Goal: Transaction & Acquisition: Purchase product/service

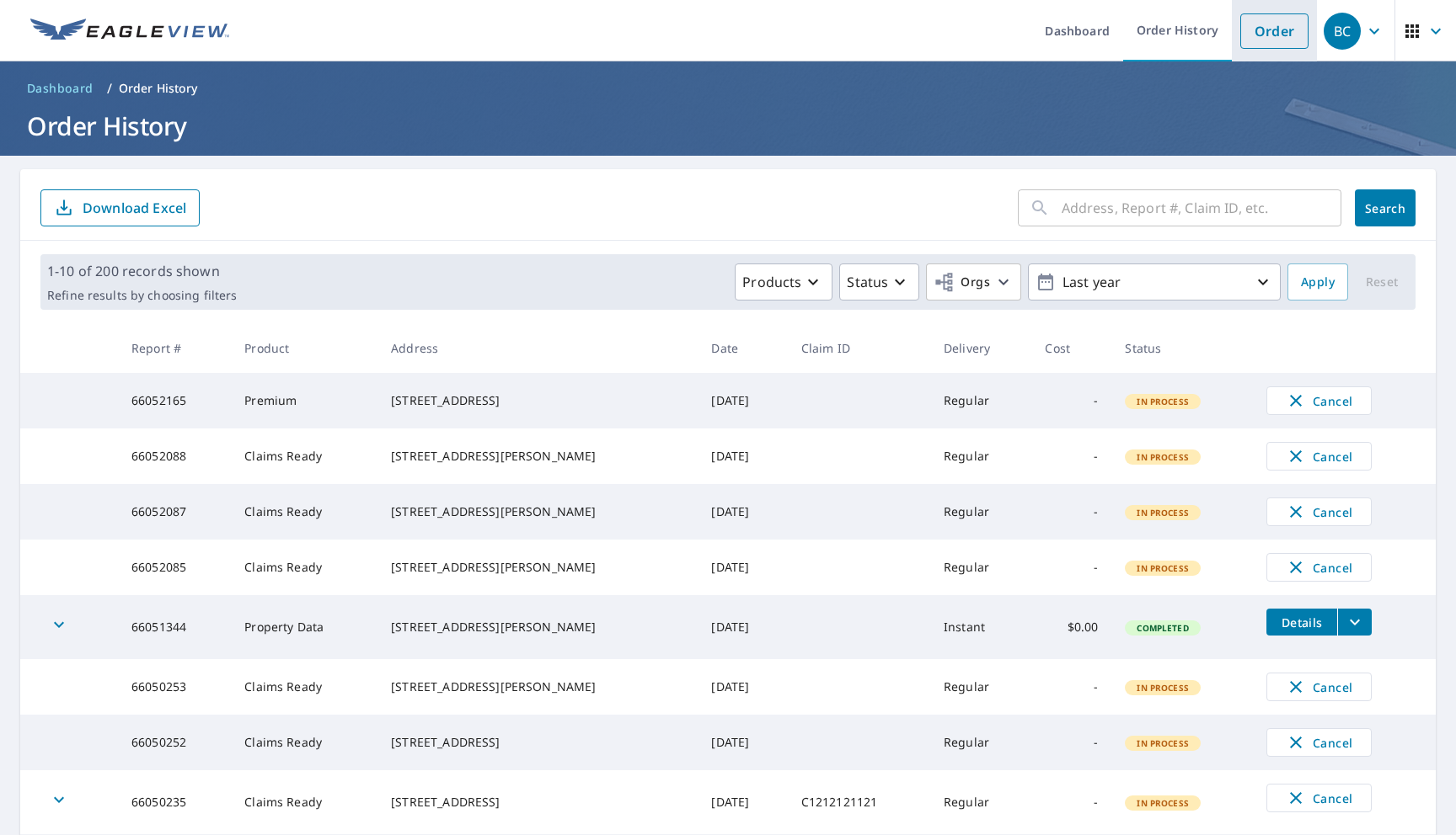
click at [1270, 30] on link "Order" at bounding box center [1274, 31] width 68 height 36
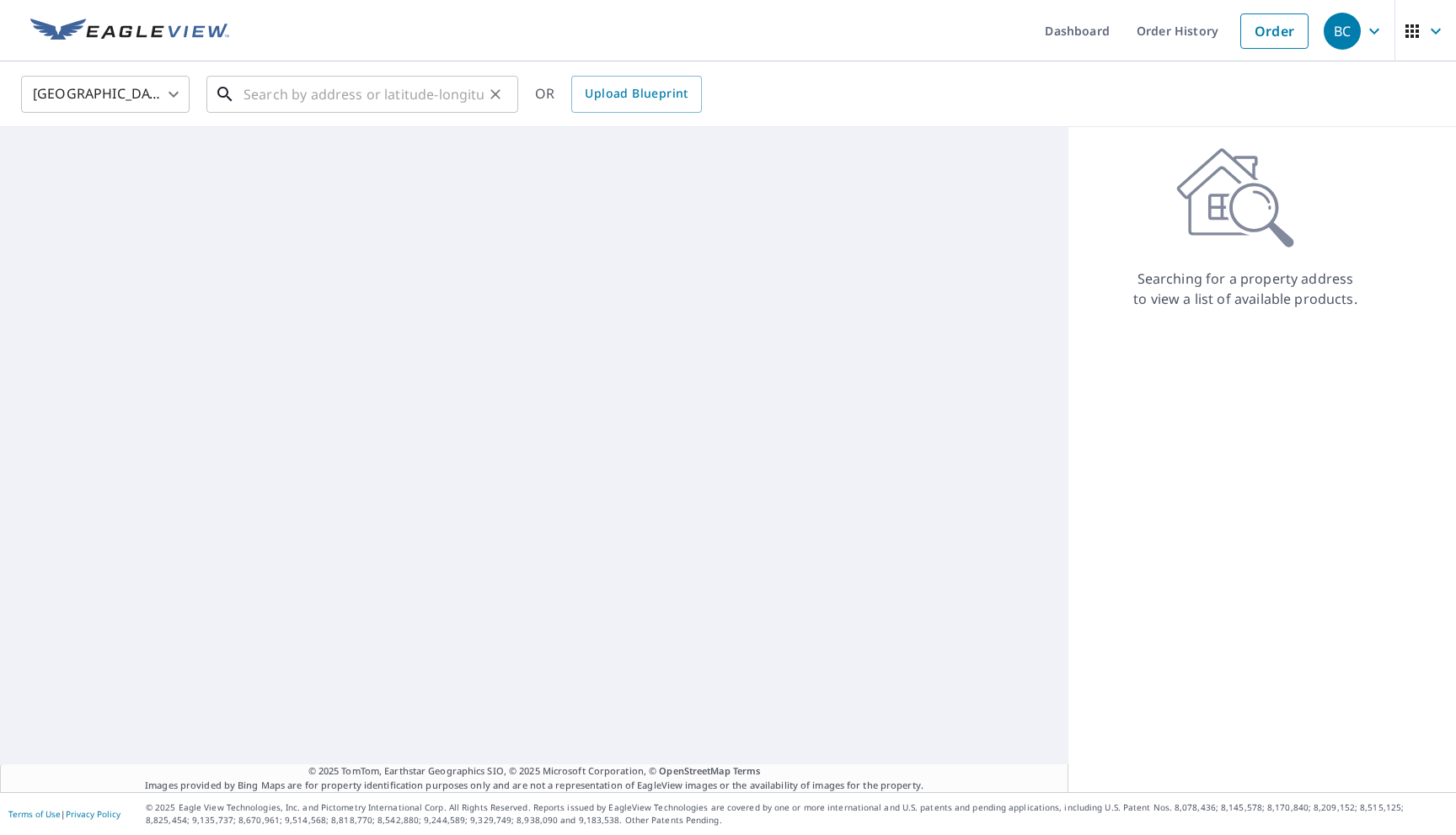
click at [429, 108] on input "text" at bounding box center [363, 94] width 240 height 47
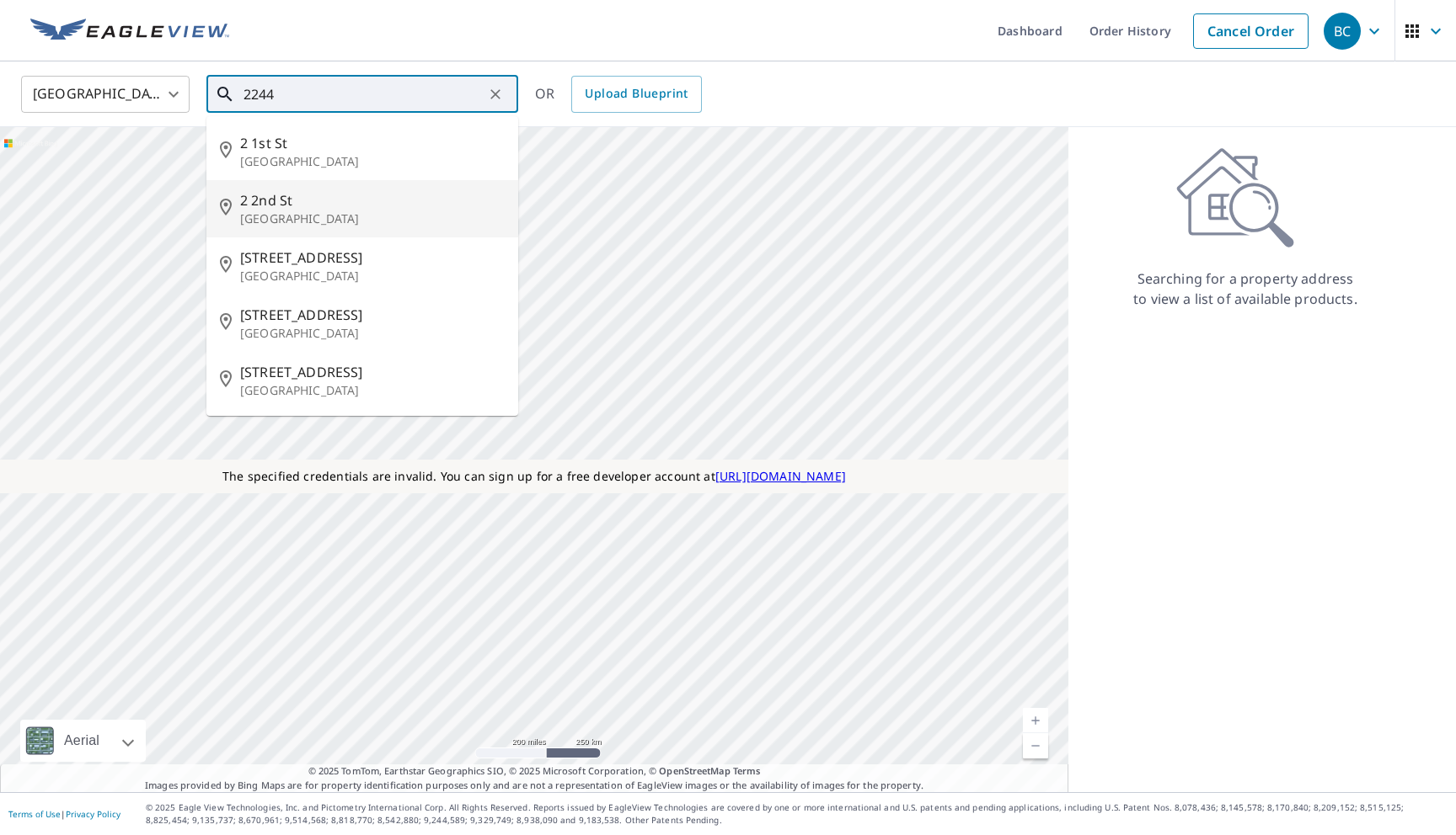
click at [343, 199] on span "2 2nd St" at bounding box center [372, 200] width 264 height 20
type input "2 2nd St Colonial Beach, VA 22443"
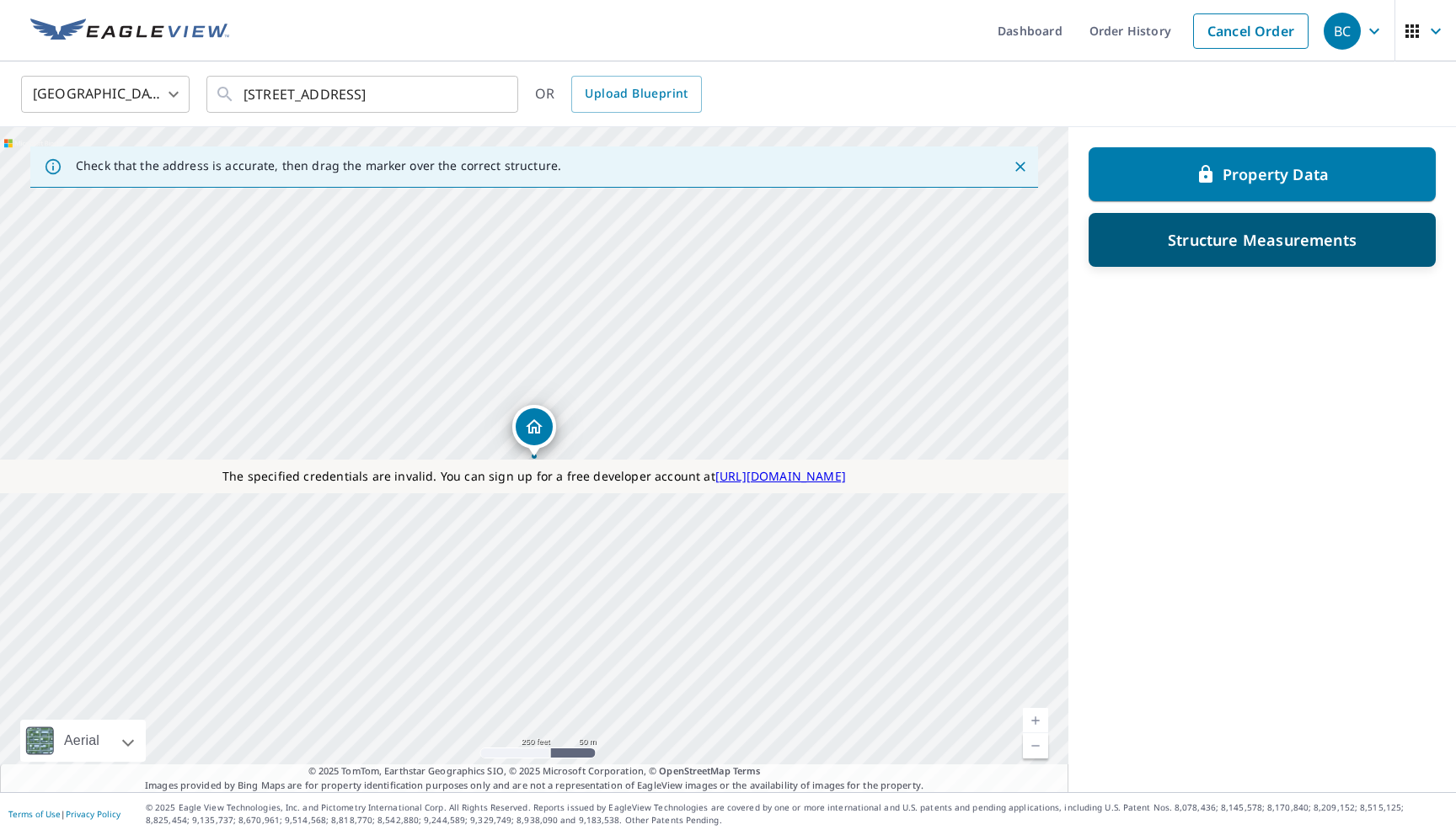
click at [1170, 250] on div "Structure Measurements" at bounding box center [1261, 240] width 303 height 31
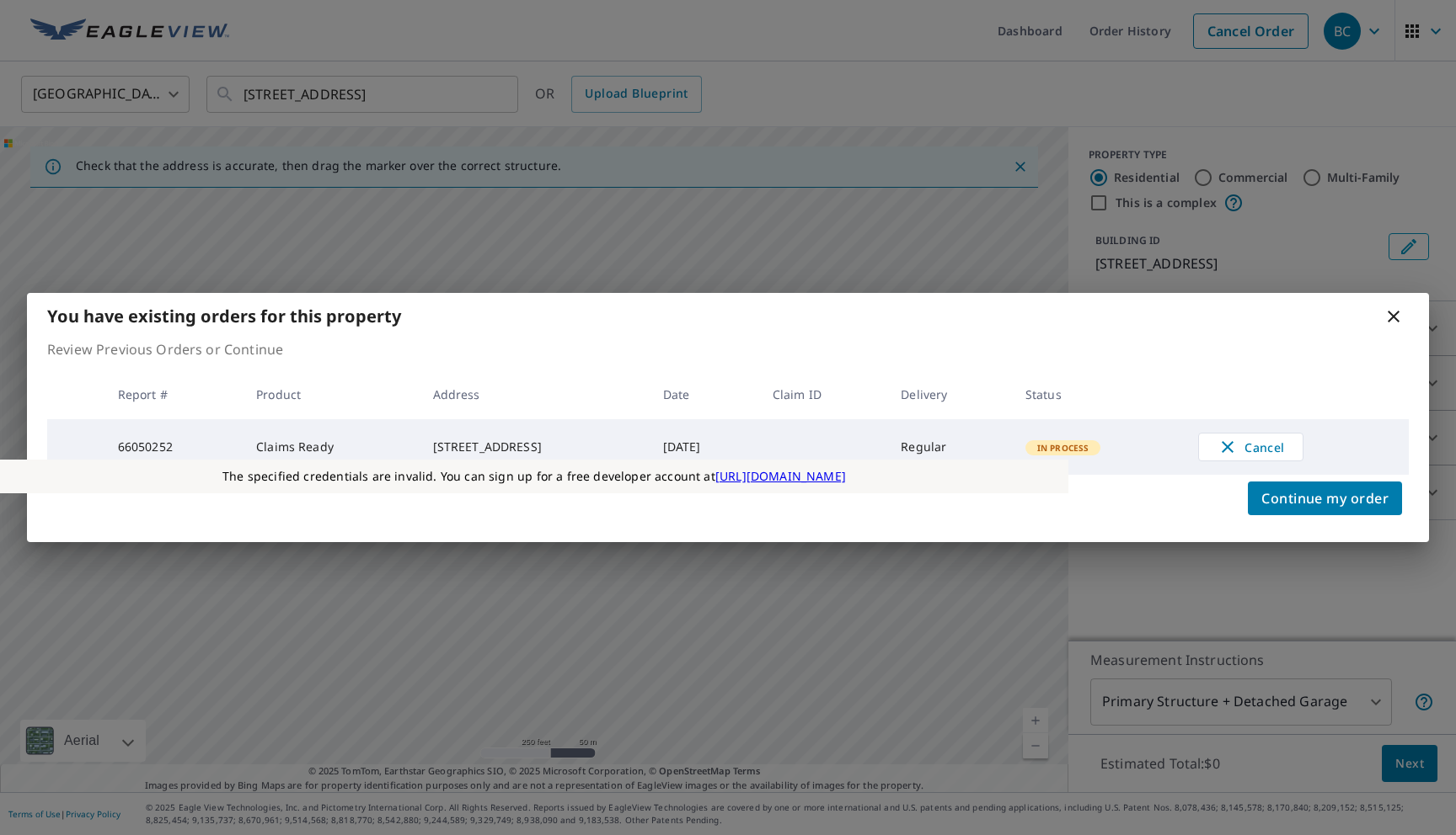
click at [1385, 315] on icon at bounding box center [1393, 316] width 20 height 20
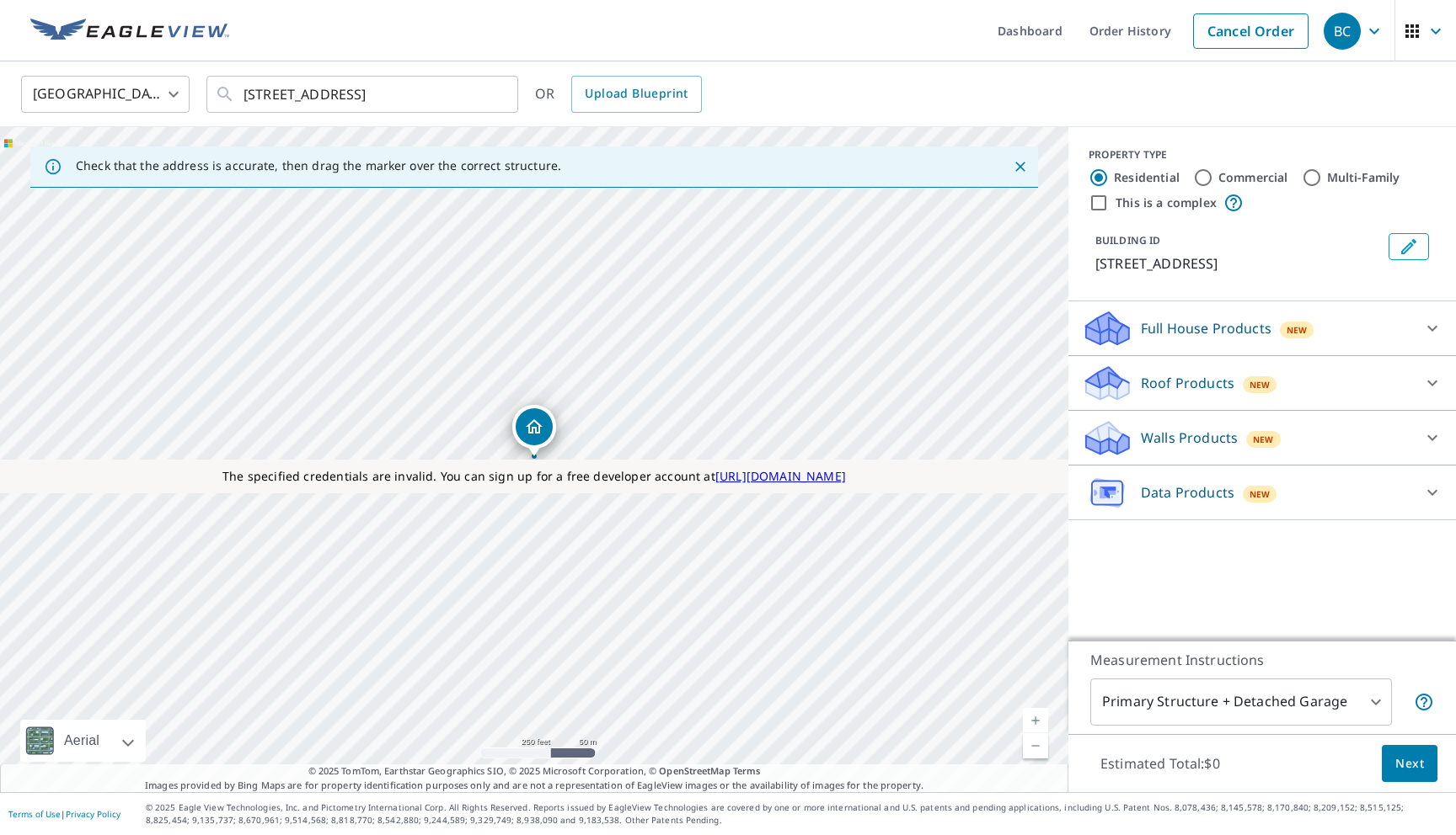
click at [1195, 378] on p "Roof Products" at bounding box center [1187, 383] width 93 height 20
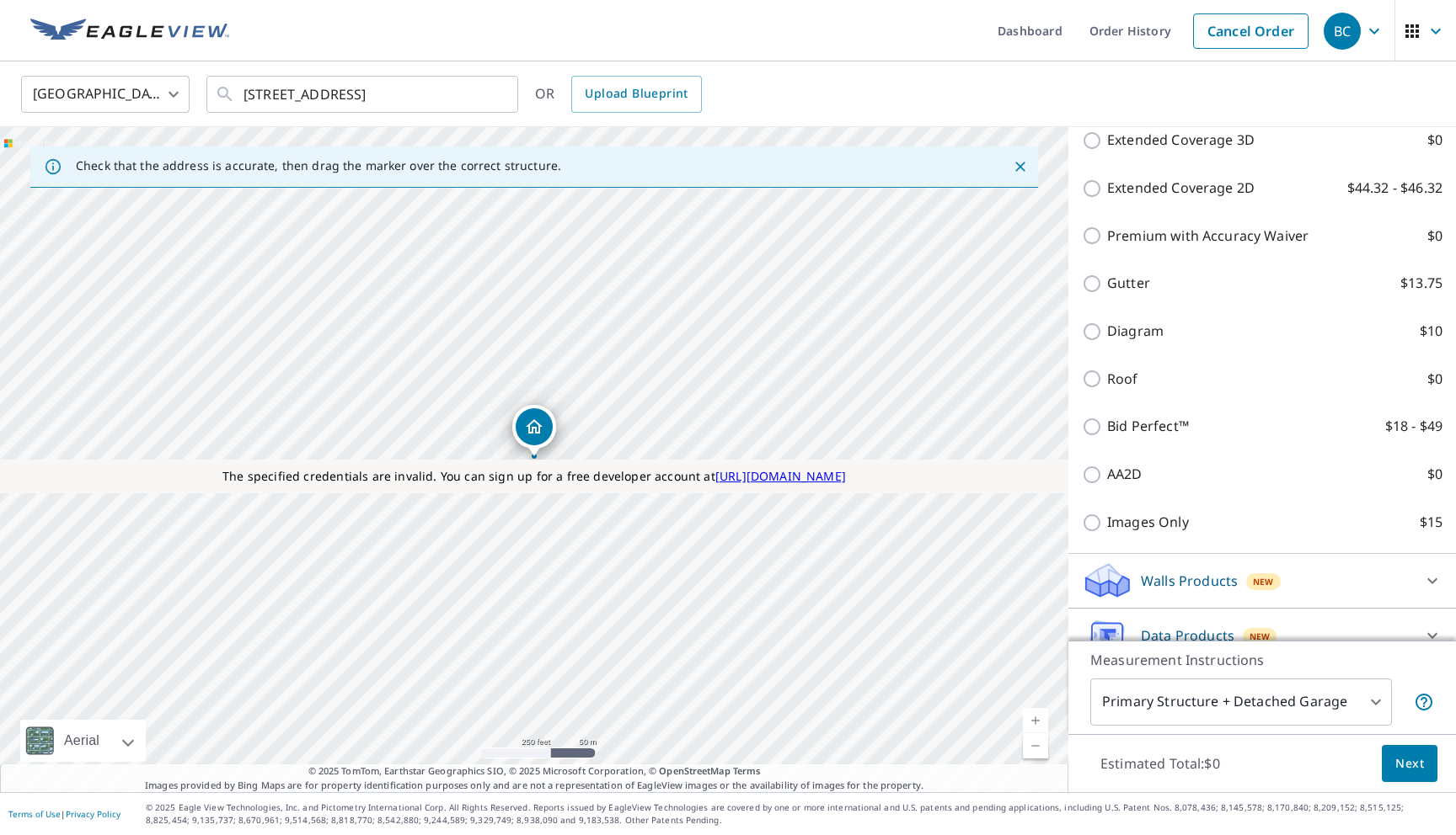
scroll to position [457, 0]
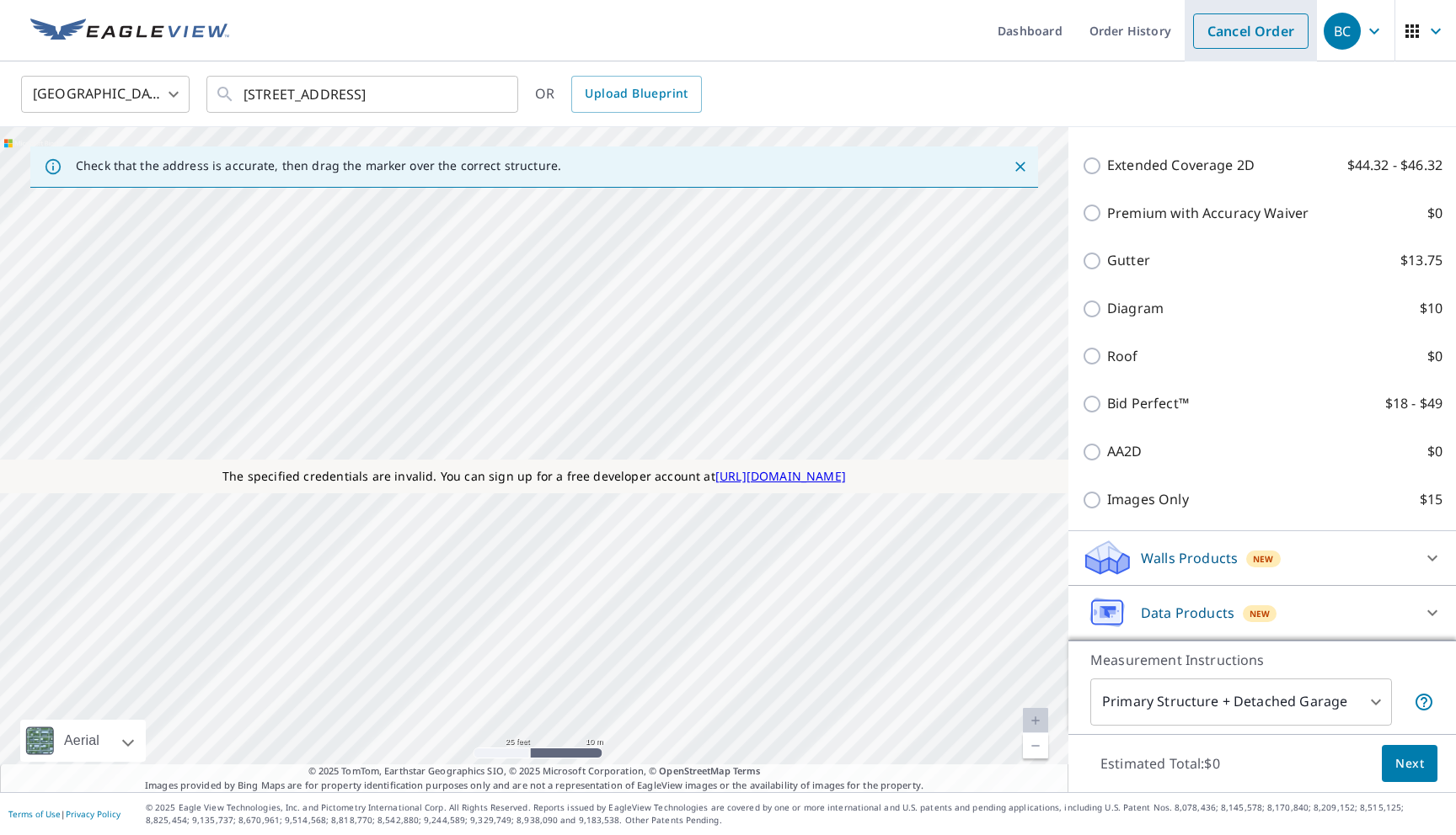
click at [1230, 44] on link "Cancel Order" at bounding box center [1251, 31] width 115 height 36
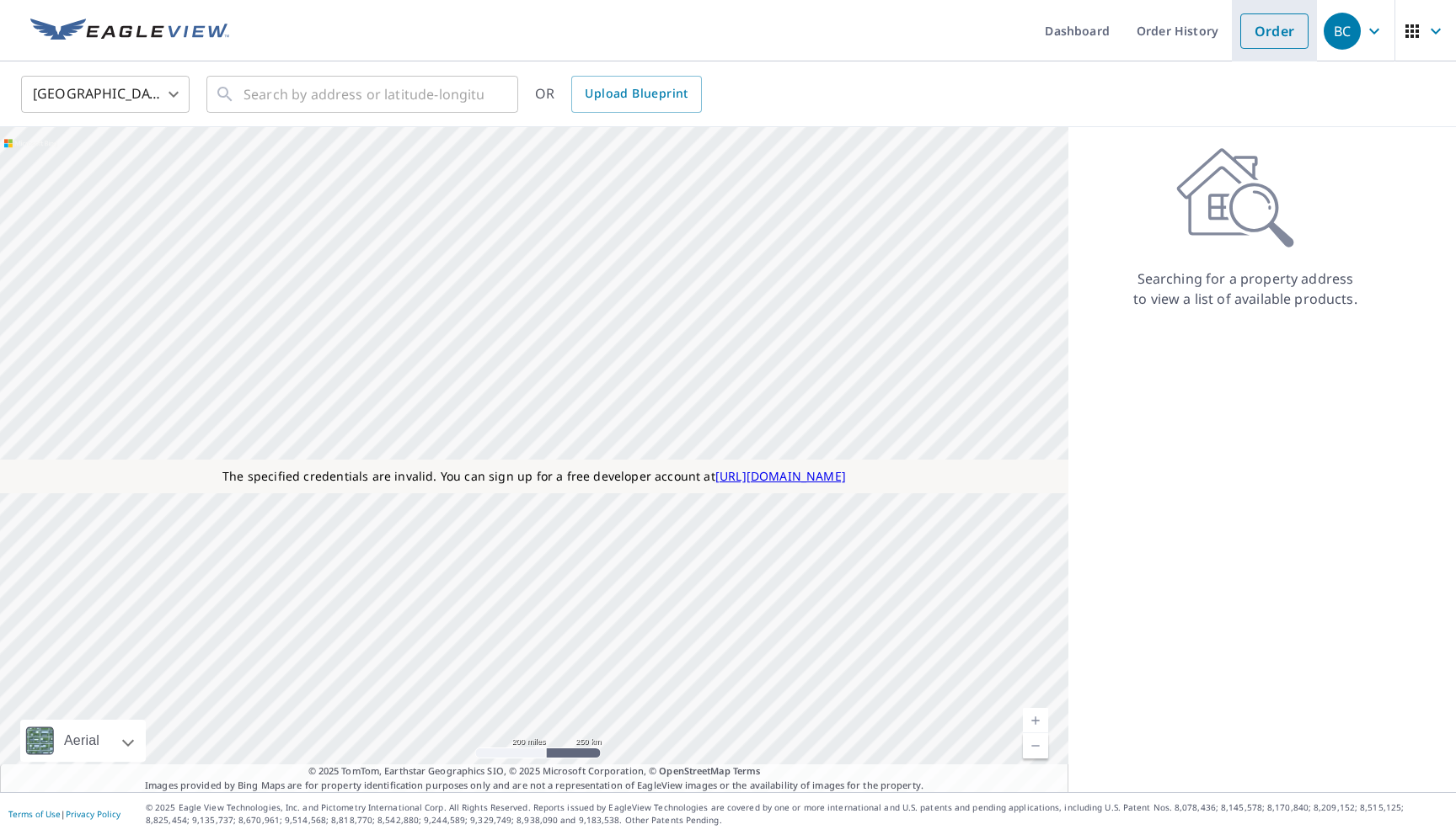
click at [1281, 25] on link "Order" at bounding box center [1274, 31] width 68 height 36
click at [452, 86] on input "text" at bounding box center [363, 94] width 240 height 47
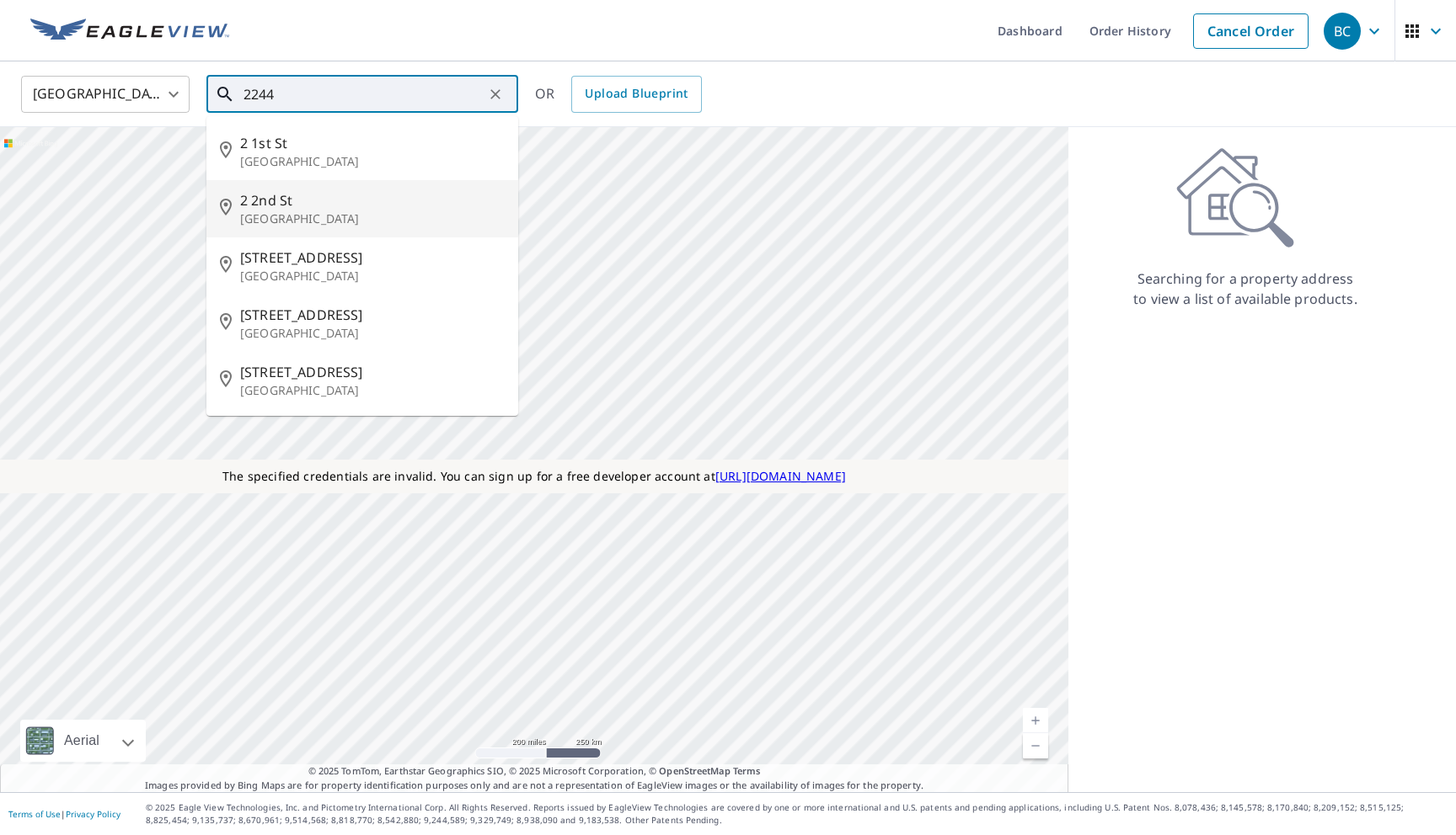
click at [332, 183] on li "2 2nd St Colonial Beach, VA 22443" at bounding box center [361, 209] width 312 height 58
type input "2 2nd St Colonial Beach, VA 22443"
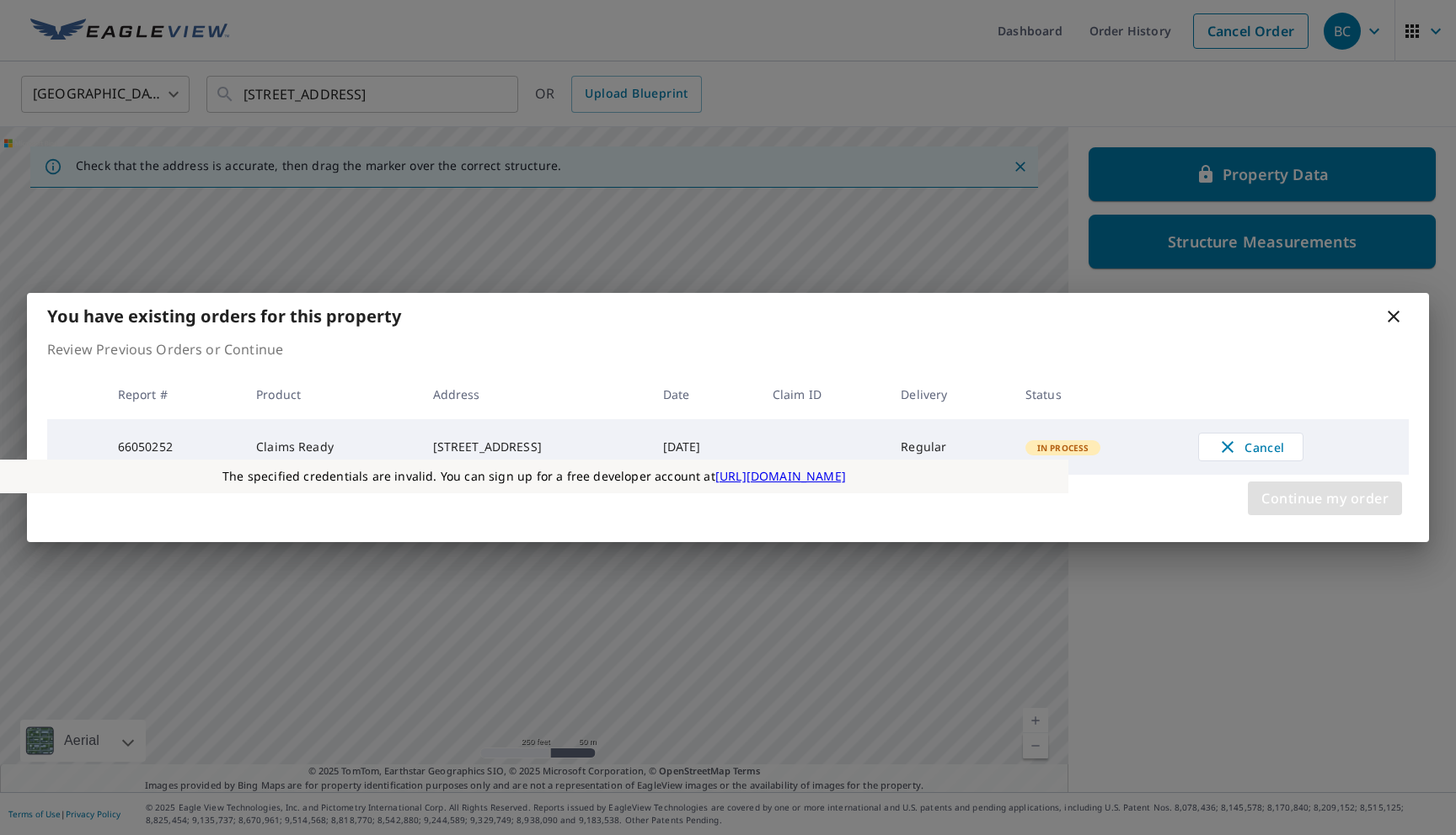
click at [1295, 489] on span "Continue my order" at bounding box center [1325, 498] width 127 height 24
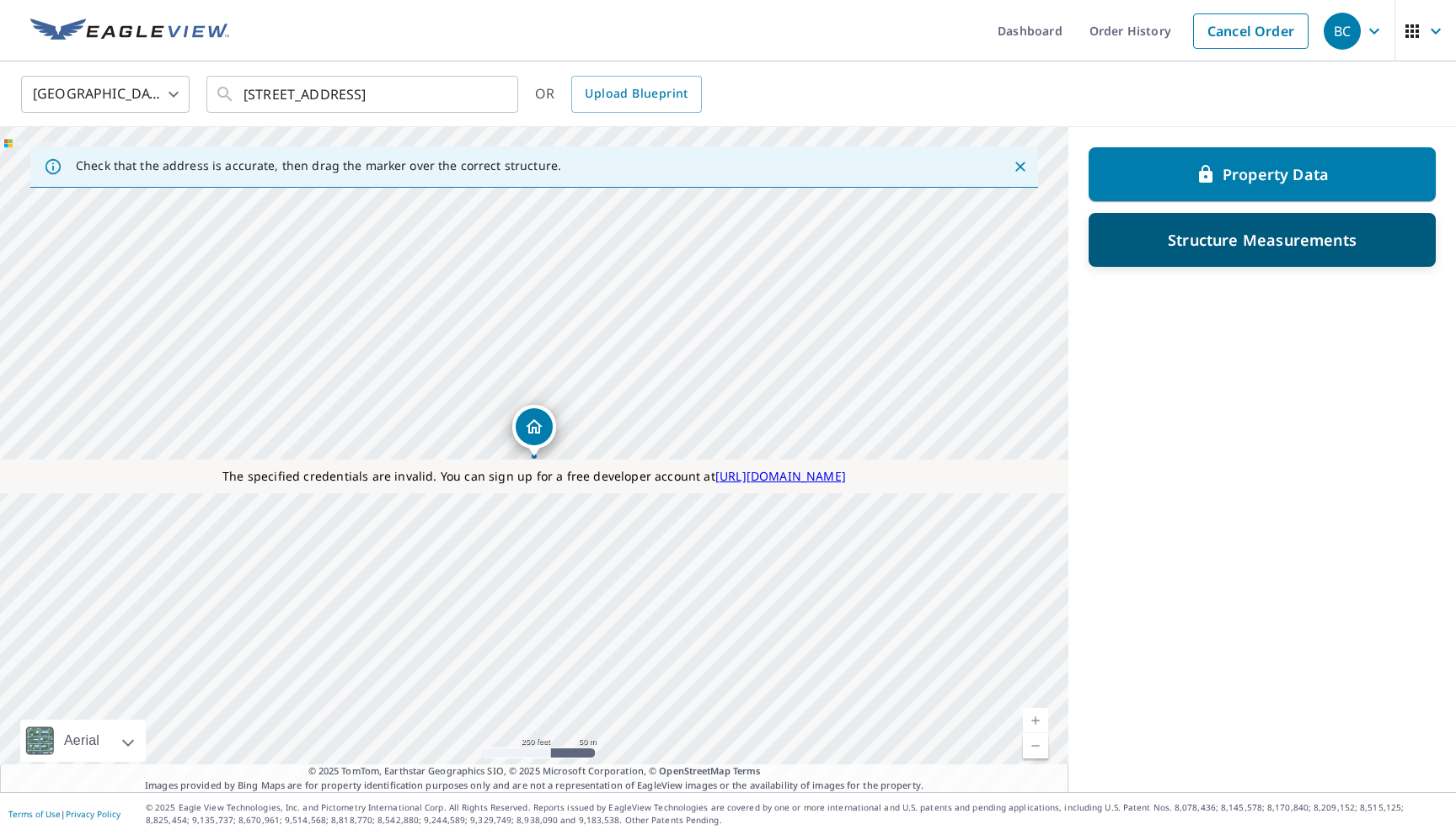
click at [1246, 254] on div "Structure Measurements" at bounding box center [1261, 240] width 303 height 31
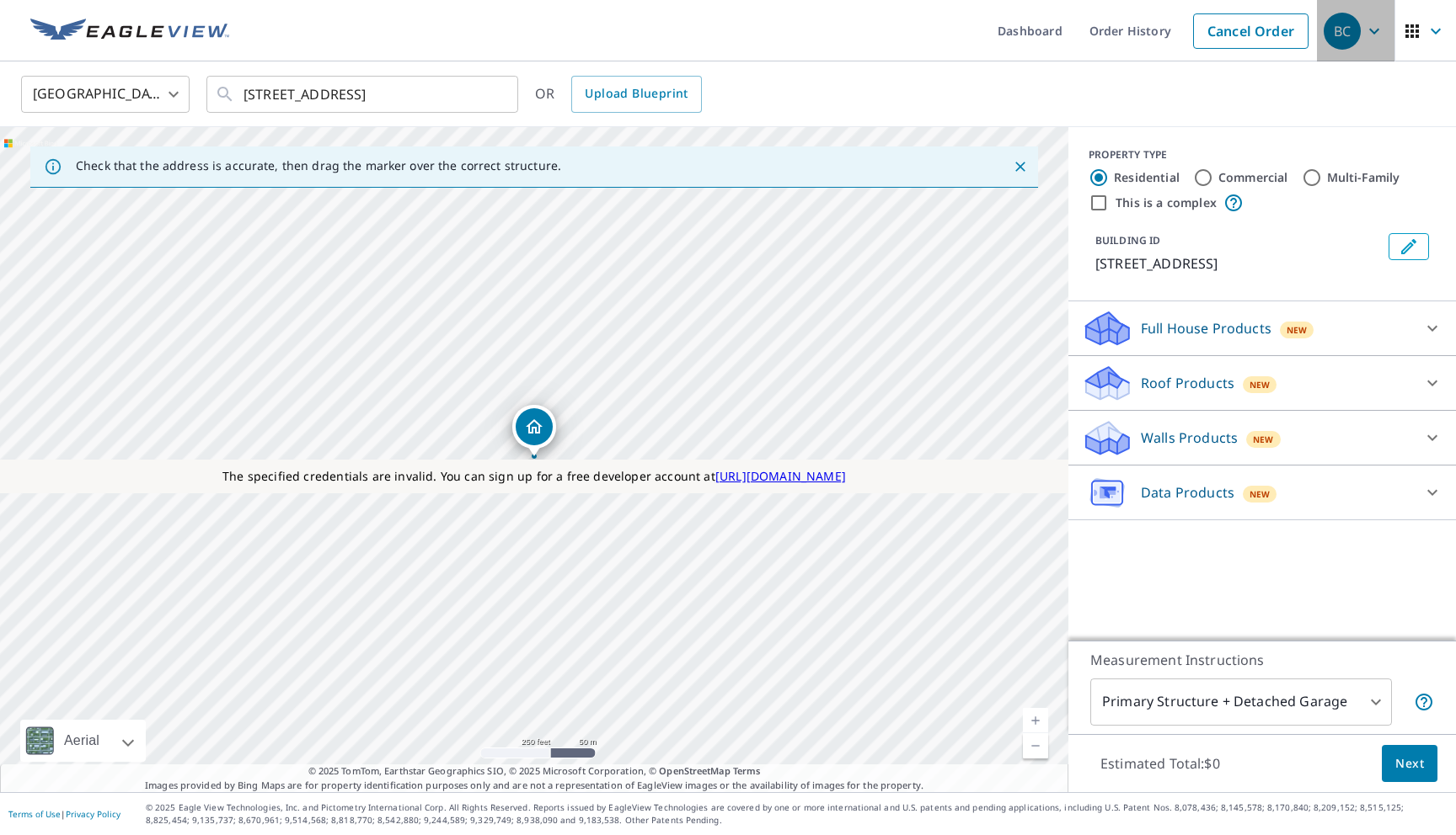
click at [1374, 32] on icon "button" at bounding box center [1374, 31] width 10 height 6
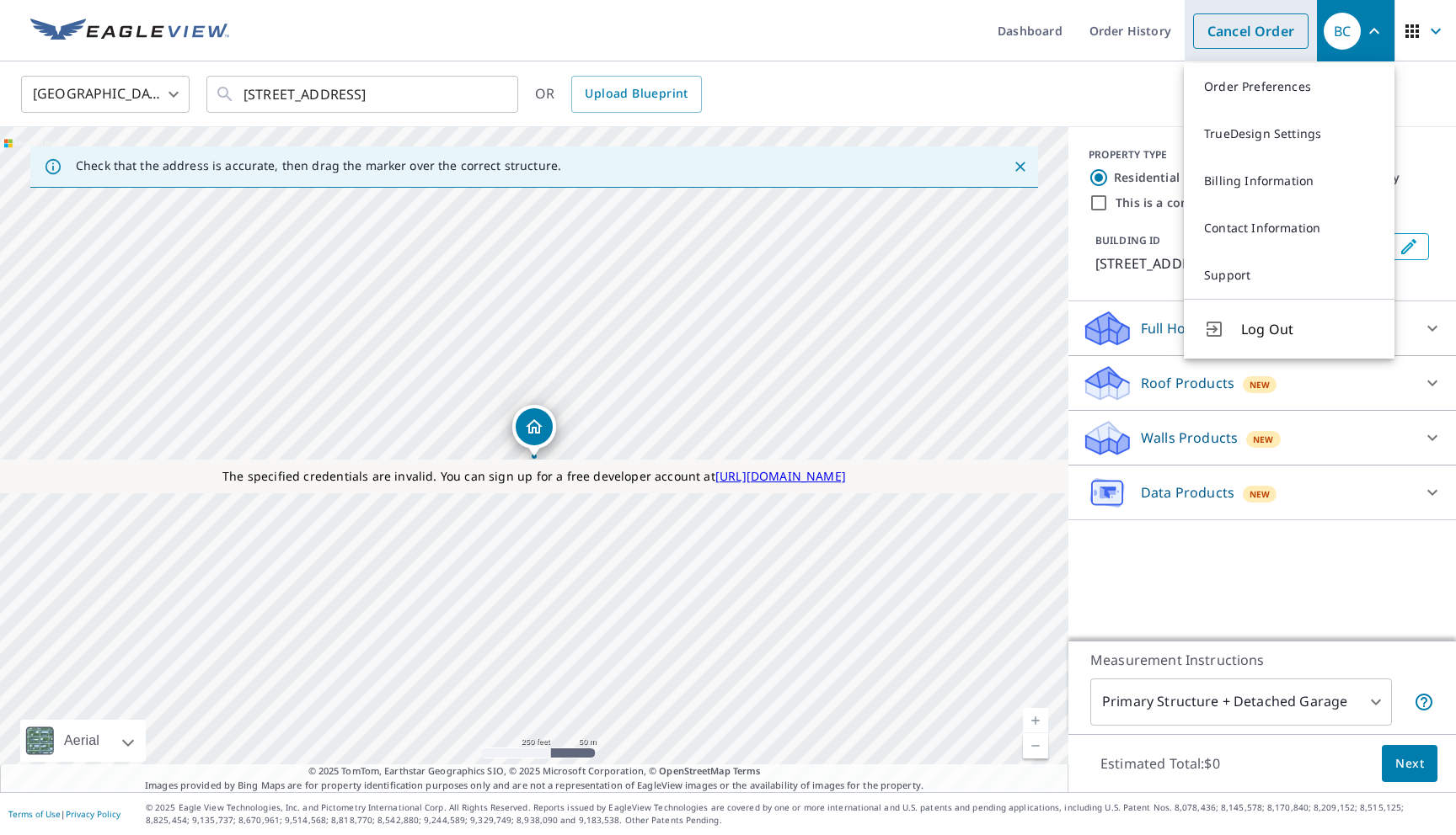
click at [1259, 25] on link "Cancel Order" at bounding box center [1251, 31] width 115 height 36
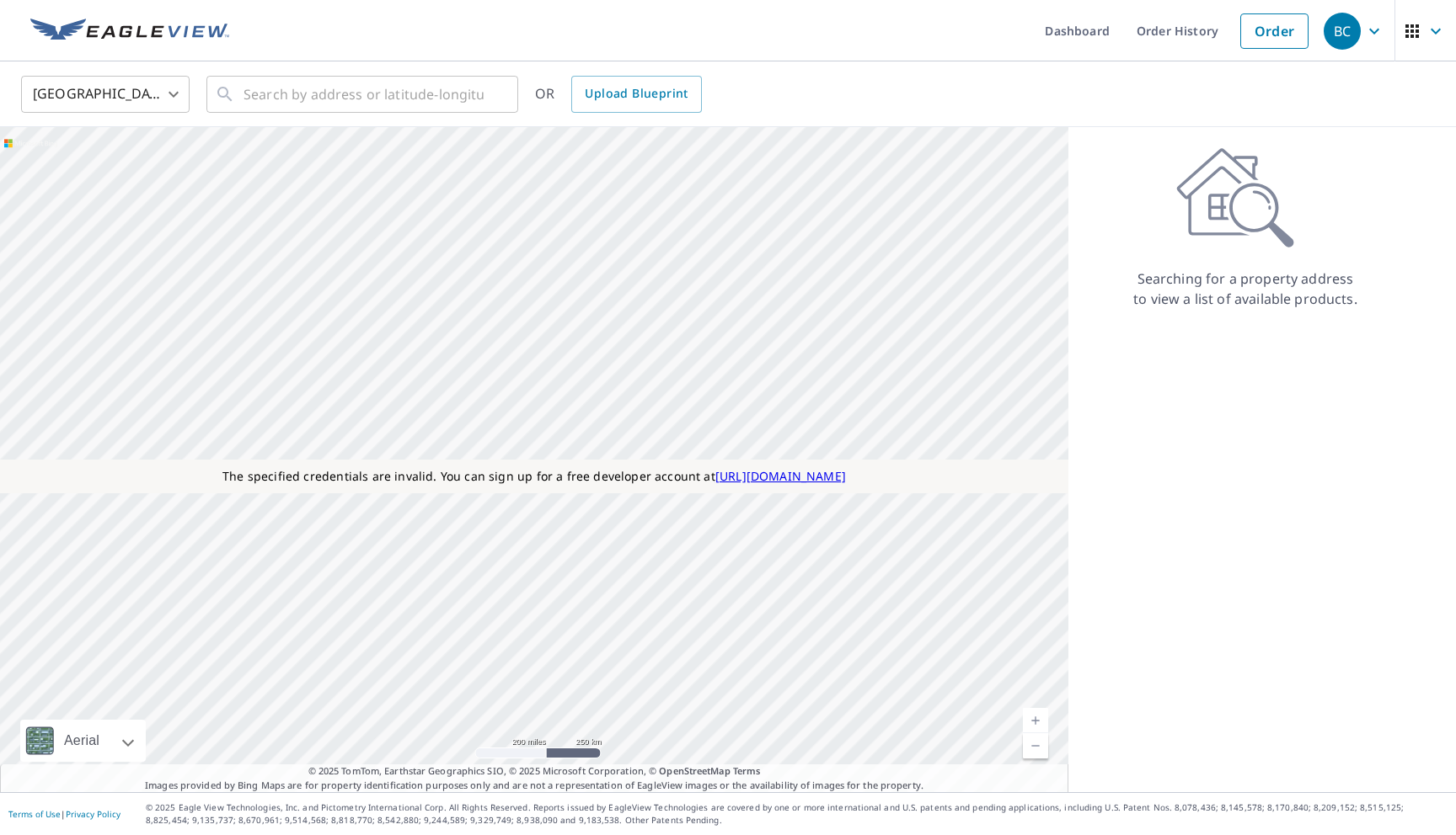
click at [1372, 36] on icon "button" at bounding box center [1374, 31] width 20 height 20
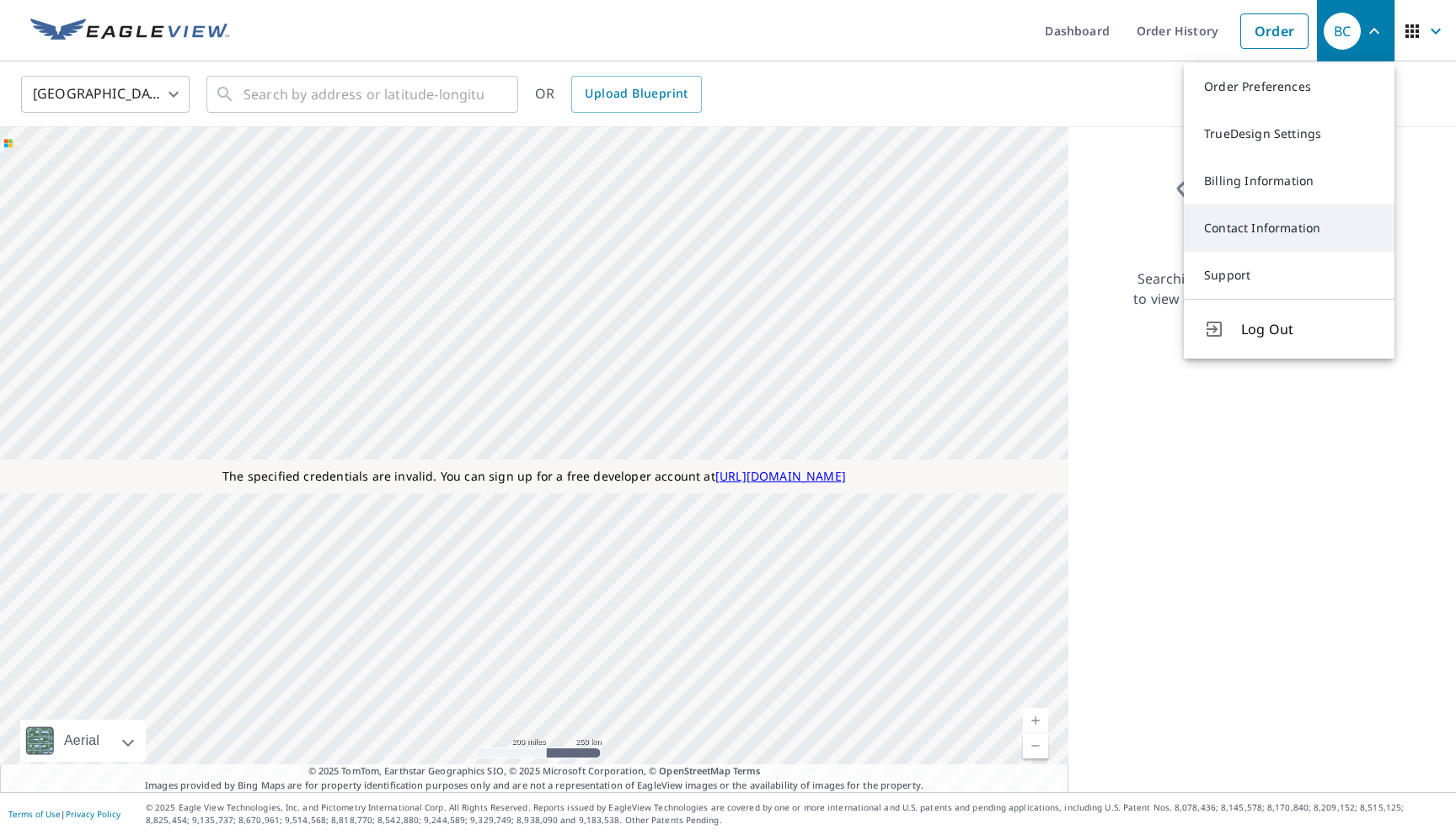
click at [1224, 229] on link "Contact Information" at bounding box center [1288, 229] width 210 height 47
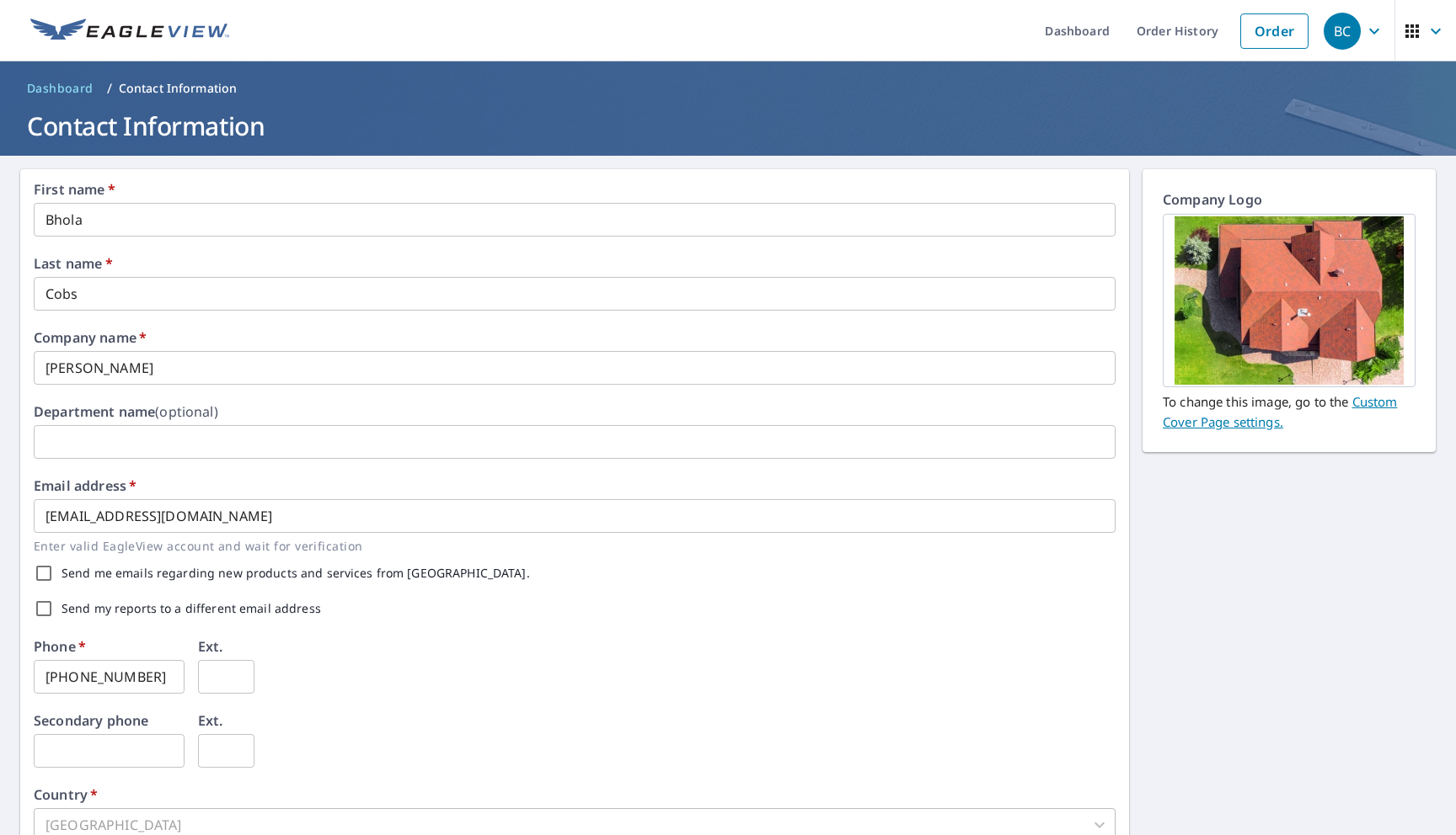
click at [1371, 38] on icon "button" at bounding box center [1374, 31] width 20 height 20
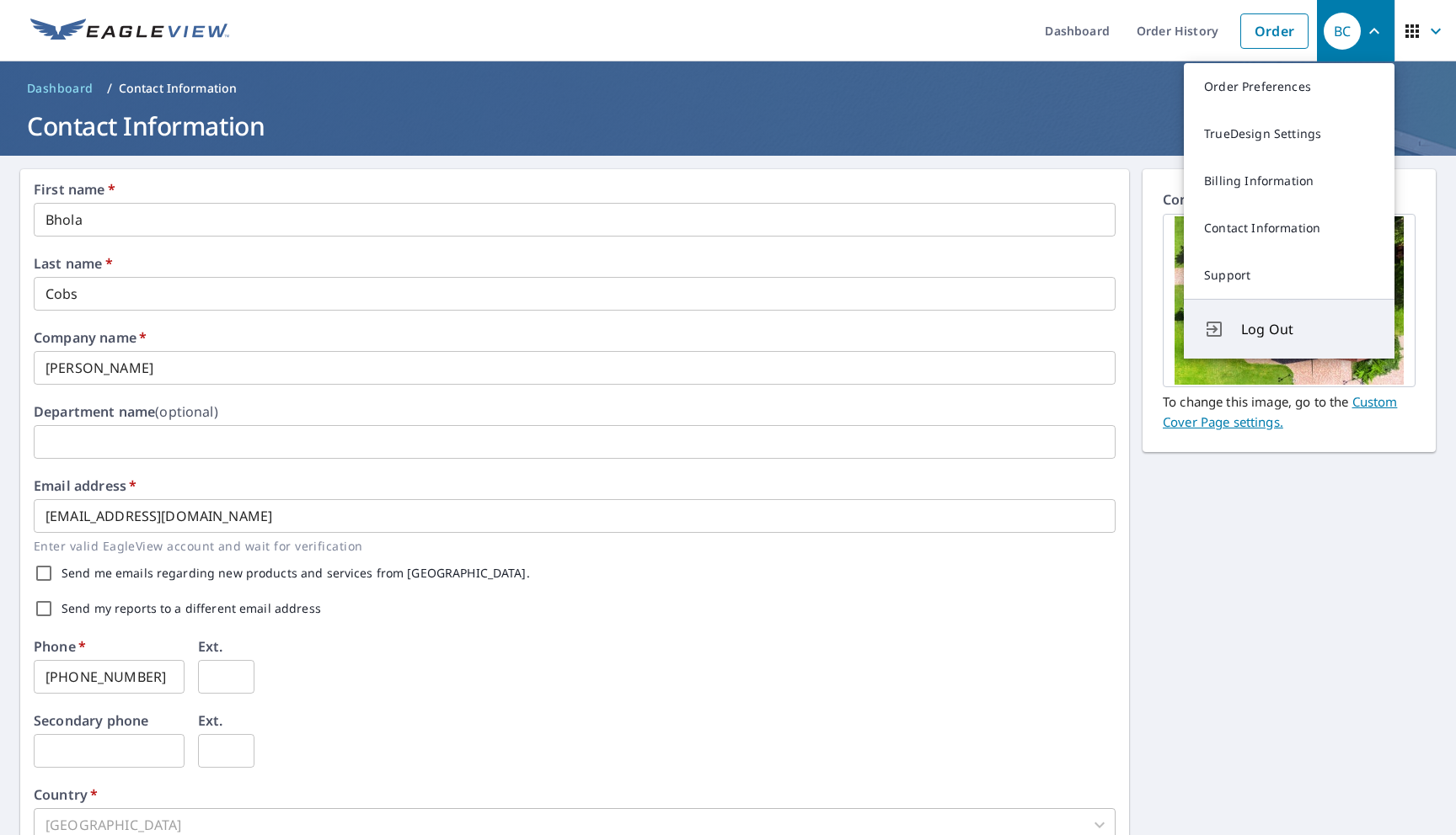
click at [1248, 332] on span "Log Out" at bounding box center [1308, 329] width 133 height 20
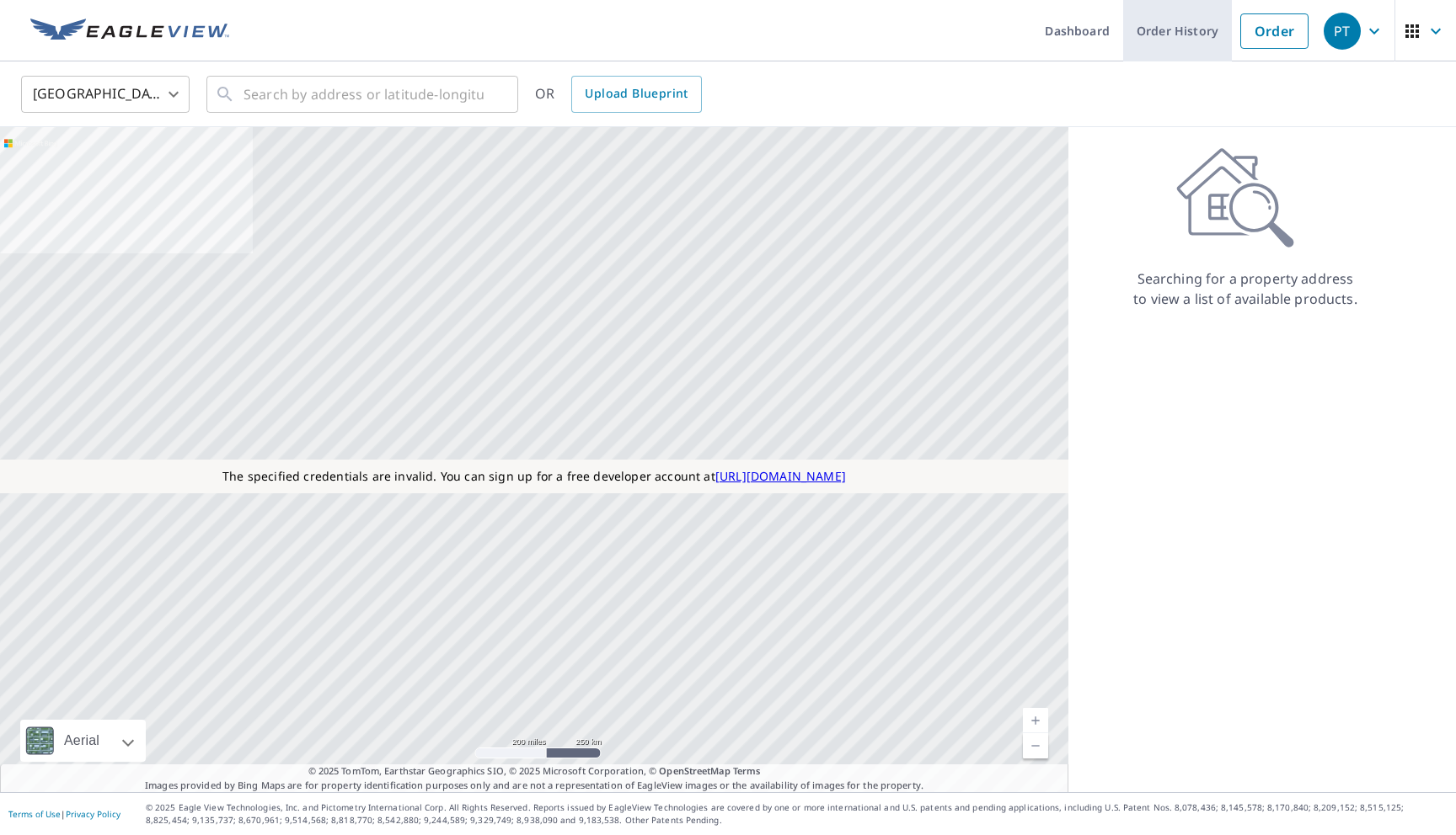
click at [1154, 29] on link "Order History" at bounding box center [1177, 31] width 108 height 61
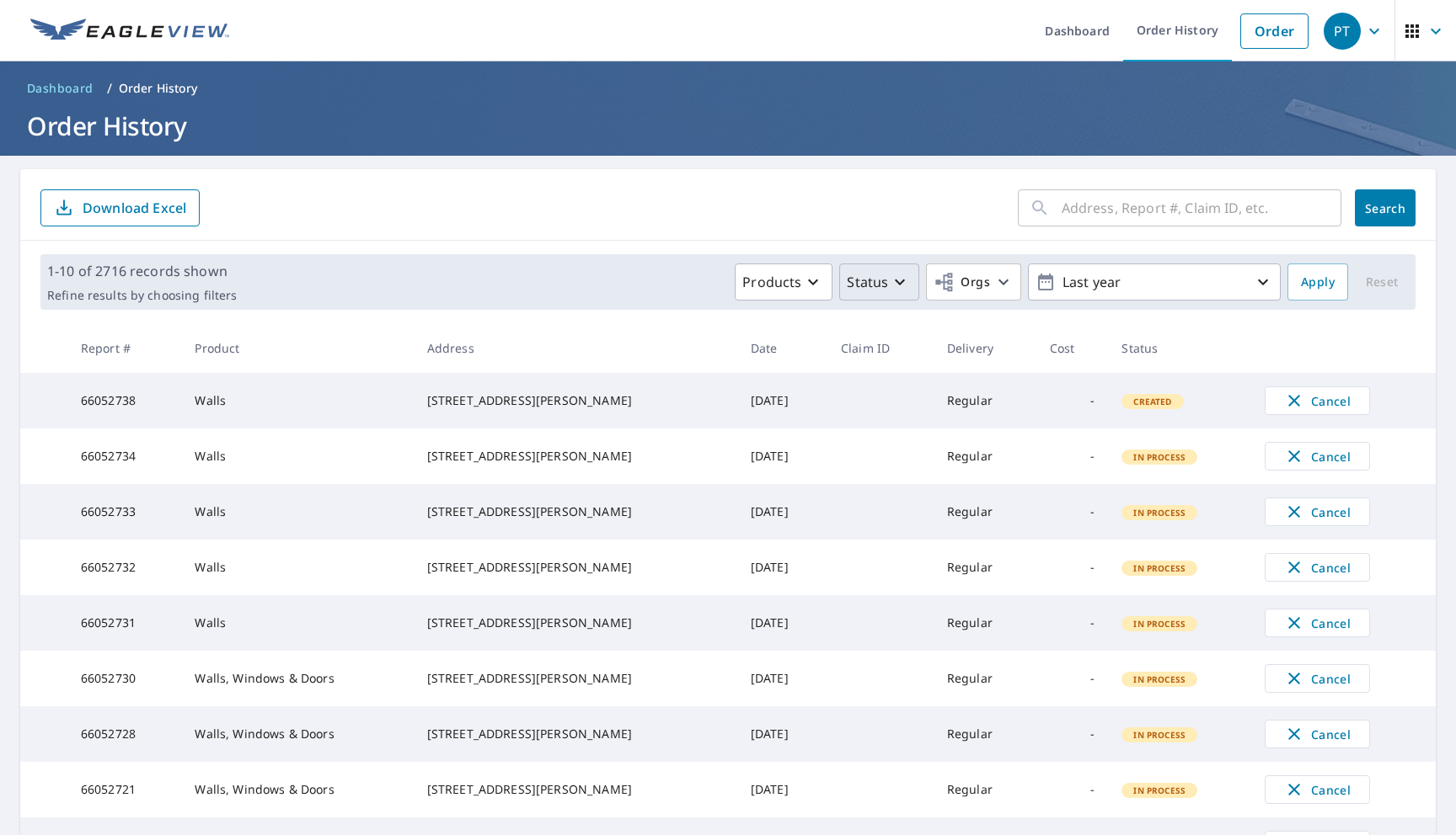
click at [869, 287] on p "Status" at bounding box center [867, 282] width 41 height 20
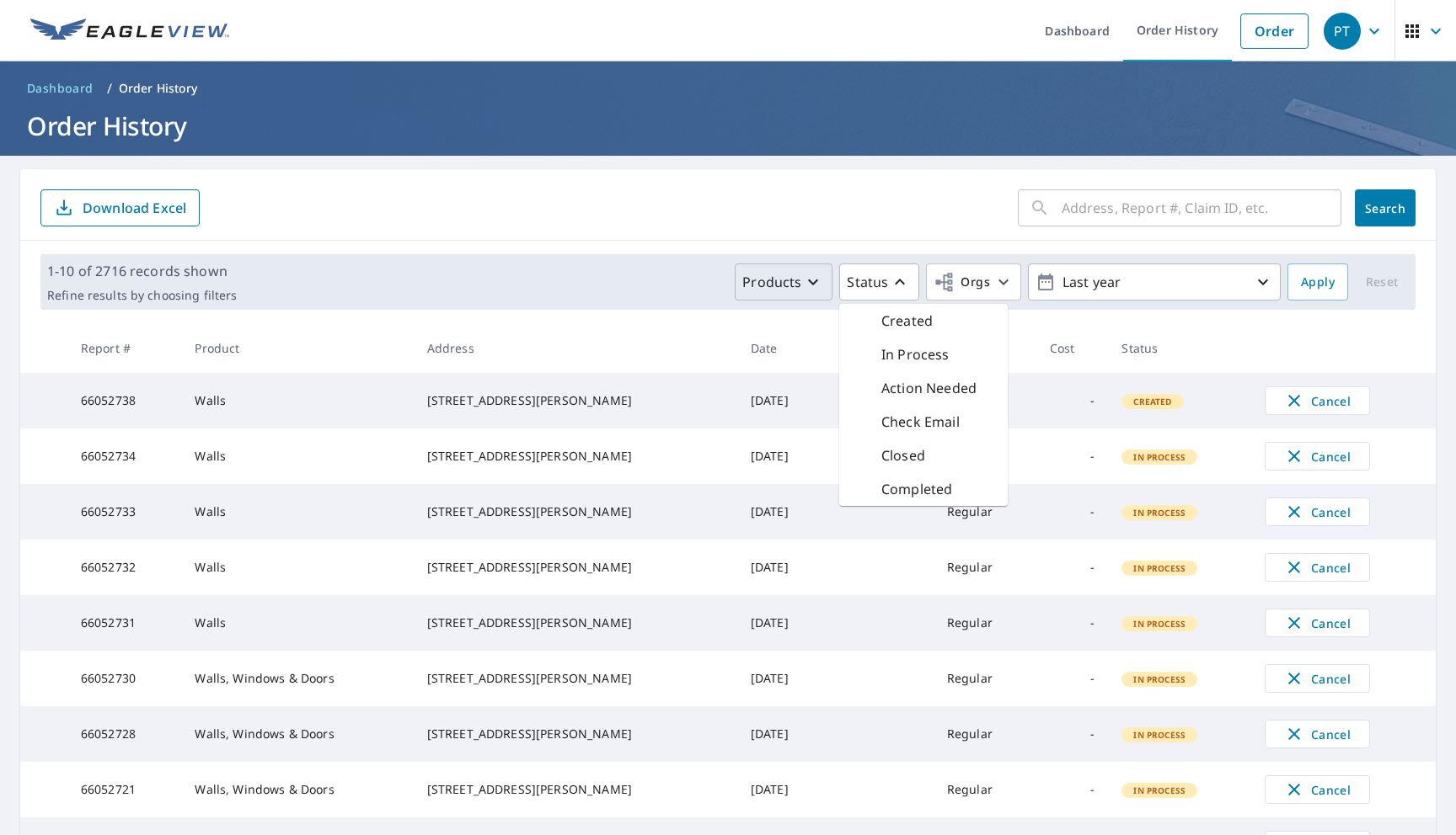
click at [795, 299] on button "Products" at bounding box center [784, 282] width 98 height 37
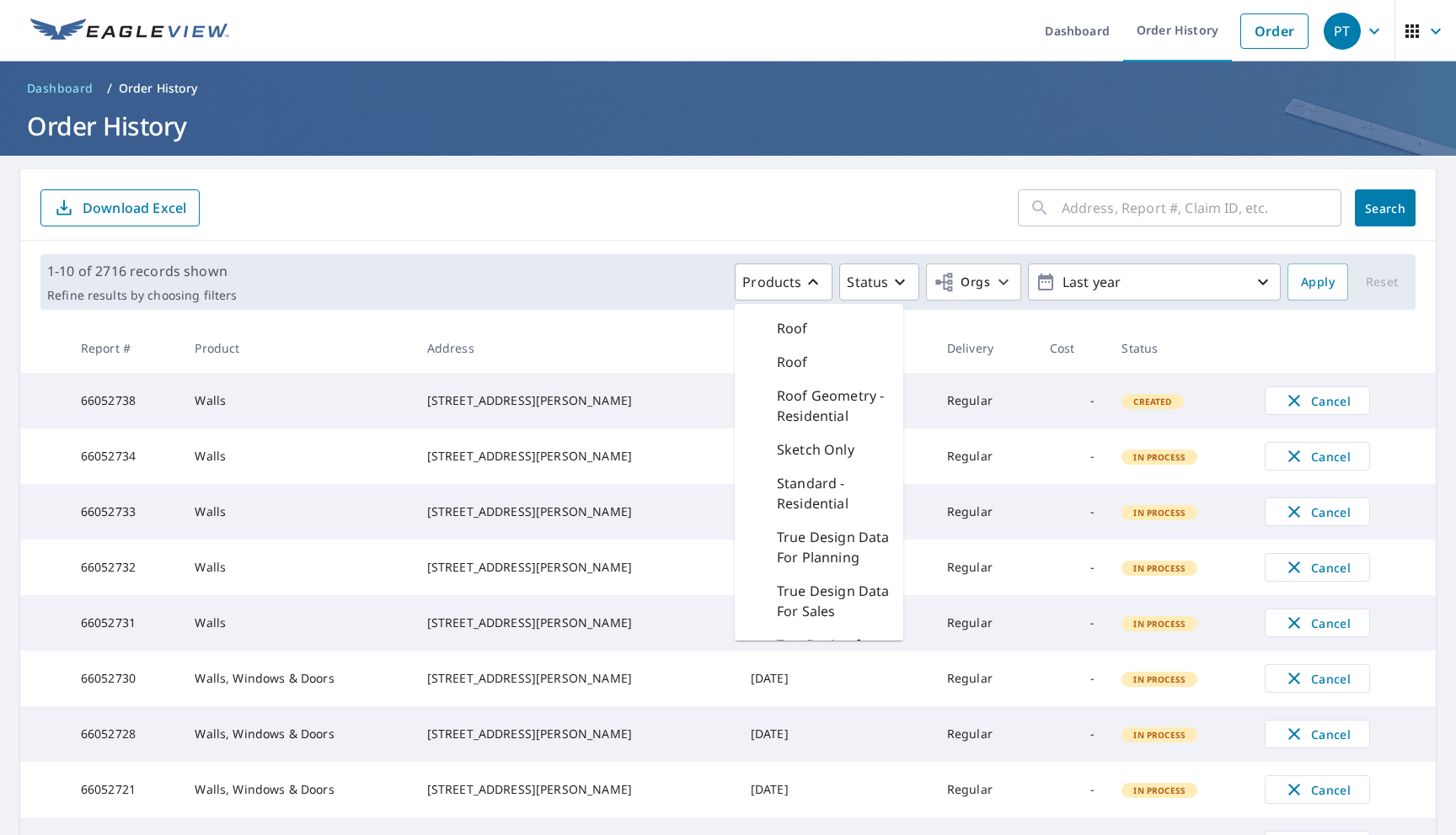
scroll to position [2303, 0]
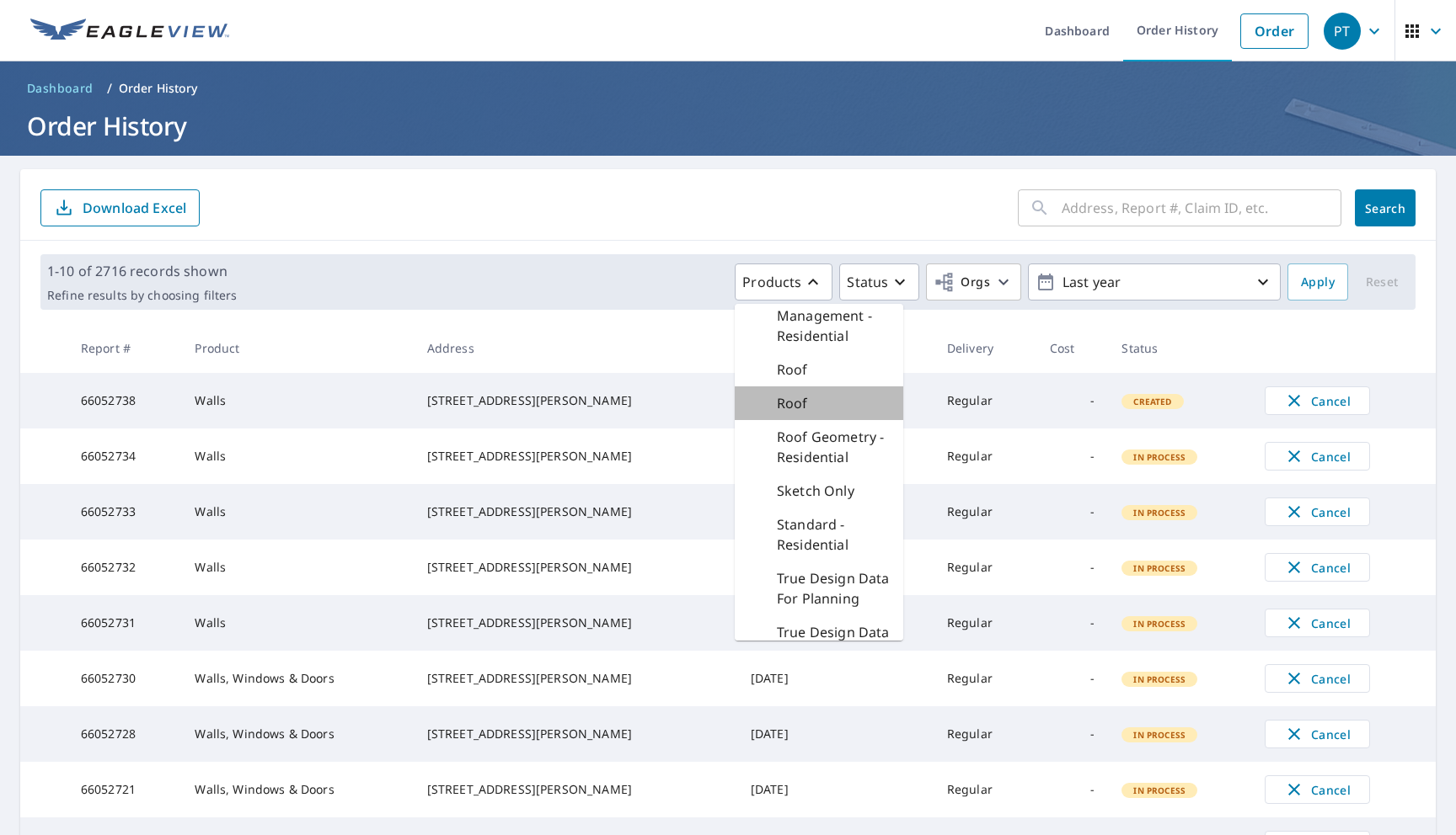
click at [808, 395] on p "Roof" at bounding box center [793, 403] width 31 height 20
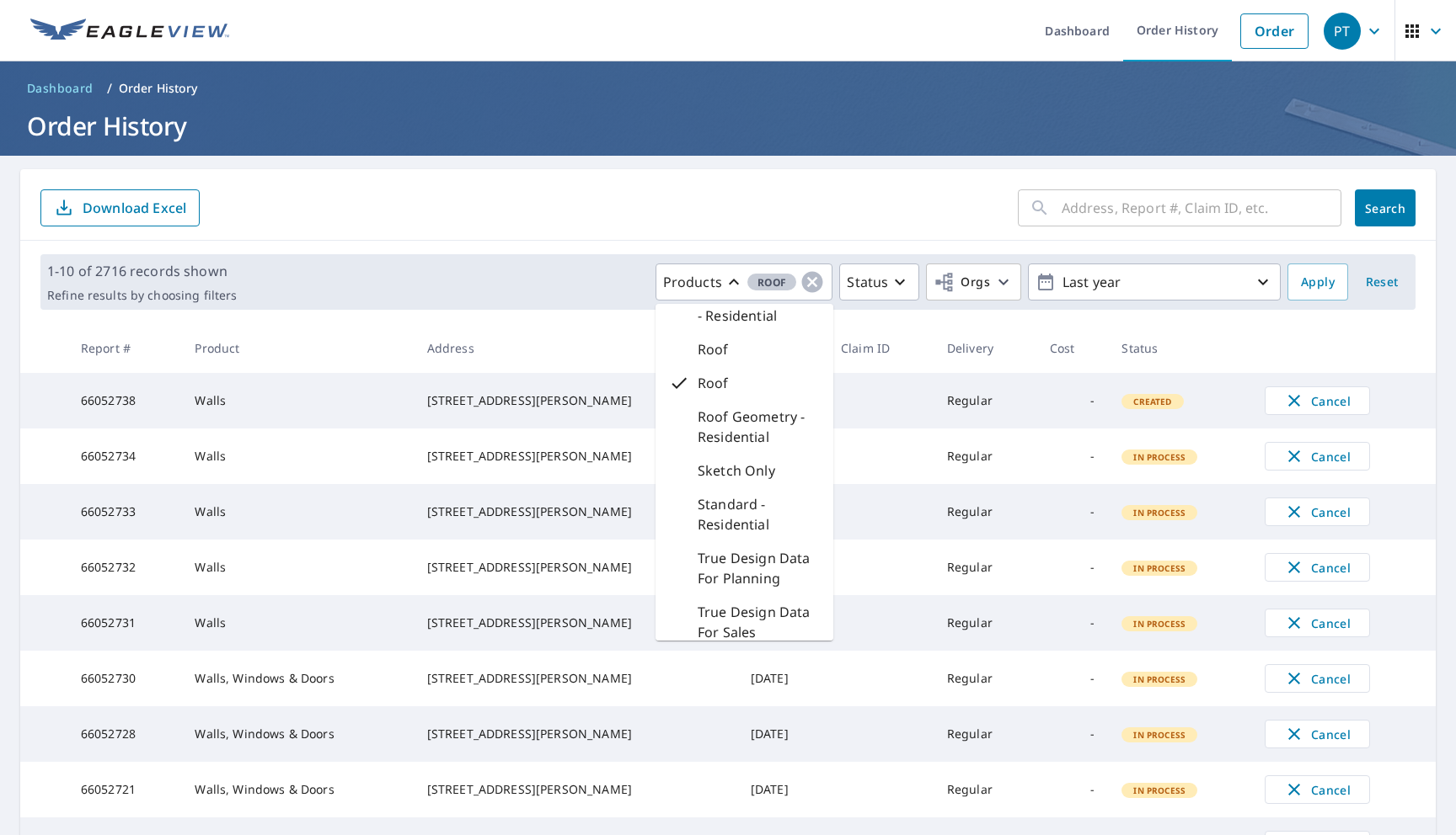
click at [752, 346] on div "Roof" at bounding box center [745, 349] width 178 height 34
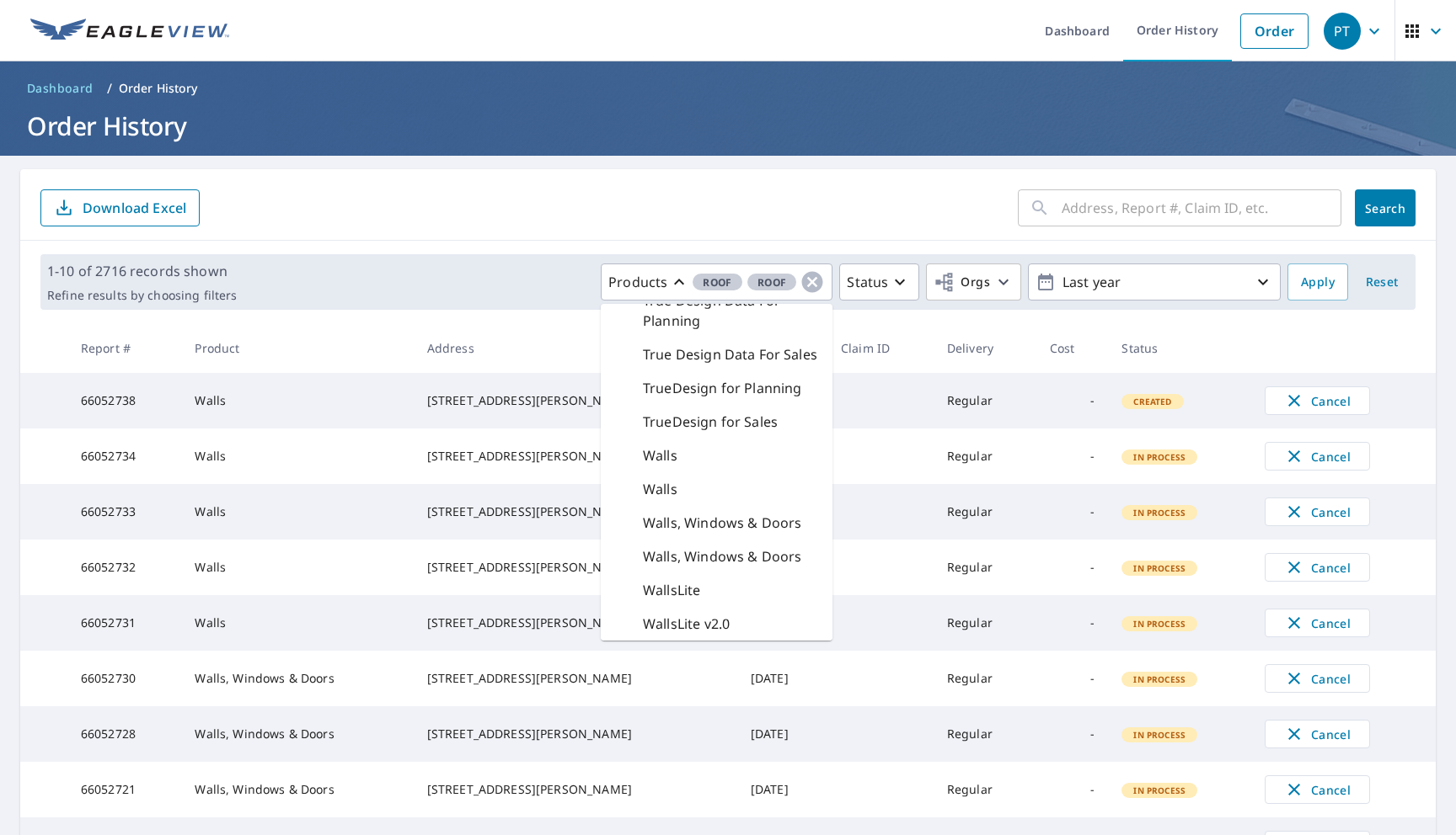
scroll to position [1716, 0]
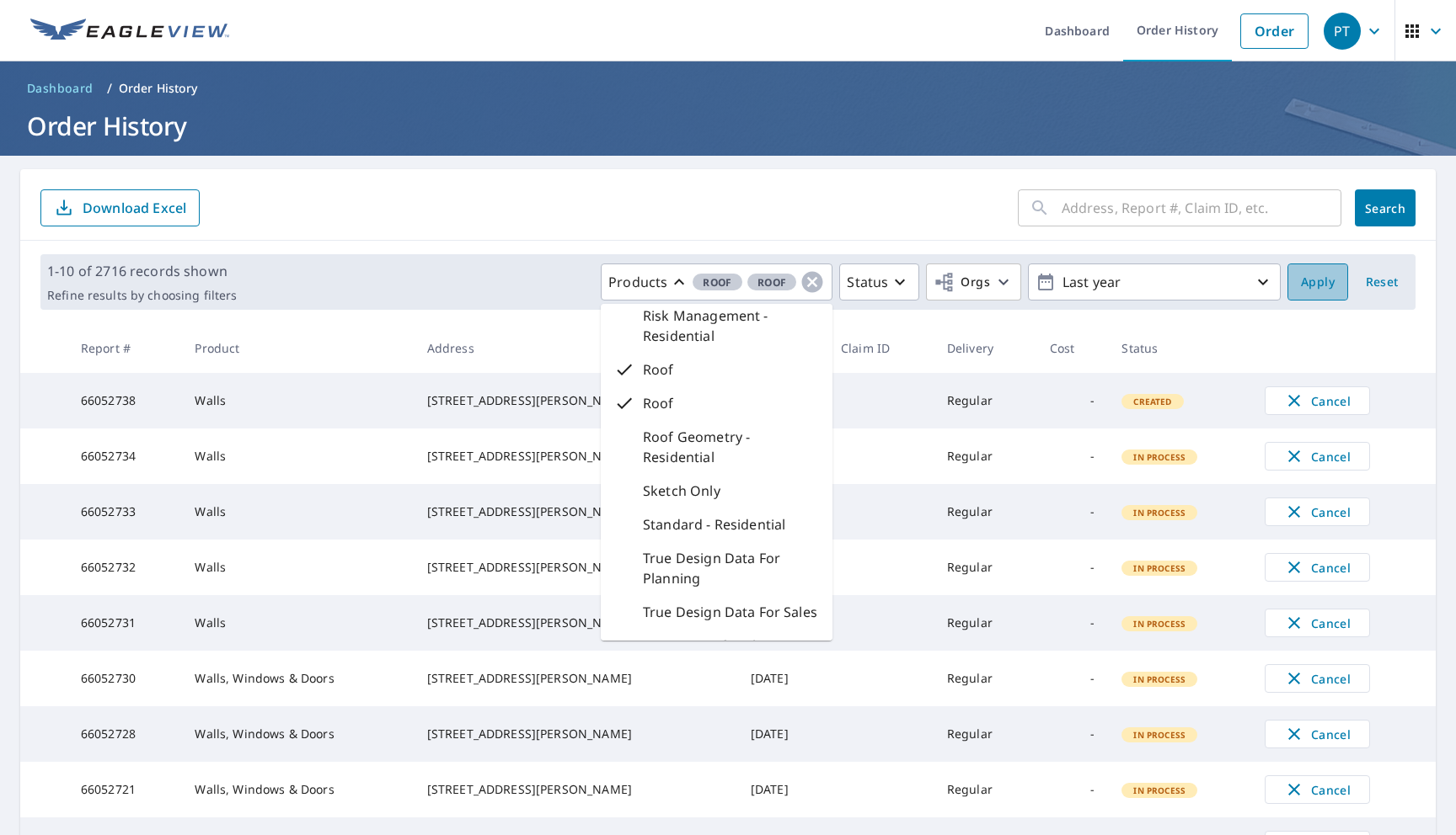
click at [1305, 284] on span "Apply" at bounding box center [1317, 283] width 34 height 21
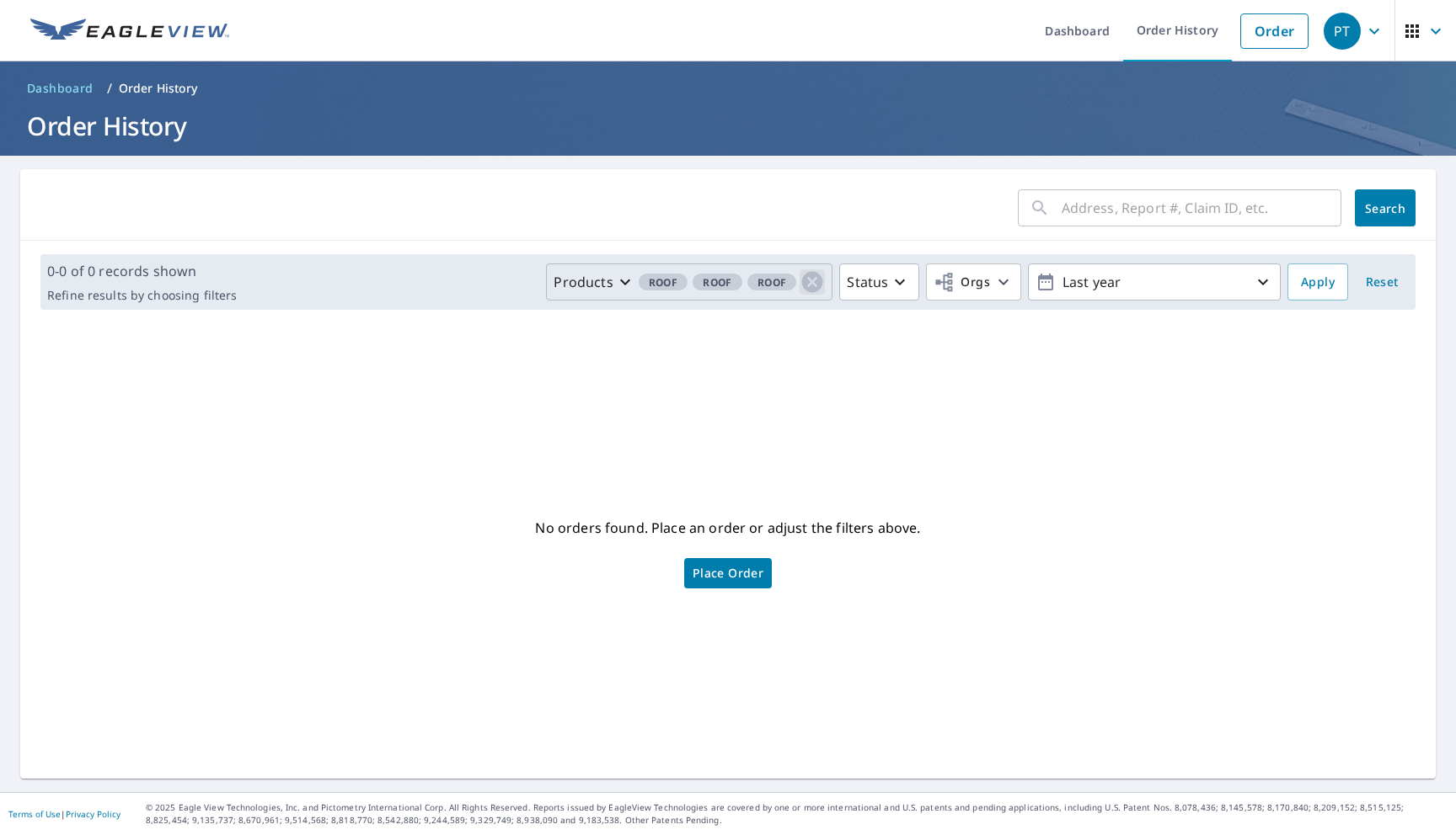
click at [811, 286] on icon "button" at bounding box center [813, 283] width 21 height 21
click at [811, 286] on icon "button" at bounding box center [813, 282] width 20 height 20
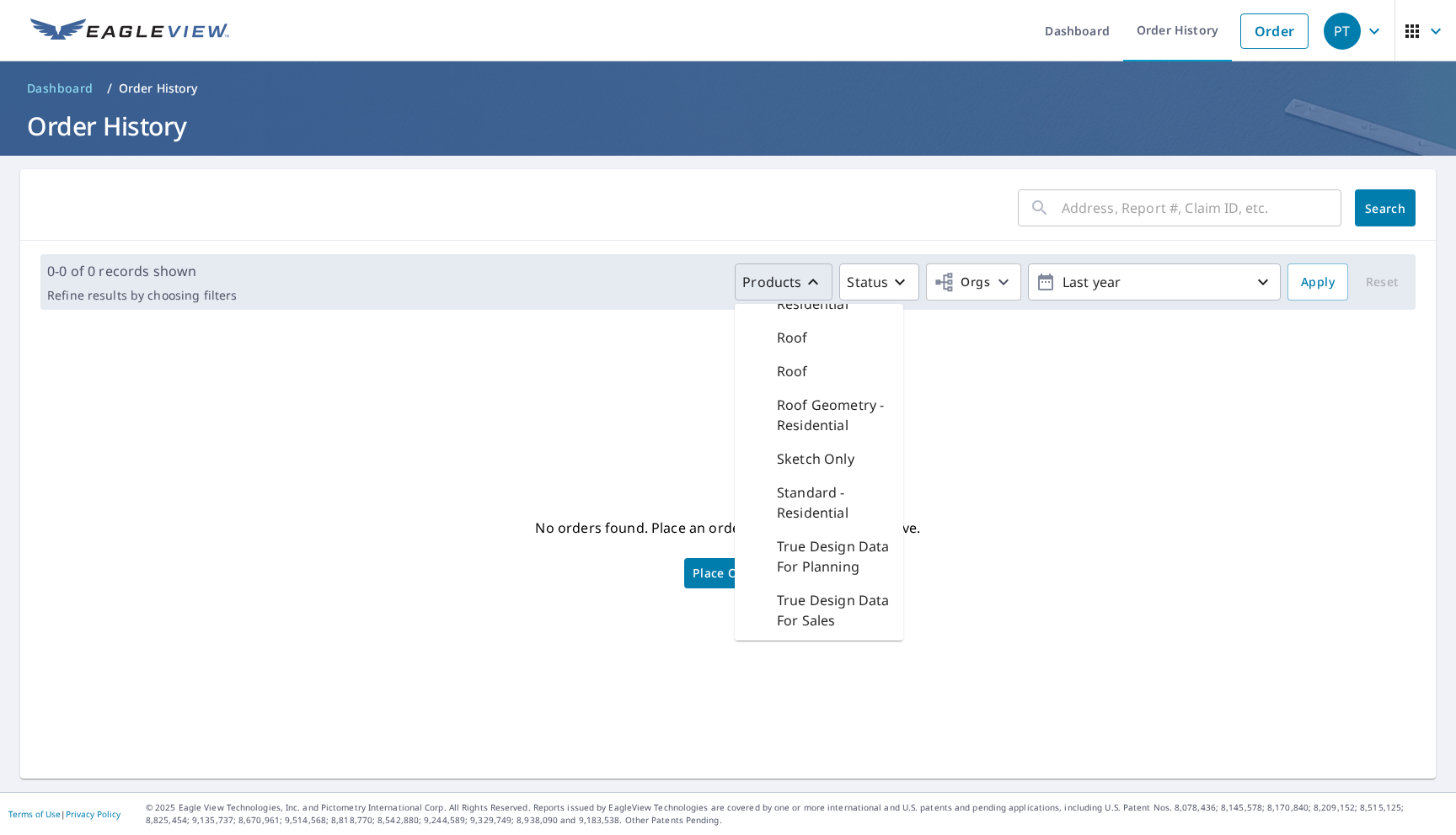
scroll to position [2319, 0]
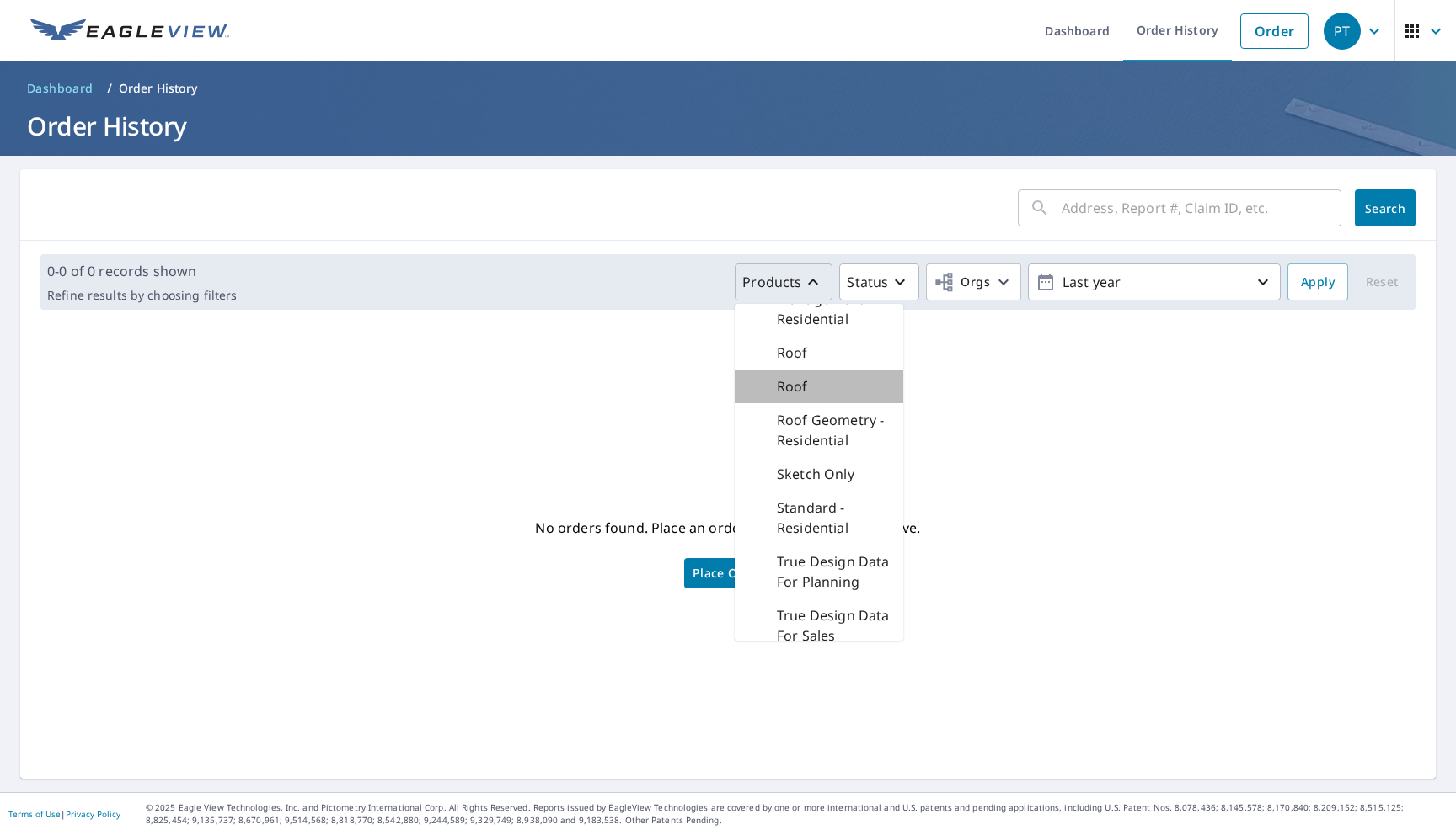
click at [811, 395] on div "Roof" at bounding box center [819, 387] width 168 height 34
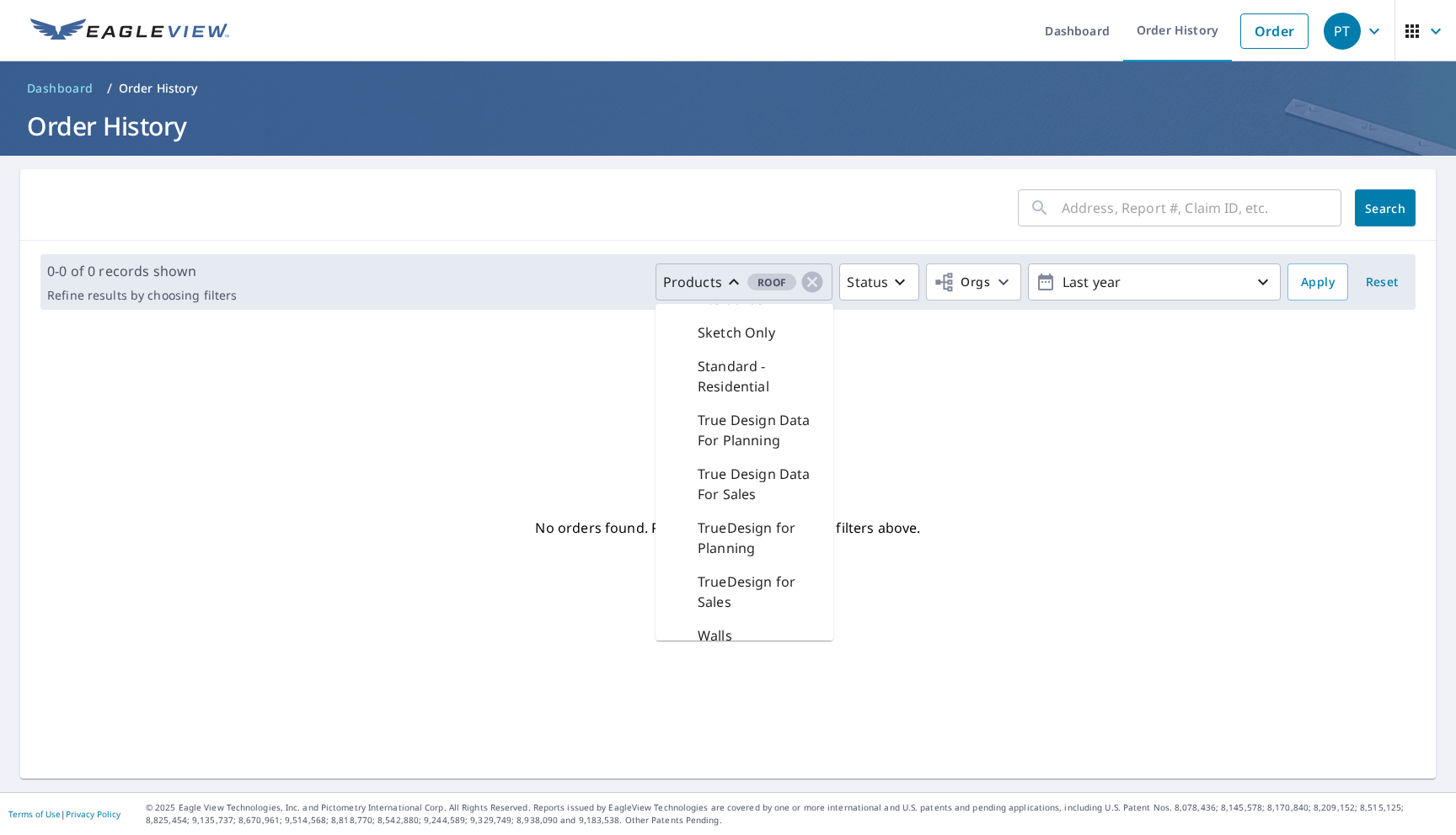
scroll to position [2198, 0]
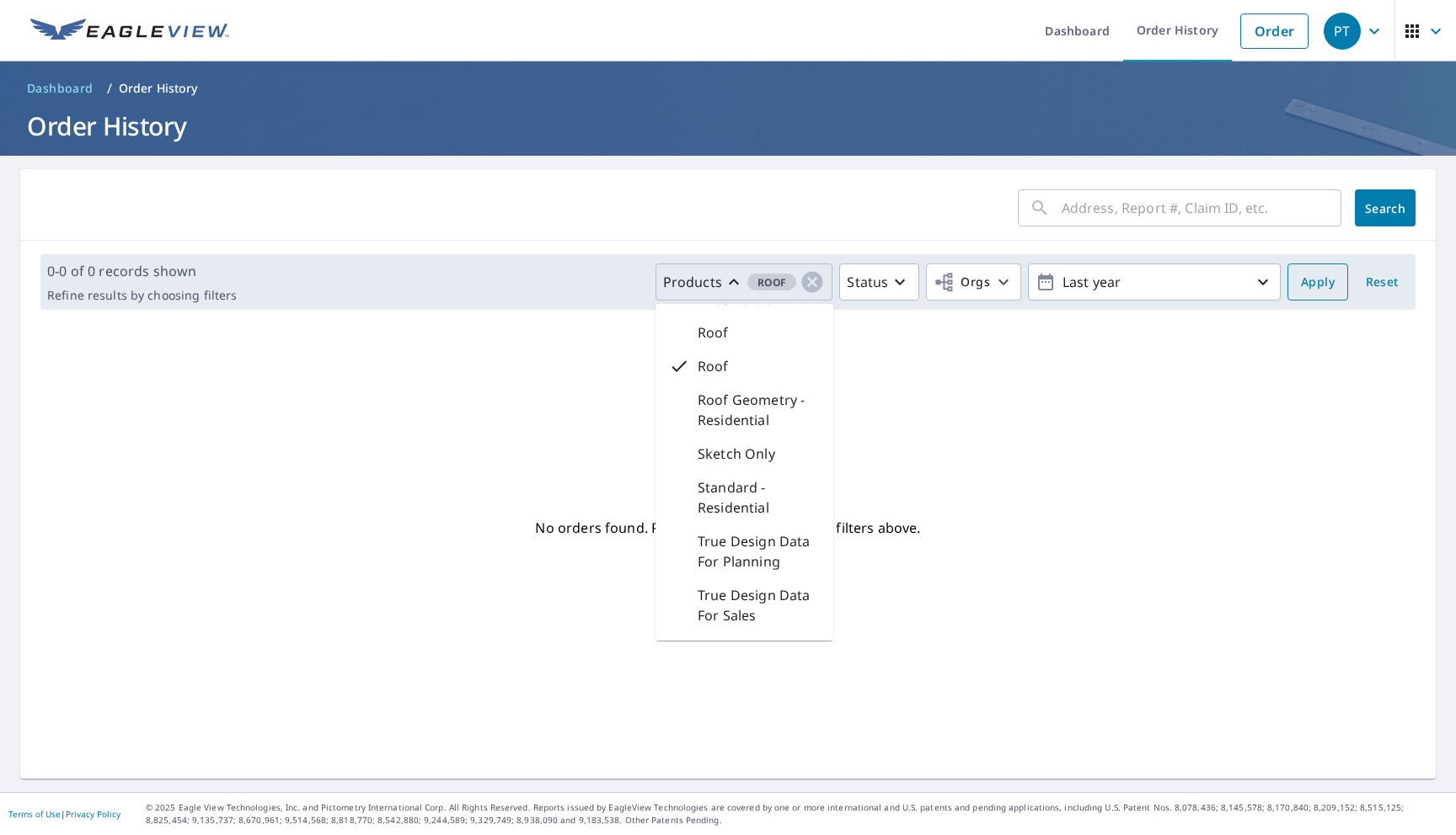
click at [1331, 287] on span "Apply" at bounding box center [1317, 283] width 34 height 21
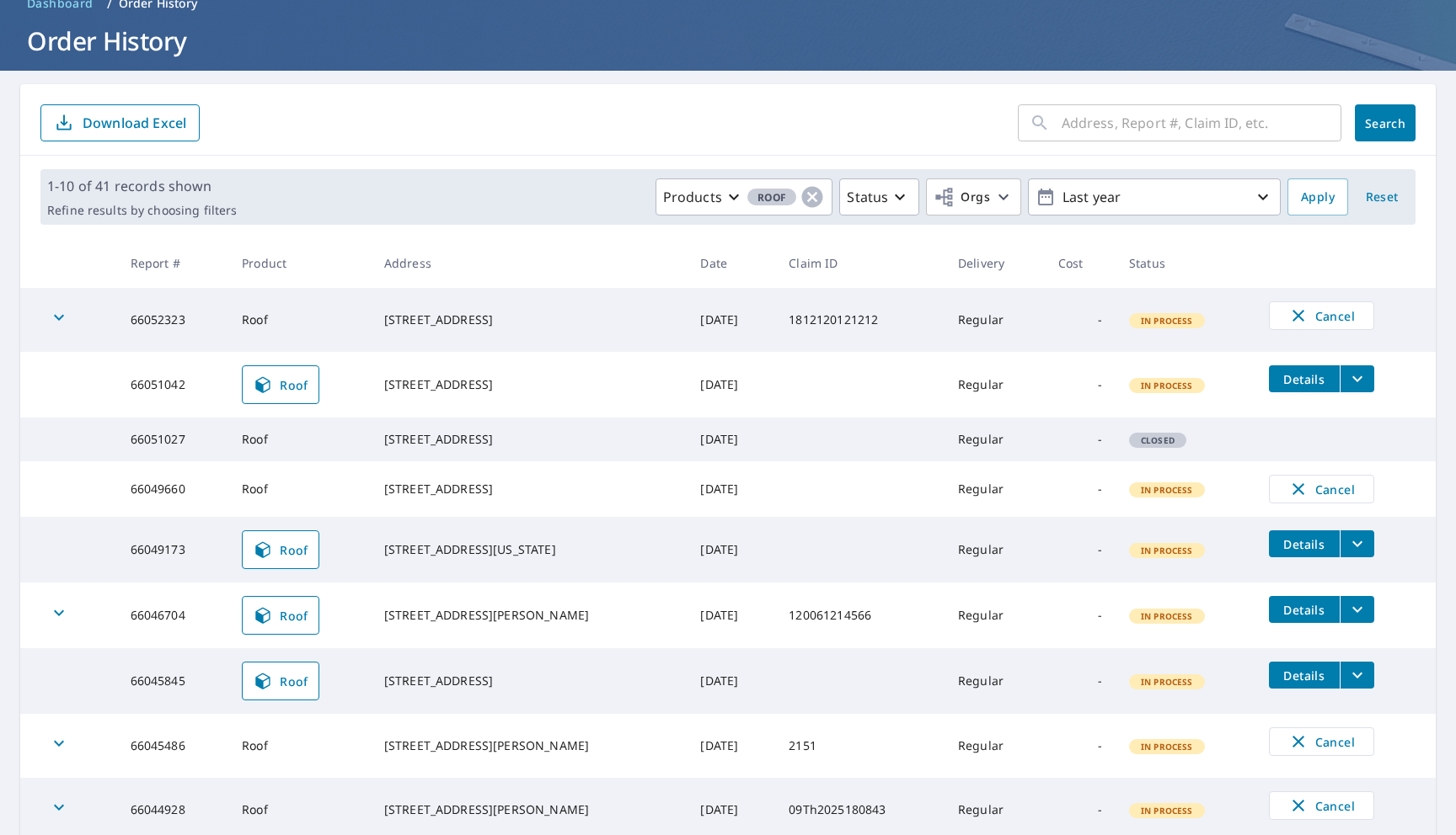
scroll to position [88, 0]
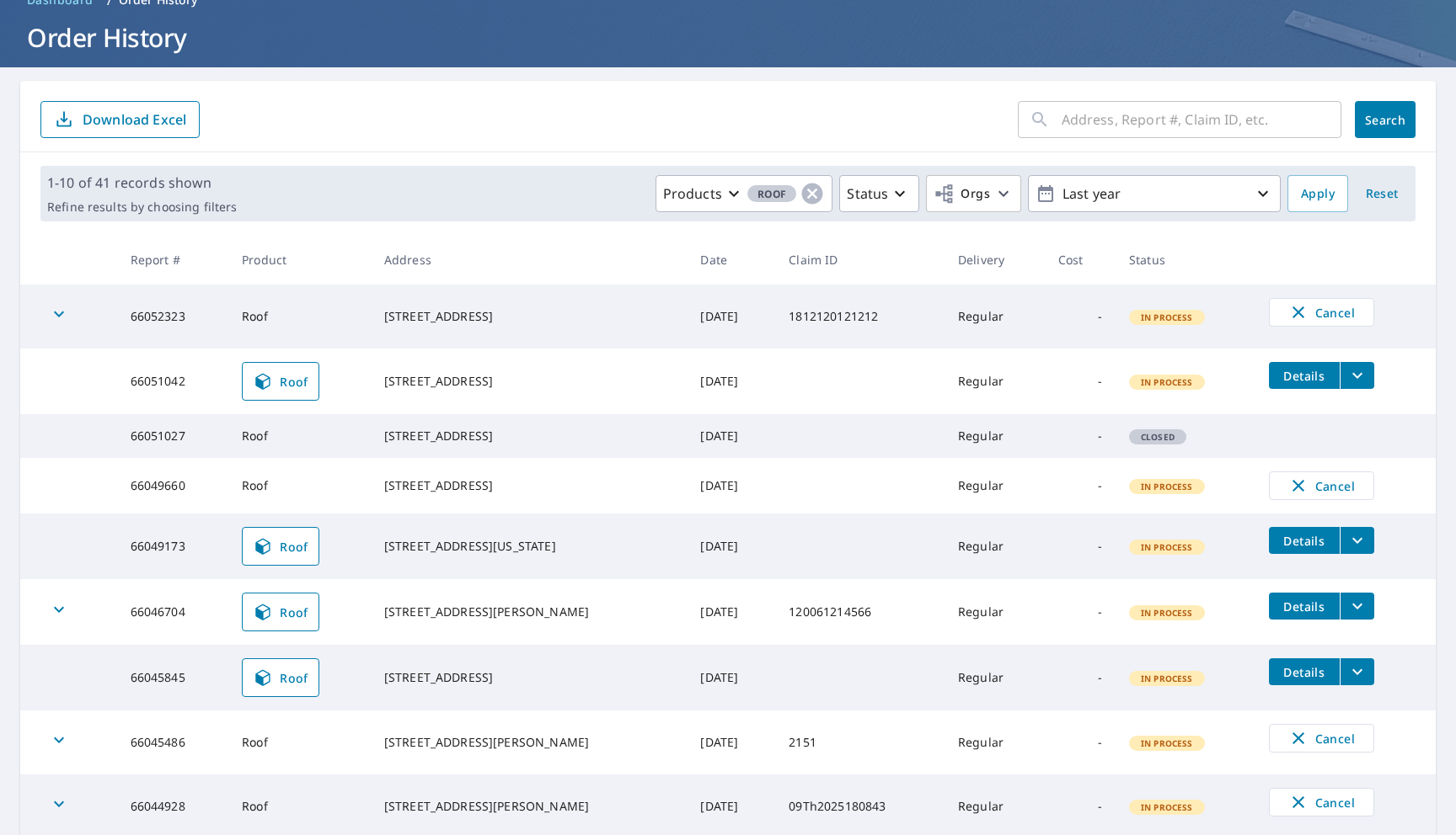
drag, startPoint x: 496, startPoint y: 389, endPoint x: 388, endPoint y: 363, distance: 111.1
click at [388, 363] on td "[STREET_ADDRESS]" at bounding box center [529, 381] width 317 height 65
copy div "[STREET_ADDRESS]"
click at [724, 200] on div "Products" at bounding box center [704, 193] width 81 height 20
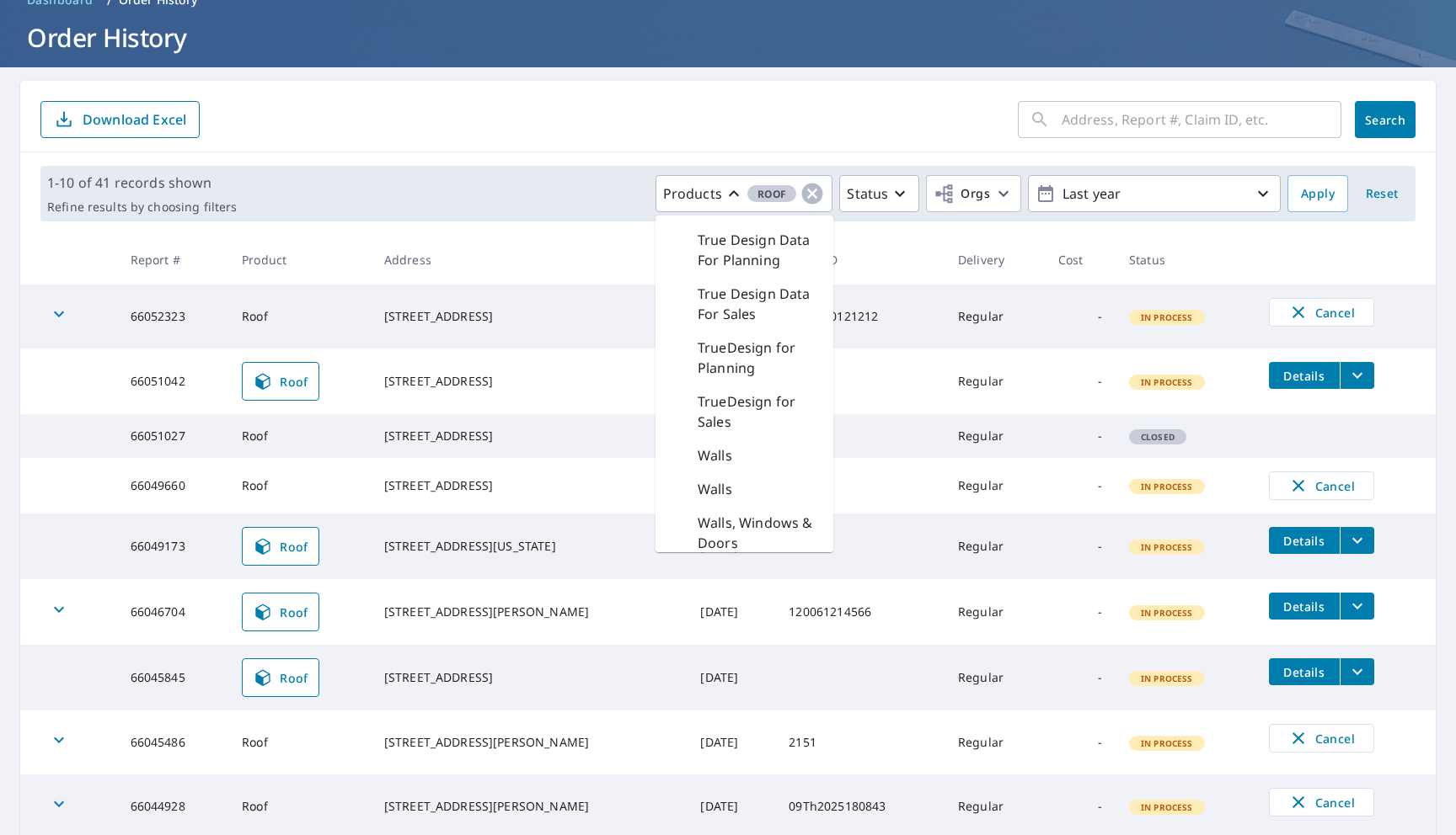
scroll to position [2540, 0]
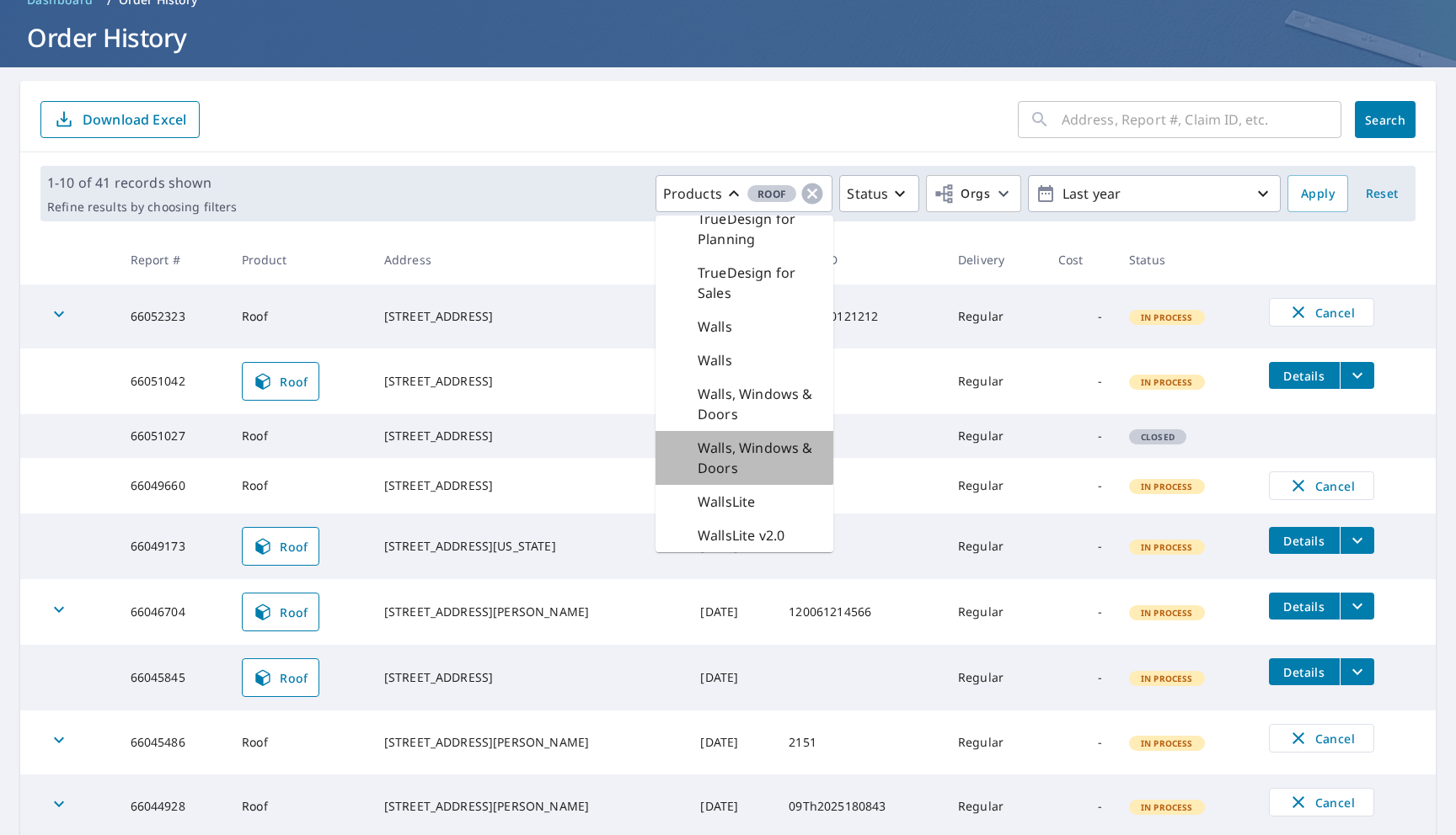
click at [715, 442] on p "Walls, Windows & Doors" at bounding box center [759, 458] width 122 height 40
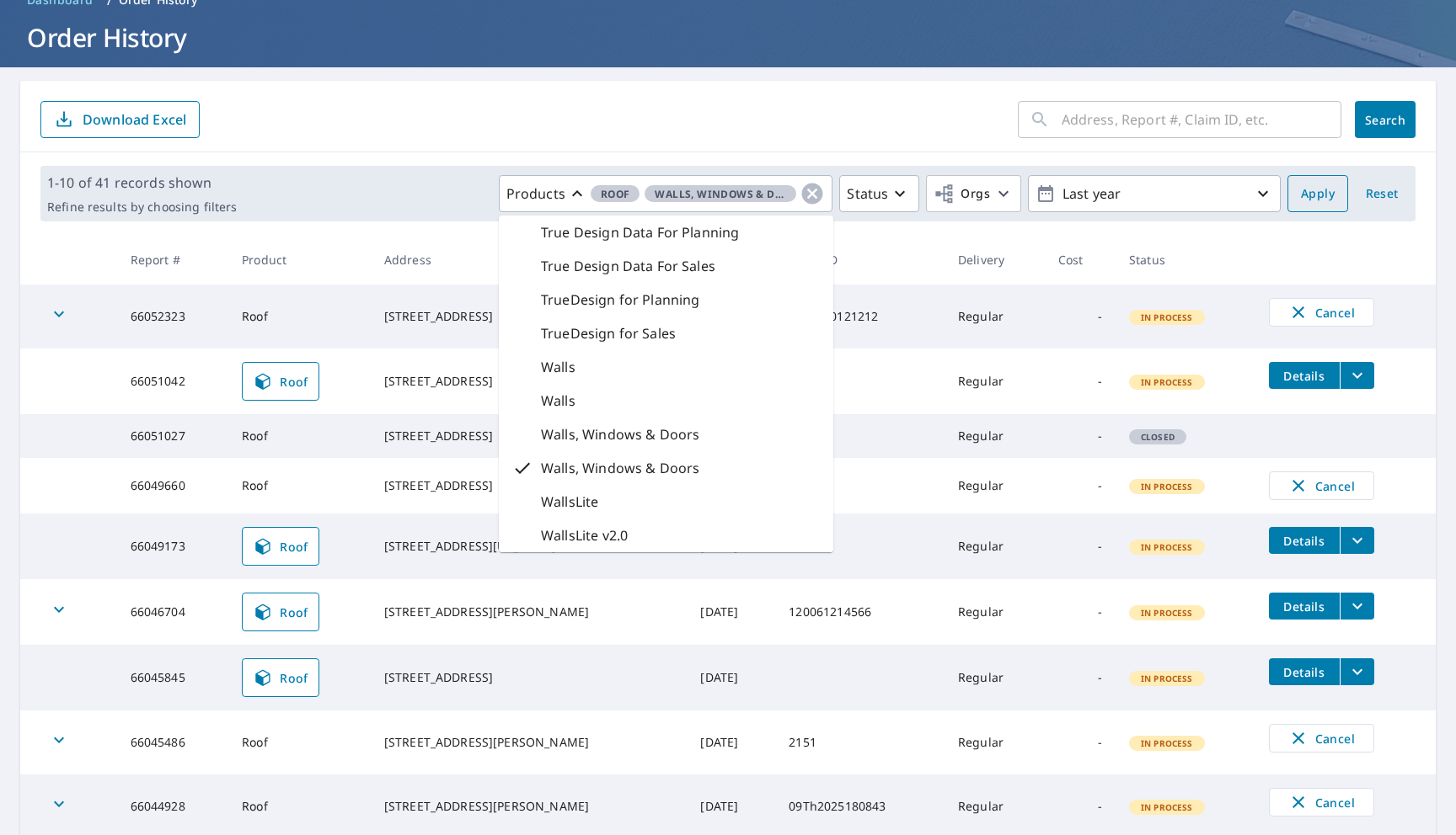
click at [1311, 202] on span "Apply" at bounding box center [1317, 194] width 34 height 21
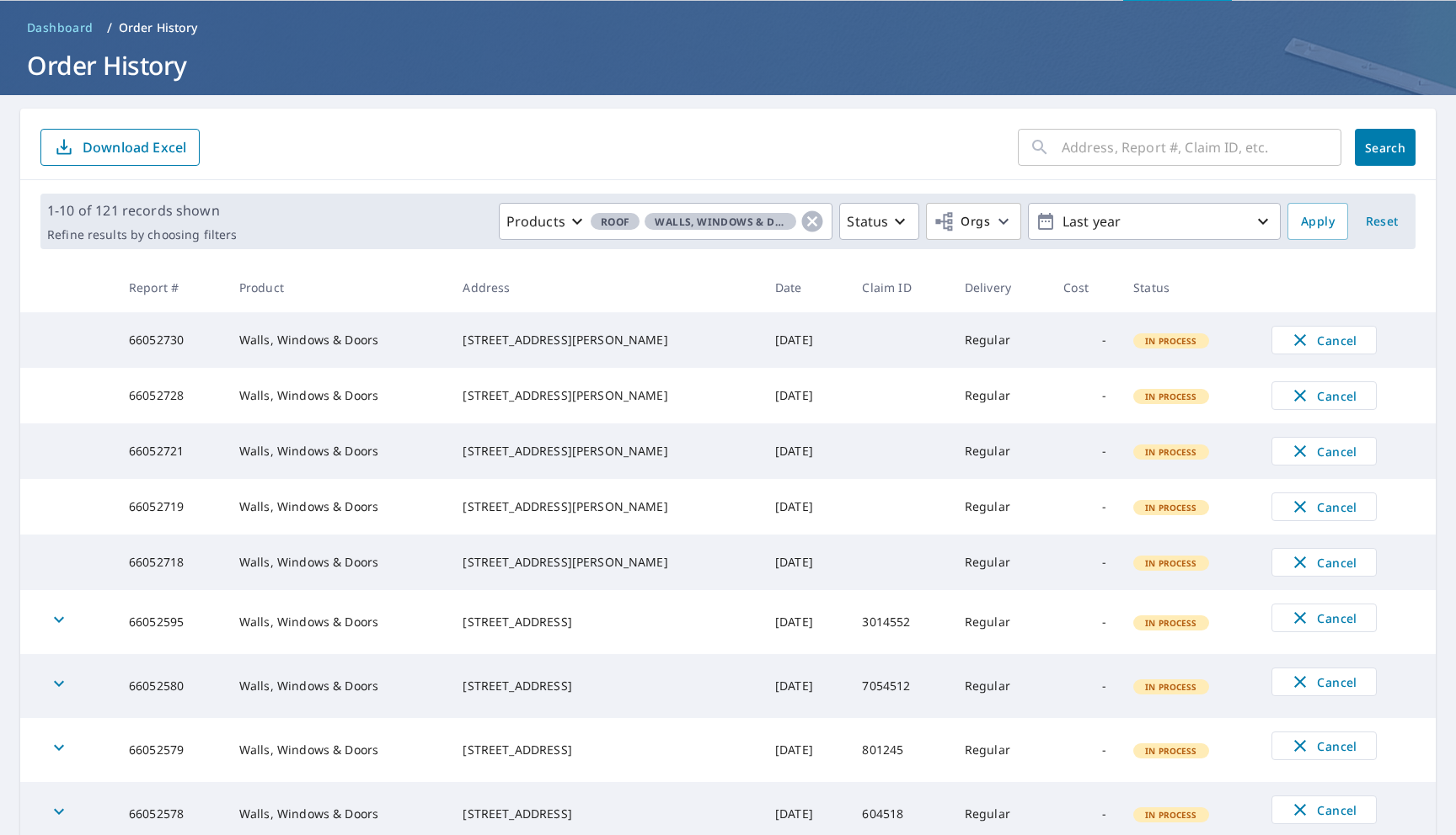
scroll to position [284, 0]
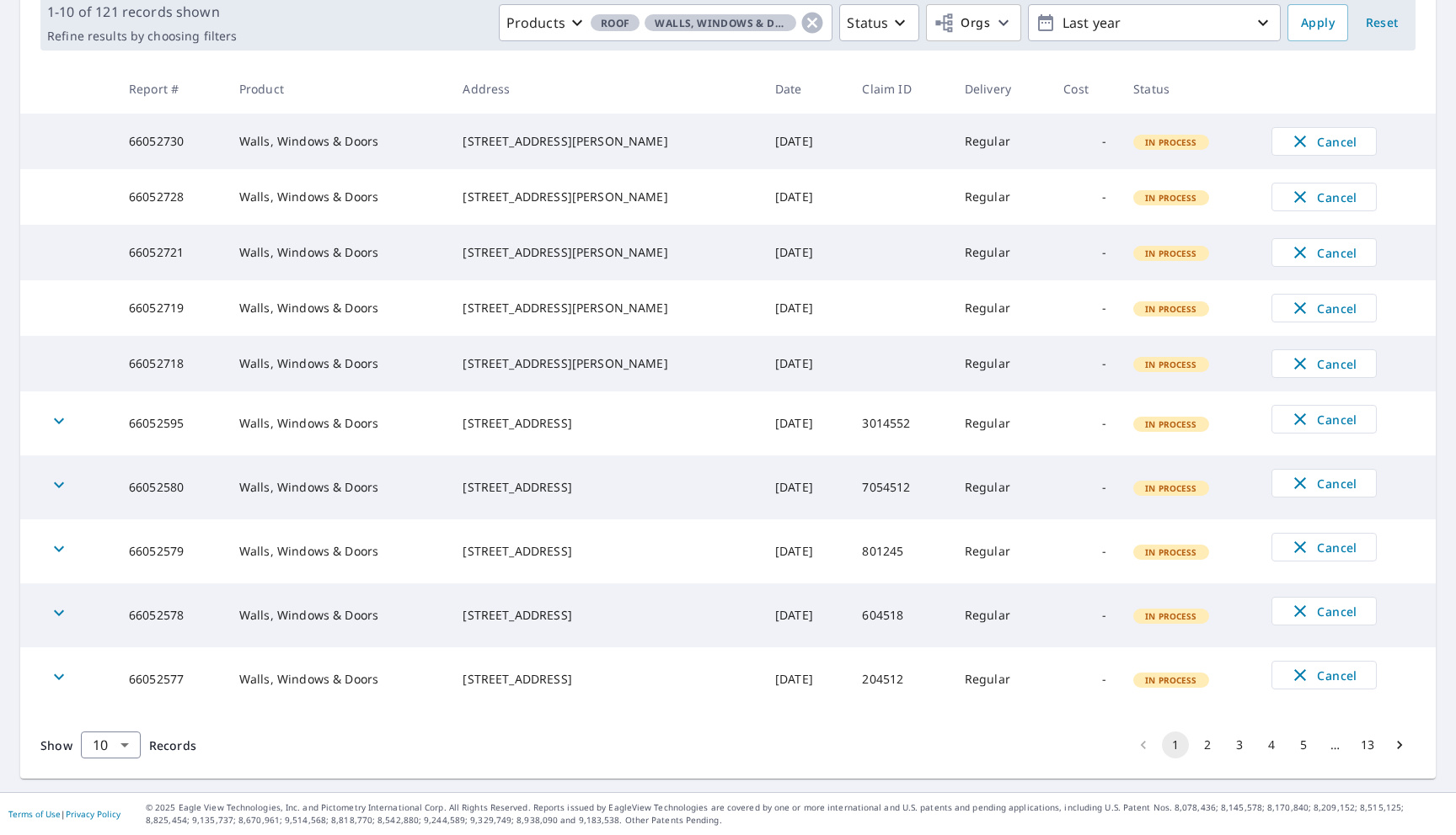
click at [1202, 742] on button "2" at bounding box center [1207, 745] width 27 height 27
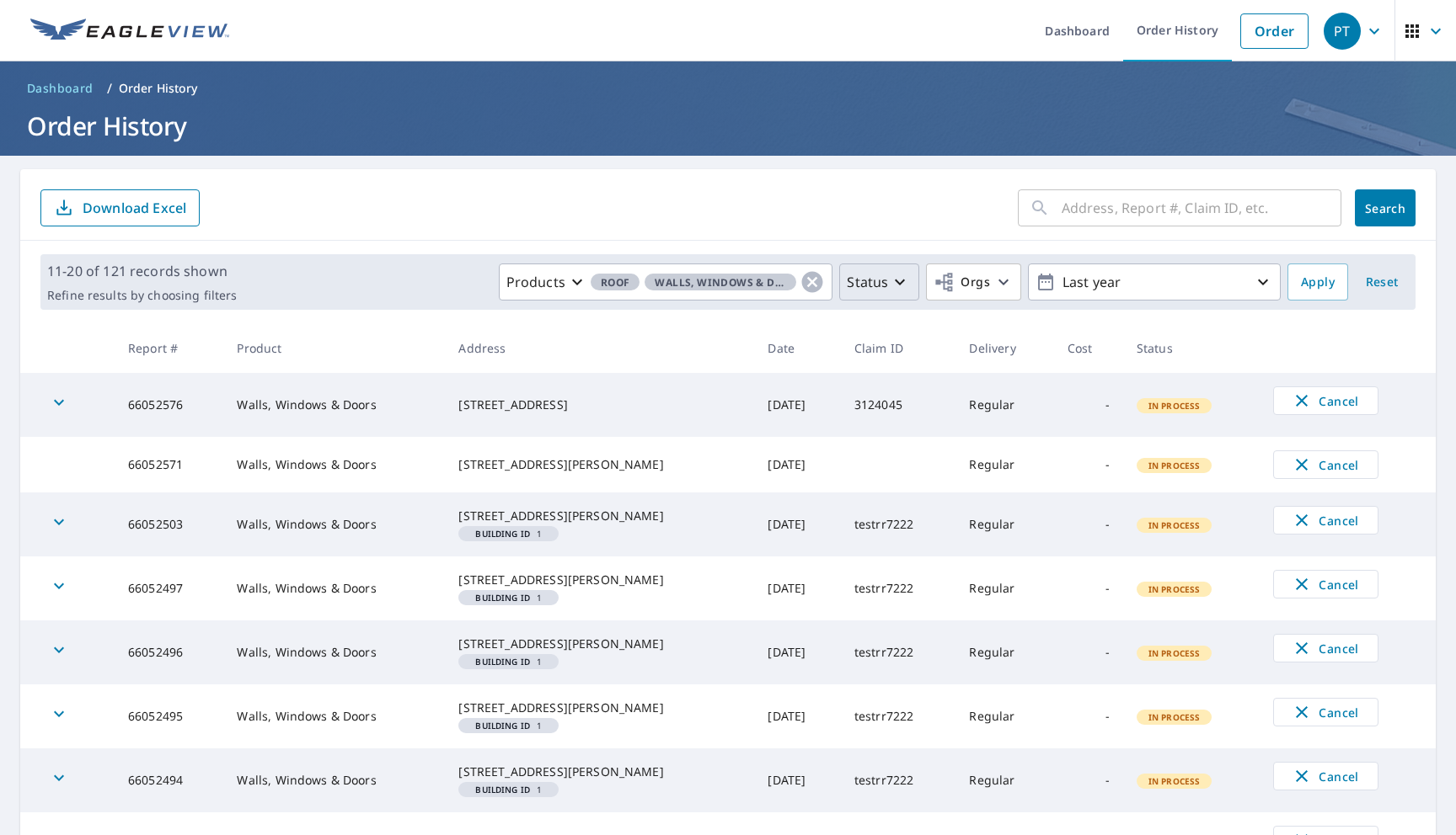
click at [875, 298] on button "Status" at bounding box center [879, 282] width 80 height 37
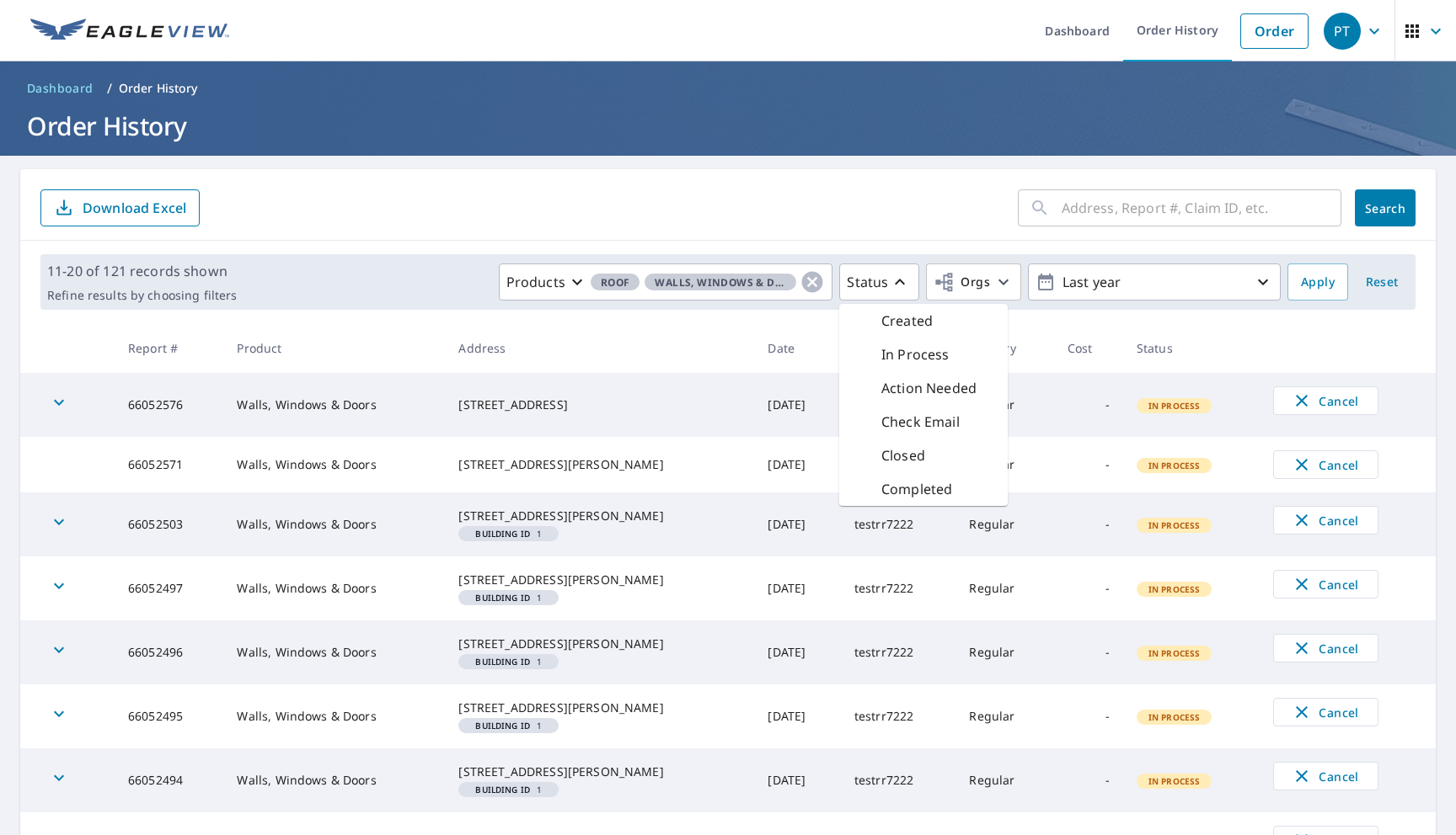
click at [891, 491] on p "Completed" at bounding box center [917, 489] width 71 height 20
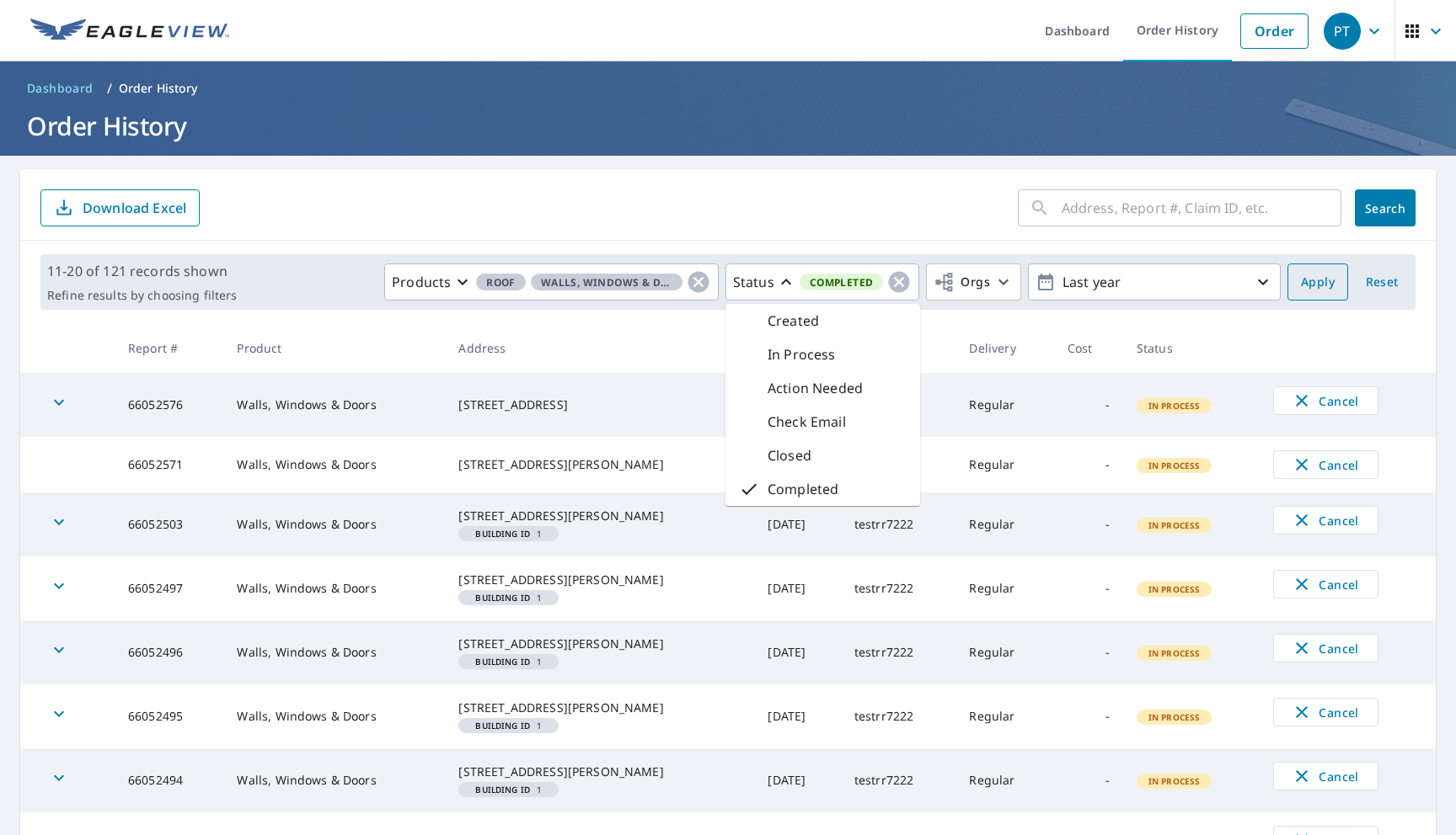
click at [1322, 284] on span "Apply" at bounding box center [1317, 283] width 34 height 21
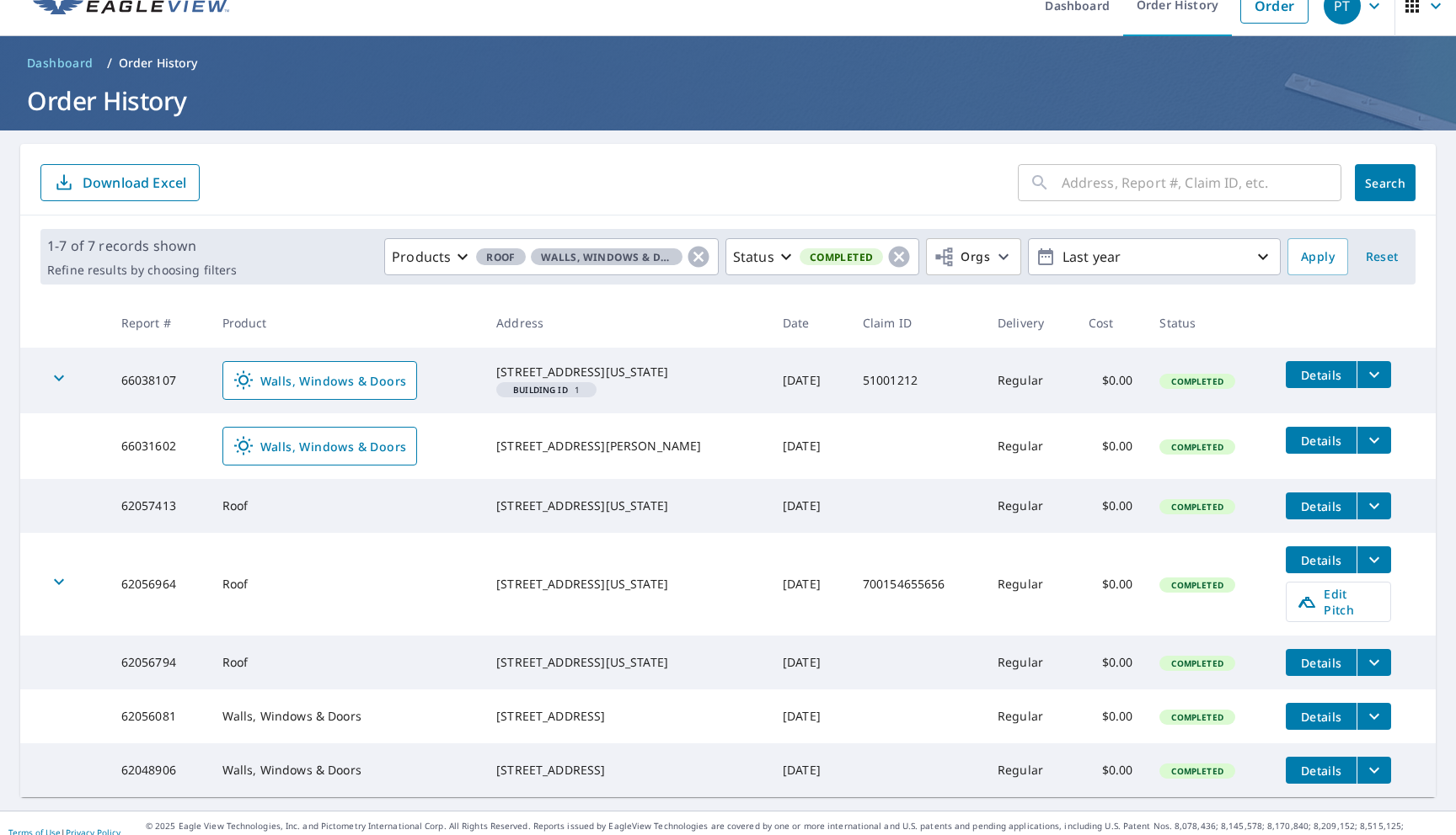
scroll to position [34, 0]
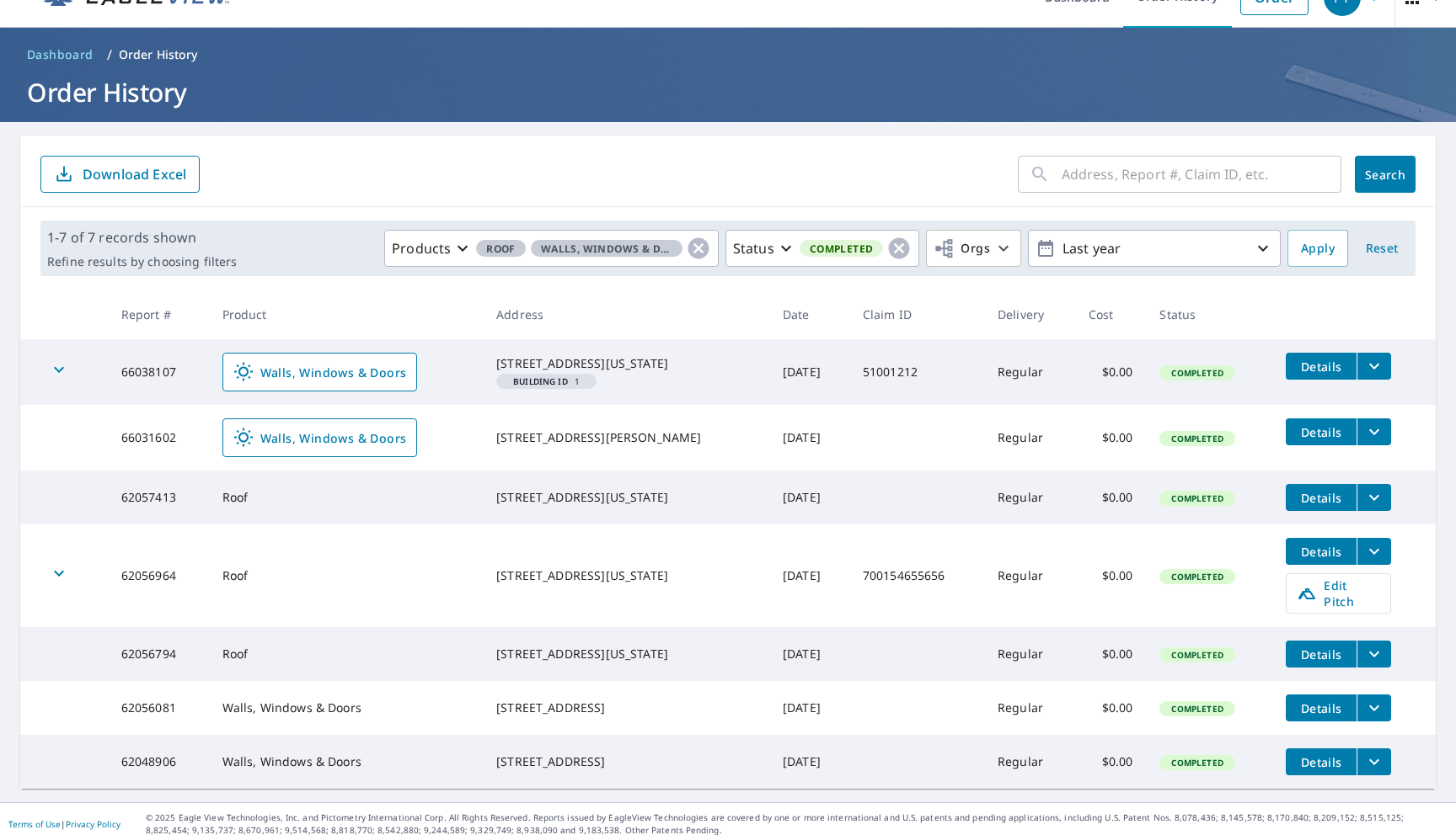
drag, startPoint x: 661, startPoint y: 381, endPoint x: 504, endPoint y: 365, distance: 157.8
click at [504, 365] on td "[STREET_ADDRESS][US_STATE]" at bounding box center [626, 372] width 286 height 65
copy div "[STREET_ADDRESS][US_STATE]"
click at [695, 239] on icon "button" at bounding box center [698, 249] width 21 height 21
click at [675, 255] on p "Products" at bounding box center [658, 248] width 59 height 20
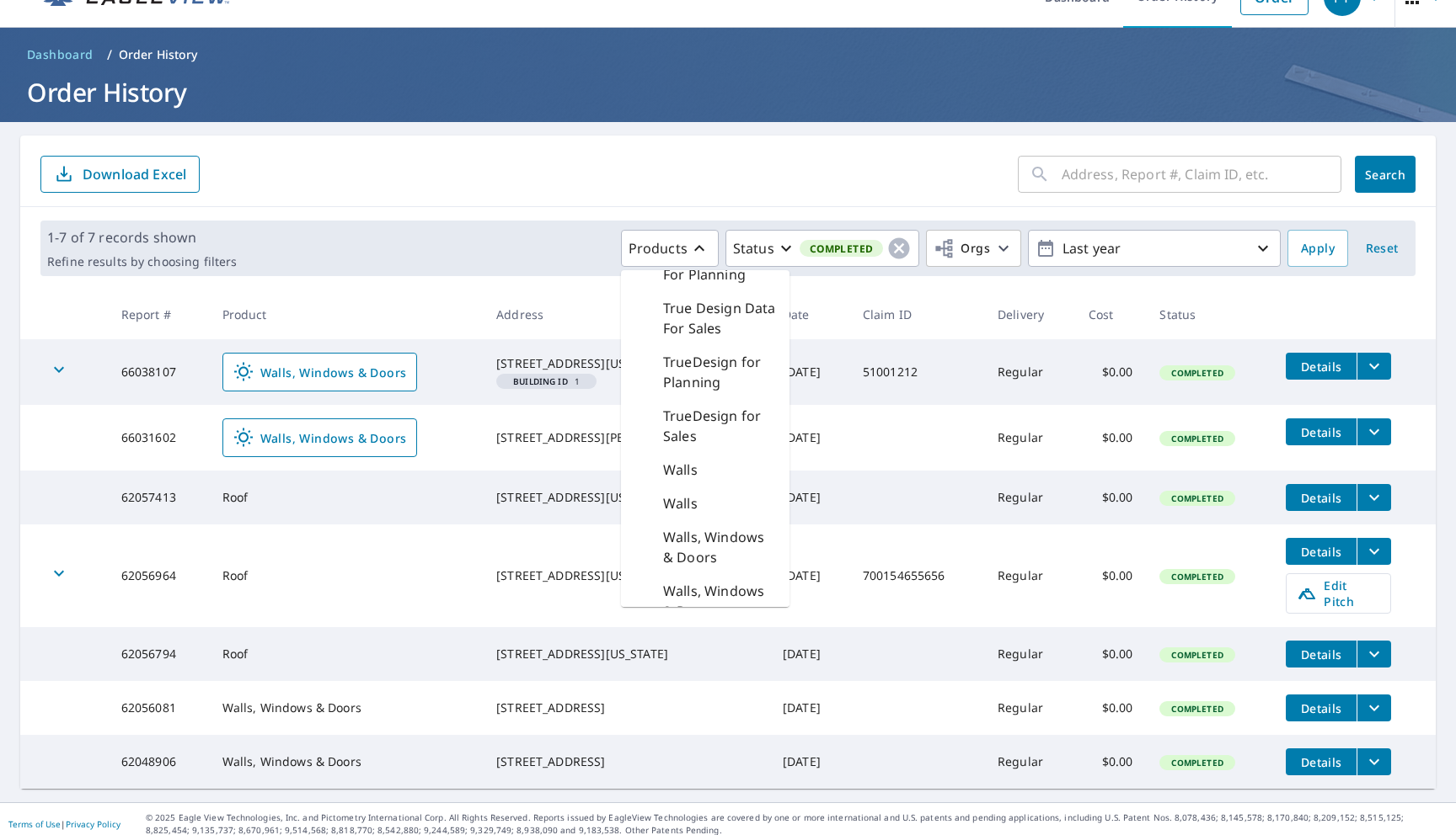
scroll to position [2681, 0]
click at [697, 407] on p "Walls" at bounding box center [681, 414] width 35 height 20
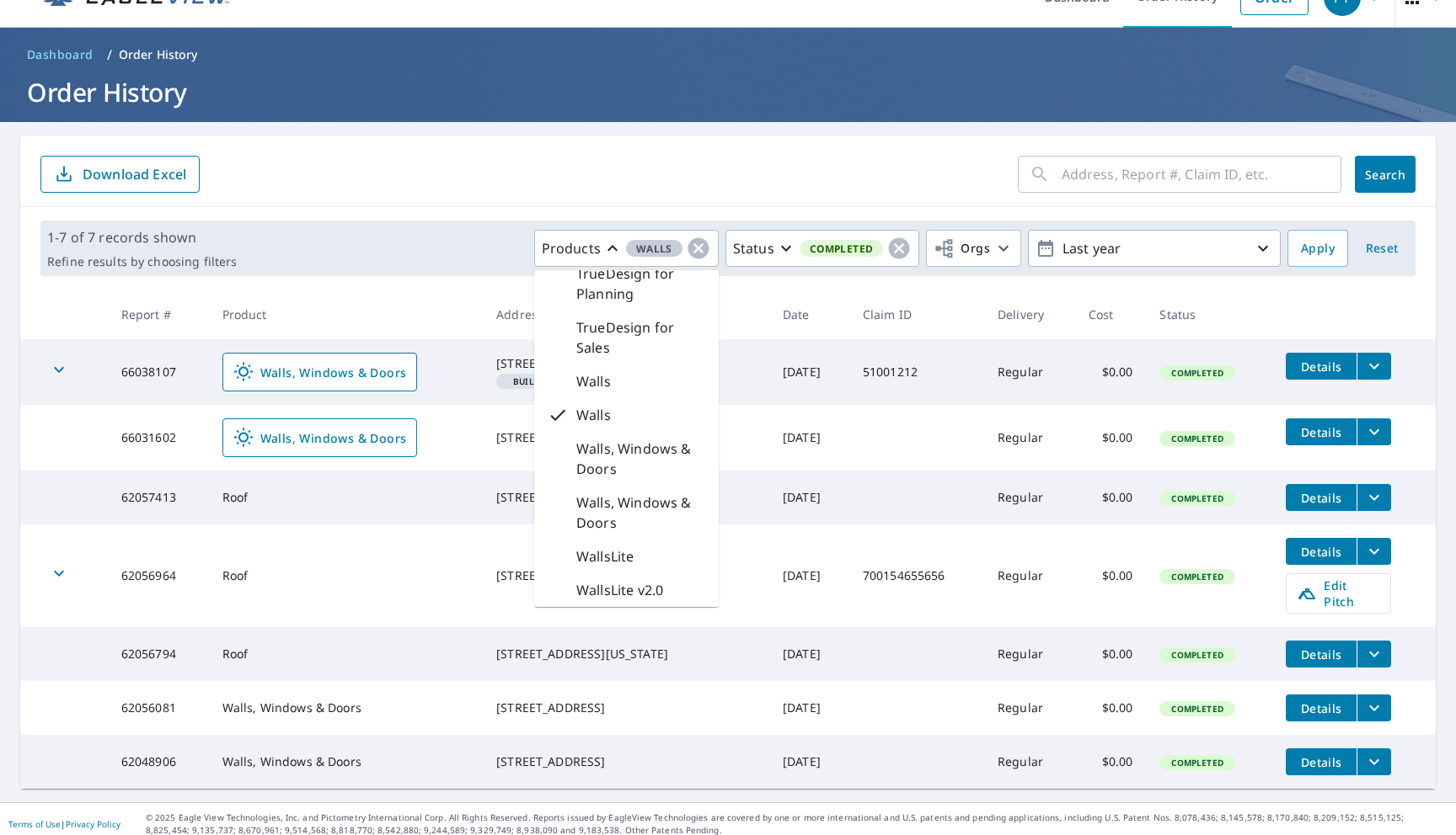
scroll to position [2459, 0]
click at [1304, 258] on button "Apply" at bounding box center [1317, 248] width 60 height 37
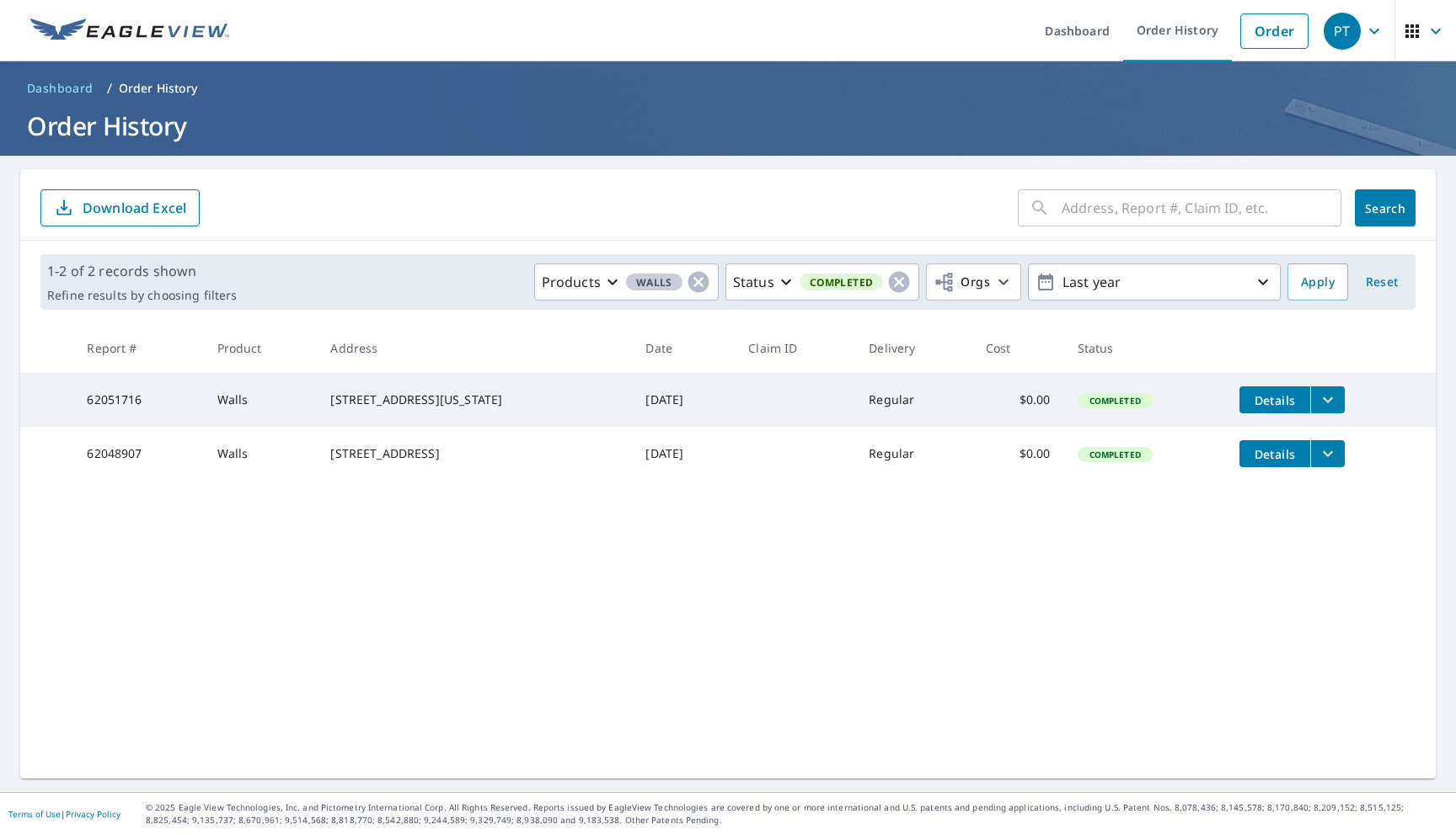
drag, startPoint x: 484, startPoint y: 416, endPoint x: 330, endPoint y: 390, distance: 156.2
click at [330, 392] on div "[STREET_ADDRESS][US_STATE]" at bounding box center [474, 400] width 288 height 17
copy div "[STREET_ADDRESS][US_STATE]"
click at [905, 277] on icon "button" at bounding box center [899, 283] width 21 height 21
click at [1324, 280] on span "Apply" at bounding box center [1317, 283] width 34 height 21
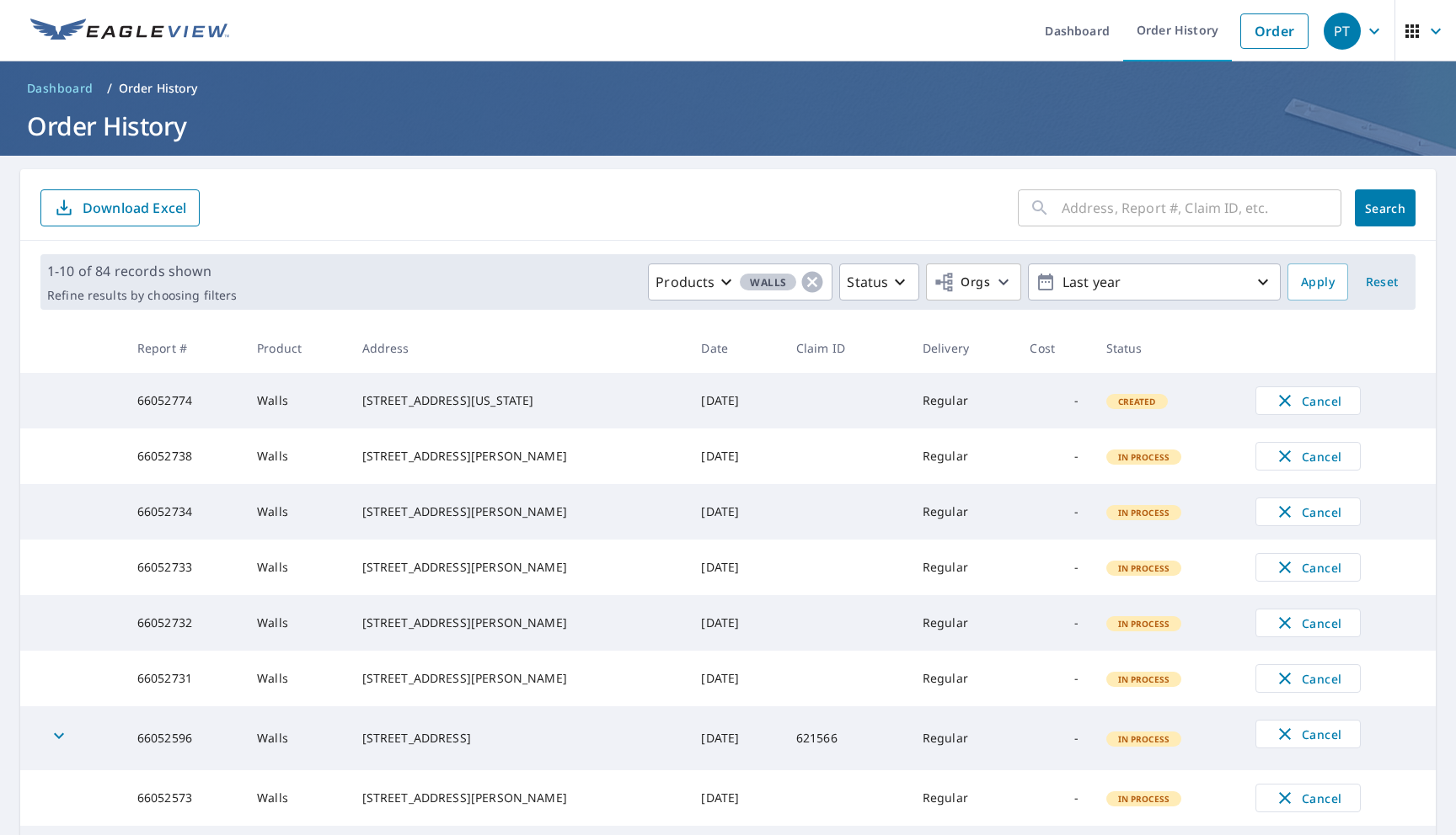
click at [204, 395] on td "66052774" at bounding box center [183, 401] width 120 height 56
click at [198, 400] on td "66052774" at bounding box center [183, 401] width 120 height 56
click at [189, 400] on td "66052774" at bounding box center [183, 401] width 120 height 56
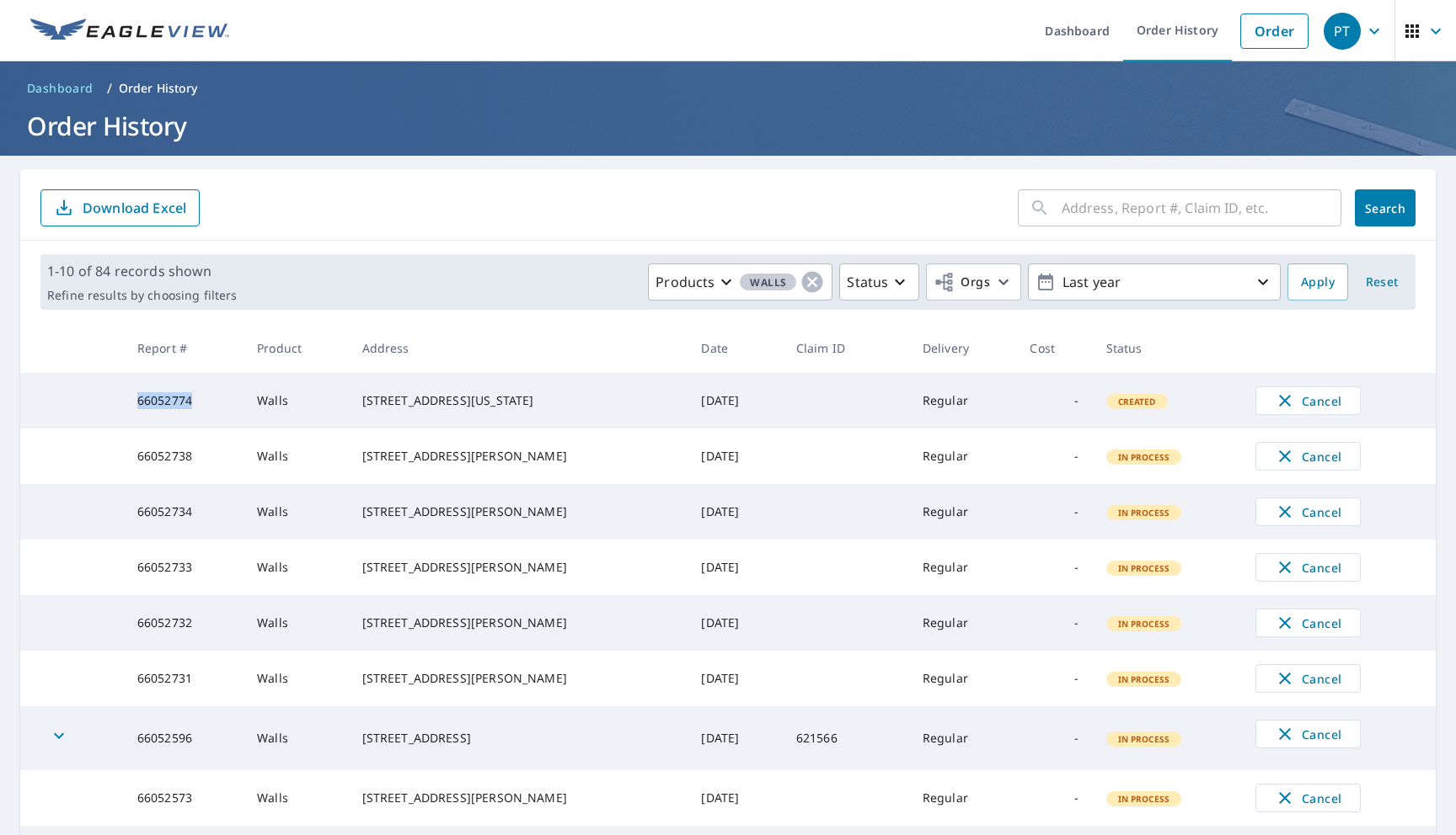
copy td "66052774"
click at [766, 277] on span "Walls" at bounding box center [767, 283] width 57 height 17
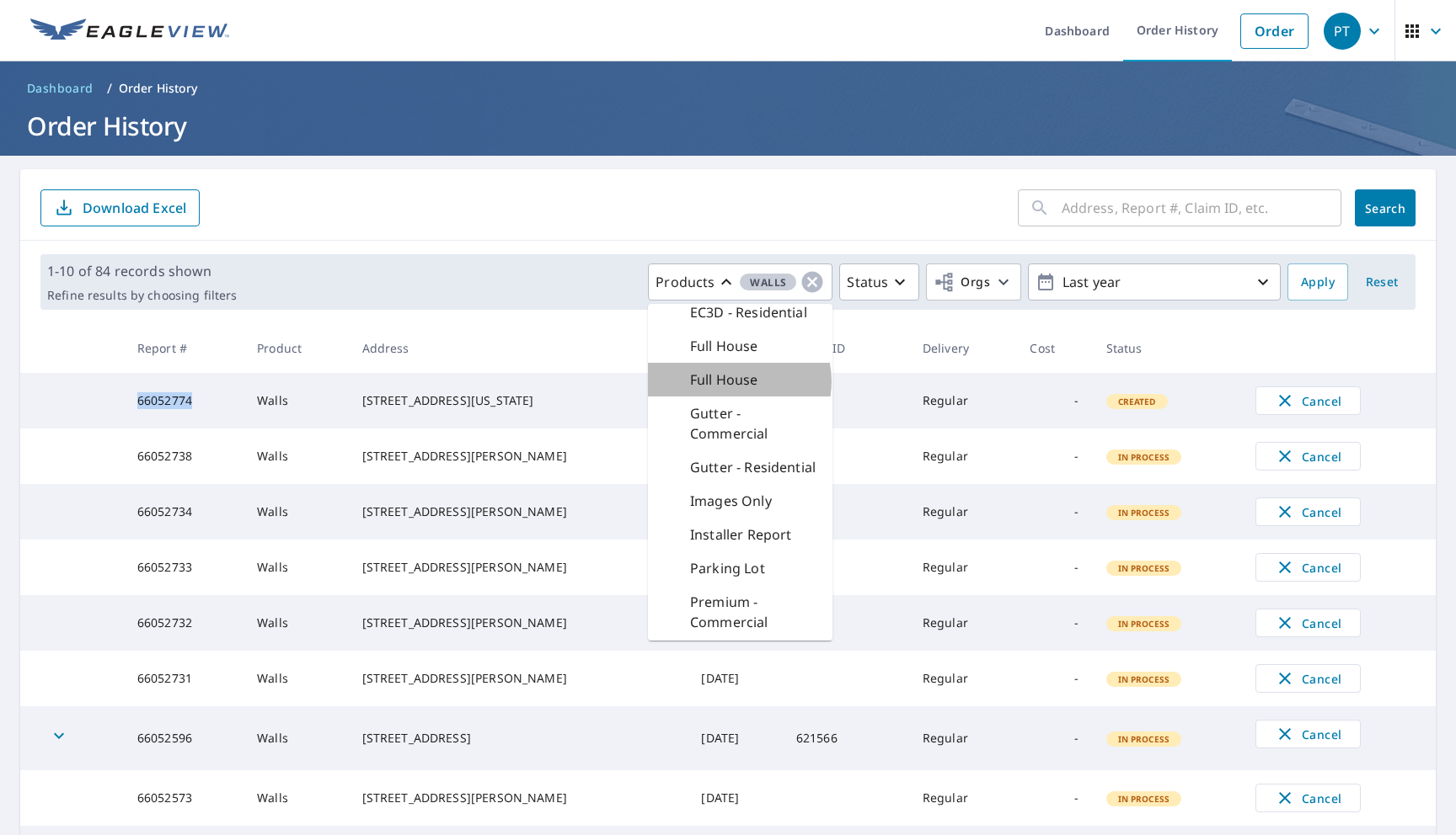
click at [742, 381] on p "Full House" at bounding box center [724, 380] width 68 height 20
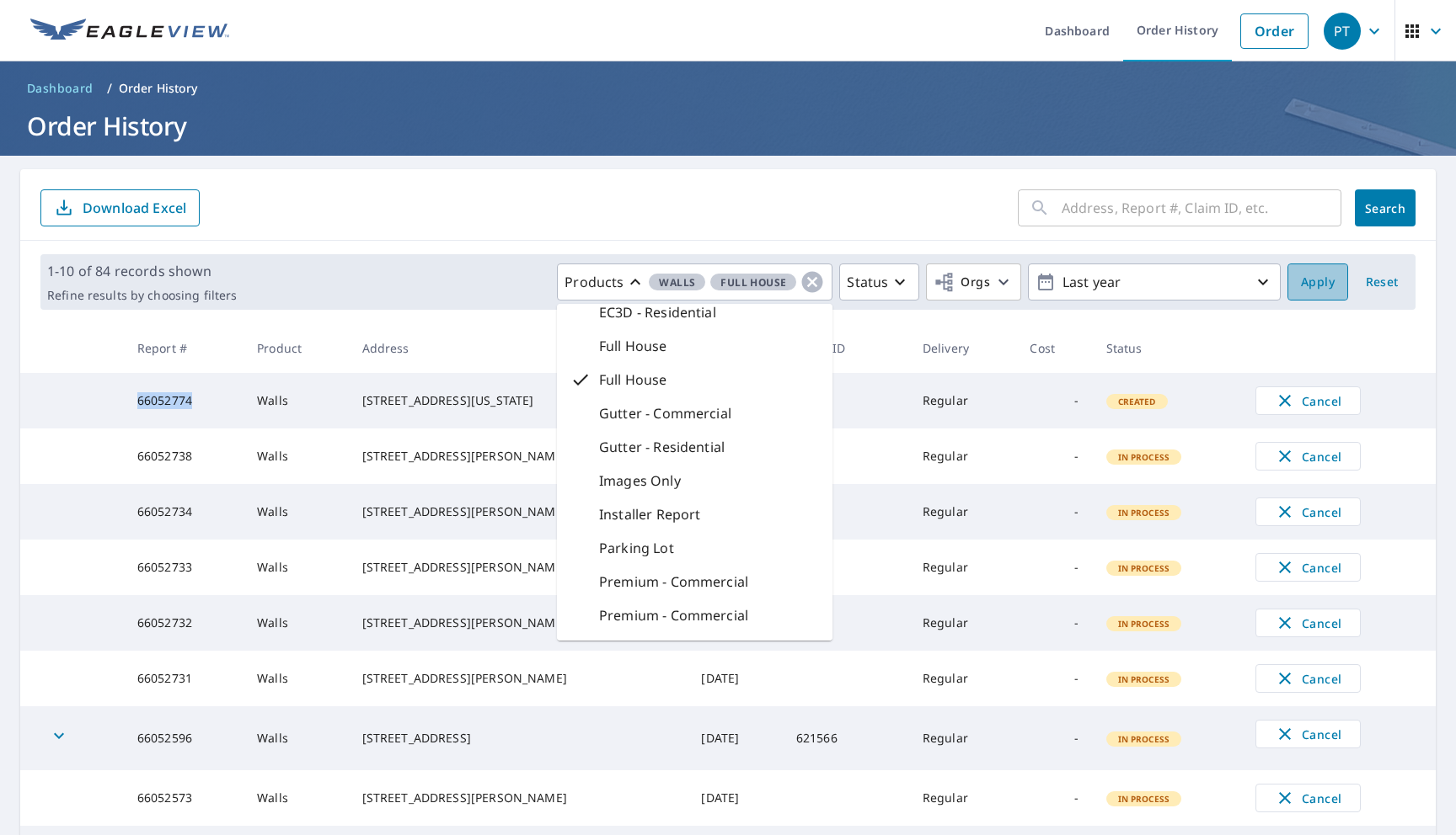
click at [1329, 283] on span "Apply" at bounding box center [1317, 283] width 34 height 21
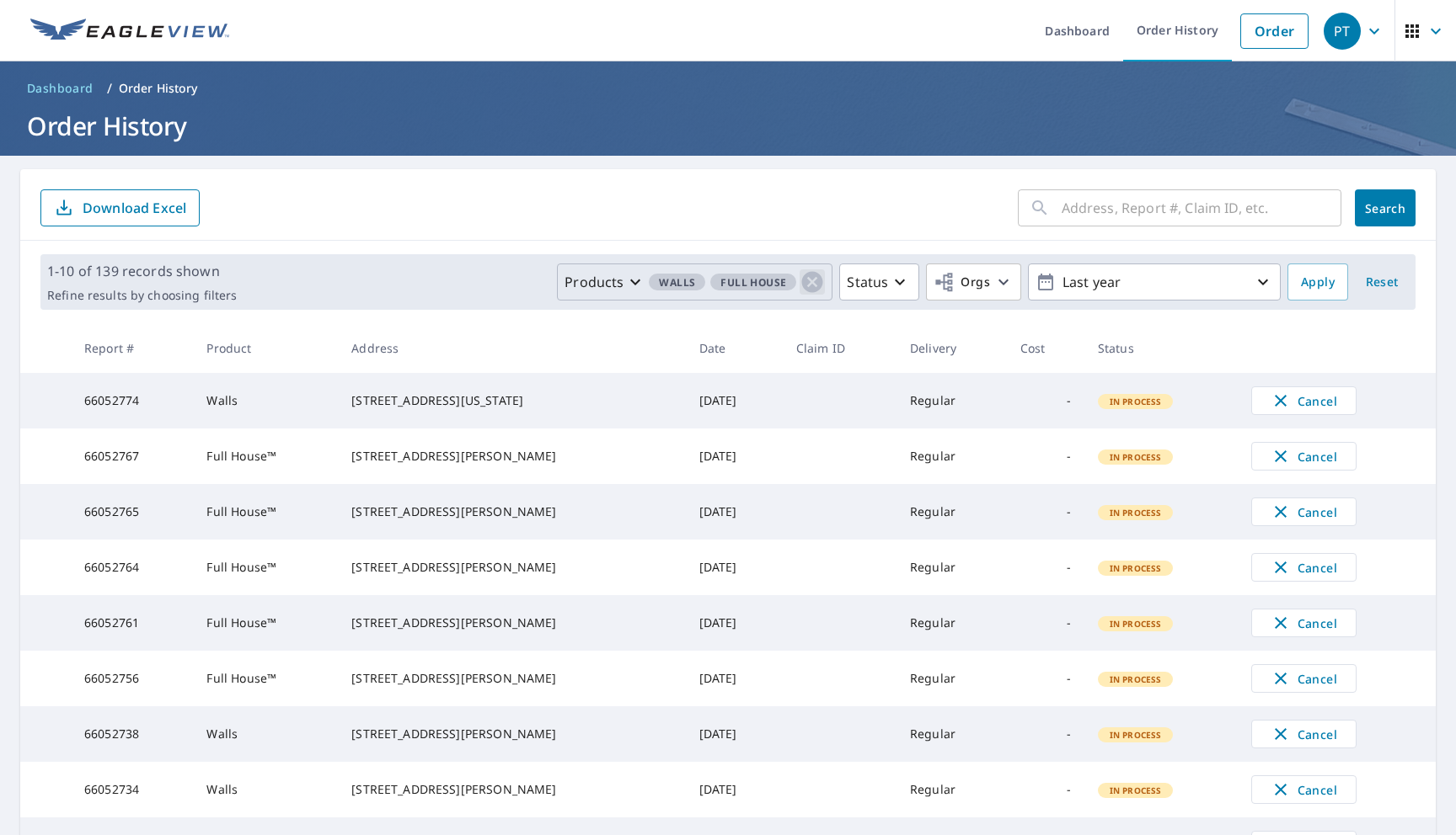
click at [816, 277] on icon "button" at bounding box center [813, 283] width 21 height 21
click at [782, 281] on p "Products" at bounding box center [772, 282] width 59 height 20
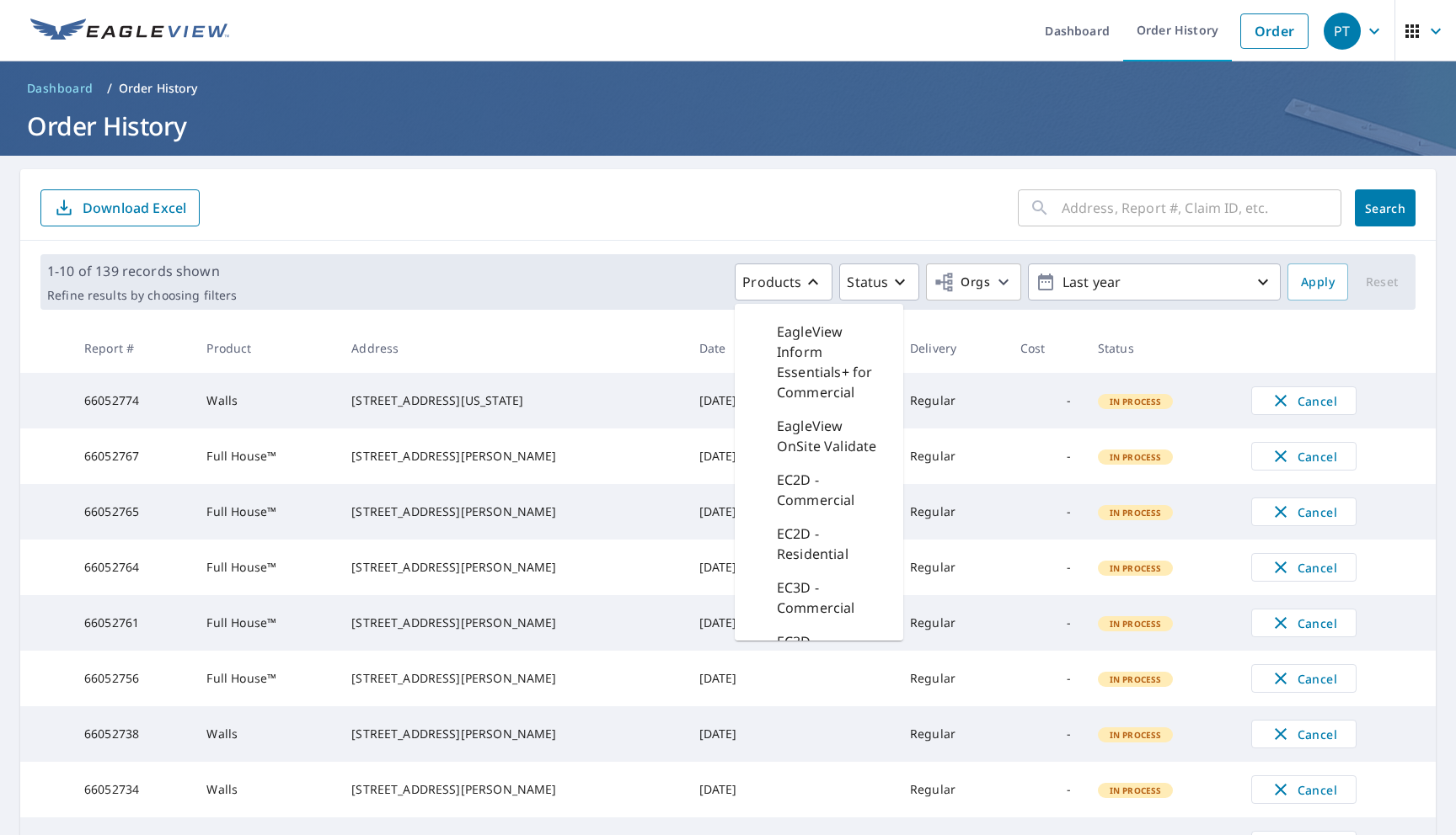
scroll to position [855, 0]
click at [609, 226] on form "​ Search Download Excel" at bounding box center [727, 208] width 1375 height 37
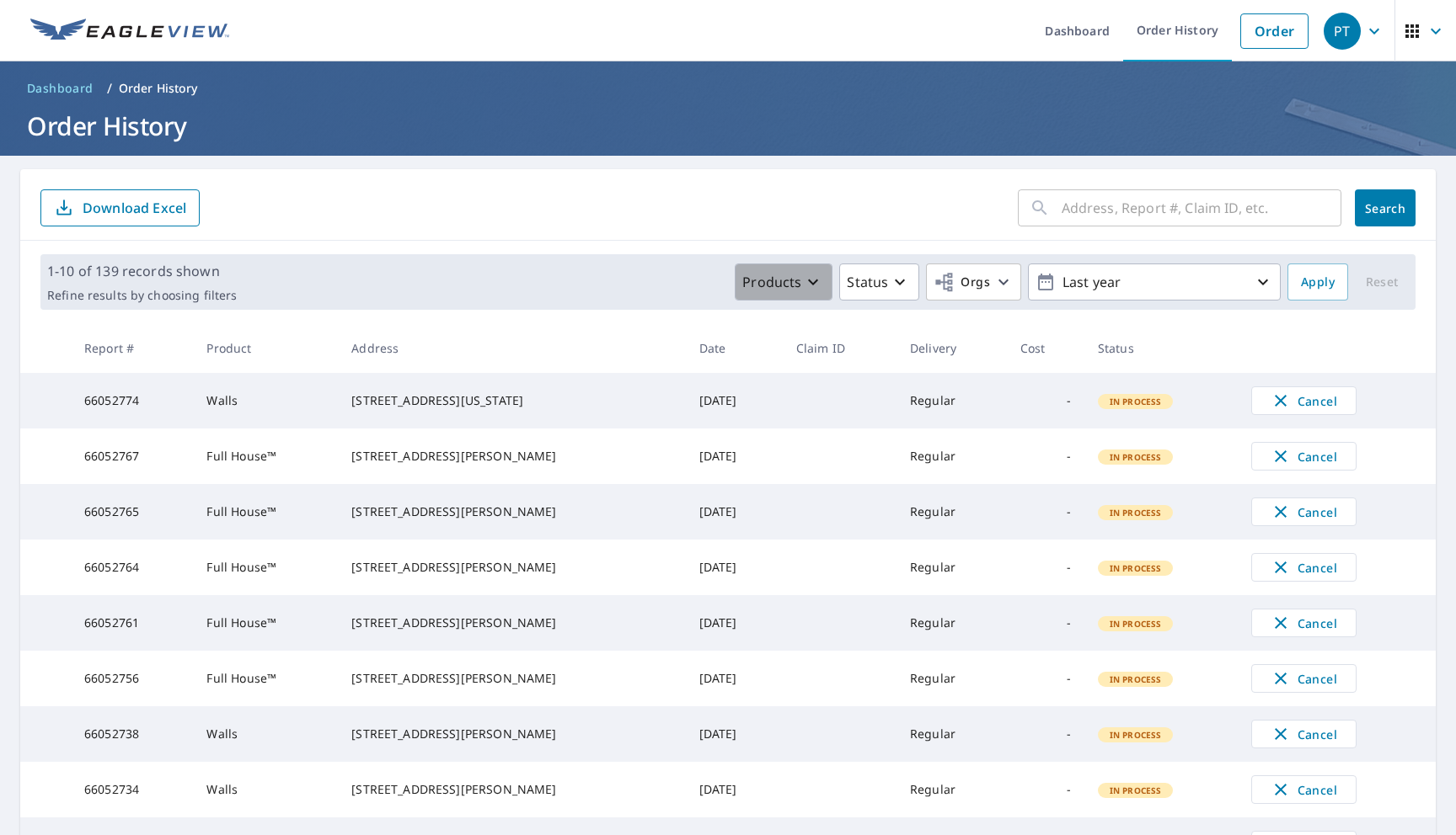
click at [774, 297] on button "Products" at bounding box center [784, 282] width 98 height 37
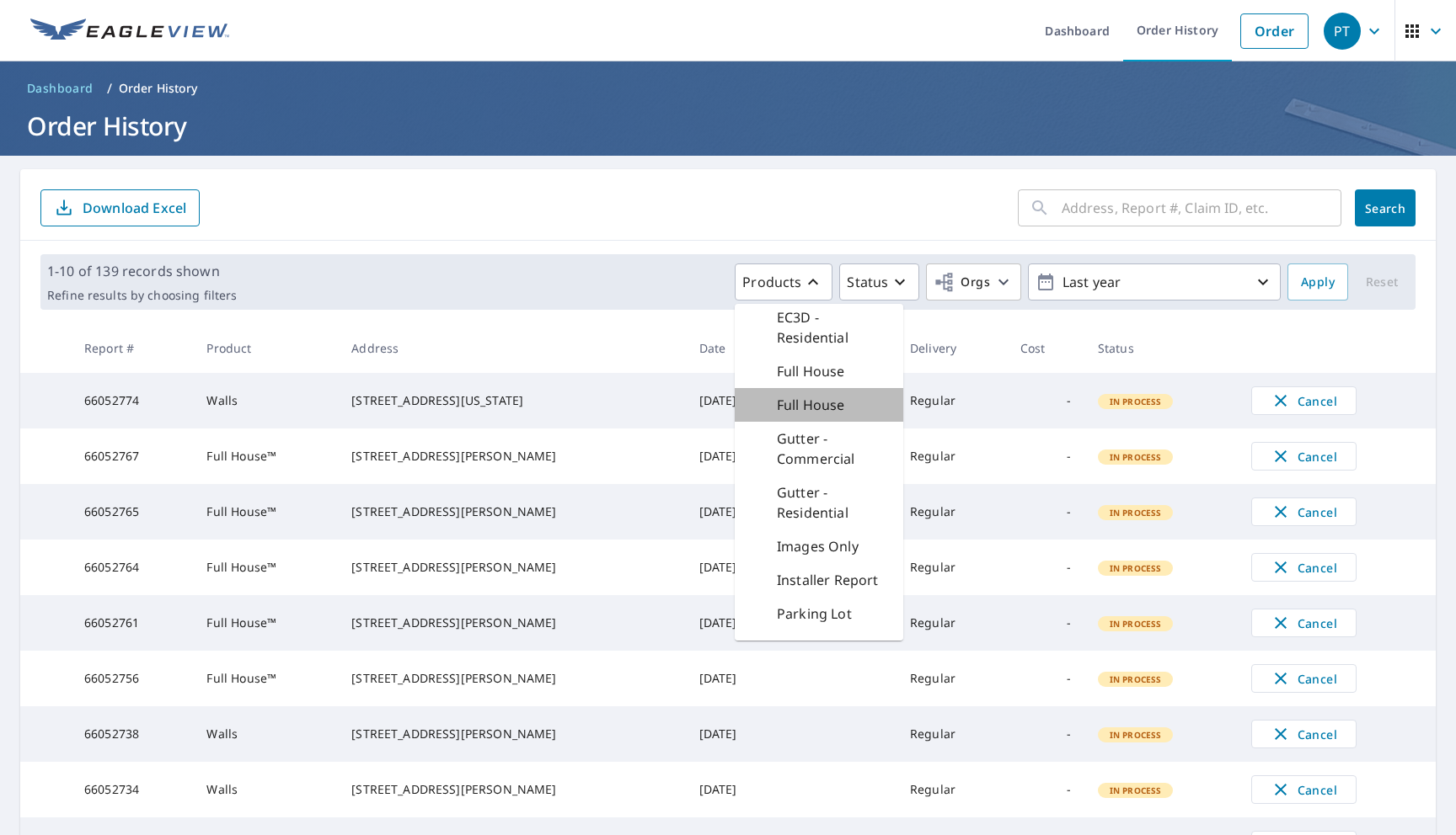
click at [803, 398] on p "Full House" at bounding box center [811, 405] width 68 height 20
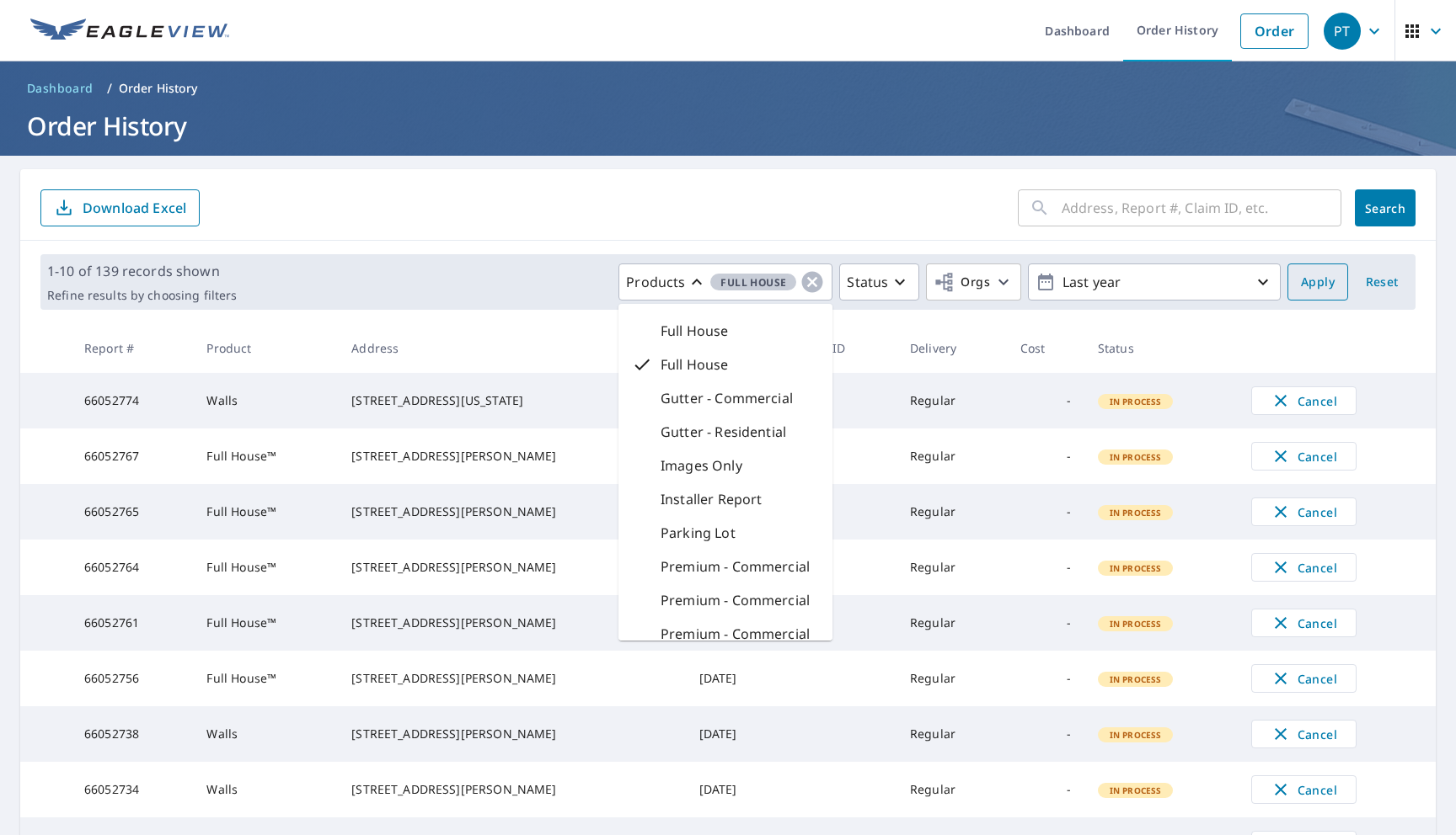
click at [1315, 285] on span "Apply" at bounding box center [1317, 283] width 34 height 21
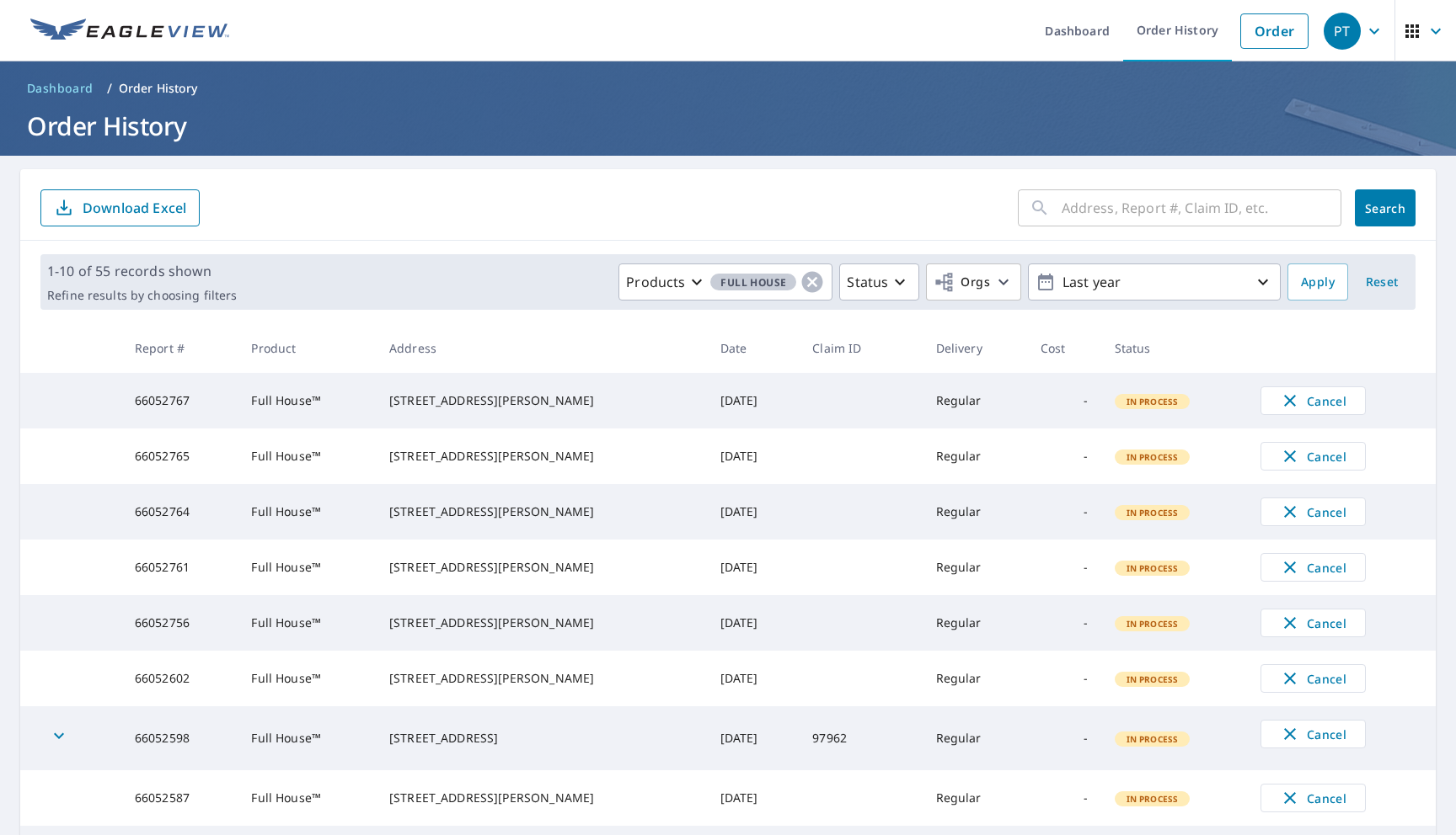
click at [518, 409] on div "5123 Laurelwood Dr Kingwood, TX 77345" at bounding box center [541, 400] width 304 height 17
drag, startPoint x: 521, startPoint y: 421, endPoint x: 403, endPoint y: 399, distance: 120.0
click at [403, 399] on td "5123 Laurelwood Dr Kingwood, TX 77345" at bounding box center [540, 401] width 331 height 56
copy div "[STREET_ADDRESS][PERSON_NAME]"
click at [738, 277] on span "Full House" at bounding box center [753, 283] width 86 height 17
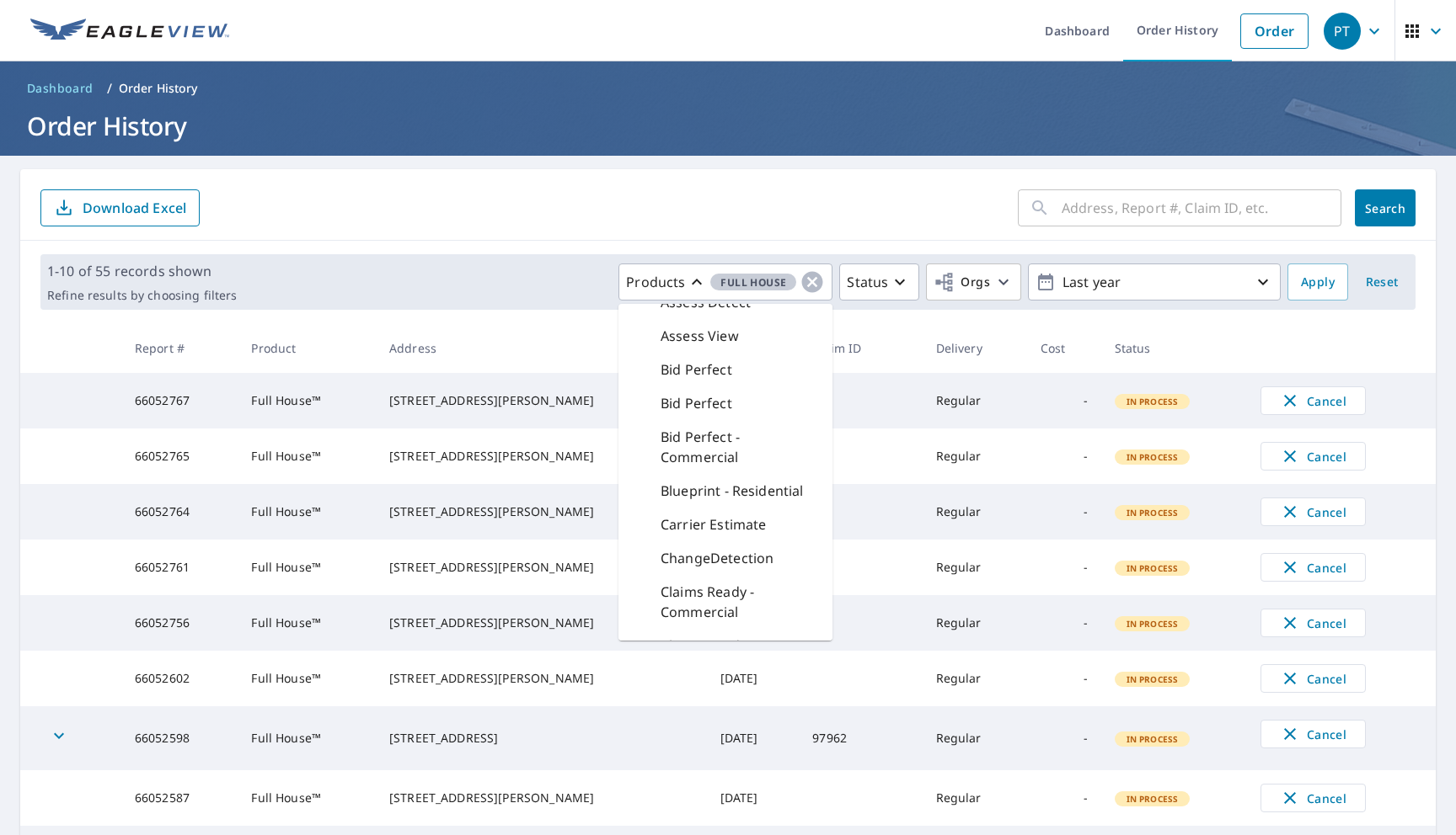
scroll to position [52, 0]
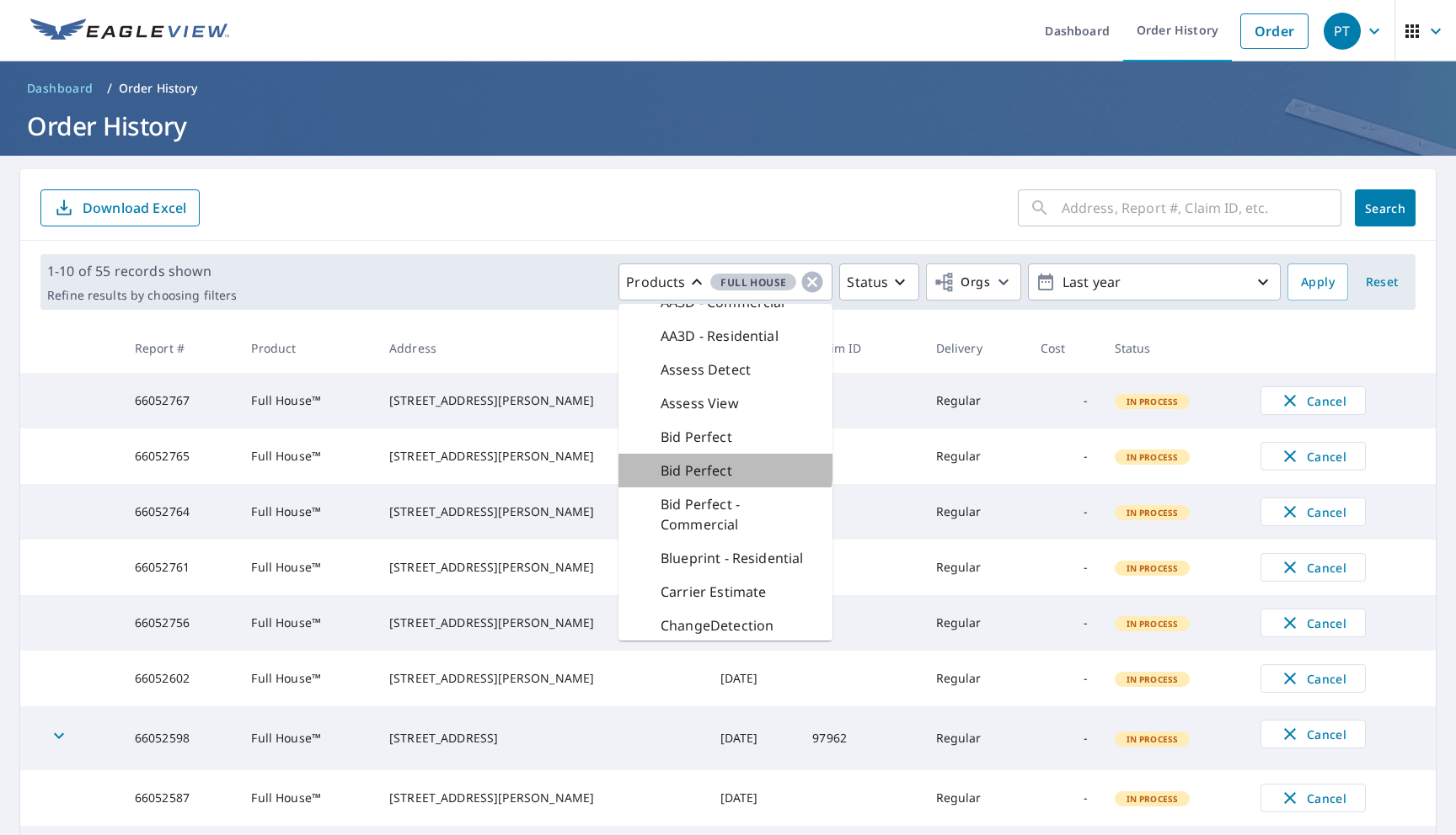
click at [717, 466] on p "Bid Perfect" at bounding box center [697, 470] width 72 height 20
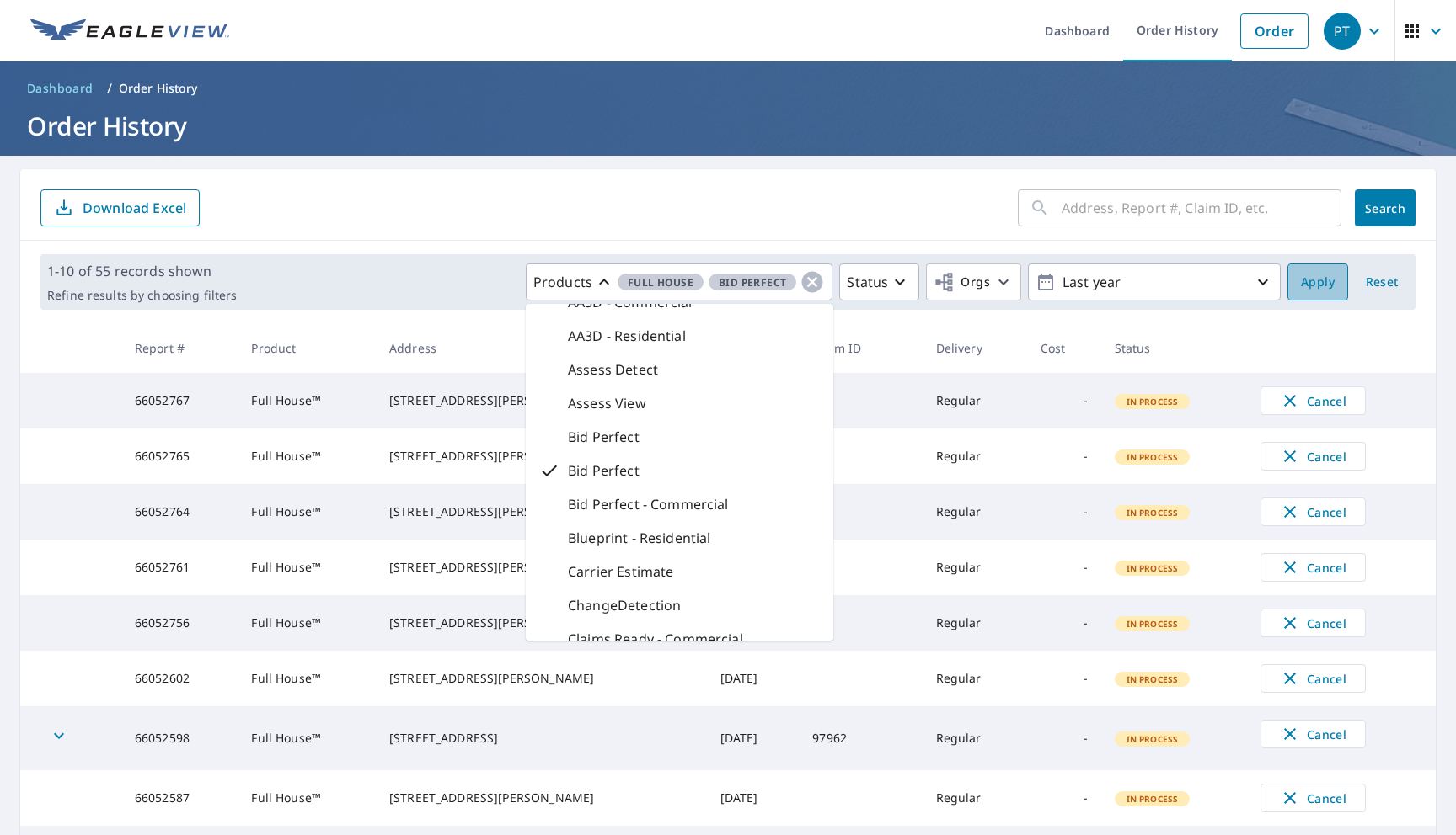
click at [1295, 290] on button "Apply" at bounding box center [1317, 282] width 60 height 37
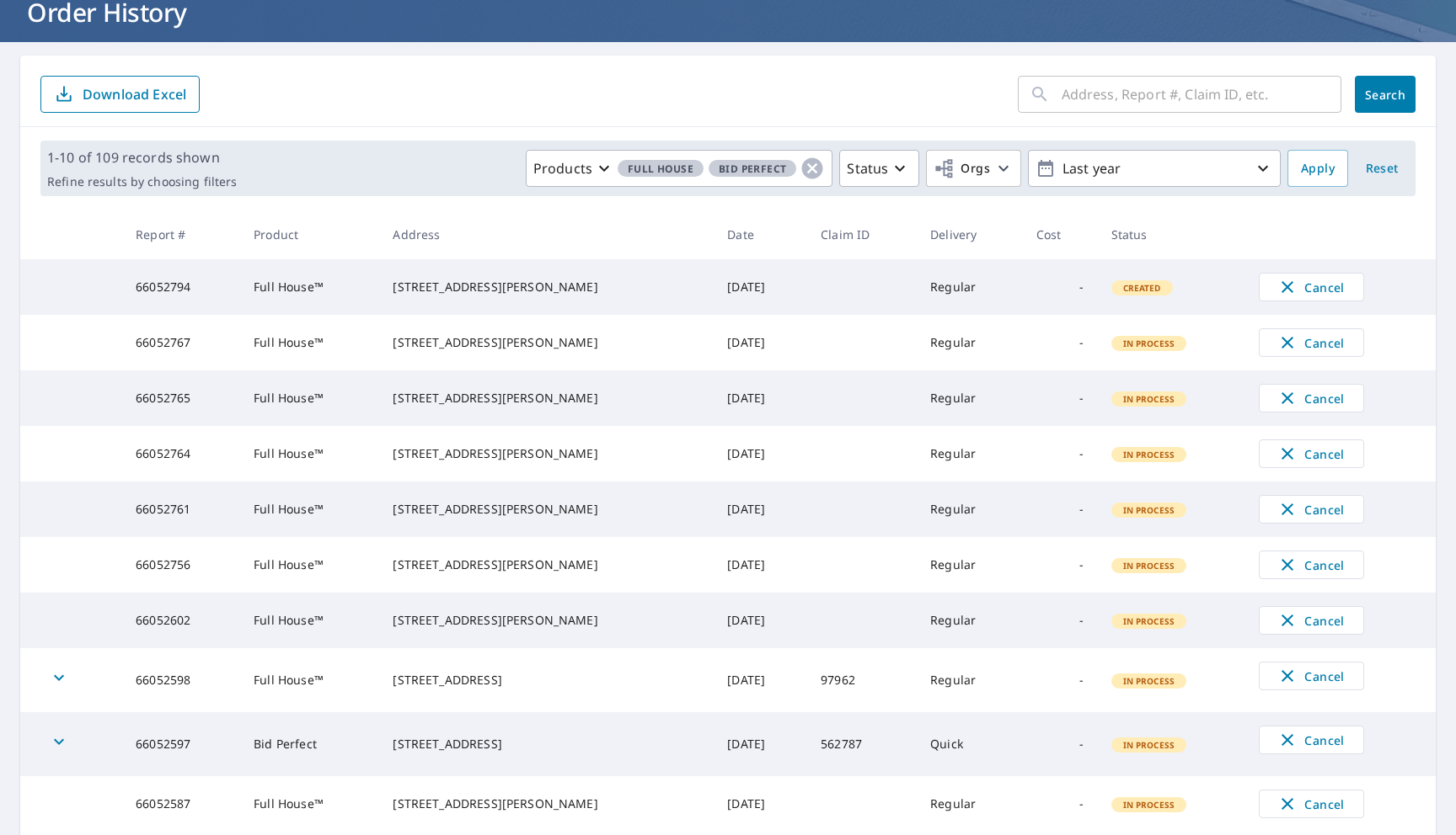
scroll to position [64, 0]
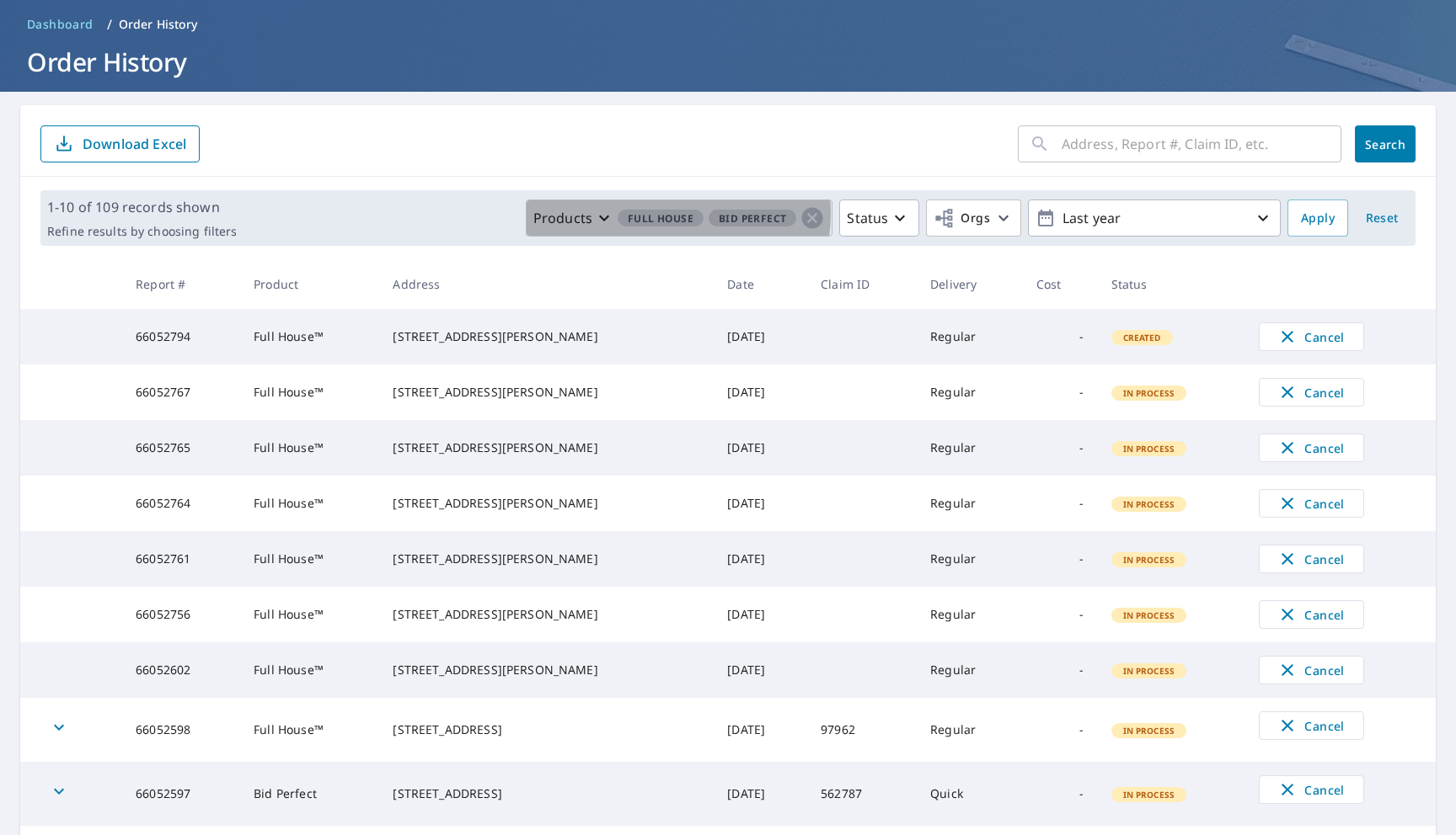
click at [671, 213] on span "Full House" at bounding box center [660, 218] width 86 height 17
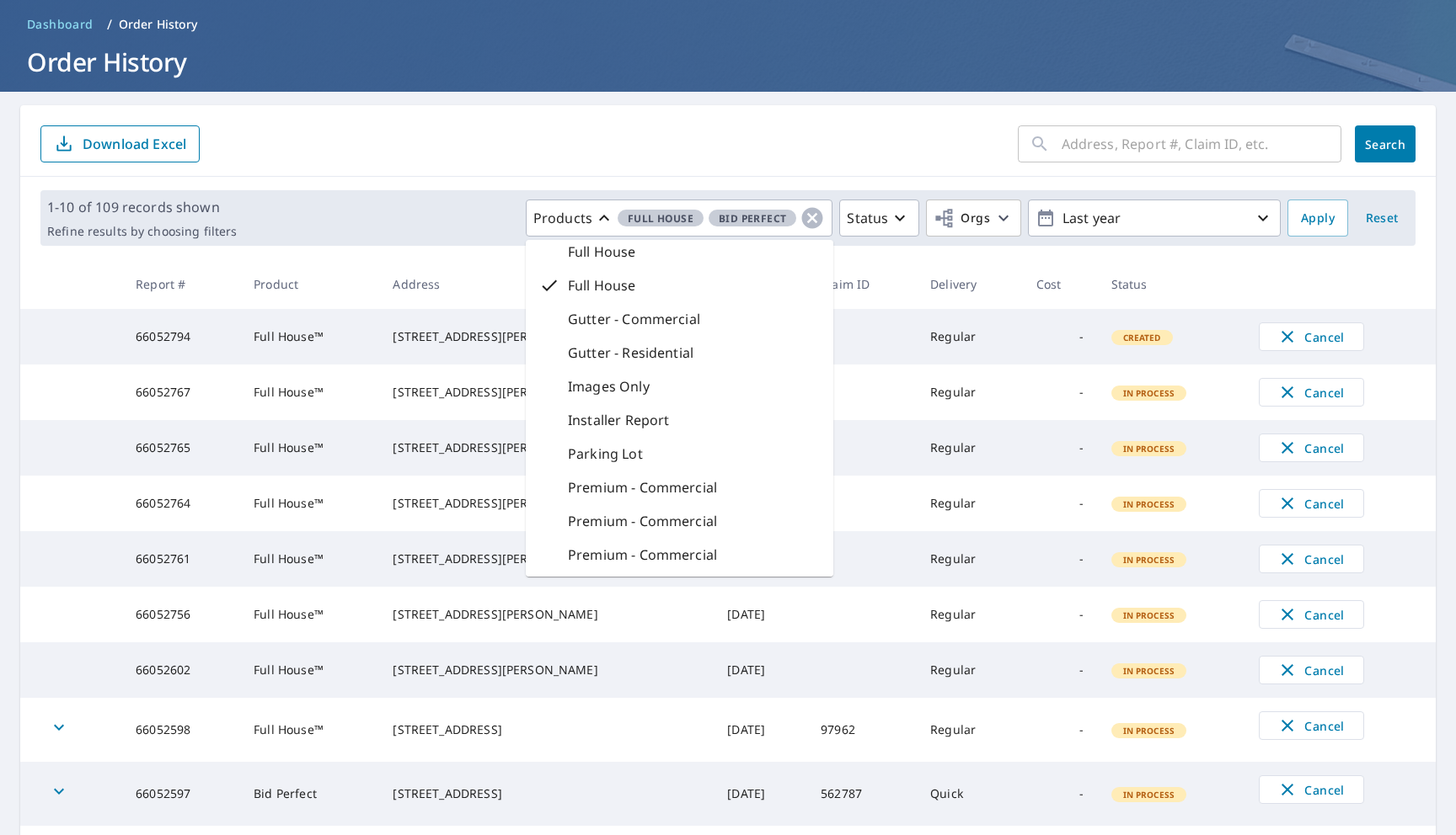
click at [558, 288] on icon at bounding box center [549, 285] width 20 height 20
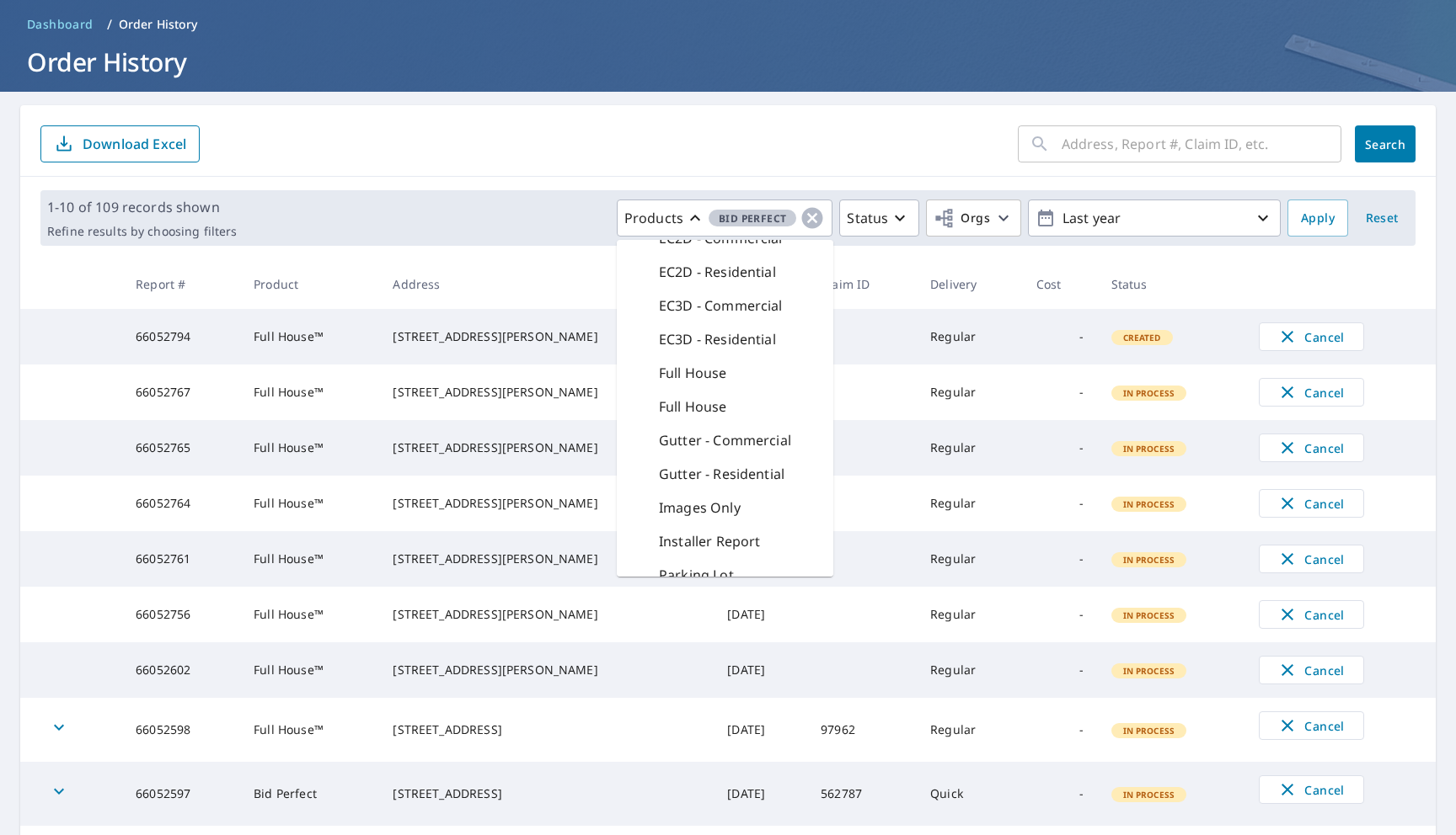
scroll to position [1009, 0]
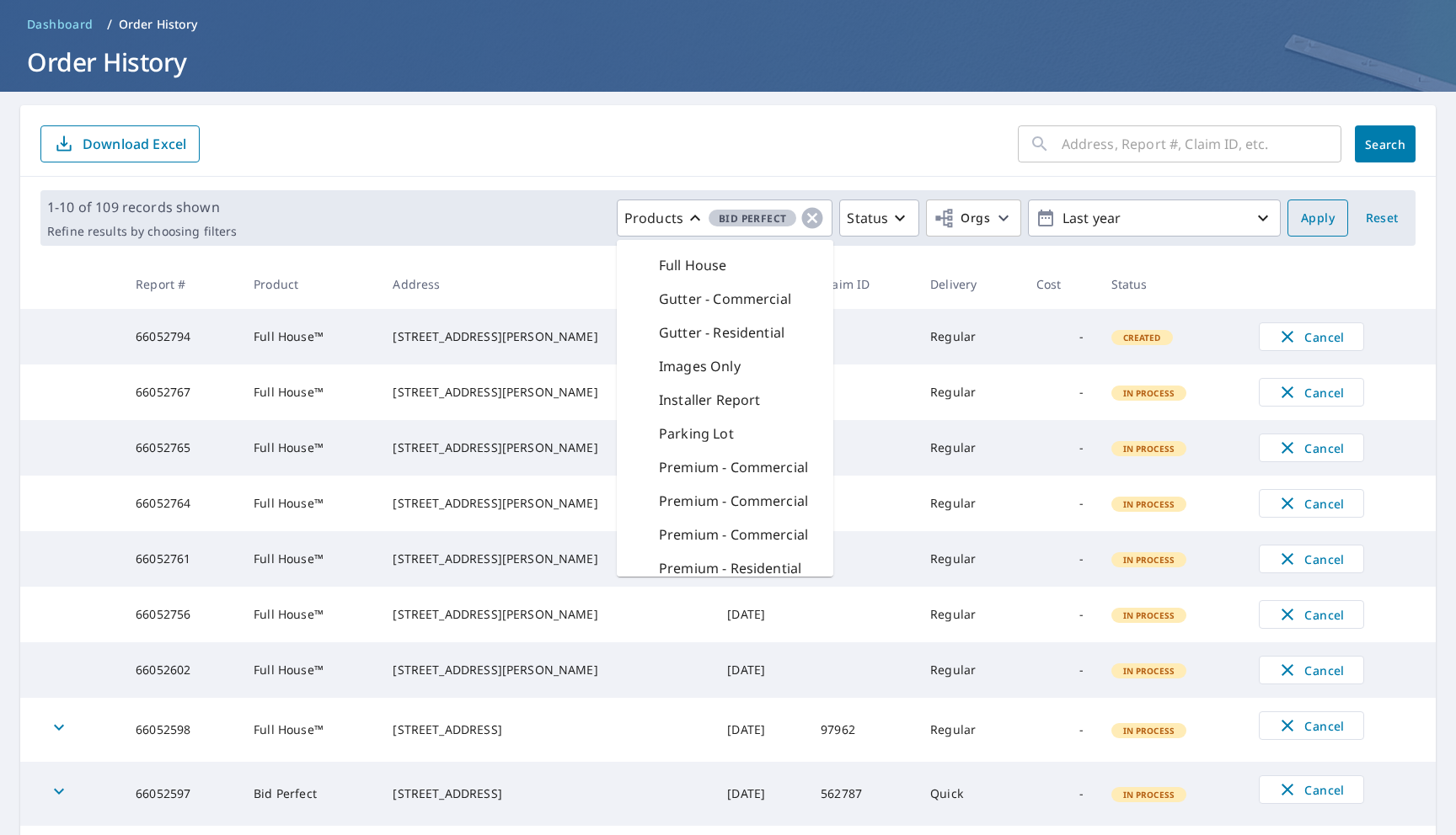
click at [1315, 217] on span "Apply" at bounding box center [1317, 218] width 34 height 21
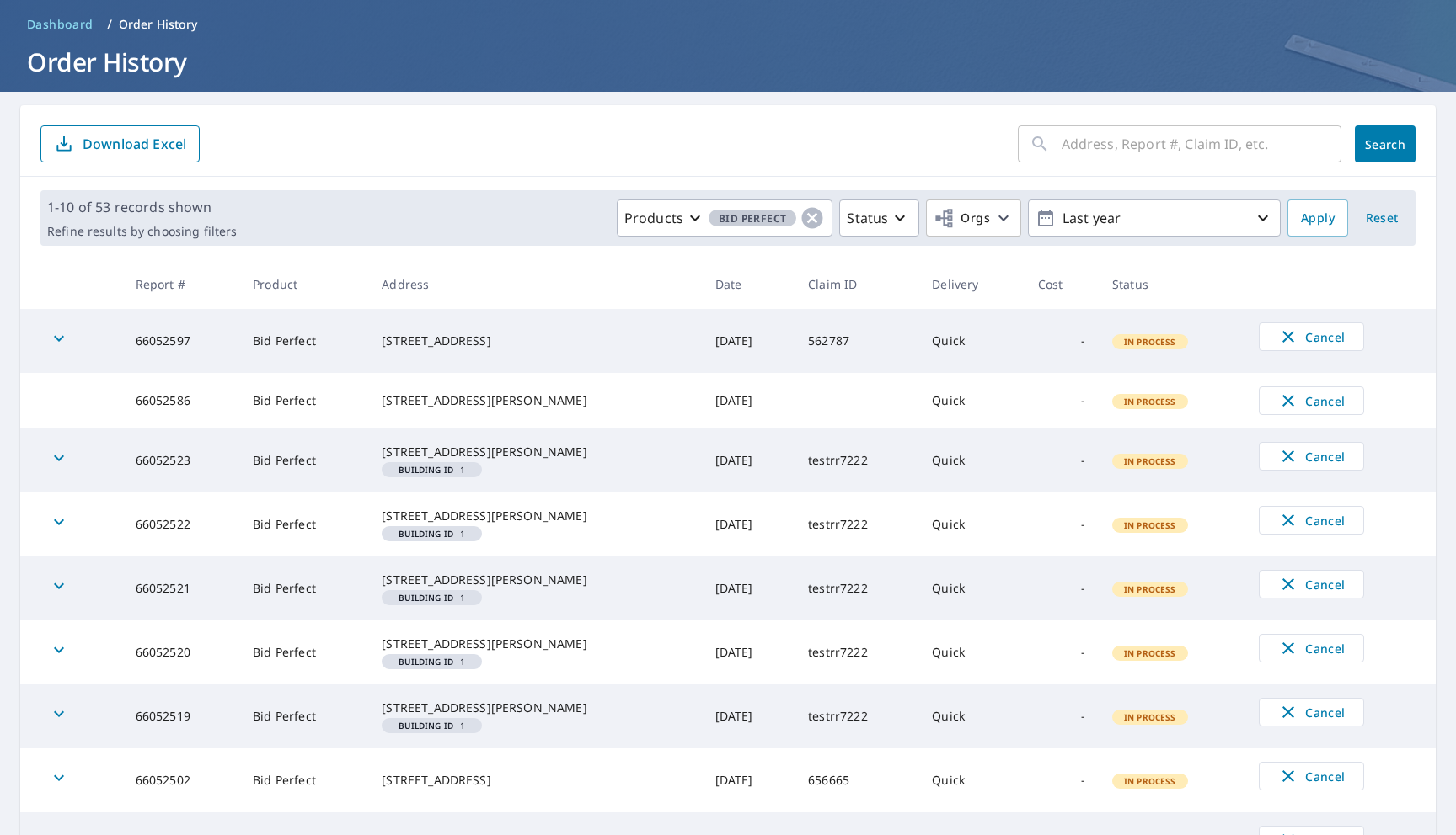
drag, startPoint x: 528, startPoint y: 355, endPoint x: 399, endPoint y: 330, distance: 131.4
click at [399, 332] on div "138 E Huisache Ave San Antonio, TX 78212" at bounding box center [534, 340] width 306 height 17
copy div "138 E Huisache Ave San Antonio, TX 78212"
click at [807, 216] on icon "button" at bounding box center [813, 218] width 21 height 21
click at [754, 222] on p "Products" at bounding box center [772, 217] width 59 height 20
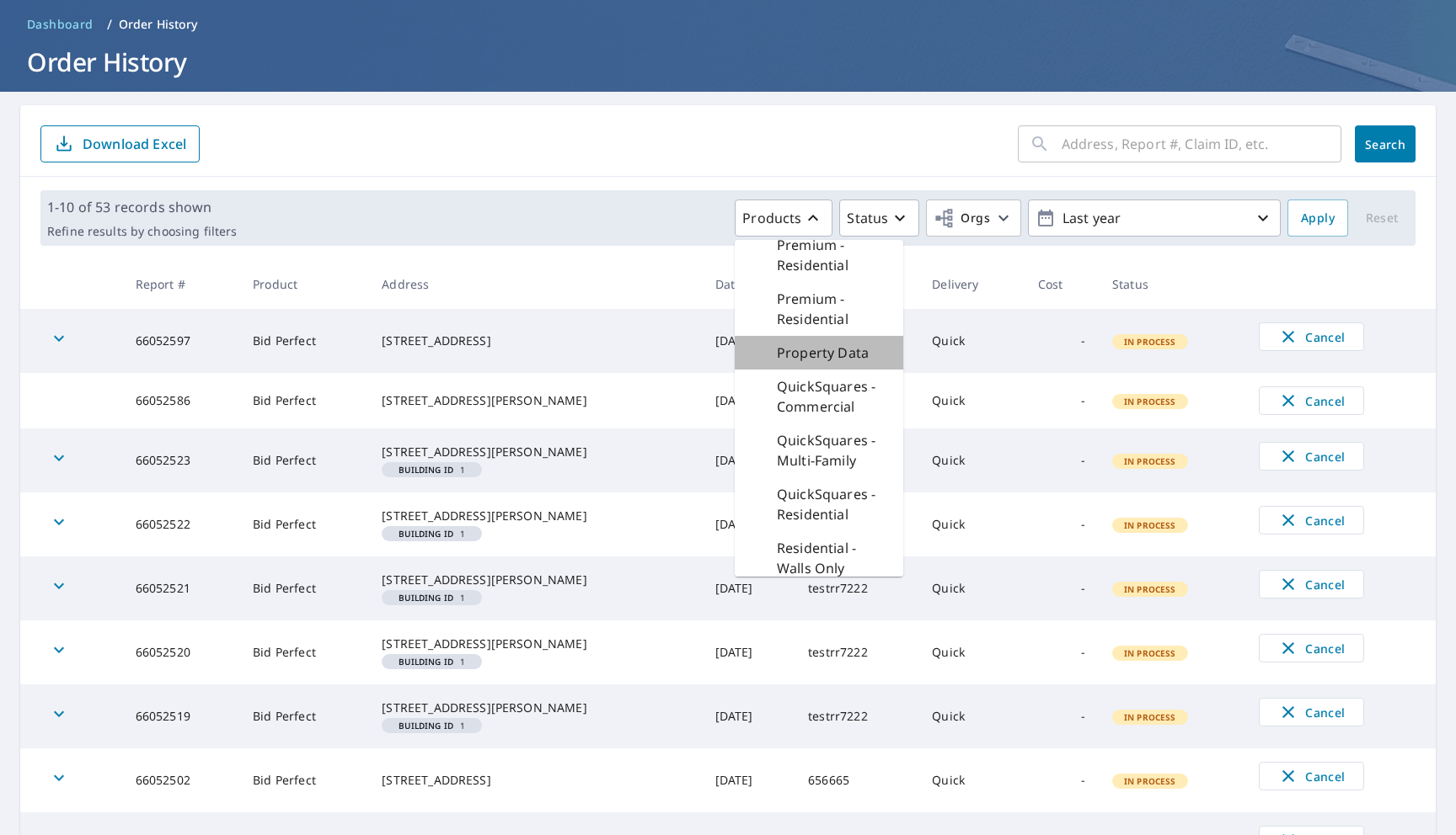
click at [807, 341] on div "Property Data" at bounding box center [819, 352] width 168 height 34
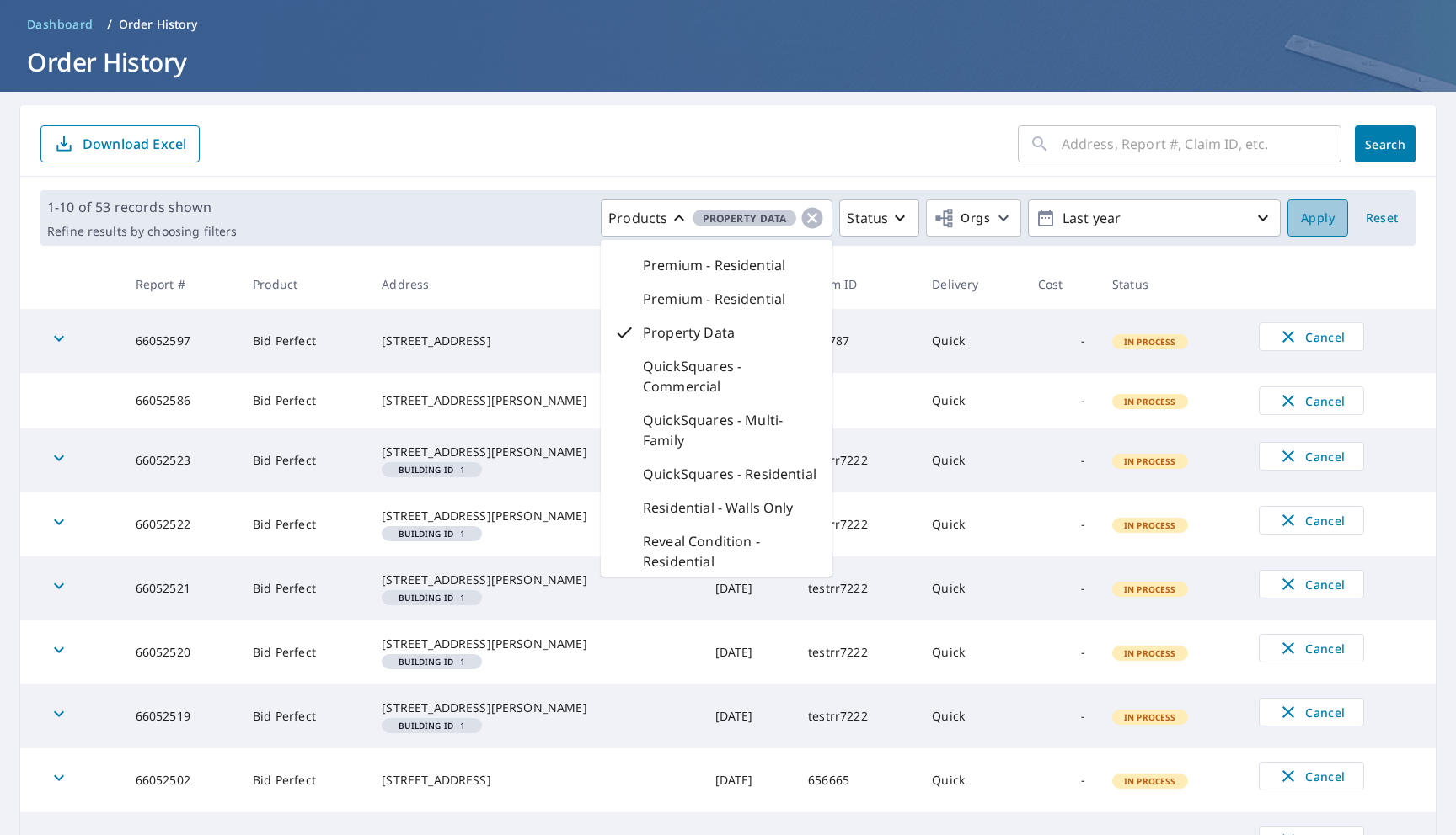
click at [1315, 216] on span "Apply" at bounding box center [1317, 218] width 34 height 21
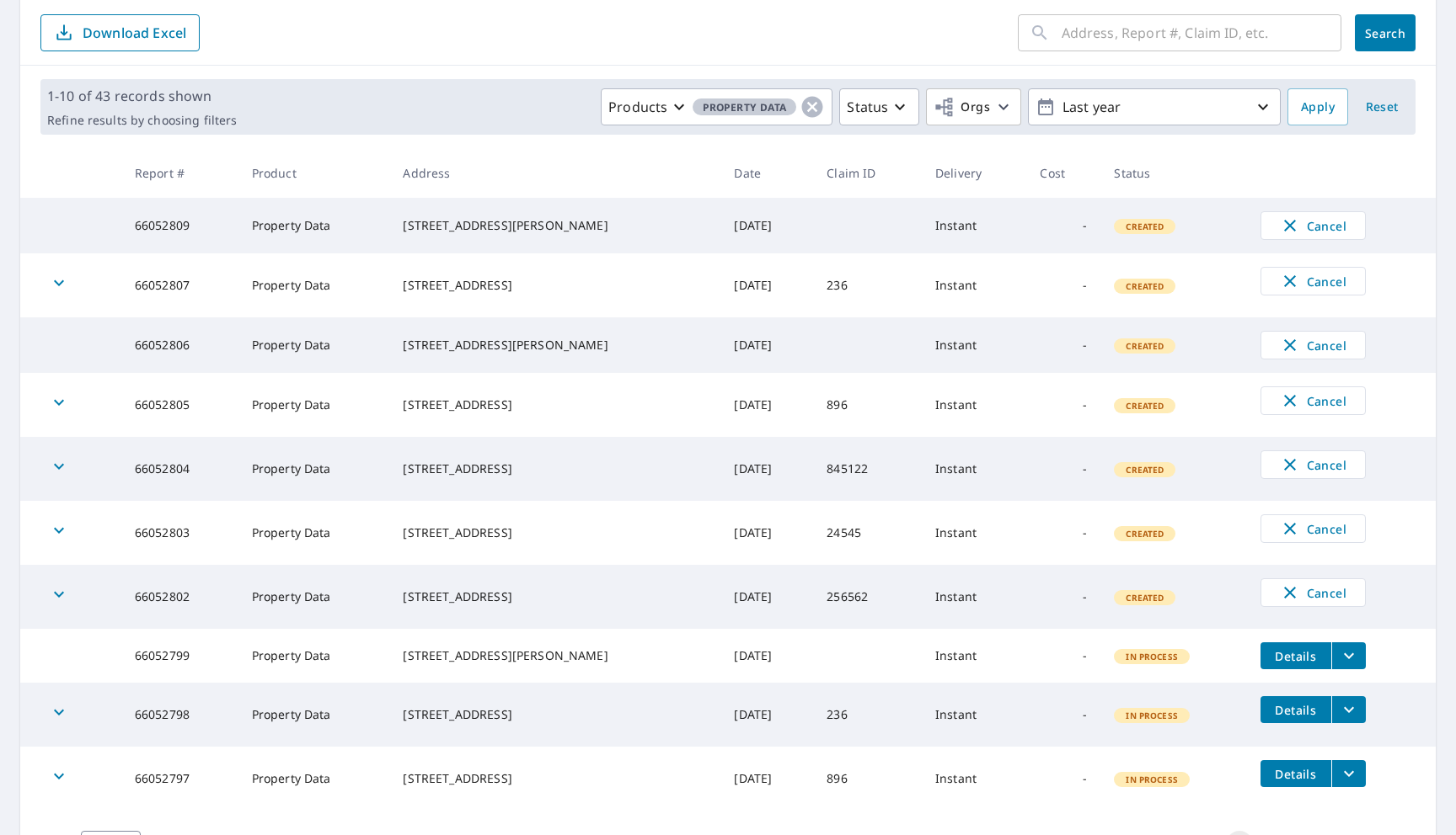
scroll to position [224, 0]
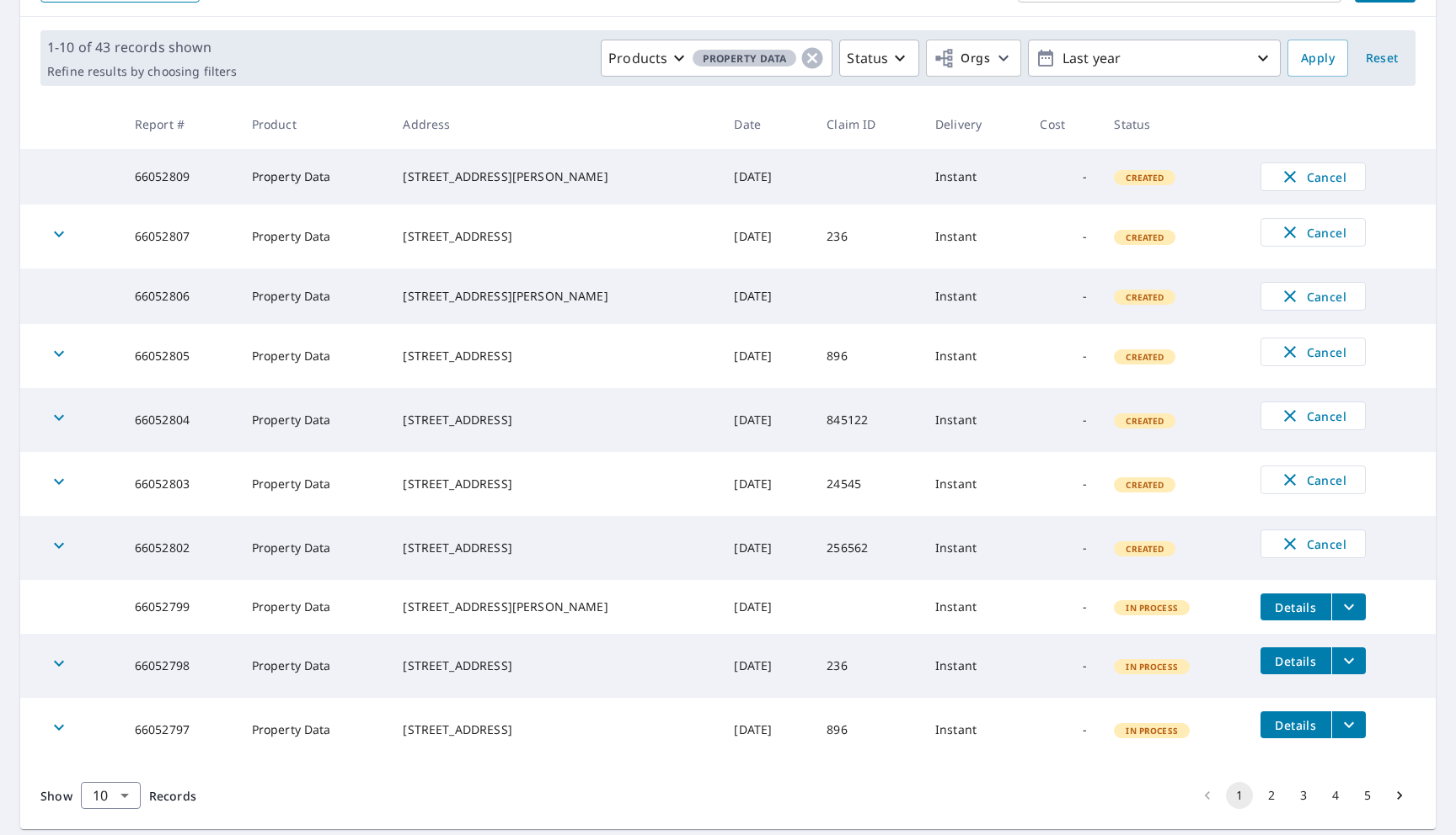
drag, startPoint x: 547, startPoint y: 629, endPoint x: 424, endPoint y: 601, distance: 126.1
click at [424, 601] on td "[STREET_ADDRESS][PERSON_NAME]" at bounding box center [554, 607] width 331 height 54
copy div "[STREET_ADDRESS][PERSON_NAME]"
click at [1344, 620] on button "filesDropdownBtn-66052799" at bounding box center [1349, 606] width 35 height 27
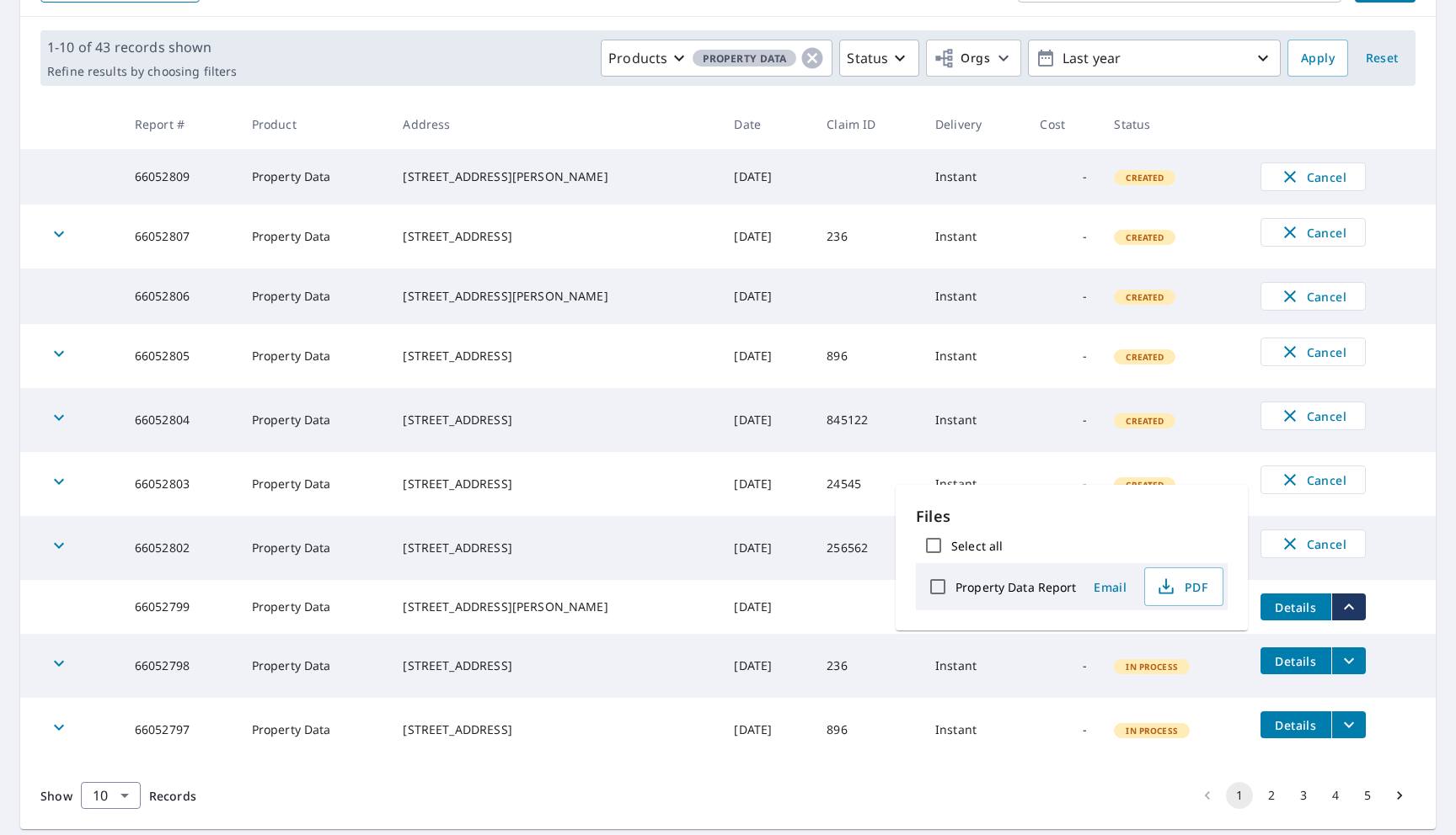
scroll to position [0, 0]
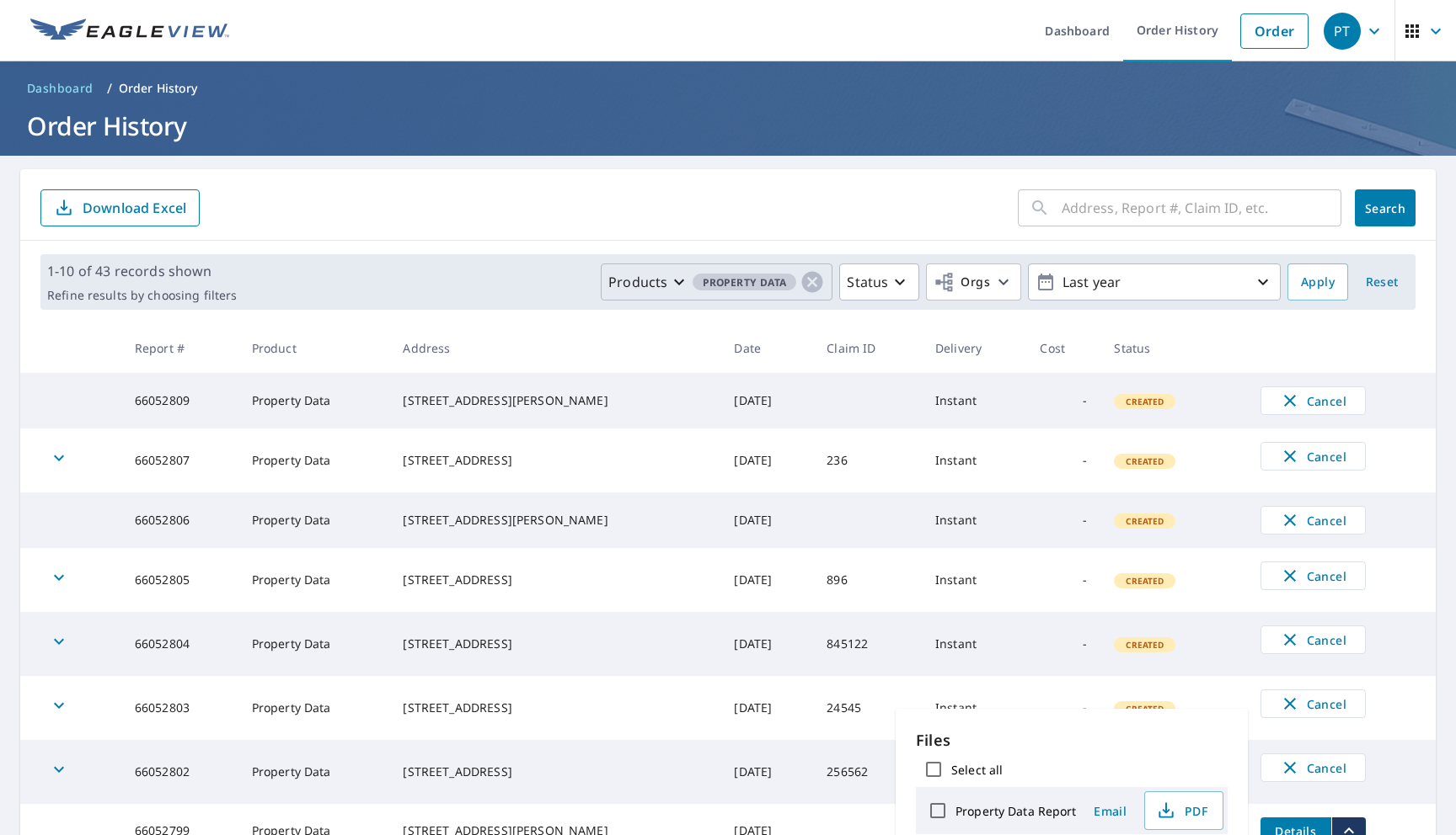
click at [737, 270] on div "Products Property Data" at bounding box center [717, 282] width 216 height 25
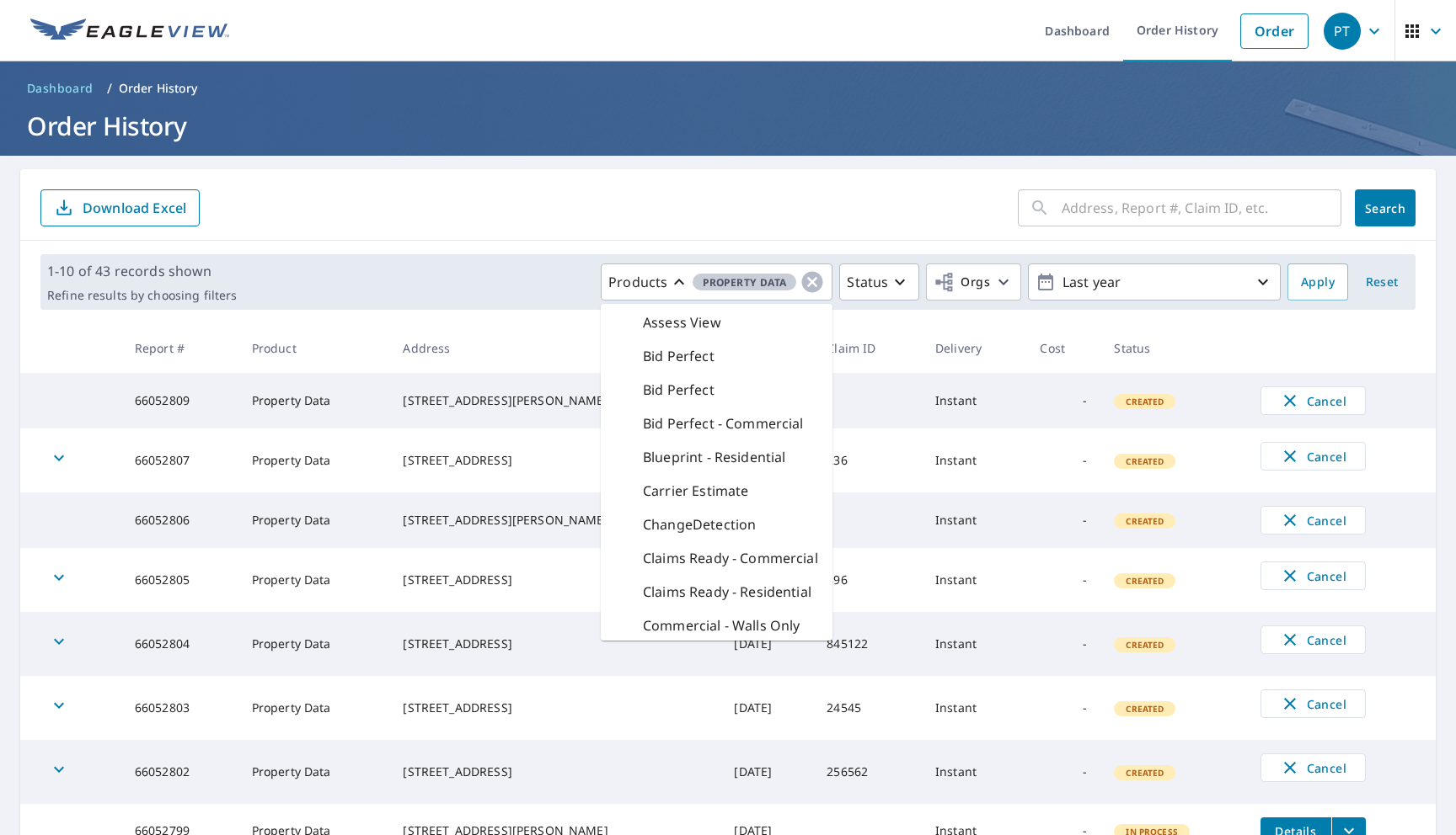
scroll to position [1, 0]
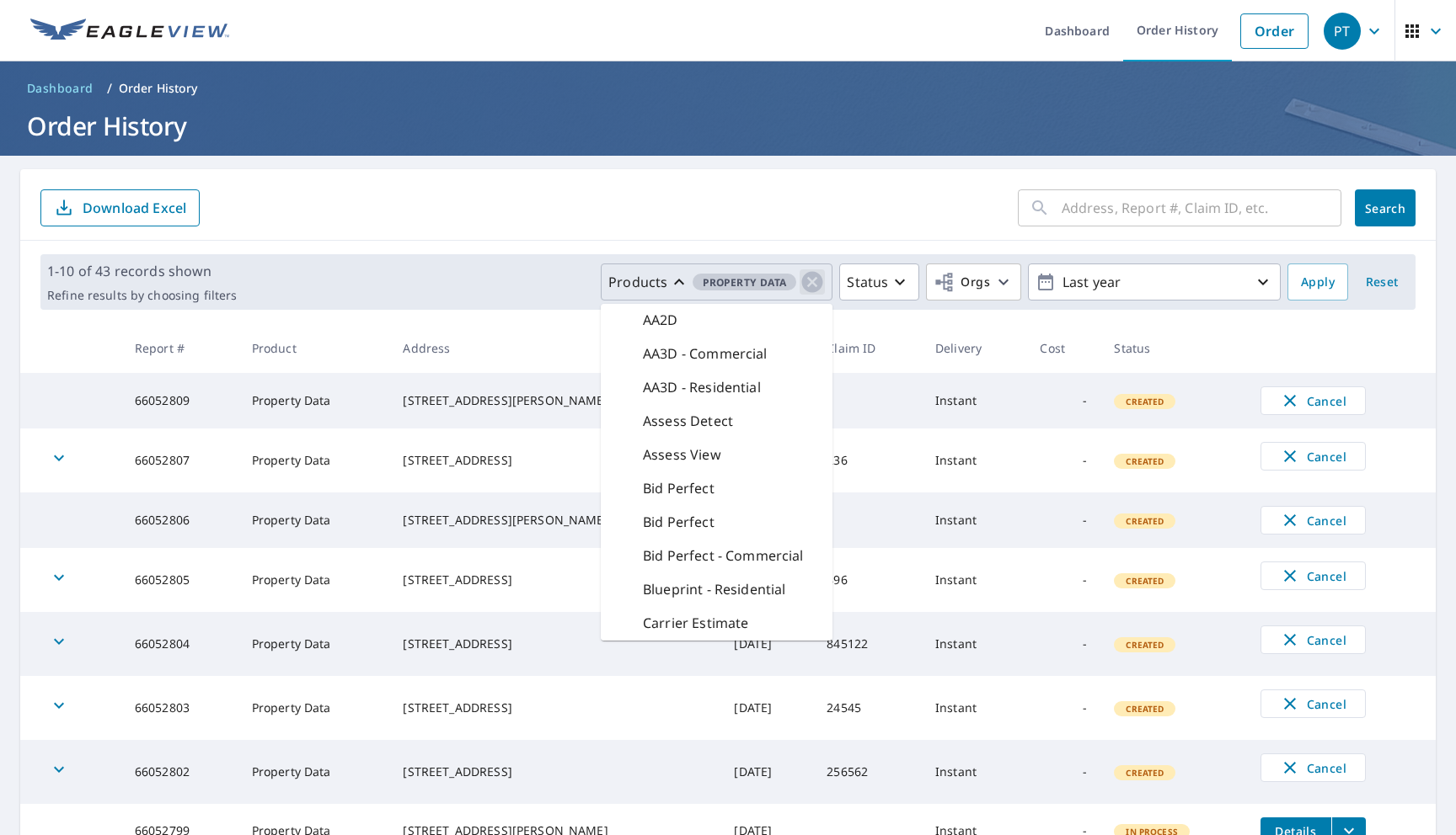
click at [813, 279] on icon "button" at bounding box center [812, 282] width 25 height 25
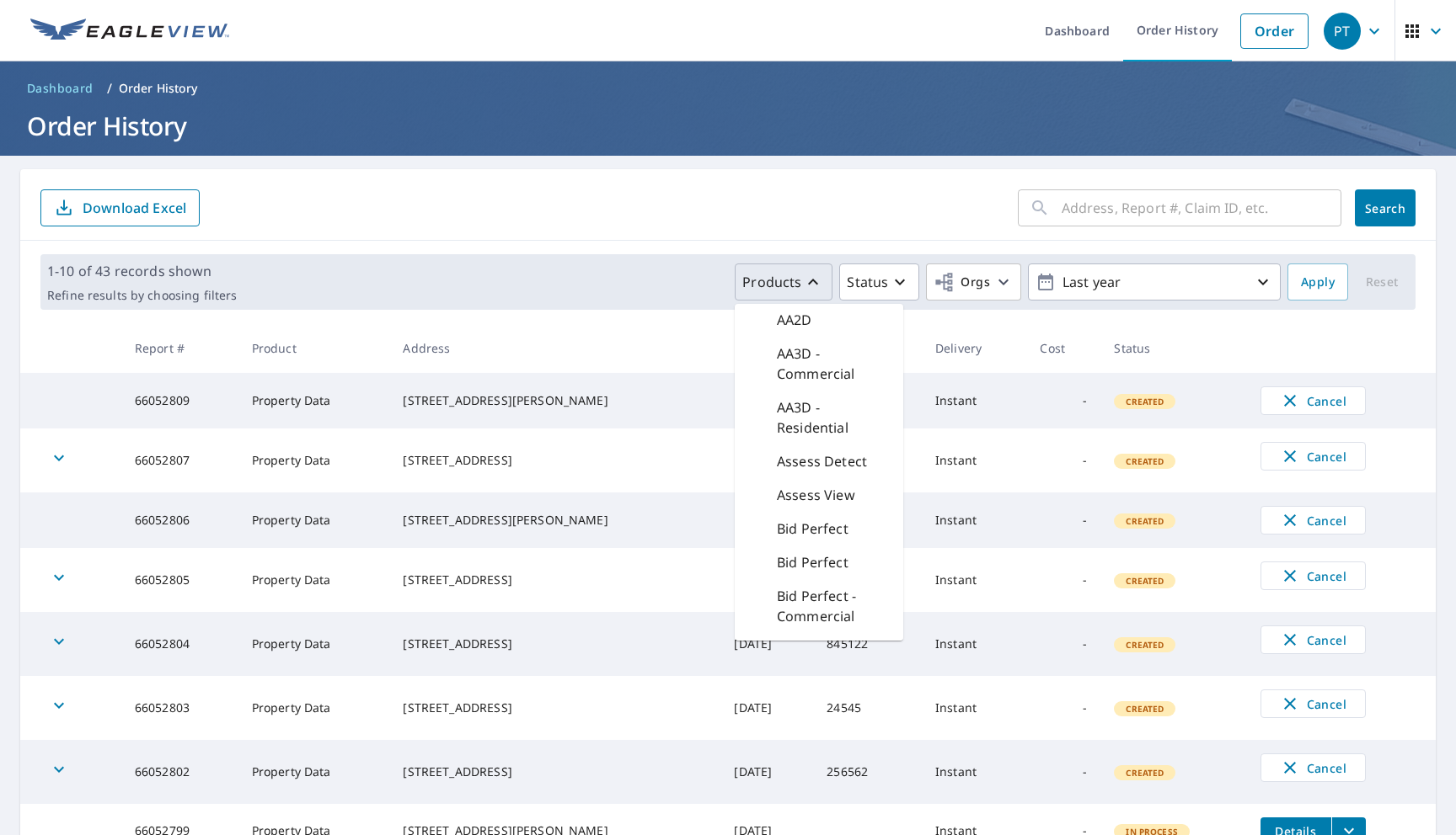
click at [767, 280] on p "Products" at bounding box center [772, 282] width 59 height 20
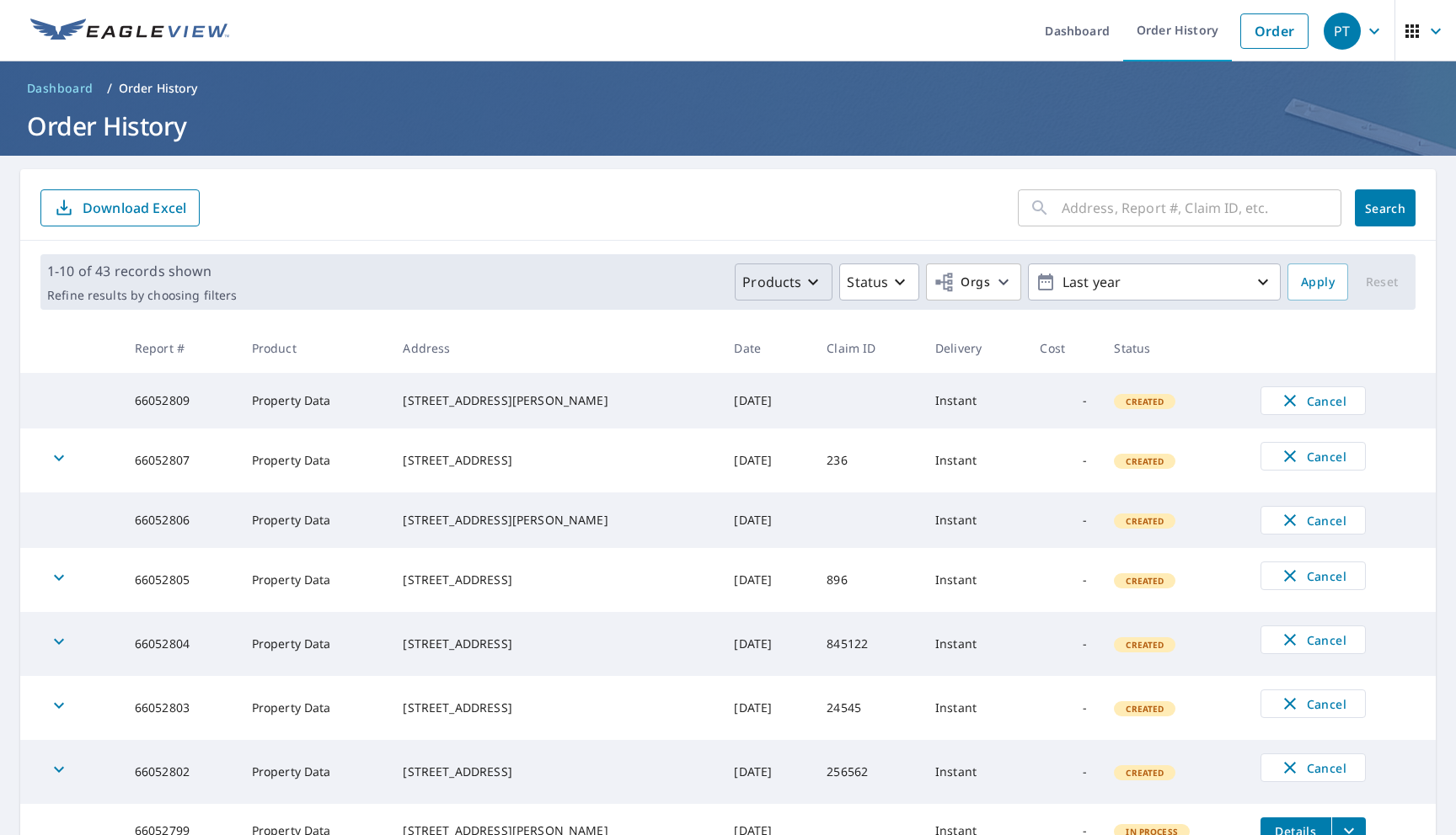
click at [765, 280] on p "Products" at bounding box center [772, 282] width 59 height 20
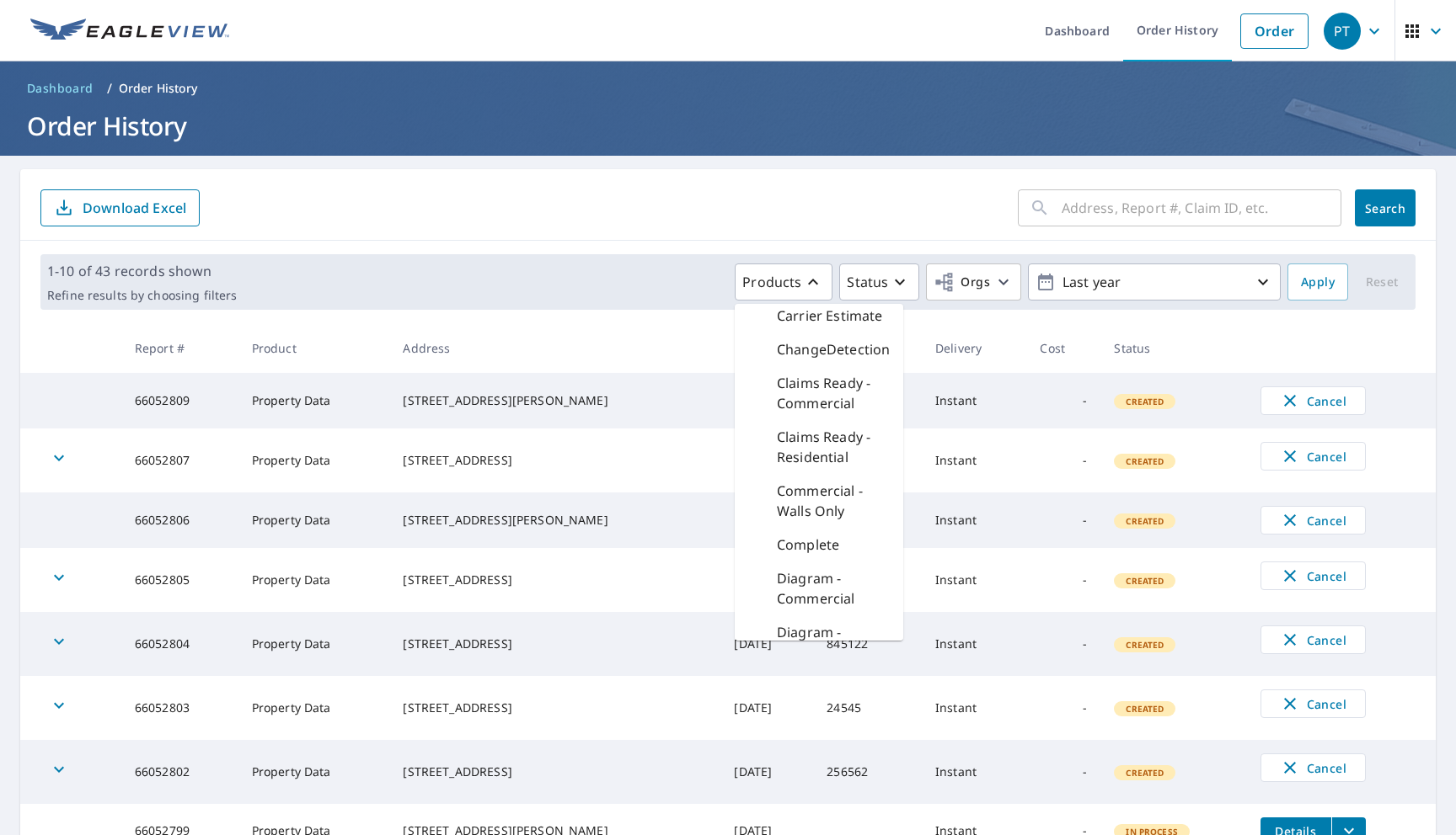
scroll to position [390, 0]
click at [788, 431] on p "Claims Ready - Residential" at bounding box center [833, 446] width 113 height 40
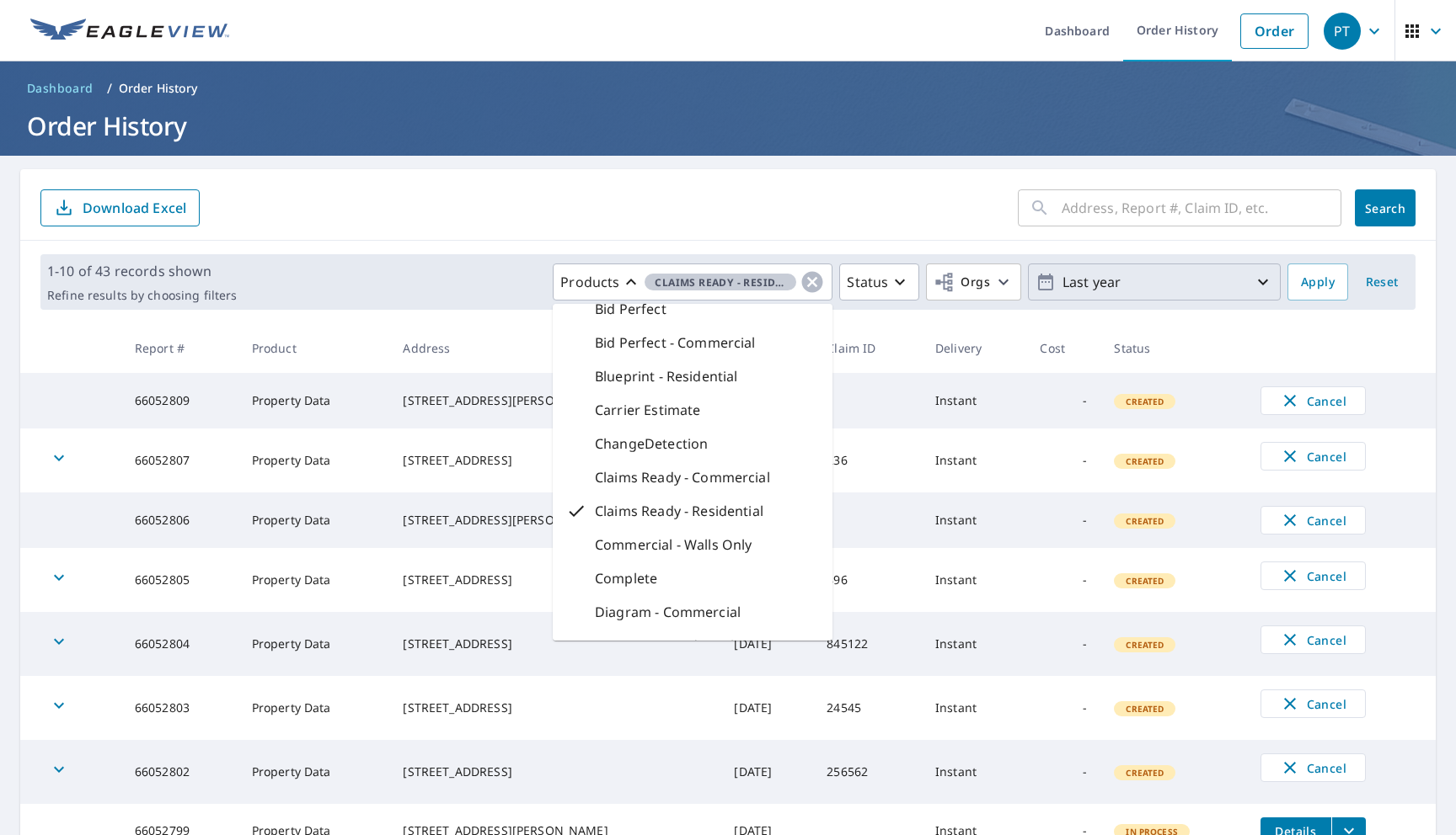
scroll to position [212, 0]
click at [1293, 286] on button "Apply" at bounding box center [1317, 282] width 60 height 37
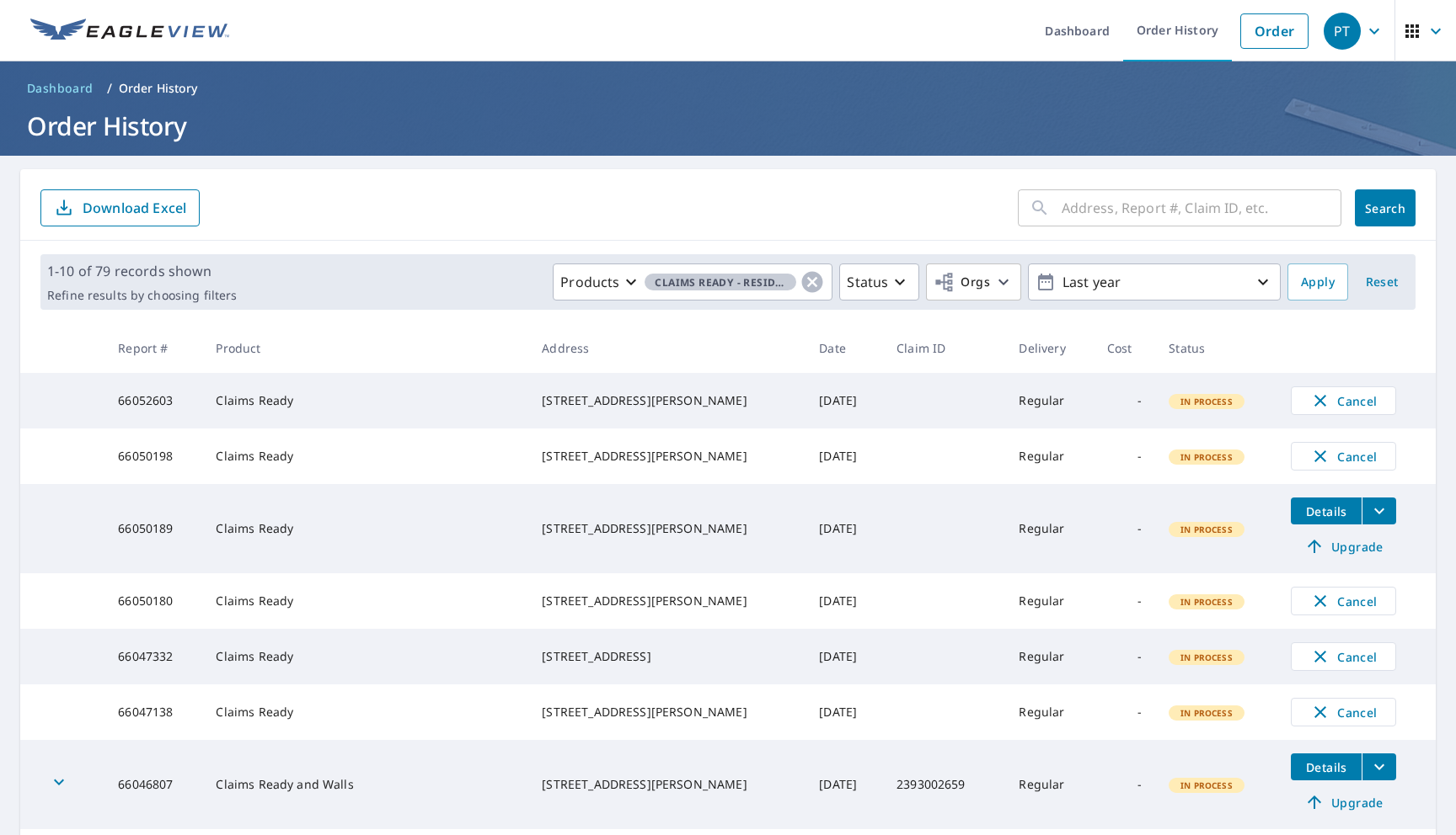
drag, startPoint x: 640, startPoint y: 410, endPoint x: 534, endPoint y: 398, distance: 106.7
click at [534, 399] on tr "66052603 Claims Ready 233 Picadilly Dr Kyle, TX 78640 Oct 09, 2025 Regular - In…" at bounding box center [727, 401] width 1415 height 56
drag, startPoint x: 645, startPoint y: 543, endPoint x: 542, endPoint y: 529, distance: 103.9
click at [542, 529] on td "522 Highlands Dr Desoto, TX 75115" at bounding box center [667, 529] width 278 height 89
copy div "522 Highlands Dr Desoto, TX 75115"
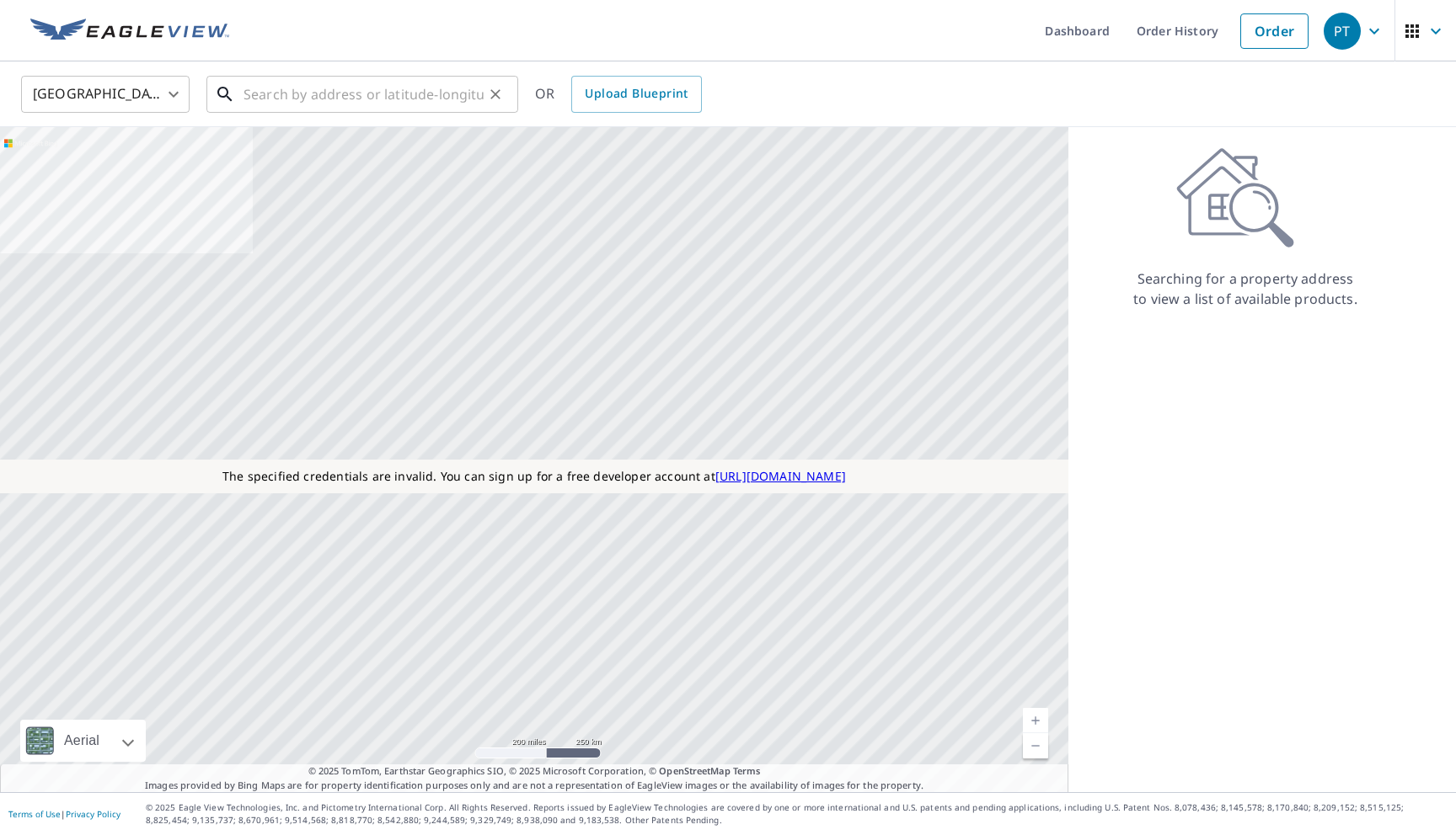
click at [395, 85] on input "text" at bounding box center [363, 94] width 240 height 47
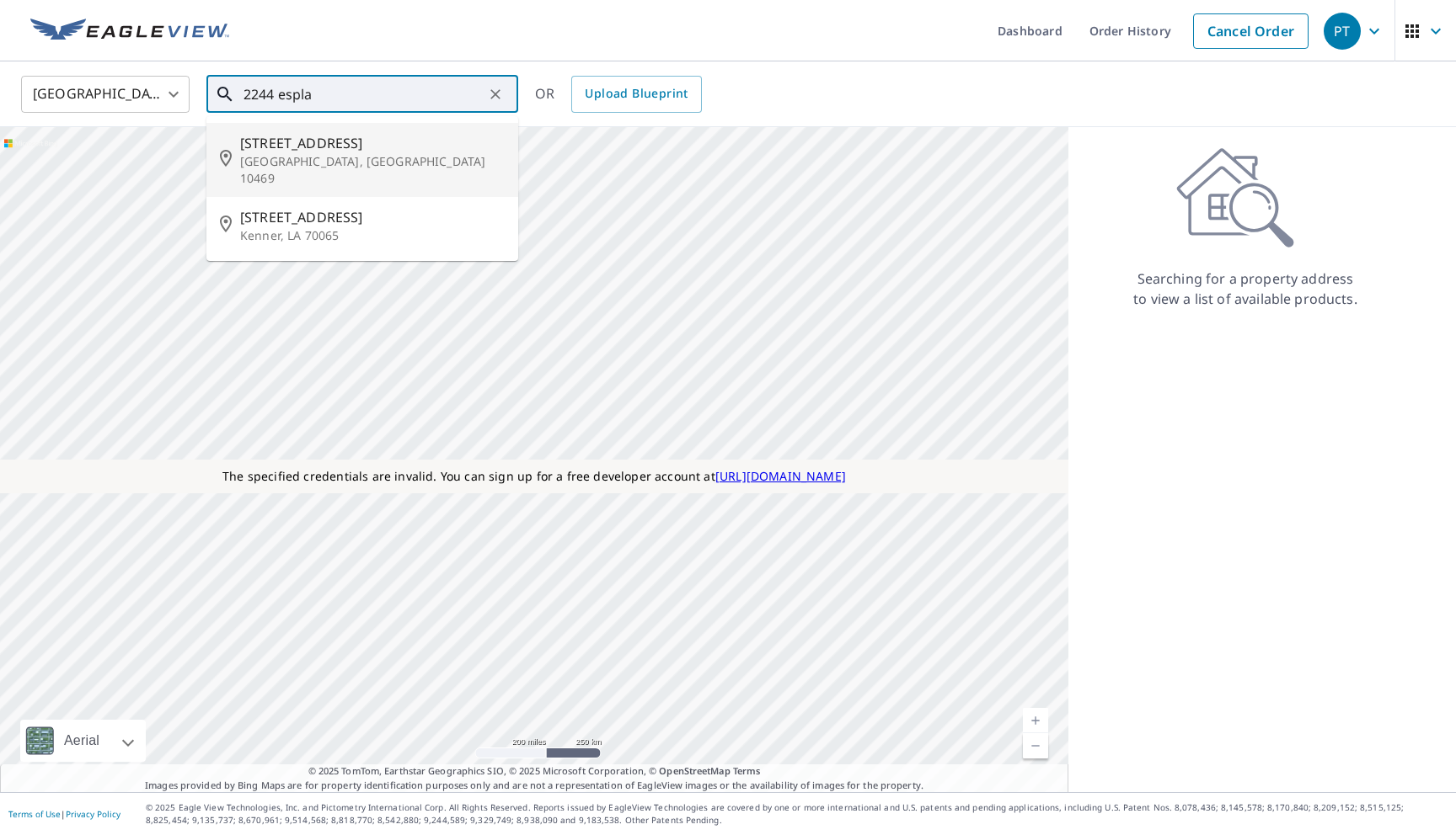
click at [355, 145] on span "[STREET_ADDRESS]" at bounding box center [372, 142] width 264 height 20
type input "[STREET_ADDRESS]"
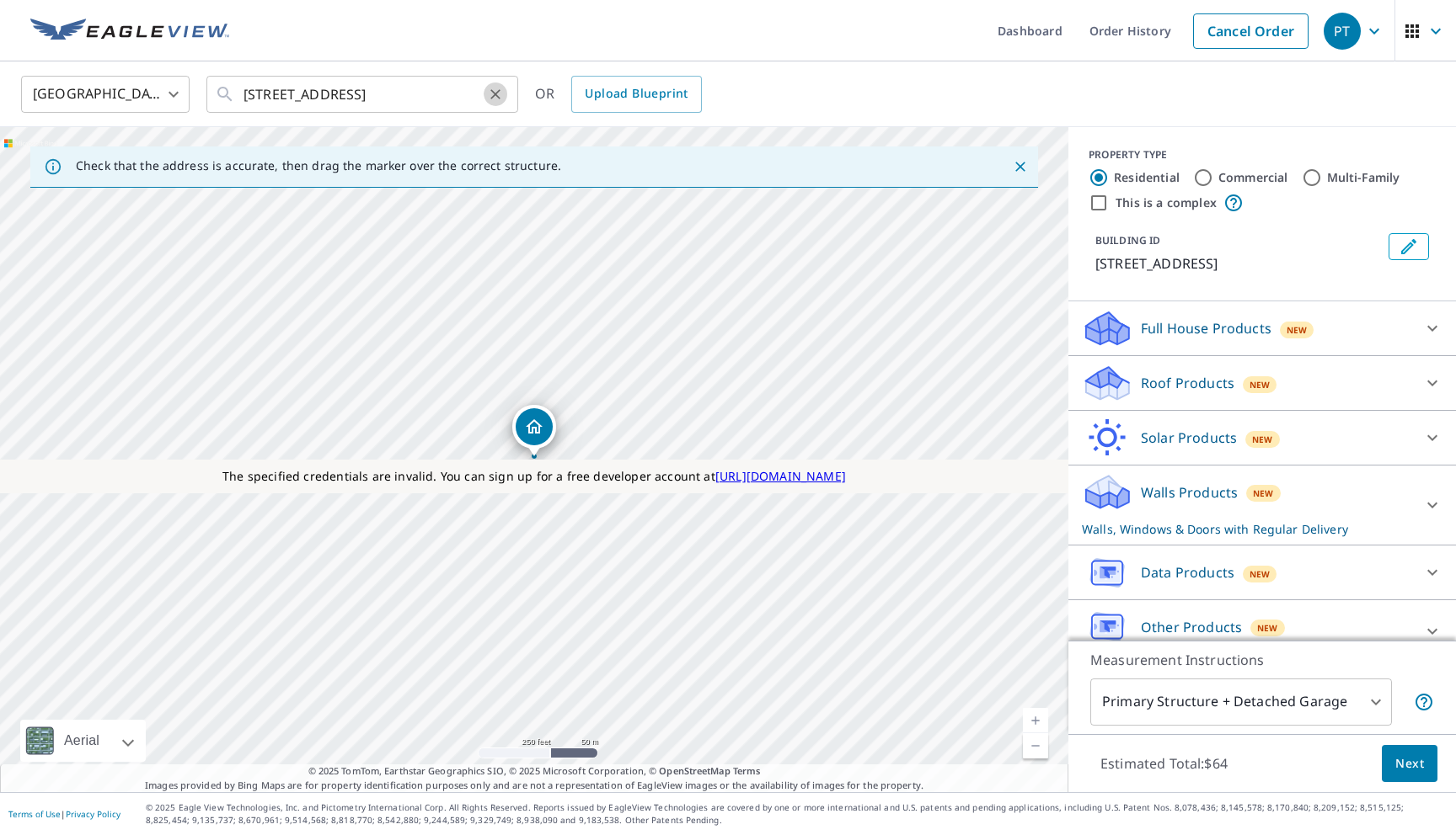
click at [495, 98] on icon "Clear" at bounding box center [495, 93] width 17 height 17
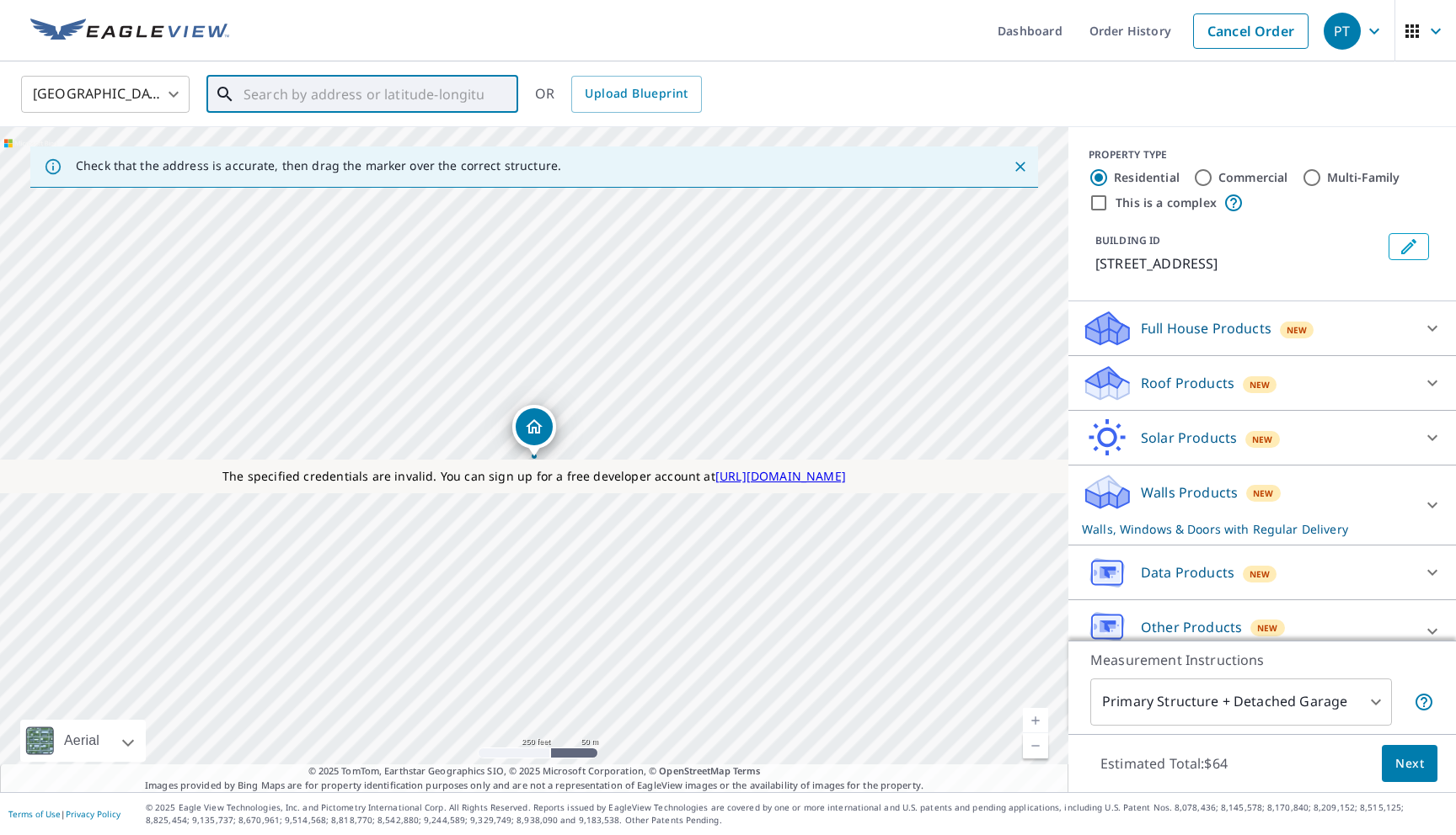
paste input "142 30th Ave Seattle, WA 98122"
click at [397, 157] on p "Seattle, WA 98122" at bounding box center [372, 161] width 264 height 17
type input "142 30th Ave Seattle, WA 98122"
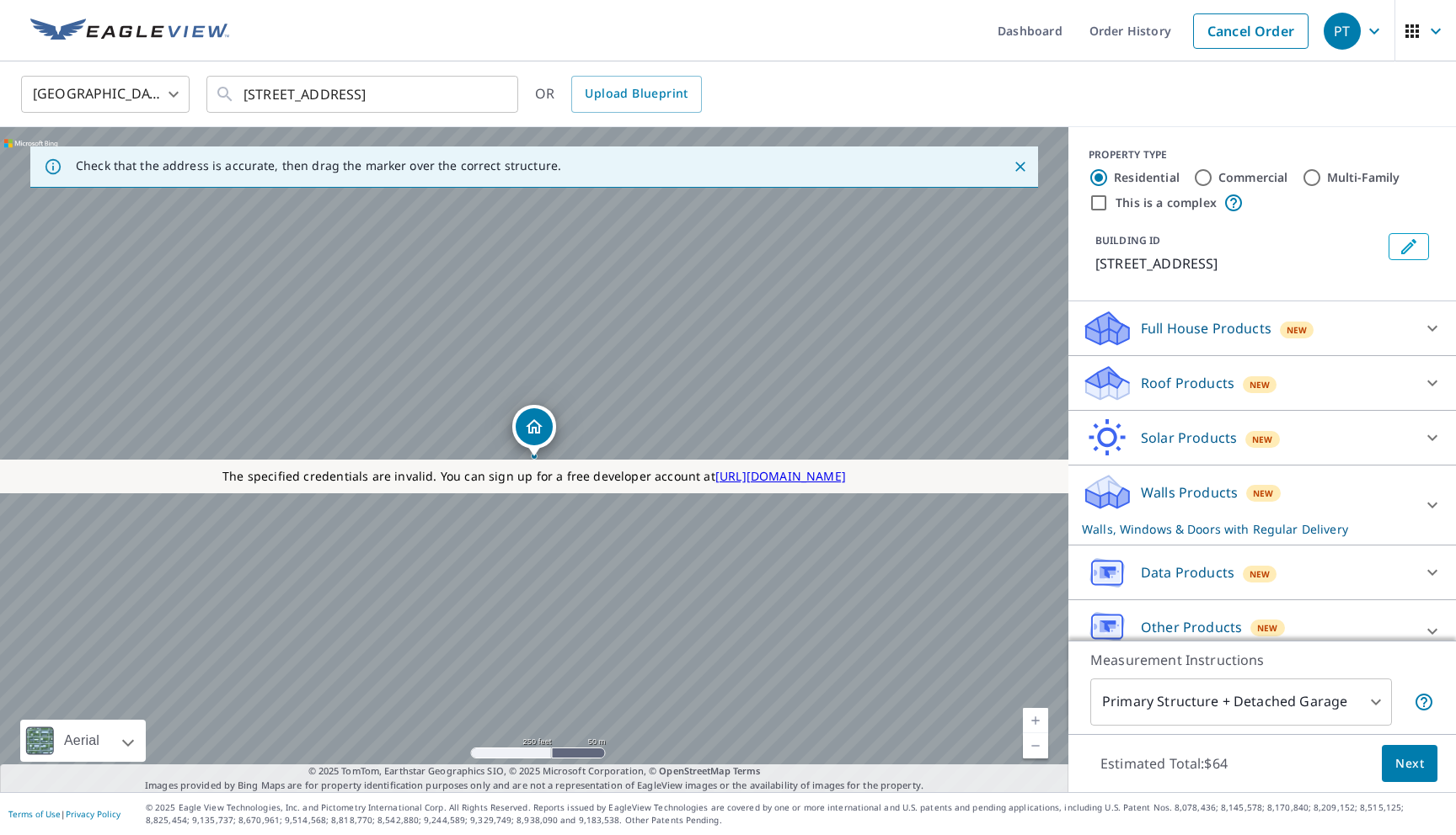
click at [1243, 391] on div "New" at bounding box center [1260, 383] width 35 height 20
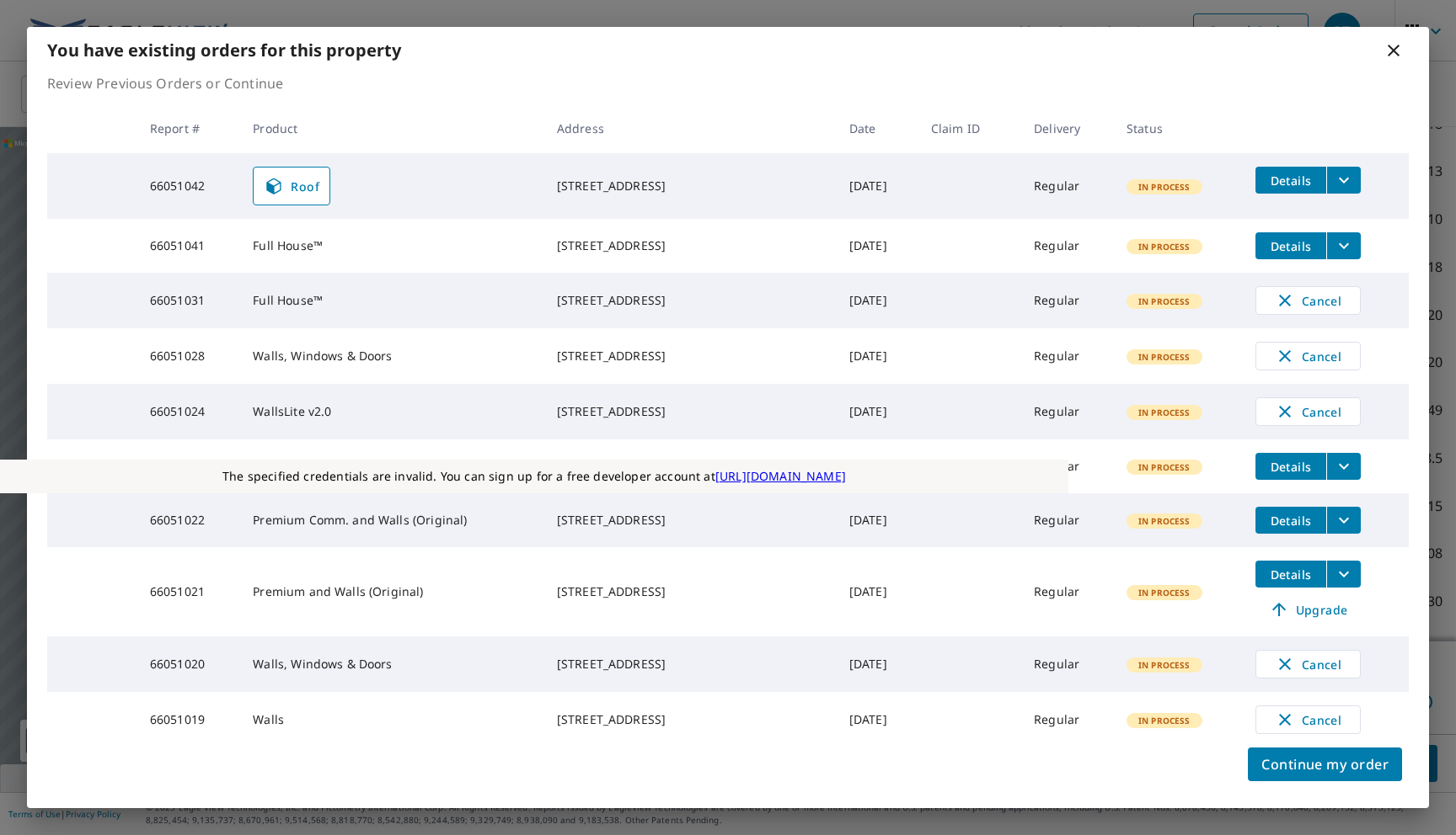
scroll to position [693, 0]
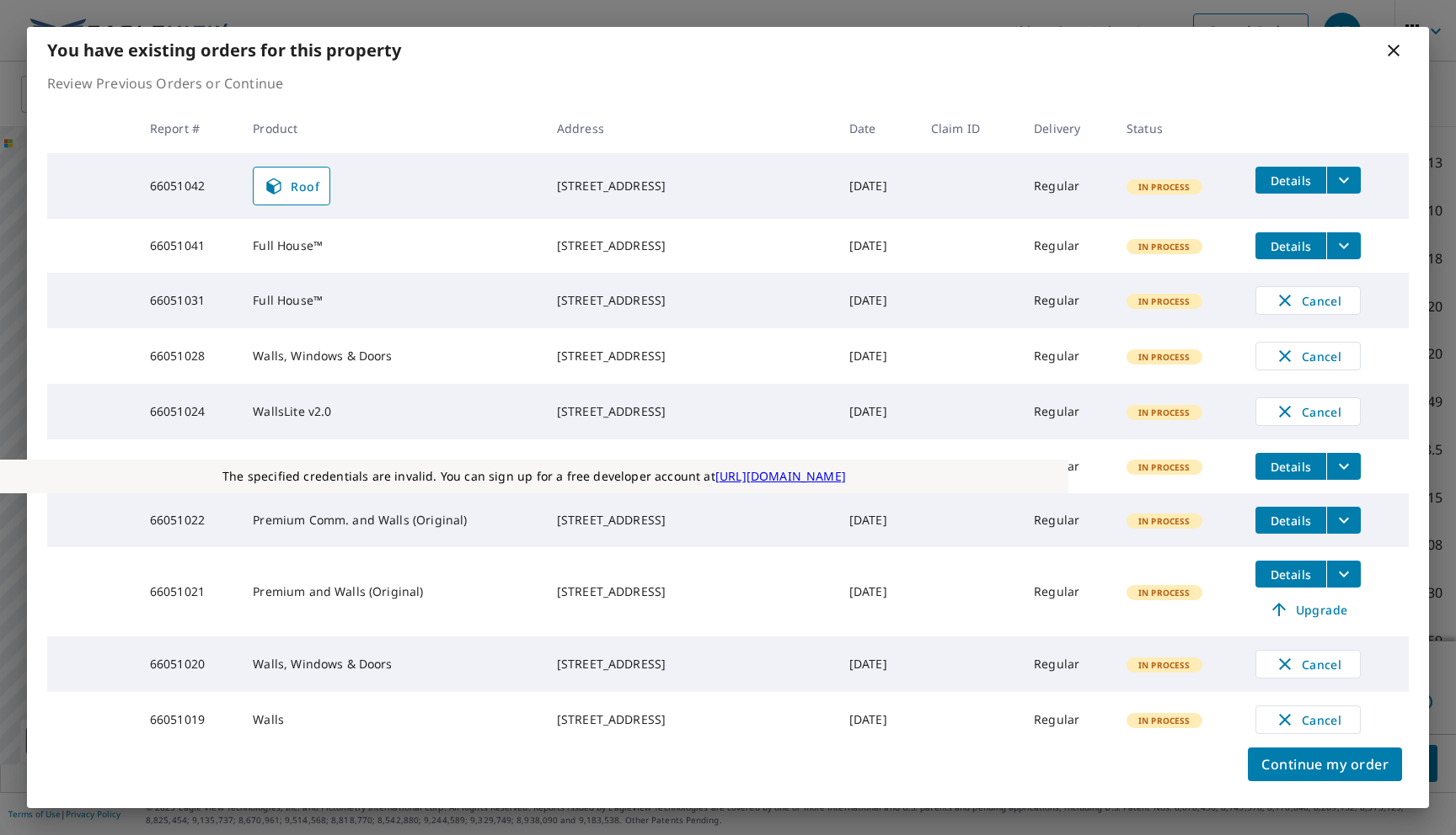
click at [1393, 55] on icon at bounding box center [1393, 50] width 20 height 20
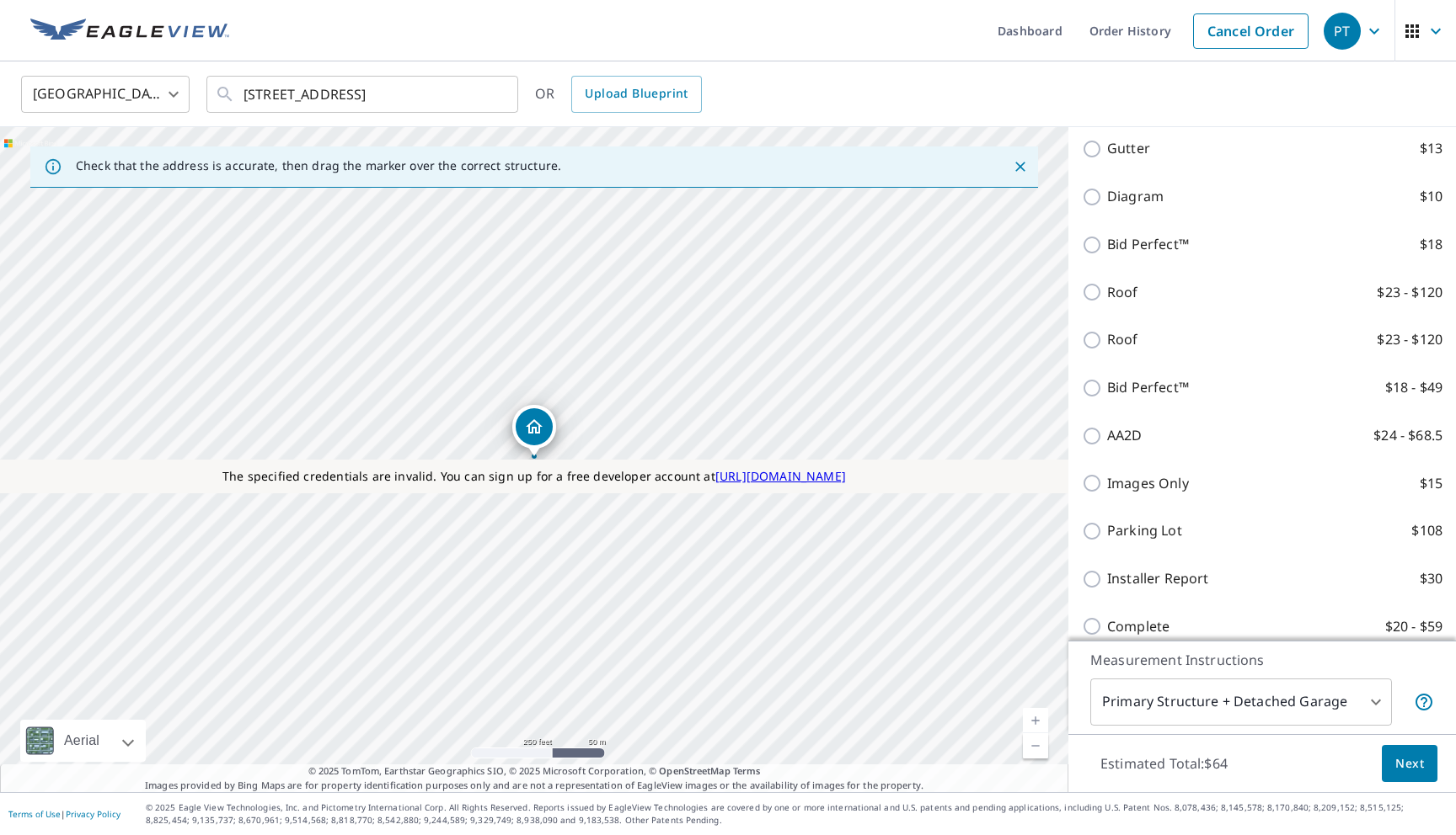
scroll to position [709, 0]
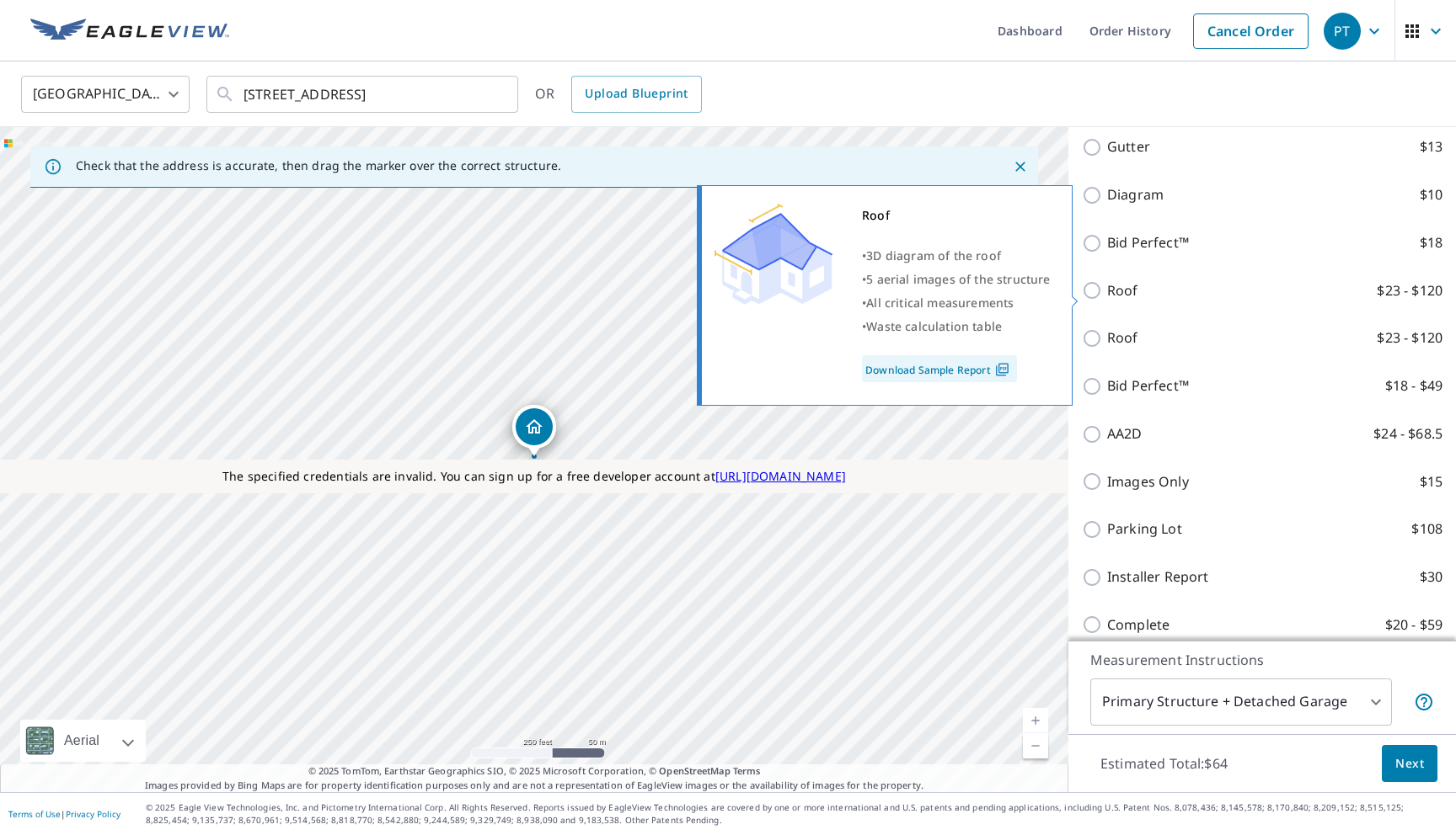
click at [1096, 299] on input "Roof $23 - $120" at bounding box center [1094, 290] width 25 height 20
checkbox input "true"
type input "3"
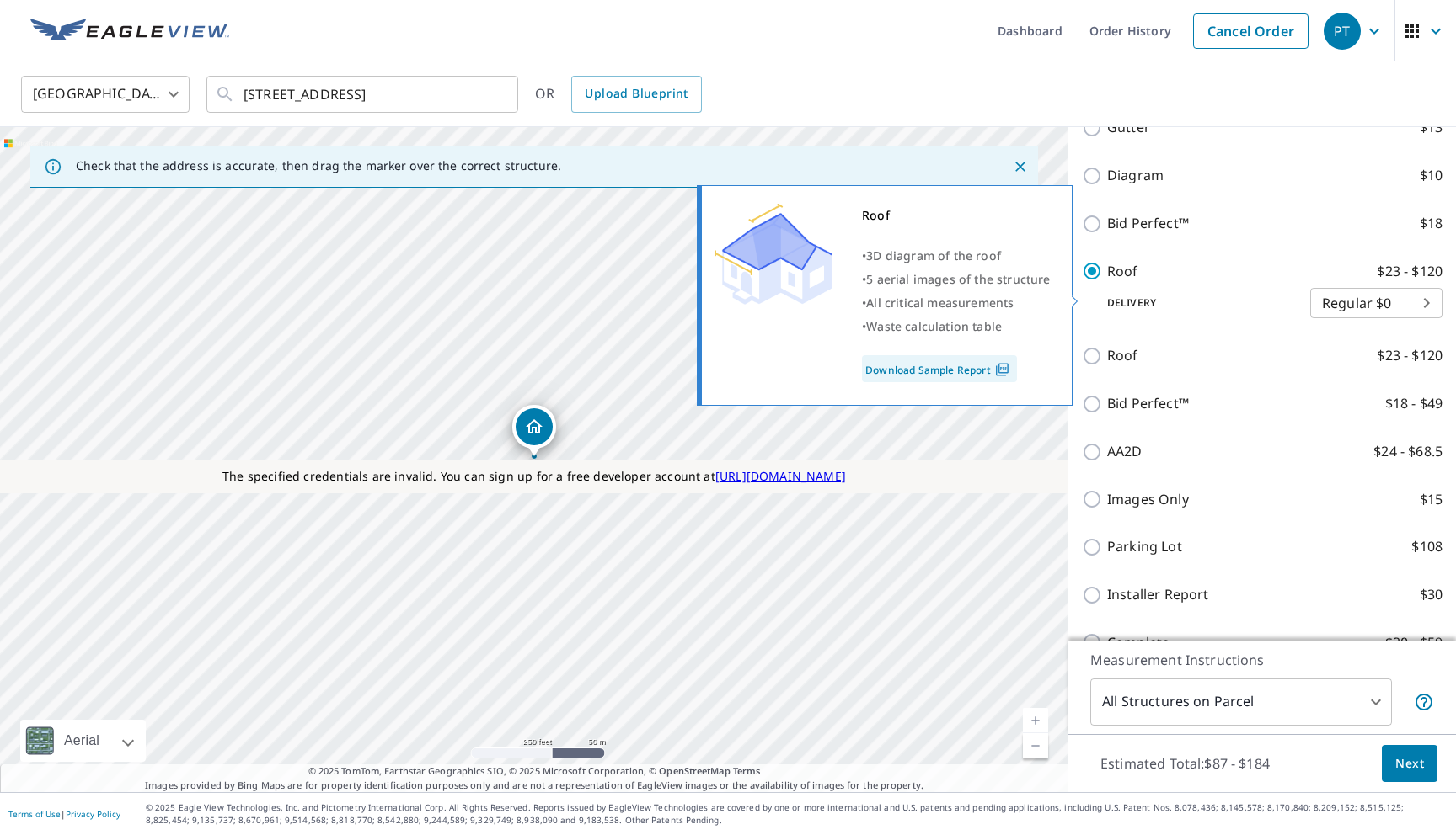
scroll to position [689, 0]
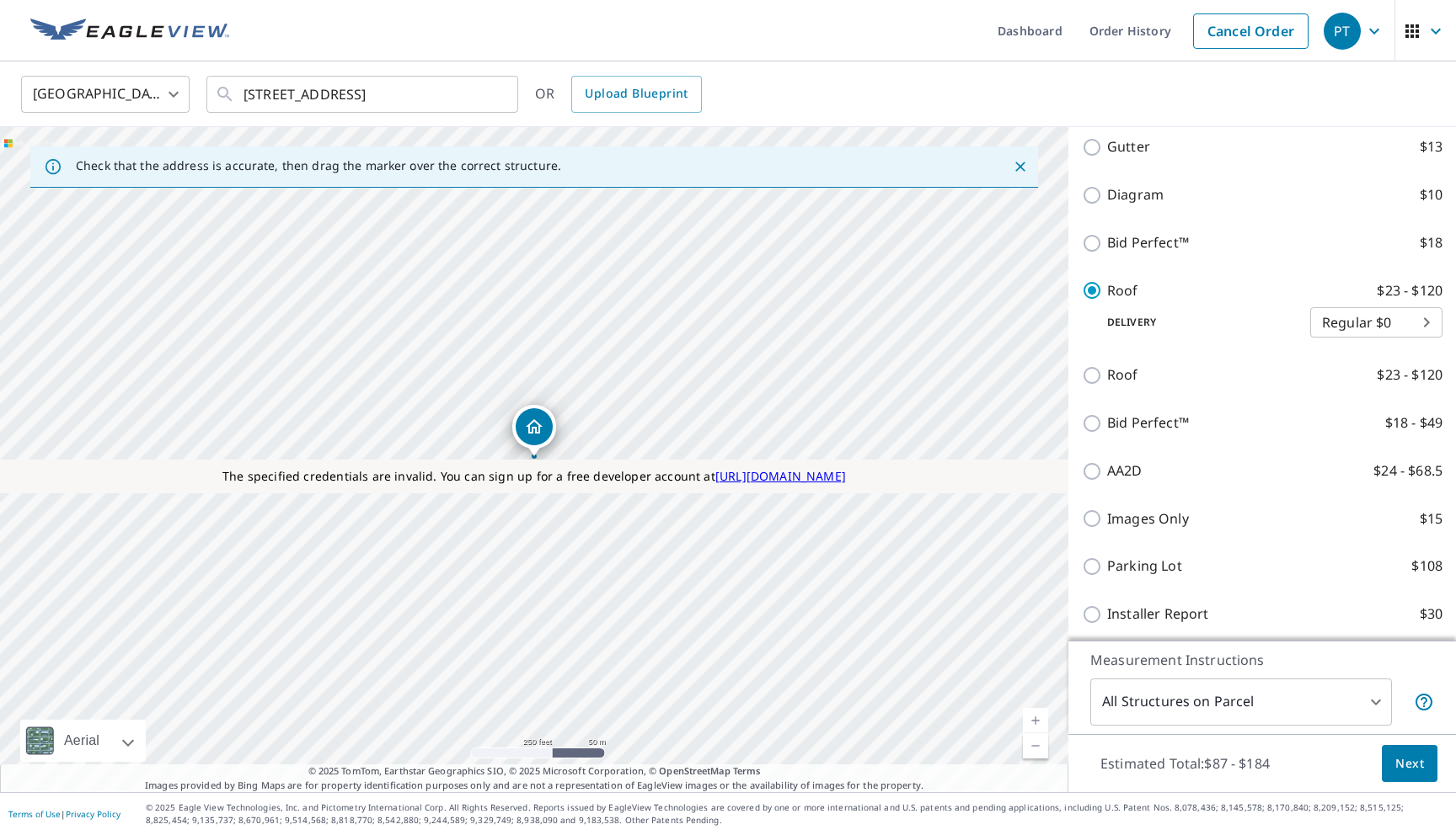
click at [1092, 378] on input "Roof $23 - $120" at bounding box center [1094, 375] width 25 height 20
checkbox input "true"
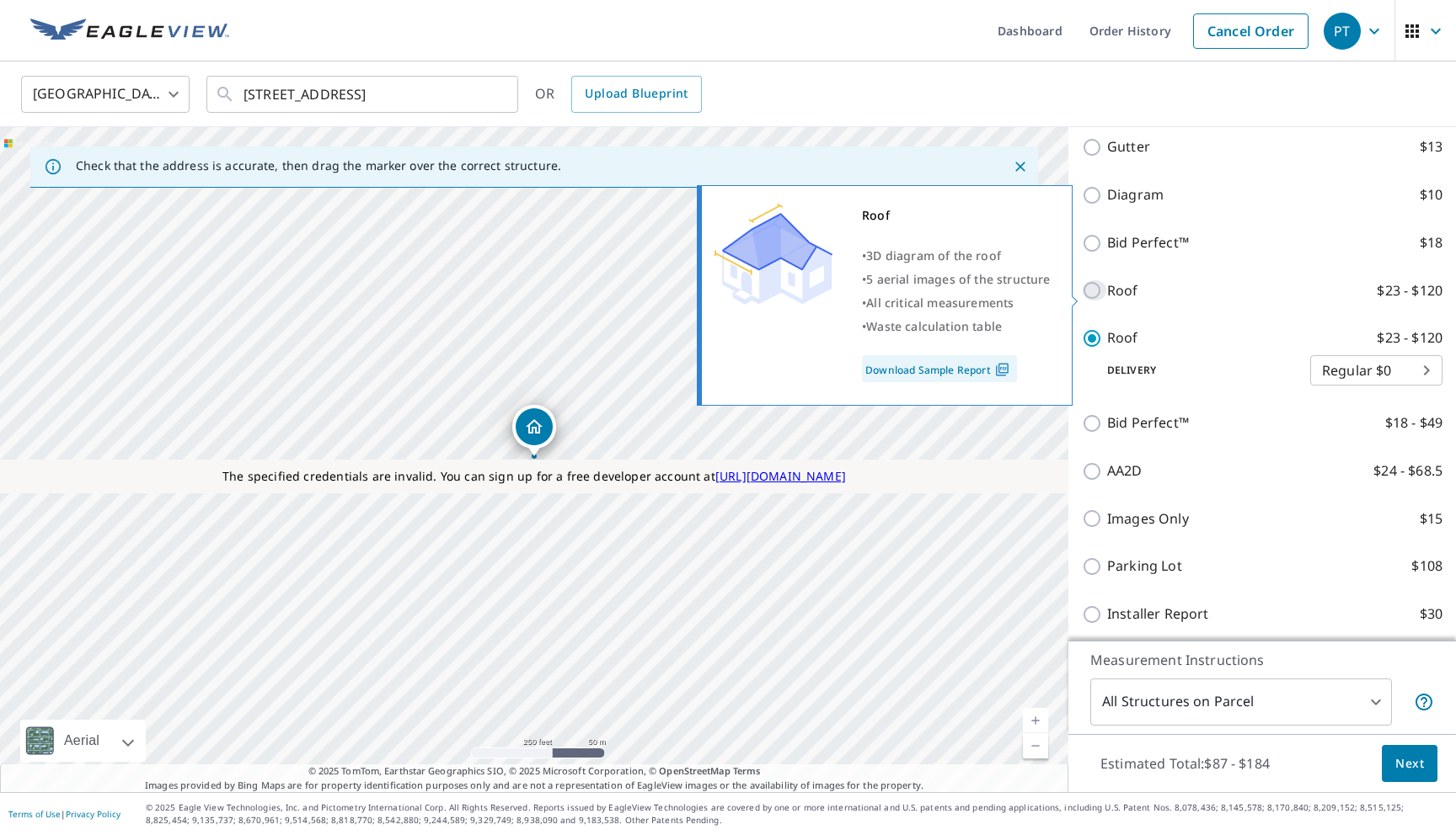
click at [1092, 297] on input "Roof $23 - $120" at bounding box center [1094, 290] width 25 height 20
checkbox input "true"
checkbox input "false"
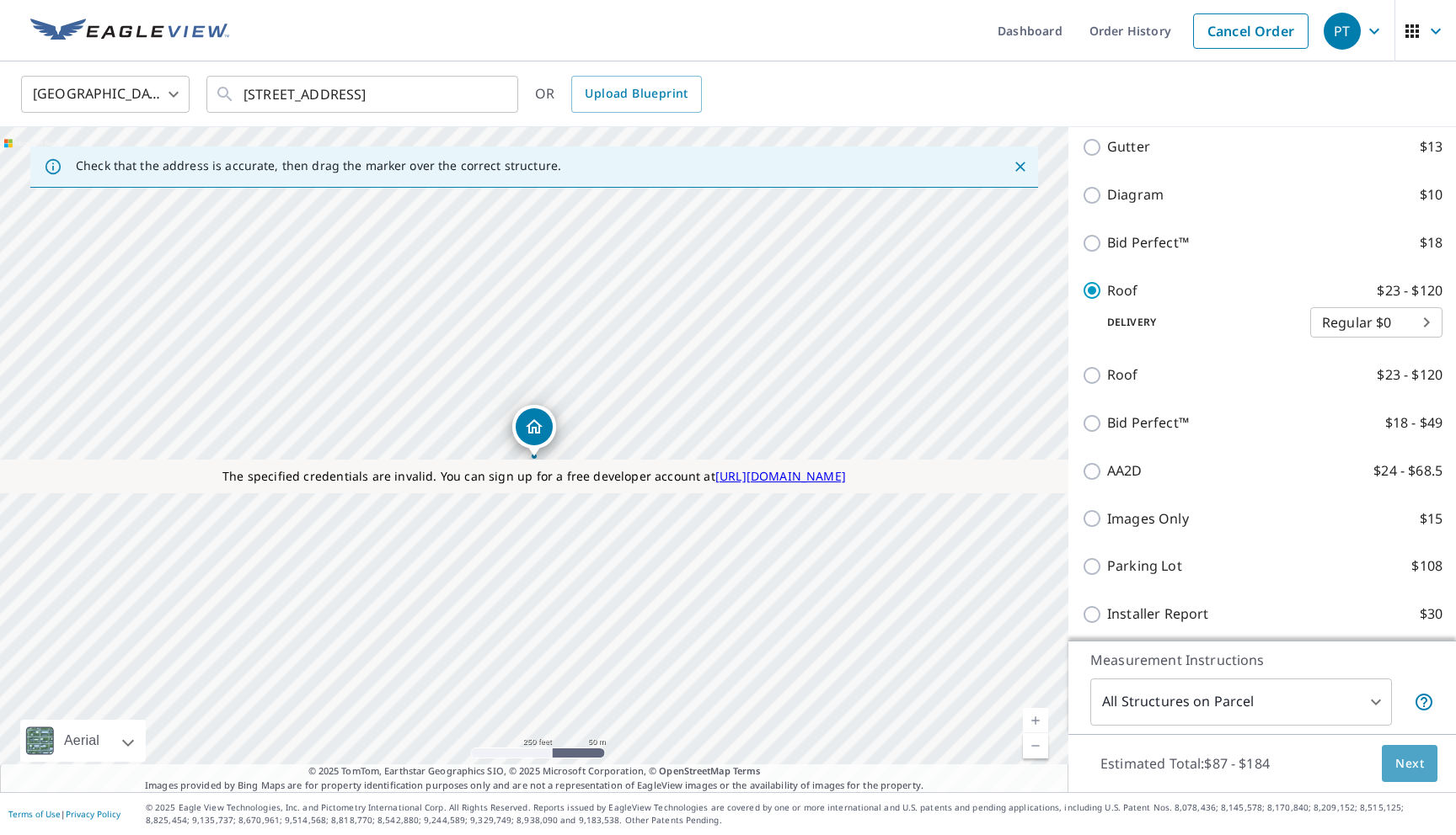
click at [1412, 766] on span "Next" at bounding box center [1409, 764] width 29 height 21
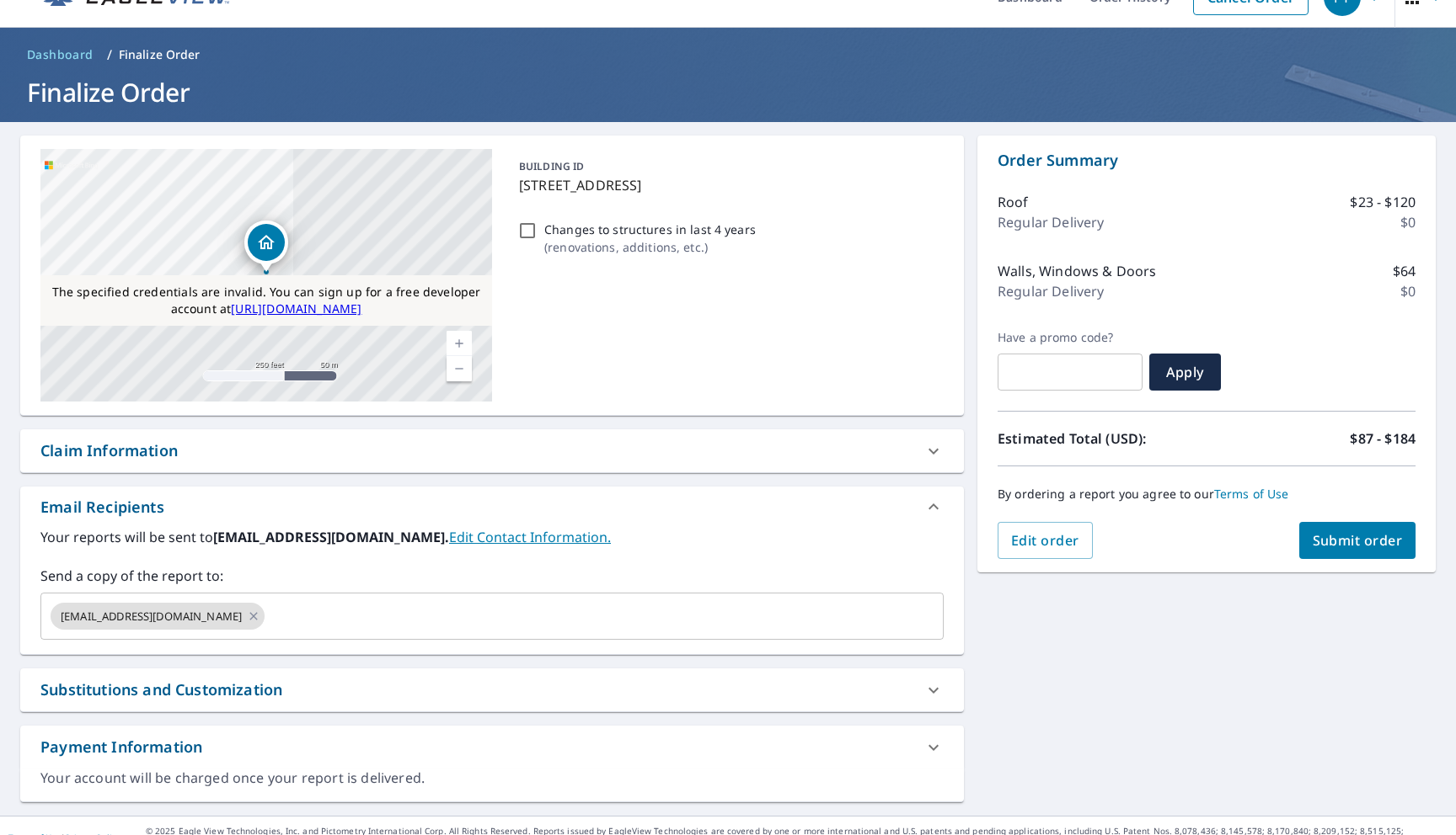
scroll to position [38, 0]
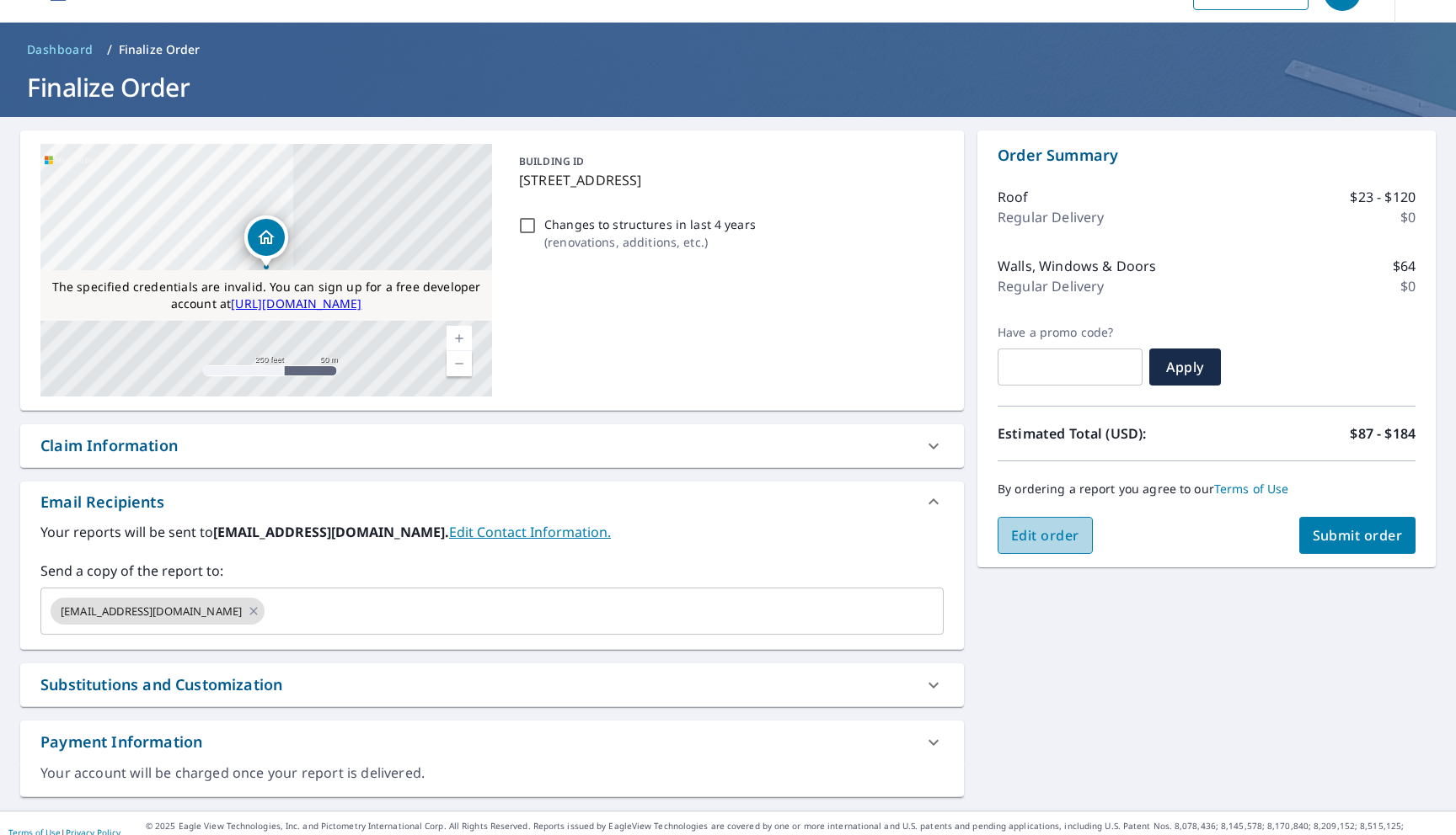
click at [1061, 522] on button "Edit order" at bounding box center [1045, 536] width 95 height 37
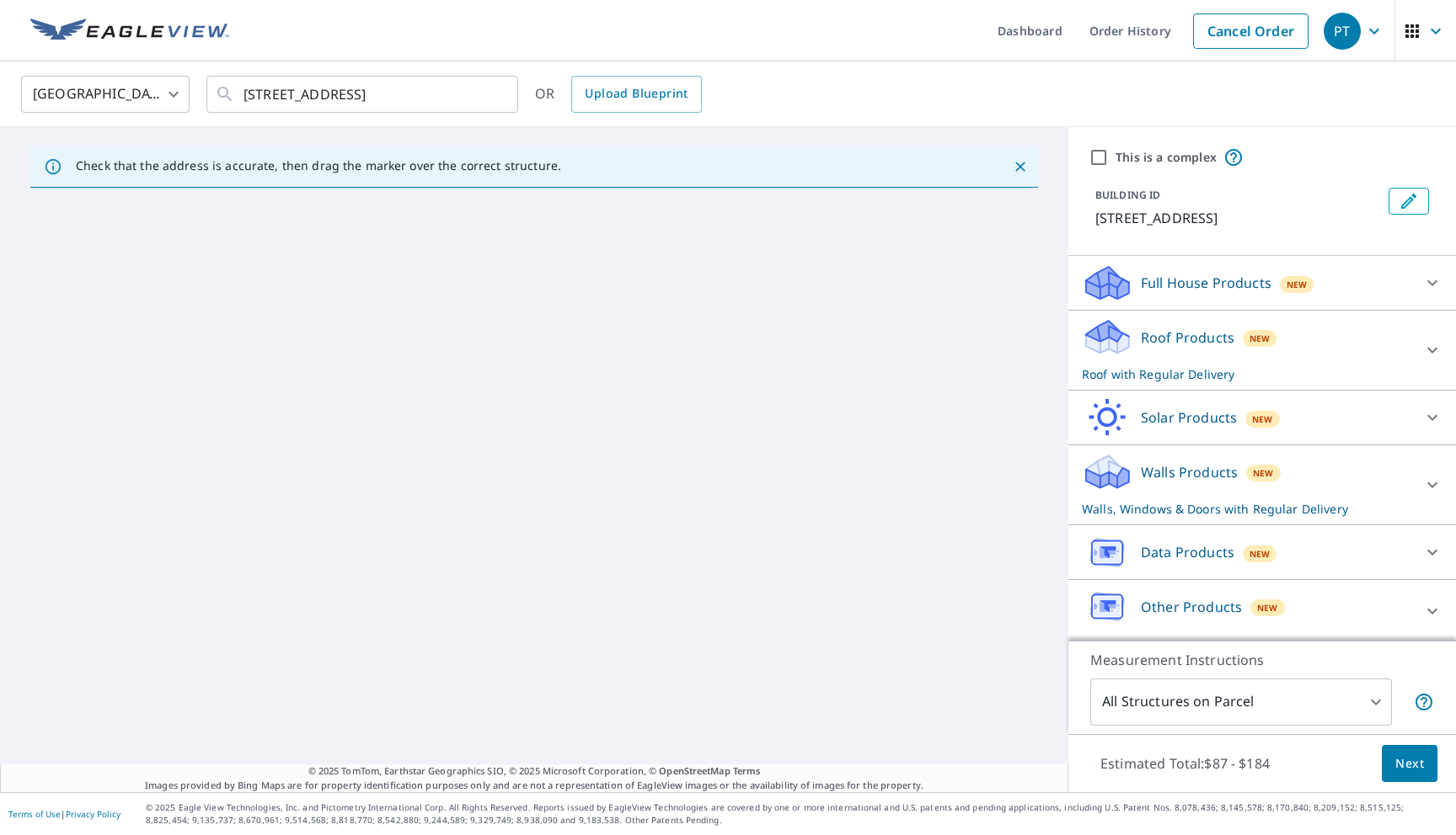
click at [1212, 501] on p "Walls, Windows & Doors with Regular Delivery" at bounding box center [1247, 509] width 330 height 17
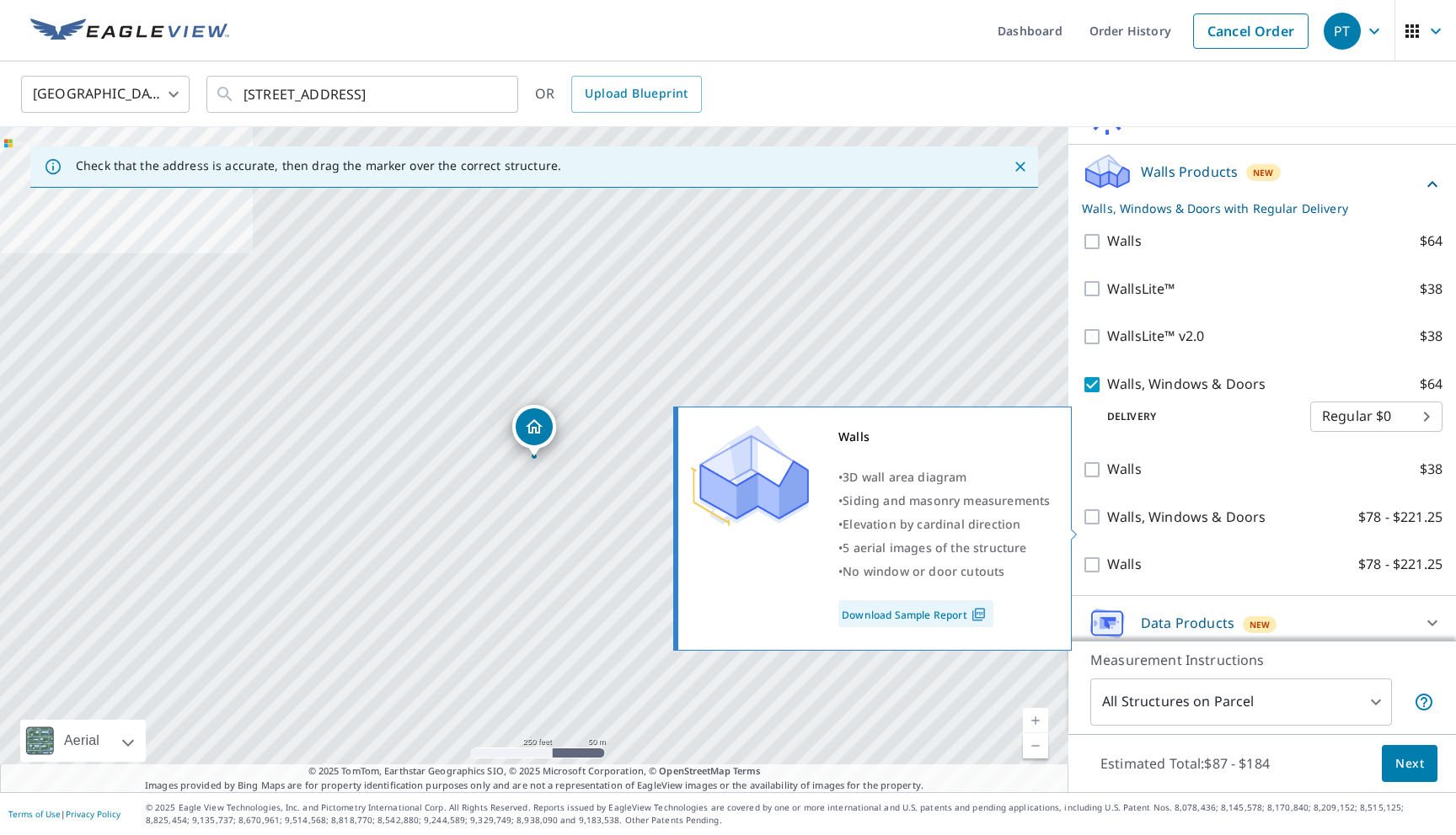
scroll to position [367, 0]
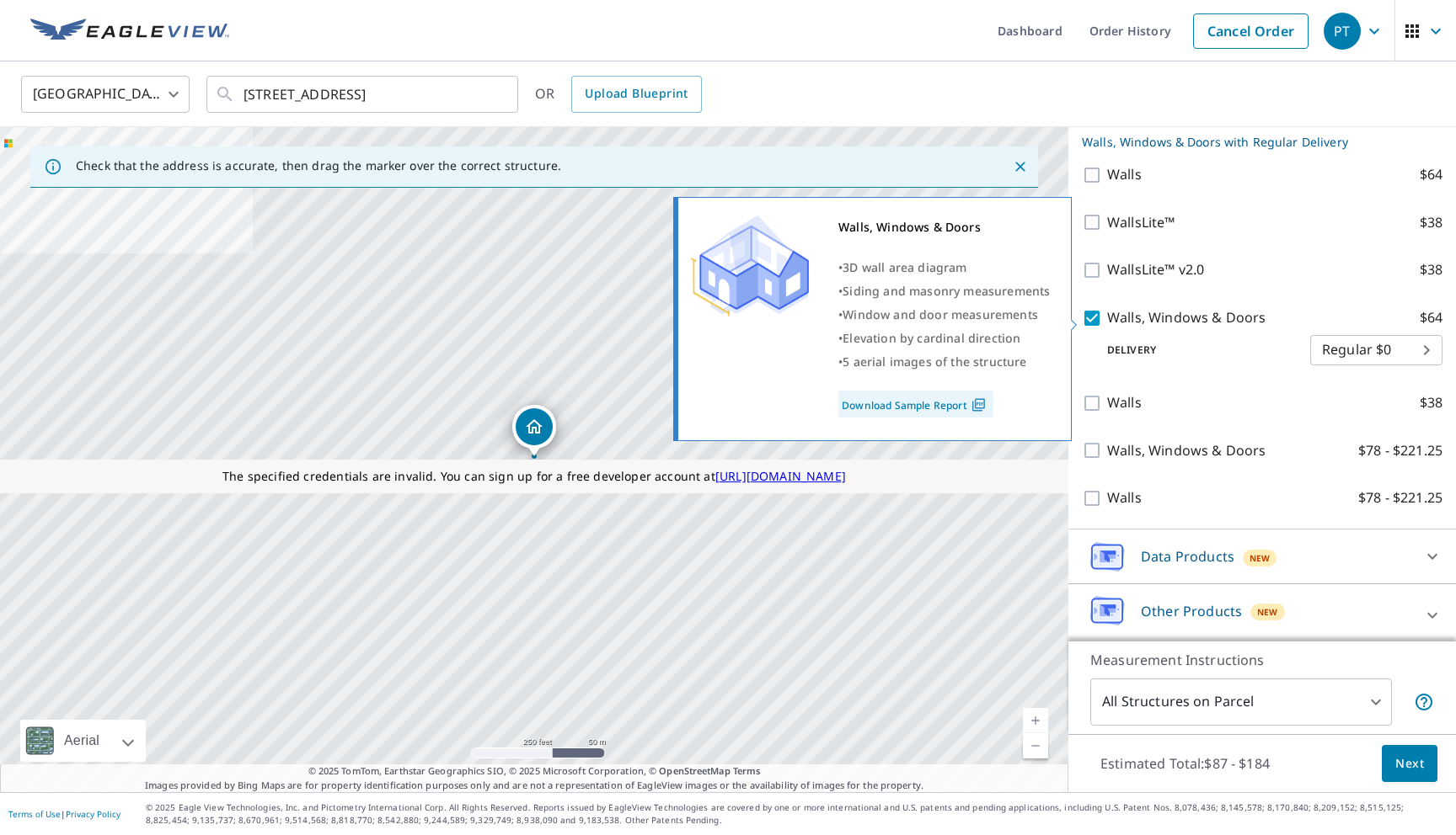
click at [1101, 324] on input "Walls, Windows & Doors $64" at bounding box center [1094, 318] width 25 height 20
checkbox input "false"
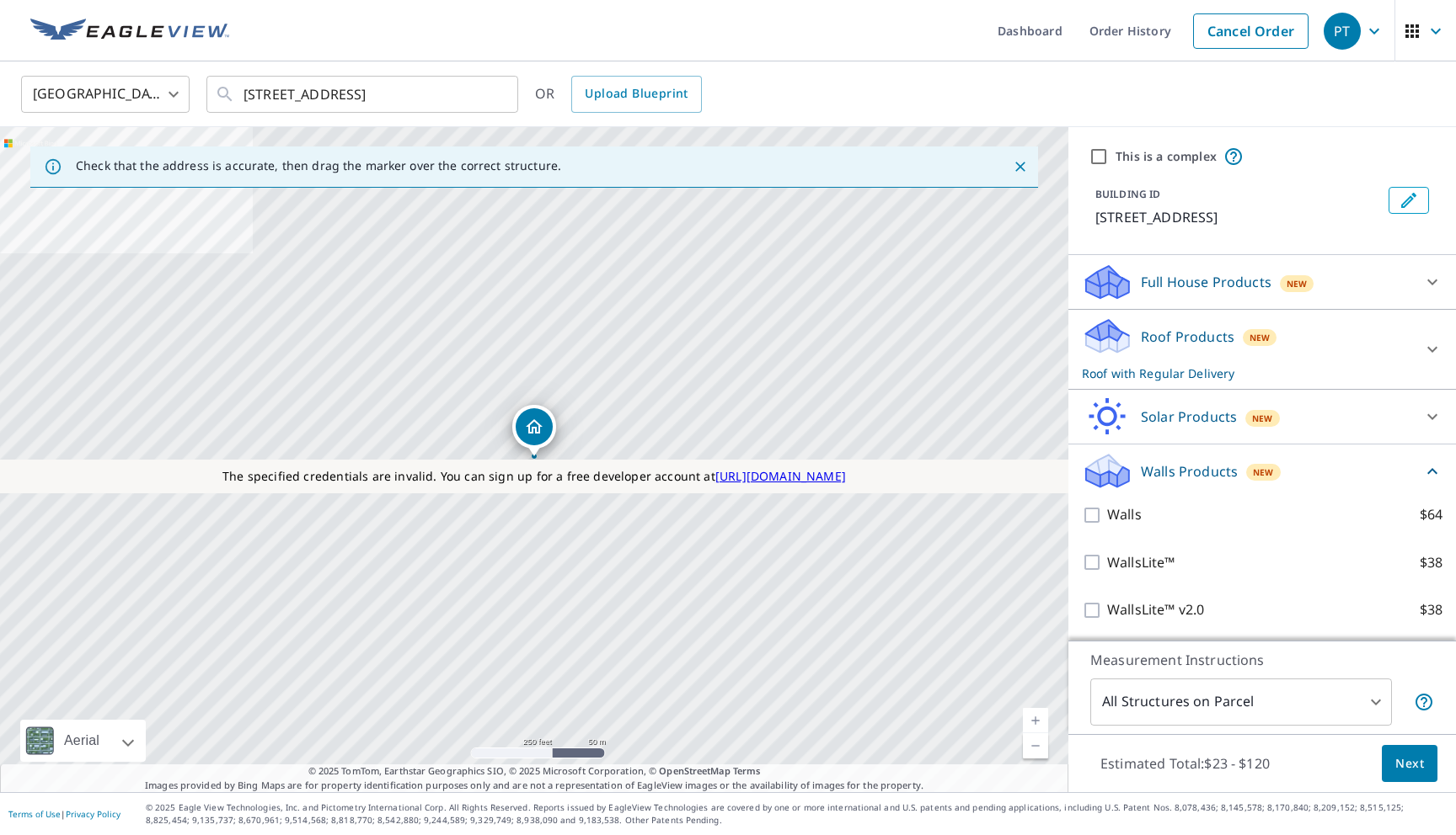
scroll to position [0, 0]
click at [1401, 760] on span "Next" at bounding box center [1409, 764] width 29 height 21
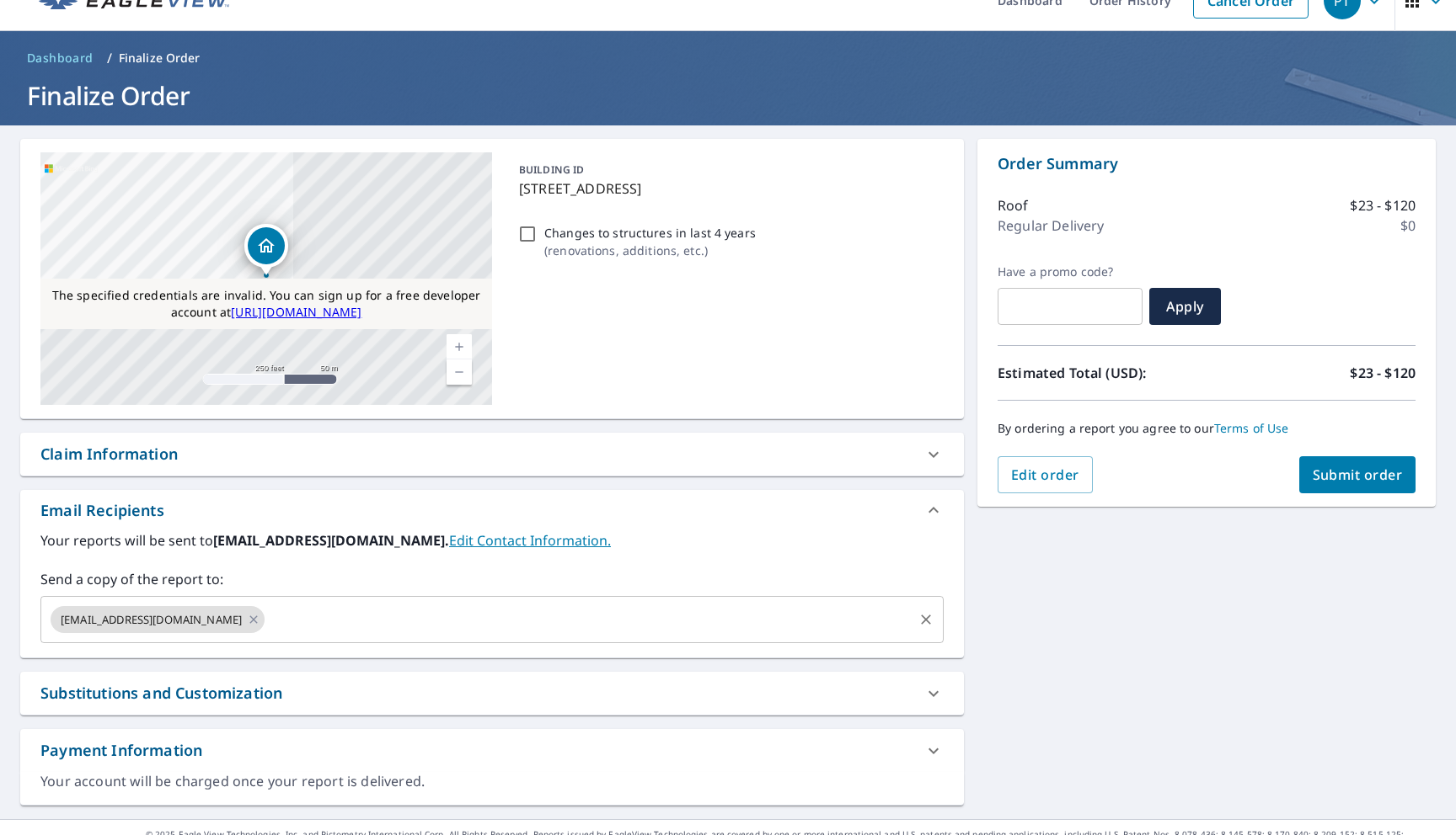
scroll to position [58, 0]
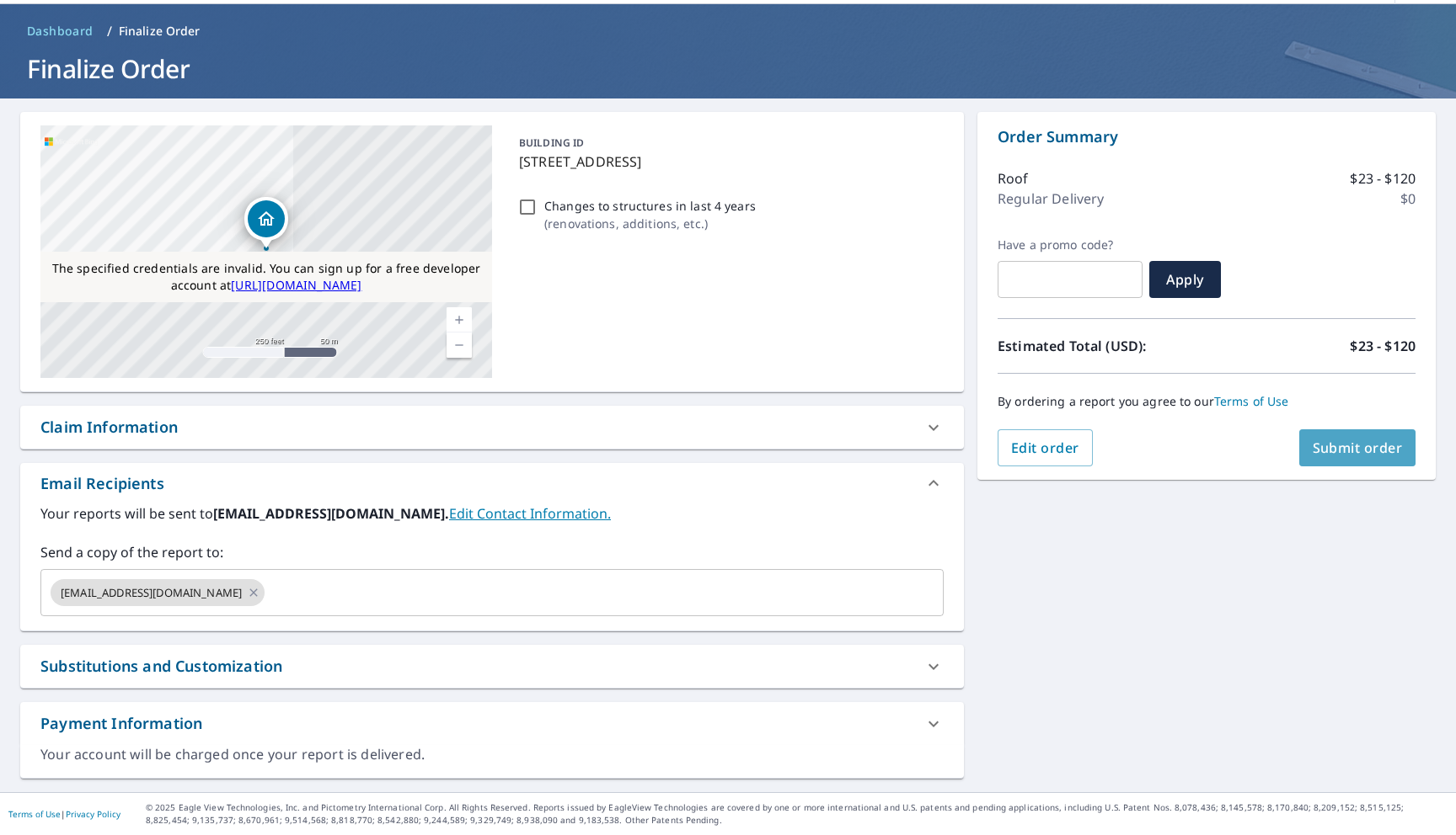
click at [1356, 436] on button "Submit order" at bounding box center [1357, 448] width 117 height 37
checkbox input "true"
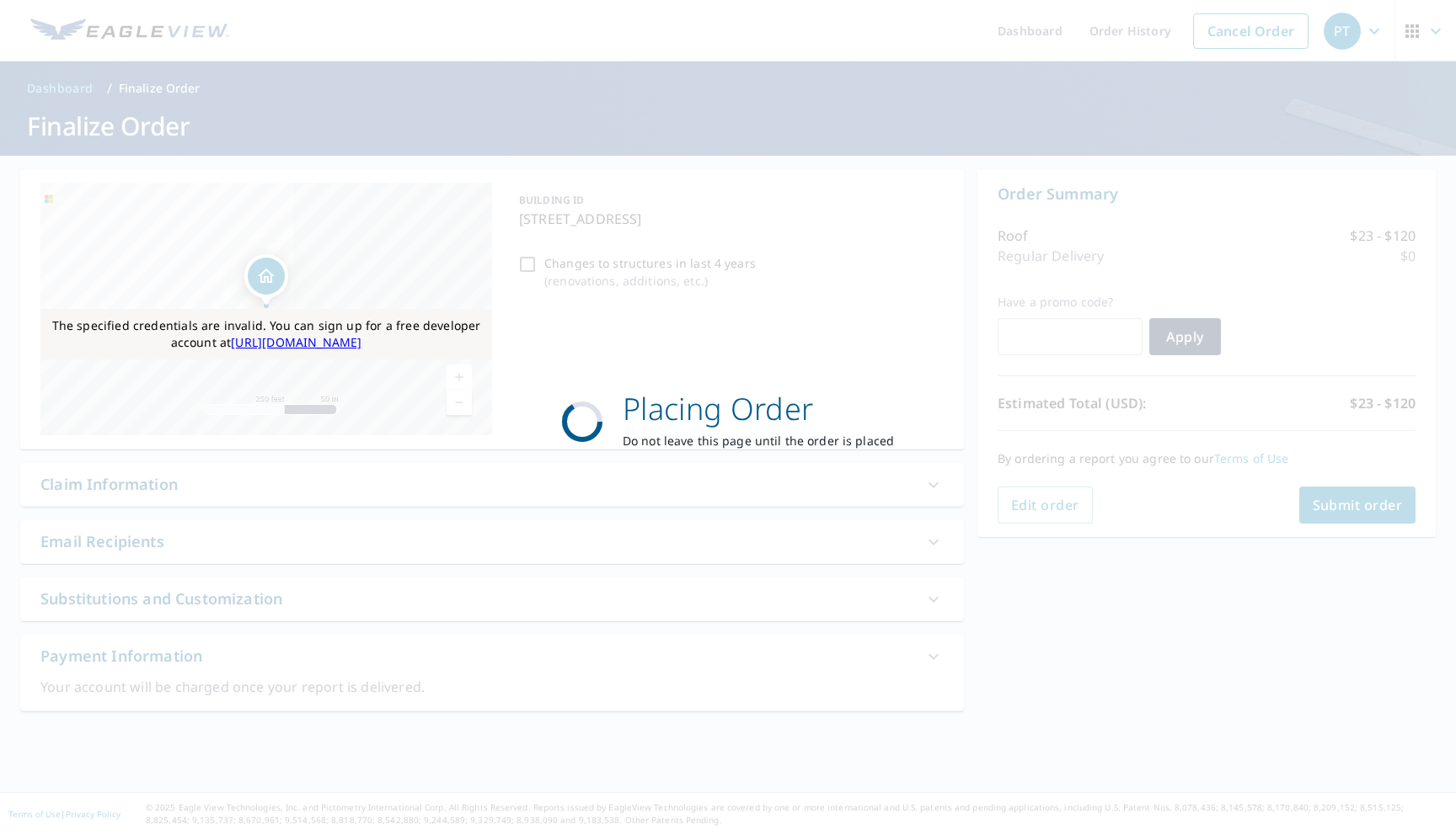
scroll to position [0, 0]
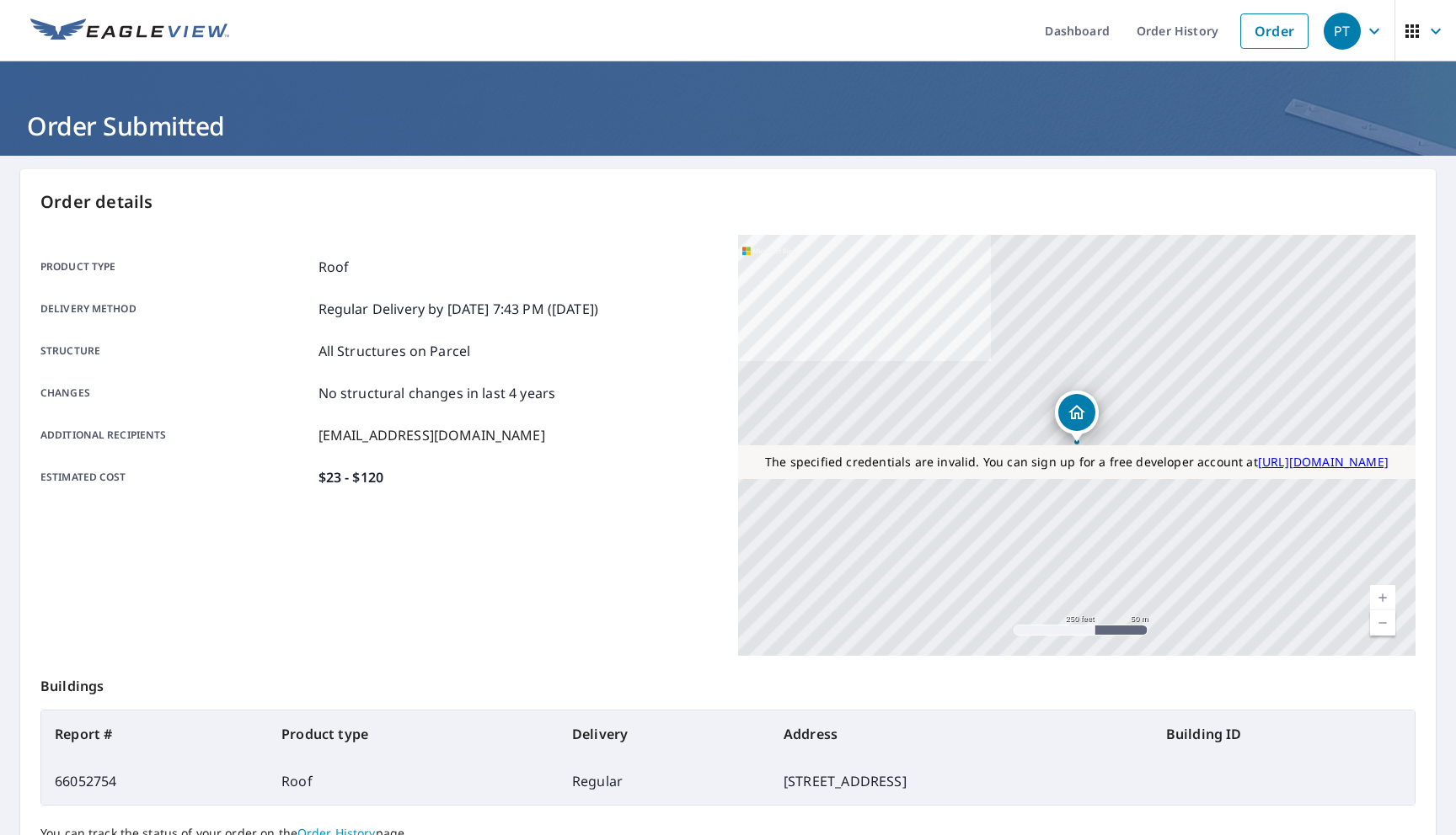
click at [104, 775] on td "66052754" at bounding box center [155, 782] width 227 height 47
copy td "66052754"
click at [1156, 41] on link "Order History" at bounding box center [1177, 31] width 108 height 61
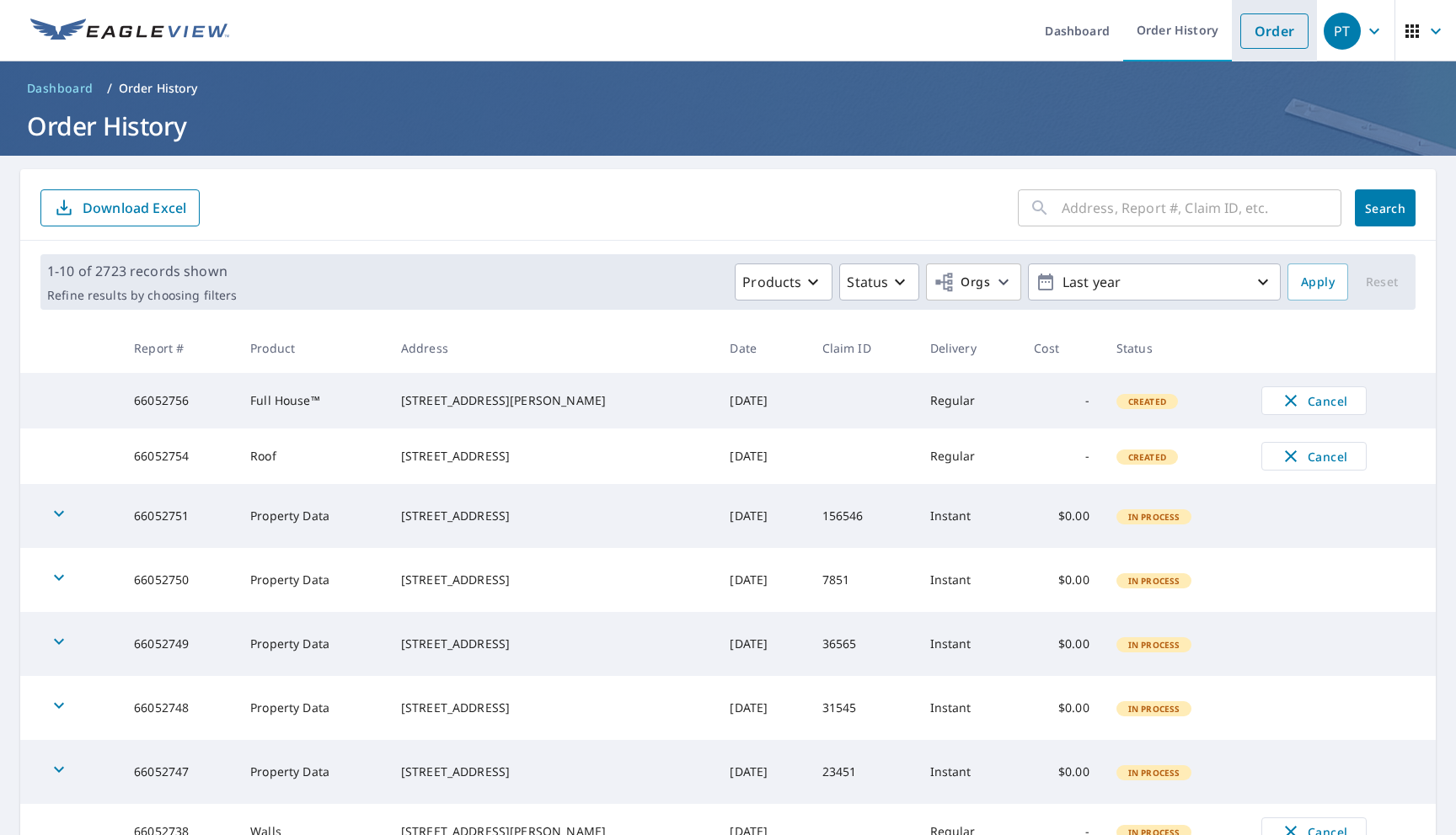
click at [1285, 31] on link "Order" at bounding box center [1274, 31] width 68 height 36
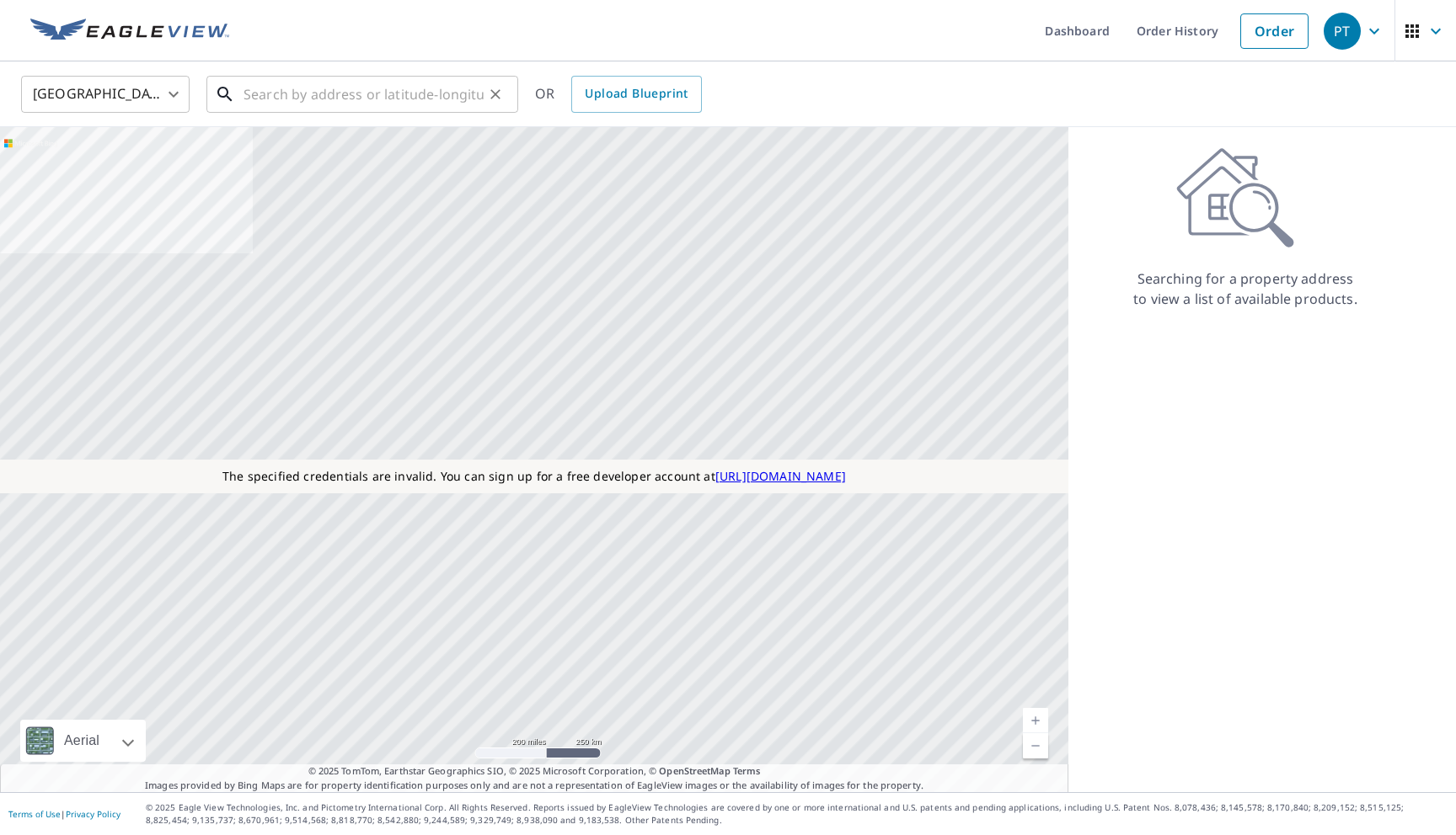
click at [329, 93] on input "text" at bounding box center [363, 94] width 240 height 47
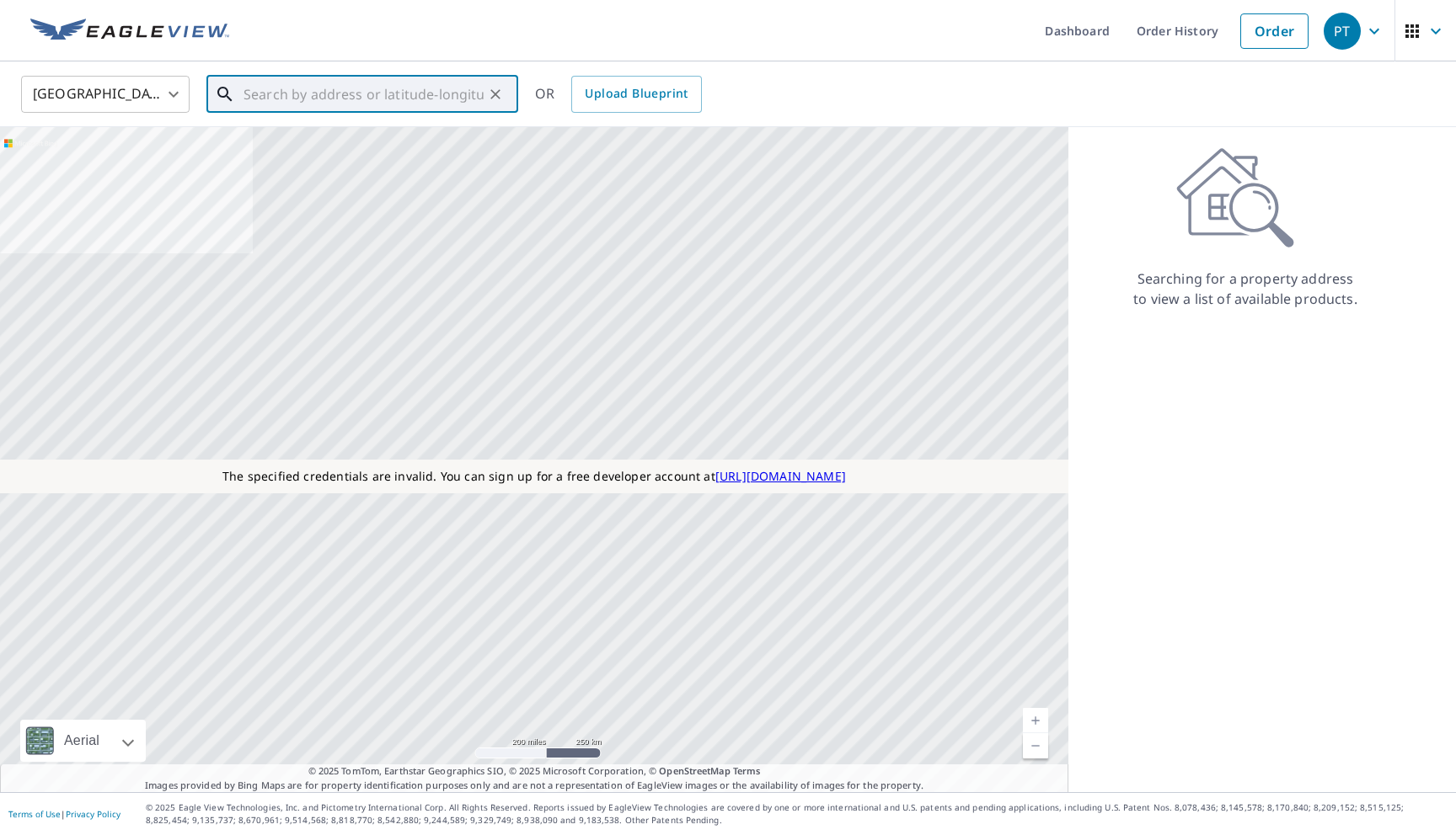
paste input "66052754"
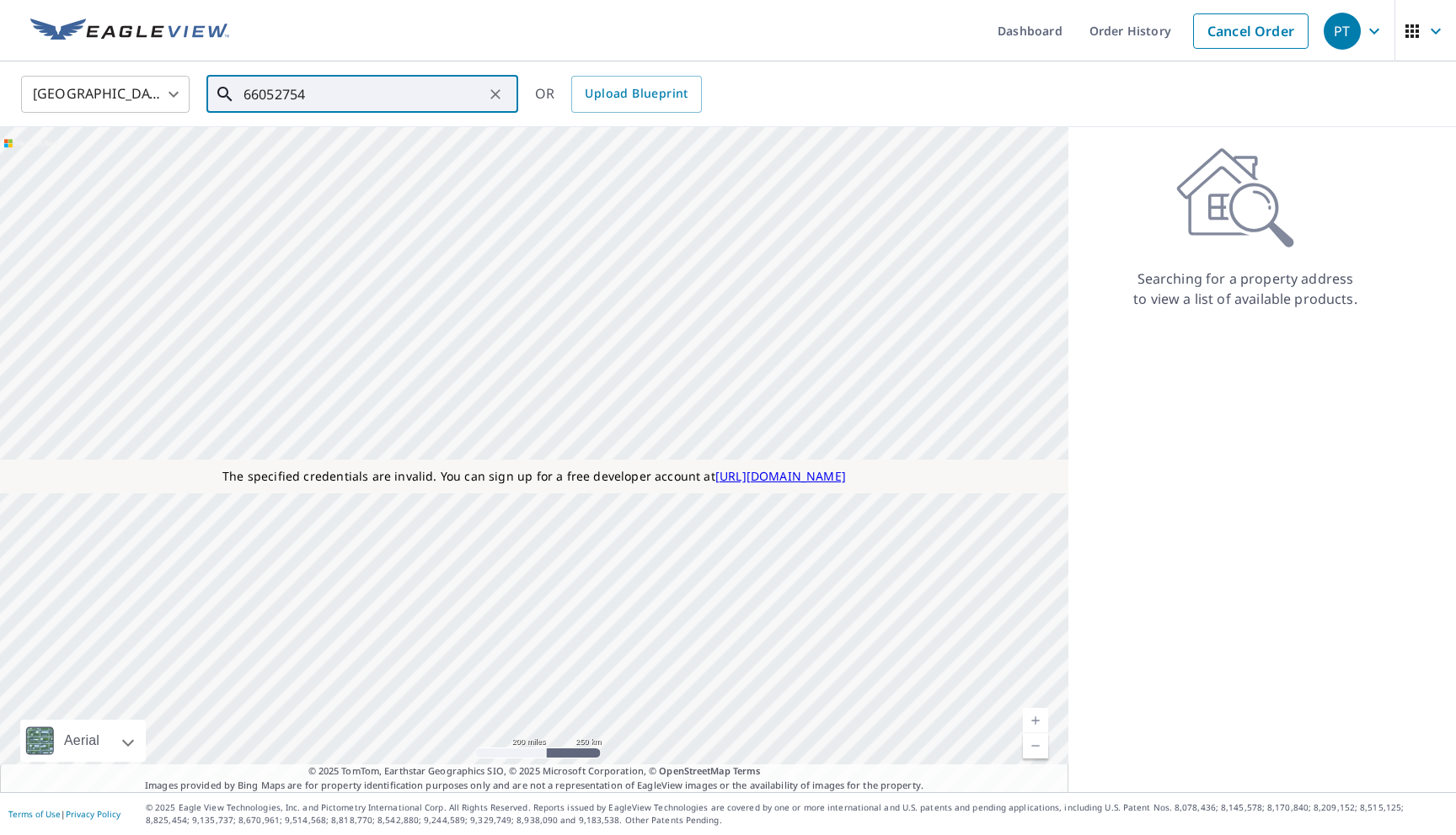
paste input "[STREET_ADDRESS][US_STATE]"
click at [361, 151] on span "[STREET_ADDRESS]" at bounding box center [372, 142] width 264 height 20
type input "[STREET_ADDRESS][US_STATE]"
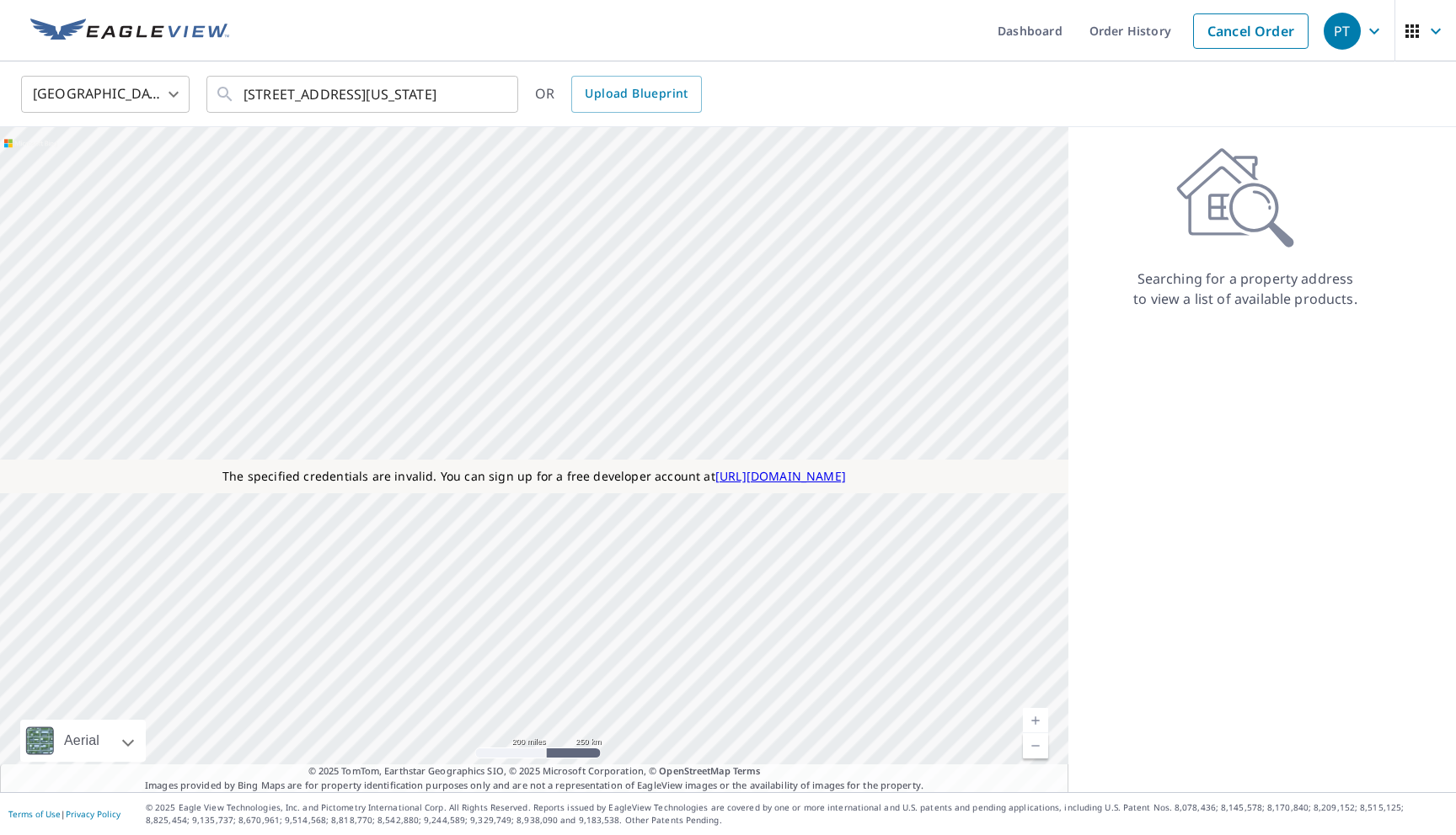
scroll to position [0, 0]
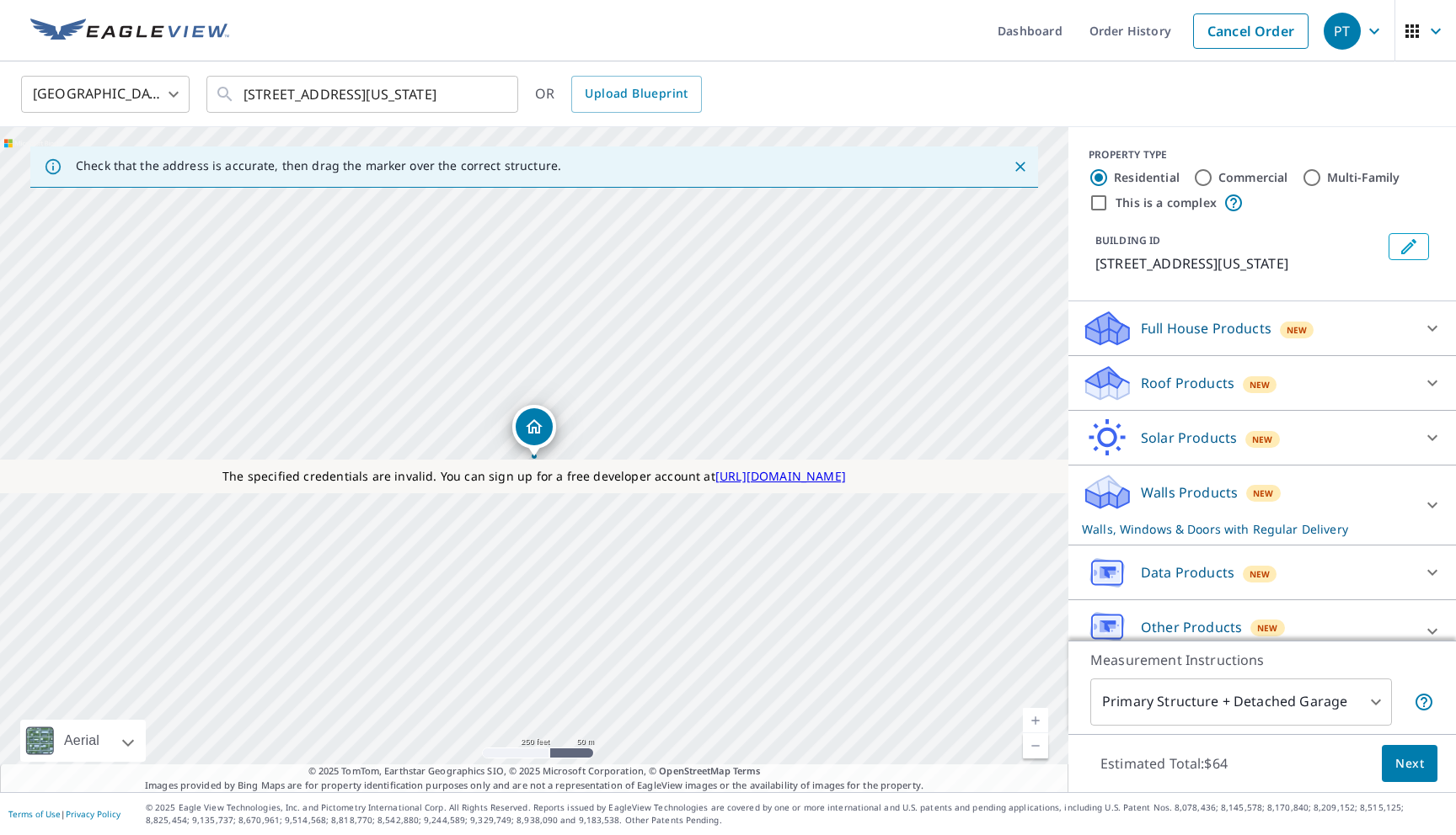
click at [1153, 503] on p "Walls Products" at bounding box center [1189, 492] width 97 height 20
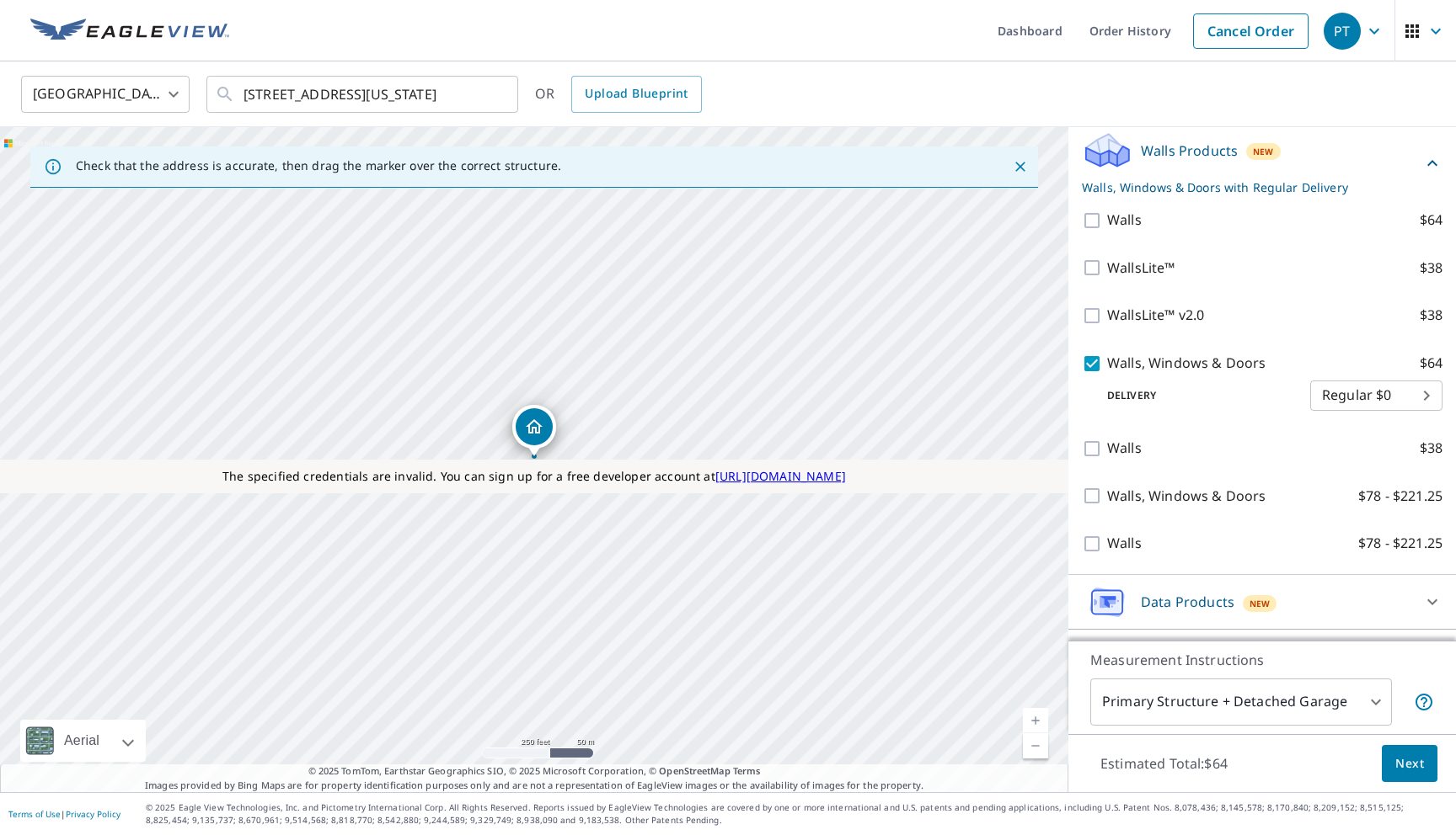
scroll to position [339, 0]
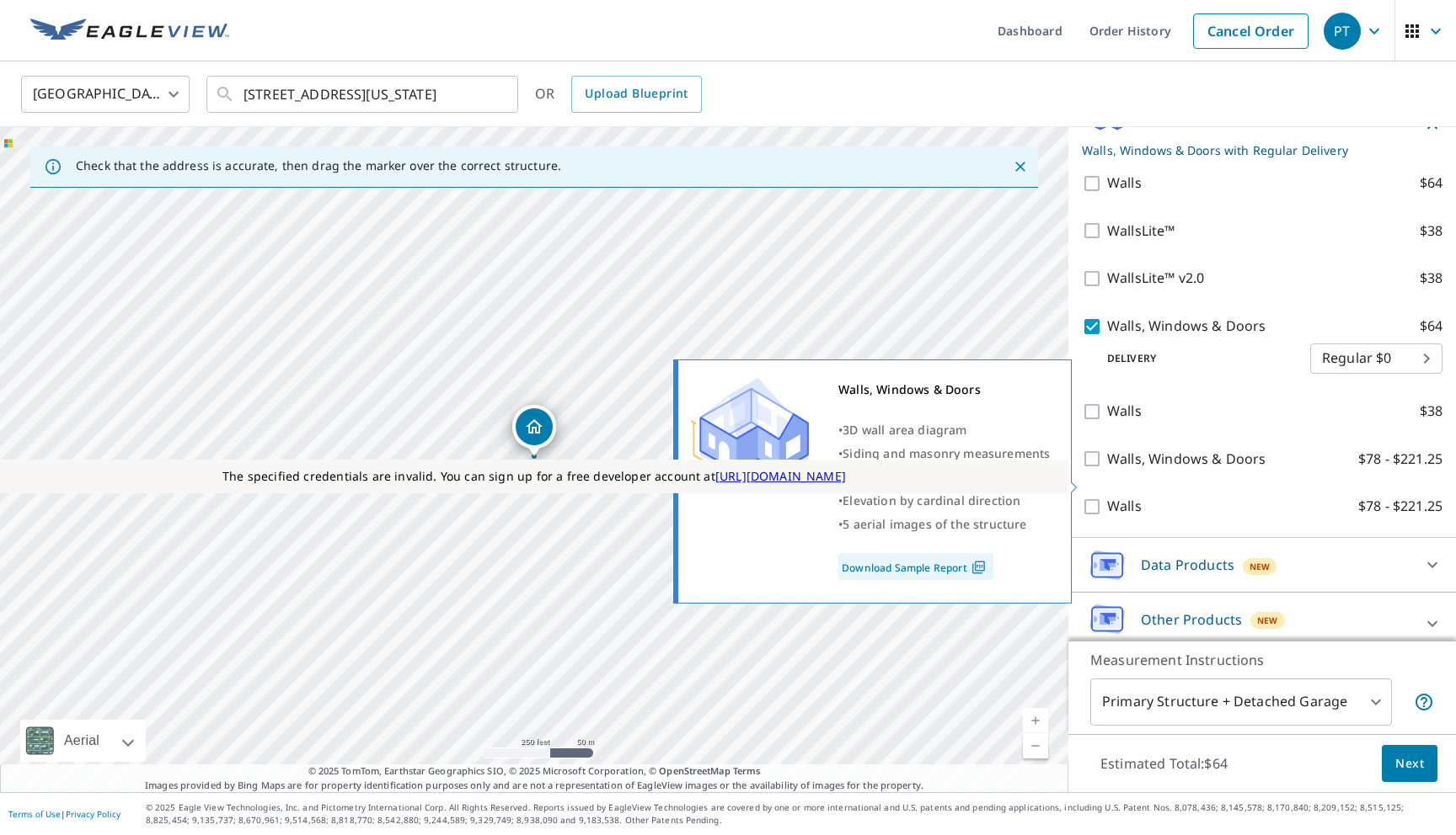
click at [1097, 469] on input "Walls, Windows & Doors $78 - $221.25" at bounding box center [1094, 458] width 25 height 20
checkbox input "true"
type input "3"
checkbox input "false"
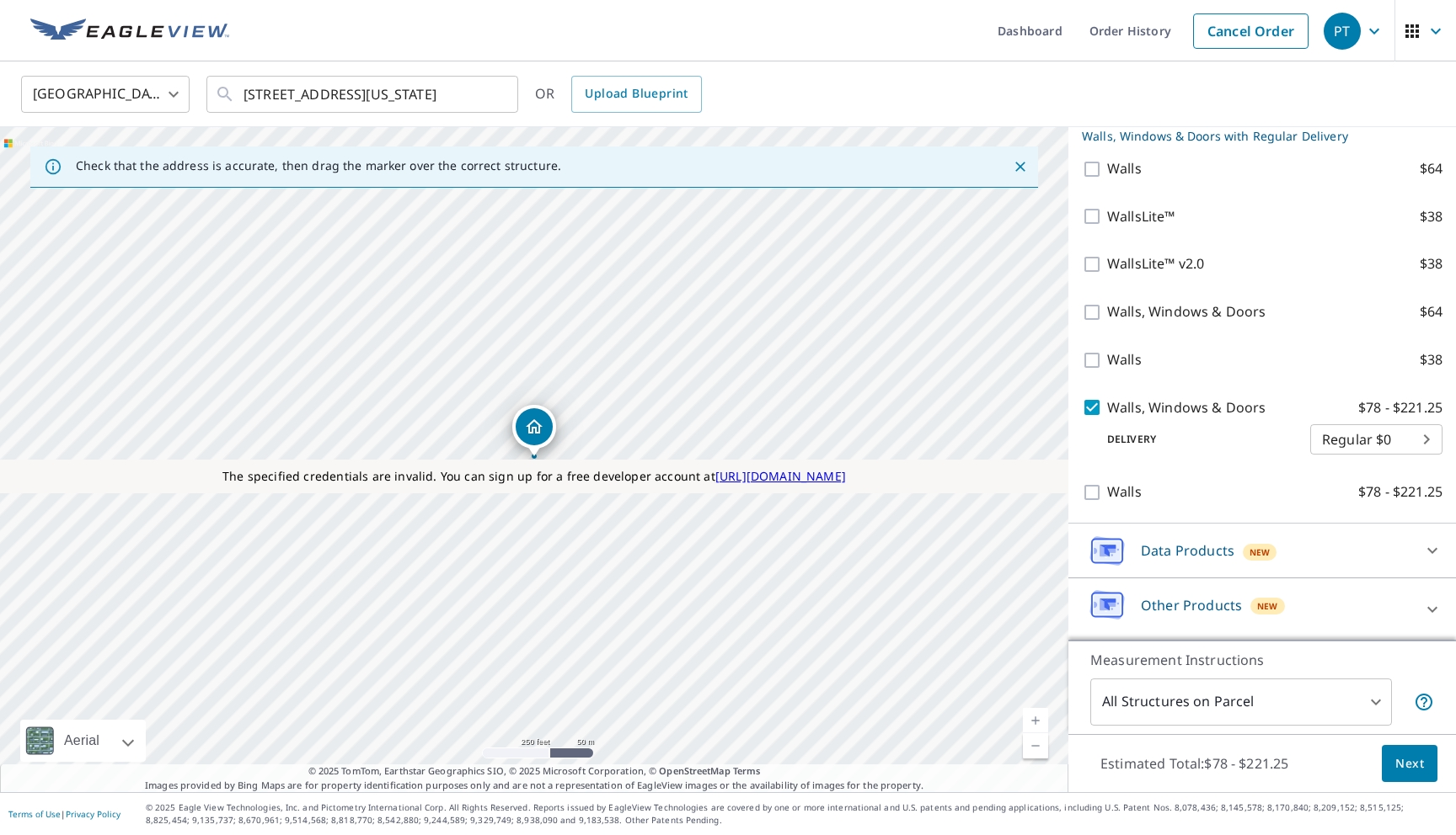
scroll to position [333, 0]
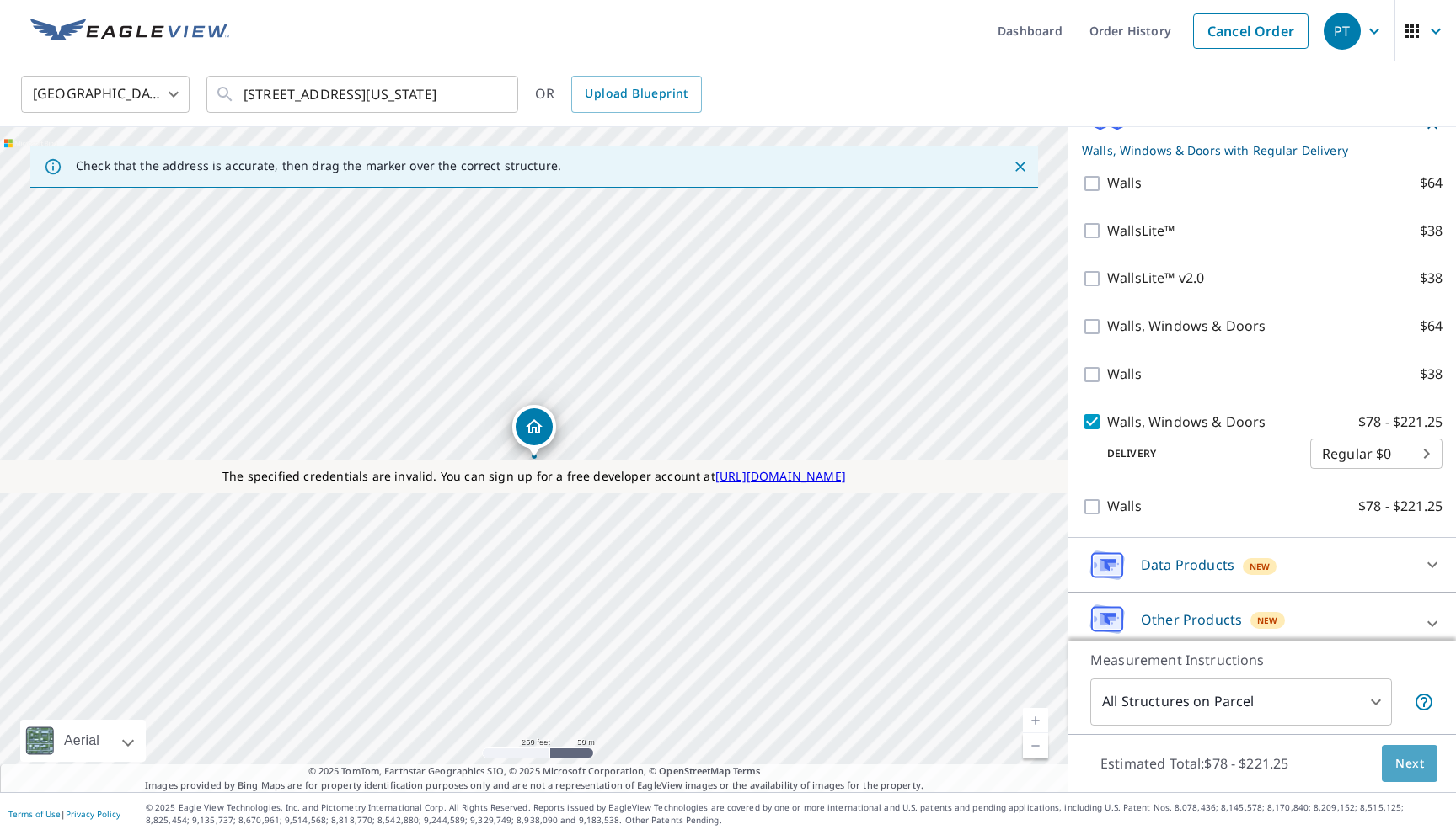
click at [1409, 760] on span "Next" at bounding box center [1409, 764] width 29 height 21
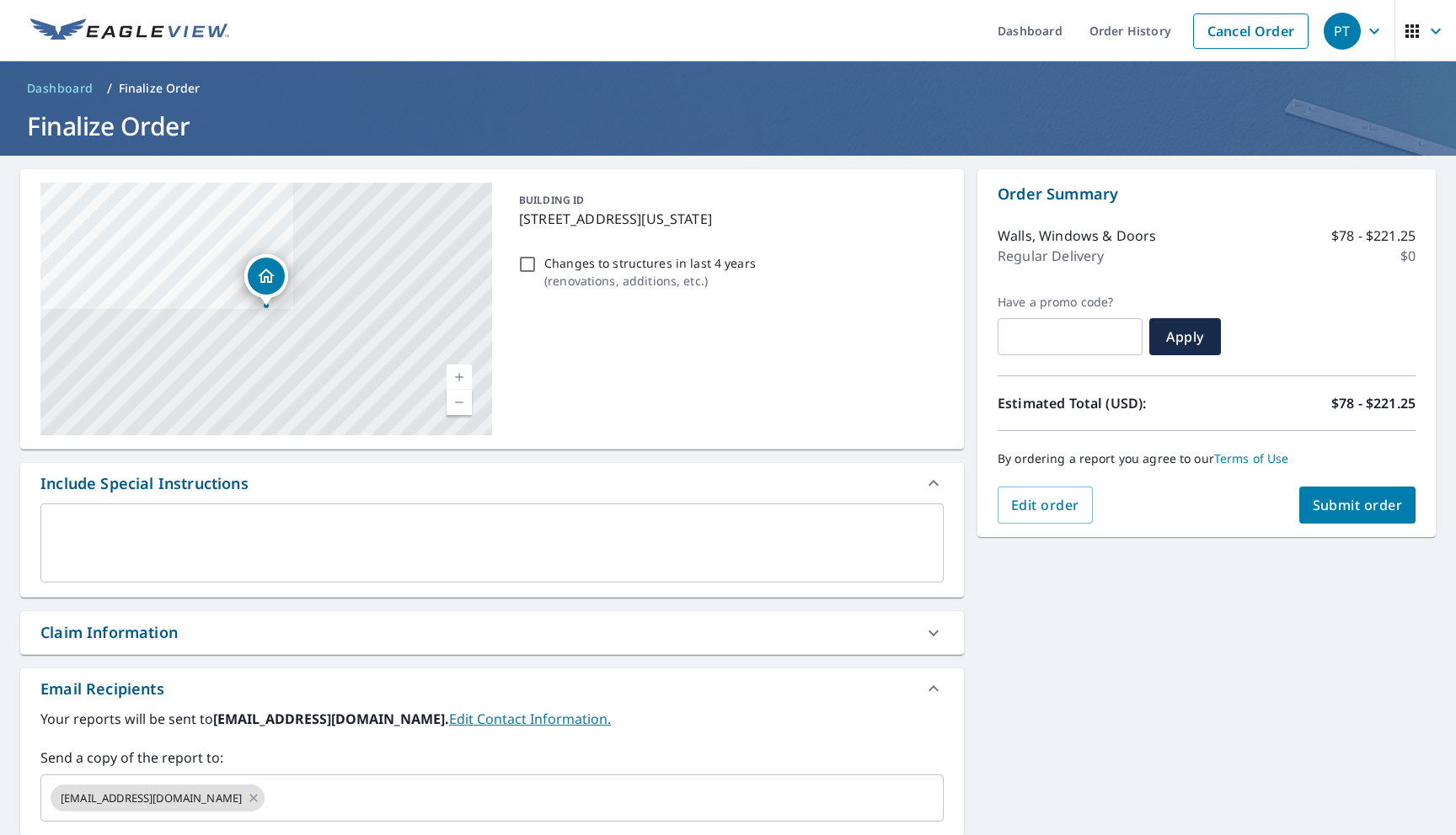
click at [287, 506] on div "x ​" at bounding box center [491, 543] width 903 height 79
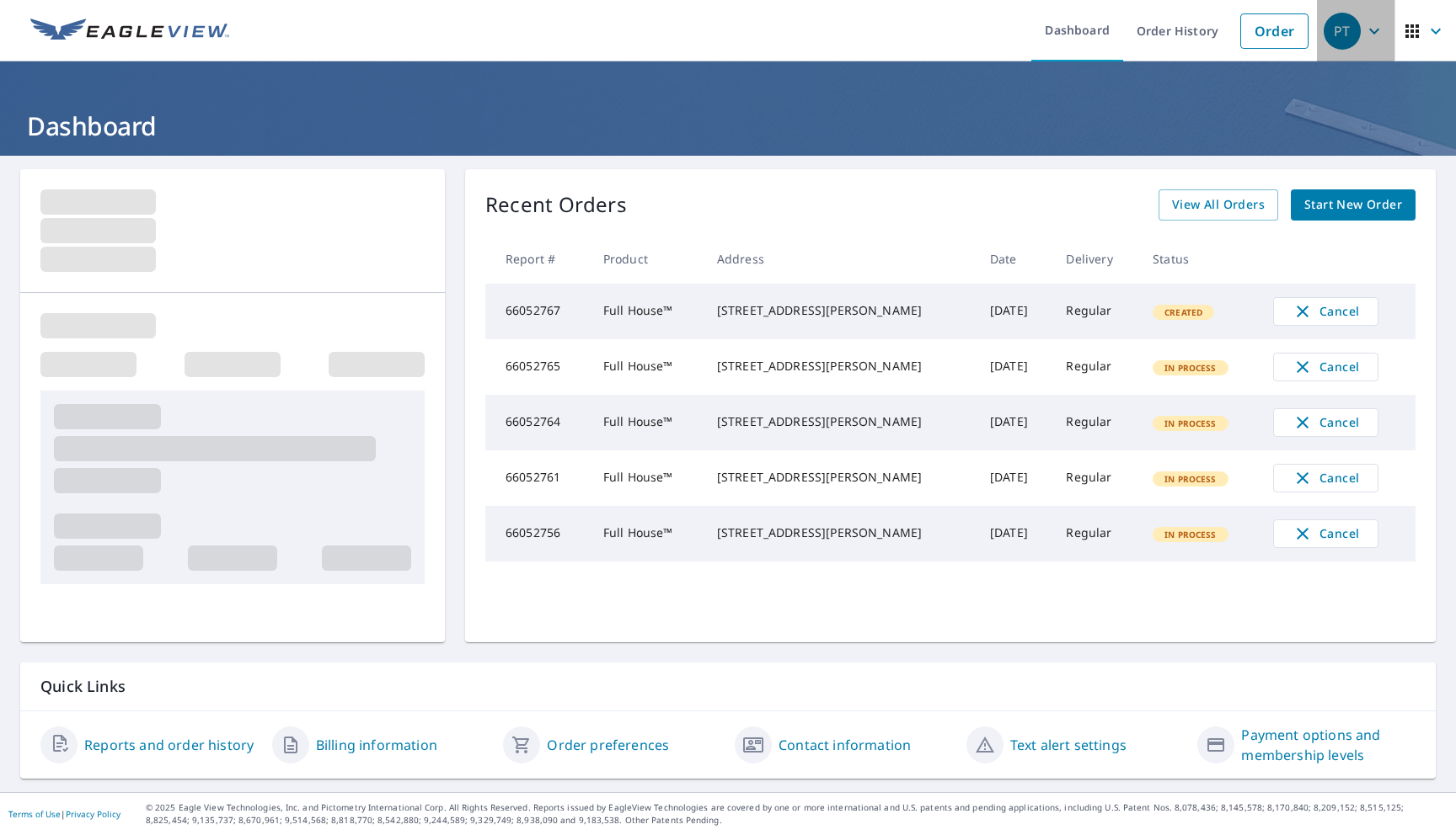
click at [1366, 34] on icon "button" at bounding box center [1374, 31] width 20 height 20
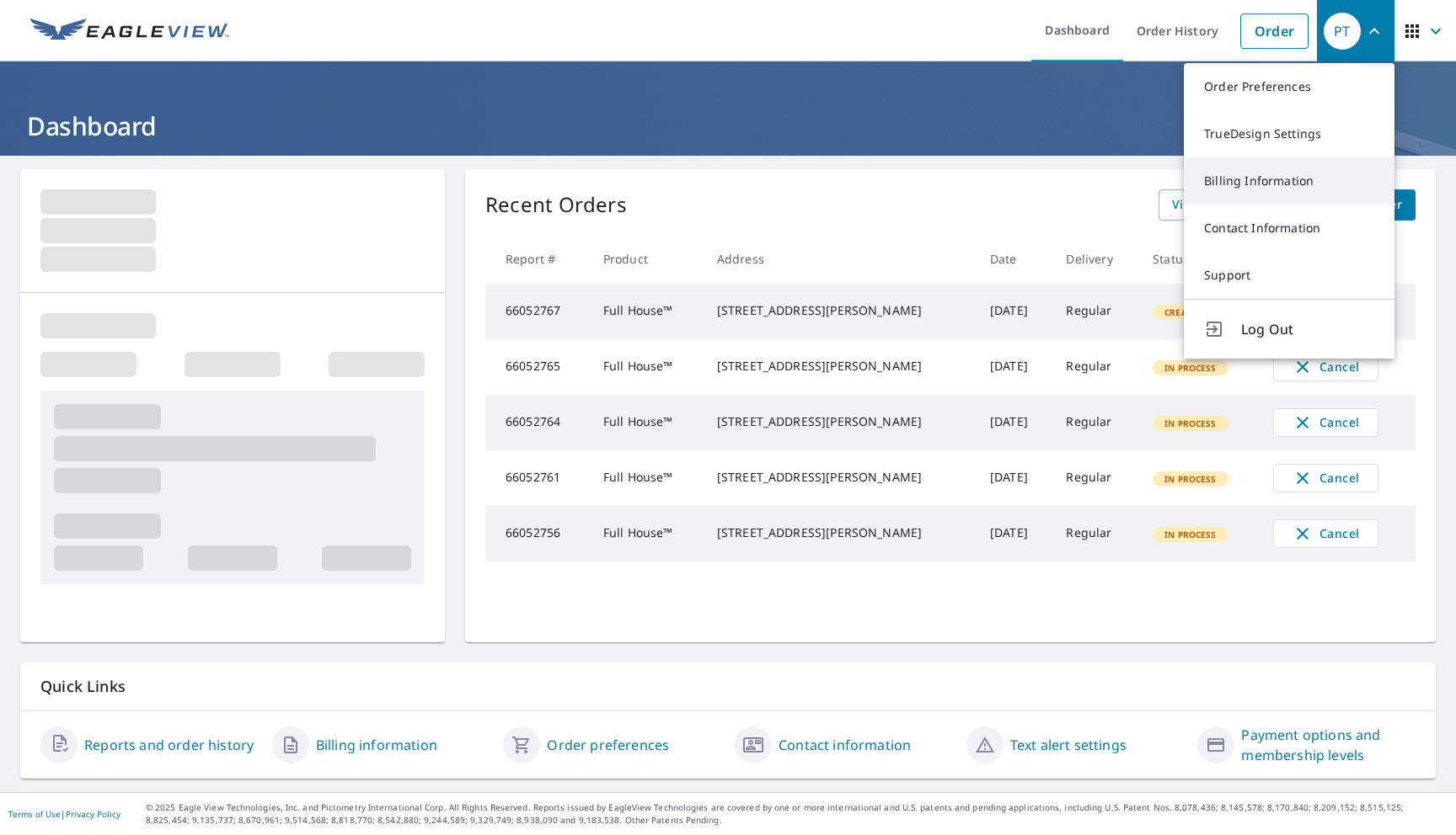
click at [1244, 189] on link "Billing Information" at bounding box center [1288, 181] width 210 height 47
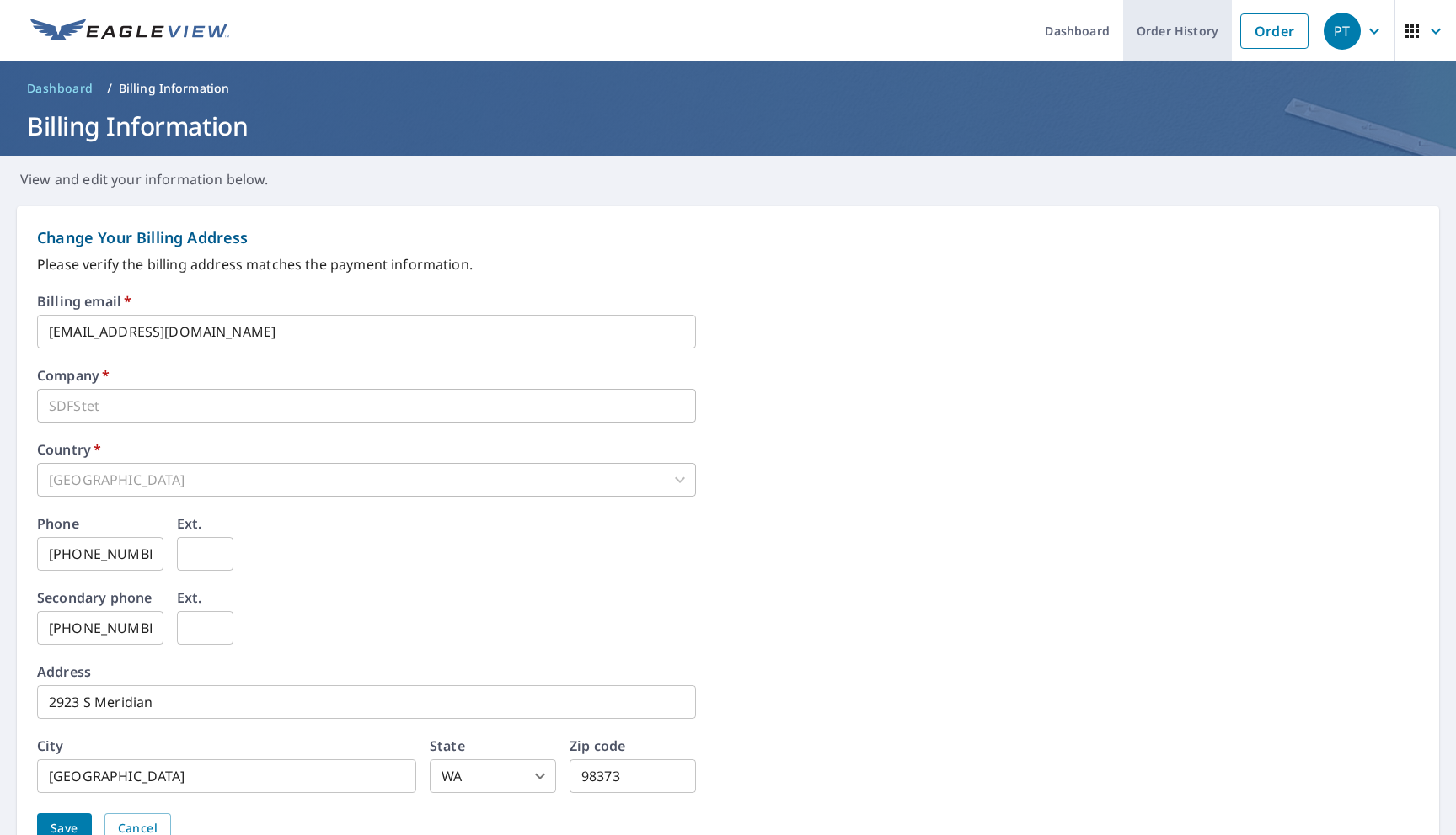
click at [1163, 44] on link "Order History" at bounding box center [1177, 31] width 108 height 61
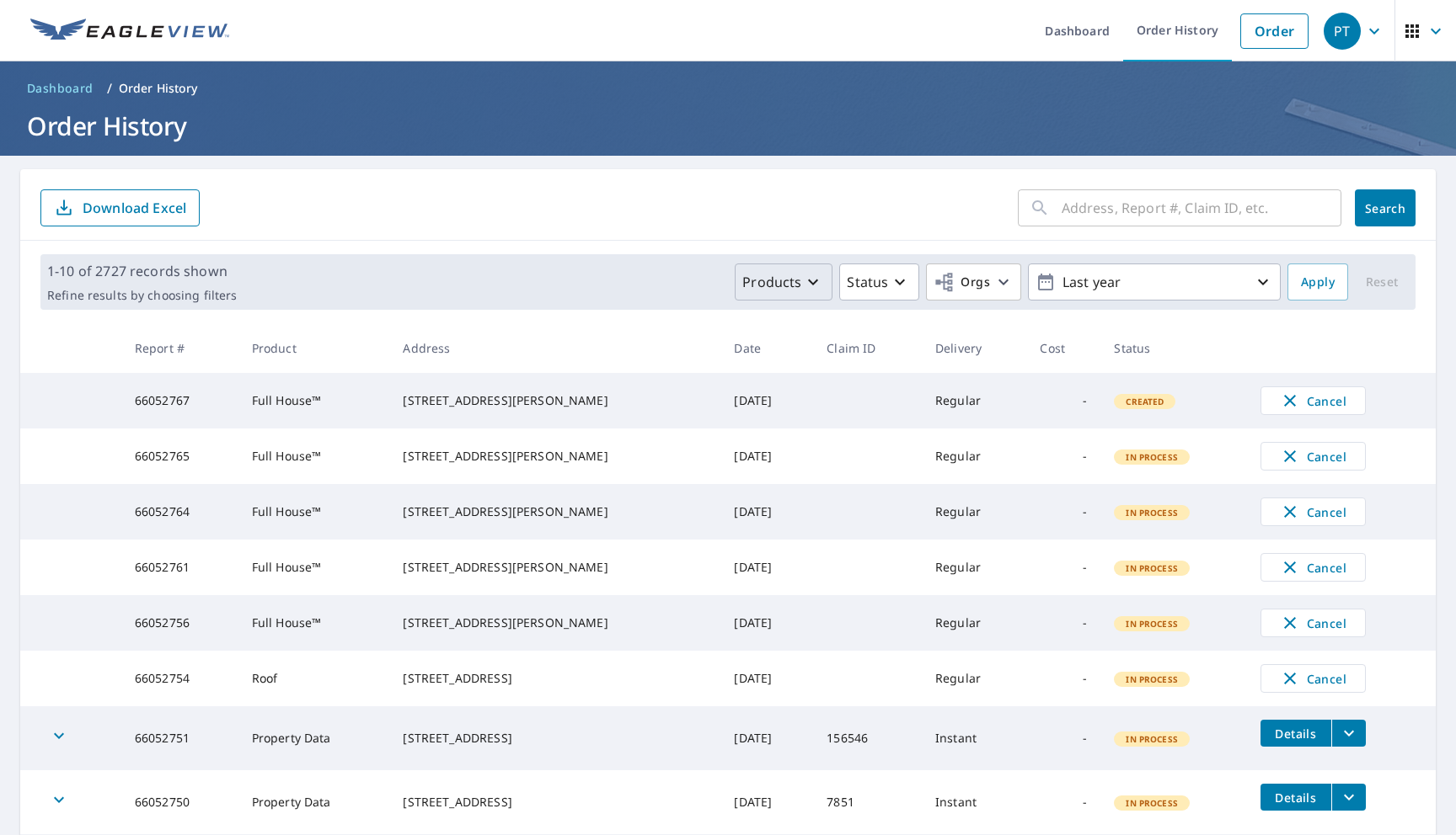
click at [786, 293] on button "Products" at bounding box center [784, 282] width 98 height 37
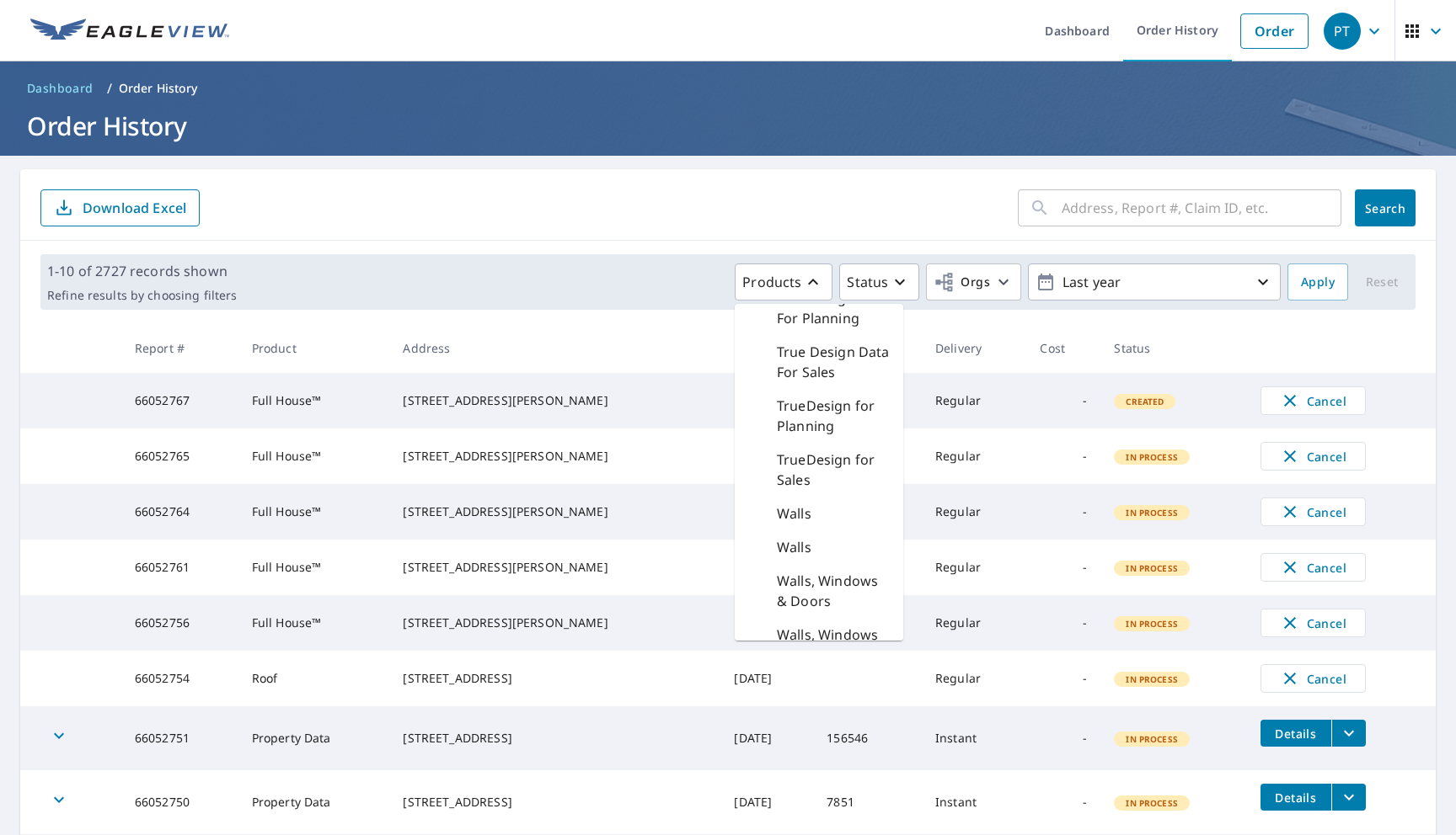
scroll to position [2681, 0]
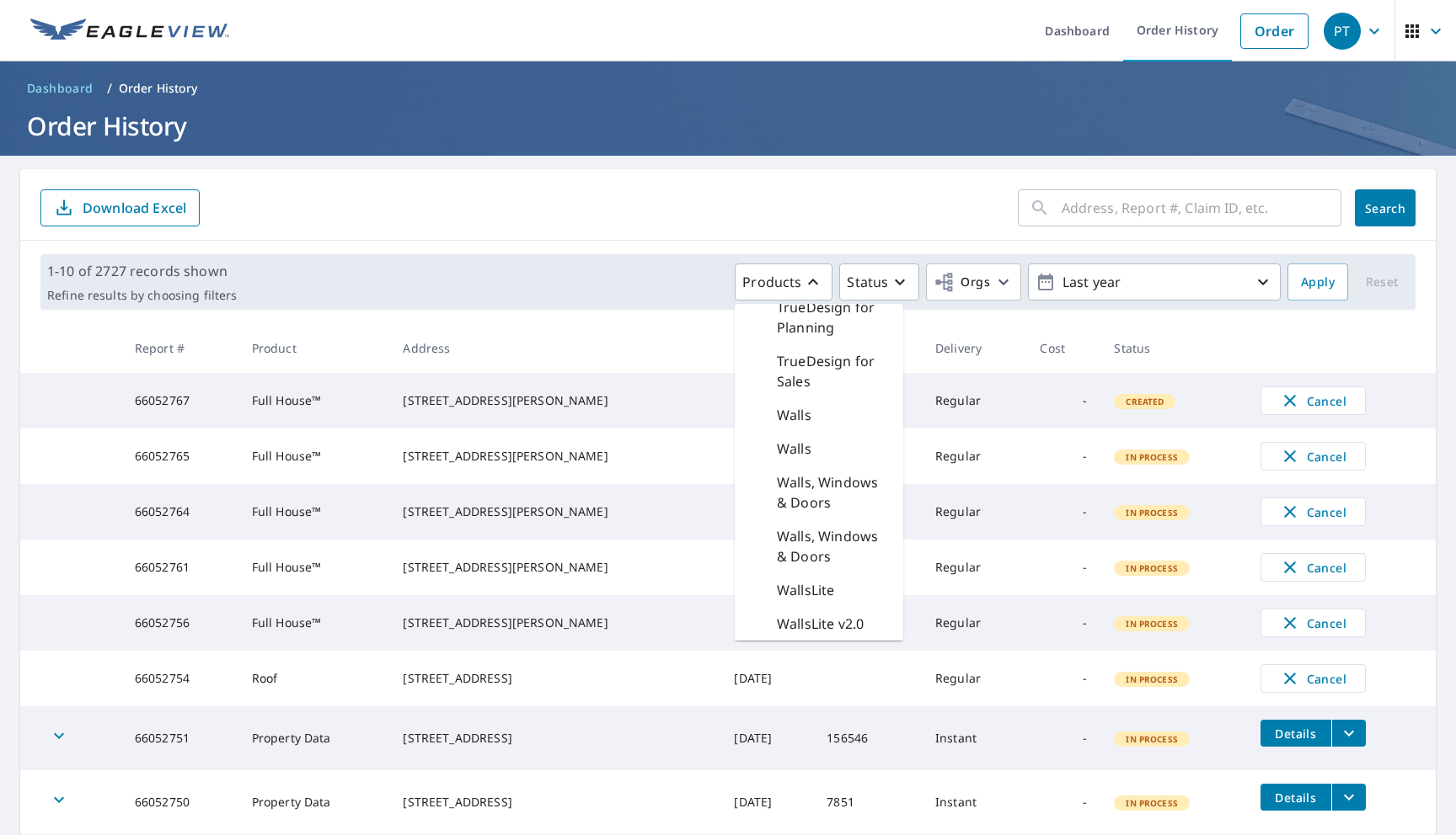
click at [798, 531] on p "Walls, Windows & Doors" at bounding box center [833, 546] width 113 height 40
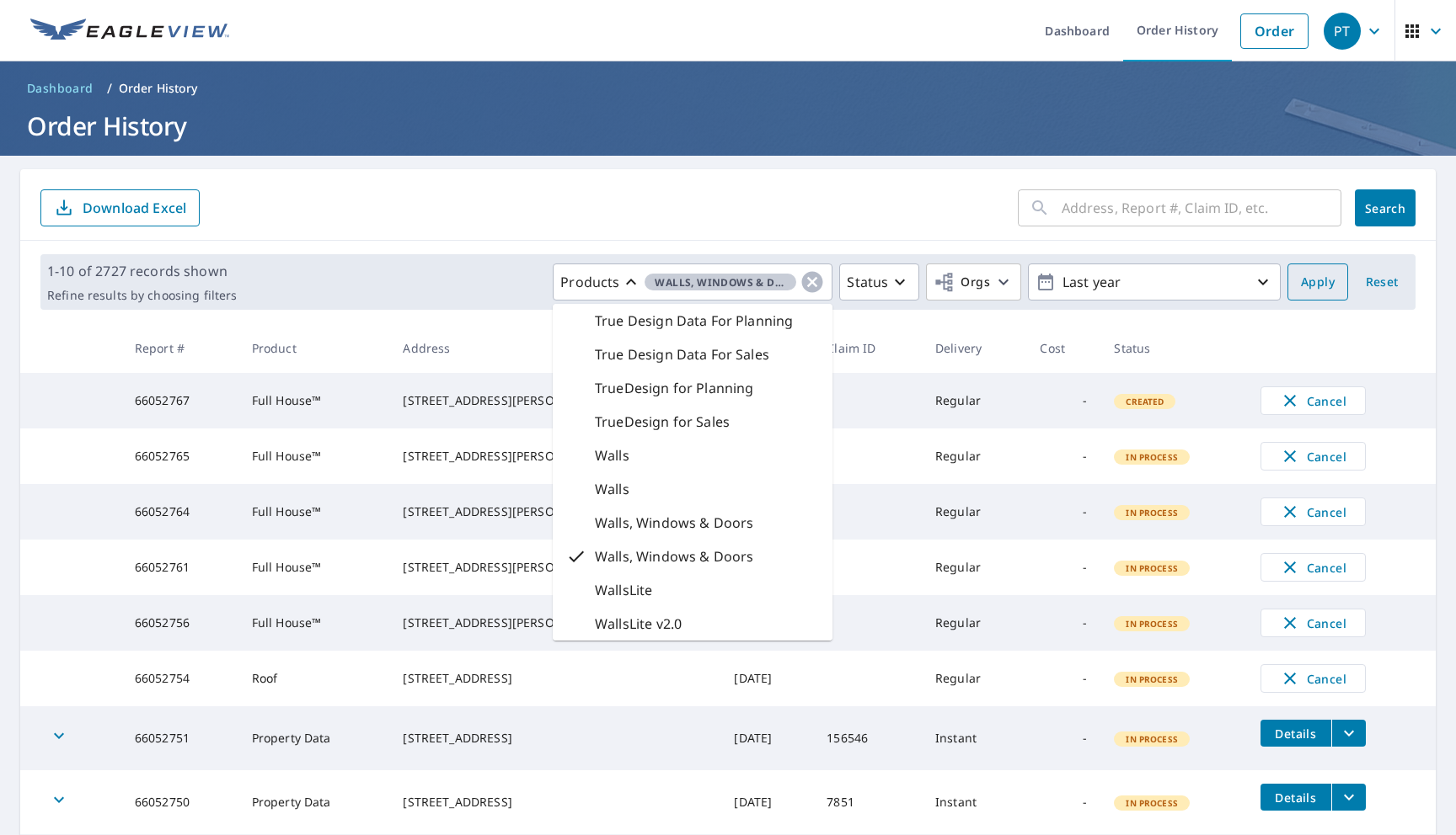
click at [1316, 298] on button "Apply" at bounding box center [1317, 282] width 60 height 37
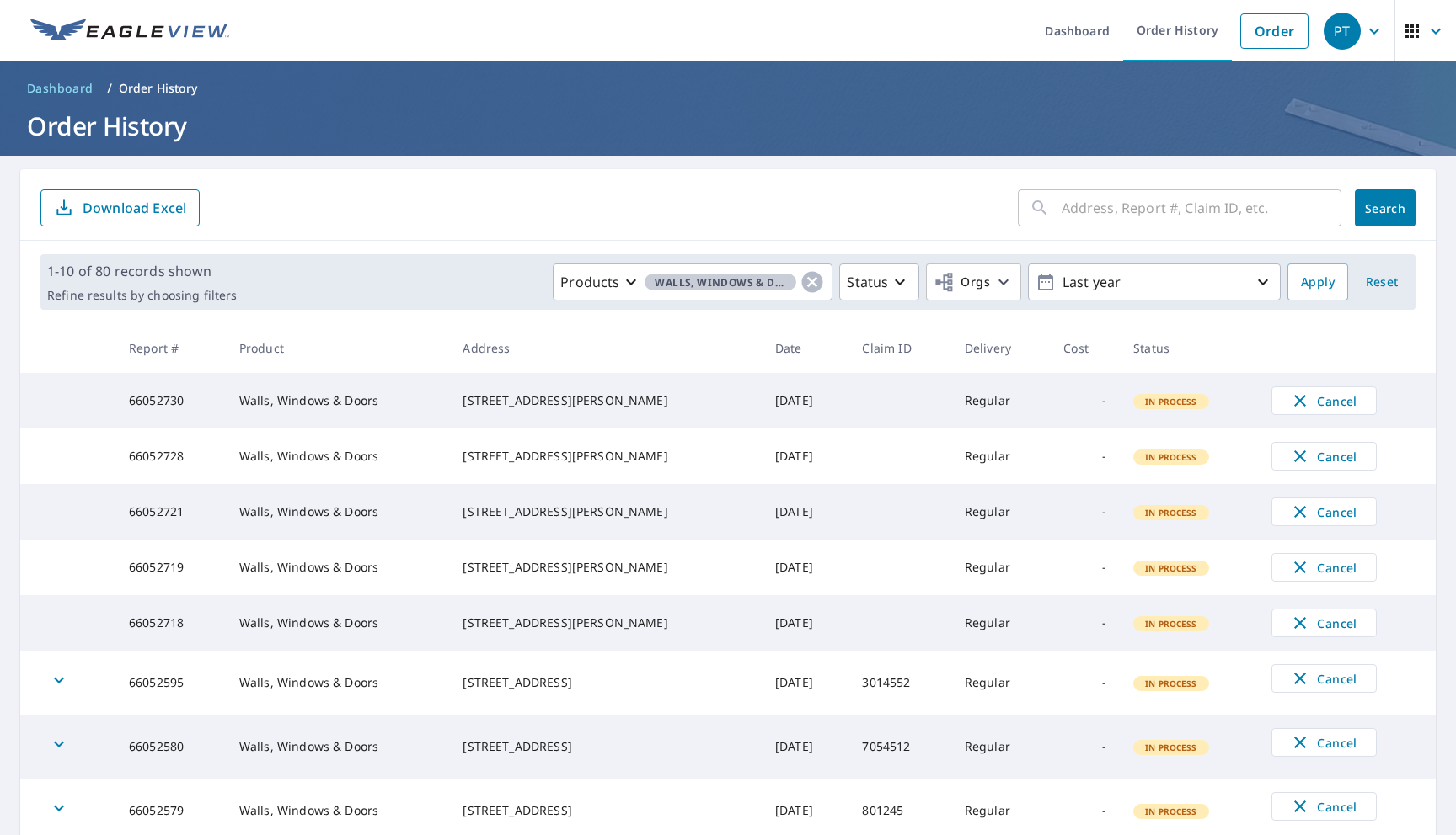
drag, startPoint x: 601, startPoint y: 419, endPoint x: 478, endPoint y: 398, distance: 124.8
click at [478, 398] on td "[STREET_ADDRESS][PERSON_NAME]" at bounding box center [605, 401] width 312 height 56
copy div "[STREET_ADDRESS][PERSON_NAME]"
click at [869, 286] on p "Status" at bounding box center [867, 282] width 41 height 20
click at [901, 491] on p "Completed" at bounding box center [917, 489] width 71 height 20
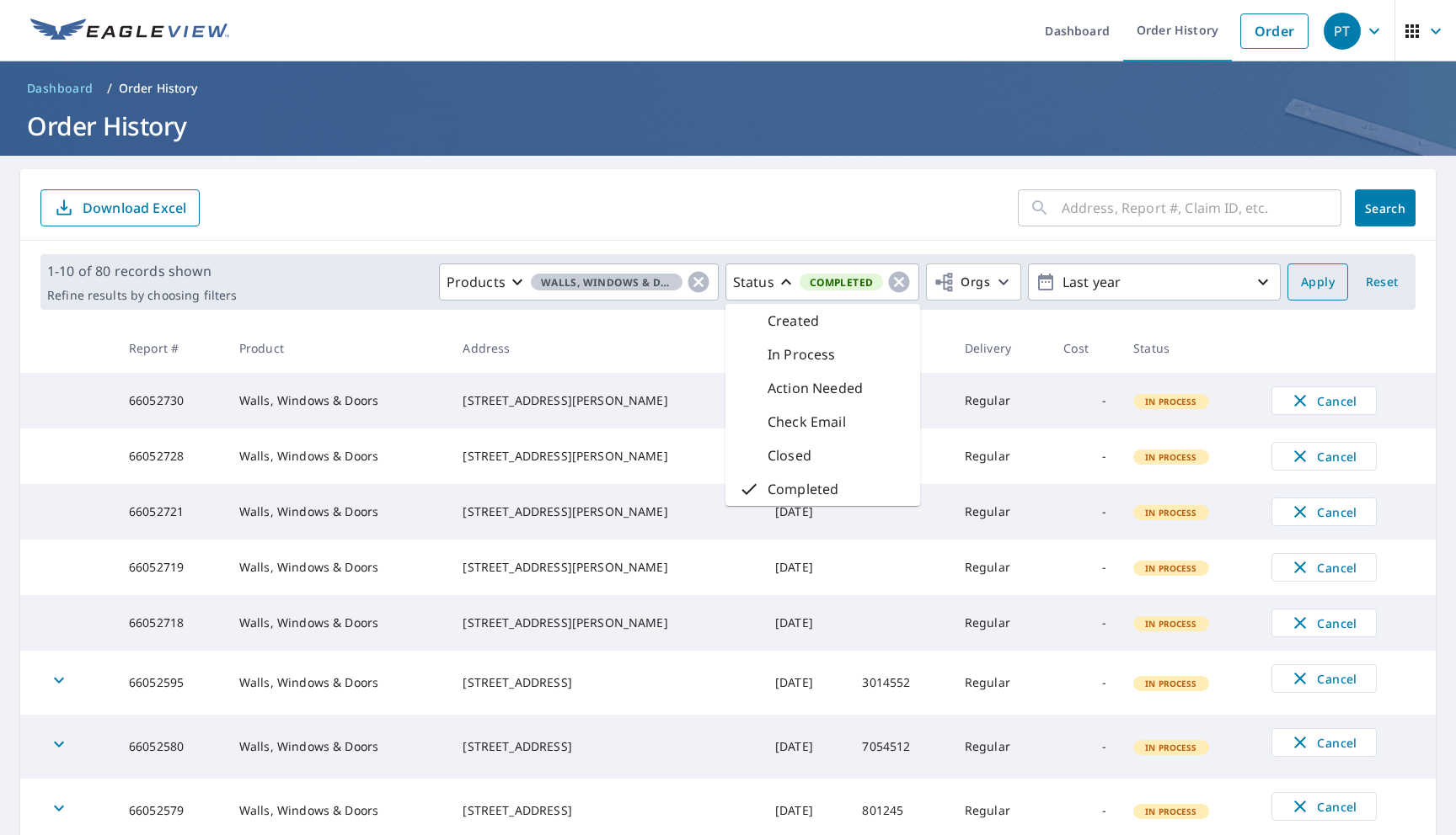
click at [1301, 287] on span "Apply" at bounding box center [1317, 283] width 34 height 21
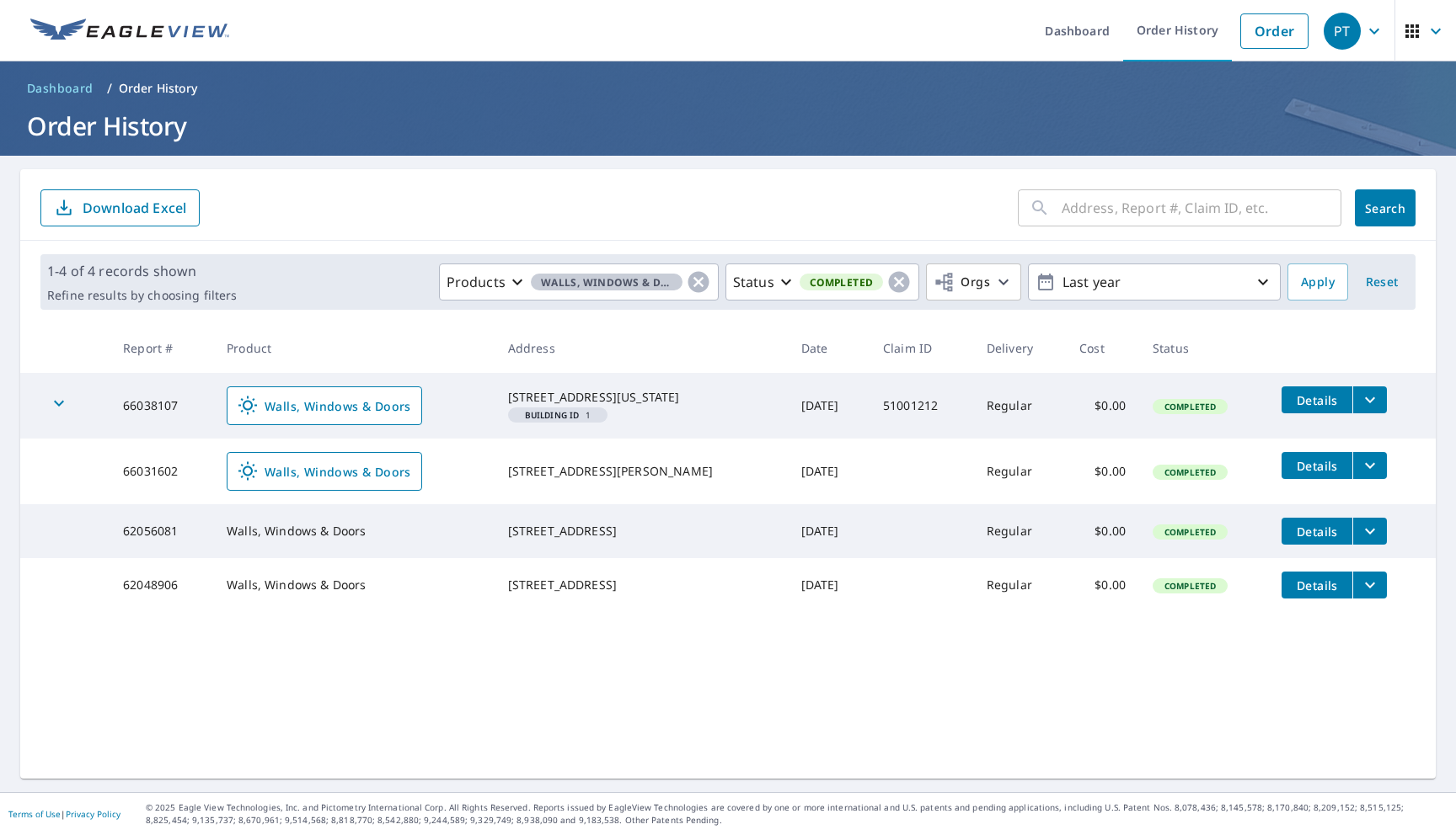
drag, startPoint x: 663, startPoint y: 414, endPoint x: 513, endPoint y: 393, distance: 151.5
click at [513, 393] on td "[STREET_ADDRESS][US_STATE]" at bounding box center [642, 406] width 293 height 65
copy div "[STREET_ADDRESS][US_STATE]"
click at [1266, 26] on link "Order" at bounding box center [1274, 31] width 68 height 36
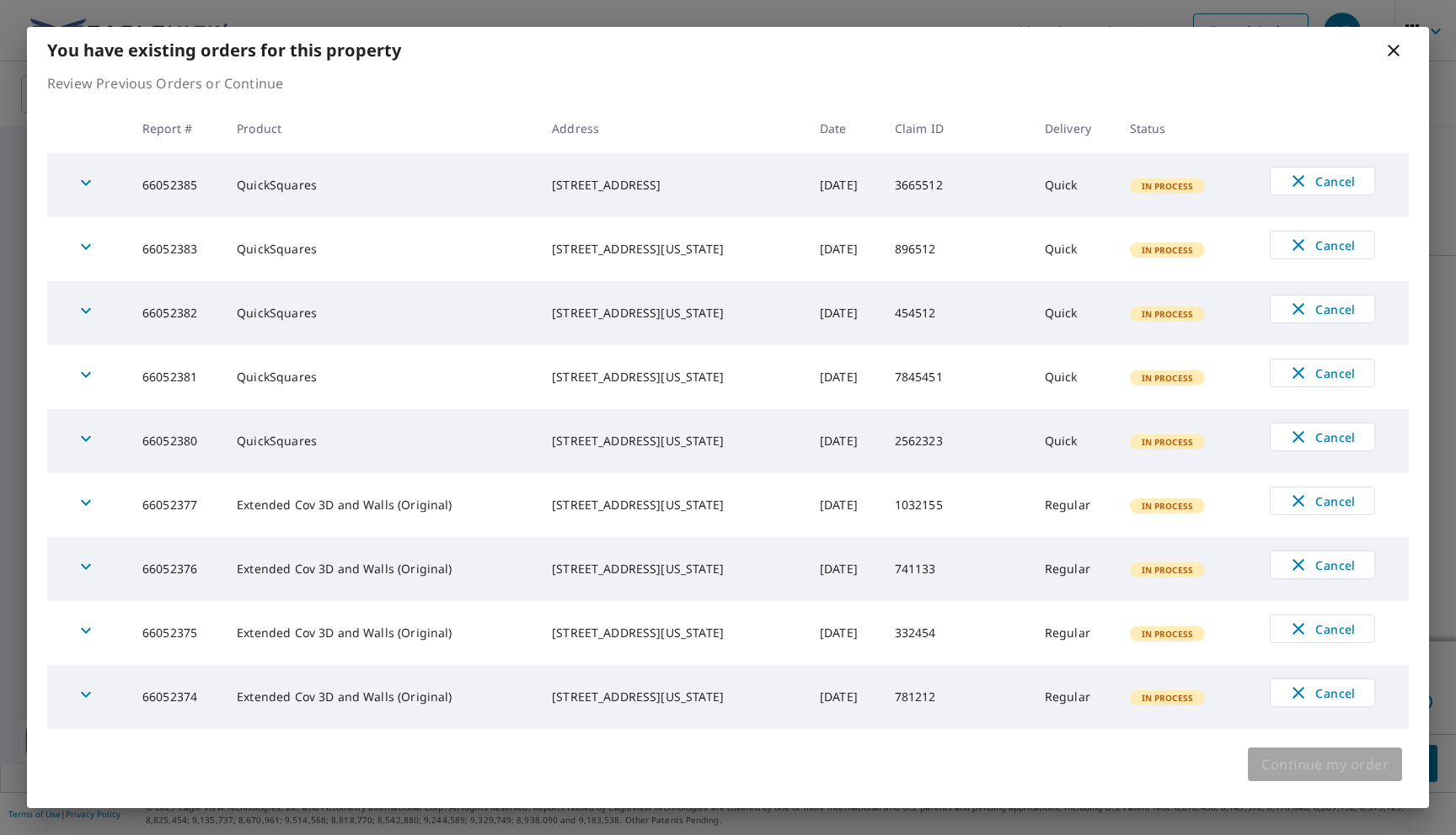
click at [1265, 761] on span "Continue my order" at bounding box center [1325, 764] width 127 height 24
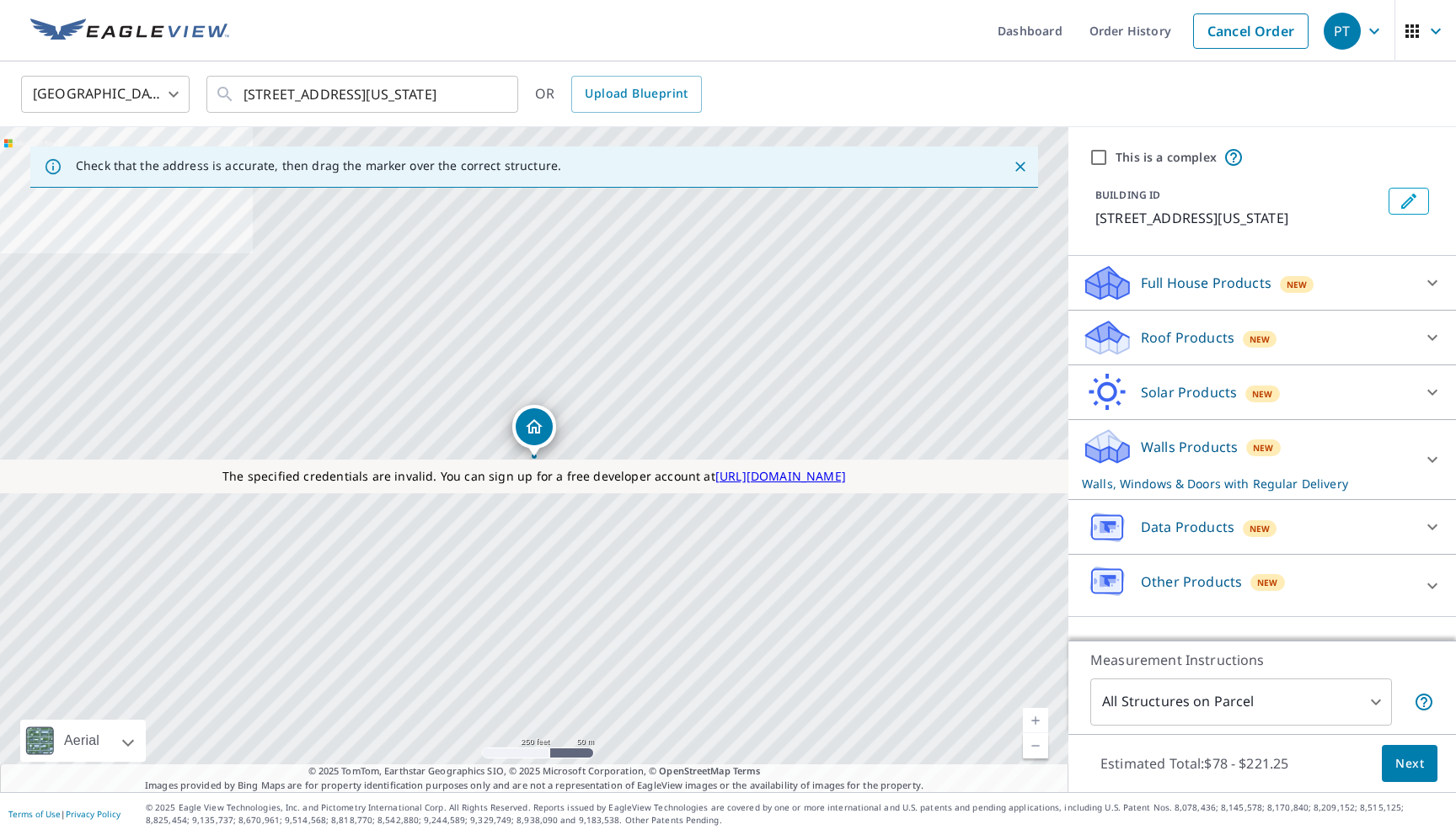
click at [1180, 457] on p "Walls Products" at bounding box center [1189, 447] width 97 height 20
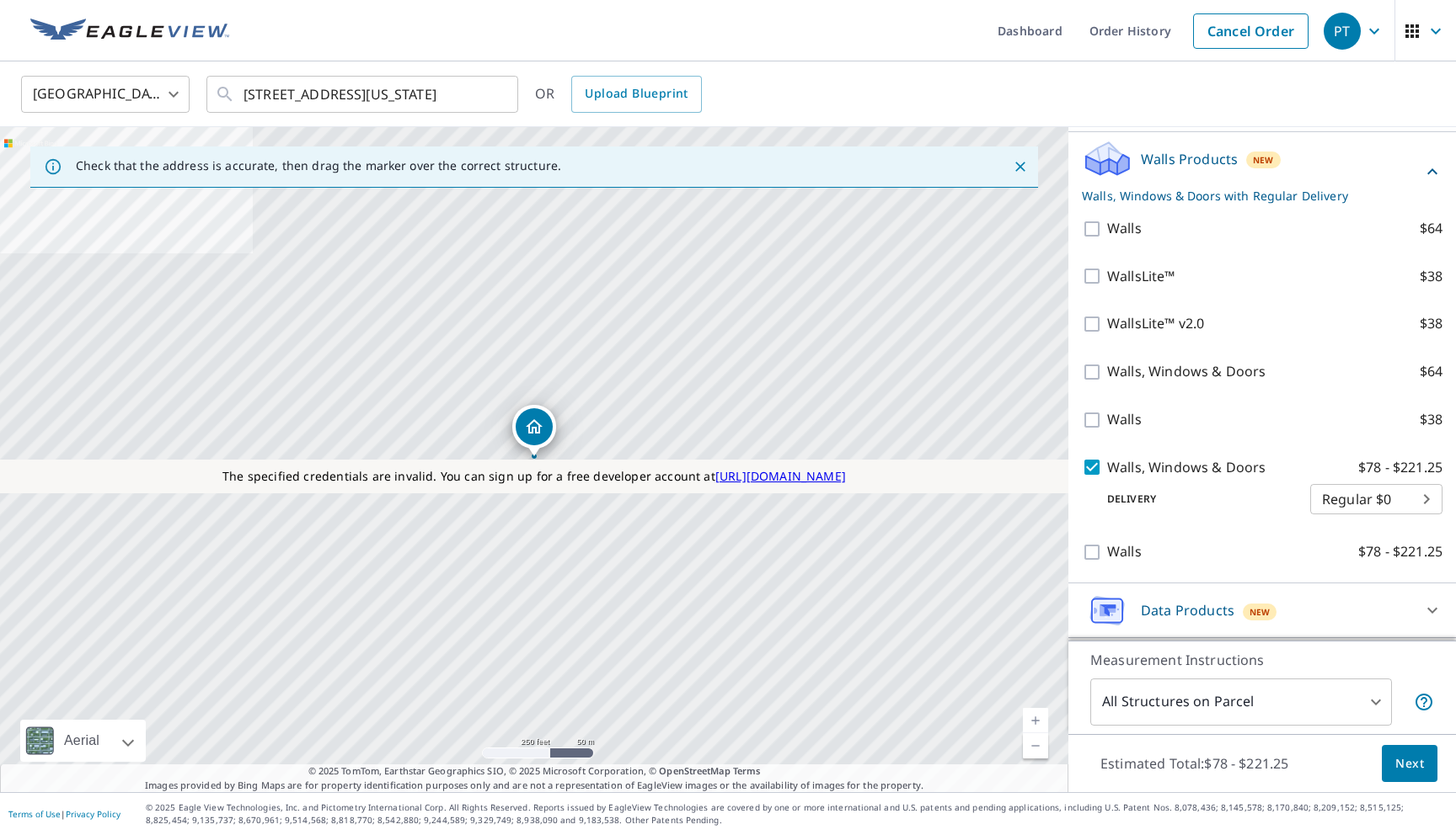
scroll to position [372, 0]
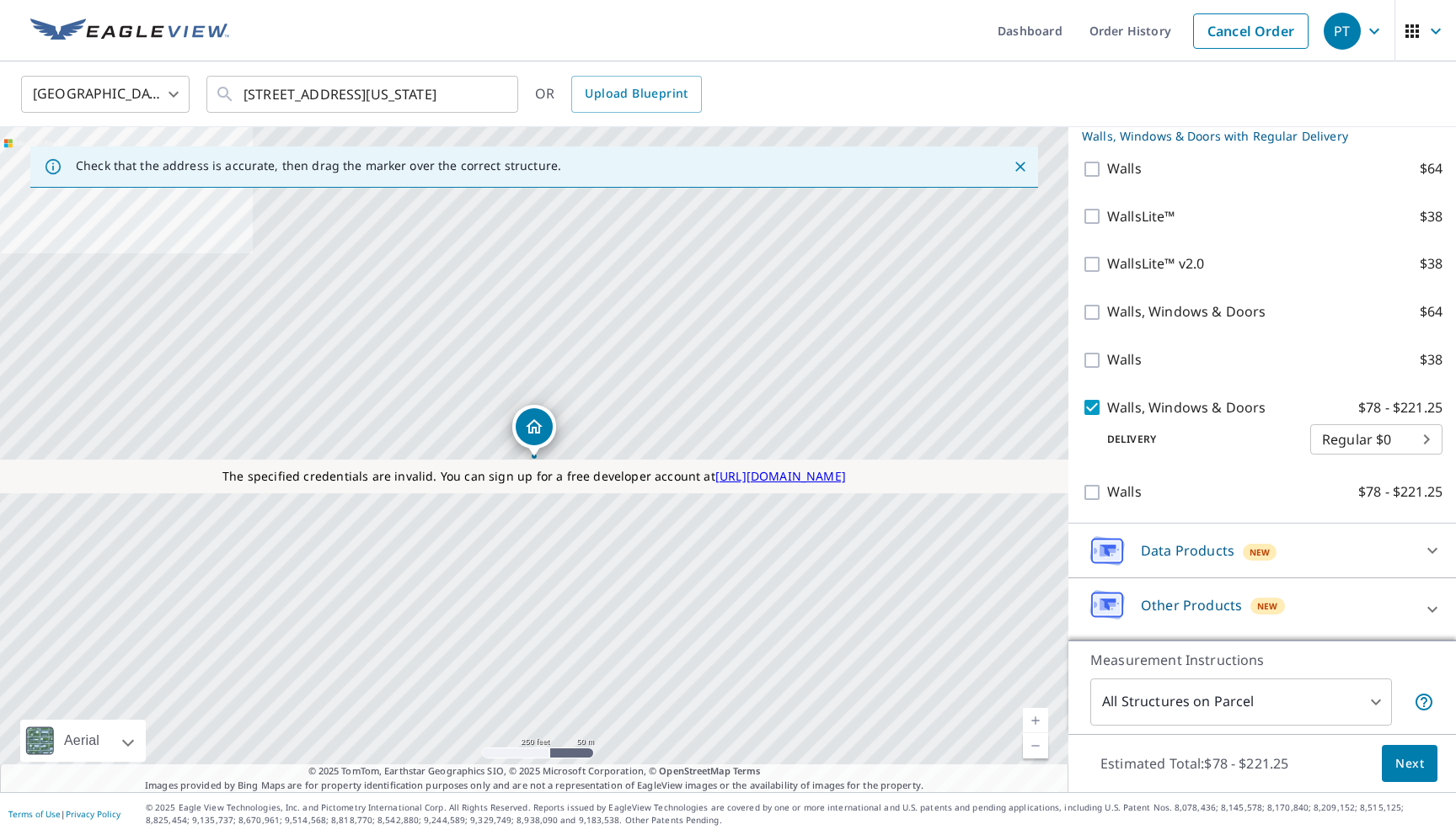
click at [1398, 758] on span "Next" at bounding box center [1409, 764] width 29 height 21
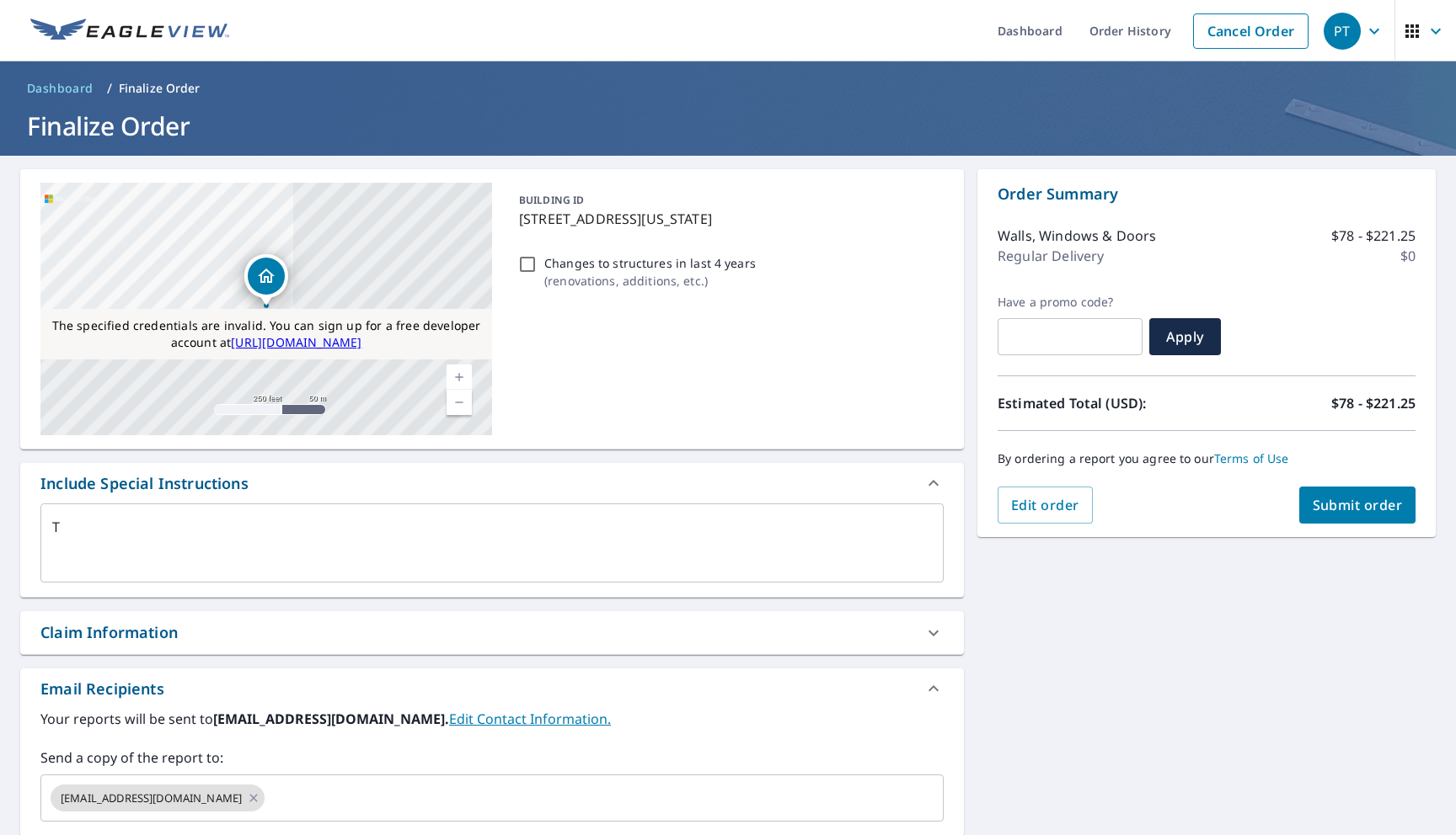
type textarea "x"
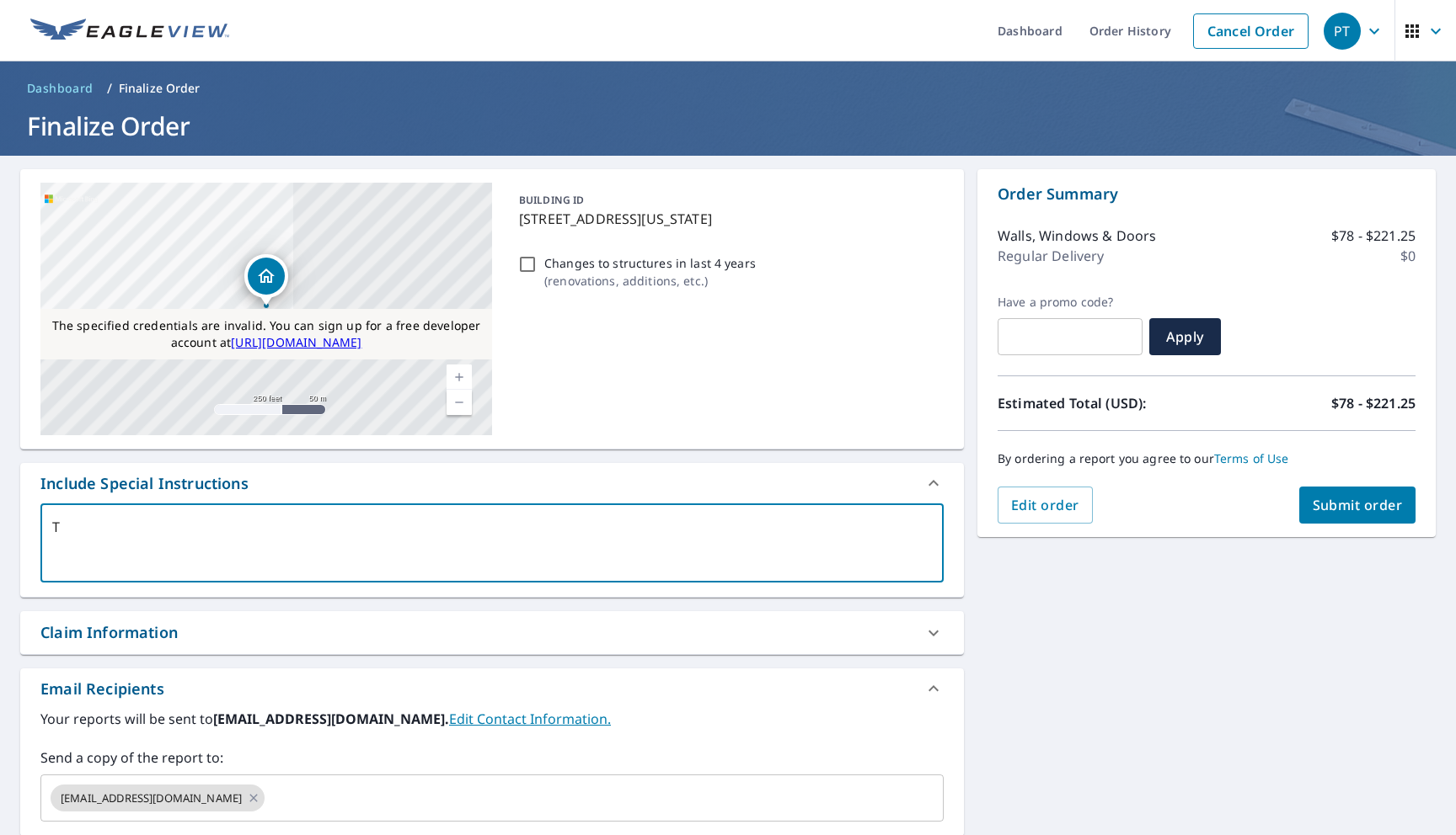
click at [475, 519] on textarea "T" at bounding box center [492, 543] width 880 height 48
checkbox input "true"
type textarea "t"
type textarea "x"
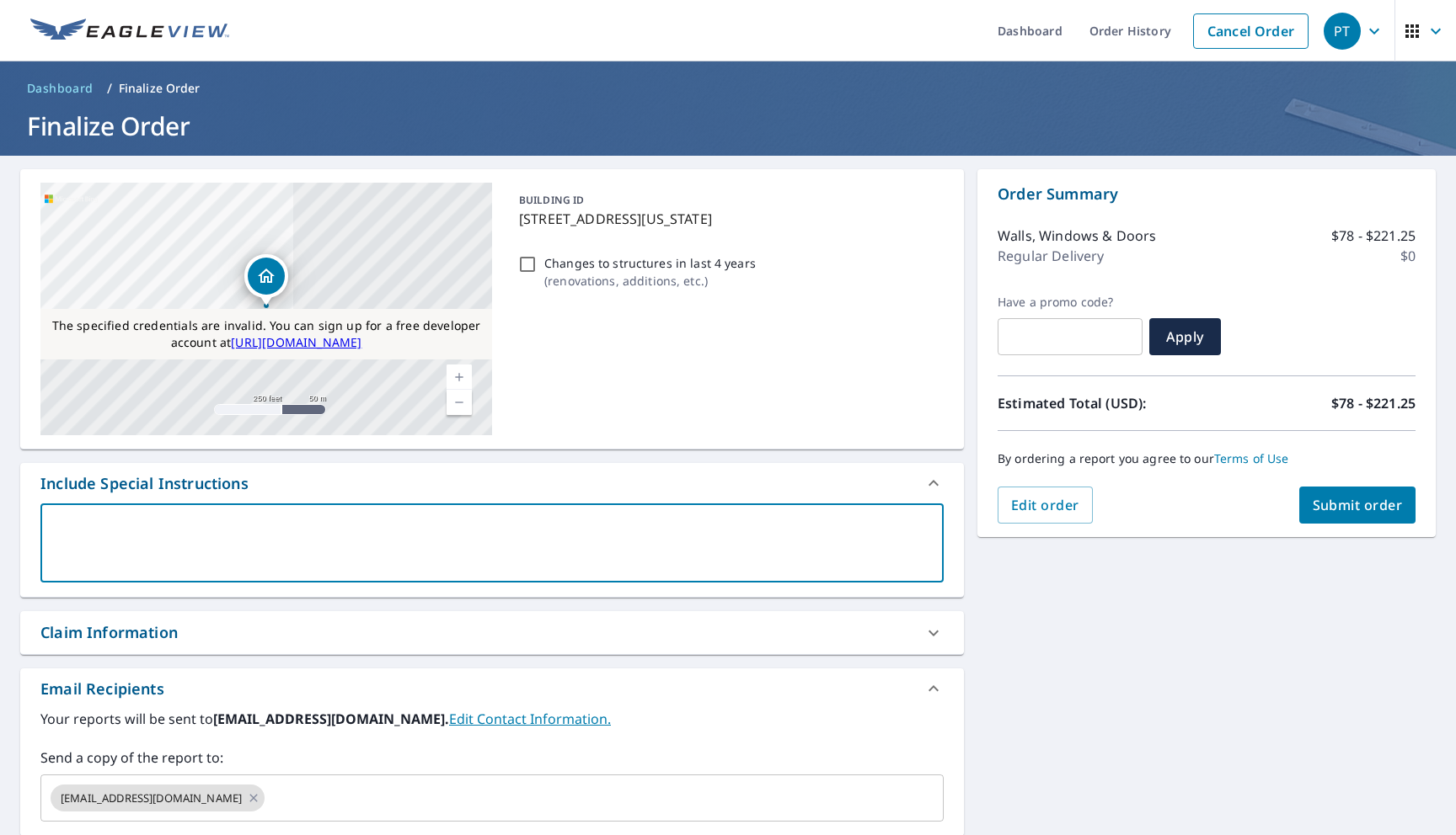
checkbox input "true"
type textarea "ts"
type textarea "x"
checkbox input "true"
type textarea "tst"
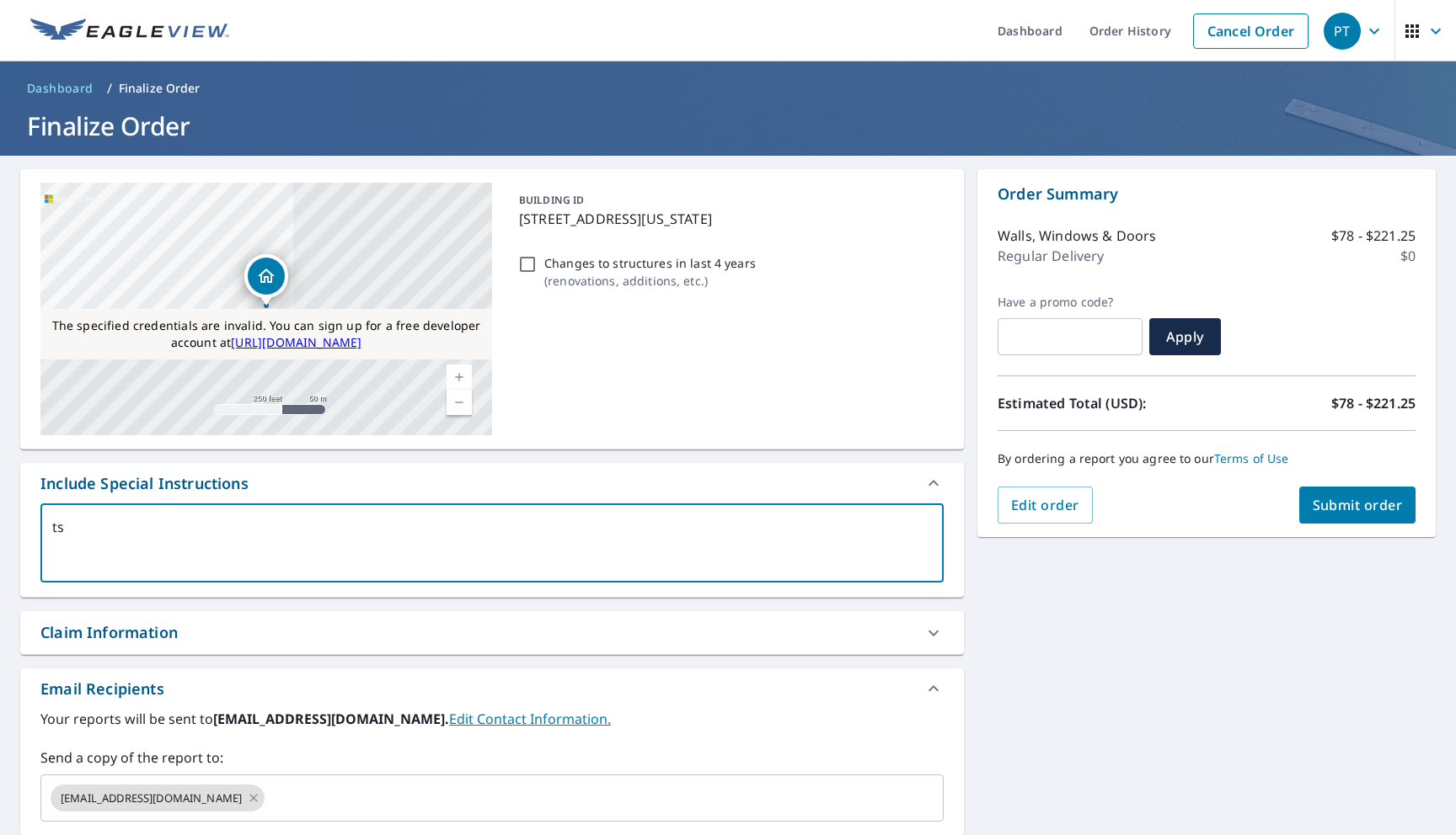
type textarea "x"
checkbox input "true"
type textarea "tst"
click at [1335, 511] on span "Submit order" at bounding box center [1357, 504] width 90 height 18
type textarea "x"
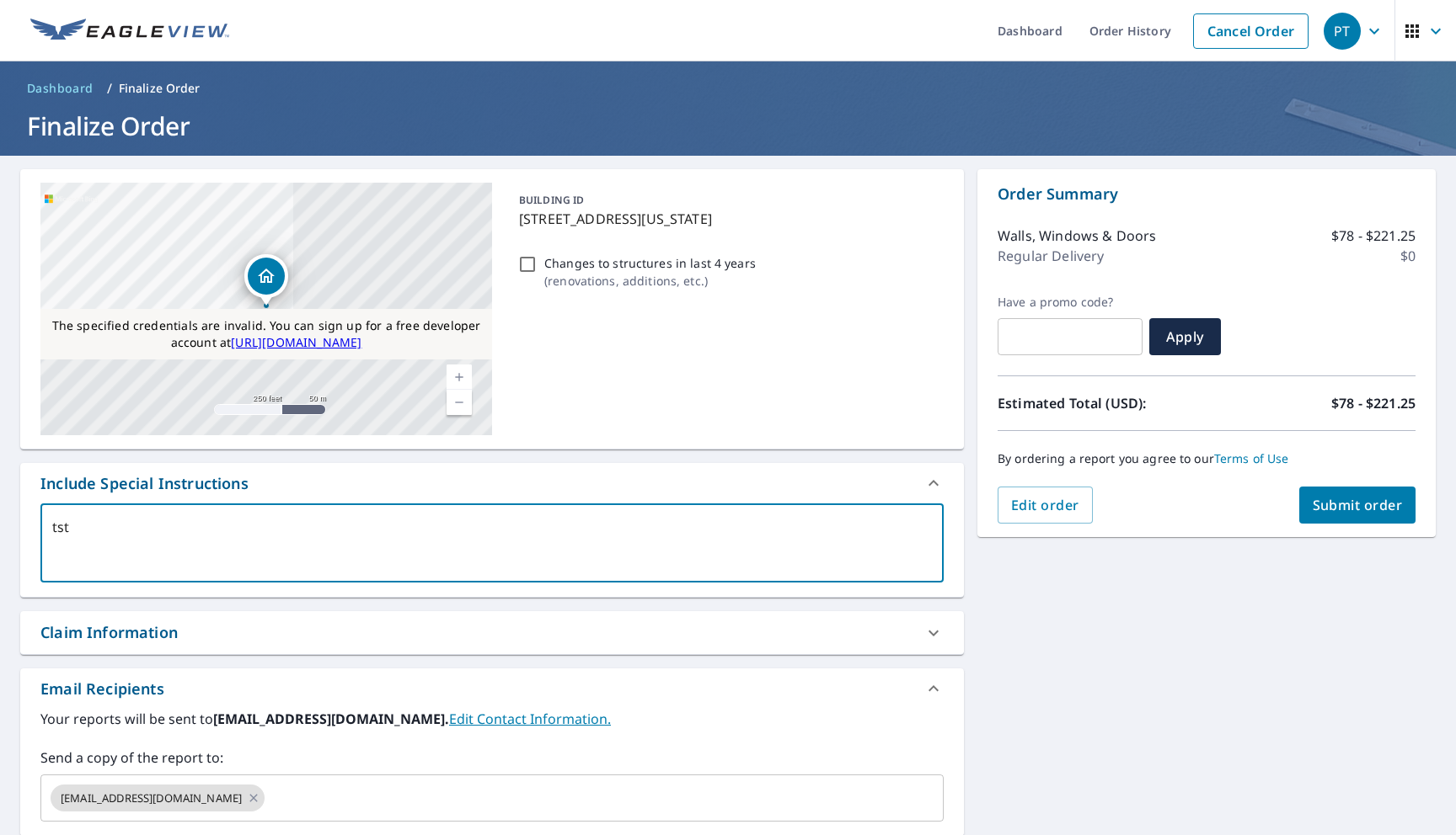
checkbox input "true"
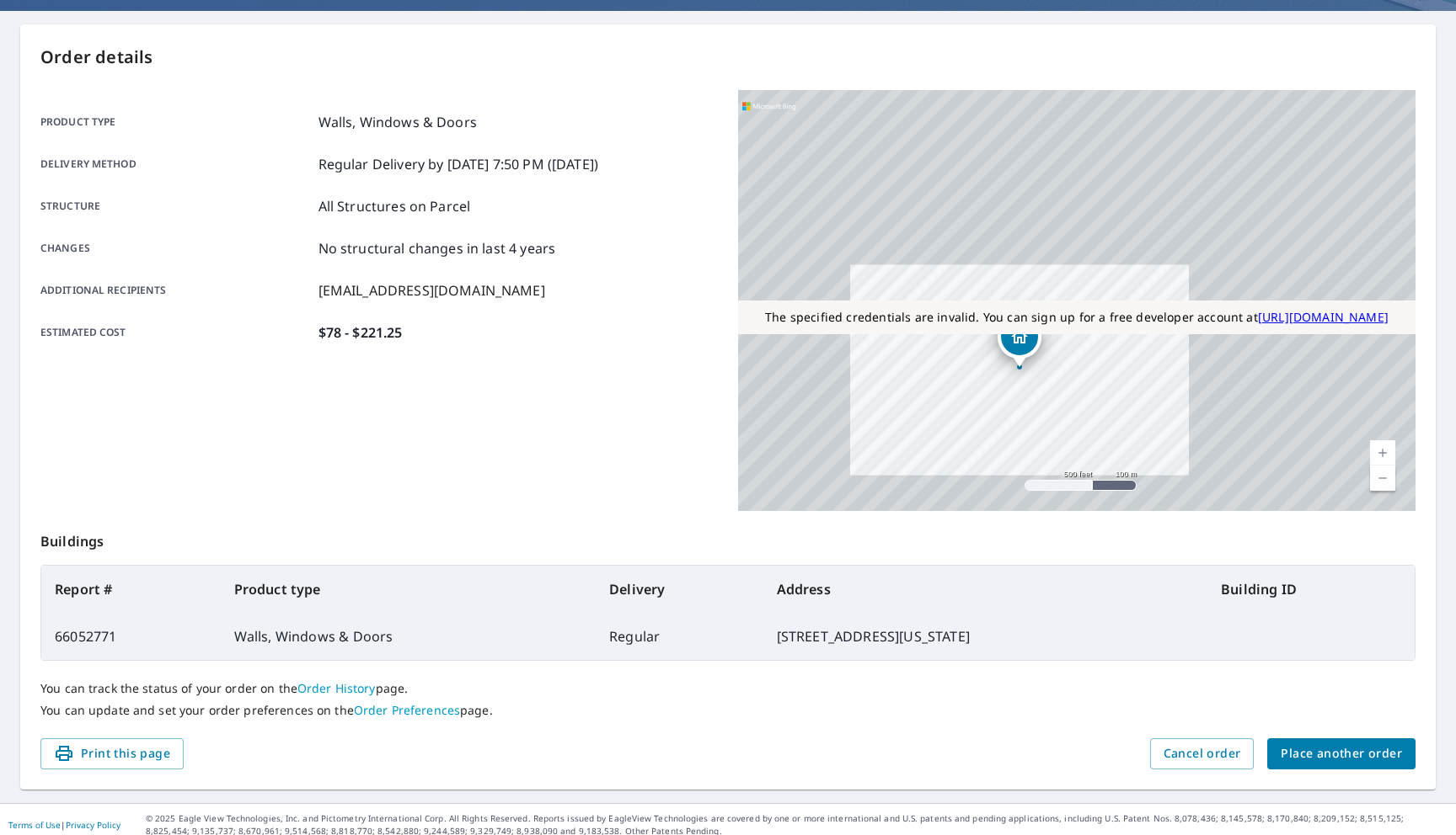
scroll to position [155, 0]
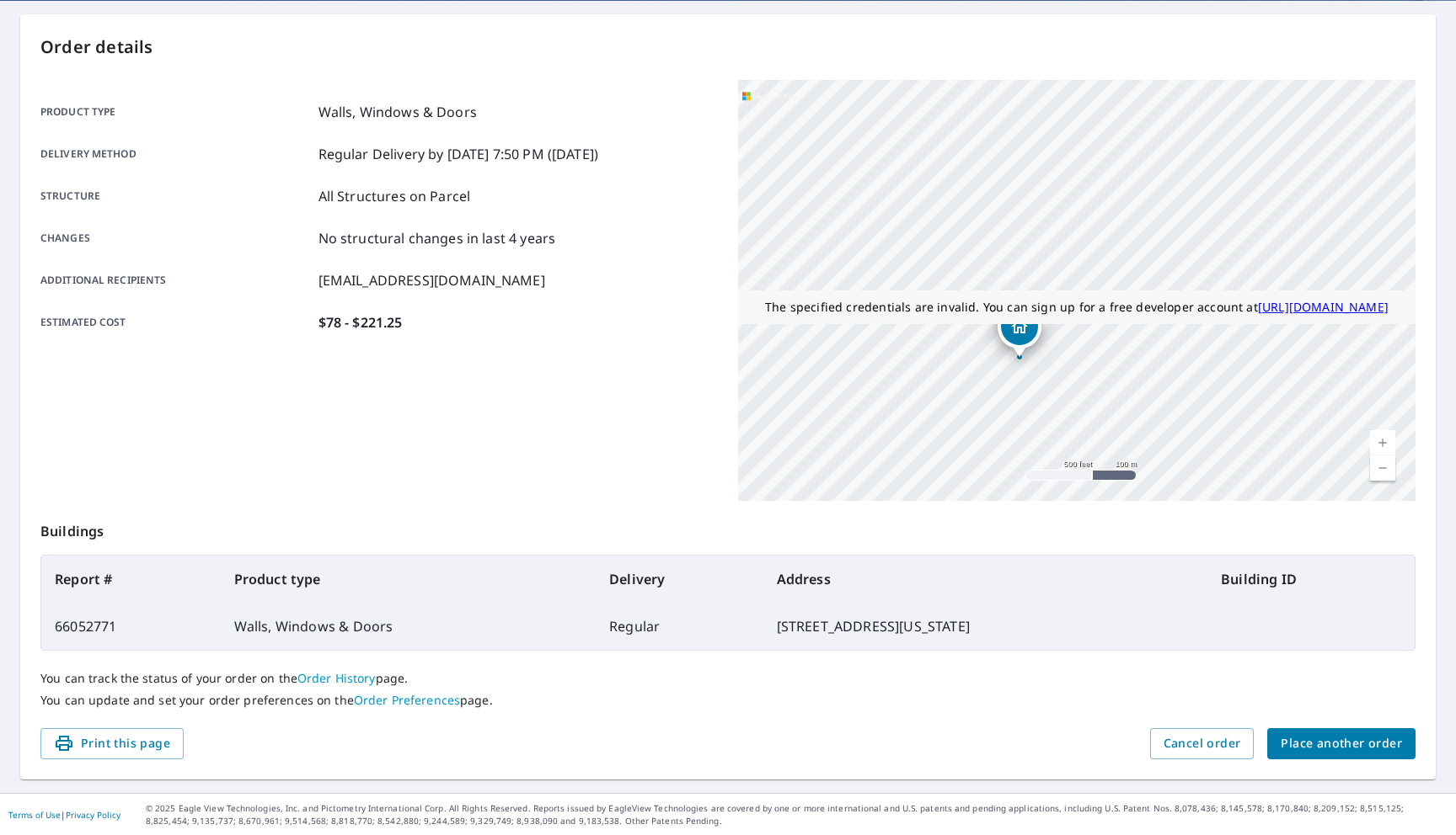
click at [102, 634] on td "66052771" at bounding box center [131, 626] width 180 height 47
copy td "66052771"
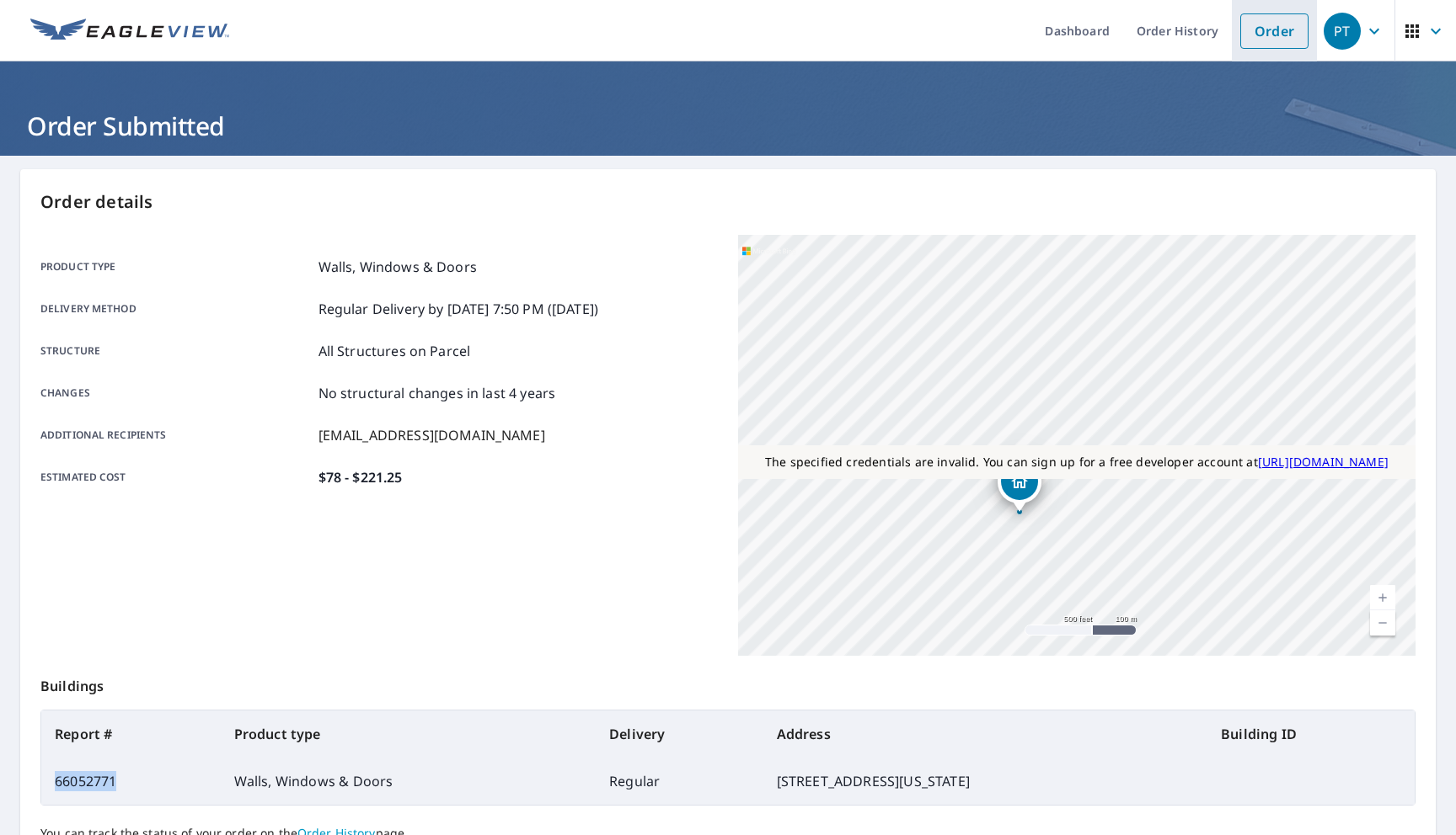
click at [1274, 27] on link "Order" at bounding box center [1274, 31] width 68 height 36
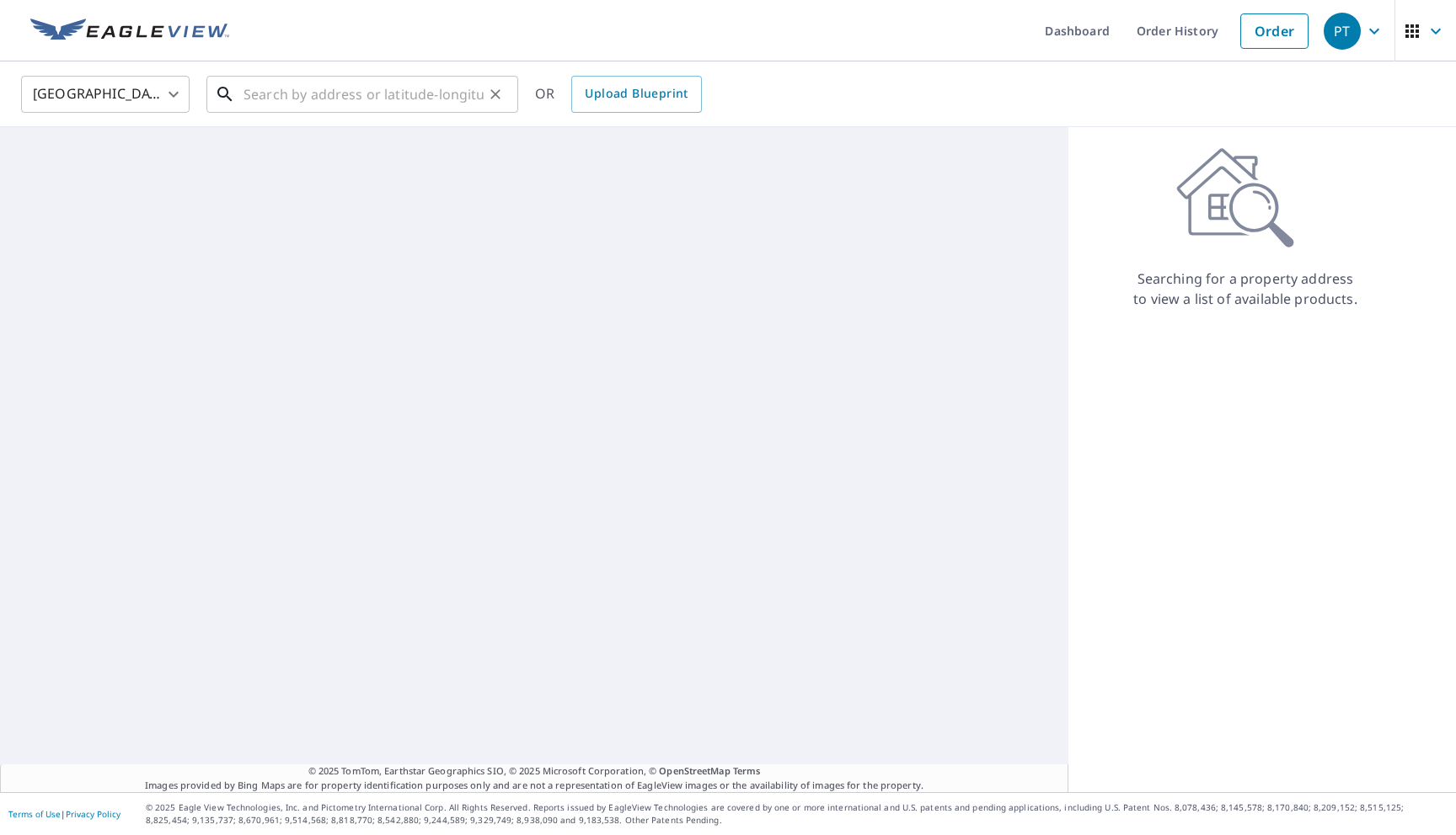
click at [450, 102] on input "text" at bounding box center [363, 94] width 240 height 47
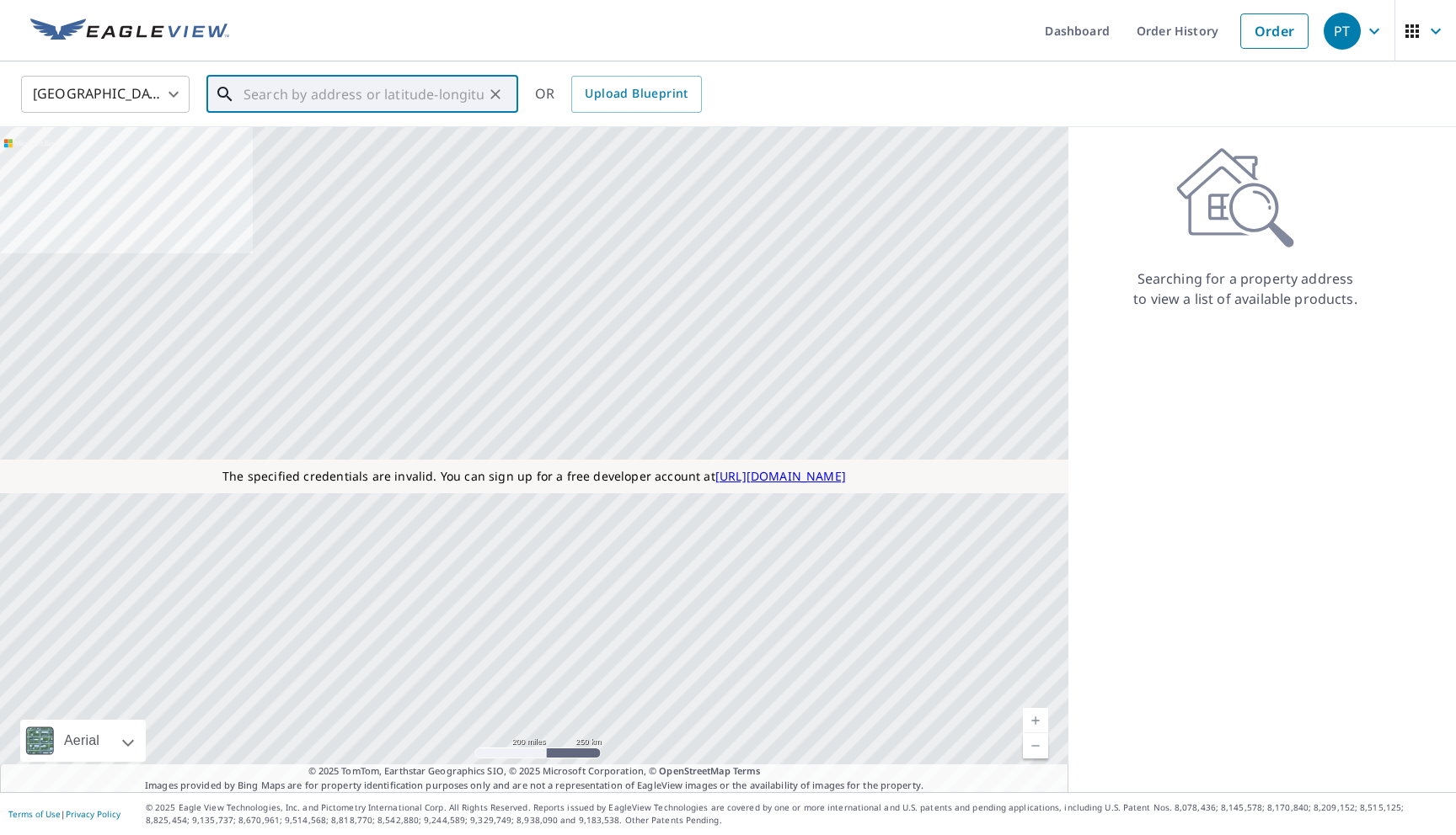
paste input "66052771"
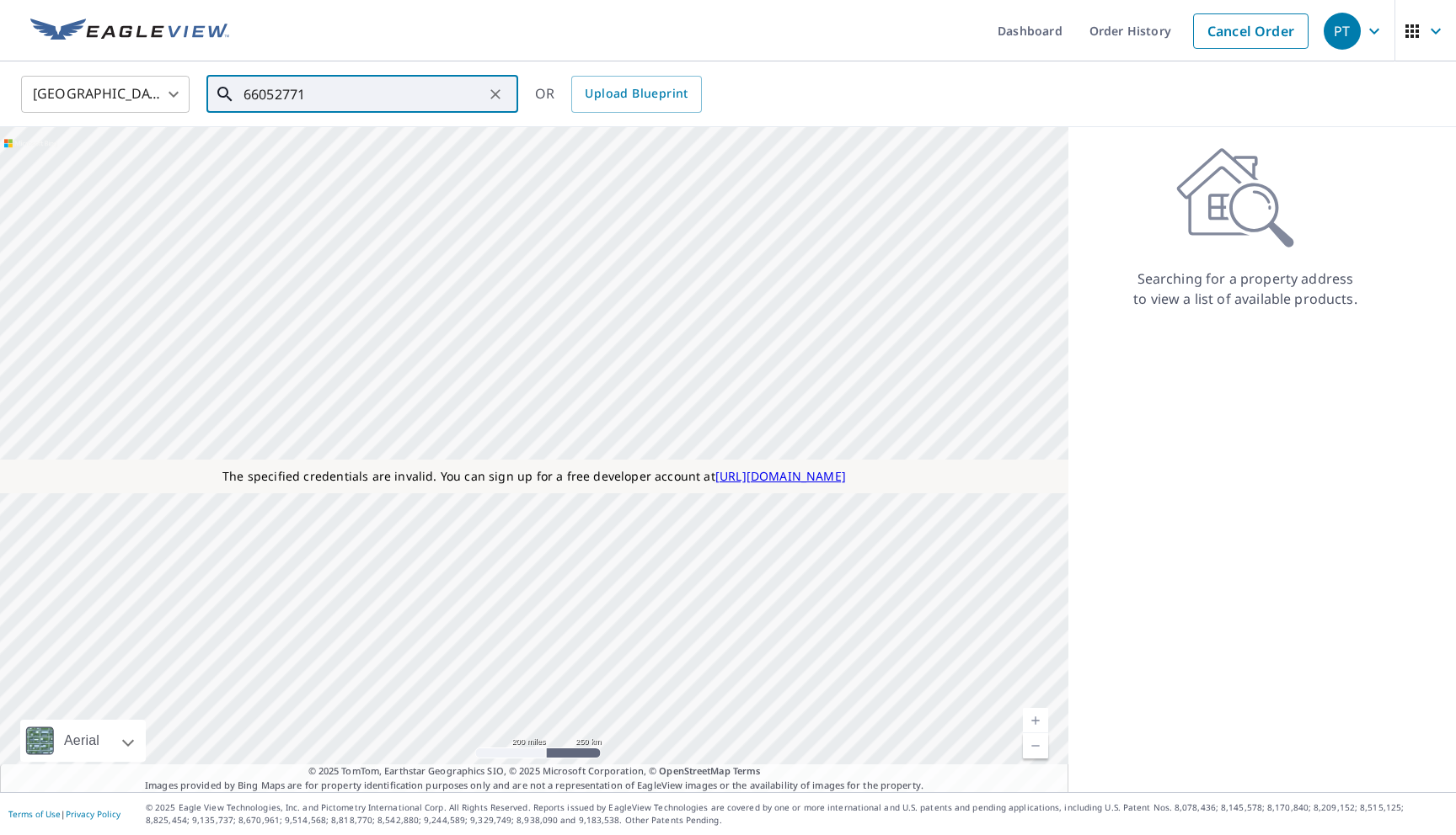
paste input "11808 Volterra Way Oklahoma City, OK 73170"
click at [376, 151] on span "11808 Volterra Way" at bounding box center [372, 142] width 264 height 20
type input "11808 Volterra Way Oklahoma City, OK 73170"
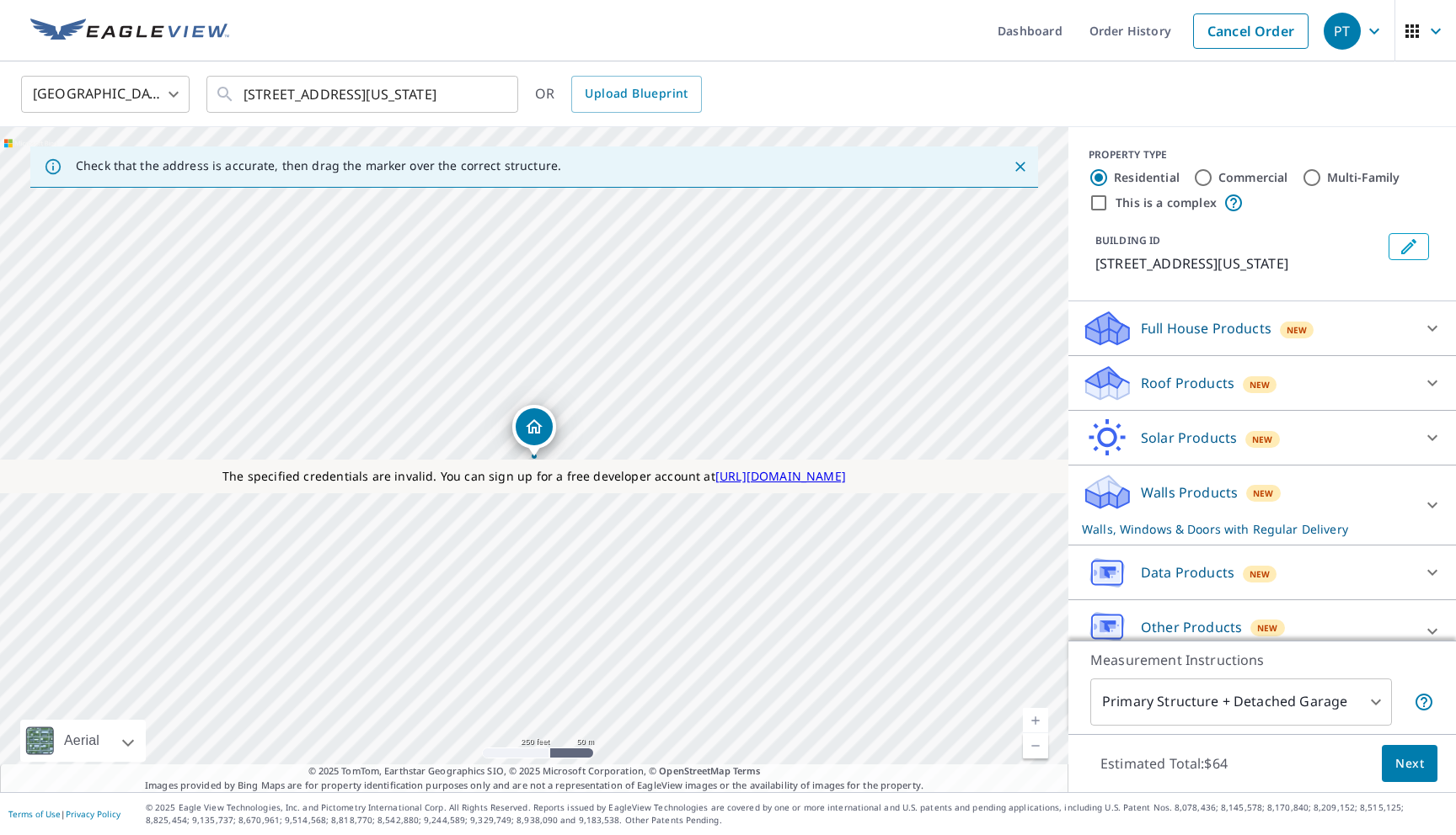
click at [1192, 503] on p "Walls Products" at bounding box center [1189, 492] width 97 height 20
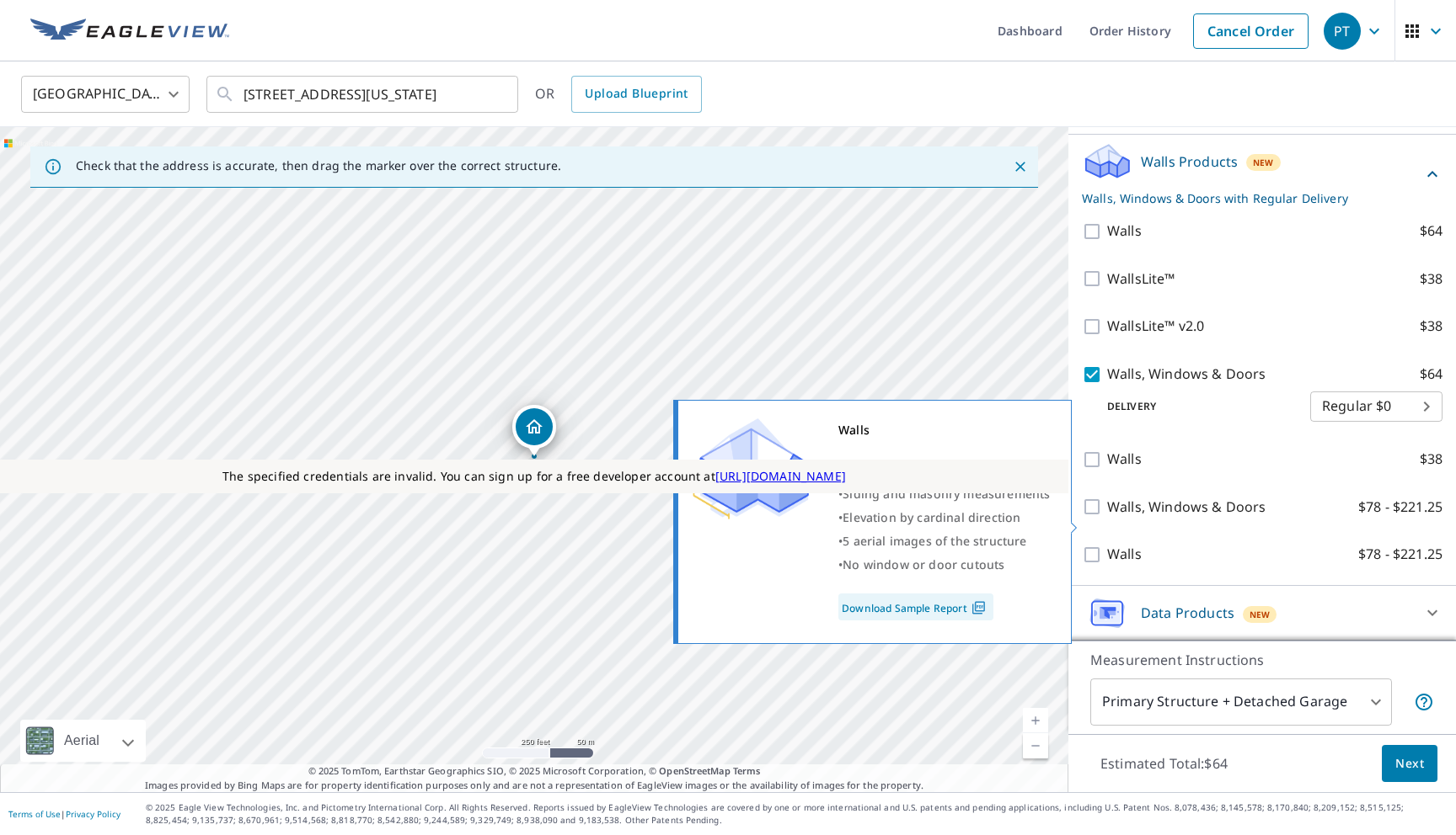
scroll to position [417, 0]
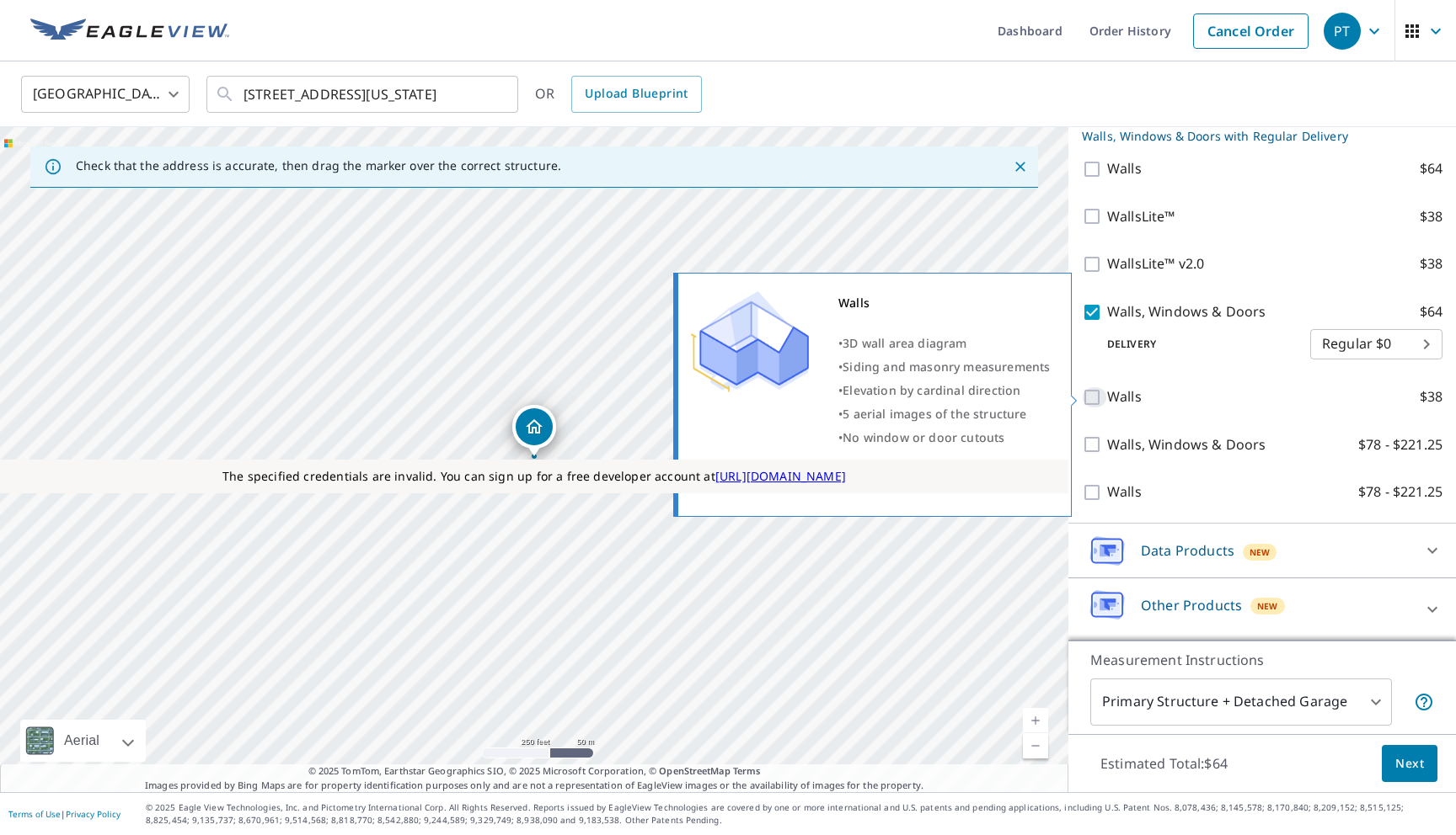
click at [1092, 393] on input "Walls $38" at bounding box center [1094, 397] width 25 height 20
checkbox input "true"
checkbox input "false"
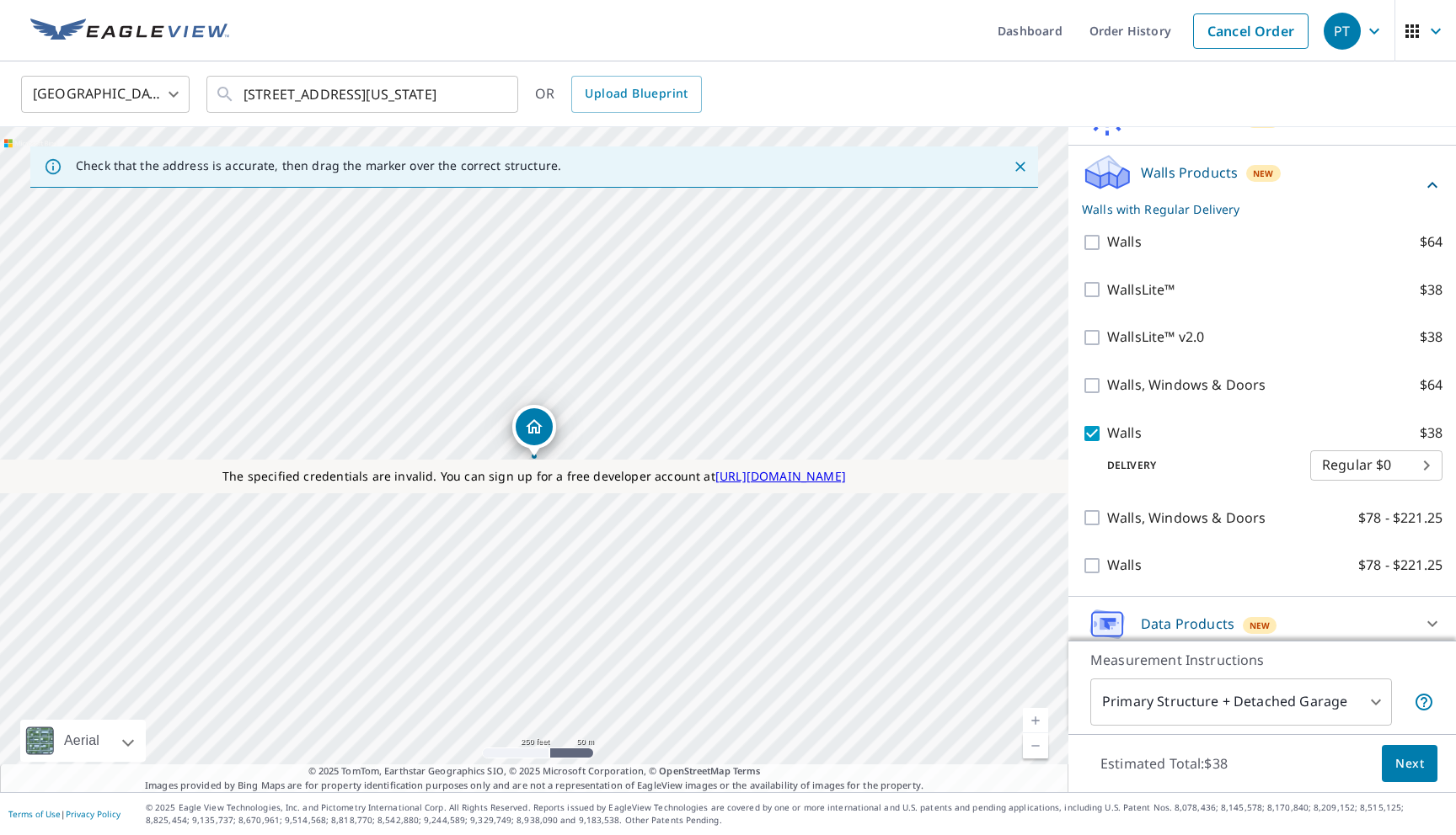
scroll to position [306, 0]
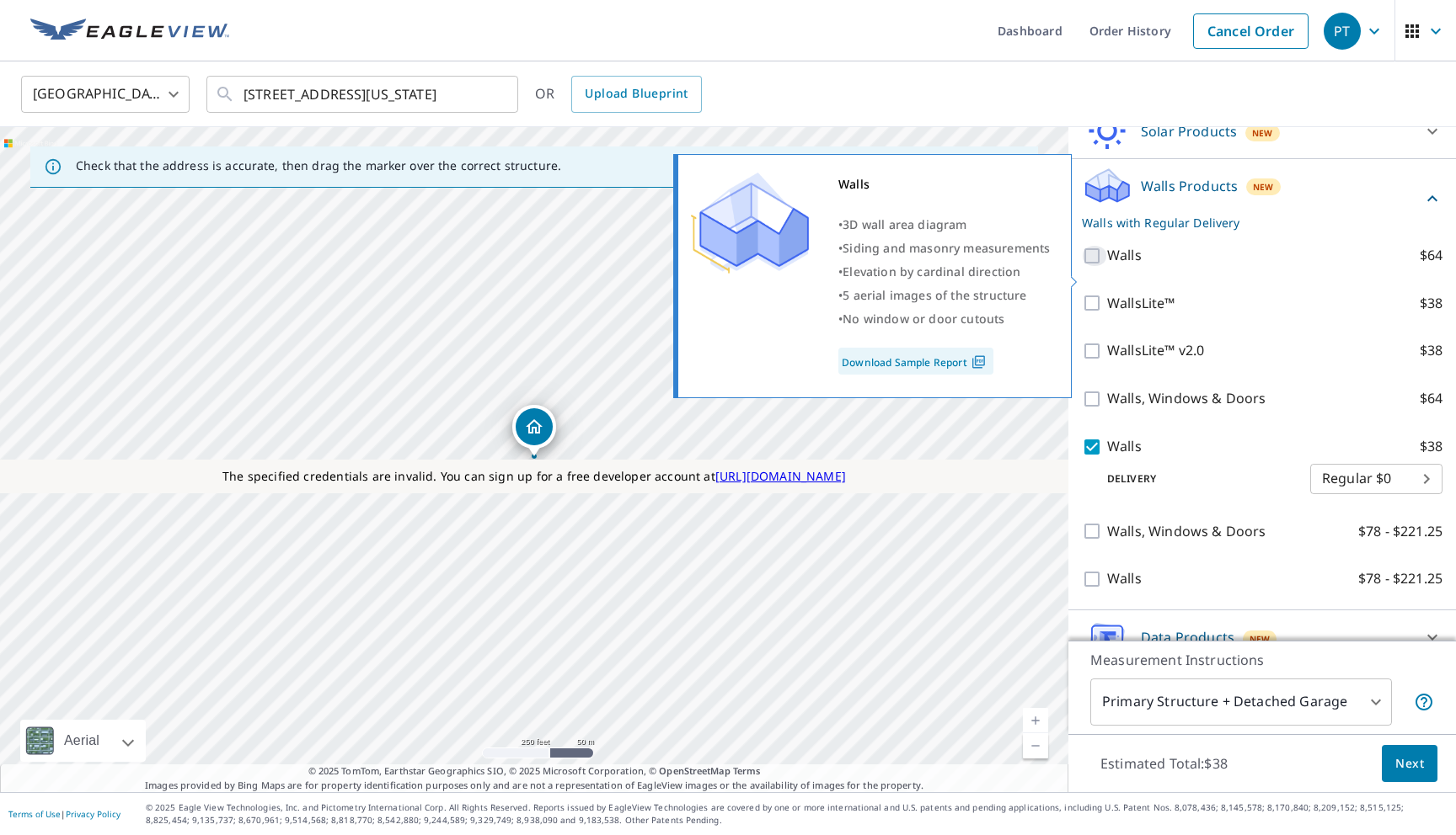
click at [1094, 266] on input "Walls $64" at bounding box center [1094, 256] width 25 height 20
checkbox input "true"
checkbox input "false"
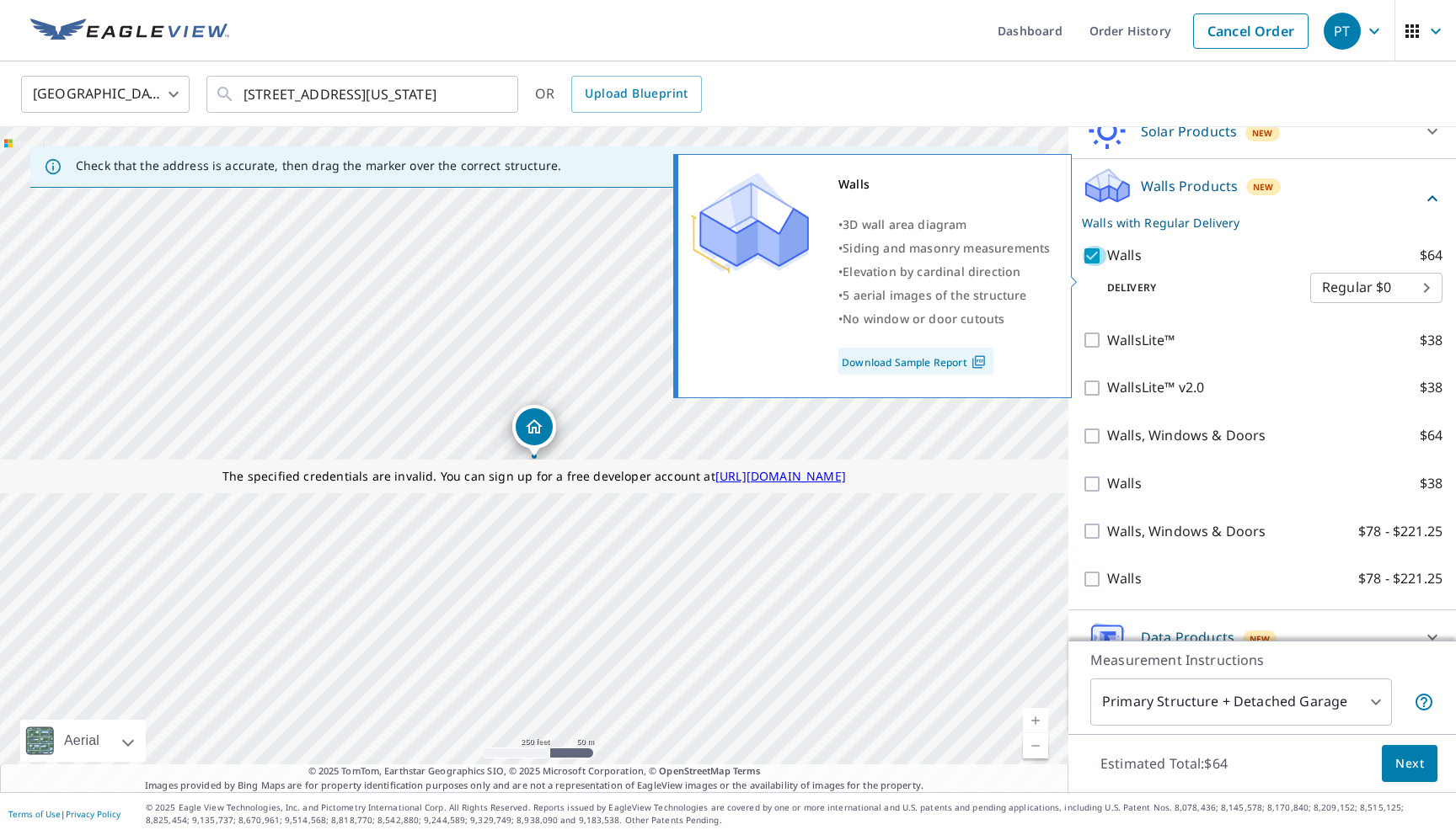
click at [1093, 266] on input "Walls $64" at bounding box center [1094, 256] width 25 height 20
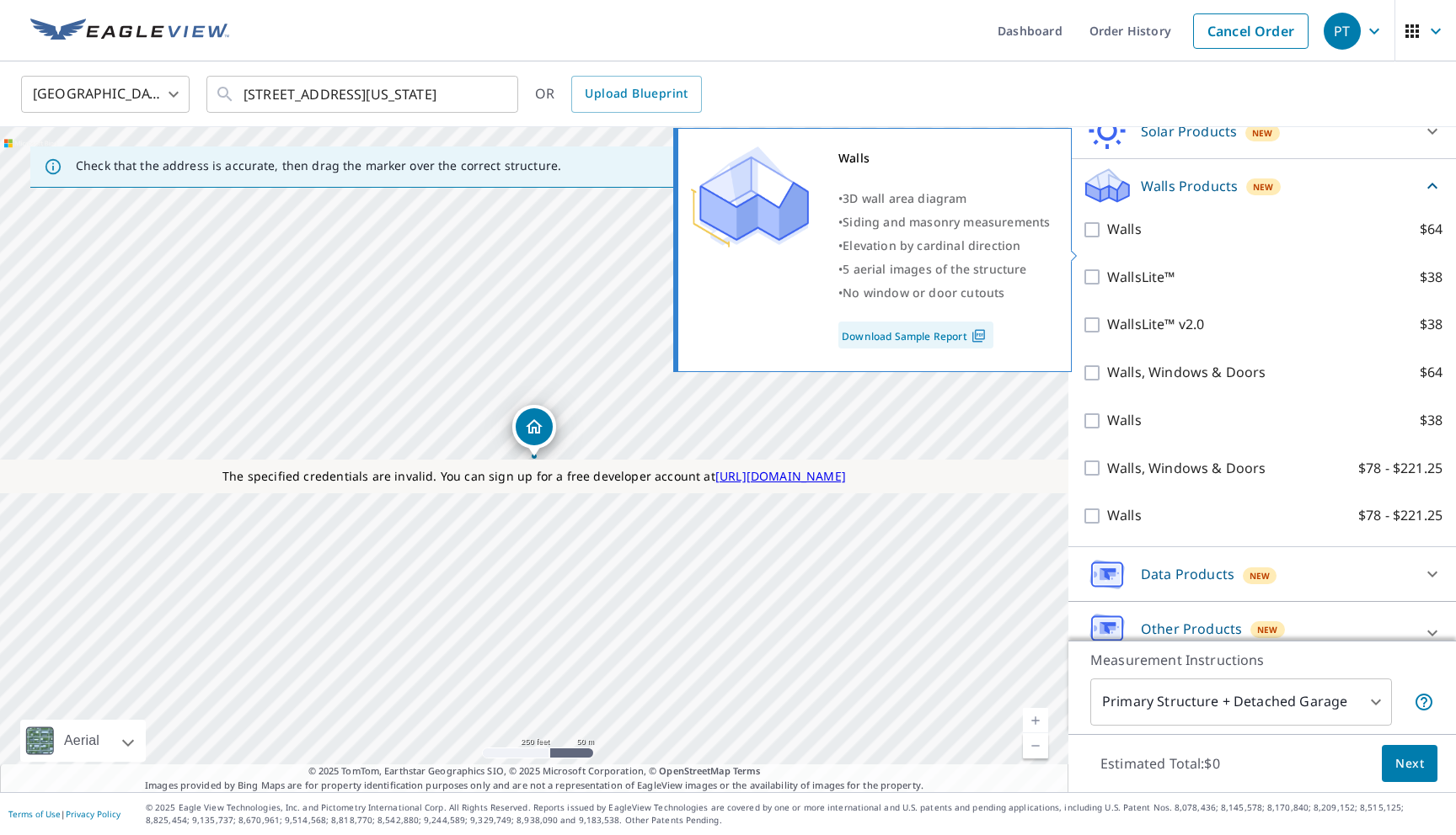
click at [1094, 240] on input "Walls $64" at bounding box center [1094, 229] width 25 height 20
checkbox input "true"
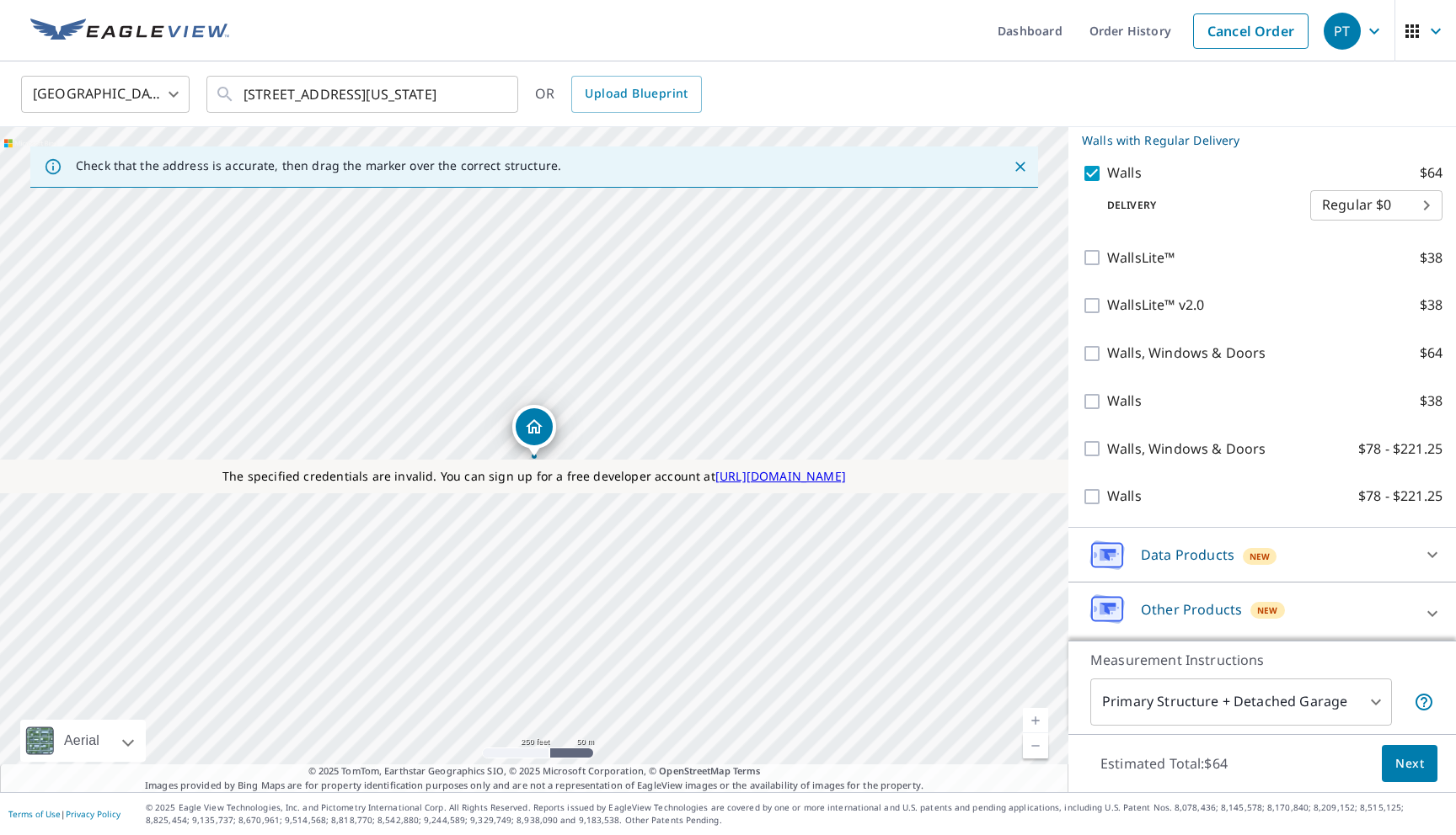
scroll to position [407, 0]
click at [1093, 390] on div "Walls $38" at bounding box center [1261, 397] width 361 height 48
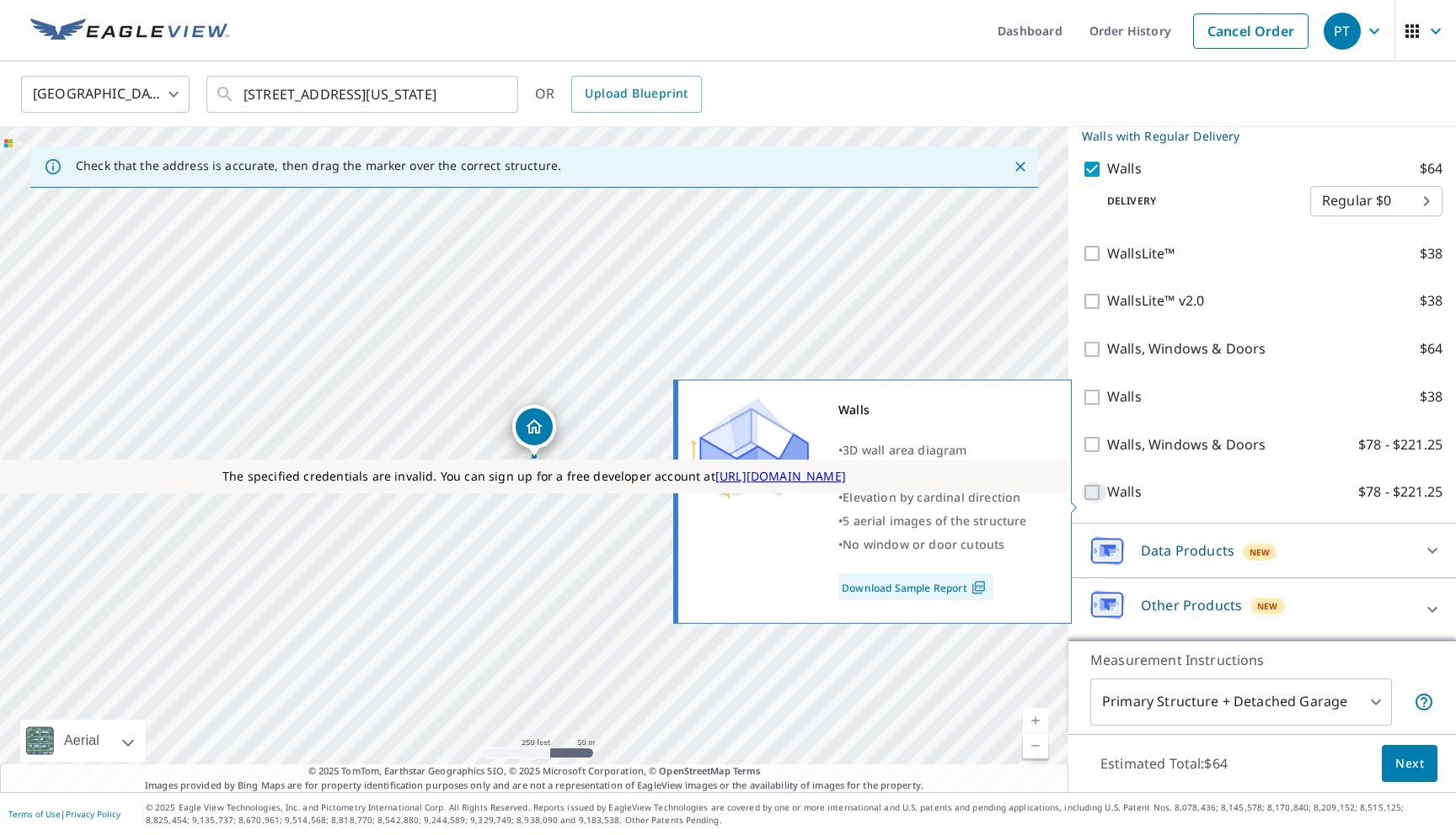
click at [1099, 503] on input "Walls $78 - $221.25" at bounding box center [1094, 492] width 25 height 20
checkbox input "true"
type input "3"
checkbox input "false"
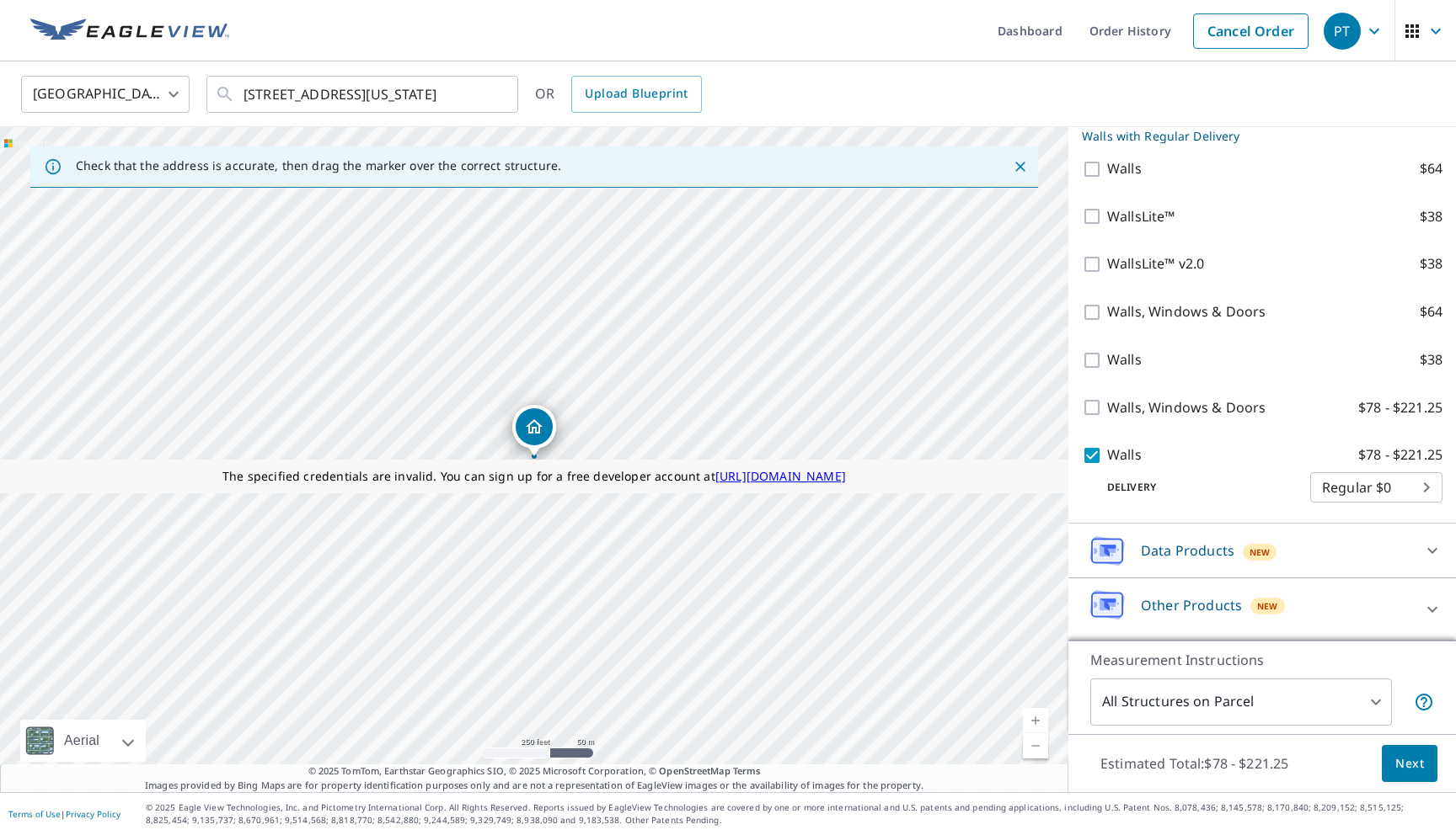
click at [1404, 764] on span "Next" at bounding box center [1409, 764] width 29 height 21
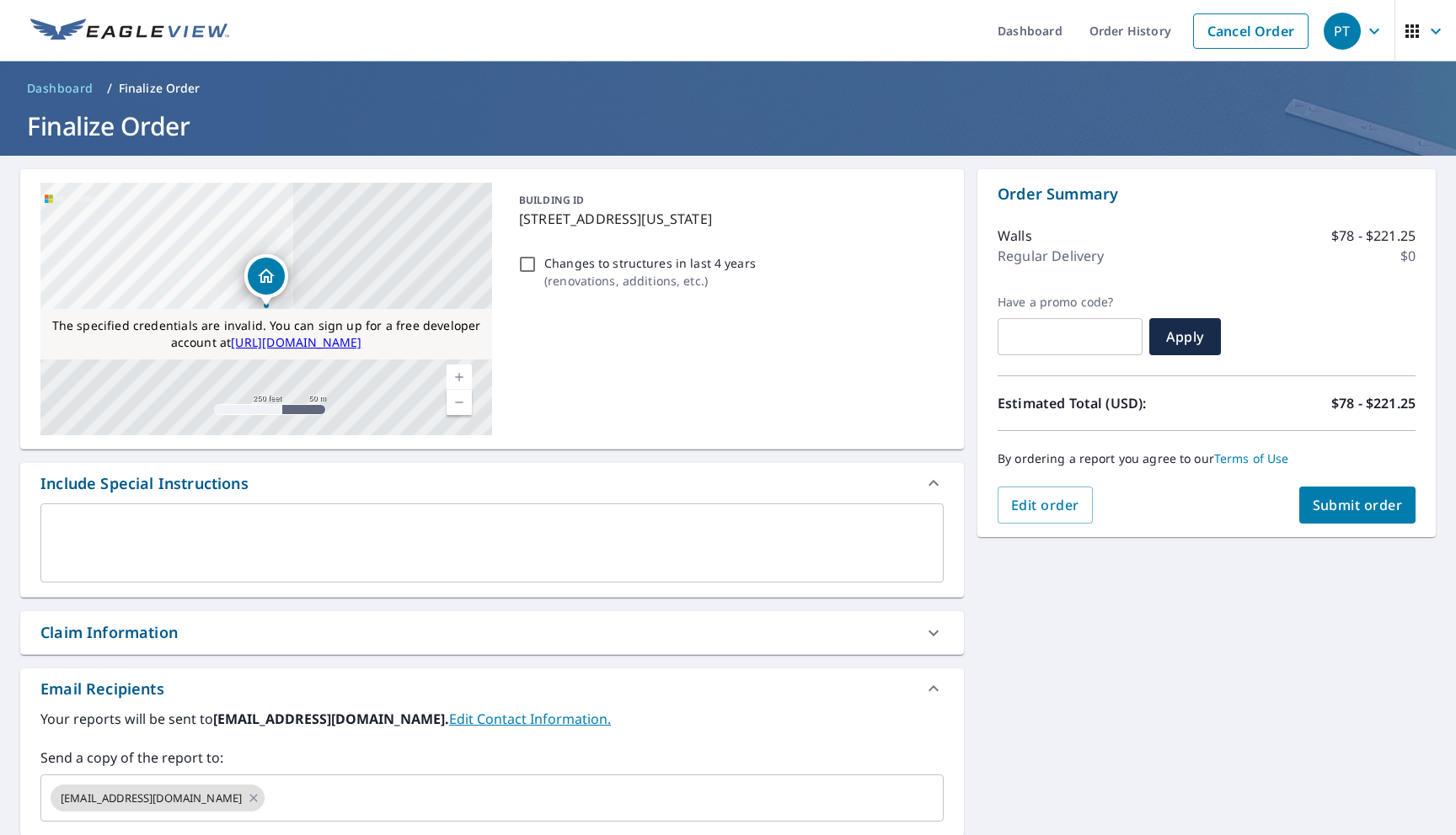
click at [292, 572] on div "x ​" at bounding box center [491, 543] width 903 height 79
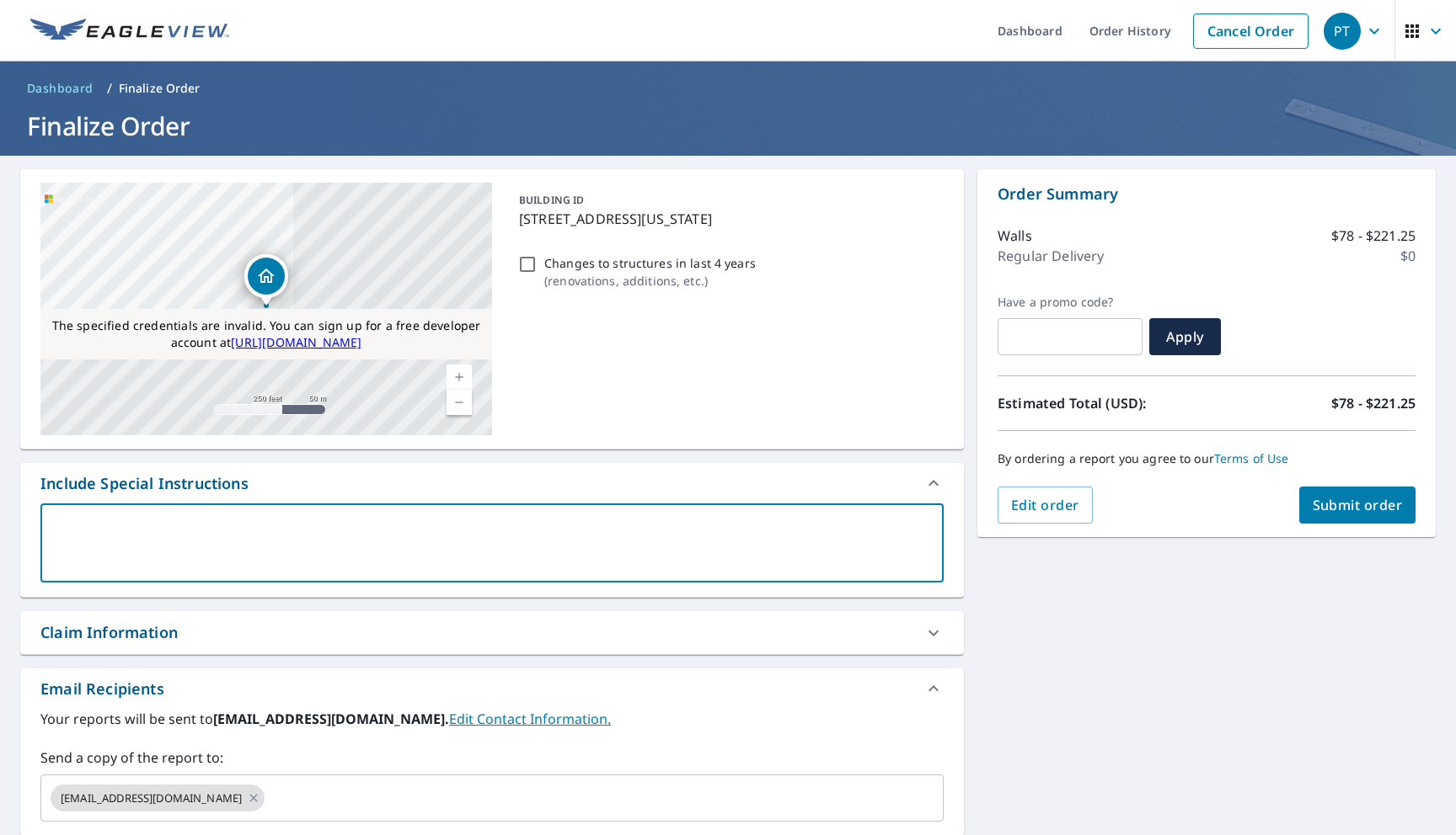
paste textarea "11808 Volterra Way Oklahoma City, OK 73170"
type textarea "11808 Volterra Way Oklahoma City, OK 73170"
type textarea "x"
checkbox input "true"
type textarea "11808 Volterra Way Oklahoma City, OK 73170"
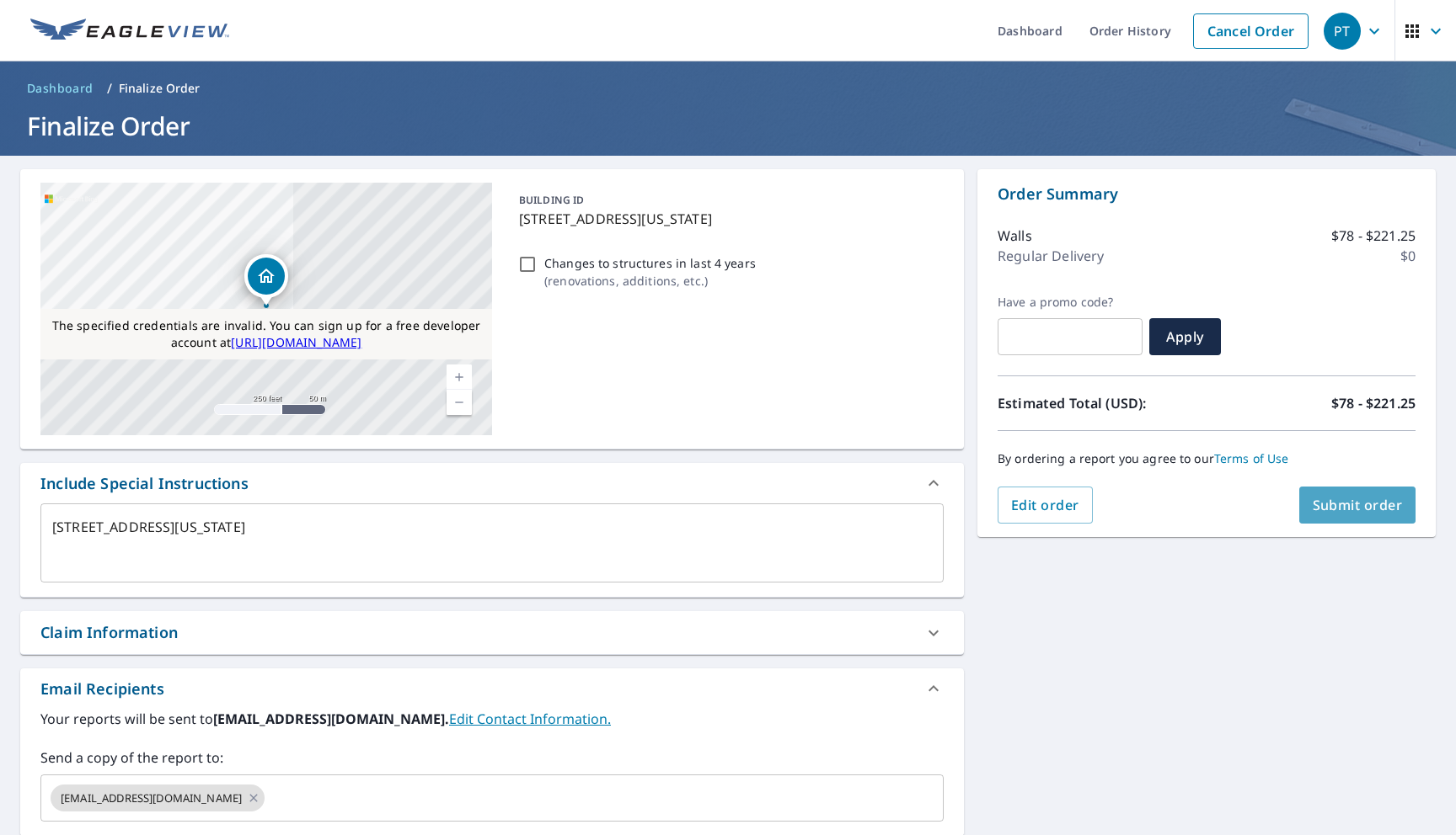
click at [1362, 497] on span "Submit order" at bounding box center [1357, 504] width 90 height 18
type textarea "x"
checkbox input "true"
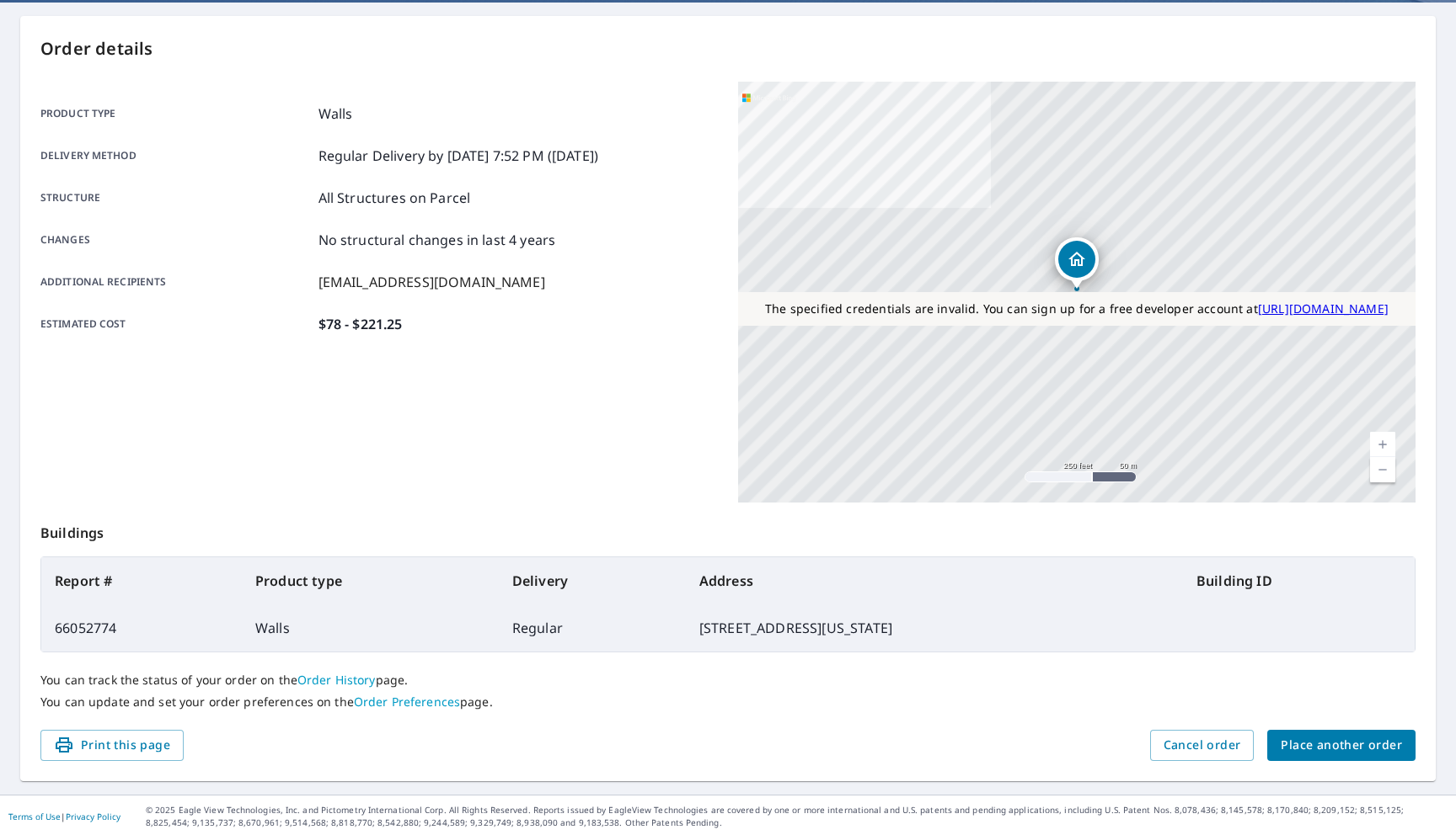
scroll to position [155, 0]
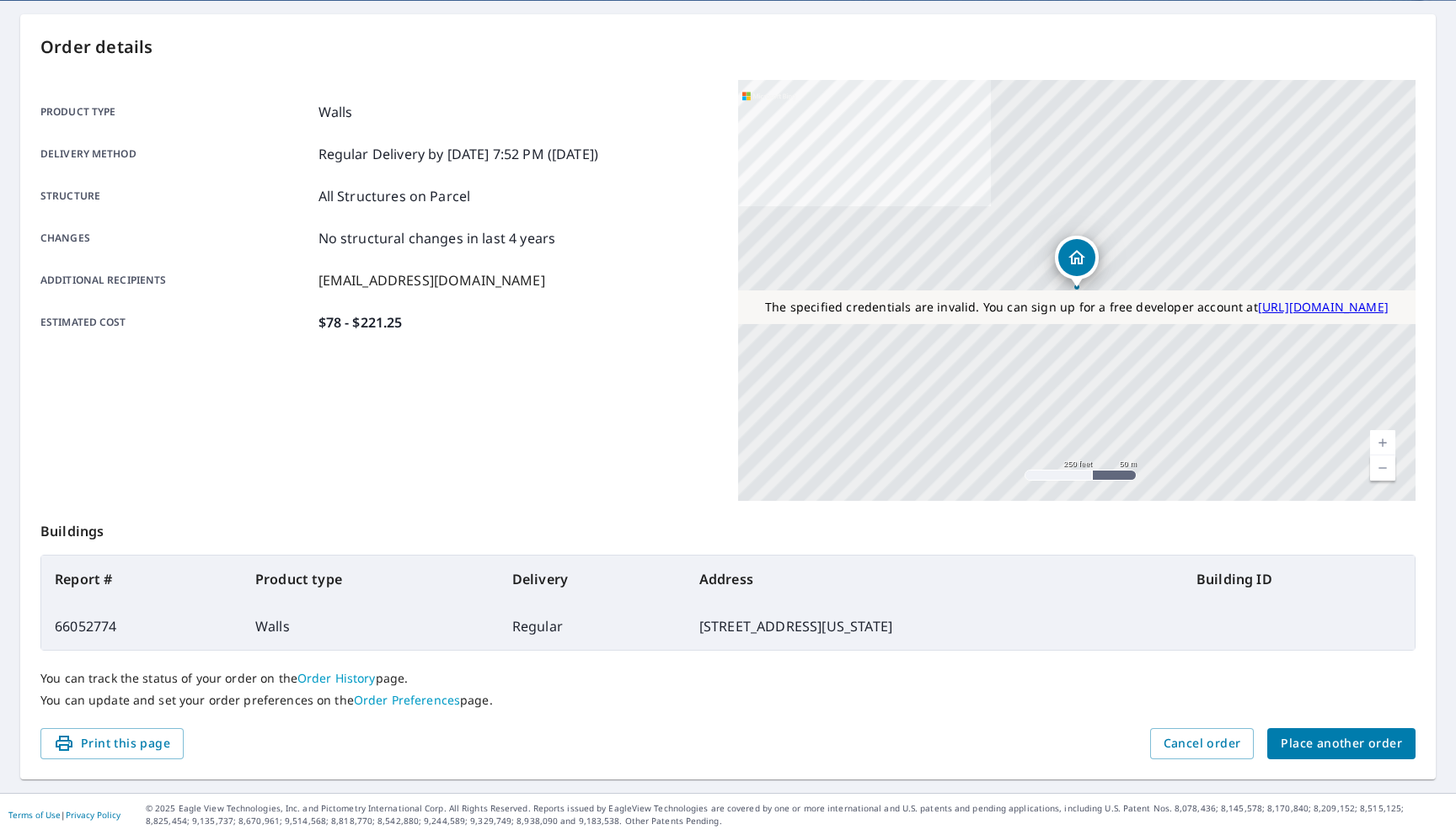
click at [85, 629] on td "66052774" at bounding box center [141, 626] width 201 height 47
copy td "66052774"
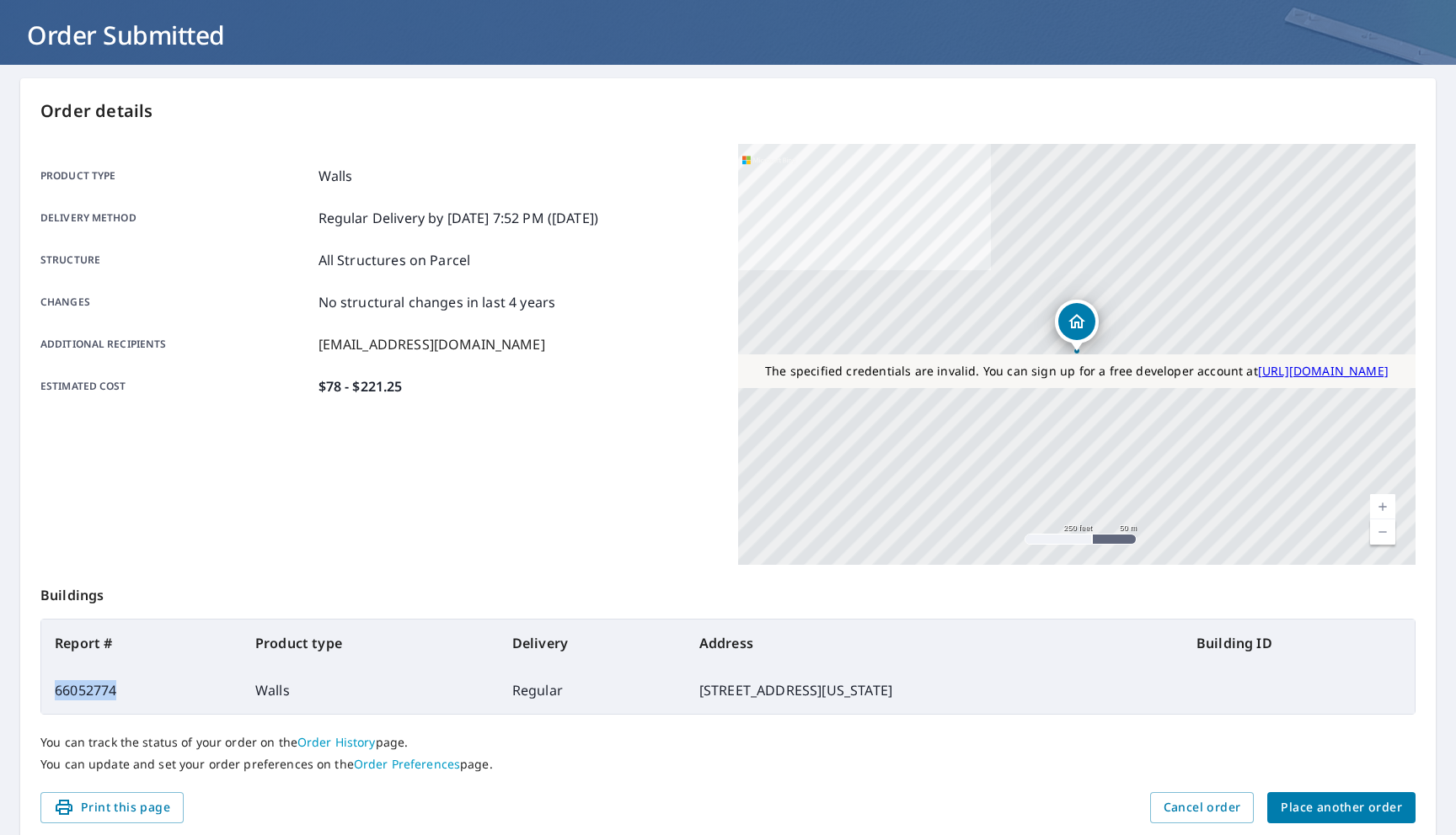
scroll to position [0, 0]
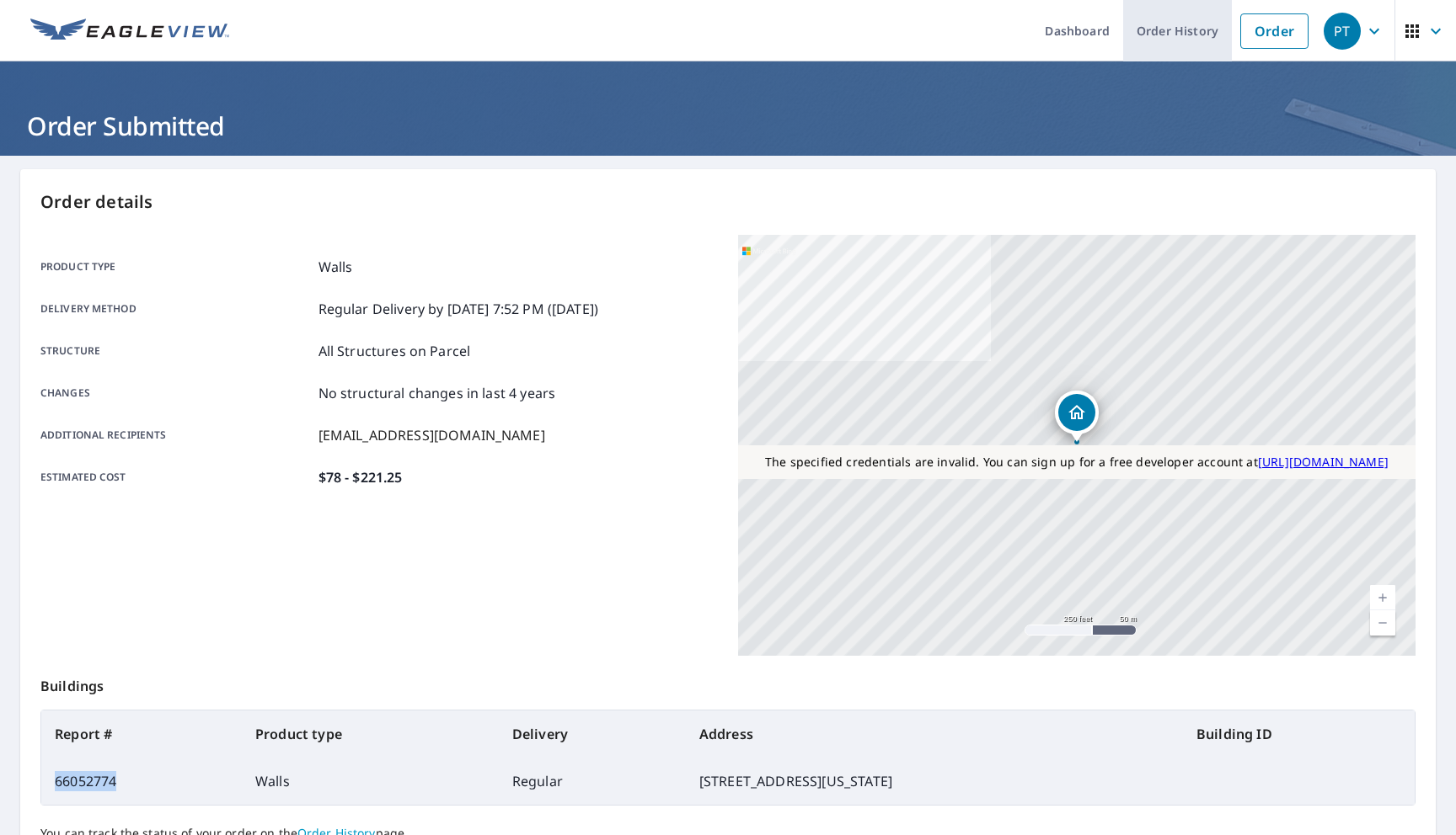
click at [1168, 34] on link "Order History" at bounding box center [1177, 31] width 108 height 61
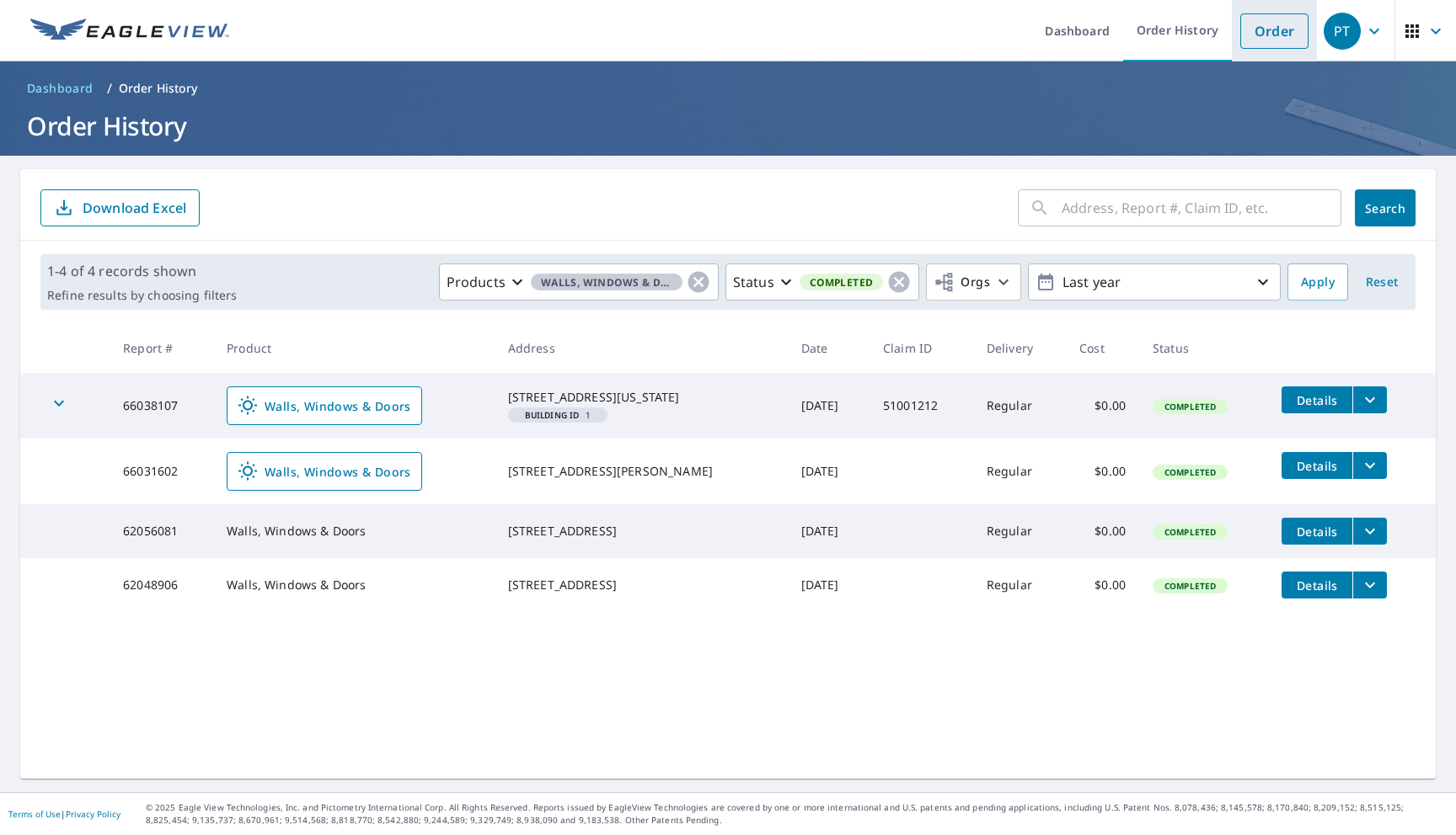
click at [1267, 43] on link "Order" at bounding box center [1274, 31] width 68 height 36
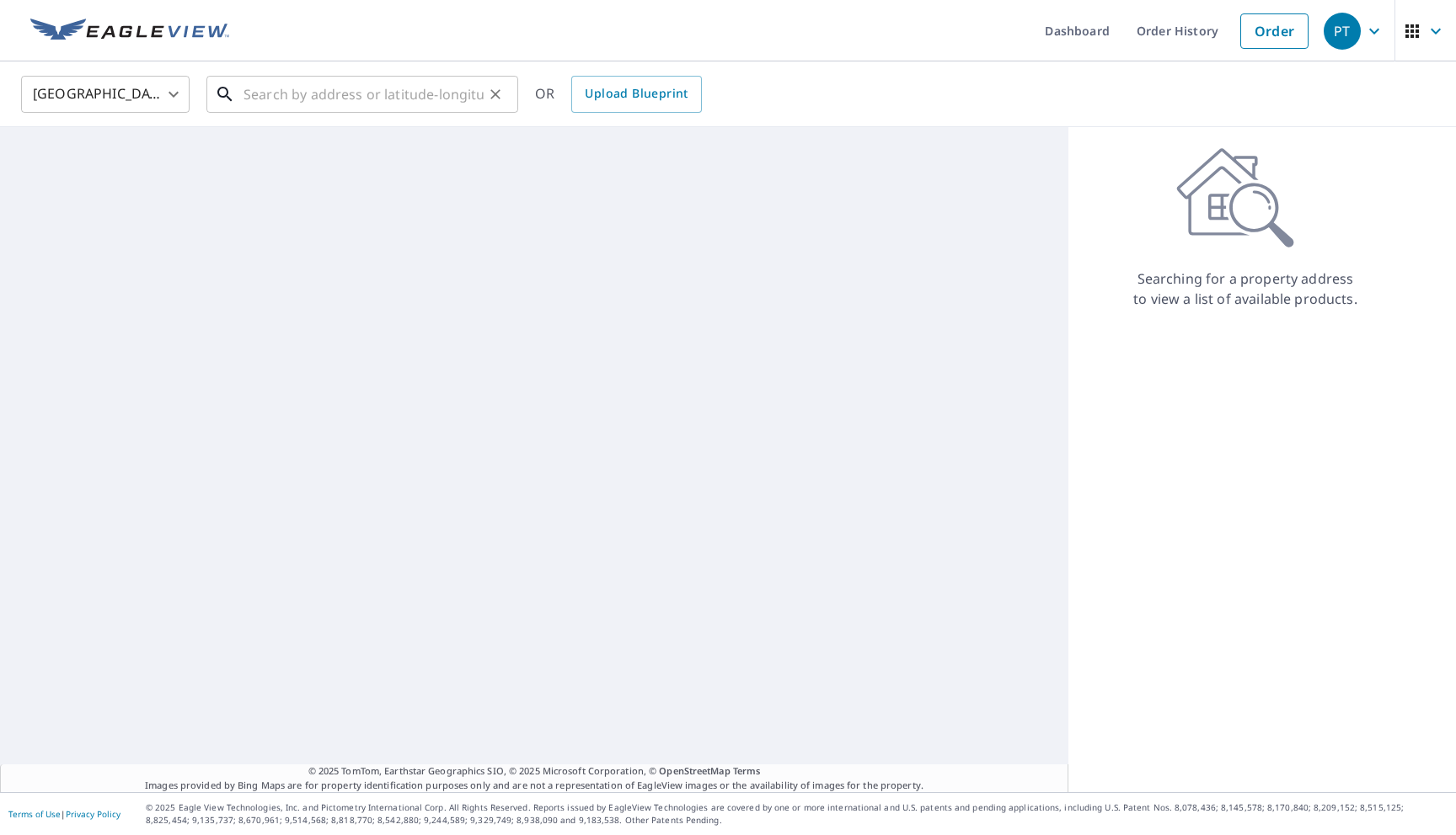
click at [368, 110] on input "text" at bounding box center [363, 94] width 240 height 47
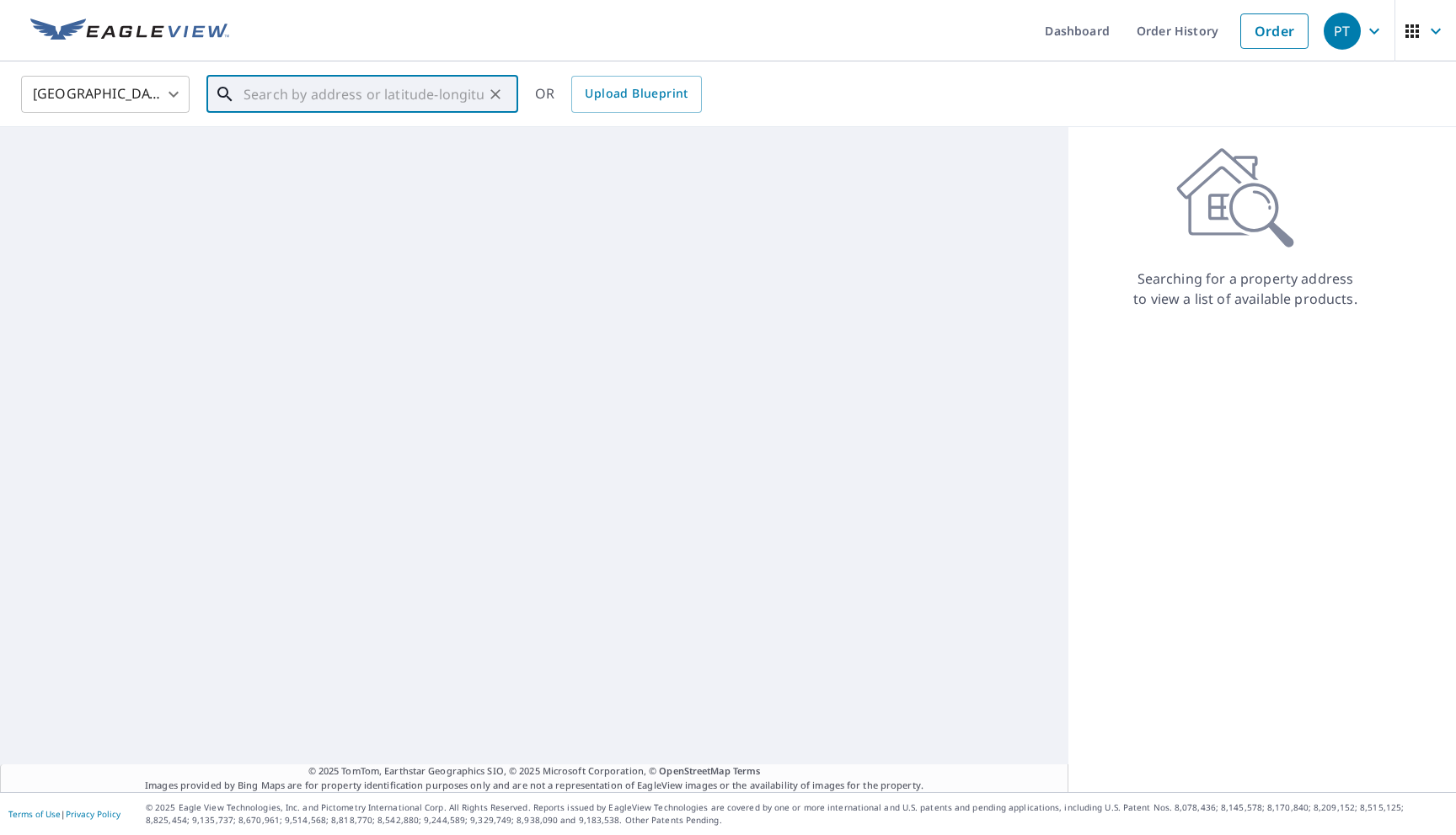
paste input "5123 Laurelwood Dr Kingwood, TX 77345"
type input "5123 Laurelwood Dr Kingwood, TX 77345"
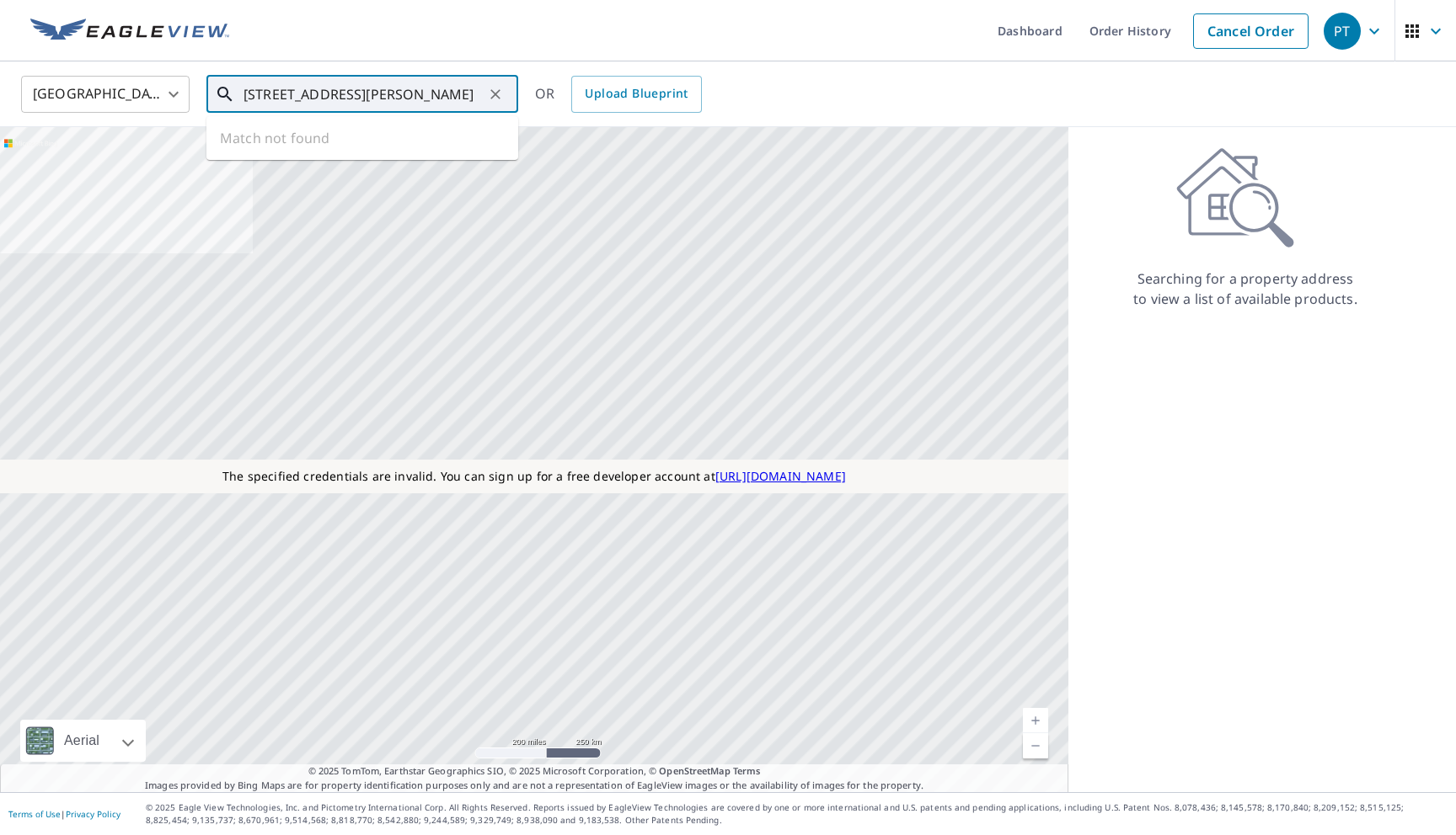
click at [371, 104] on input "5123 Laurelwood Dr Kingwood, TX 77345" at bounding box center [363, 94] width 240 height 47
click at [495, 95] on icon "Clear" at bounding box center [495, 93] width 17 height 17
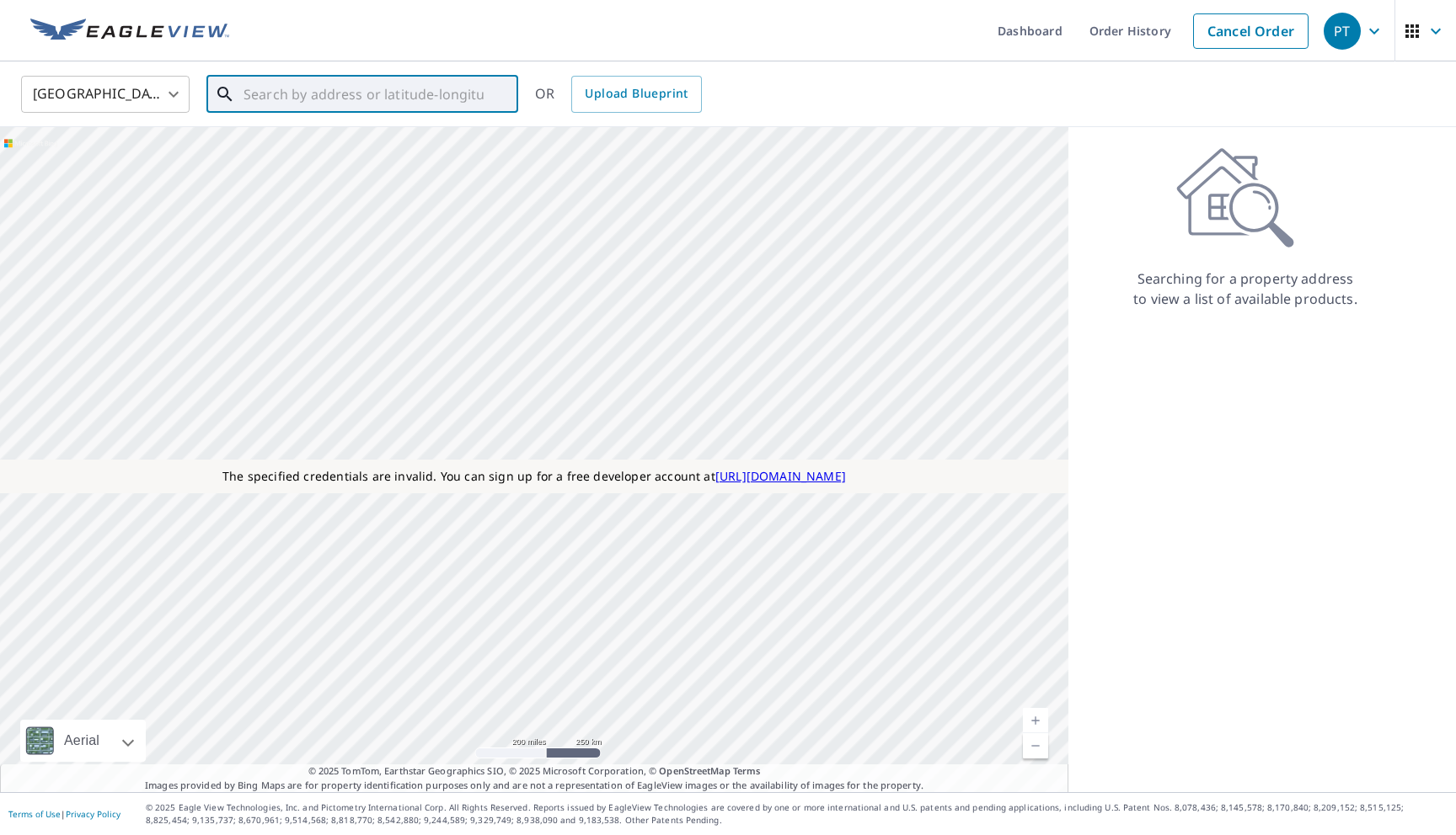
scroll to position [0, 0]
click at [382, 93] on input "text" at bounding box center [363, 94] width 240 height 47
paste input "5123 Laurelwood Dr Kingwood, TX 77345"
click at [324, 138] on span "5123 Laurelwood Dr" at bounding box center [372, 142] width 264 height 20
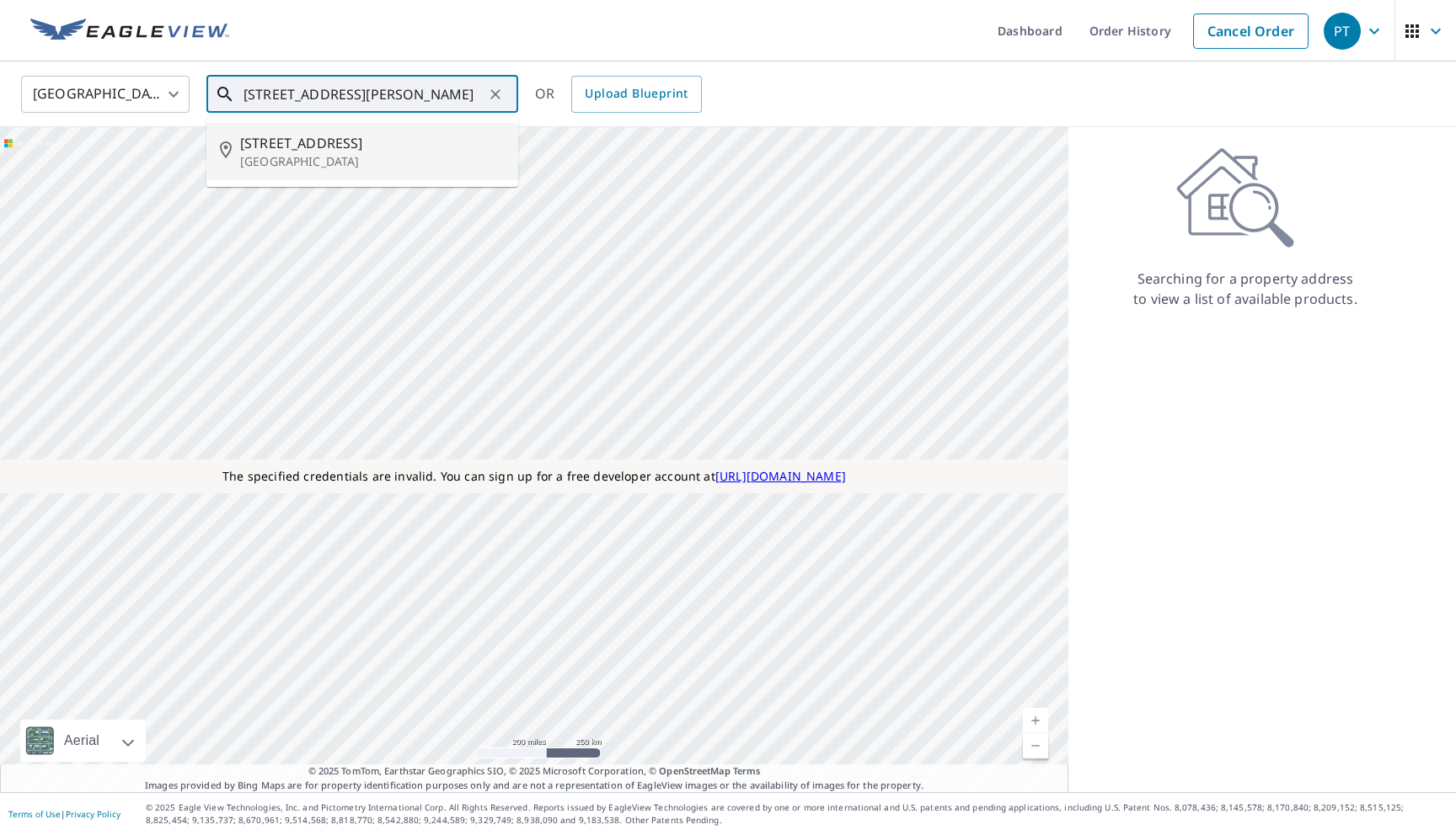
type input "5123 Laurelwood Dr Kingwood, TX 77345"
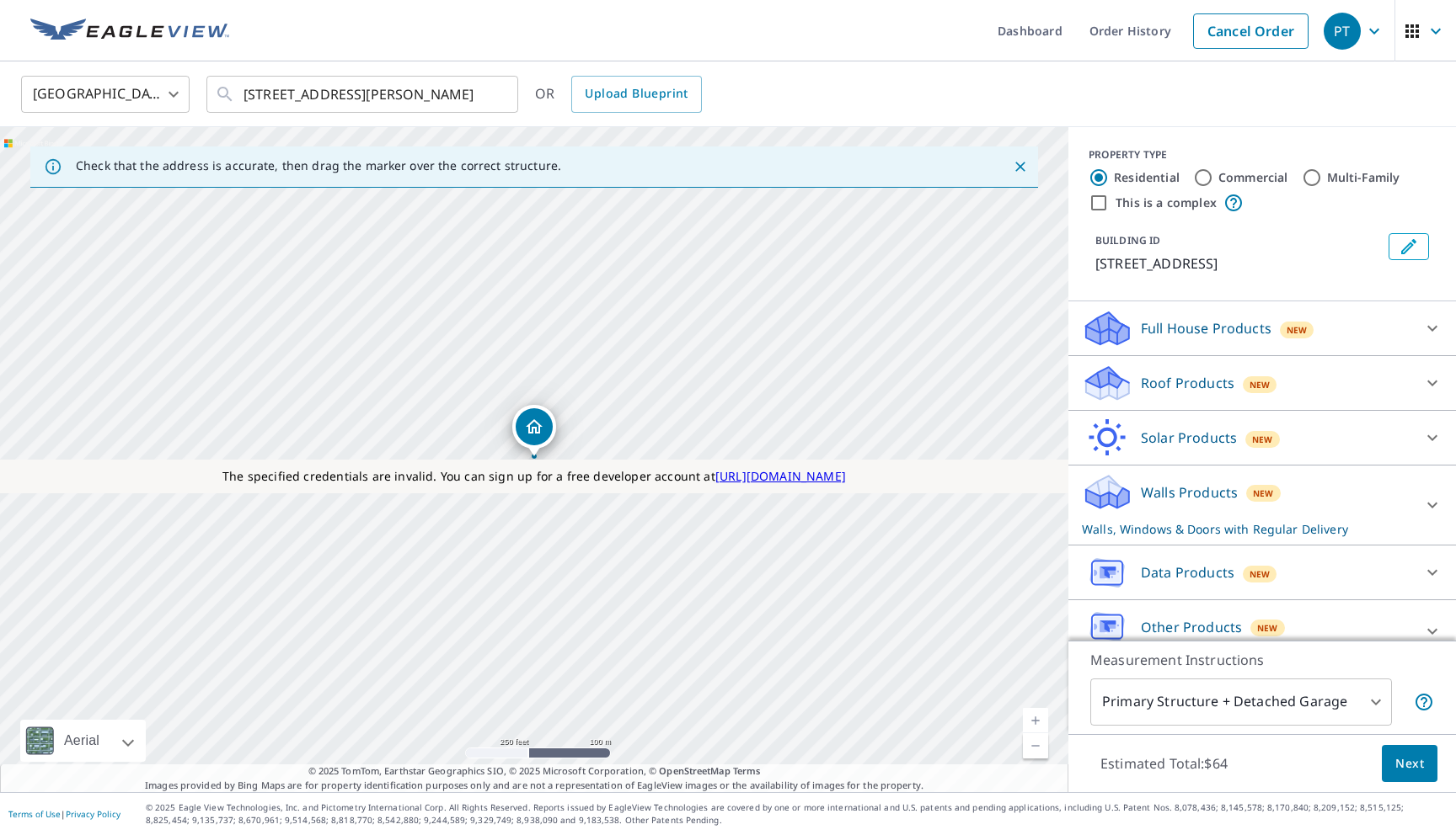
click at [1260, 515] on div "Walls Products New Walls, Windows & Doors with Regular Delivery" at bounding box center [1247, 504] width 330 height 65
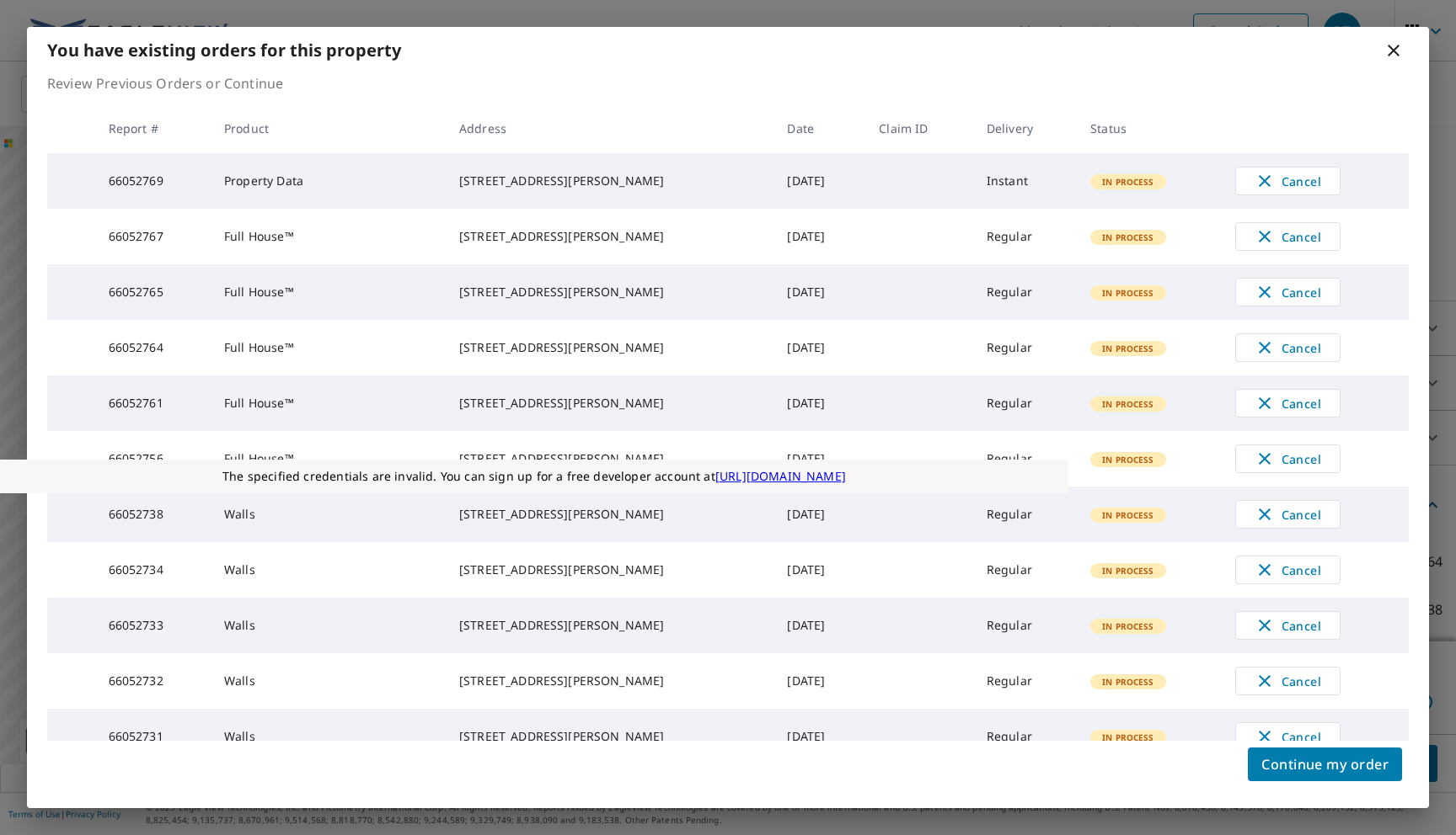
scroll to position [12, 0]
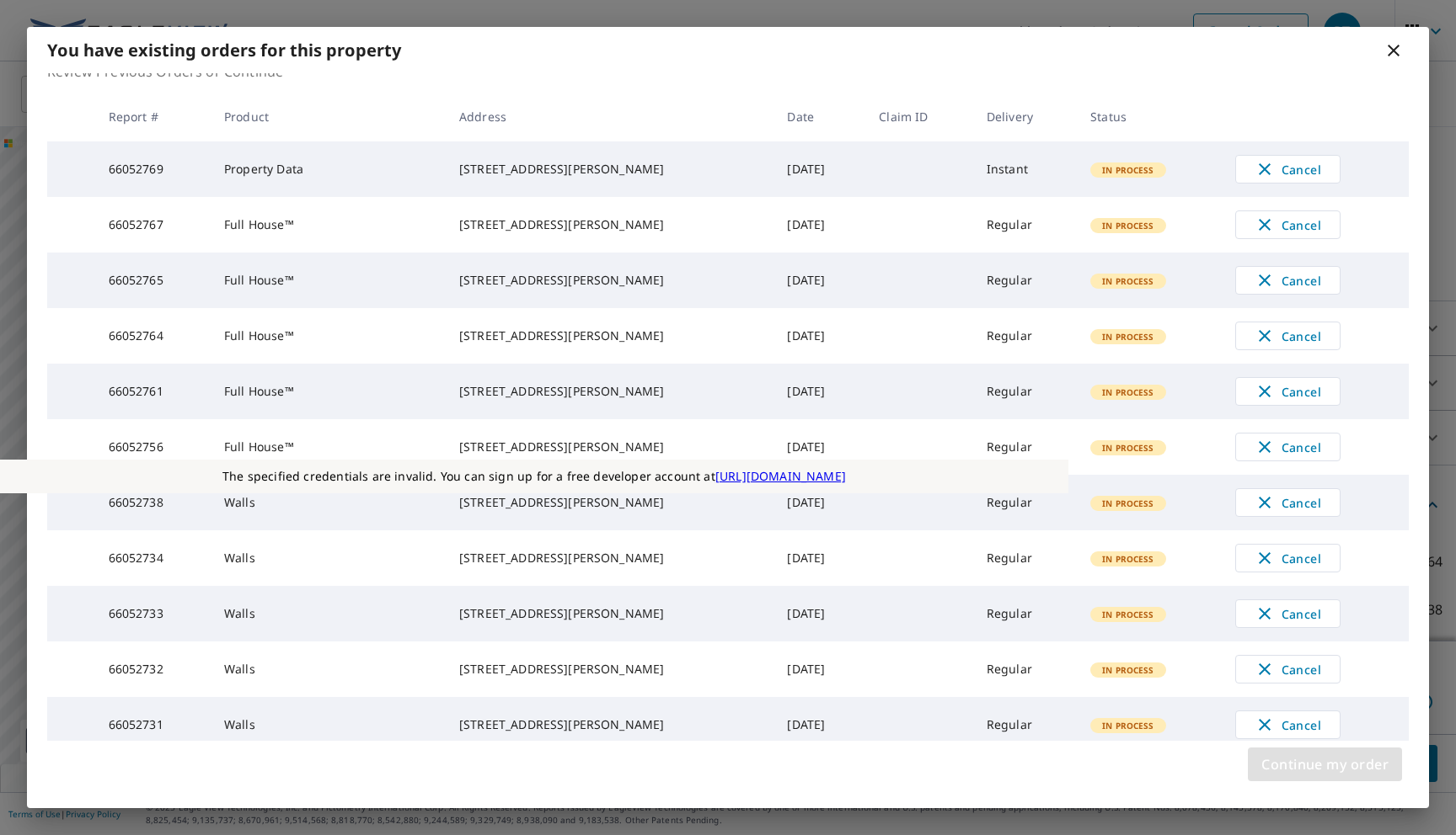
click at [1317, 767] on span "Continue my order" at bounding box center [1325, 764] width 127 height 24
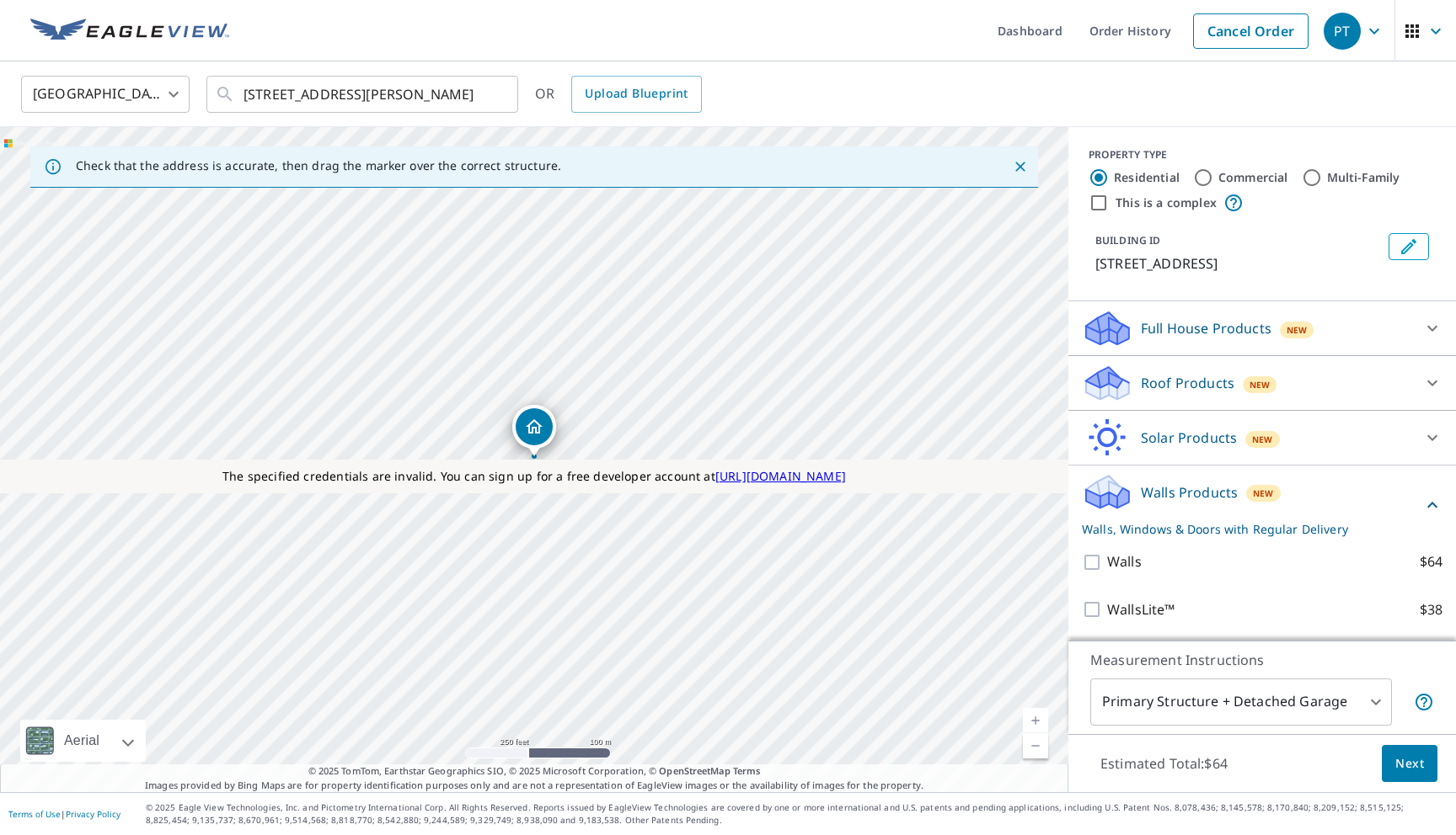
click at [1195, 344] on div "Full House Products New" at bounding box center [1247, 328] width 330 height 39
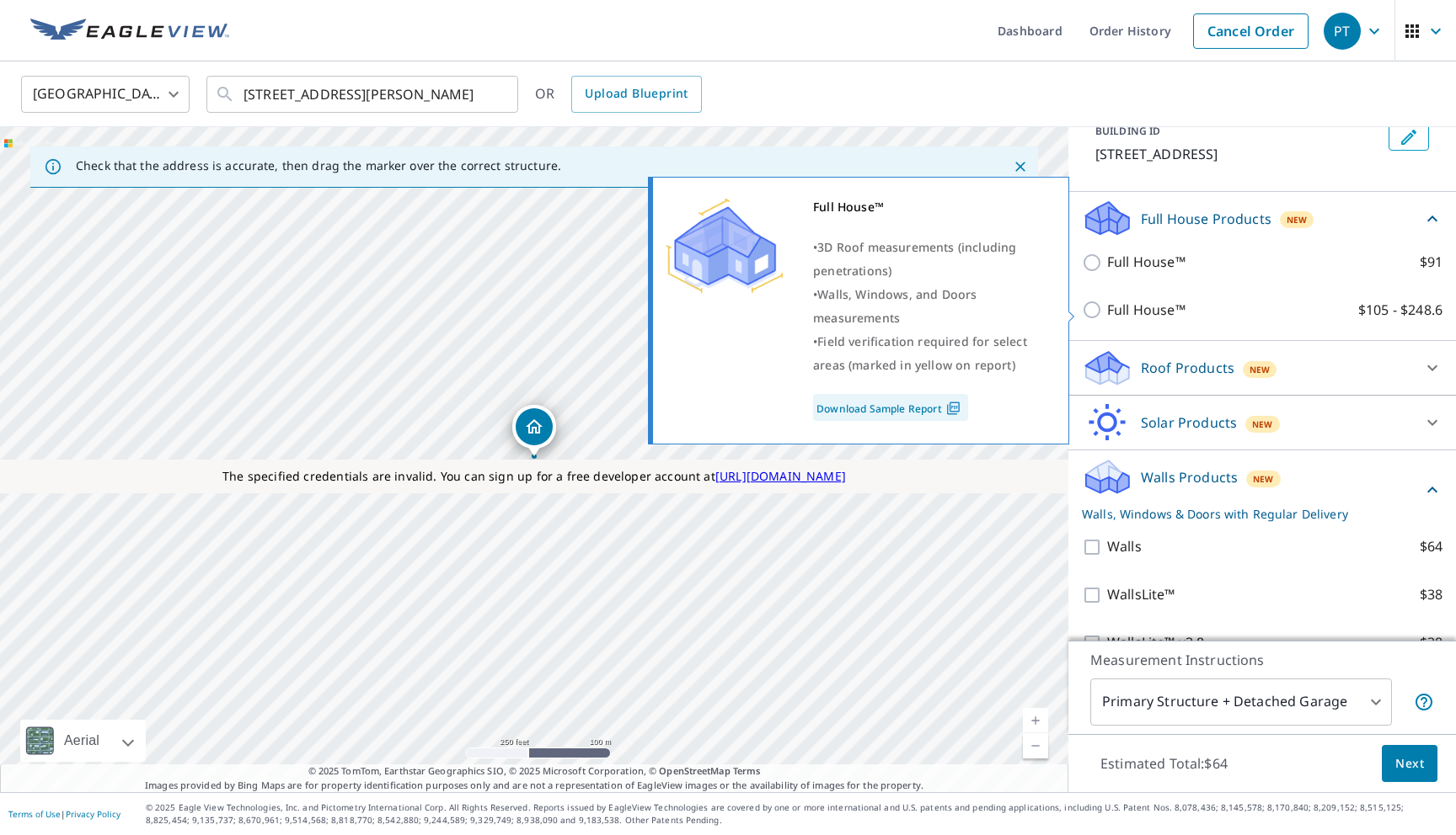
click at [1148, 312] on p "Full House™" at bounding box center [1146, 311] width 79 height 21
click at [1107, 312] on input "Full House™ $105 - $248.6" at bounding box center [1094, 310] width 25 height 20
checkbox input "true"
type input "3"
checkbox input "false"
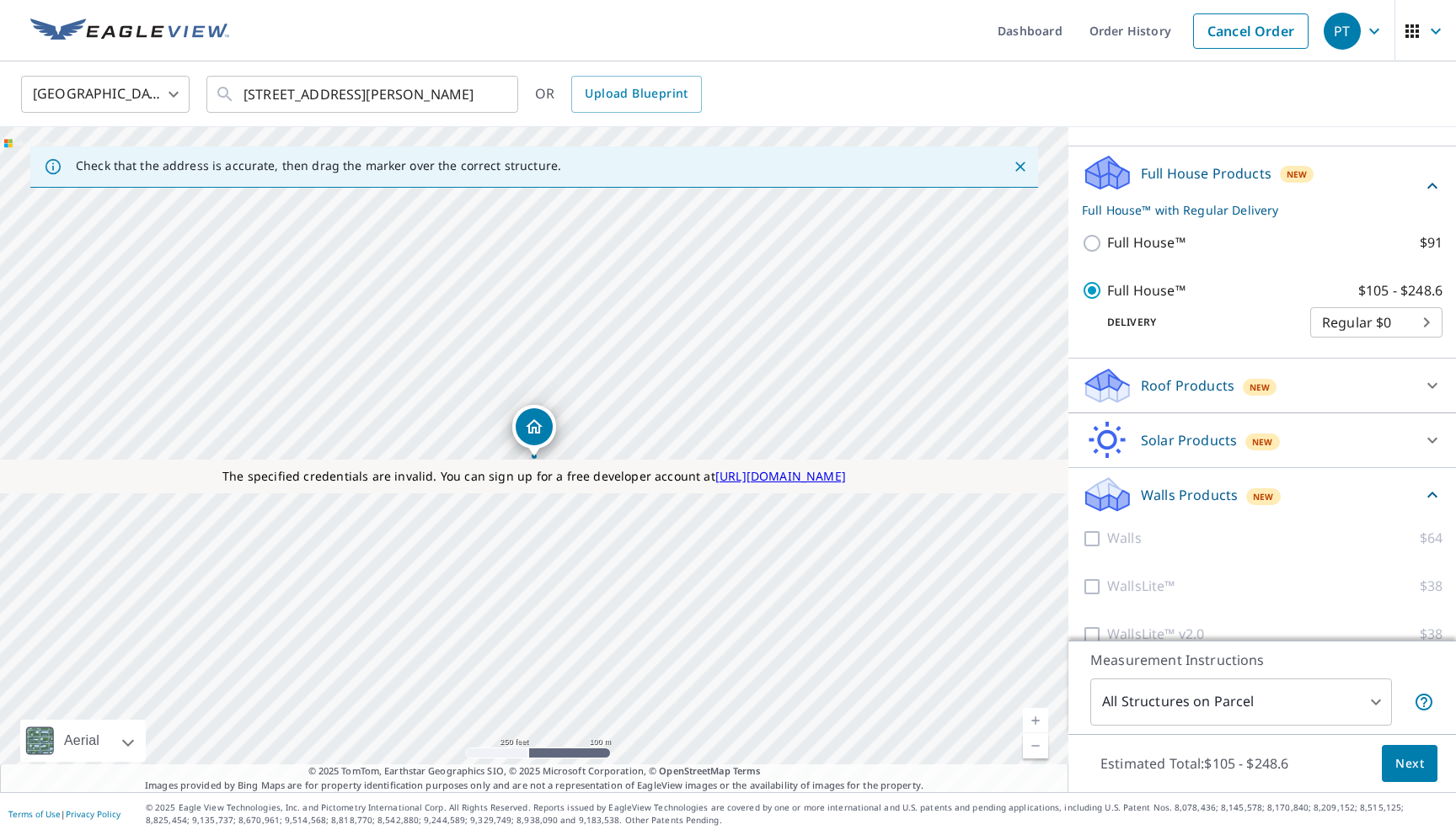
scroll to position [64, 0]
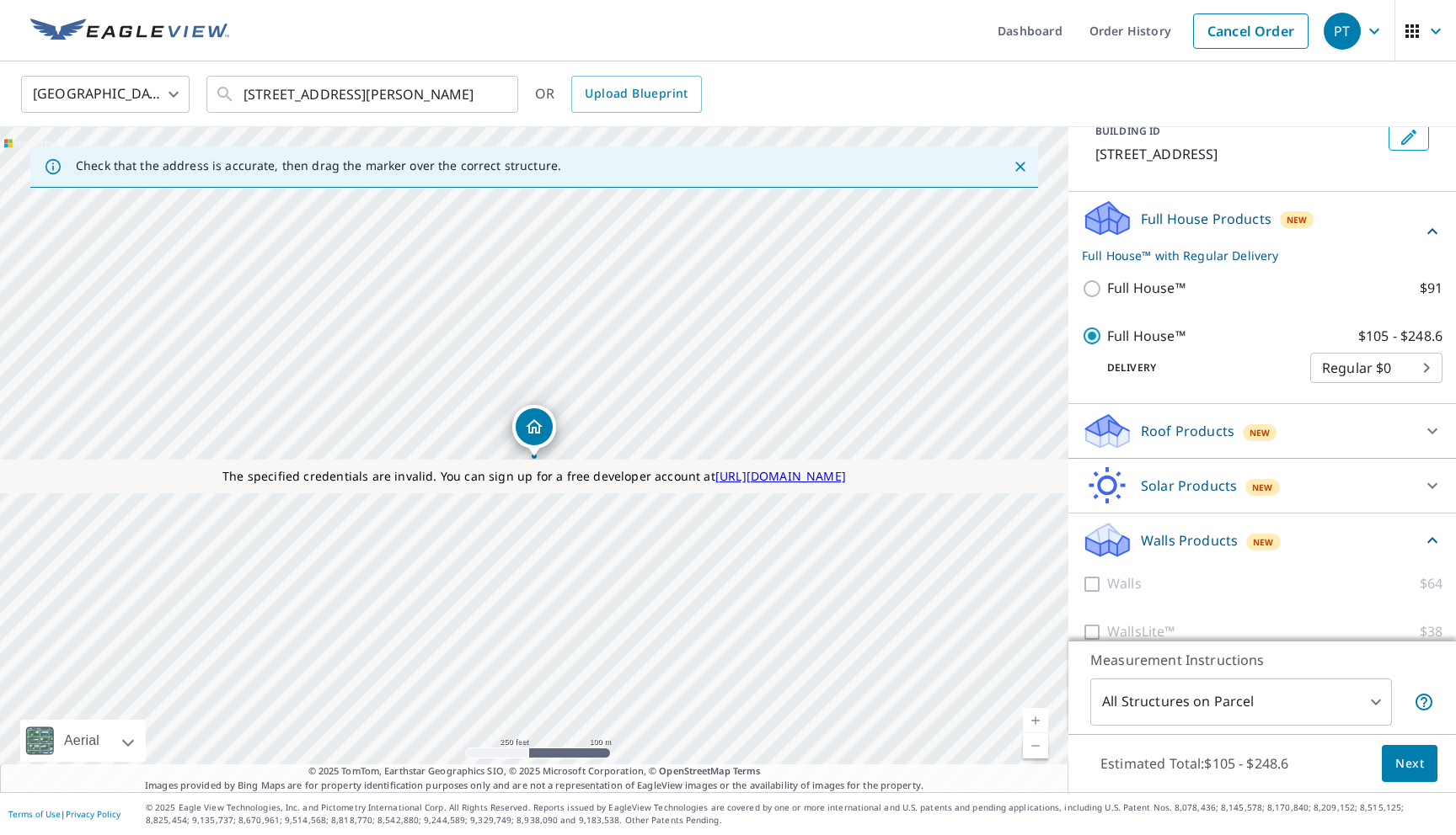
click at [1404, 758] on span "Next" at bounding box center [1409, 764] width 29 height 21
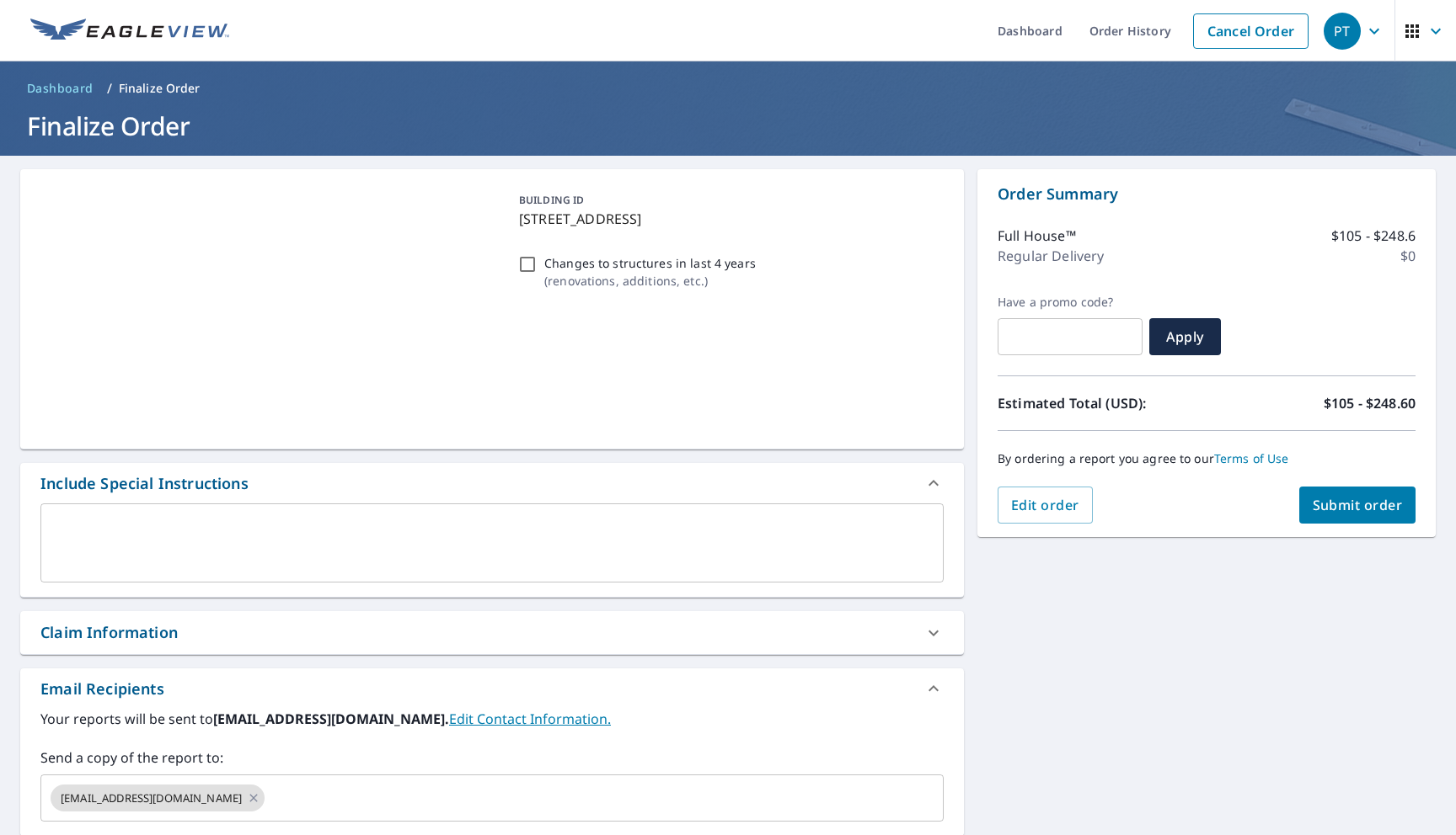
click at [681, 480] on div "Include Special Instructions" at bounding box center [477, 483] width 873 height 23
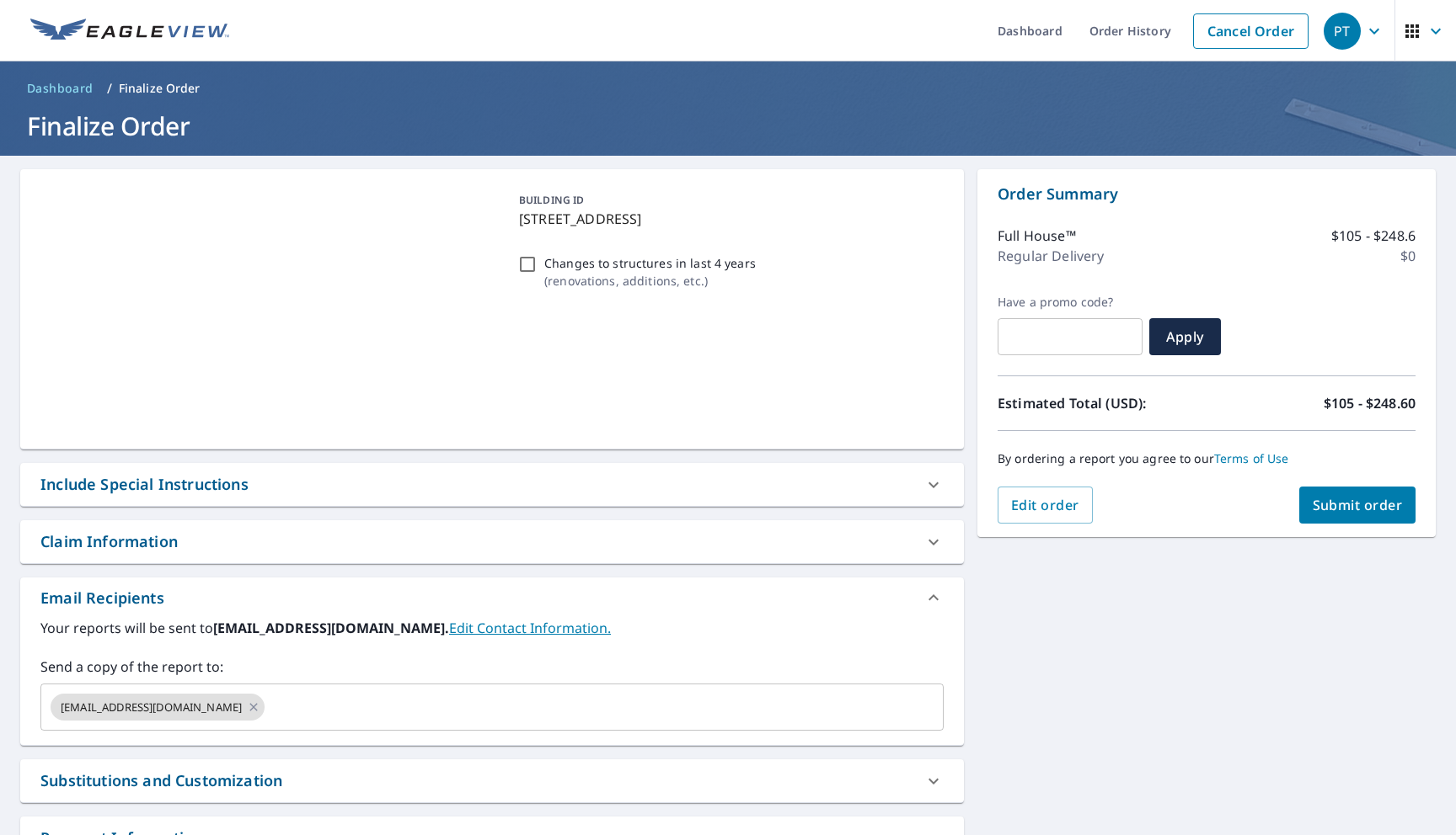
click at [677, 478] on div "Include Special Instructions" at bounding box center [477, 484] width 873 height 23
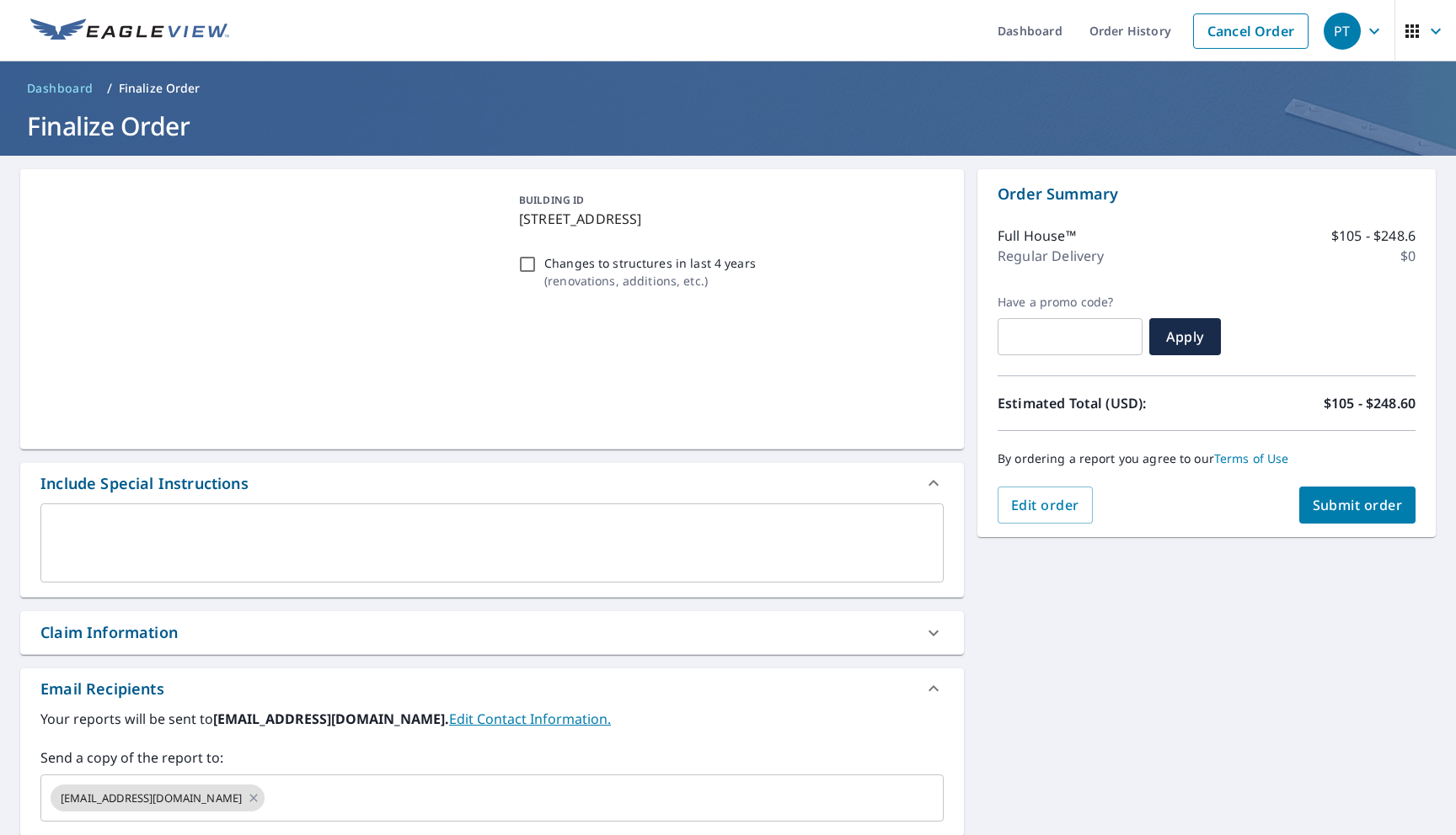
click at [634, 524] on textarea at bounding box center [492, 543] width 880 height 48
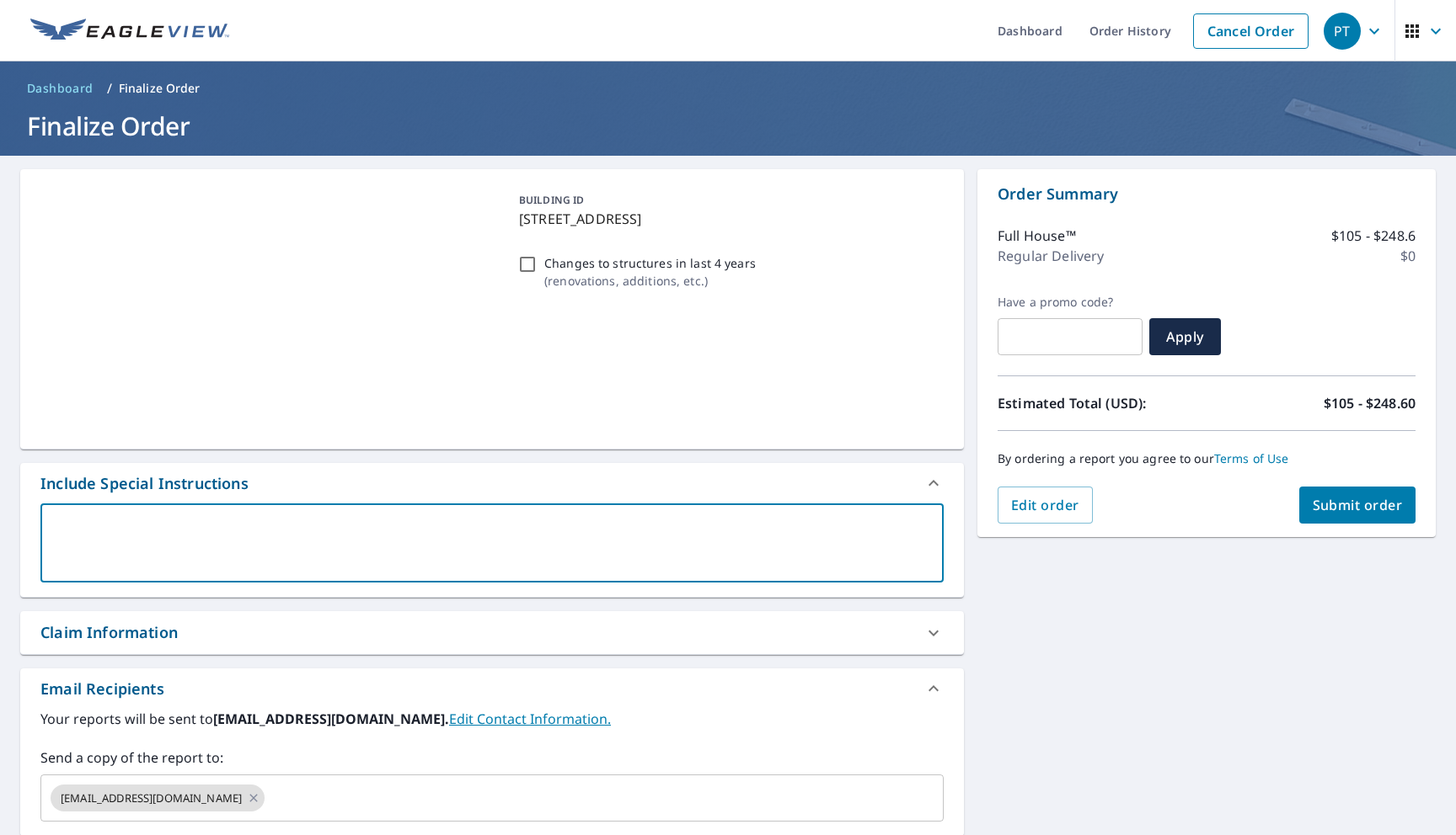
type textarea "t"
type textarea "x"
checkbox input "true"
type textarea "te"
type textarea "x"
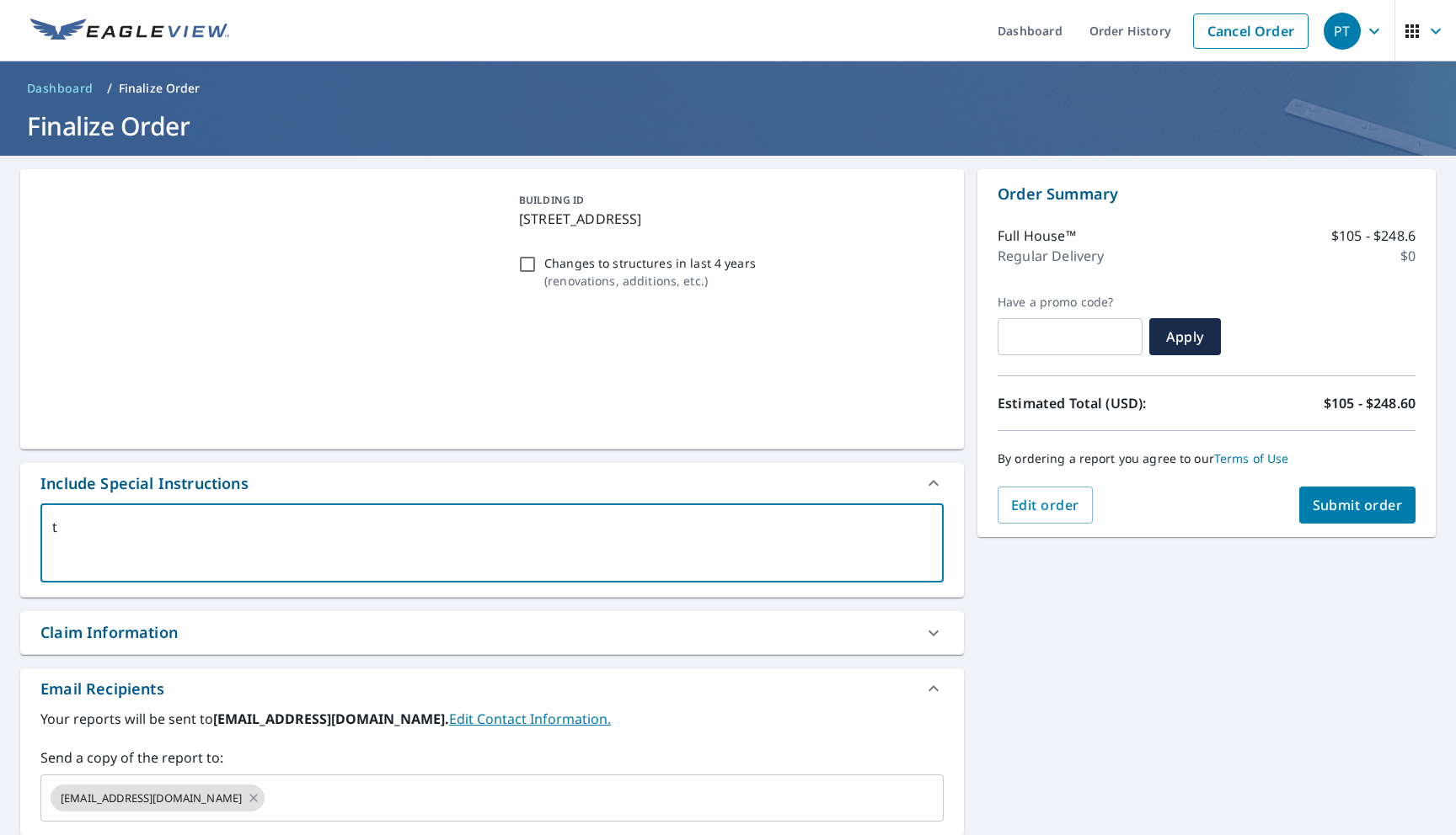
checkbox input "true"
type textarea "tes"
type textarea "x"
checkbox input "true"
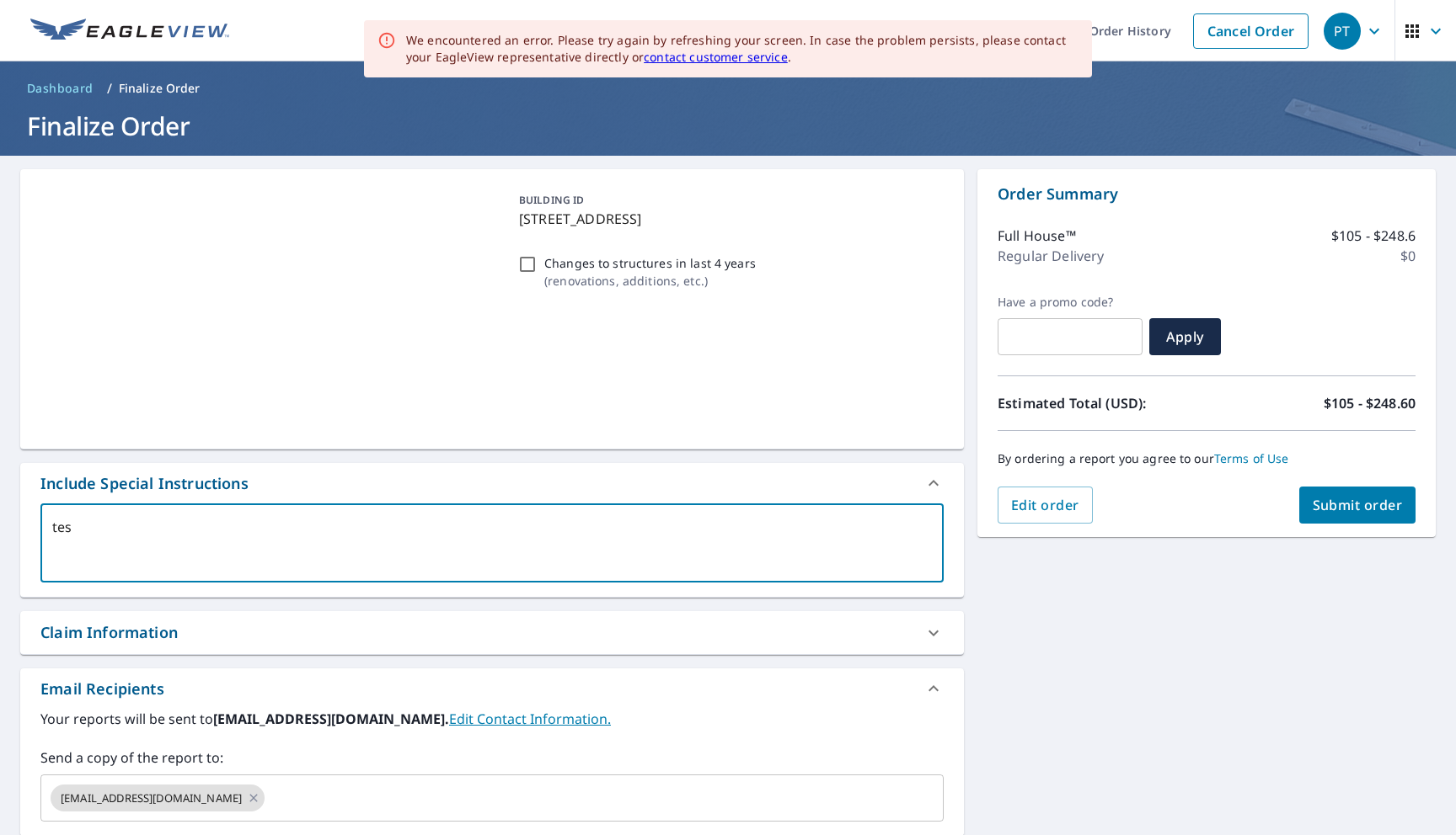
type textarea "test"
type textarea "x"
checkbox input "true"
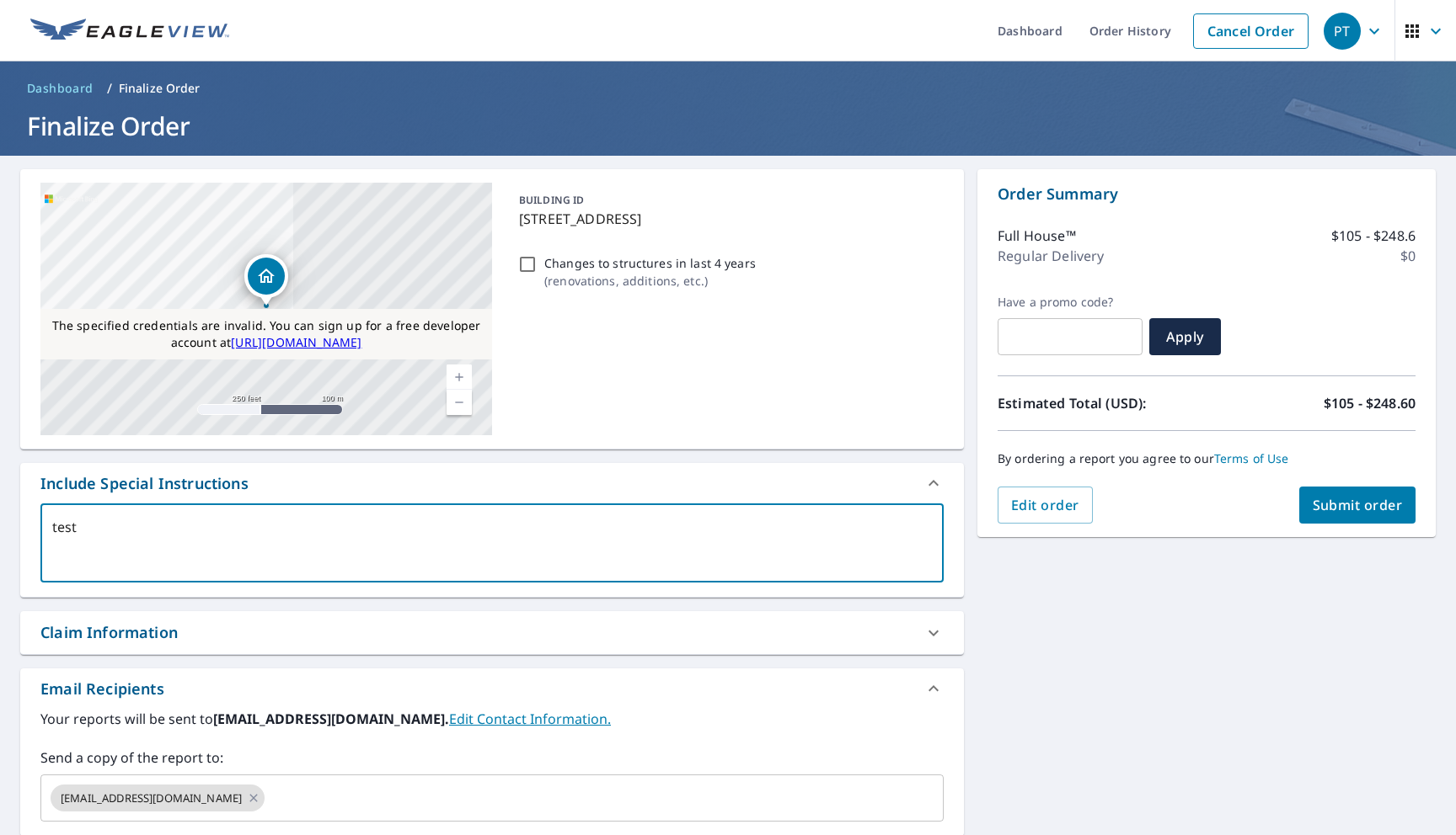
type textarea "test"
click at [1328, 501] on span "Submit order" at bounding box center [1357, 504] width 90 height 18
type textarea "x"
checkbox input "true"
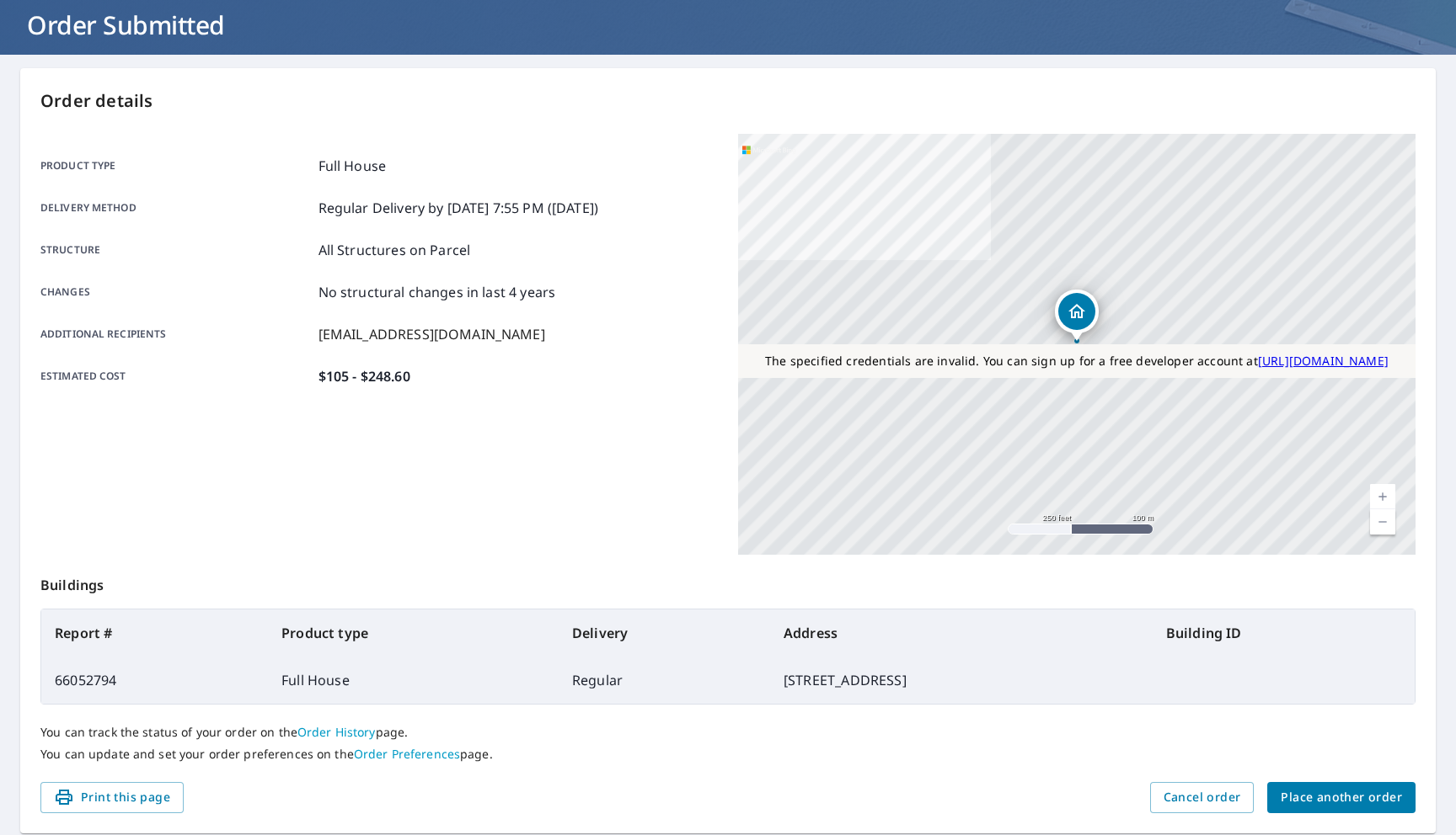
scroll to position [155, 0]
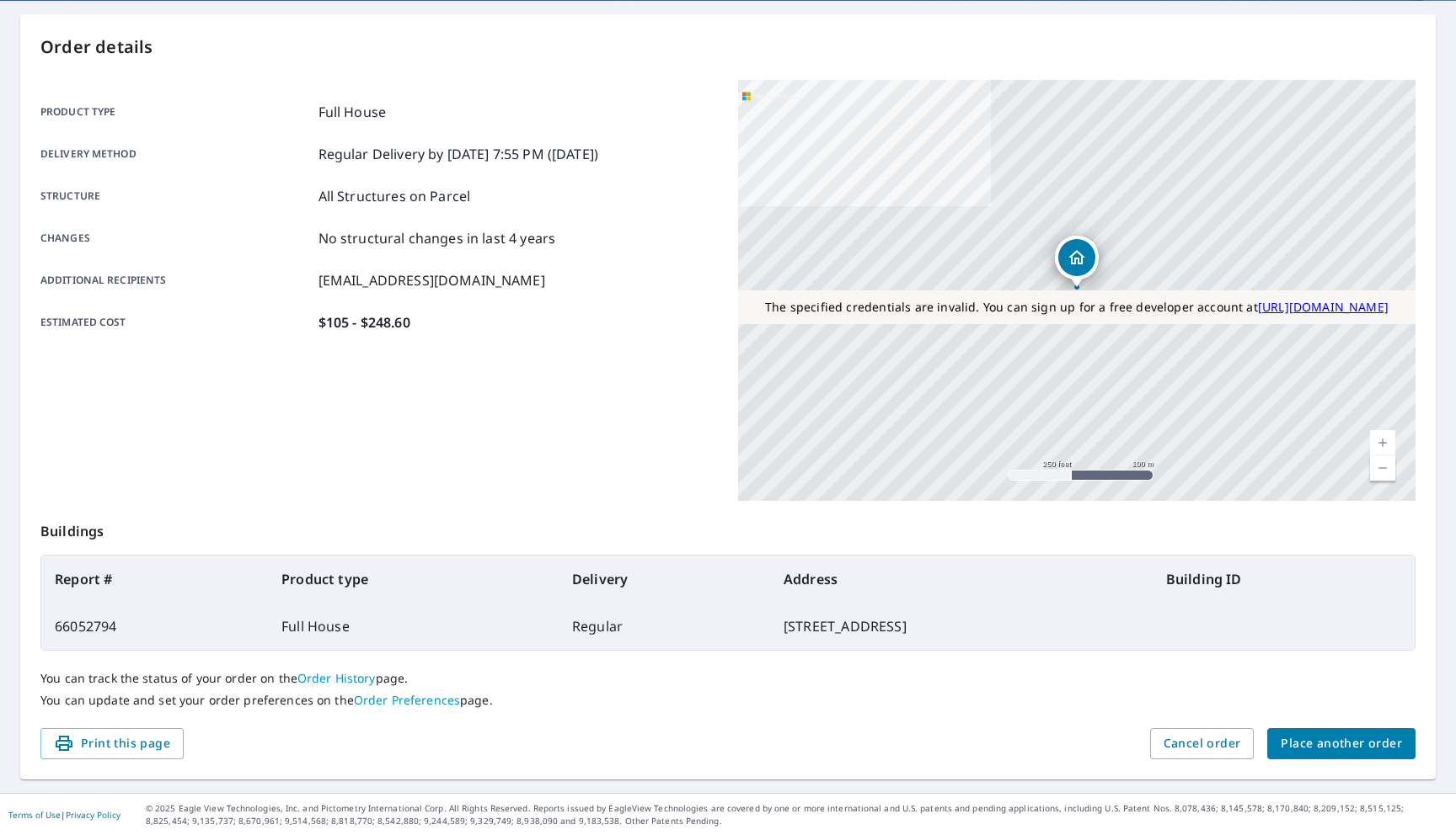
click at [123, 616] on td "66052794" at bounding box center [155, 626] width 227 height 47
click at [101, 623] on td "66052794" at bounding box center [155, 626] width 227 height 47
copy td "66052794"
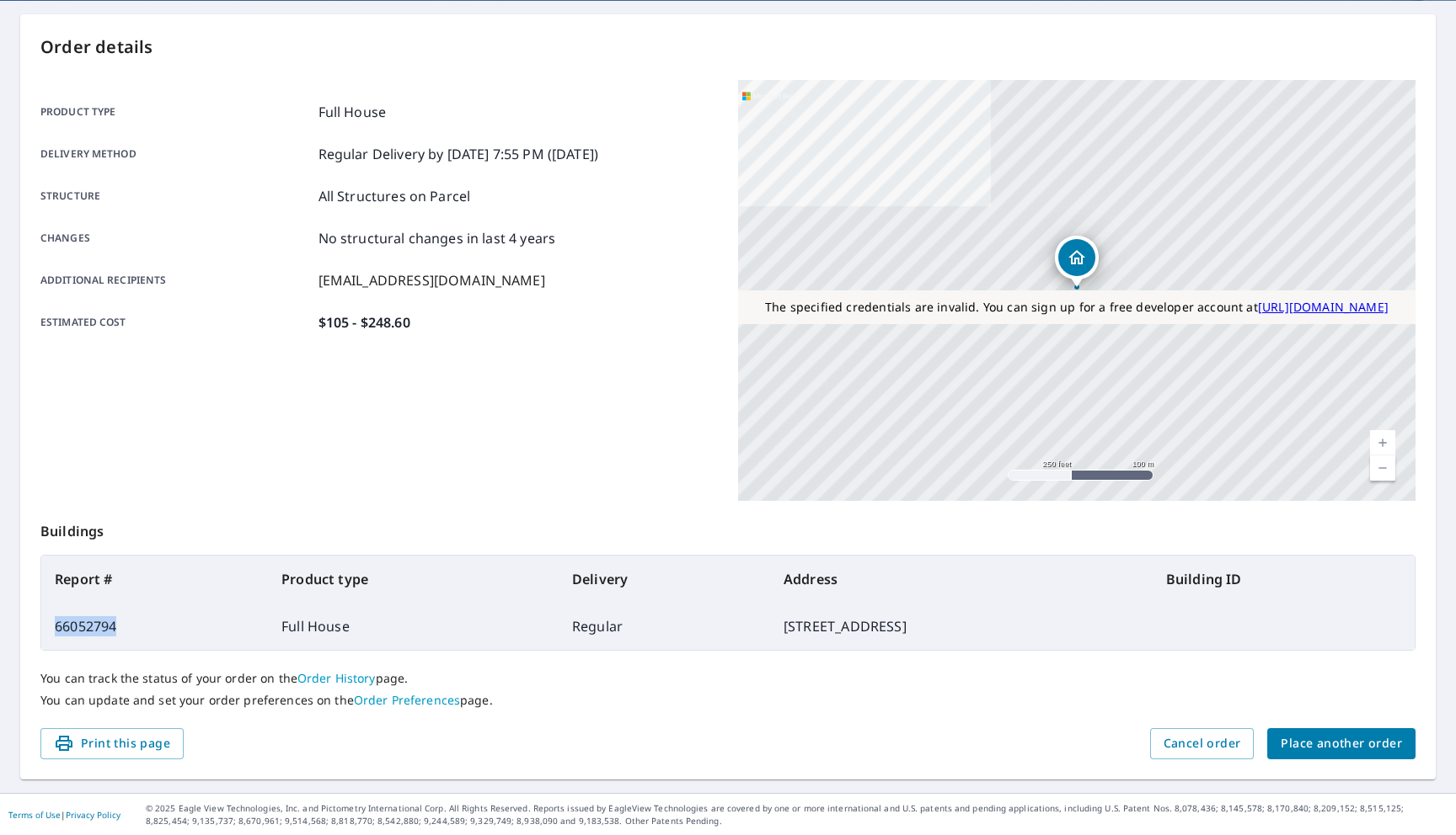
click at [1297, 743] on span "Place another order" at bounding box center [1341, 744] width 121 height 21
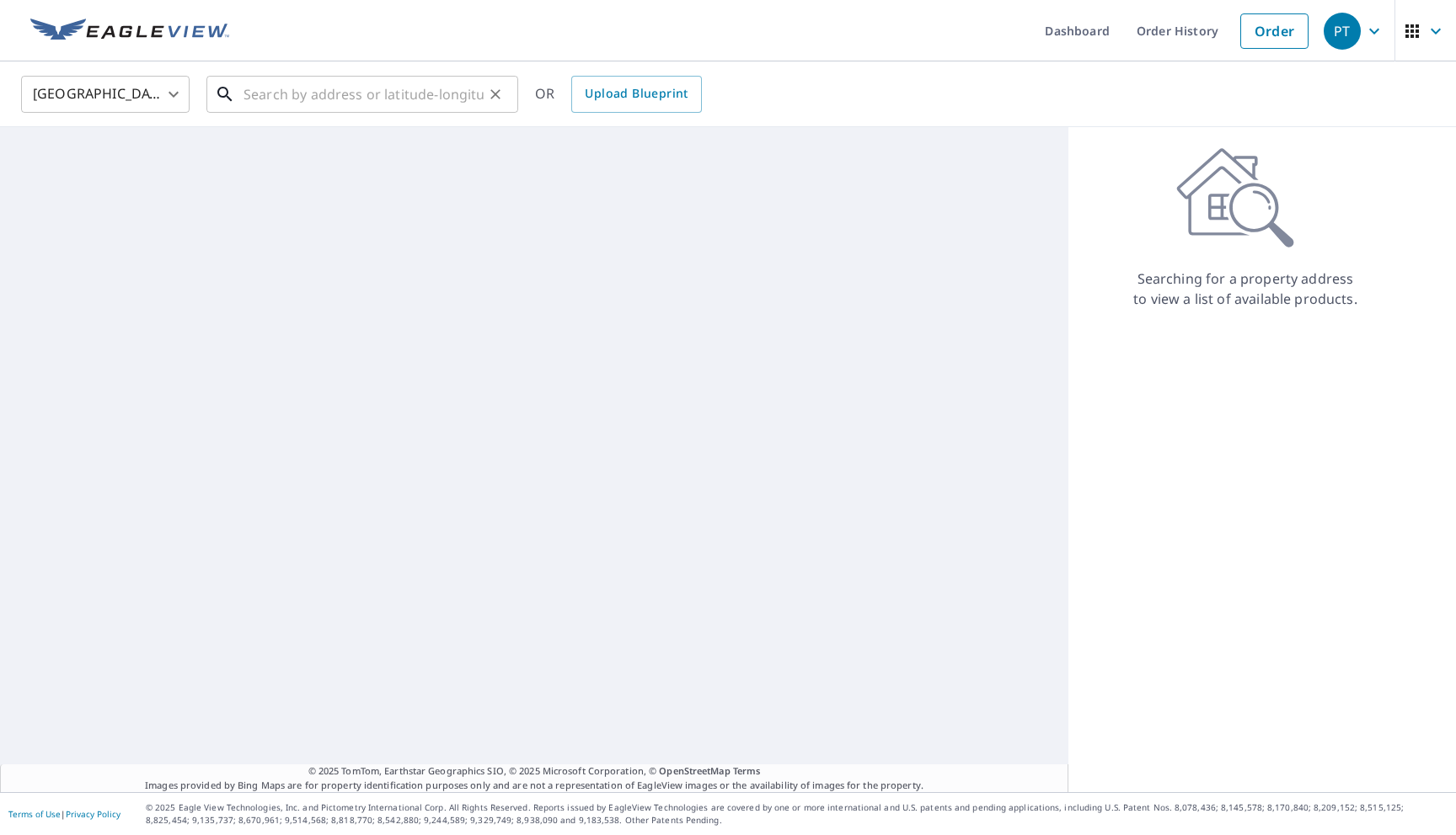
click at [374, 98] on input "text" at bounding box center [363, 94] width 240 height 47
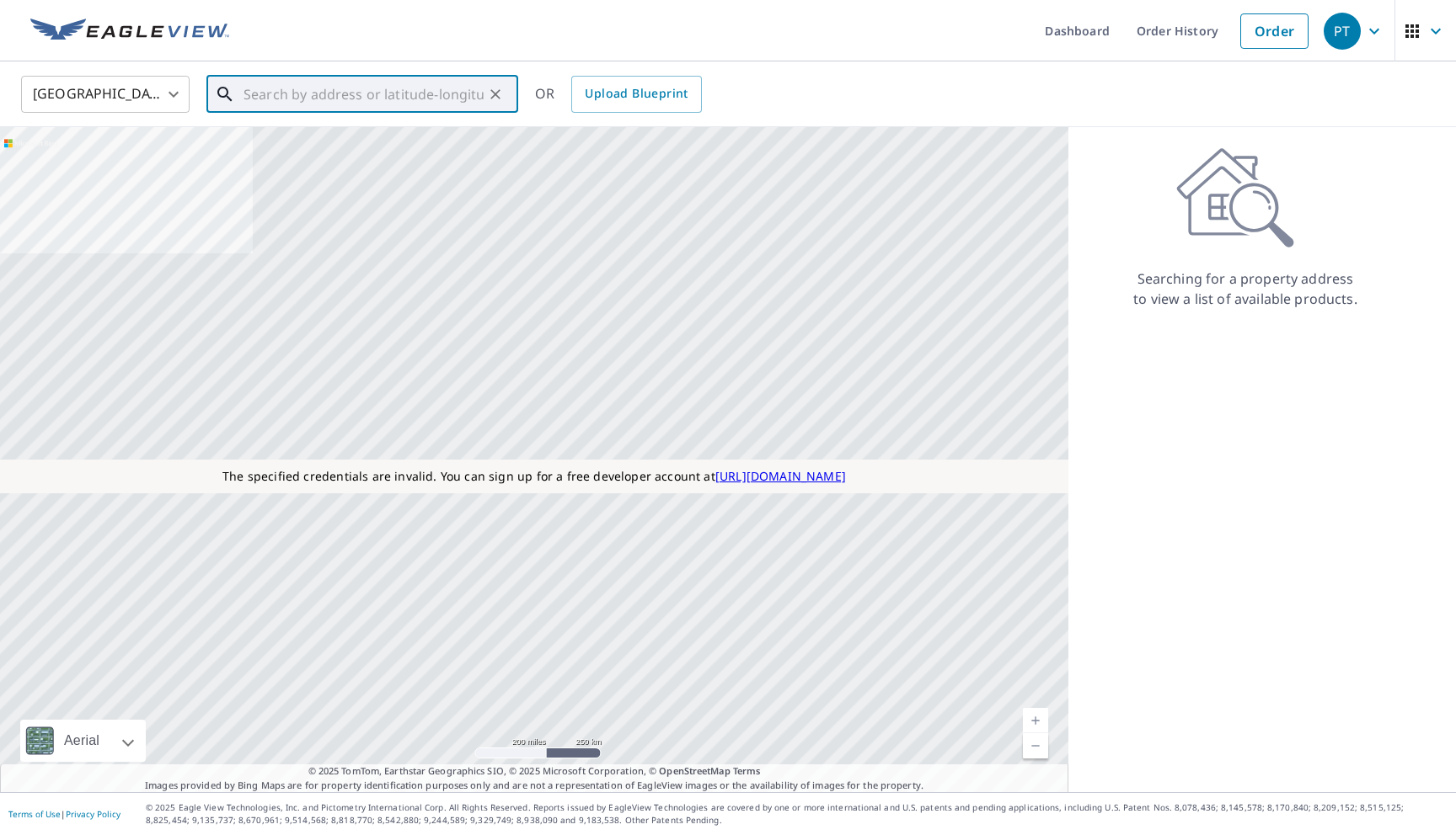
paste input "138 E Huisache Ave San Antonio, TX 78212"
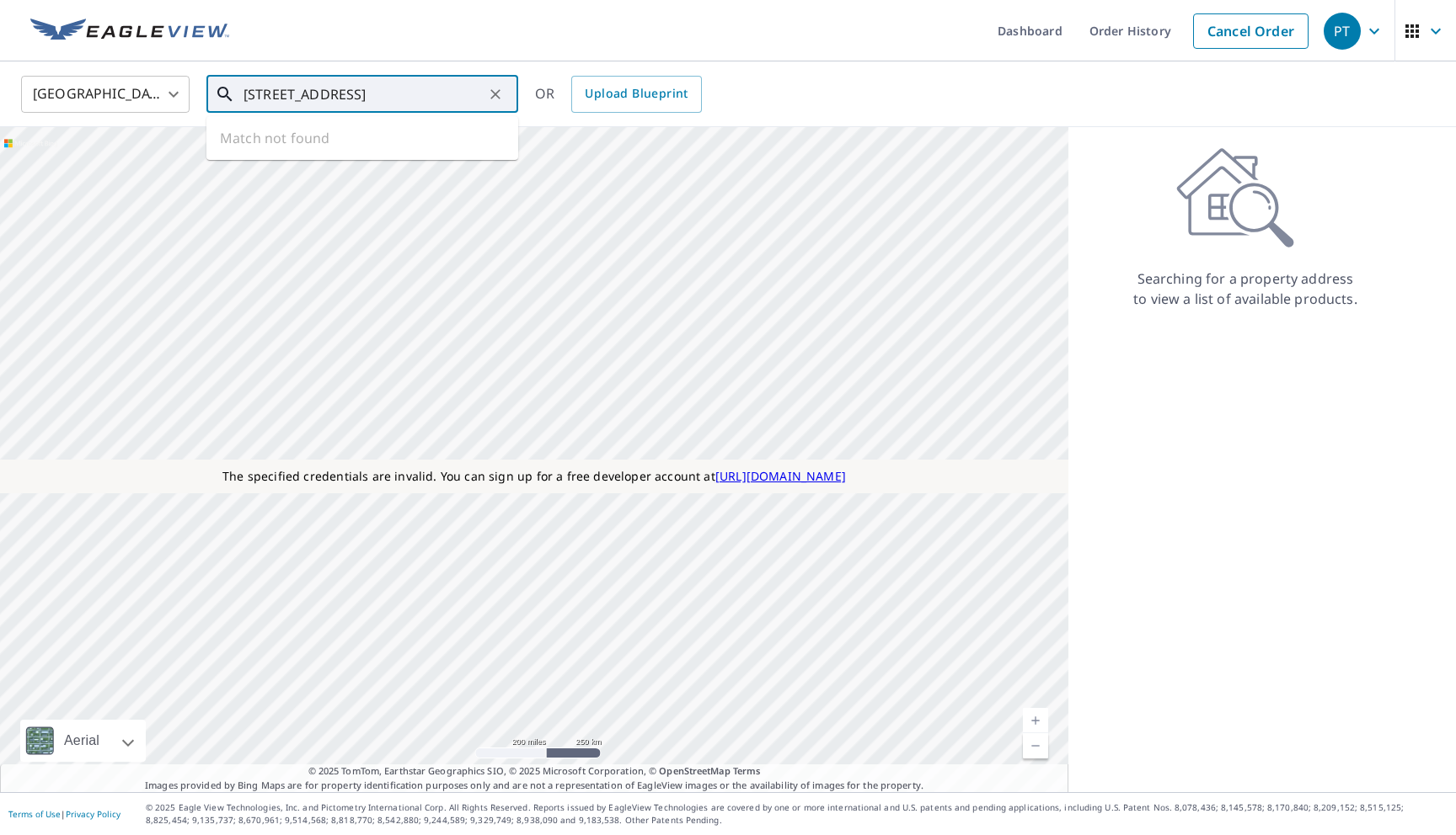
scroll to position [0, 32]
click at [352, 161] on p "San Antonio, TX 78212" at bounding box center [372, 161] width 264 height 17
type input "138 E Huisache Ave San Antonio, TX 78212"
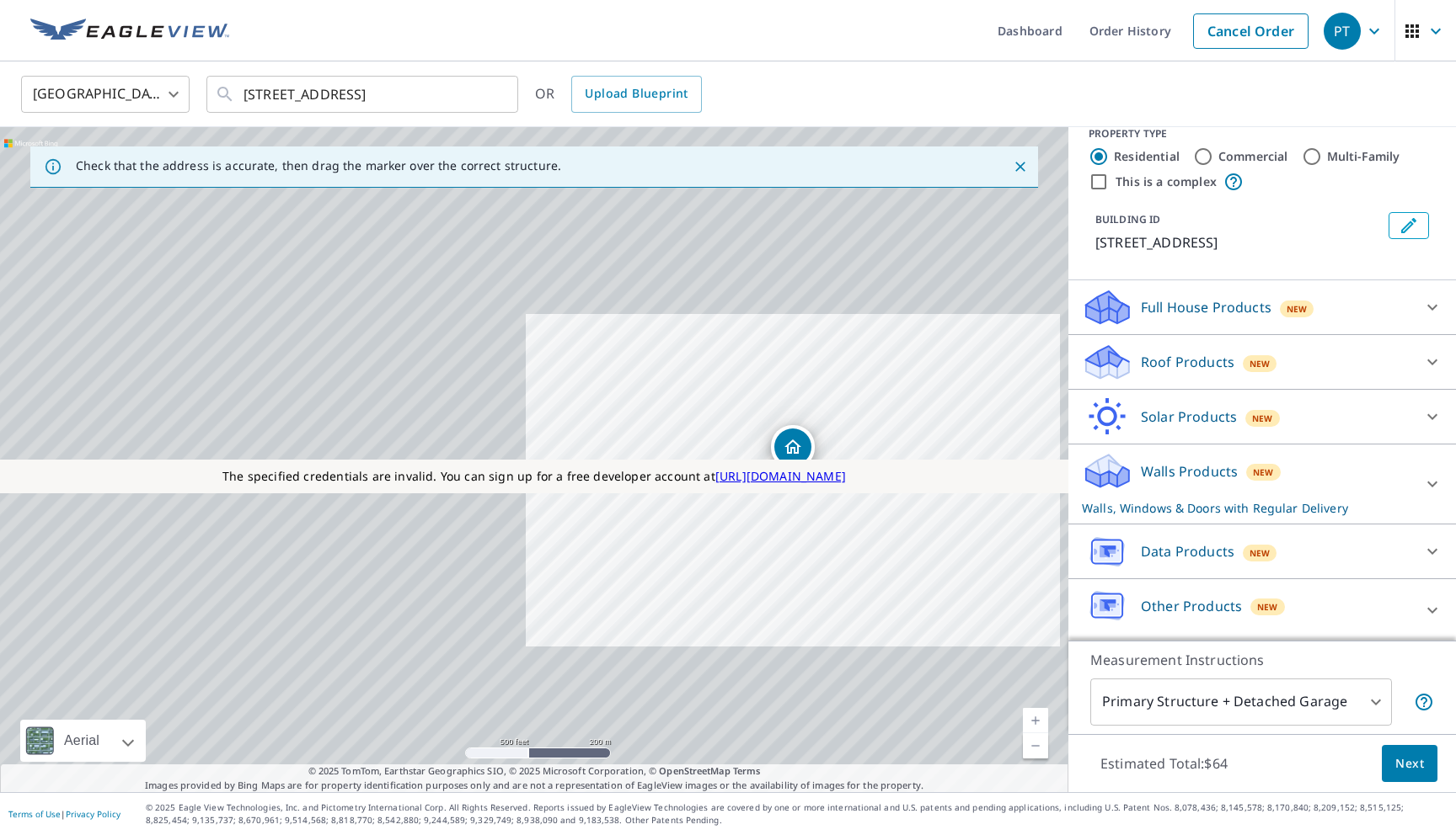
scroll to position [22, 0]
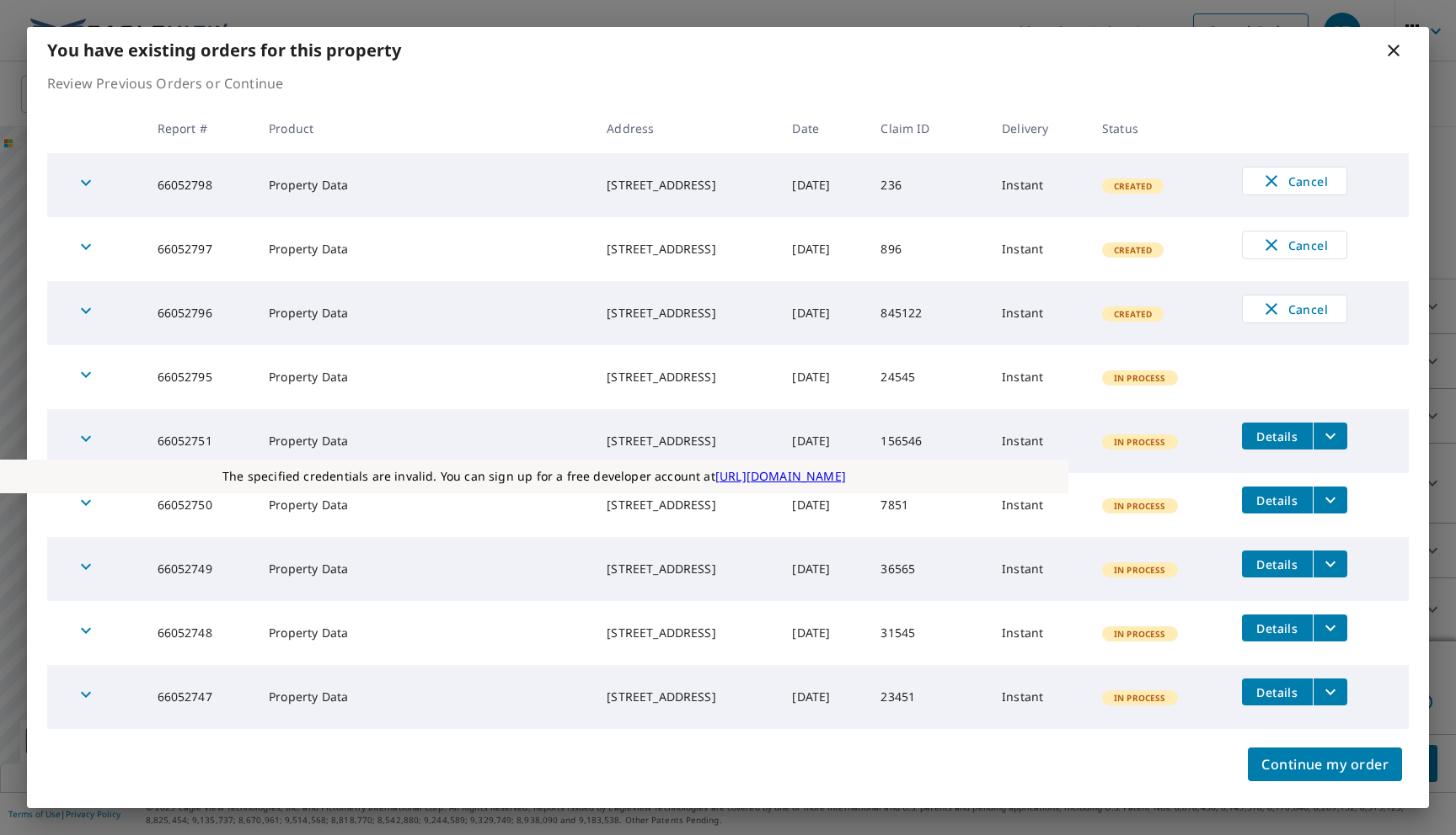
click at [1160, 488] on td "In Process" at bounding box center [1158, 504] width 140 height 64
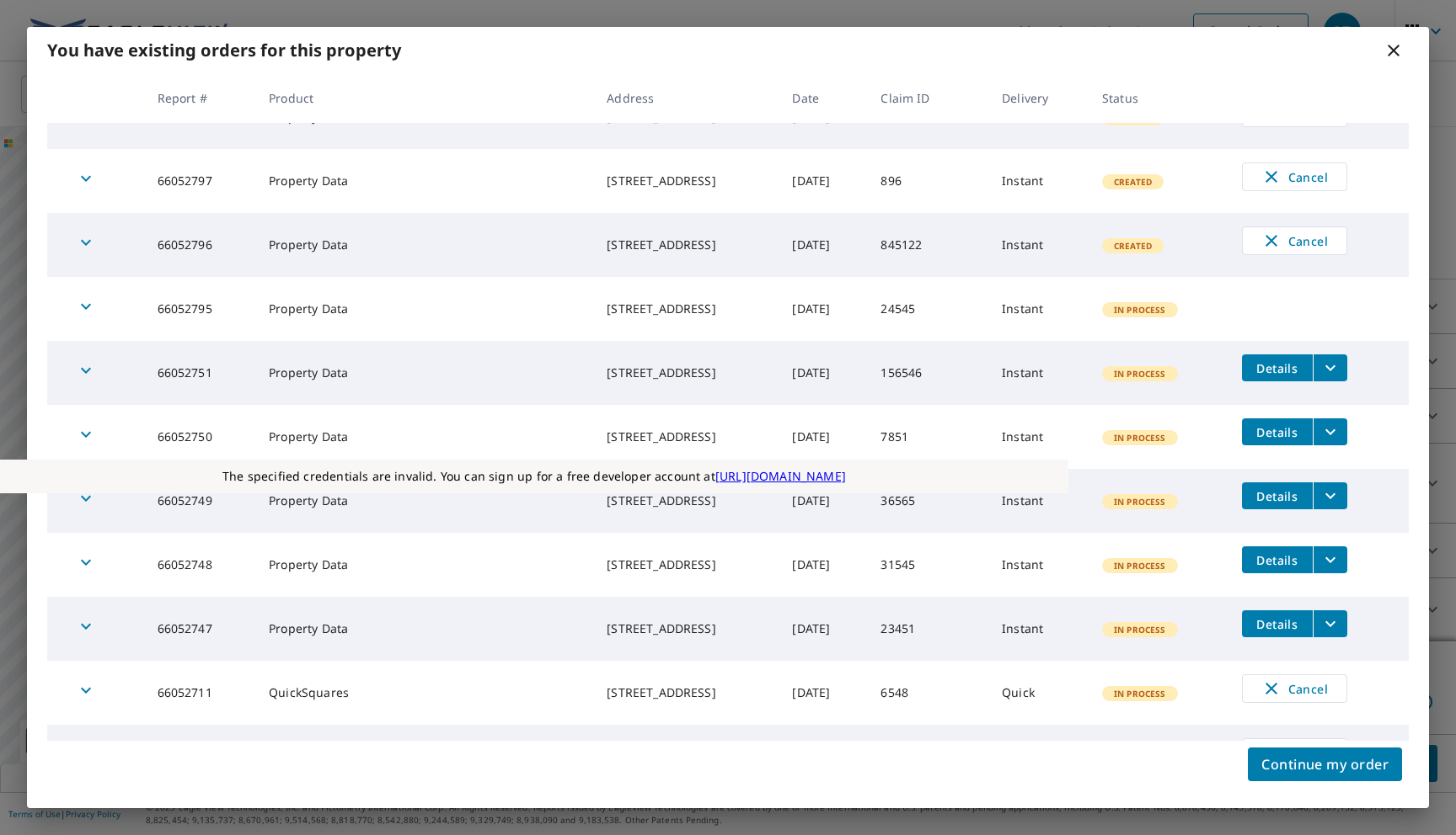
scroll to position [113, 0]
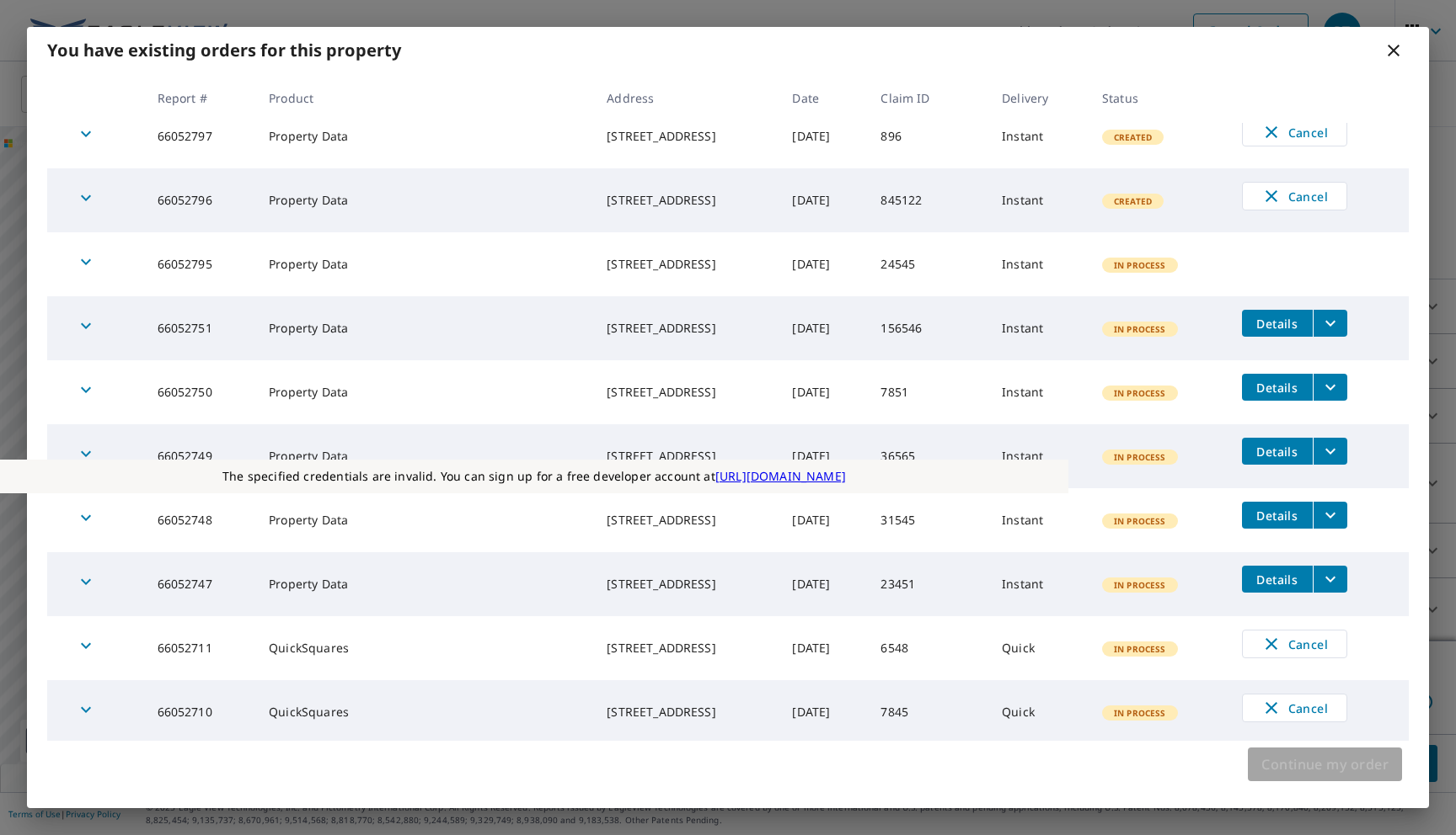
click at [1274, 768] on span "Continue my order" at bounding box center [1325, 764] width 127 height 24
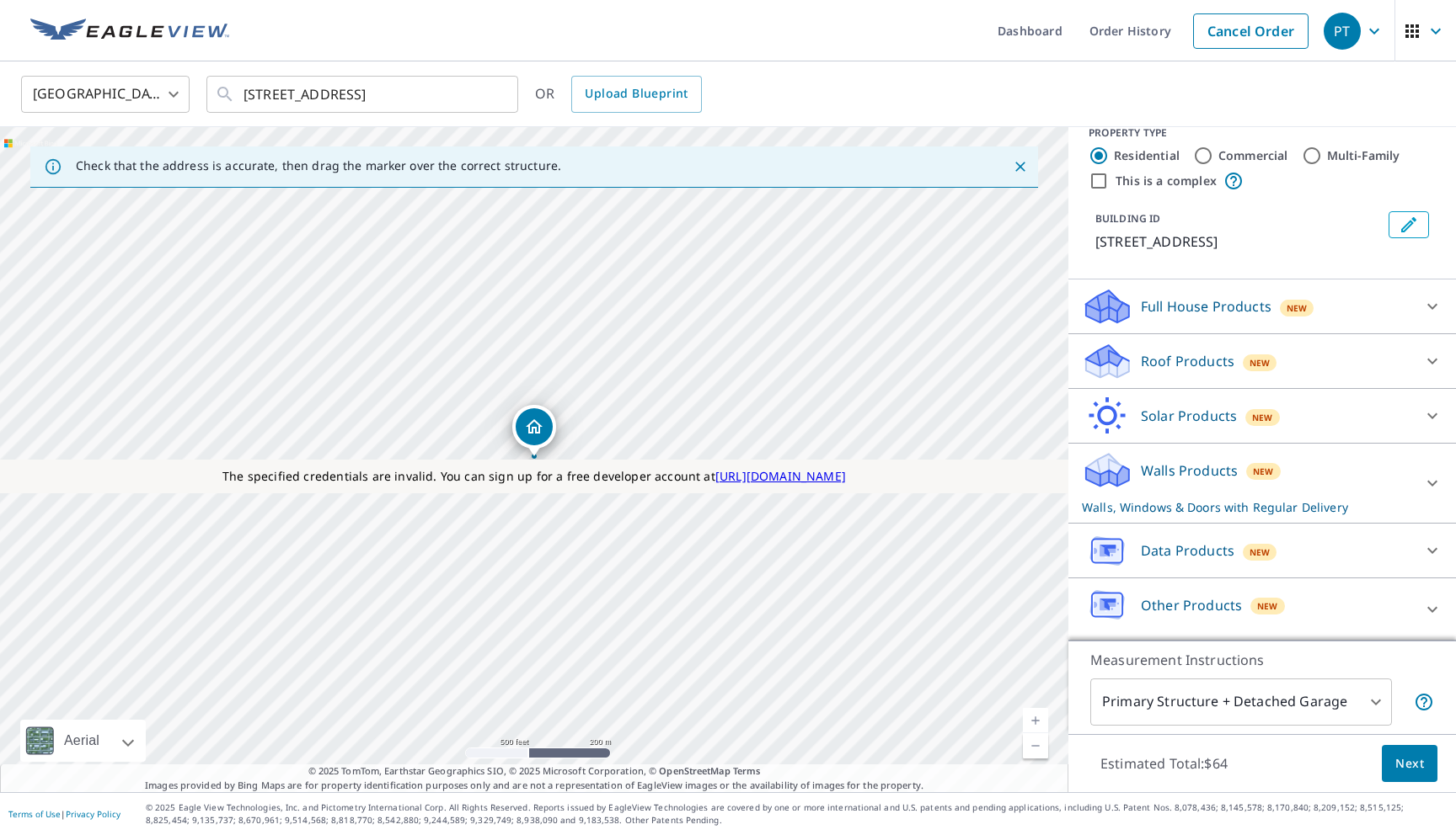
click at [1192, 371] on div "Roof Products New" at bounding box center [1247, 361] width 330 height 39
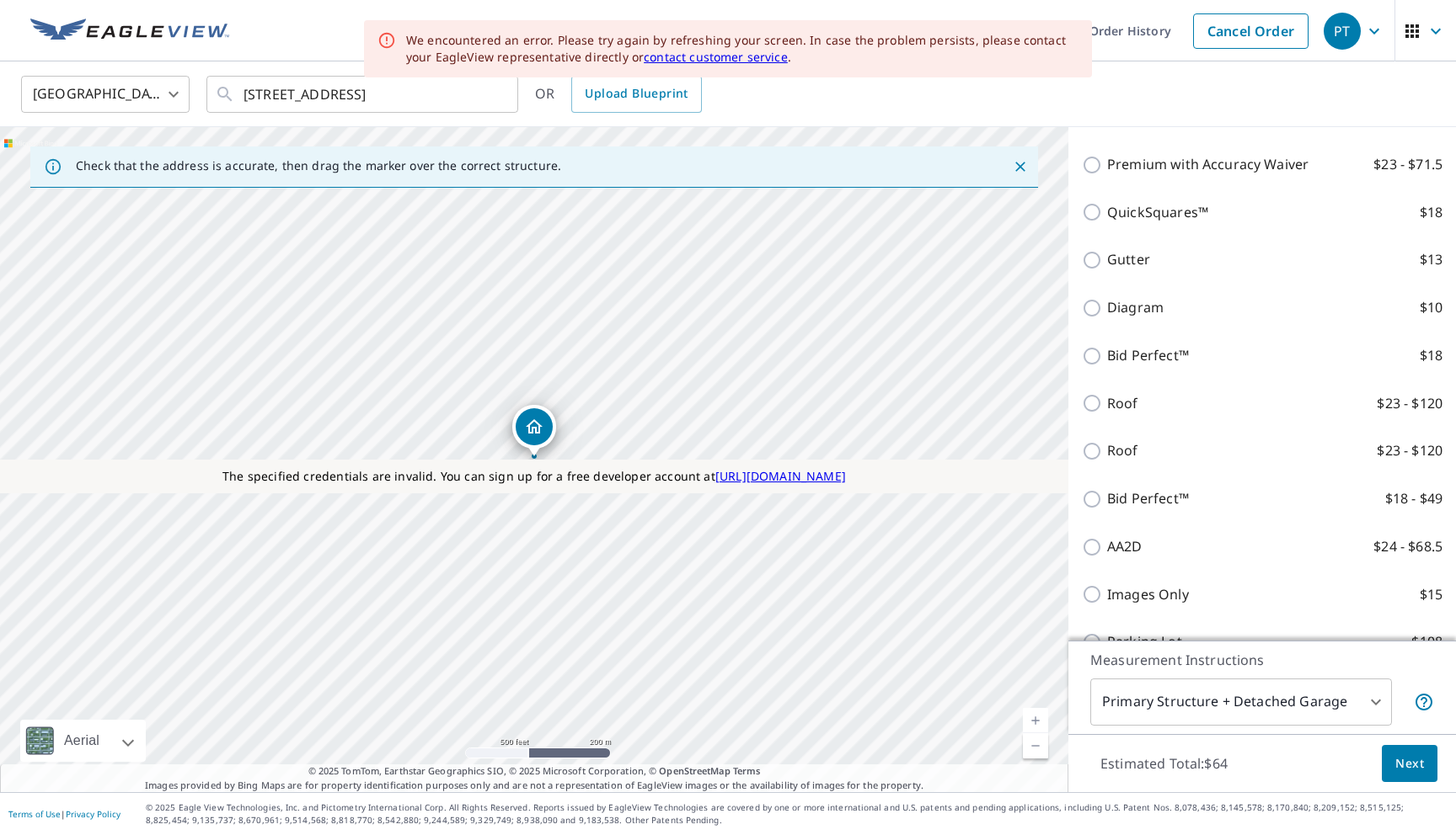
scroll to position [601, 0]
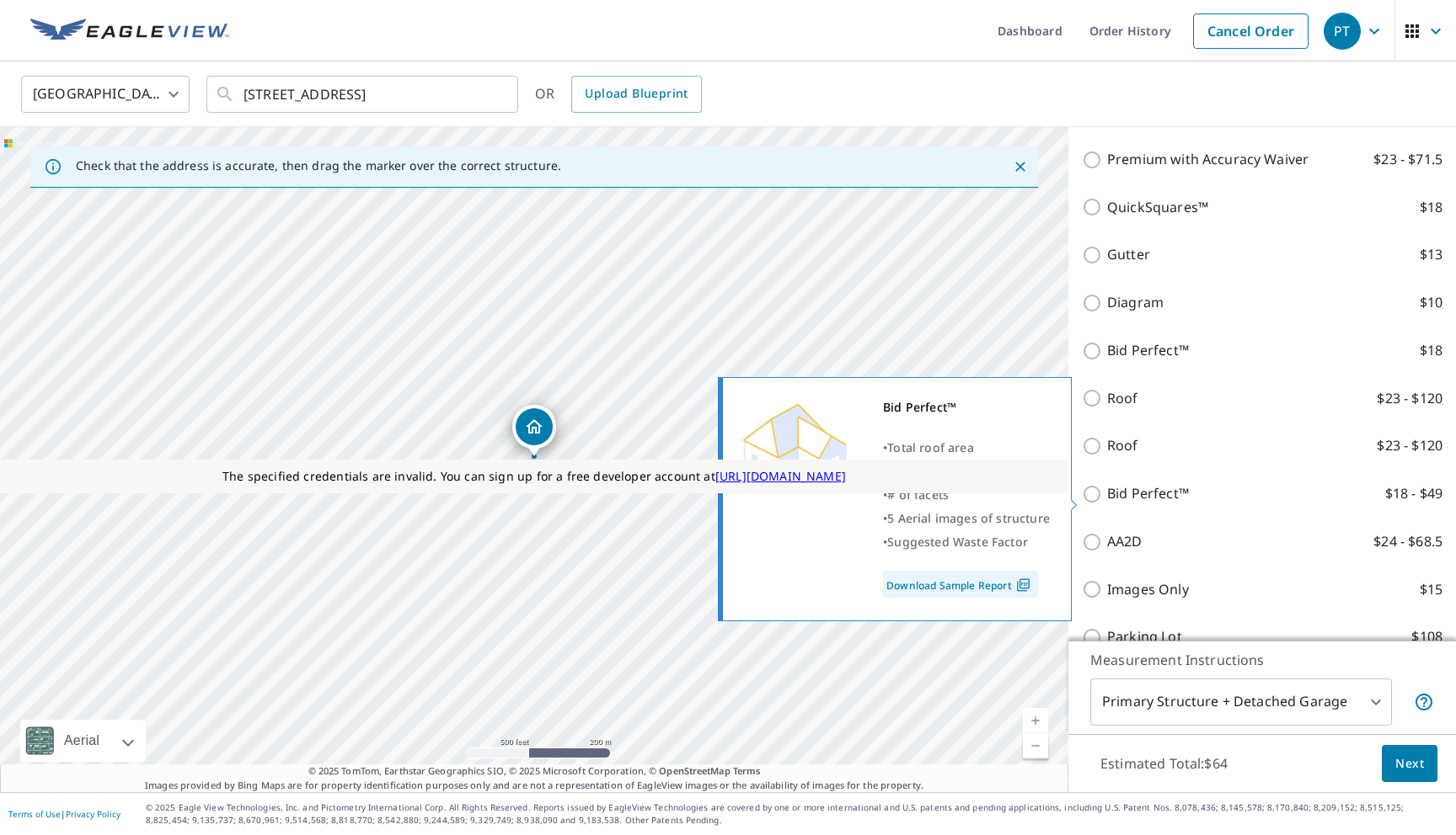
click at [1166, 504] on p "Bid Perfect™" at bounding box center [1148, 494] width 82 height 21
click at [1107, 504] on input "Bid Perfect™ $18 - $49" at bounding box center [1094, 494] width 25 height 20
checkbox input "true"
type input "3"
checkbox input "false"
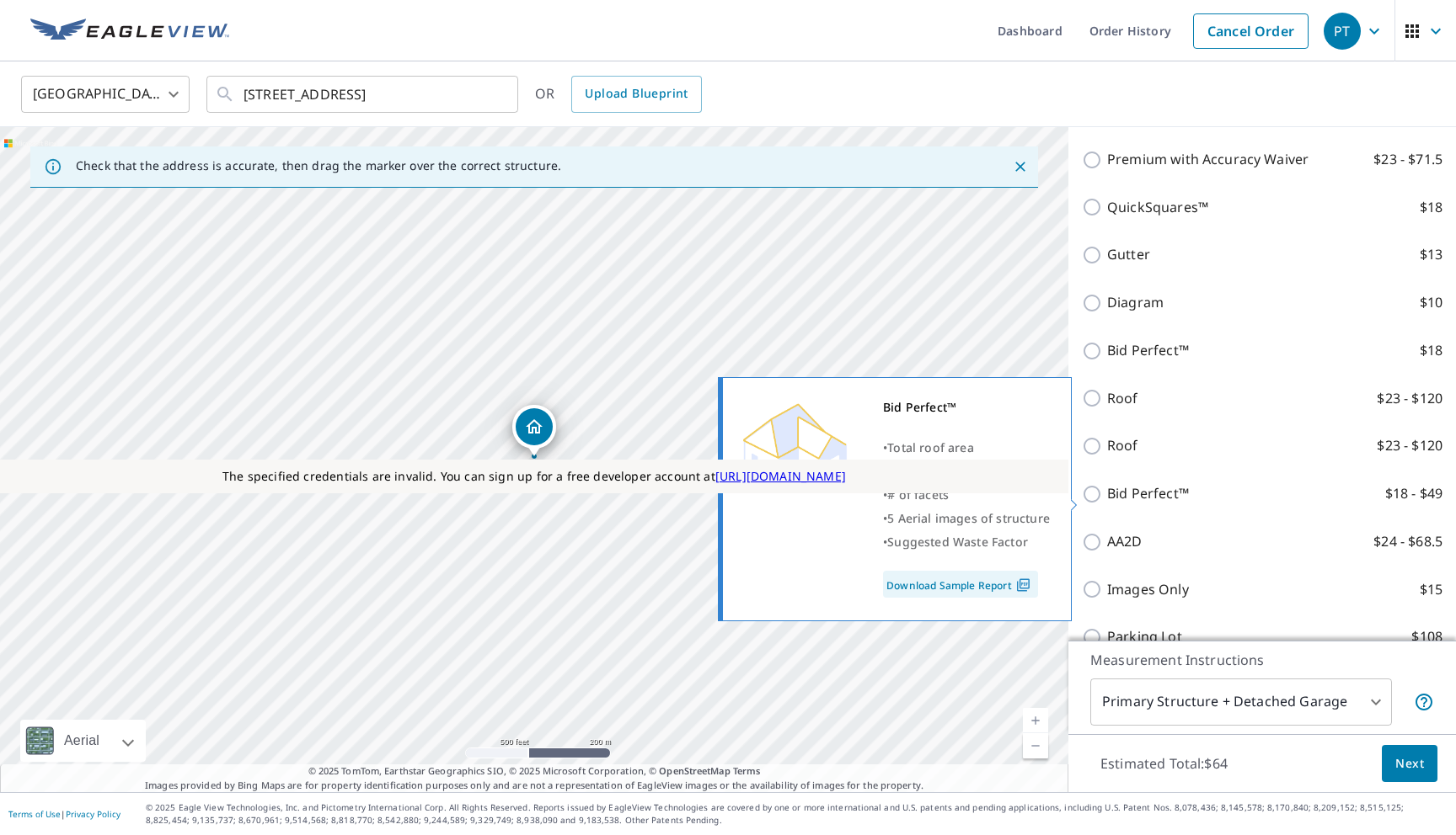
scroll to position [582, 0]
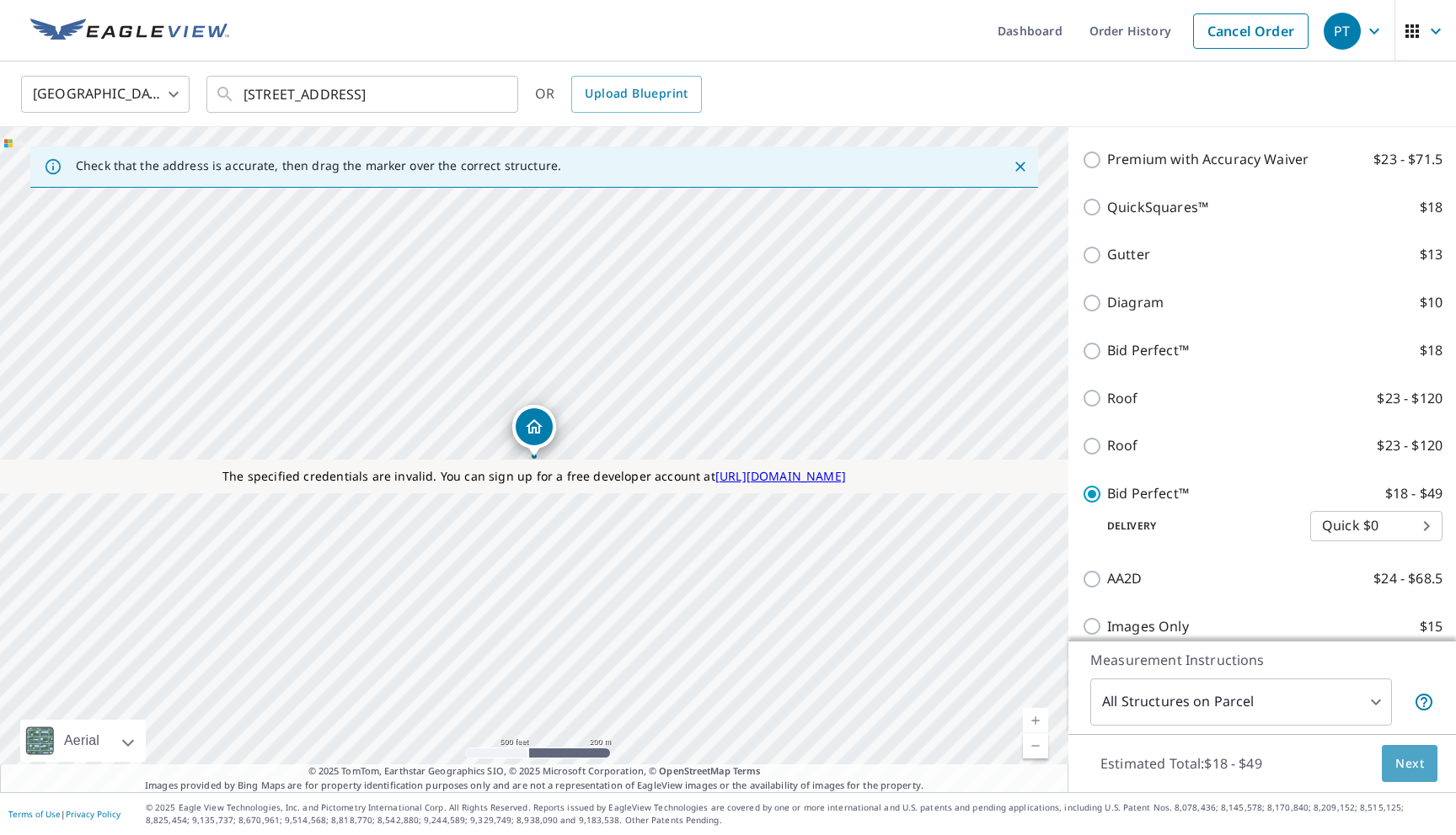
click at [1419, 758] on span "Next" at bounding box center [1409, 764] width 29 height 21
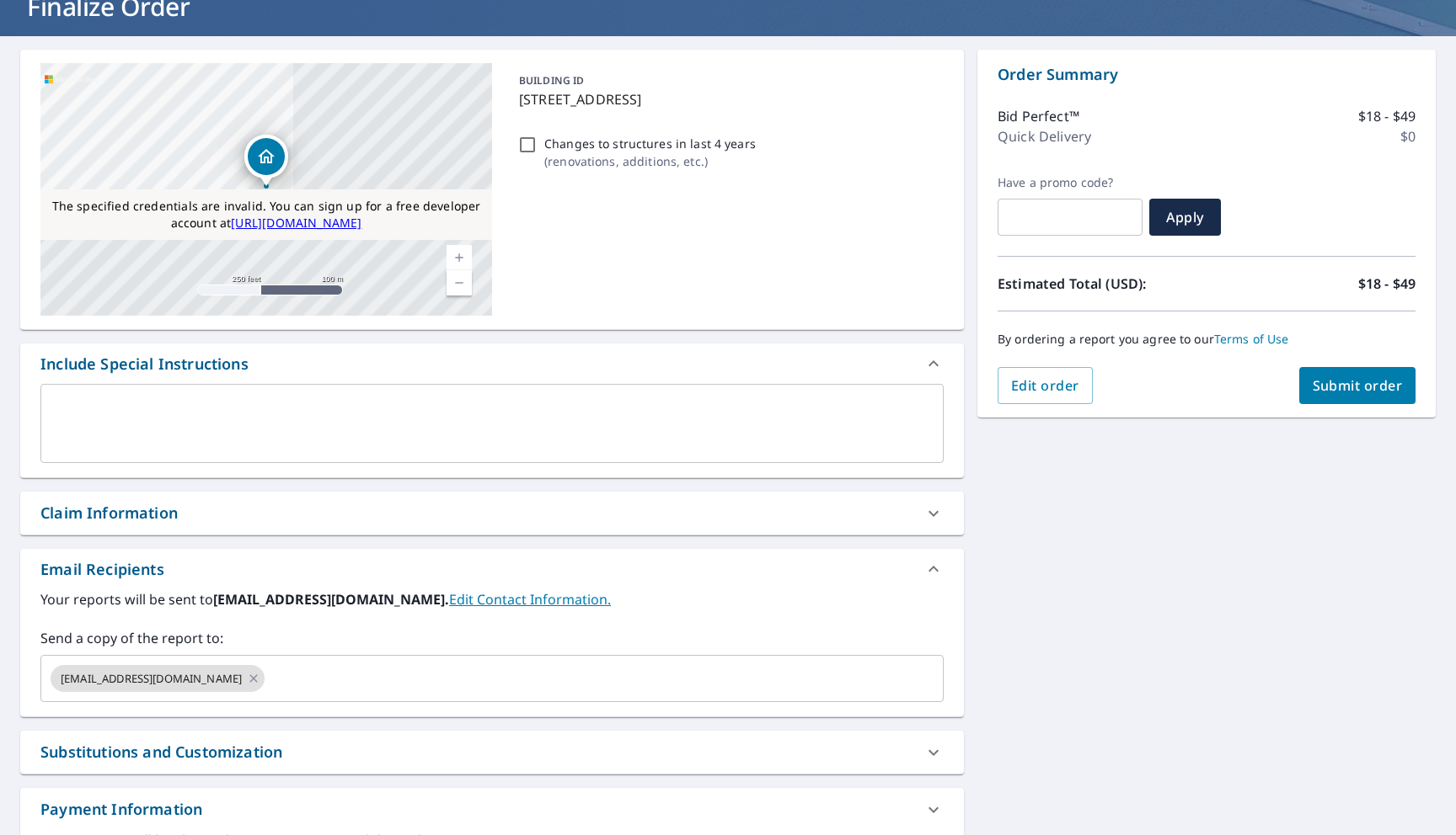
scroll to position [128, 0]
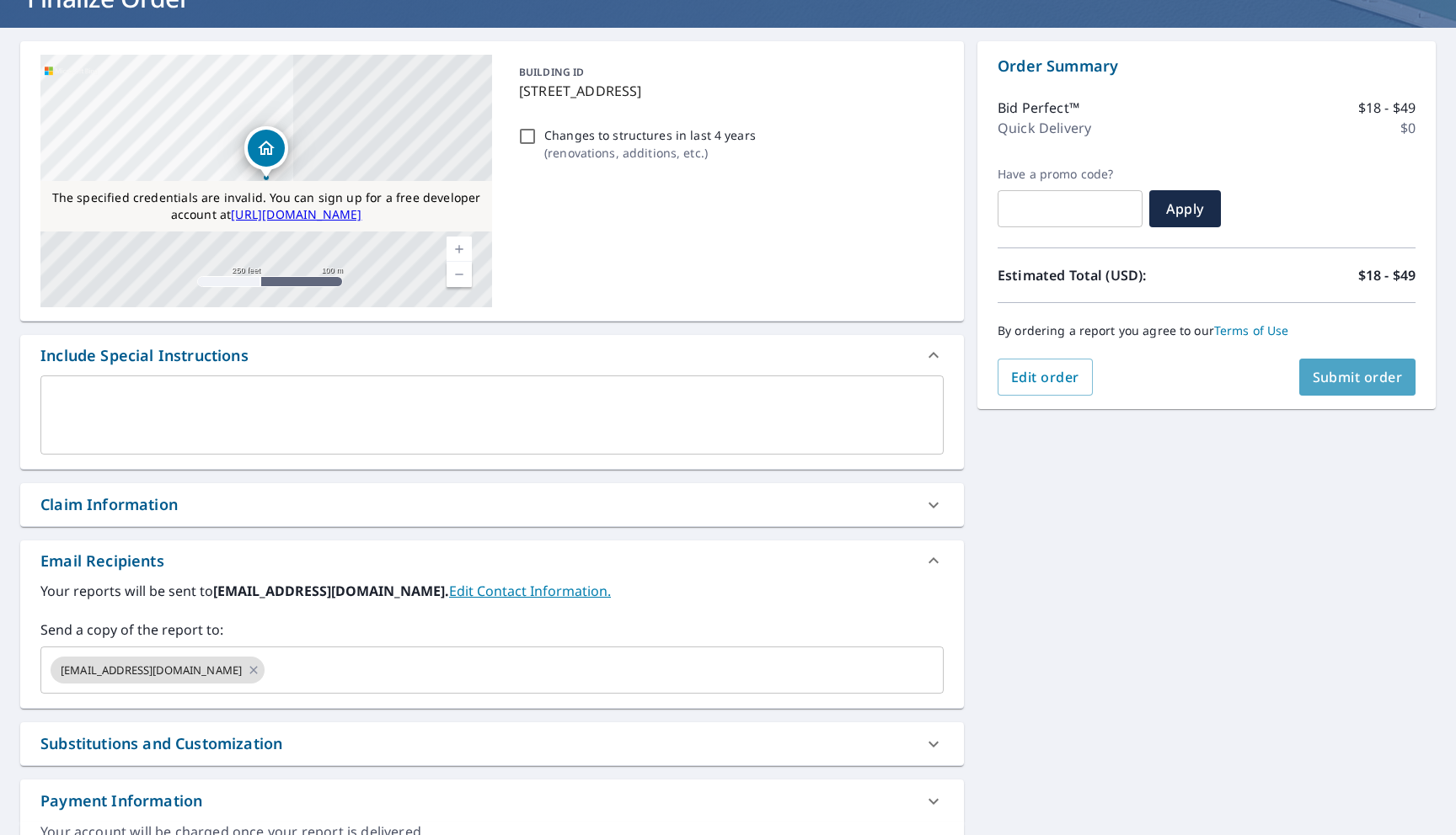
click at [1351, 375] on span "Submit order" at bounding box center [1357, 377] width 90 height 18
checkbox input "true"
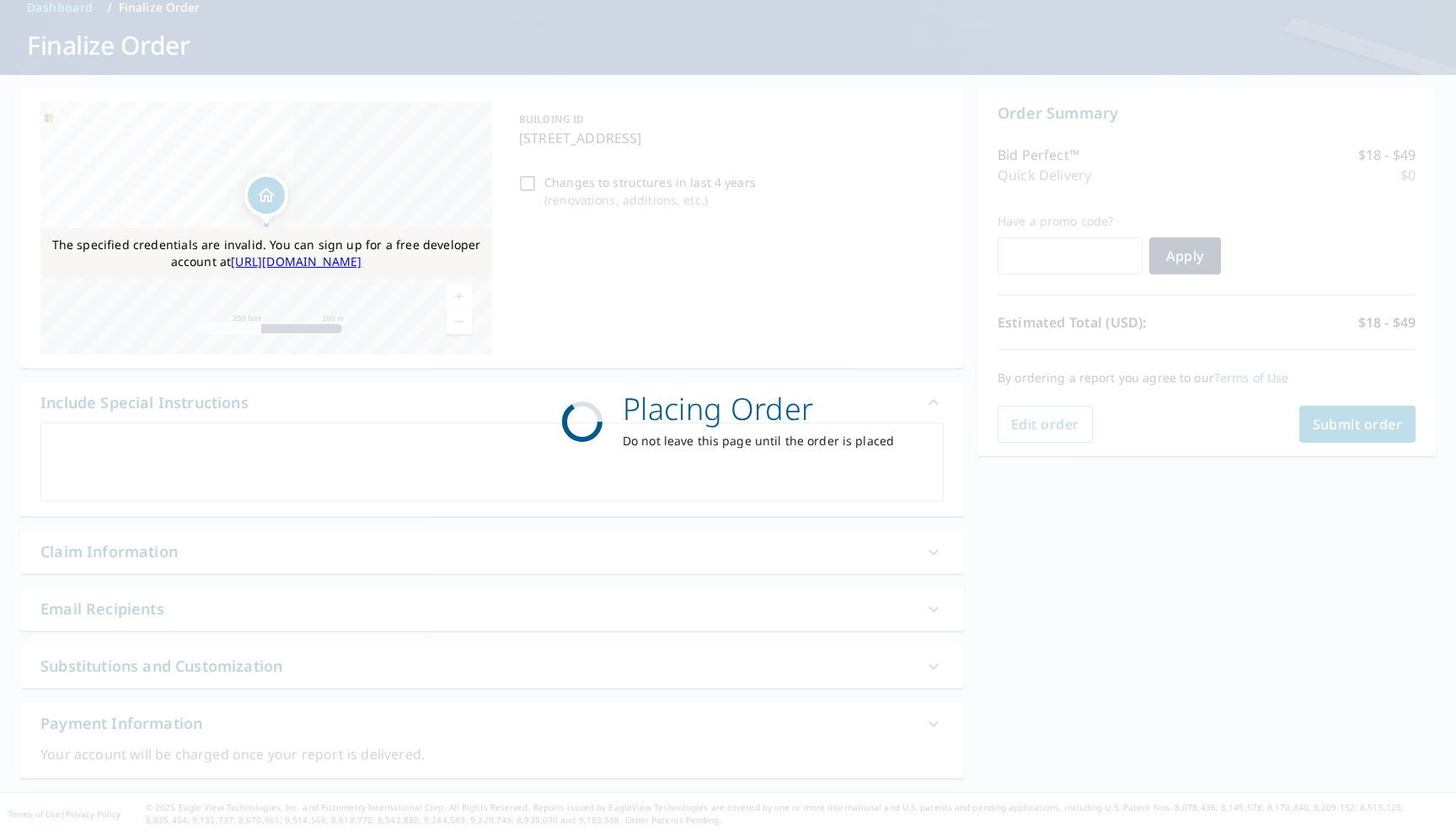
scroll to position [81, 0]
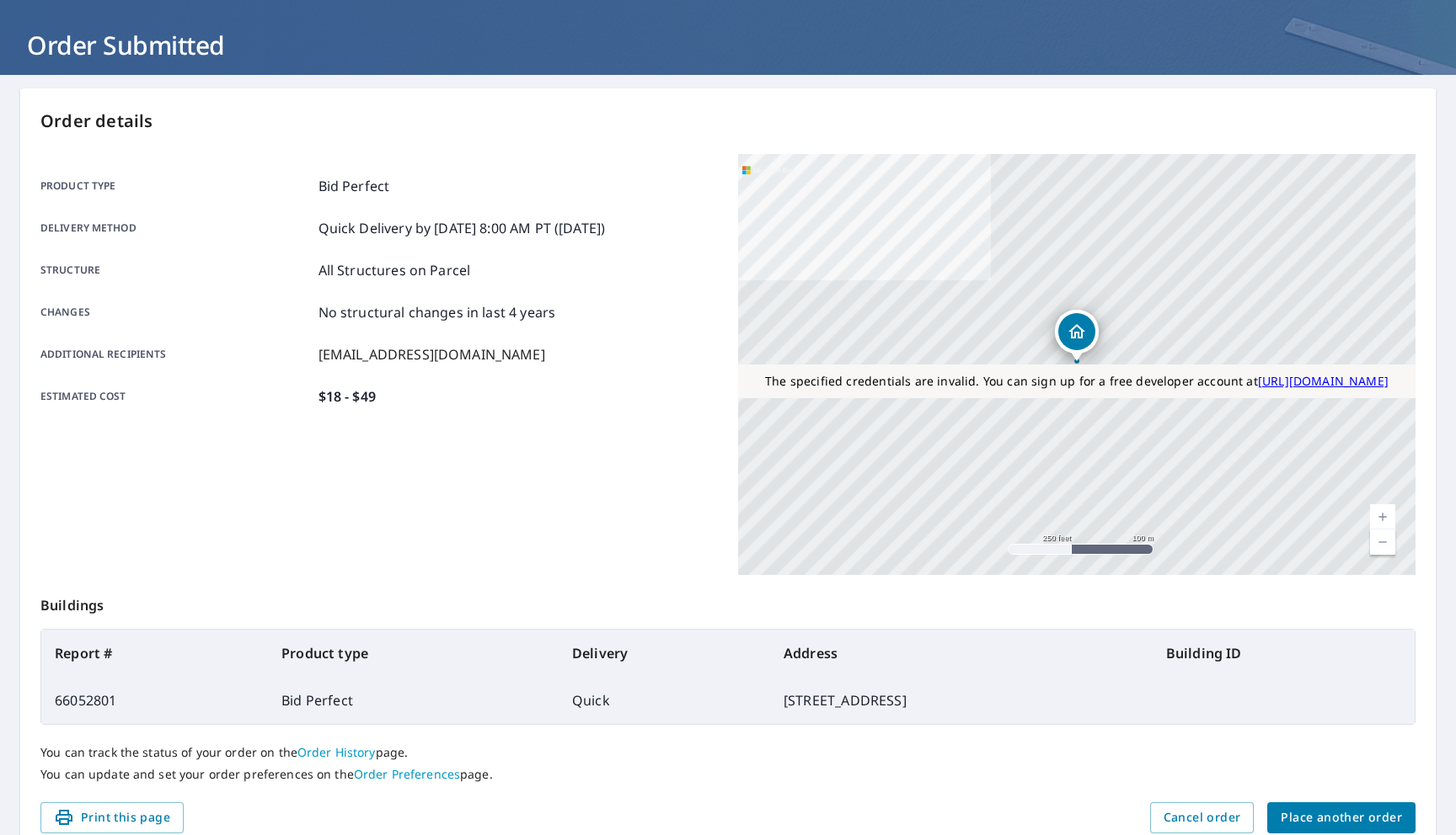
click at [108, 701] on td "66052801" at bounding box center [155, 701] width 227 height 47
copy td "66052801"
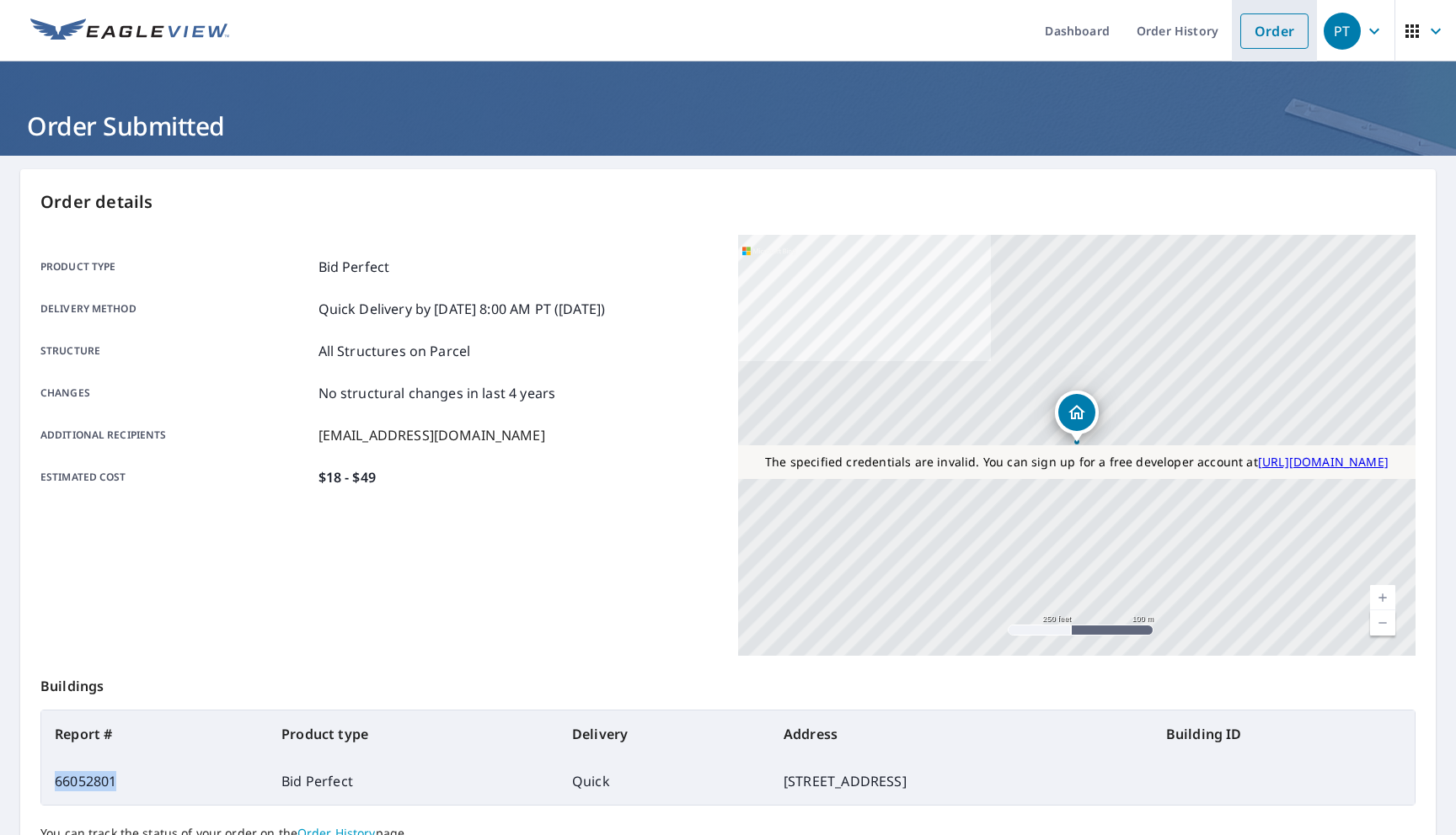
click at [1281, 18] on link "Order" at bounding box center [1274, 31] width 68 height 36
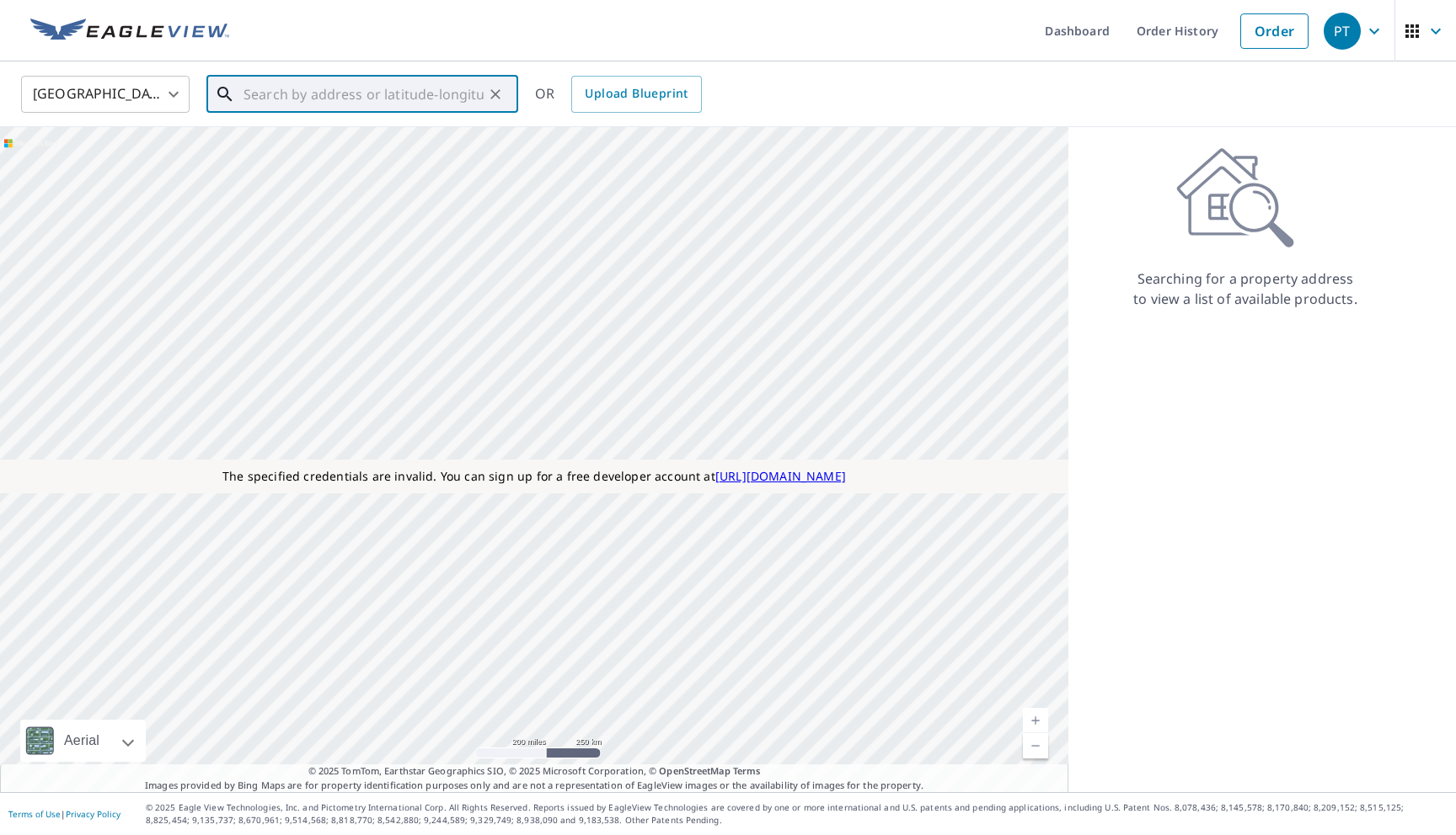
click at [424, 90] on input "text" at bounding box center [363, 94] width 240 height 47
paste input "5123 Laurelwood Dr Kingwood, TX 77345"
click at [367, 141] on span "5123 Laurelwood Dr" at bounding box center [372, 142] width 264 height 20
type input "5123 Laurelwood Dr Kingwood, TX 77345"
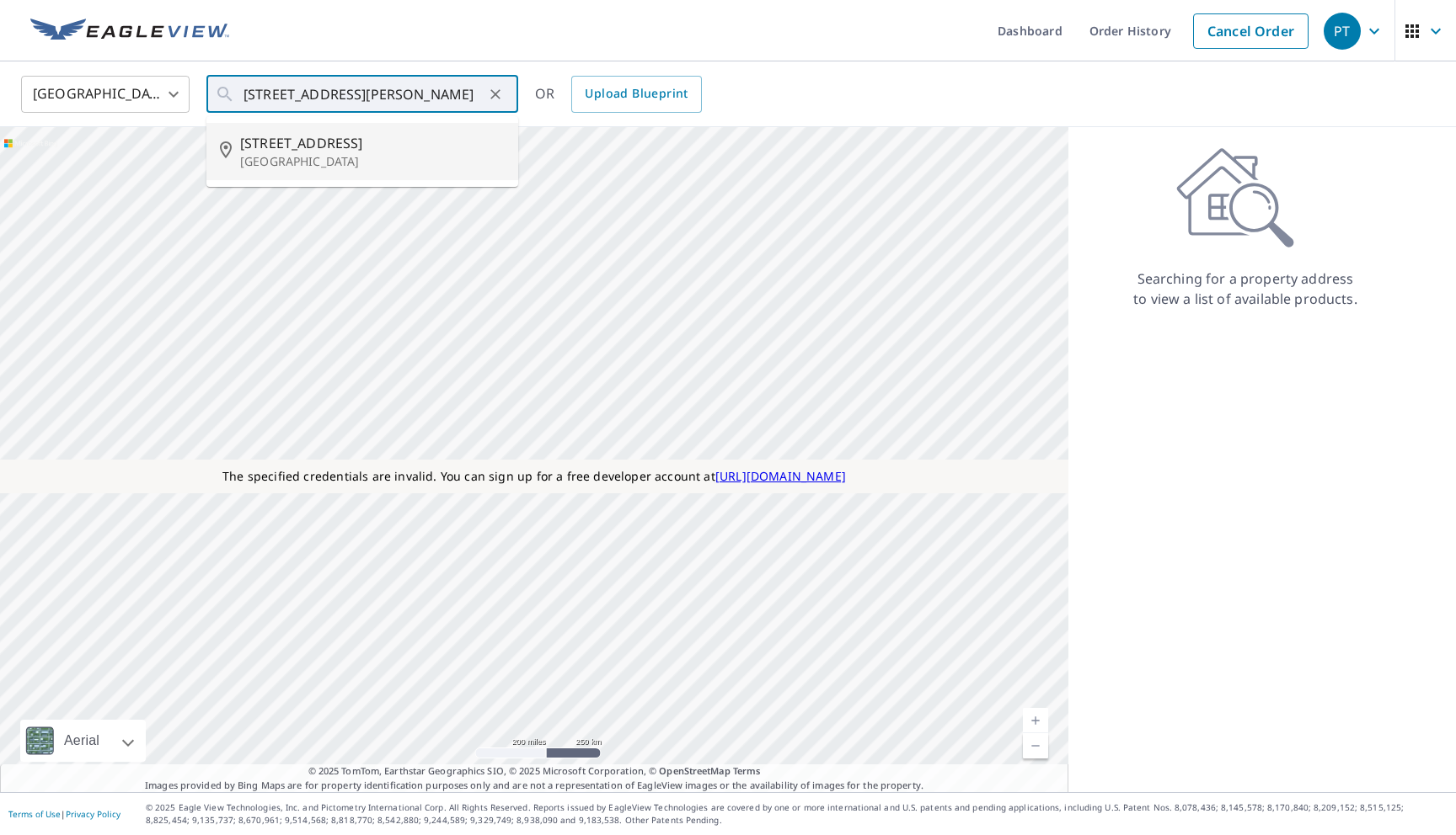
scroll to position [0, 0]
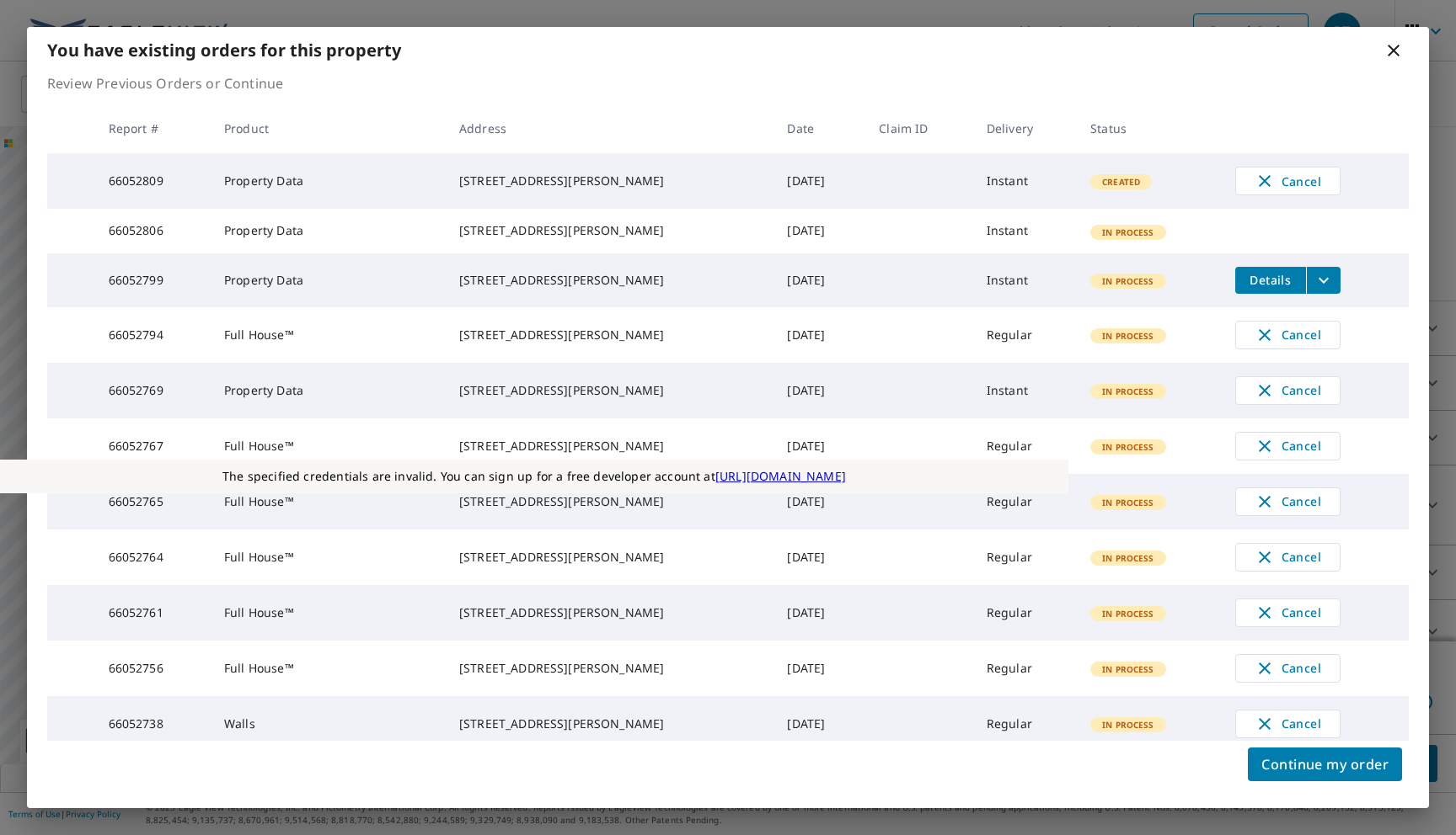
click at [1393, 50] on icon at bounding box center [1394, 51] width 12 height 12
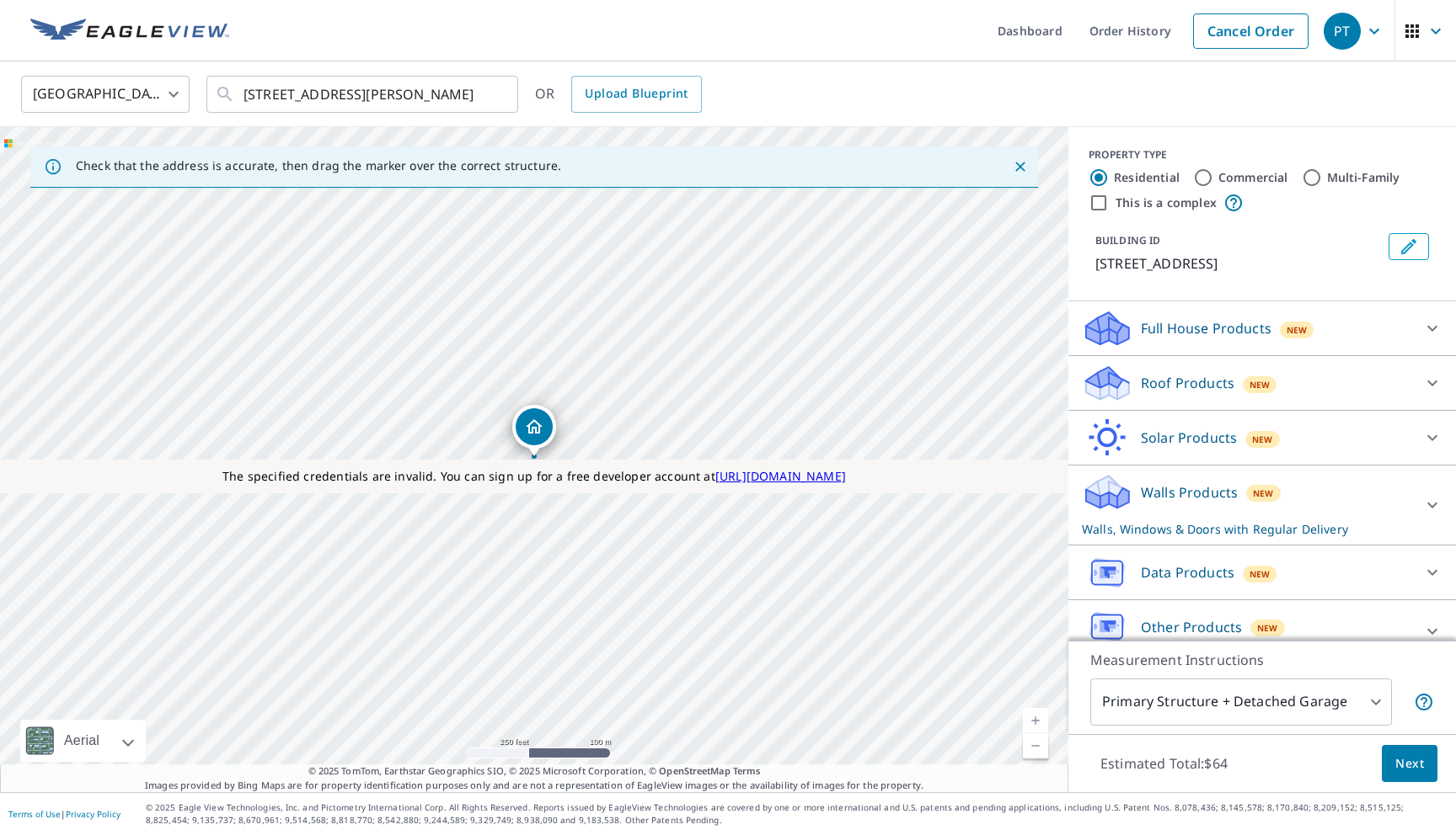
click at [1174, 563] on p "Data Products" at bounding box center [1187, 572] width 93 height 20
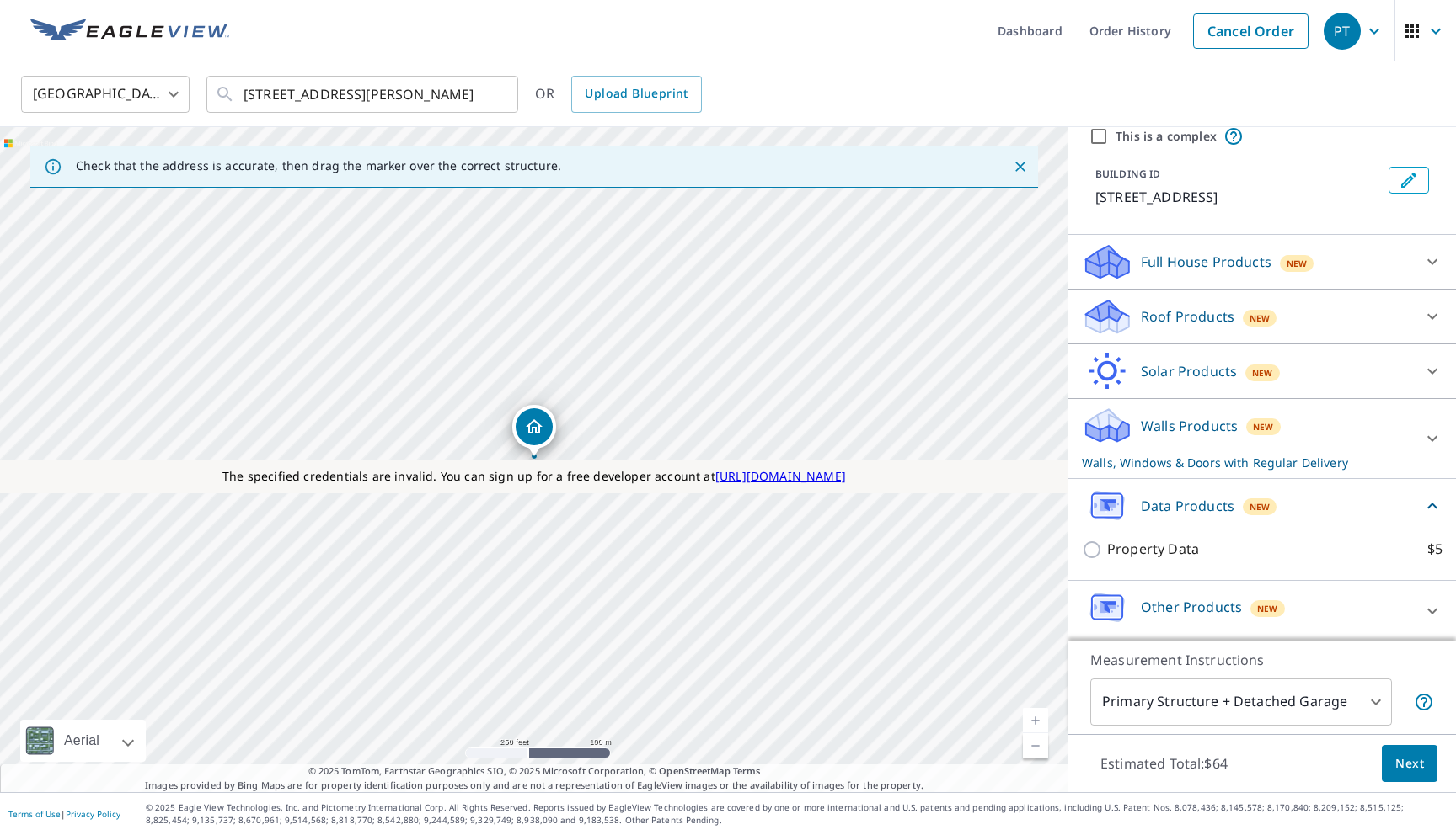
scroll to position [69, 0]
click at [1157, 545] on p "Property Data" at bounding box center [1152, 547] width 92 height 21
click at [1107, 545] on input "Property Data $5" at bounding box center [1094, 547] width 25 height 20
checkbox input "true"
type input "5"
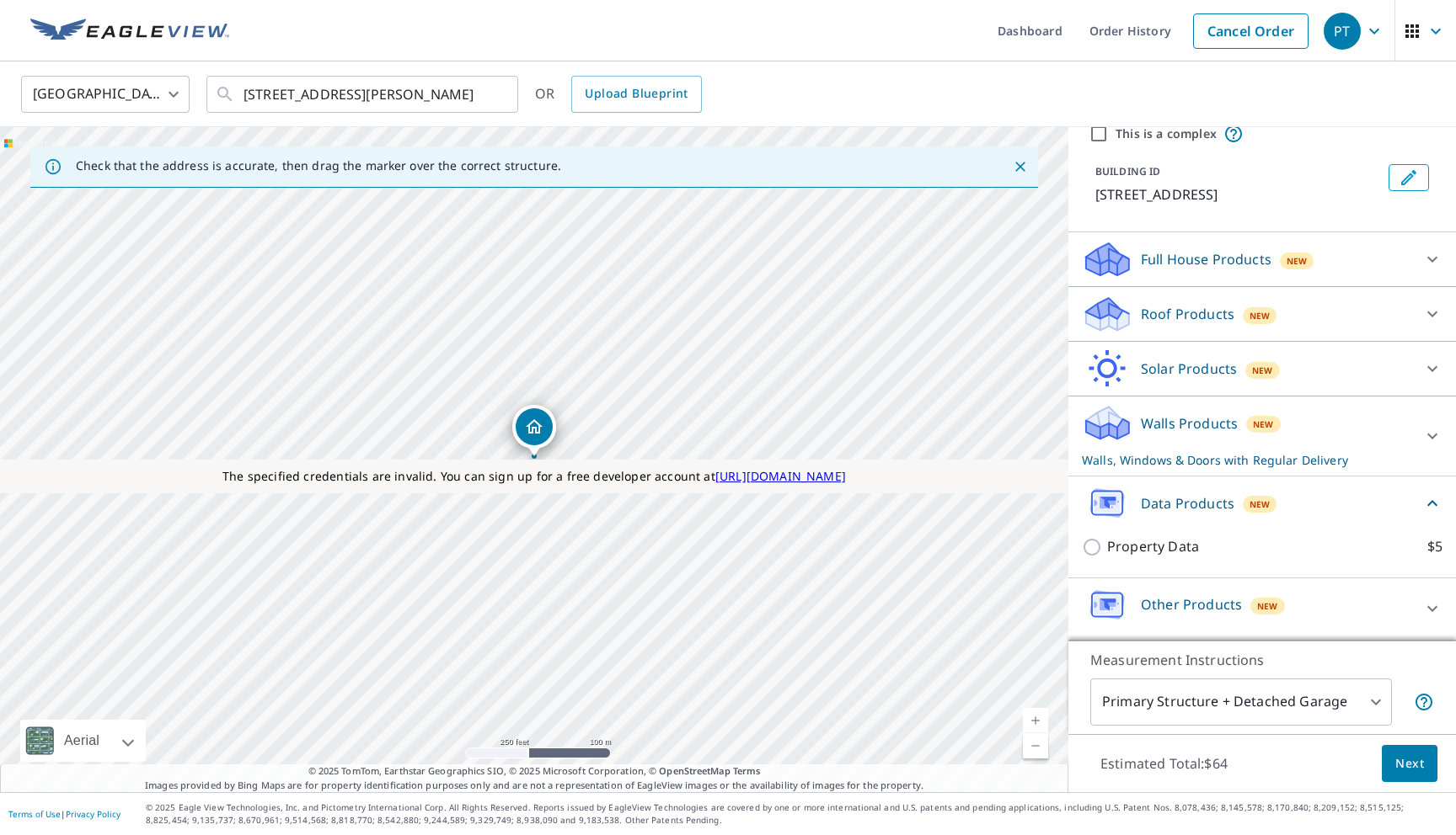
checkbox input "false"
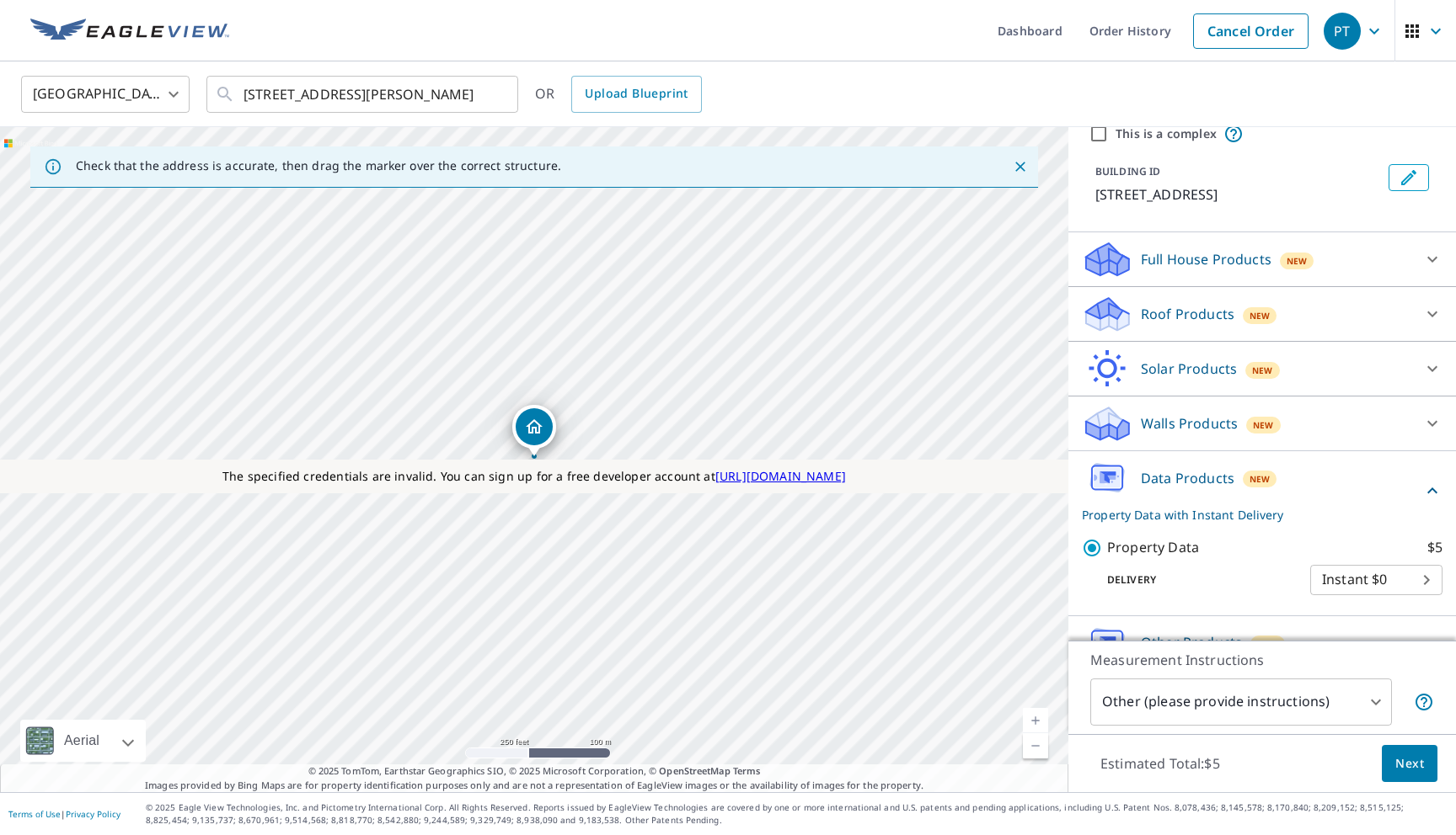
scroll to position [107, 0]
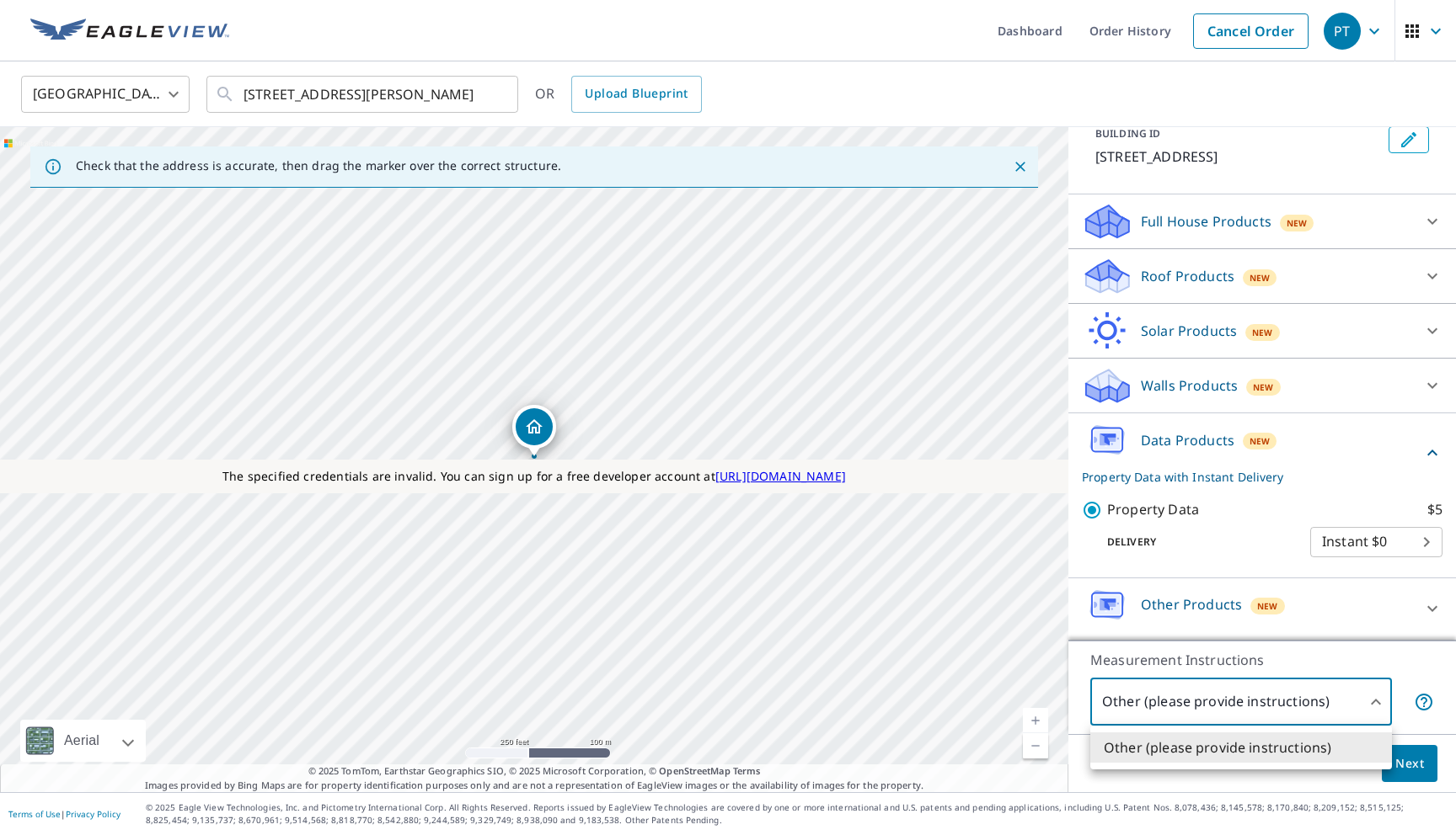
click at [1199, 696] on body "PT PT Dashboard Order History Cancel Order PT United States US ​ 5123 Laurelwoo…" at bounding box center [728, 417] width 1456 height 835
click at [1199, 696] on div at bounding box center [728, 417] width 1456 height 835
click at [1393, 761] on button "Next" at bounding box center [1410, 763] width 56 height 38
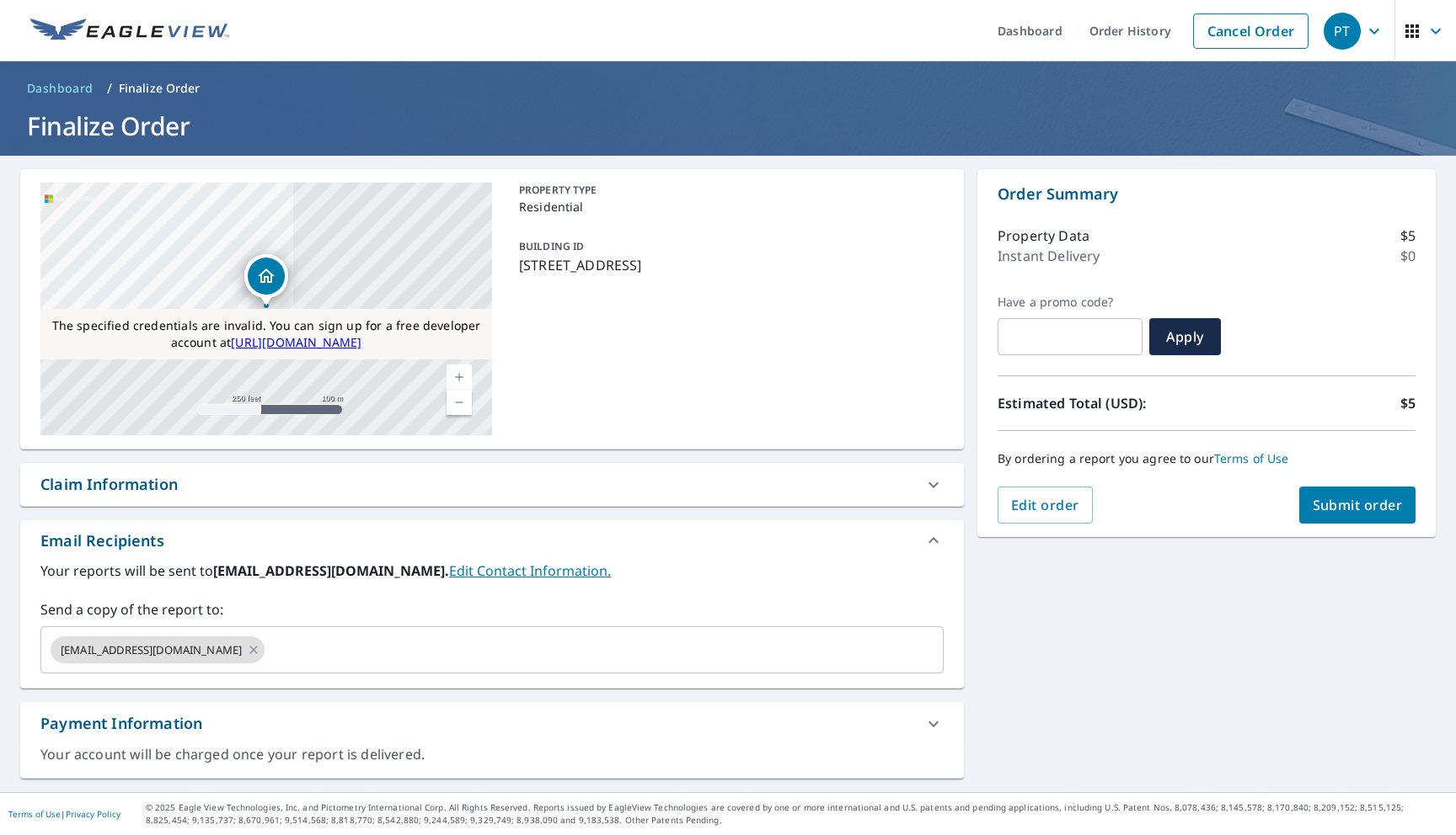
click at [1305, 503] on button "Submit order" at bounding box center [1357, 505] width 117 height 37
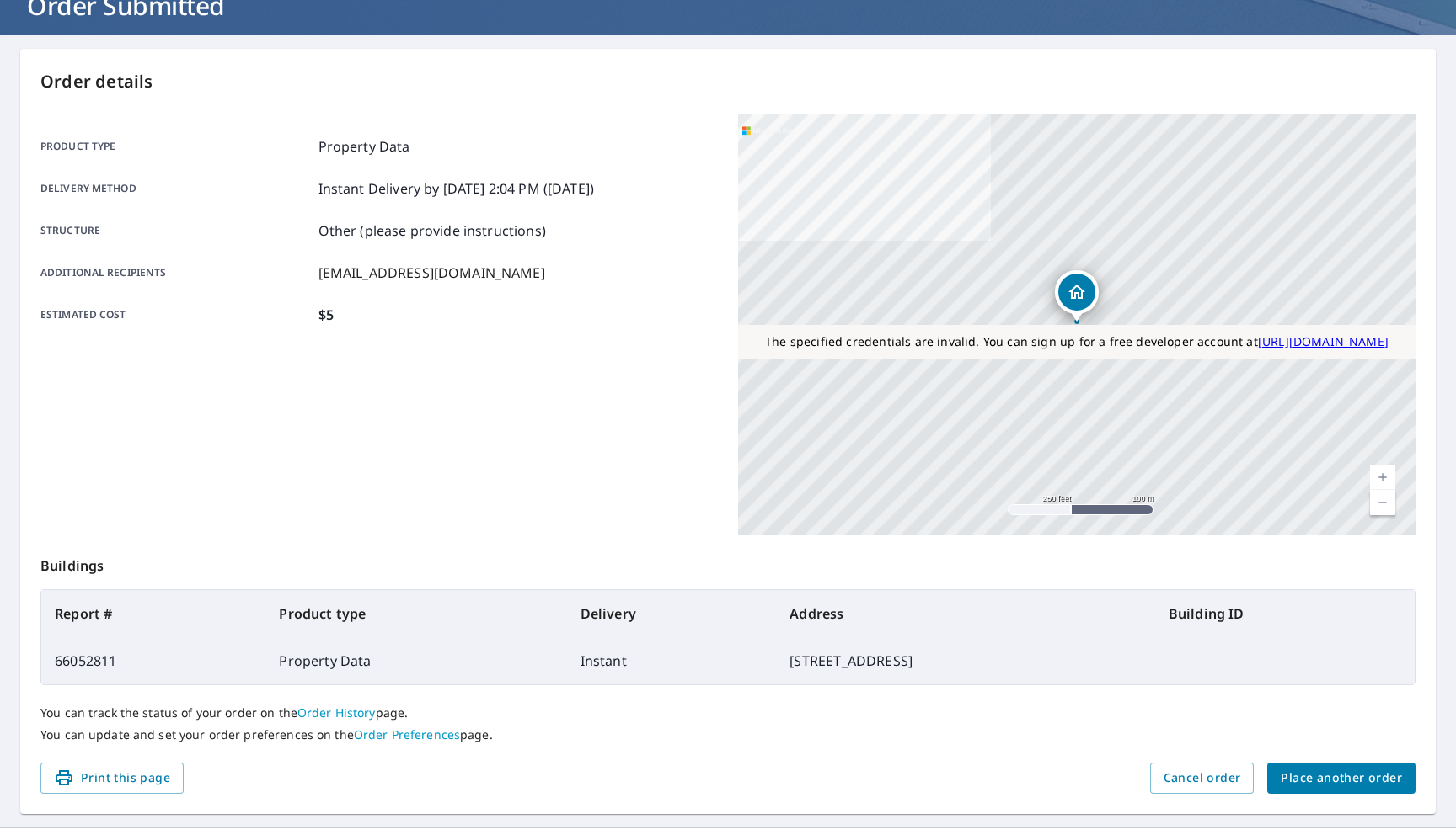
scroll to position [155, 0]
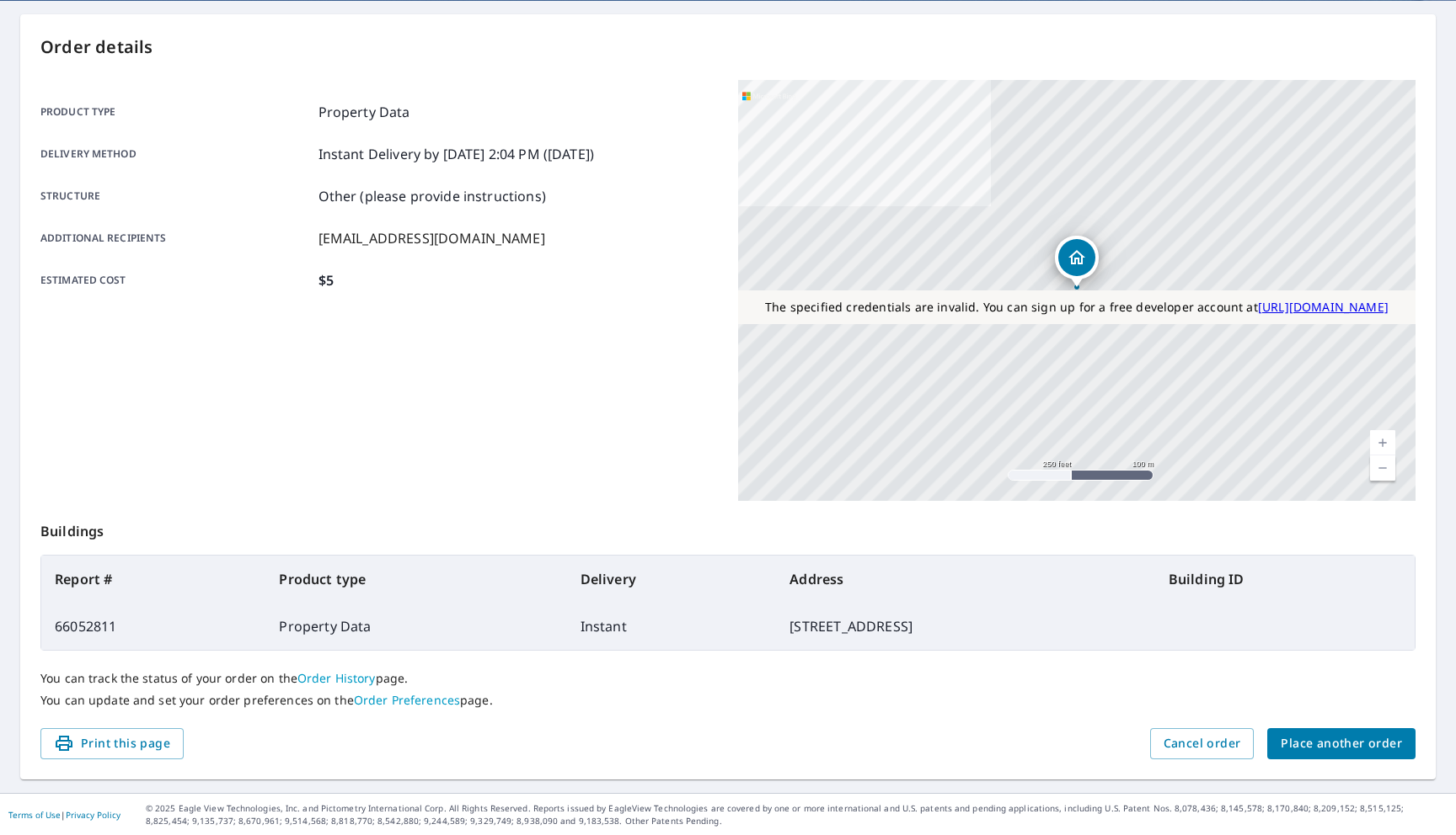
click at [86, 626] on td "66052811" at bounding box center [153, 626] width 224 height 47
copy td "66052811"
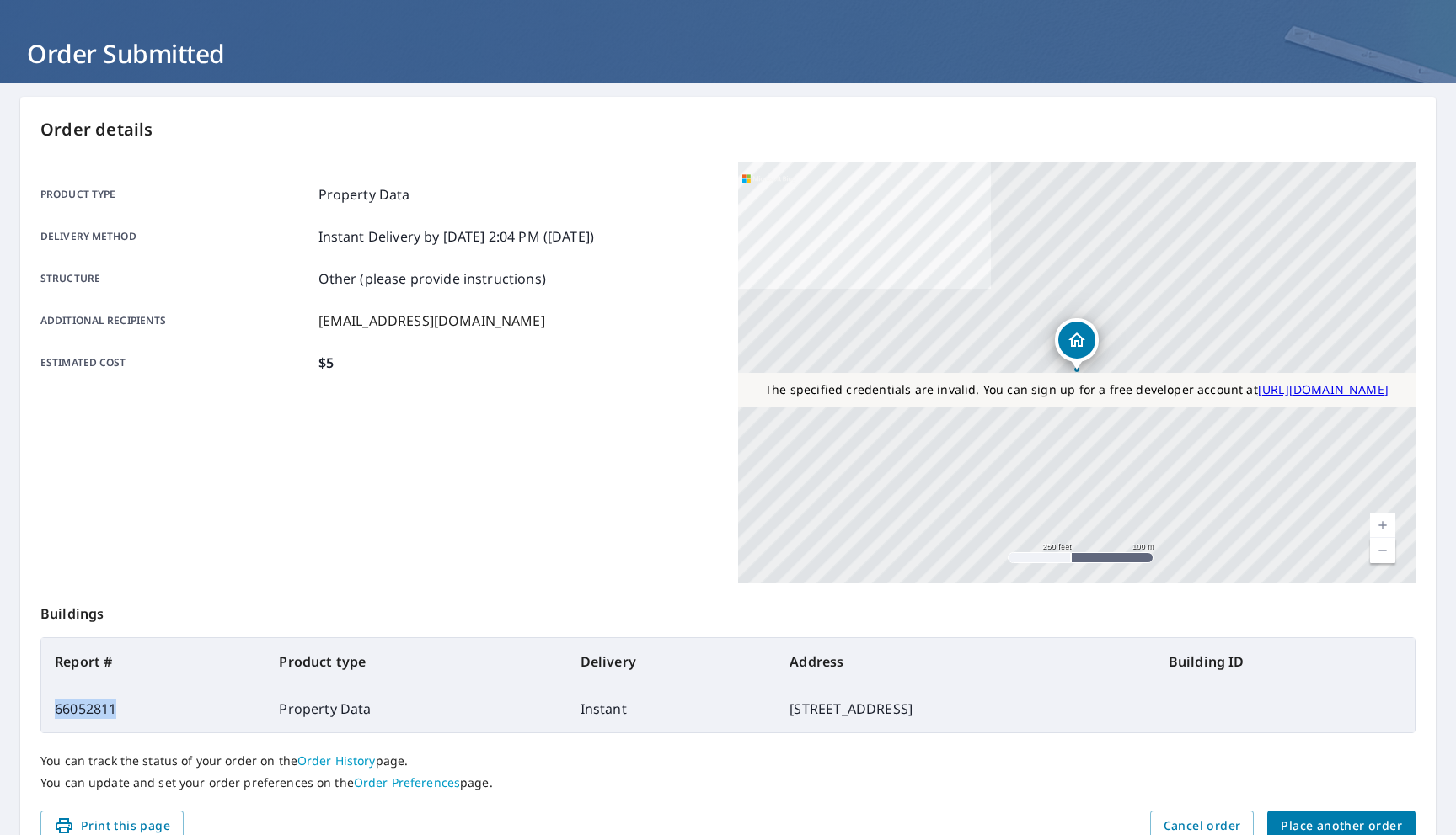
scroll to position [0, 0]
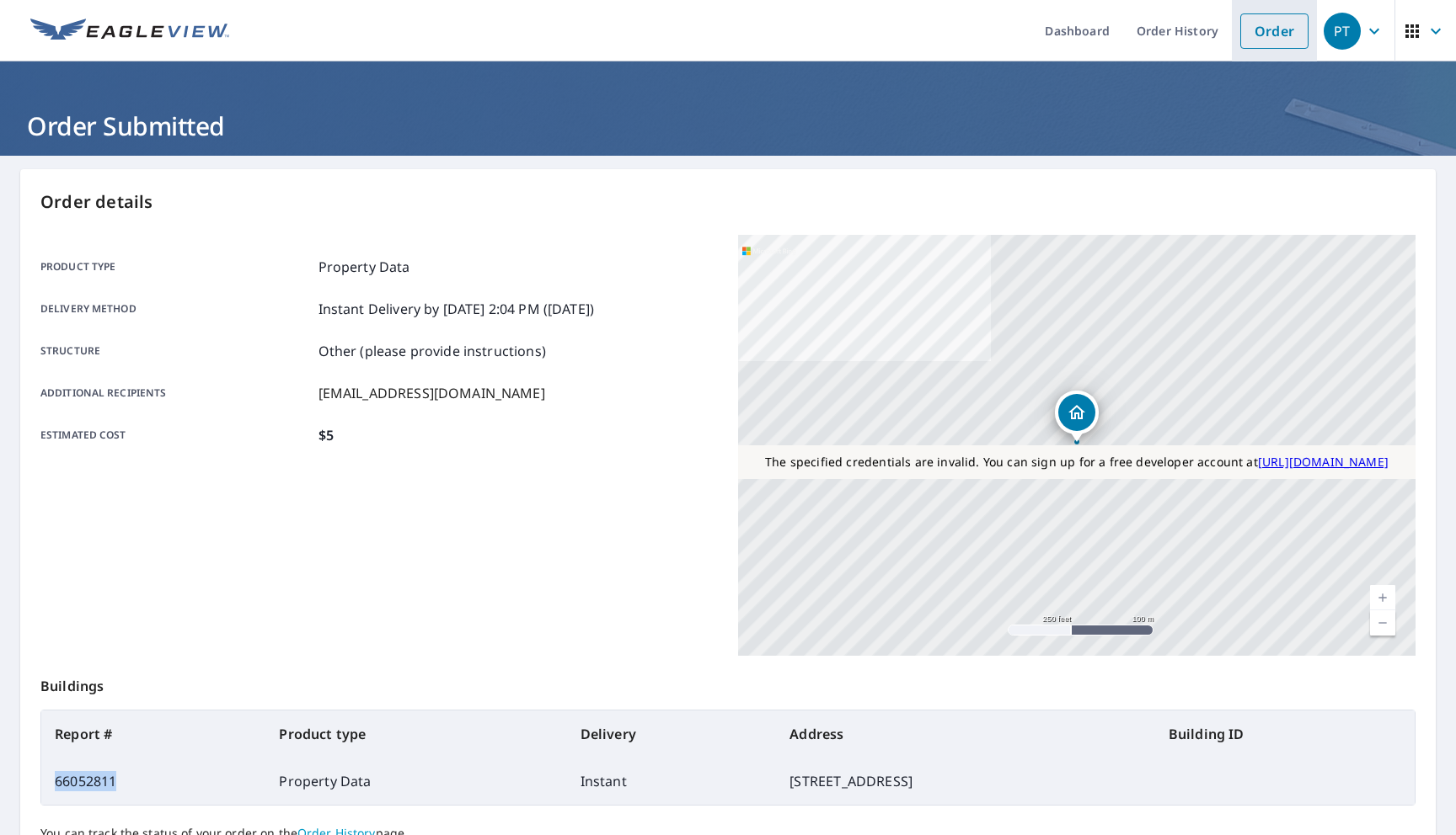
click at [1263, 38] on link "Order" at bounding box center [1274, 31] width 68 height 36
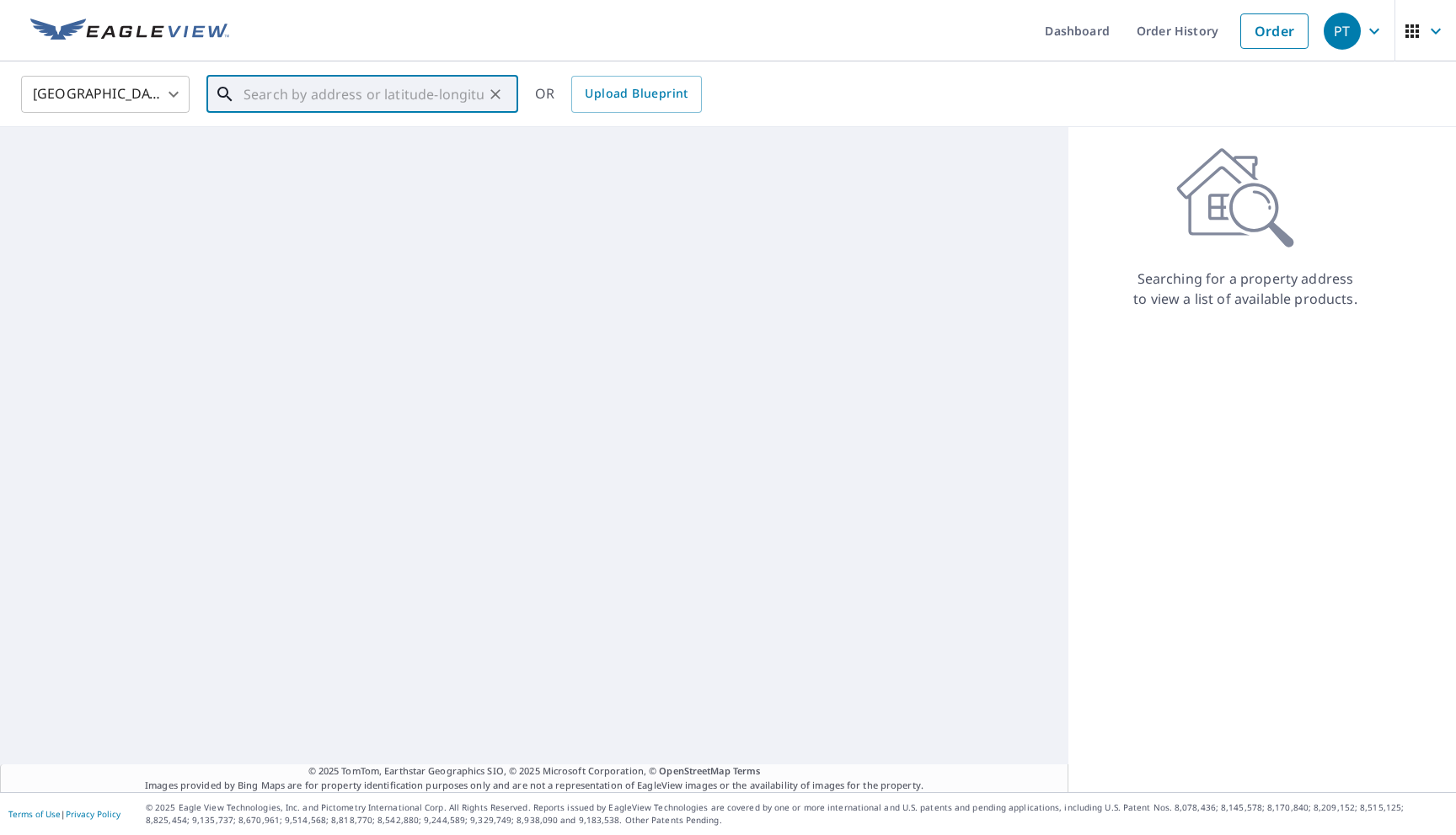
click at [389, 103] on input "text" at bounding box center [363, 94] width 240 height 47
paste input "522 Highlands Dr Desoto, TX 75115"
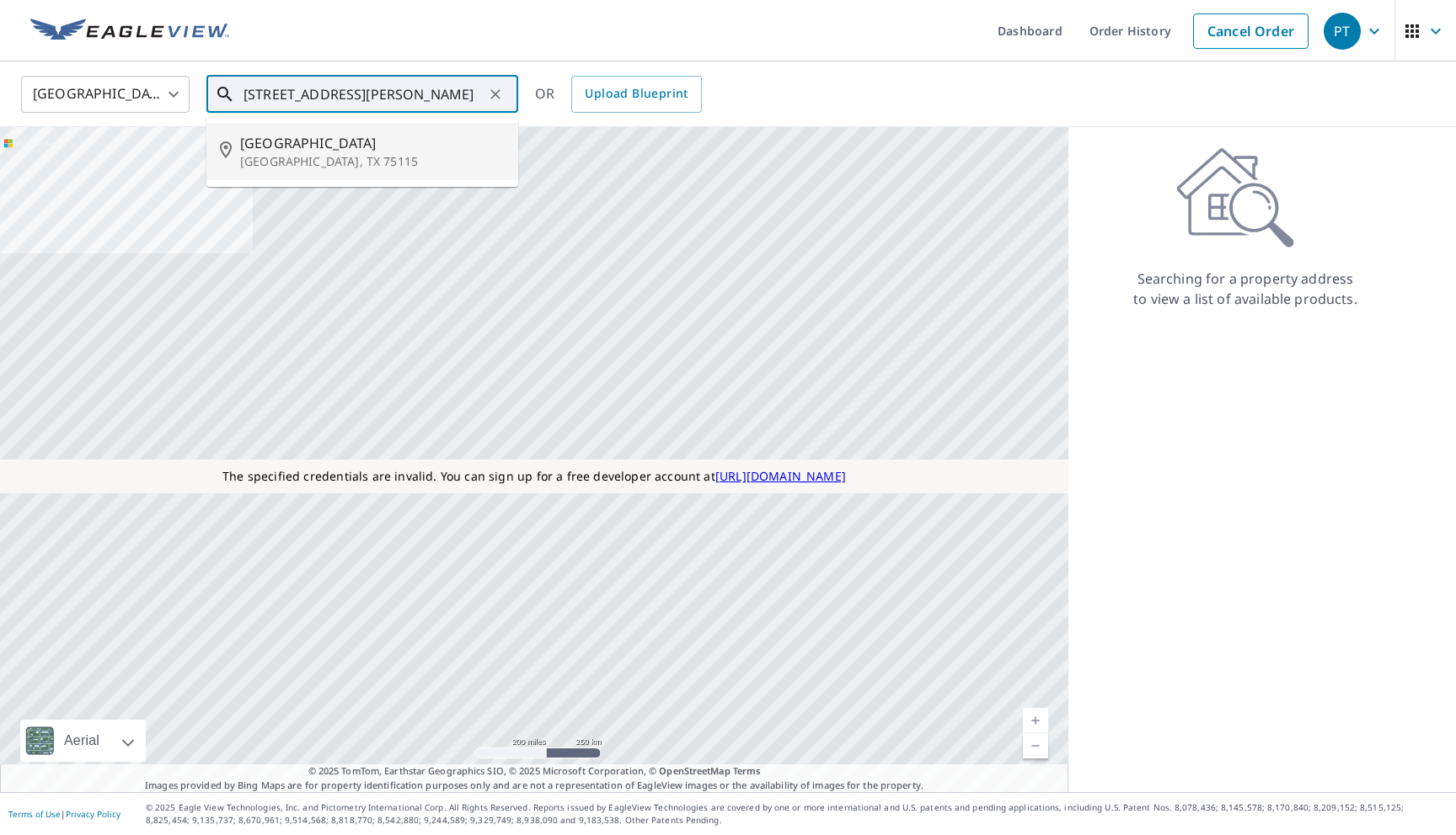
click at [366, 159] on p "Desoto, TX 75115" at bounding box center [372, 161] width 264 height 17
type input "522 Highlands Dr Desoto, TX 75115"
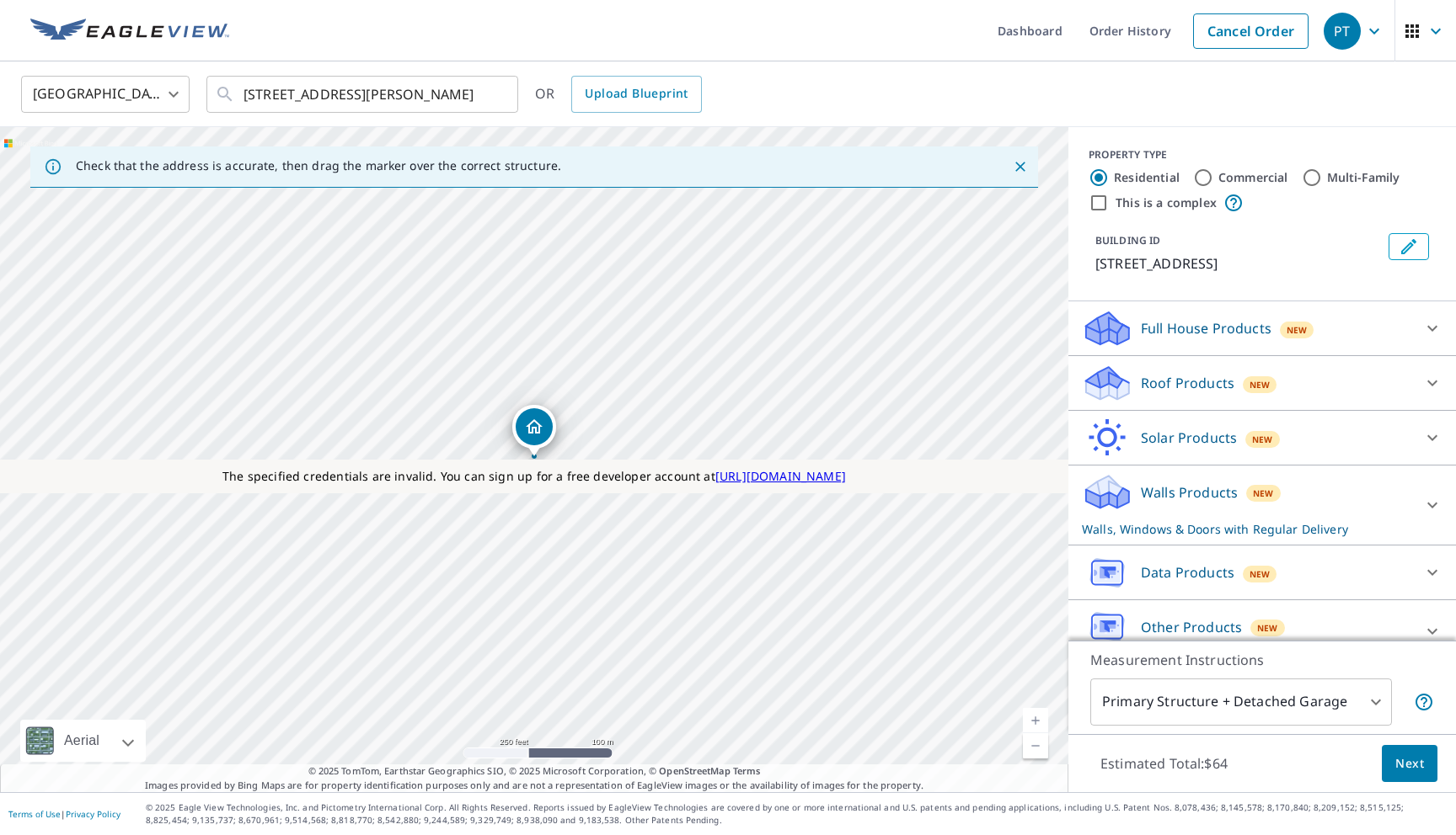
click at [1233, 500] on p "Walls Products" at bounding box center [1189, 492] width 97 height 20
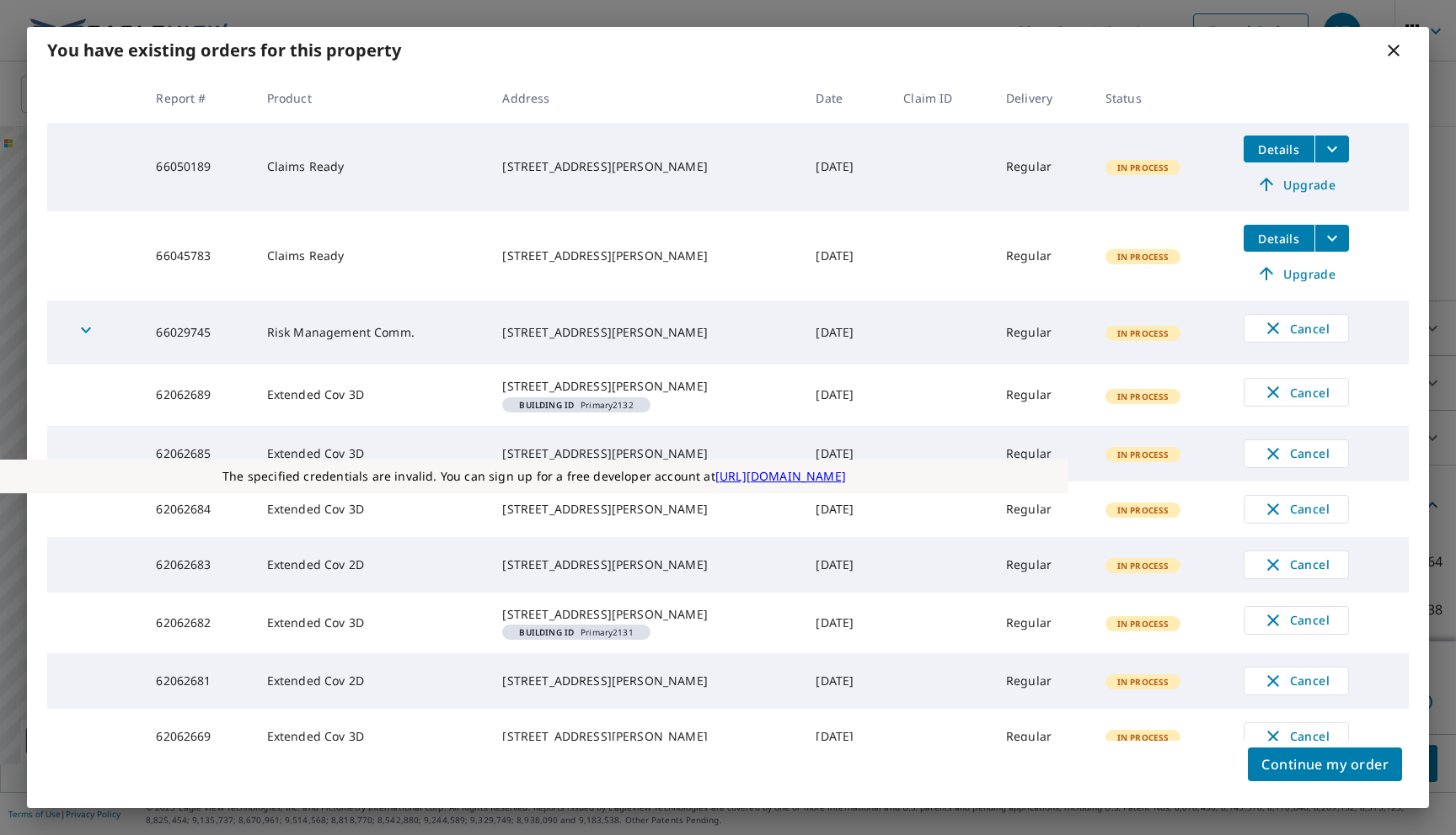
scroll to position [32, 0]
click at [1285, 764] on span "Continue my order" at bounding box center [1325, 764] width 127 height 24
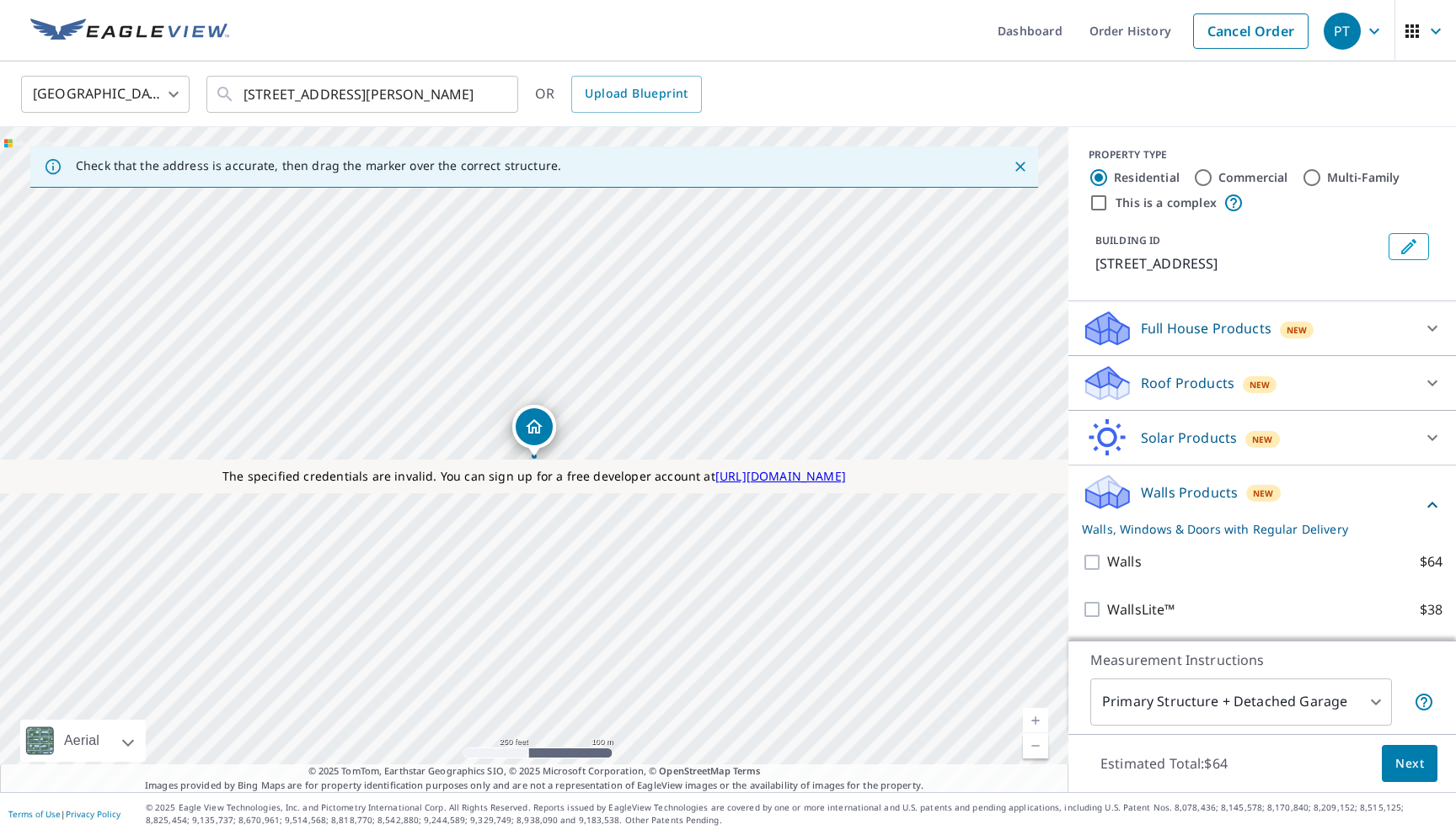
click at [1192, 387] on p "Roof Products" at bounding box center [1187, 383] width 93 height 20
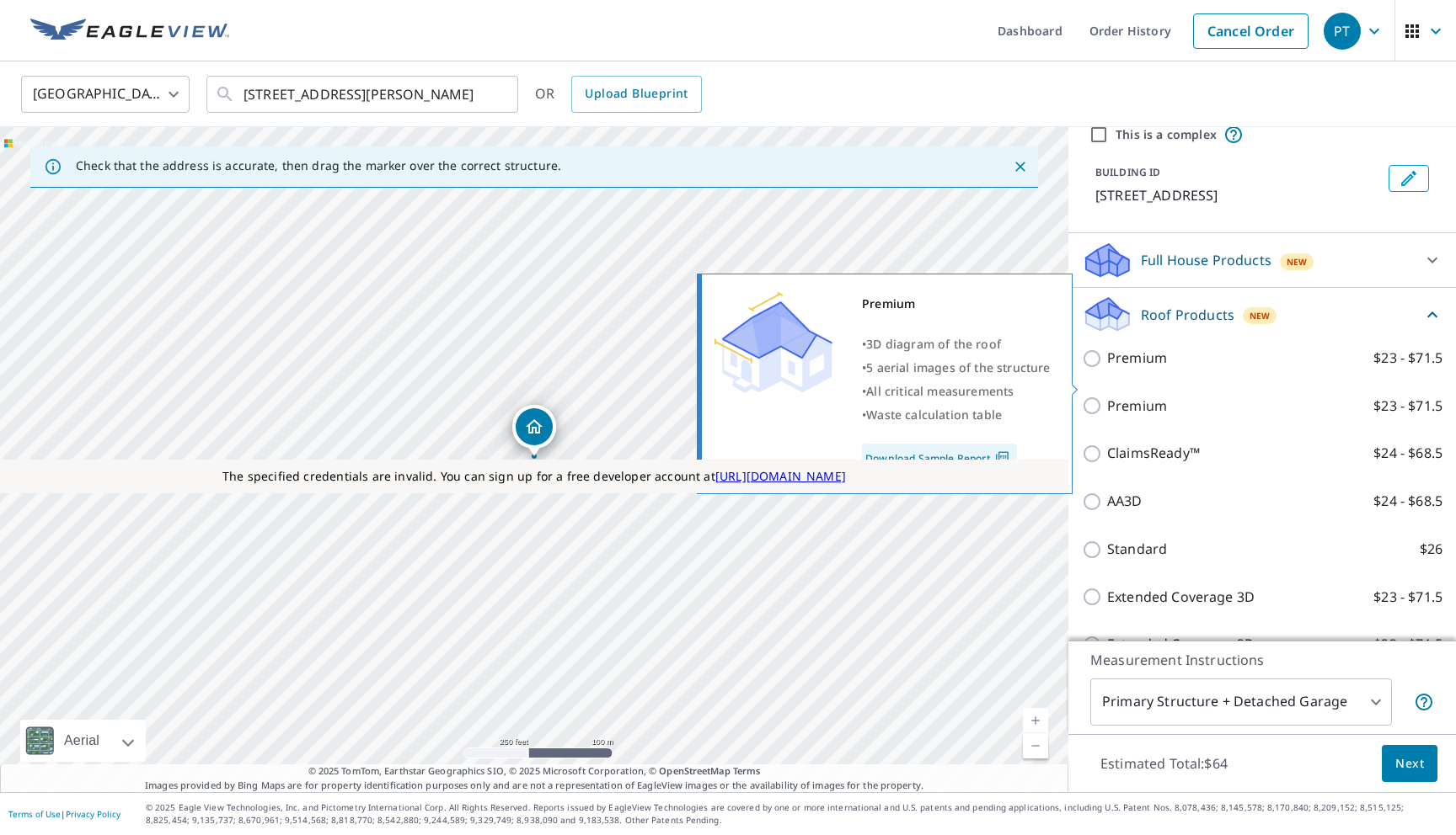
scroll to position [105, 0]
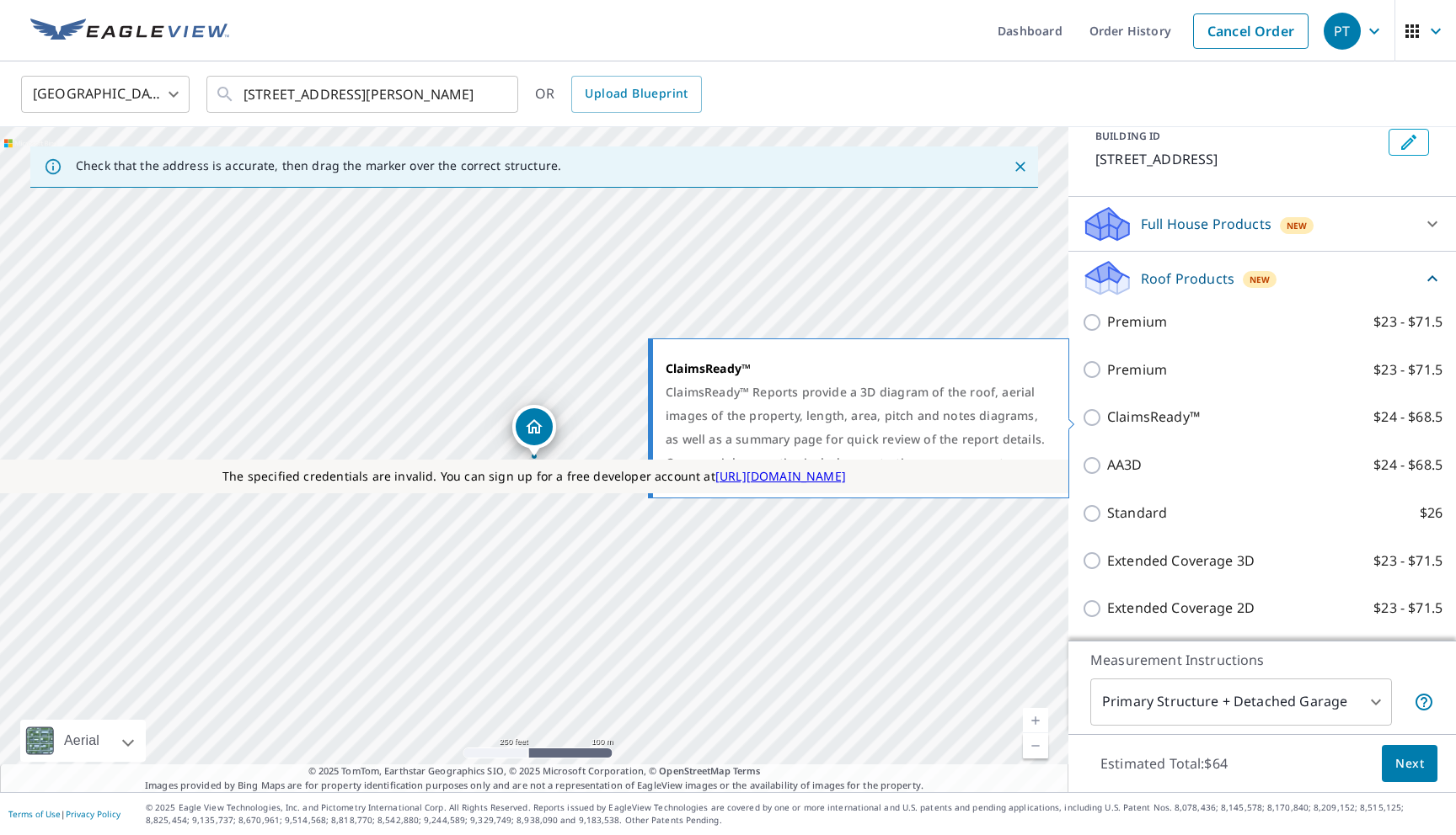
click at [1171, 421] on p "ClaimsReady™" at bounding box center [1153, 417] width 93 height 21
click at [1107, 421] on input "ClaimsReady™ $24 - $68.5" at bounding box center [1094, 417] width 25 height 20
checkbox input "true"
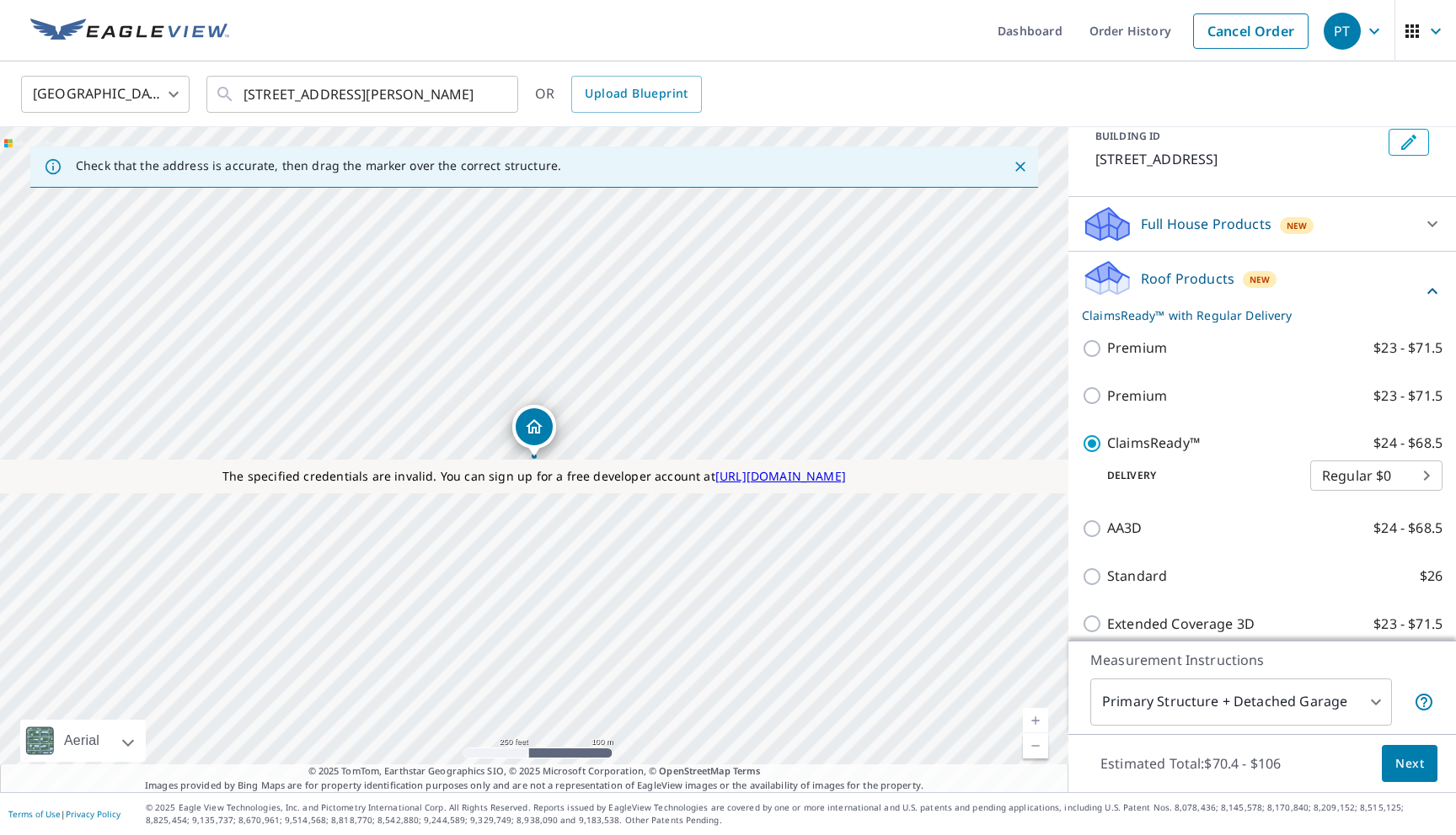
click at [1402, 717] on div "Primary Structure + Detached Garage 1 ​" at bounding box center [1262, 702] width 344 height 47
click at [1404, 760] on span "Next" at bounding box center [1409, 764] width 29 height 21
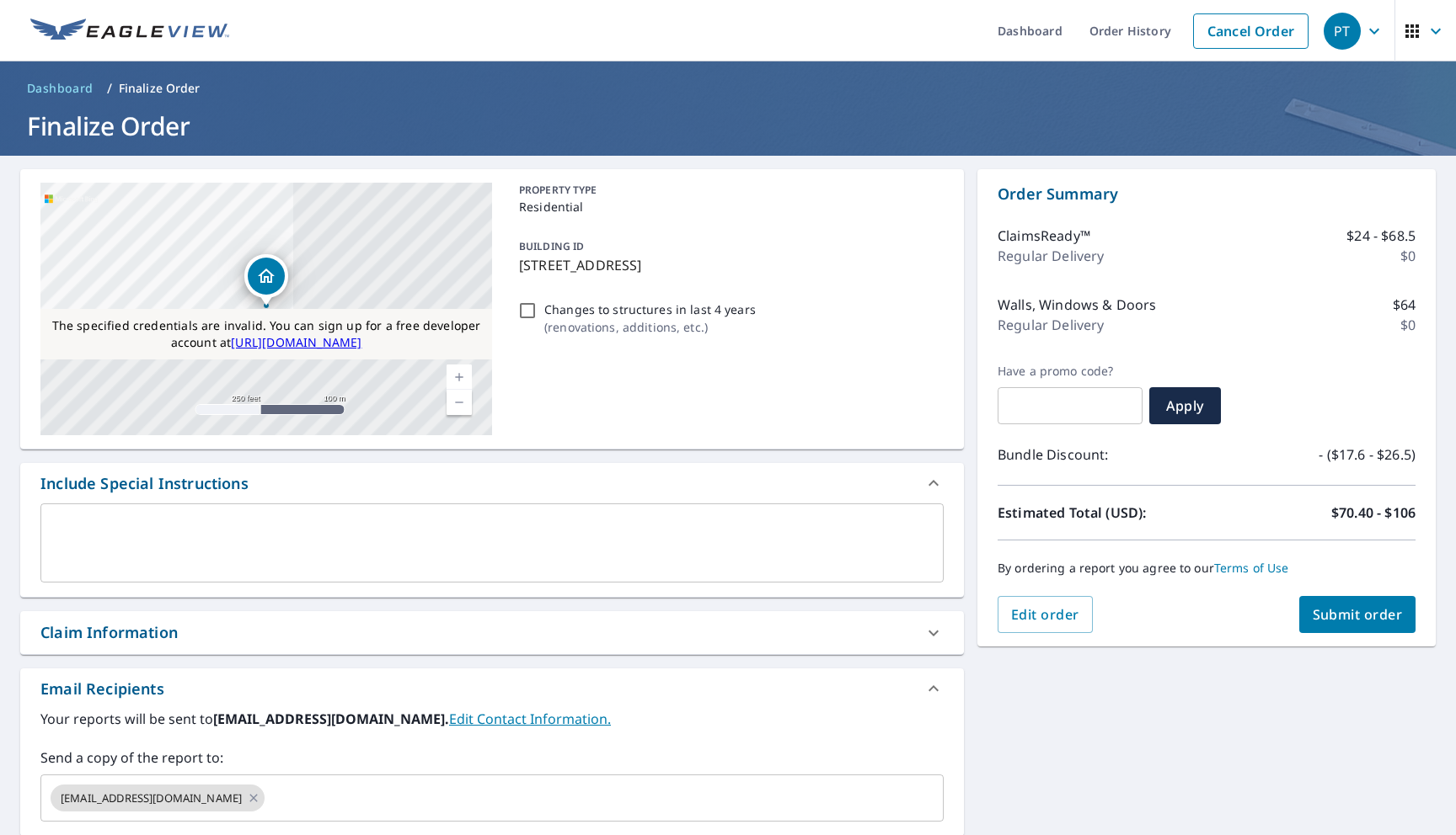
click at [723, 525] on textarea at bounding box center [492, 543] width 880 height 48
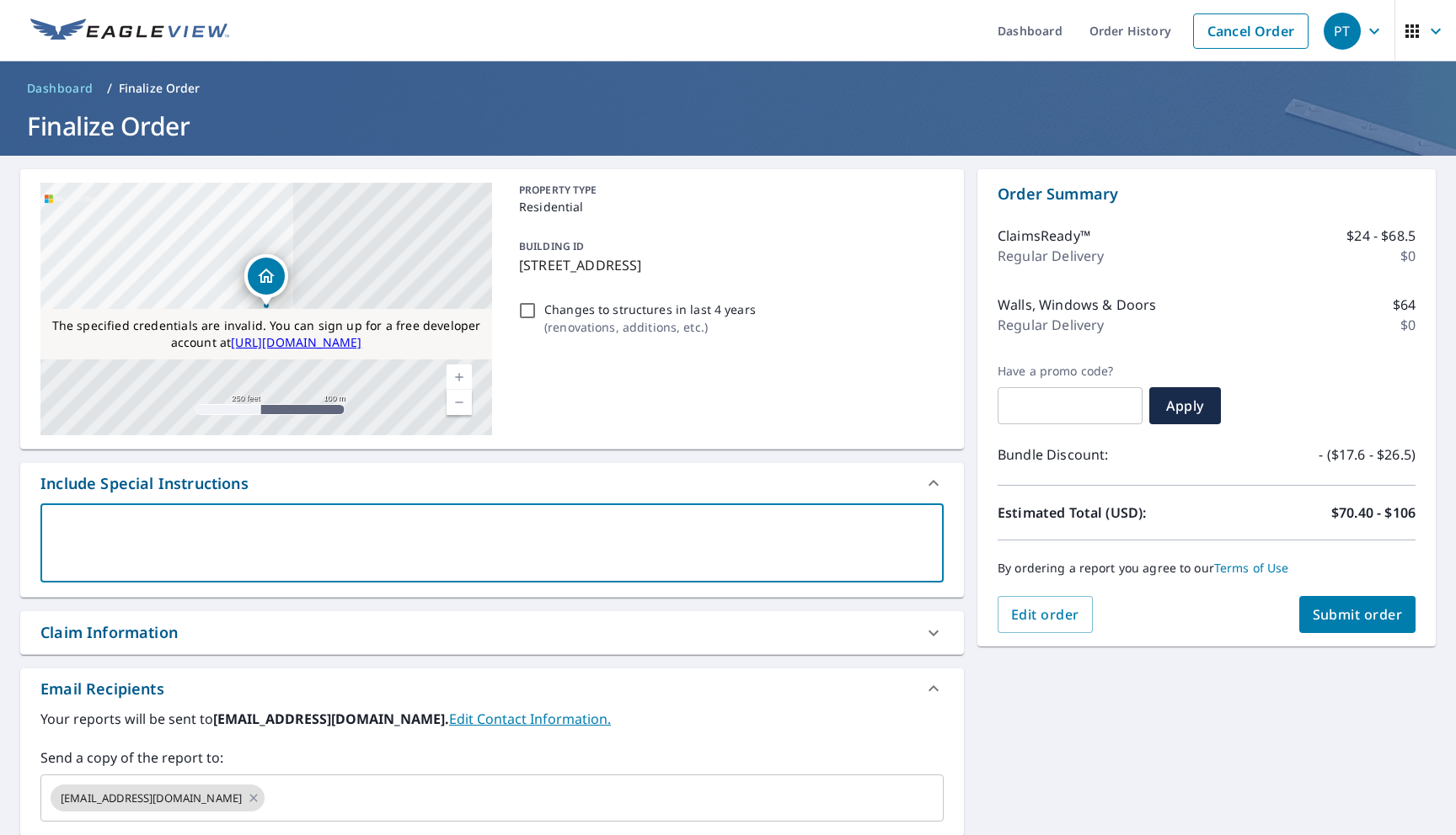
type textarea "S"
type textarea "x"
checkbox input "true"
type textarea "SI"
type textarea "x"
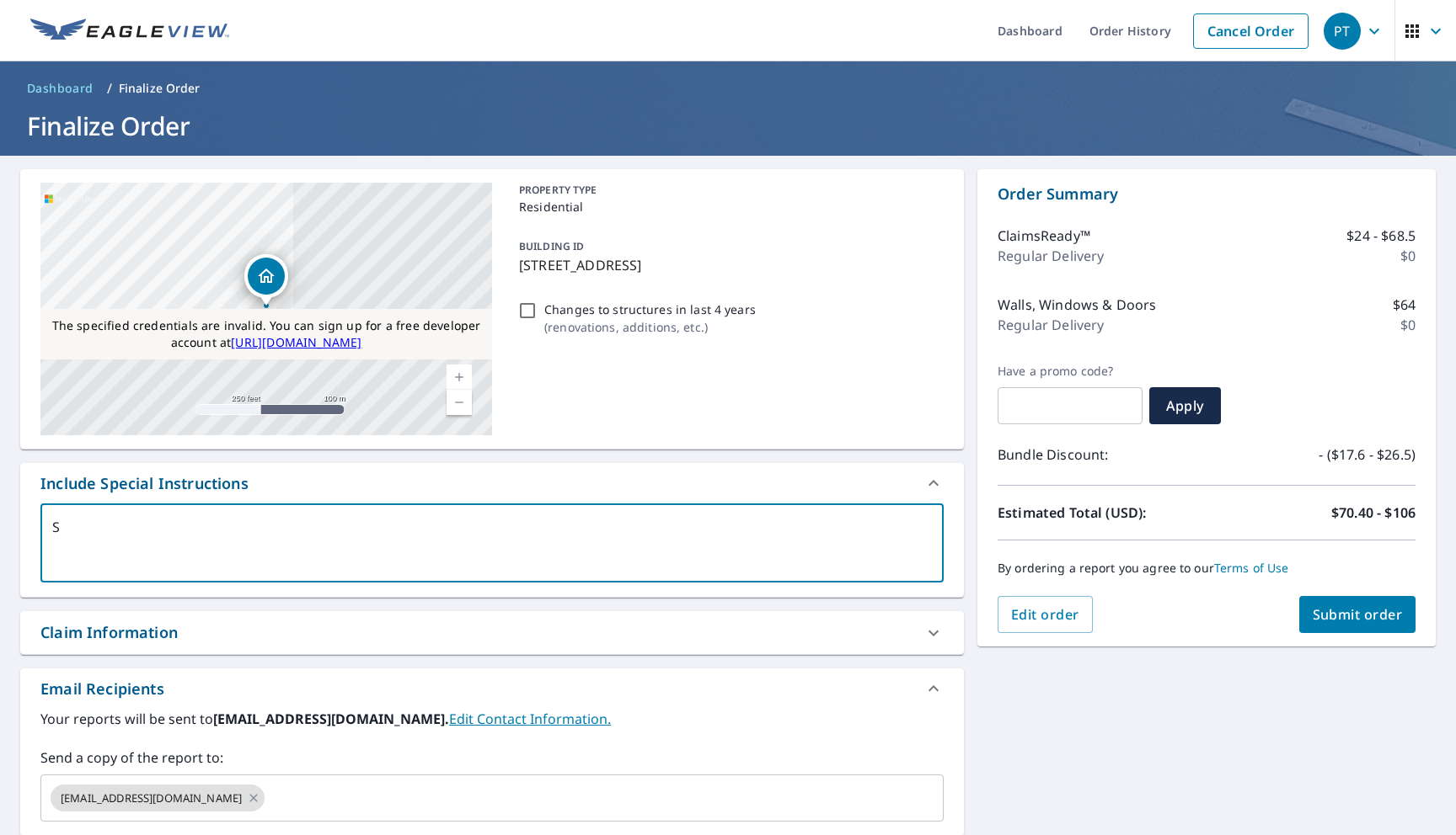
checkbox input "true"
type textarea "SII"
type textarea "x"
checkbox input "true"
type textarea "SII"
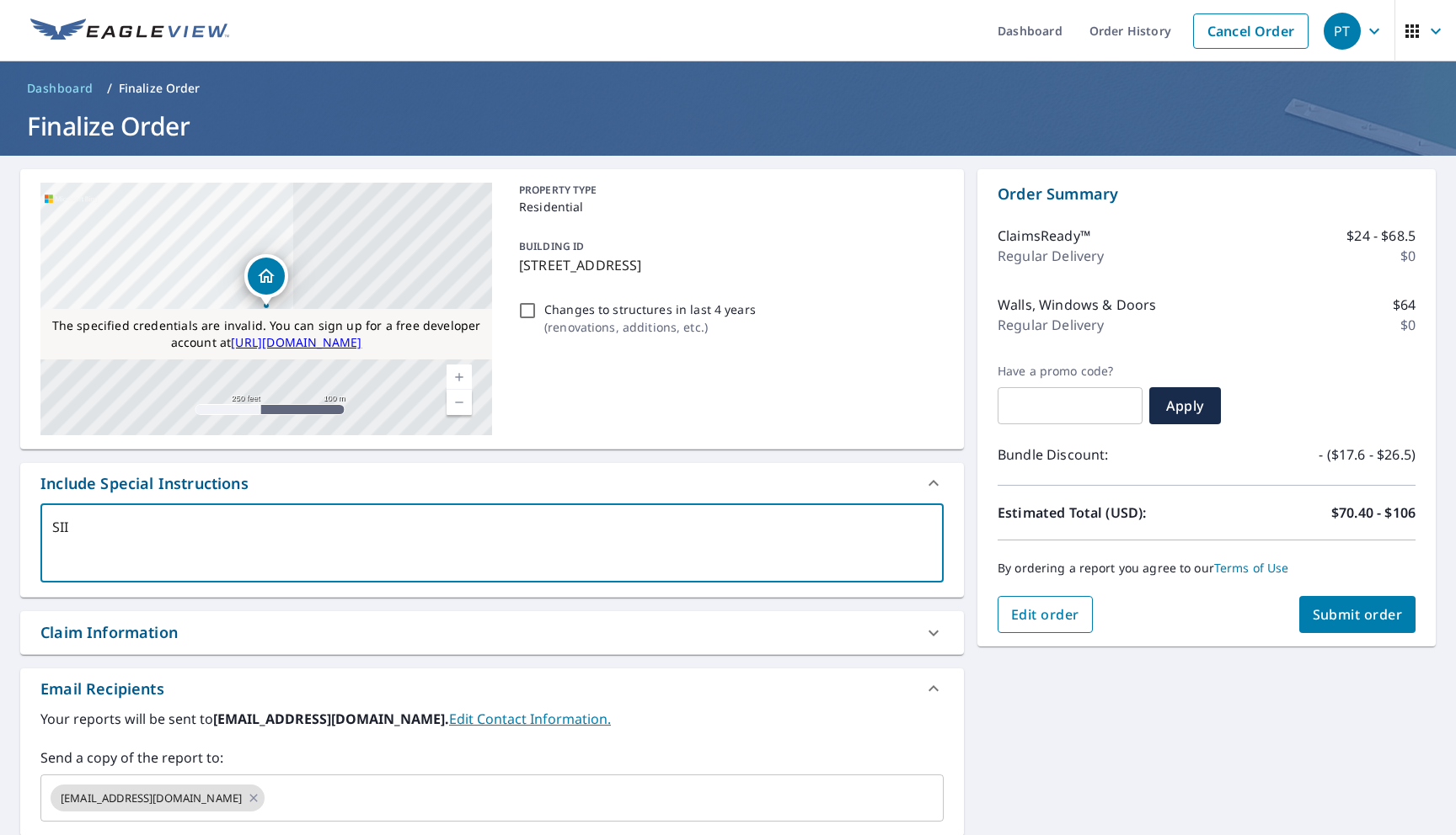
type textarea "x"
click at [1062, 616] on span "Edit order" at bounding box center [1045, 614] width 68 height 18
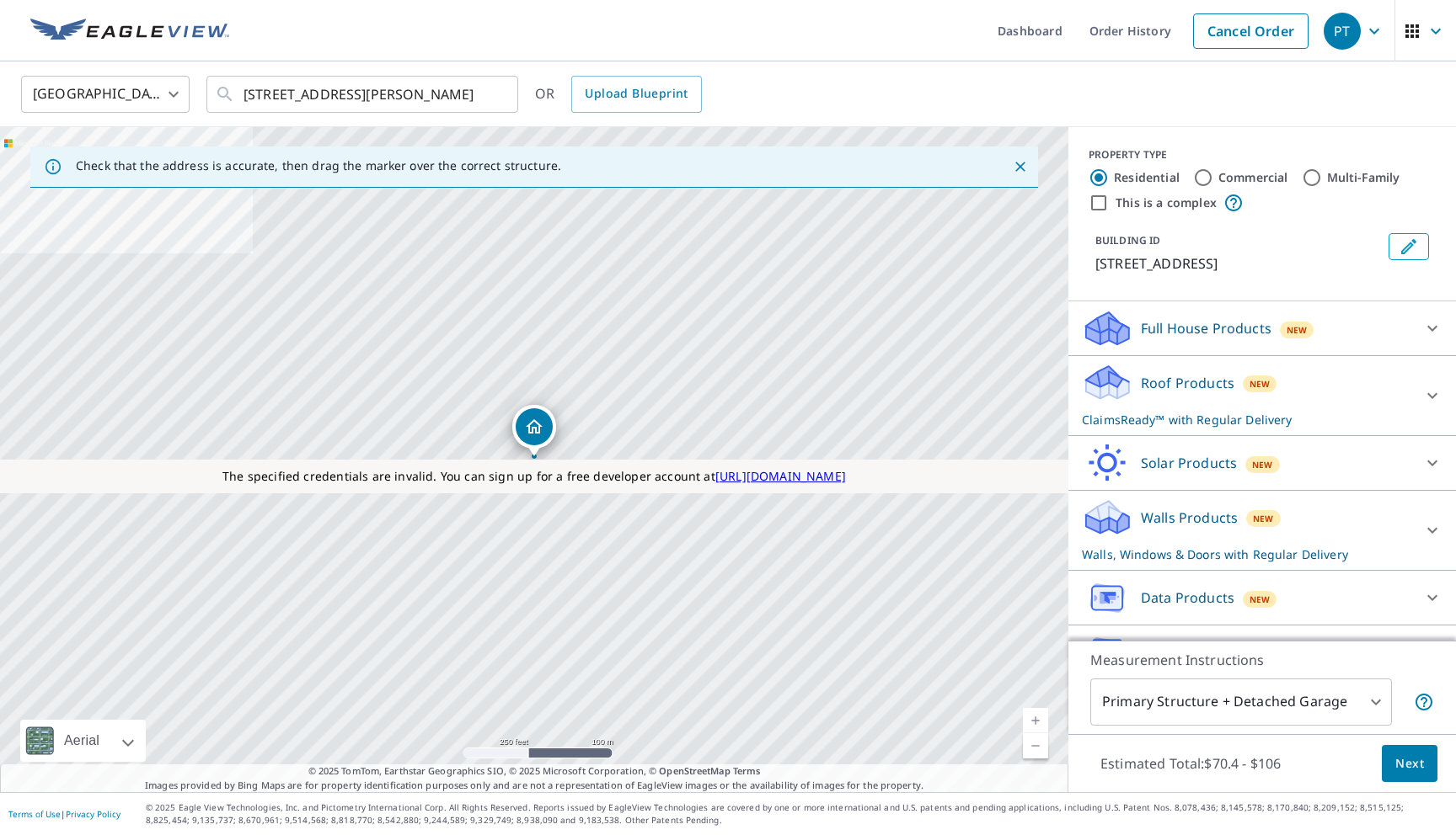
click at [1210, 562] on p "Walls, Windows & Doors with Regular Delivery" at bounding box center [1247, 554] width 330 height 17
click at [1298, 40] on link "Cancel Order" at bounding box center [1251, 31] width 115 height 36
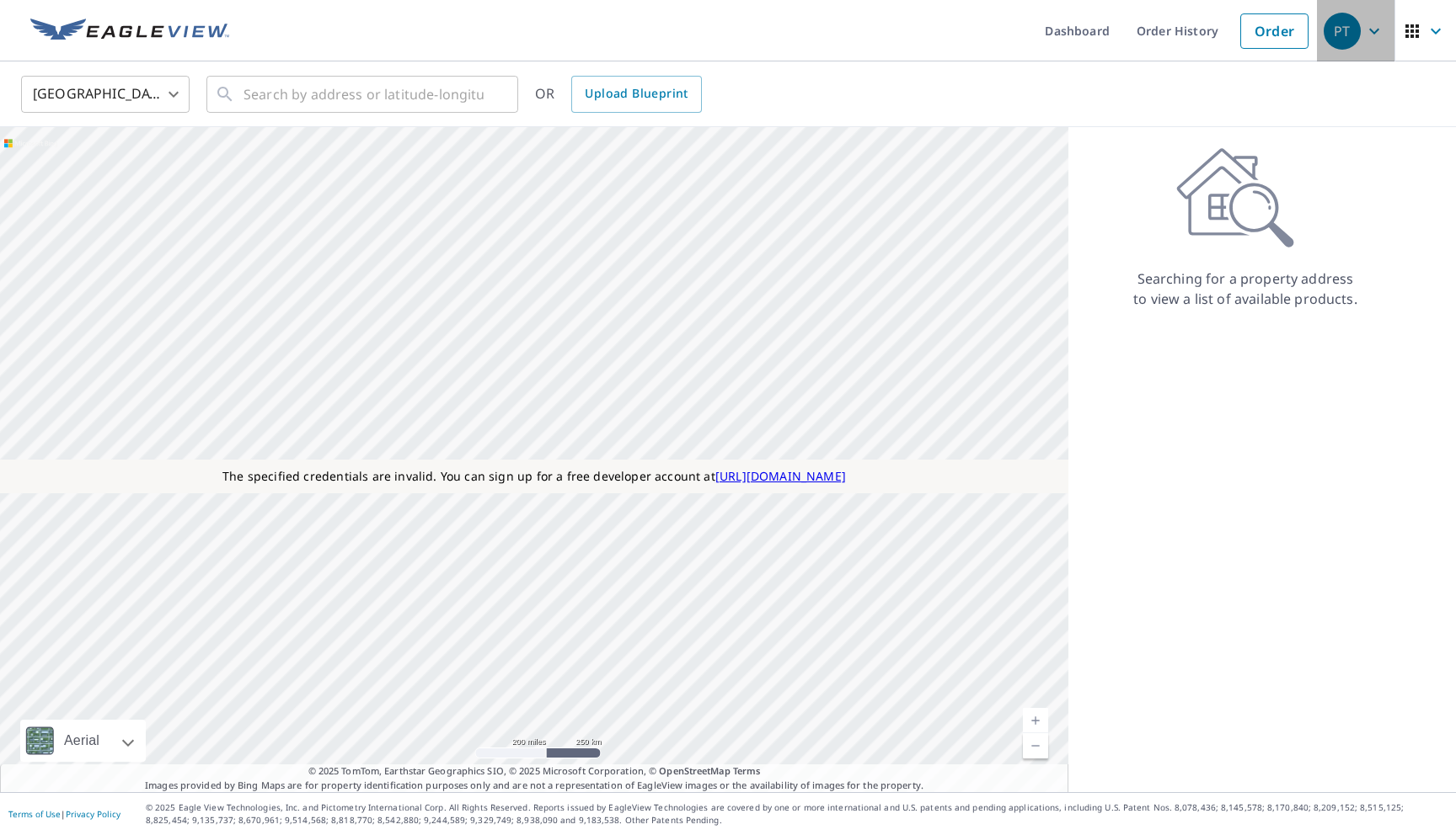
click at [1366, 35] on icon "button" at bounding box center [1374, 31] width 20 height 20
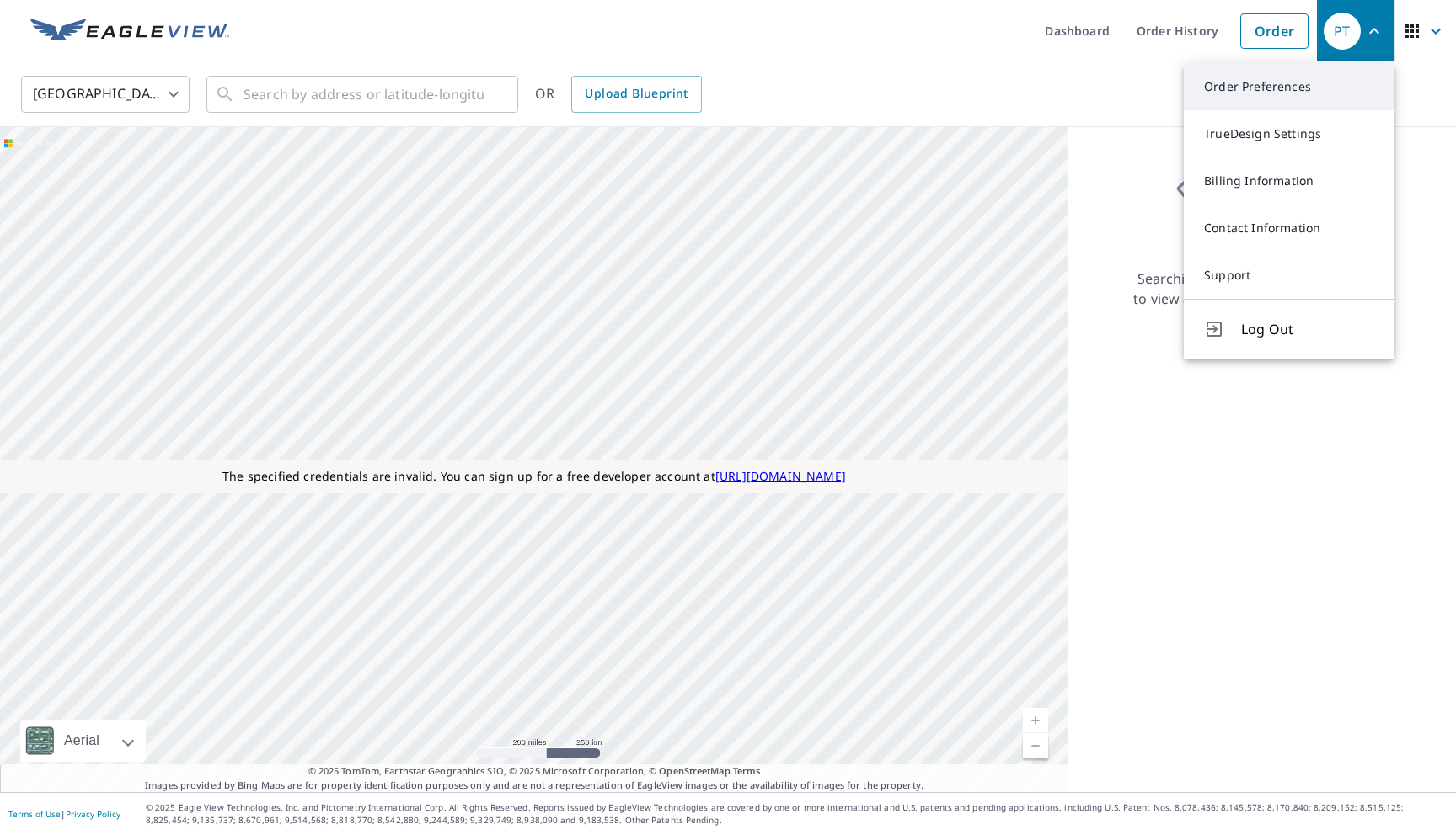
click at [1260, 91] on link "Order Preferences" at bounding box center [1288, 86] width 210 height 47
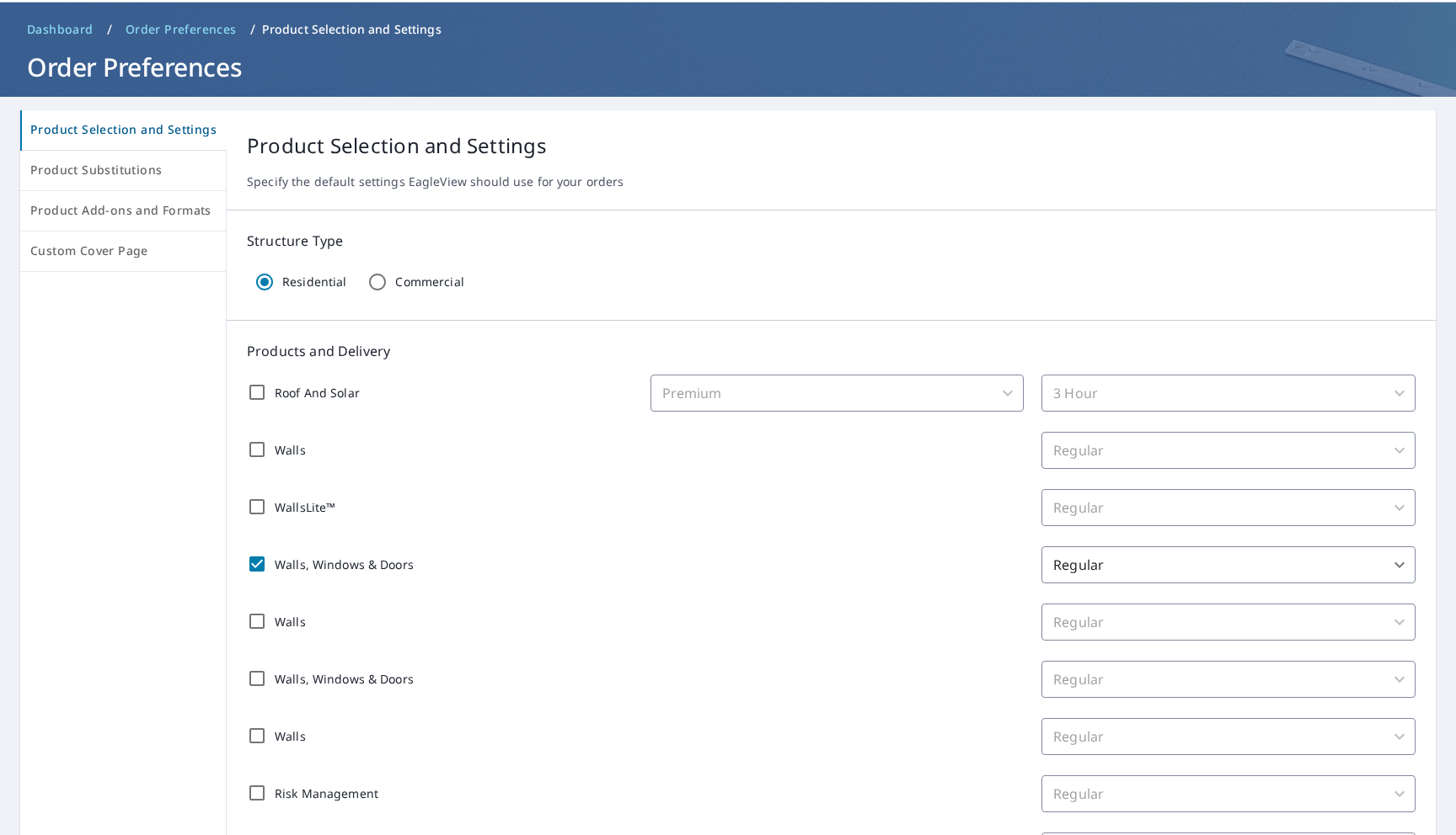
scroll to position [66, 0]
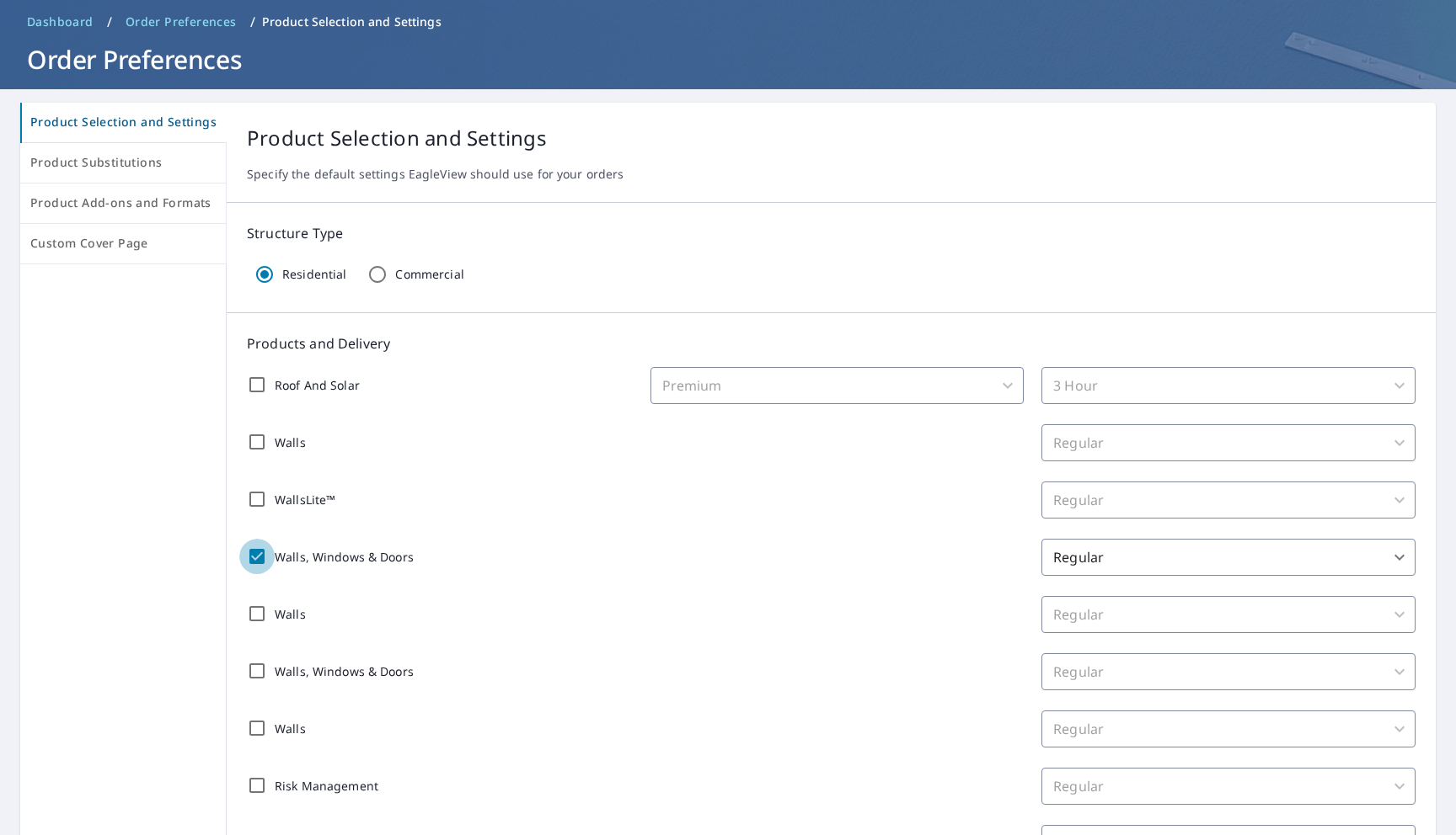
click at [257, 552] on input "Walls, Windows & Doors" at bounding box center [257, 557] width 36 height 36
checkbox input "false"
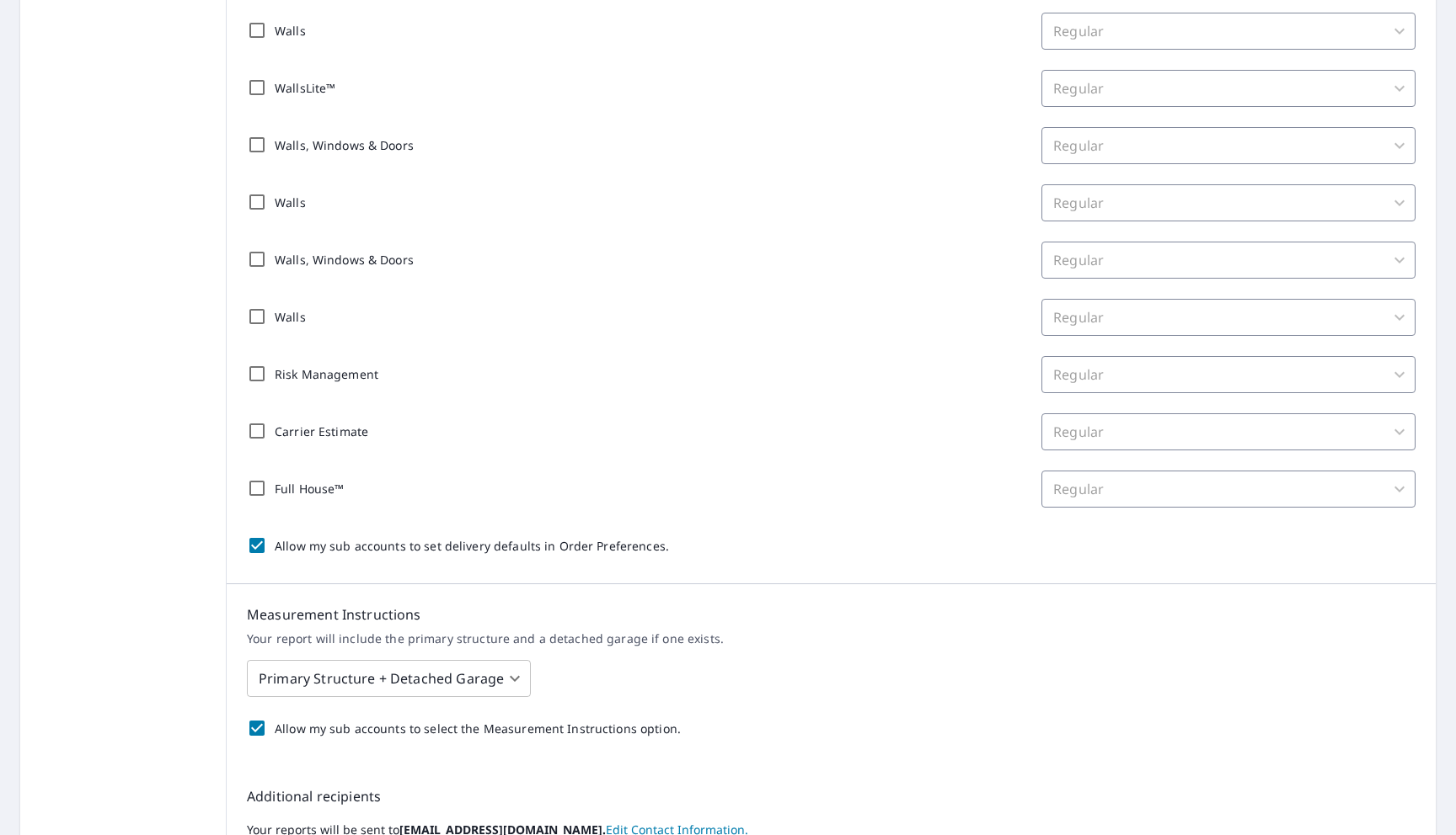
scroll to position [770, 0]
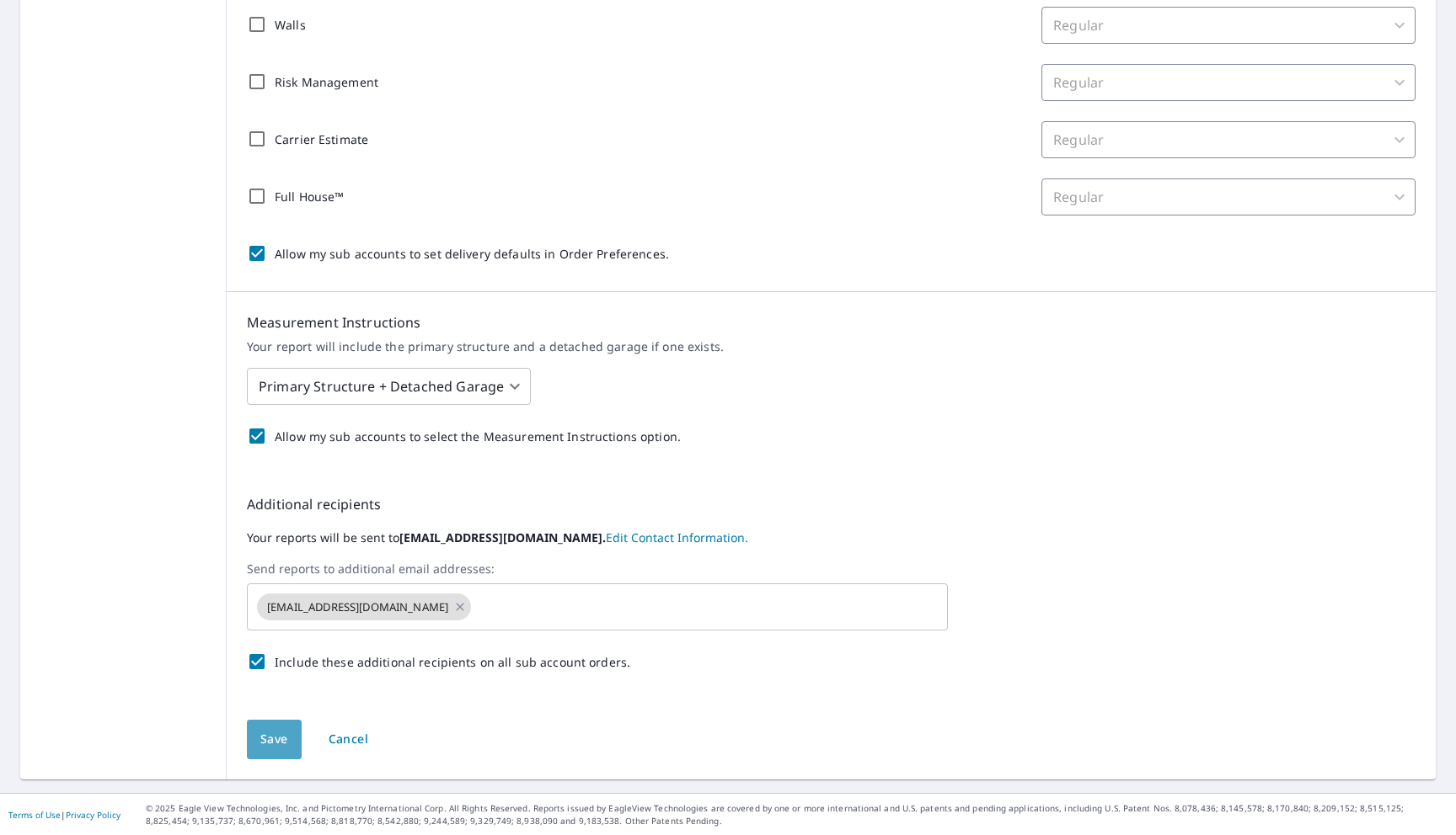
click at [260, 733] on span "Save" at bounding box center [274, 740] width 28 height 21
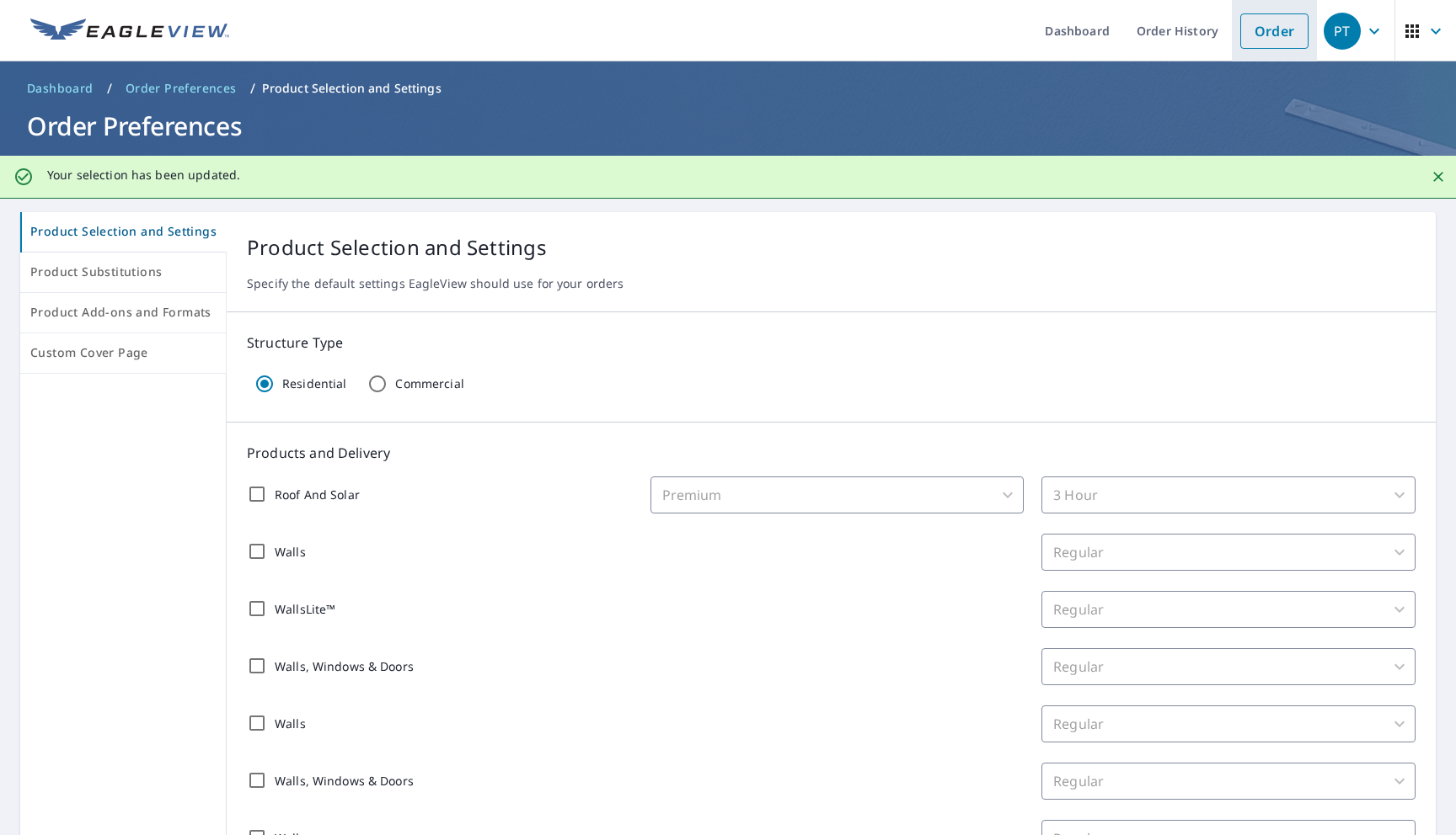
click at [1267, 26] on link "Order" at bounding box center [1274, 31] width 68 height 36
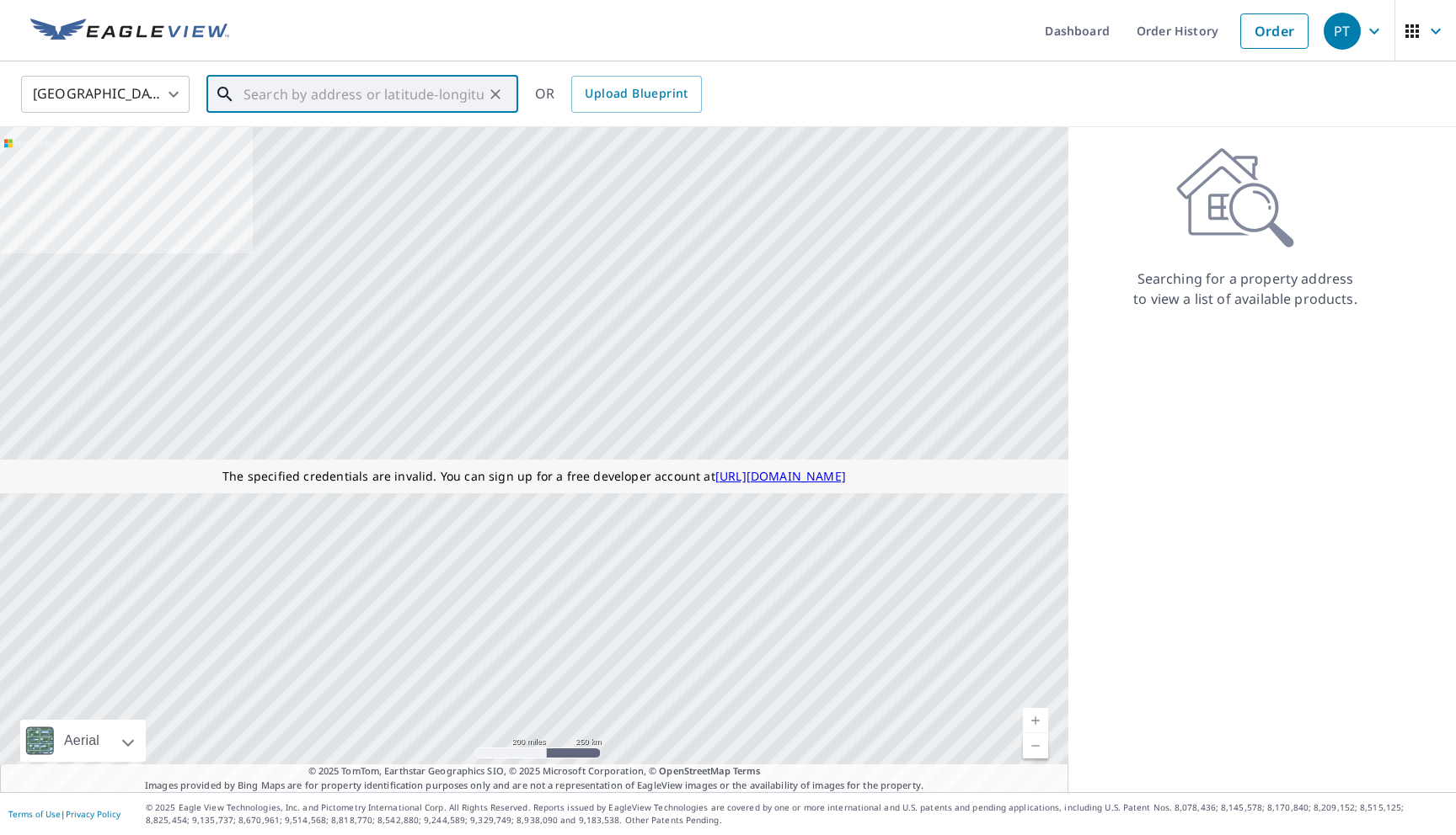
click at [465, 105] on input "text" at bounding box center [363, 94] width 240 height 47
paste input "522 Highlands Dr Desoto, TX 75115"
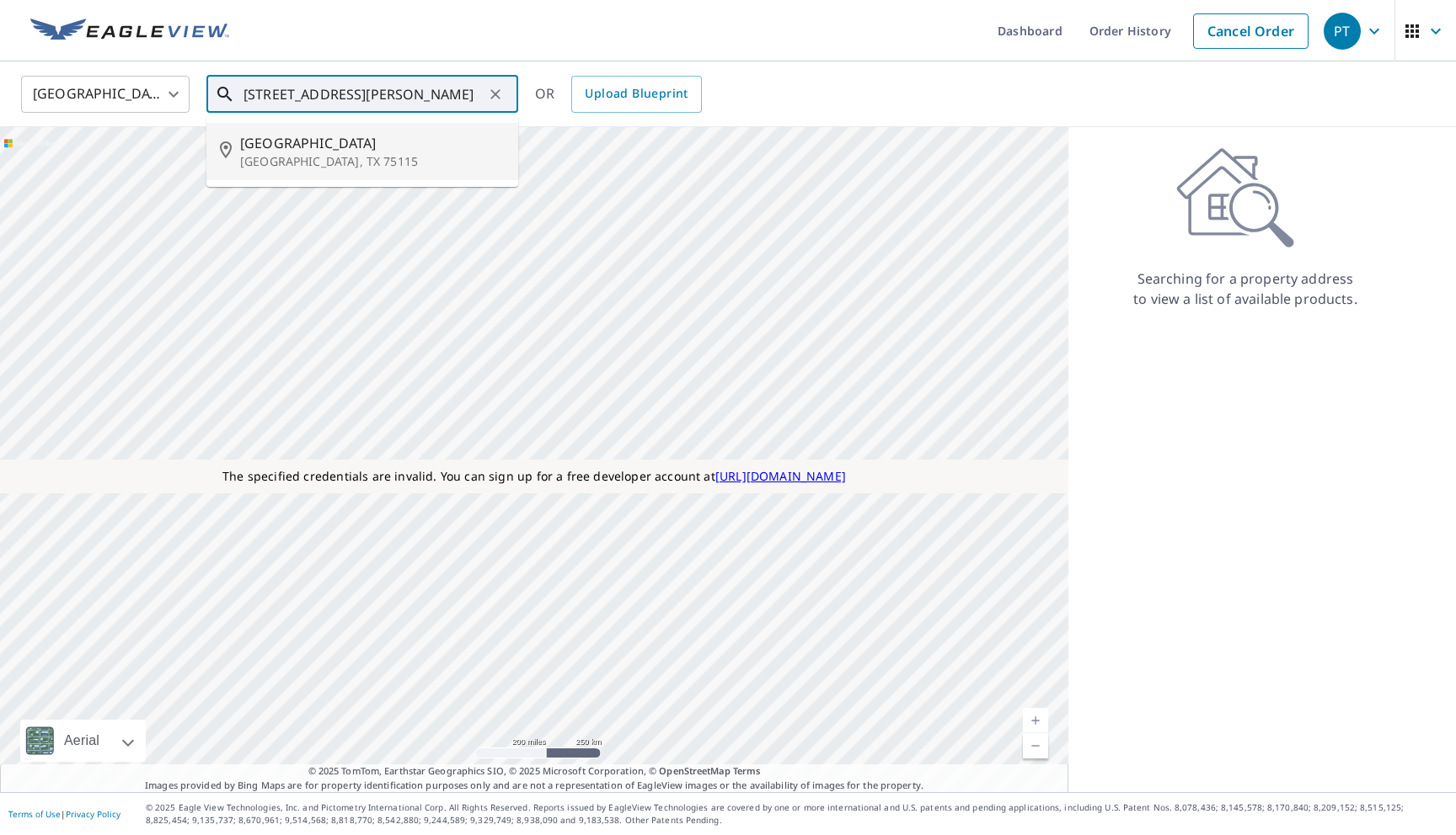
click at [422, 125] on li "522 Highlands Dr Desoto, TX 75115" at bounding box center [361, 152] width 312 height 58
type input "522 Highlands Dr Desoto, TX 75115"
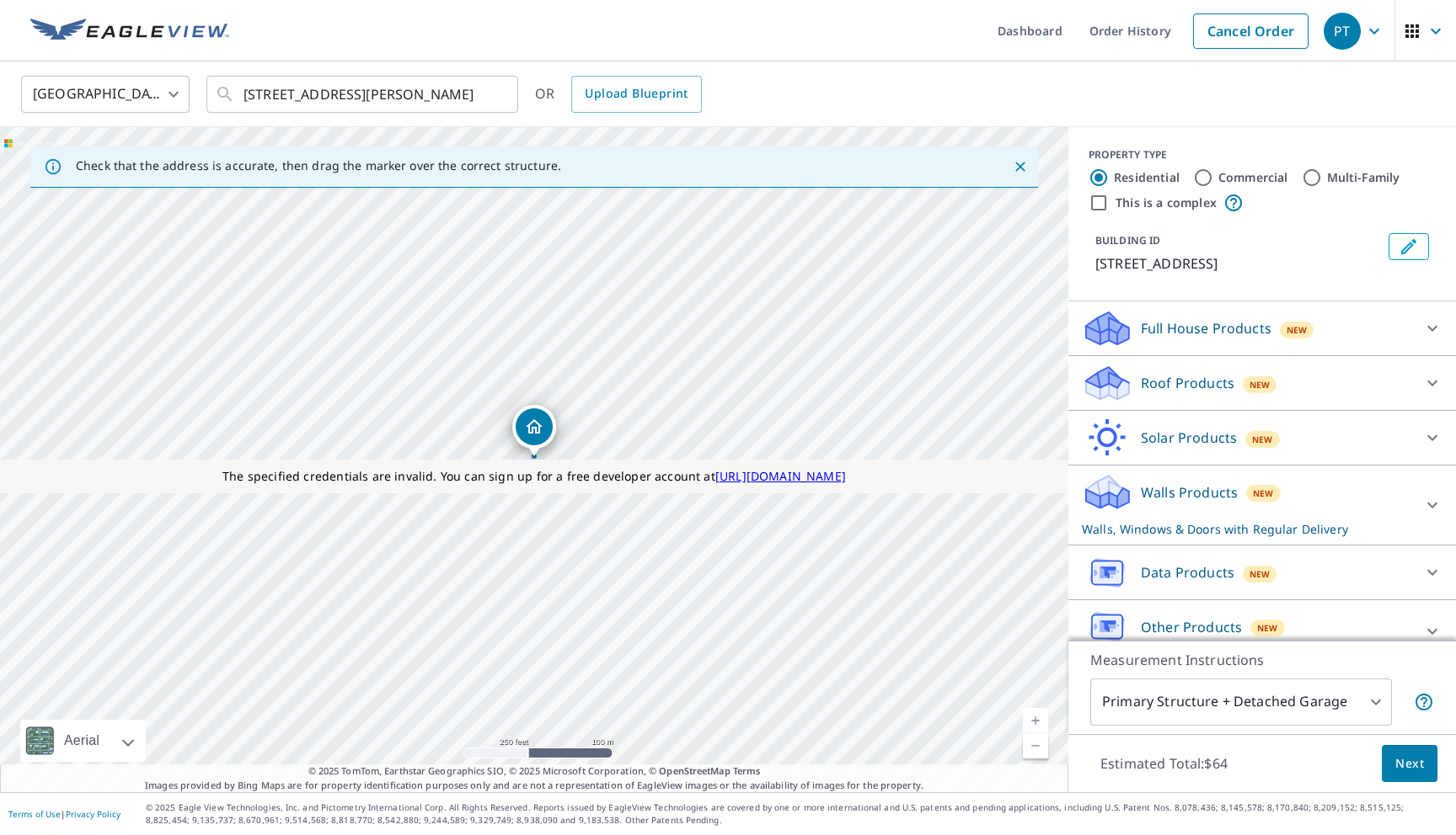
scroll to position [22, 0]
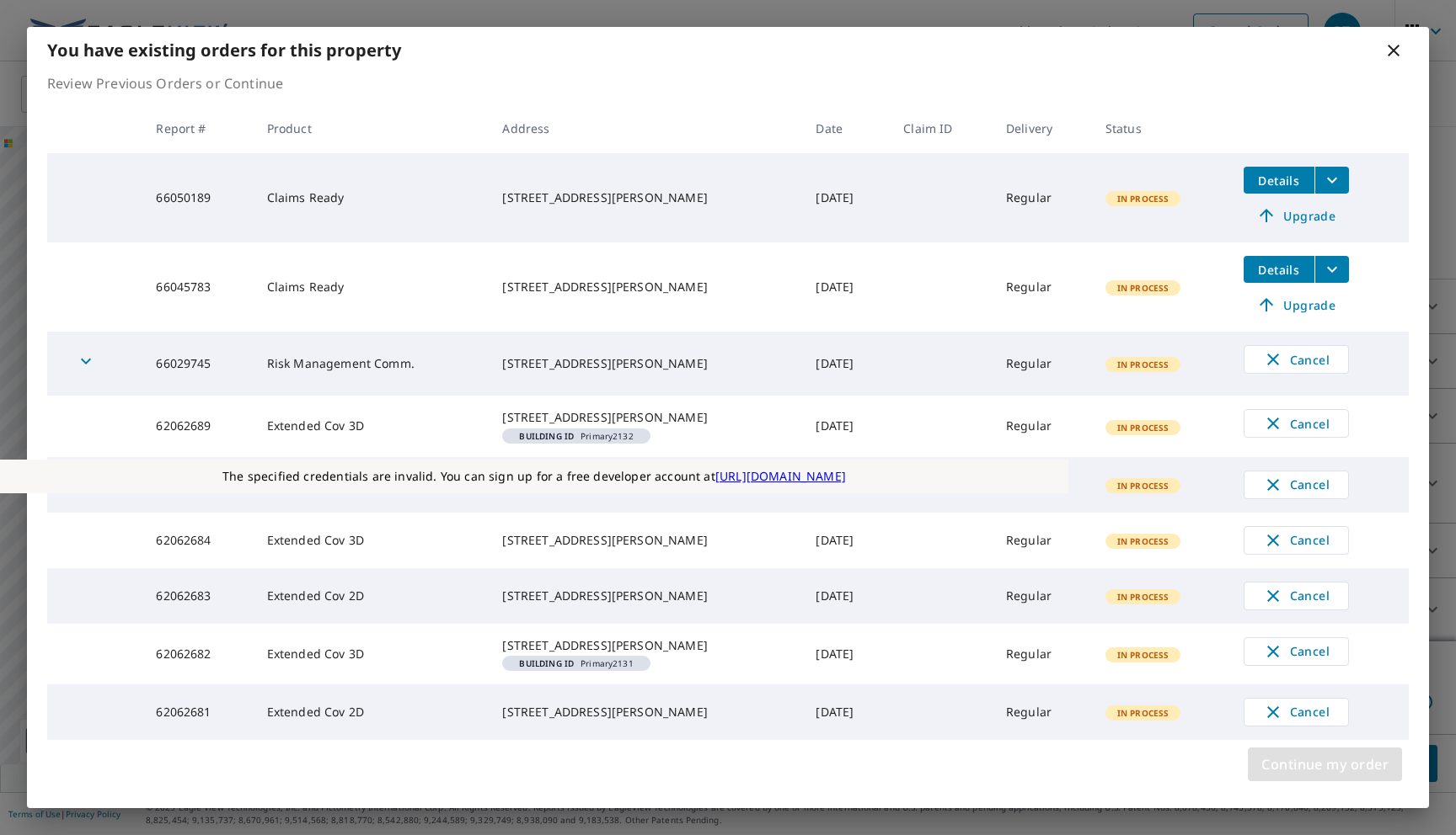
click at [1267, 755] on span "Continue my order" at bounding box center [1325, 764] width 127 height 24
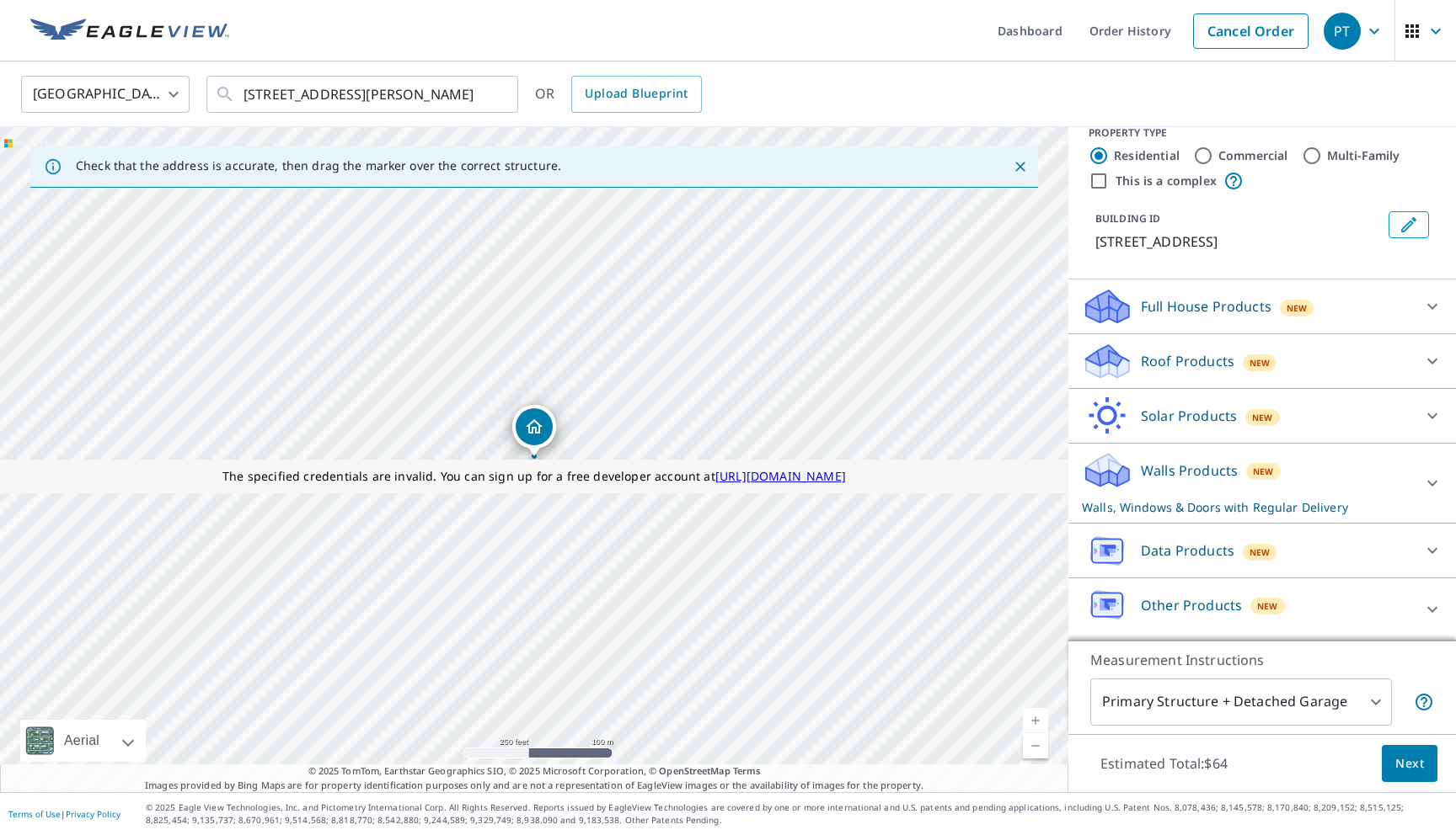
click at [1197, 367] on p "Roof Products" at bounding box center [1187, 360] width 93 height 20
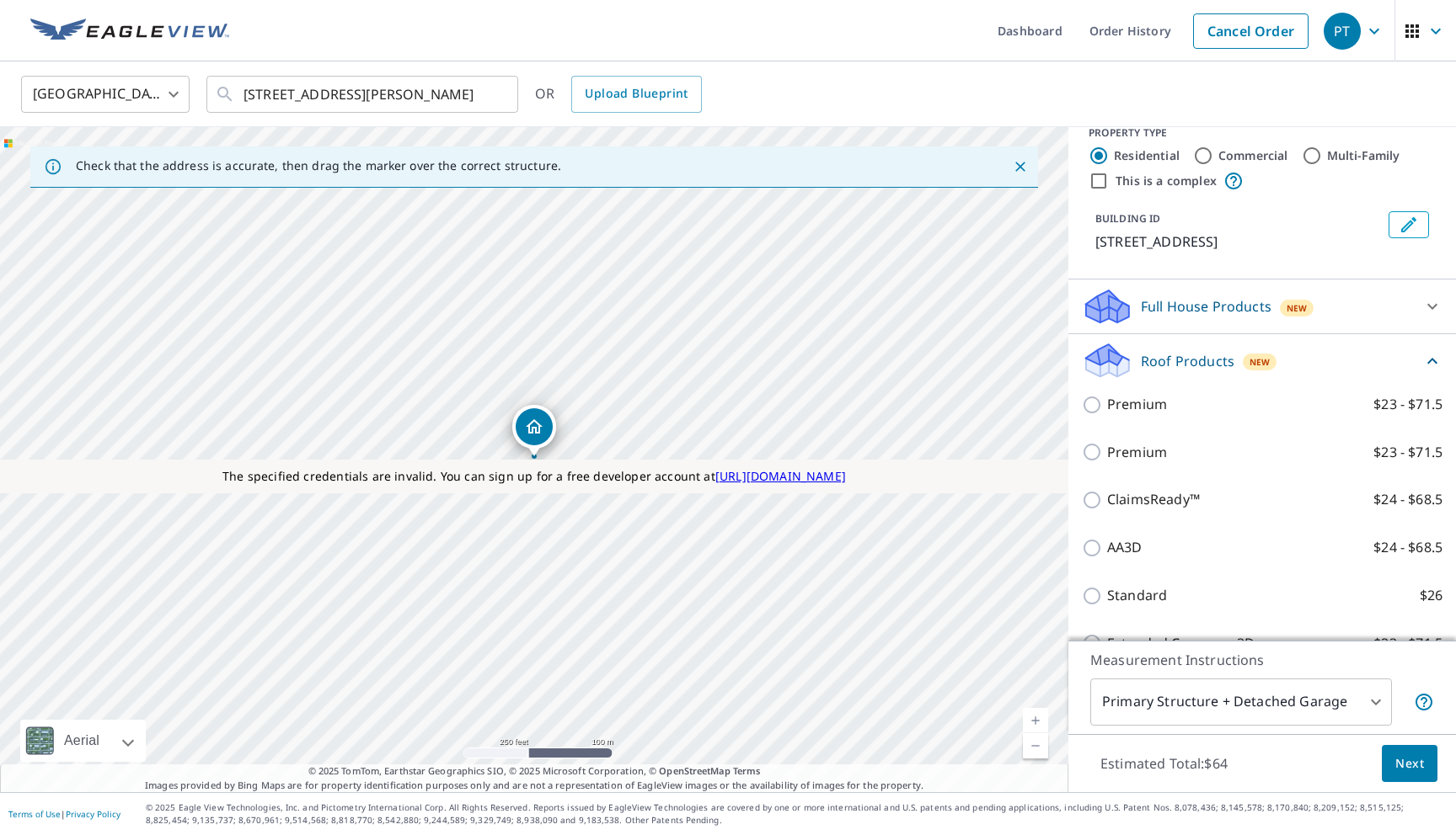
scroll to position [51, 0]
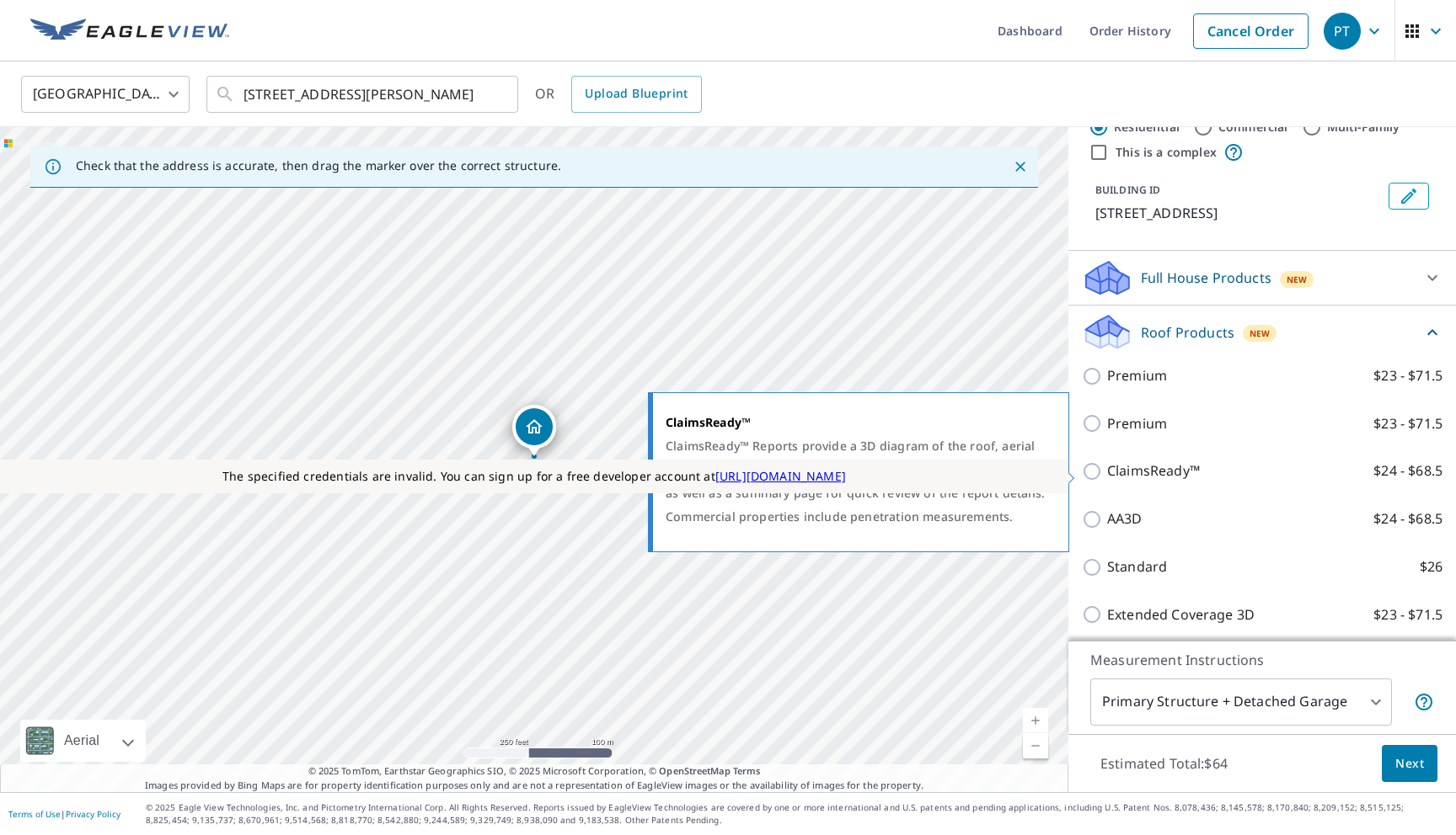
click at [1163, 473] on p "ClaimsReady™" at bounding box center [1153, 471] width 93 height 21
click at [1107, 473] on input "ClaimsReady™ $24 - $68.5" at bounding box center [1094, 471] width 25 height 20
checkbox input "true"
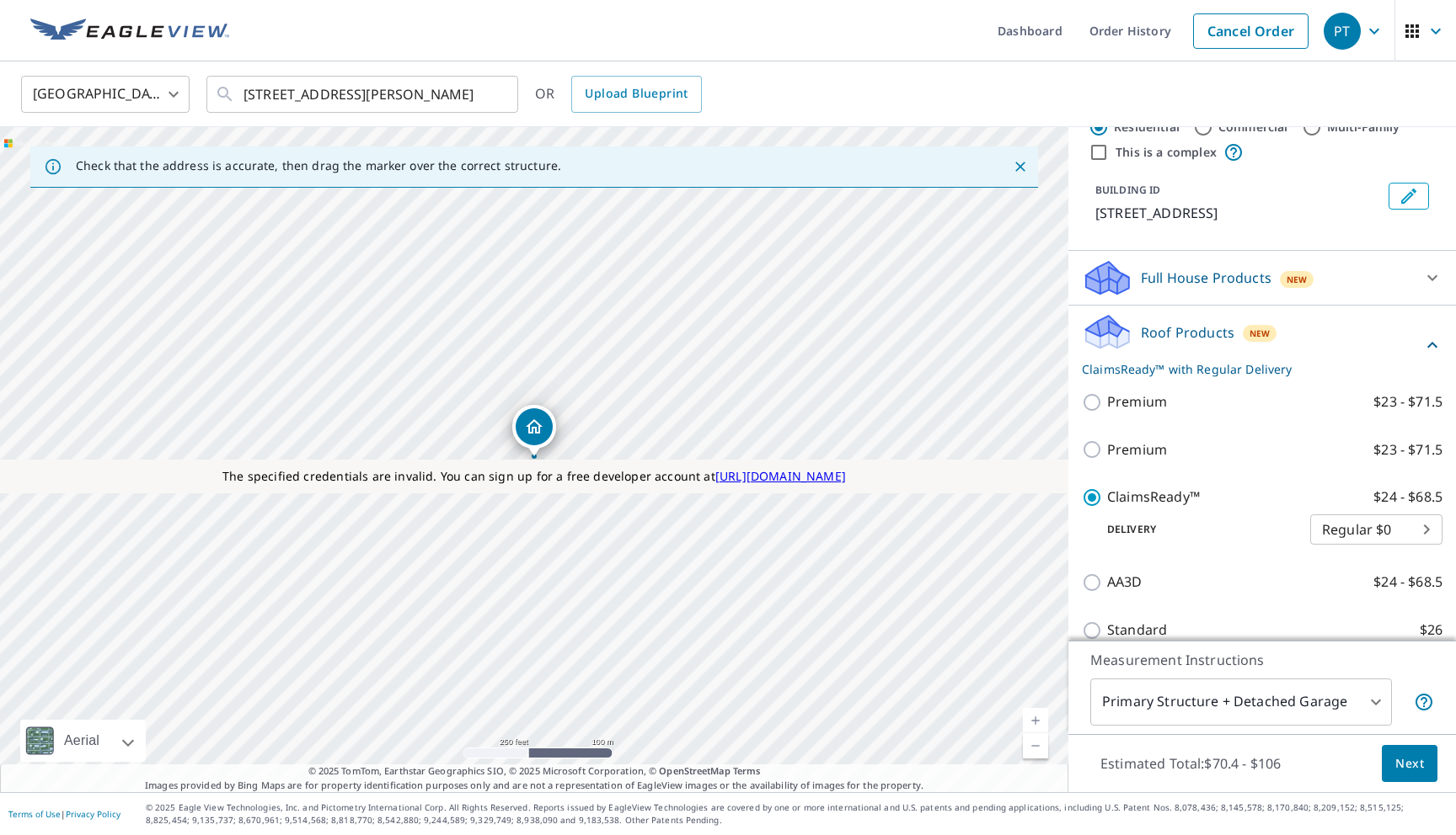
click at [1141, 712] on body "PT PT Dashboard Order History Cancel Order PT United States US ​ 522 Highlands …" at bounding box center [728, 417] width 1456 height 835
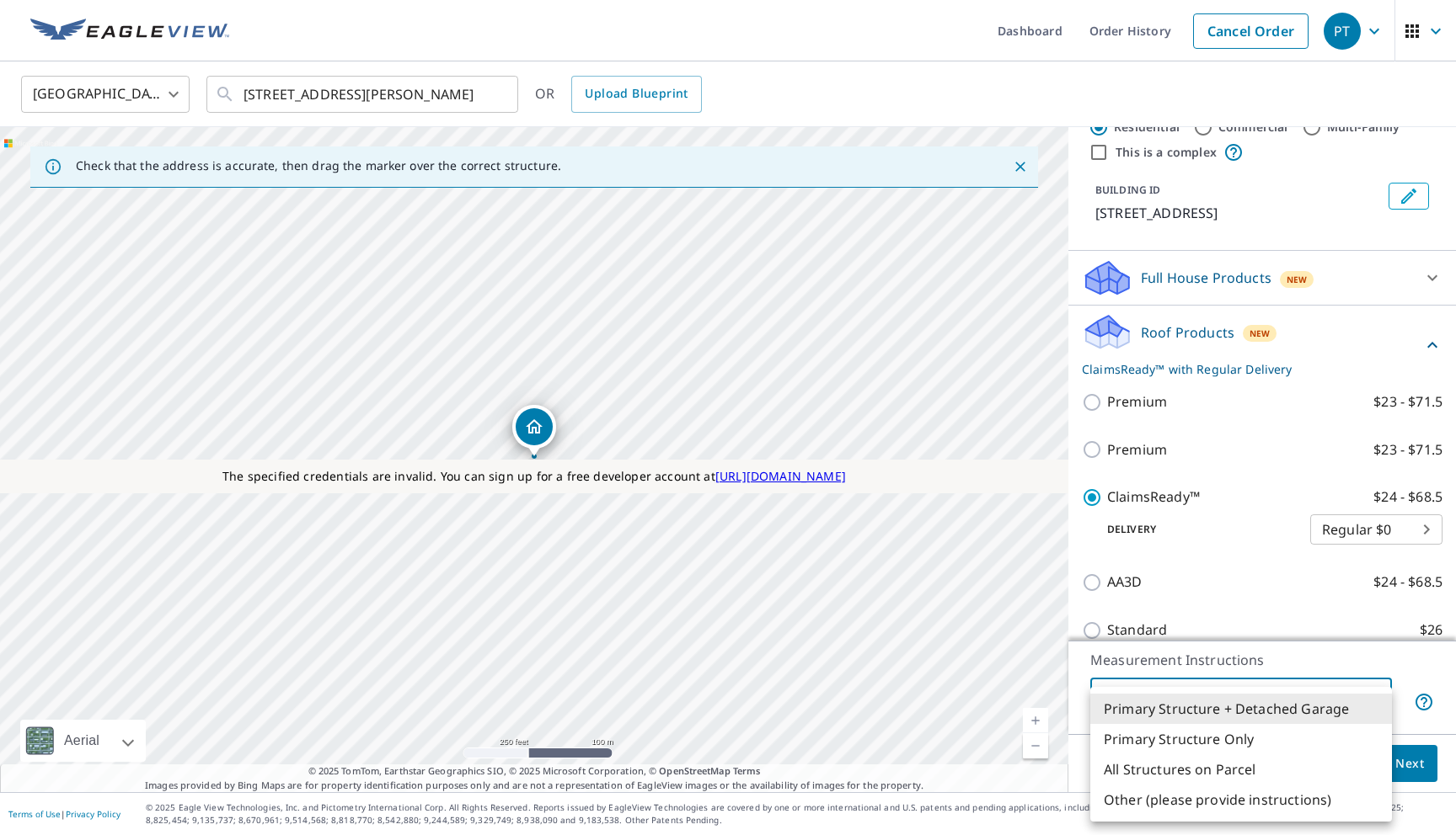
click at [1286, 397] on div at bounding box center [728, 417] width 1456 height 835
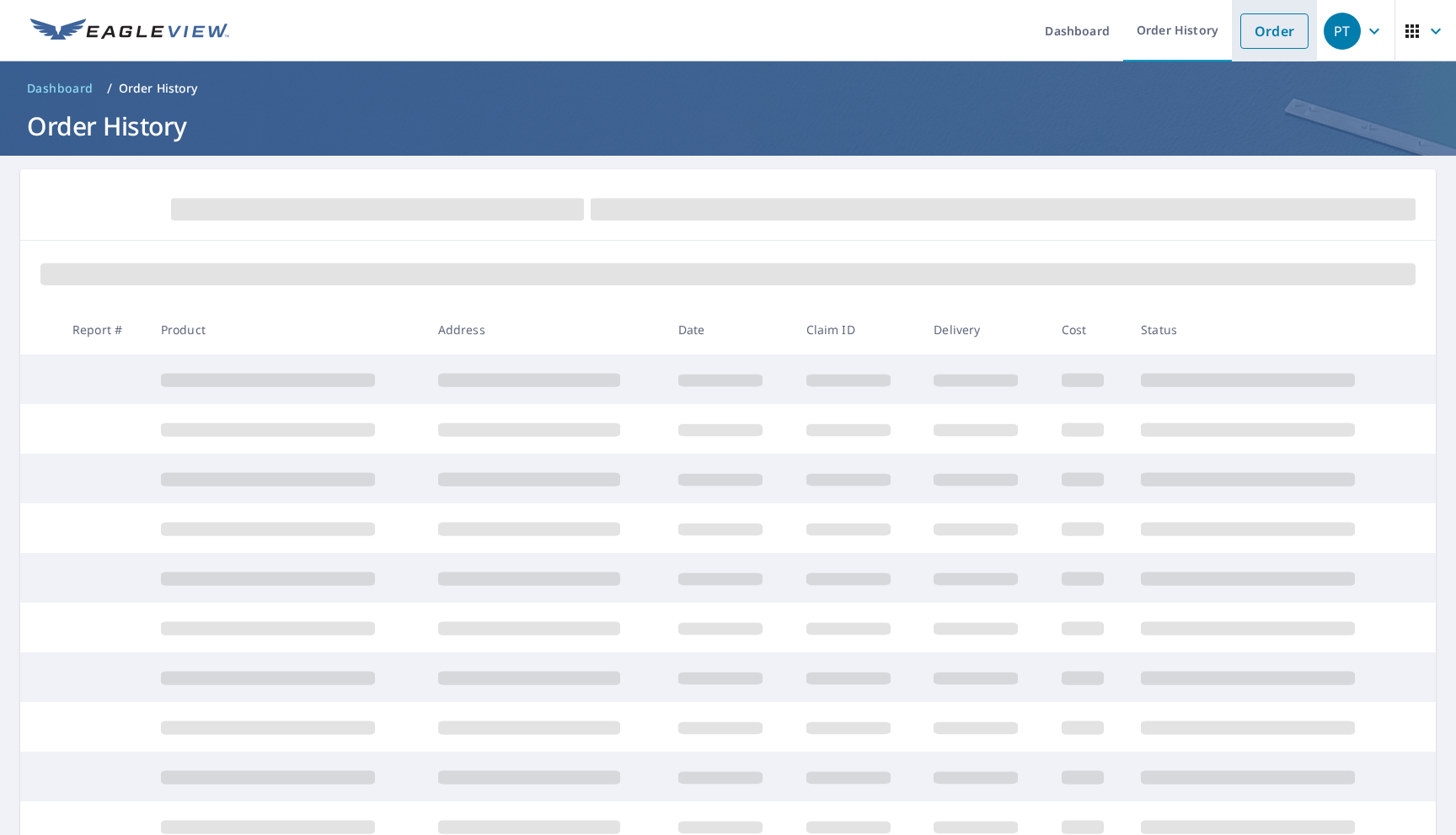
click at [1262, 31] on link "Order" at bounding box center [1274, 31] width 68 height 36
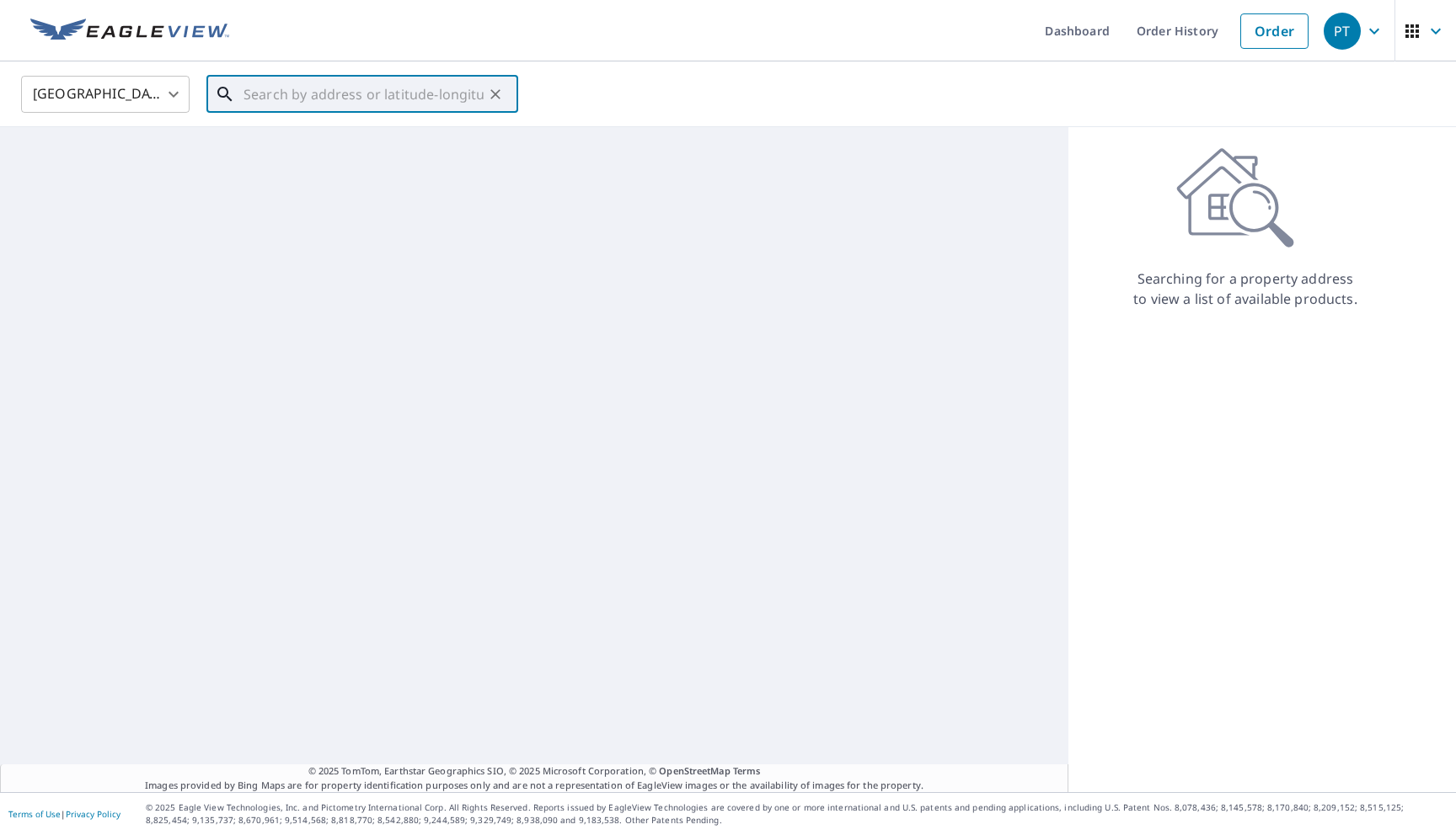
click at [326, 106] on input "text" at bounding box center [363, 94] width 240 height 47
type input "22"
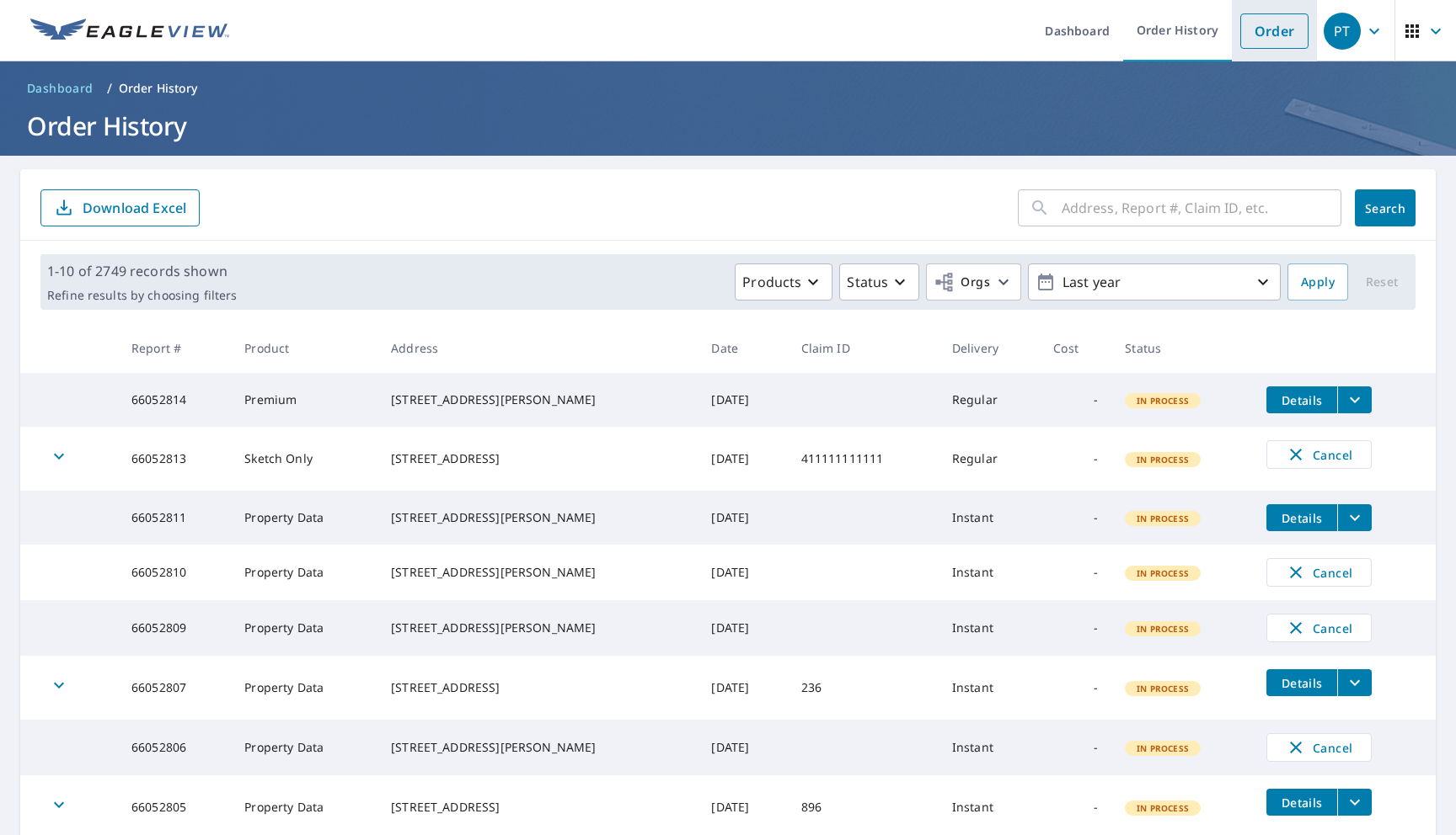
click at [1250, 34] on link "Order" at bounding box center [1274, 31] width 68 height 36
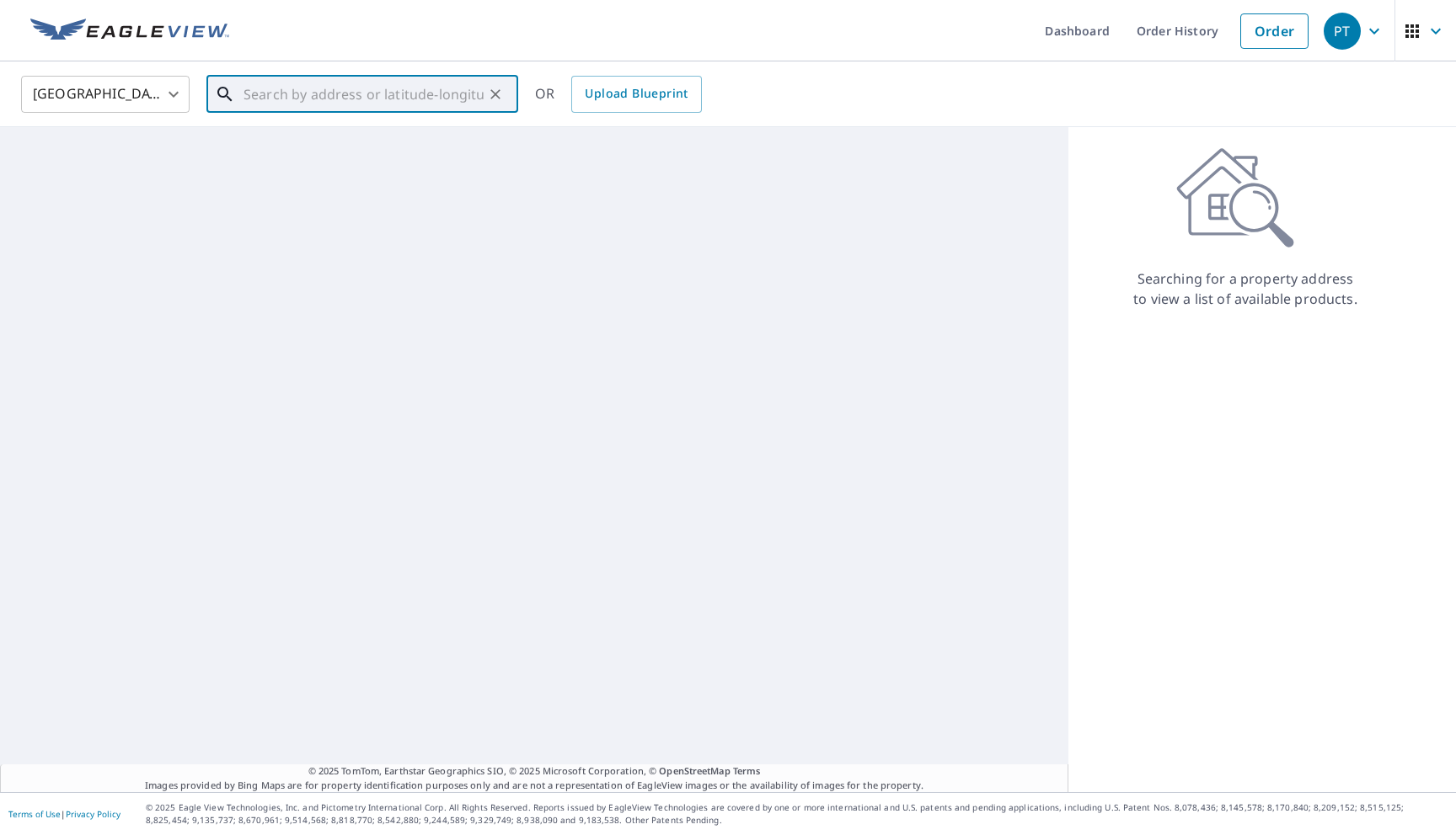
click at [268, 94] on input "text" at bounding box center [363, 94] width 240 height 47
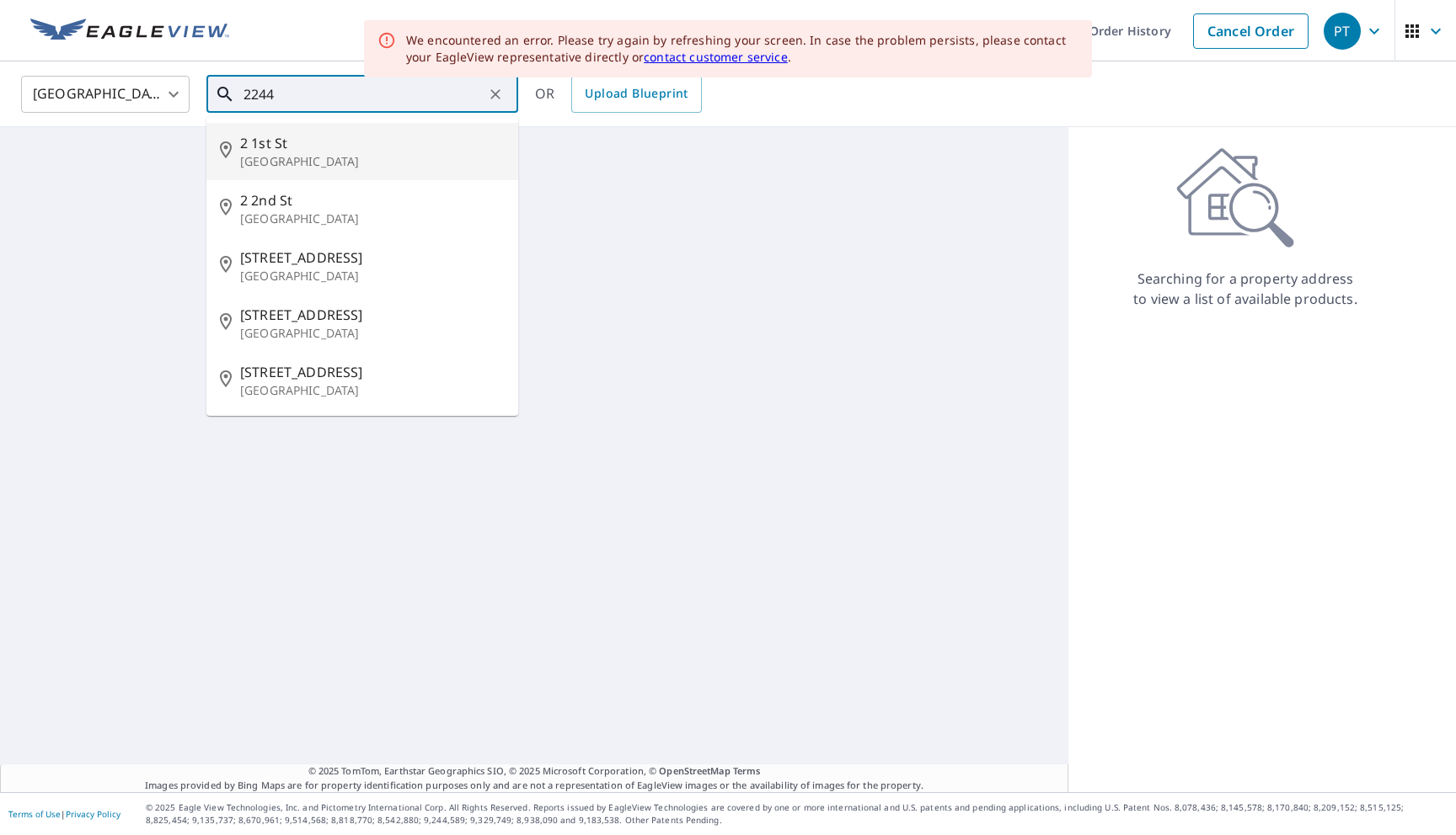
click at [276, 154] on p "[GEOGRAPHIC_DATA]" at bounding box center [372, 161] width 264 height 17
type input "[STREET_ADDRESS]"
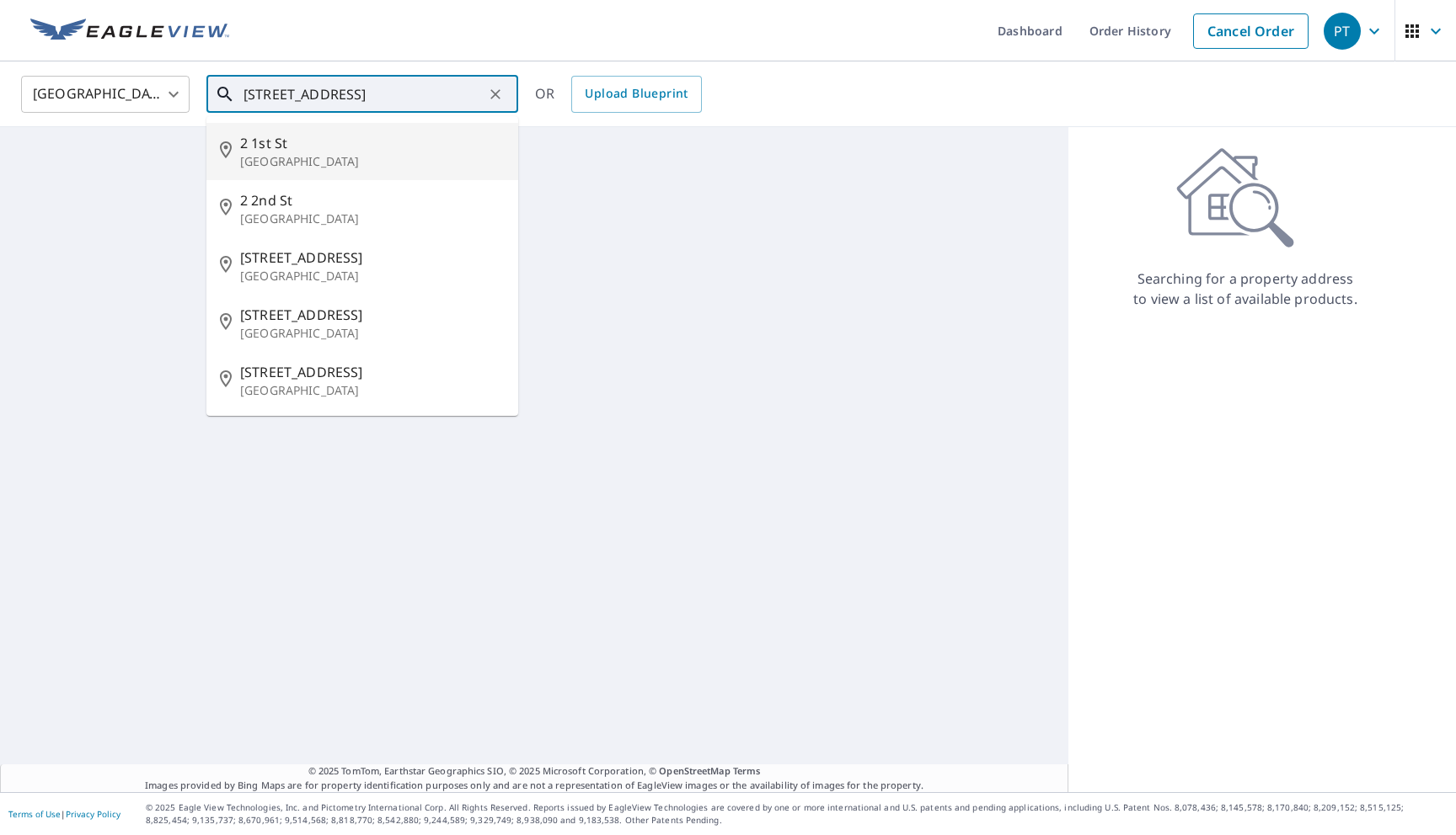
click at [445, 88] on input "[STREET_ADDRESS]" at bounding box center [363, 94] width 240 height 47
click at [374, 157] on p "[GEOGRAPHIC_DATA]" at bounding box center [372, 161] width 264 height 17
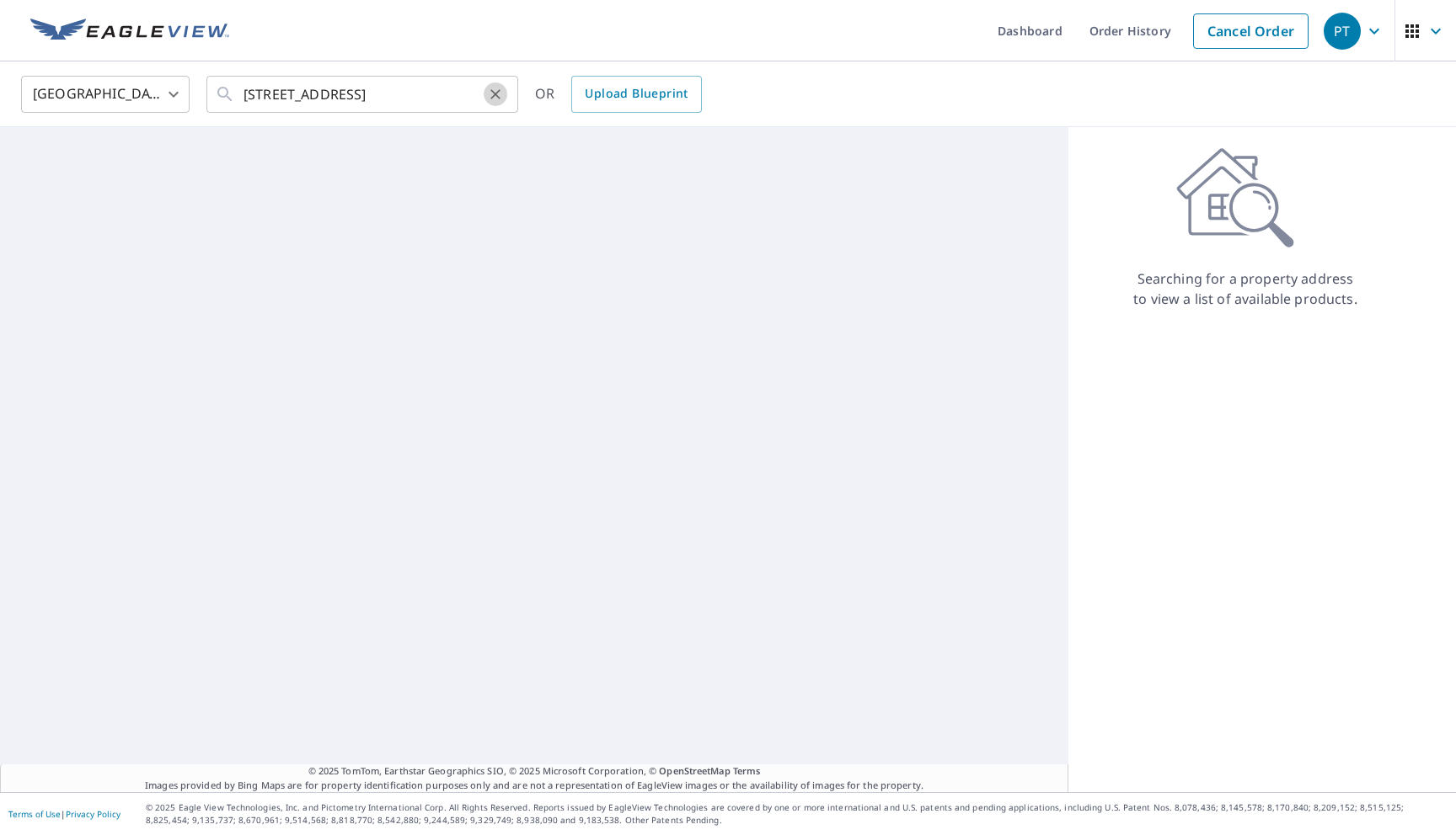
click at [500, 97] on icon "Clear" at bounding box center [495, 93] width 17 height 17
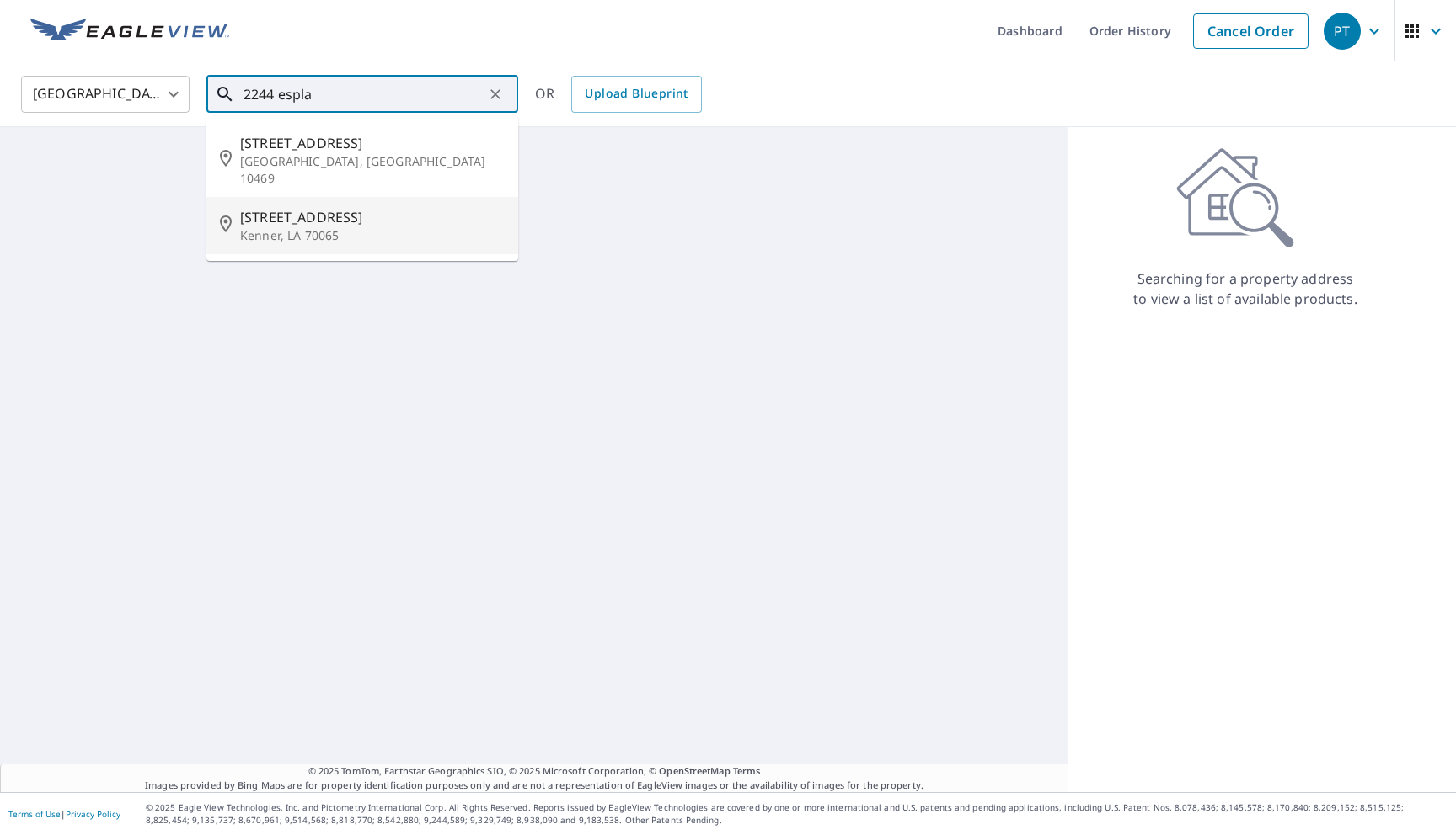
click at [402, 197] on li "[STREET_ADDRESS]" at bounding box center [361, 226] width 312 height 58
type input "[STREET_ADDRESS]"
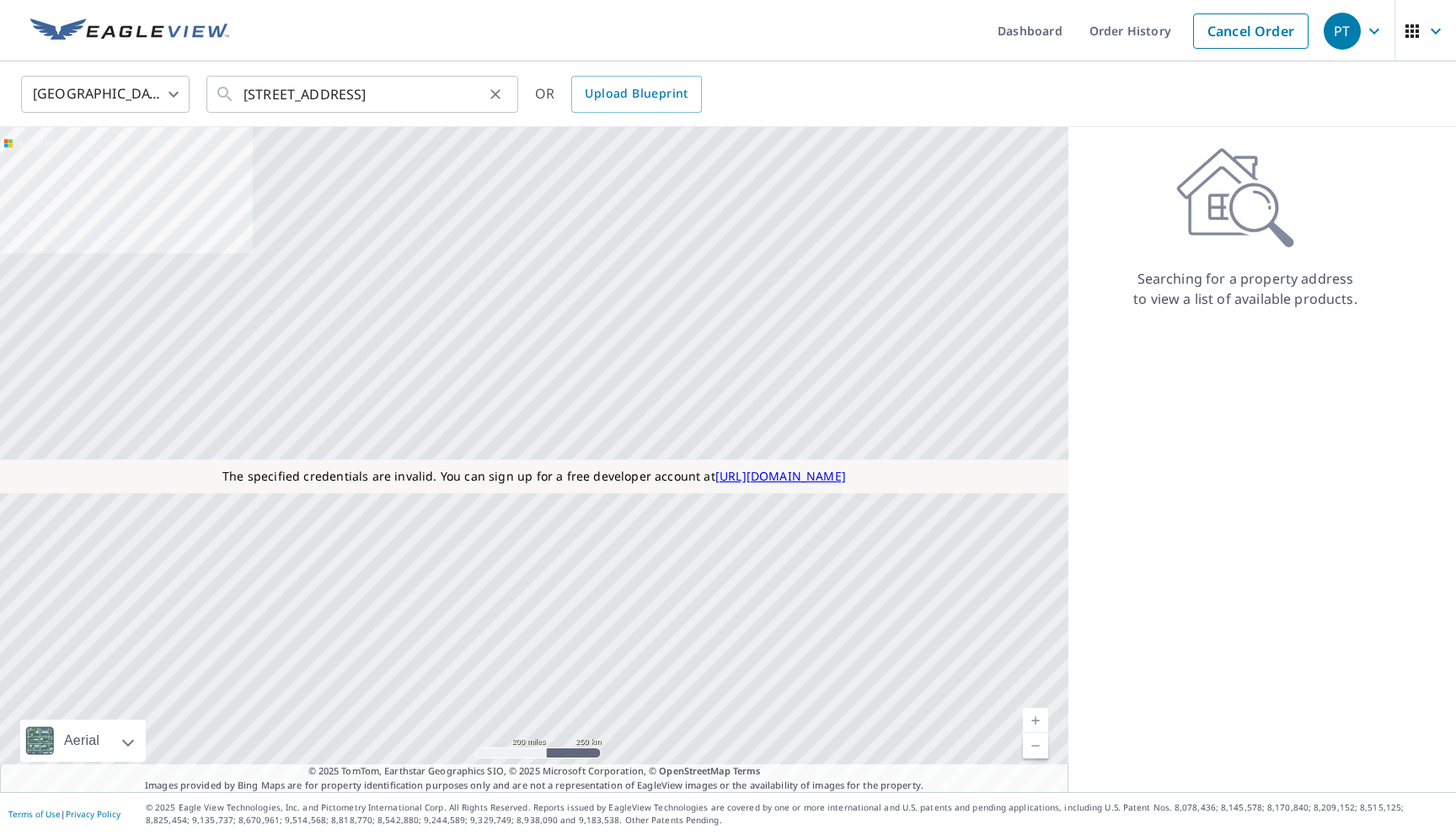
click at [495, 92] on icon "Clear" at bounding box center [495, 93] width 17 height 17
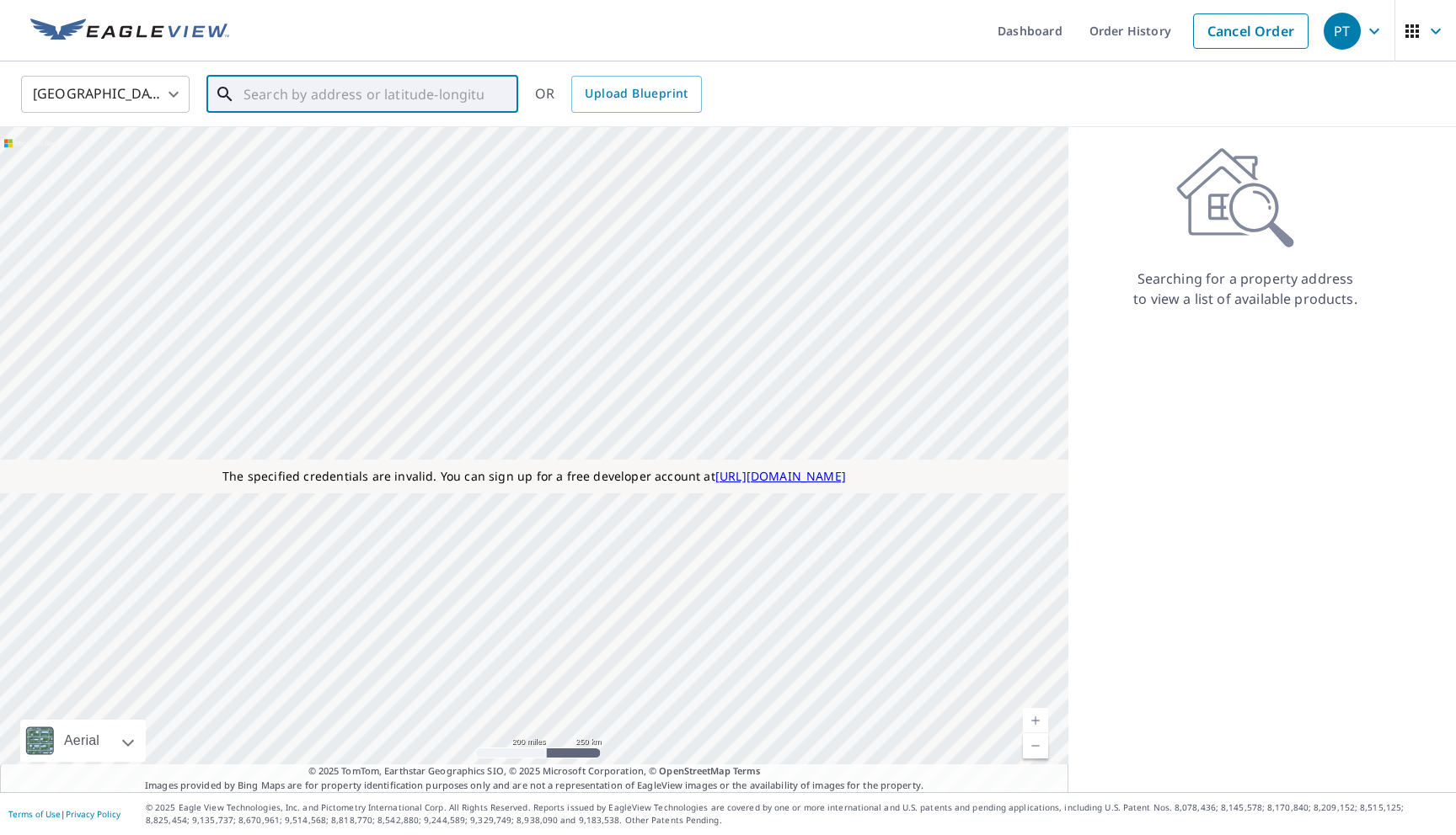
paste input "66052811"
drag, startPoint x: 302, startPoint y: 92, endPoint x: 170, endPoint y: 89, distance: 132.0
click at [175, 90] on div "[GEOGRAPHIC_DATA] [GEOGRAPHIC_DATA] ​ 66052811 ​ Match not found OR Upload Blue…" at bounding box center [722, 93] width 1427 height 39
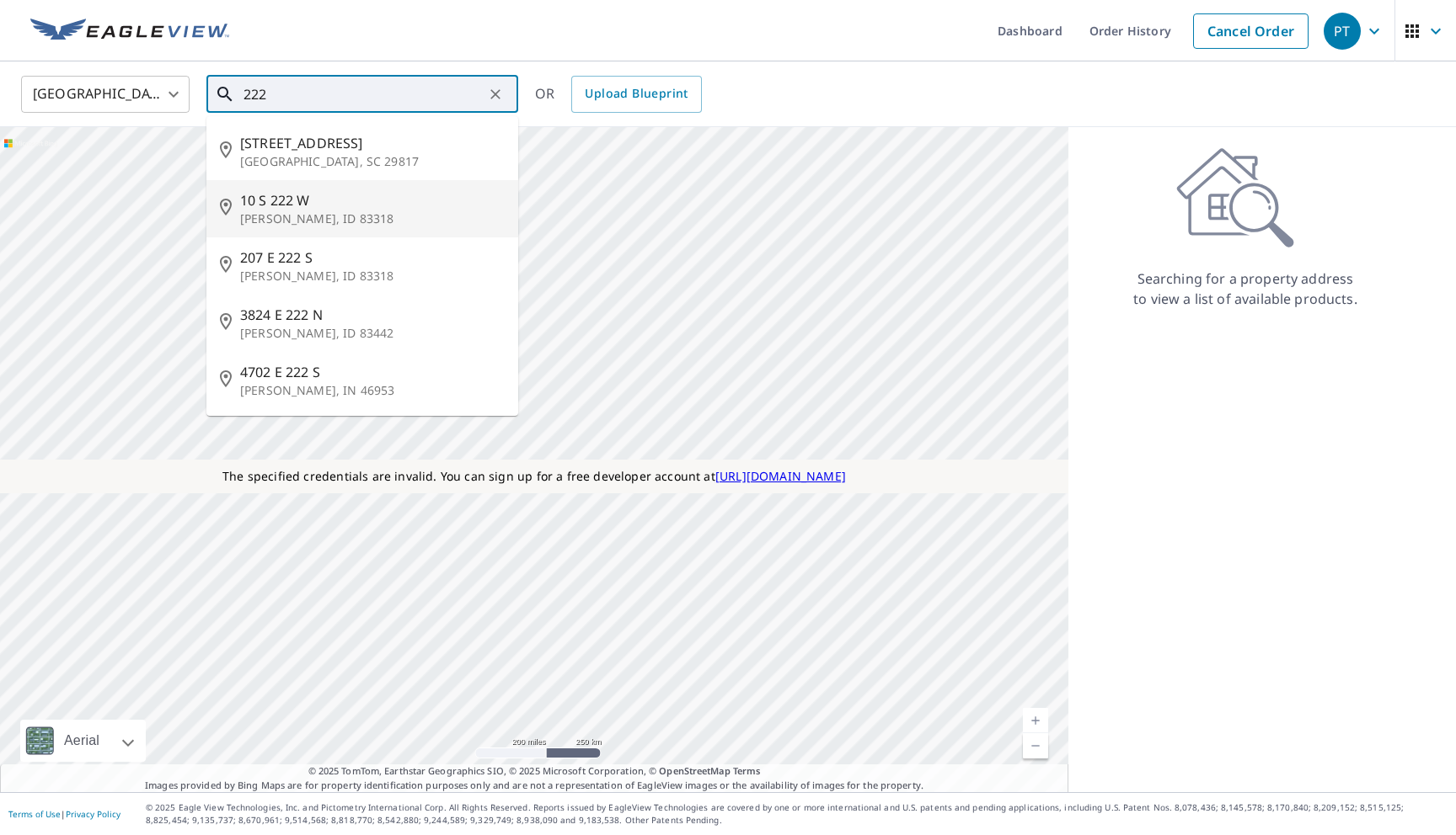
click at [292, 198] on span "10 S 222 W" at bounding box center [372, 200] width 264 height 20
type input "[STREET_ADDRESS][PERSON_NAME]"
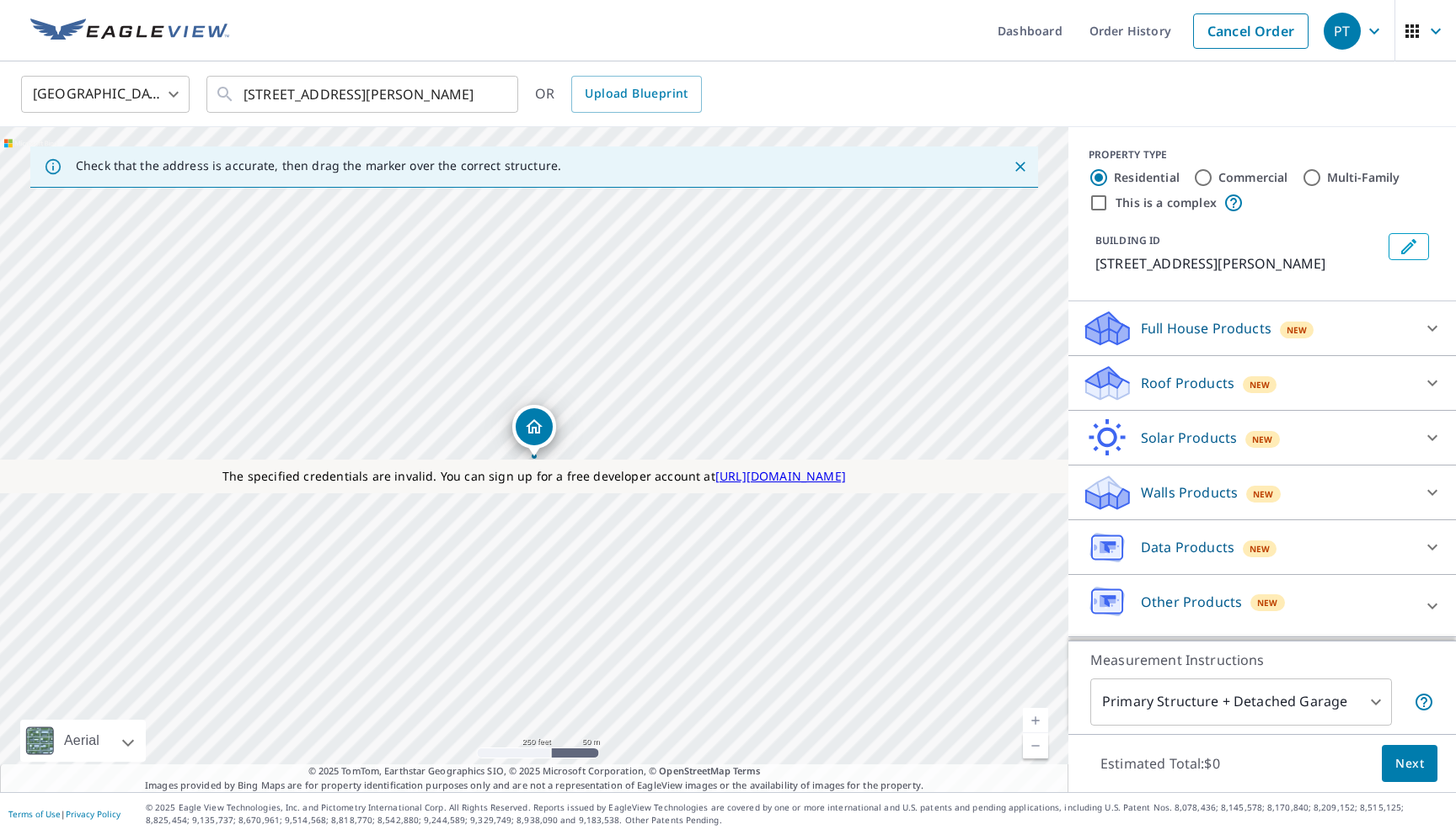
click at [1144, 383] on p "Roof Products" at bounding box center [1187, 383] width 93 height 20
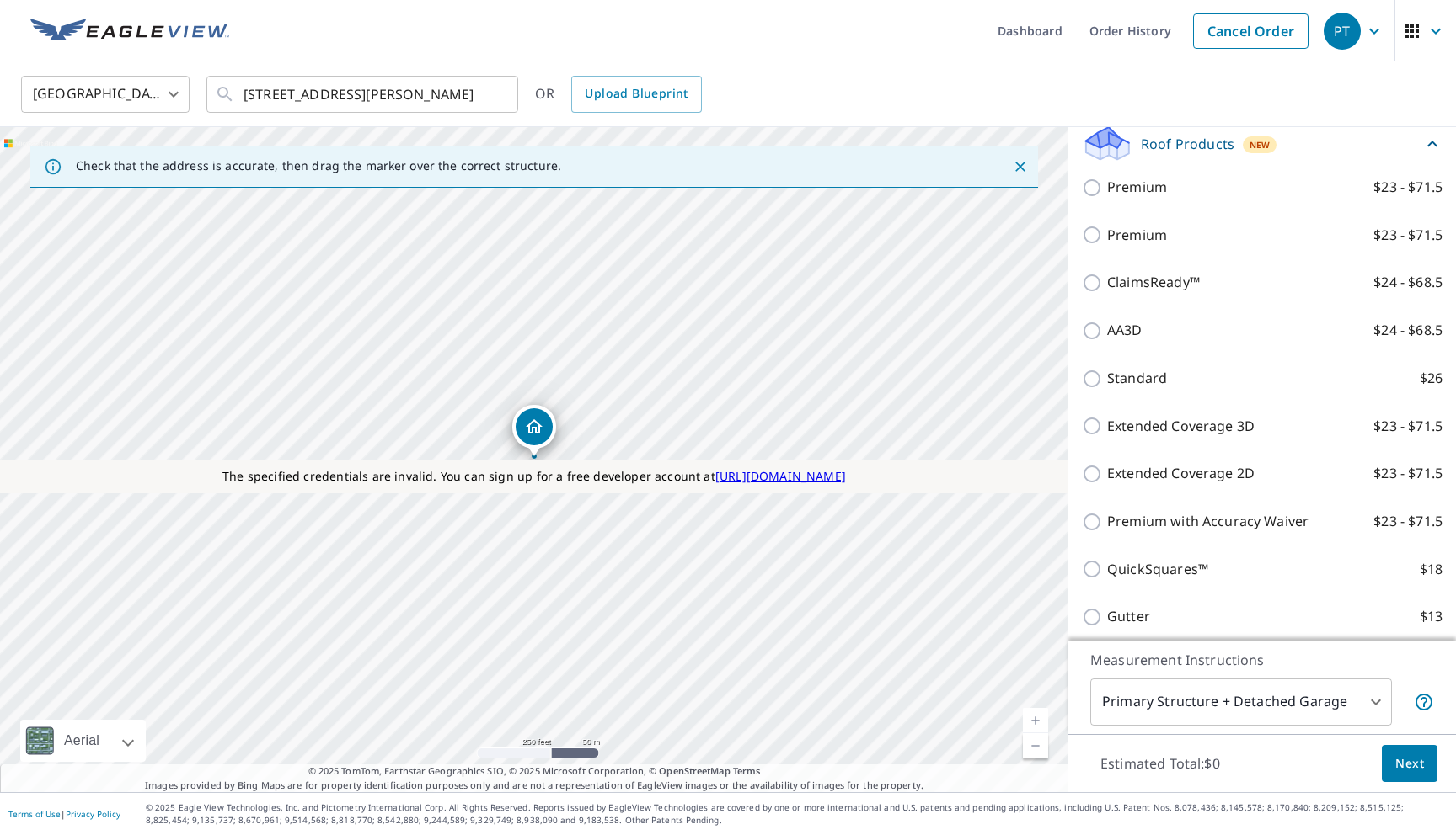
scroll to position [247, 0]
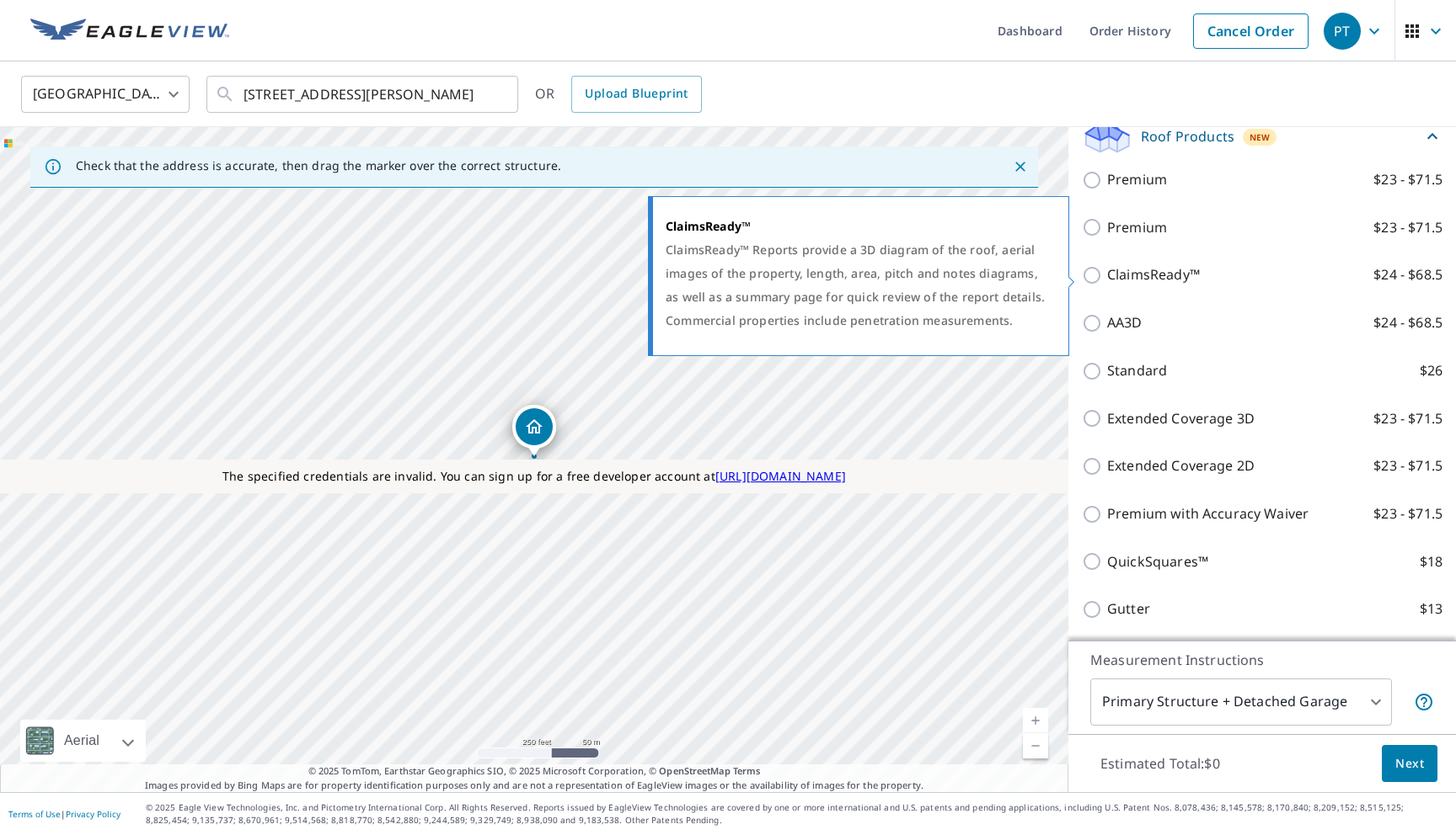
click at [1122, 280] on p "ClaimsReady™" at bounding box center [1153, 275] width 93 height 21
click at [1107, 280] on input "ClaimsReady™ $24 - $68.5" at bounding box center [1094, 275] width 25 height 20
checkbox input "true"
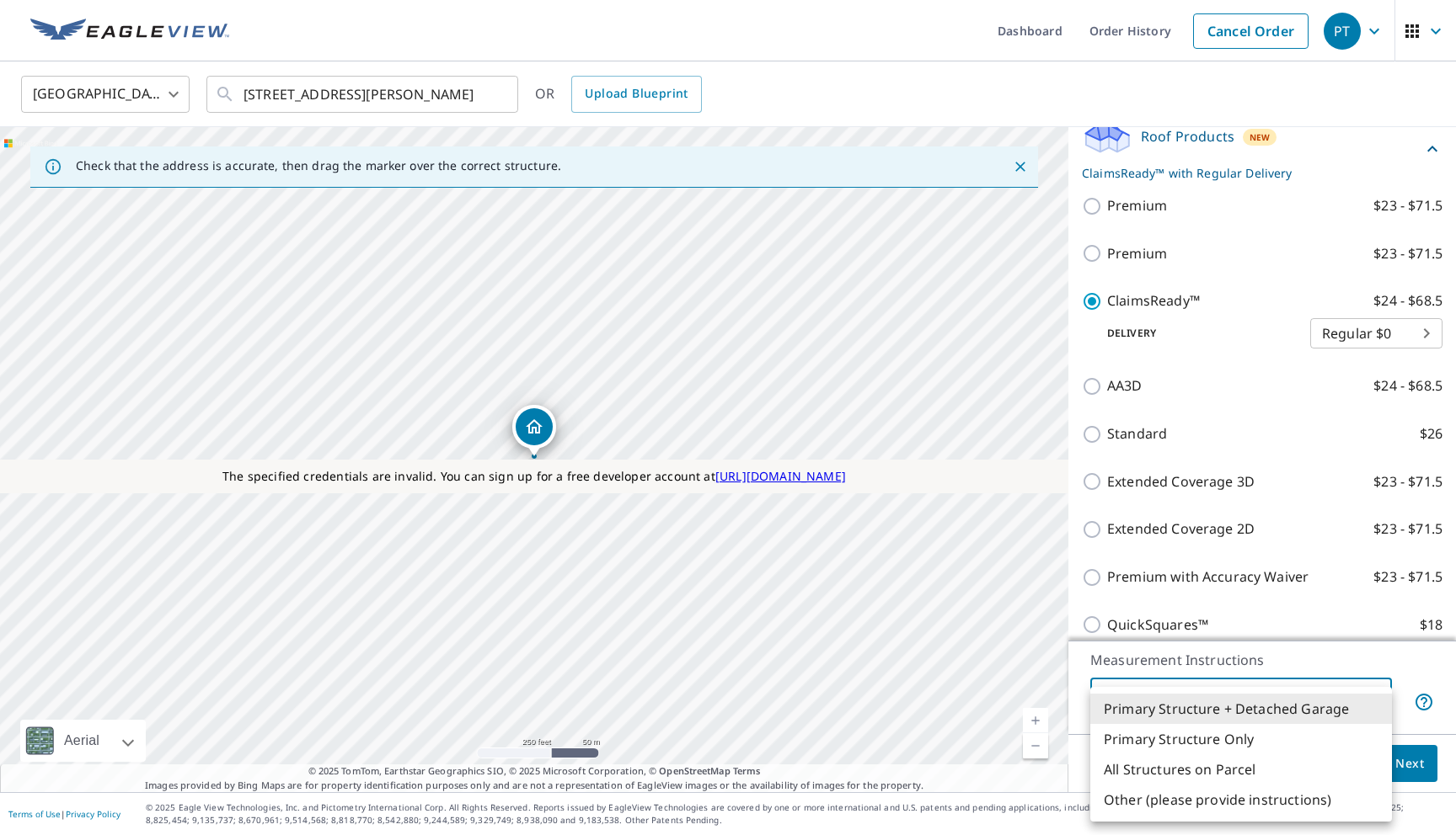
click at [1126, 699] on body "PT PT Dashboard Order History Cancel Order PT United States US ​ 10 S 222 W Bur…" at bounding box center [728, 417] width 1456 height 835
click at [1161, 721] on li "Primary Structure + Detached Garage" at bounding box center [1241, 708] width 302 height 31
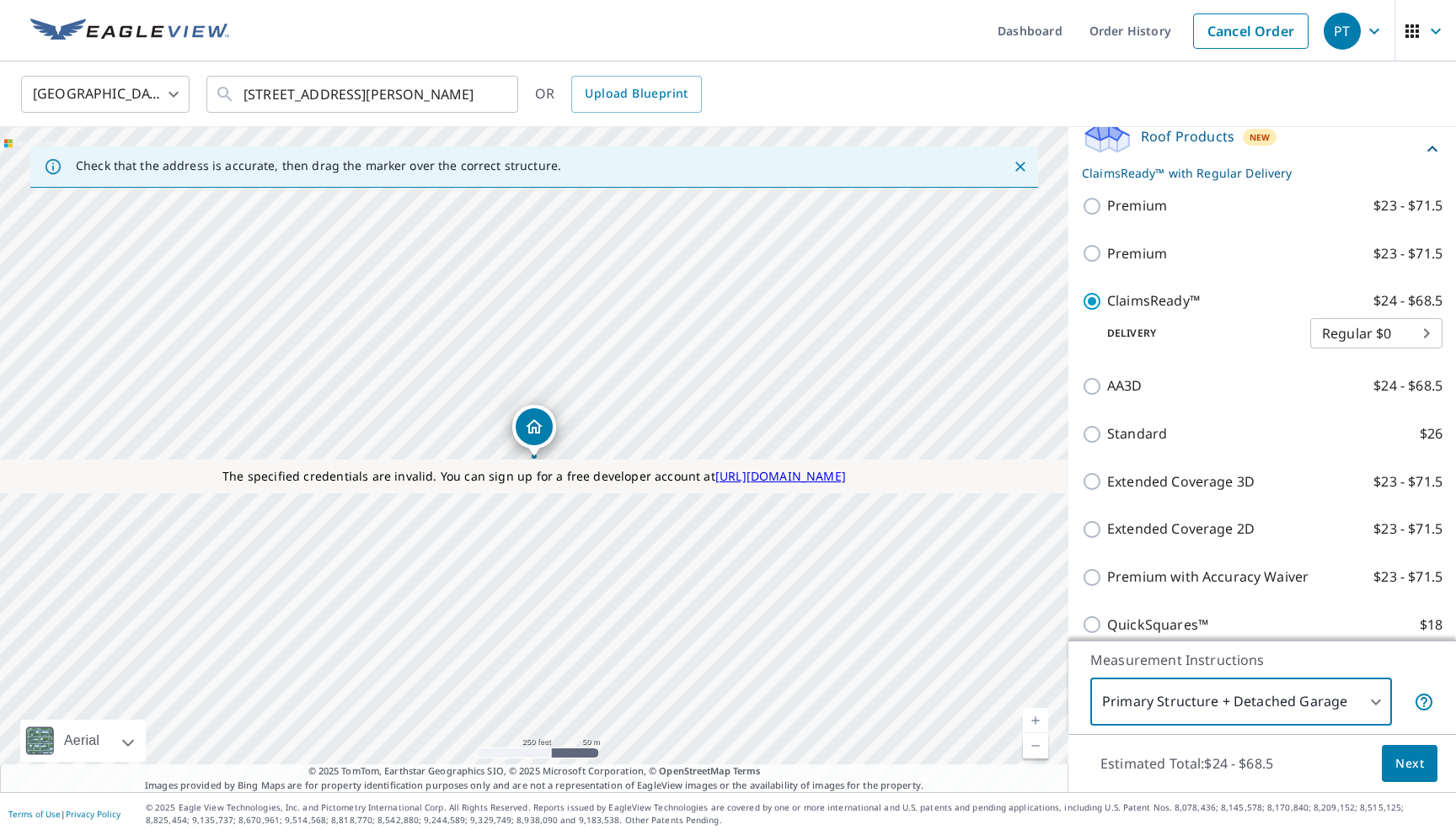
click at [1396, 771] on span "Next" at bounding box center [1409, 764] width 29 height 21
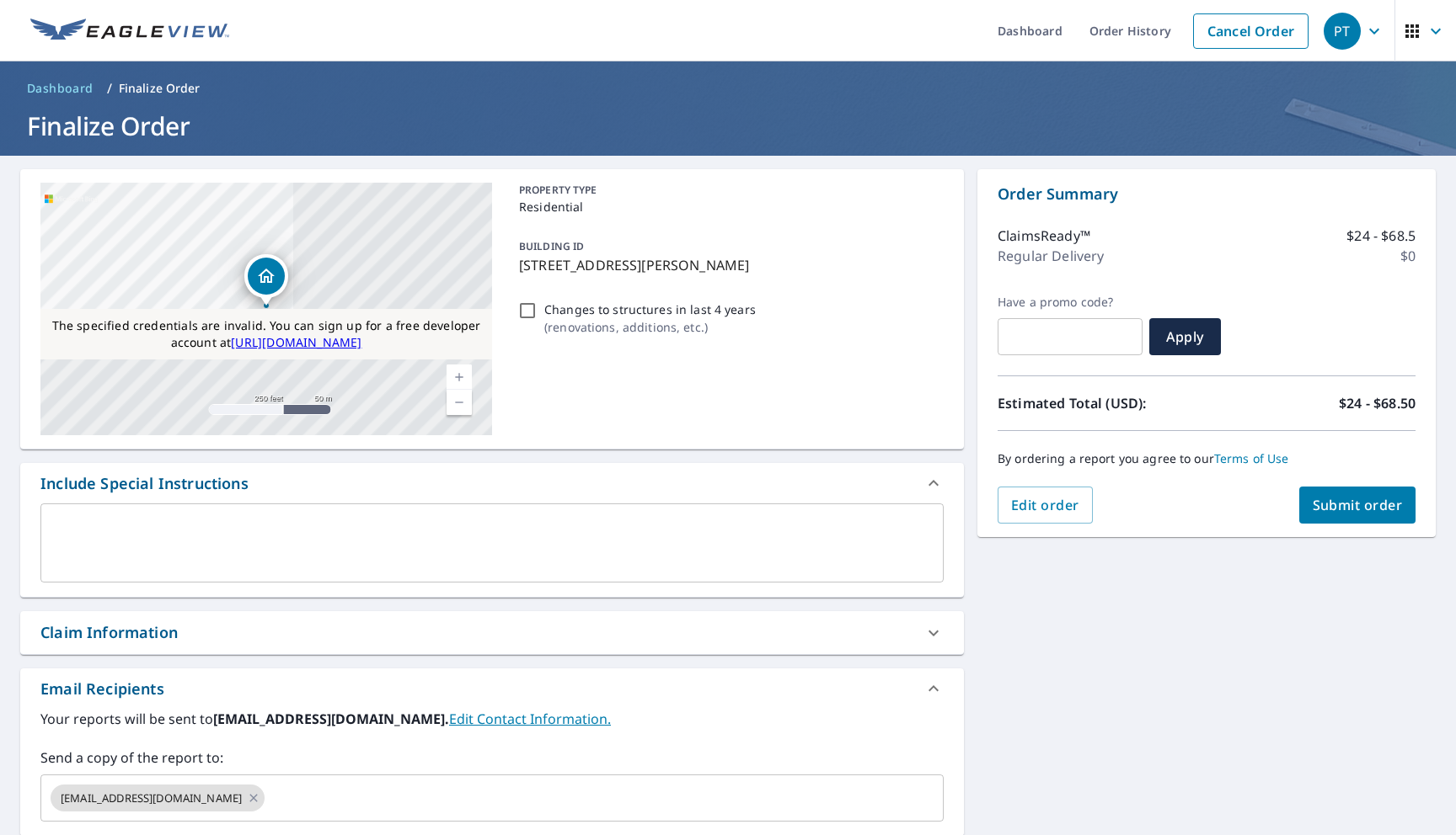
click at [1341, 523] on button "Submit order" at bounding box center [1357, 505] width 117 height 37
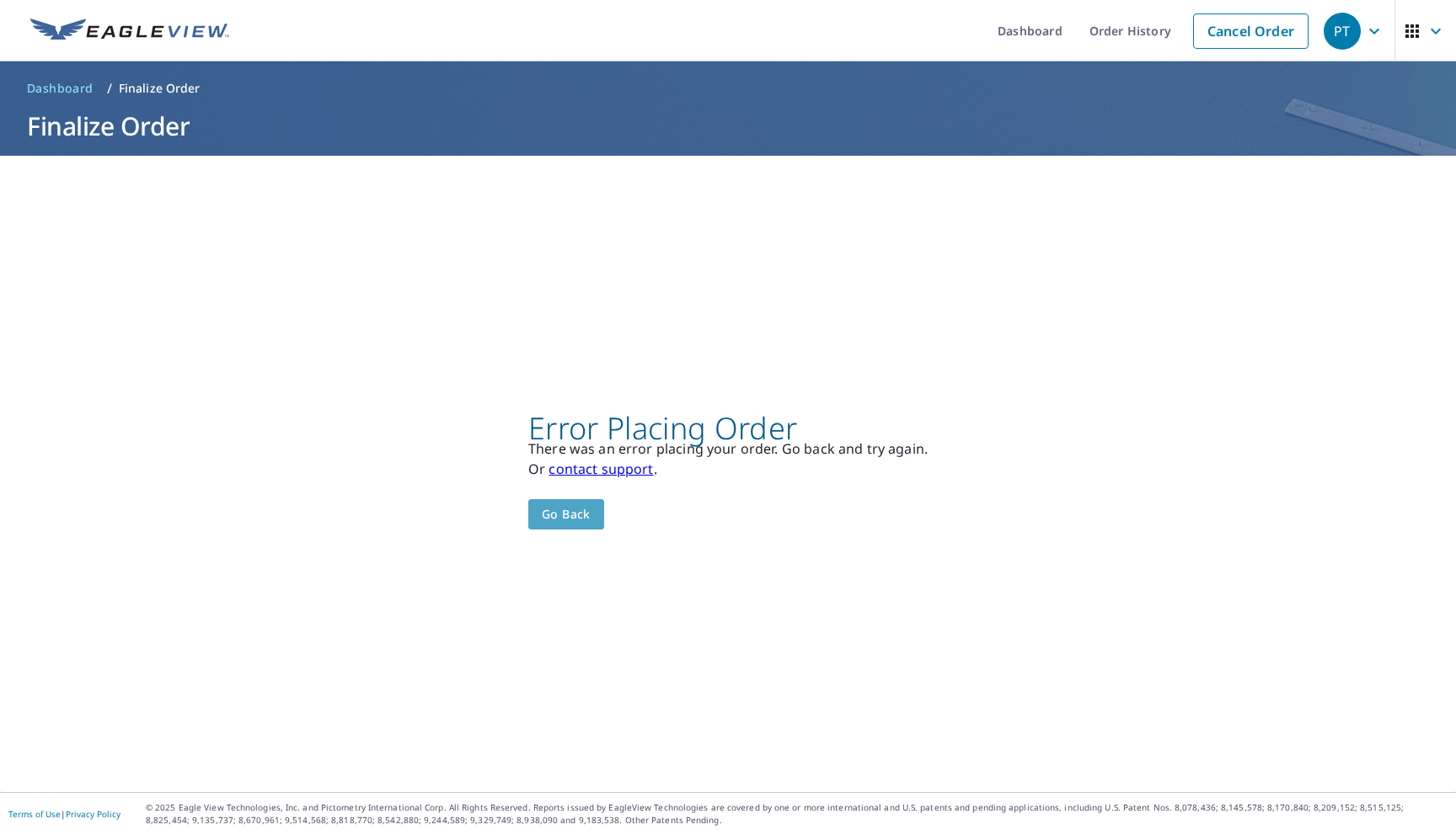
click at [561, 515] on span "Go back" at bounding box center [567, 515] width 49 height 21
click at [1239, 26] on link "Cancel Order" at bounding box center [1251, 31] width 115 height 36
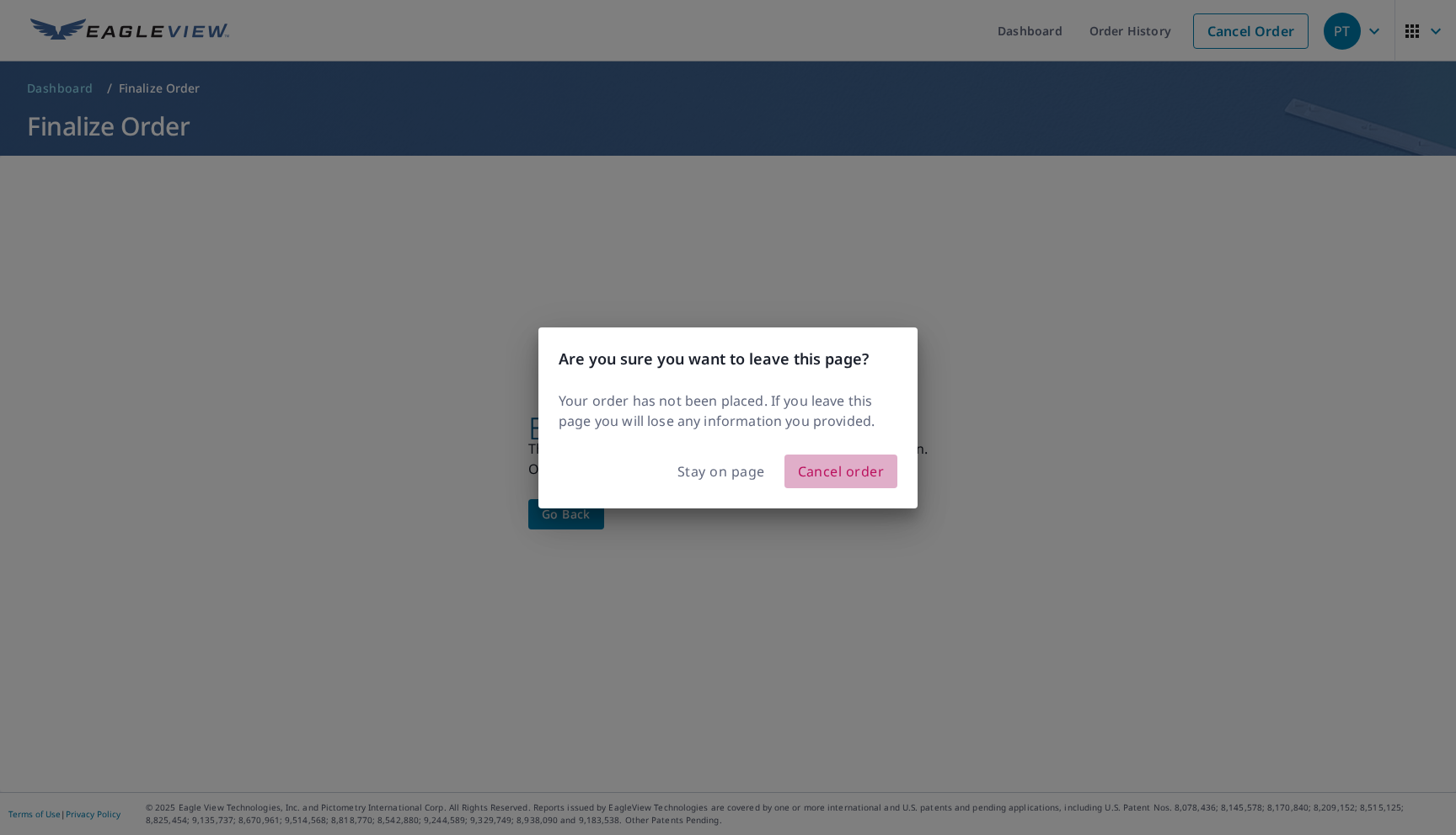
click at [862, 479] on span "Cancel order" at bounding box center [841, 471] width 86 height 24
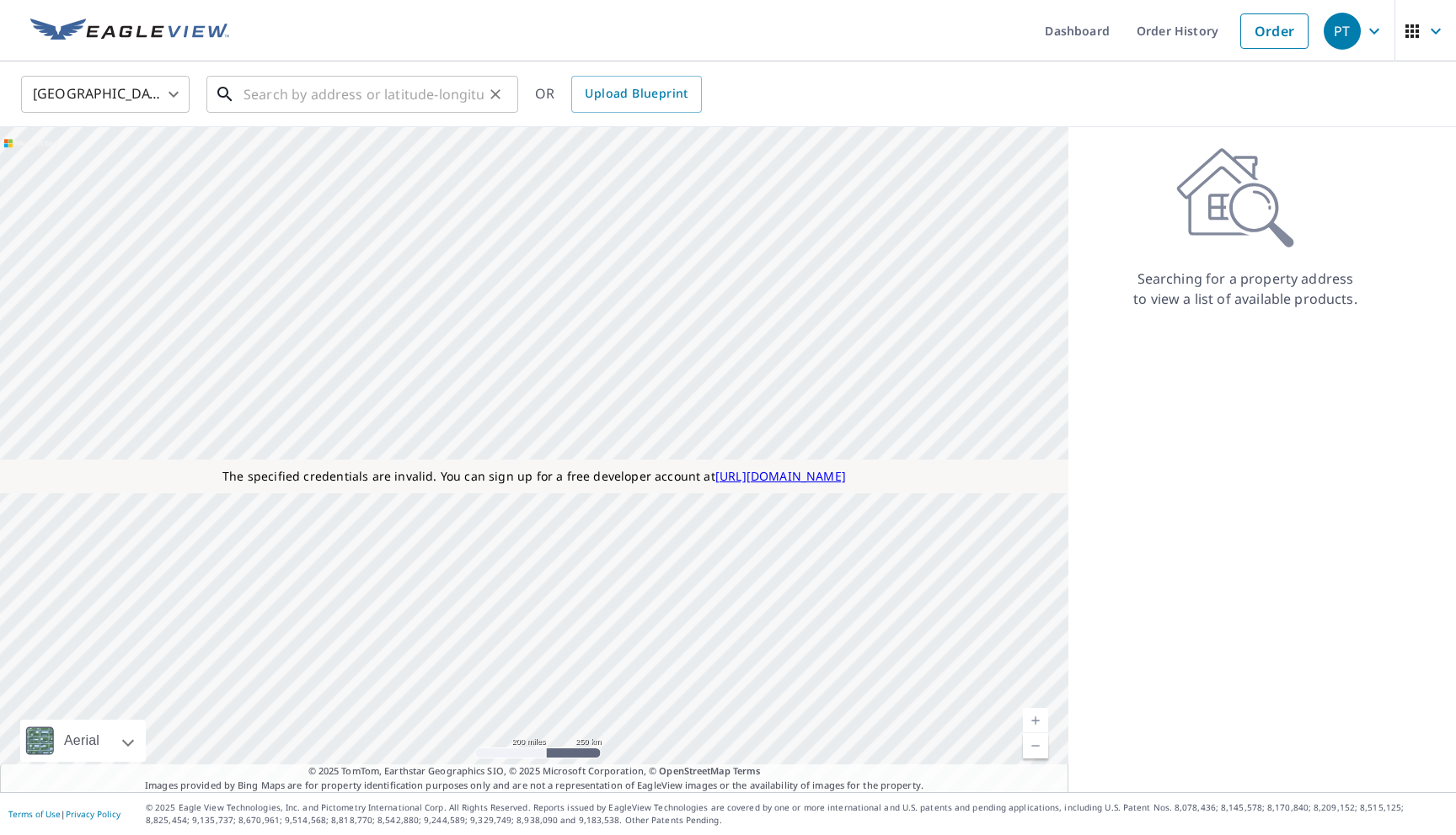
click at [402, 103] on input "text" at bounding box center [363, 94] width 240 height 47
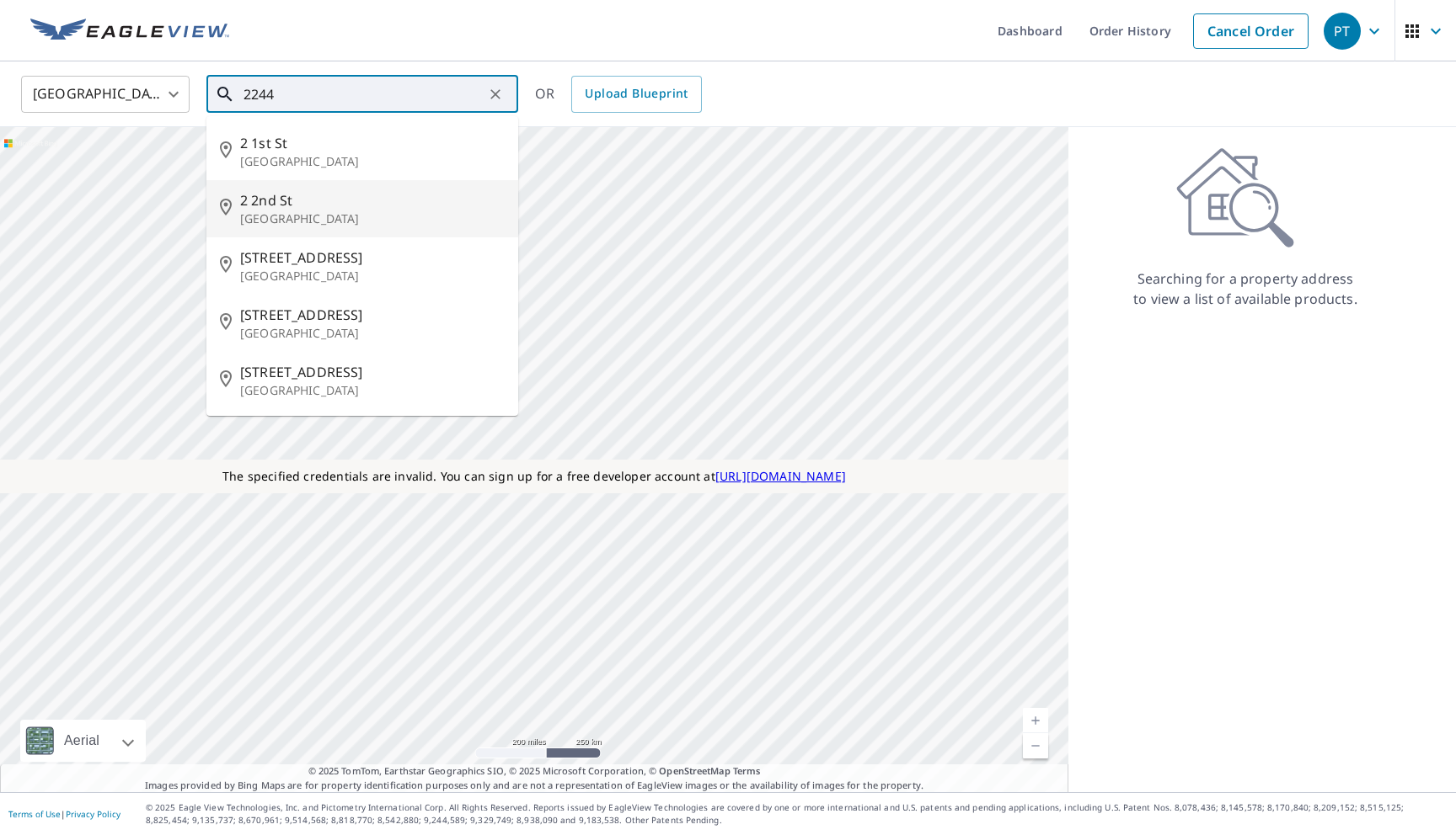
click at [361, 205] on span "2 2nd St" at bounding box center [372, 200] width 264 height 20
type input "2 2nd St Colonial Beach, VA 22443"
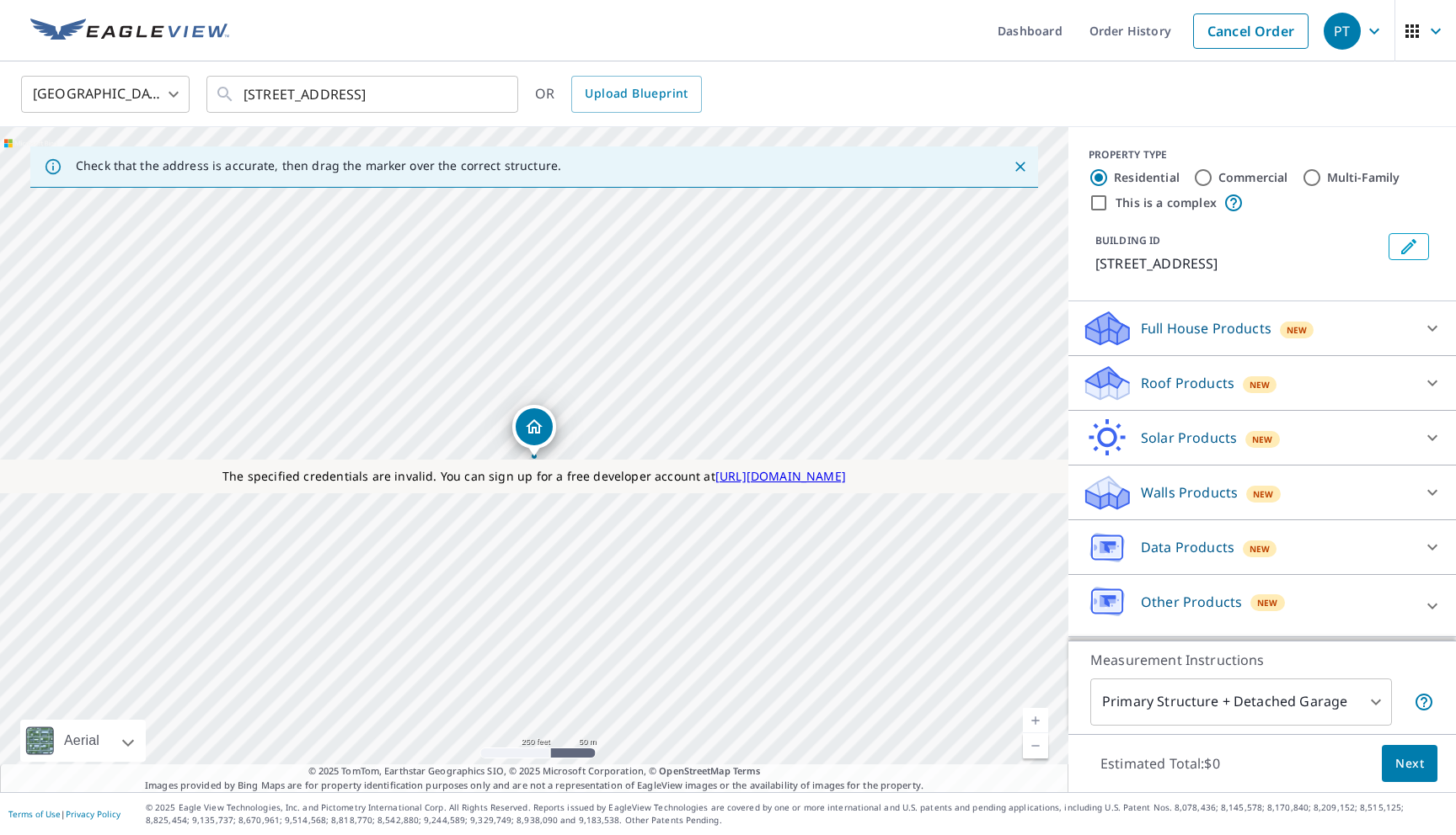
click at [1200, 394] on div "Roof Products New" at bounding box center [1247, 383] width 330 height 39
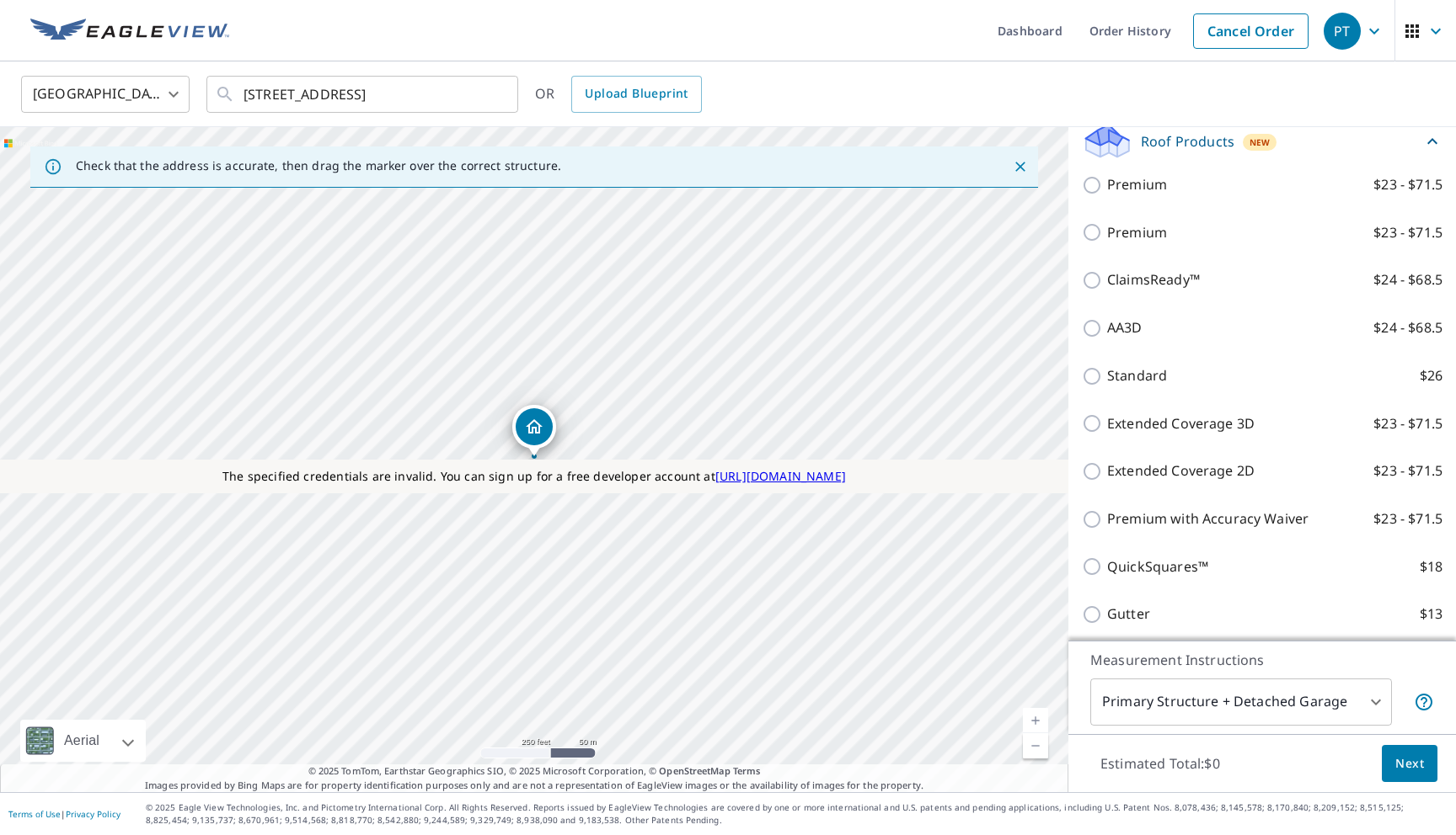
scroll to position [297, 0]
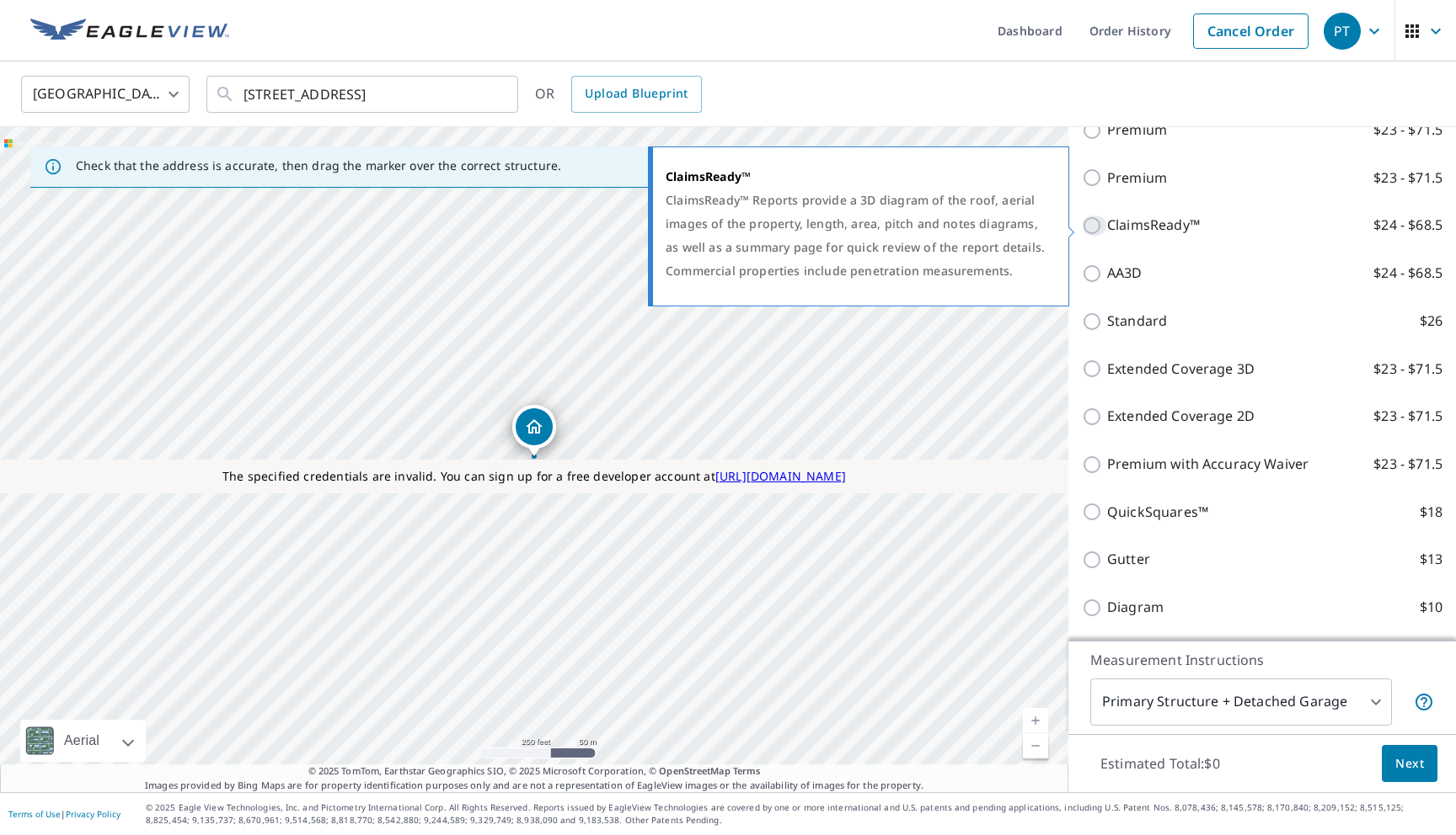
click at [1082, 222] on input "ClaimsReady™ $24 - $68.5" at bounding box center [1094, 225] width 25 height 20
checkbox input "true"
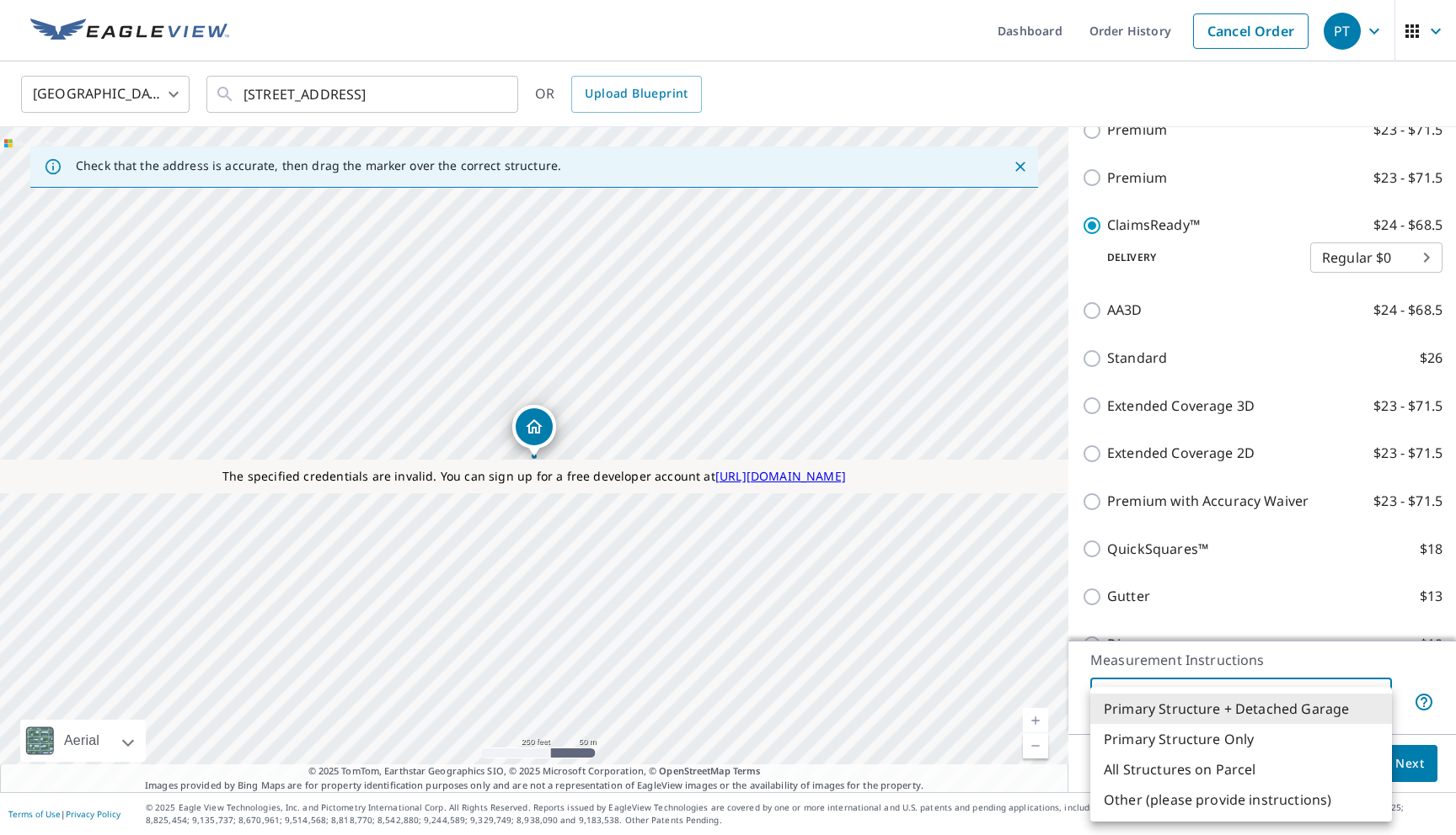
click at [1203, 702] on body "PT PT Dashboard Order History Cancel Order PT [GEOGRAPHIC_DATA] [GEOGRAPHIC_DAT…" at bounding box center [728, 417] width 1456 height 835
click at [1203, 702] on li "Primary Structure + Detached Garage" at bounding box center [1241, 708] width 302 height 31
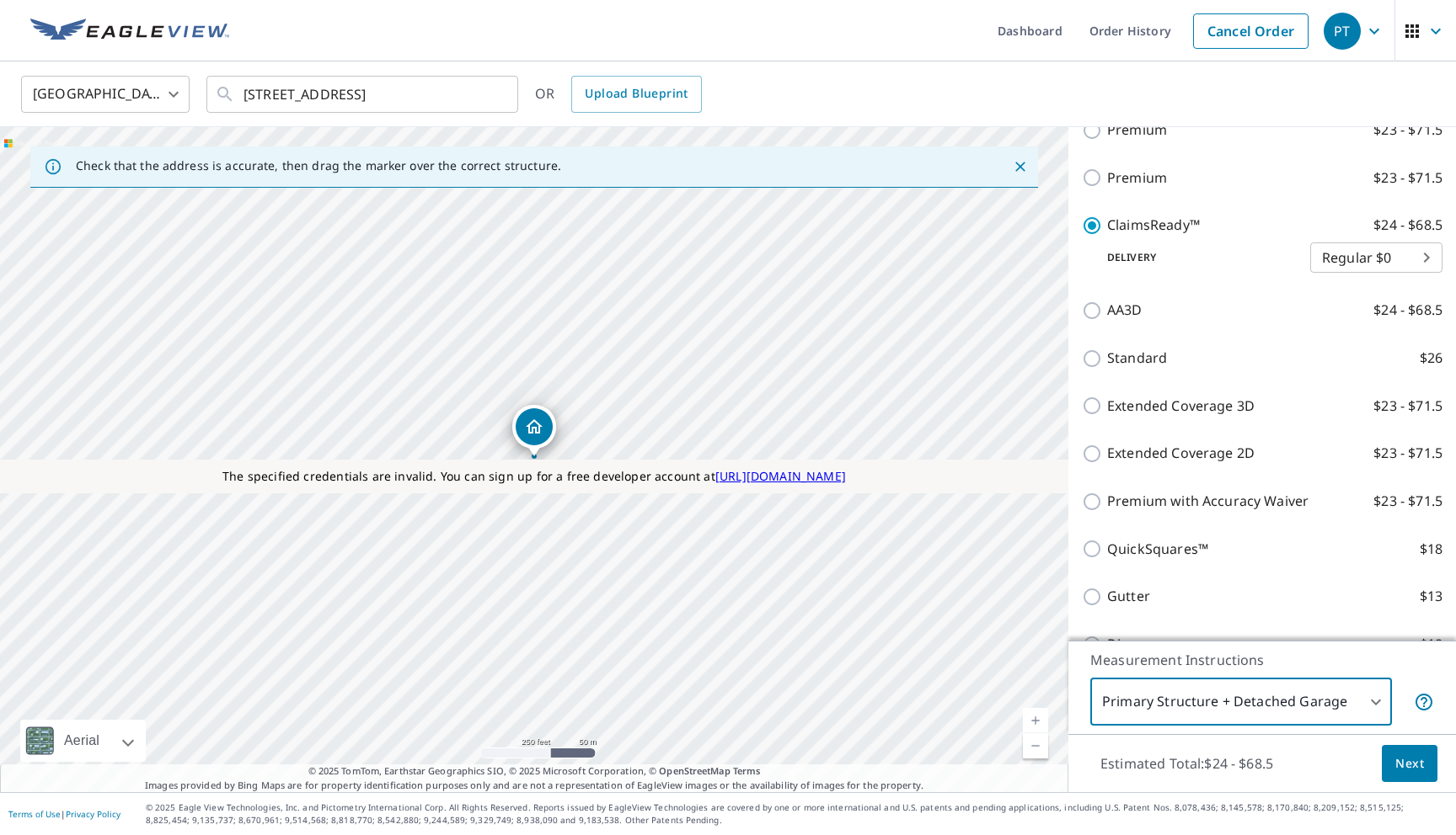
click at [1391, 763] on button "Next" at bounding box center [1410, 763] width 56 height 38
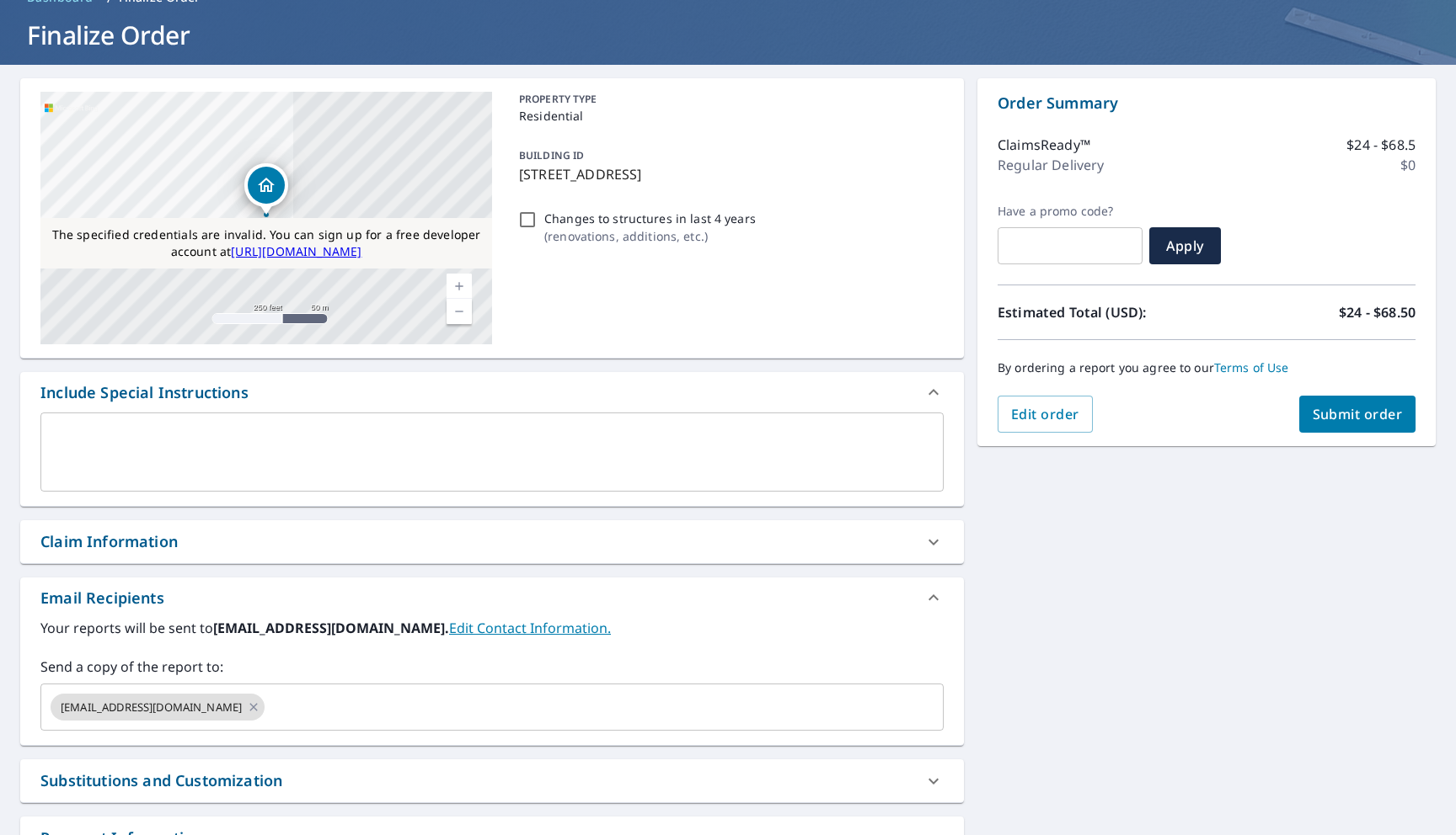
scroll to position [93, 0]
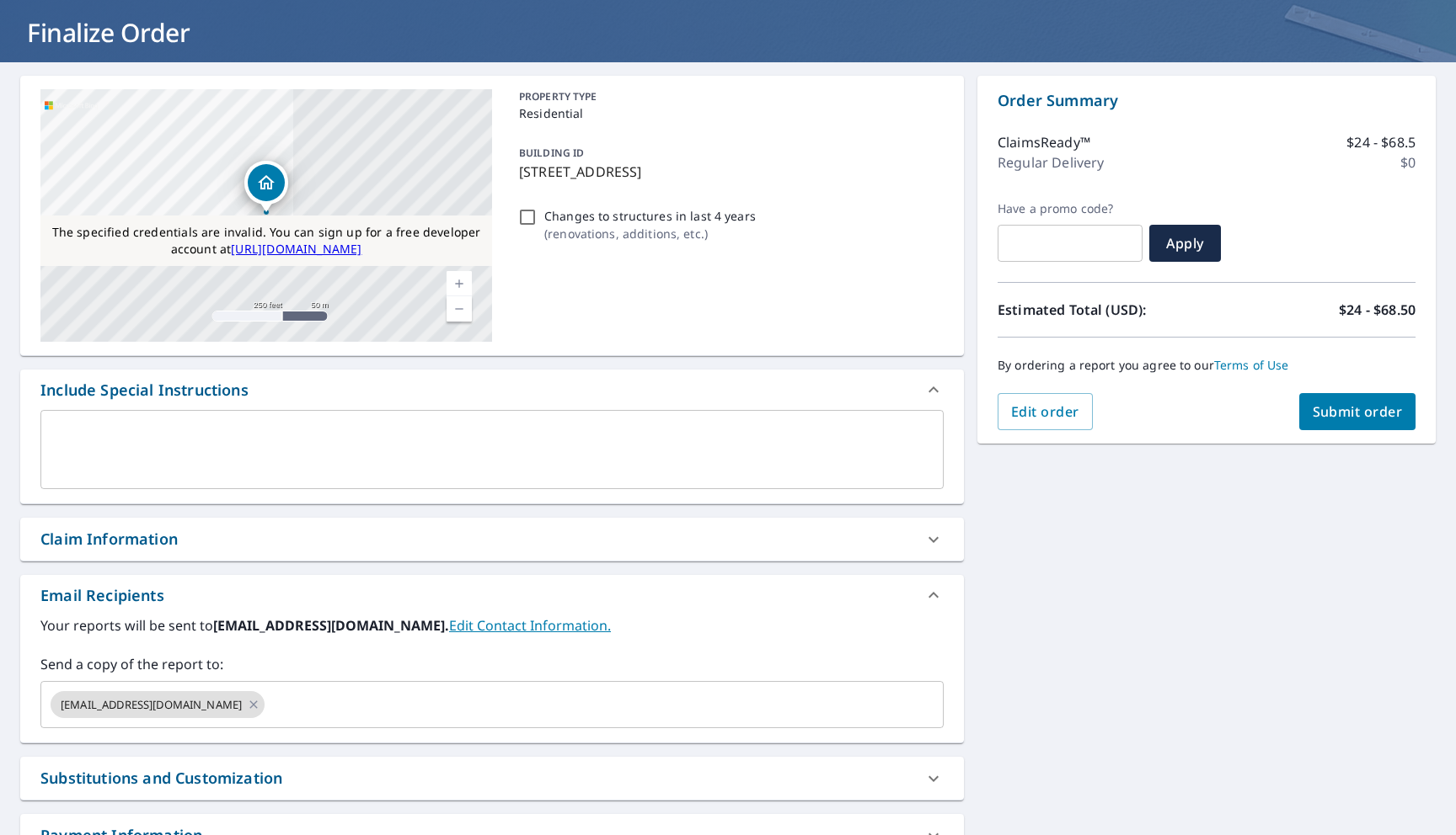
click at [1320, 407] on span "Submit order" at bounding box center [1357, 411] width 90 height 18
checkbox input "true"
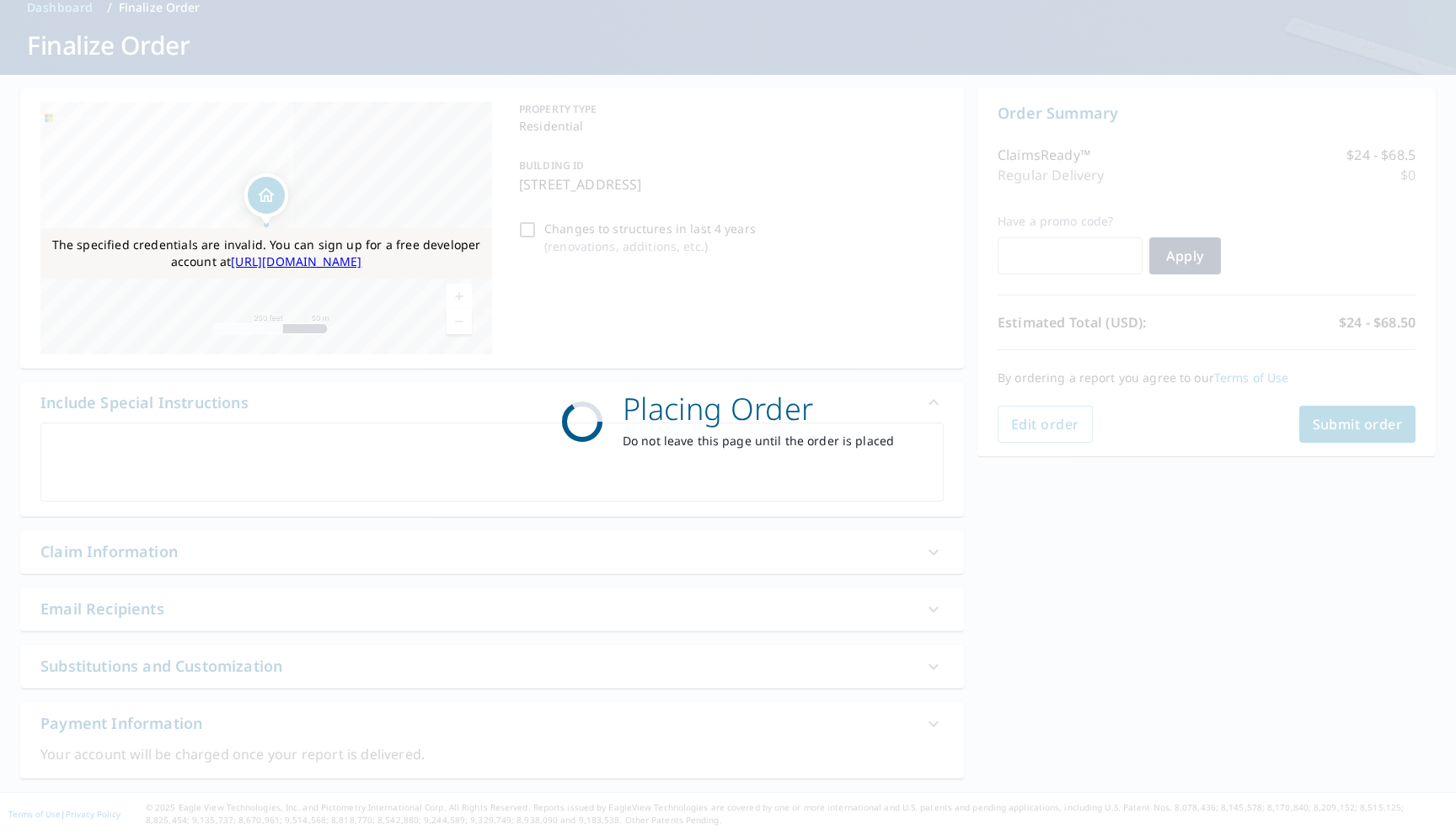
scroll to position [81, 0]
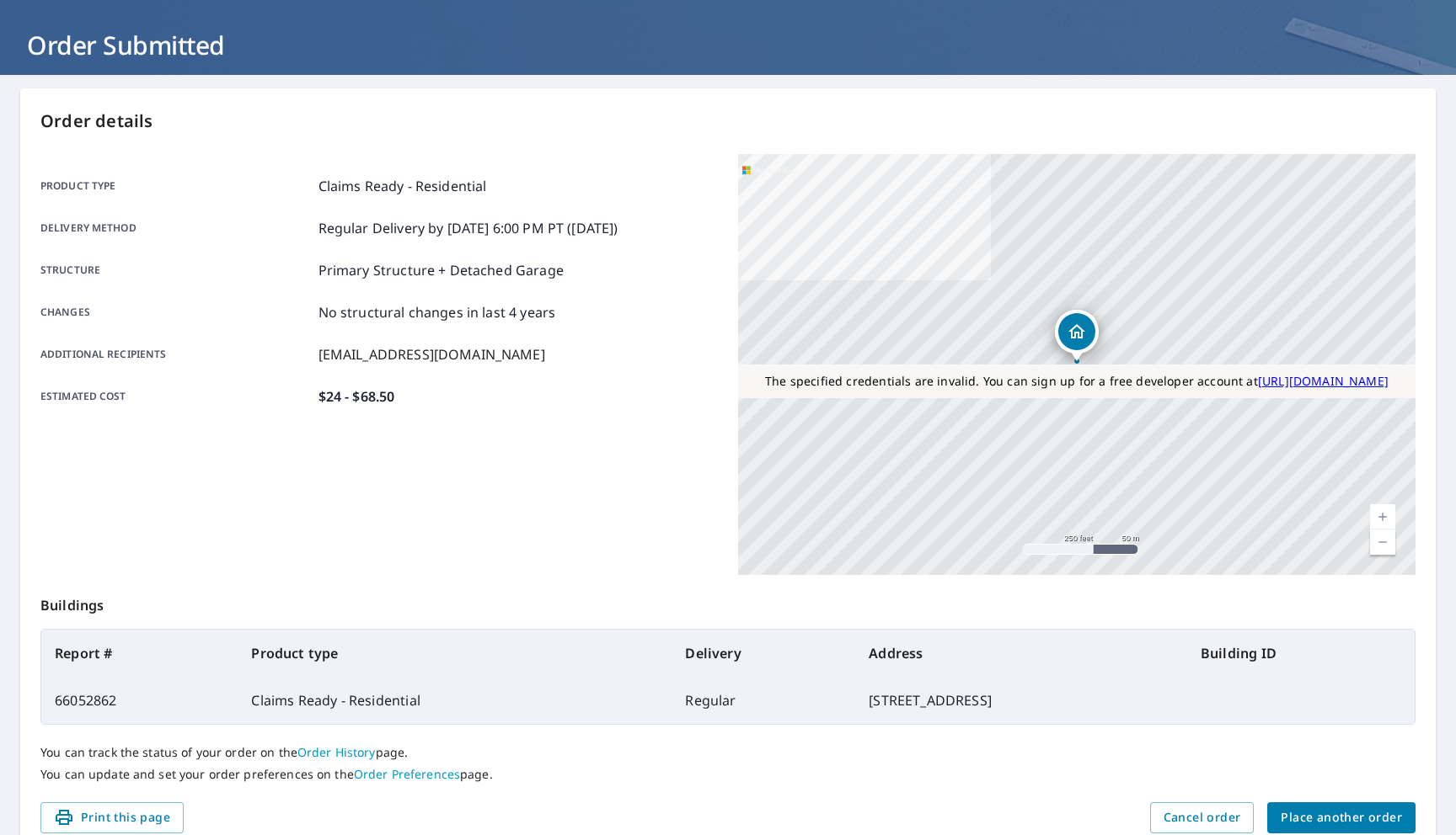
click at [111, 695] on td "66052862" at bounding box center [139, 701] width 196 height 47
copy td "66052862"
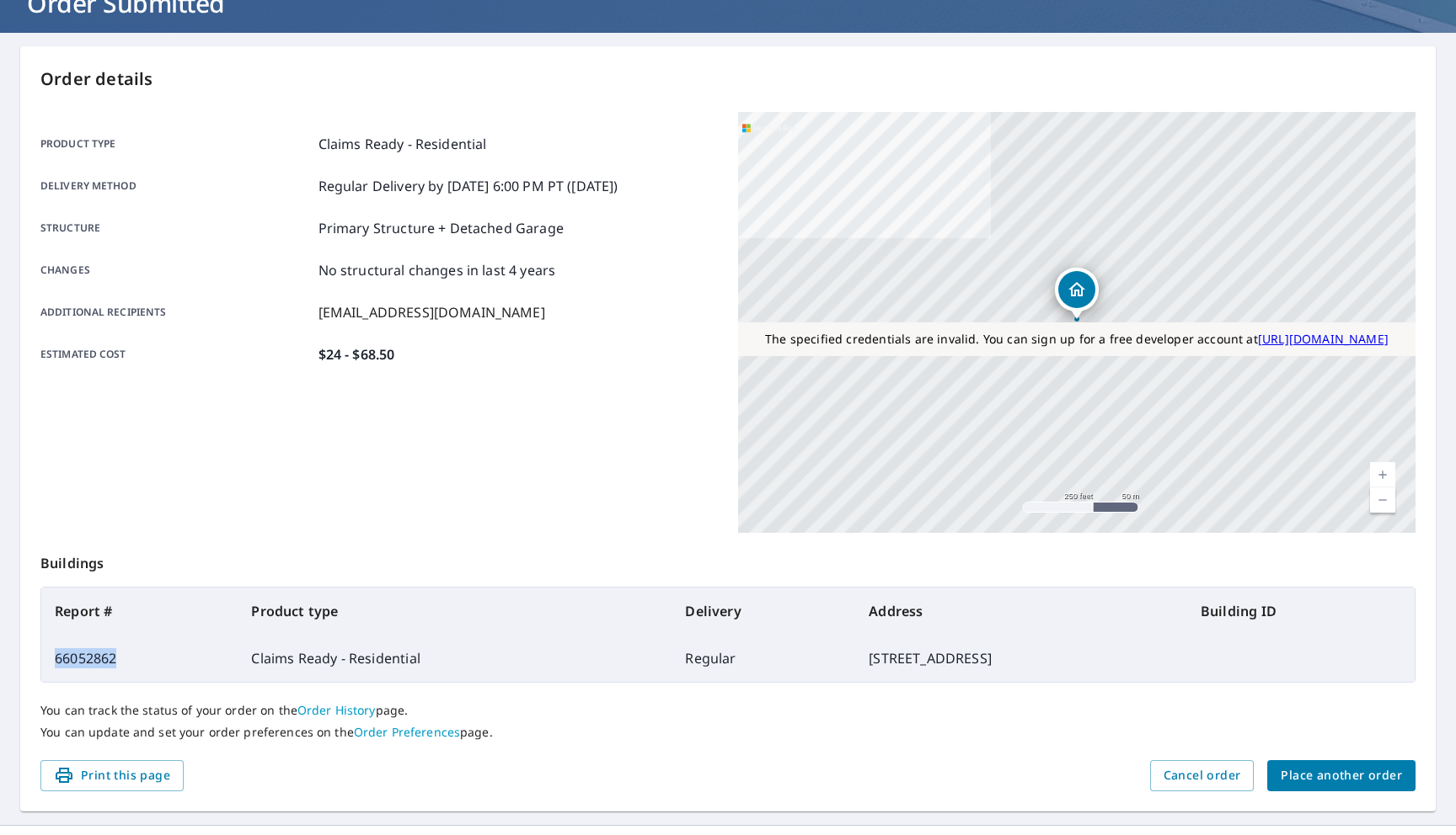
scroll to position [155, 0]
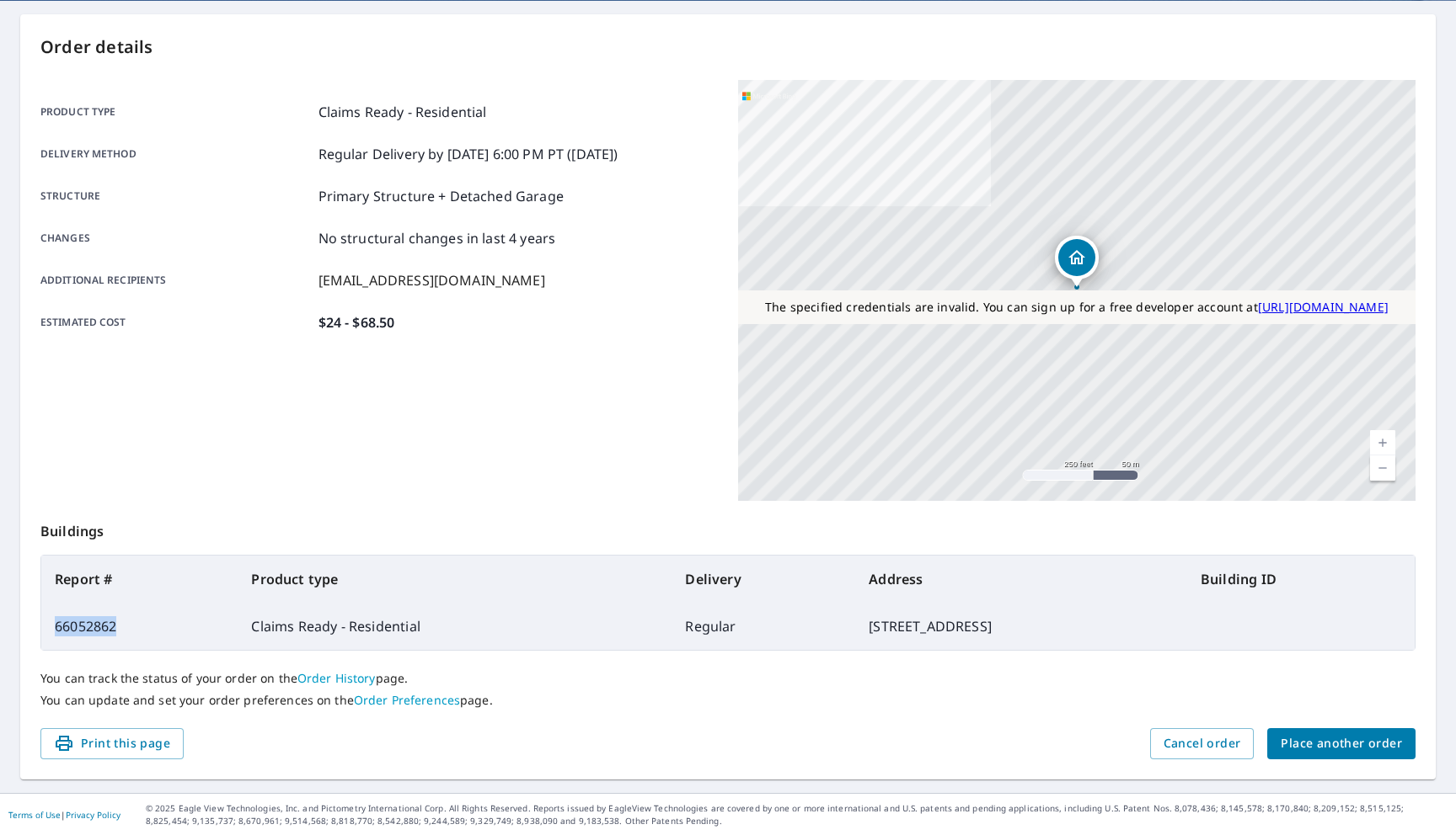
click at [1343, 736] on span "Place another order" at bounding box center [1341, 744] width 121 height 21
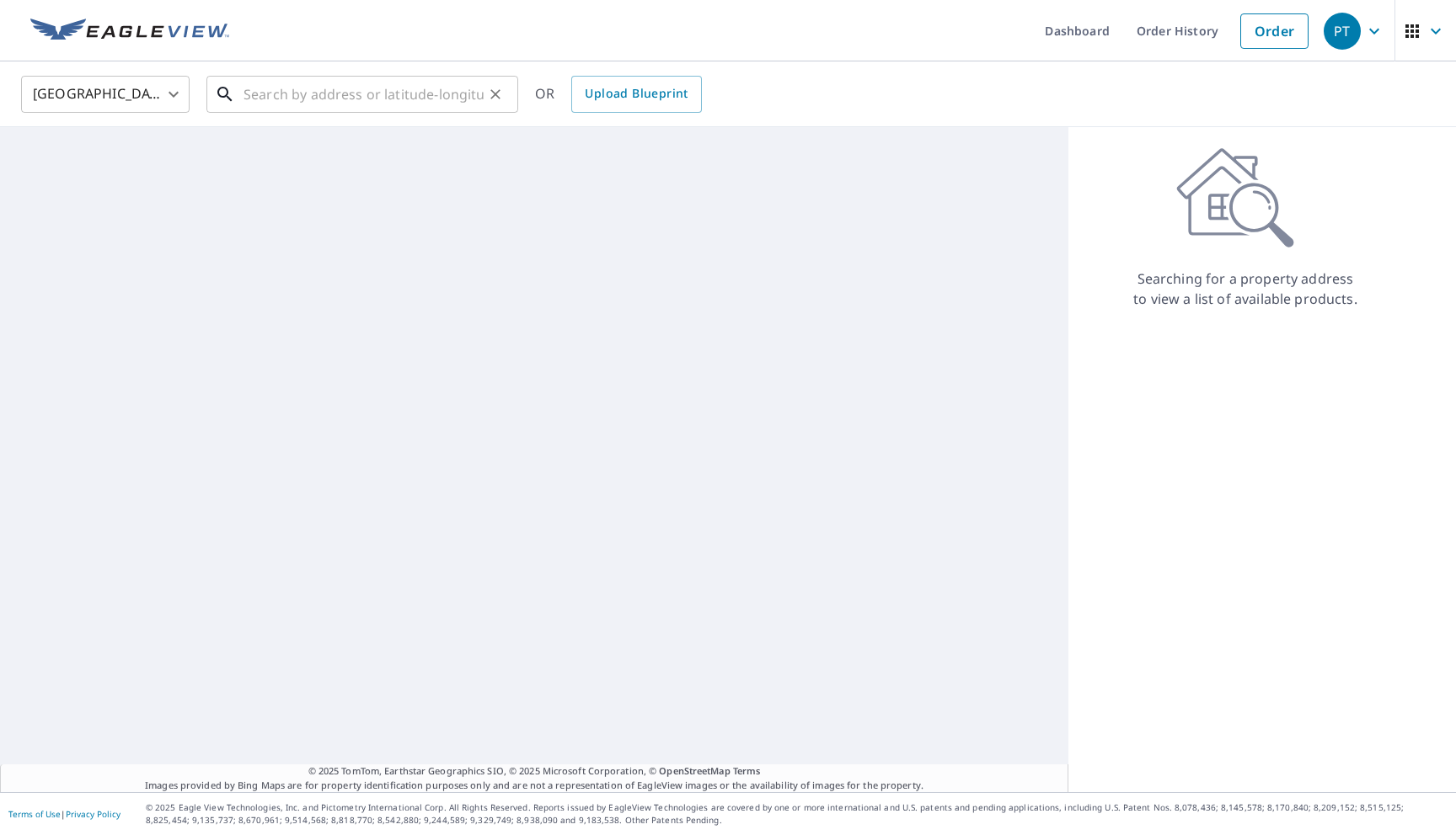
click at [429, 92] on input "text" at bounding box center [363, 94] width 240 height 47
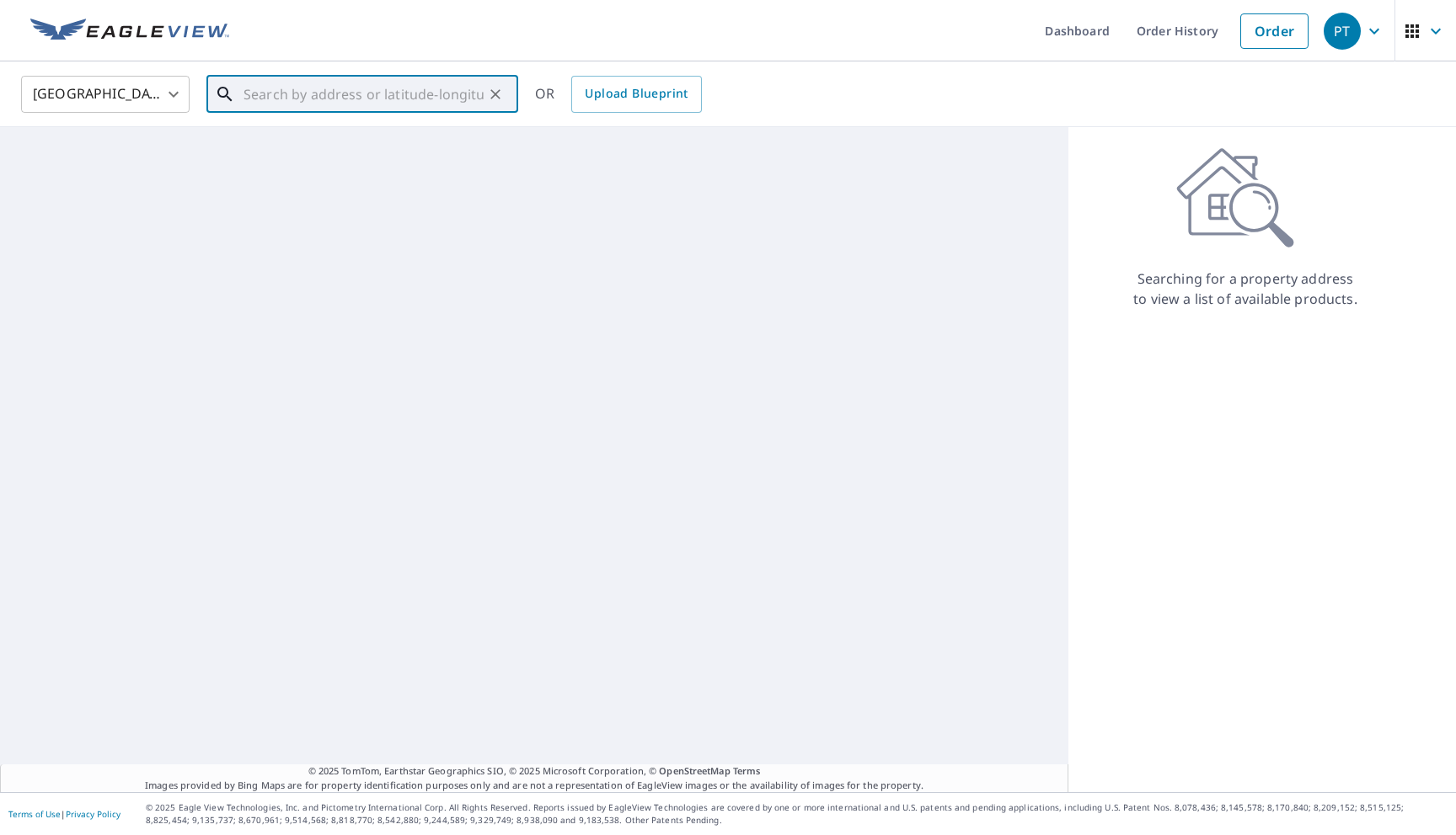
paste input "66052862"
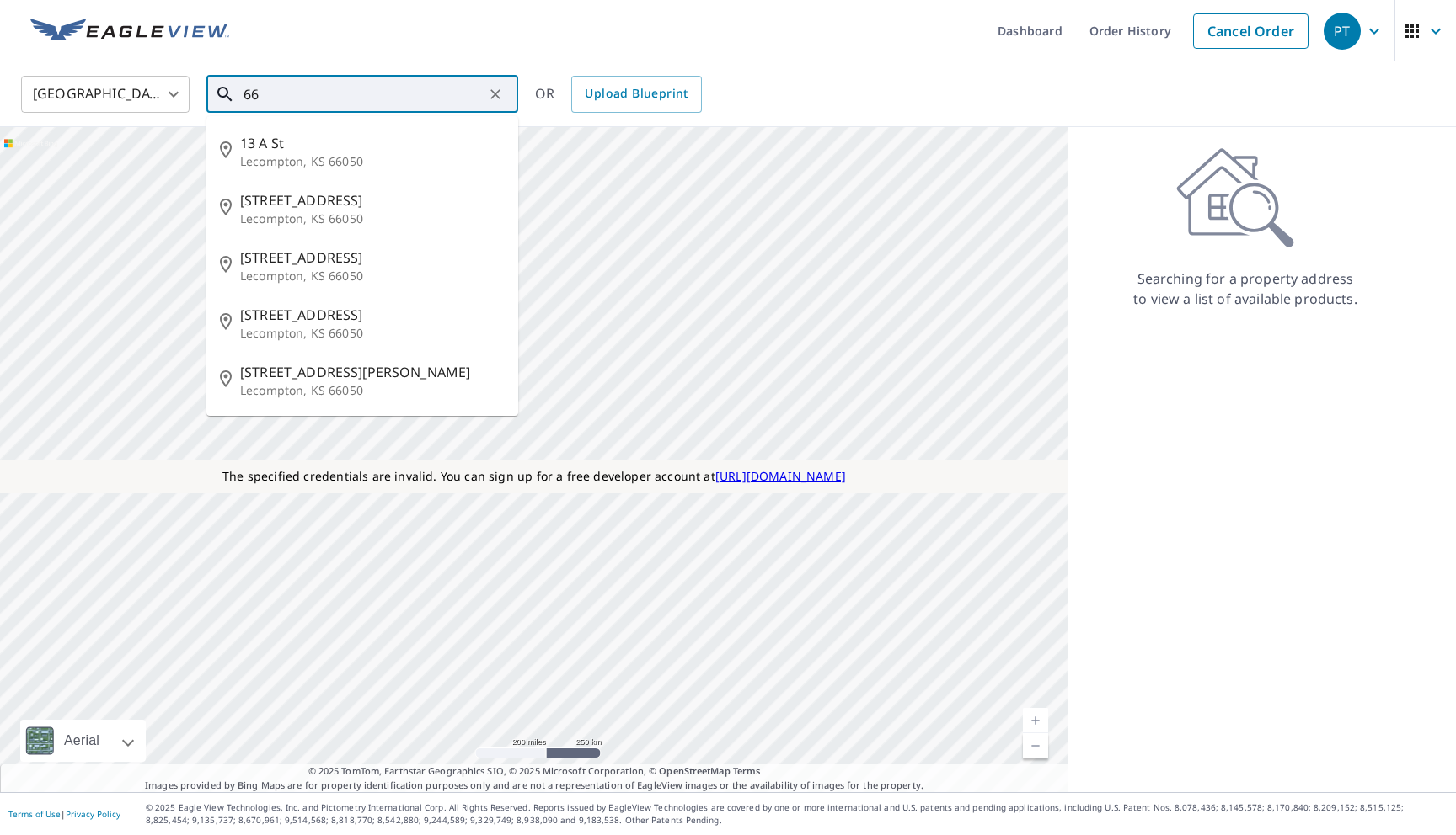
type input "6"
click at [350, 235] on li "[STREET_ADDRESS]" at bounding box center [361, 209] width 312 height 58
type input "[STREET_ADDRESS]"
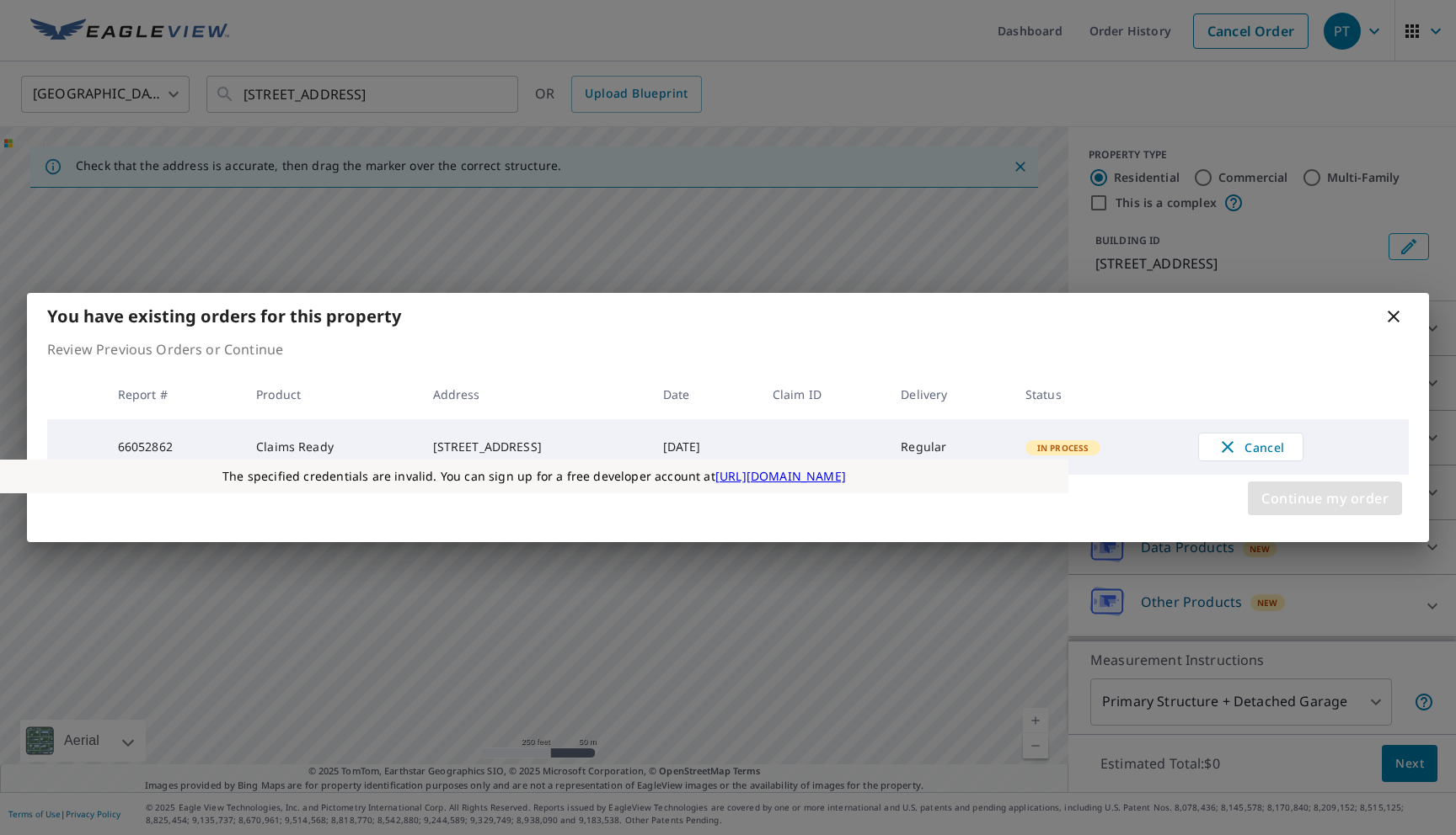
click at [1280, 496] on span "Continue my order" at bounding box center [1325, 498] width 127 height 24
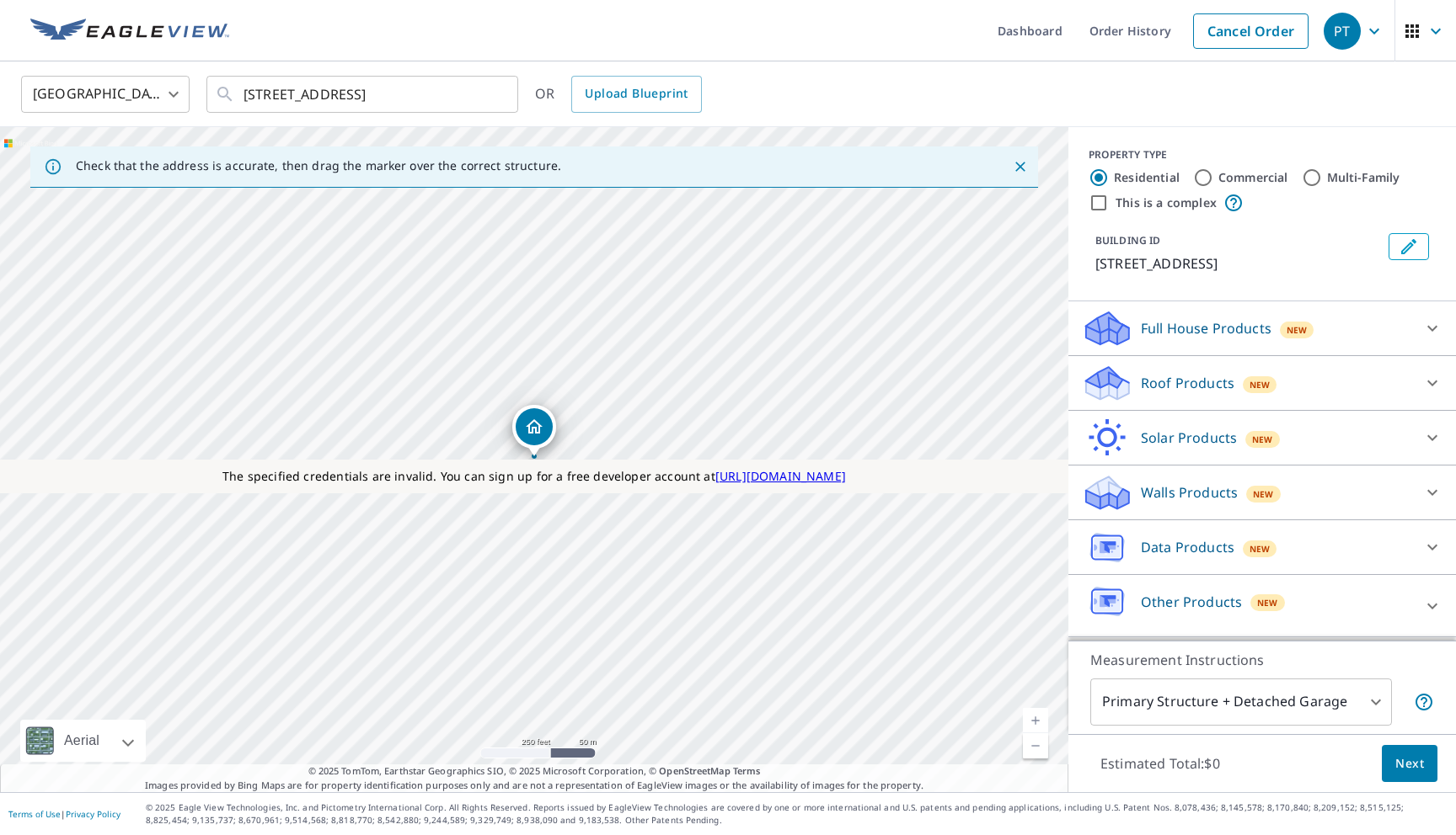
click at [1159, 336] on p "Full House Products" at bounding box center [1206, 328] width 131 height 20
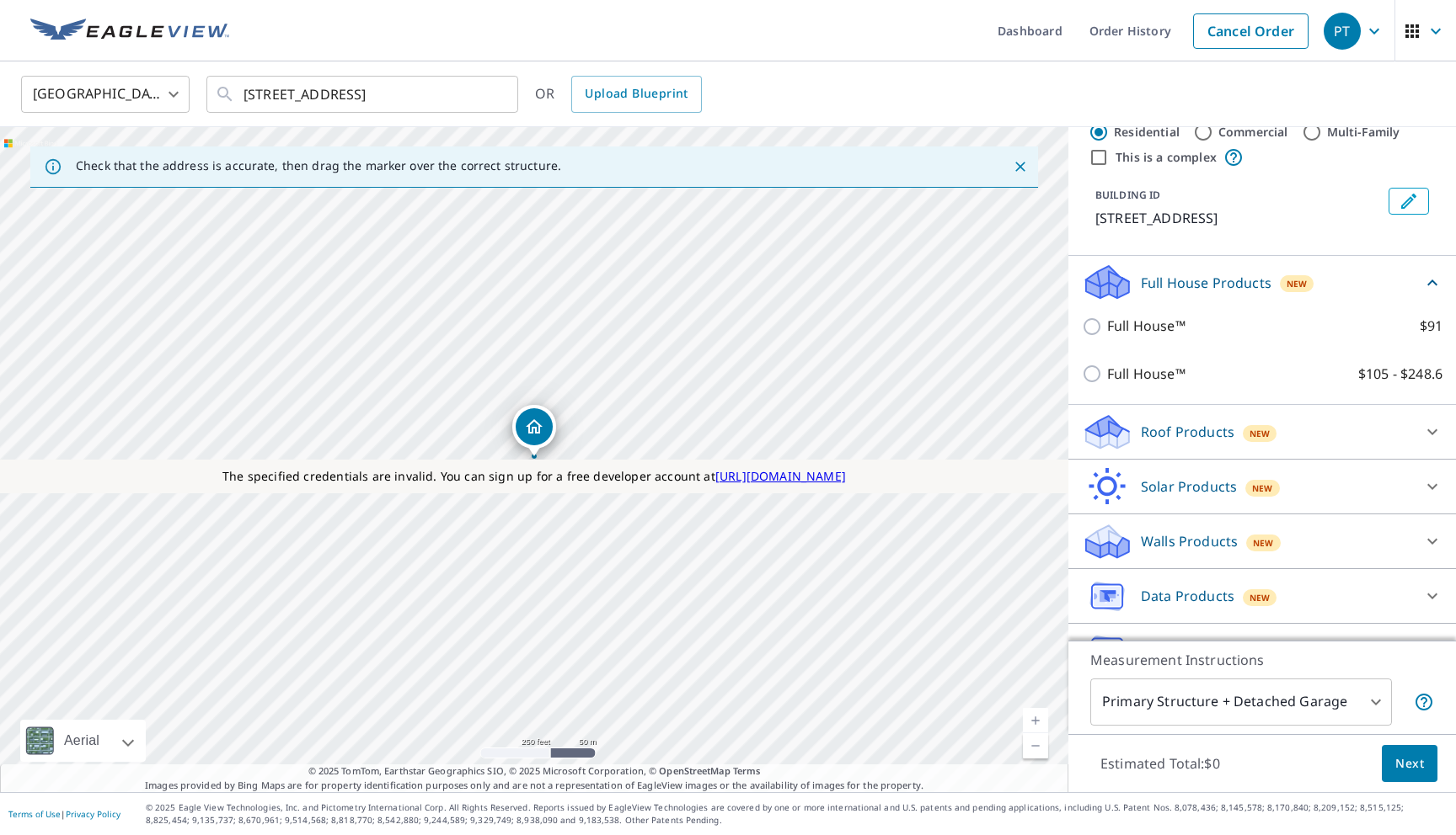
scroll to position [66, 0]
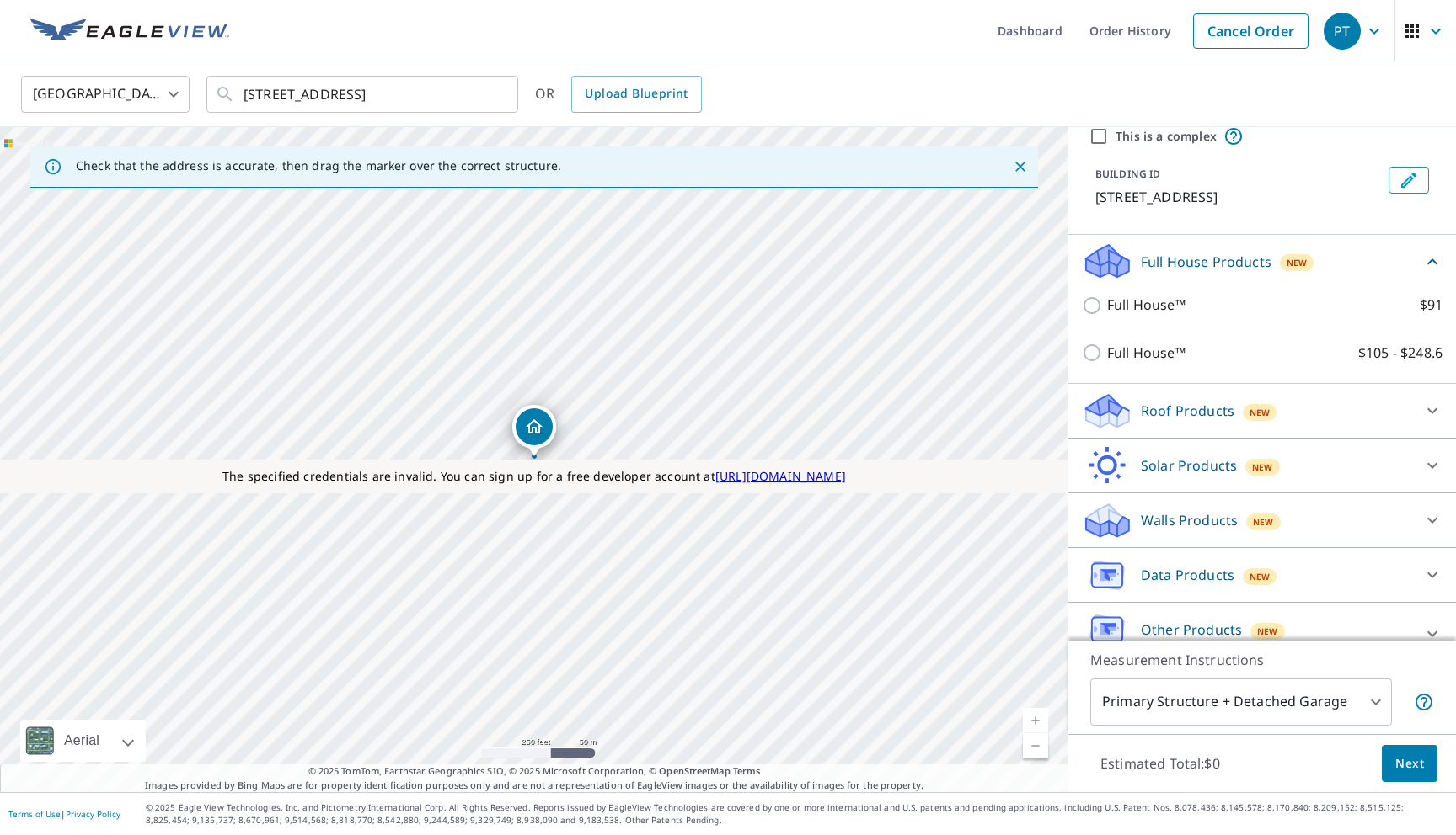
click at [1152, 405] on p "Roof Products" at bounding box center [1187, 410] width 93 height 20
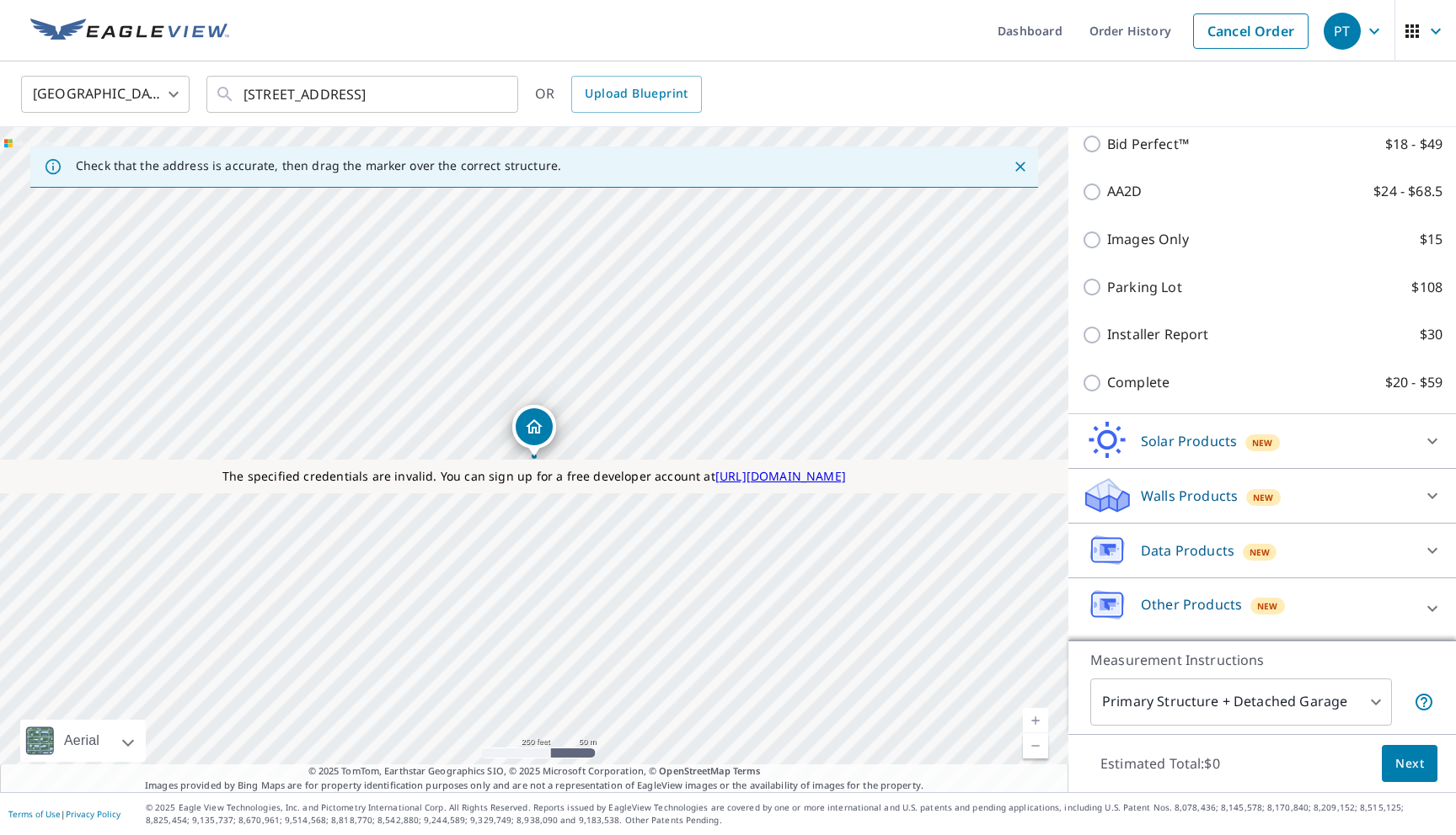
scroll to position [1055, 0]
click at [1149, 477] on div "Walls Products New" at bounding box center [1247, 495] width 330 height 39
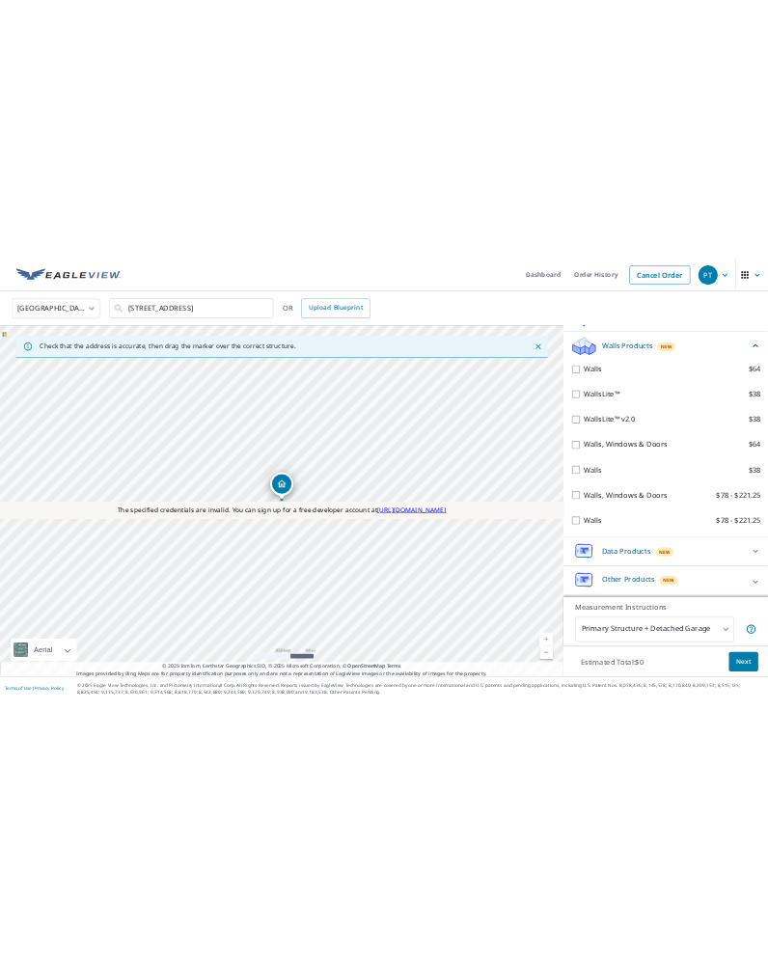
scroll to position [1583, 0]
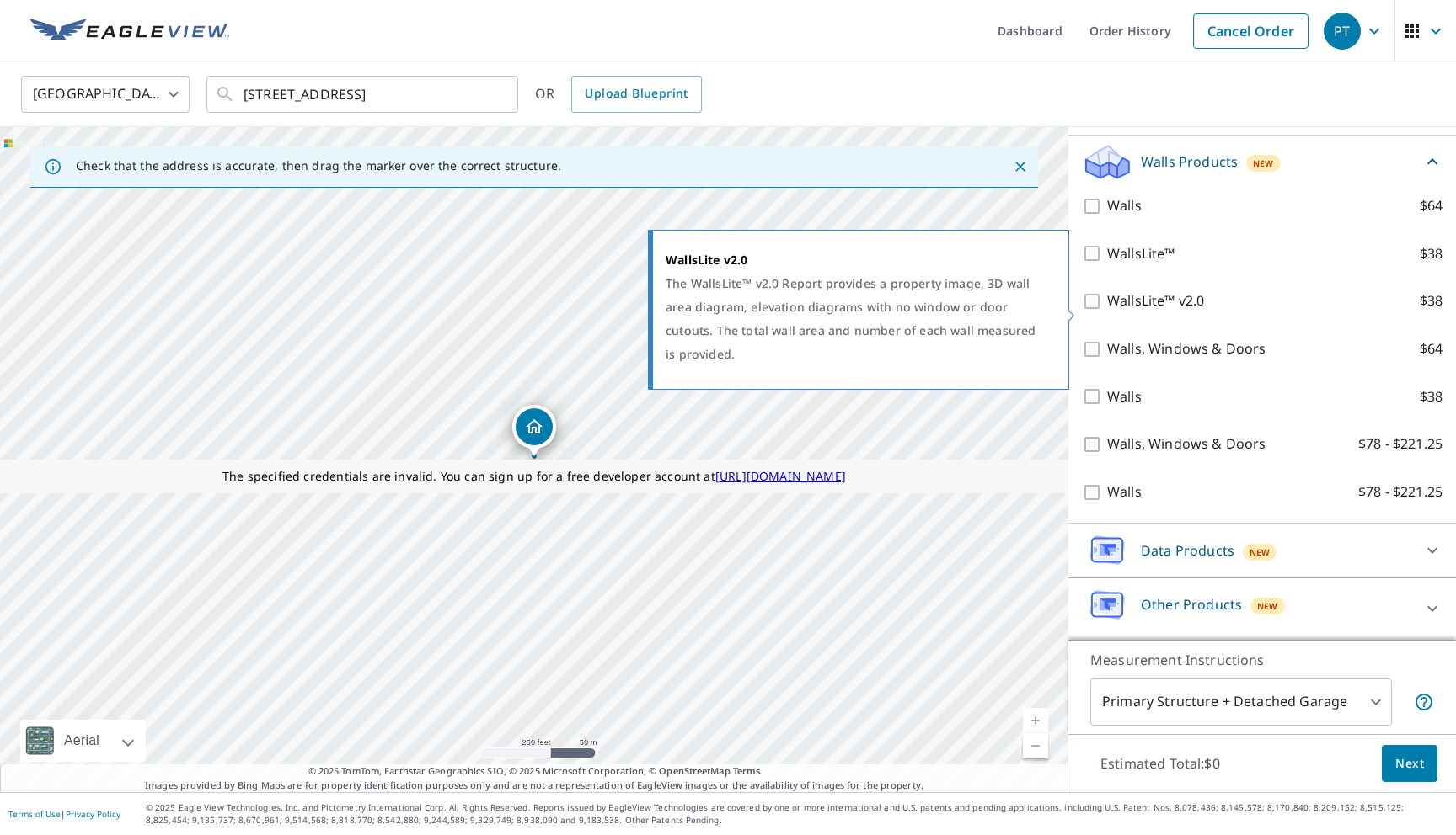
click at [1139, 311] on p "WallsLite™ v2.0" at bounding box center [1155, 301] width 97 height 21
click at [1107, 311] on input "WallsLite™ v2.0 $38" at bounding box center [1094, 301] width 25 height 20
checkbox input "true"
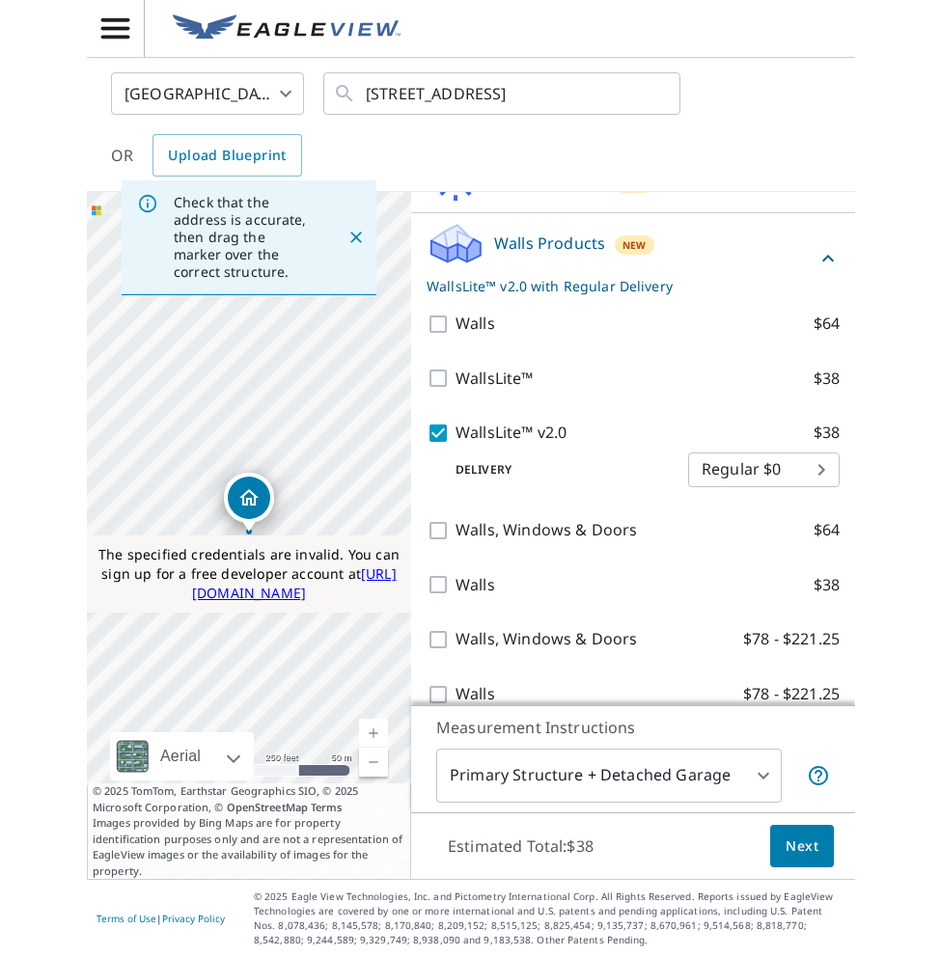
scroll to position [1538, 0]
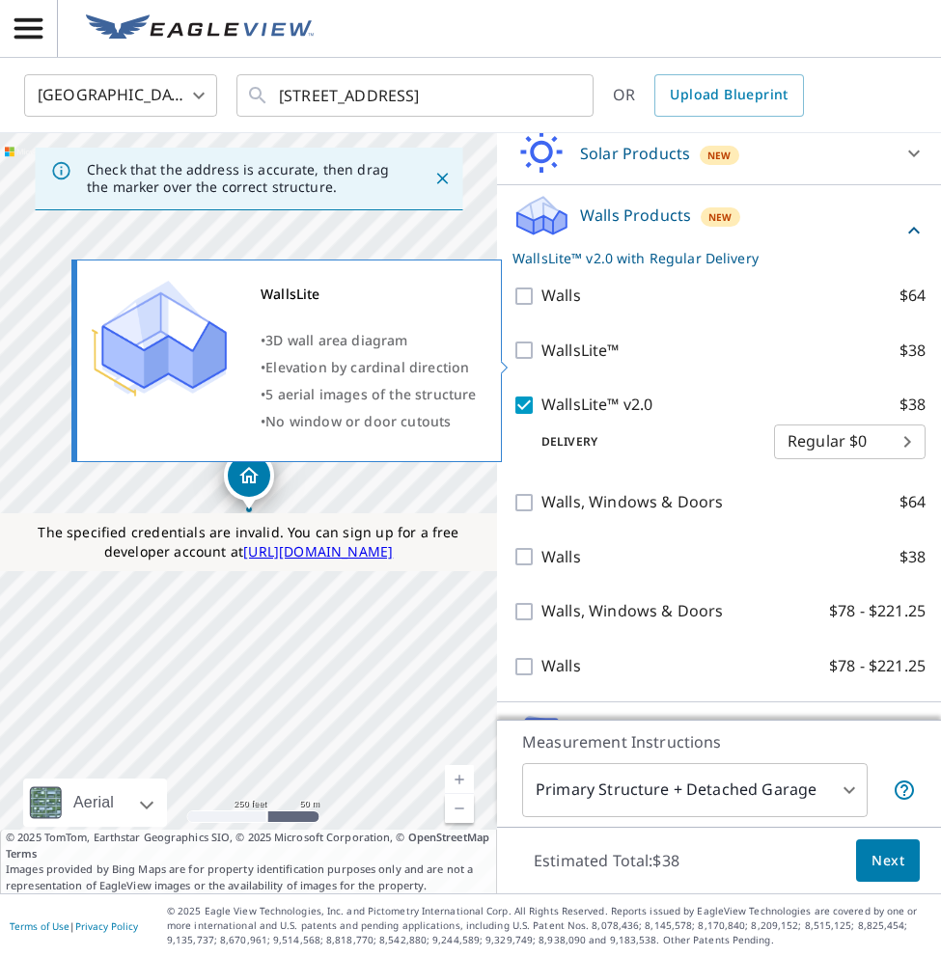
click at [610, 363] on p "WallsLite™" at bounding box center [580, 351] width 78 height 24
click at [541, 362] on input "WallsLite™ $38" at bounding box center [526, 350] width 29 height 23
checkbox input "true"
checkbox input "false"
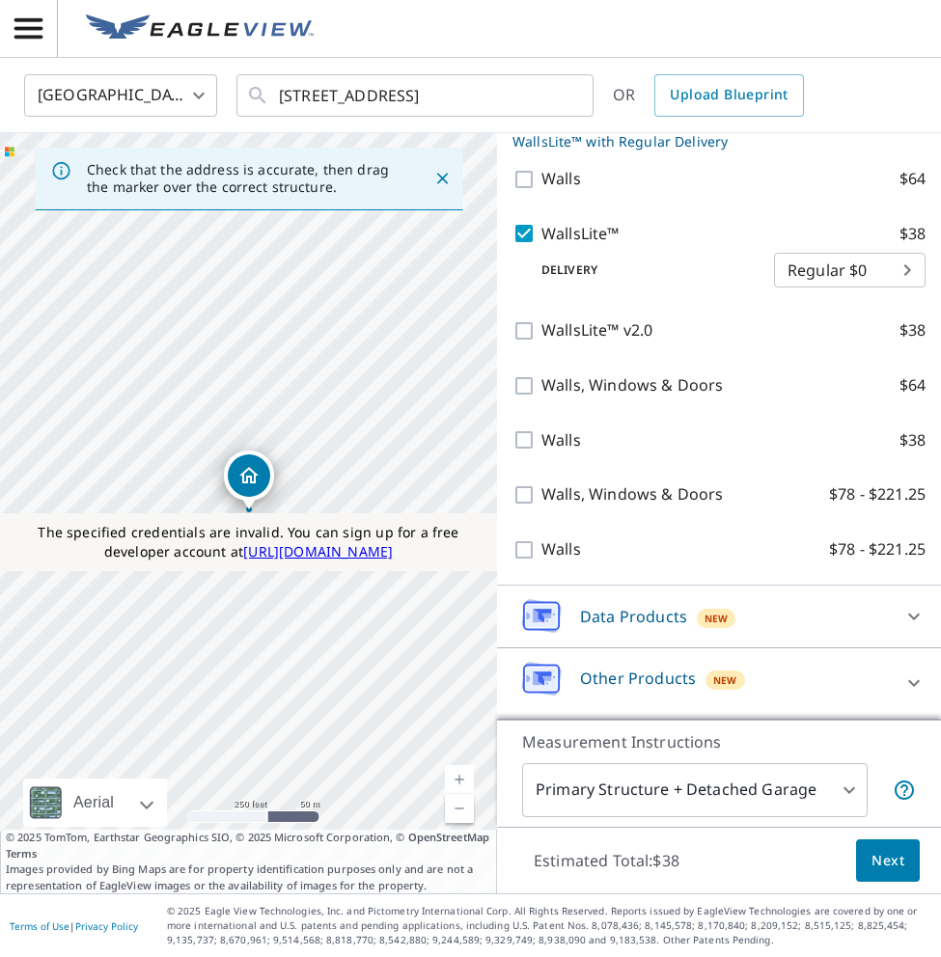
scroll to position [1669, 0]
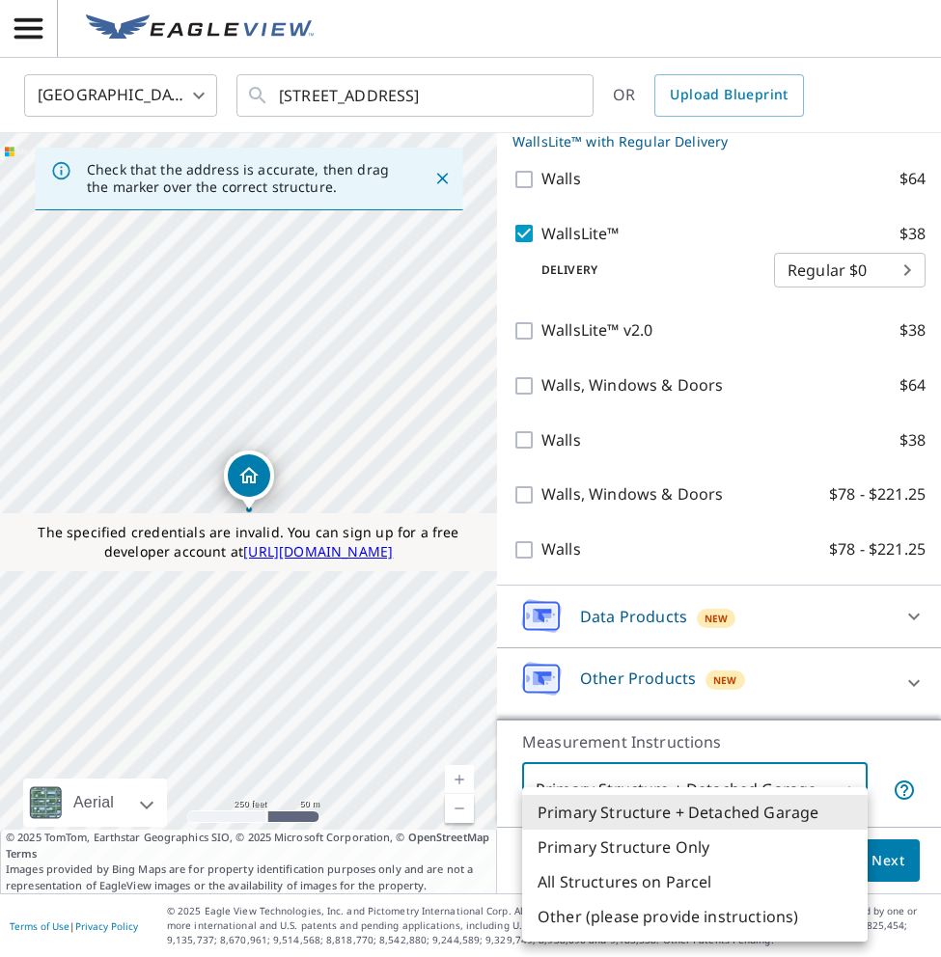
click at [640, 790] on body "PT PT United States US ​ 2 2nd St Colonial Beach, VA 22443 ​ OR Upload Blueprin…" at bounding box center [470, 478] width 941 height 957
click at [773, 498] on div at bounding box center [470, 478] width 941 height 957
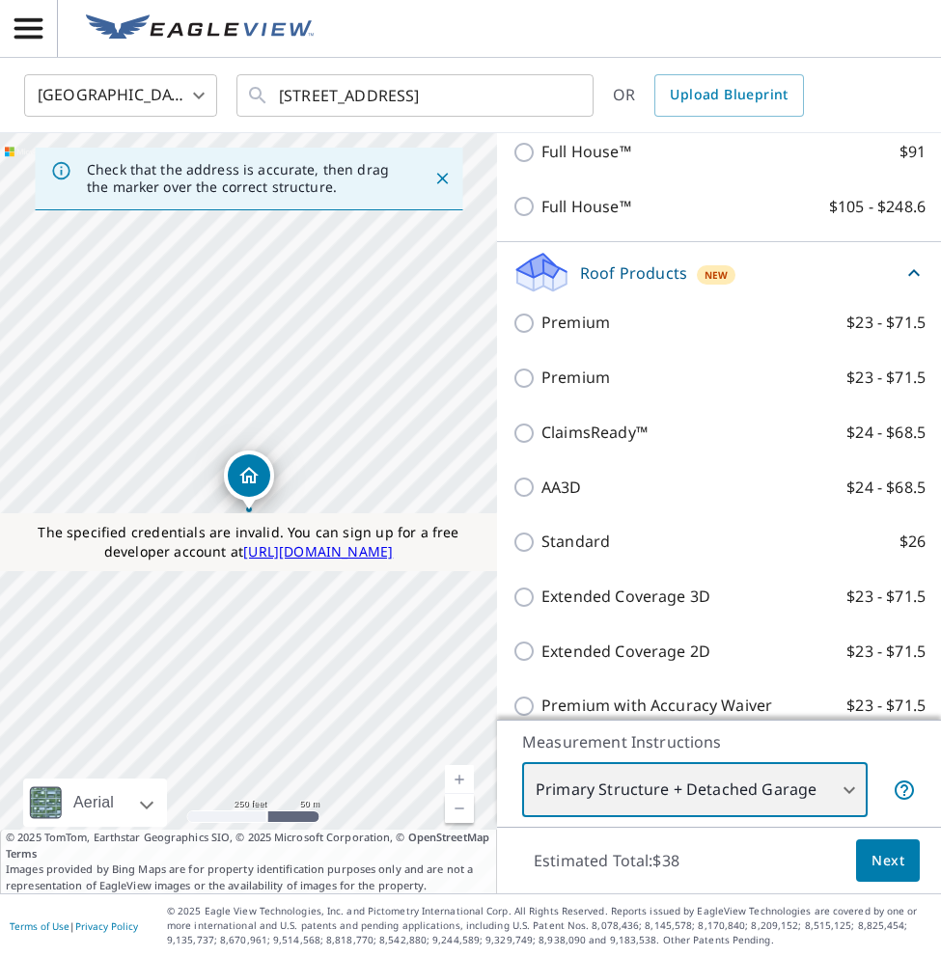
scroll to position [0, 0]
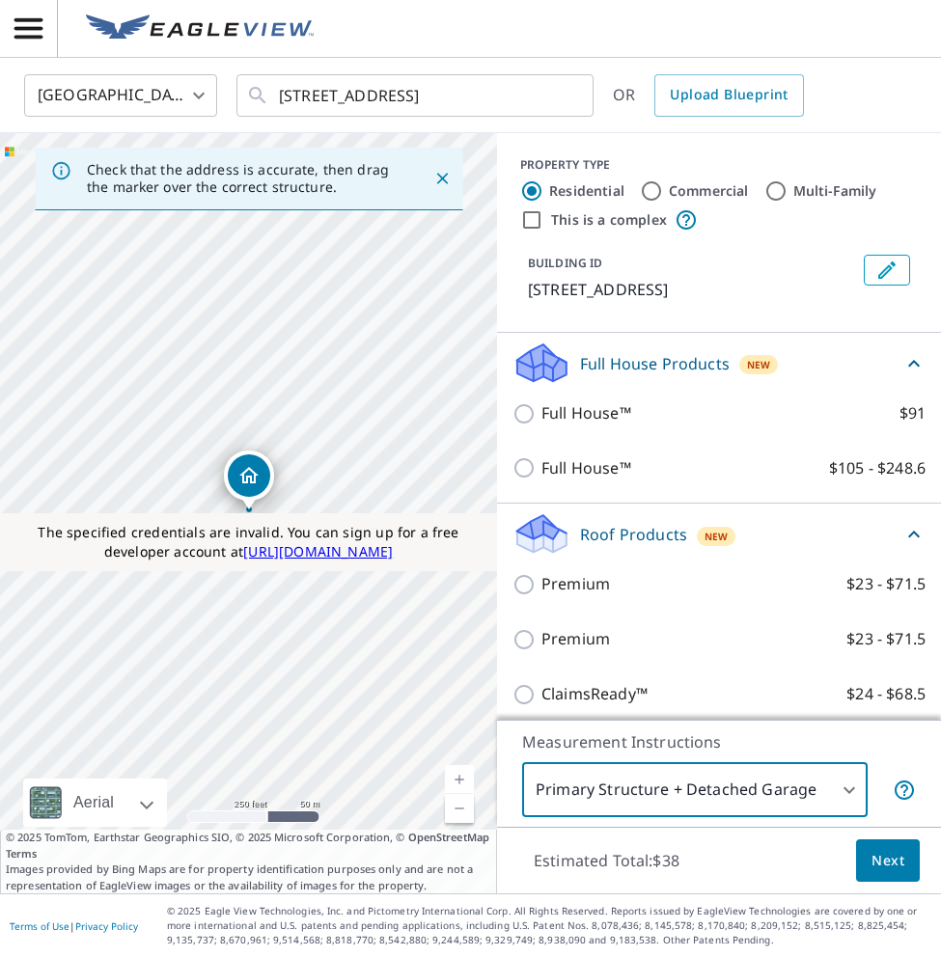
click at [649, 199] on input "Commercial" at bounding box center [651, 191] width 23 height 23
radio input "true"
type input "4"
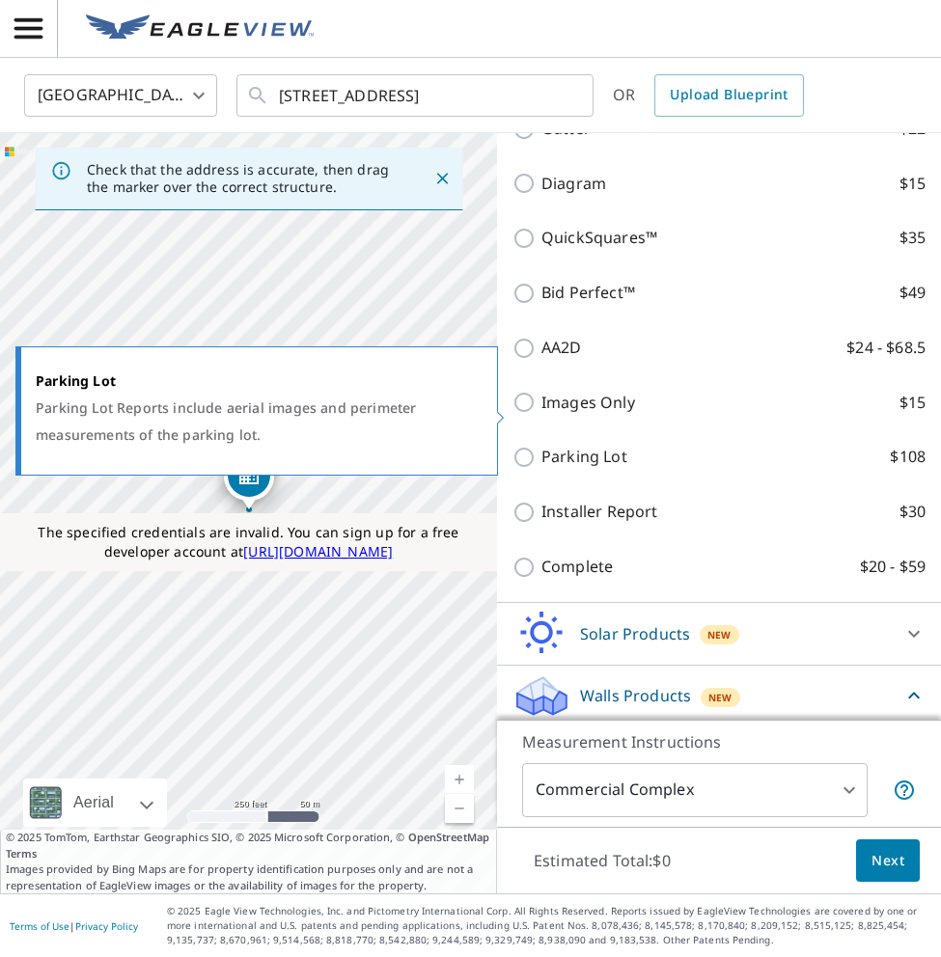
scroll to position [736, 0]
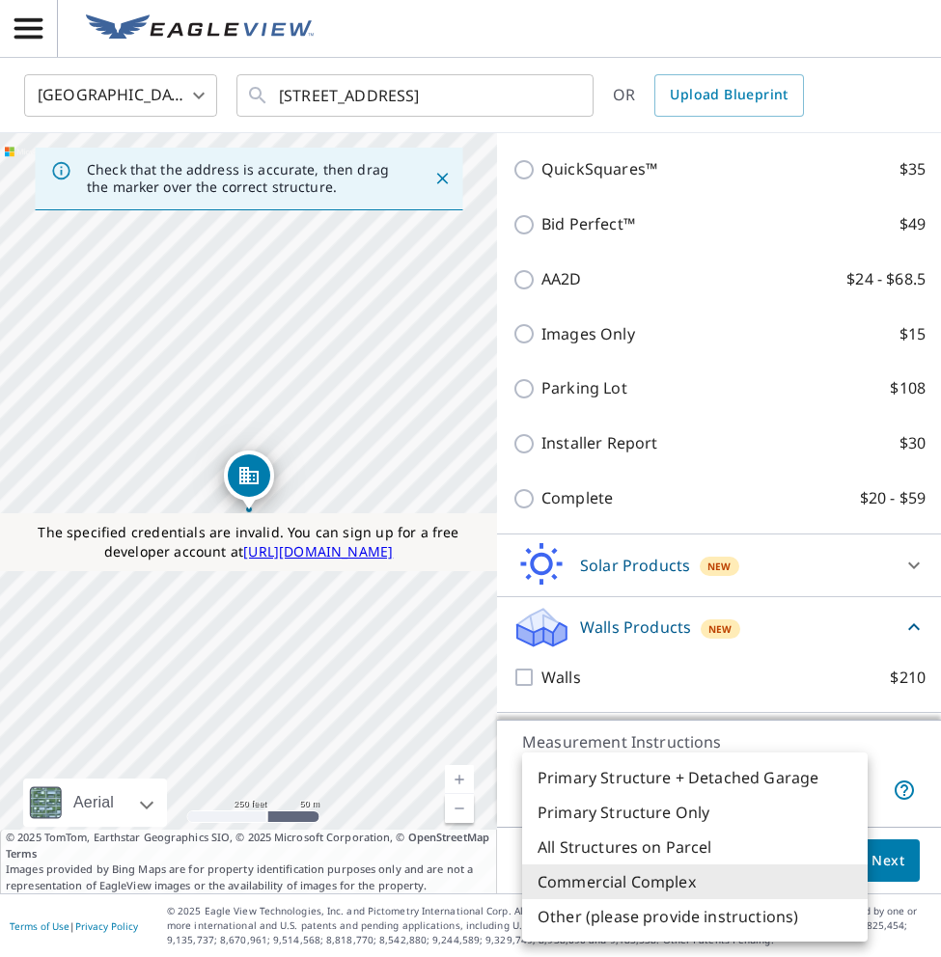
click at [599, 785] on body "PT PT United States US ​ 2 2nd St Colonial Beach, VA 22443 ​ OR Upload Blueprin…" at bounding box center [470, 478] width 941 height 957
click at [677, 596] on div at bounding box center [470, 478] width 941 height 957
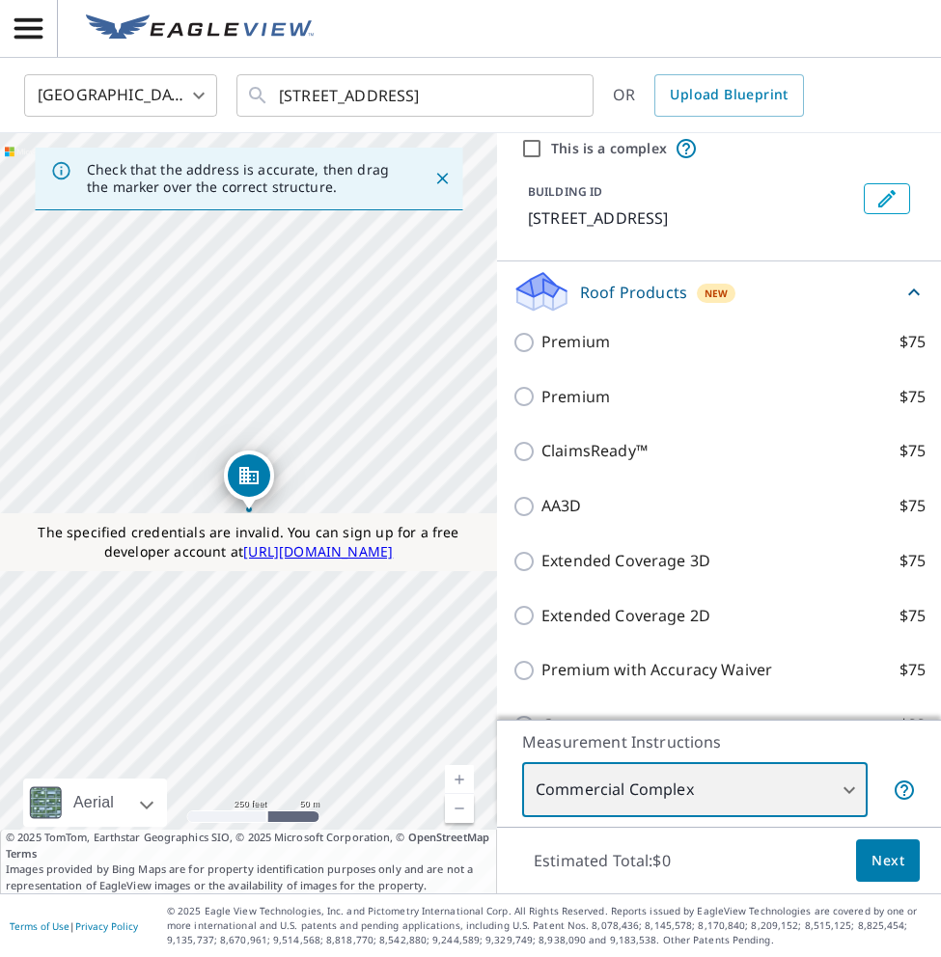
scroll to position [0, 0]
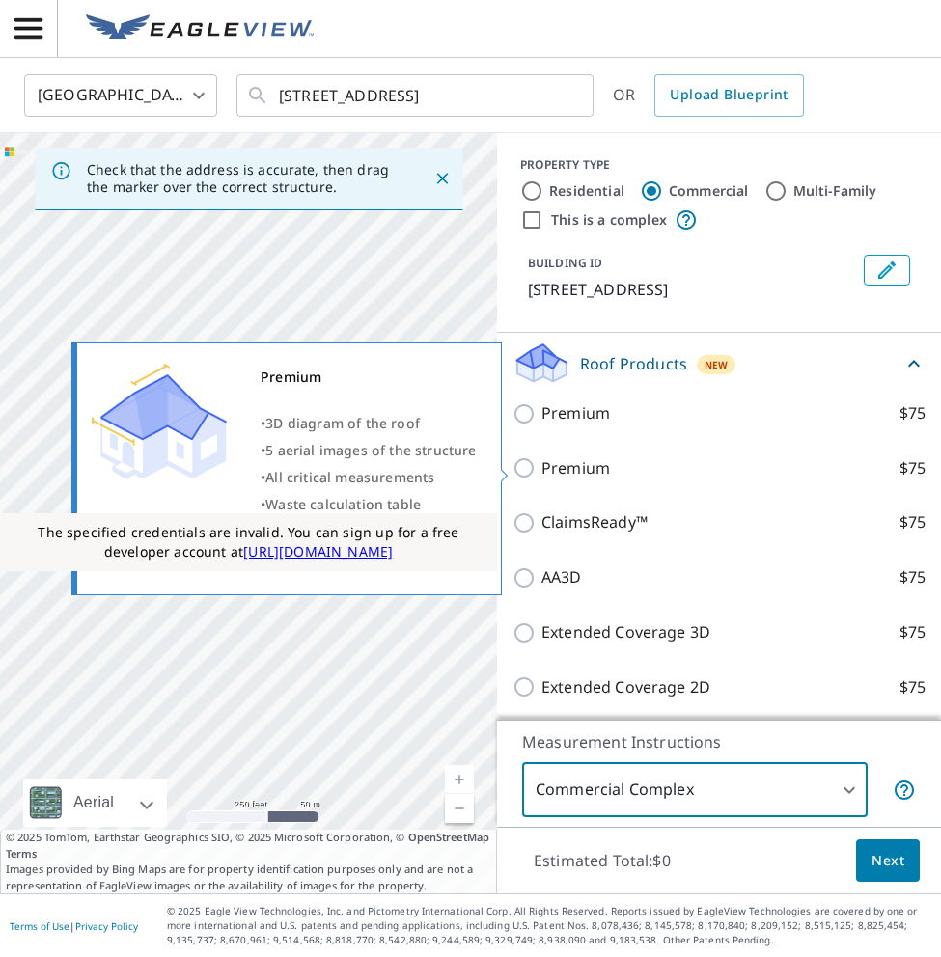
click at [521, 469] on input "Premium $75" at bounding box center [526, 467] width 29 height 23
checkbox input "true"
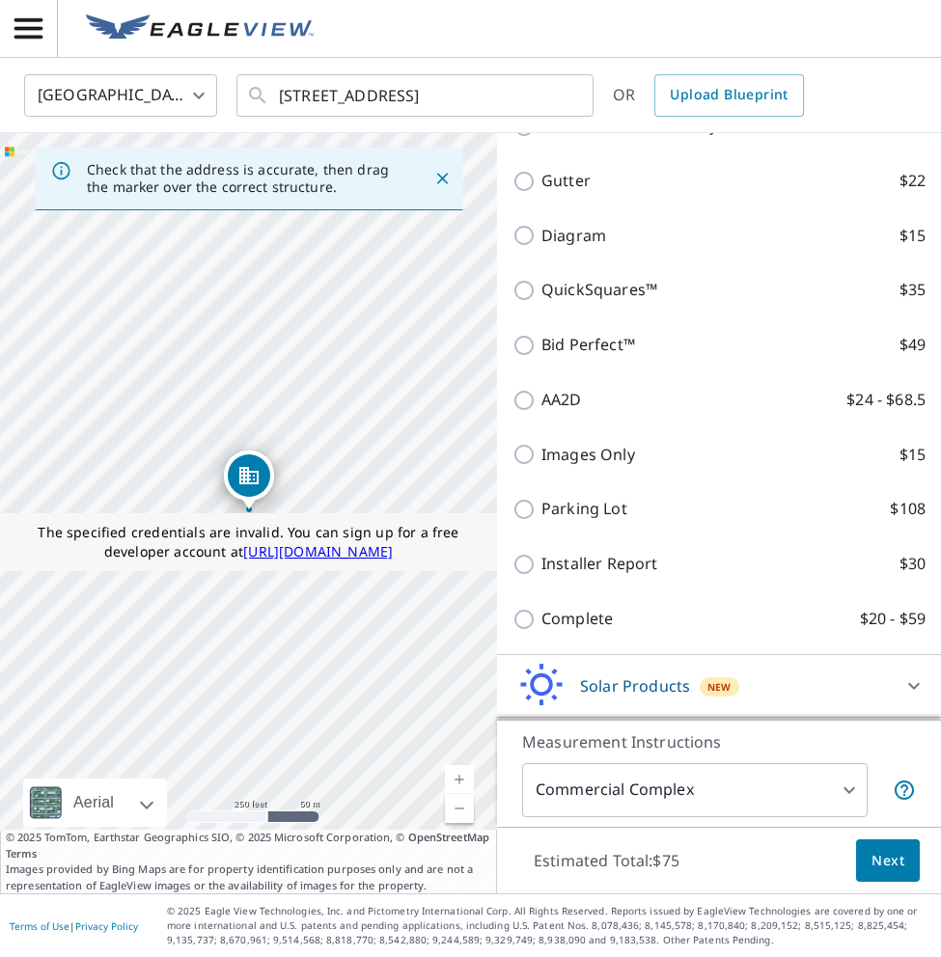
scroll to position [785, 0]
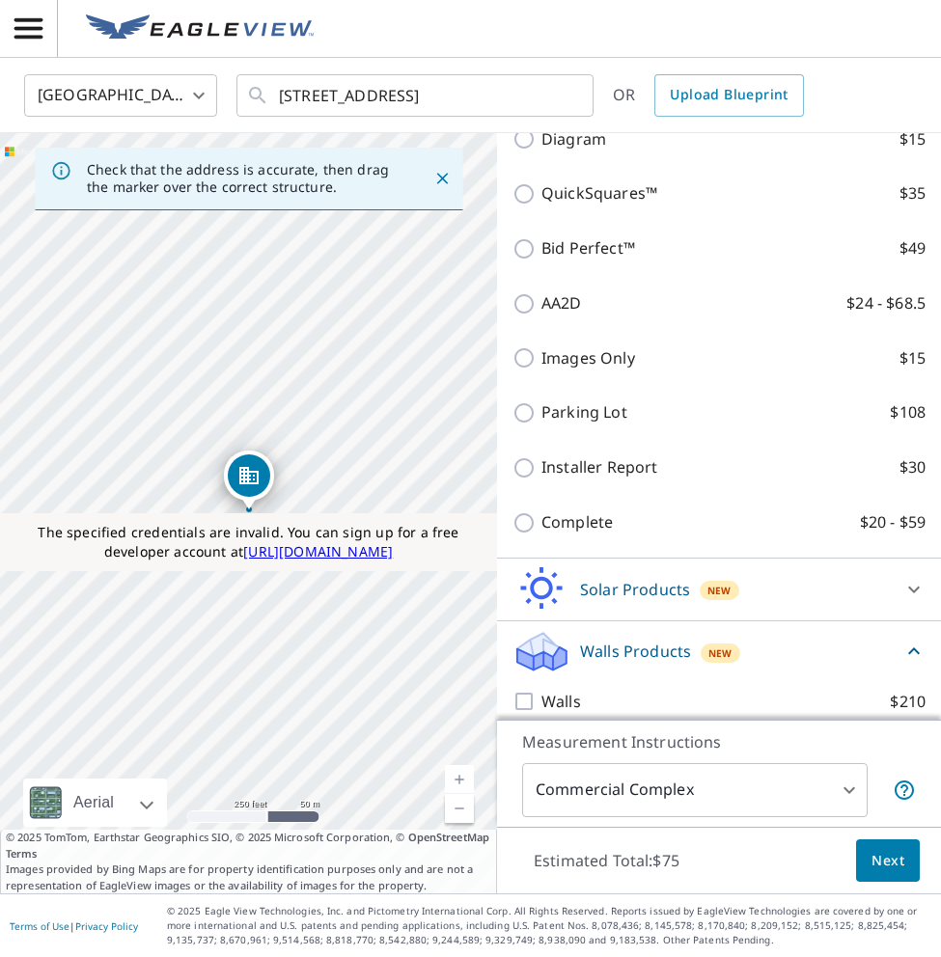
click at [547, 783] on body "PT PT United States US ​ 2 2nd St Colonial Beach, VA 22443 ​ OR Upload Blueprin…" at bounding box center [470, 478] width 941 height 957
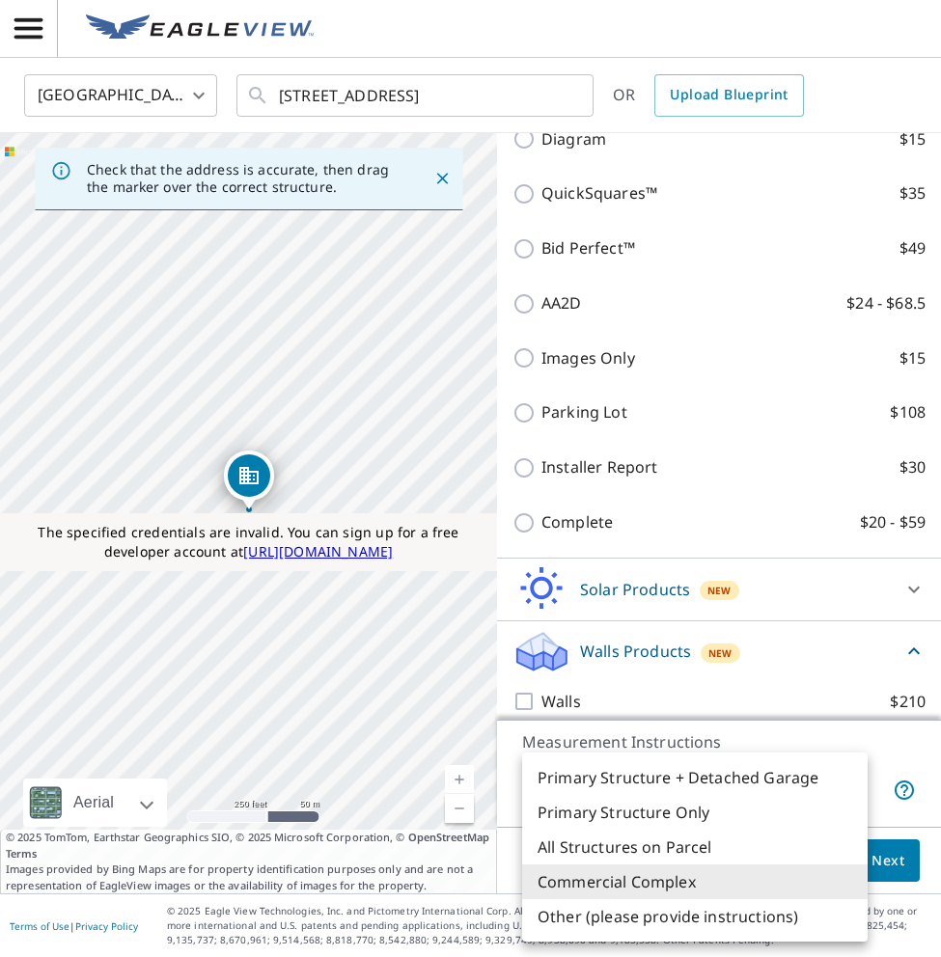
click at [669, 372] on div at bounding box center [470, 478] width 941 height 957
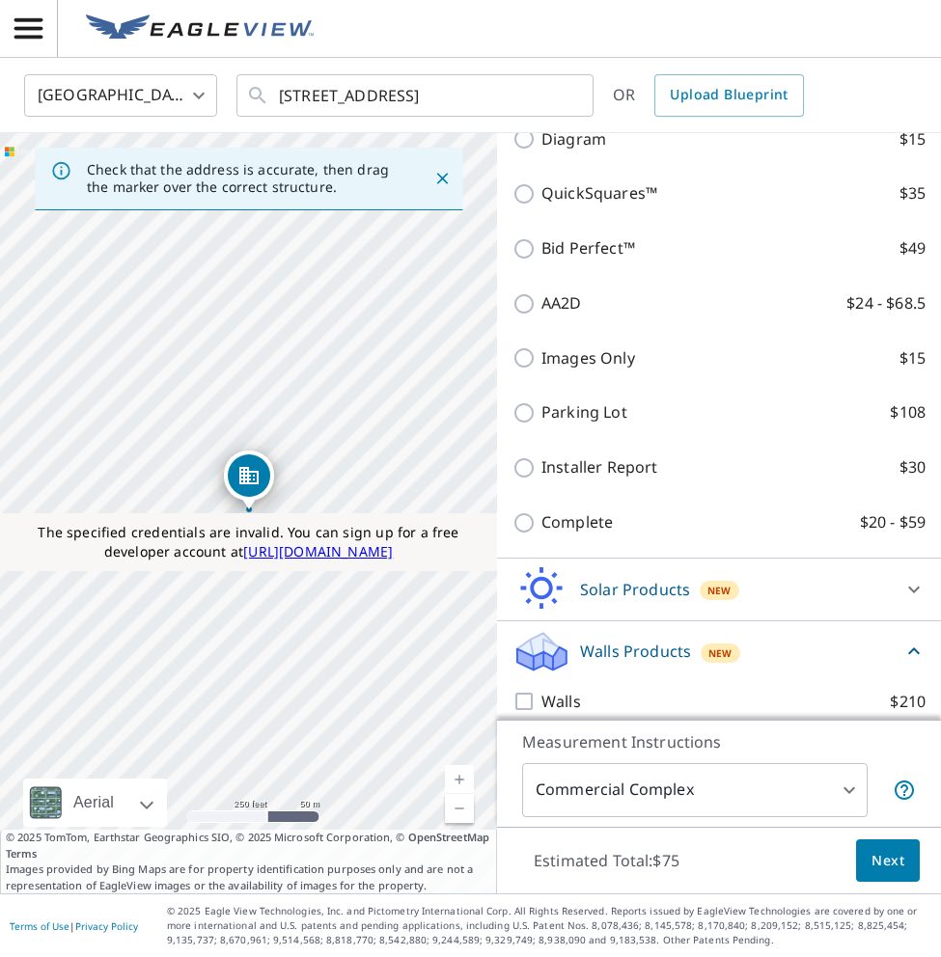
click at [663, 346] on div "Images Only $15" at bounding box center [718, 358] width 413 height 55
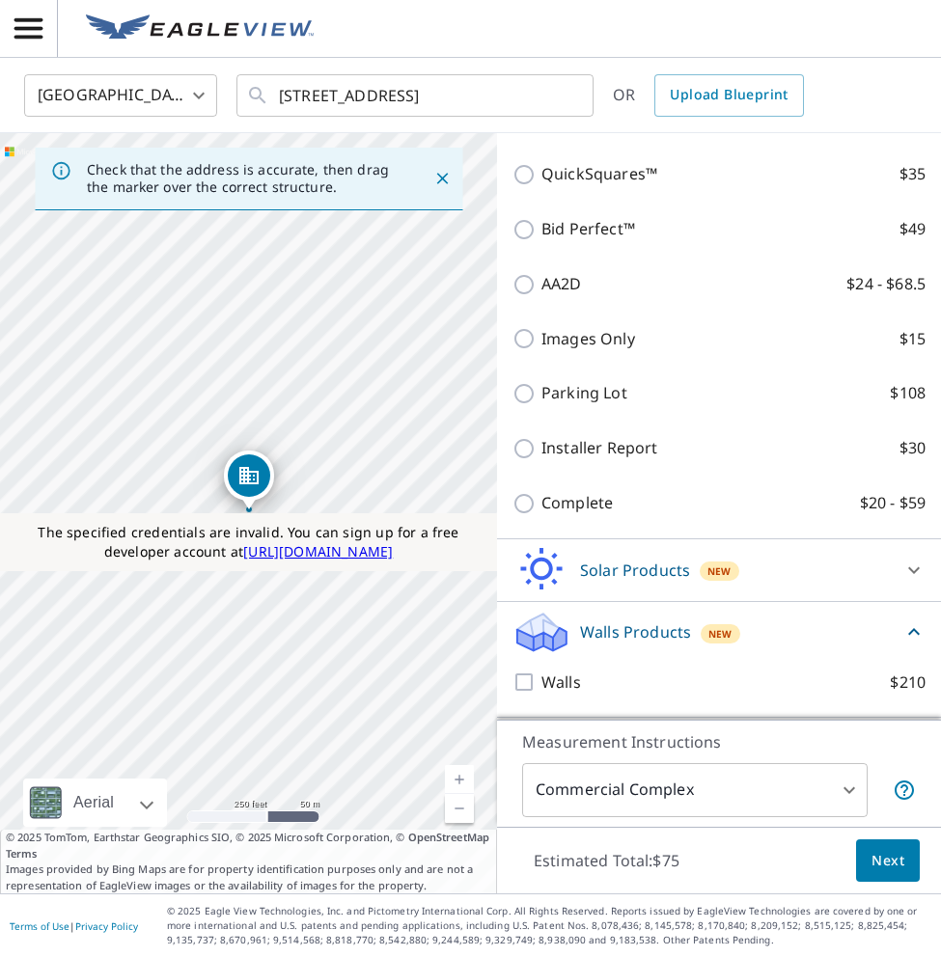
scroll to position [882, 0]
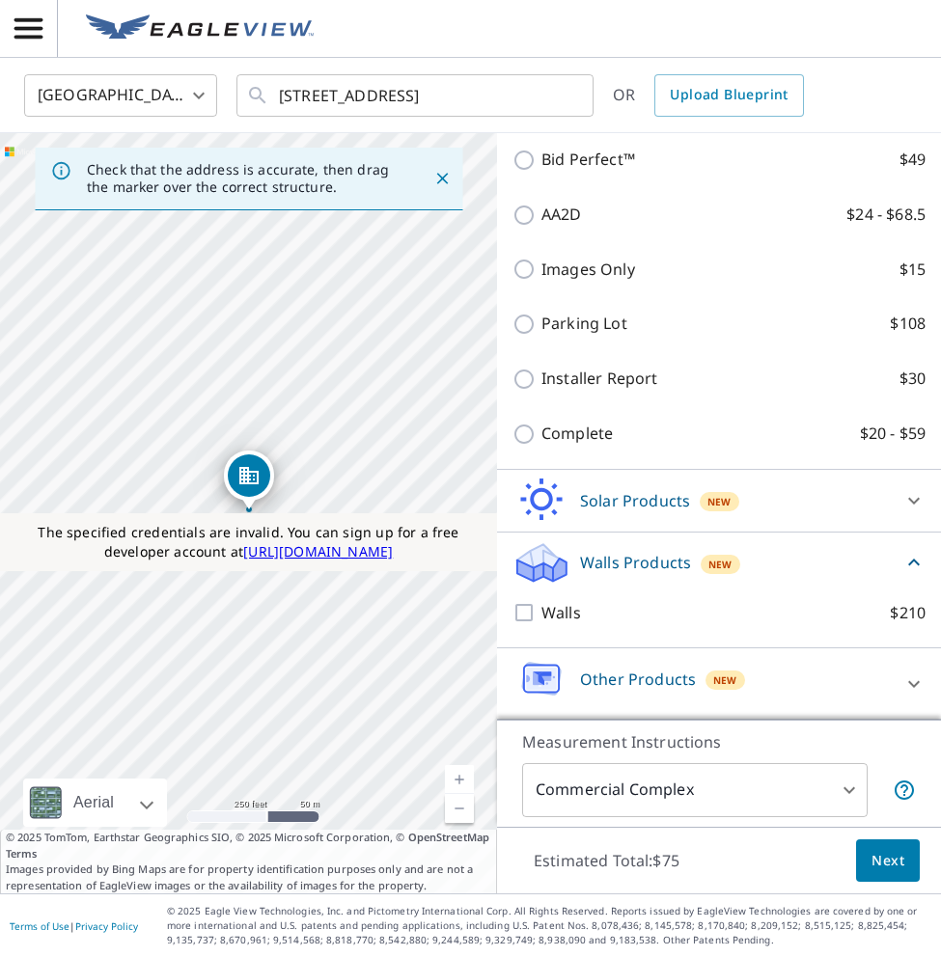
click at [585, 669] on p "Other Products" at bounding box center [638, 679] width 116 height 23
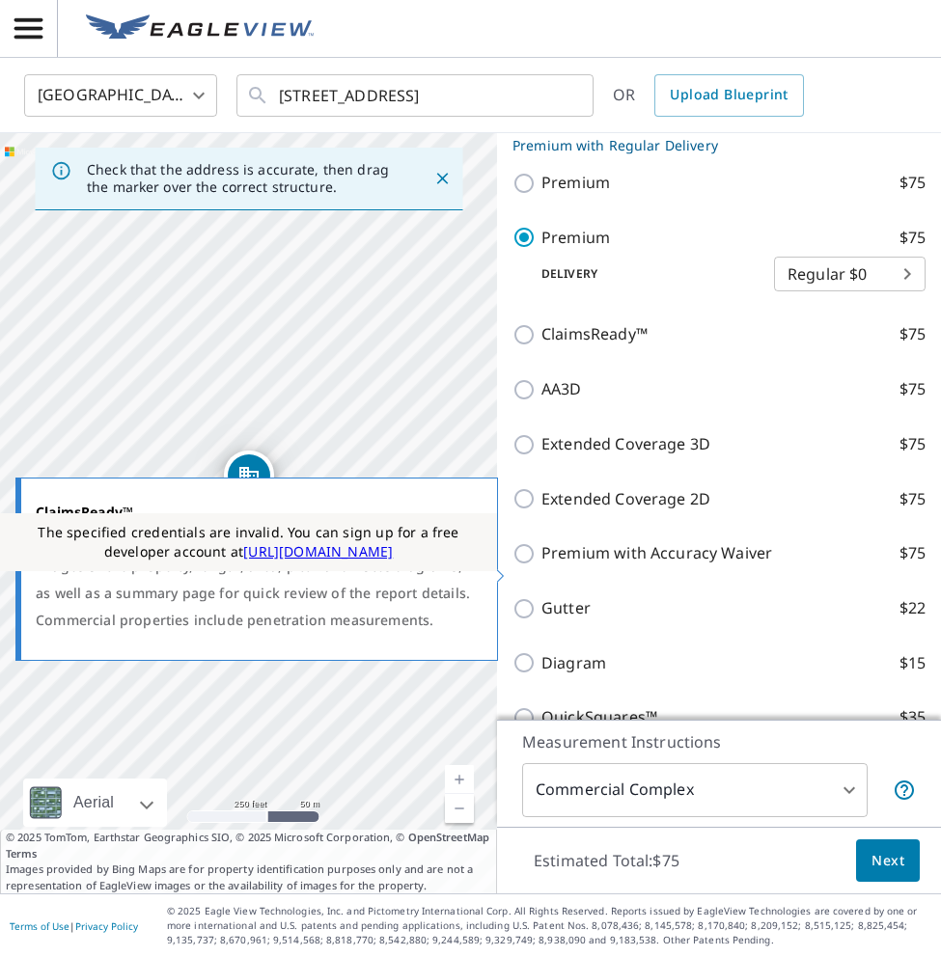
scroll to position [0, 0]
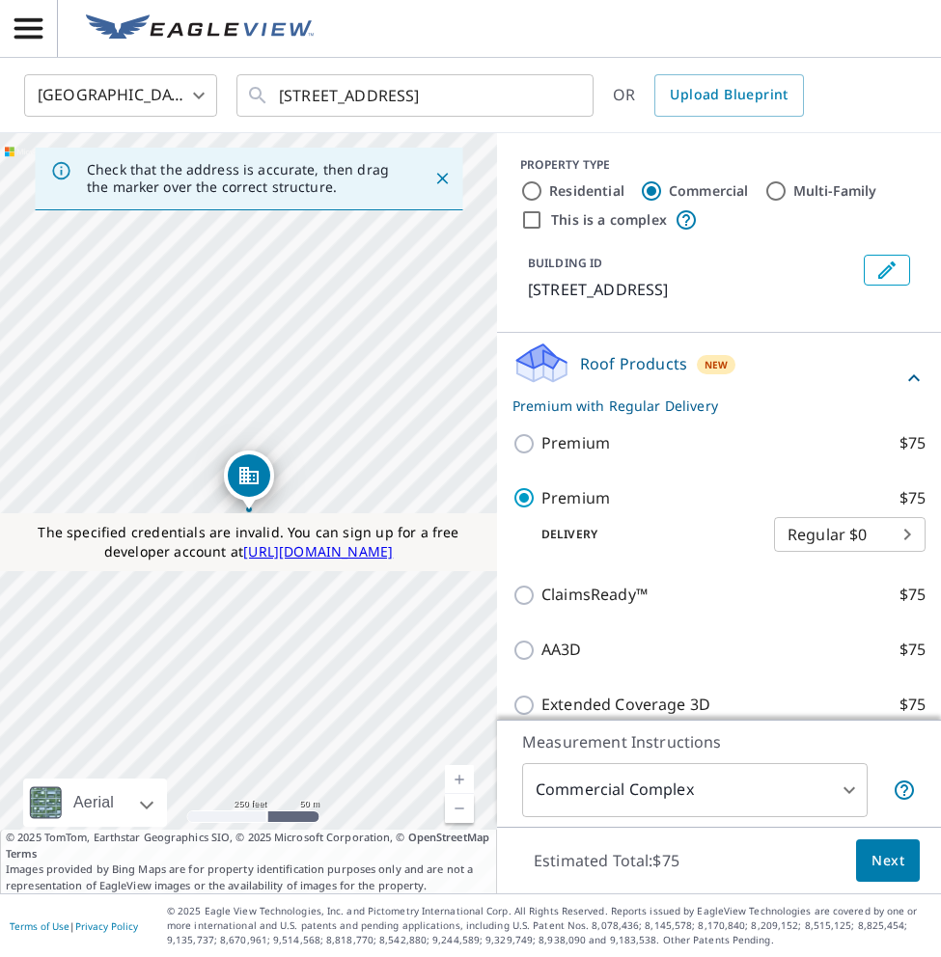
click at [545, 198] on div "Residential" at bounding box center [572, 191] width 104 height 23
click at [540, 193] on input "Residential" at bounding box center [531, 191] width 23 height 23
radio input "true"
type input "1"
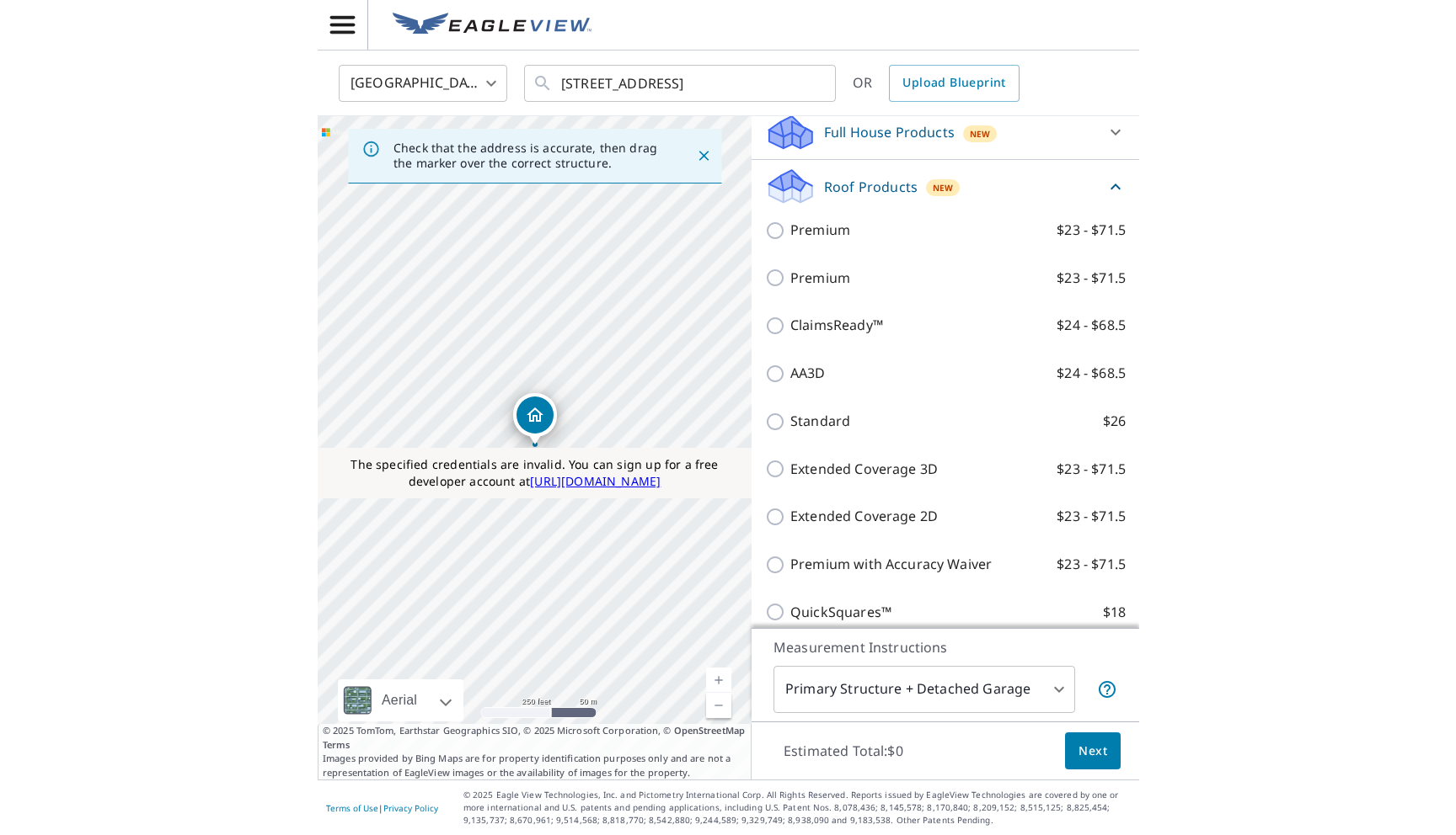
scroll to position [203, 0]
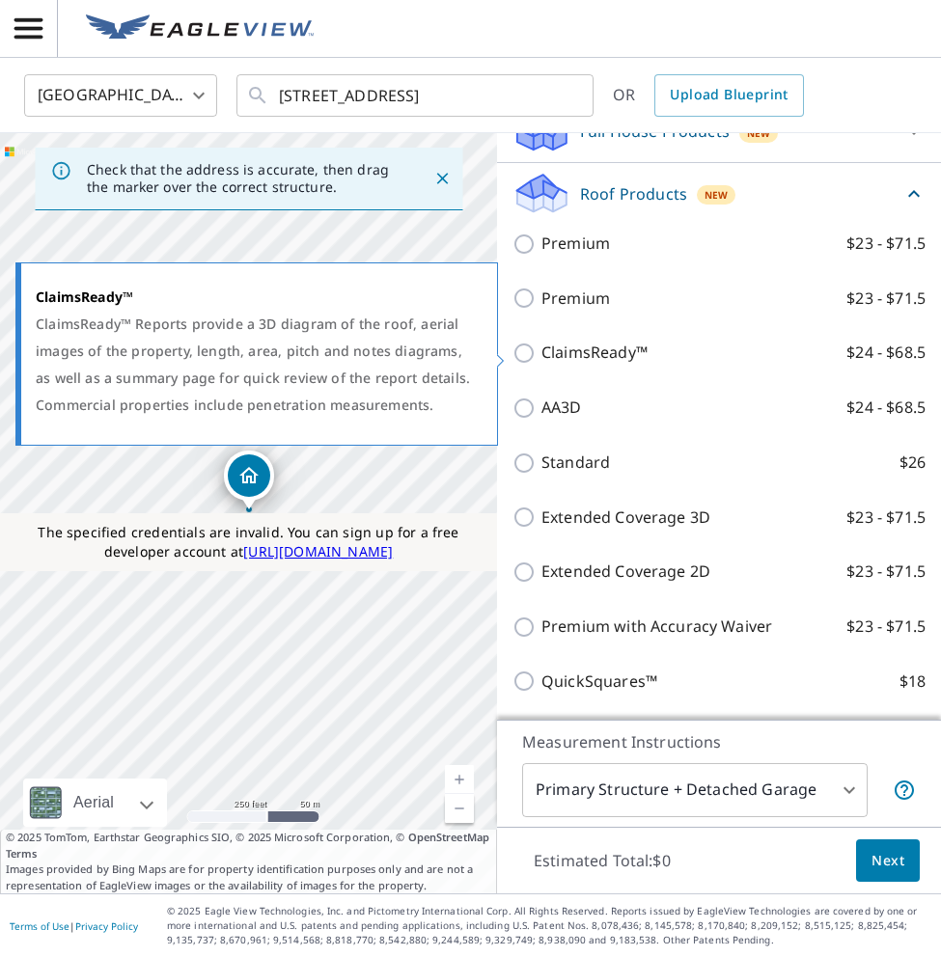
click at [593, 351] on p "ClaimsReady™" at bounding box center [594, 353] width 106 height 24
click at [541, 351] on input "ClaimsReady™ $24 - $68.5" at bounding box center [526, 353] width 29 height 23
checkbox input "true"
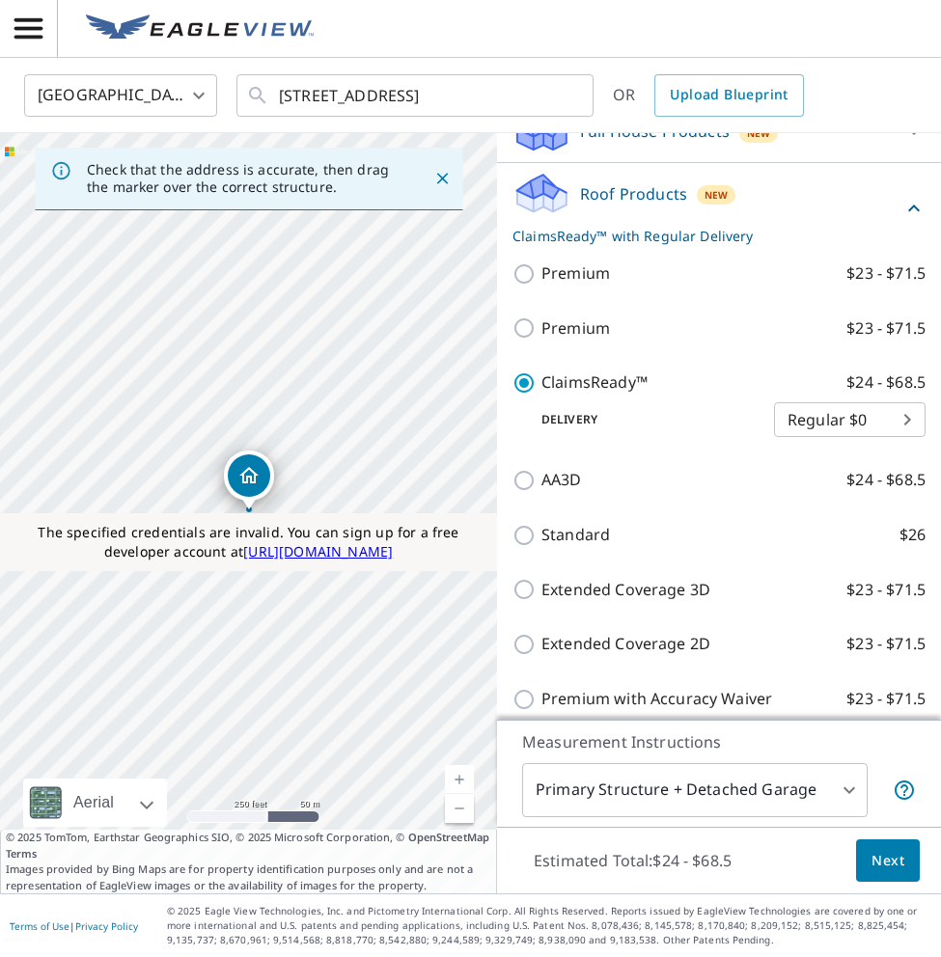
click at [595, 786] on body "PT PT United States US ​ 2 2nd St Colonial Beach, VA 22443 ​ OR Upload Blueprin…" at bounding box center [470, 478] width 941 height 957
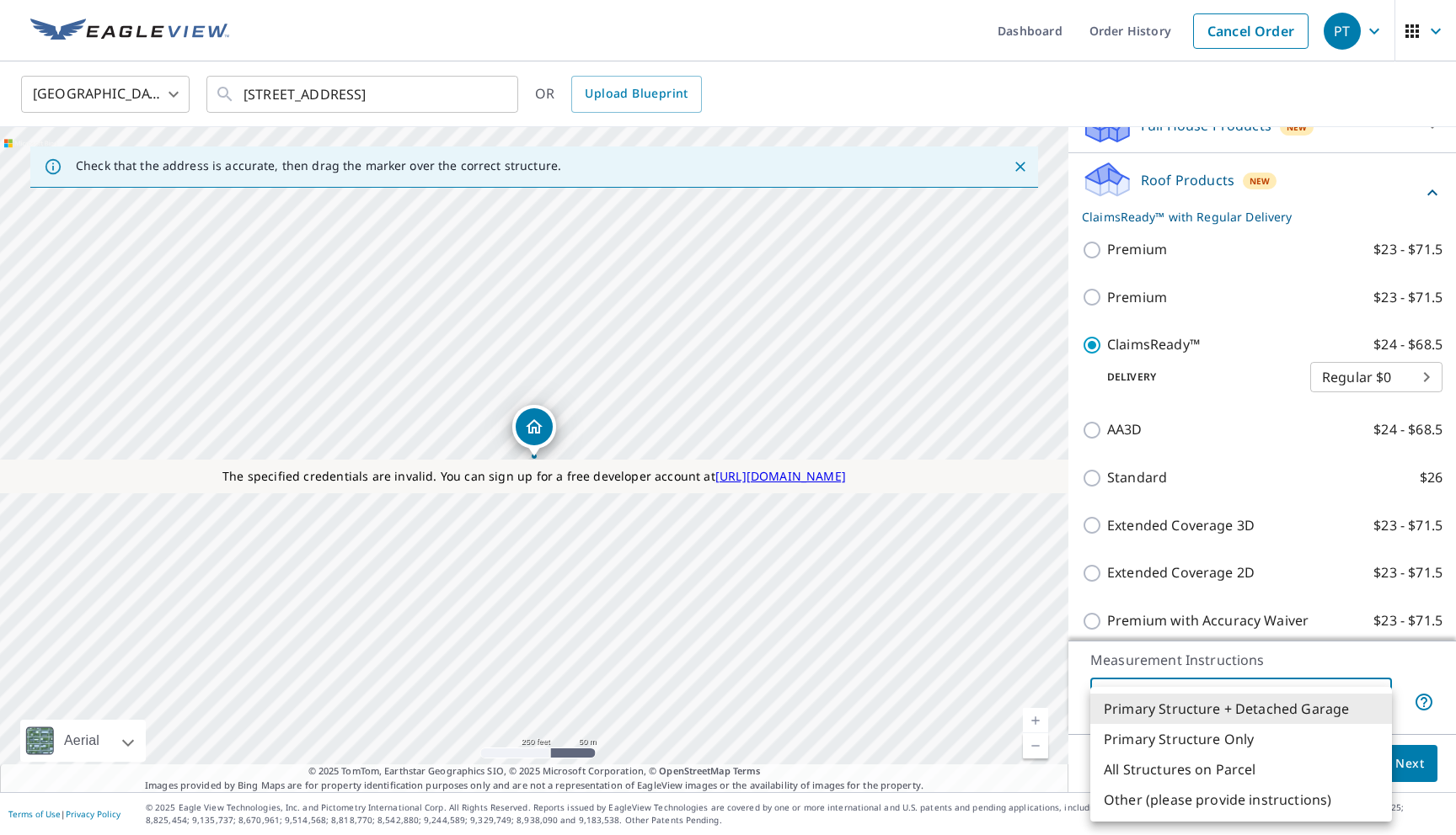
click at [1228, 26] on div at bounding box center [728, 417] width 1456 height 835
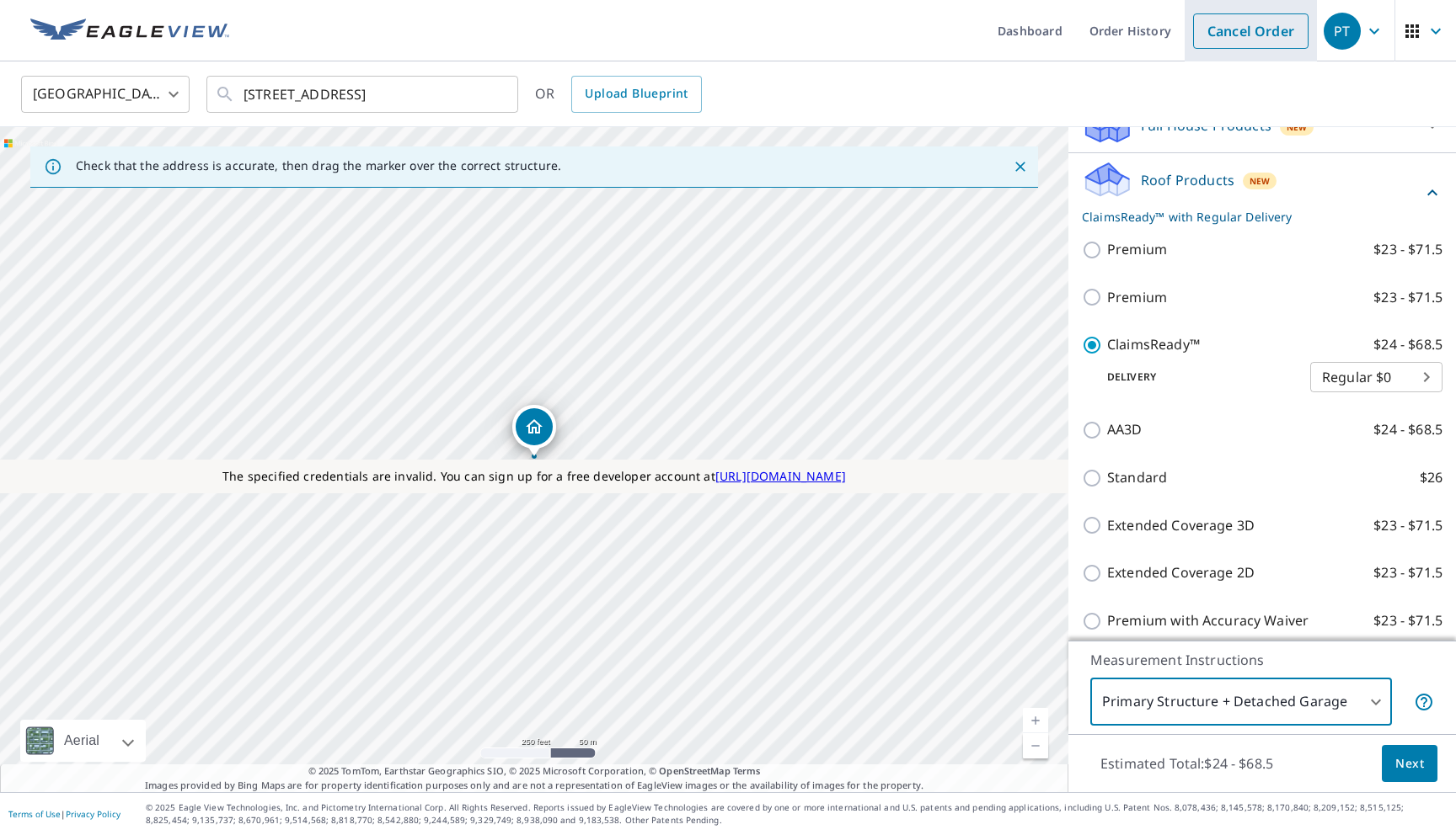
click at [1219, 40] on link "Cancel Order" at bounding box center [1251, 31] width 115 height 36
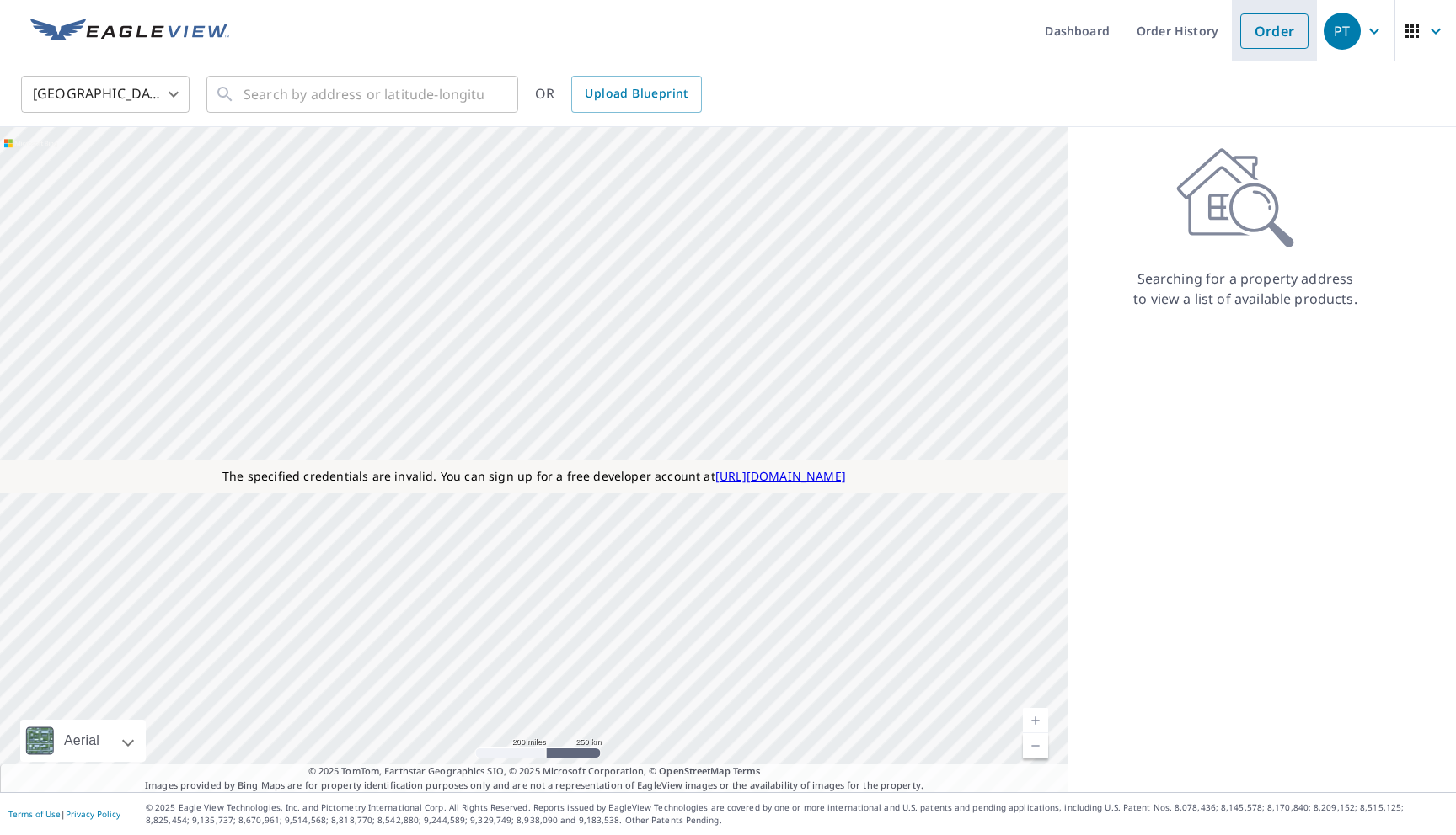
click at [1261, 36] on link "Order" at bounding box center [1274, 31] width 68 height 36
click at [392, 97] on input "text" at bounding box center [363, 94] width 240 height 47
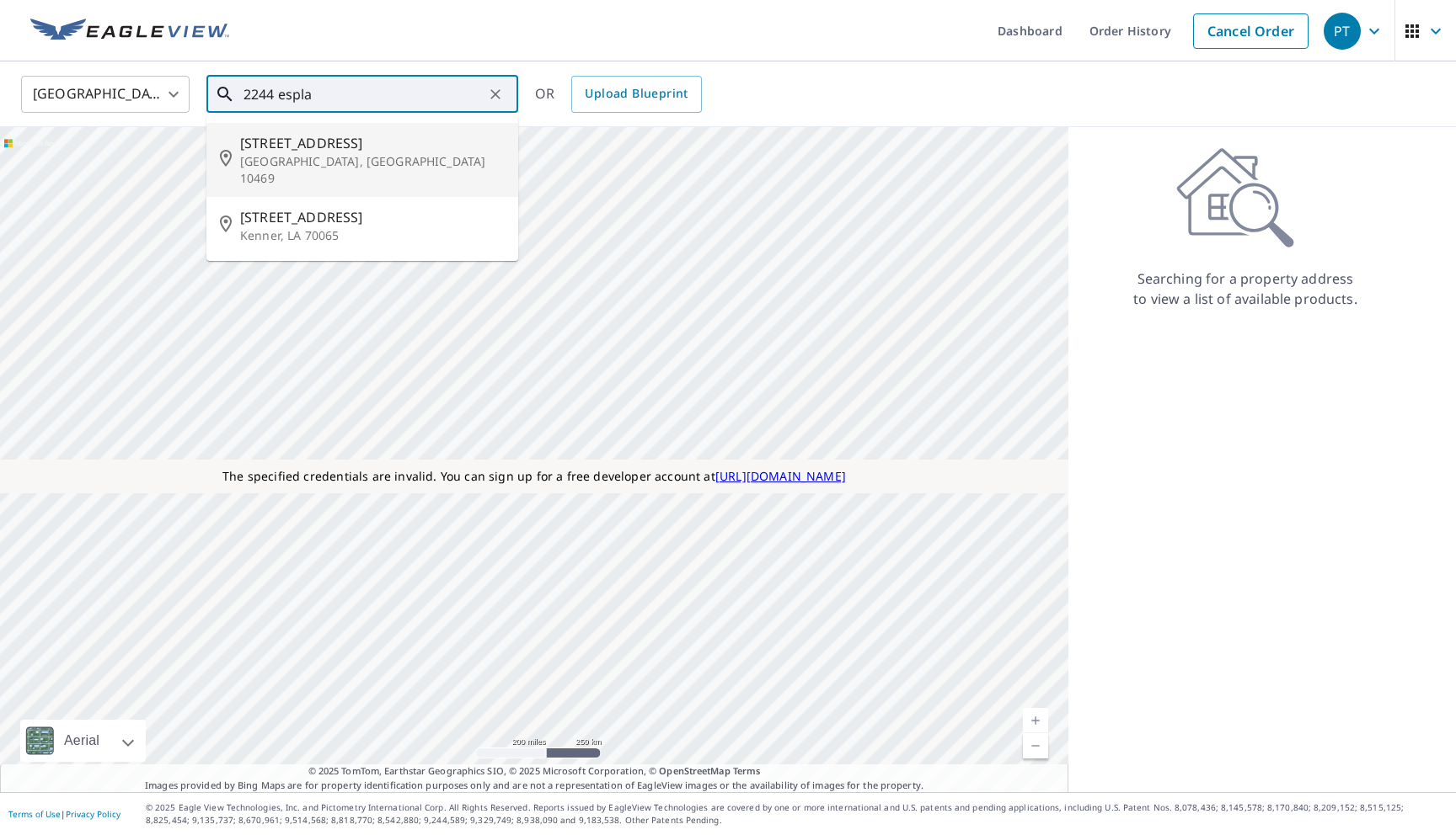
click at [312, 161] on p "Bronx, NY 10469" at bounding box center [372, 170] width 264 height 34
type input "2244 Esplanade Ave Bronx, NY 10469"
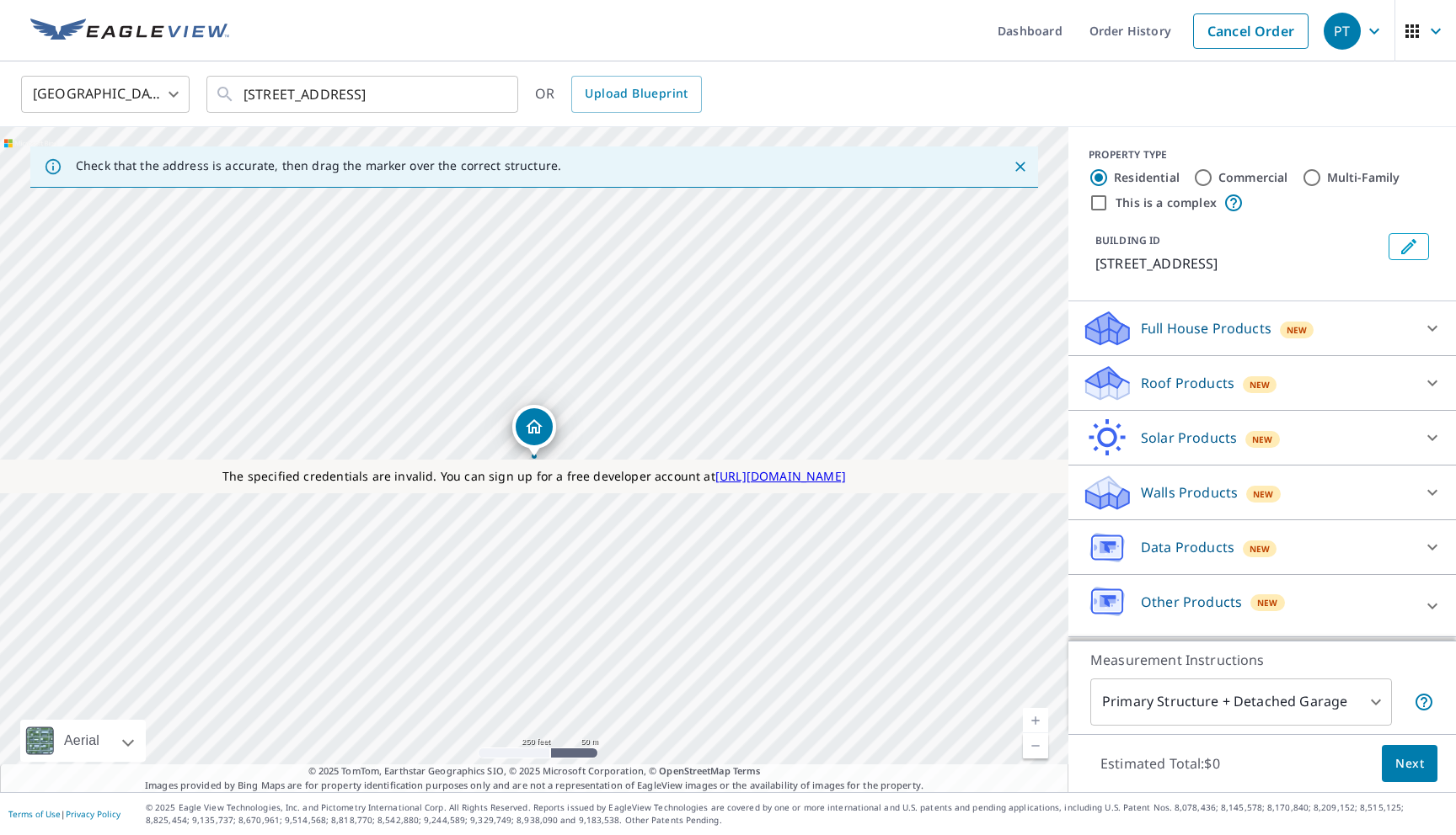
click at [1186, 389] on p "Roof Products" at bounding box center [1187, 383] width 93 height 20
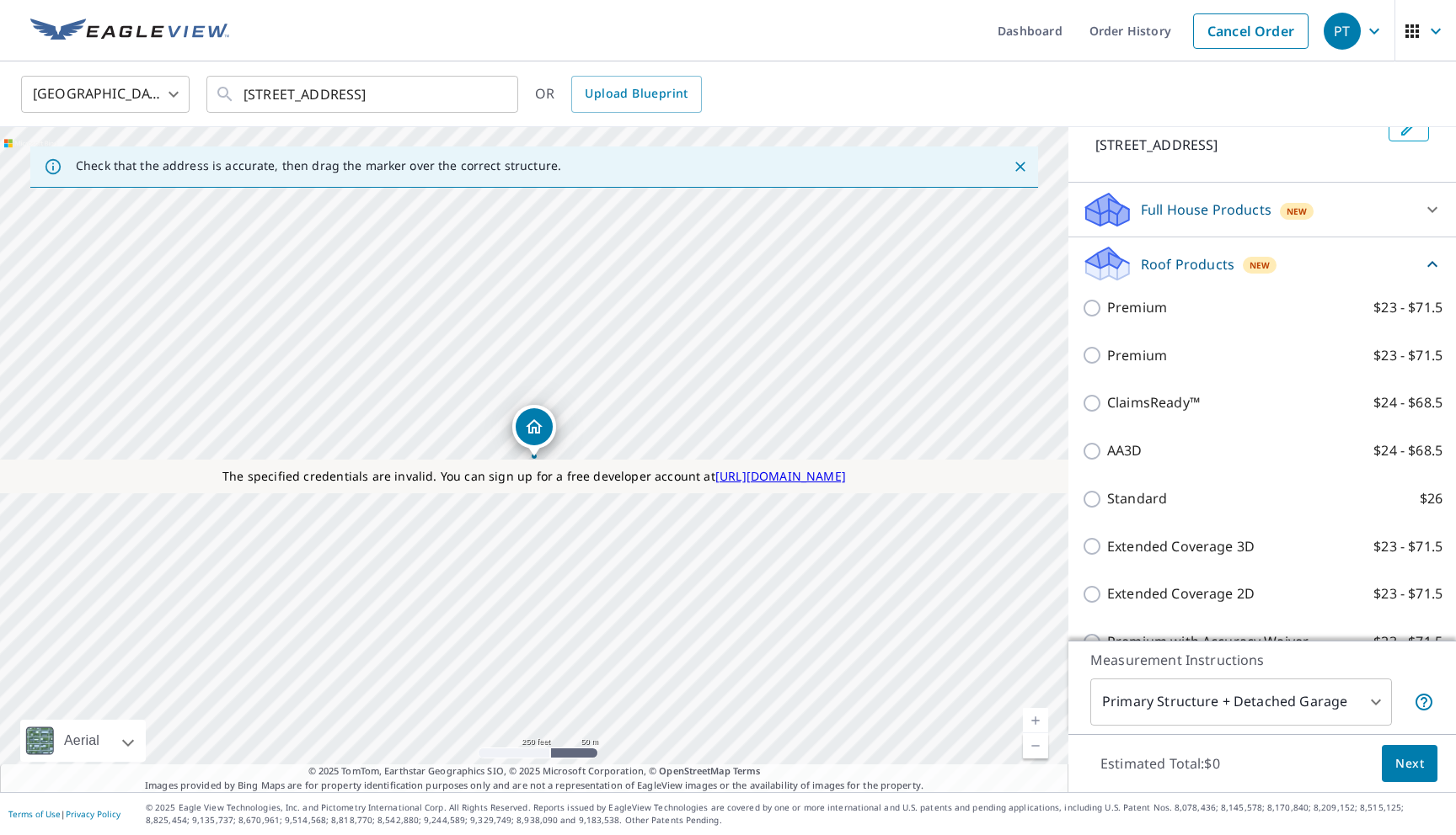
scroll to position [120, 0]
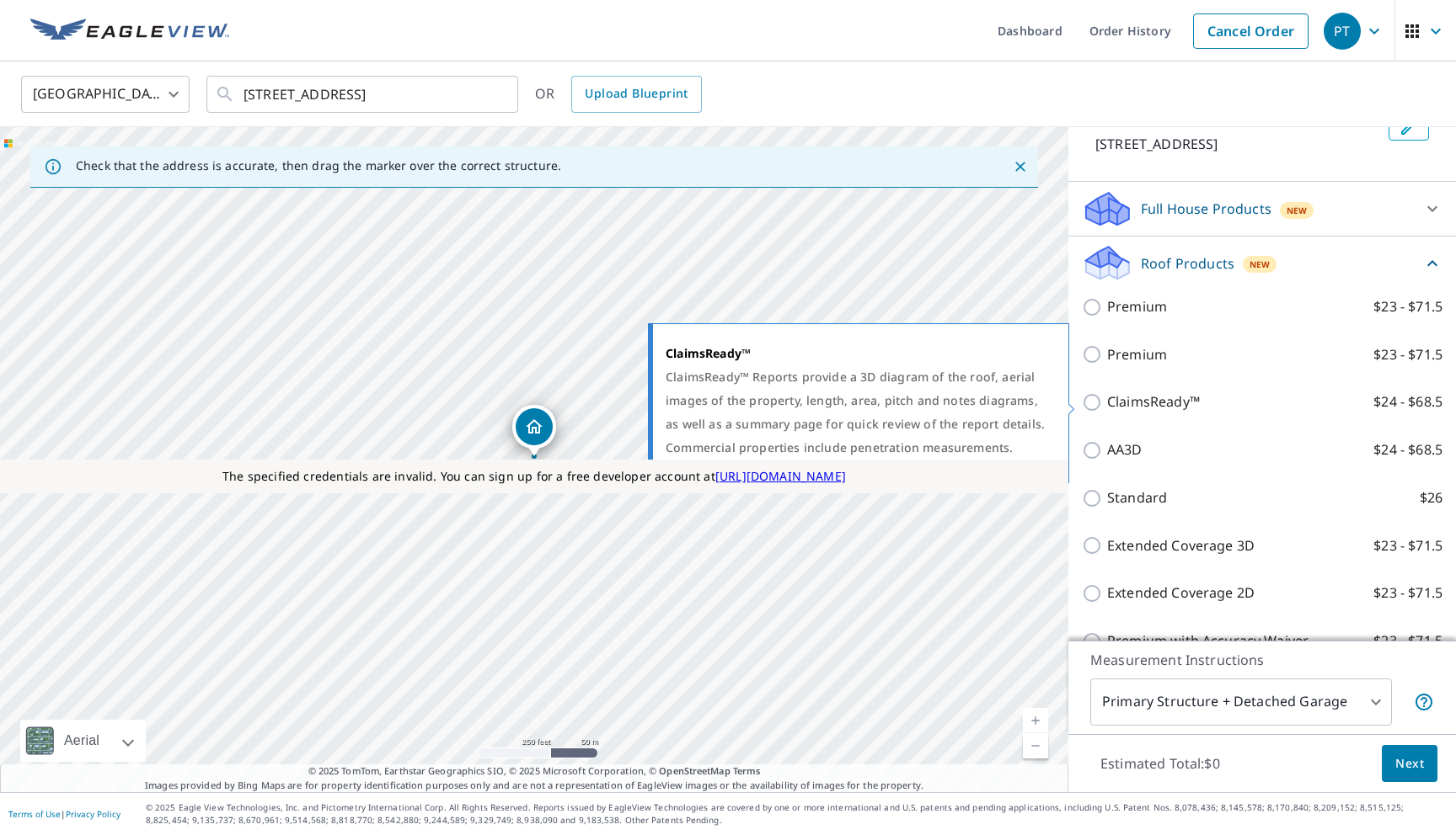
click at [1167, 407] on p "ClaimsReady™" at bounding box center [1153, 402] width 93 height 21
click at [1107, 407] on input "ClaimsReady™ $24 - $68.5" at bounding box center [1094, 402] width 25 height 20
checkbox input "true"
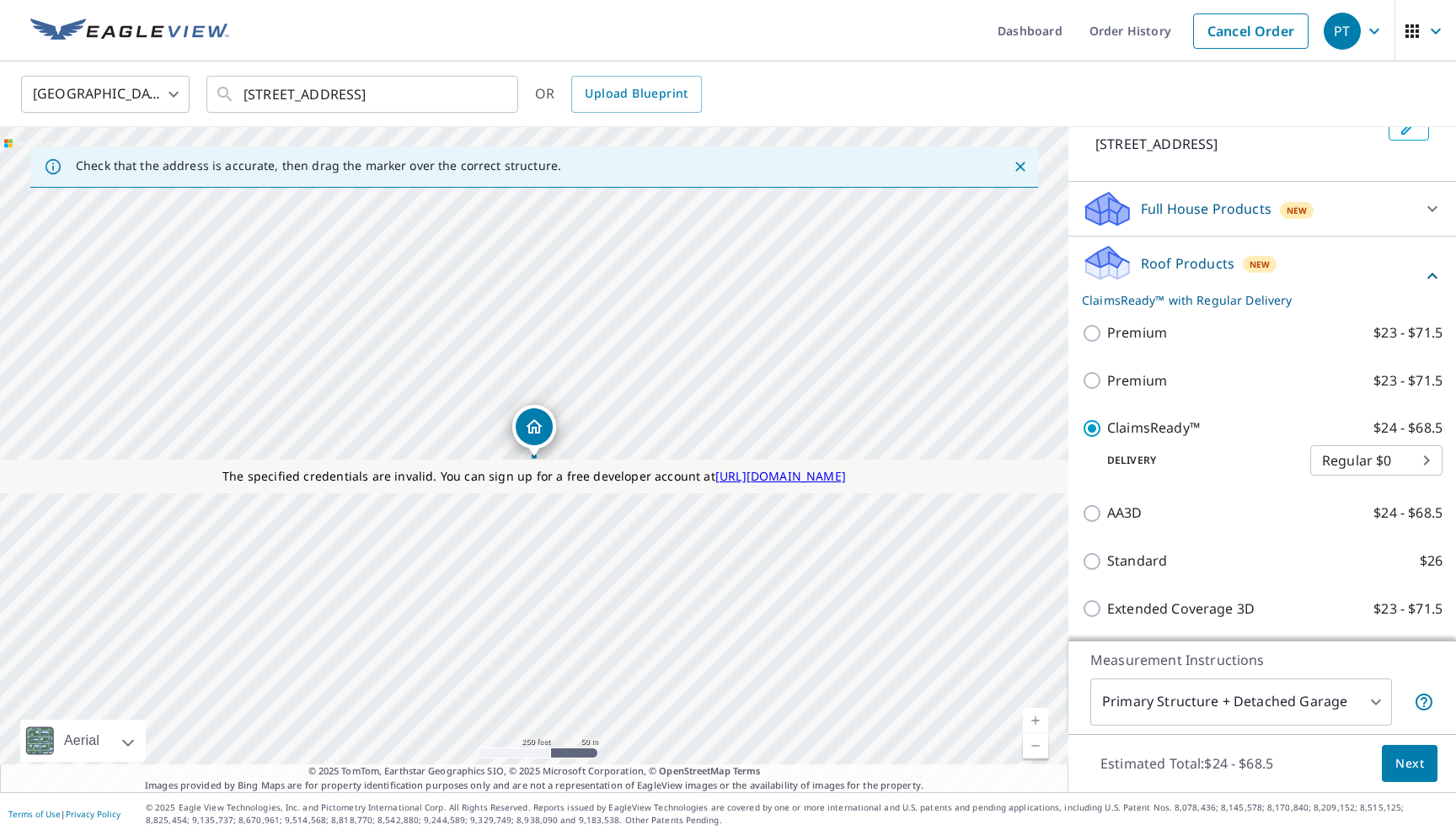
click at [1157, 689] on body "PT PT Dashboard Order History Cancel Order PT United States US ​ 2244 Esplanade…" at bounding box center [728, 417] width 1456 height 835
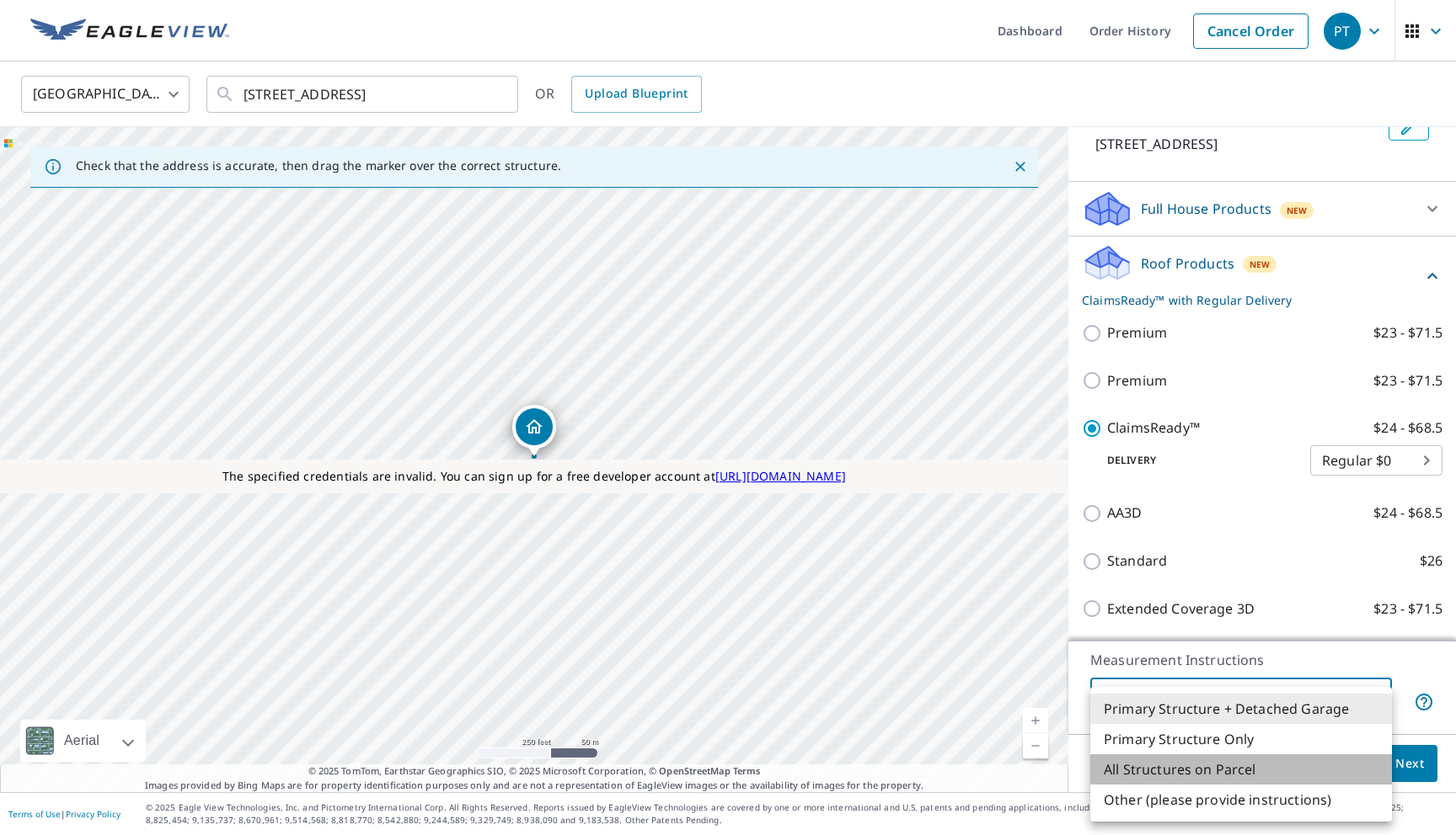
click at [1150, 763] on li "All Structures on Parcel" at bounding box center [1241, 770] width 302 height 31
type input "3"
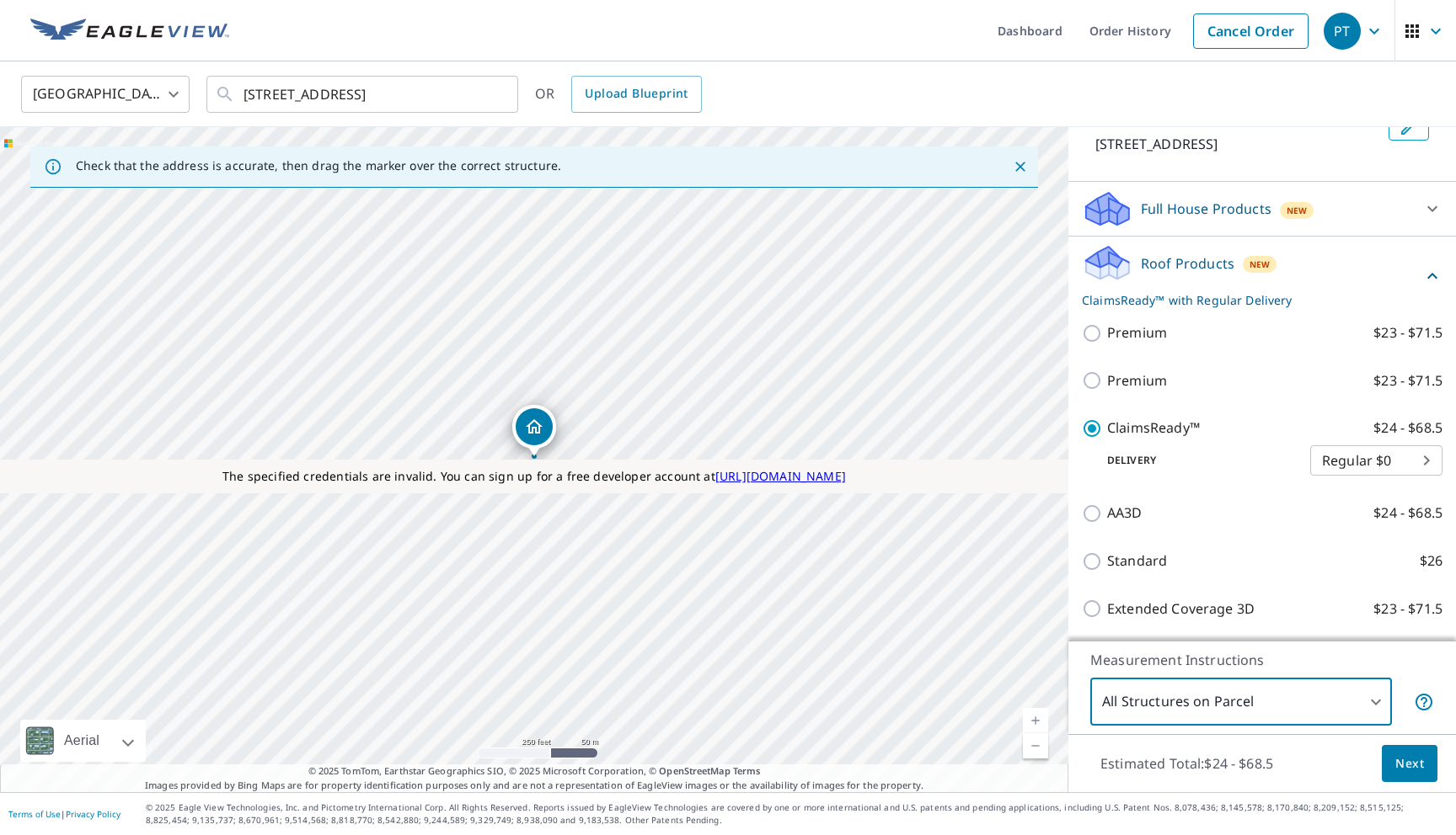
click at [1406, 750] on button "Next" at bounding box center [1410, 763] width 56 height 38
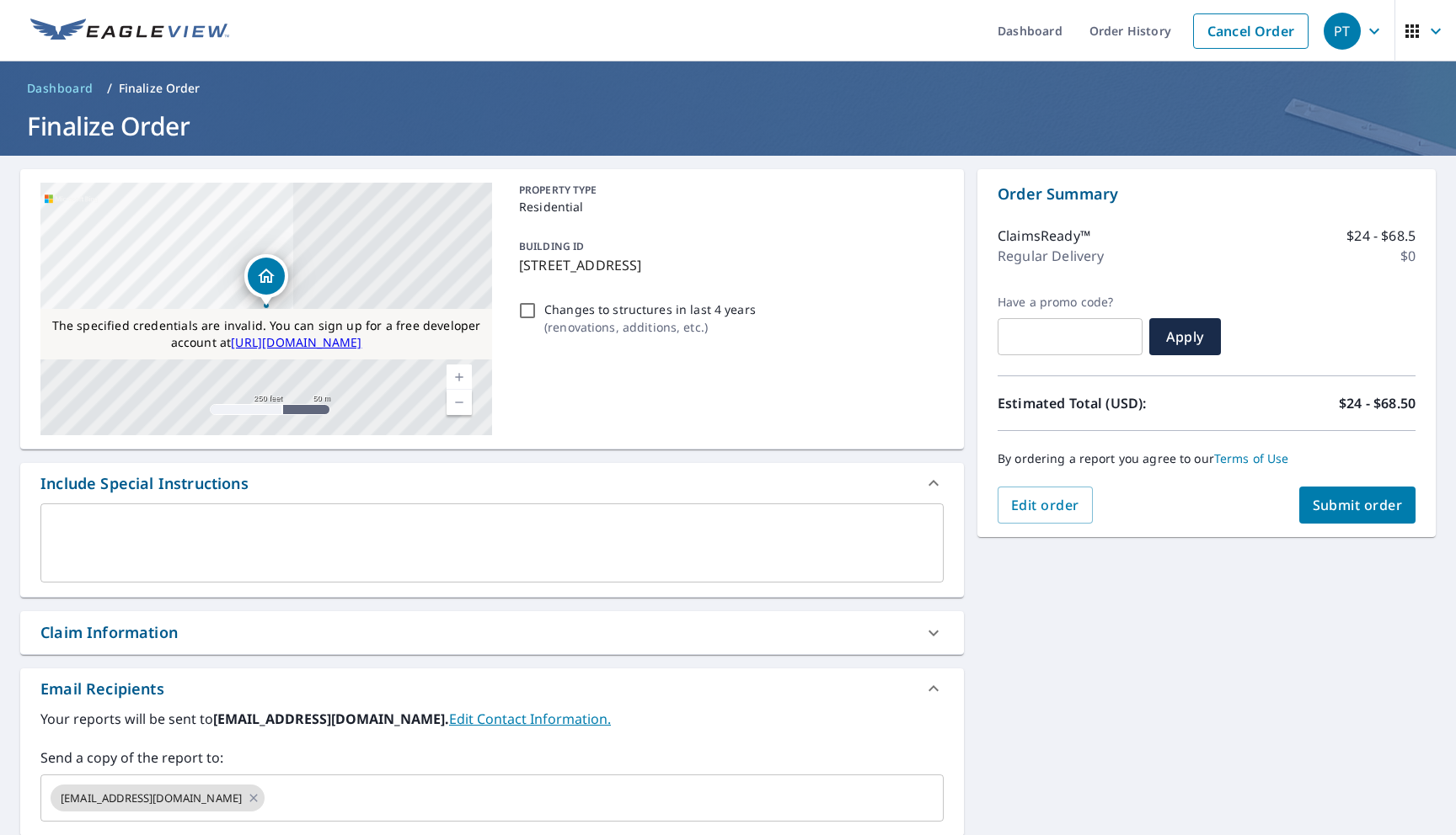
click at [1328, 504] on span "Submit order" at bounding box center [1357, 504] width 90 height 18
checkbox input "true"
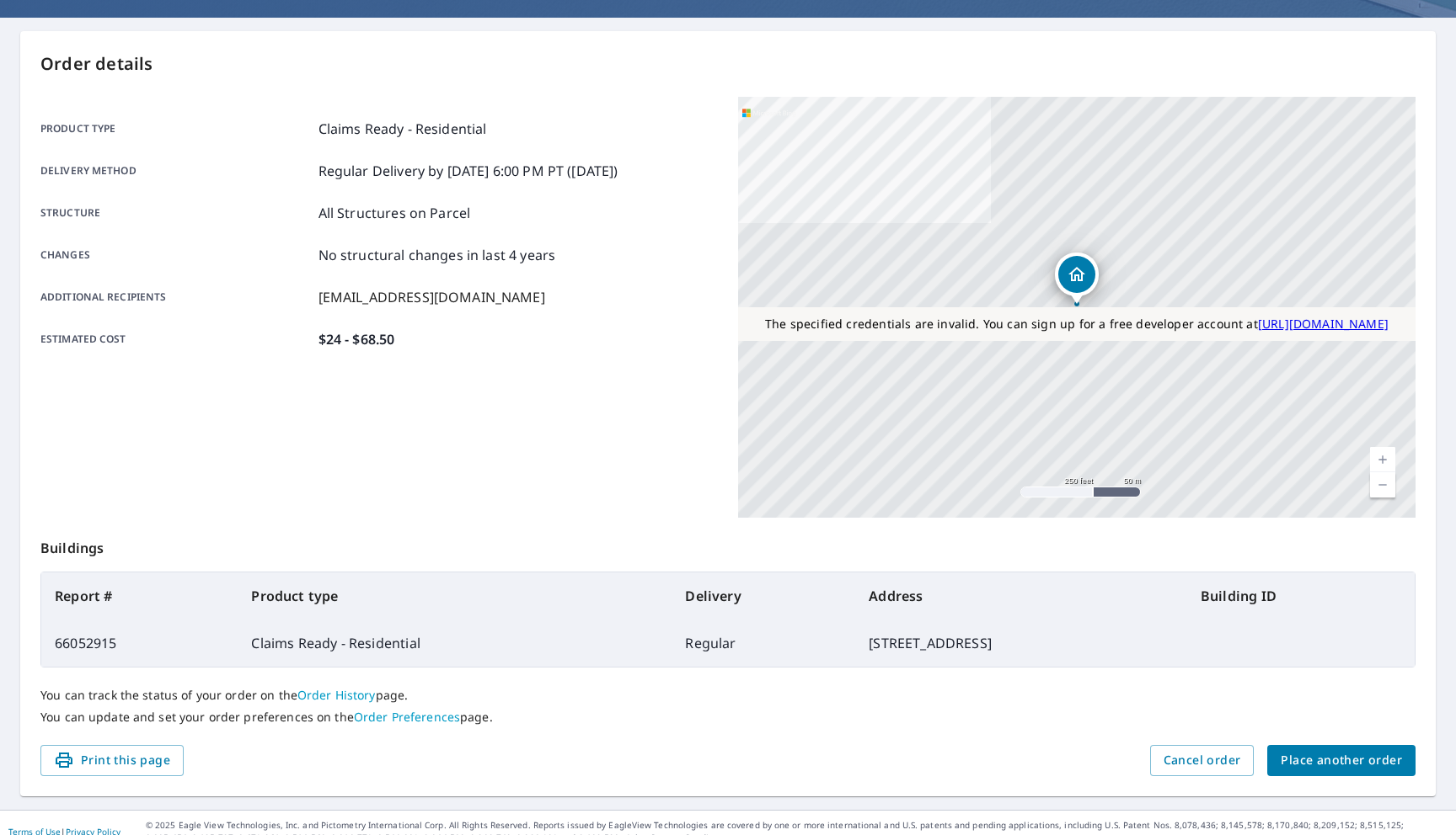
scroll to position [140, 0]
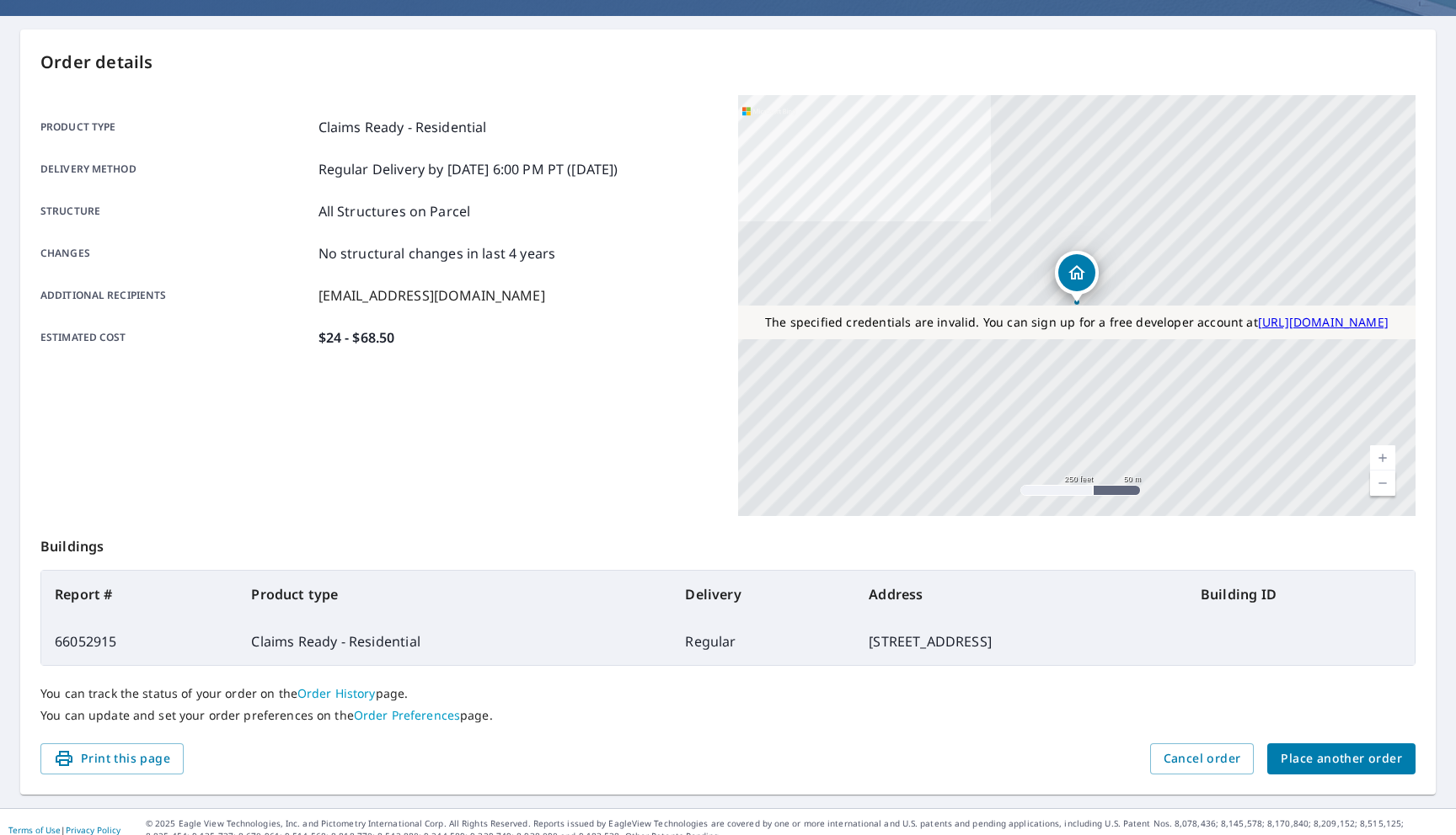
click at [104, 640] on td "66052915" at bounding box center [139, 641] width 196 height 47
copy td "66052915"
click at [104, 641] on td "66052915" at bounding box center [139, 641] width 196 height 47
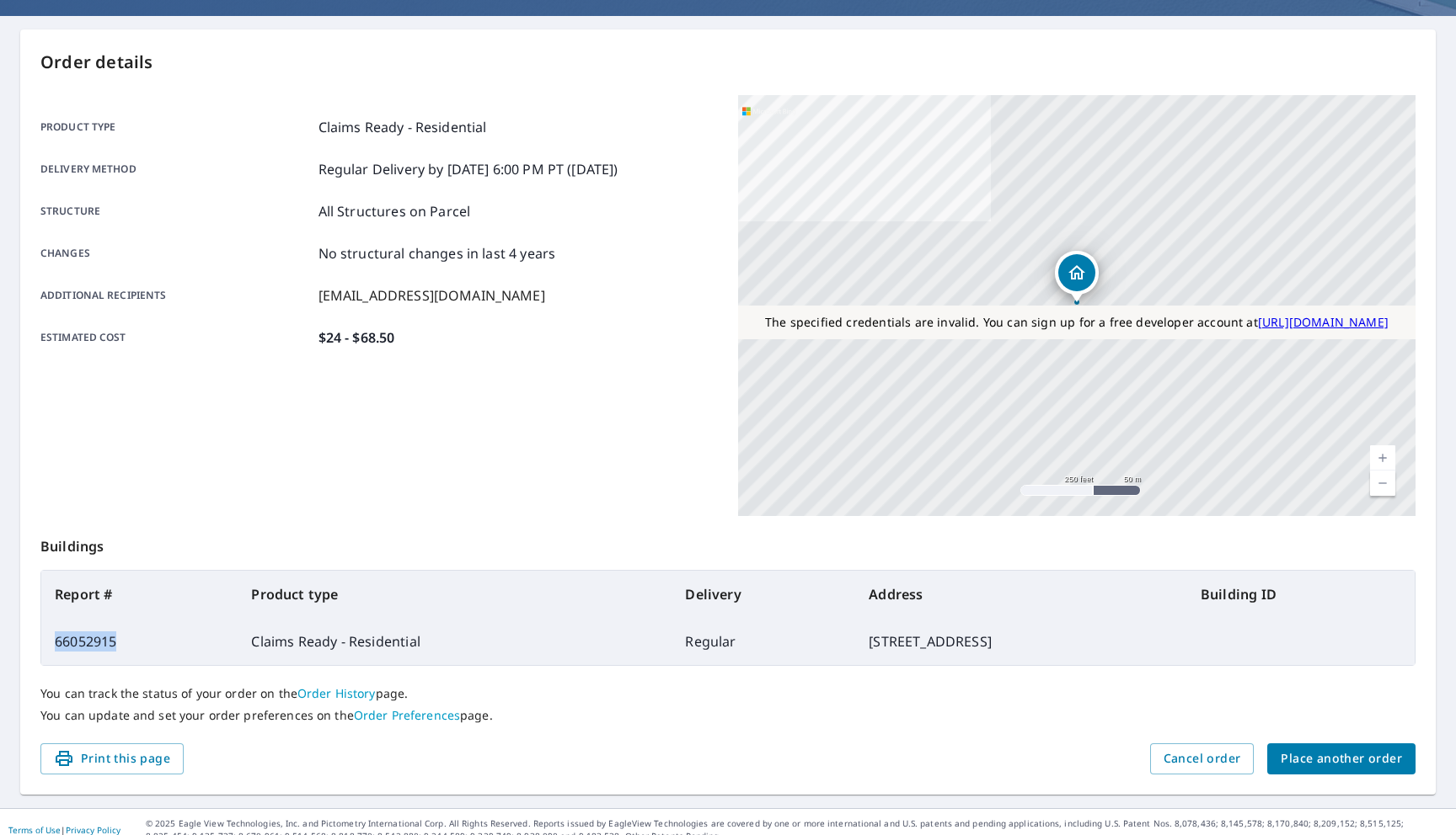
click at [1320, 758] on span "Place another order" at bounding box center [1341, 759] width 121 height 21
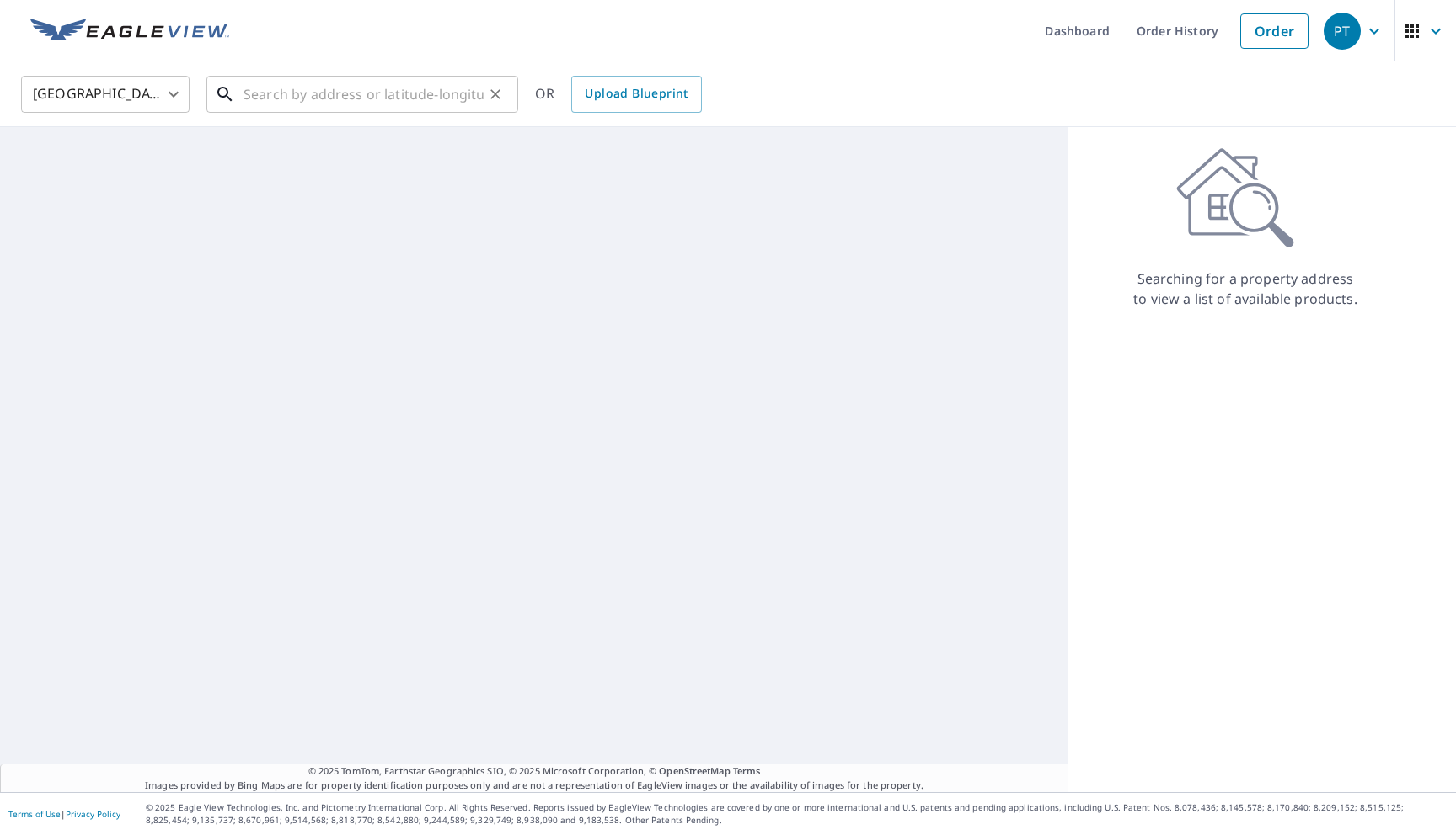
click at [443, 93] on input "text" at bounding box center [363, 94] width 240 height 47
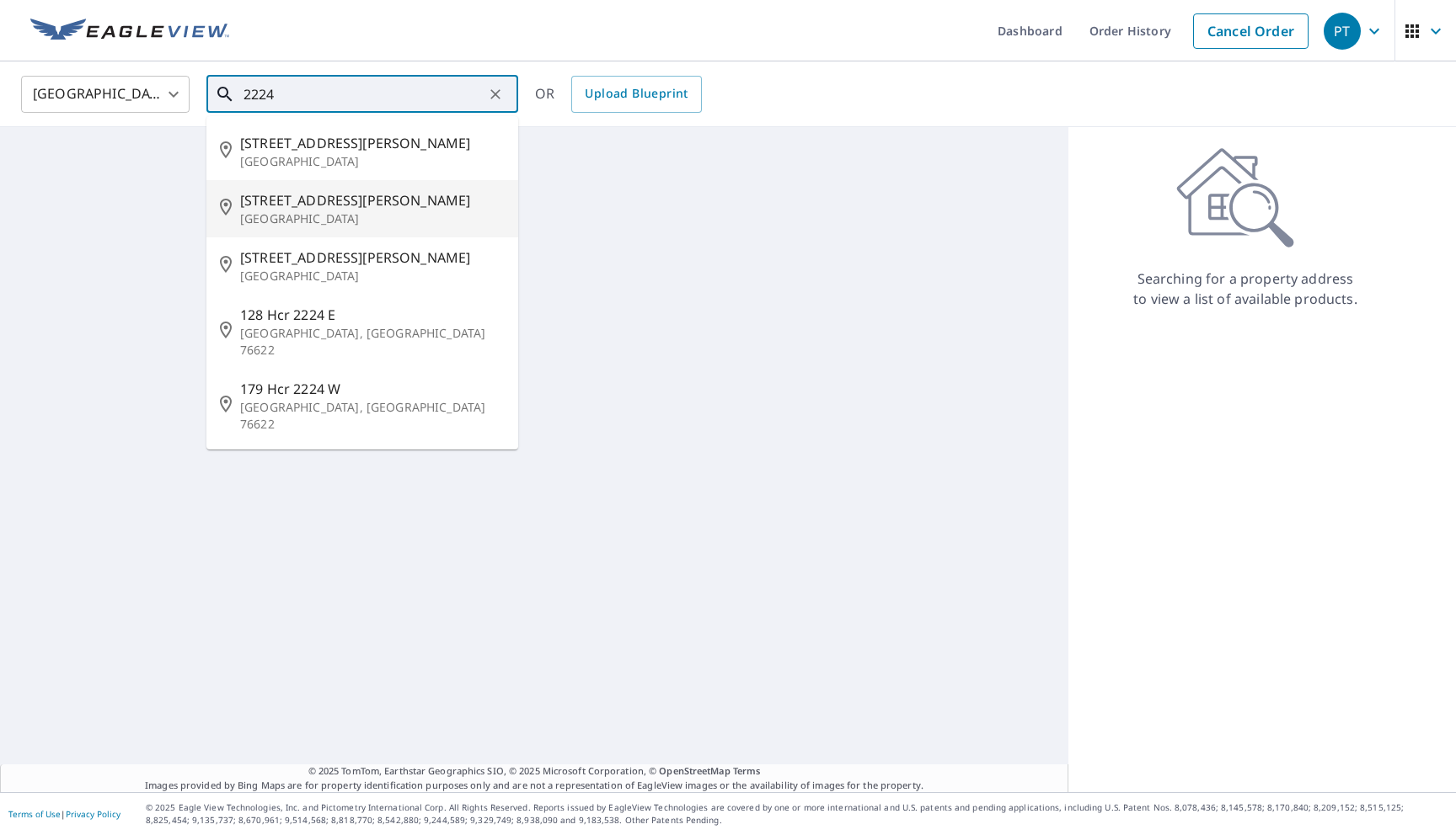
click at [343, 216] on p "Arlington, VA 22243" at bounding box center [372, 218] width 264 height 17
type input "1421 Jefferson Davis Hwy Arlington, VA 22243"
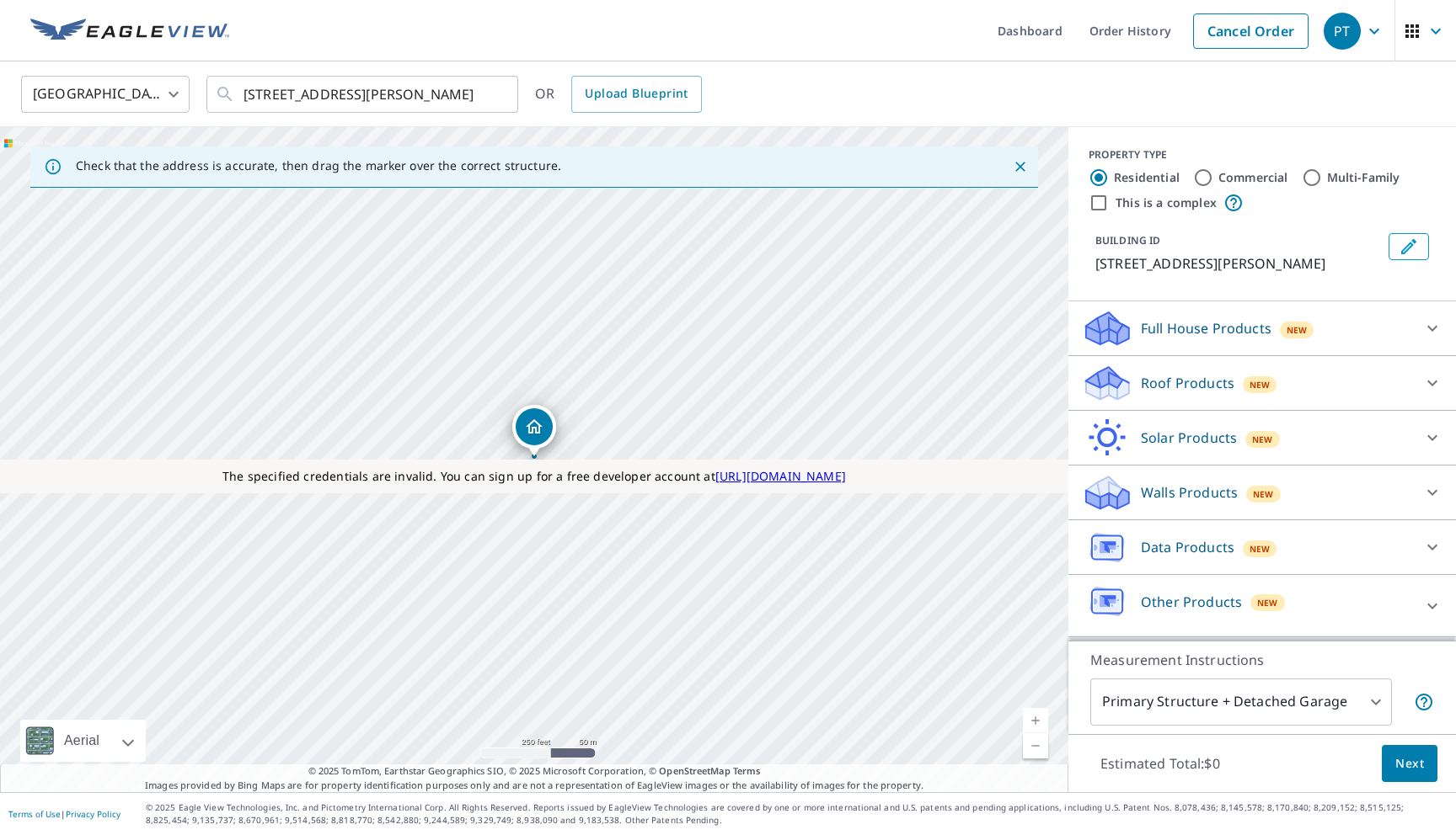
click at [1191, 403] on div "Roof Products New" at bounding box center [1247, 383] width 330 height 39
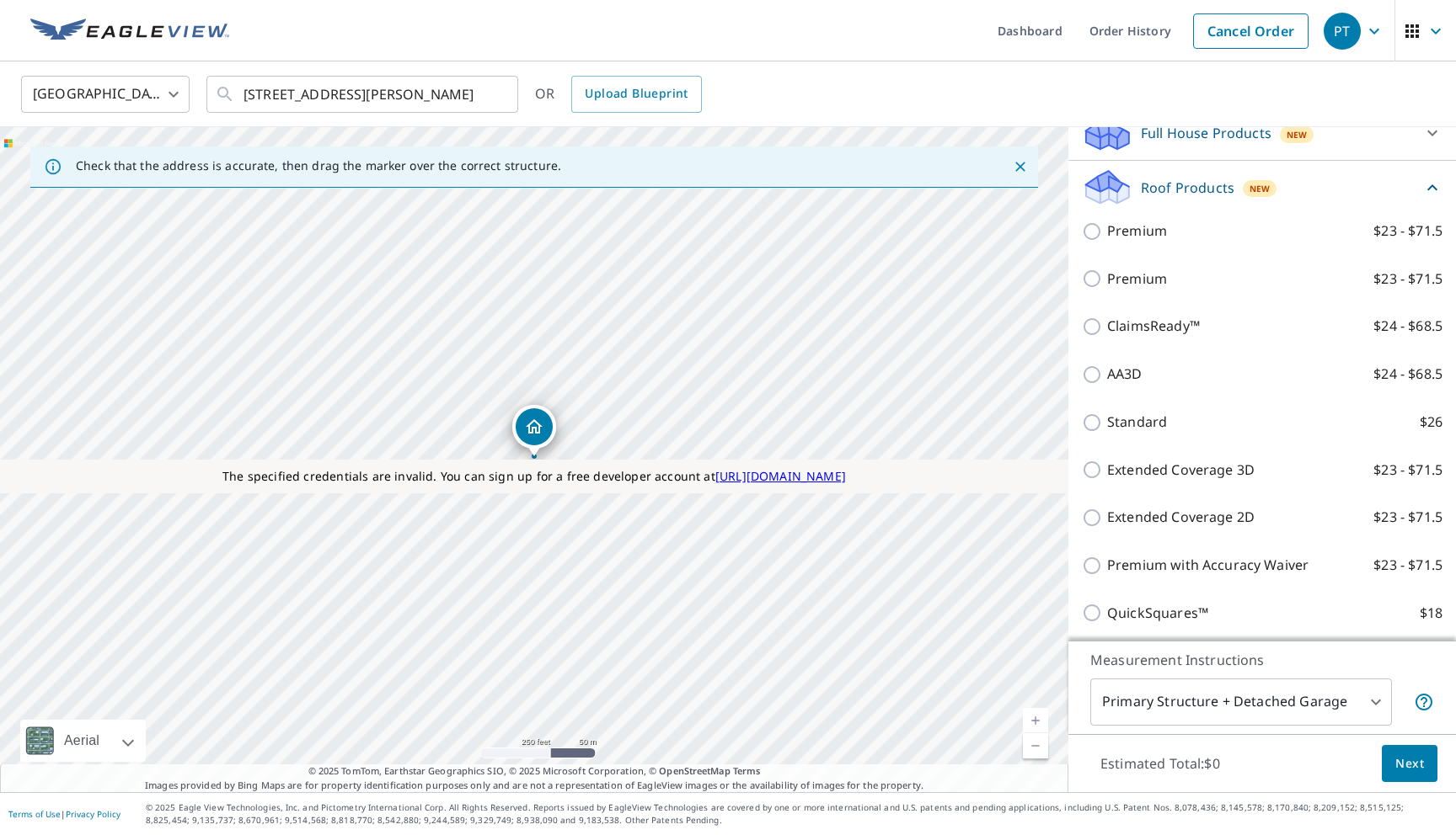
scroll to position [204, 0]
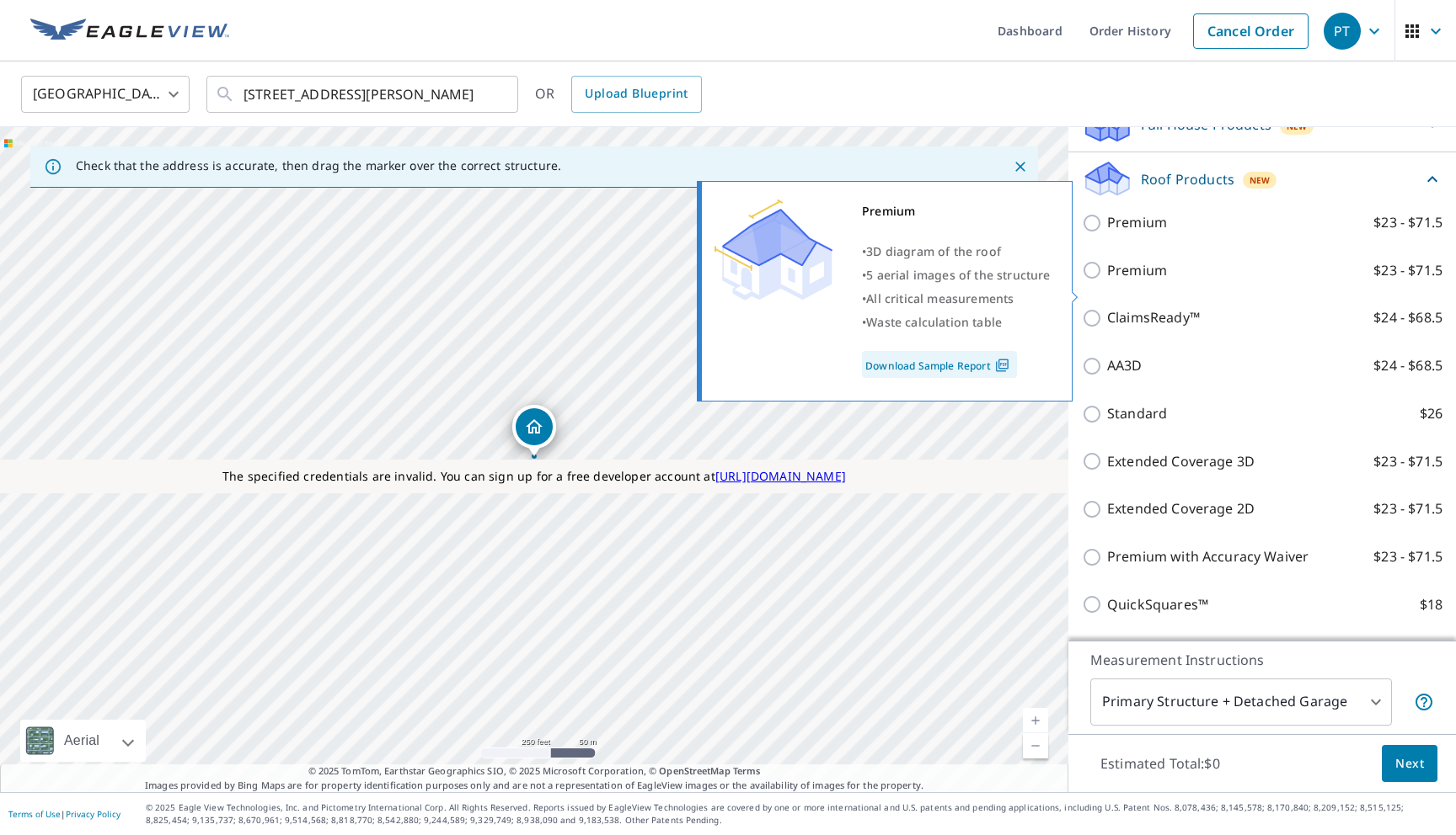
click at [1146, 281] on p "Premium" at bounding box center [1137, 270] width 60 height 21
click at [1107, 280] on input "Premium $23 - $71.5" at bounding box center [1094, 270] width 25 height 20
checkbox input "true"
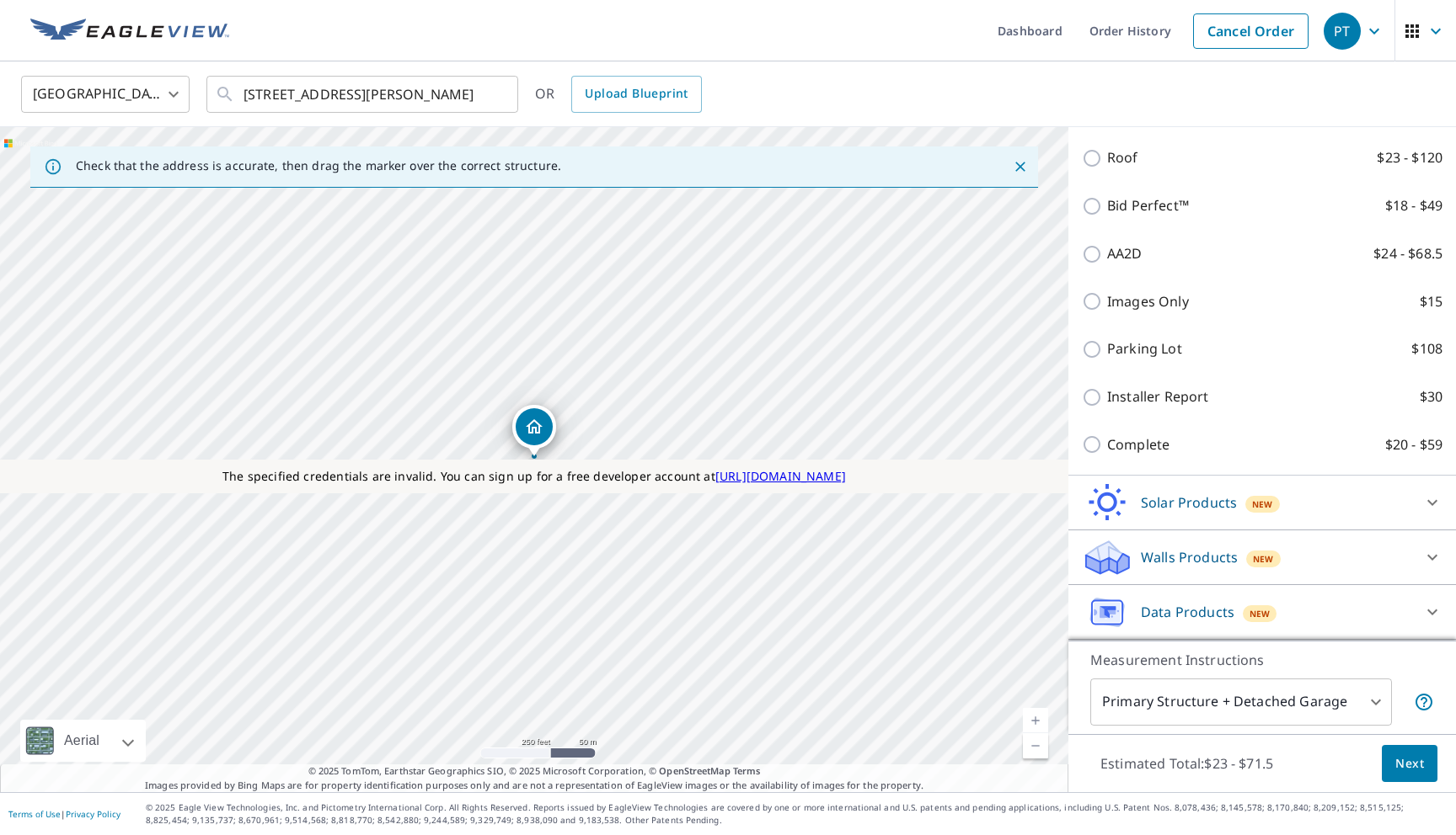
scroll to position [1043, 0]
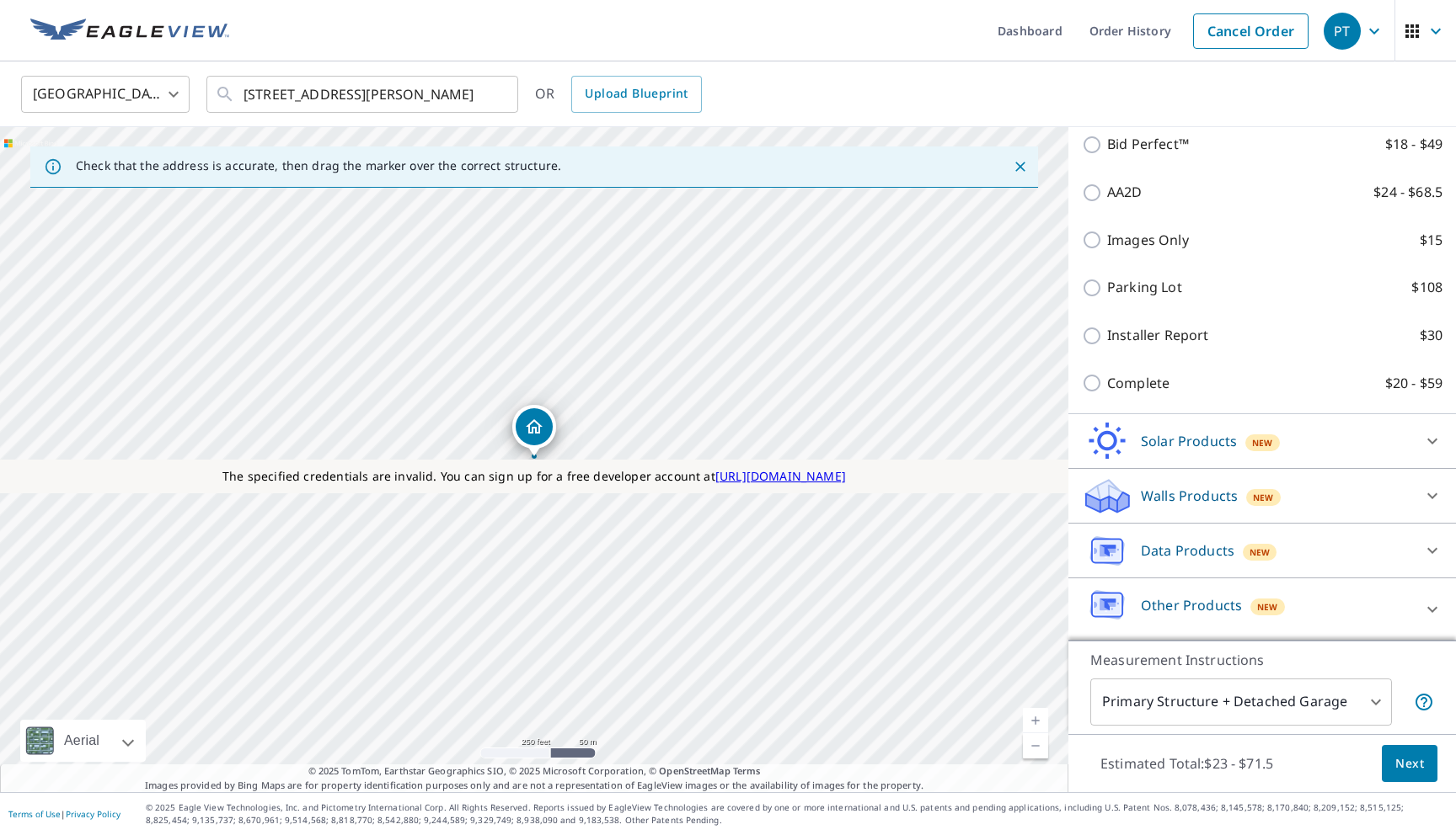
click at [1177, 513] on div "Walls Products New" at bounding box center [1247, 496] width 330 height 39
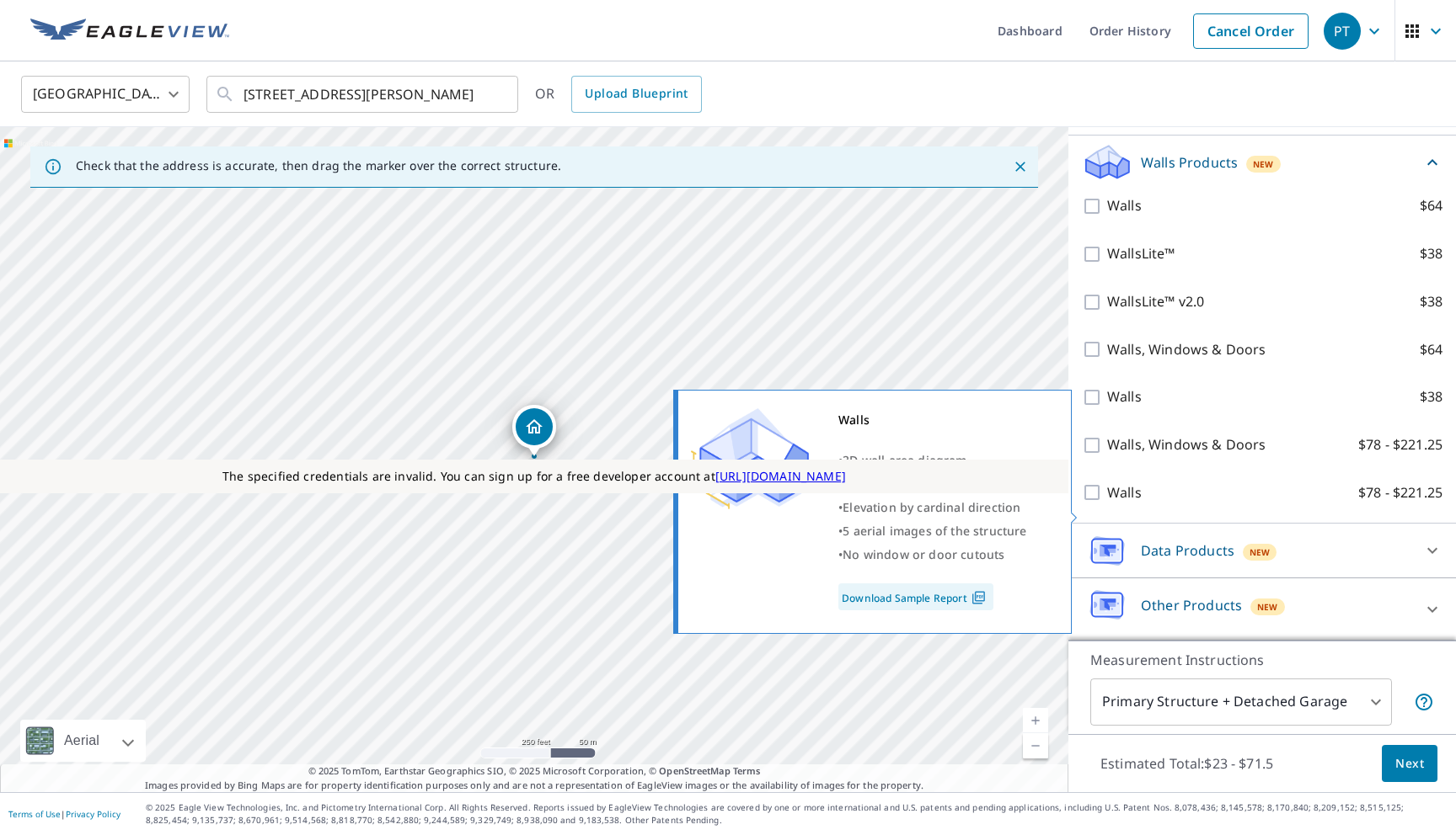
scroll to position [1368, 0]
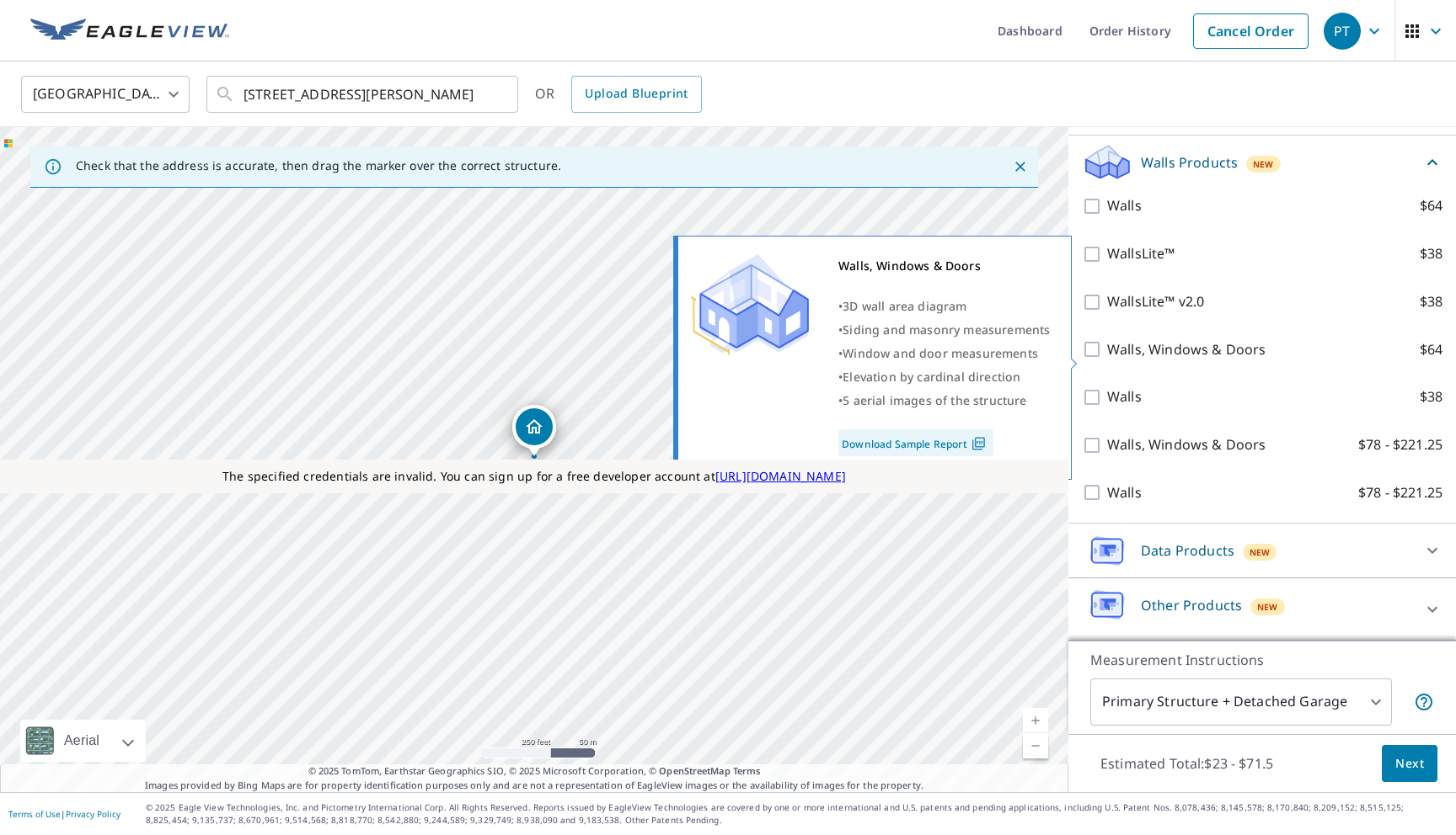
click at [1149, 357] on p "Walls, Windows & Doors" at bounding box center [1185, 350] width 158 height 21
click at [1107, 357] on input "Walls, Windows & Doors $64" at bounding box center [1094, 349] width 25 height 20
checkbox input "true"
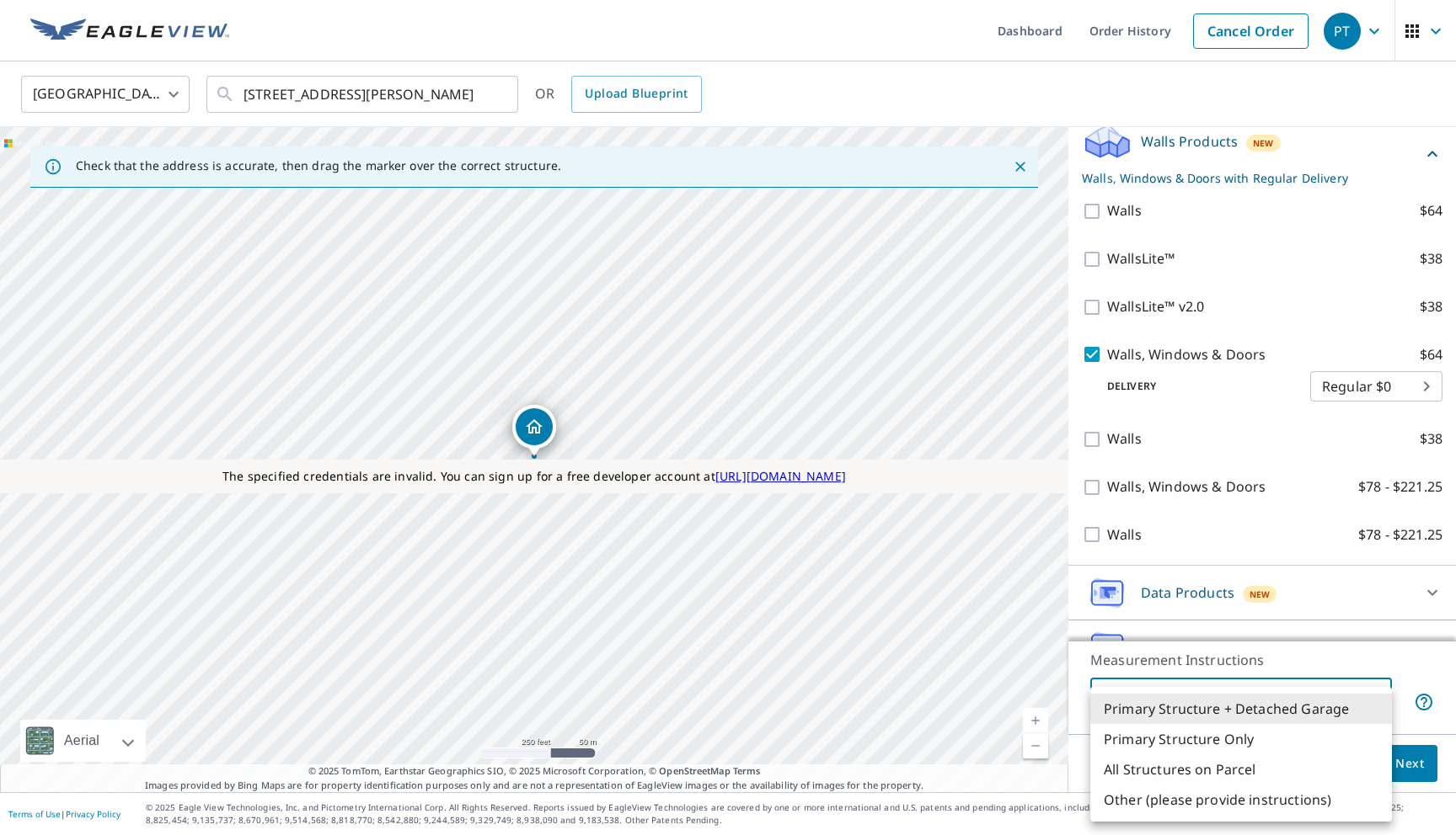
click at [1255, 712] on body "PT PT Dashboard Order History Cancel Order PT United States US ​ 1421 Jefferson…" at bounding box center [728, 417] width 1456 height 835
click at [1234, 765] on li "All Structures on Parcel" at bounding box center [1241, 770] width 302 height 31
type input "3"
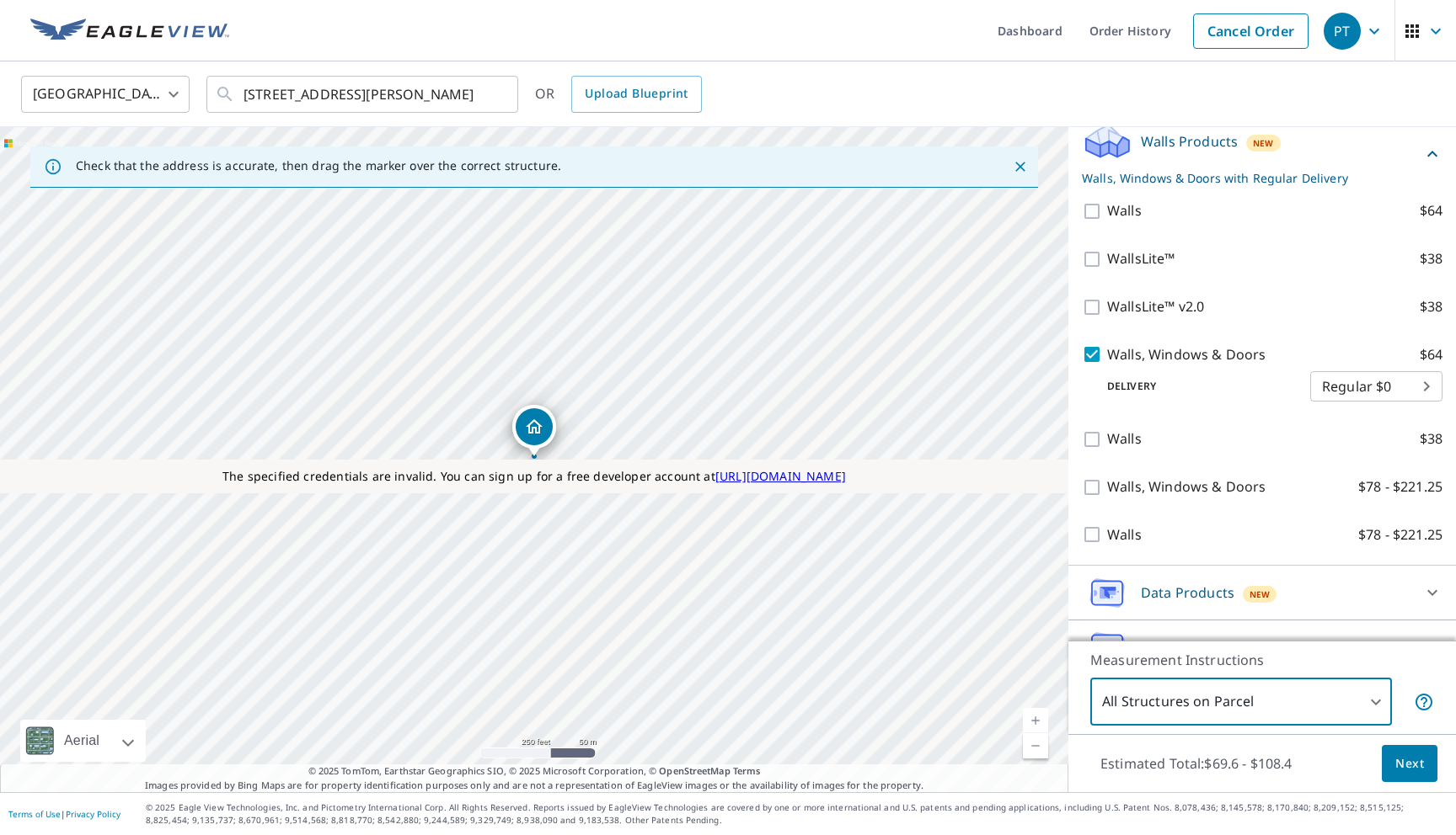
click at [1411, 761] on span "Next" at bounding box center [1409, 764] width 29 height 21
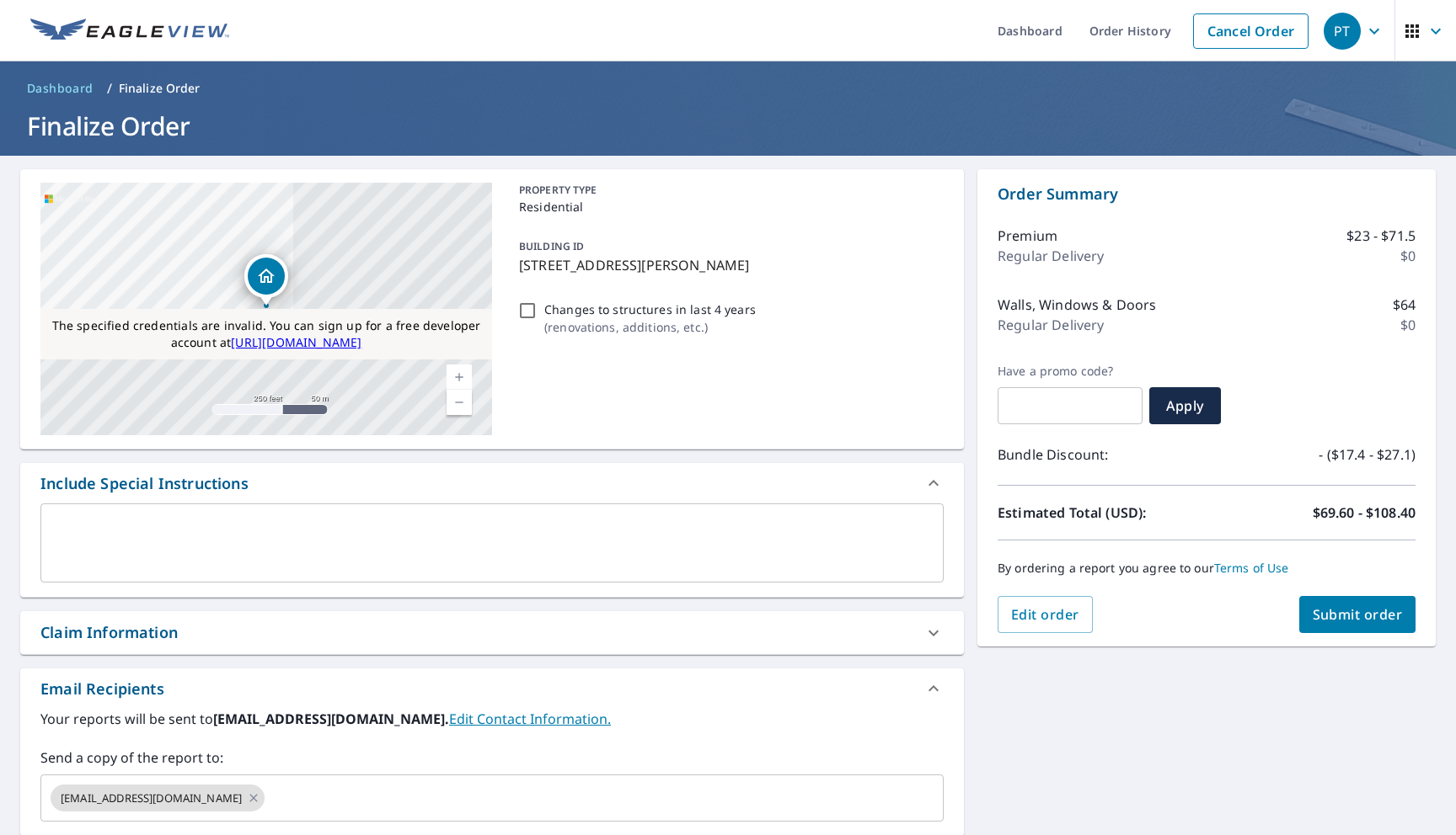
click at [1348, 617] on span "Submit order" at bounding box center [1357, 614] width 90 height 18
checkbox input "true"
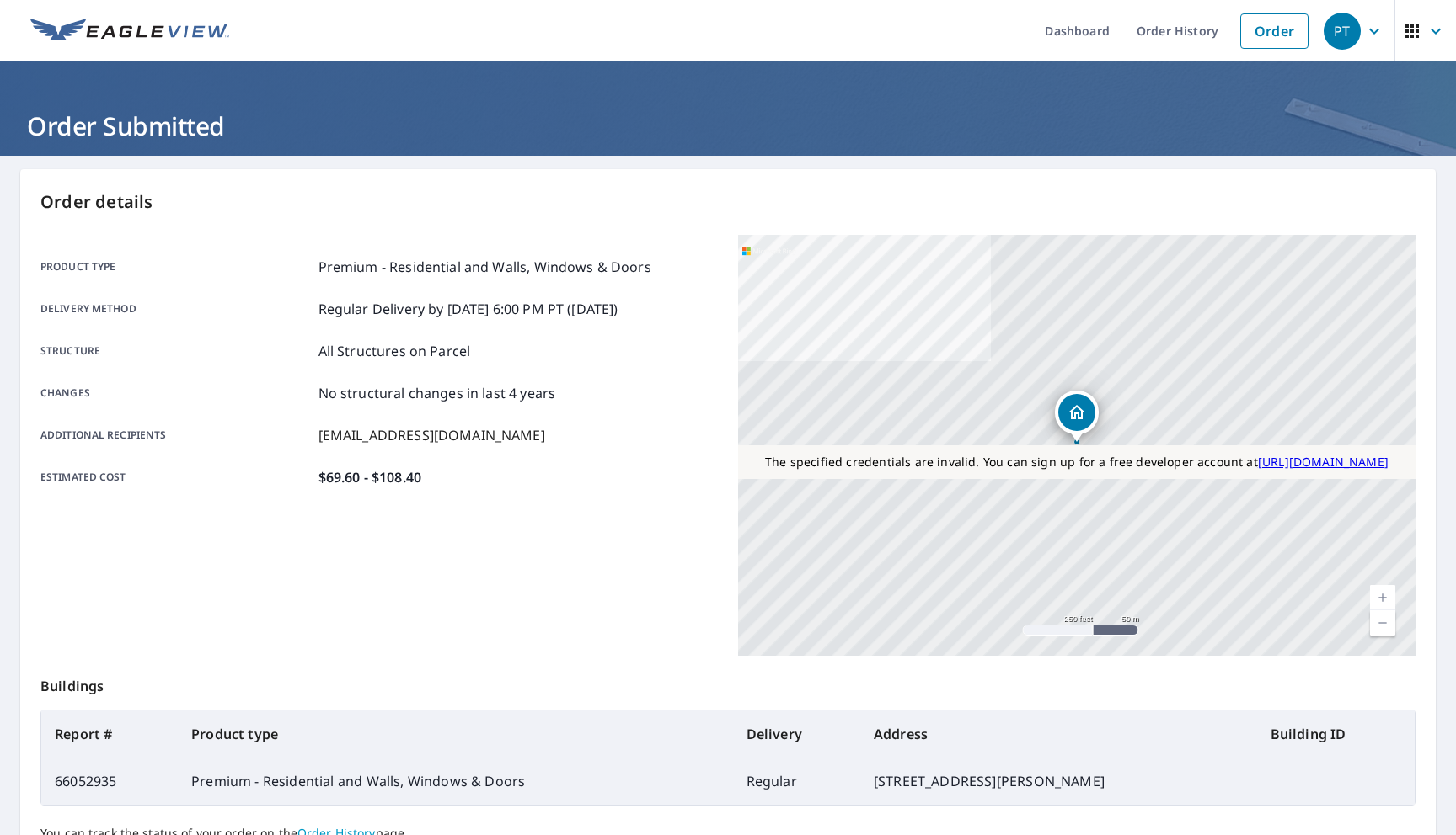
click at [100, 777] on td "66052935" at bounding box center [109, 782] width 136 height 47
copy td "66052935"
click at [1253, 25] on link "Order" at bounding box center [1274, 31] width 68 height 36
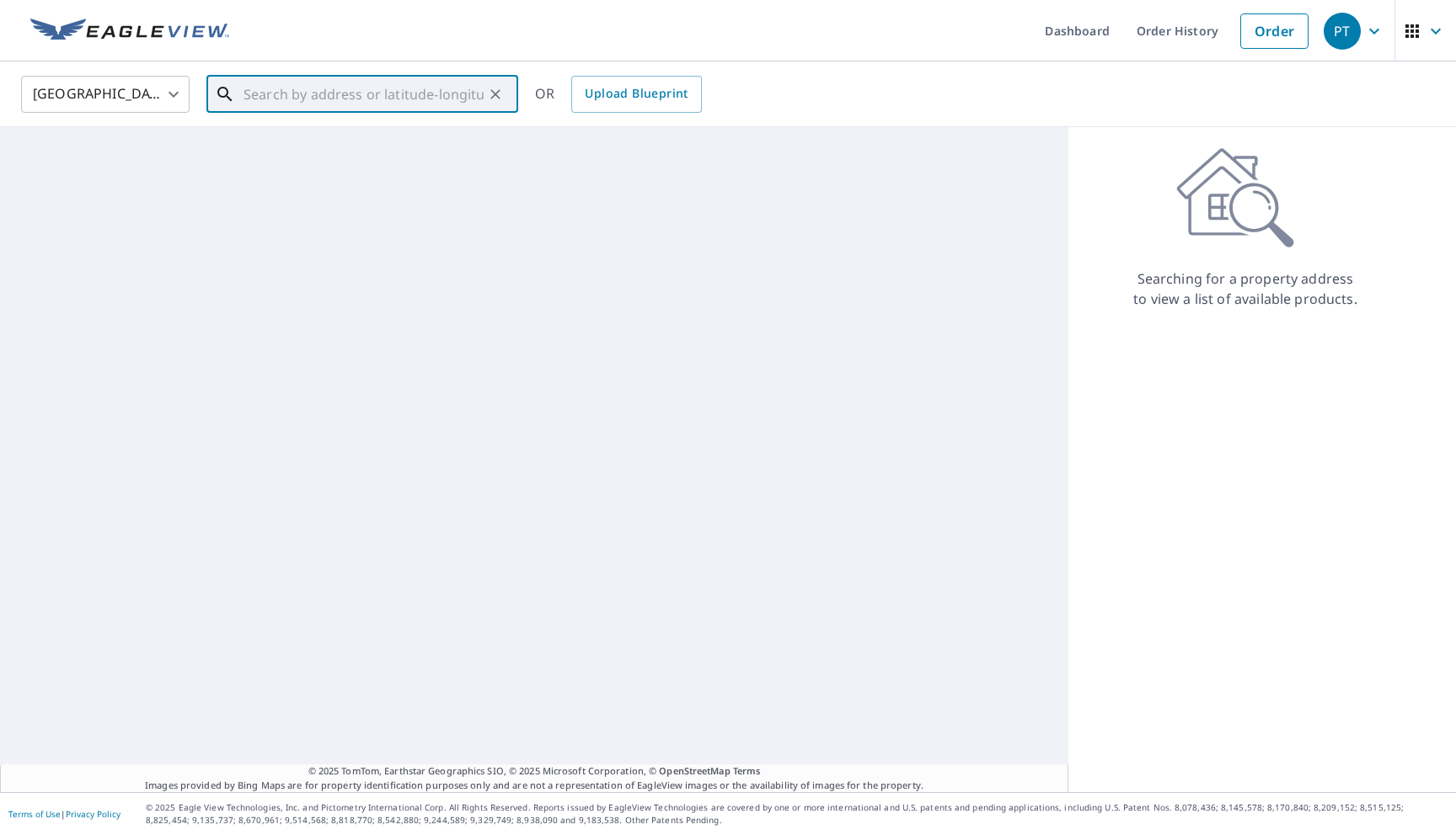
click at [414, 98] on input "text" at bounding box center [363, 94] width 240 height 47
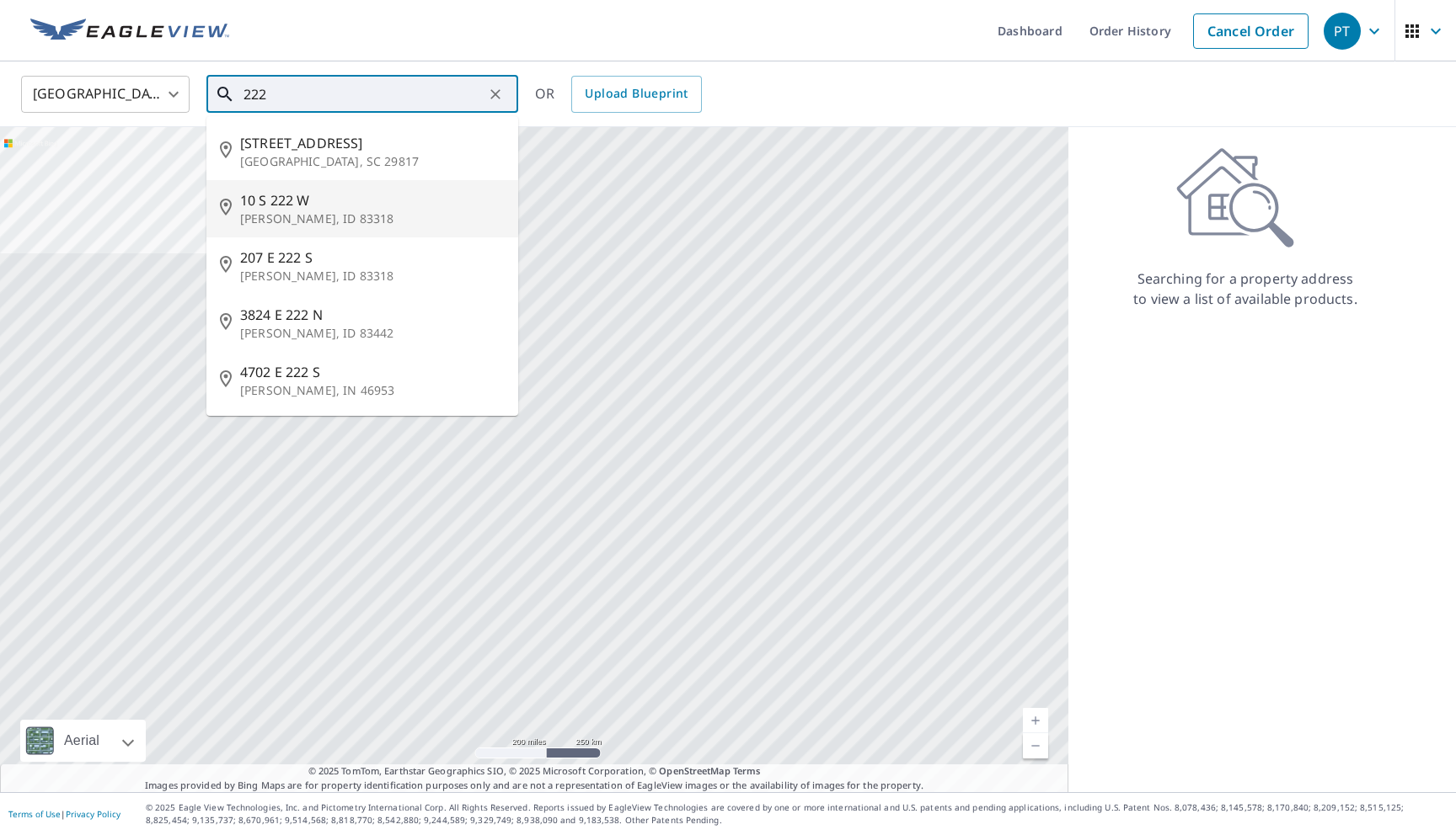
click at [292, 203] on span "10 S 222 W" at bounding box center [372, 200] width 264 height 20
type input "10 S 222 W Burley, ID 83318"
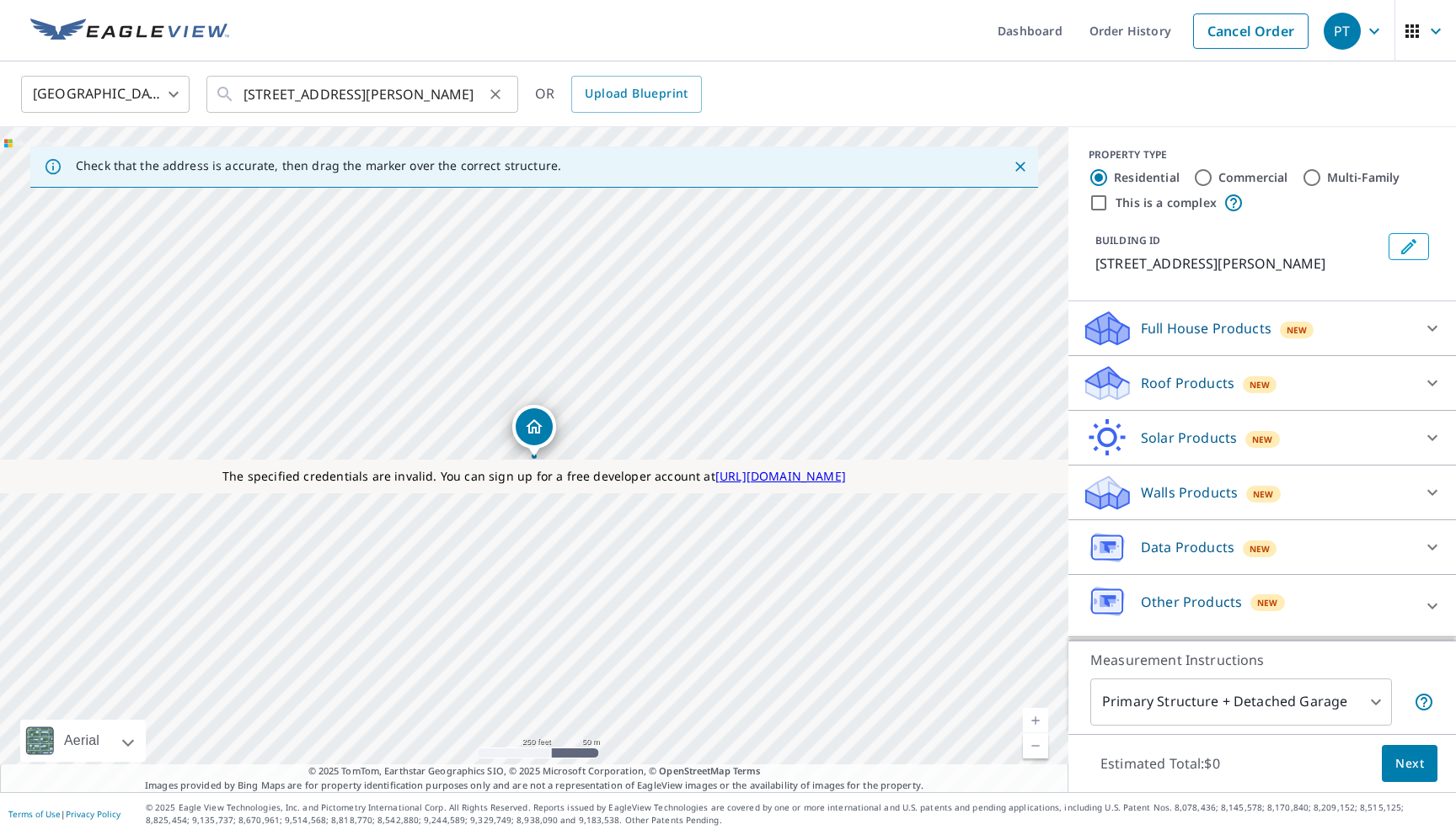
click at [485, 93] on button "Clear" at bounding box center [495, 94] width 24 height 24
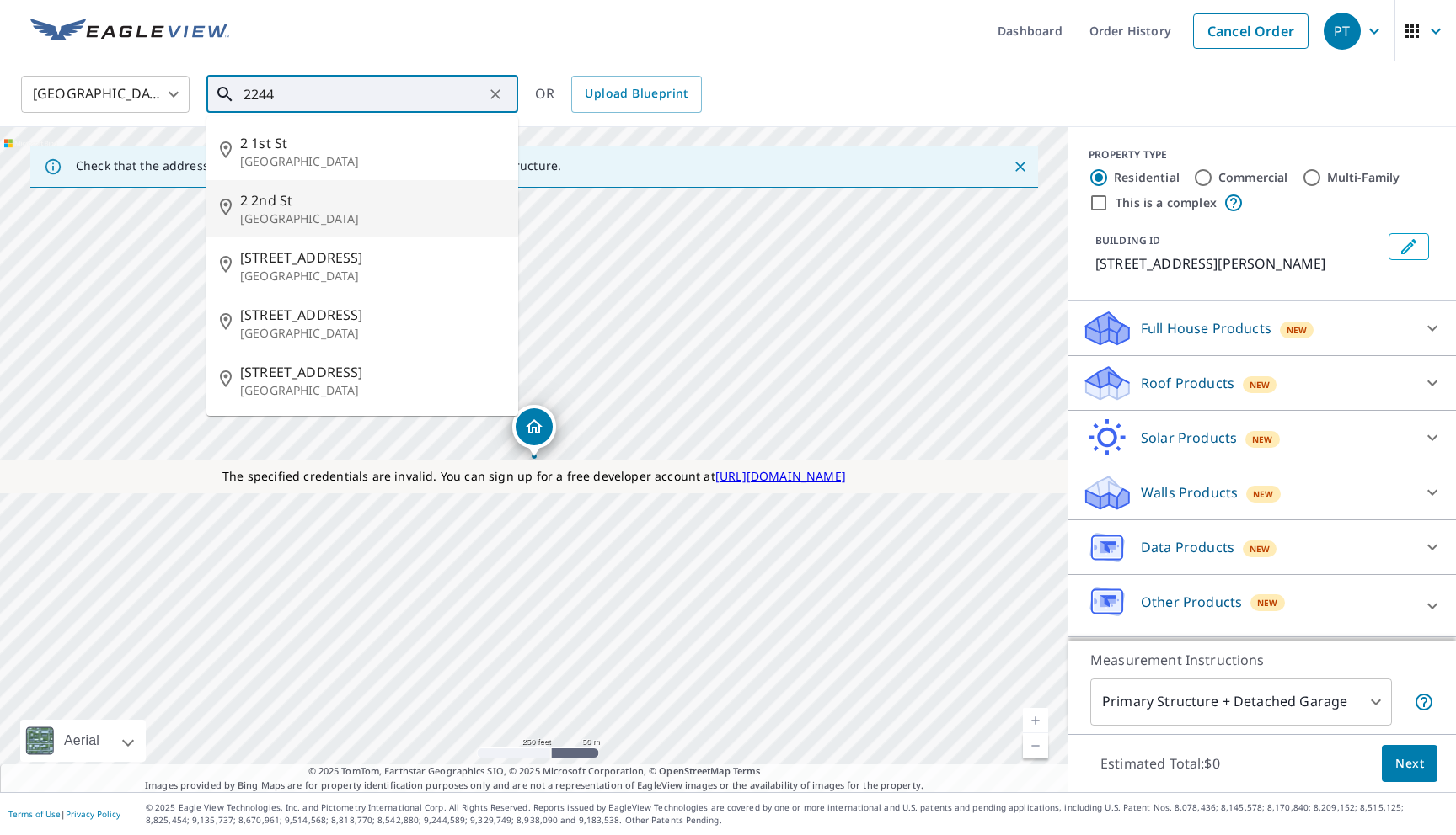
click at [306, 220] on p "[GEOGRAPHIC_DATA]" at bounding box center [372, 218] width 264 height 17
type input "2 2nd St Colonial Beach, VA 22443"
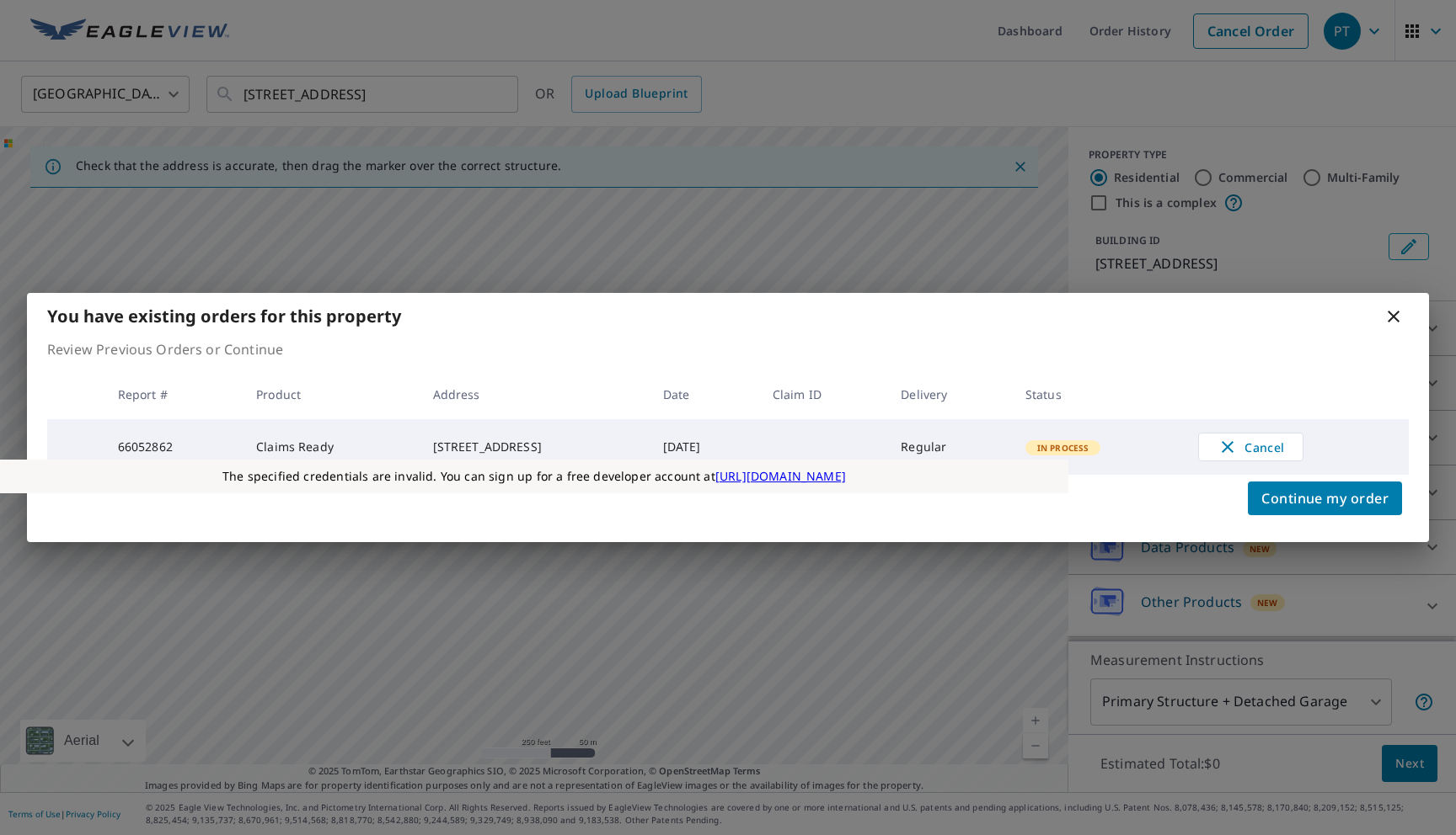
click at [1391, 318] on icon at bounding box center [1393, 316] width 20 height 20
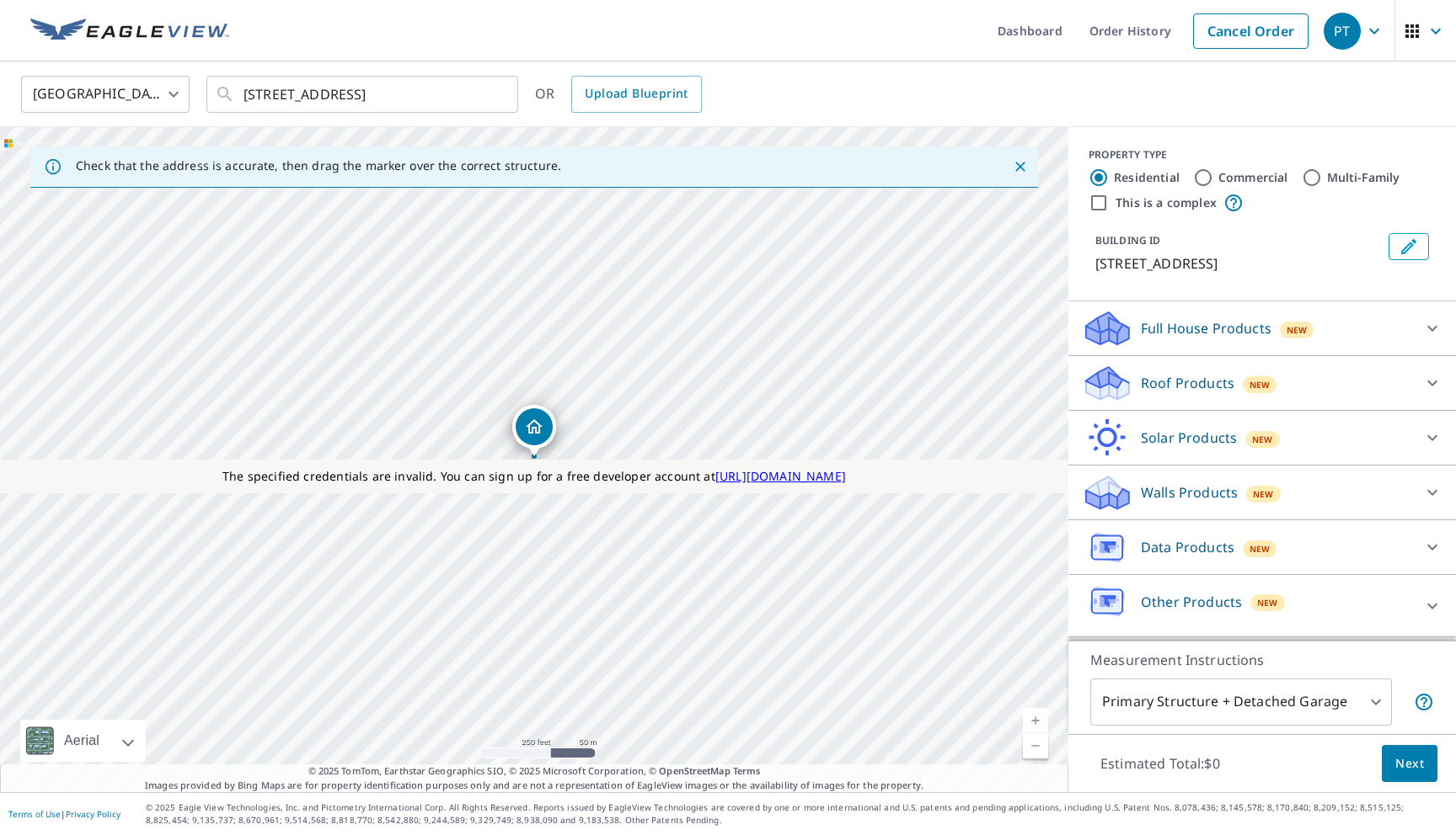
click at [1181, 395] on div "Roof Products New" at bounding box center [1247, 383] width 330 height 39
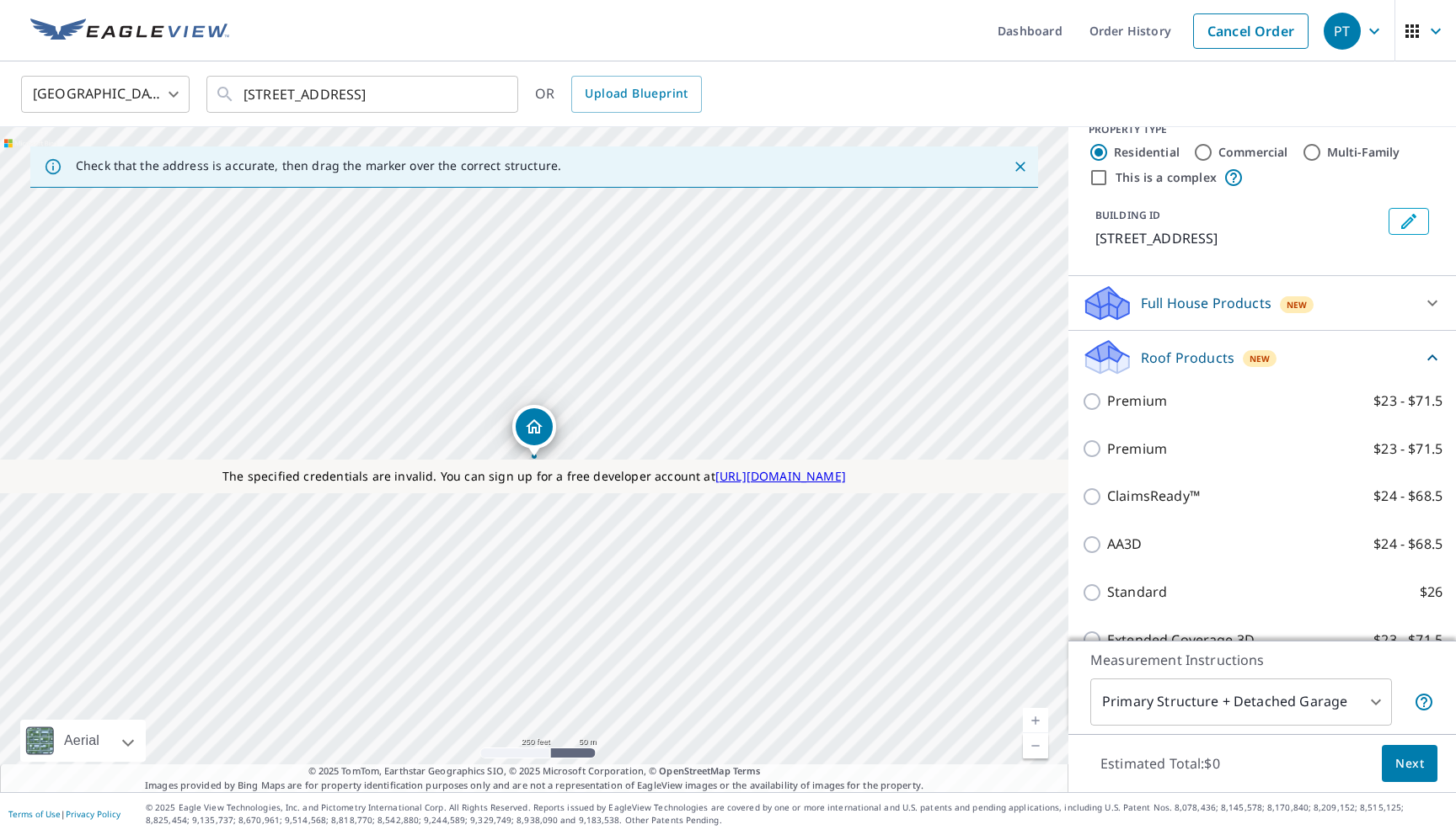
scroll to position [41, 0]
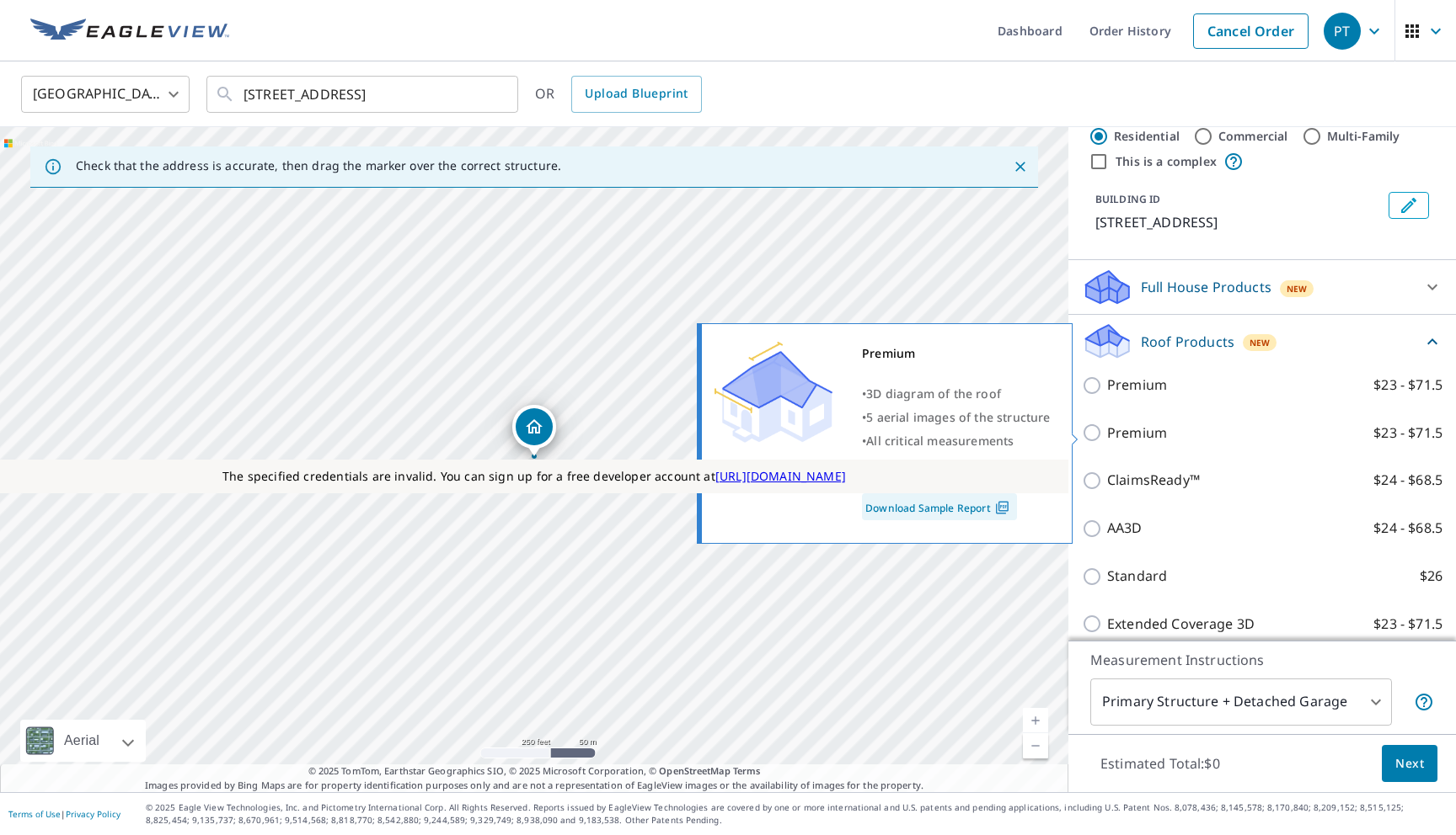
click at [1149, 436] on p "Premium" at bounding box center [1137, 433] width 60 height 21
click at [1107, 436] on input "Premium $23 - $71.5" at bounding box center [1094, 432] width 25 height 20
checkbox input "true"
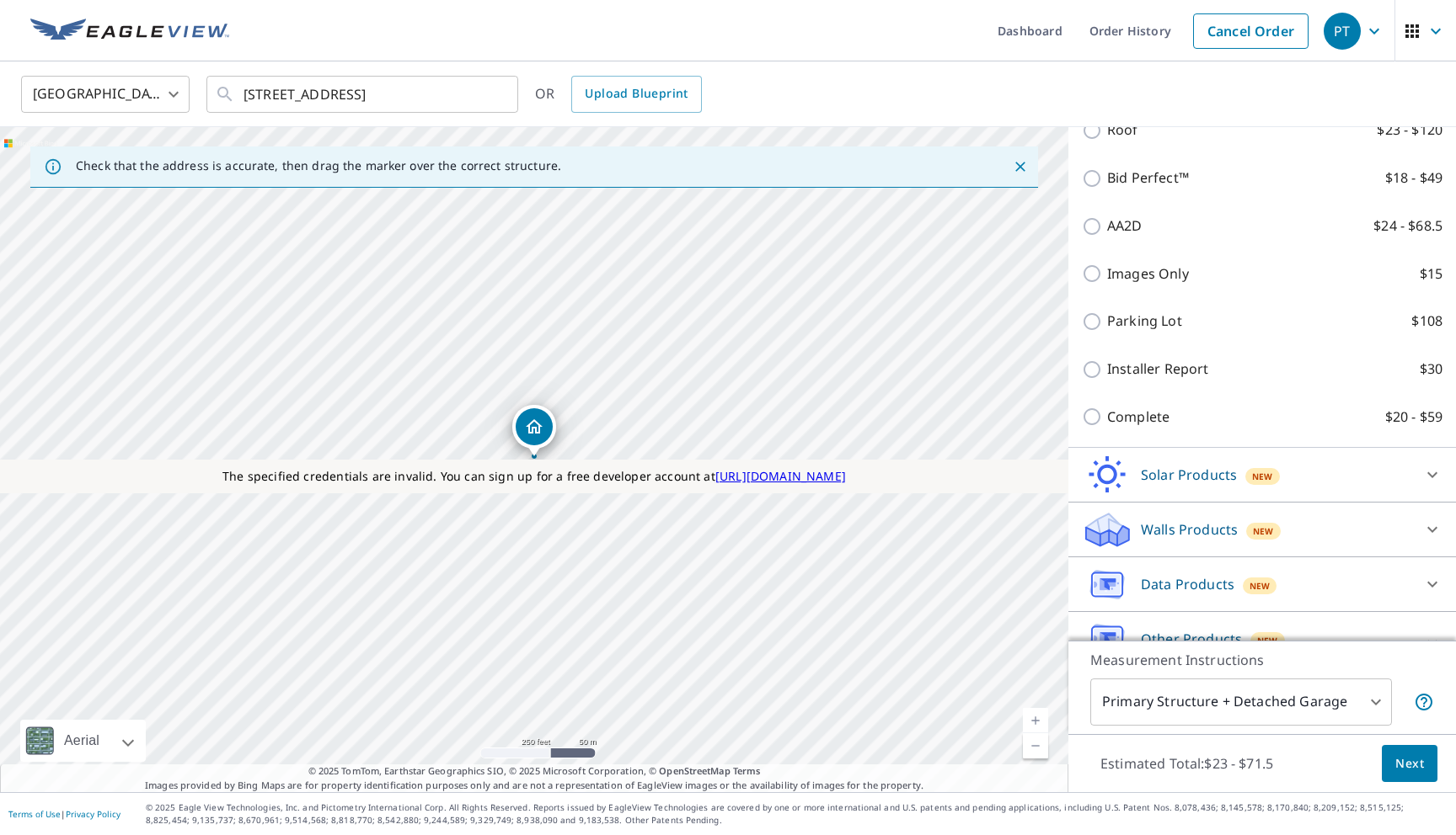
scroll to position [1023, 0]
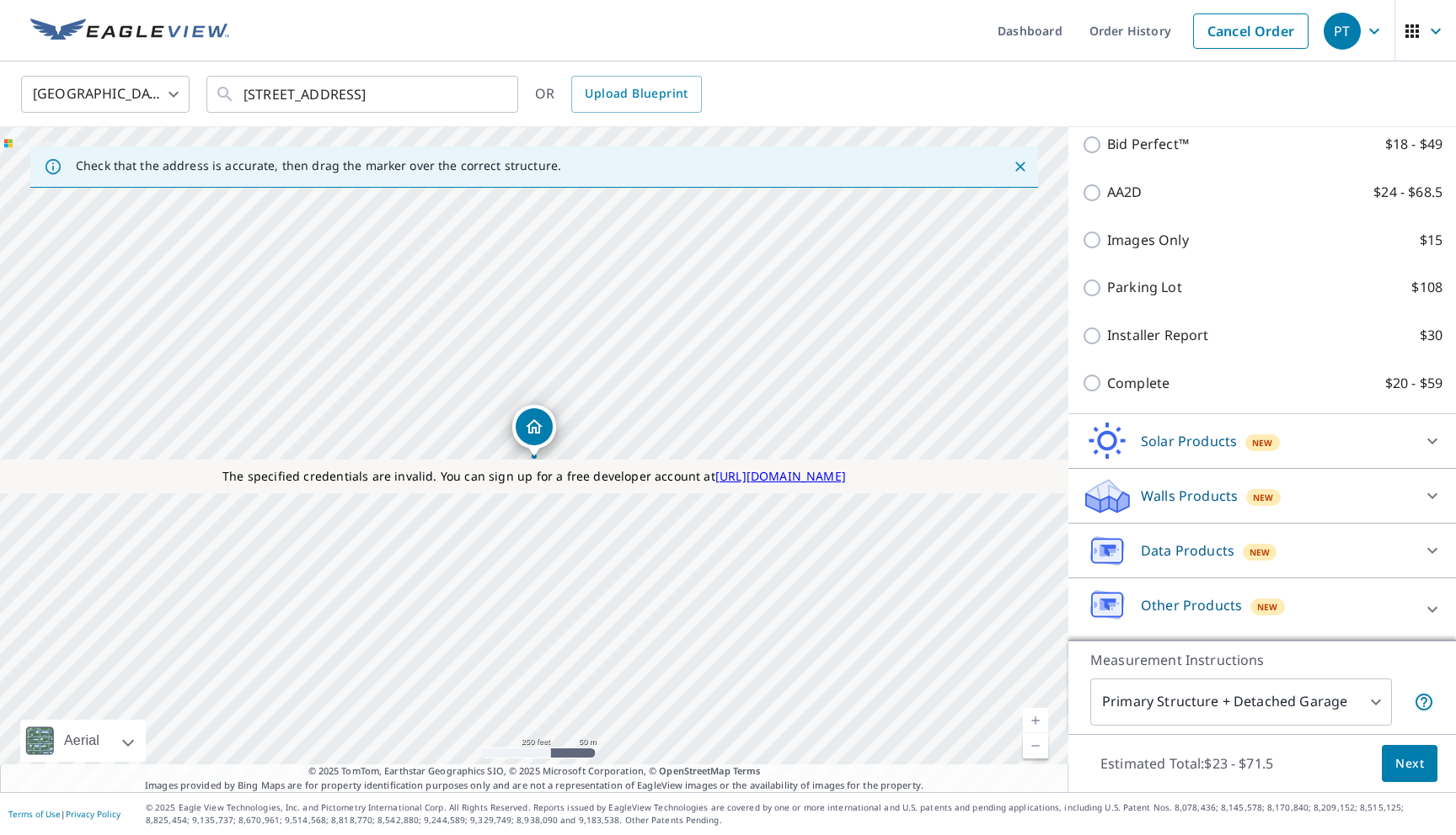
click at [1144, 491] on p "Walls Products" at bounding box center [1189, 496] width 97 height 20
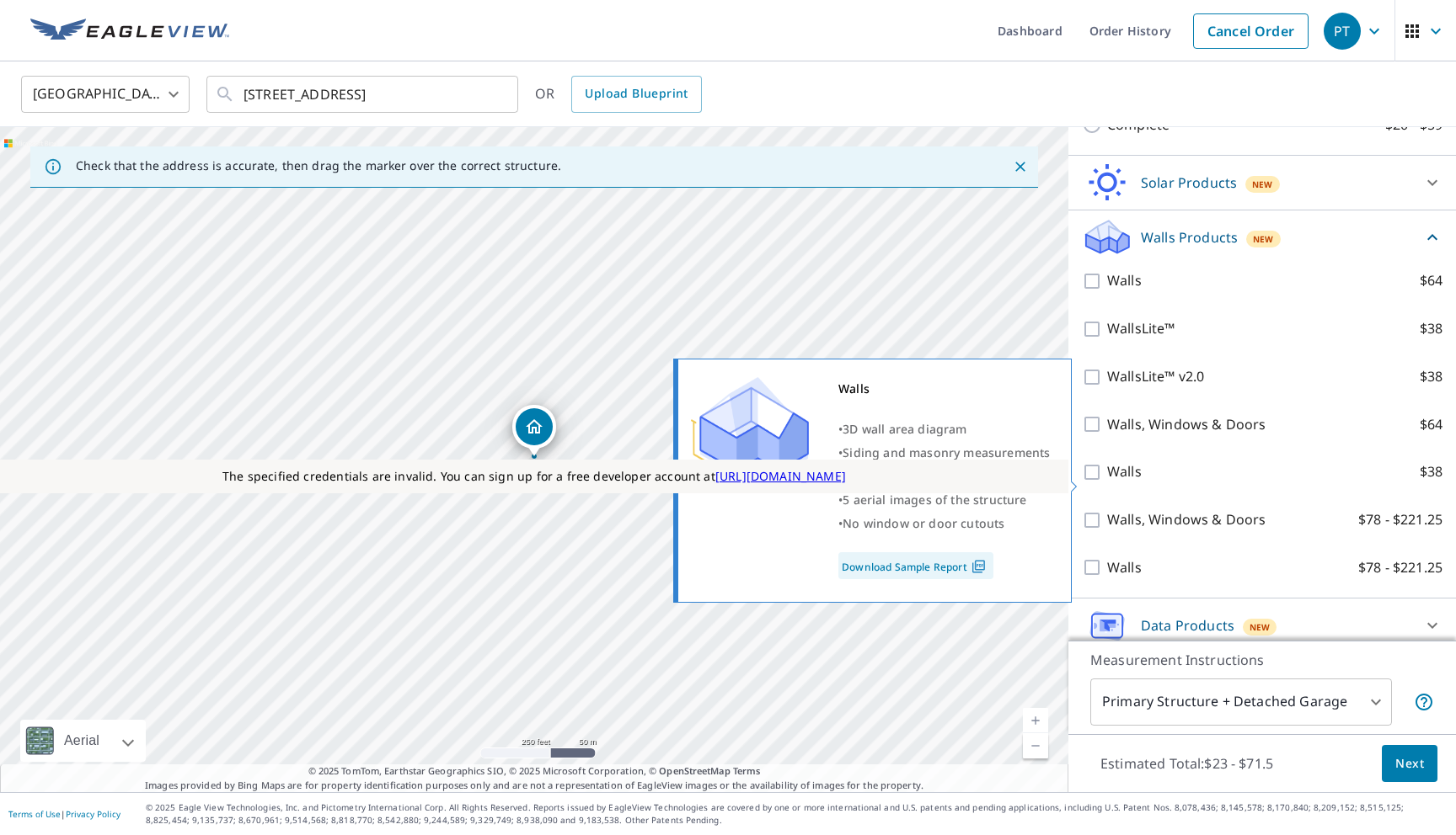
scroll to position [1273, 0]
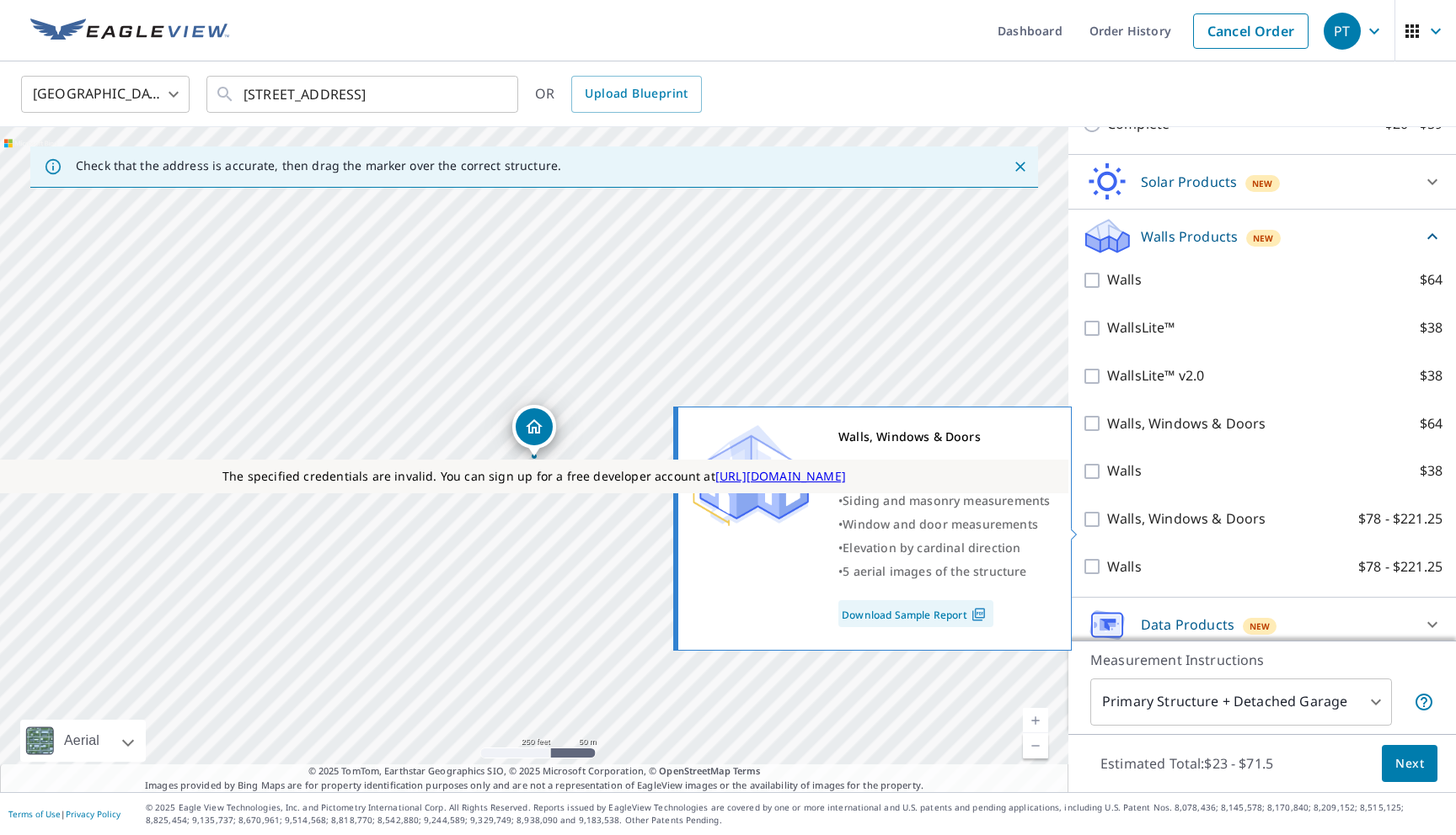
click at [1159, 524] on p "Walls, Windows & Doors" at bounding box center [1185, 519] width 158 height 21
click at [1107, 524] on input "Walls, Windows & Doors $78 - $221.25" at bounding box center [1094, 519] width 25 height 20
checkbox input "true"
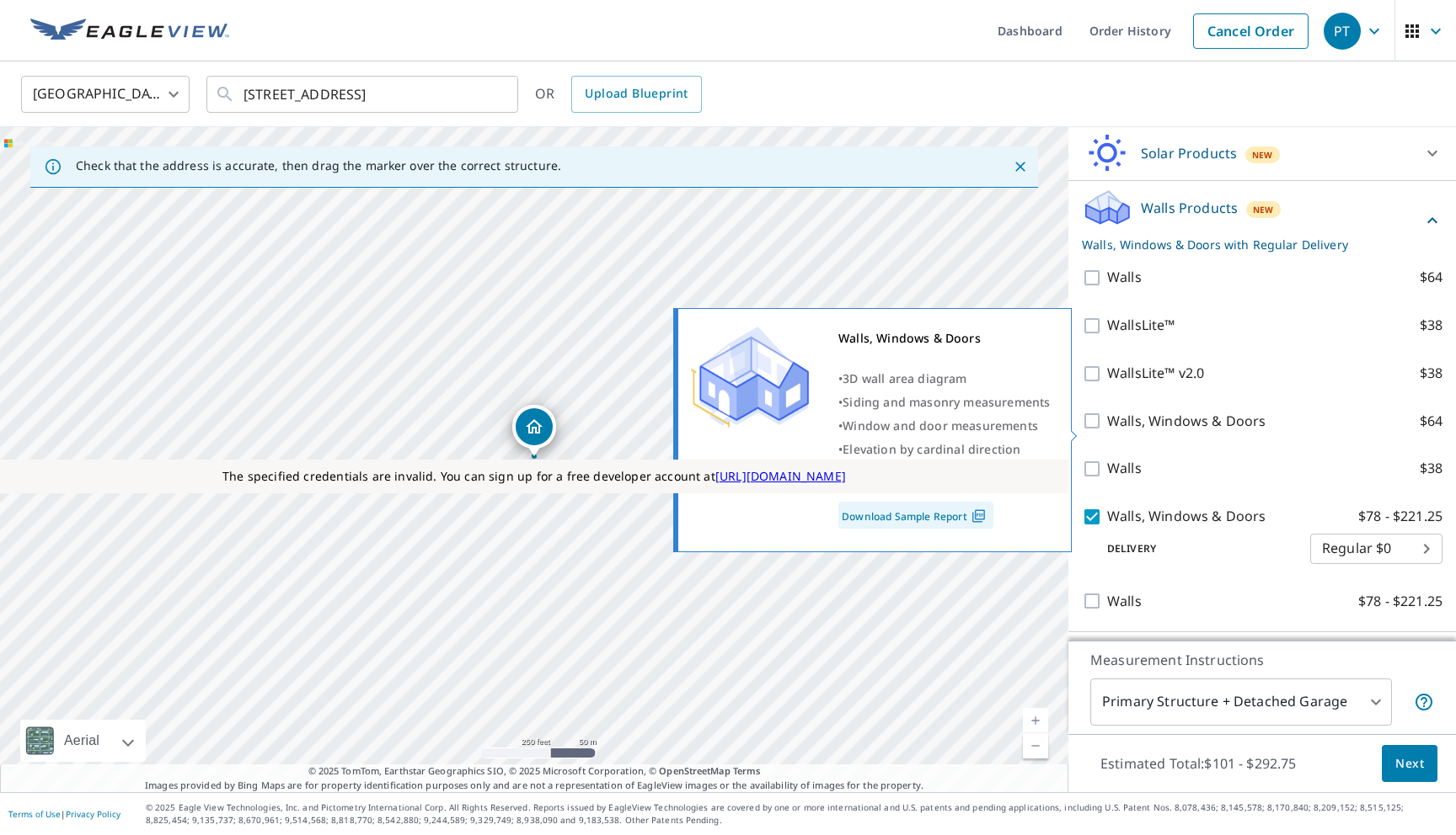
click at [1104, 430] on input "Walls, Windows & Doors $64" at bounding box center [1094, 421] width 25 height 20
checkbox input "true"
checkbox input "false"
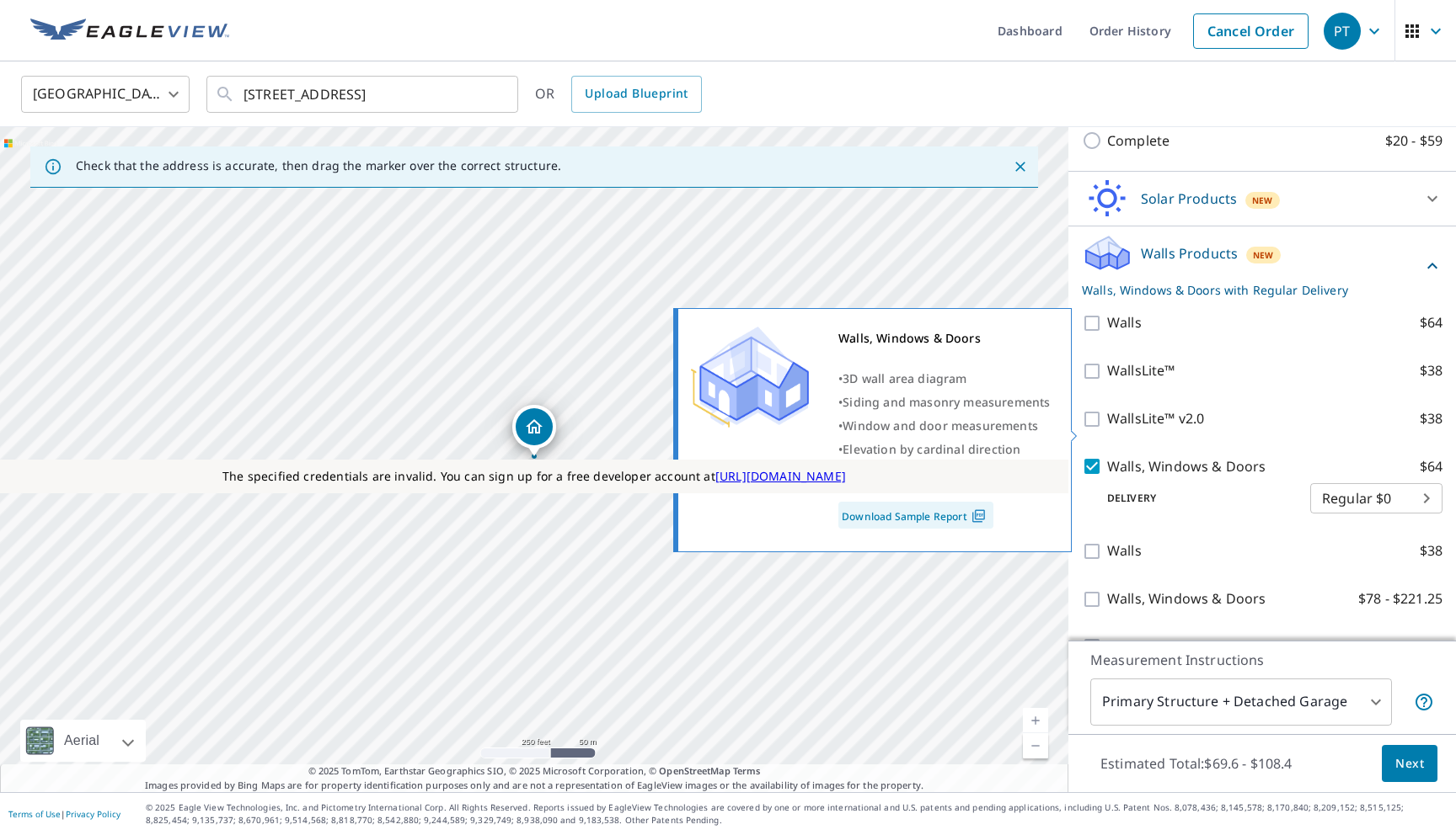
scroll to position [1302, 0]
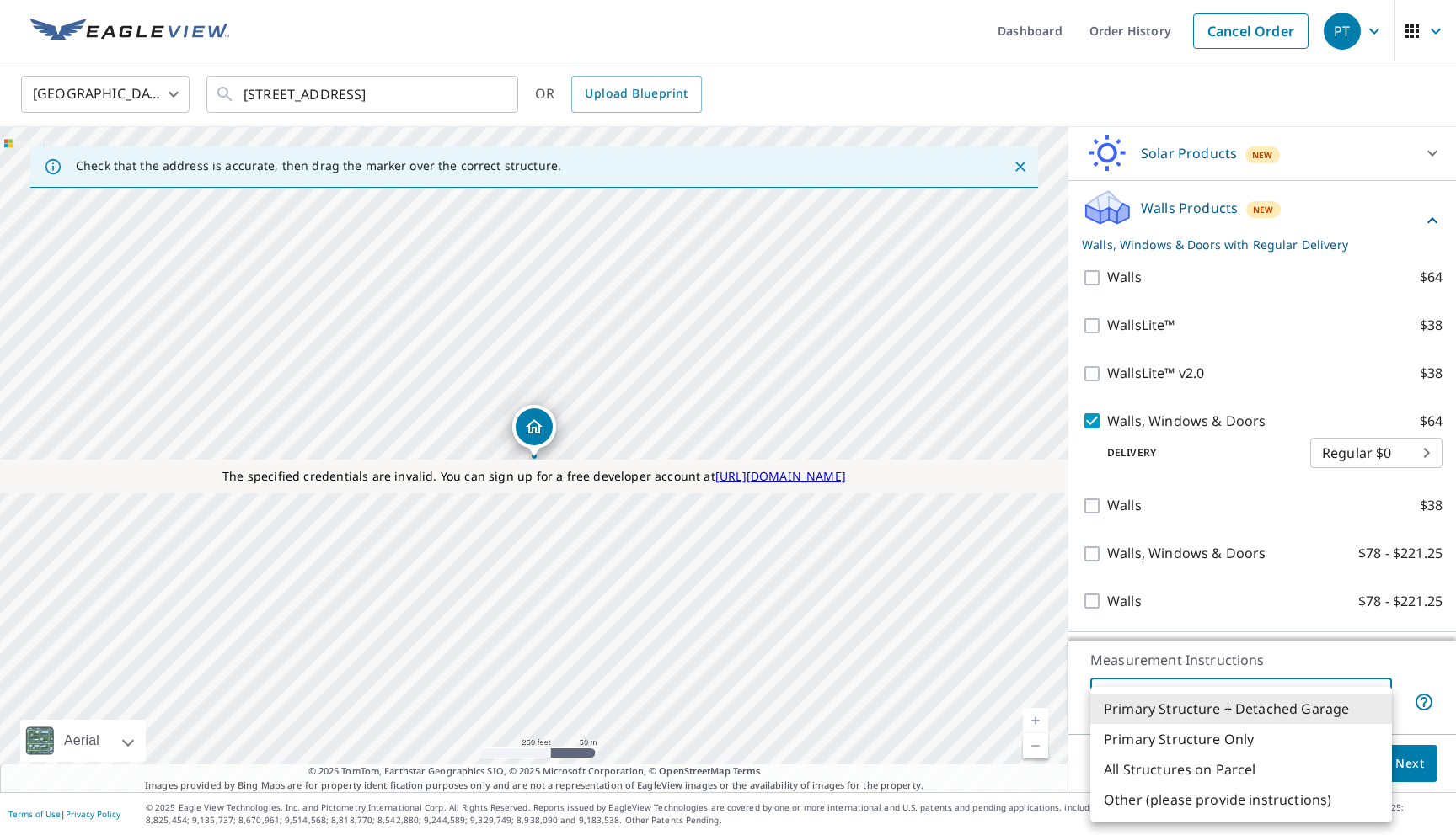
click at [1164, 710] on body "PT PT Dashboard Order History Cancel Order PT United States US ​ 2 2nd St Colon…" at bounding box center [728, 417] width 1456 height 835
click at [1161, 772] on li "All Structures on Parcel" at bounding box center [1241, 770] width 302 height 31
type input "3"
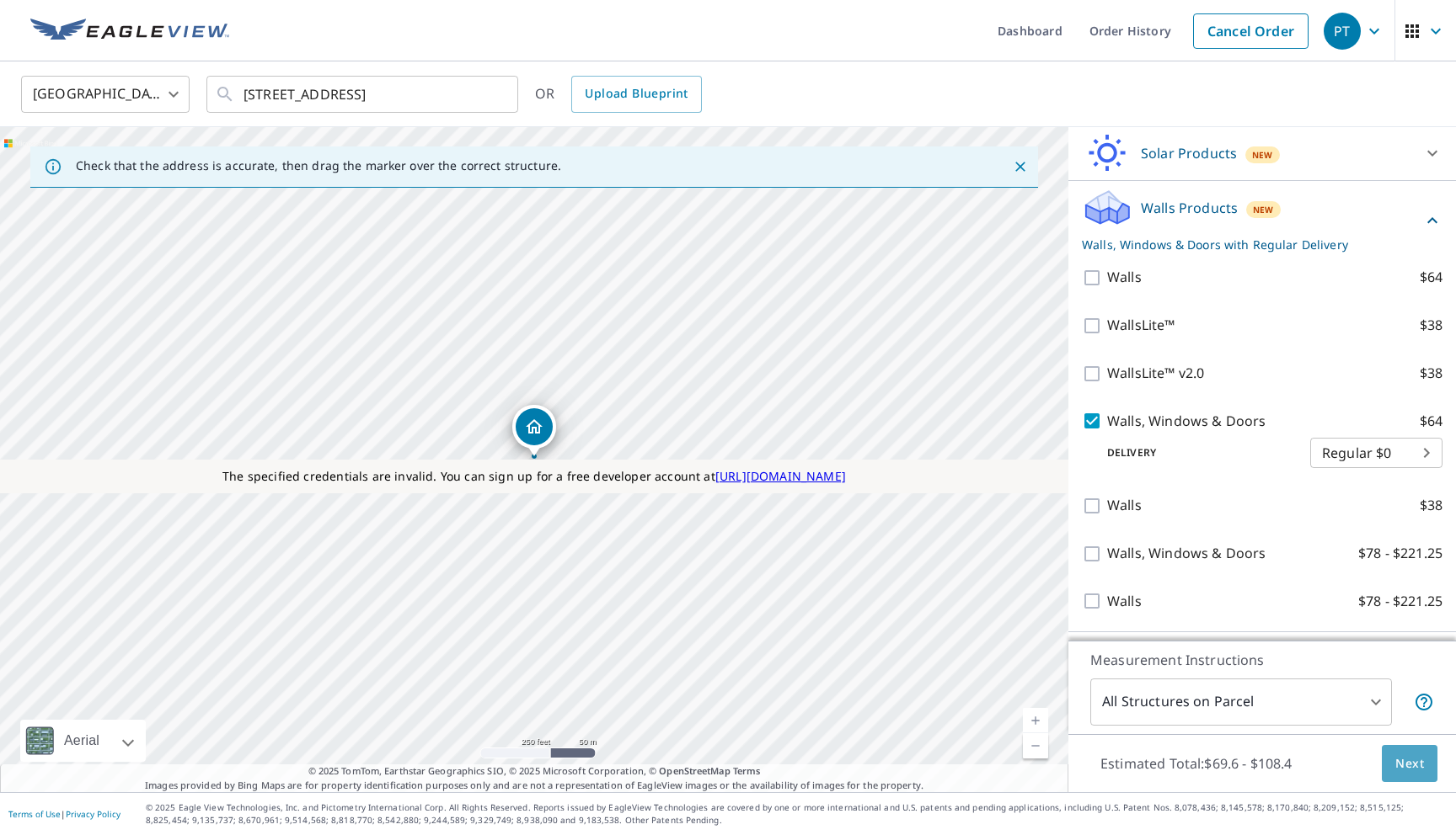
click at [1404, 767] on span "Next" at bounding box center [1409, 764] width 29 height 21
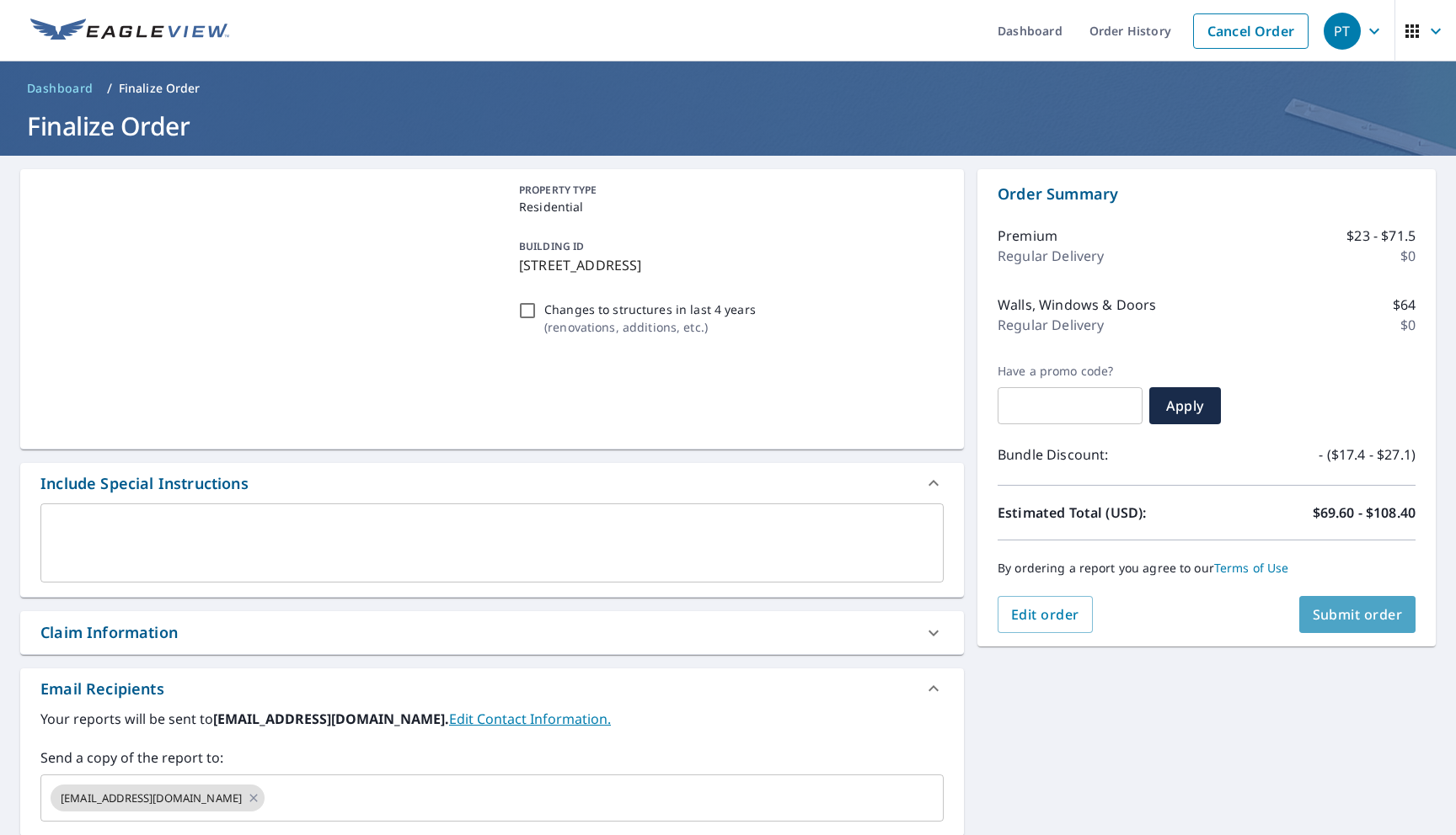
click at [1337, 625] on button "Submit order" at bounding box center [1357, 614] width 117 height 37
checkbox input "true"
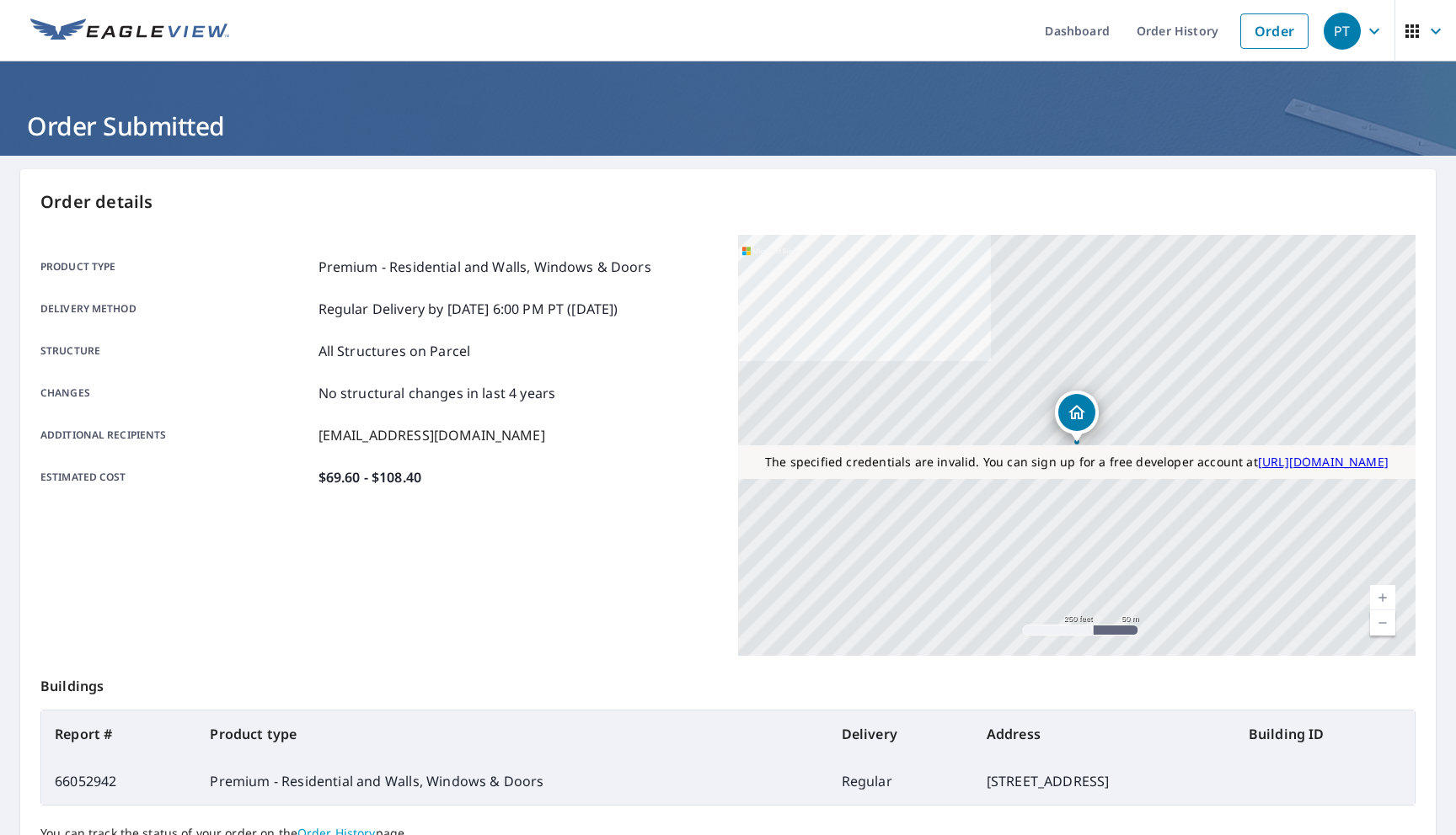
click at [118, 777] on td "66052942" at bounding box center [119, 782] width 155 height 47
click at [84, 780] on td "66052942" at bounding box center [119, 782] width 155 height 47
copy td "66052942"
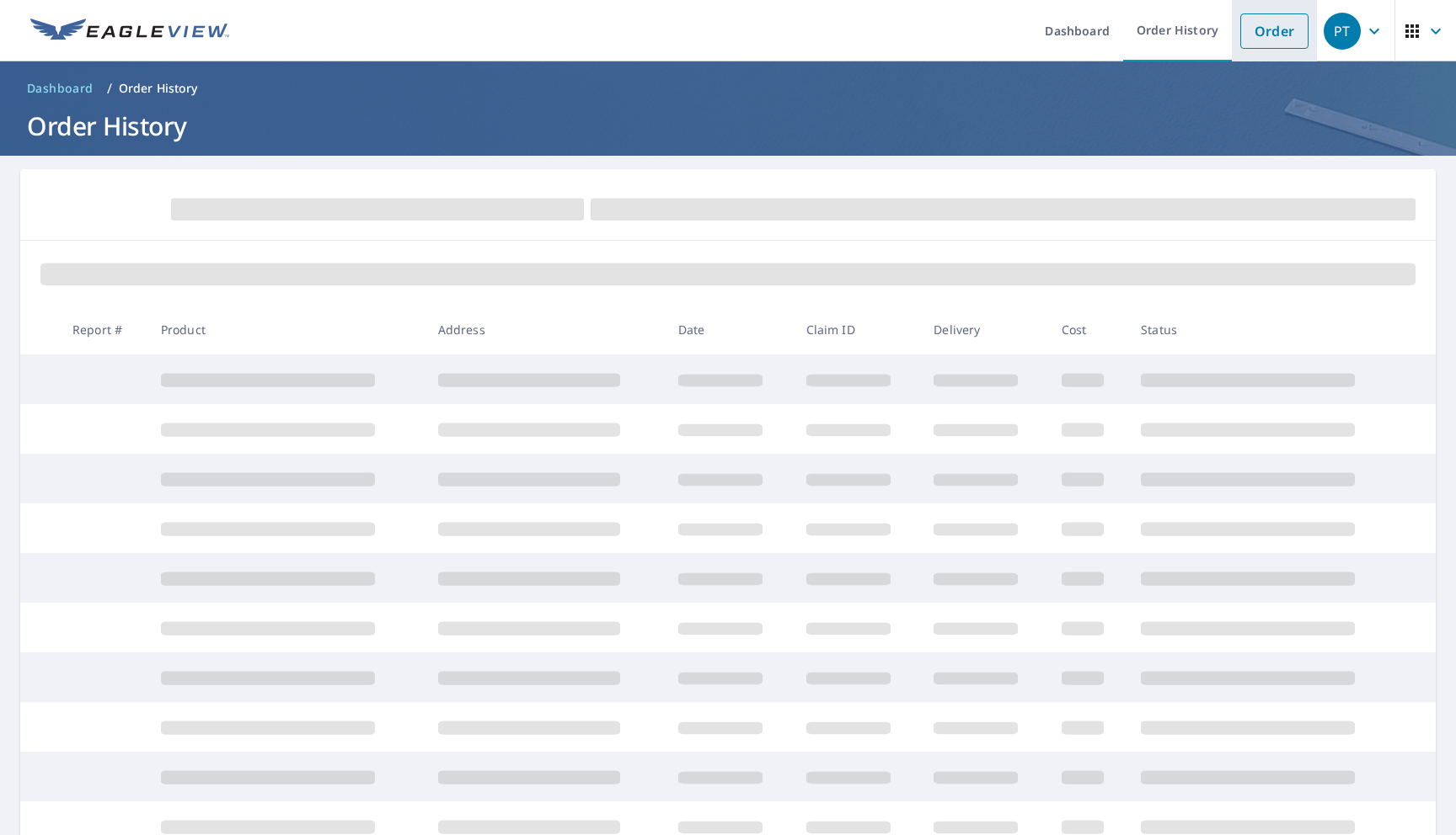
click at [1260, 40] on link "Order" at bounding box center [1274, 31] width 68 height 36
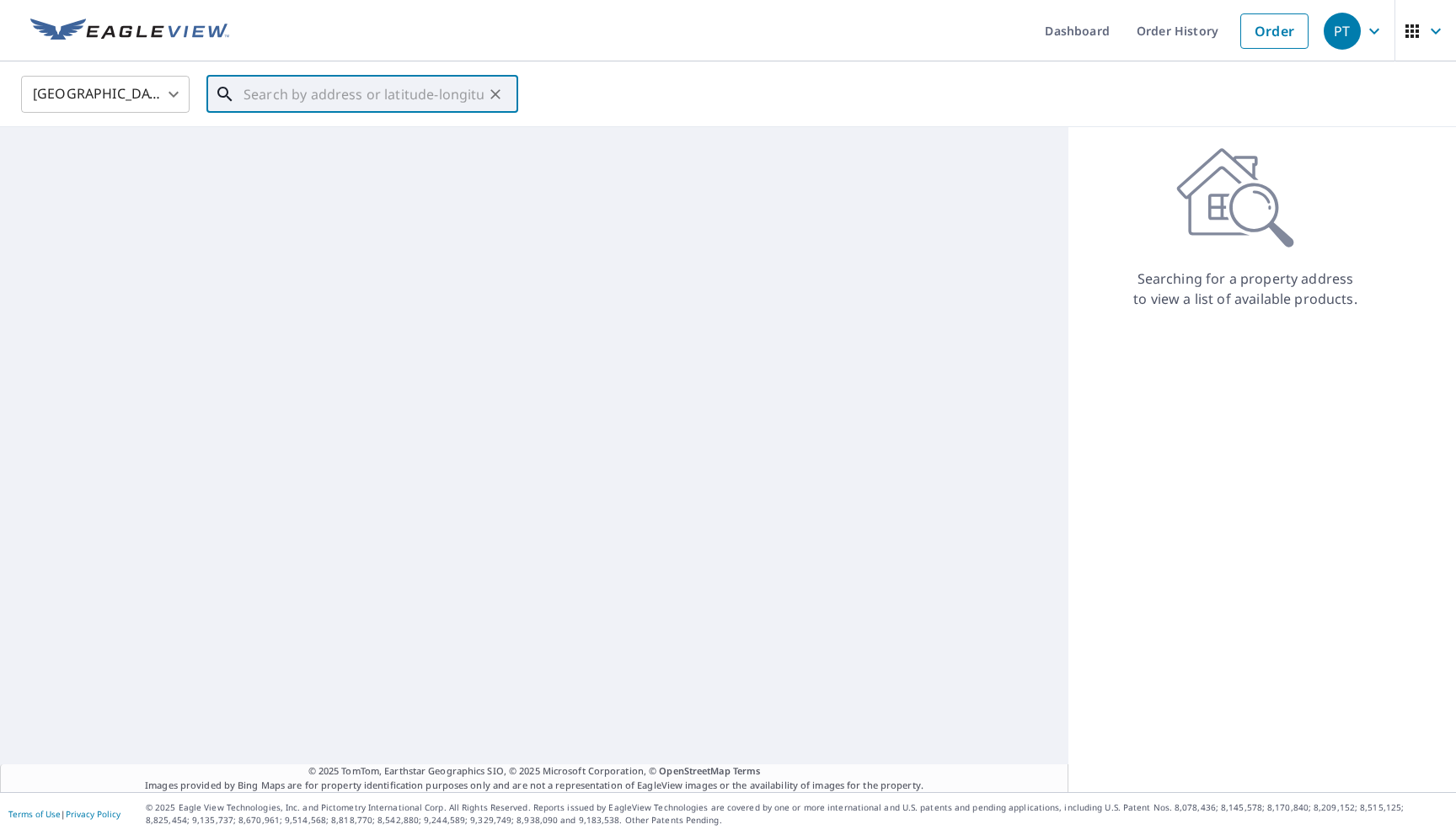
click at [319, 79] on input "text" at bounding box center [363, 94] width 240 height 47
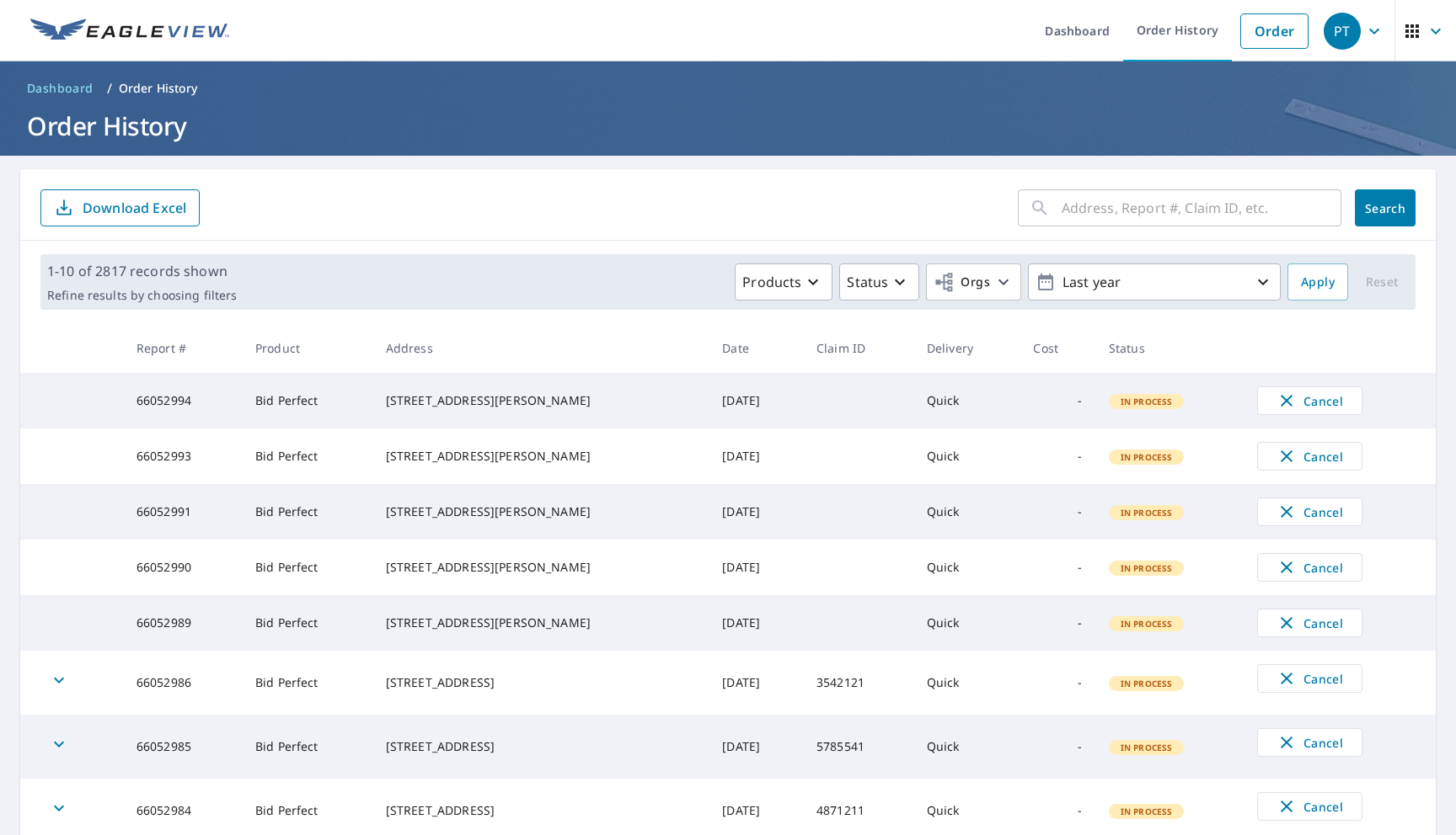
click at [1058, 205] on div "​" at bounding box center [1179, 208] width 324 height 37
paste input "66052754"
type input "66052754"
click at [1388, 204] on span "Search" at bounding box center [1384, 209] width 34 height 16
click at [1197, 213] on input "text" at bounding box center [1201, 208] width 279 height 47
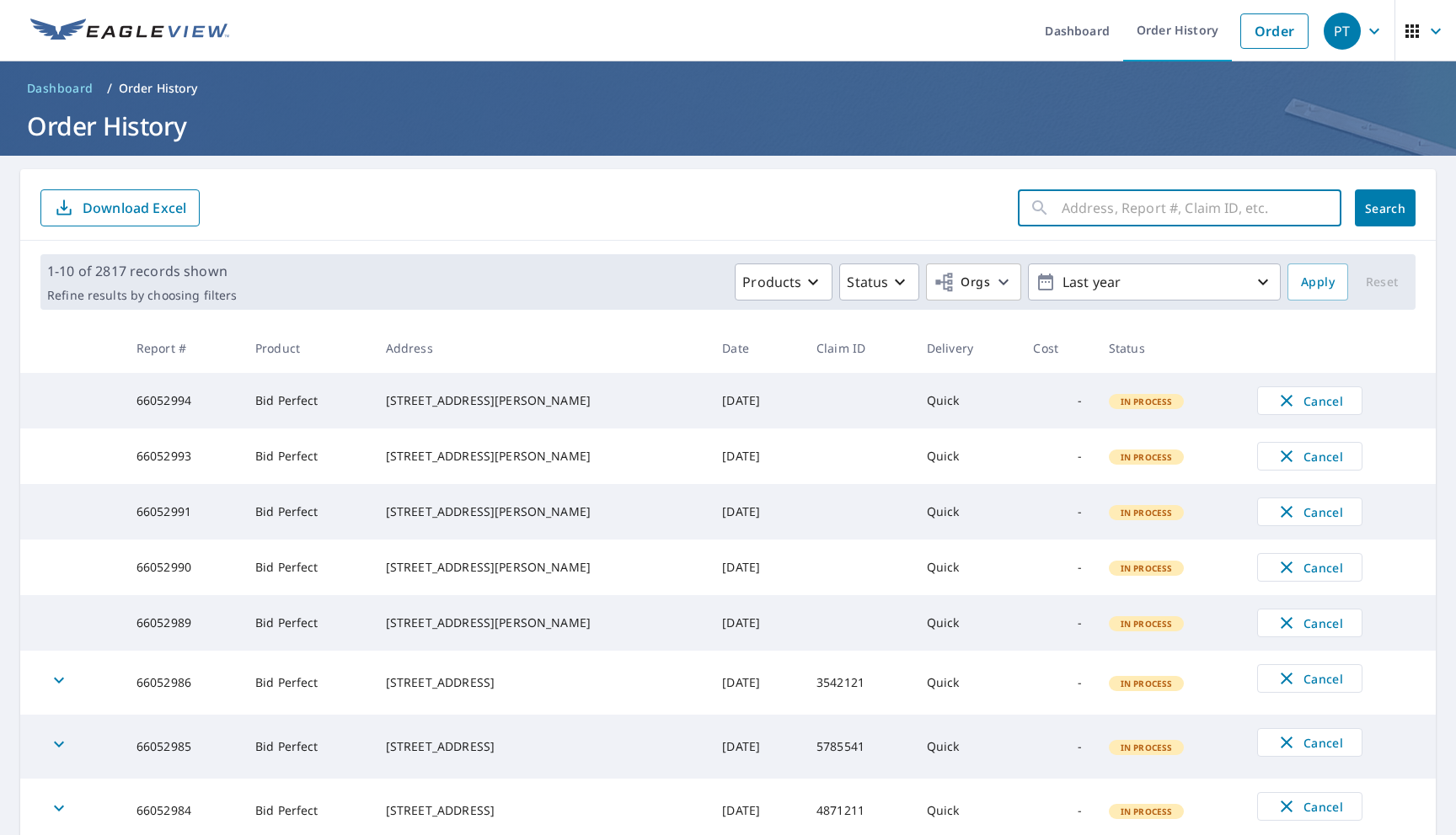
paste input "66052754"
type input "66052754"
click at [1388, 216] on button "Search" at bounding box center [1384, 208] width 60 height 37
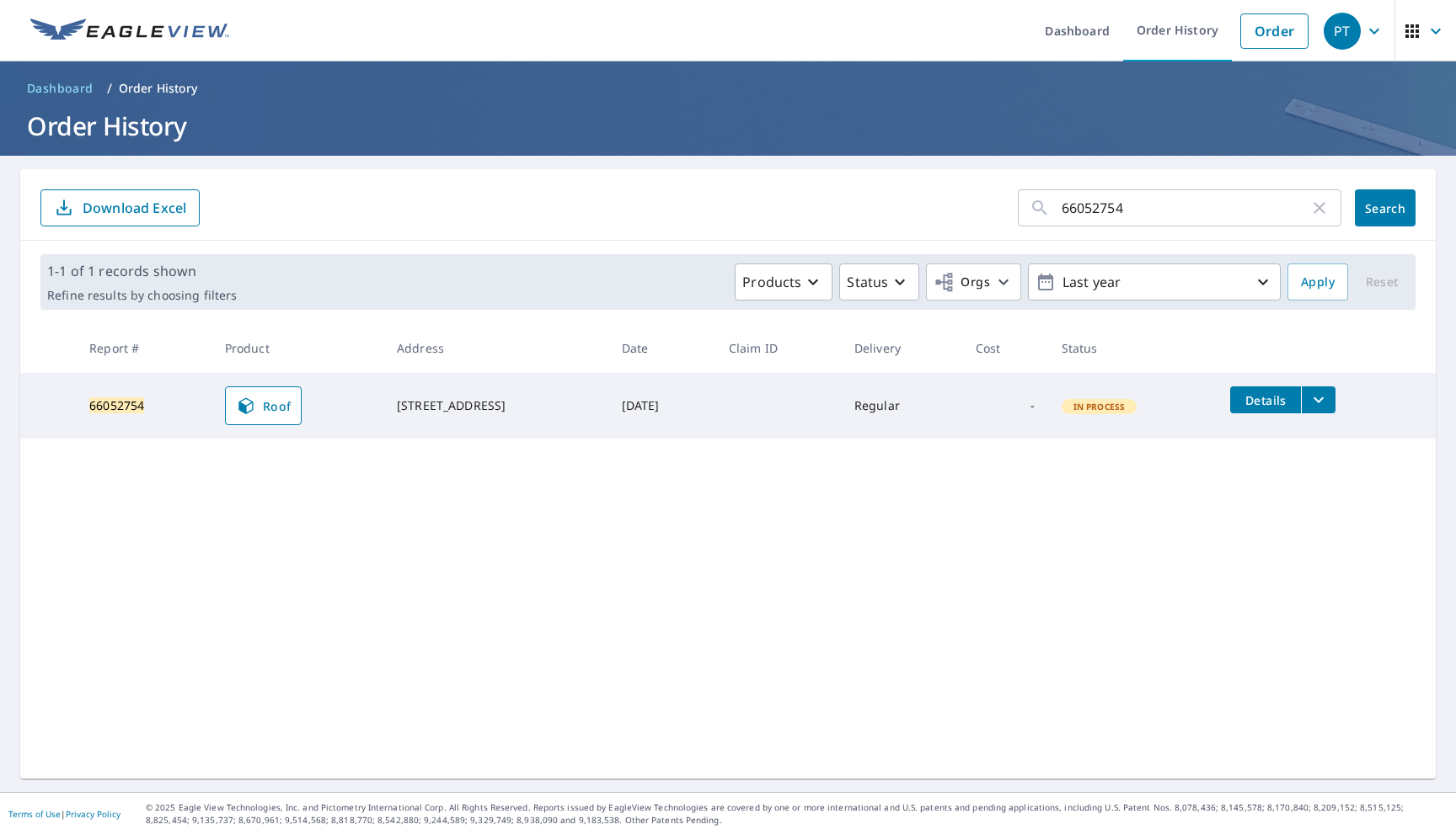
click at [1335, 399] on button "filesDropdownBtn-66052754" at bounding box center [1318, 400] width 35 height 27
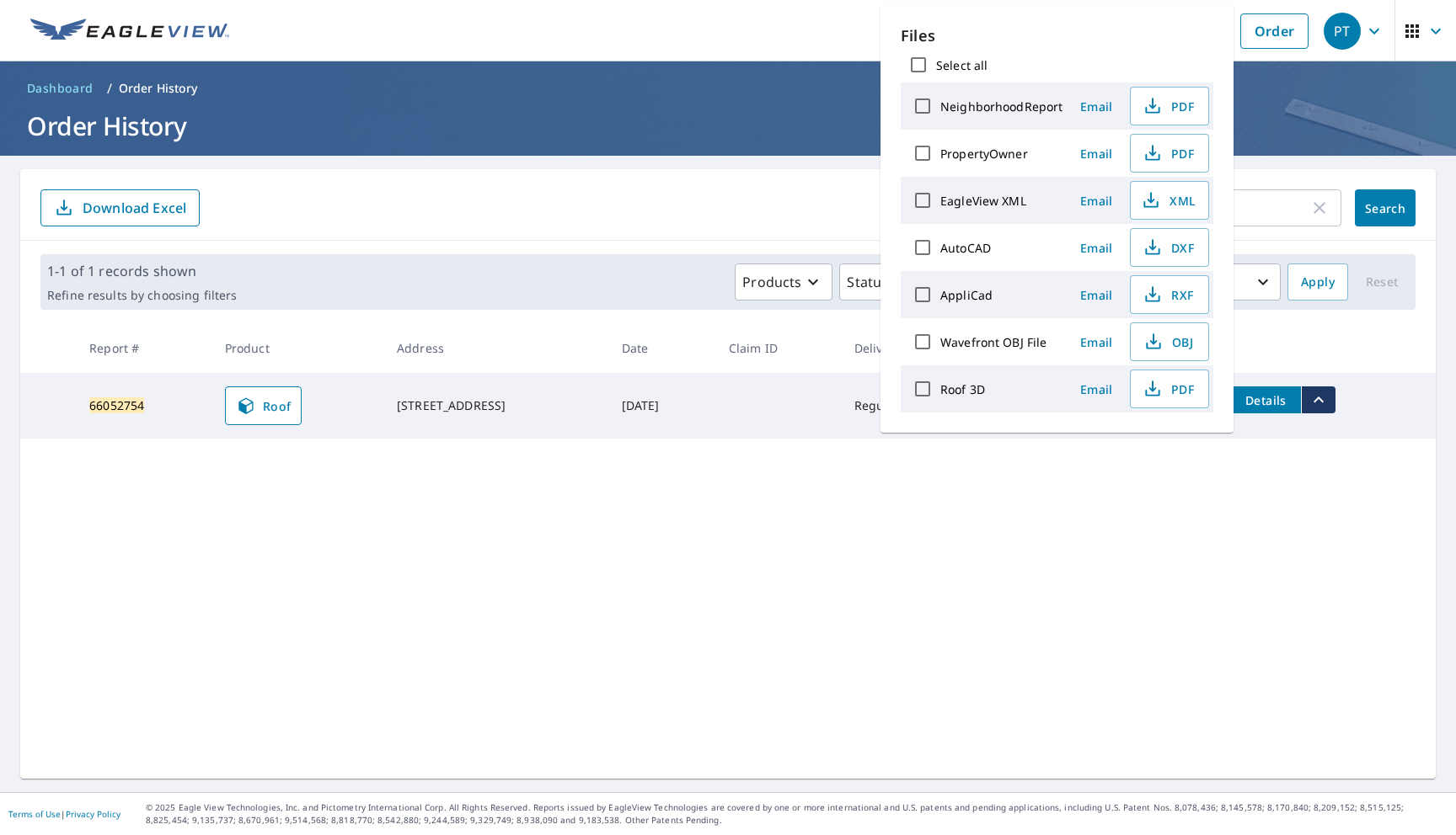
click at [134, 400] on mark "66052754" at bounding box center [116, 406] width 55 height 16
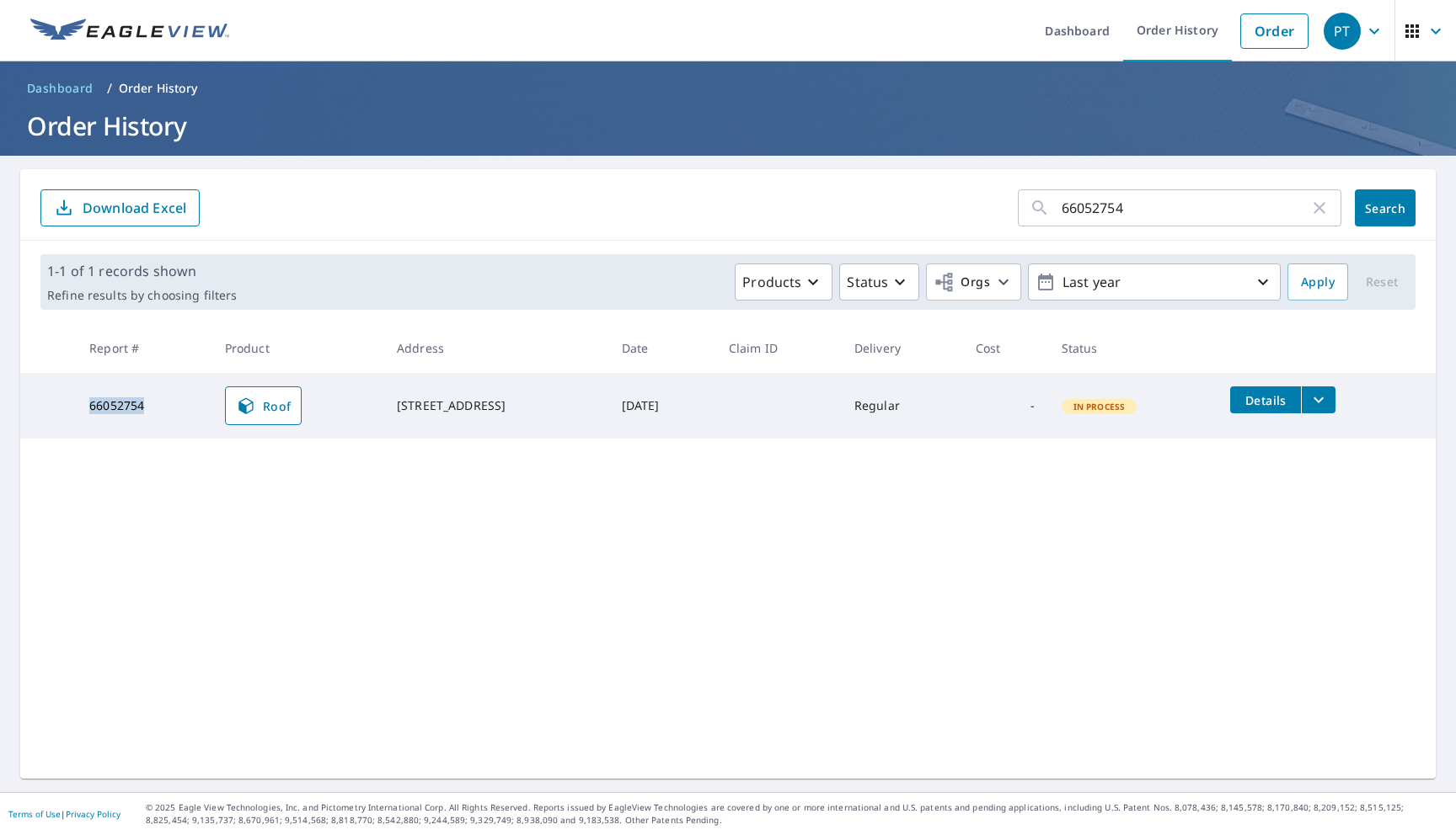
click at [134, 400] on mark "66052754" at bounding box center [116, 406] width 55 height 16
copy mark "66052754"
click at [1265, 38] on link "Order" at bounding box center [1274, 31] width 68 height 36
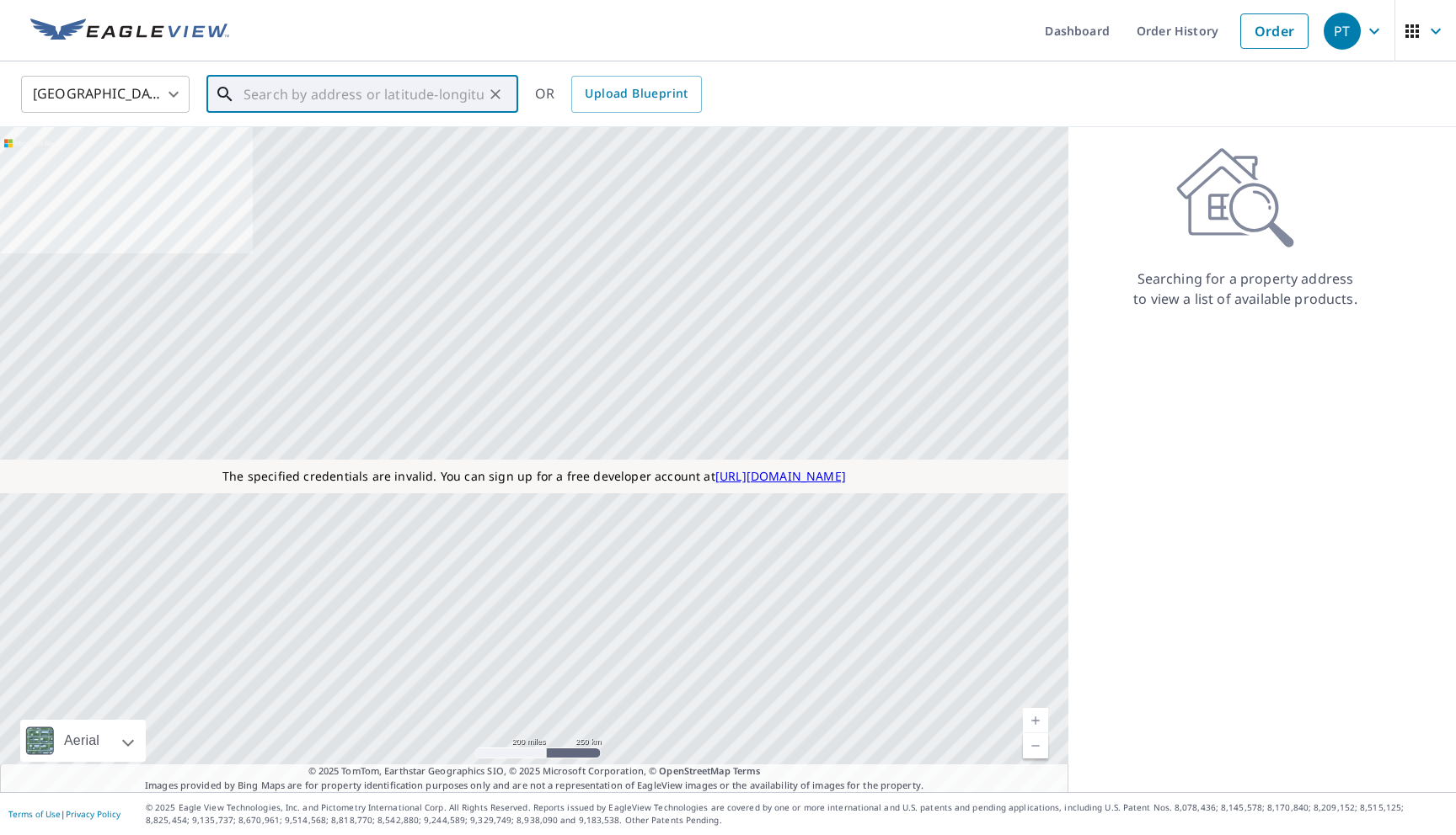
click at [410, 92] on input "text" at bounding box center [363, 94] width 240 height 47
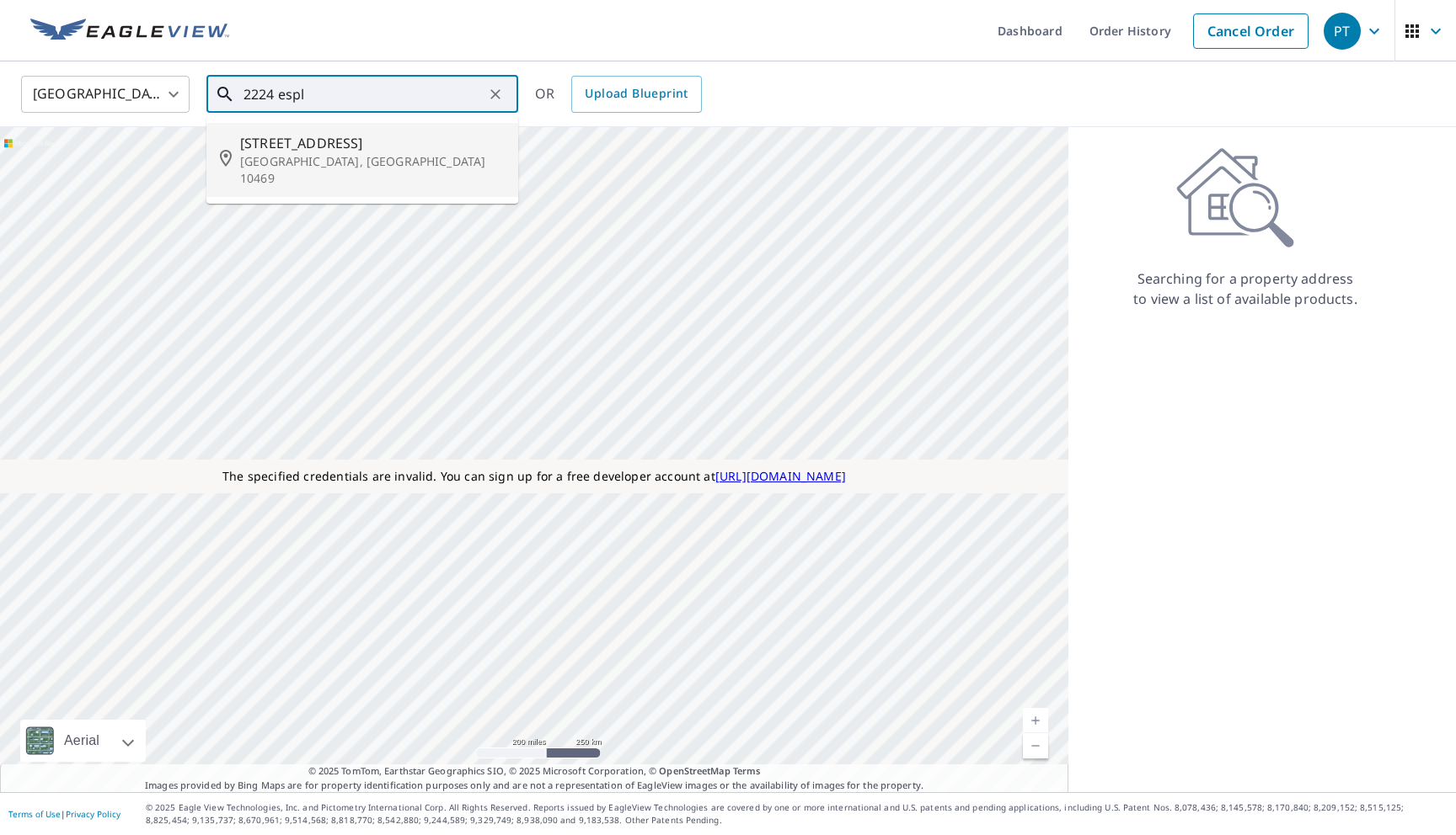
click at [313, 177] on li "[STREET_ADDRESS]" at bounding box center [361, 160] width 312 height 74
type input "[STREET_ADDRESS]"
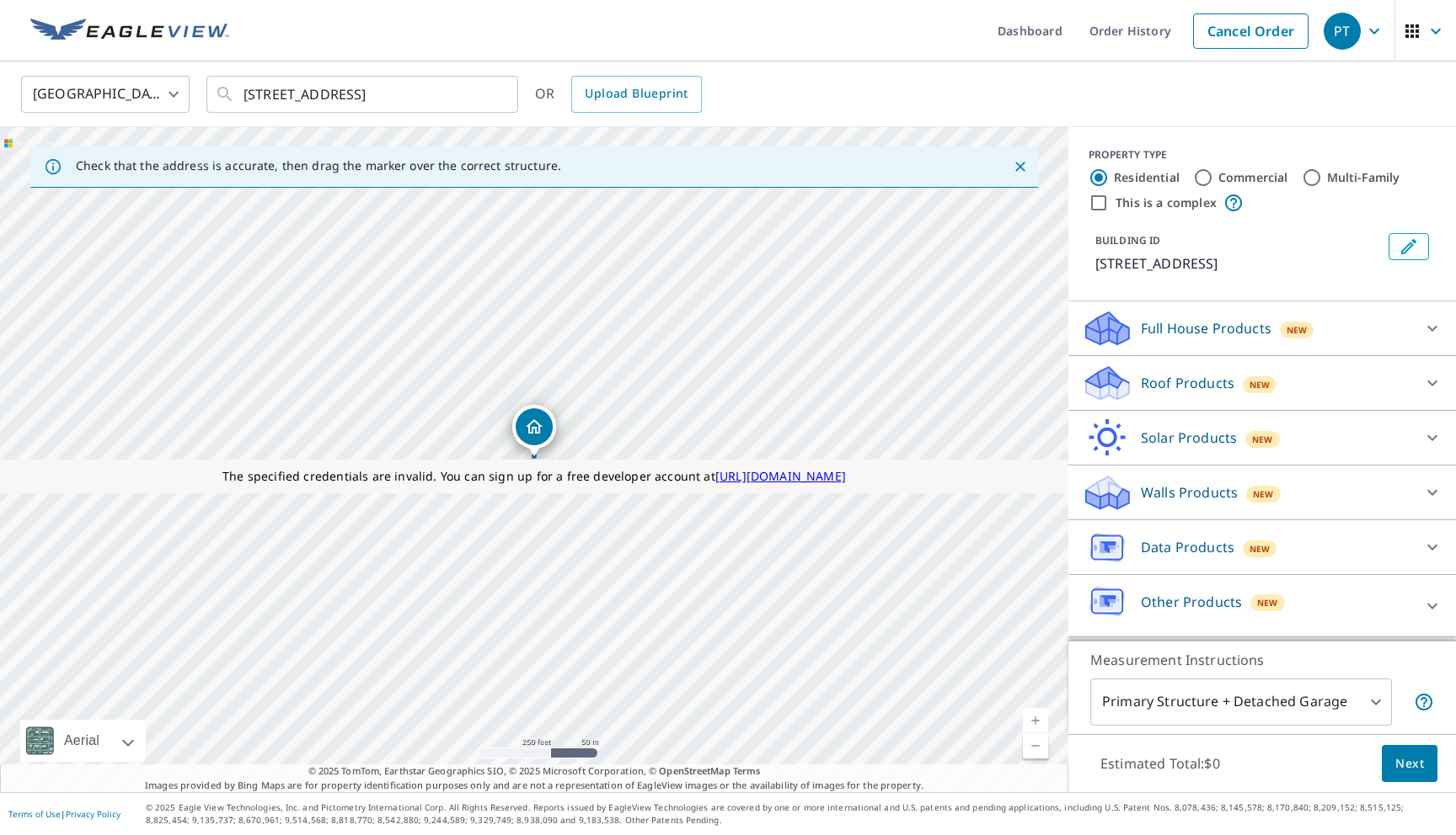
click at [1205, 165] on div "PROPERTY TYPE Residential Commercial Multi-Family This is a complex" at bounding box center [1262, 180] width 347 height 65
click at [1205, 178] on input "Commercial" at bounding box center [1203, 177] width 20 height 20
radio input "true"
type input "4"
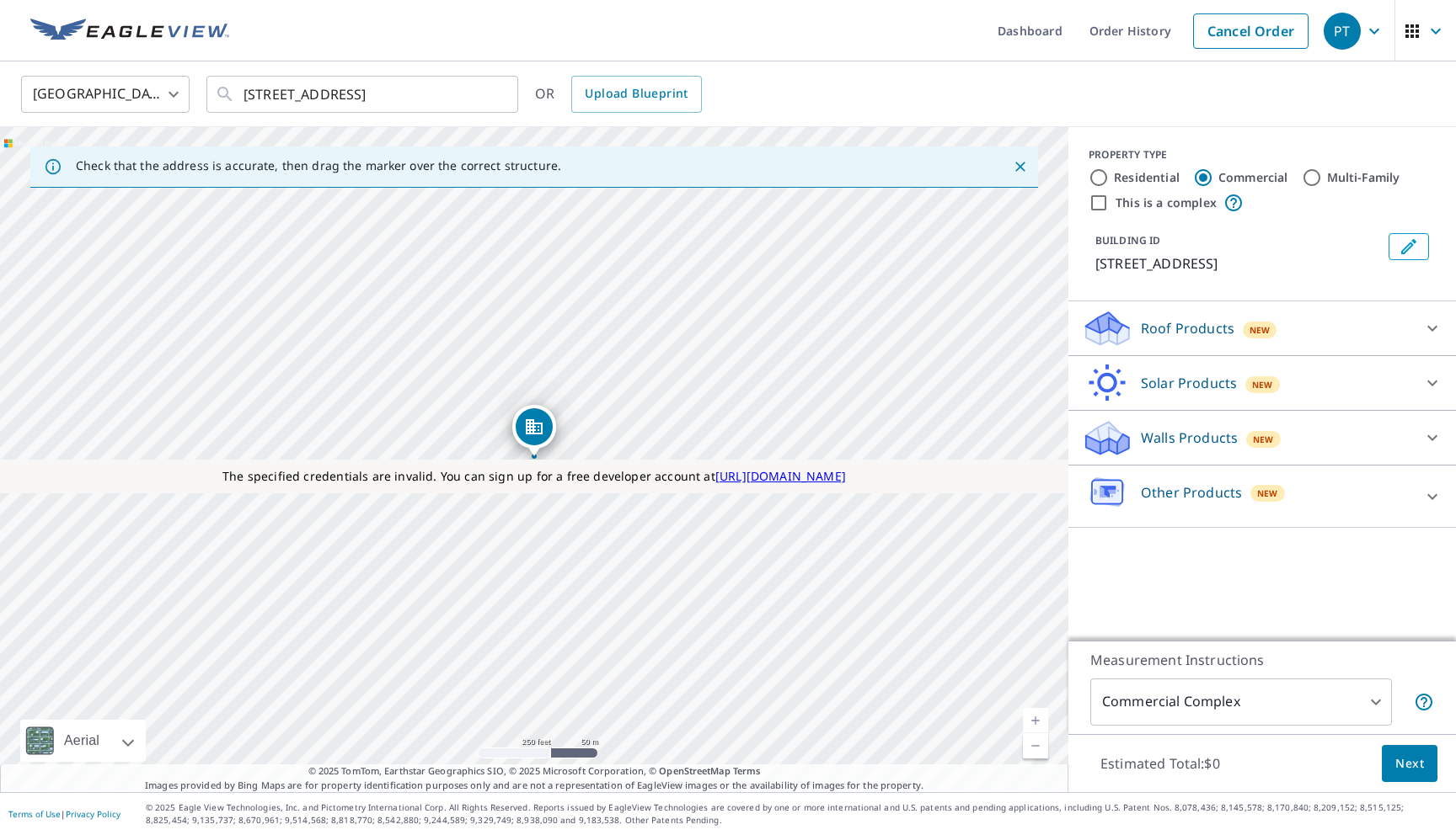
click at [1174, 337] on p "Roof Products" at bounding box center [1187, 328] width 93 height 20
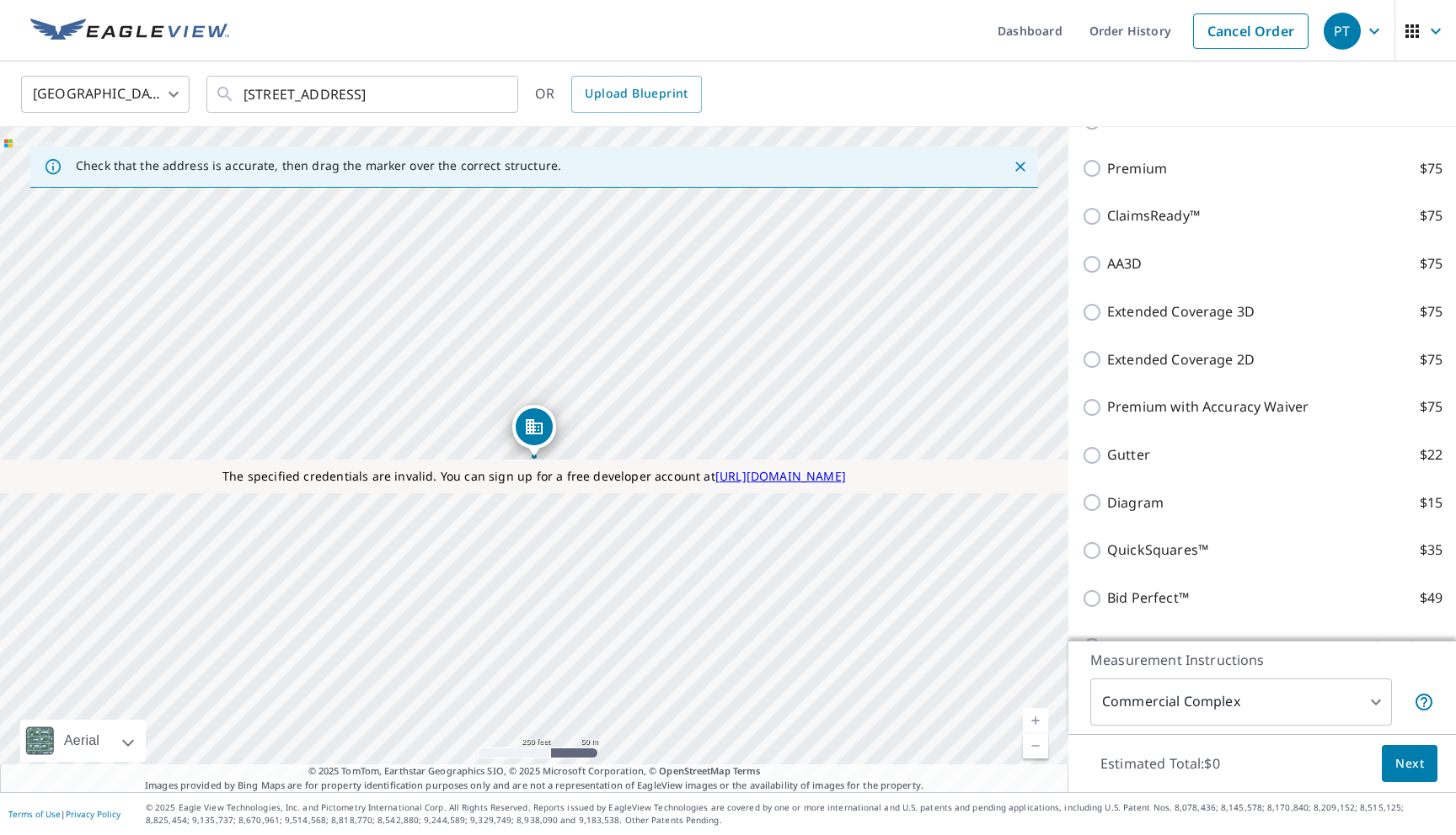
click at [1178, 321] on p "Extended Coverage 3D" at bounding box center [1180, 312] width 148 height 21
click at [1107, 321] on input "Extended Coverage 3D $75" at bounding box center [1094, 311] width 25 height 20
checkbox input "true"
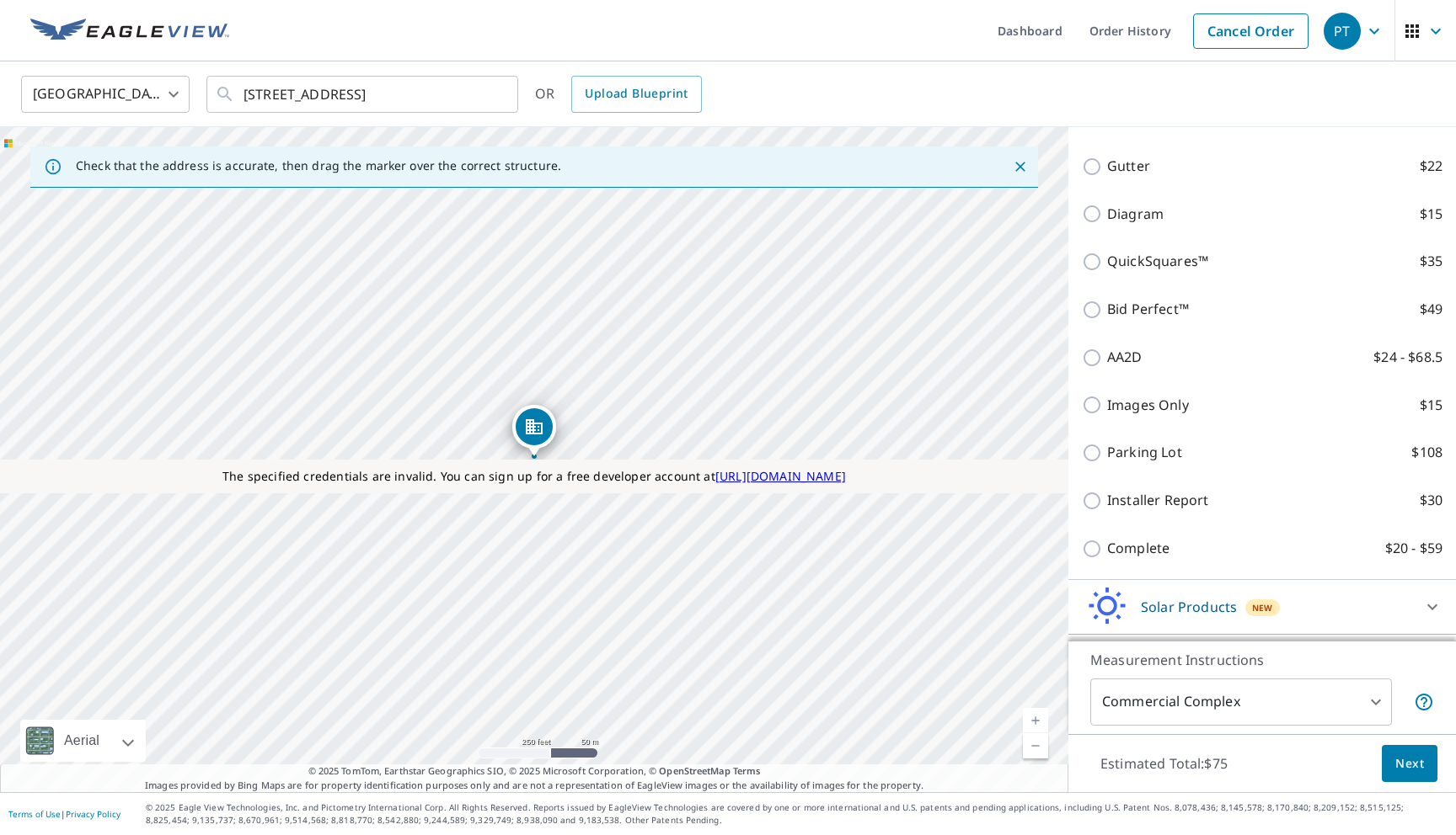
scroll to position [721, 0]
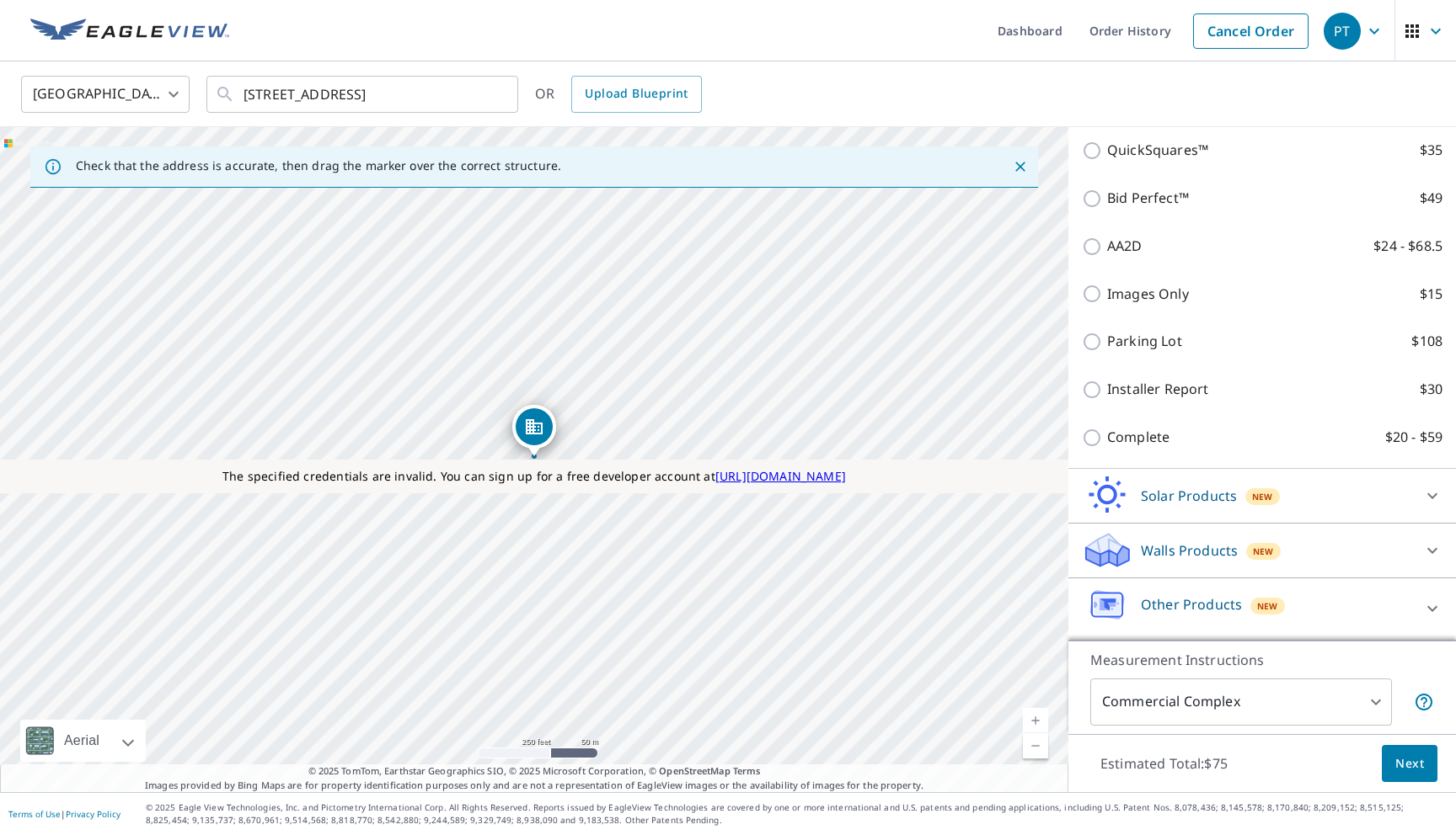
click at [1158, 551] on p "Walls Products" at bounding box center [1189, 551] width 97 height 20
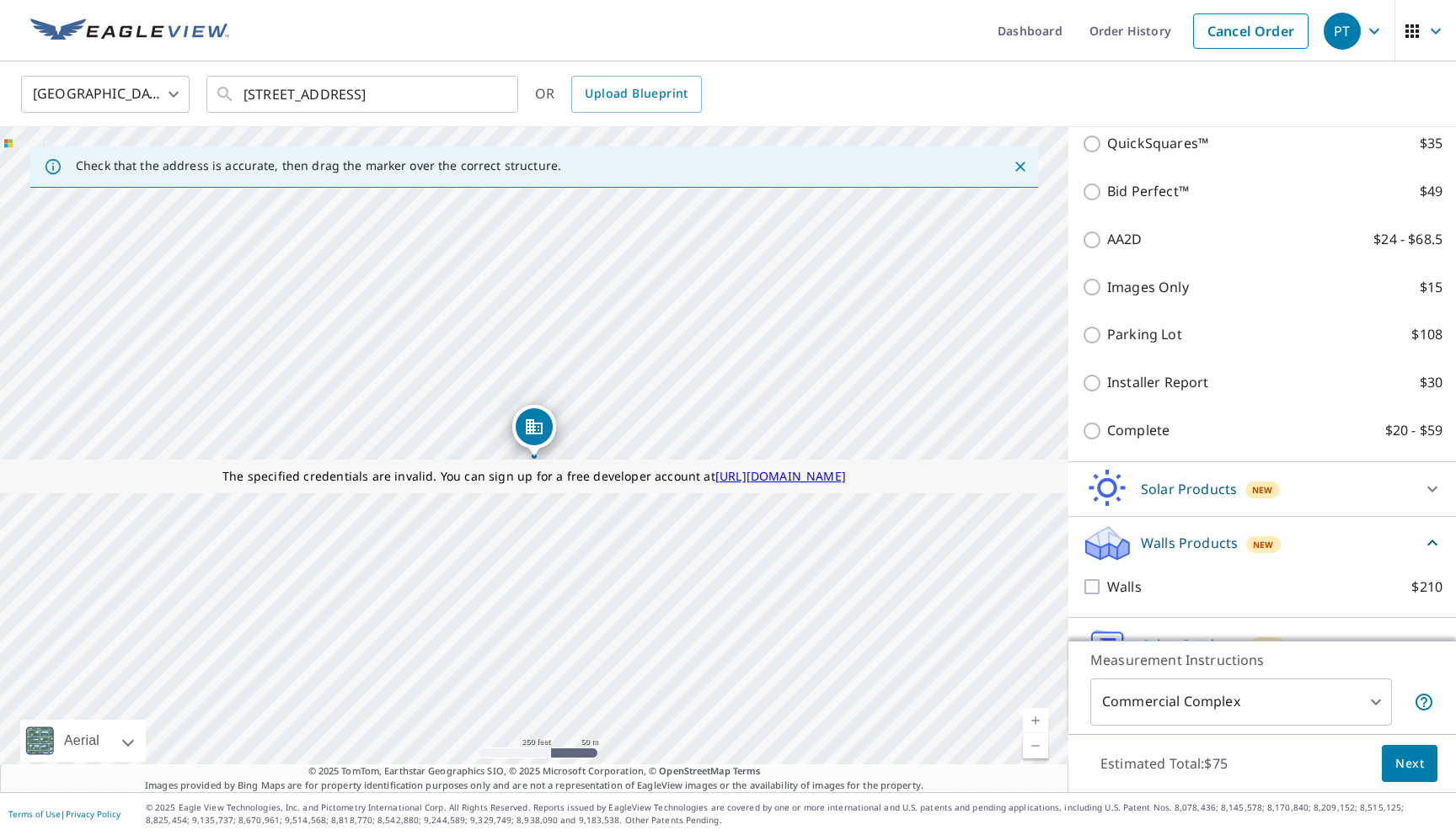
scroll to position [768, 0]
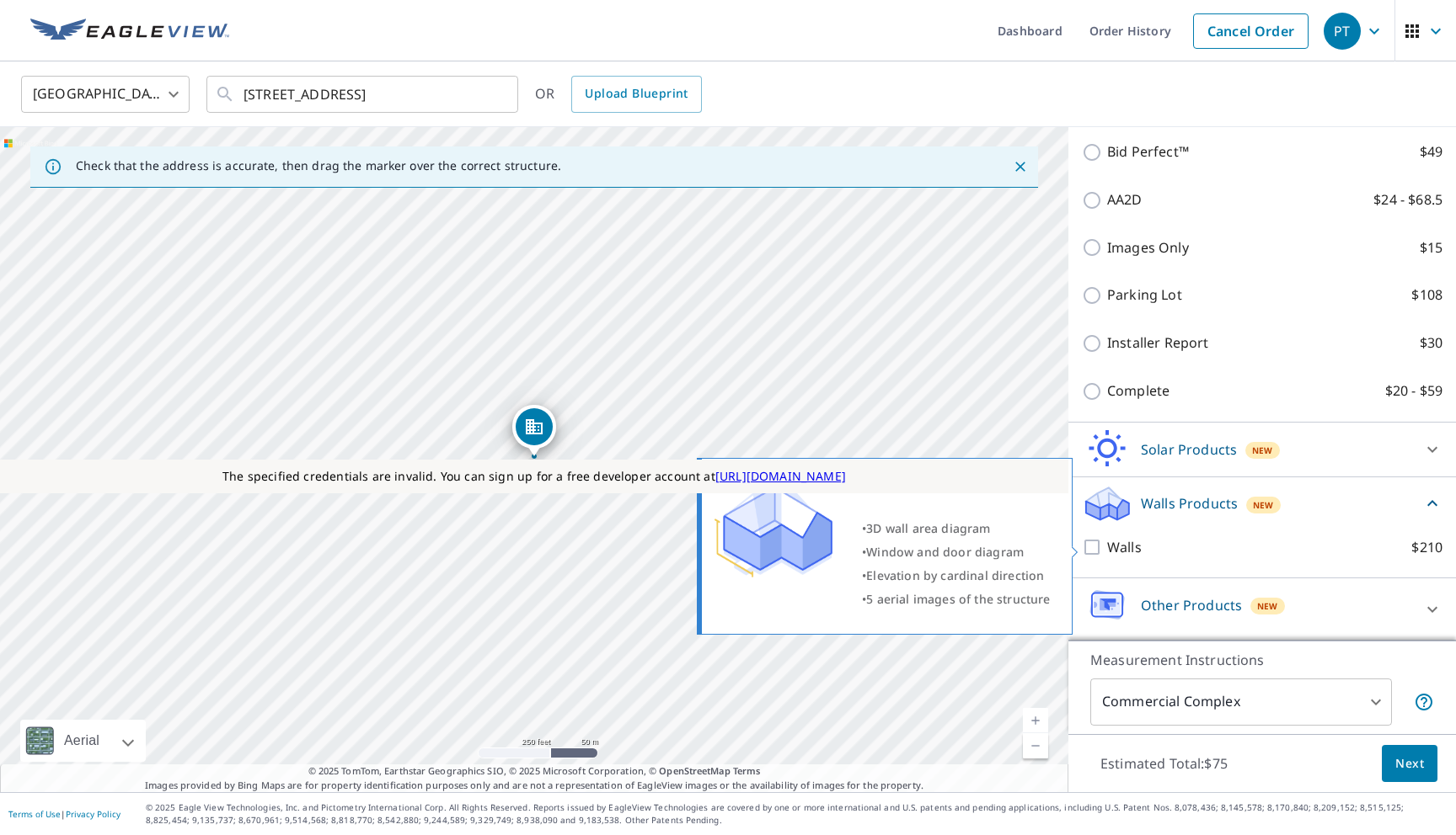
click at [1137, 546] on p "Walls" at bounding box center [1124, 548] width 35 height 21
click at [1107, 546] on input "Walls $210" at bounding box center [1094, 547] width 25 height 20
checkbox input "true"
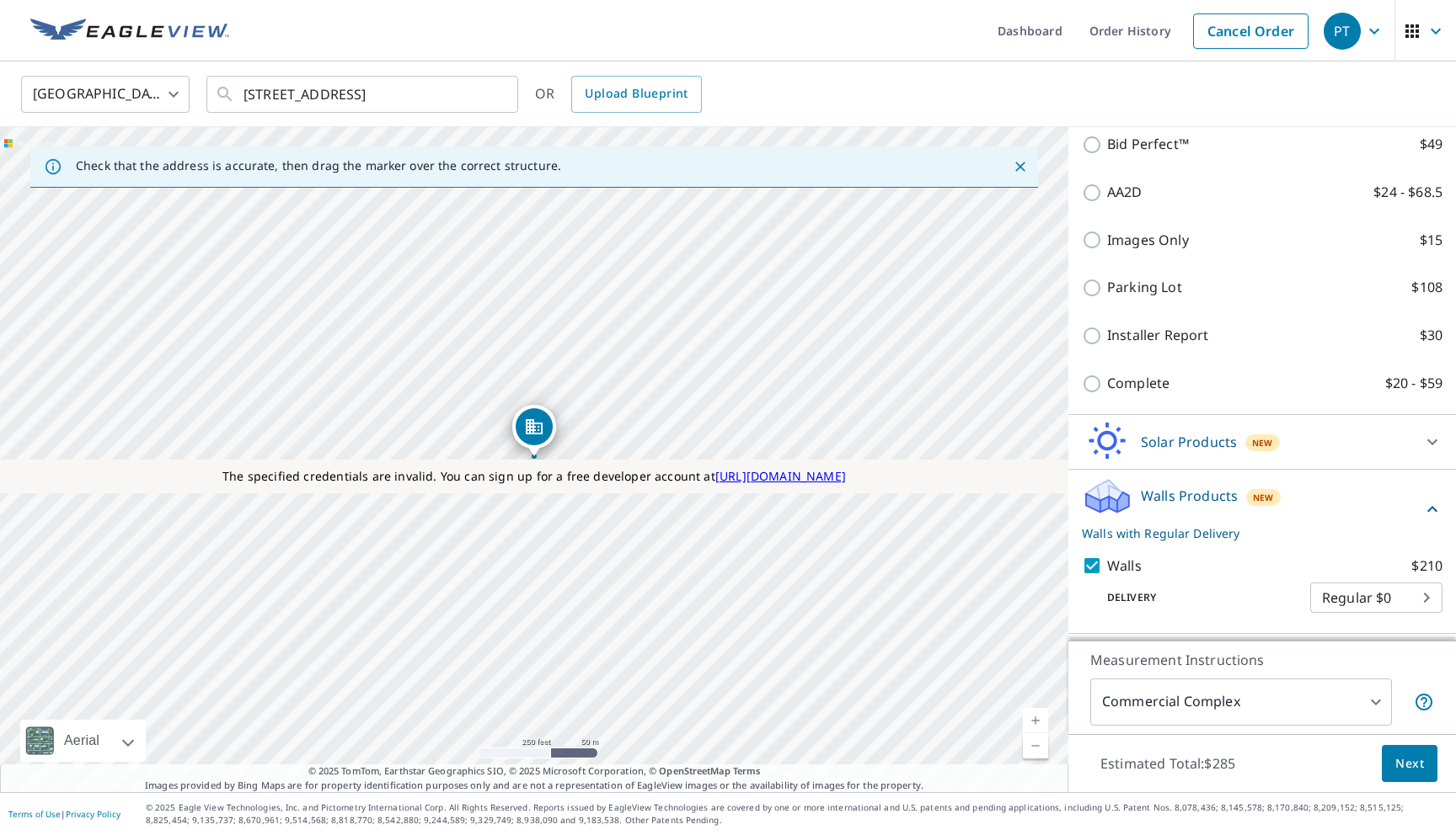
click at [1250, 700] on body "PT PT Dashboard Order History Cancel Order PT [GEOGRAPHIC_DATA] [GEOGRAPHIC_DAT…" at bounding box center [728, 417] width 1456 height 835
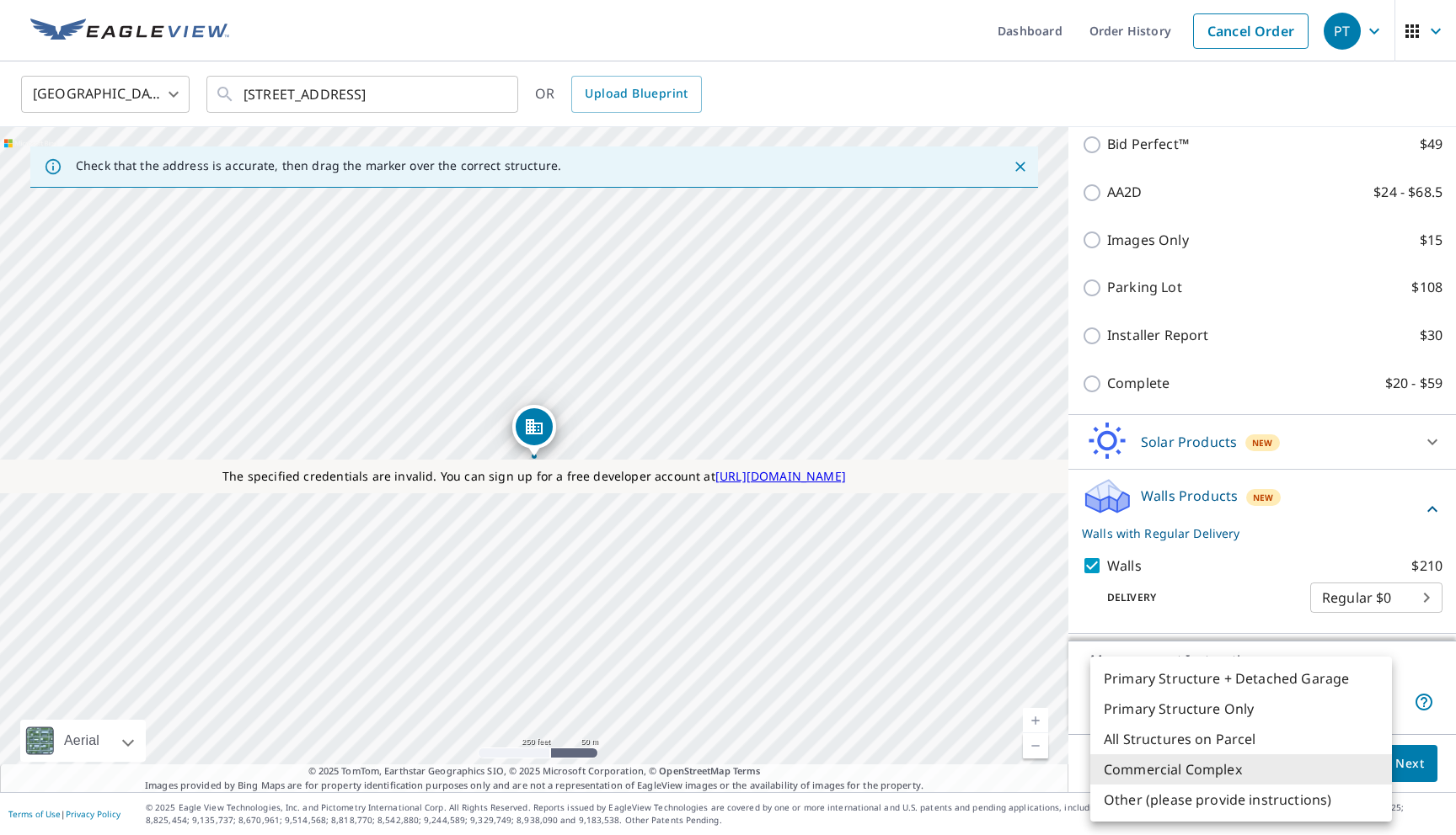
click at [1211, 769] on li "Commercial Complex" at bounding box center [1241, 770] width 302 height 31
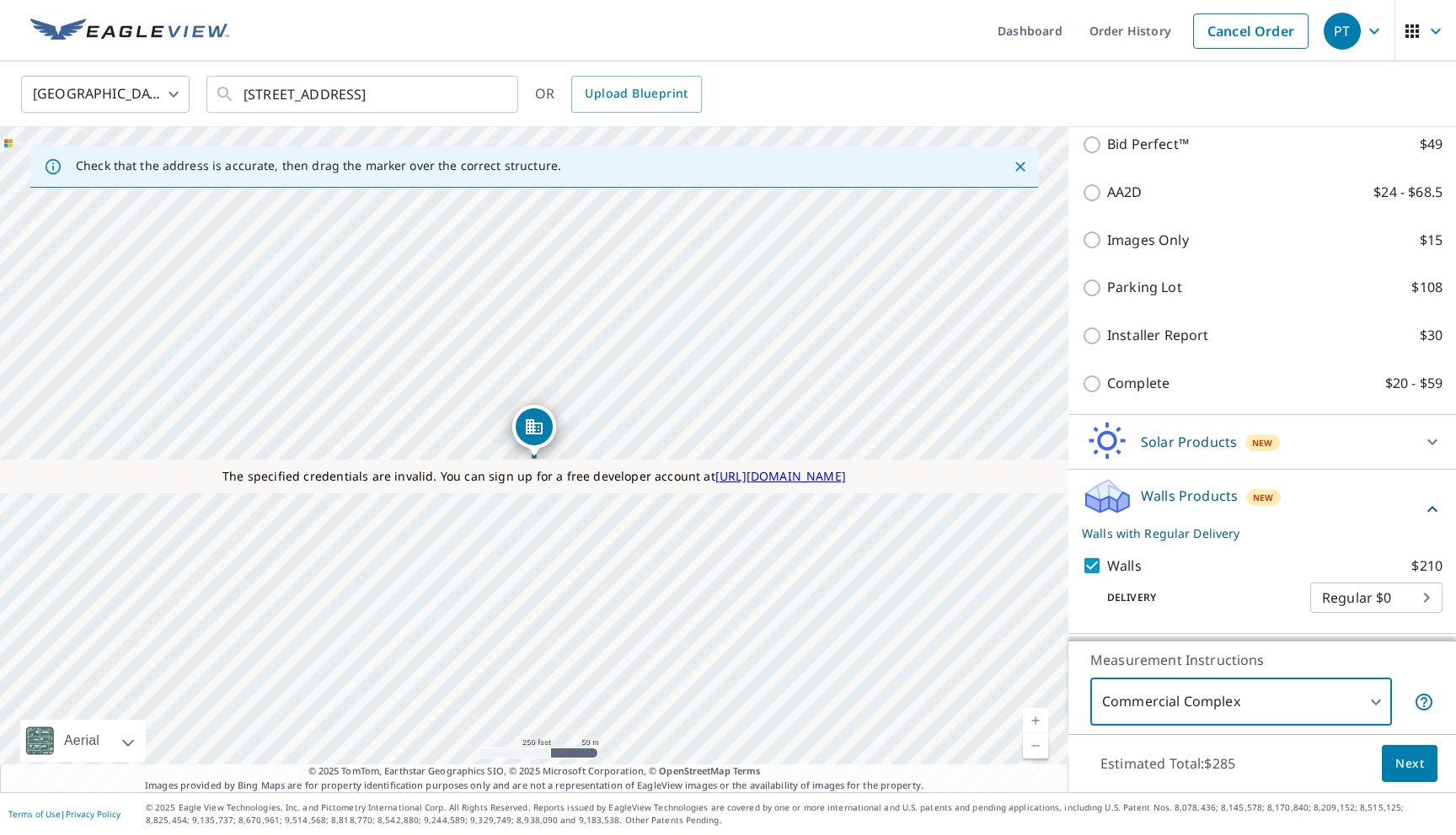
click at [1396, 763] on span "Next" at bounding box center [1409, 764] width 29 height 21
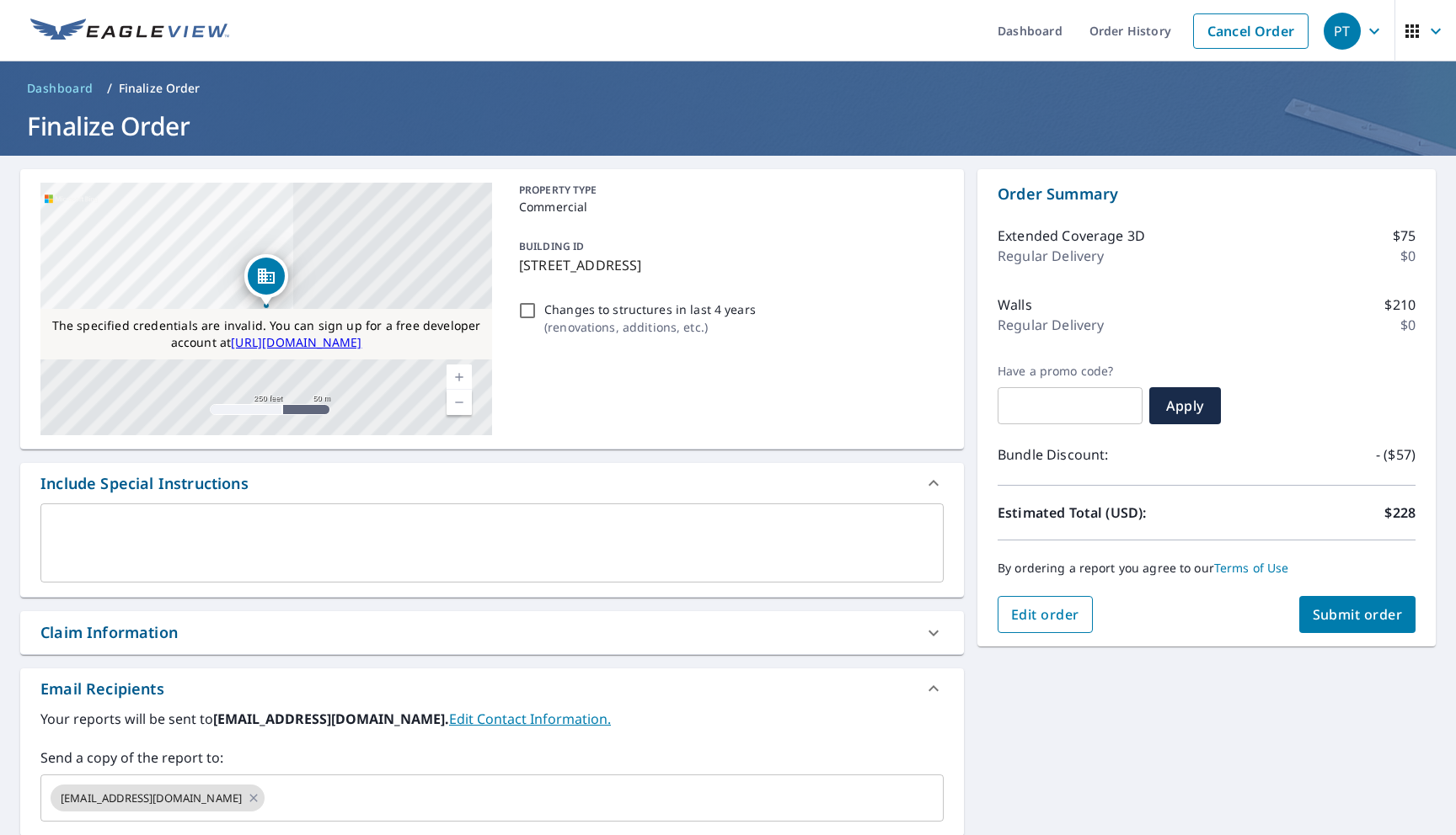
click at [1044, 607] on span "Edit order" at bounding box center [1045, 614] width 68 height 18
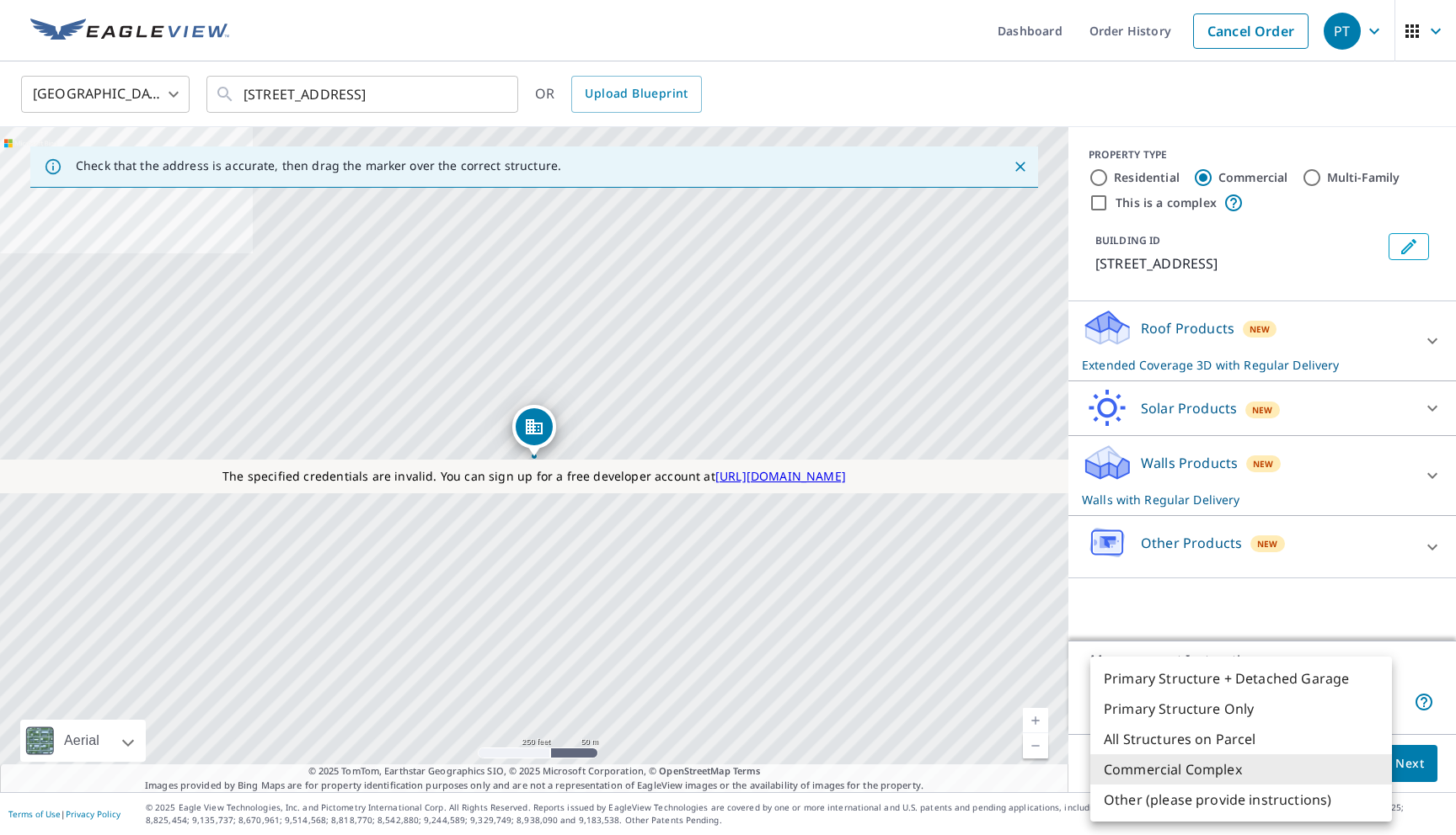
click at [1183, 715] on body "PT PT Dashboard Order History Cancel Order PT [GEOGRAPHIC_DATA] [GEOGRAPHIC_DAT…" at bounding box center [728, 417] width 1456 height 835
click at [1171, 746] on li "All Structures on Parcel" at bounding box center [1241, 739] width 302 height 31
type input "3"
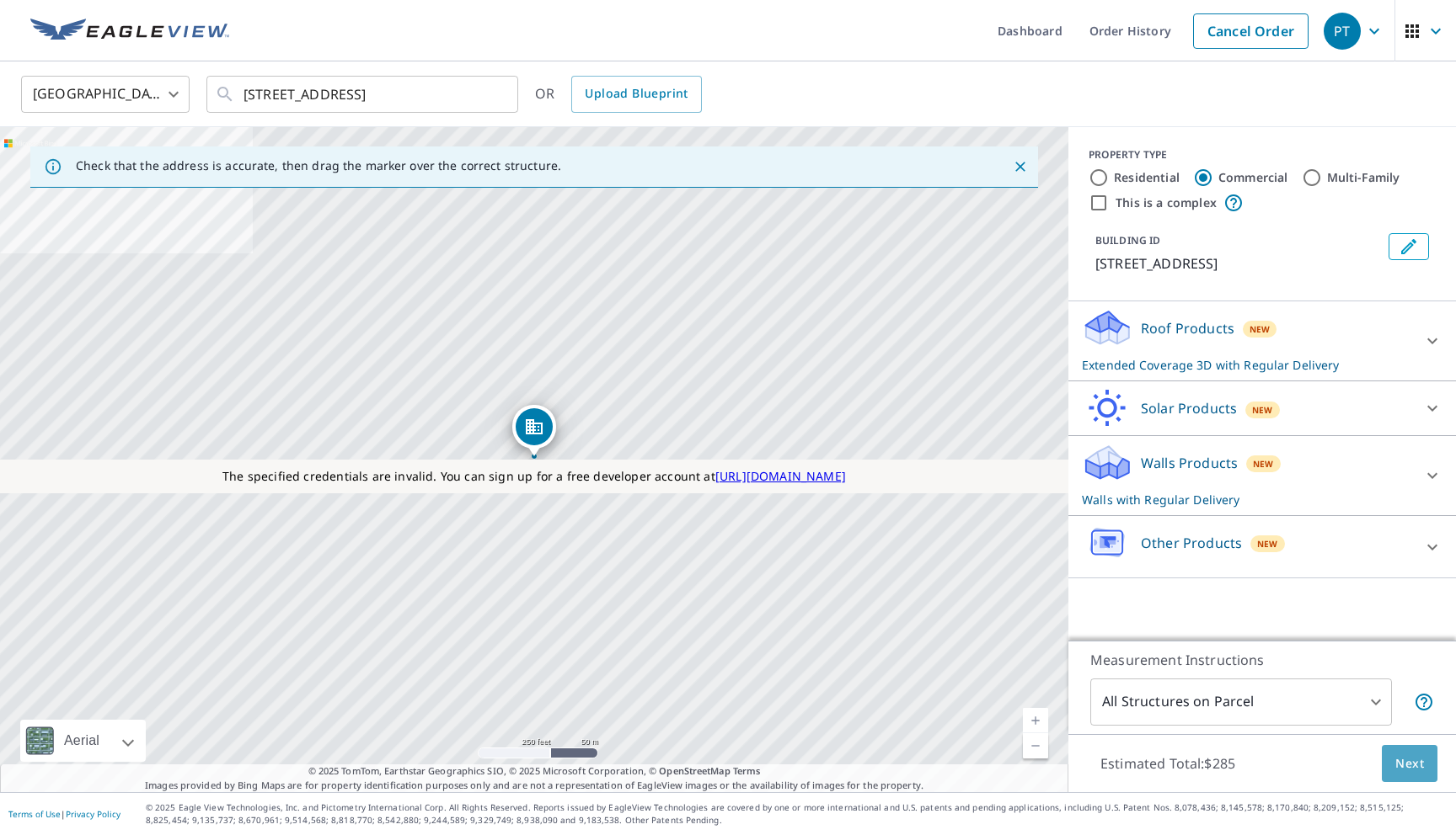
click at [1391, 763] on button "Next" at bounding box center [1410, 763] width 56 height 38
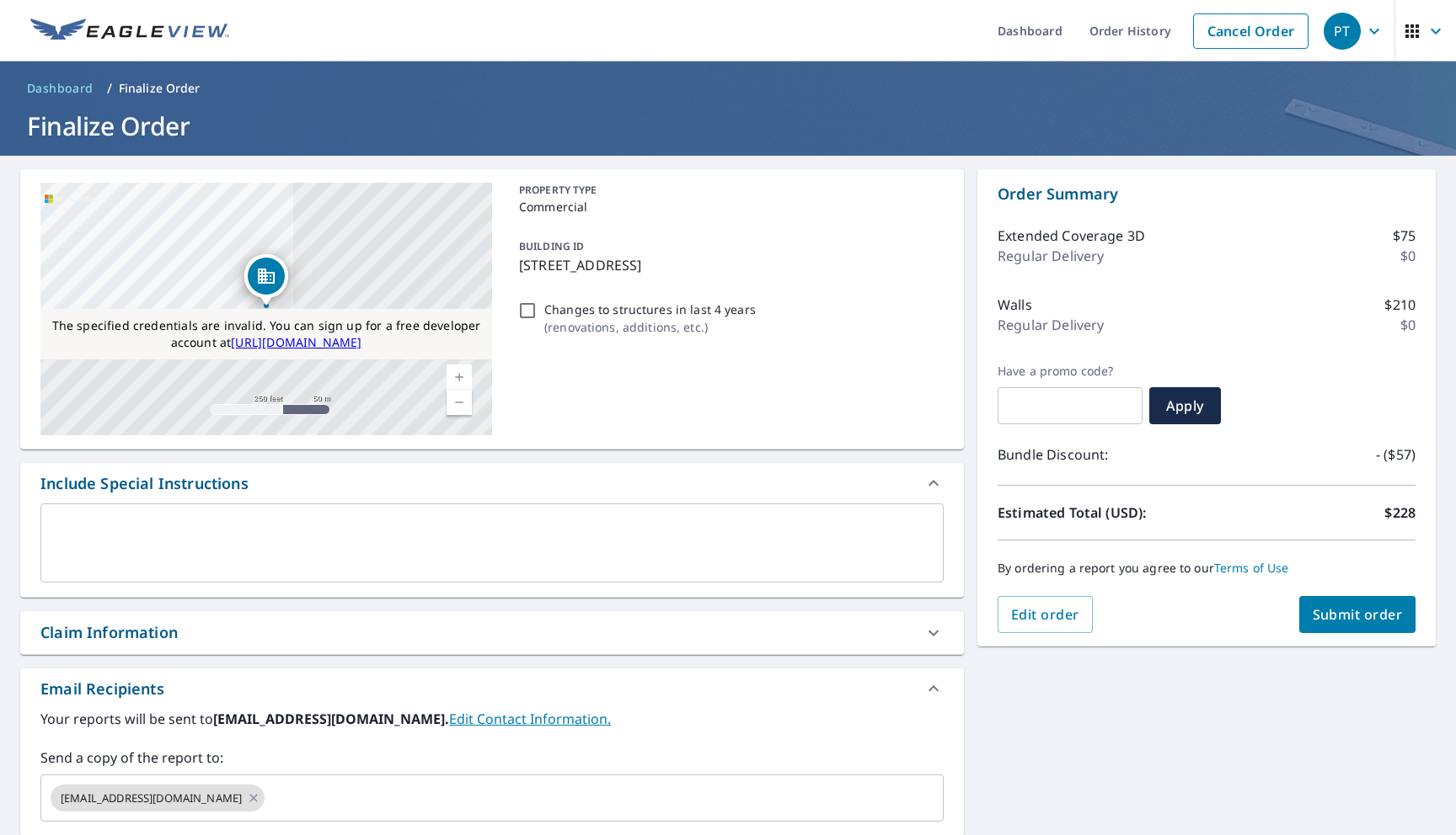
click at [1308, 604] on button "Submit order" at bounding box center [1357, 614] width 117 height 37
checkbox input "true"
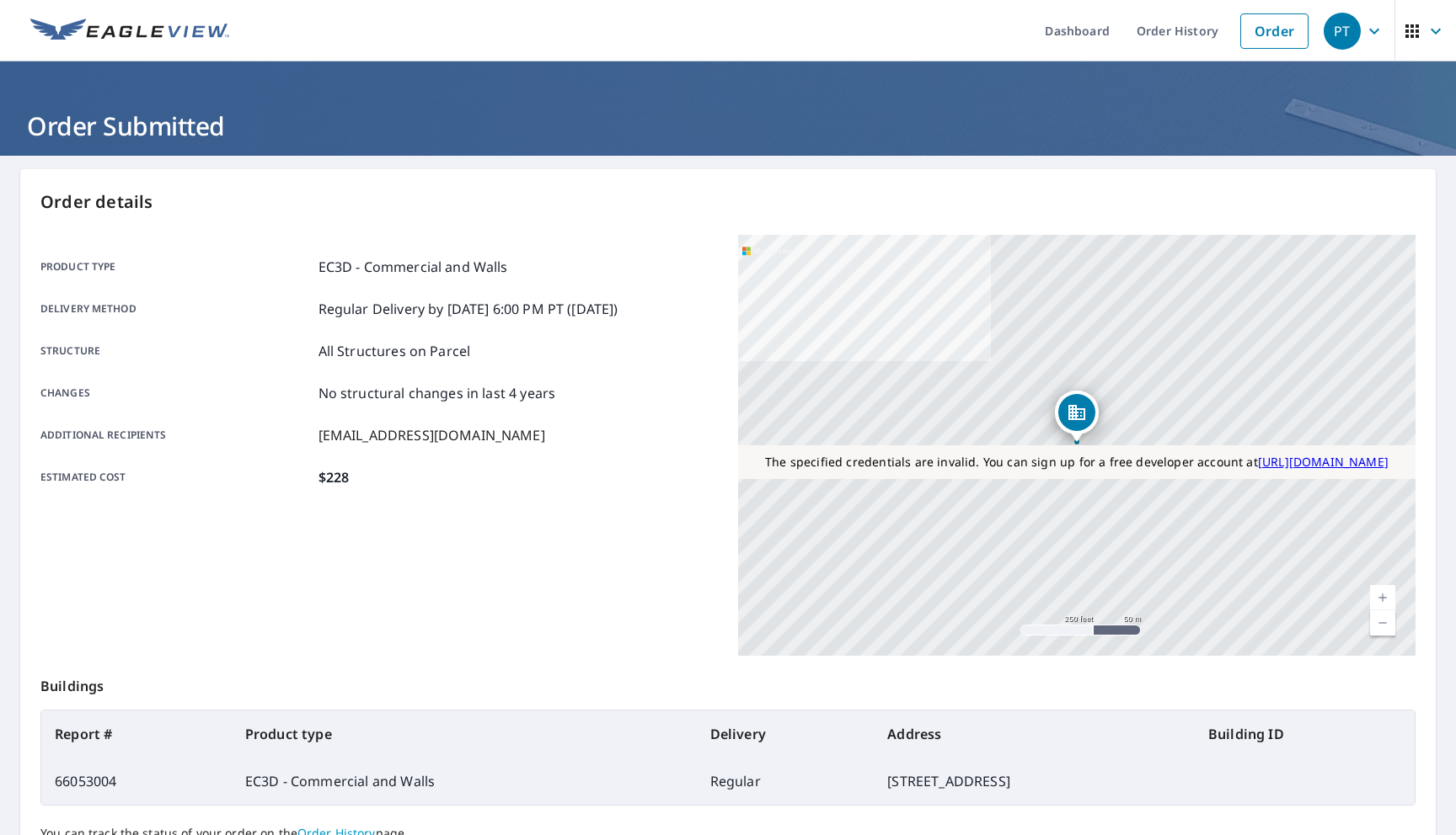
click at [93, 776] on td "66053004" at bounding box center [136, 782] width 190 height 47
copy td "66053004"
click at [1261, 20] on link "Order" at bounding box center [1274, 31] width 68 height 36
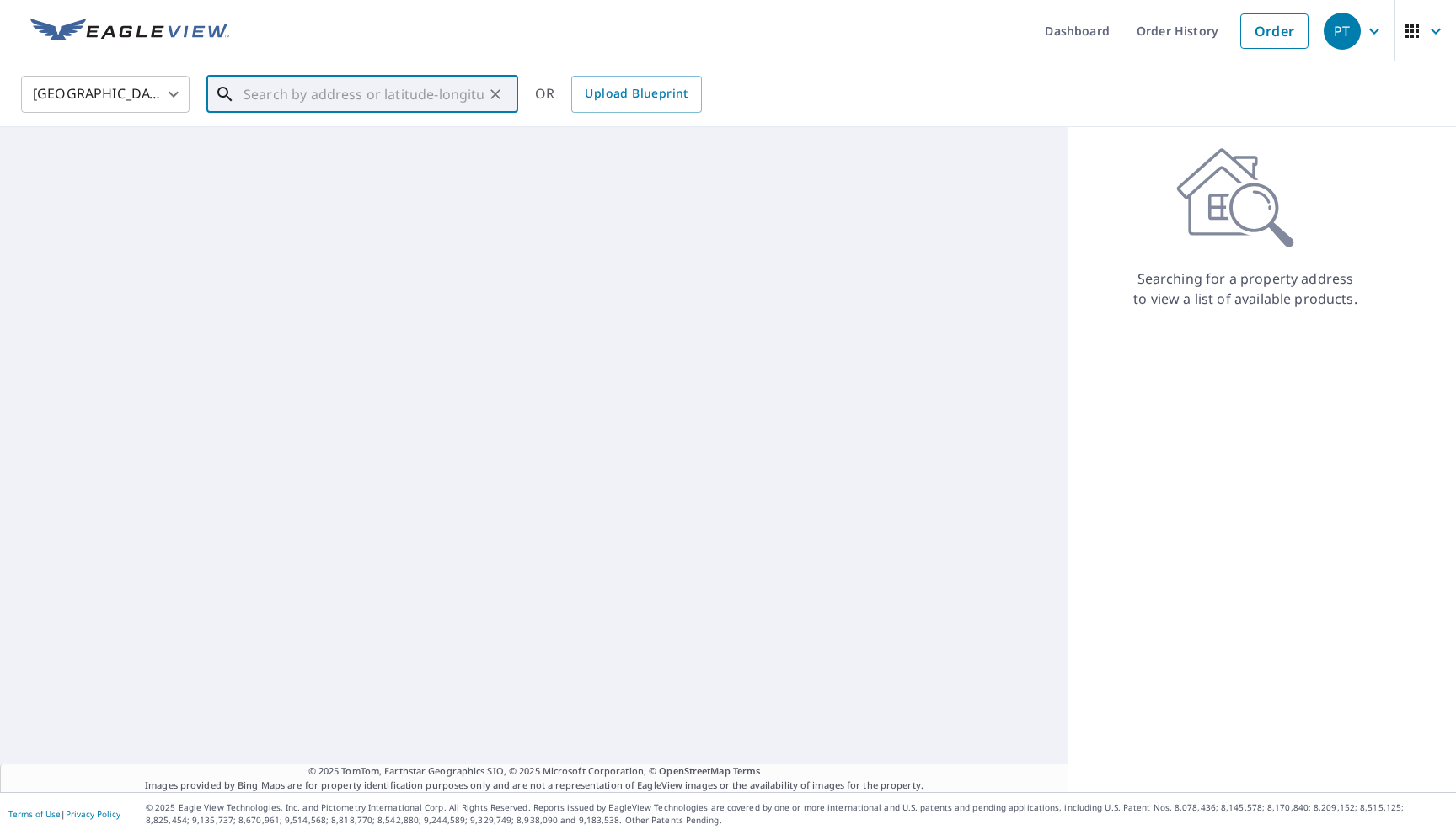
click at [409, 97] on input "text" at bounding box center [363, 94] width 240 height 47
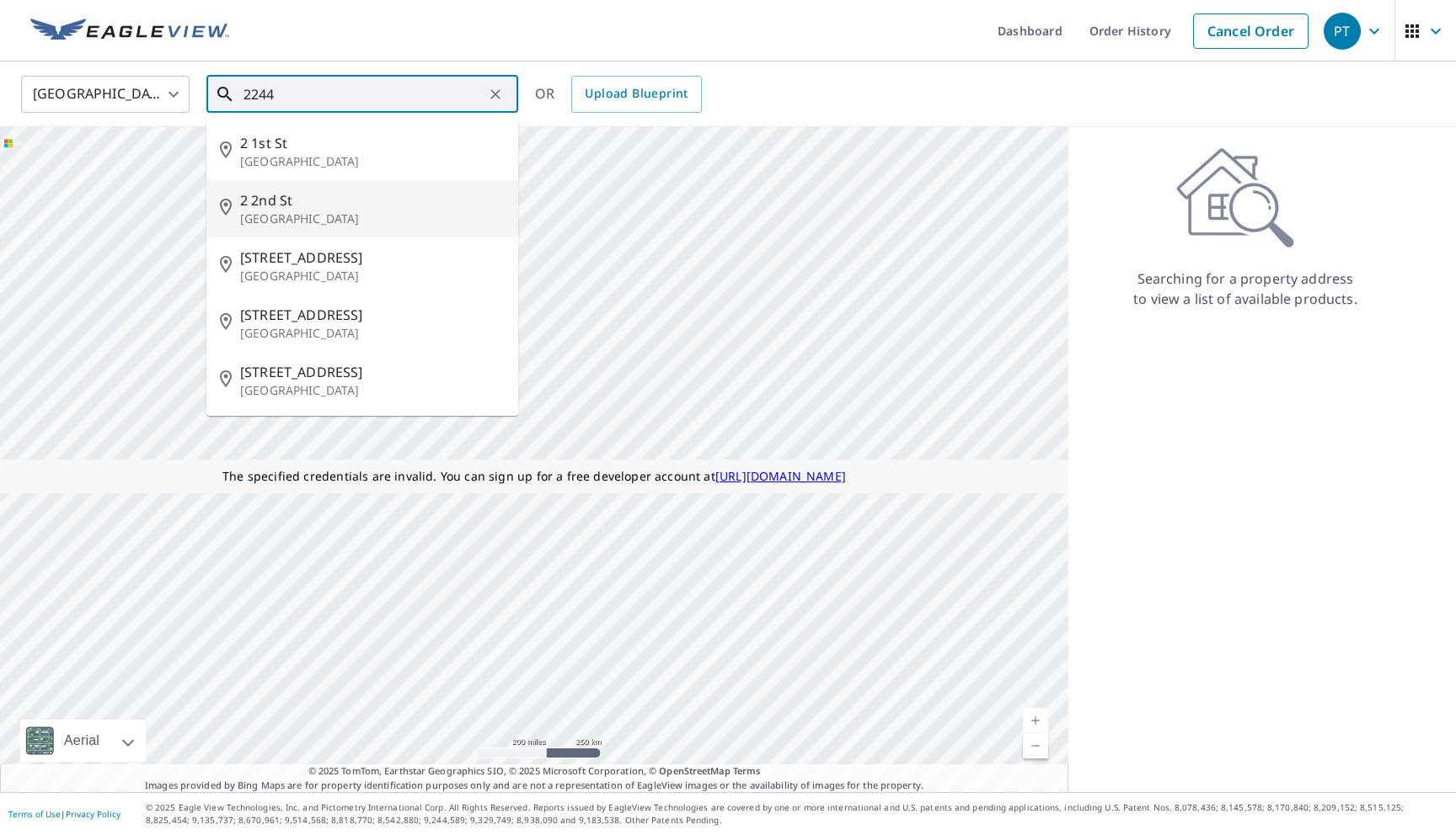
click at [346, 213] on p "[GEOGRAPHIC_DATA]" at bounding box center [372, 218] width 264 height 17
type input "[STREET_ADDRESS]"
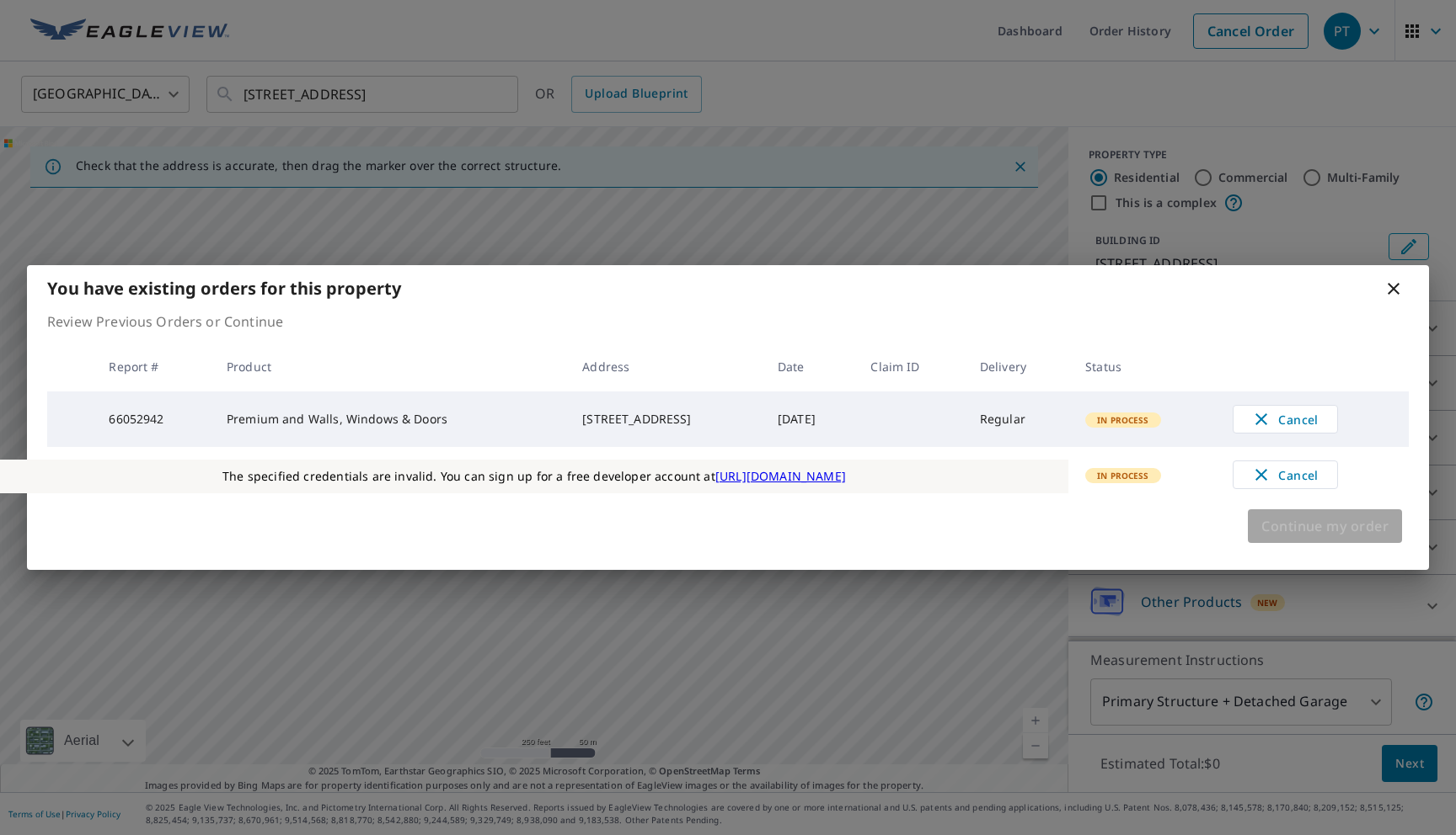
click at [1263, 528] on span "Continue my order" at bounding box center [1325, 526] width 127 height 24
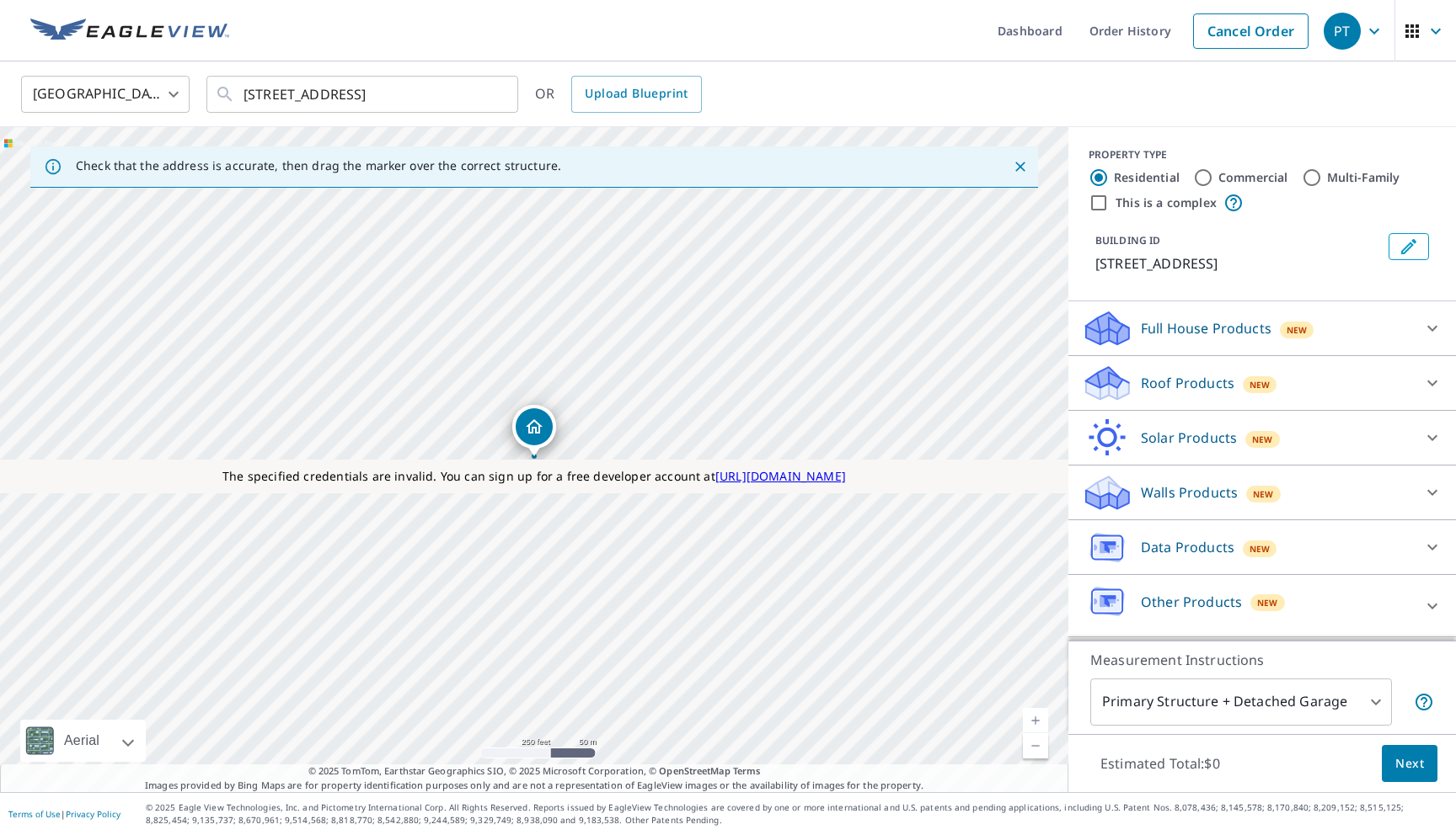
click at [1182, 400] on div "Roof Products New" at bounding box center [1247, 383] width 330 height 39
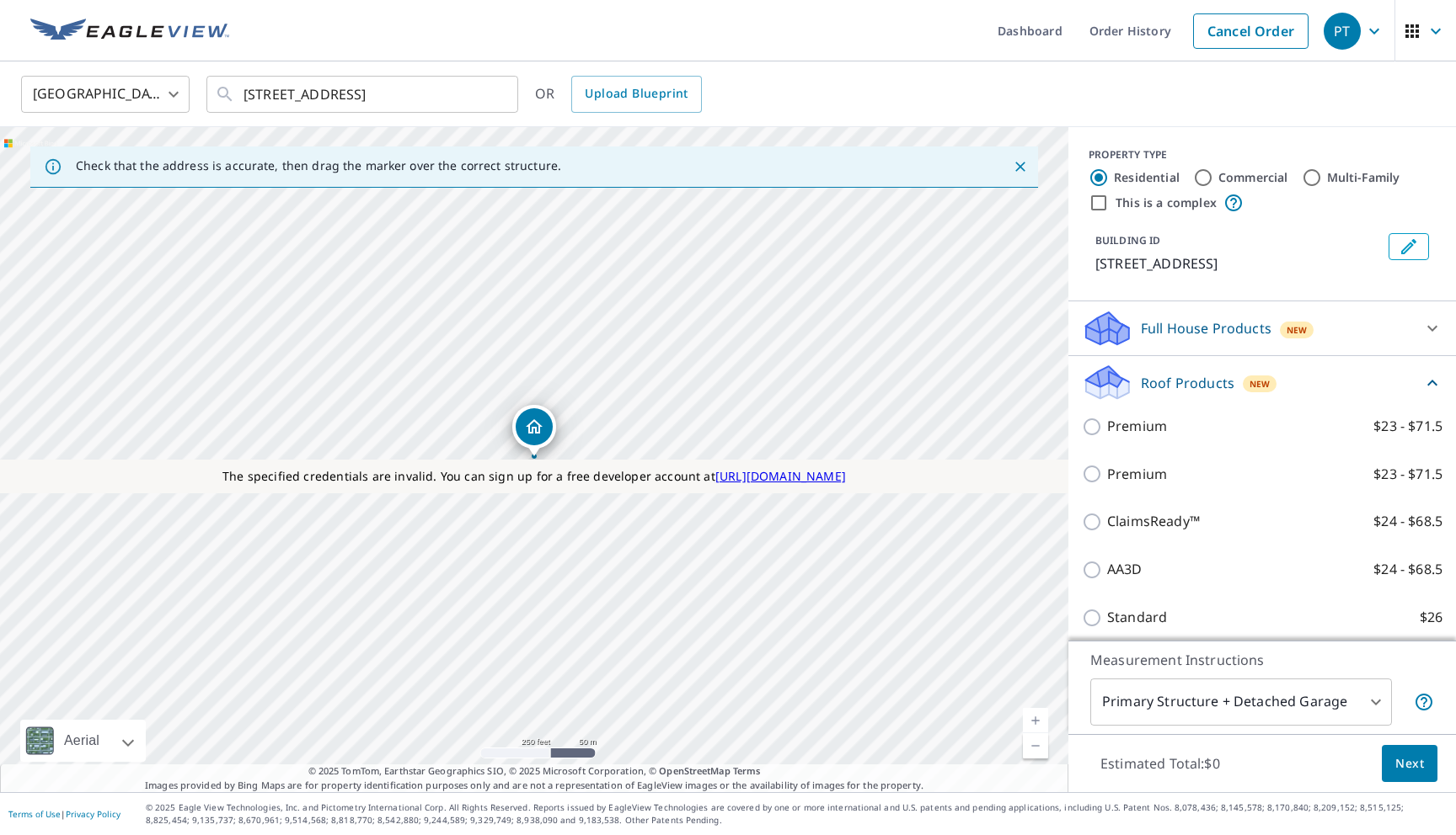
scroll to position [35, 0]
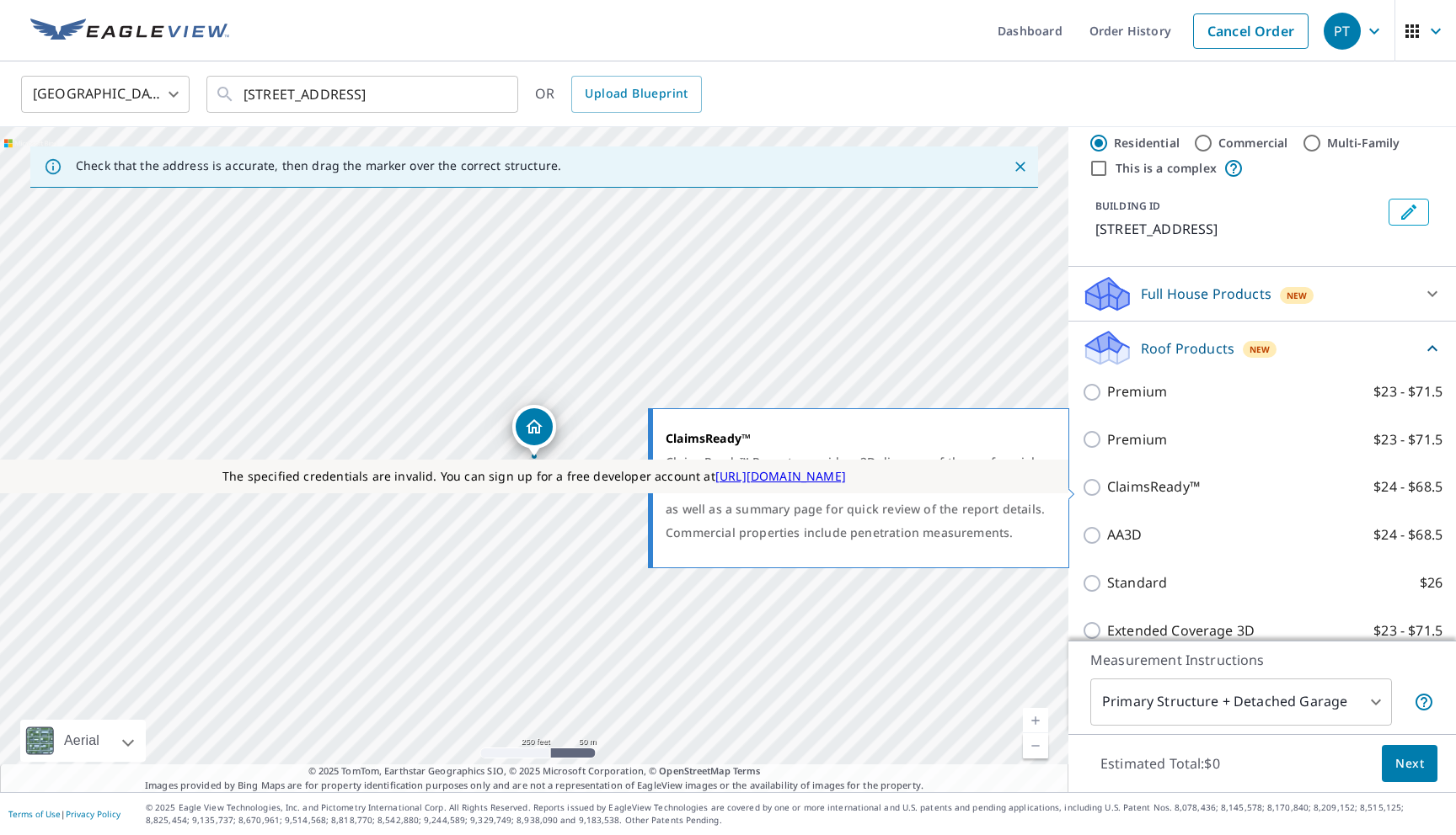
click at [1147, 492] on p "ClaimsReady™" at bounding box center [1153, 487] width 93 height 21
click at [1107, 492] on input "ClaimsReady™ $24 - $68.5" at bounding box center [1094, 487] width 25 height 20
checkbox input "true"
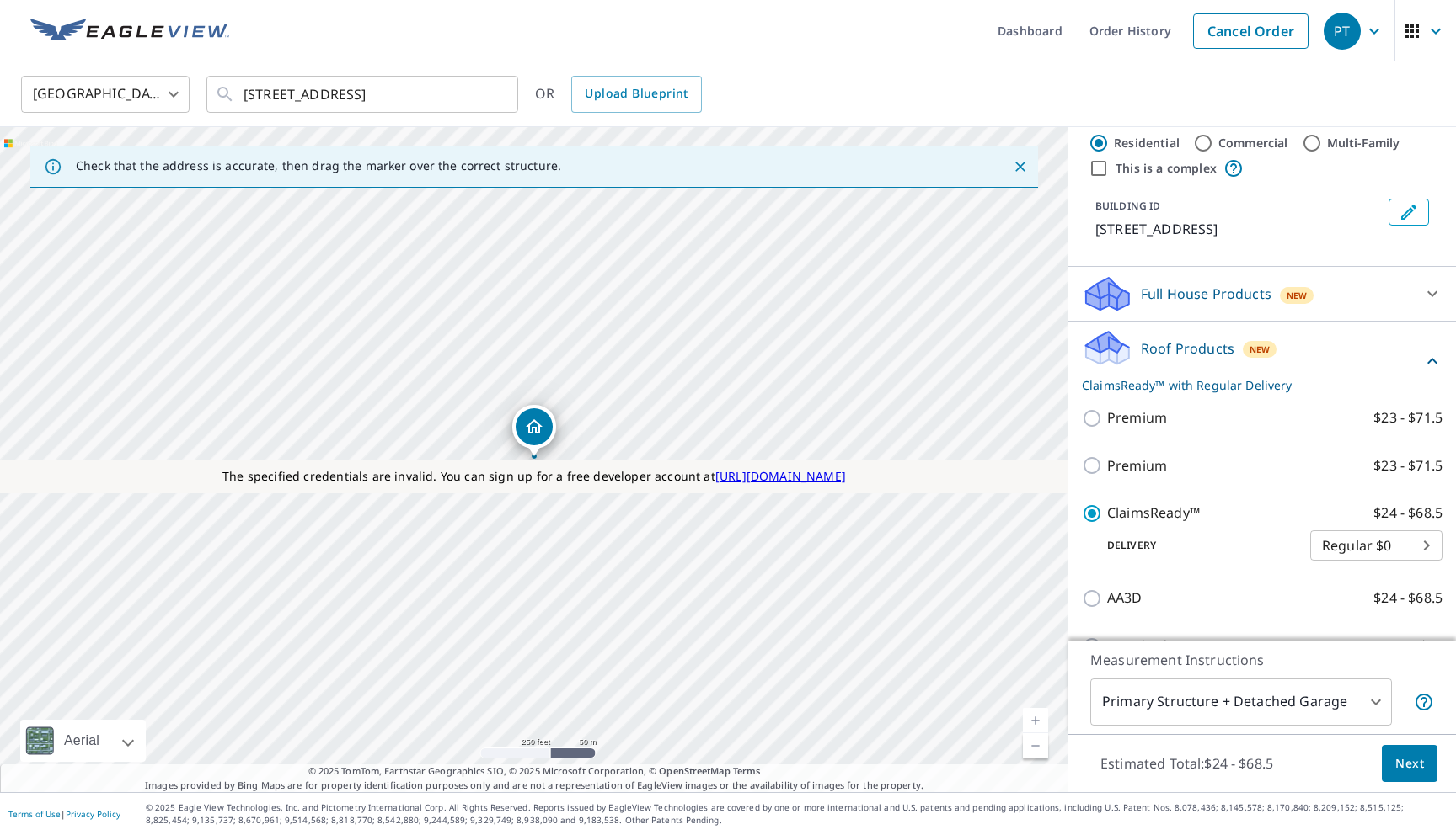
click at [1234, 696] on body "PT PT Dashboard Order History Cancel Order PT United States US ​ 2 2nd St Colon…" at bounding box center [728, 417] width 1456 height 835
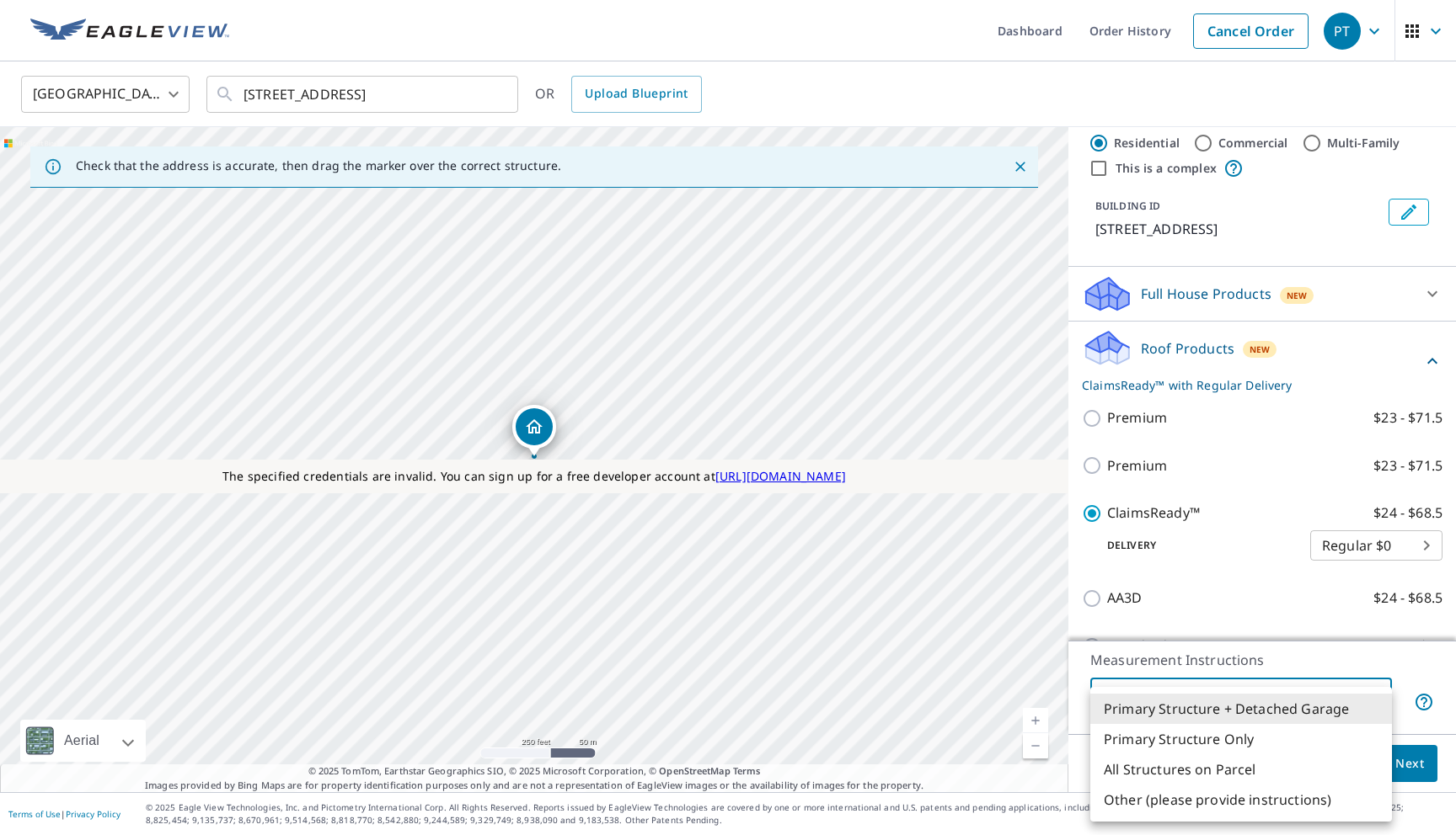
click at [1207, 763] on li "All Structures on Parcel" at bounding box center [1241, 770] width 302 height 31
type input "3"
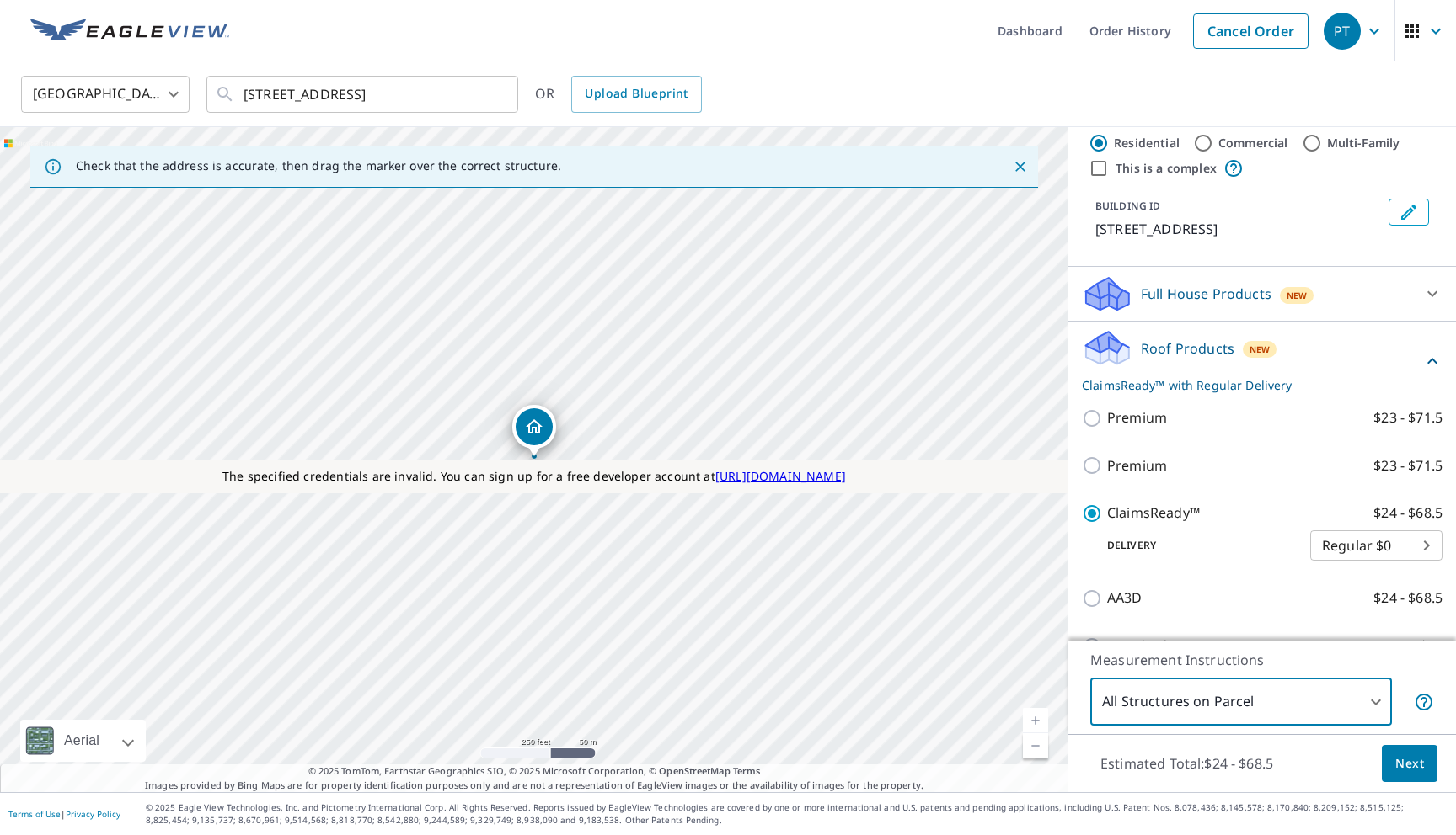
click at [1409, 769] on span "Next" at bounding box center [1409, 764] width 29 height 21
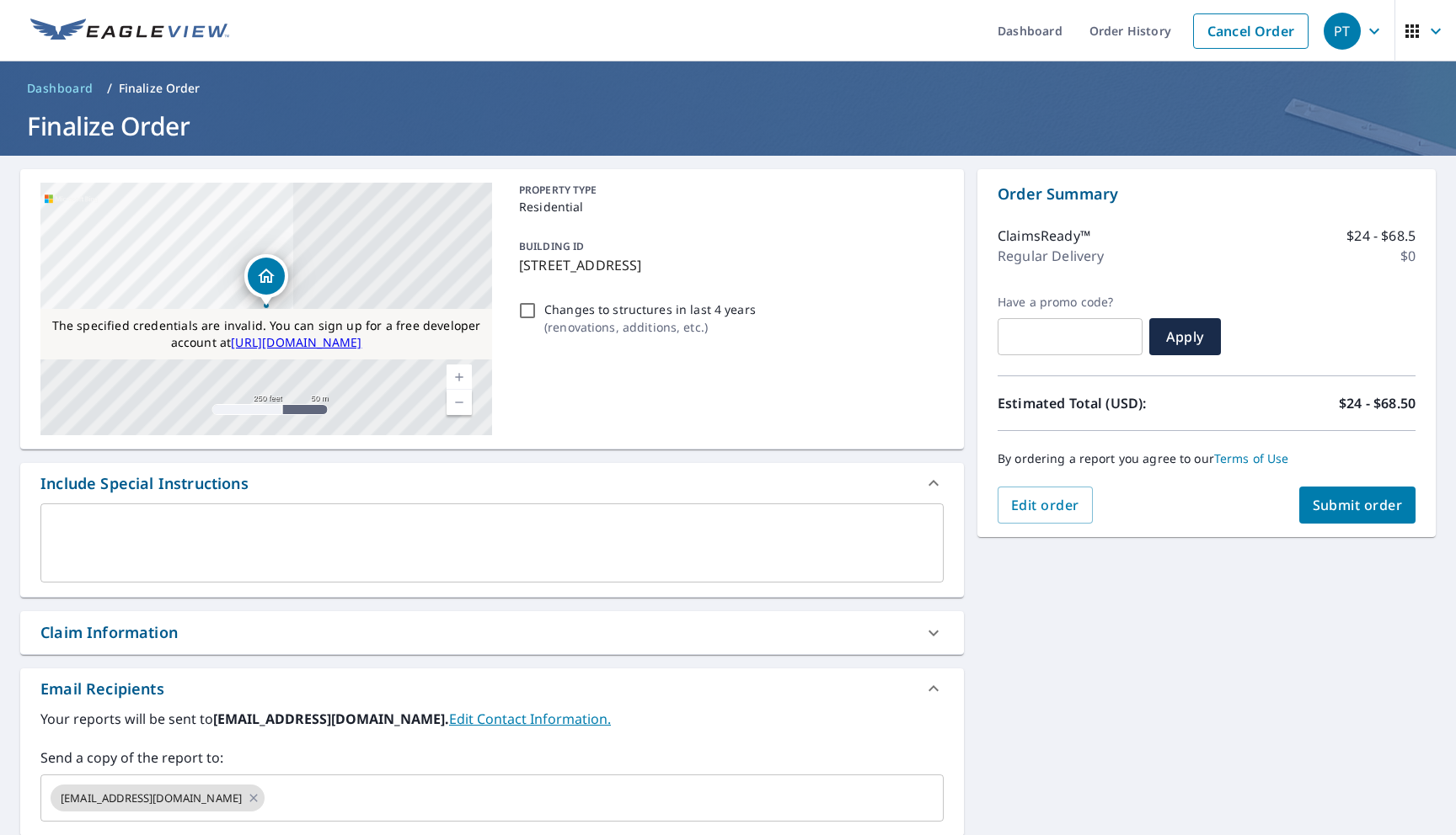
click at [1335, 530] on div "Order Summary ClaimsReady™ $24 - $68.5 Regular Delivery $0 Have a promo code? ​…" at bounding box center [1206, 353] width 458 height 368
click at [1335, 501] on span "Submit order" at bounding box center [1357, 504] width 90 height 18
checkbox input "true"
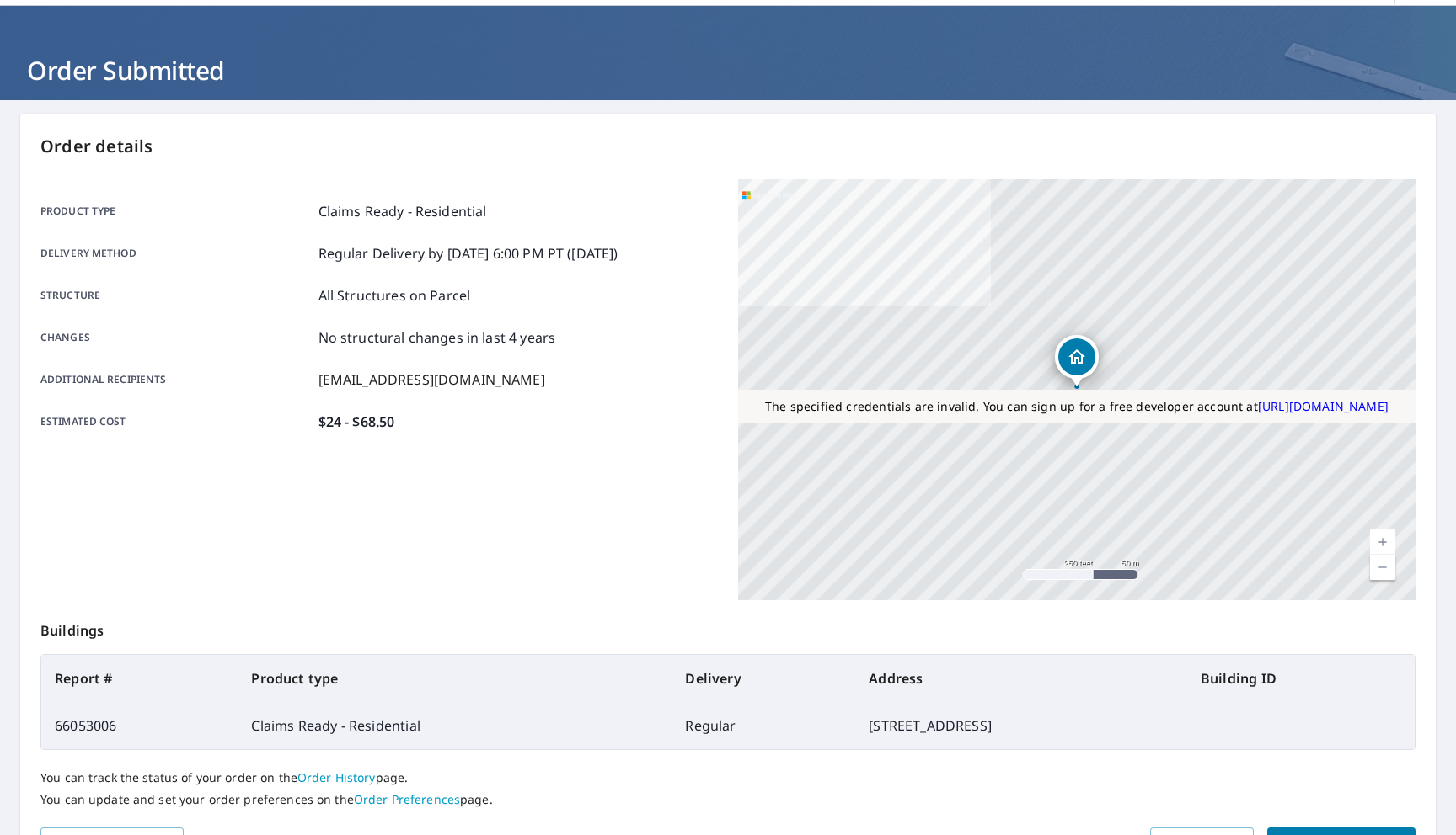
scroll to position [155, 0]
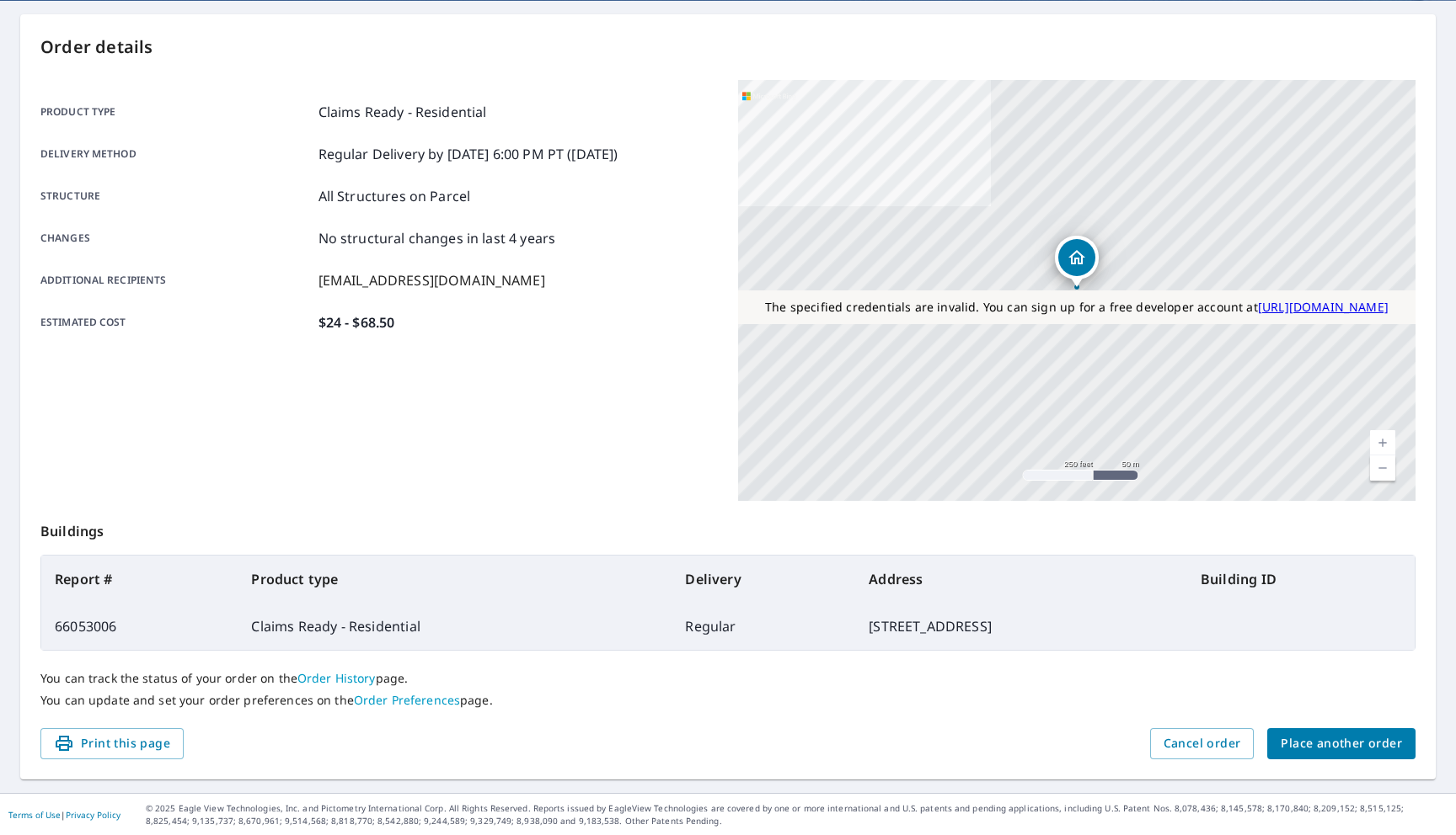
click at [74, 623] on td "66053006" at bounding box center [139, 626] width 196 height 47
copy td "66053006"
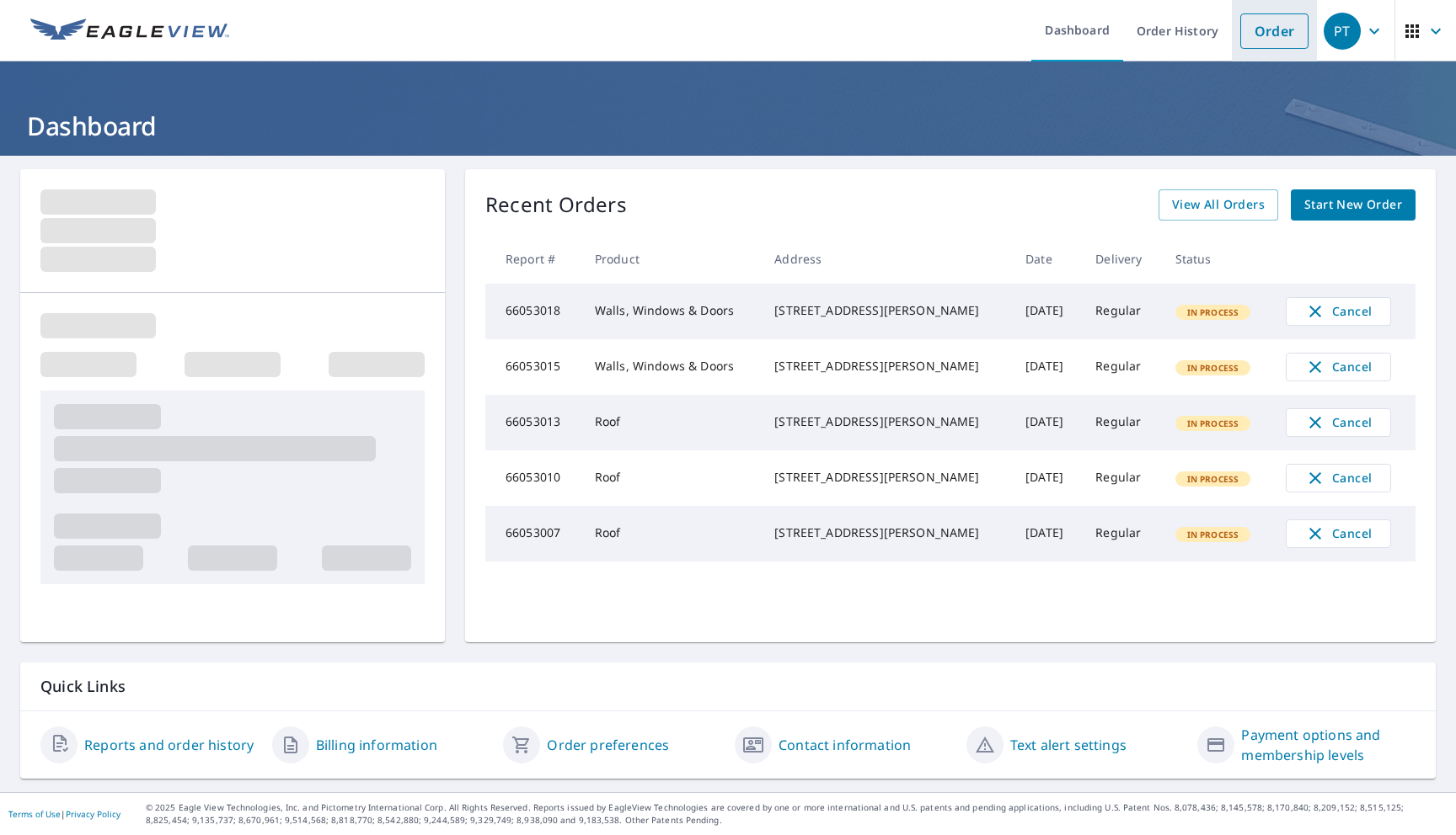
click at [1265, 36] on link "Order" at bounding box center [1274, 31] width 68 height 36
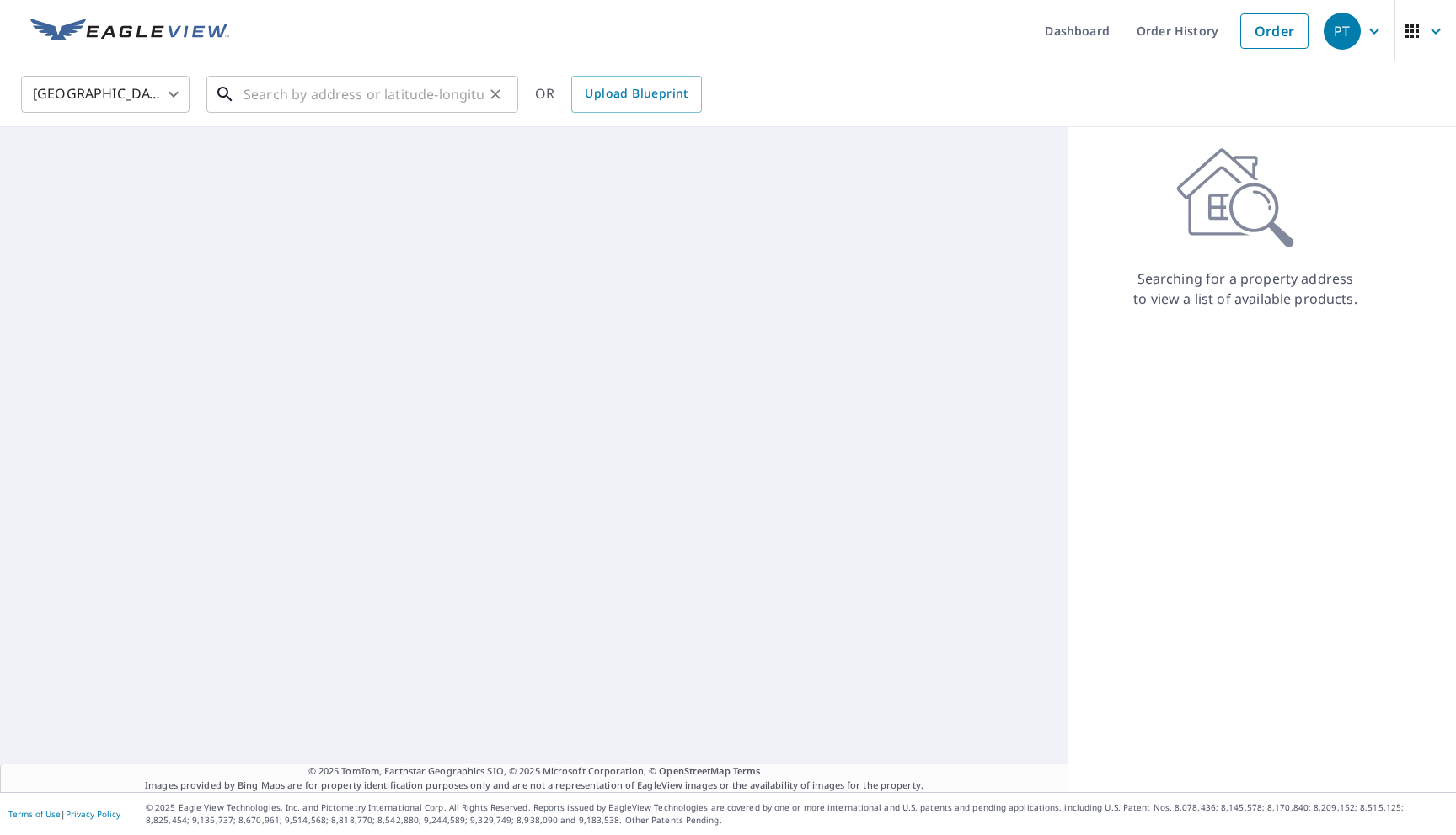
click at [436, 103] on input "text" at bounding box center [363, 94] width 240 height 47
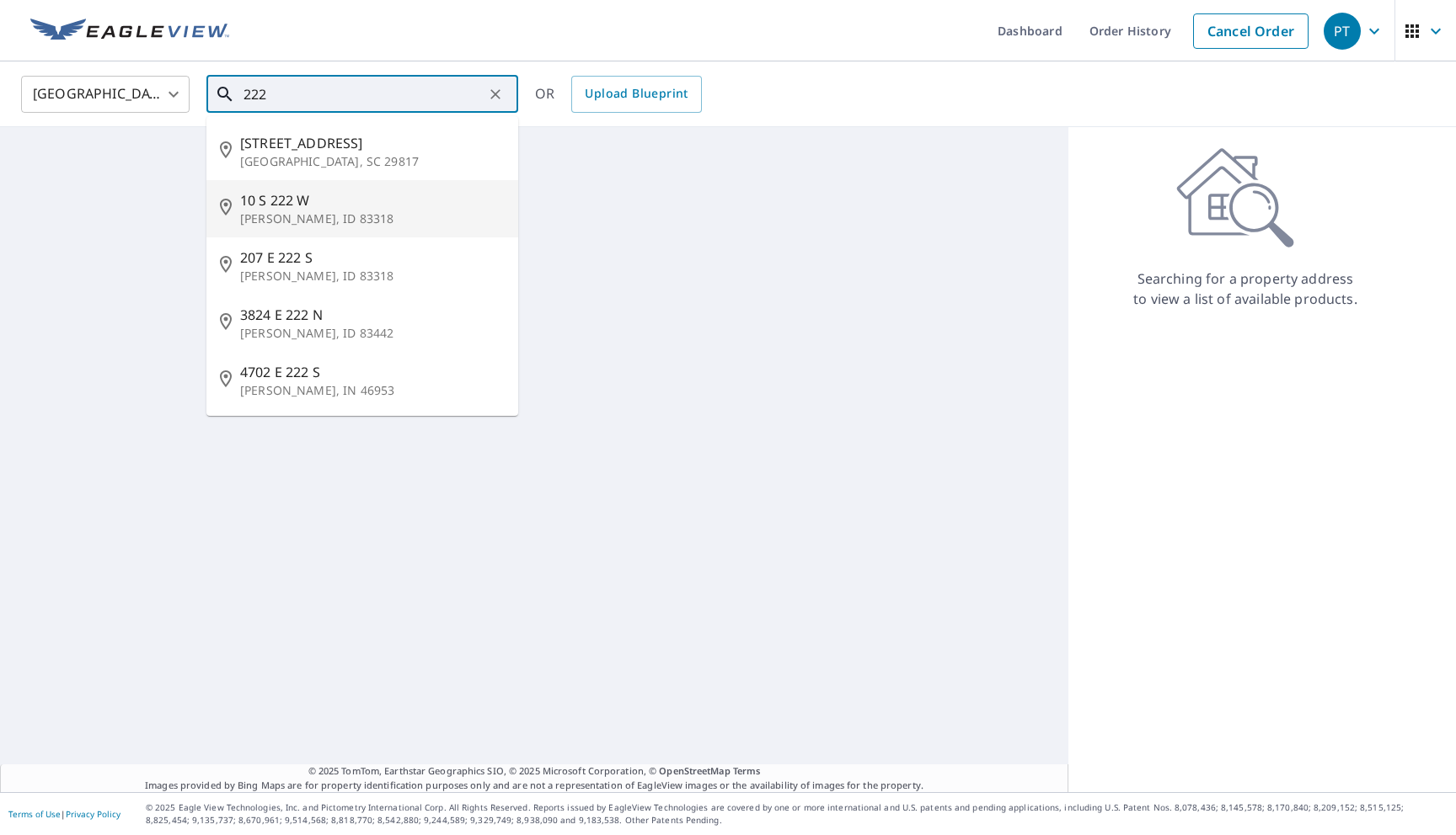
click at [328, 186] on li "[STREET_ADDRESS][PERSON_NAME]" at bounding box center [361, 209] width 312 height 58
type input "[STREET_ADDRESS][PERSON_NAME]"
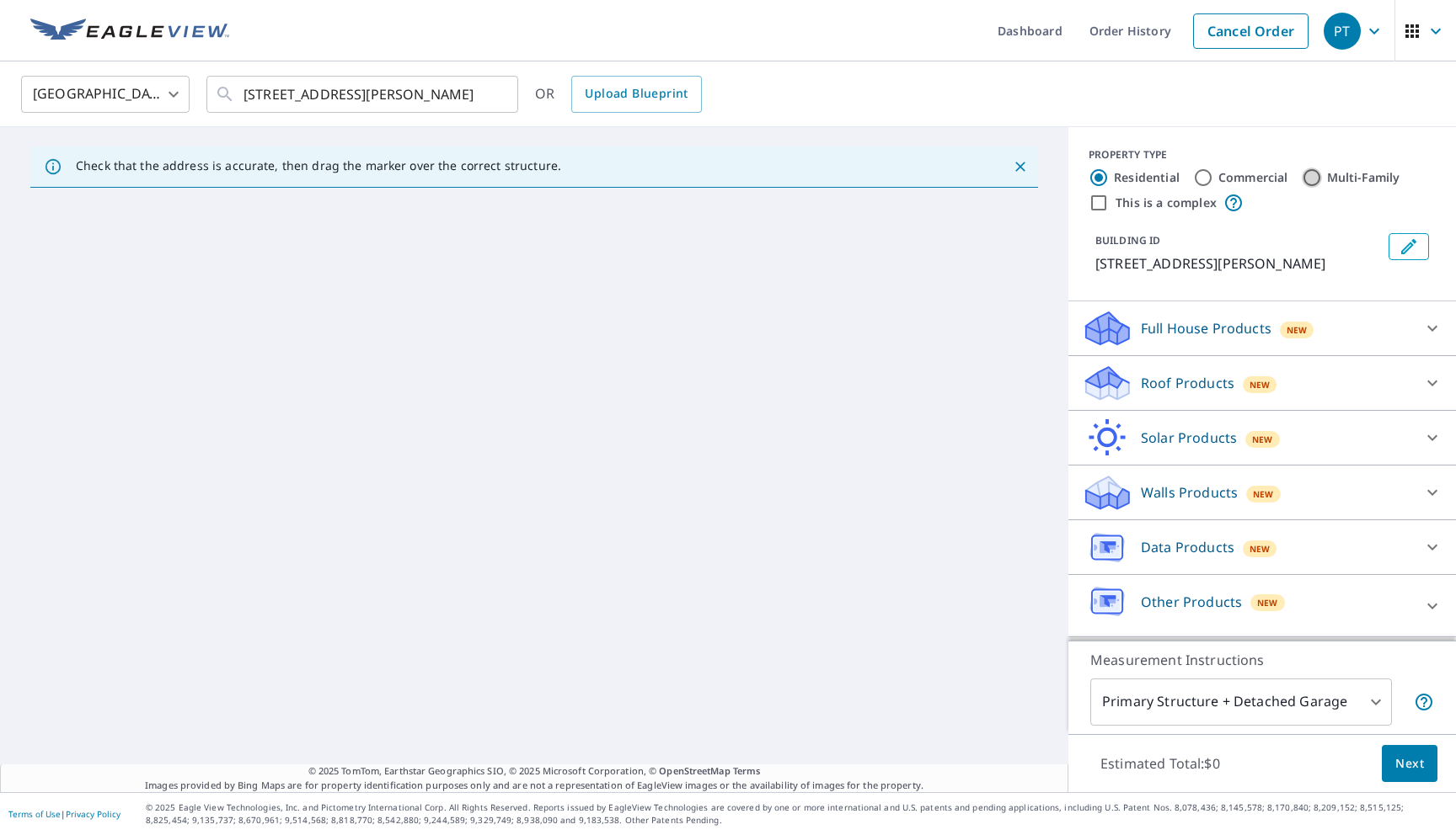
click at [1317, 180] on input "Multi-Family" at bounding box center [1311, 177] width 20 height 20
radio input "true"
type input "2"
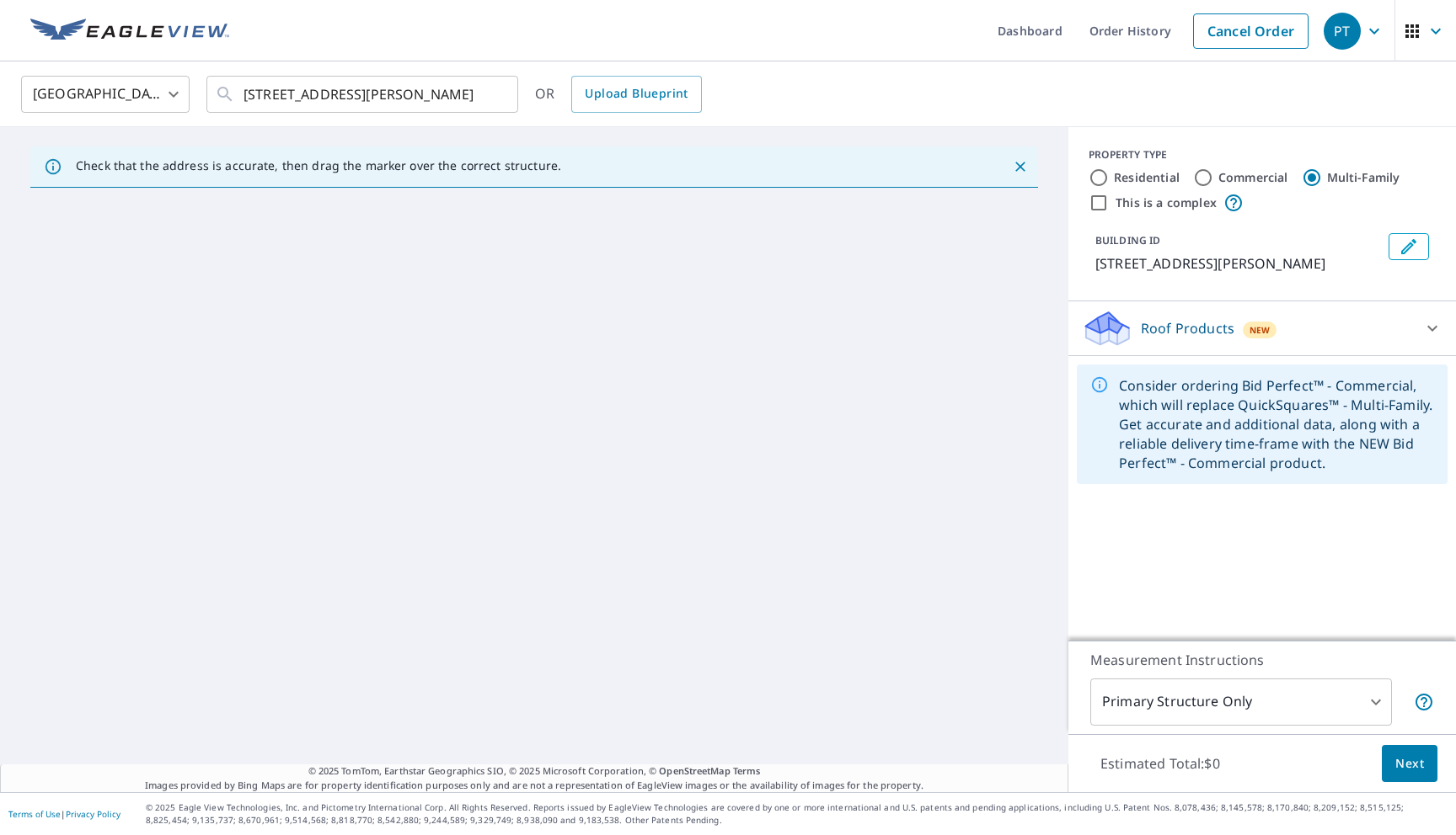
click at [1238, 325] on div "Roof Products New" at bounding box center [1247, 328] width 330 height 39
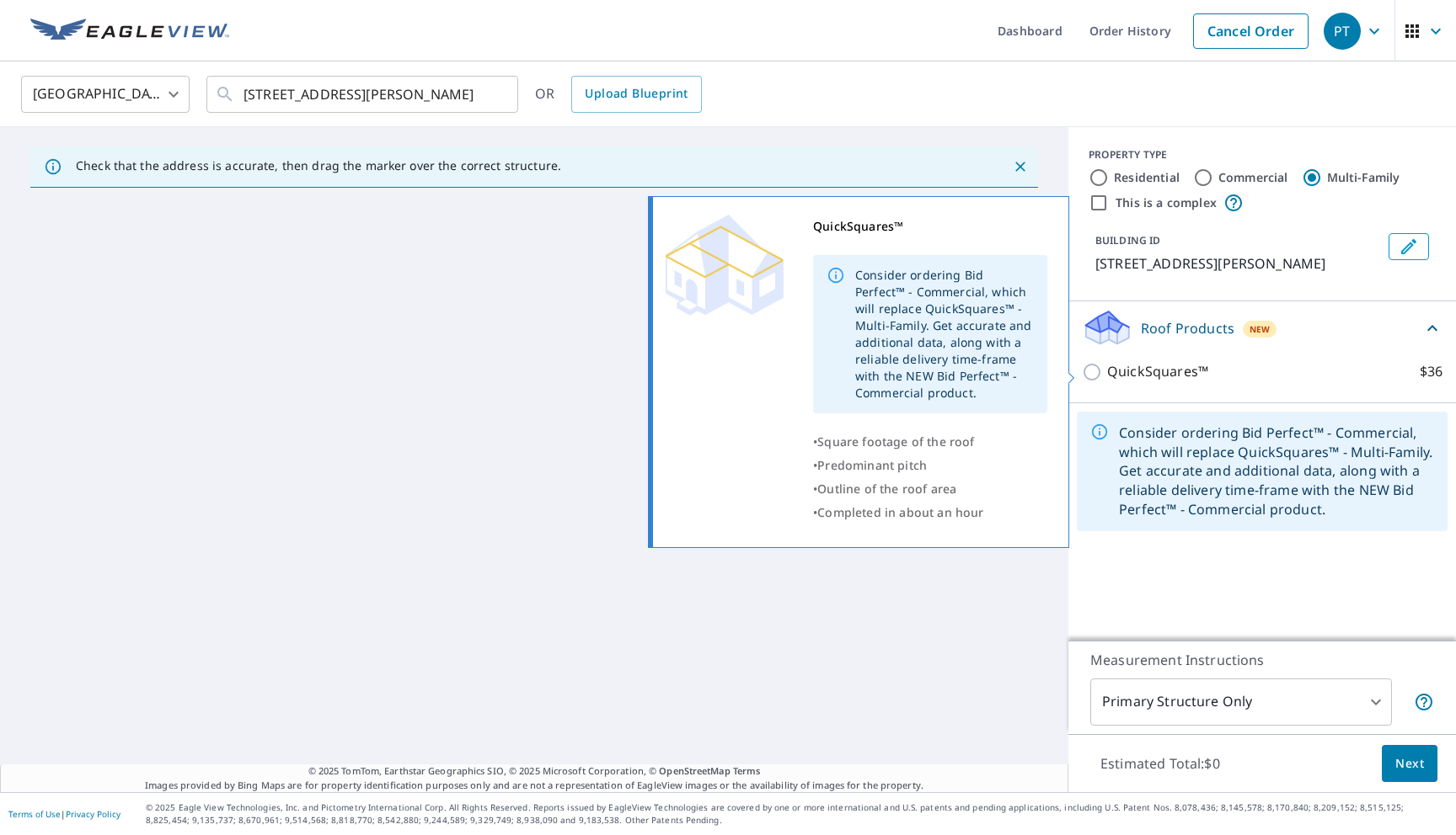
click at [1159, 373] on p "QuickSquares™" at bounding box center [1157, 372] width 101 height 21
click at [1107, 373] on input "QuickSquares™ $36" at bounding box center [1094, 372] width 25 height 20
checkbox input "true"
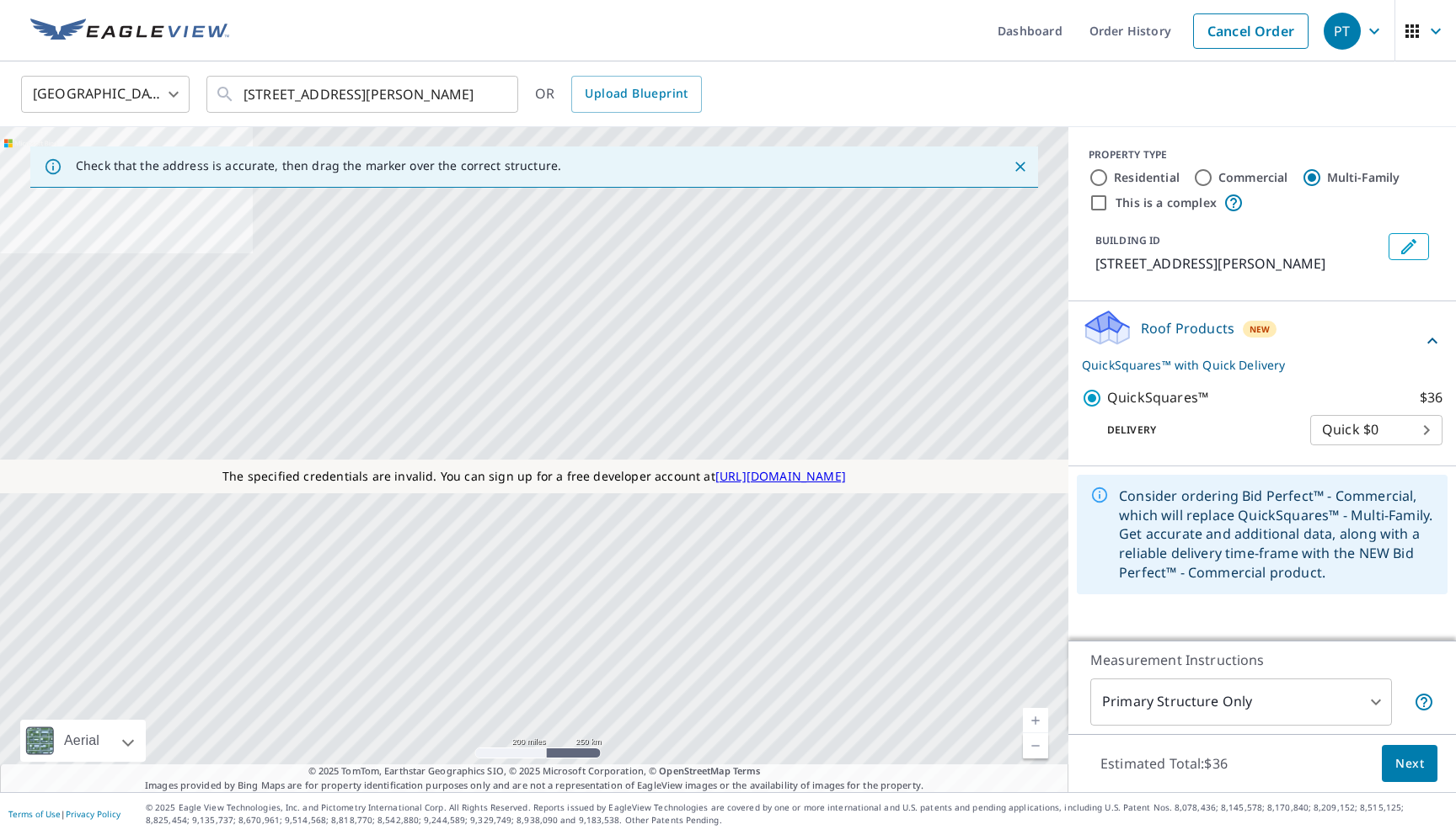
click at [1173, 691] on body "PT PT Dashboard Order History Cancel Order PT United States US ​ 10 S 222 W Bur…" at bounding box center [728, 417] width 1456 height 835
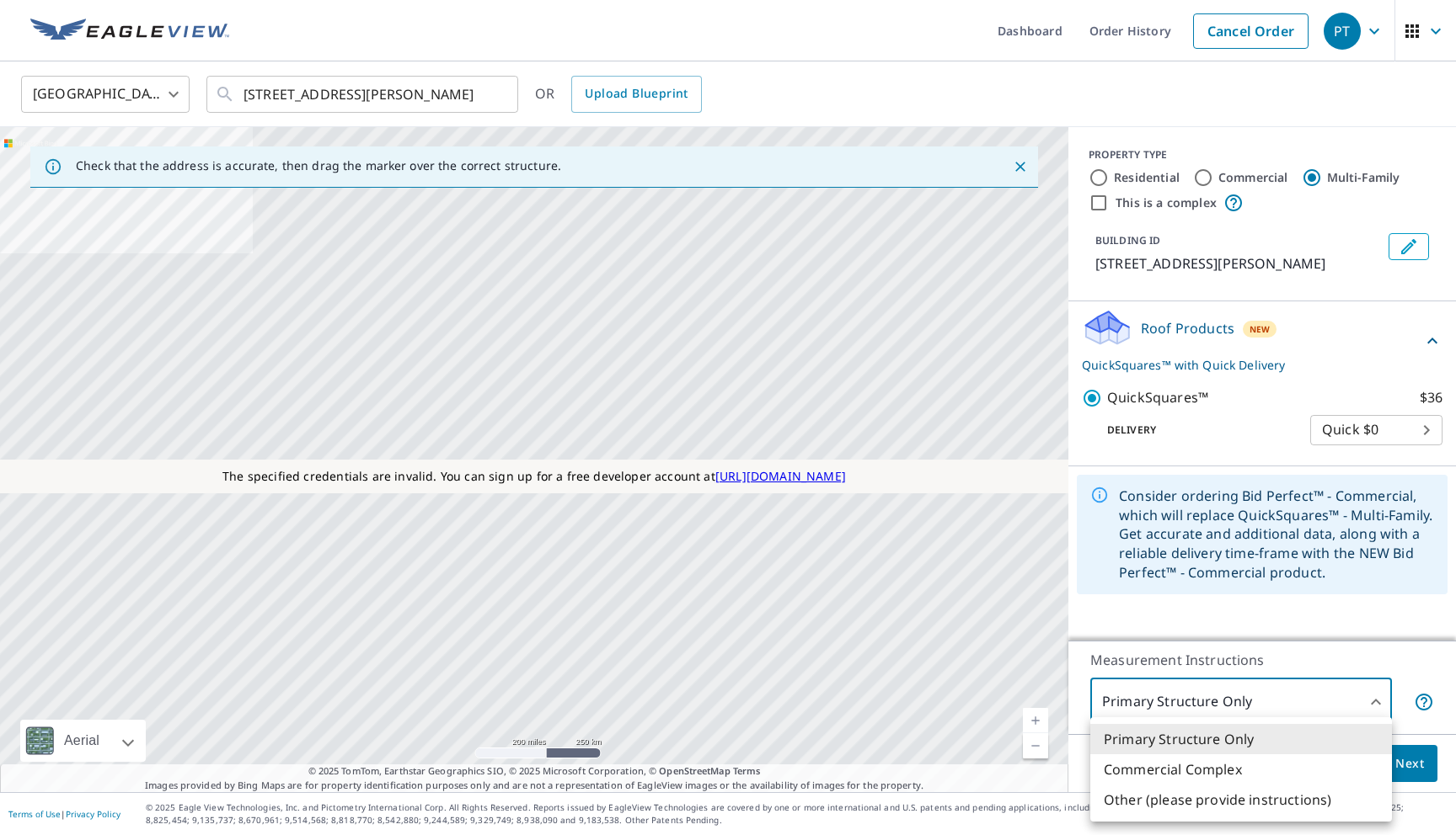
click at [1164, 805] on li "Other (please provide instructions)" at bounding box center [1241, 799] width 302 height 31
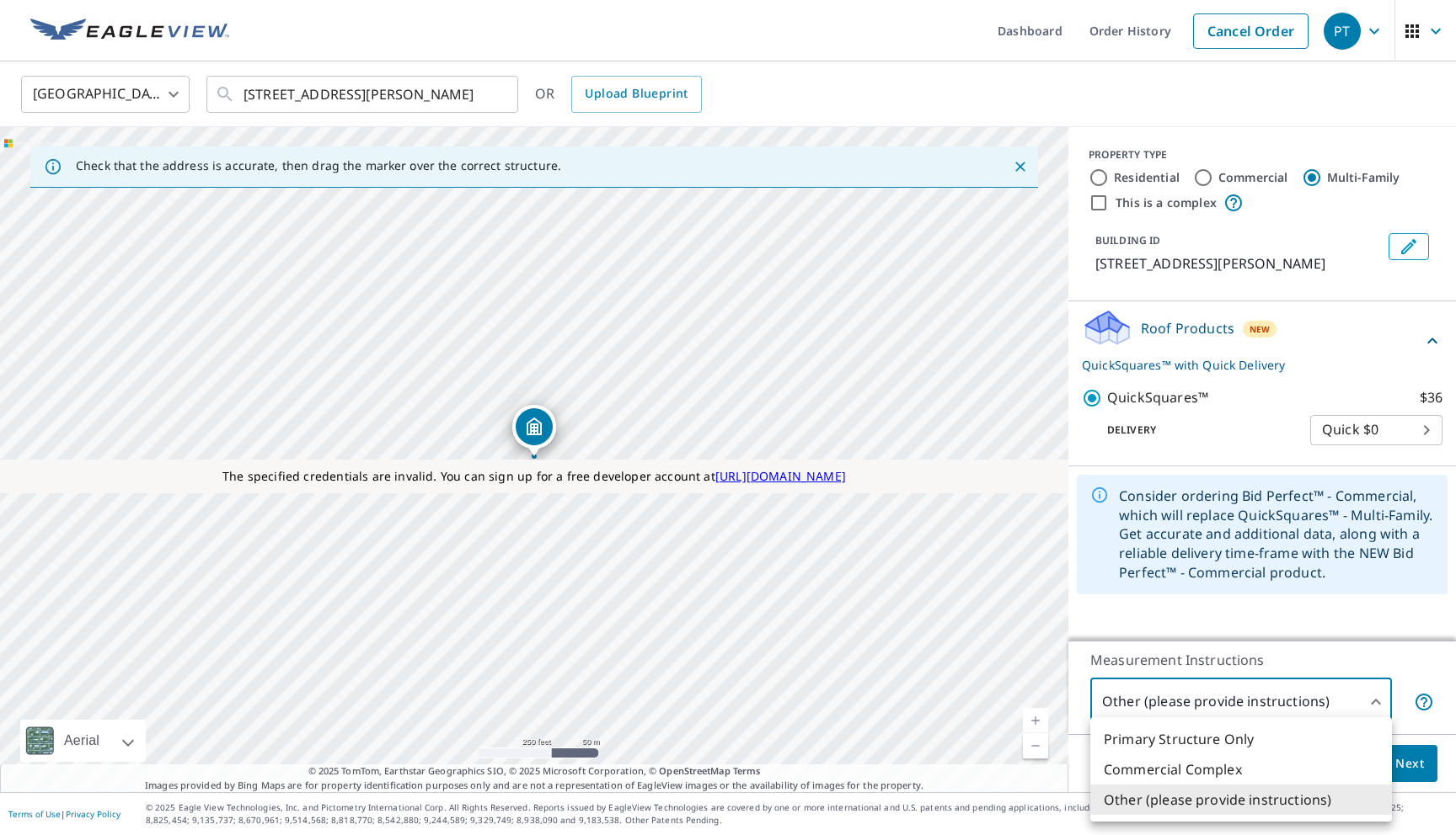
click at [1155, 700] on body "PT PT Dashboard Order History Cancel Order PT United States US ​ 10 S 222 W Bur…" at bounding box center [728, 417] width 1456 height 835
click at [1134, 736] on li "Primary Structure Only" at bounding box center [1241, 739] width 302 height 31
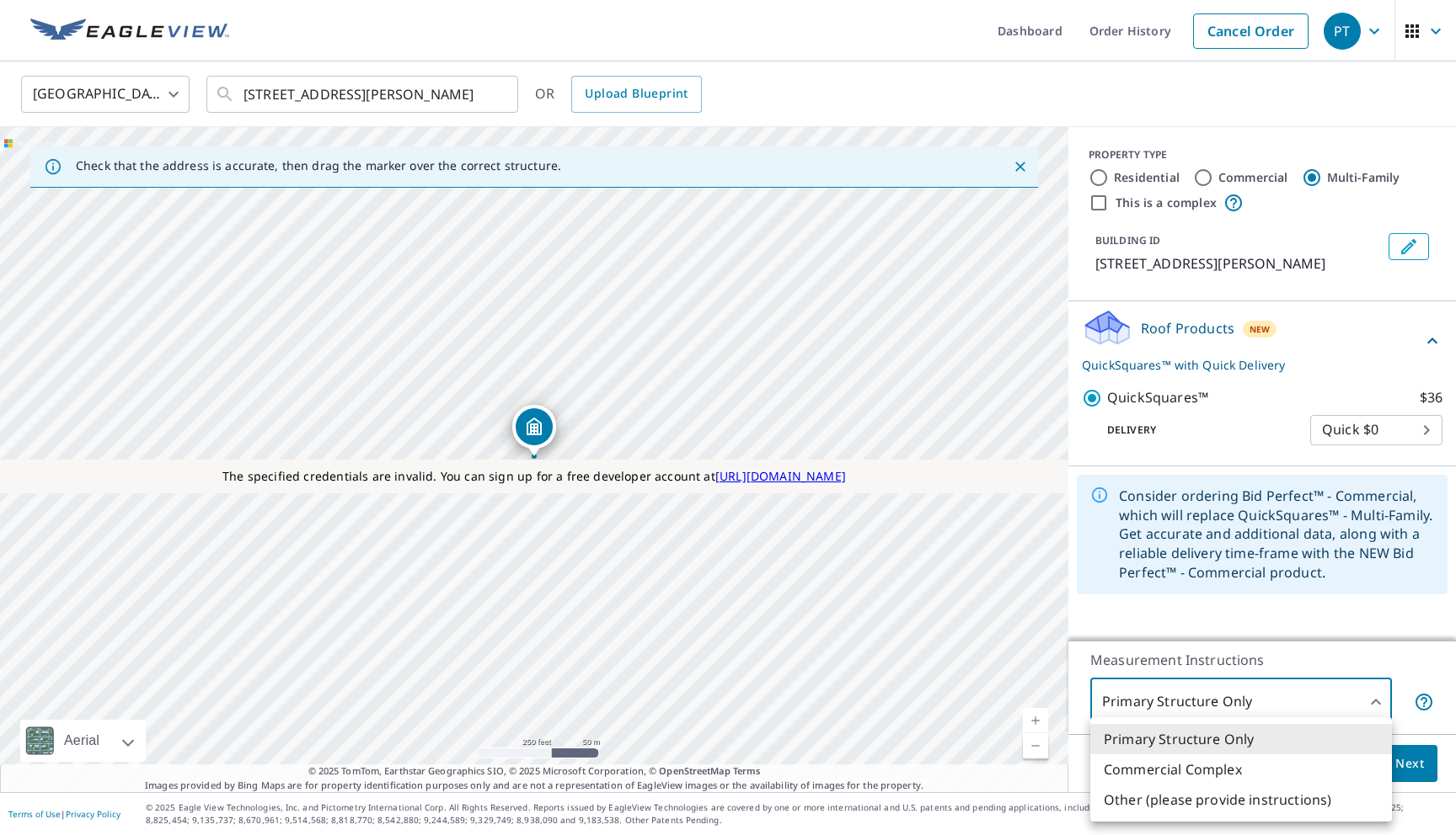
click at [1144, 691] on body "PT PT Dashboard Order History Cancel Order PT United States US ​ 10 S 222 W Bur…" at bounding box center [728, 417] width 1456 height 835
click at [1126, 791] on li "Other (please provide instructions)" at bounding box center [1241, 799] width 302 height 31
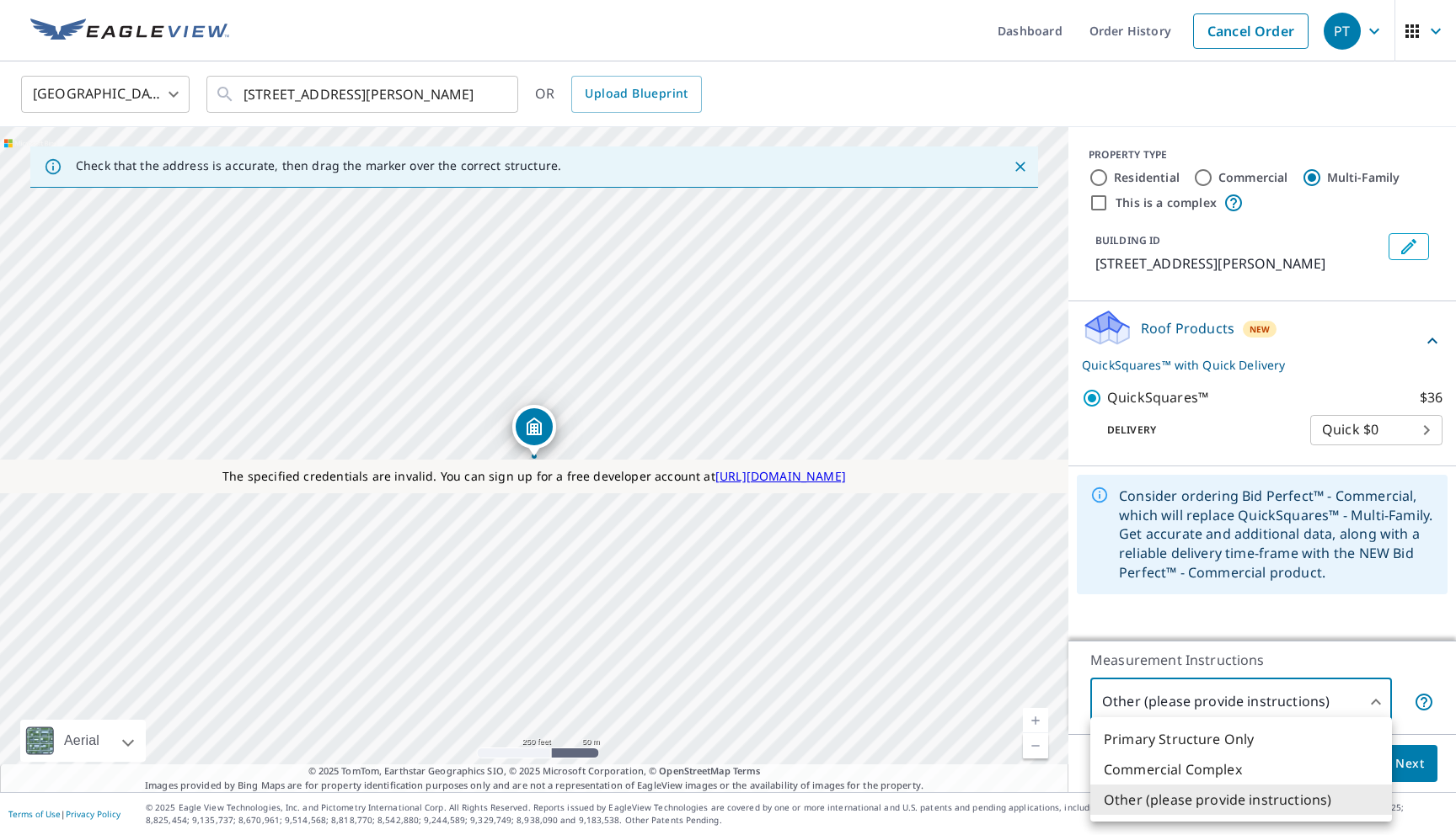
click at [1163, 718] on body "PT PT Dashboard Order History Cancel Order PT United States US ​ 10 S 222 W Bur…" at bounding box center [728, 417] width 1456 height 835
click at [1147, 770] on li "Commercial Complex" at bounding box center [1241, 770] width 302 height 31
type input "4"
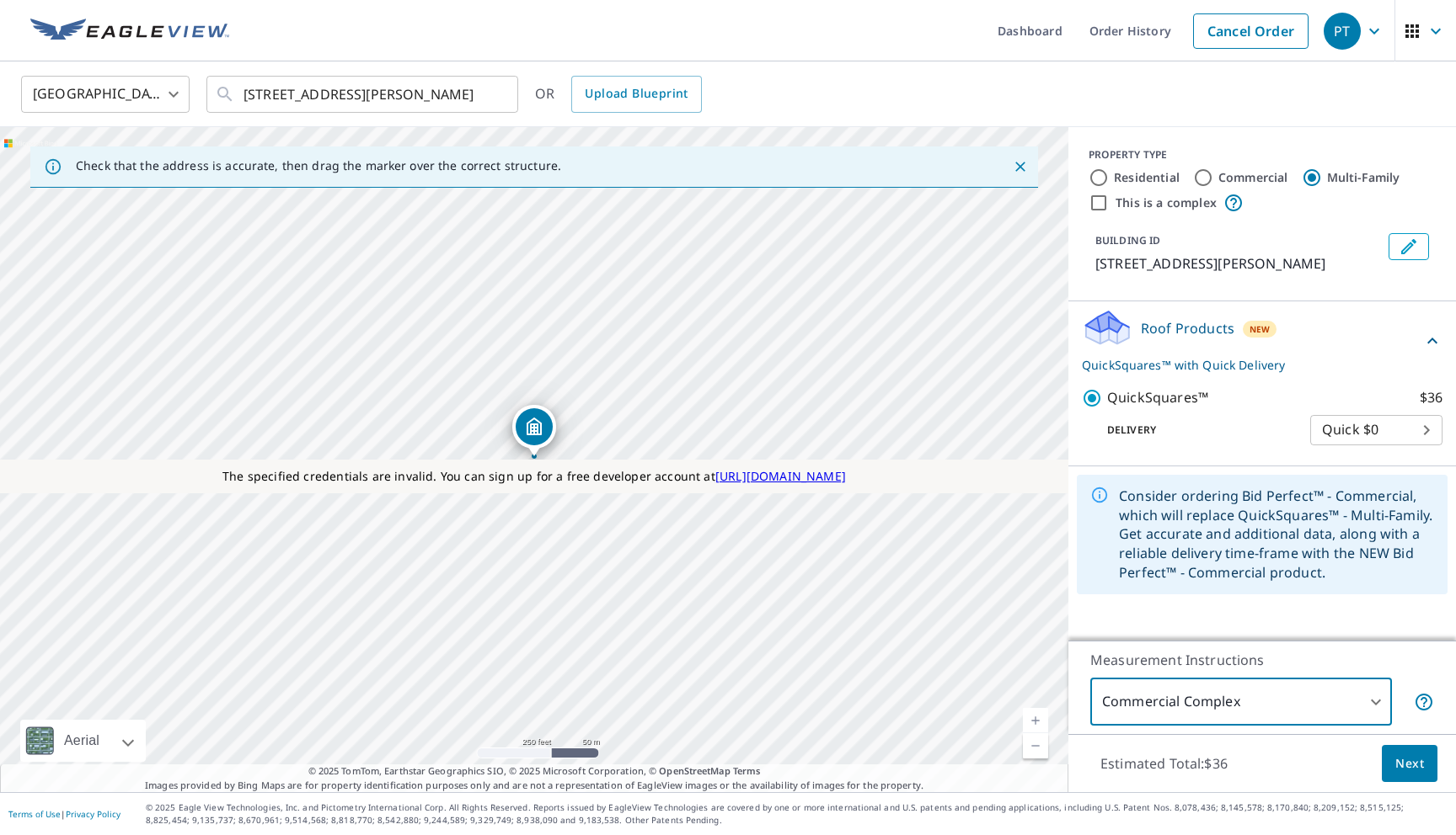
click at [1397, 776] on button "Next" at bounding box center [1410, 763] width 56 height 38
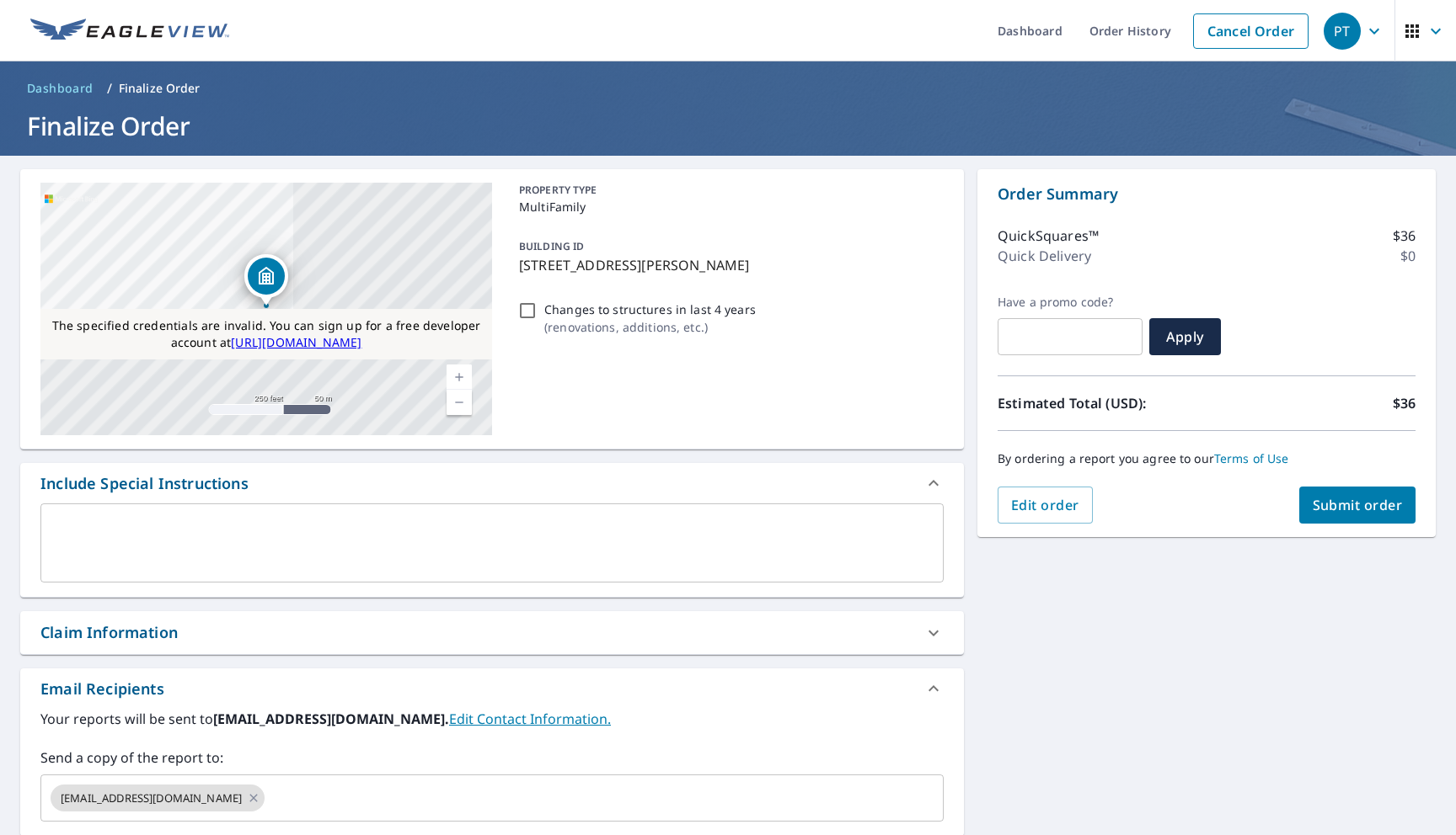
click at [1343, 516] on button "Submit order" at bounding box center [1357, 505] width 117 height 37
checkbox input "true"
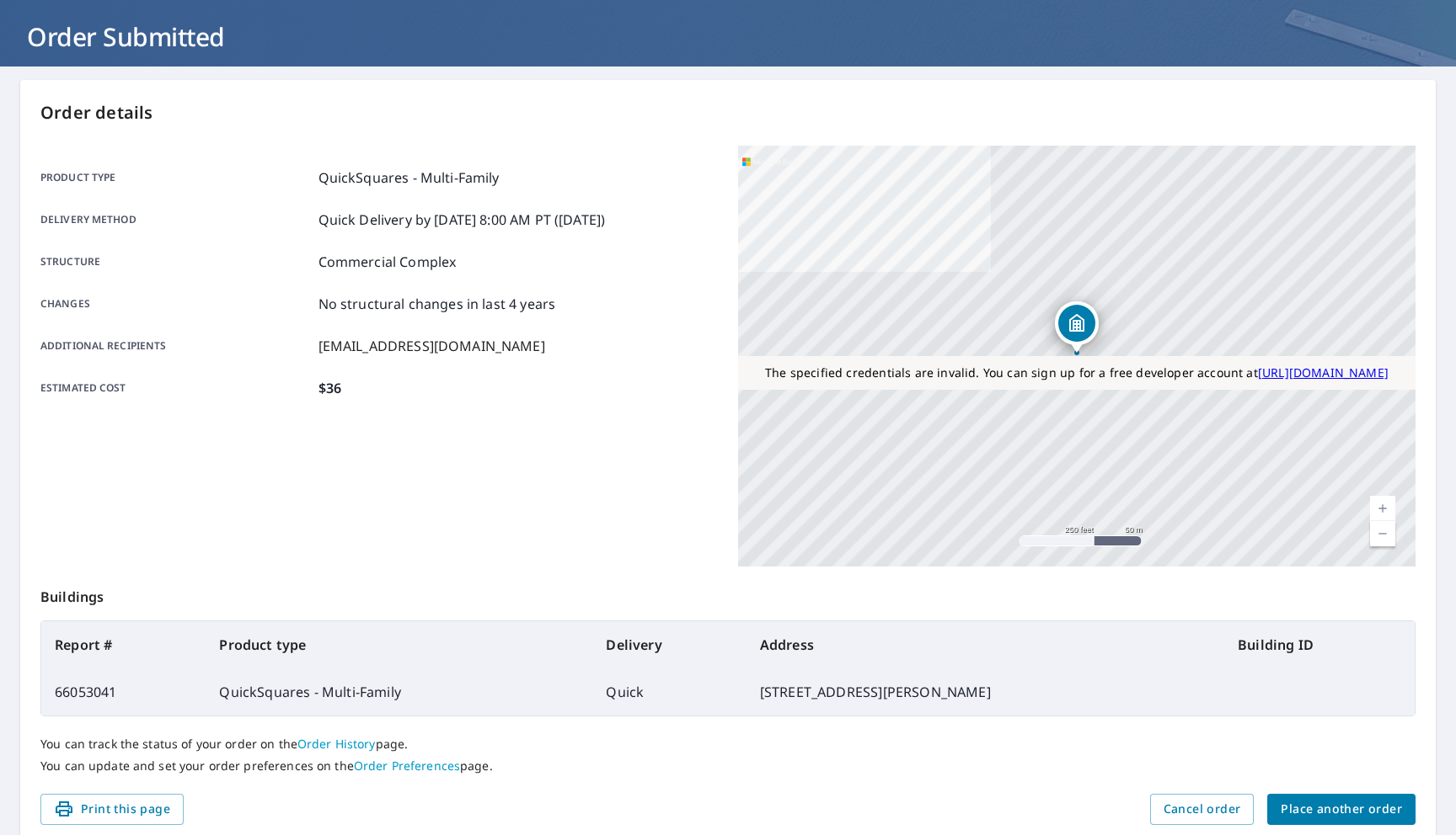
scroll to position [155, 0]
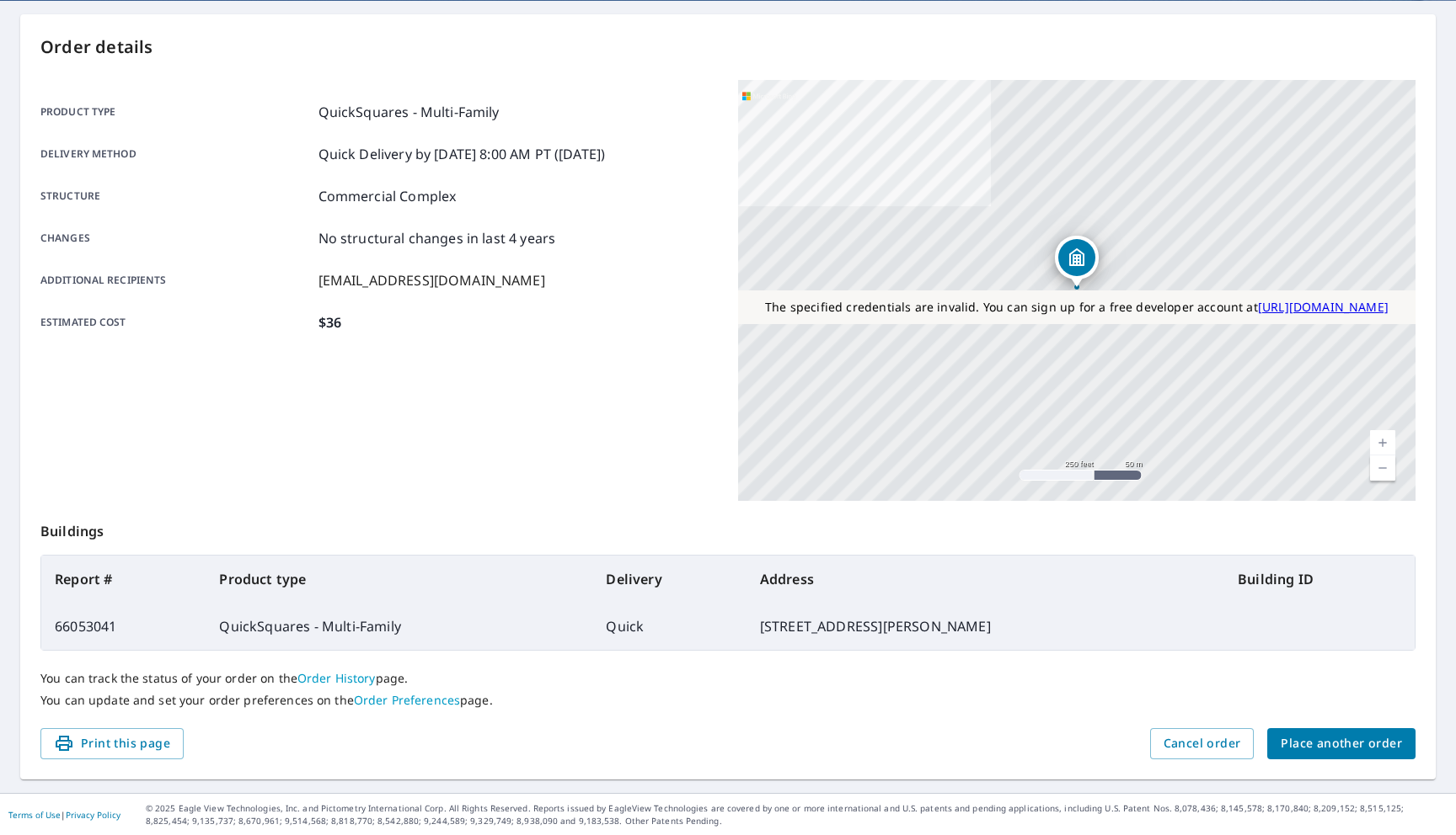
click at [94, 621] on td "66053041" at bounding box center [123, 626] width 164 height 47
copy td "66053041"
click at [1291, 739] on span "Place another order" at bounding box center [1341, 744] width 121 height 21
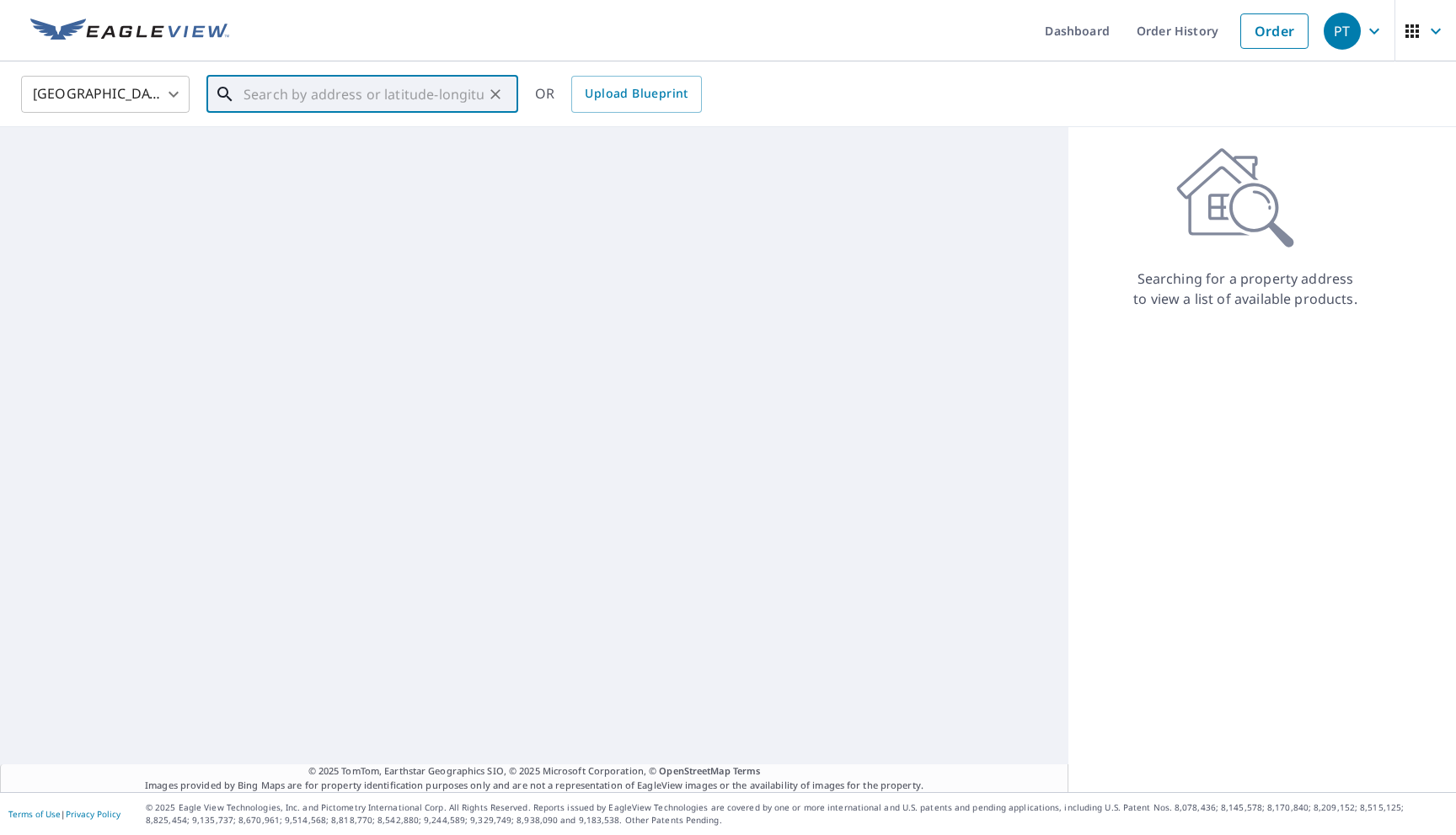
click at [418, 107] on input "text" at bounding box center [363, 94] width 240 height 47
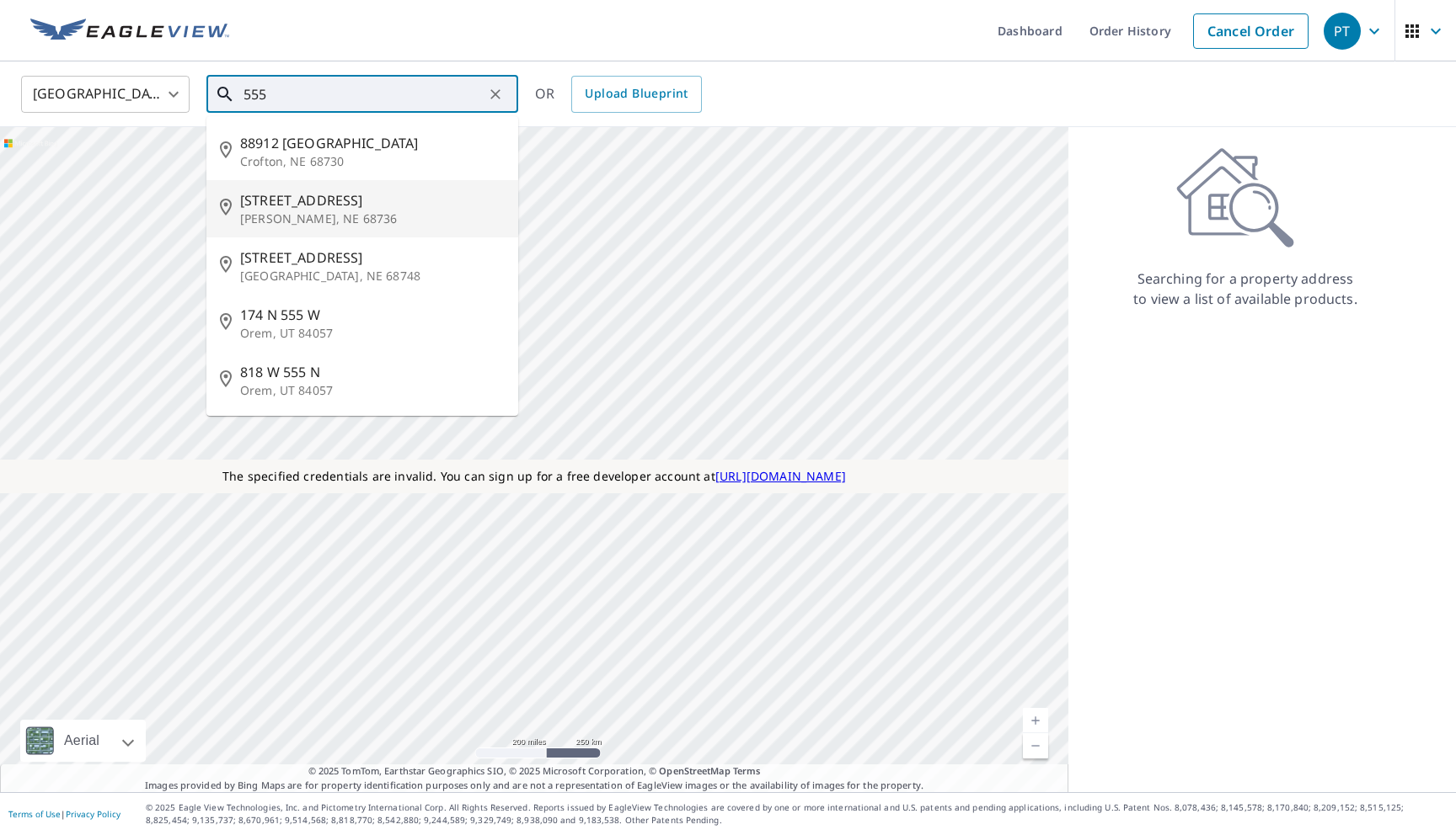
click at [345, 205] on span "88743 555 Ave" at bounding box center [372, 200] width 264 height 20
type input "88743 555 Ave Fordyce, NE 68736"
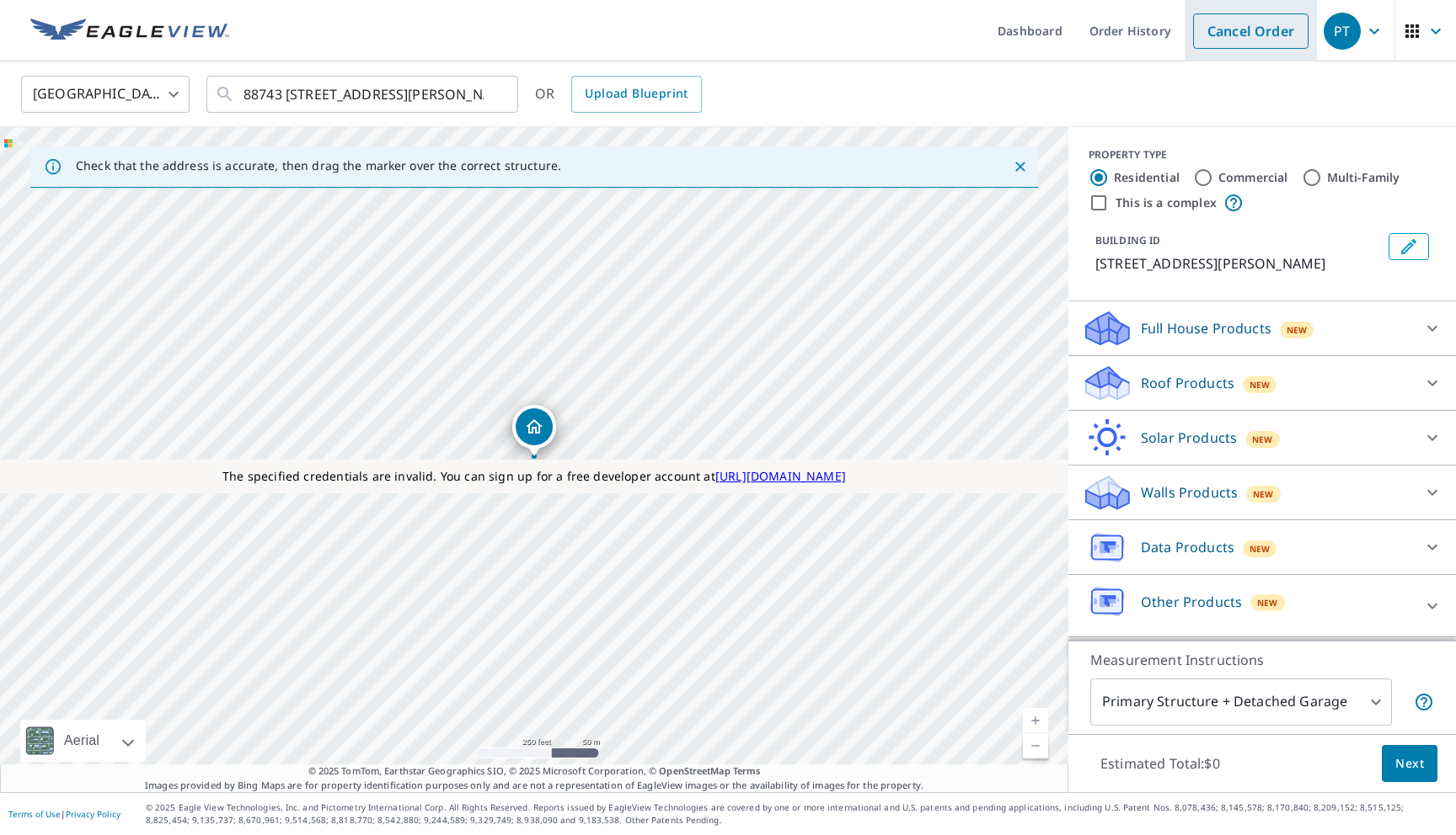
click at [1233, 37] on link "Cancel Order" at bounding box center [1251, 31] width 115 height 36
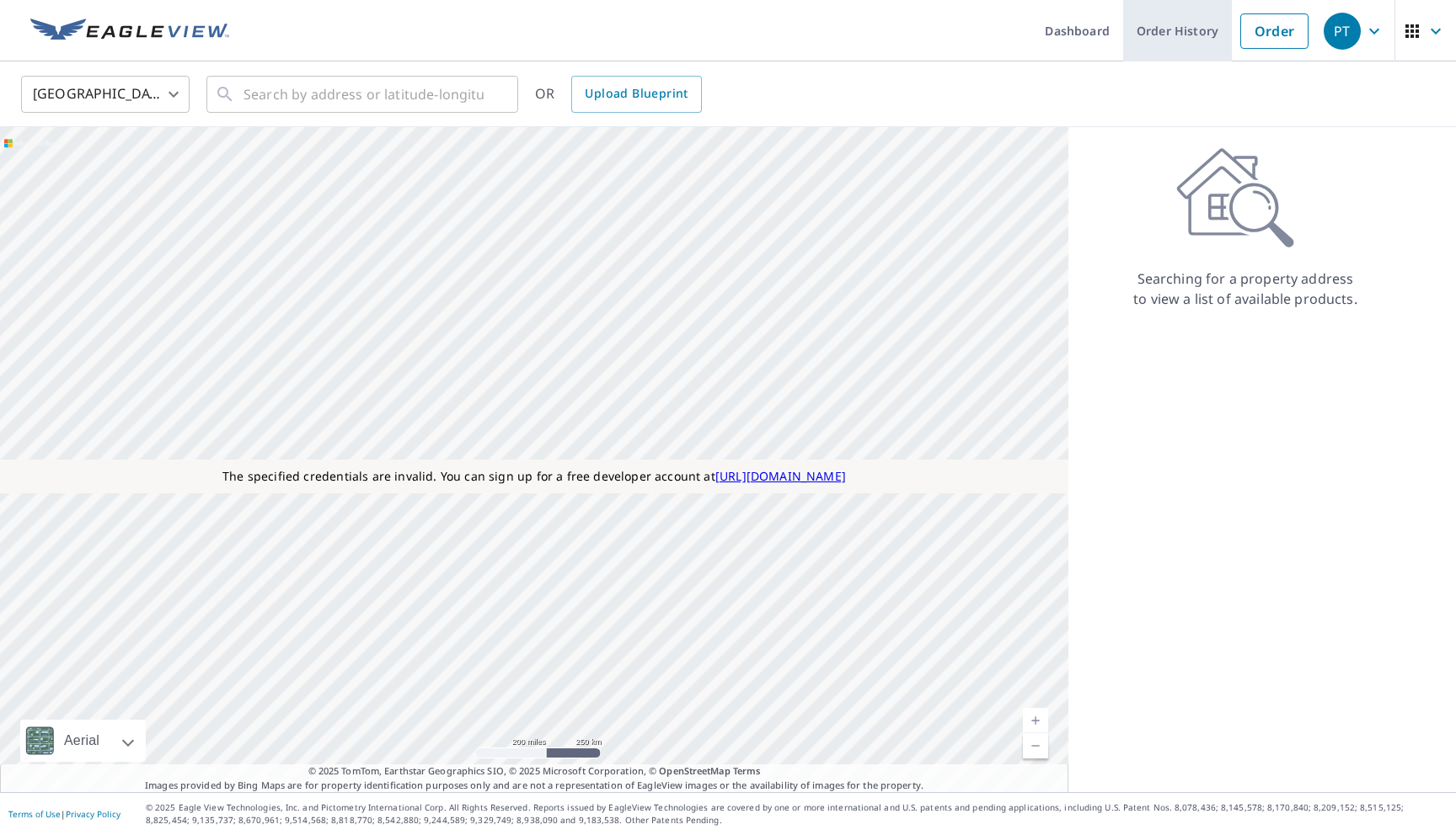
click at [1196, 34] on link "Order History" at bounding box center [1177, 31] width 108 height 61
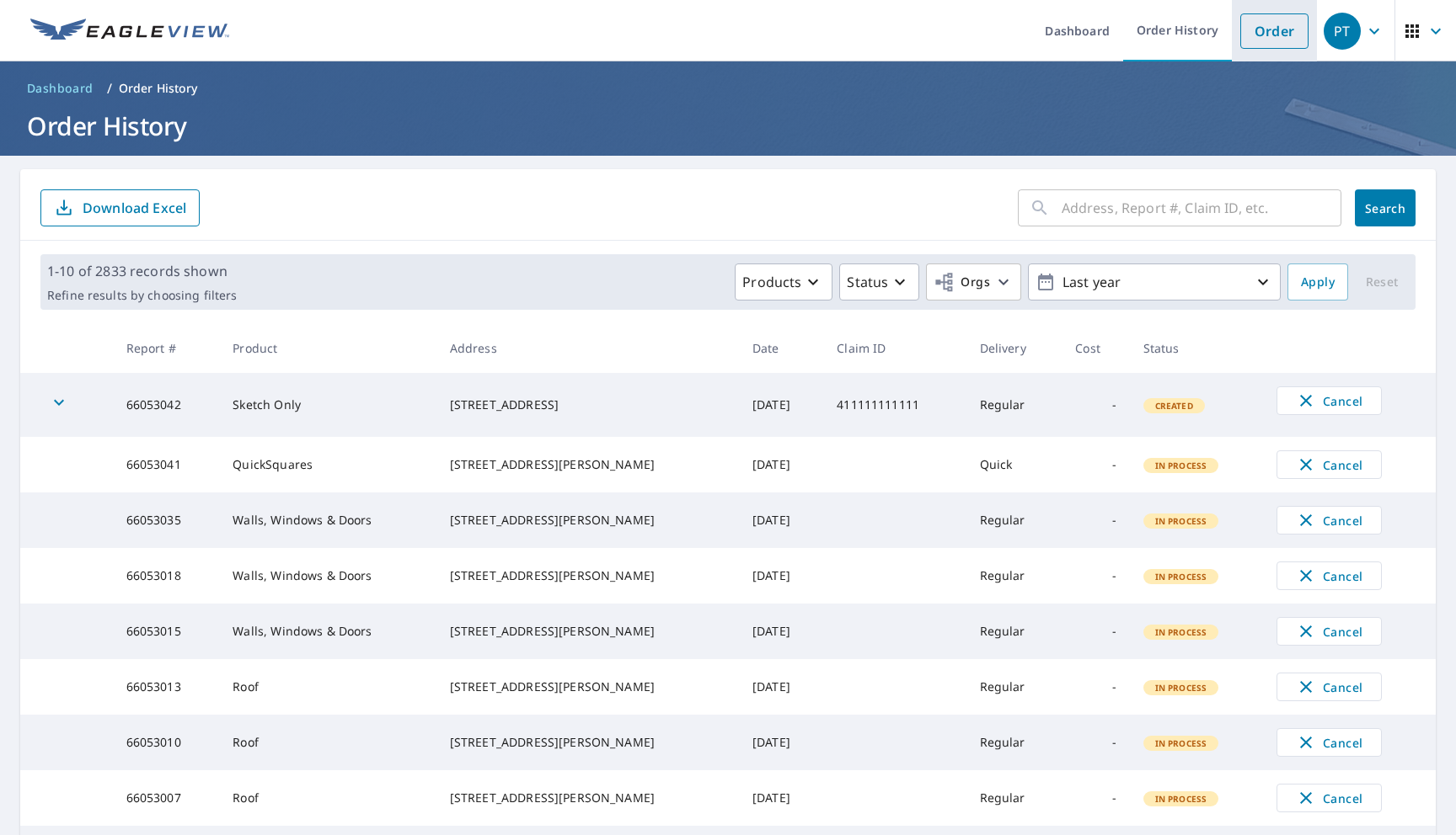
click at [1259, 42] on link "Order" at bounding box center [1274, 31] width 68 height 36
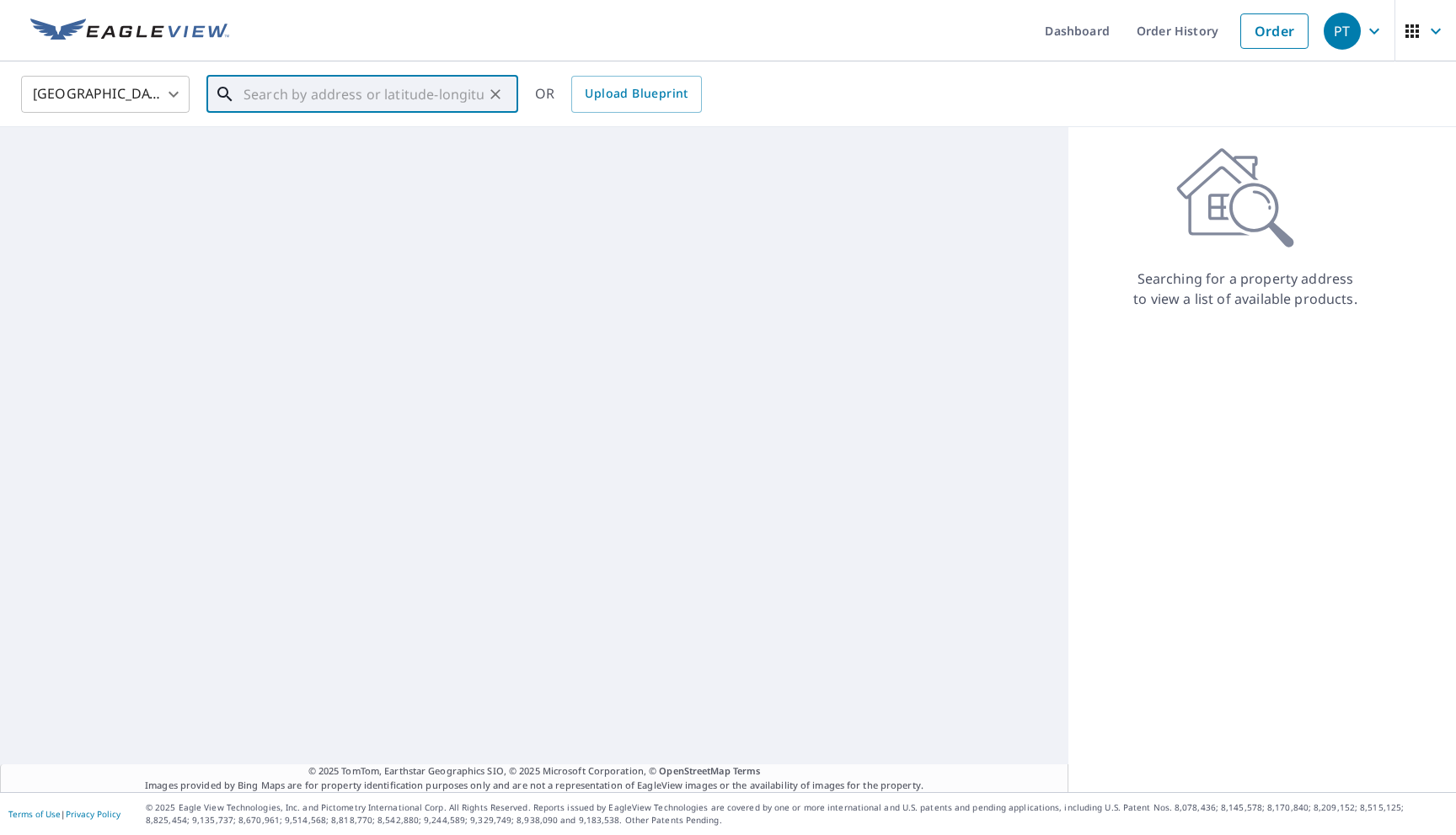
click at [393, 81] on input "text" at bounding box center [363, 94] width 240 height 47
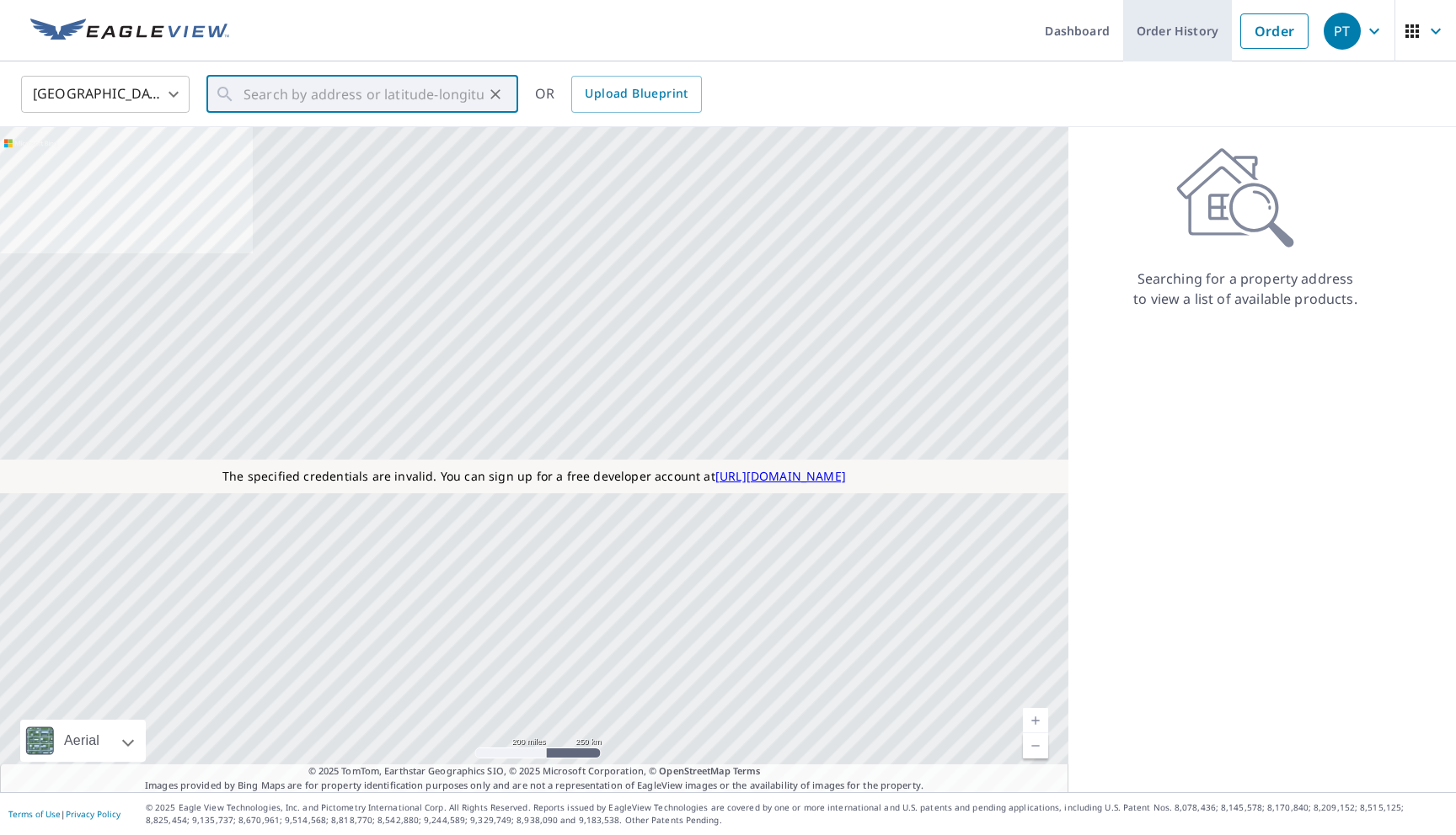
click at [1139, 47] on link "Order History" at bounding box center [1177, 31] width 108 height 61
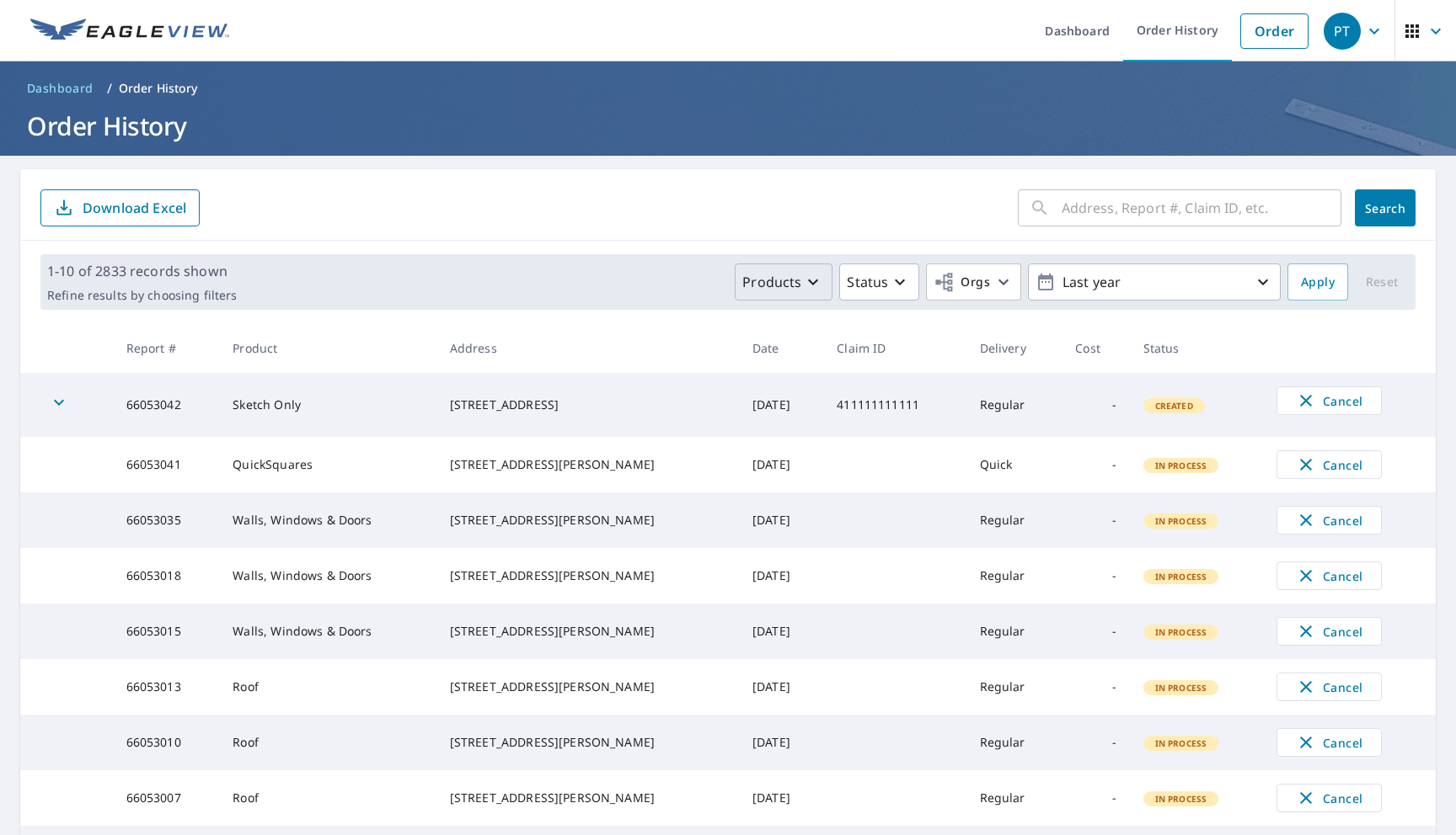
click at [779, 275] on p "Products" at bounding box center [772, 282] width 59 height 20
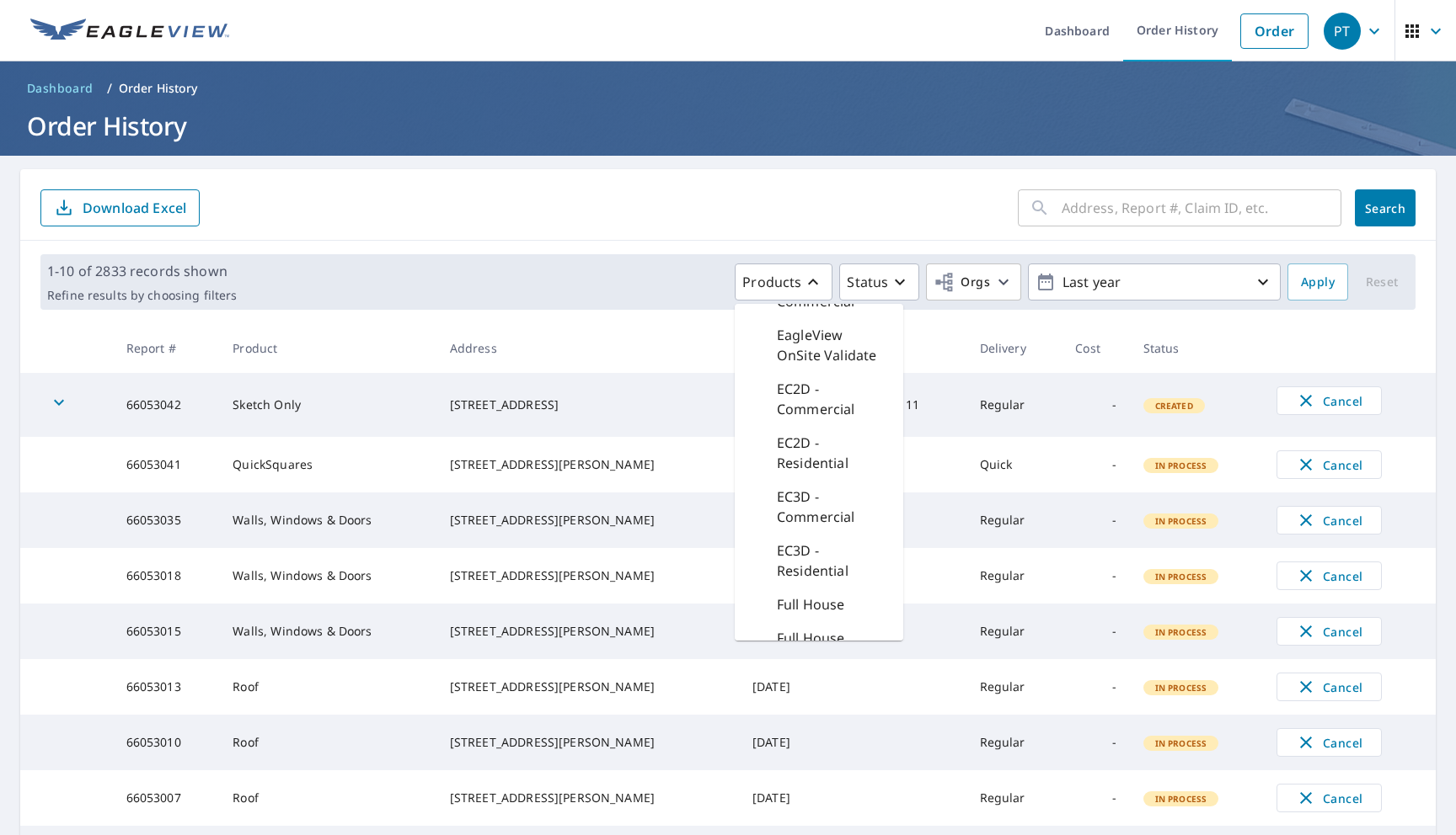
scroll to position [963, 0]
click at [790, 498] on p "EC3D - Commercial" at bounding box center [833, 506] width 113 height 40
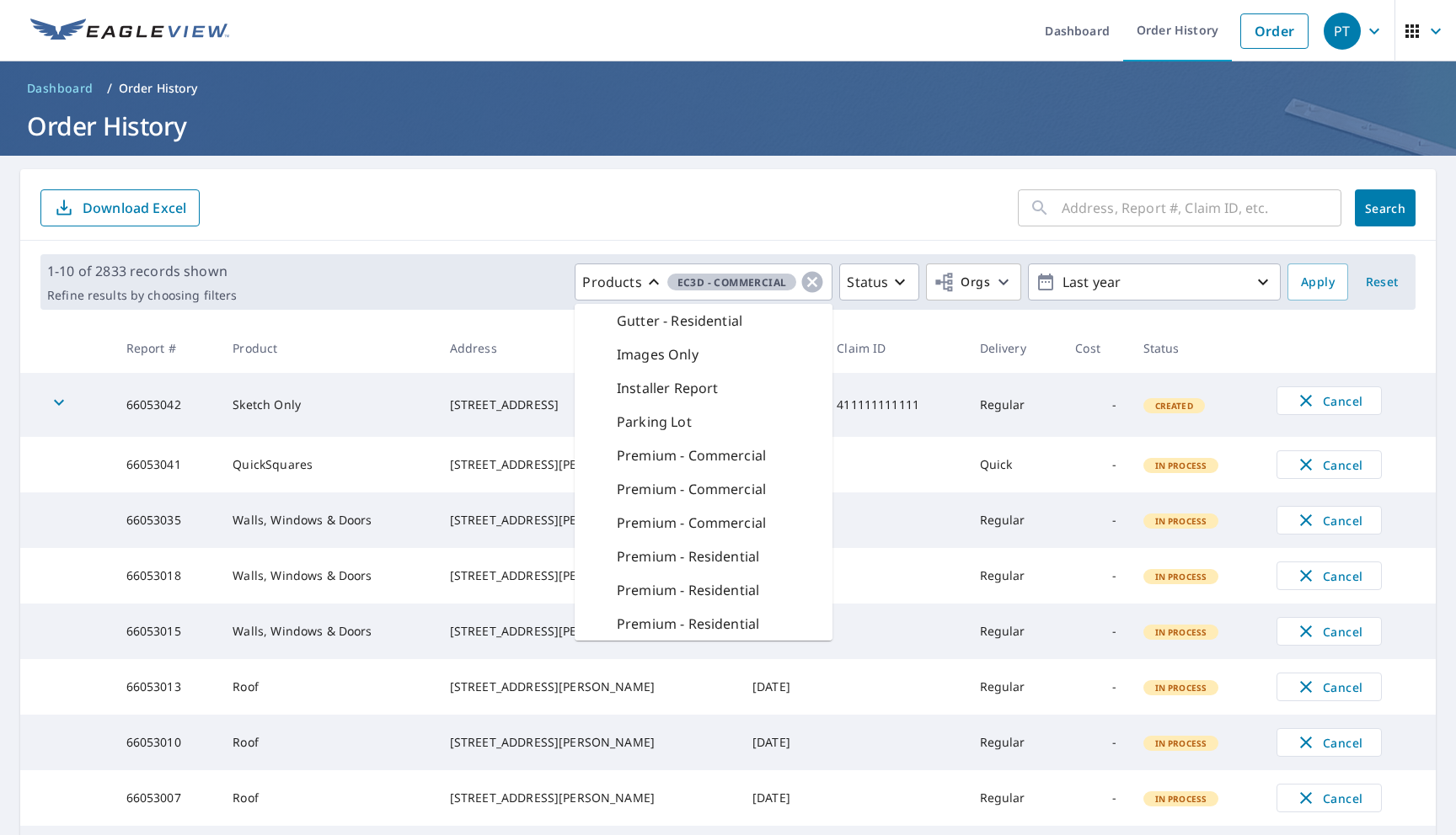
scroll to position [721, 0]
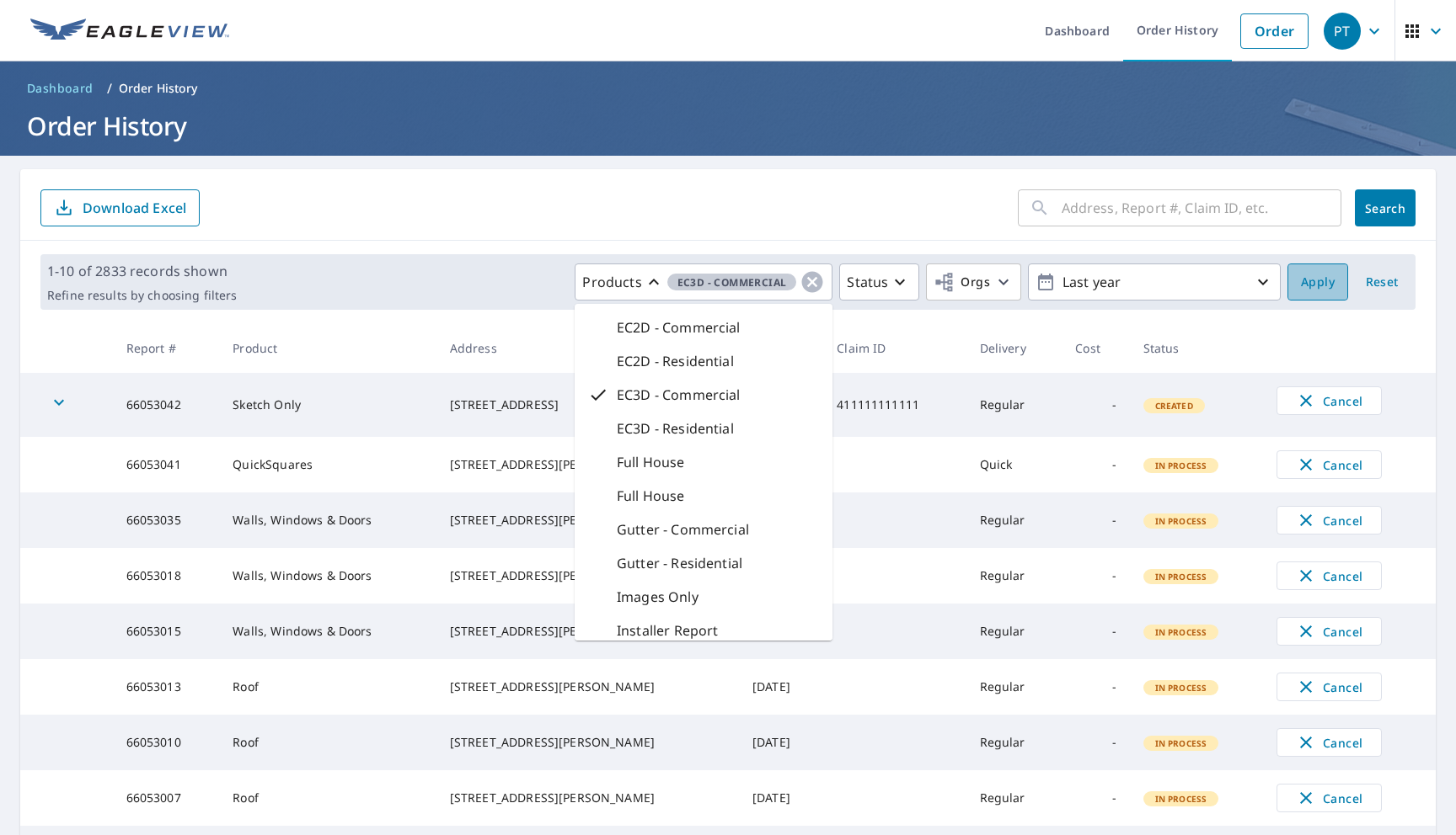
click at [1312, 277] on span "Apply" at bounding box center [1317, 283] width 34 height 21
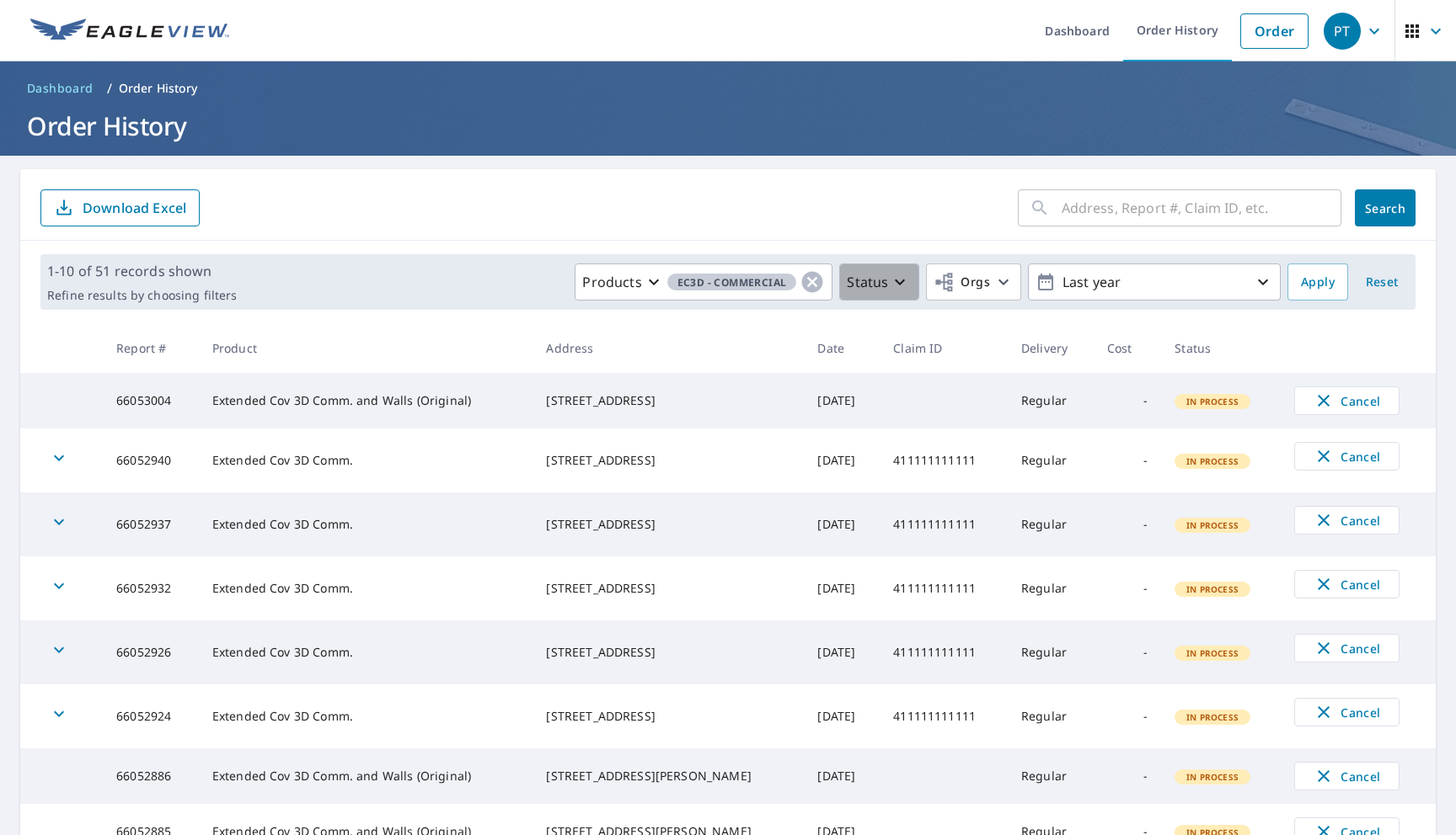
click at [857, 289] on p "Status" at bounding box center [867, 282] width 41 height 20
click at [888, 483] on p "Completed" at bounding box center [917, 489] width 71 height 20
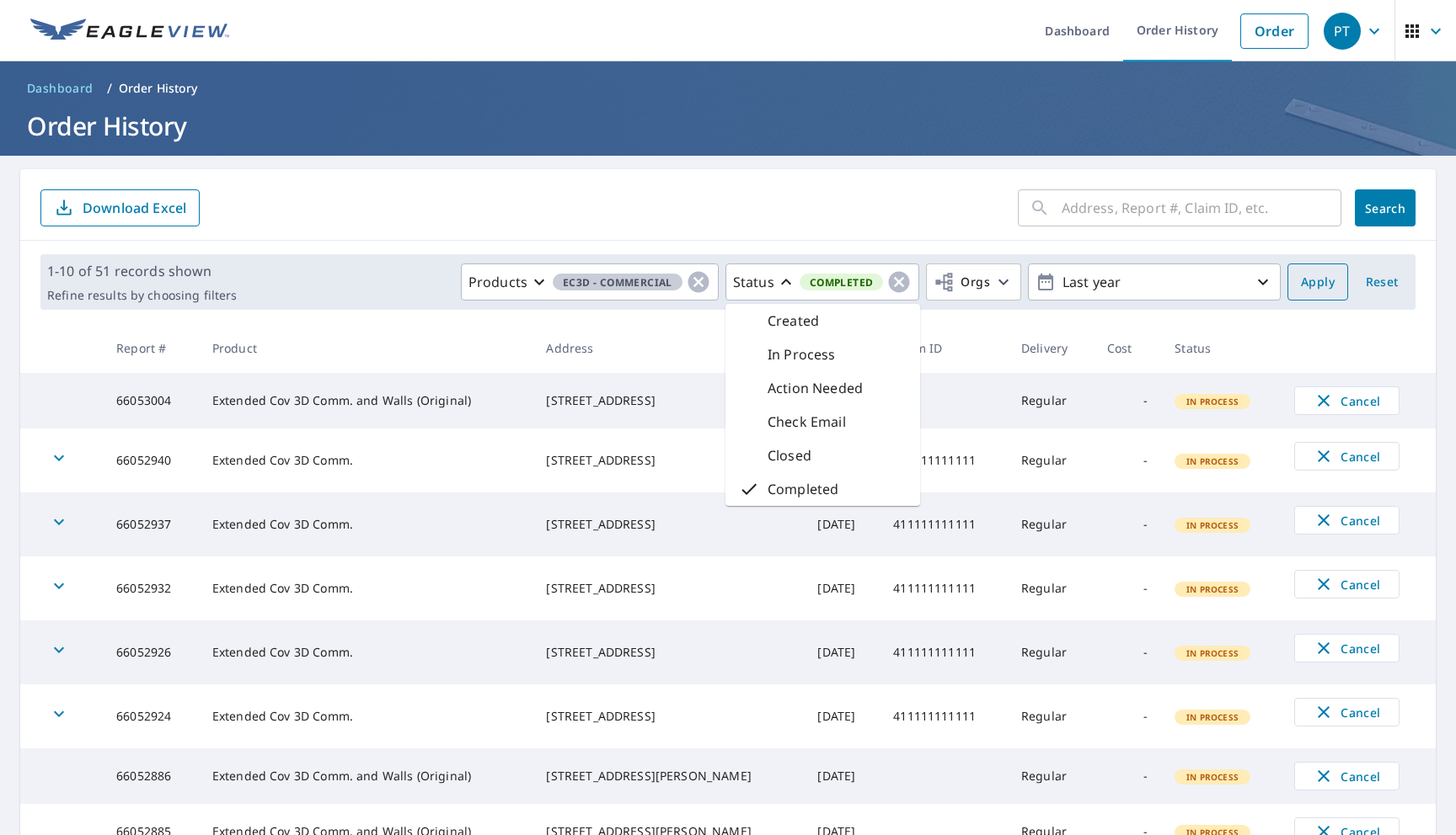
click at [1321, 281] on span "Apply" at bounding box center [1317, 283] width 34 height 21
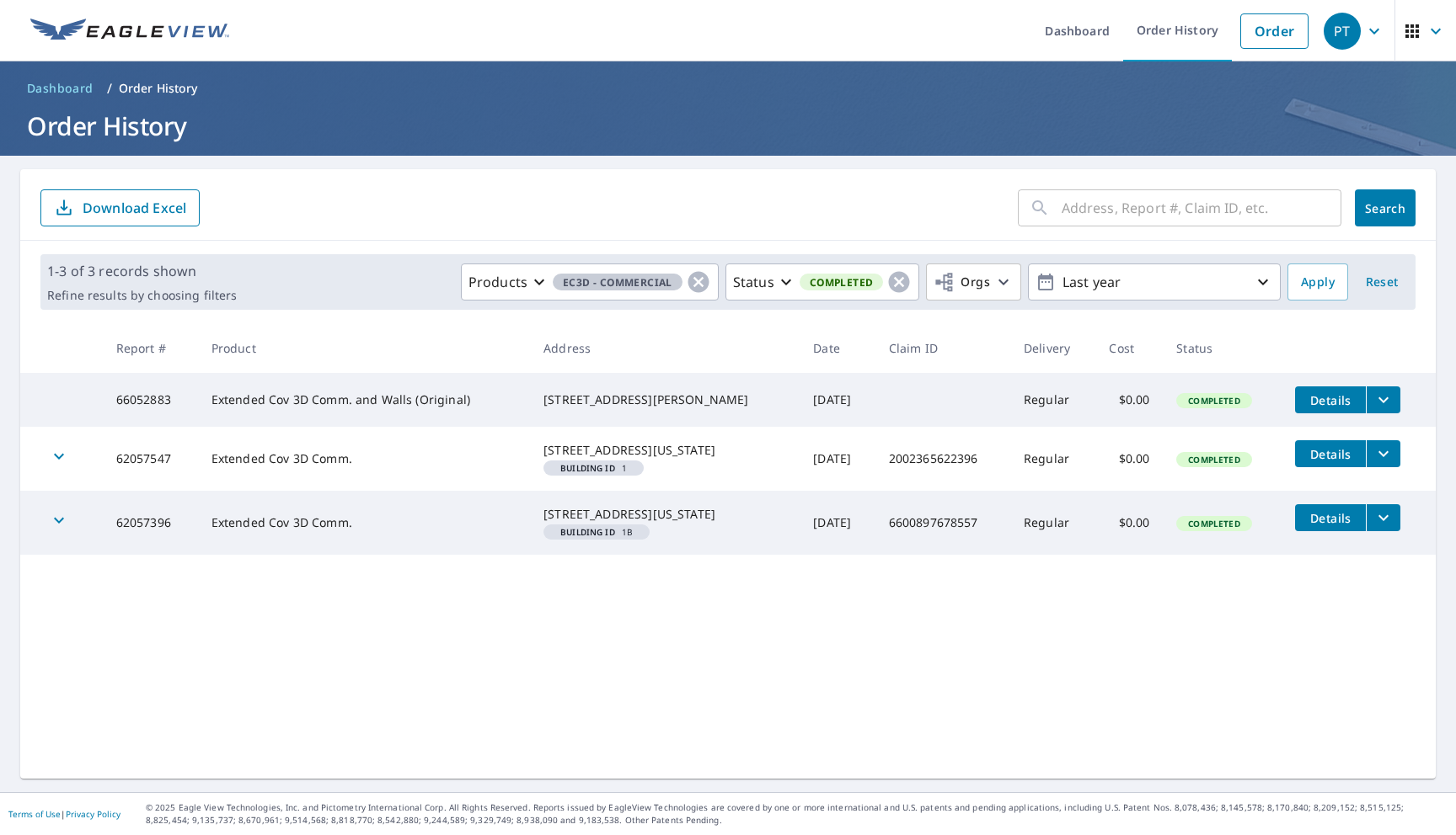
drag, startPoint x: 703, startPoint y: 475, endPoint x: 539, endPoint y: 458, distance: 164.9
click at [539, 458] on td "11808 Volterra Way Oklahoma City, OK 73170 Building ID 1" at bounding box center [664, 458] width 270 height 64
copy div "[STREET_ADDRESS][US_STATE]"
click at [1268, 36] on link "Order" at bounding box center [1274, 31] width 68 height 36
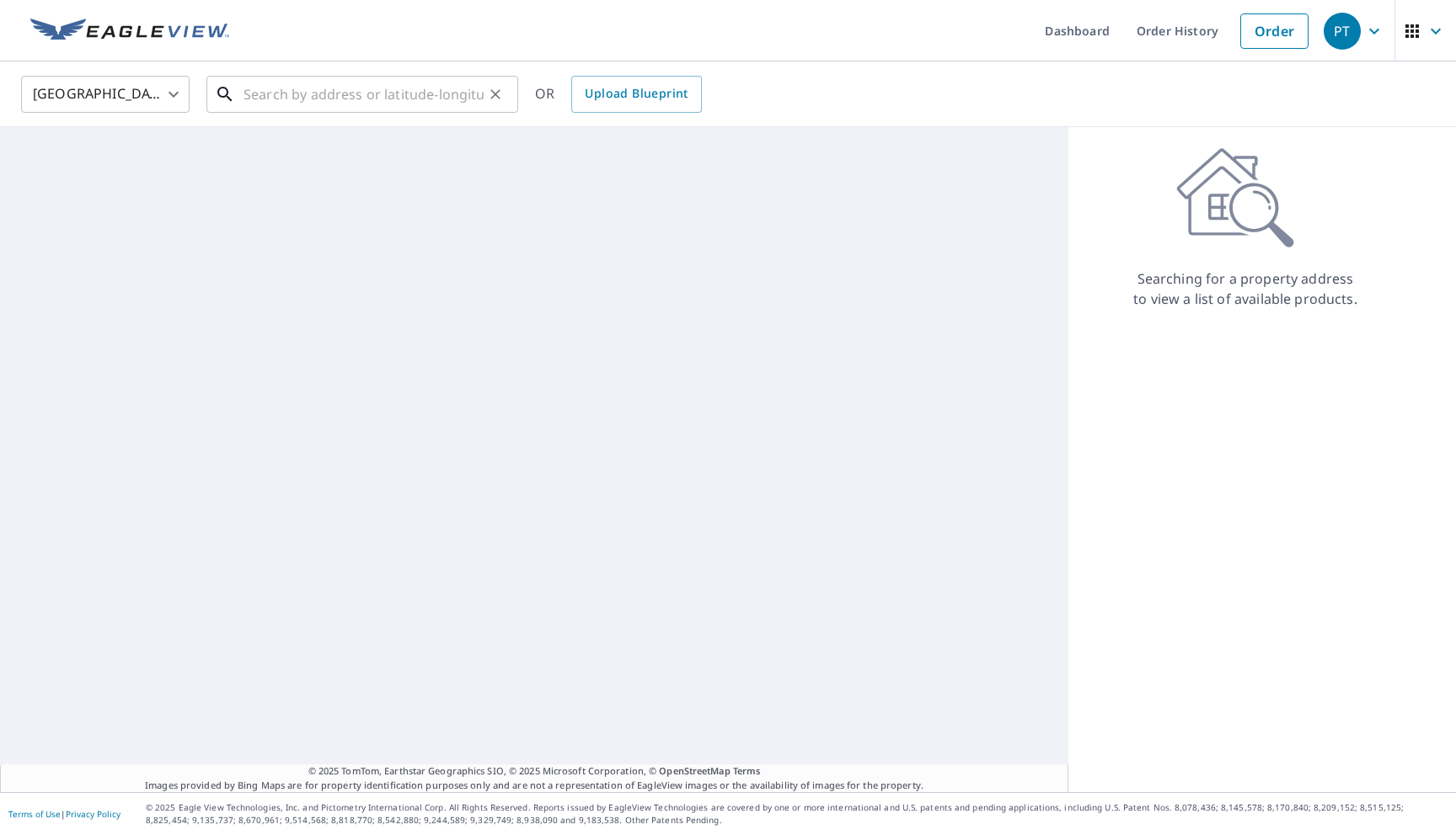
click at [340, 87] on input "text" at bounding box center [363, 94] width 240 height 47
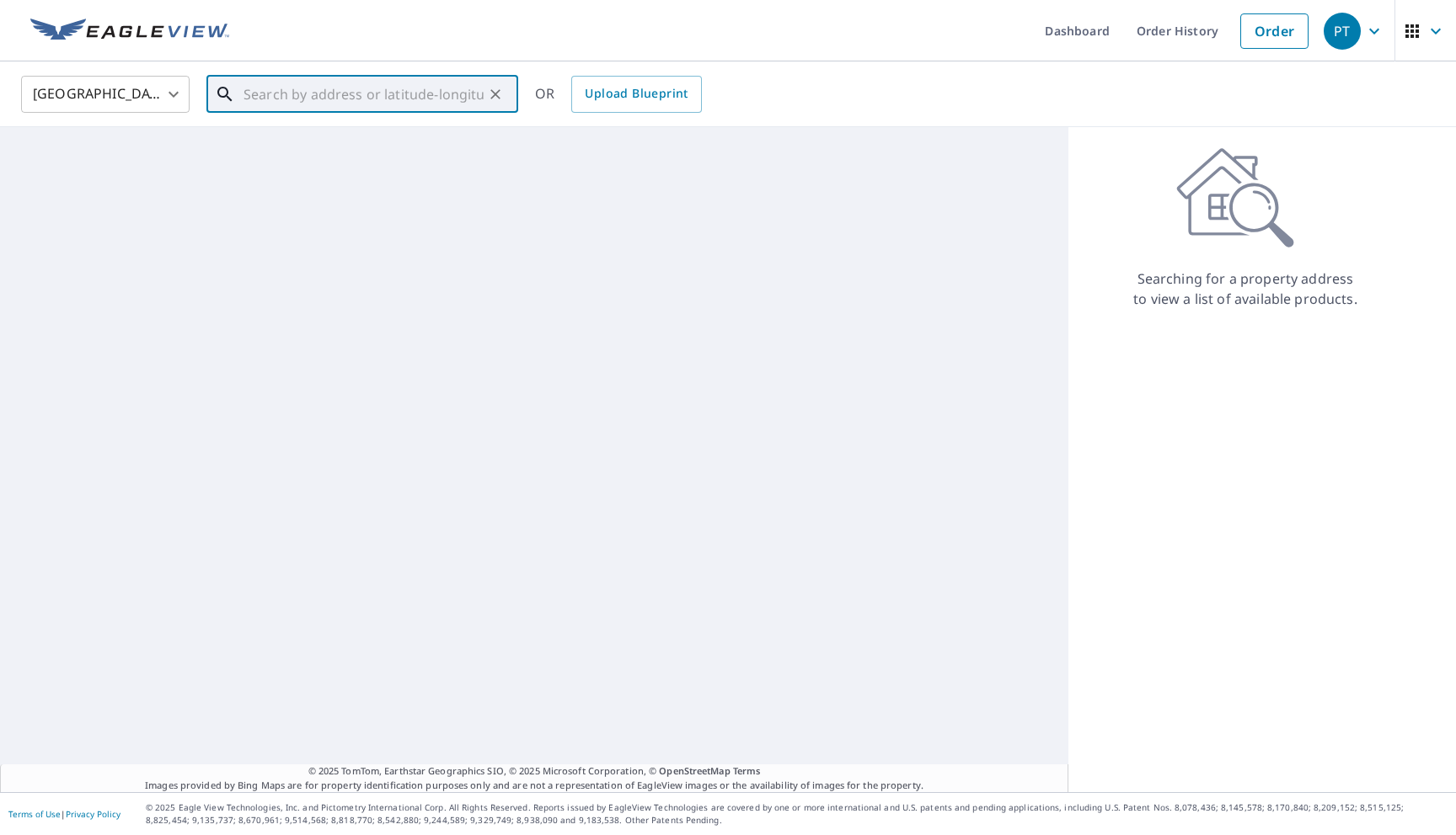
paste input "11808 Volterra Way Oklahoma City, OK 73170"
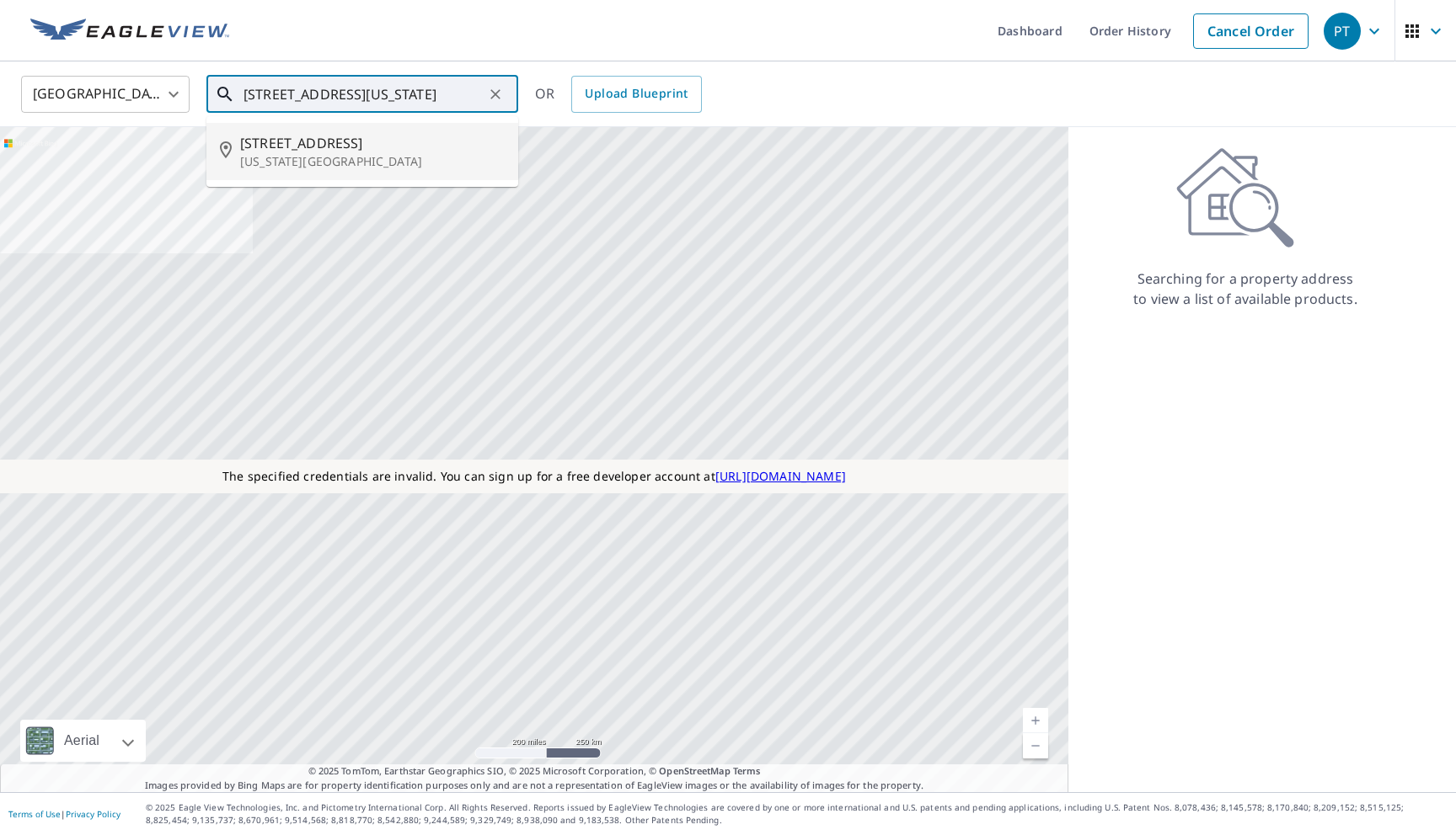
click at [319, 154] on p "Oklahoma City, OK 73170" at bounding box center [372, 161] width 264 height 17
type input "11808 Volterra Way Oklahoma City, OK 73170"
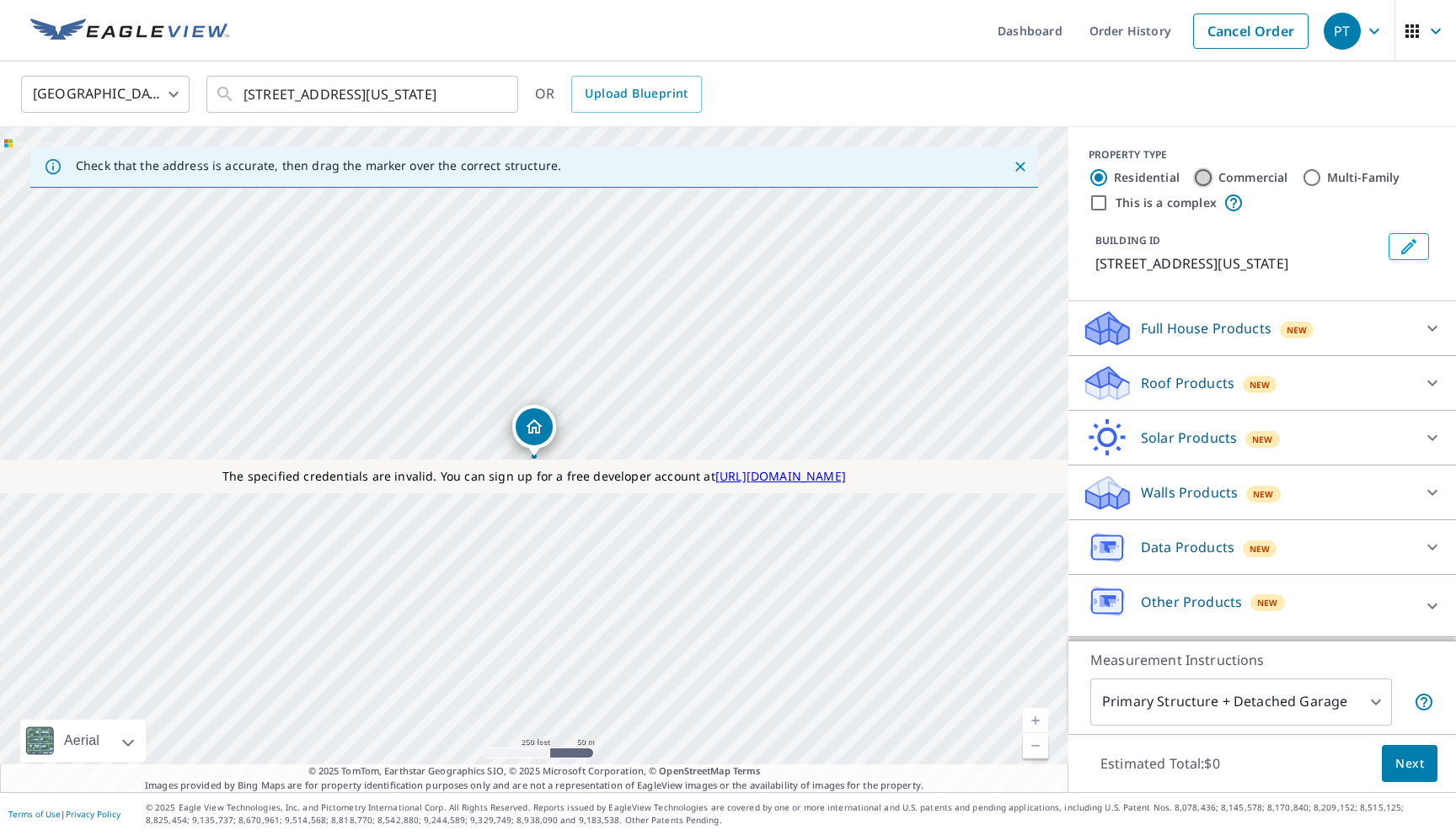
click at [1203, 181] on input "Commercial" at bounding box center [1203, 177] width 20 height 20
radio input "true"
type input "4"
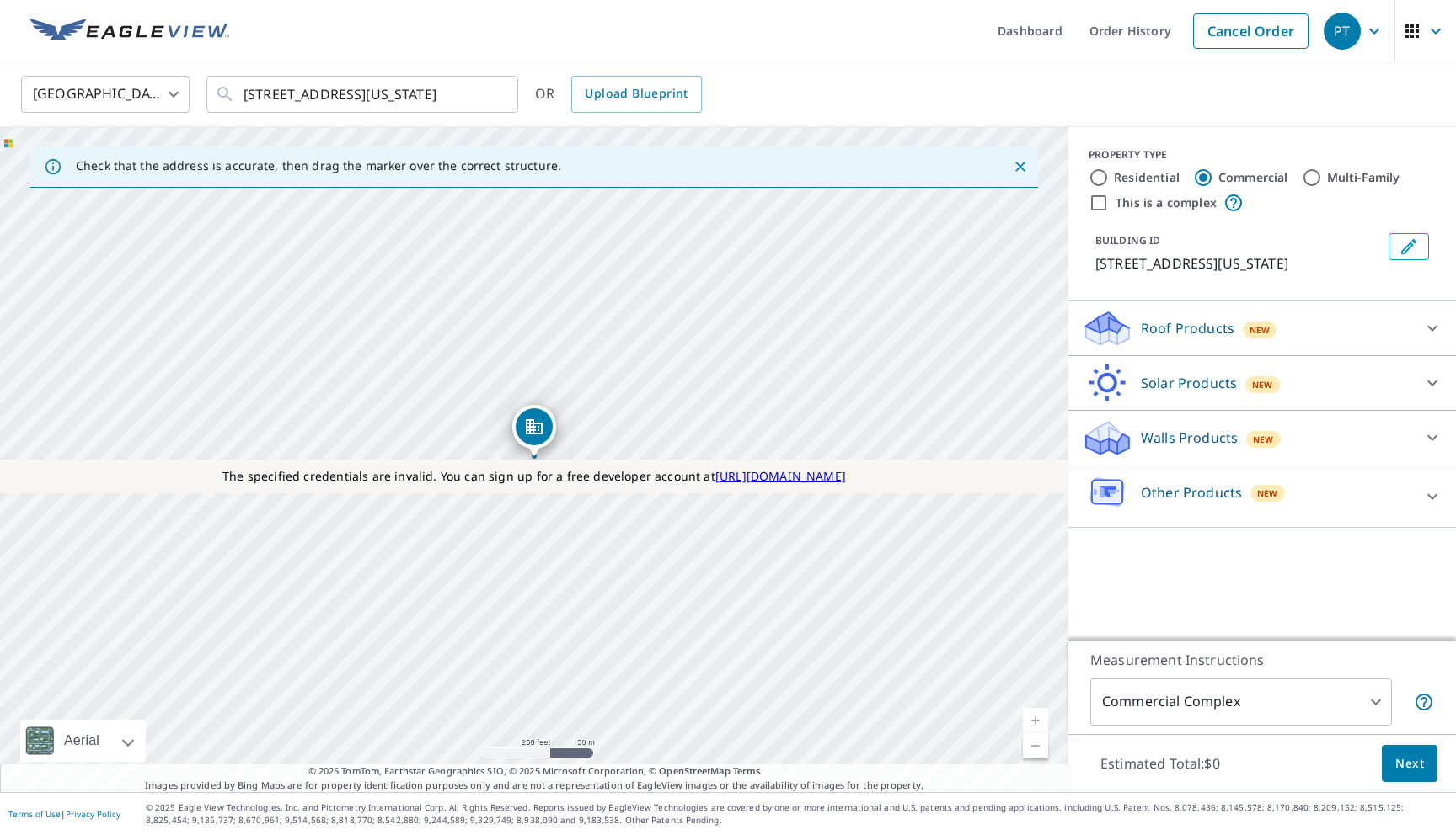
click at [1170, 349] on div "Roof Products New" at bounding box center [1247, 328] width 330 height 39
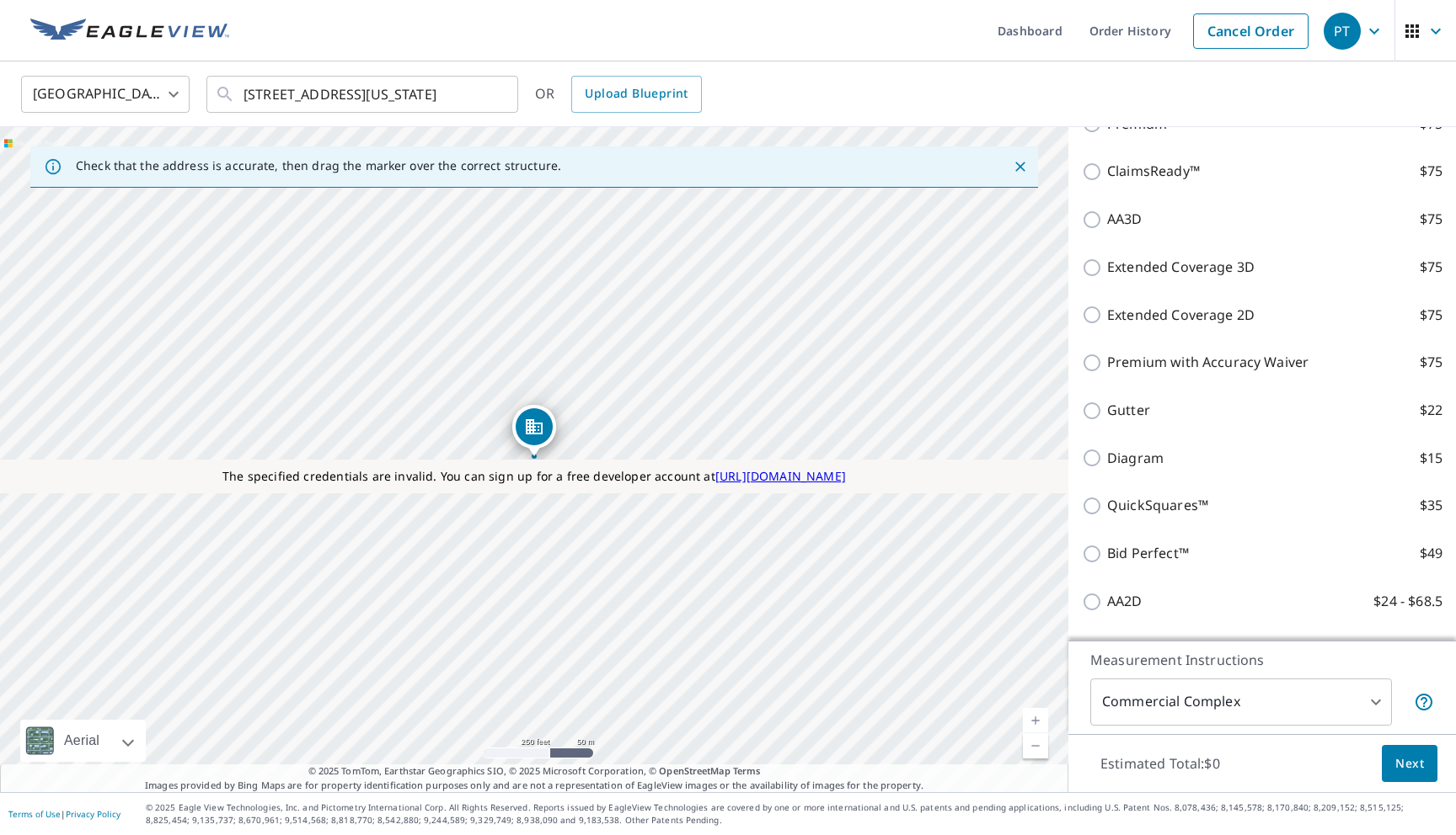
scroll to position [299, 0]
click at [1184, 275] on p "Extended Coverage 3D" at bounding box center [1180, 264] width 148 height 21
click at [1107, 275] on input "Extended Coverage 3D $75" at bounding box center [1094, 264] width 25 height 20
checkbox input "true"
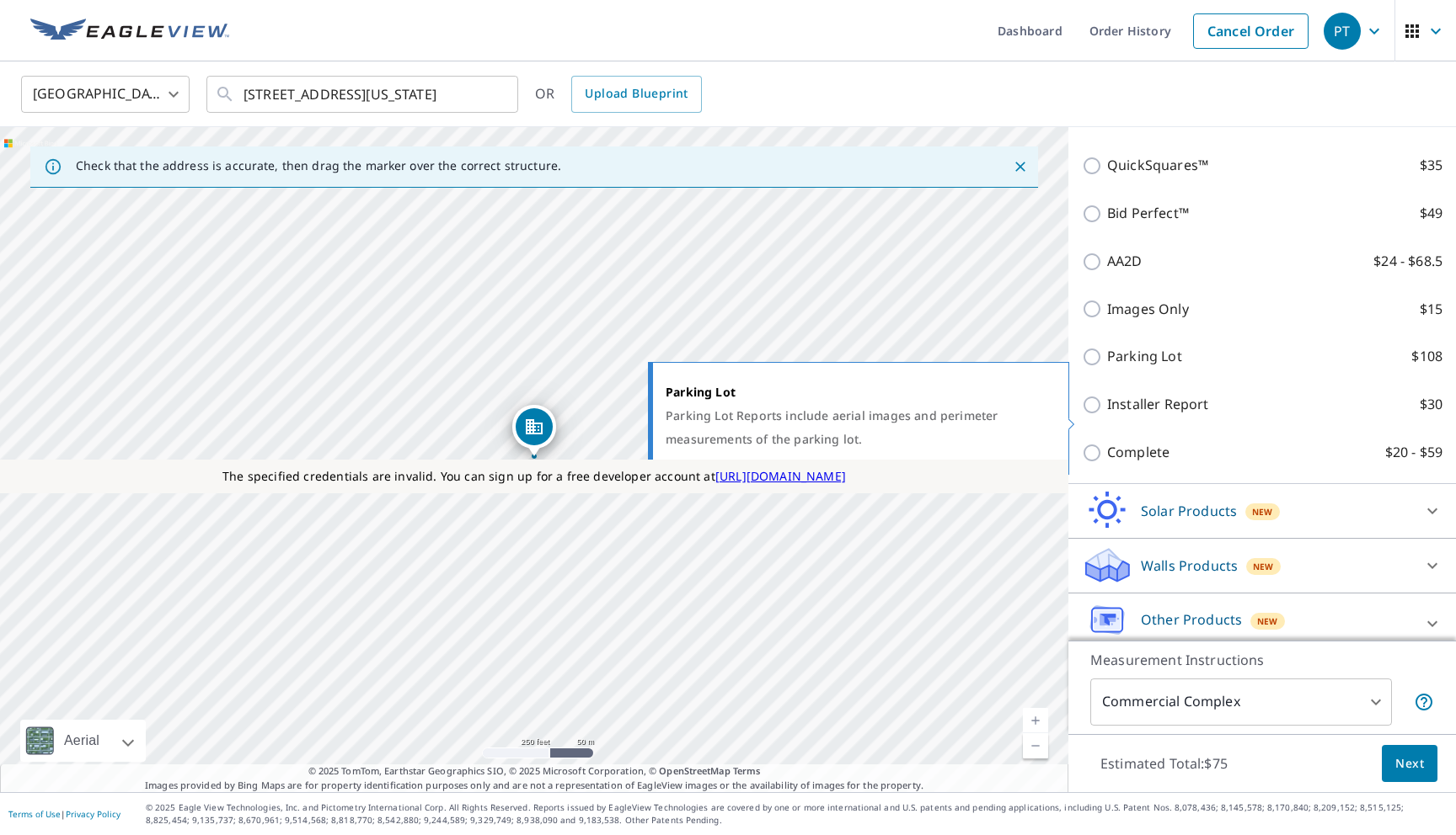
scroll to position [741, 0]
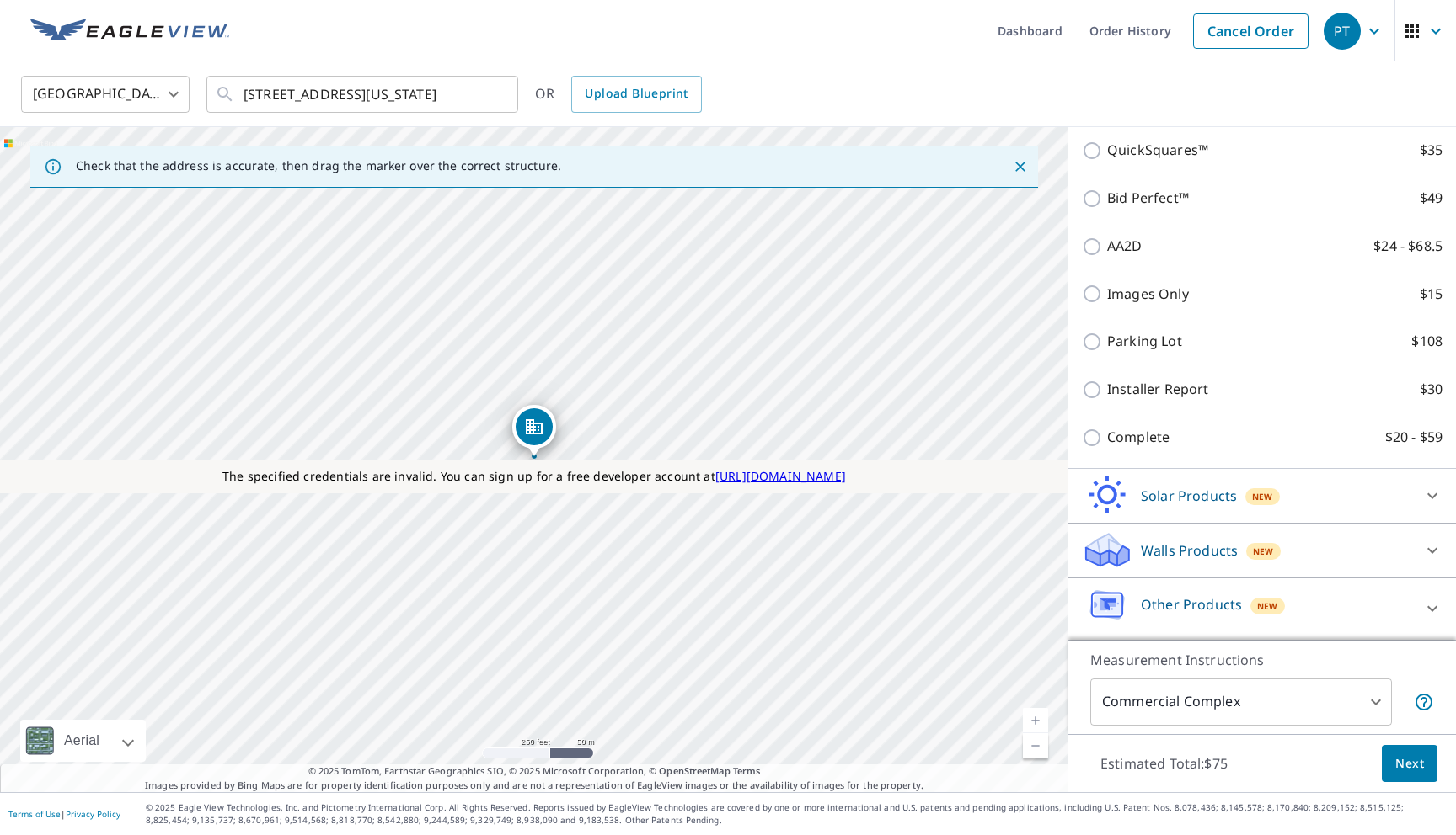
click at [1167, 546] on p "Walls Products" at bounding box center [1189, 551] width 97 height 20
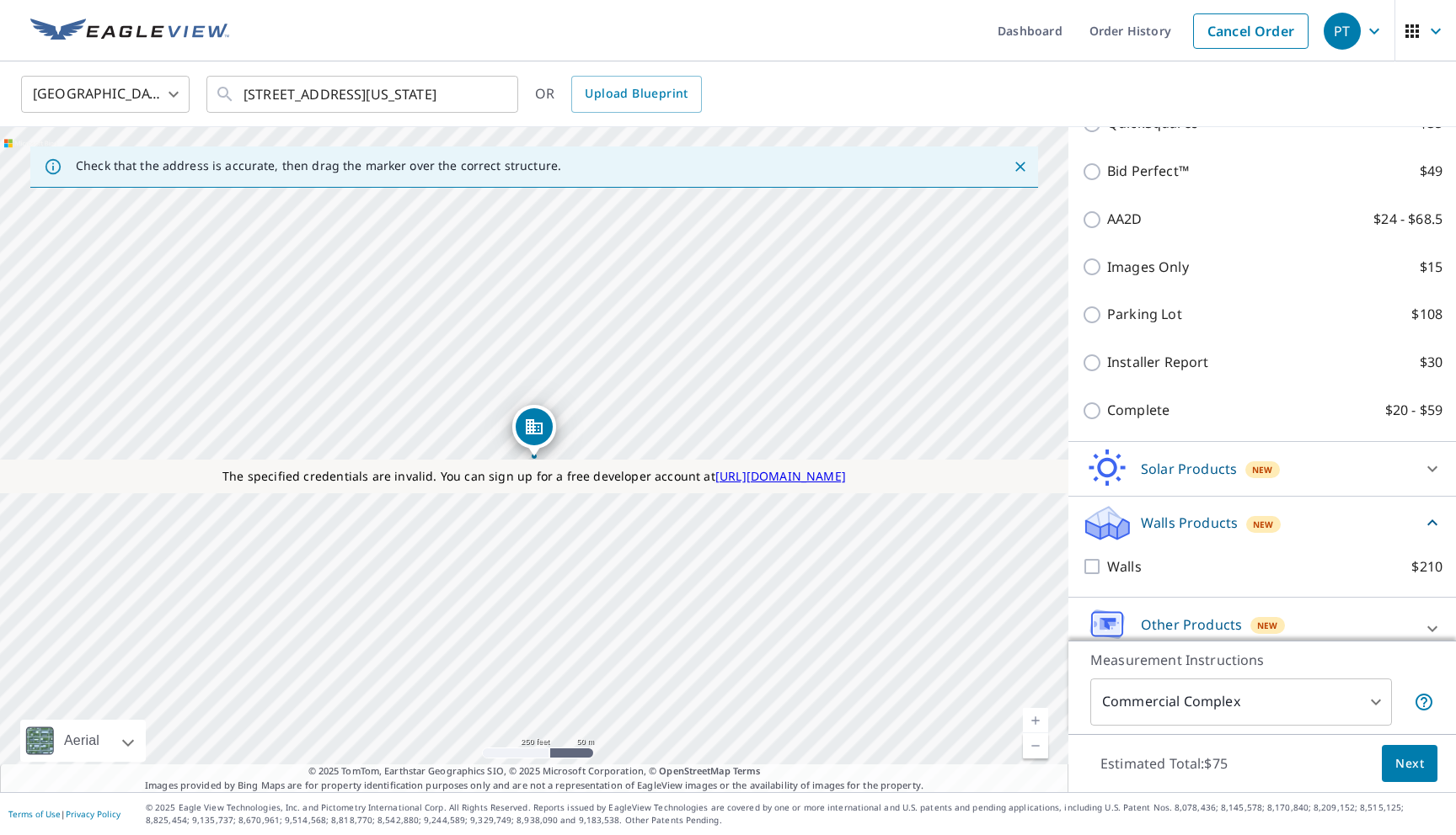
scroll to position [788, 0]
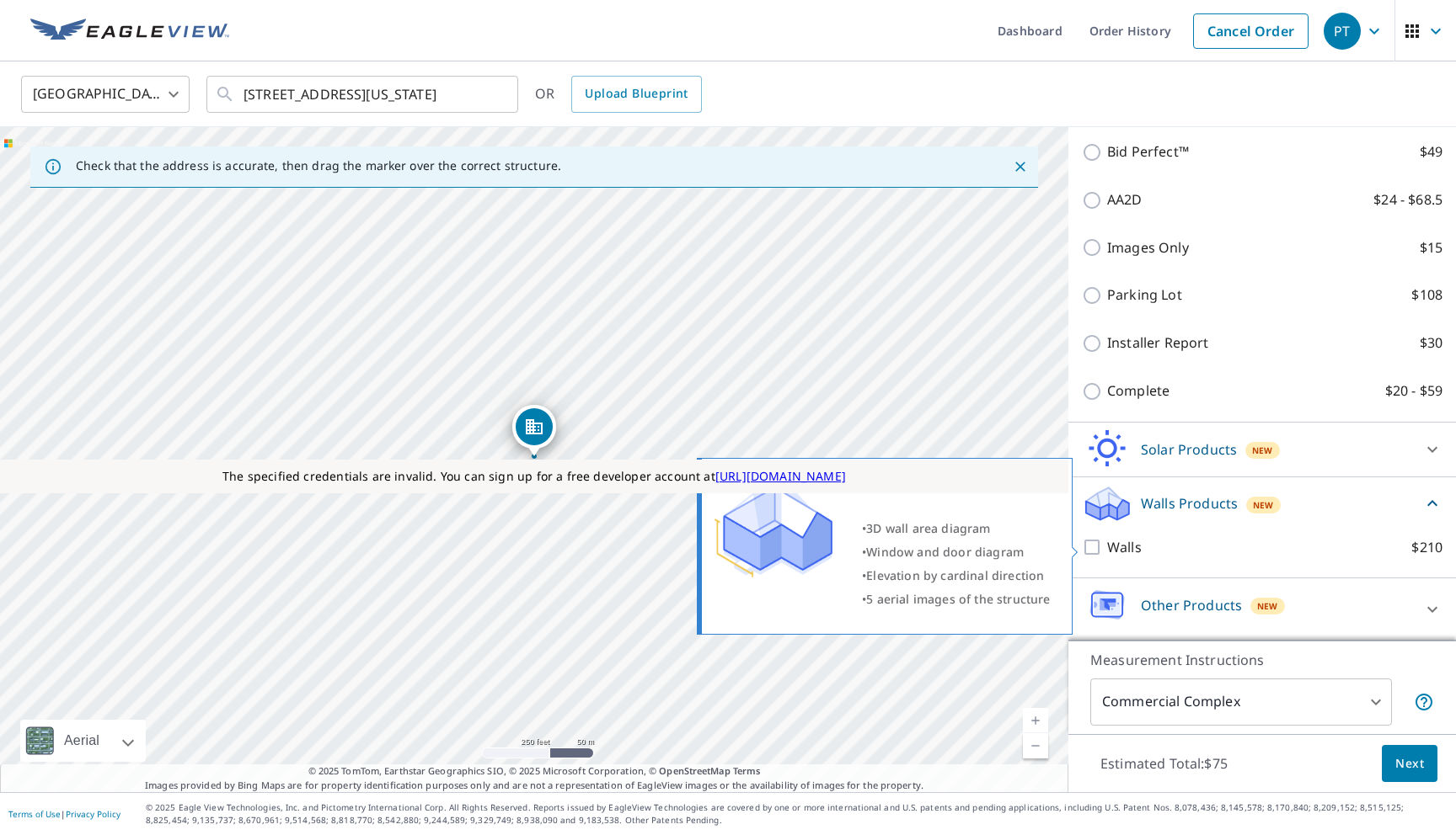
click at [1147, 550] on label "Walls $210" at bounding box center [1274, 548] width 335 height 21
click at [1107, 550] on input "Walls $210" at bounding box center [1094, 547] width 25 height 20
checkbox input "true"
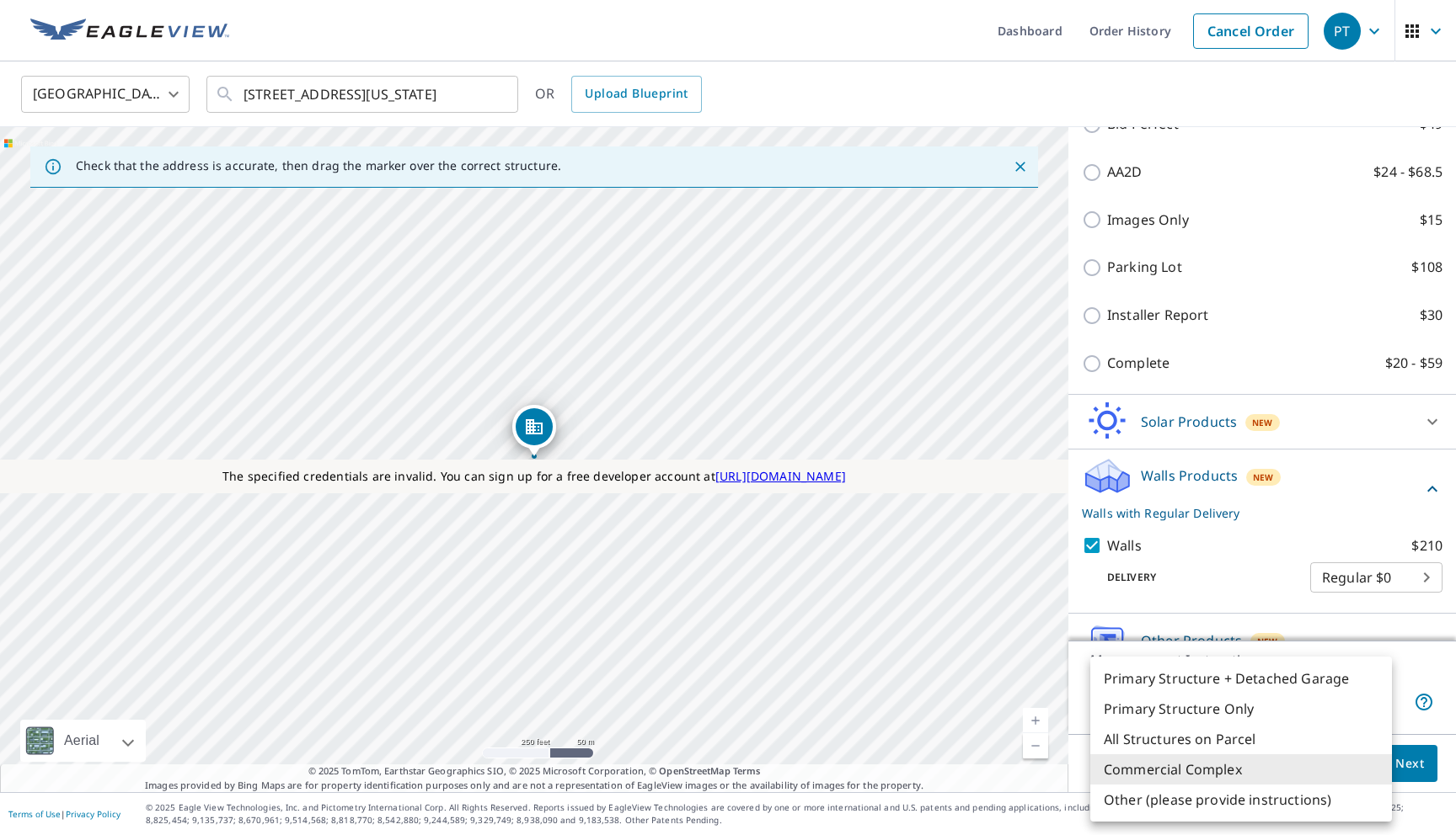
click at [1230, 688] on body "PT PT Dashboard Order History Cancel Order PT United States US ​ 11808 Volterra…" at bounding box center [728, 417] width 1456 height 835
click at [1219, 686] on li "Primary Structure + Detached Garage" at bounding box center [1241, 679] width 302 height 31
type input "1"
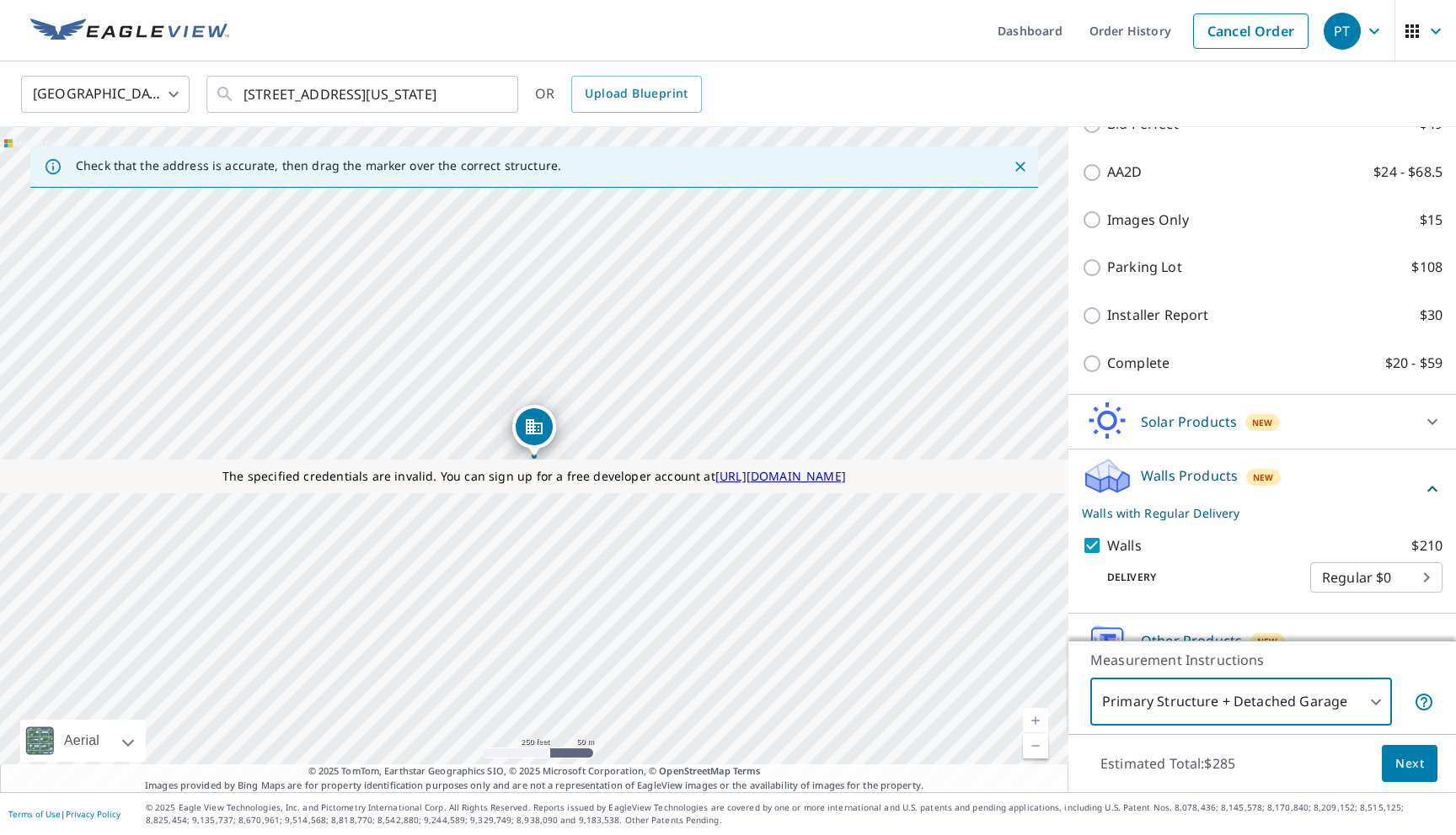
click at [1389, 773] on button "Next" at bounding box center [1410, 763] width 56 height 38
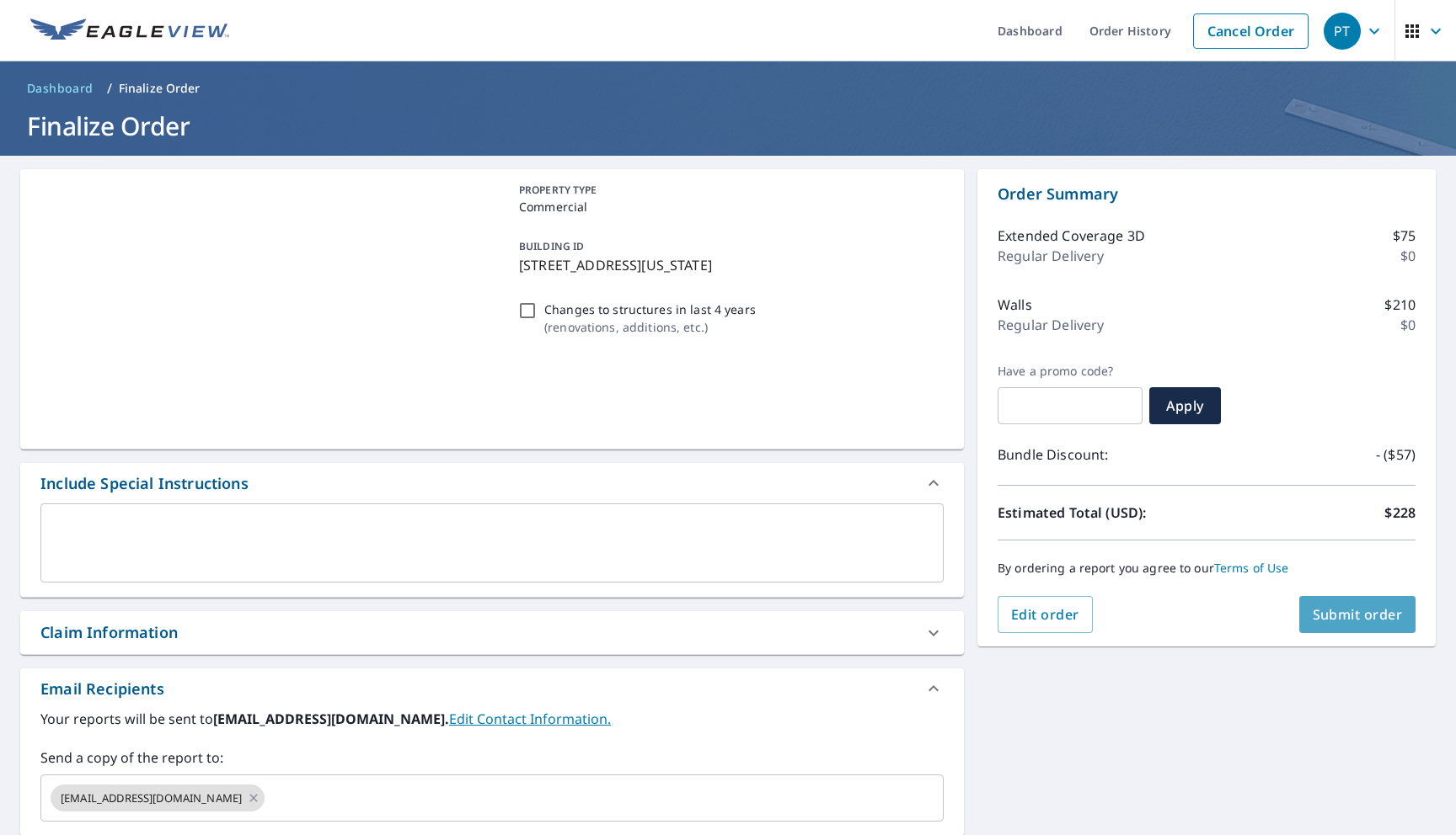
click at [1332, 610] on span "Submit order" at bounding box center [1357, 614] width 90 height 18
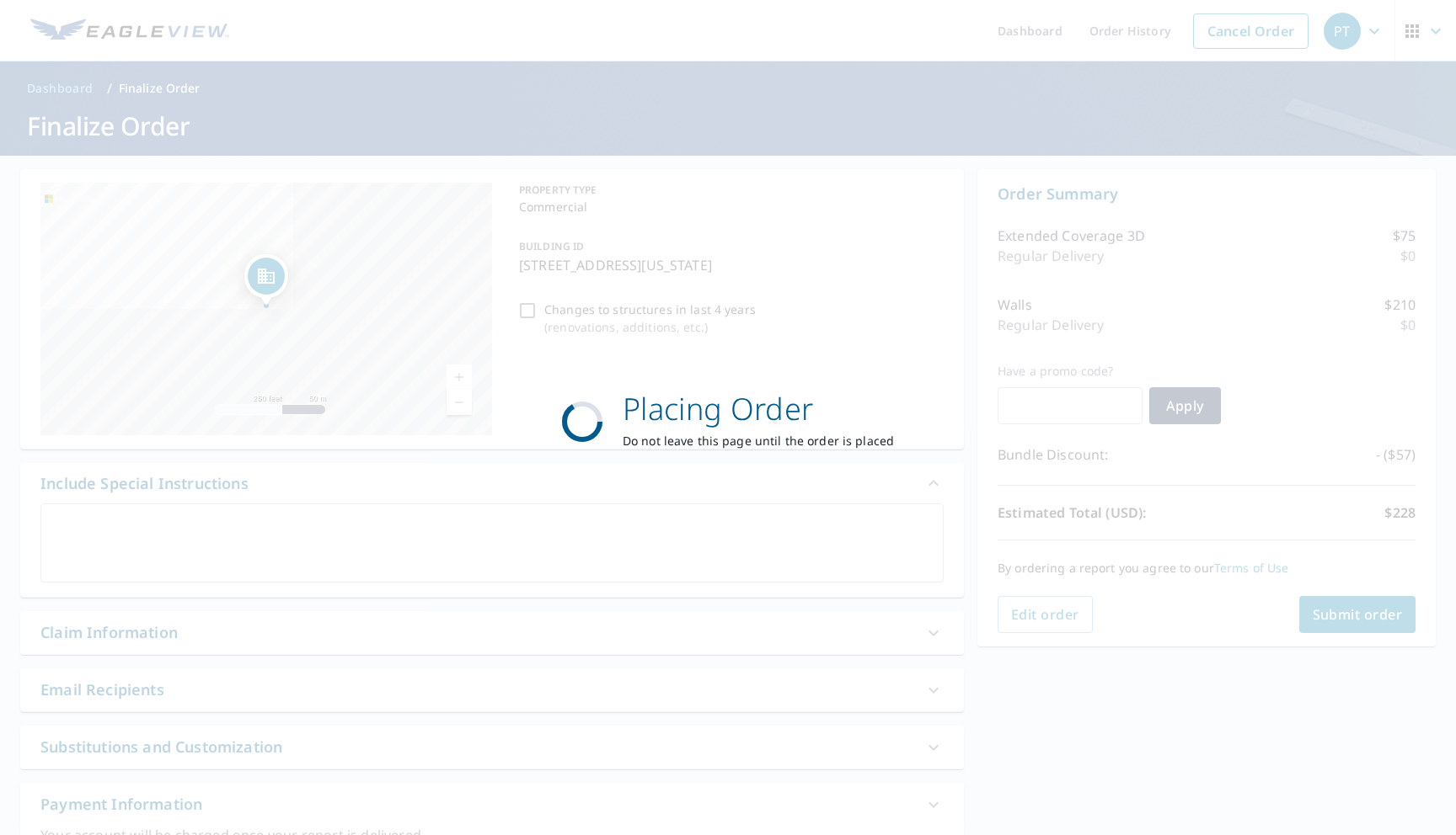
checkbox input "true"
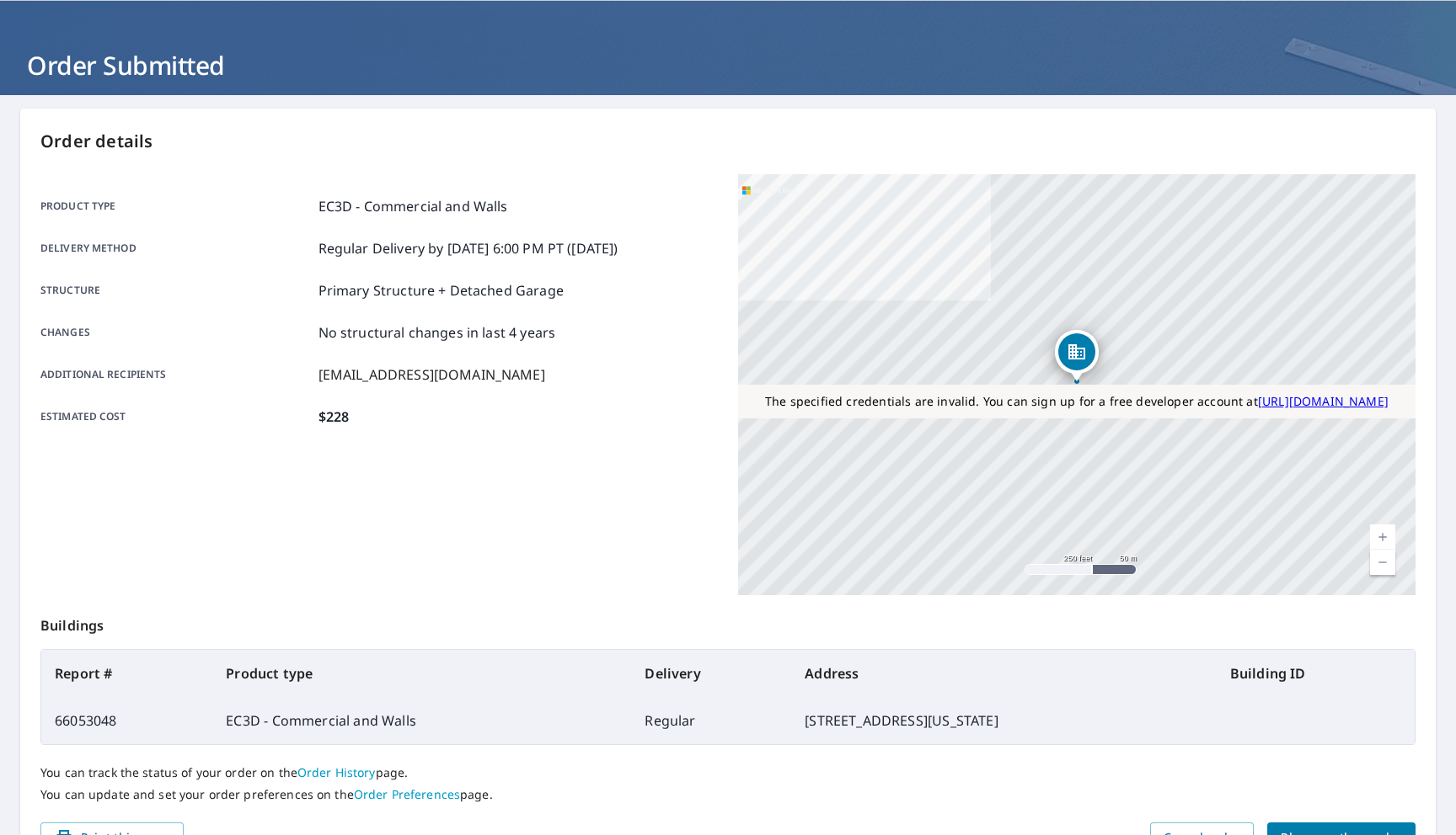
scroll to position [112, 0]
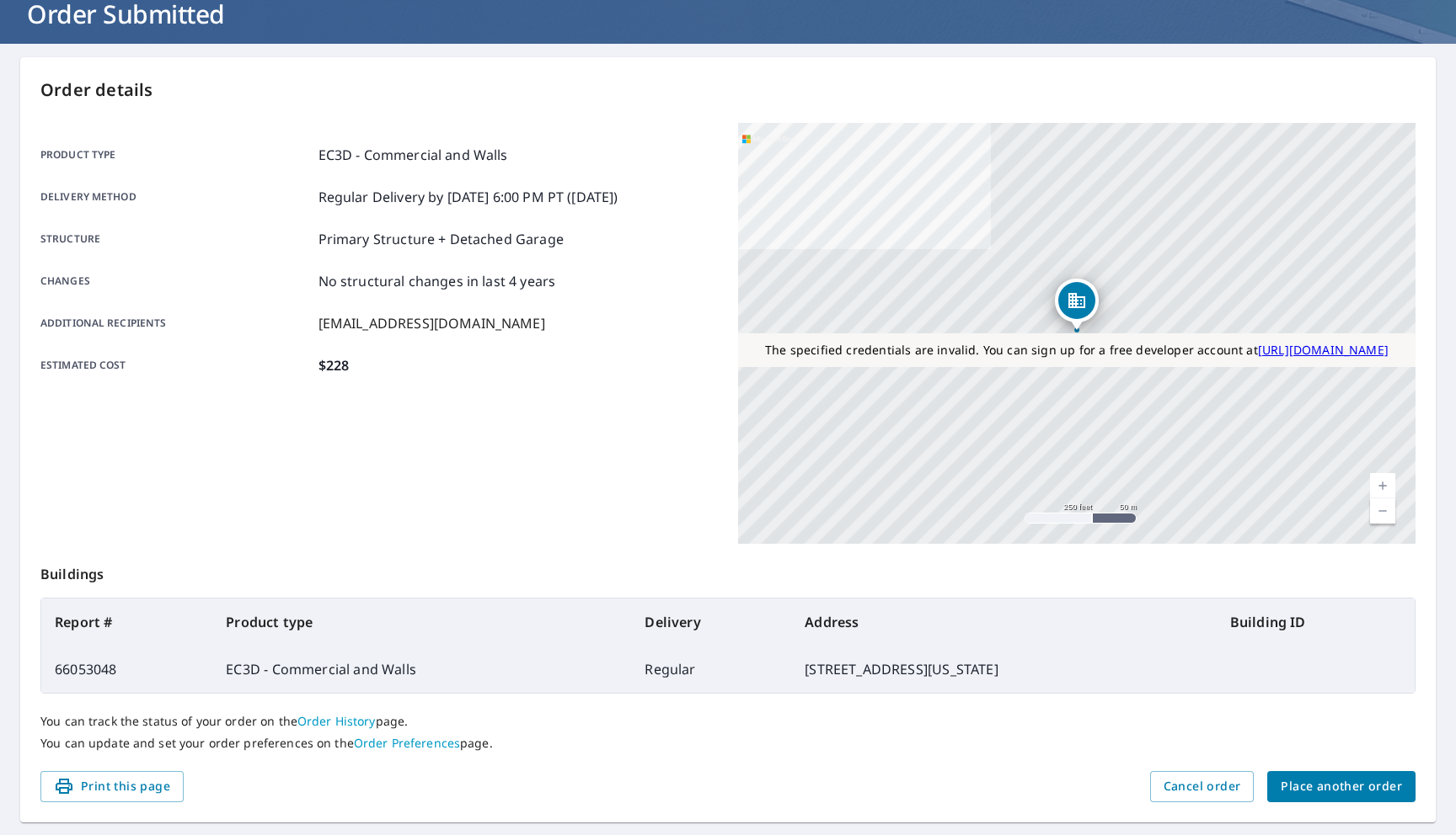
click at [70, 654] on td "66053048" at bounding box center [127, 669] width 171 height 47
copy td "66053048"
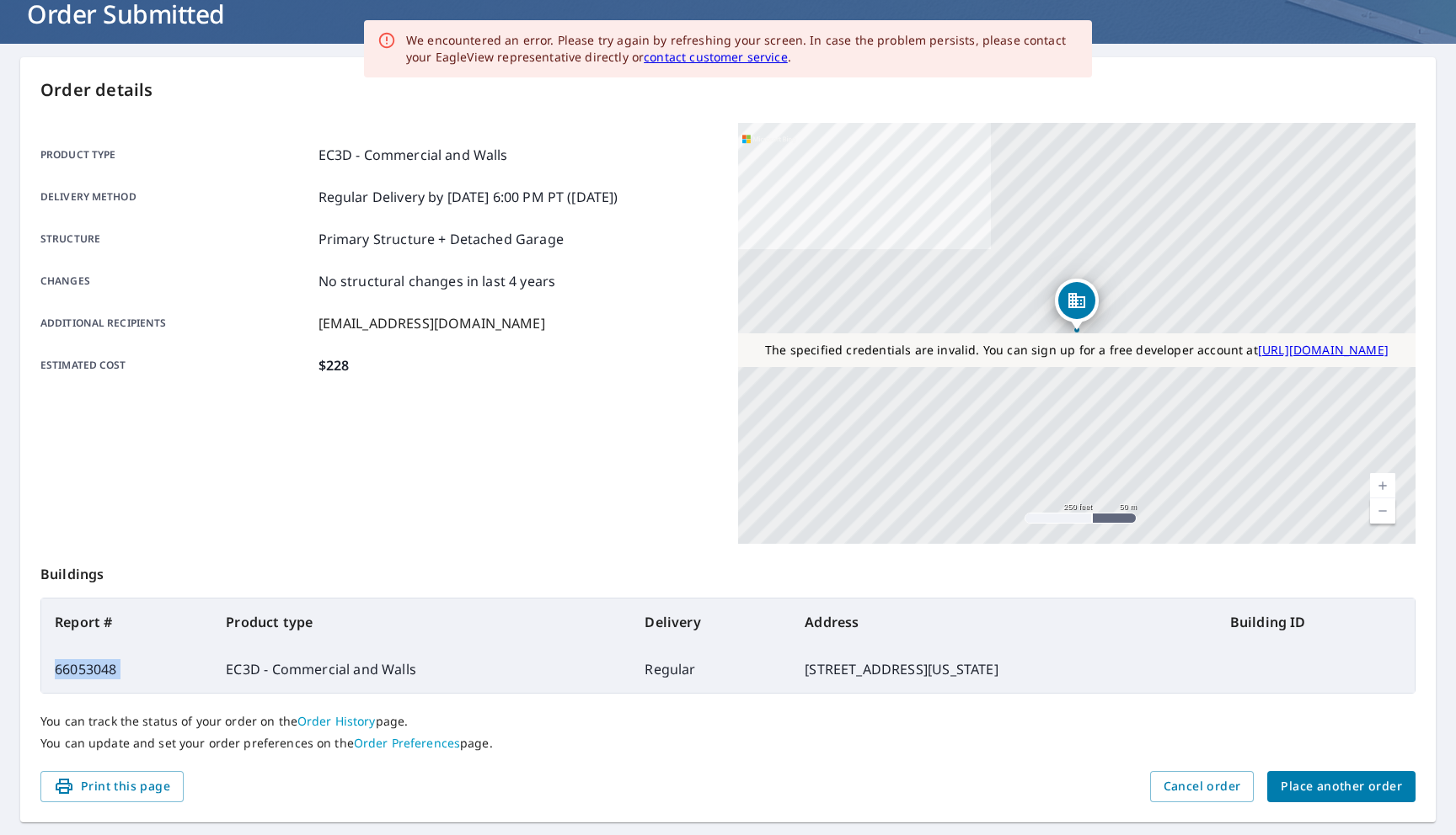
click at [78, 662] on td "66053048" at bounding box center [127, 669] width 171 height 47
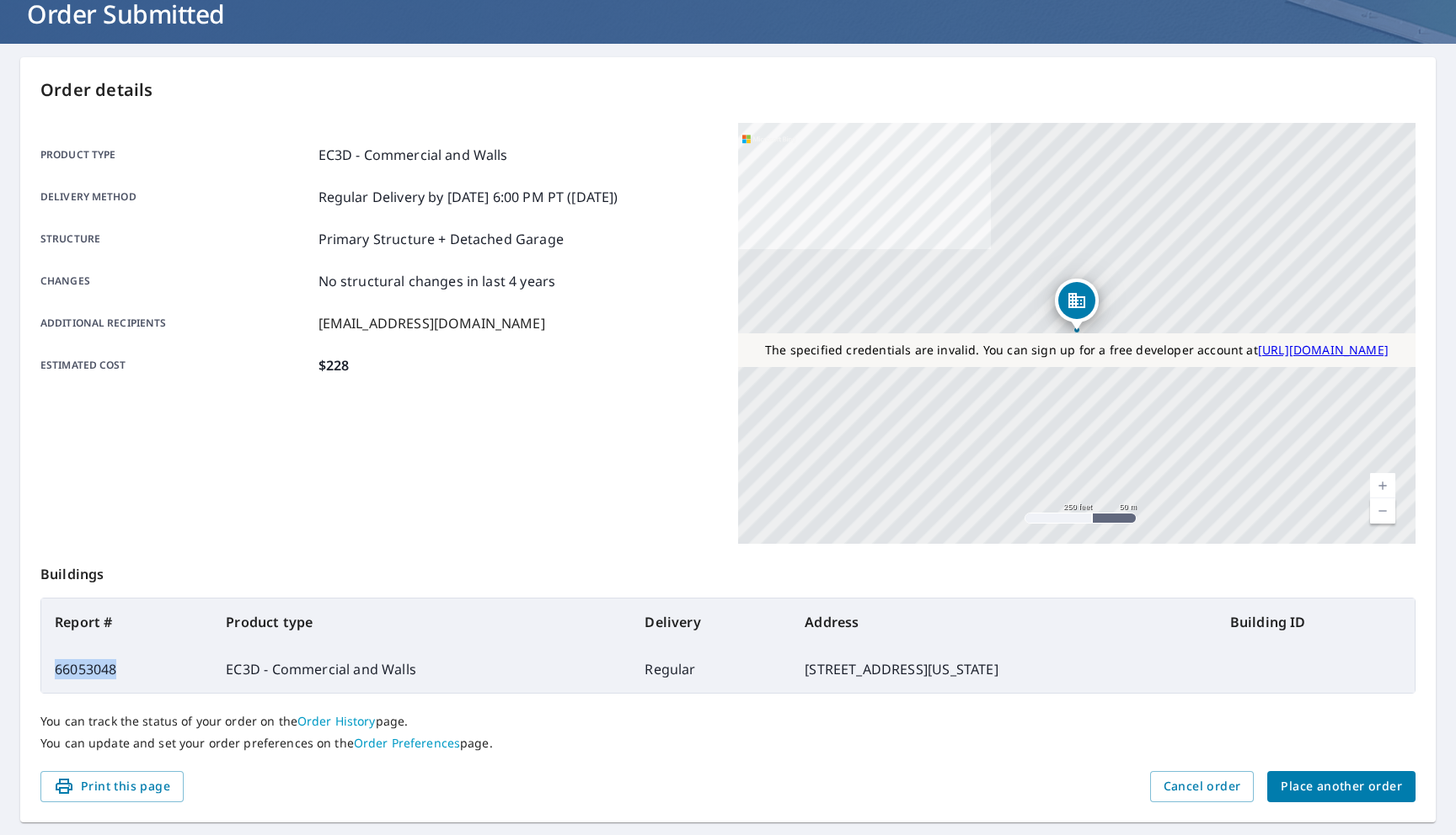
click at [78, 662] on td "66053048" at bounding box center [127, 669] width 171 height 47
click at [1291, 781] on span "Place another order" at bounding box center [1341, 787] width 121 height 21
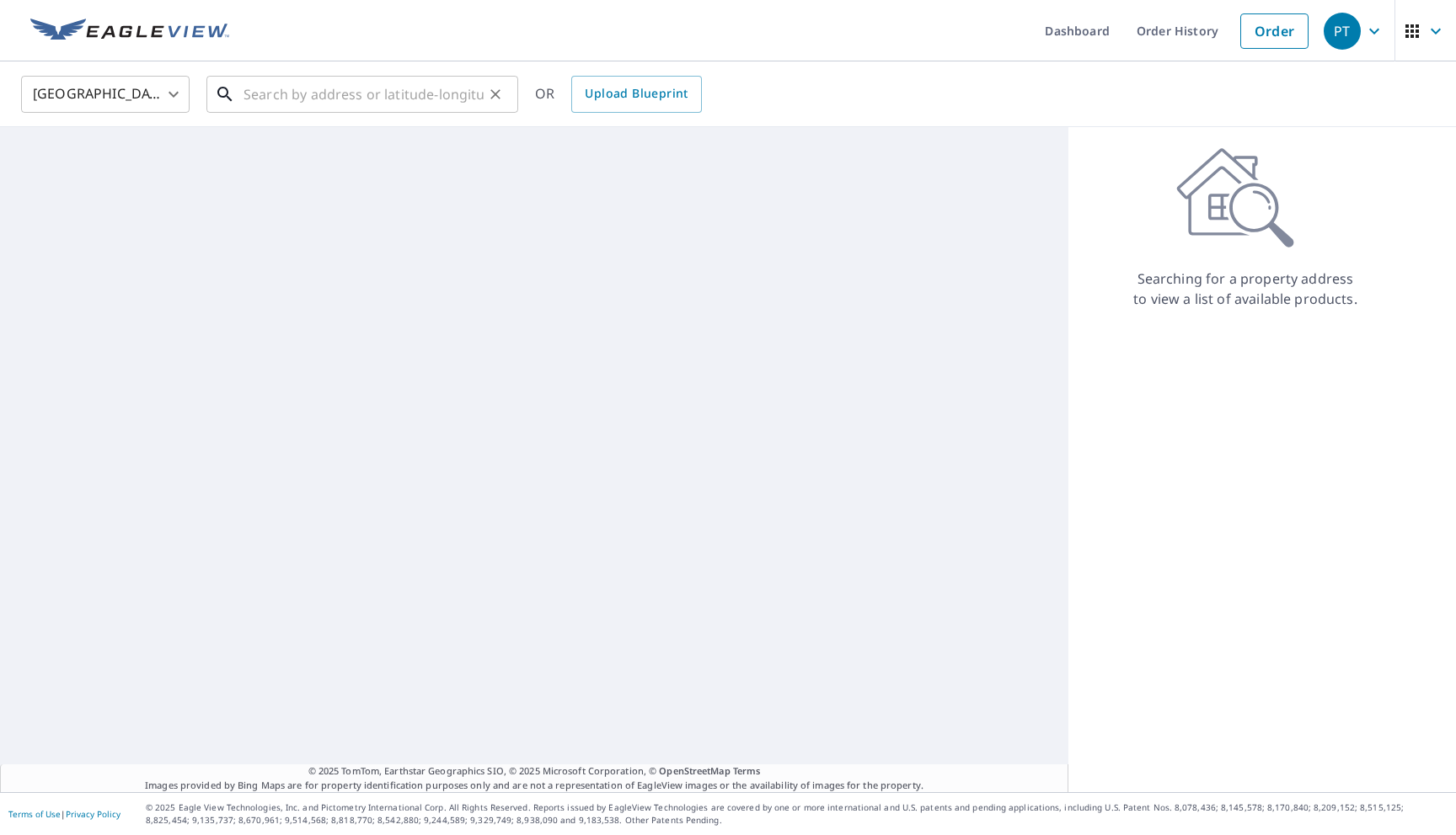
click at [412, 81] on input "text" at bounding box center [363, 94] width 240 height 47
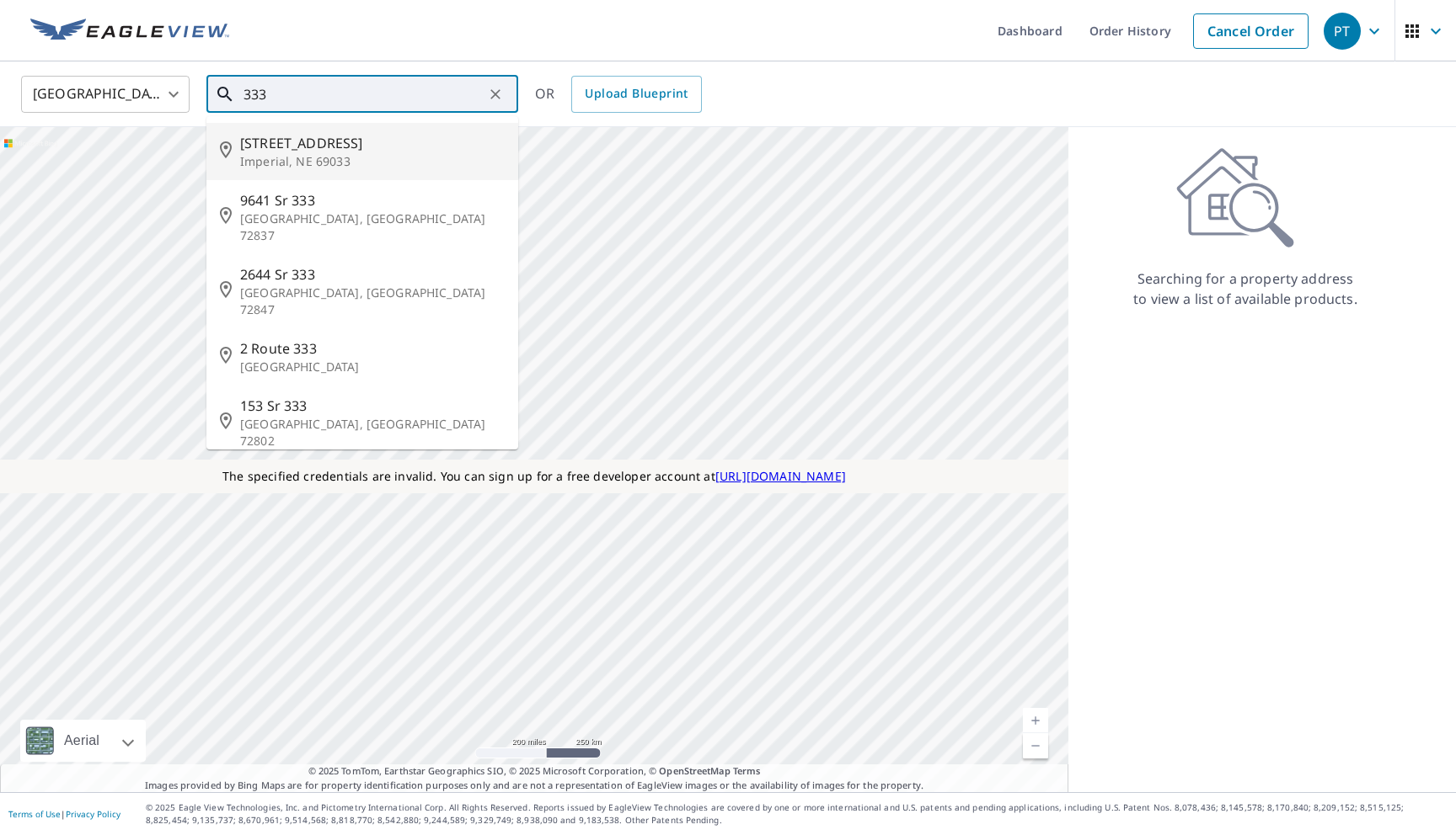
click at [364, 168] on p "Imperial, NE 69033" at bounding box center [372, 161] width 264 height 17
type input "73133 333 Ave Imperial, NE 69033"
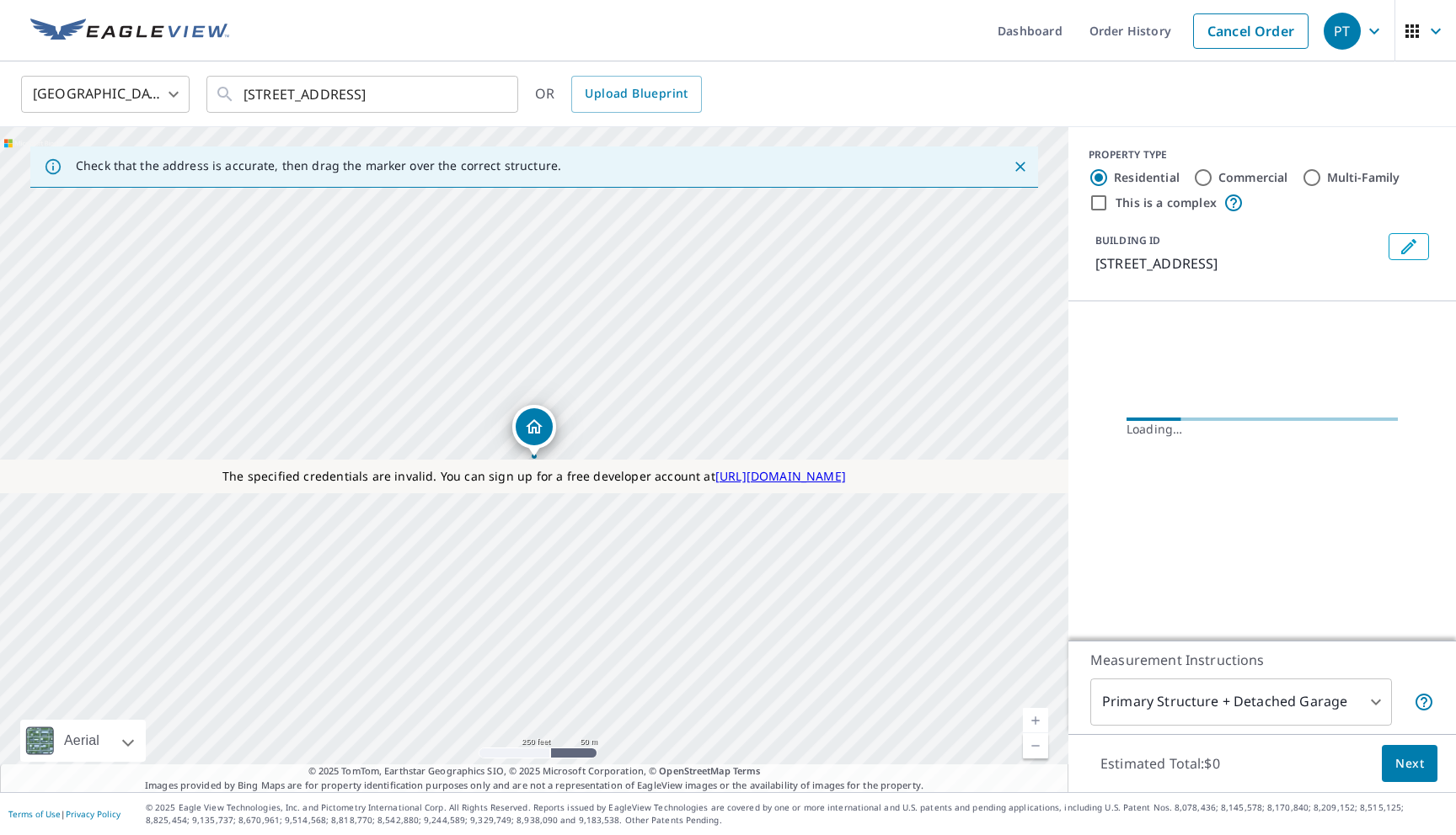
click at [1310, 177] on input "Multi-Family" at bounding box center [1311, 177] width 20 height 20
radio input "true"
type input "2"
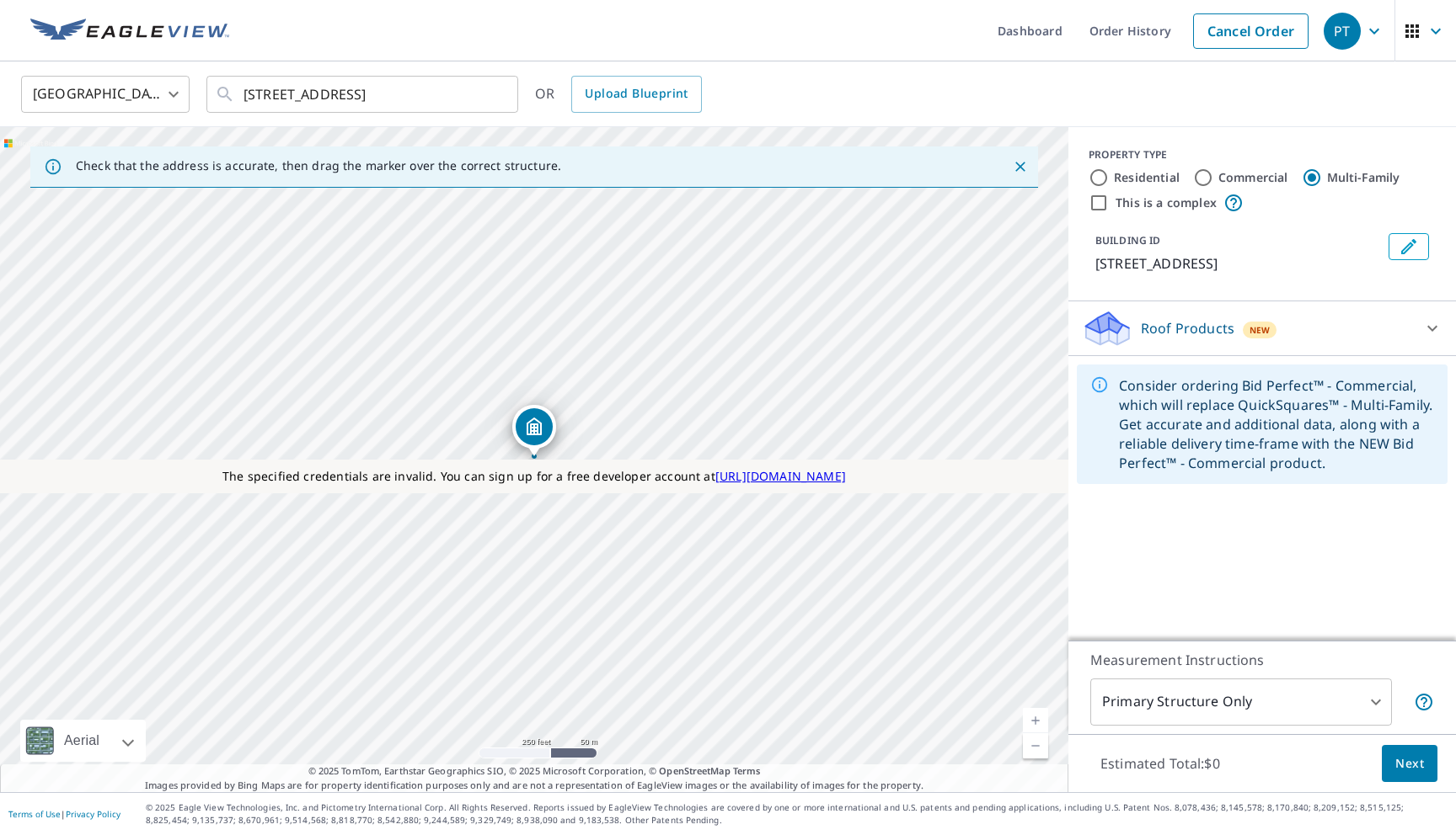
click at [1309, 176] on input "Multi-Family" at bounding box center [1311, 177] width 20 height 20
click at [1180, 203] on label "This is a complex" at bounding box center [1166, 202] width 101 height 17
click at [1109, 203] on input "This is a complex" at bounding box center [1098, 202] width 20 height 20
checkbox input "true"
radio input "true"
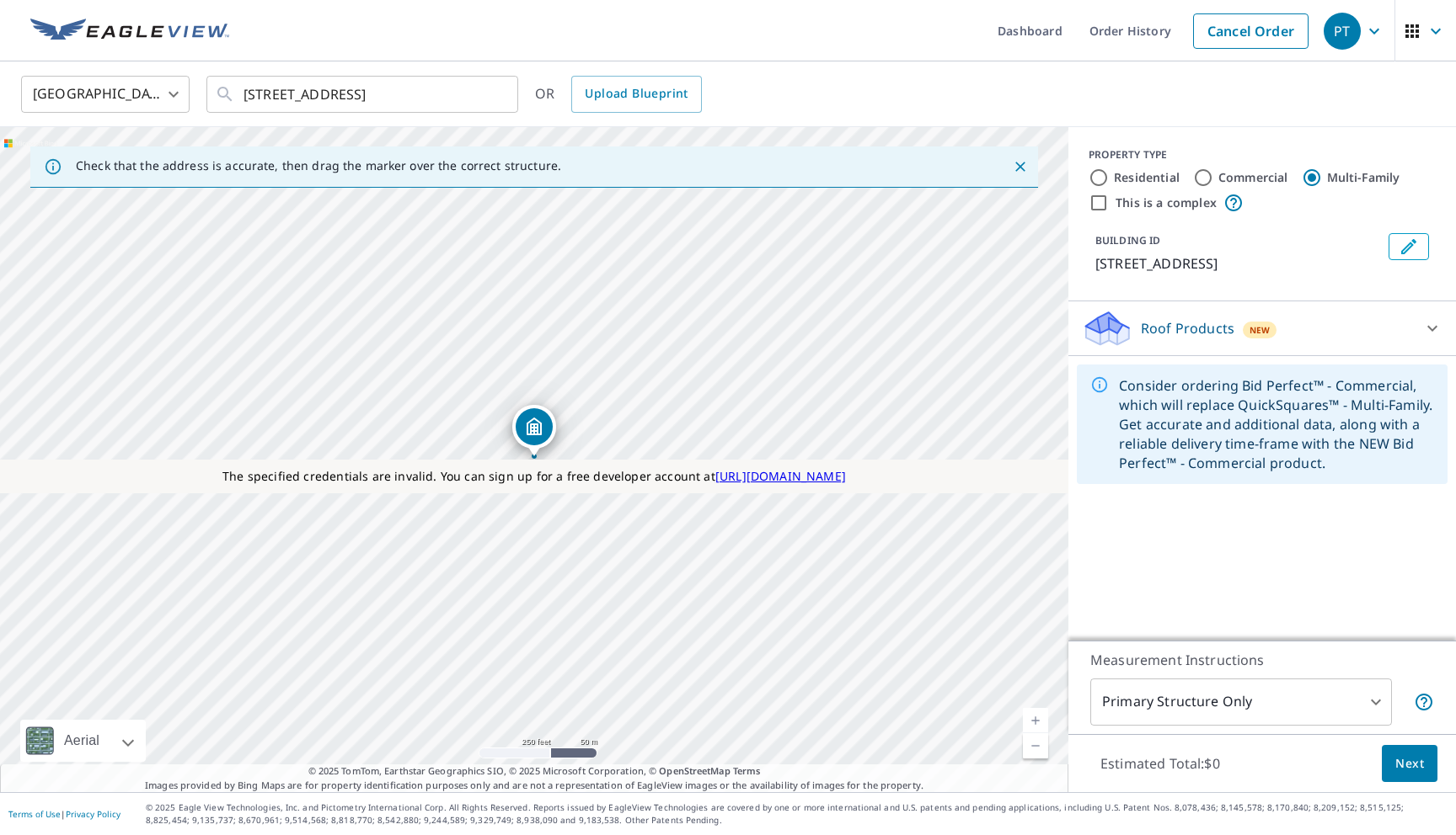
type input "4"
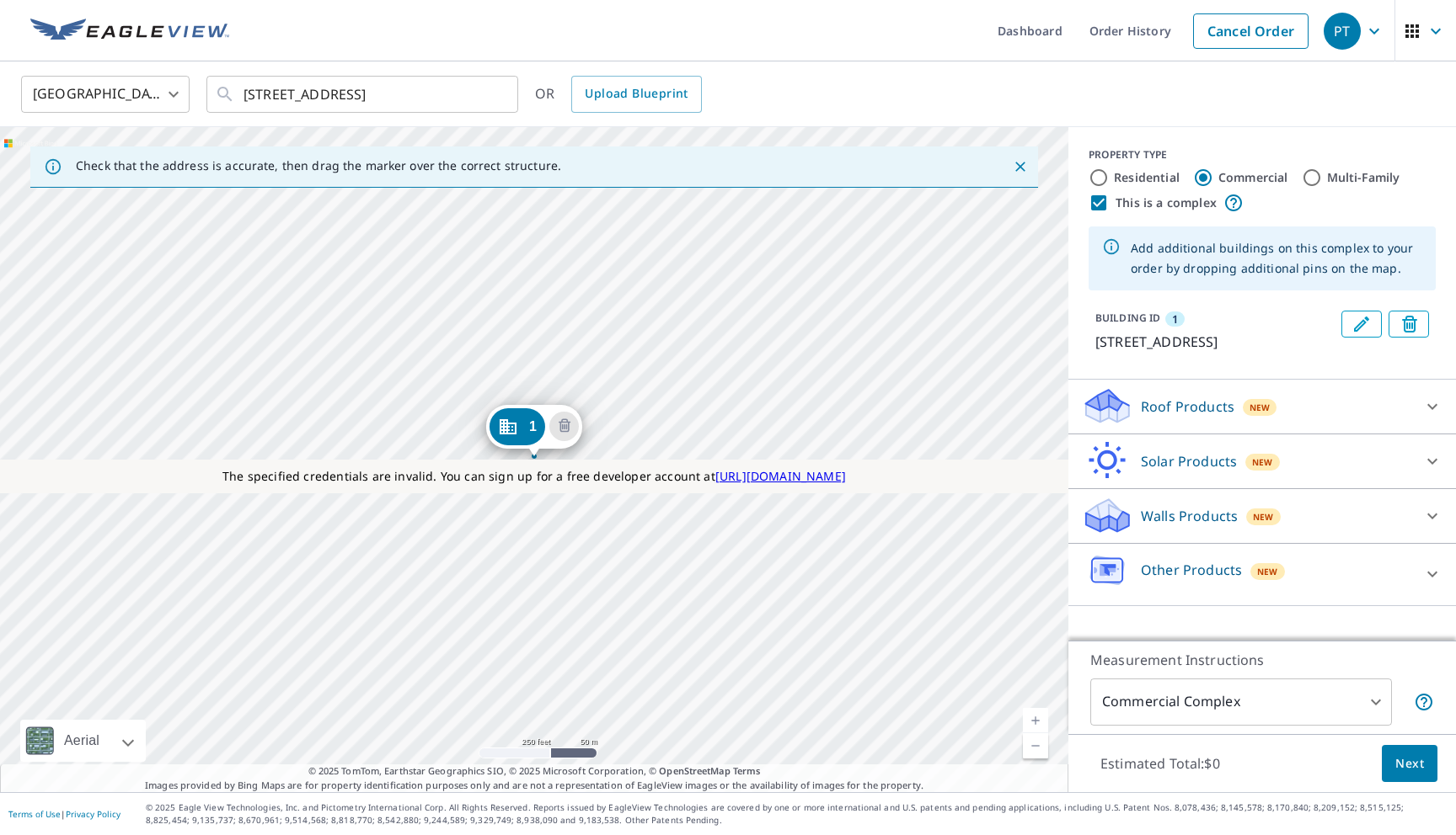
click at [1131, 705] on body "PT PT Dashboard Order History Cancel Order PT United States US ​ 73133 333 Ave …" at bounding box center [728, 417] width 1456 height 835
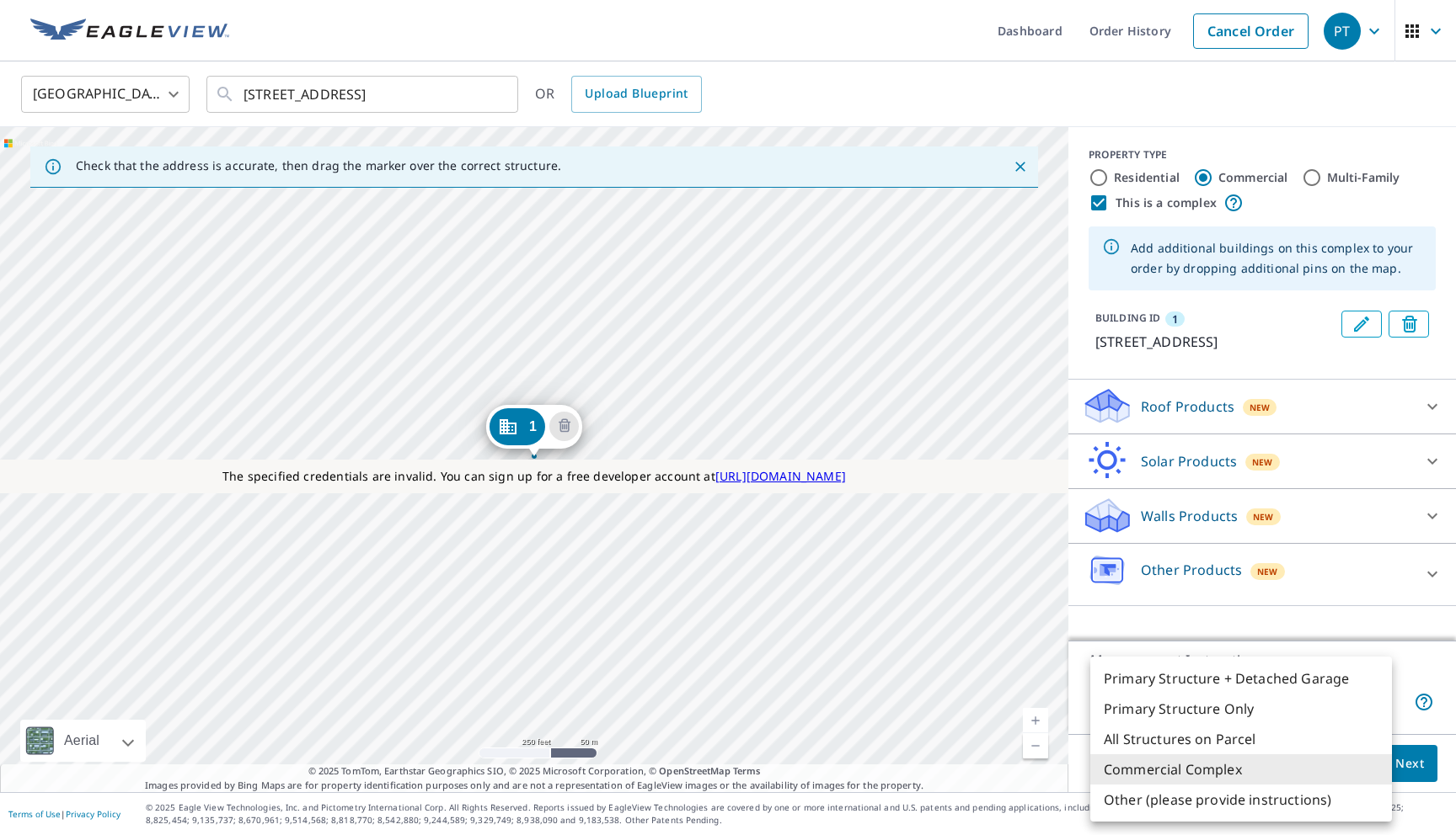
click at [1317, 177] on div at bounding box center [728, 417] width 1456 height 835
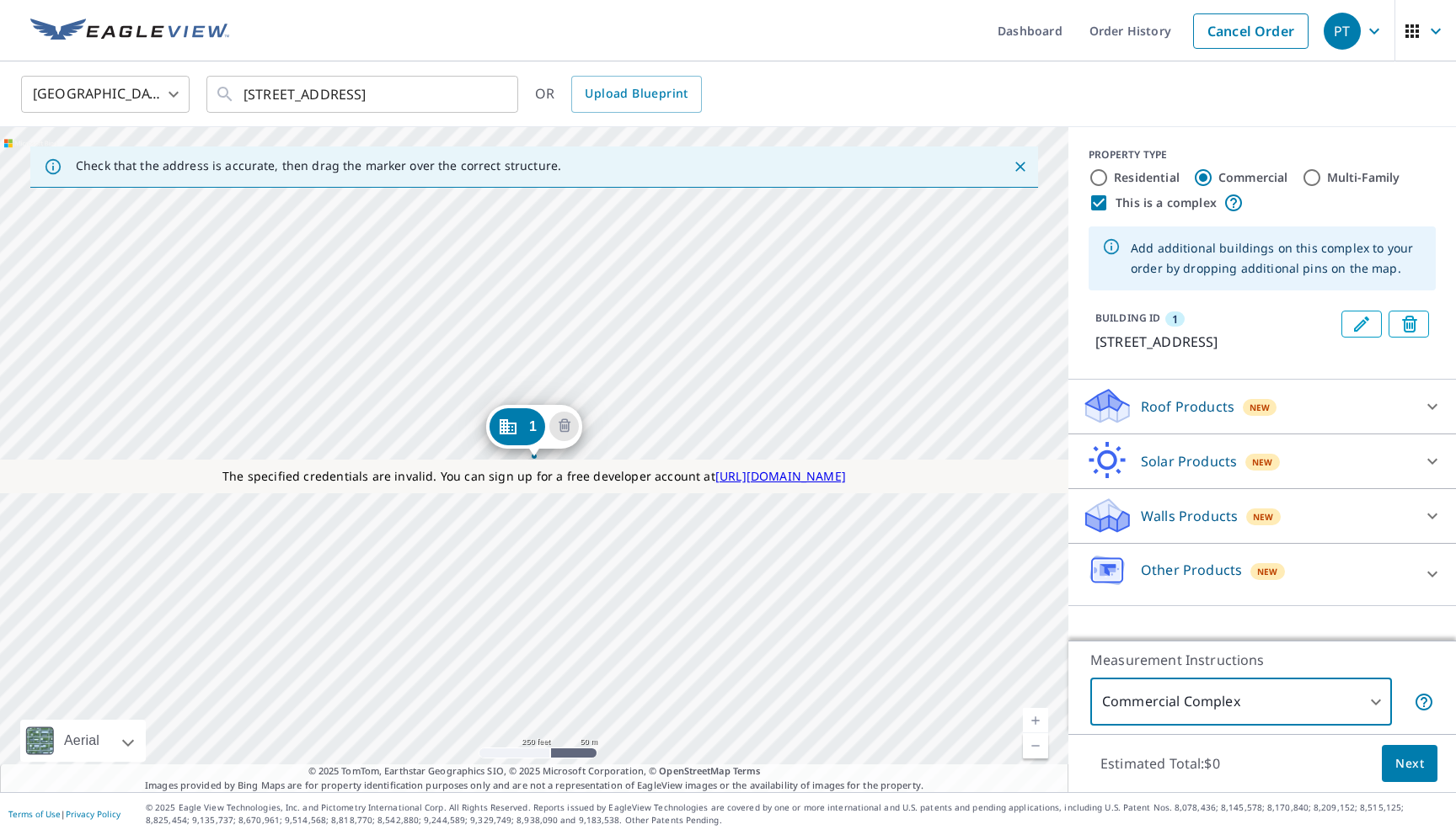
click at [1315, 177] on input "Multi-Family" at bounding box center [1311, 177] width 20 height 20
radio input "true"
type input "2"
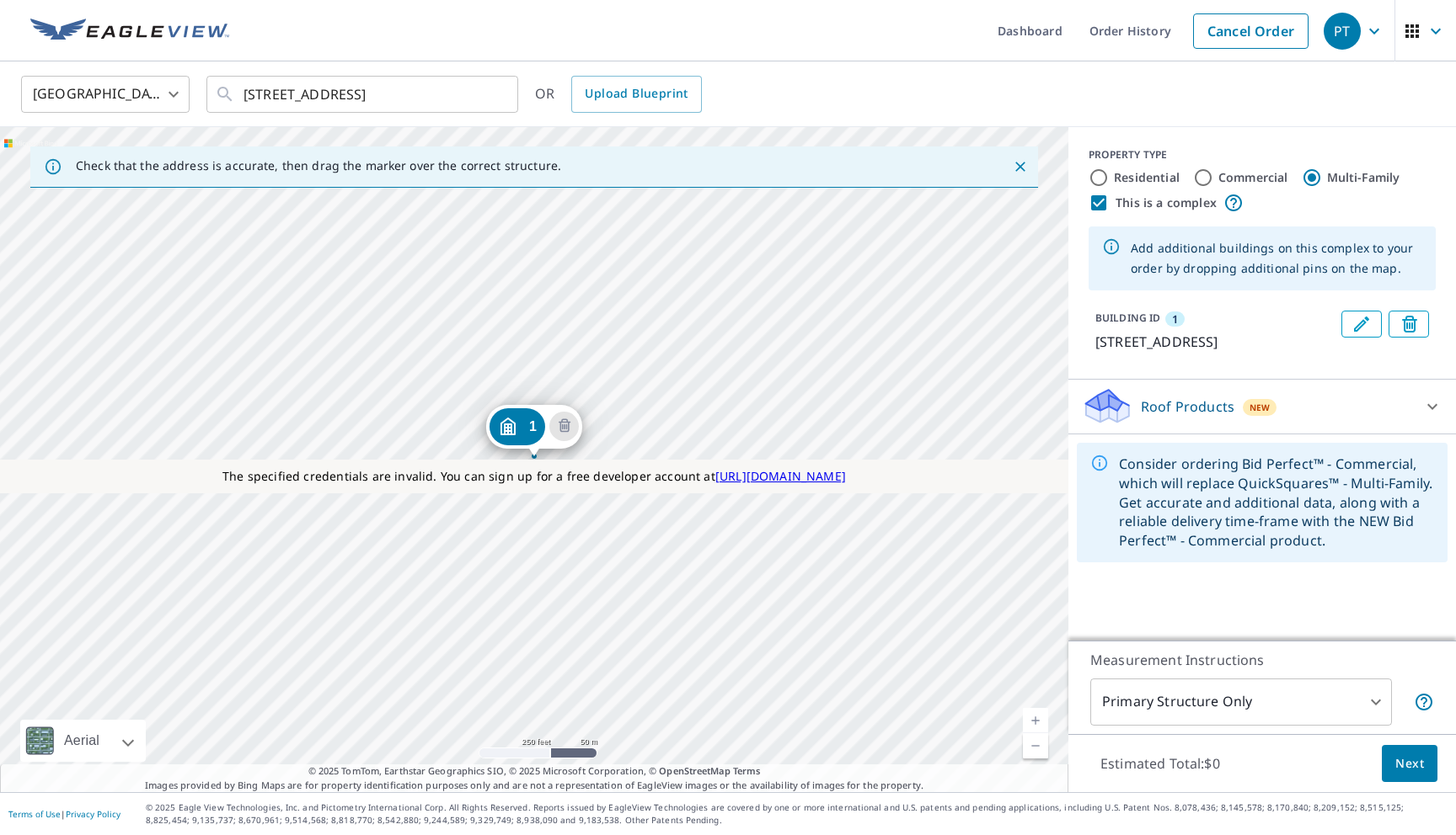
click at [1123, 702] on body "PT PT Dashboard Order History Cancel Order PT United States US ​ 73133 333 Ave …" at bounding box center [728, 417] width 1456 height 835
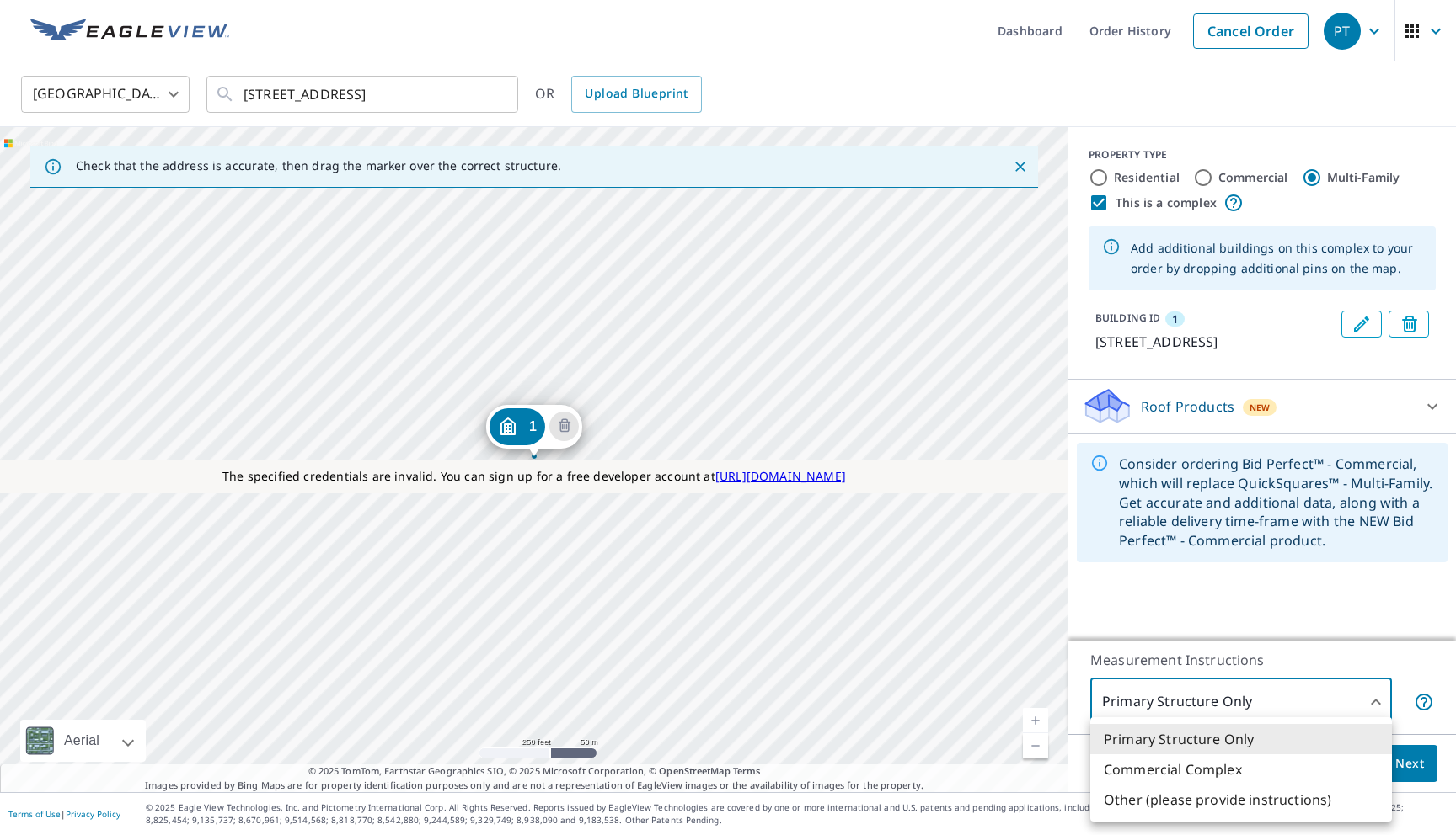
drag, startPoint x: 465, startPoint y: 91, endPoint x: 283, endPoint y: 92, distance: 182.0
click at [284, 88] on div at bounding box center [728, 417] width 1456 height 835
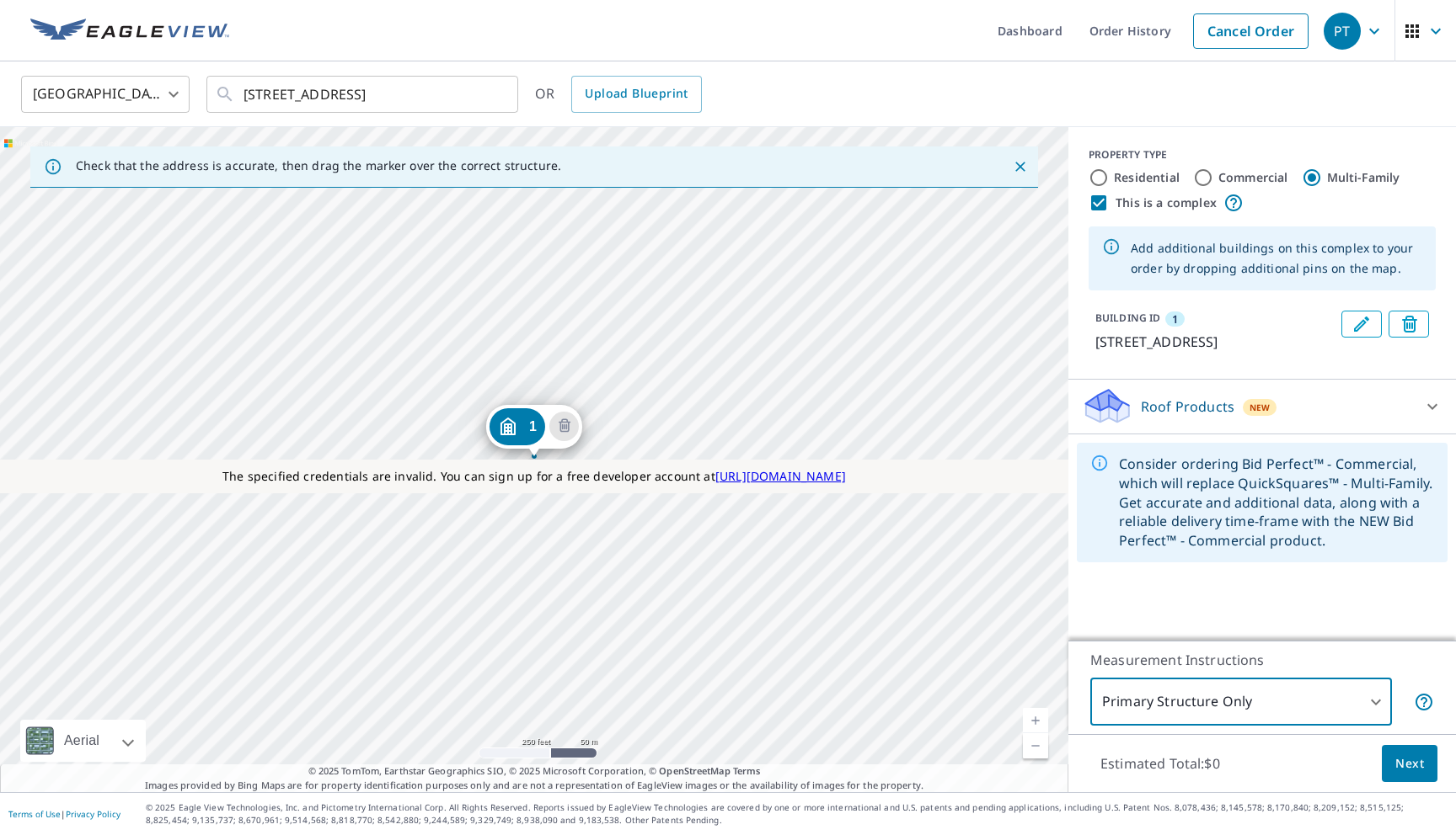
click at [1205, 181] on input "Commercial" at bounding box center [1203, 177] width 20 height 20
radio input "true"
type input "4"
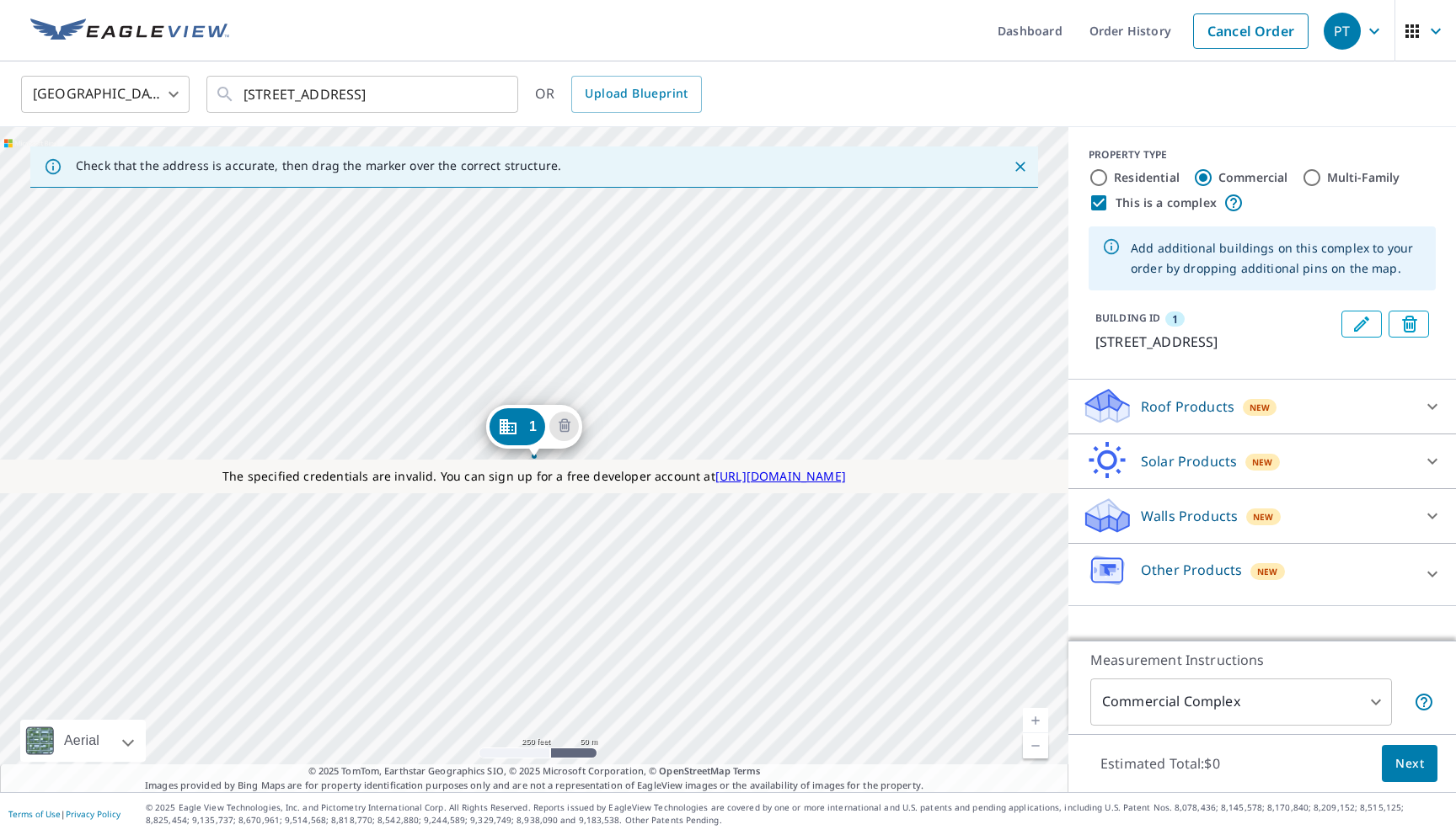
click at [1095, 207] on input "This is a complex" at bounding box center [1098, 202] width 20 height 20
checkbox input "false"
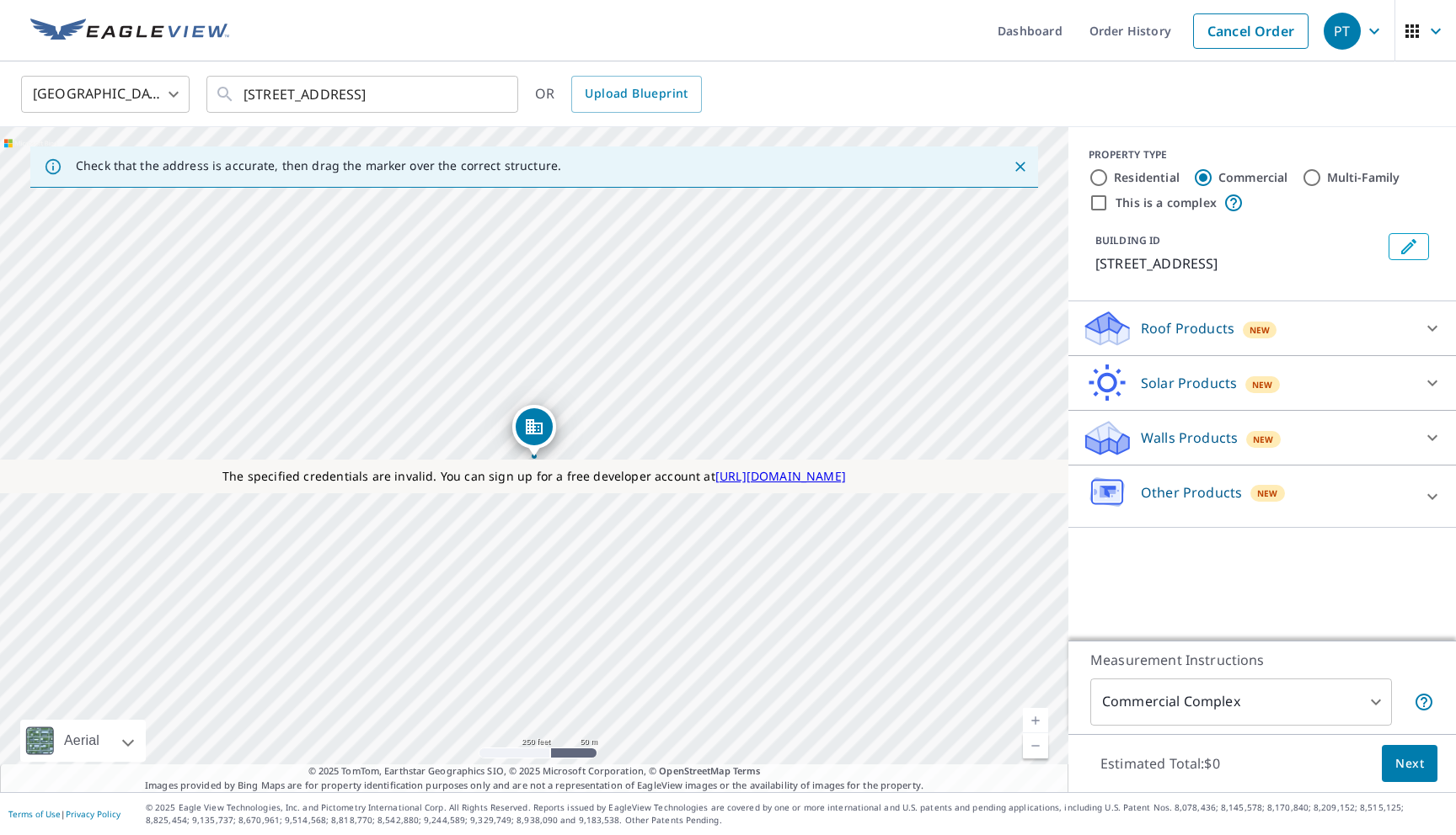
click at [1144, 324] on p "Roof Products" at bounding box center [1187, 328] width 93 height 20
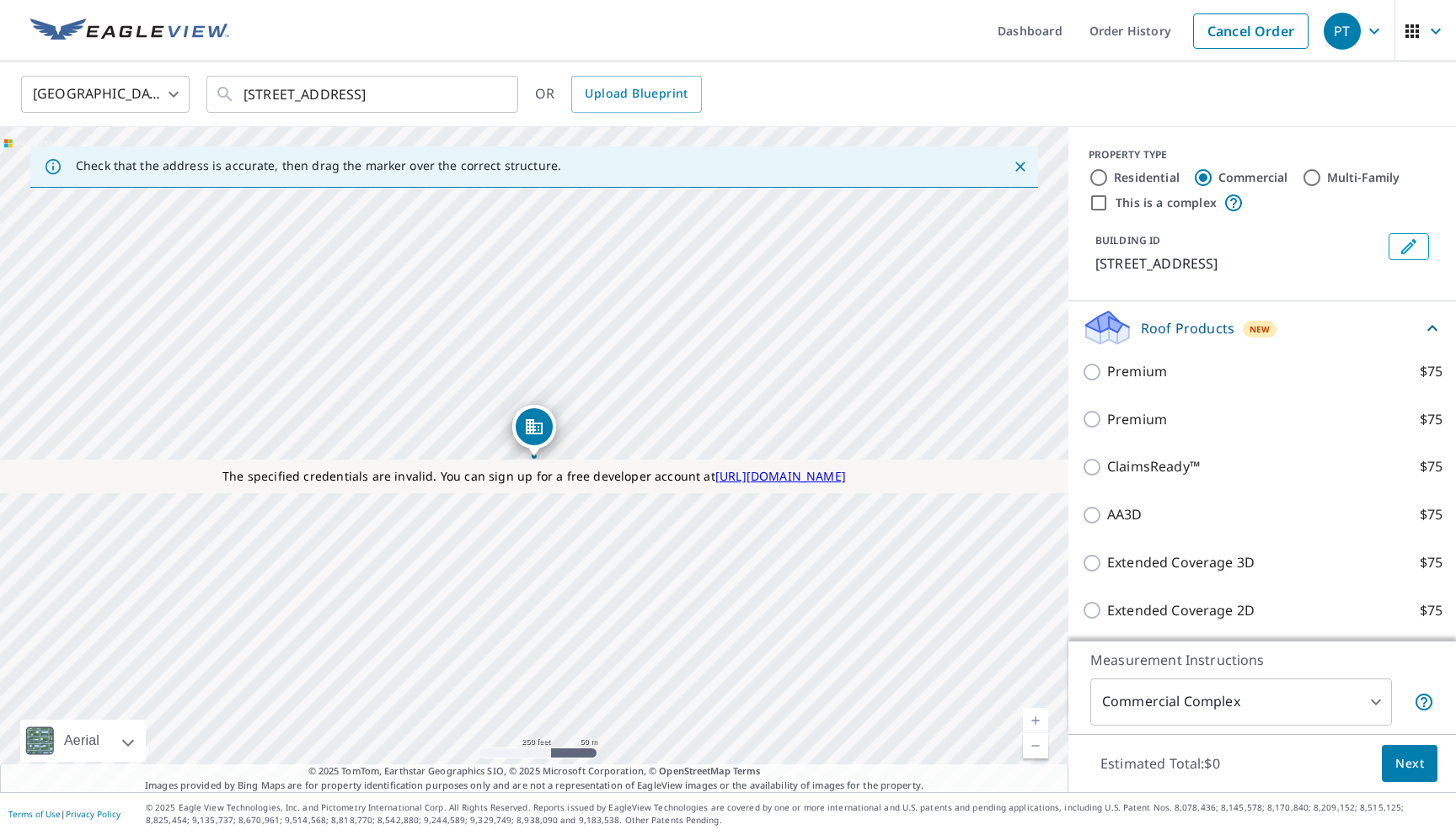
click at [1315, 178] on input "Multi-Family" at bounding box center [1311, 177] width 20 height 20
radio input "true"
type input "2"
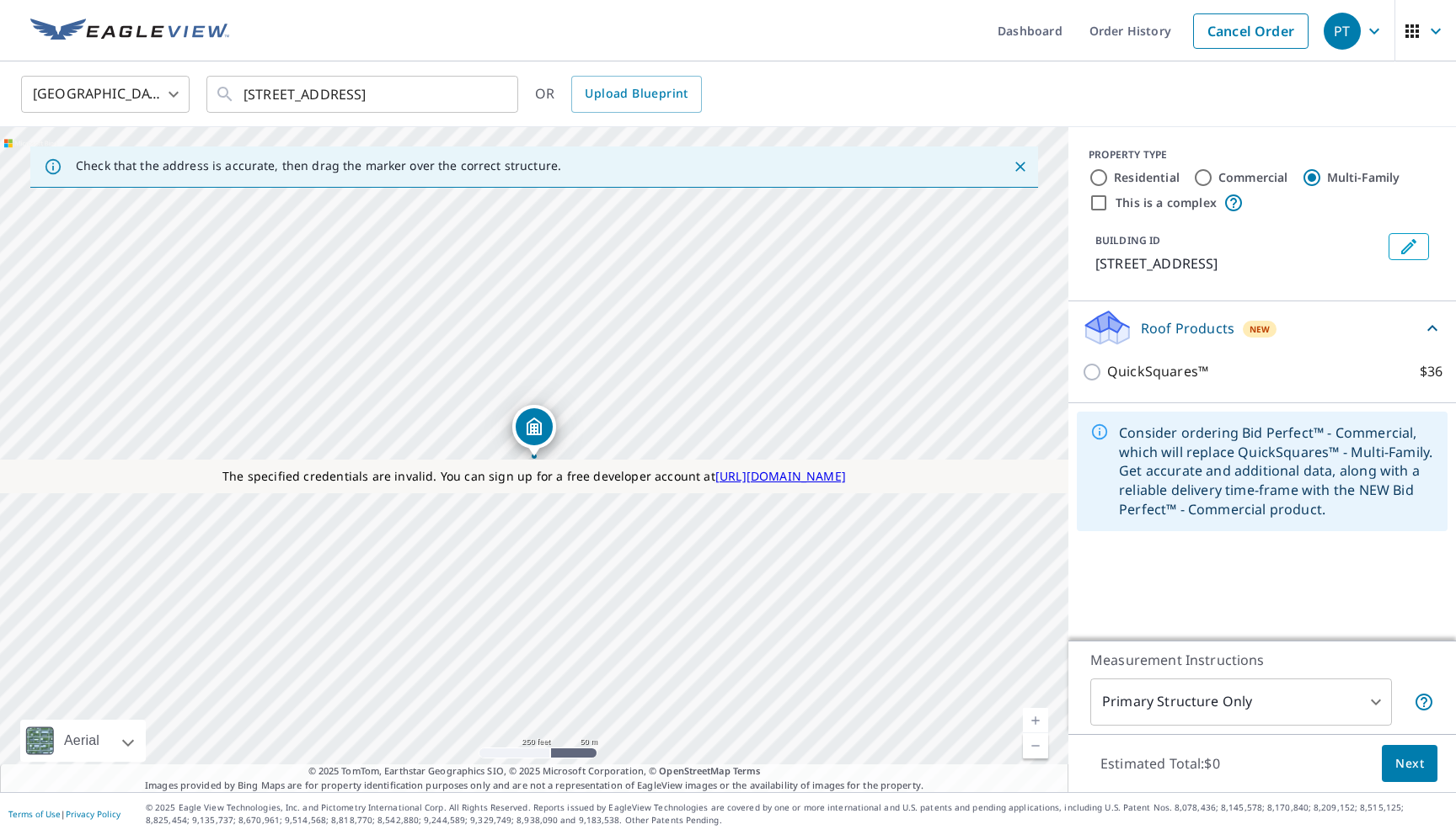
click at [1205, 173] on input "Commercial" at bounding box center [1203, 177] width 20 height 20
radio input "true"
type input "4"
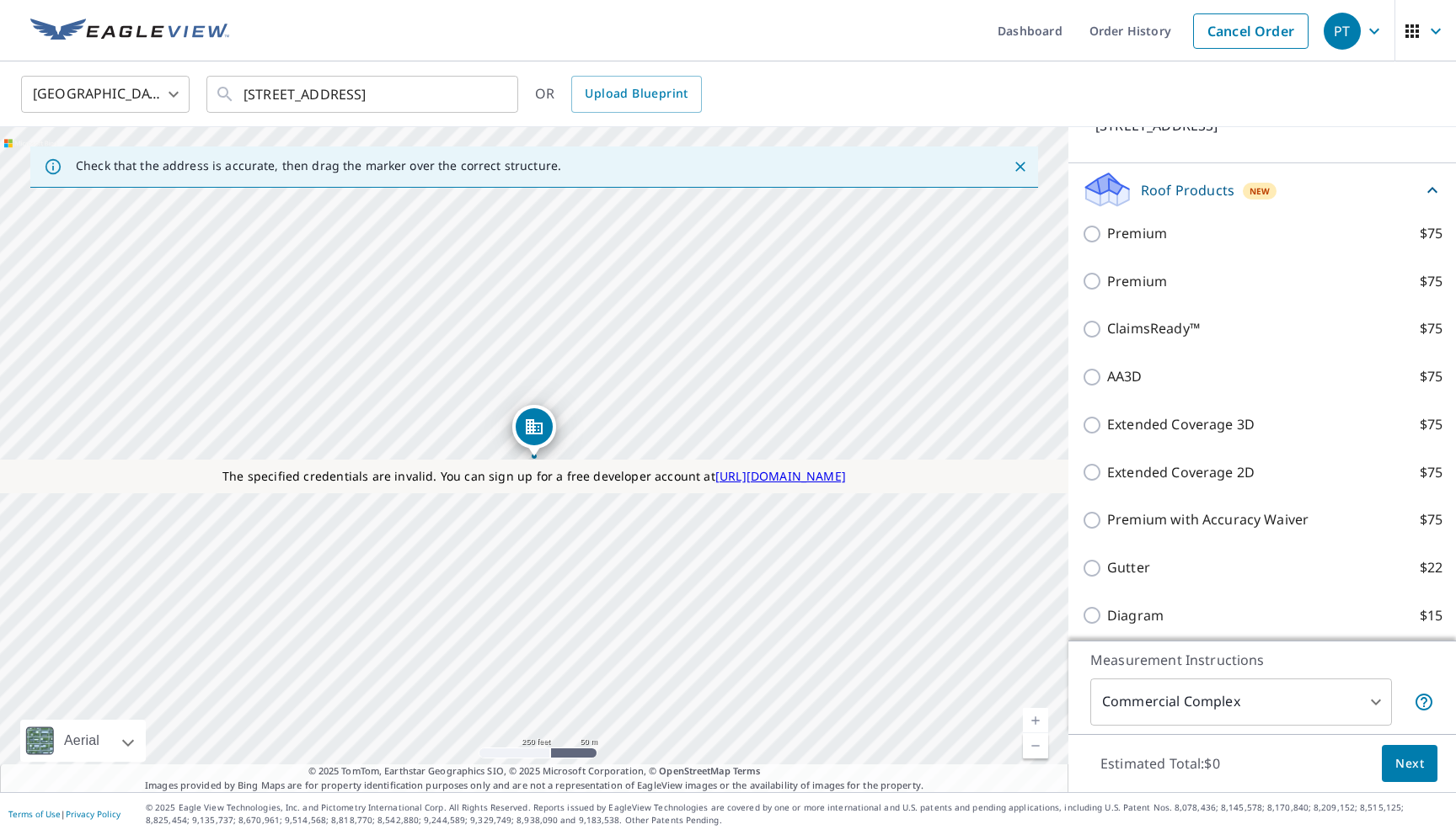
scroll to position [165, 0]
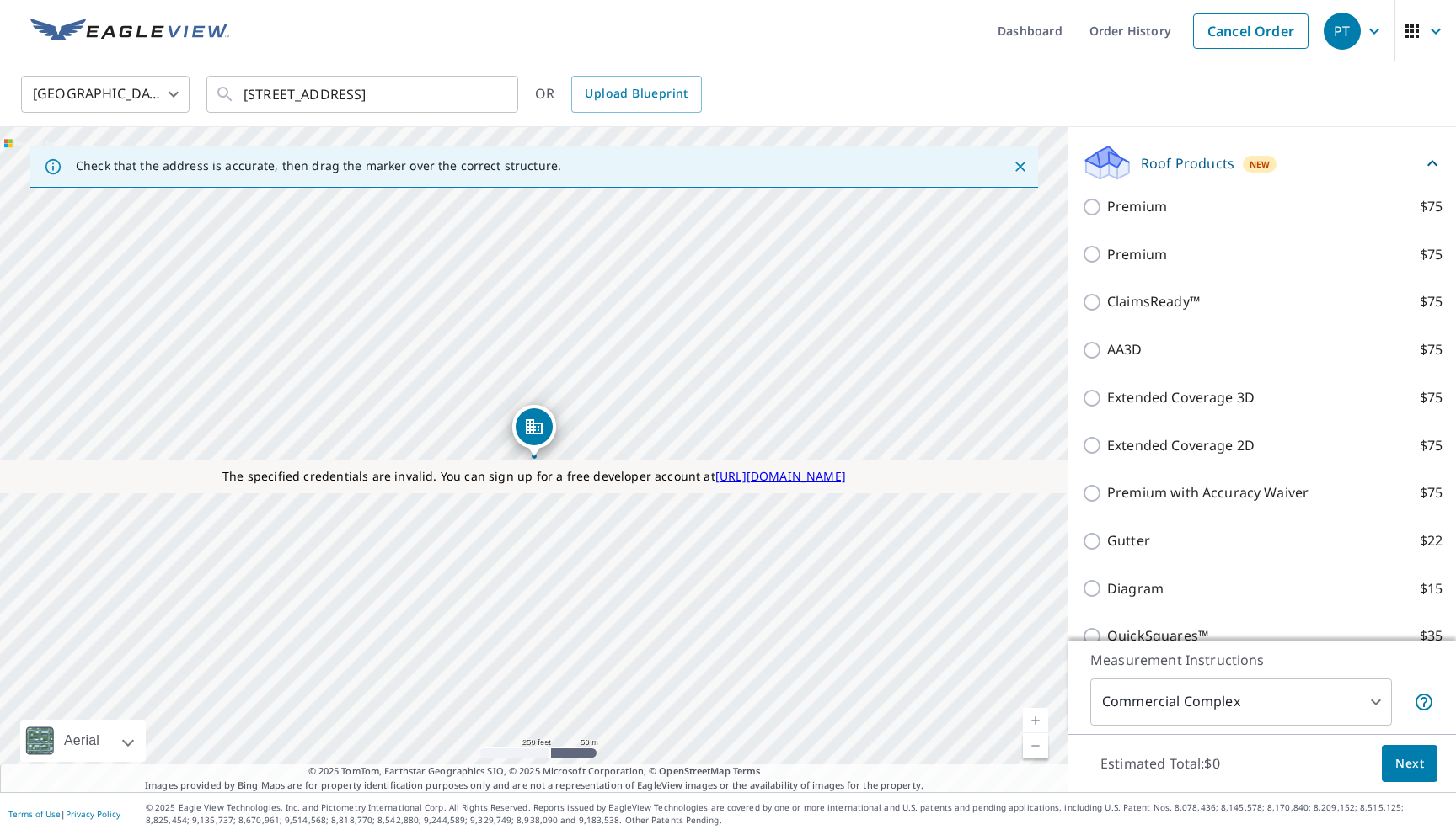
click at [1173, 404] on p "Extended Coverage 3D" at bounding box center [1180, 398] width 148 height 21
click at [1107, 404] on input "Extended Coverage 3D $75" at bounding box center [1094, 398] width 25 height 20
checkbox input "true"
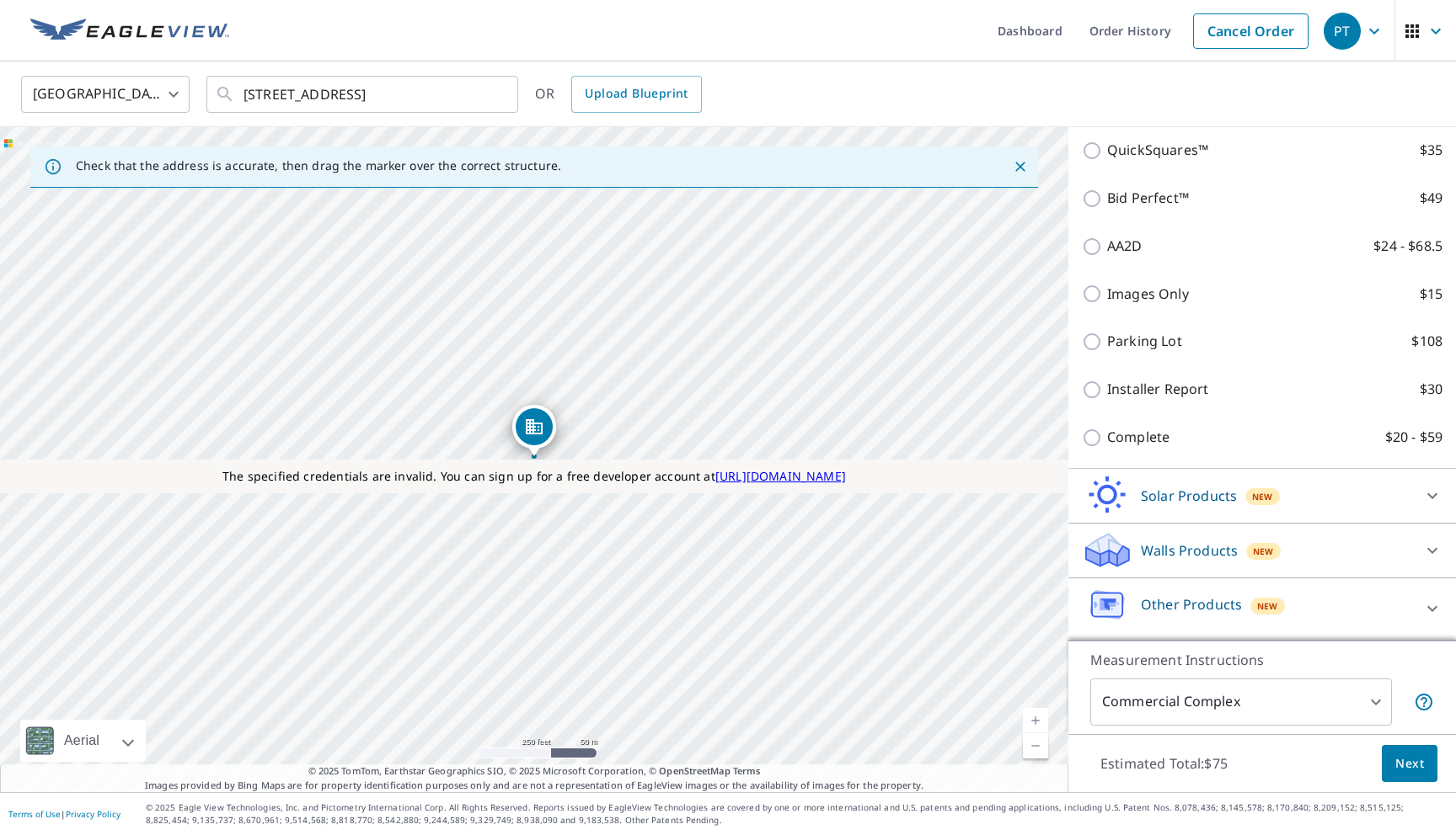
click at [1181, 564] on div "Walls Products New" at bounding box center [1247, 550] width 330 height 39
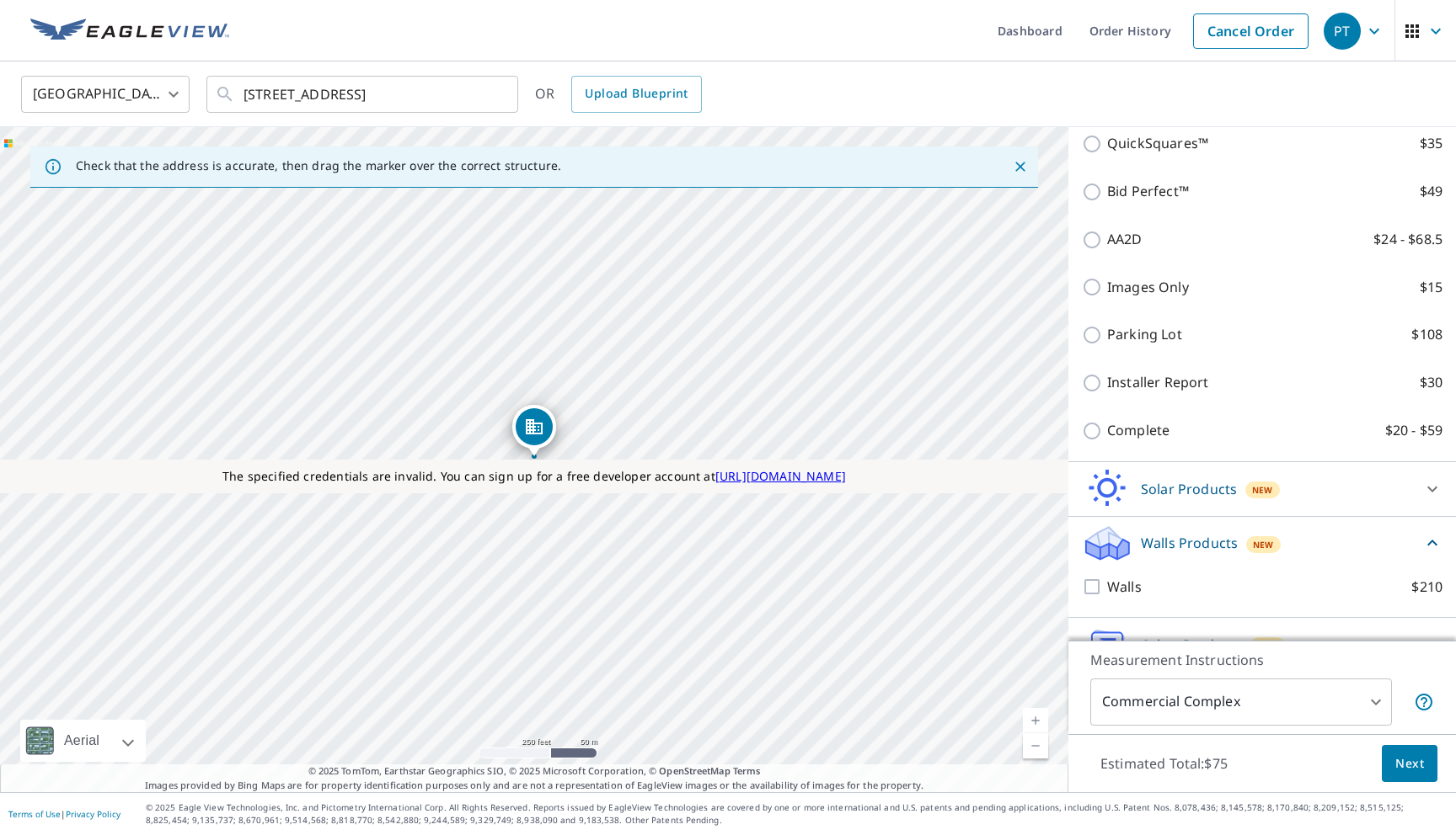
scroll to position [745, 0]
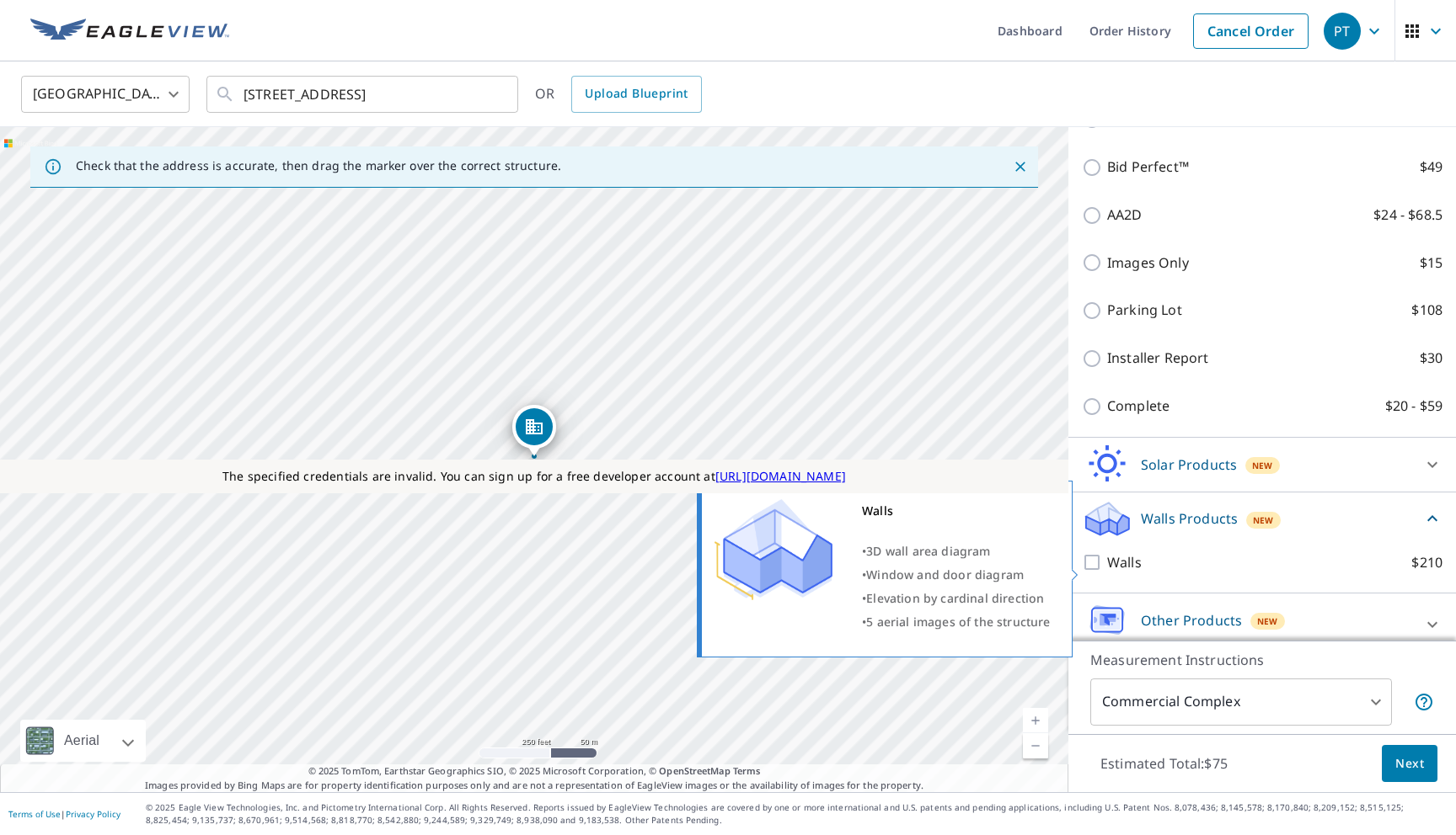
click at [1168, 570] on label "Walls $210" at bounding box center [1274, 563] width 335 height 21
click at [1107, 570] on input "Walls $210" at bounding box center [1094, 562] width 25 height 20
checkbox input "true"
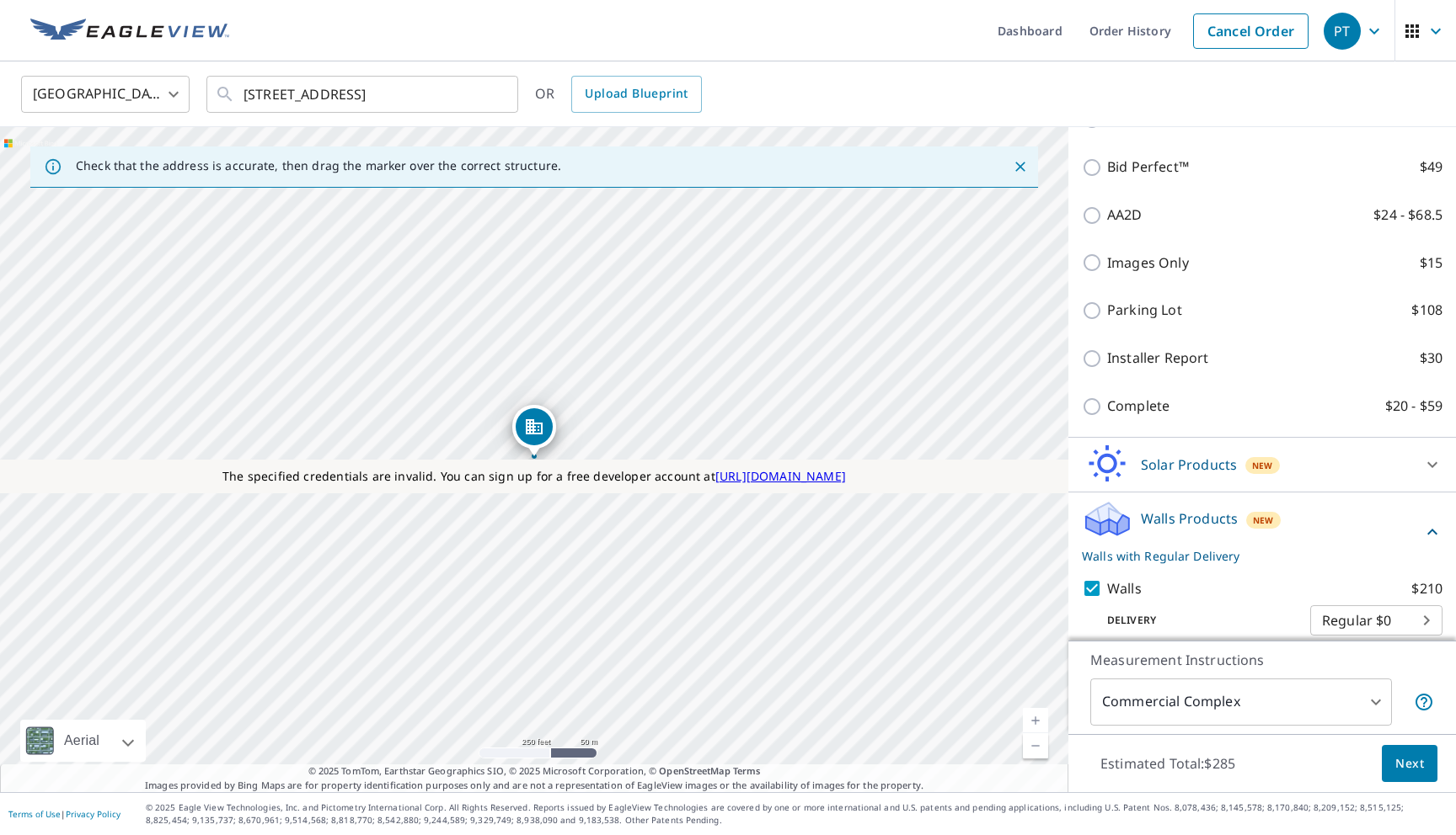
click at [1166, 705] on body "PT PT Dashboard Order History Cancel Order PT United States US ​ 73133 333 Ave …" at bounding box center [728, 417] width 1456 height 835
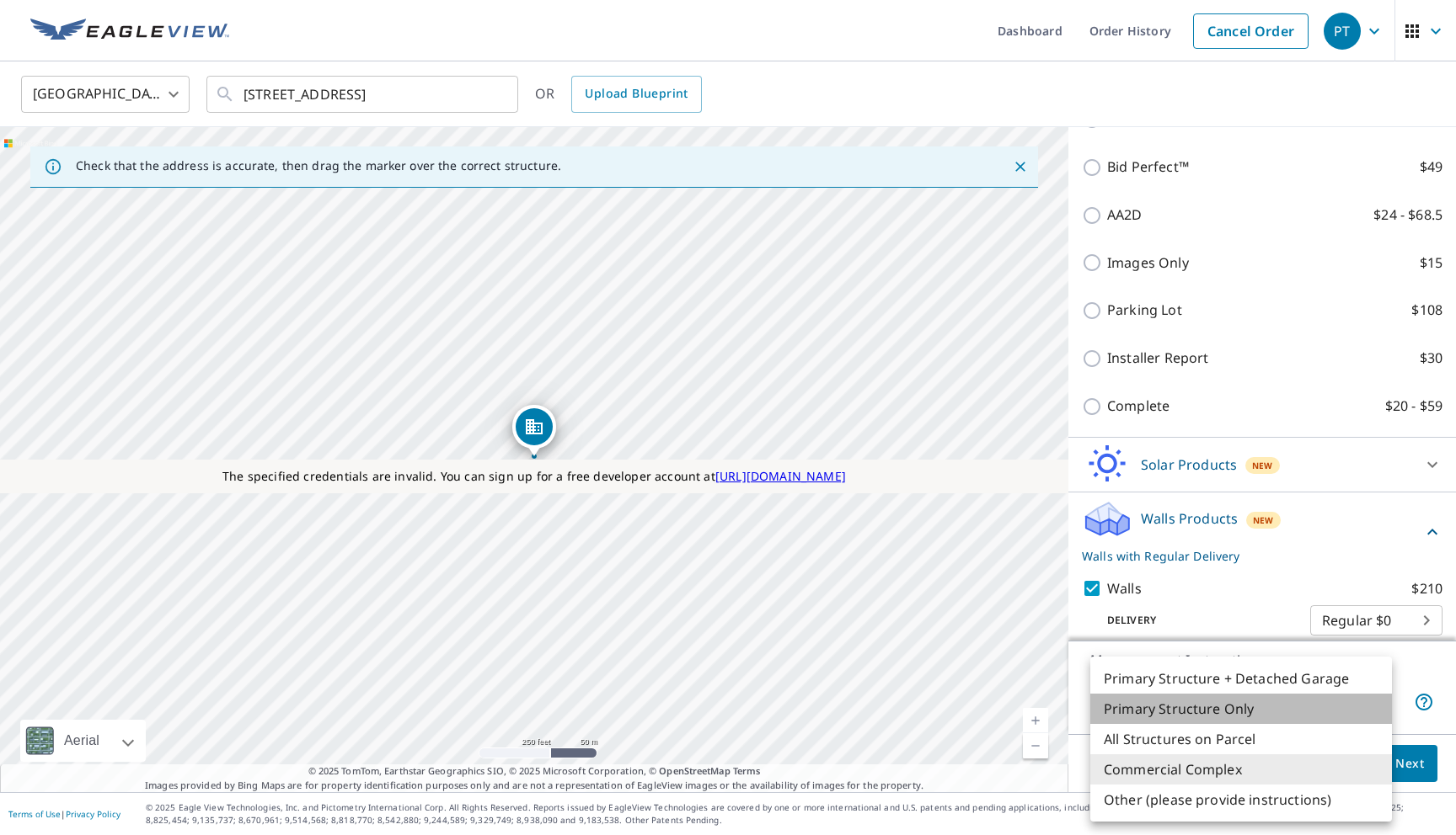
click at [1167, 704] on li "Primary Structure Only" at bounding box center [1241, 708] width 302 height 31
type input "2"
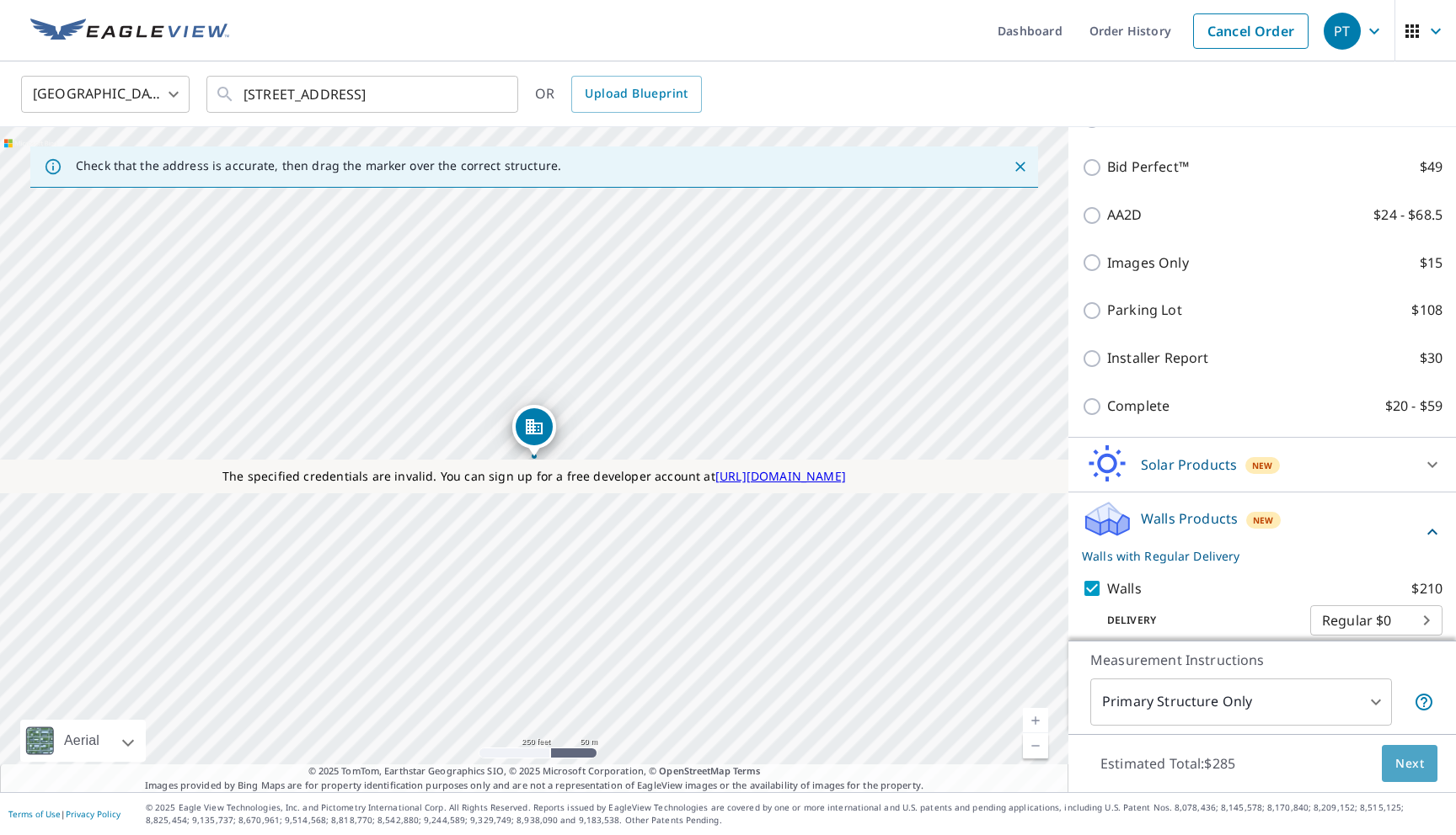
click at [1396, 773] on span "Next" at bounding box center [1409, 764] width 29 height 21
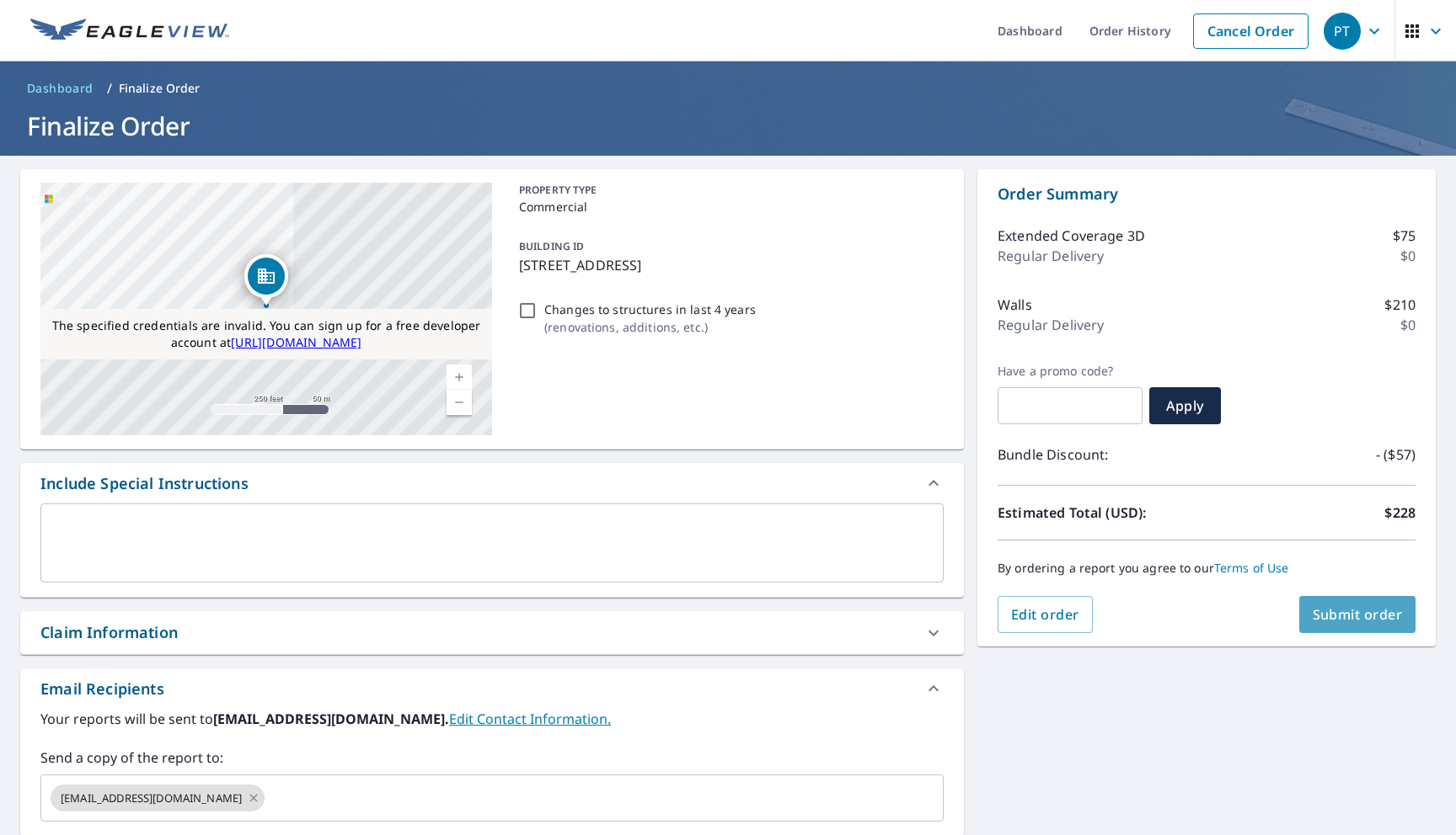
click at [1323, 602] on button "Submit order" at bounding box center [1357, 614] width 117 height 37
checkbox input "true"
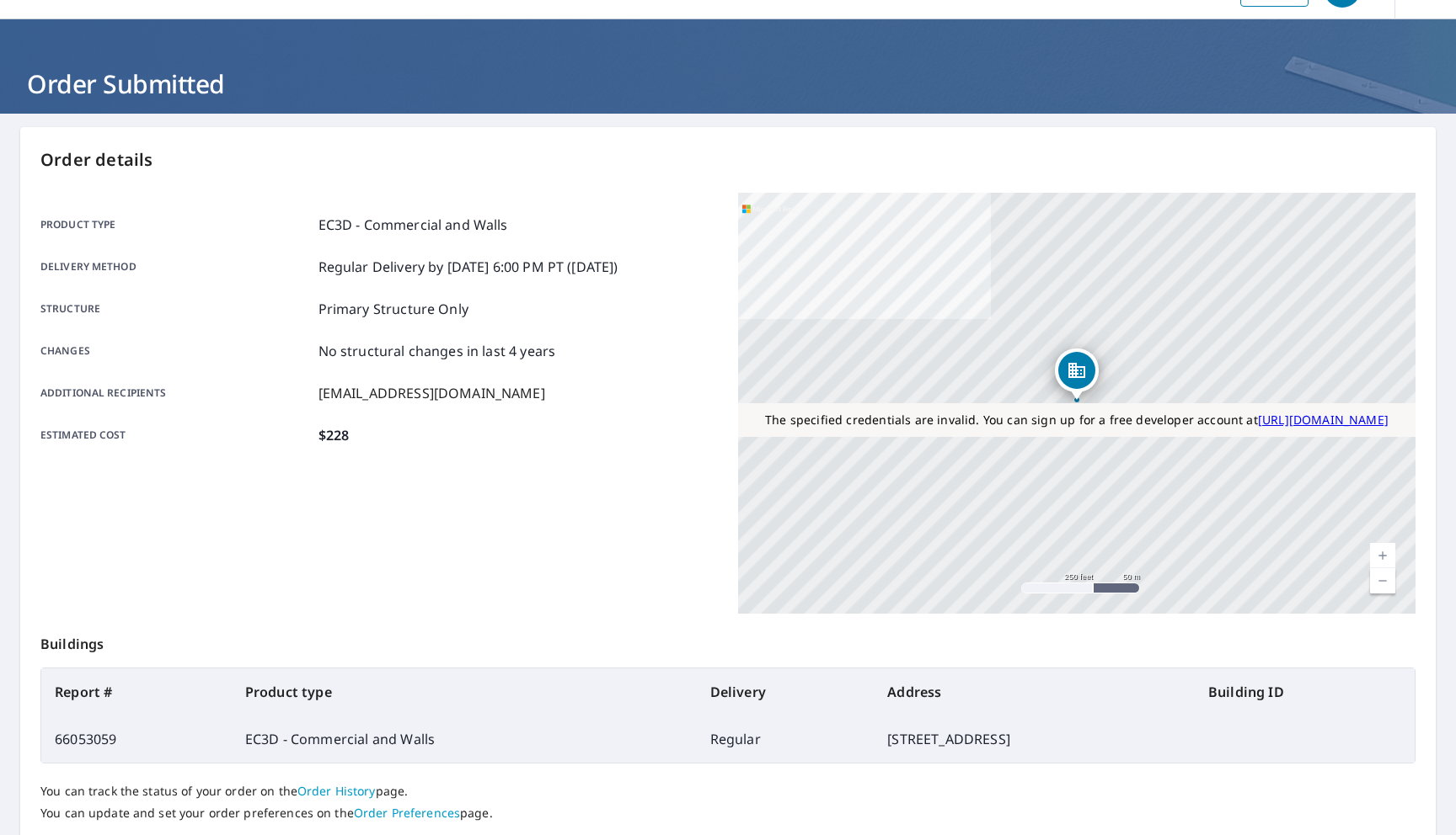
scroll to position [60, 0]
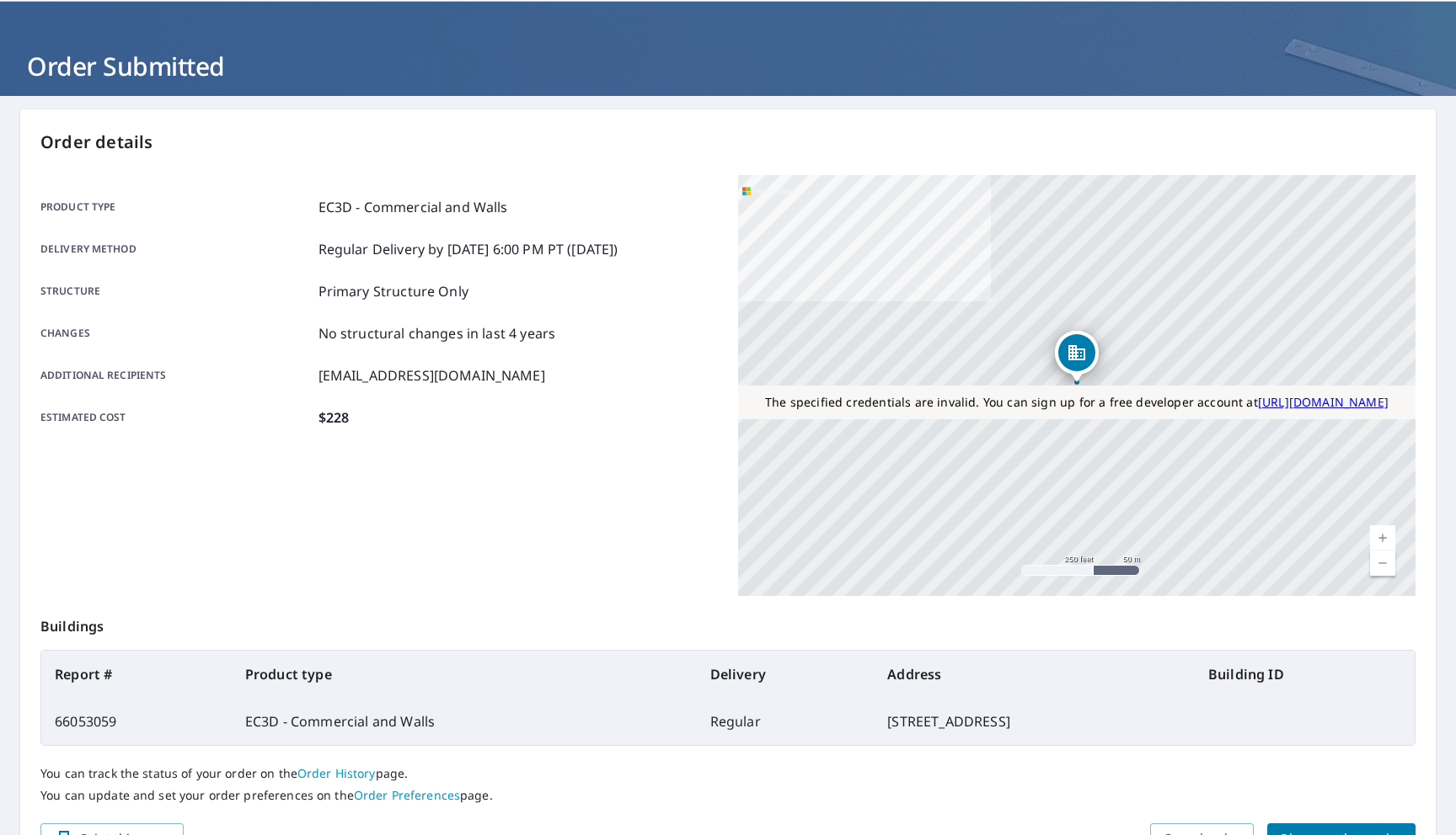
click at [100, 715] on td "66053059" at bounding box center [136, 722] width 190 height 47
copy td "66053059"
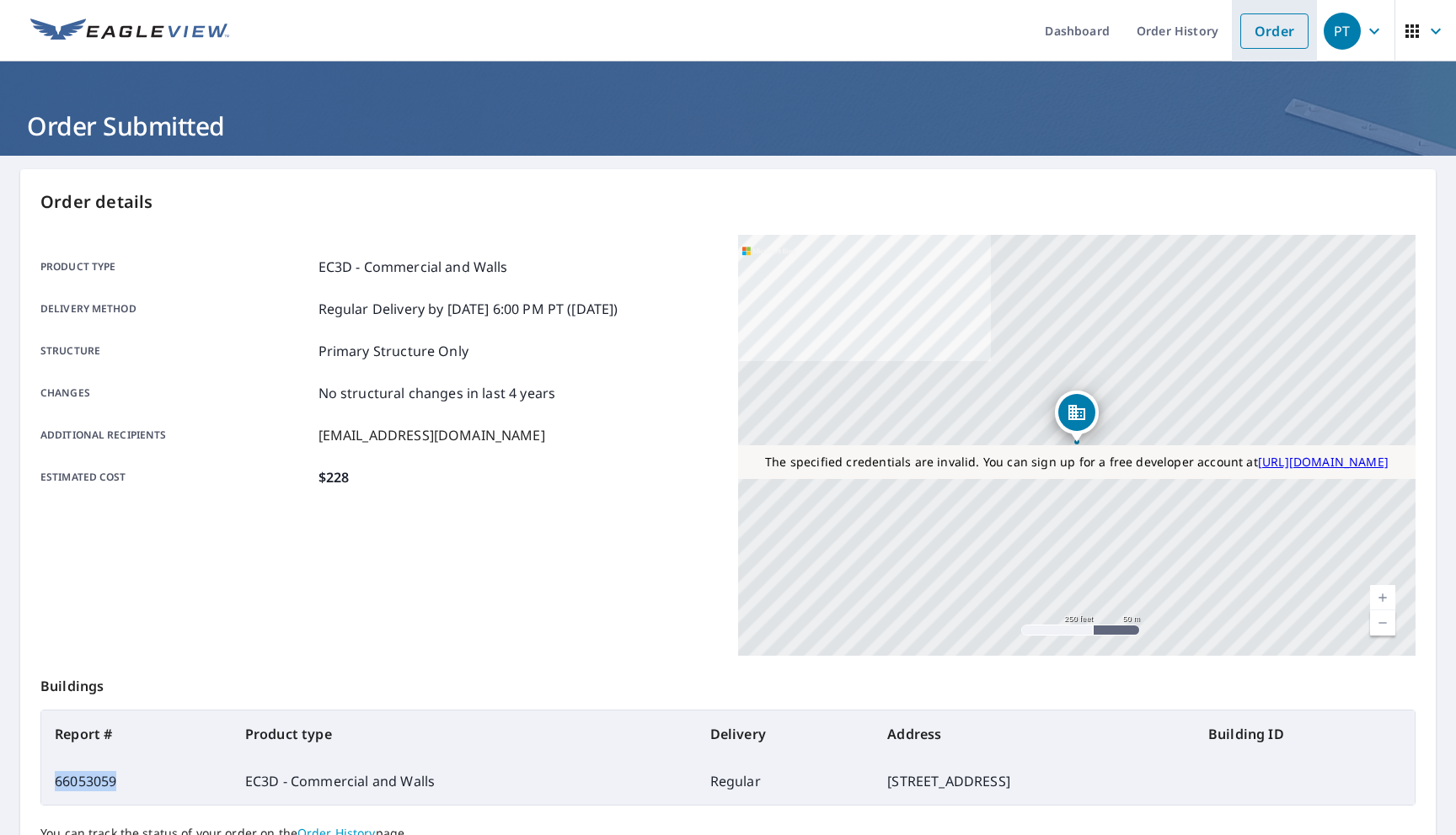
click at [1285, 14] on link "Order" at bounding box center [1274, 31] width 68 height 36
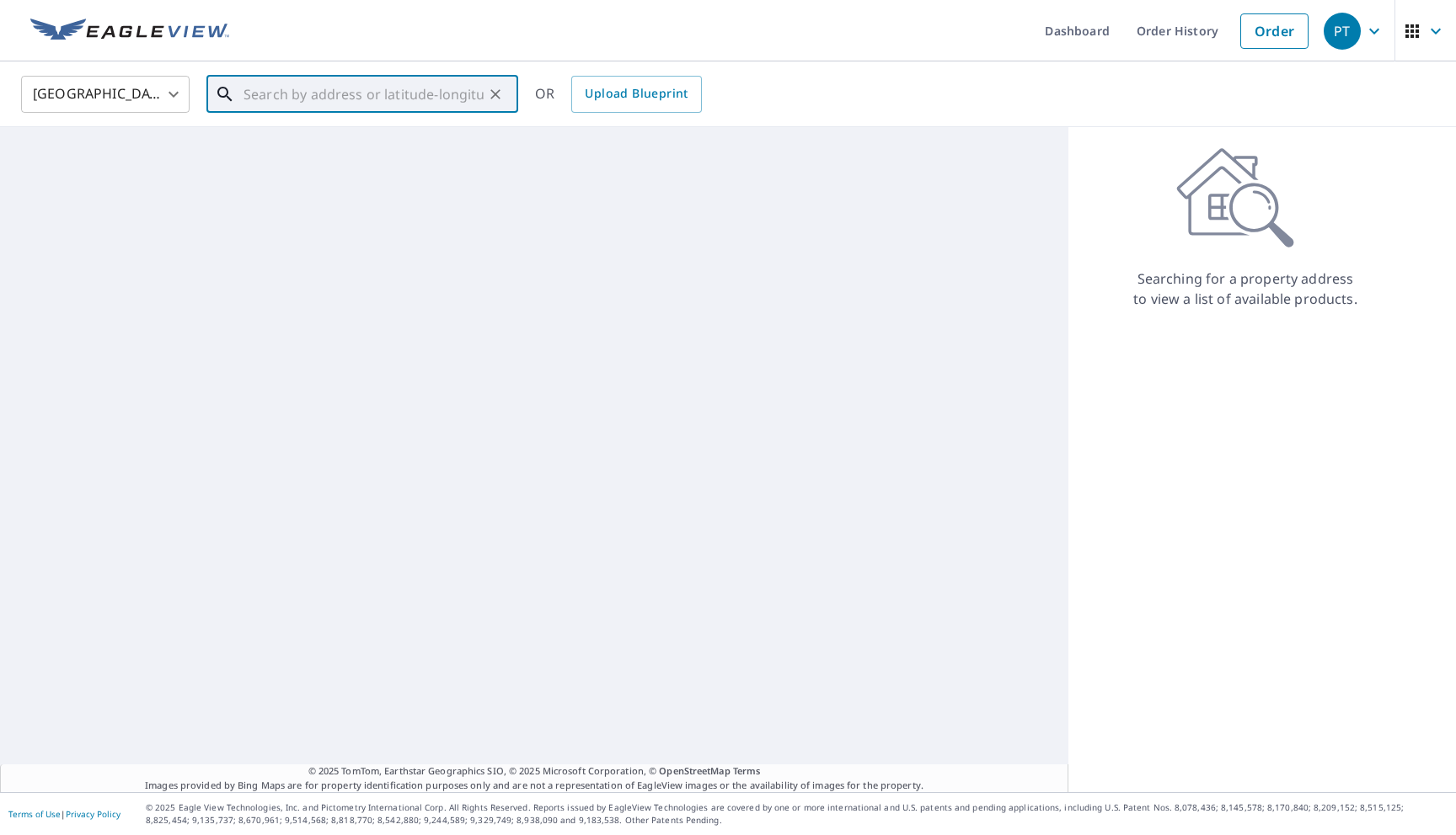
click at [394, 80] on input "text" at bounding box center [363, 94] width 240 height 47
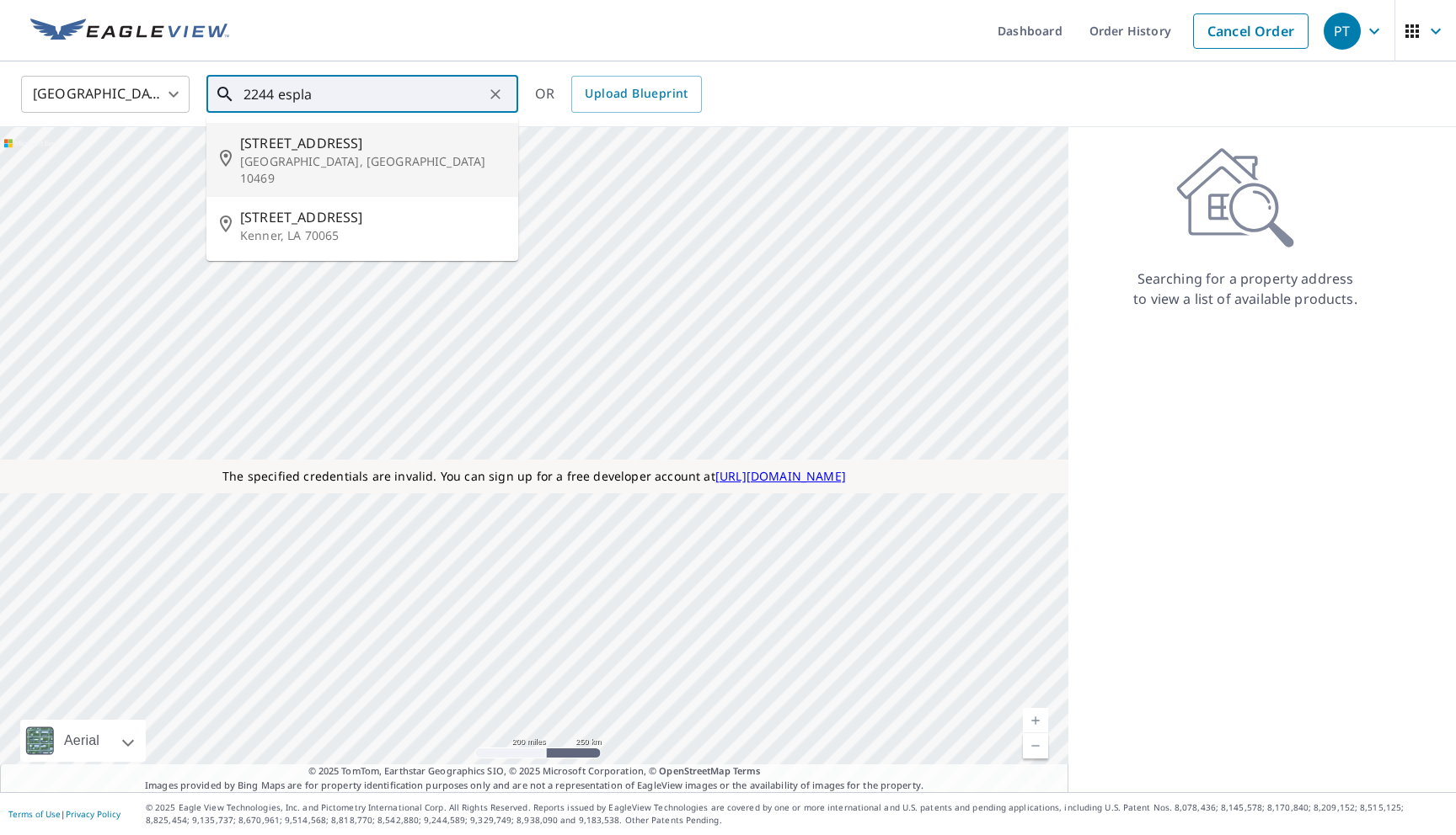
click at [339, 152] on span "2244 Esplanade Ave" at bounding box center [372, 142] width 264 height 20
type input "2244 Esplanade Ave Bronx, NY 10469"
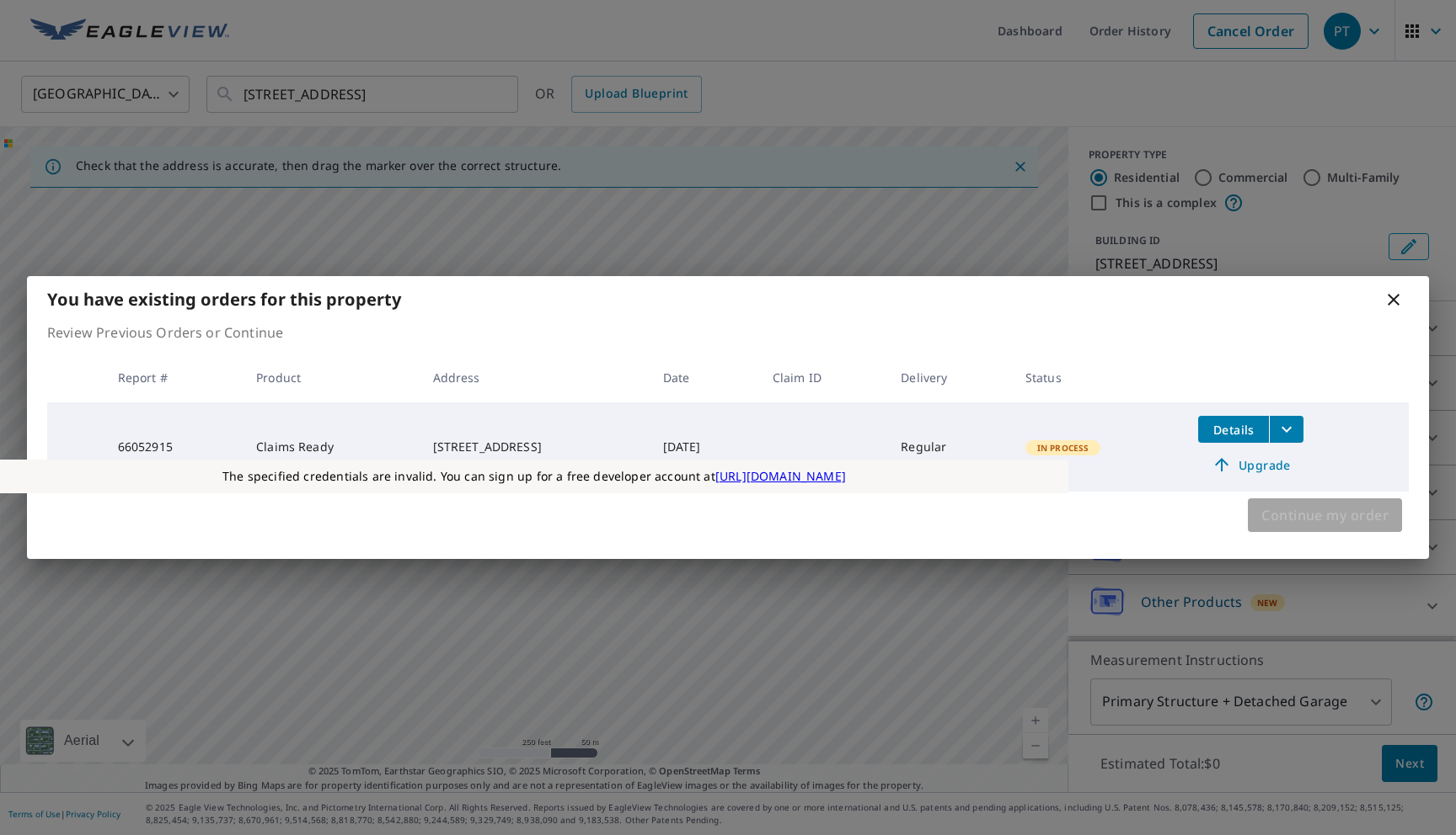
click at [1282, 507] on span "Continue my order" at bounding box center [1325, 515] width 127 height 24
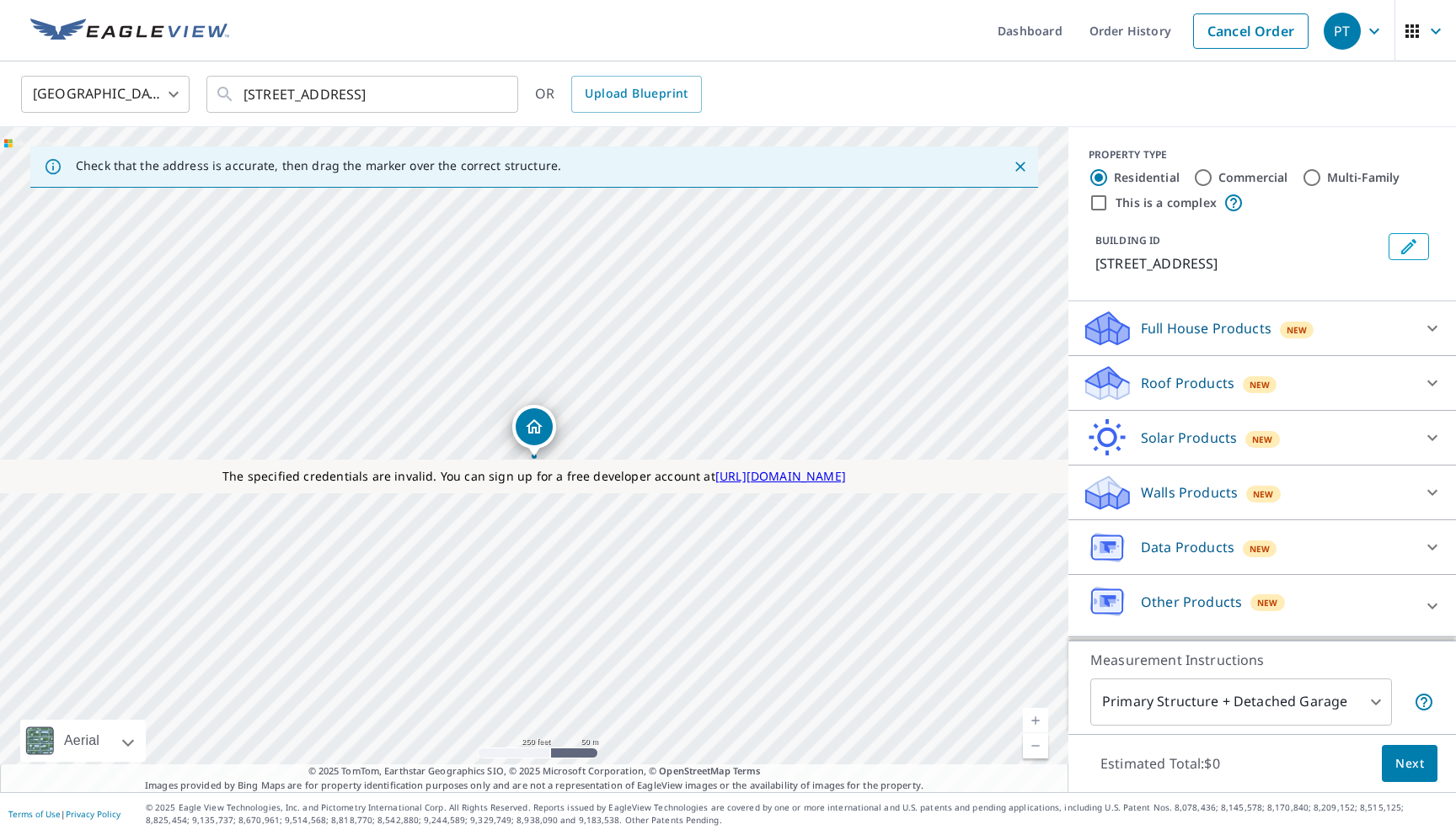
click at [1205, 174] on input "Commercial" at bounding box center [1203, 177] width 20 height 20
radio input "true"
type input "4"
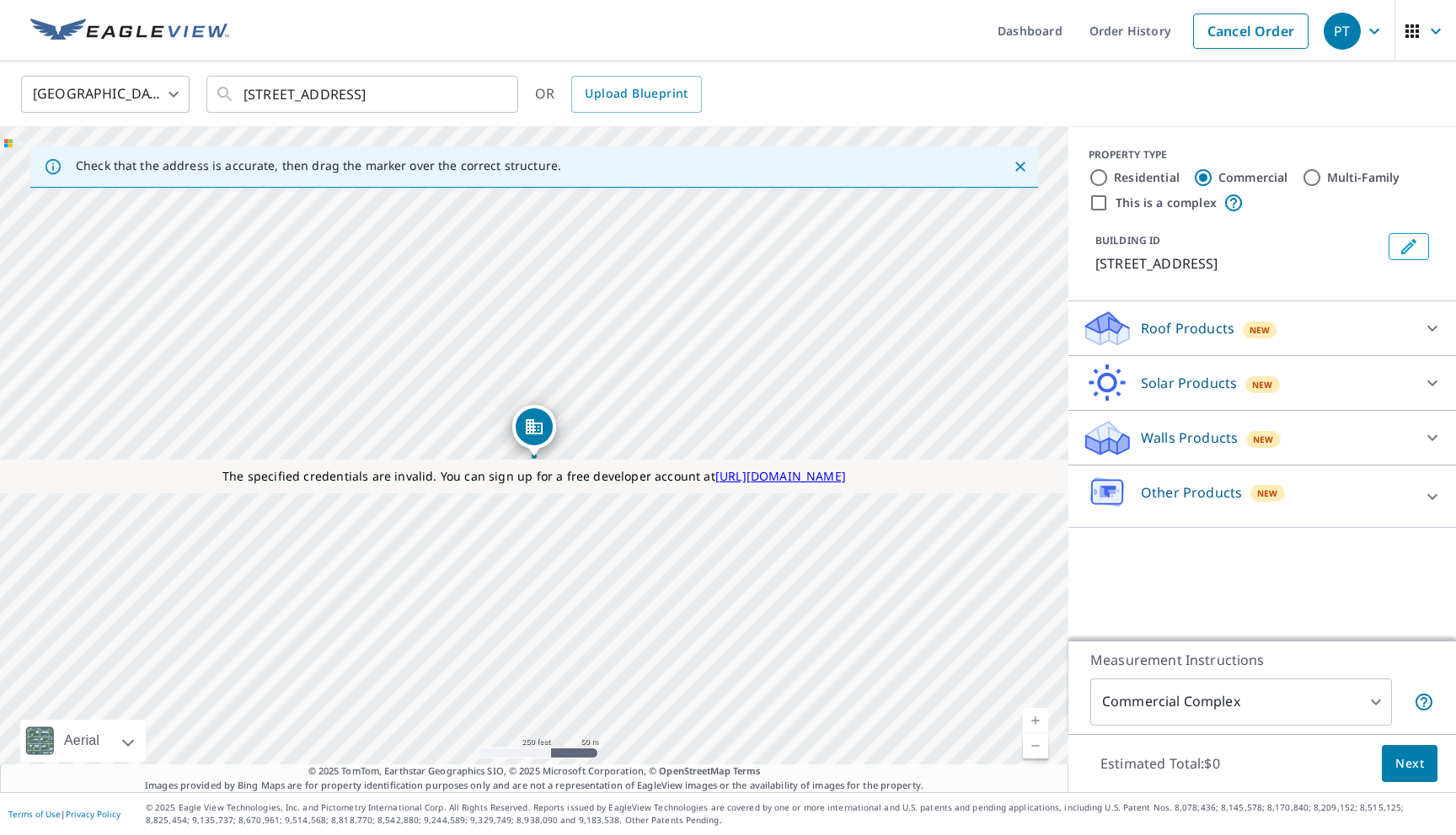
click at [1169, 331] on p "Roof Products" at bounding box center [1187, 328] width 93 height 20
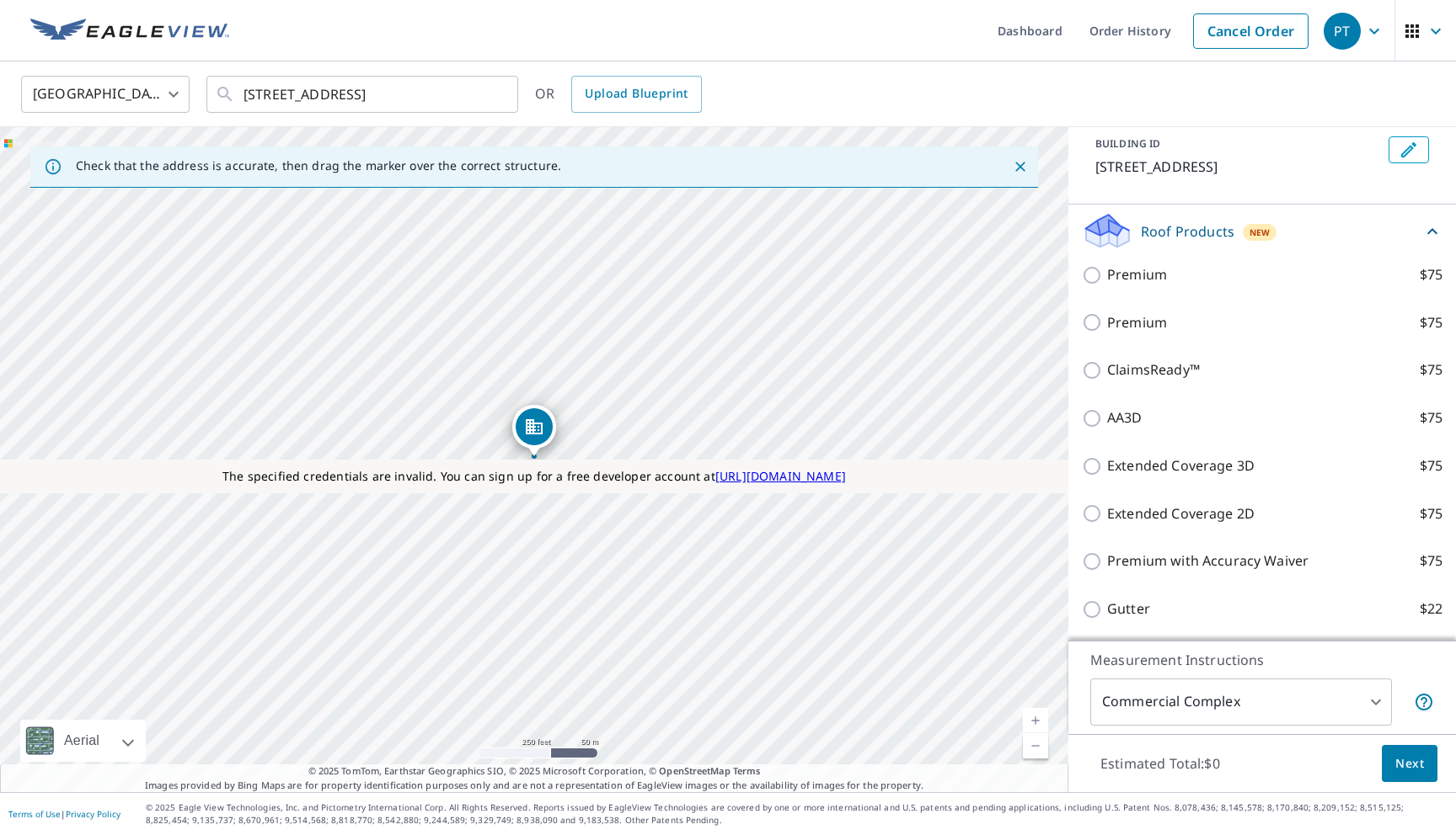
scroll to position [65, 0]
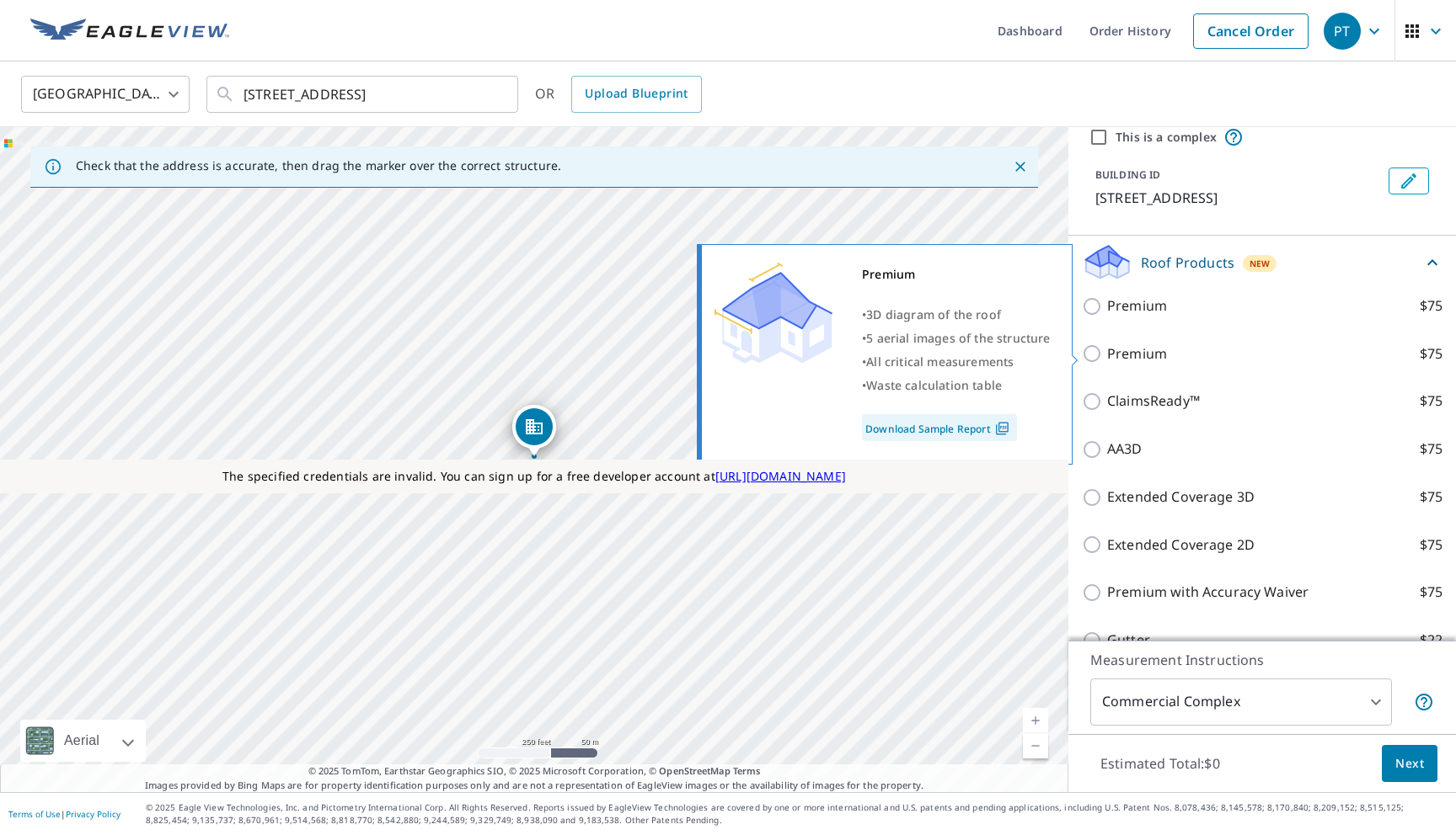
click at [1123, 358] on p "Premium" at bounding box center [1137, 354] width 60 height 21
click at [1107, 358] on input "Premium $75" at bounding box center [1094, 353] width 25 height 20
checkbox input "true"
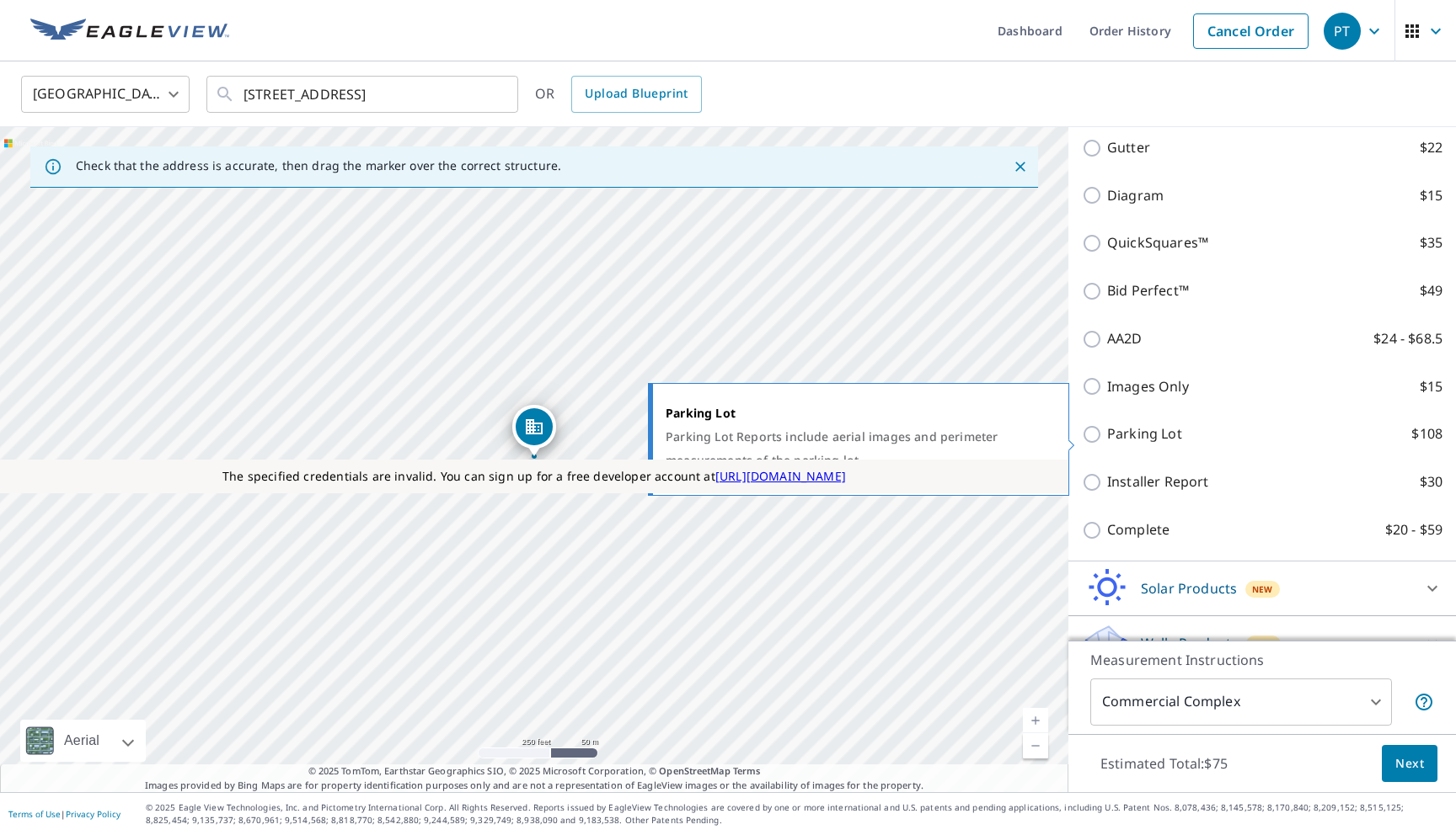
scroll to position [721, 0]
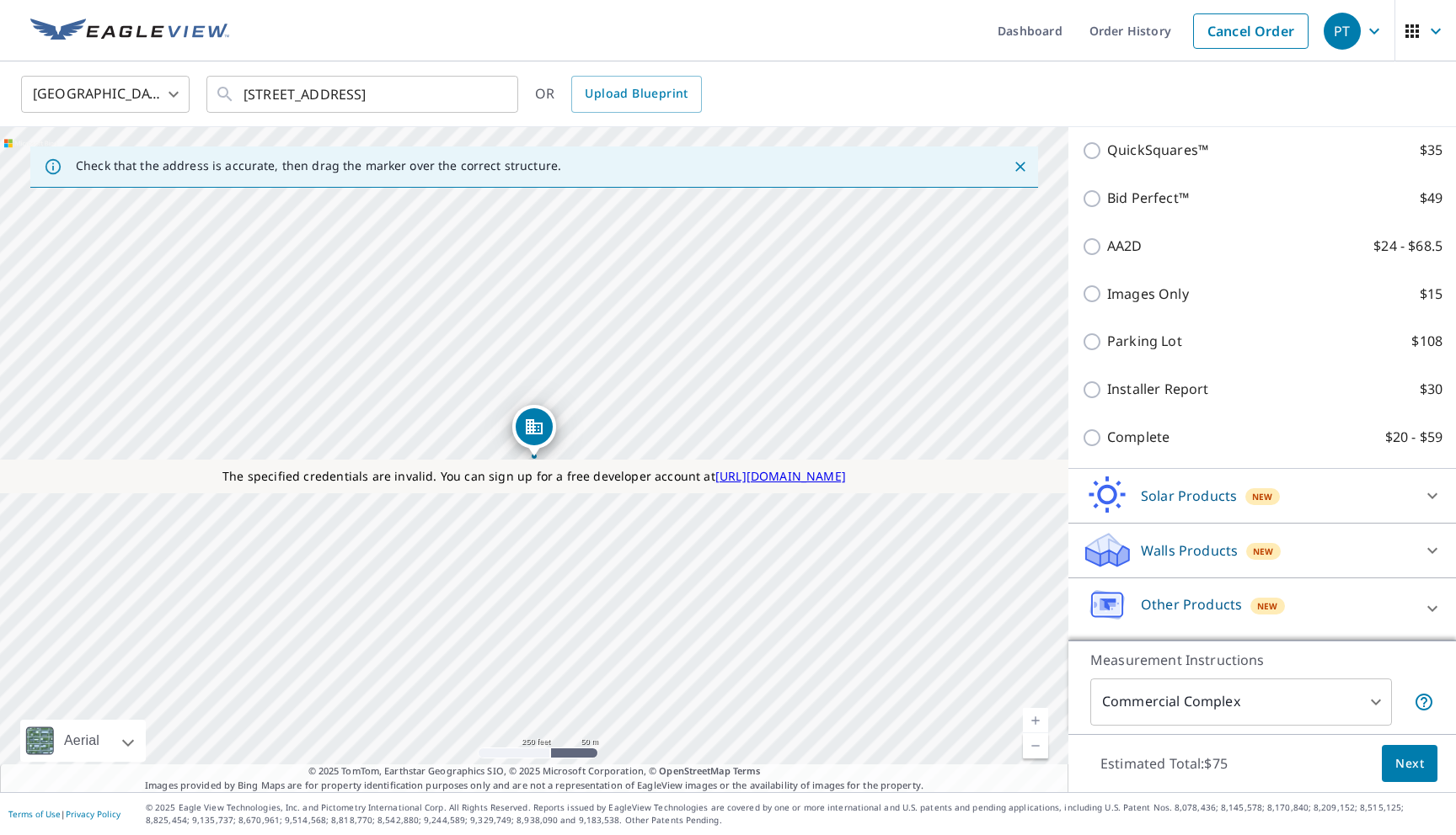
click at [1130, 538] on icon at bounding box center [1107, 550] width 51 height 39
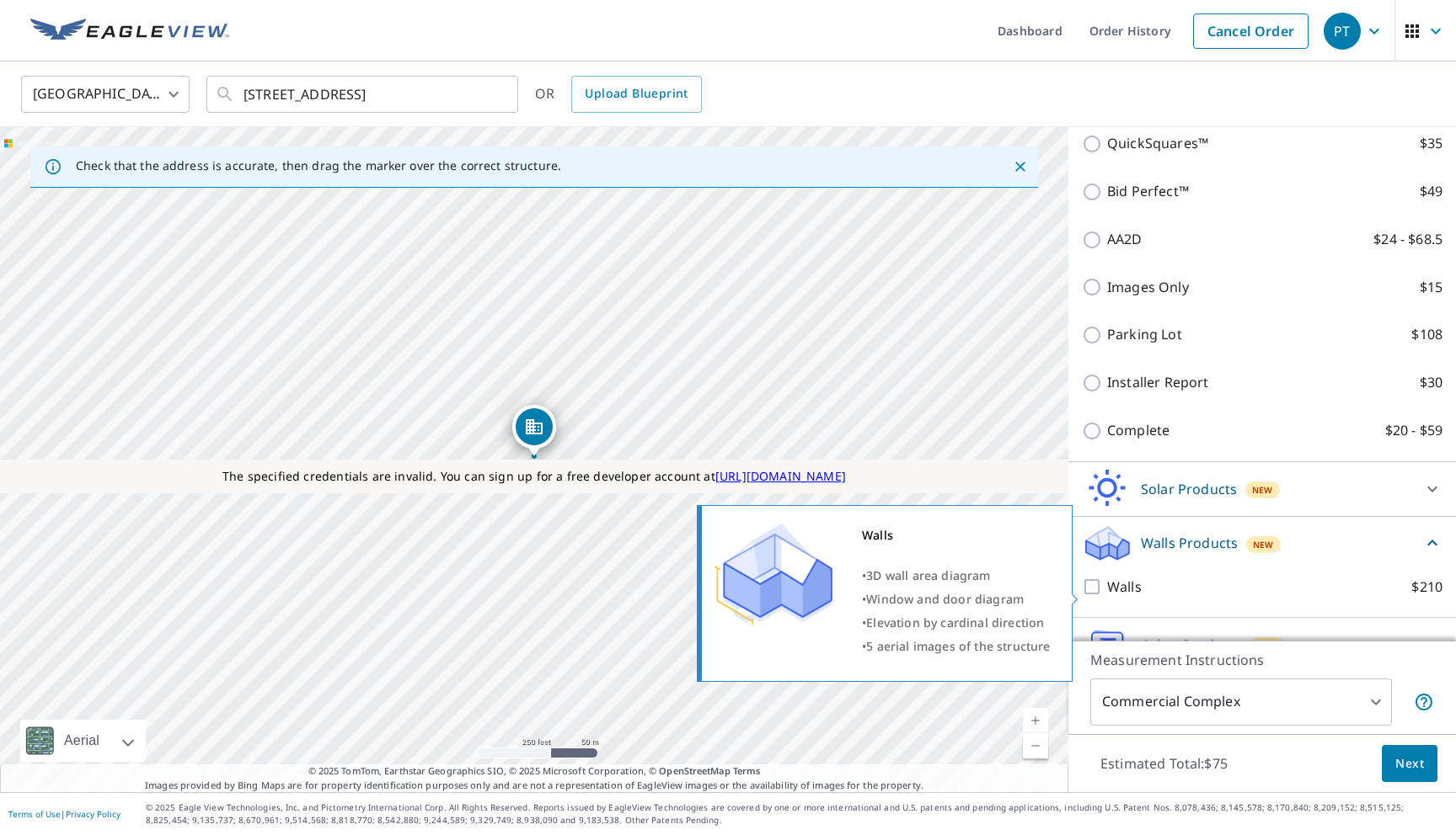
click at [1123, 591] on p "Walls" at bounding box center [1124, 587] width 35 height 21
click at [1107, 591] on input "Walls $210" at bounding box center [1094, 586] width 25 height 20
checkbox input "true"
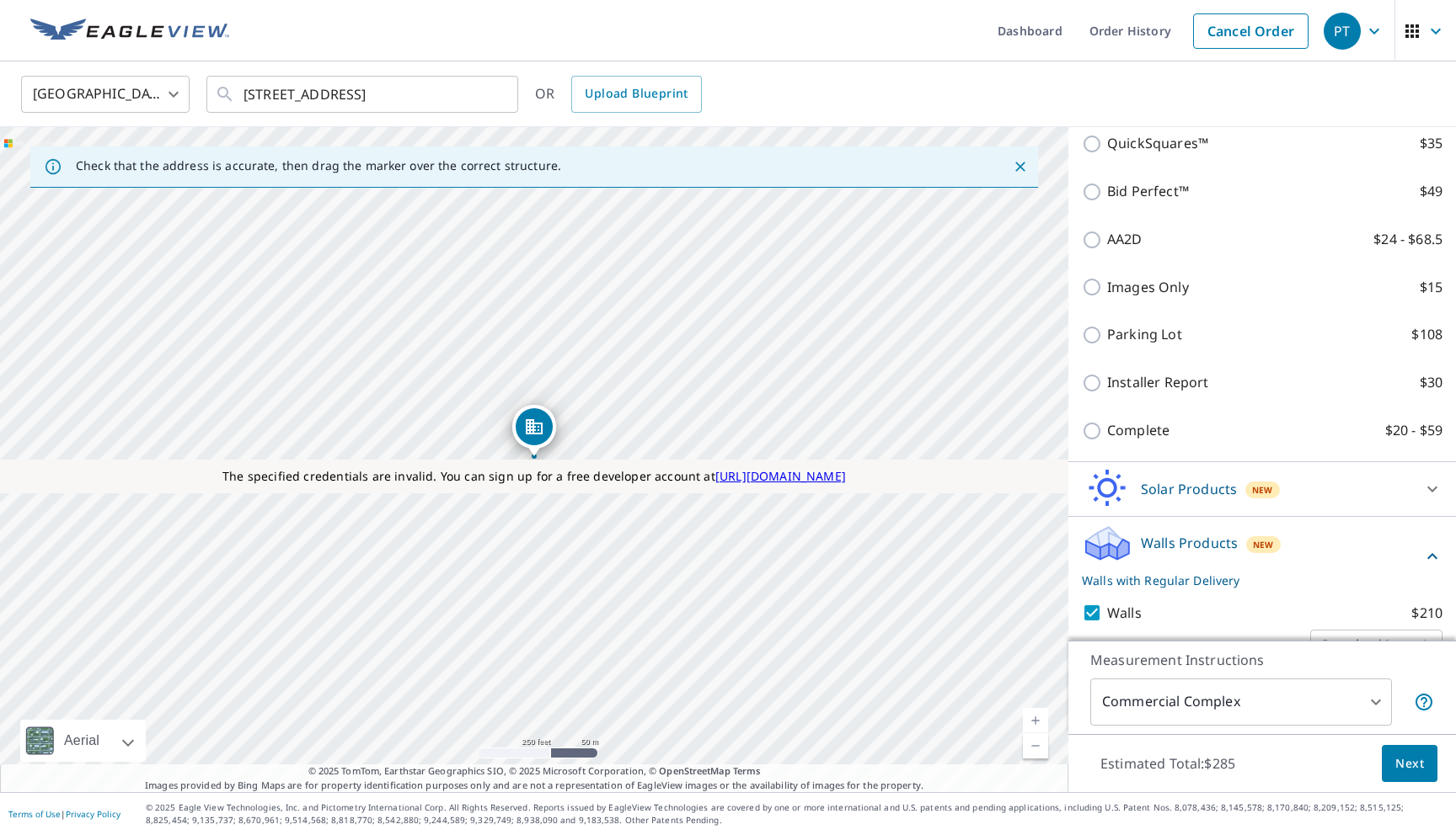
click at [1152, 709] on body "PT PT Dashboard Order History Cancel Order PT United States US ​ 2244 Esplanade…" at bounding box center [728, 417] width 1456 height 835
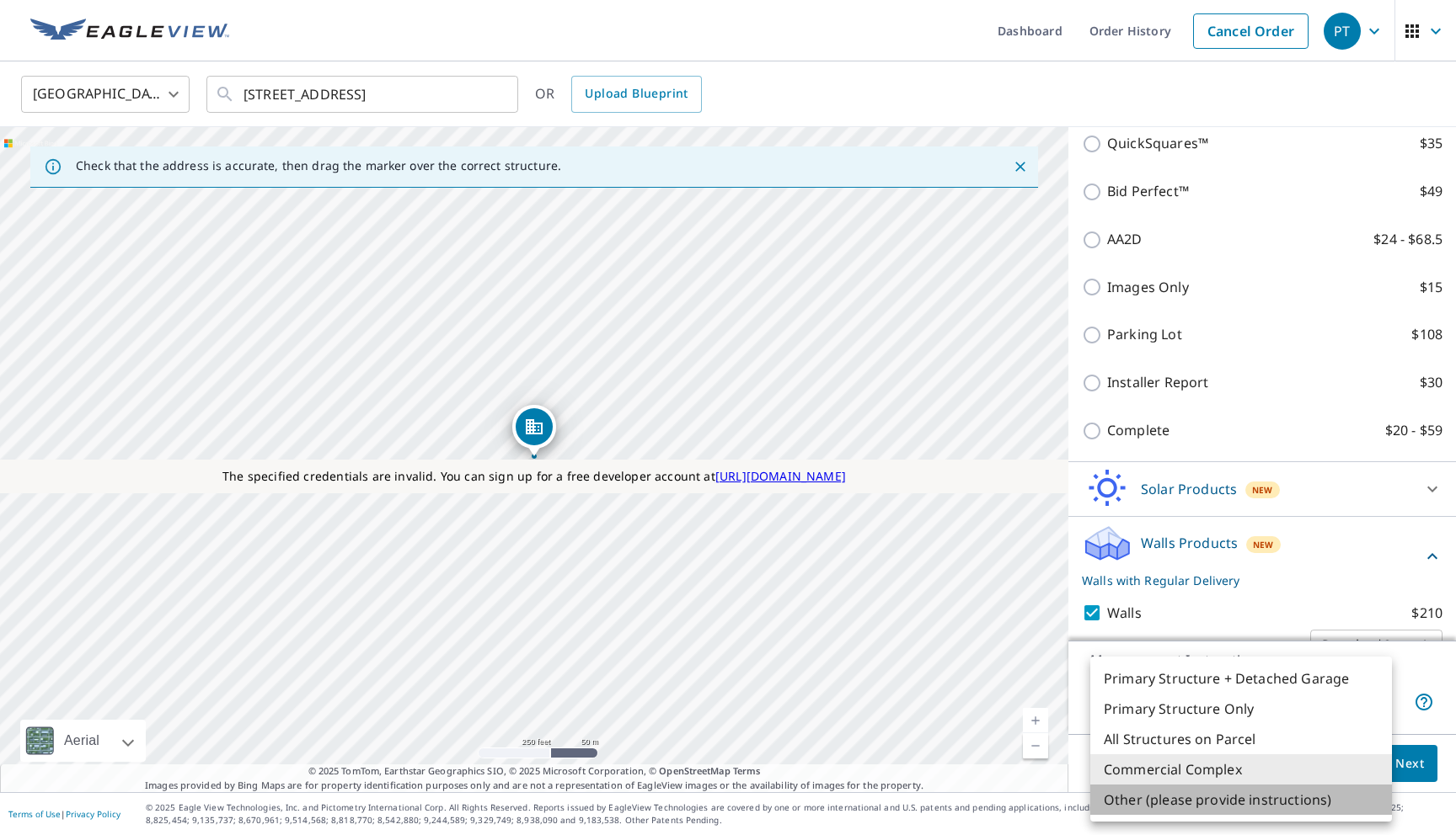
click at [1136, 796] on li "Other (please provide instructions)" at bounding box center [1241, 799] width 302 height 31
type input "5"
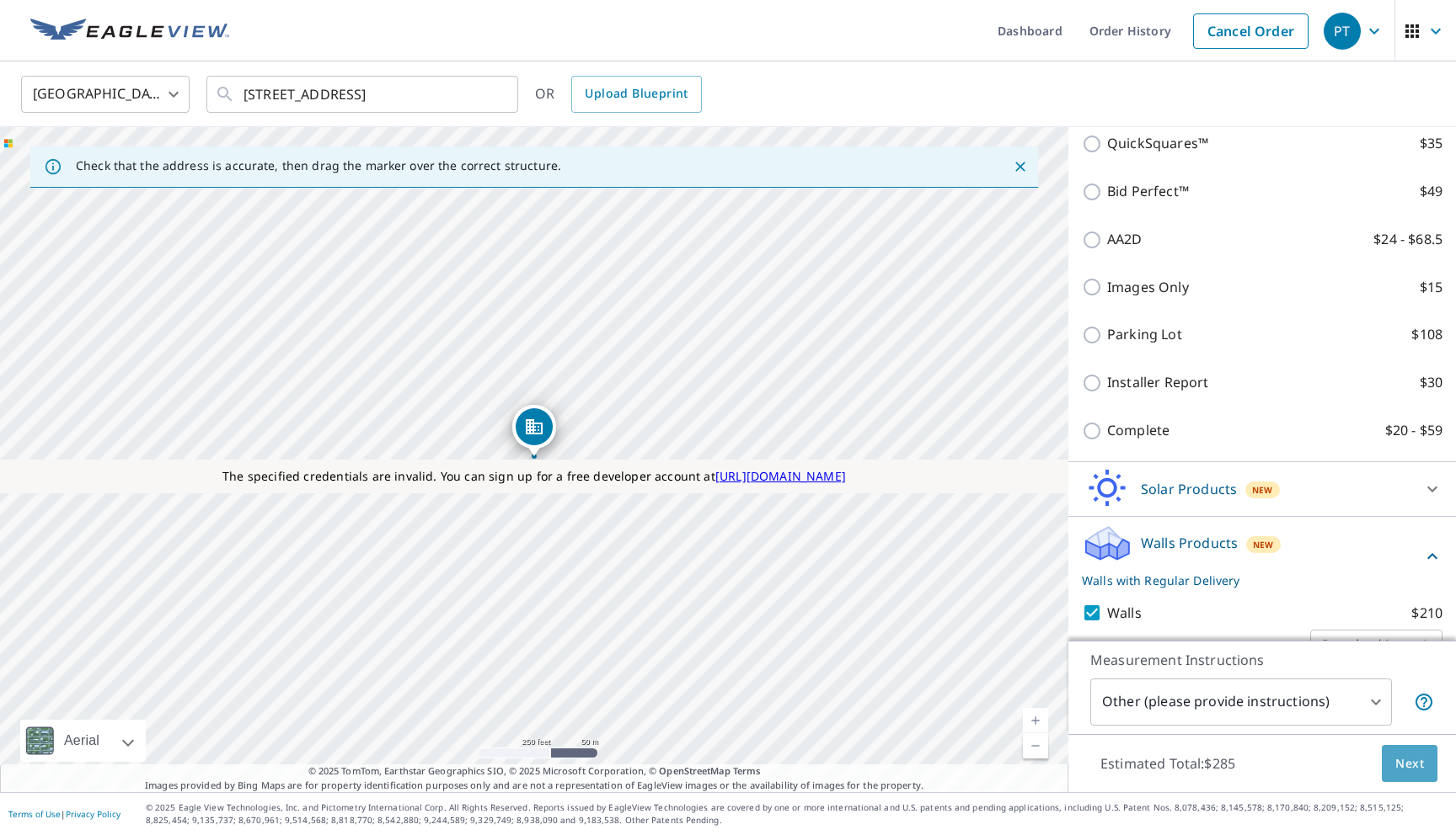
click at [1398, 770] on span "Next" at bounding box center [1409, 764] width 29 height 21
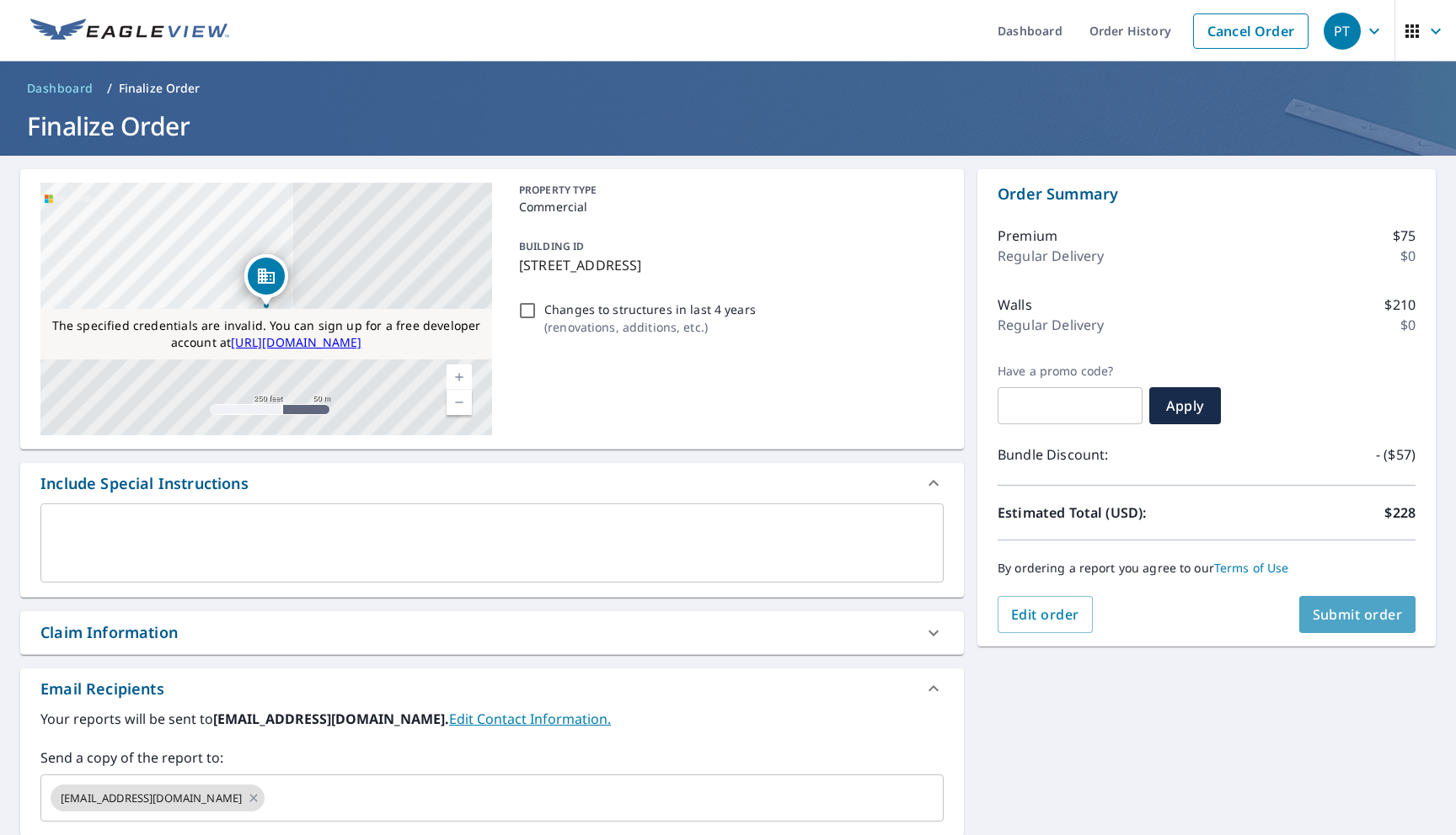
click at [1326, 615] on span "Submit order" at bounding box center [1357, 614] width 90 height 18
checkbox input "true"
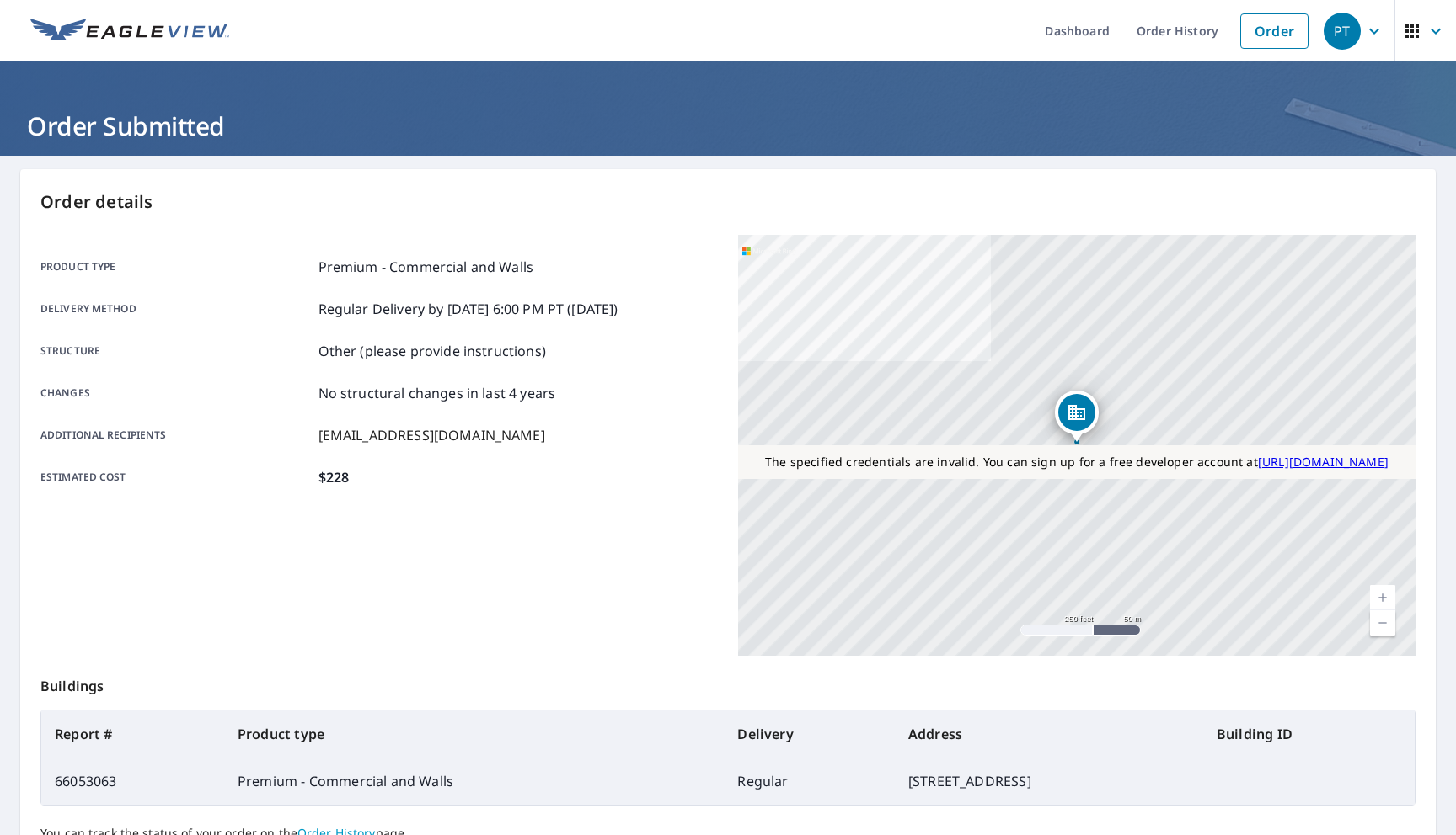
click at [88, 777] on td "66053063" at bounding box center [132, 782] width 182 height 47
copy td "66053063"
click at [1267, 37] on link "Order" at bounding box center [1274, 31] width 68 height 36
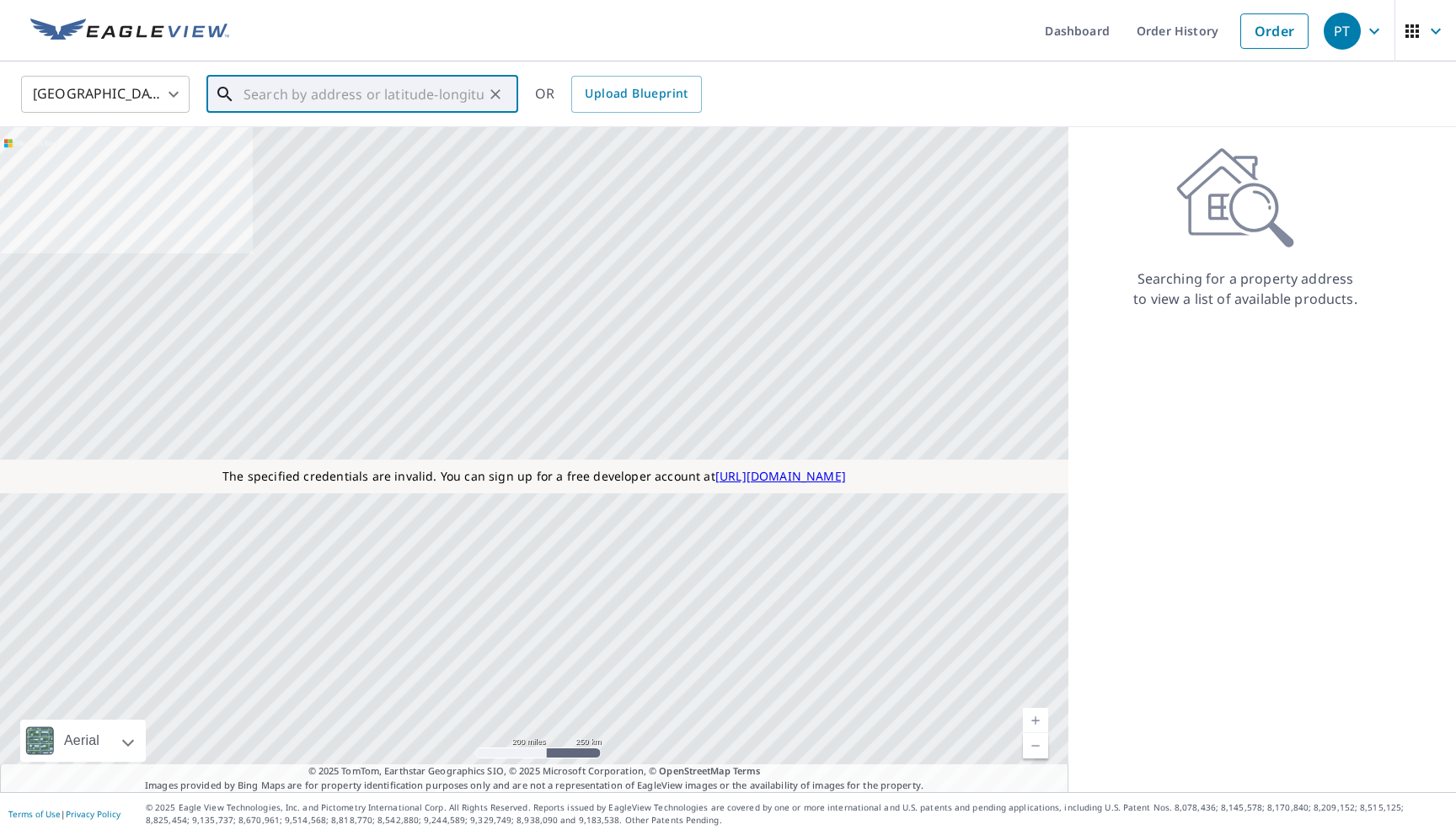
click at [443, 90] on input "text" at bounding box center [363, 94] width 240 height 47
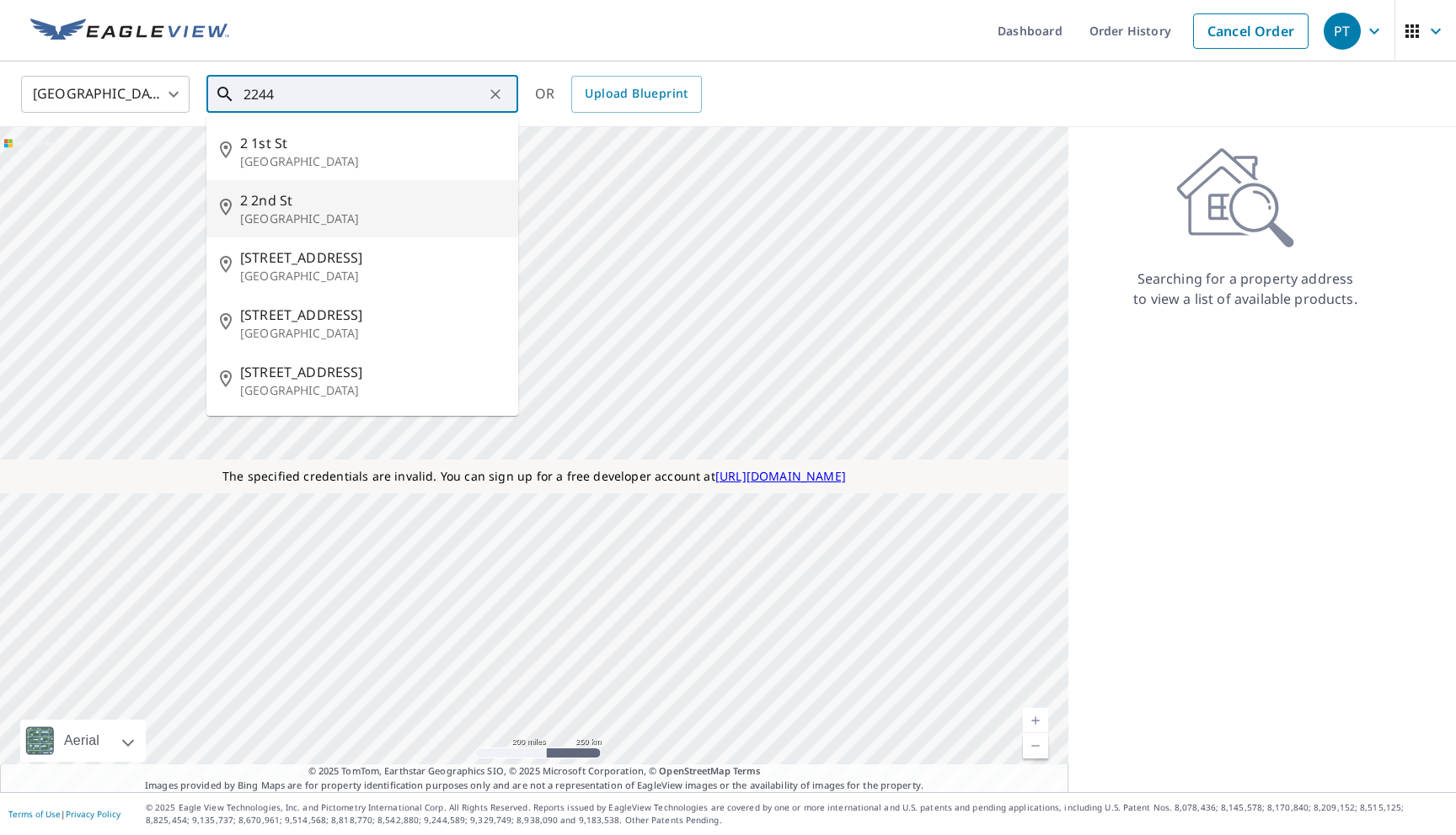
click at [358, 195] on span "2 2nd St" at bounding box center [372, 200] width 264 height 20
type input "2 2nd St Colonial Beach, VA 22443"
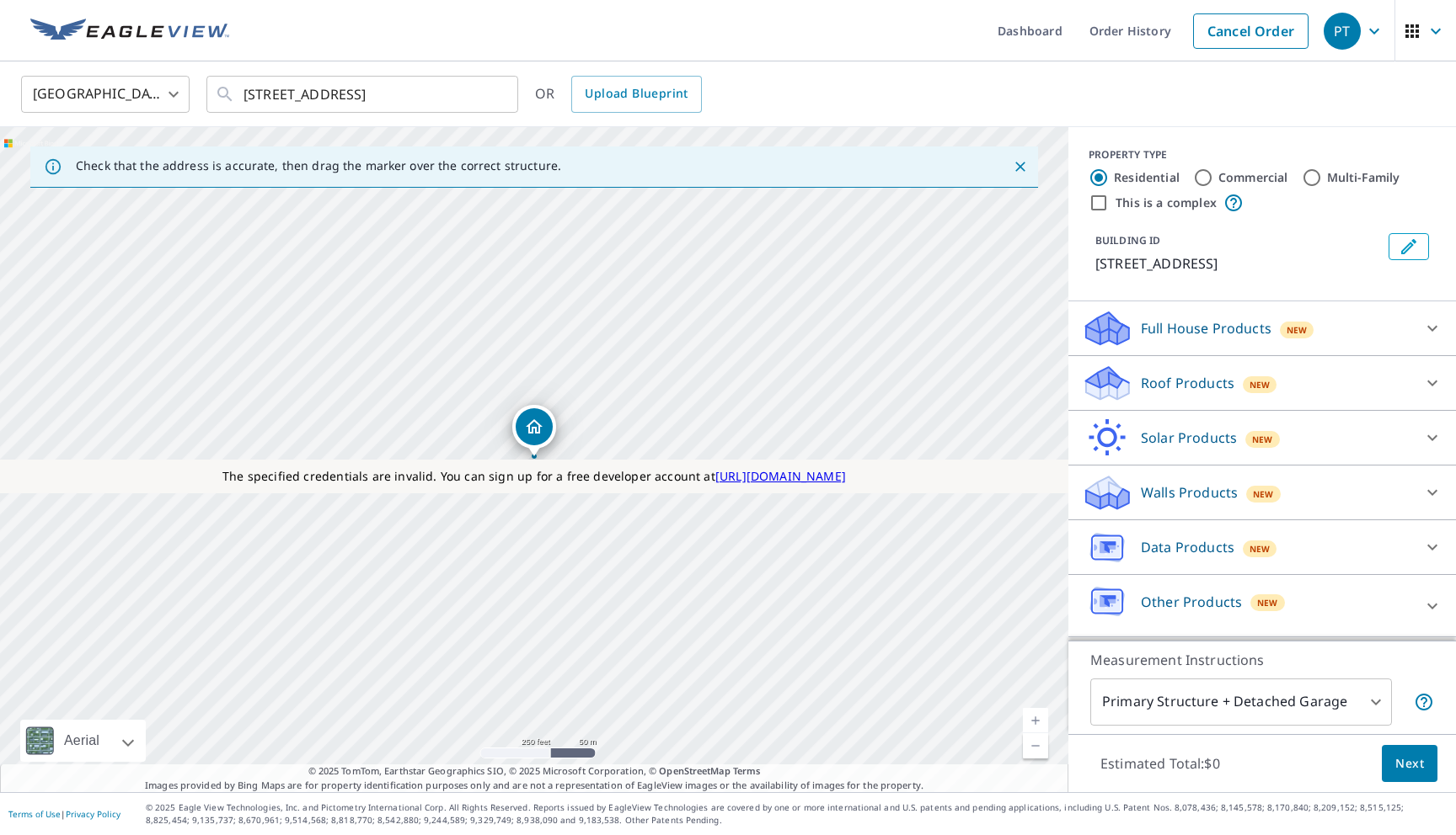
click at [1315, 180] on input "Multi-Family" at bounding box center [1311, 177] width 20 height 20
radio input "true"
type input "2"
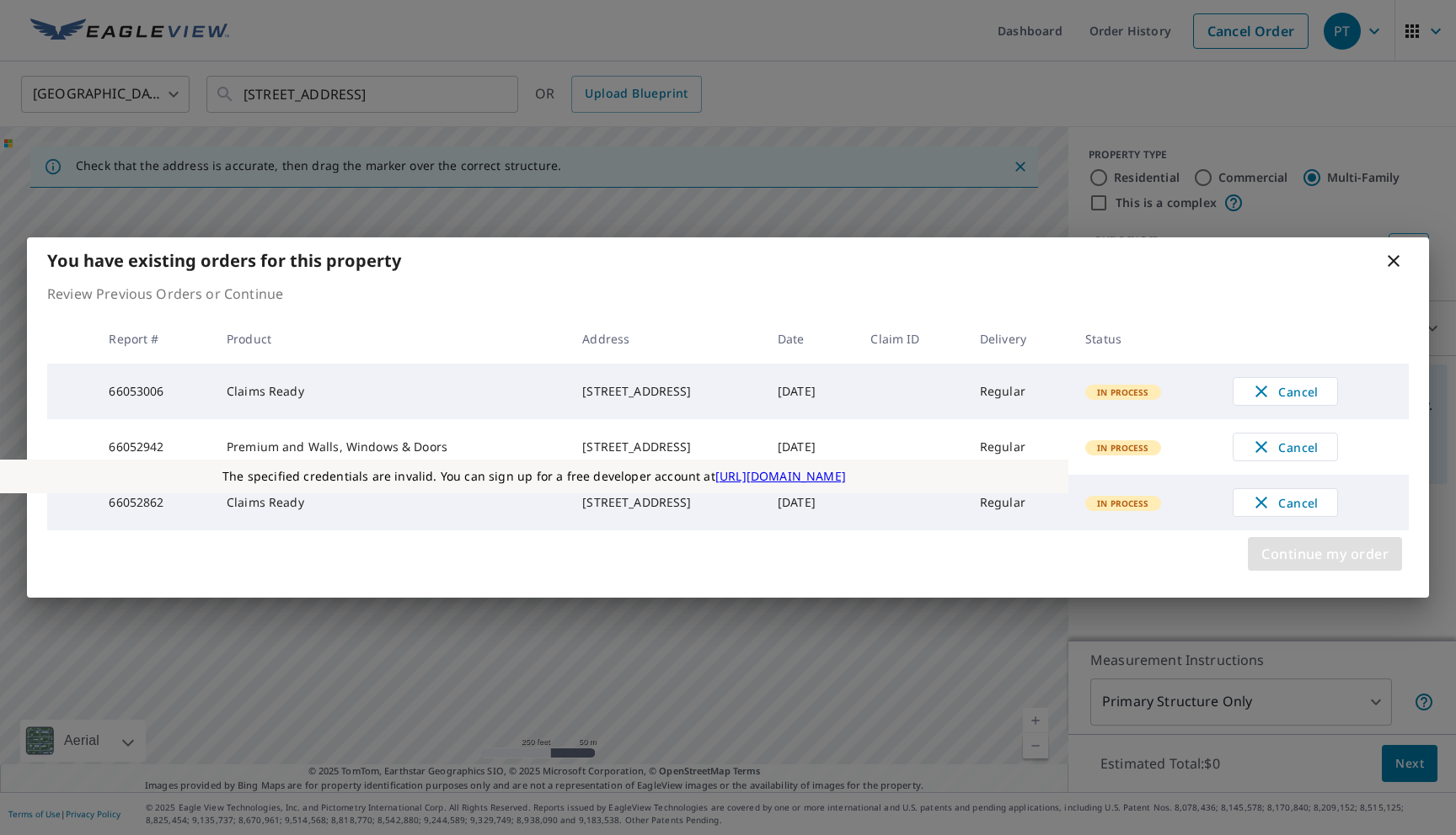
click at [1295, 554] on span "Continue my order" at bounding box center [1325, 554] width 127 height 24
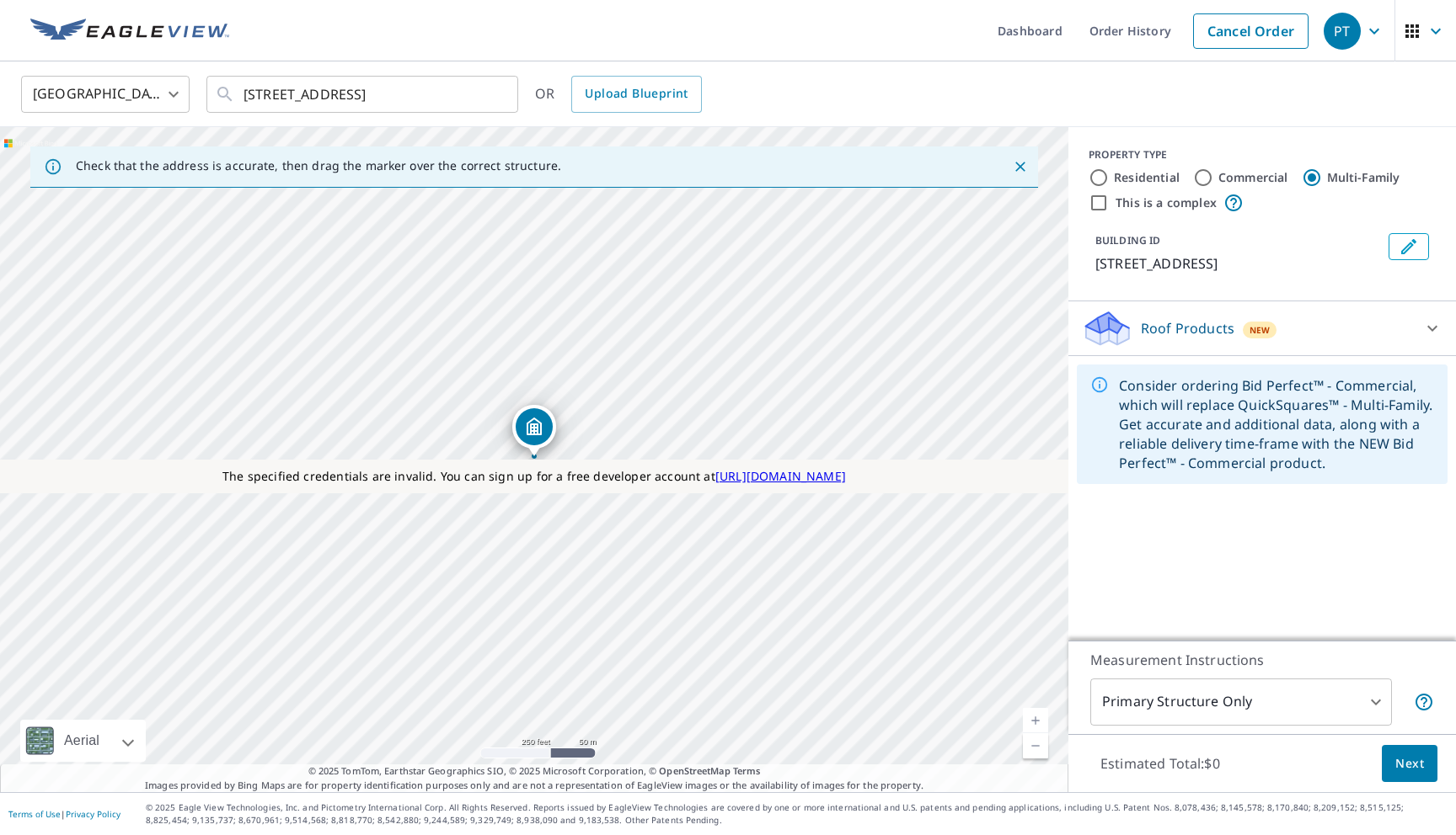
click at [1173, 331] on p "Roof Products" at bounding box center [1187, 328] width 93 height 20
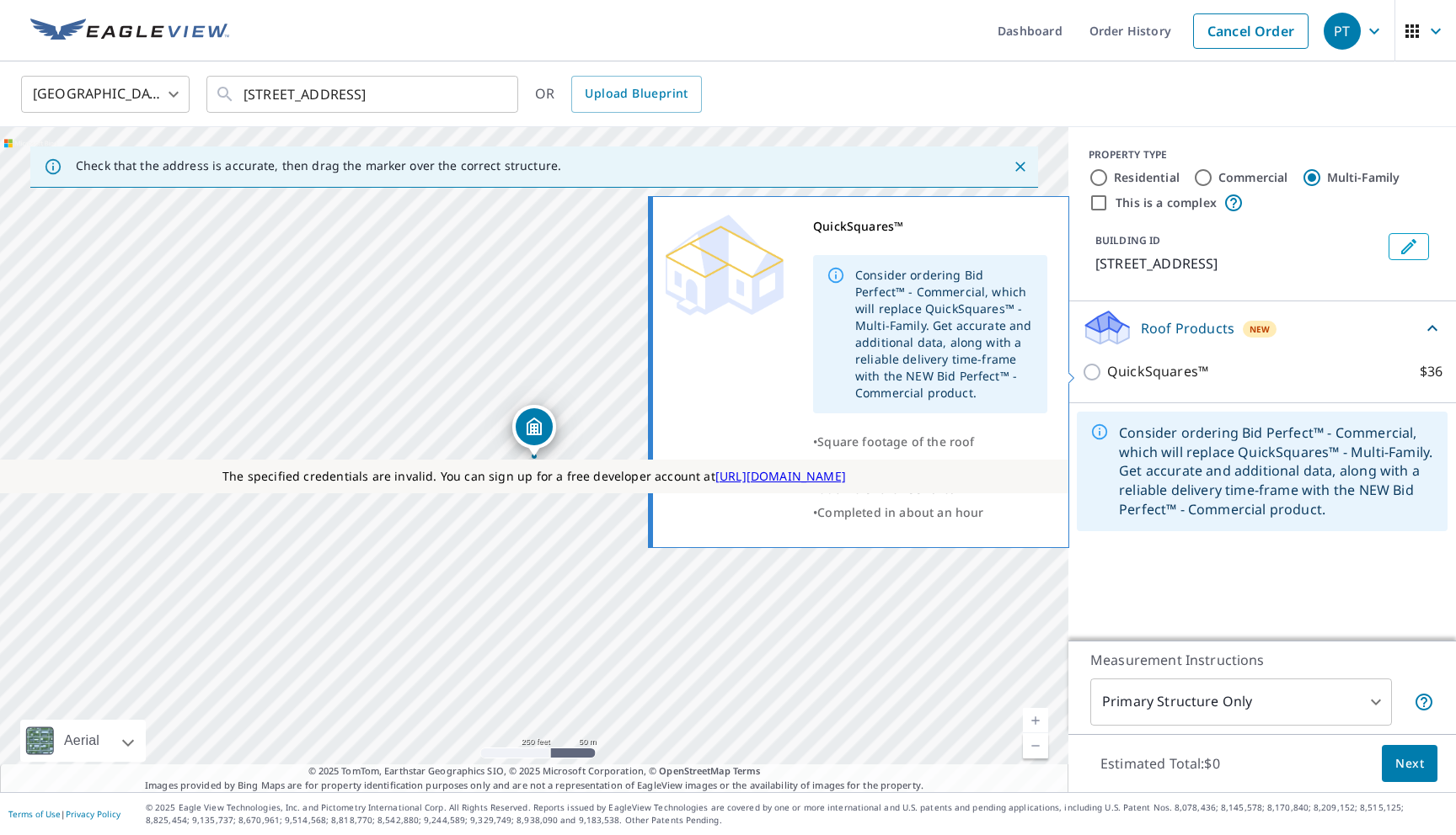
click at [1144, 374] on p "QuickSquares™" at bounding box center [1157, 372] width 101 height 21
click at [1107, 374] on input "QuickSquares™ $36" at bounding box center [1094, 372] width 25 height 20
checkbox input "true"
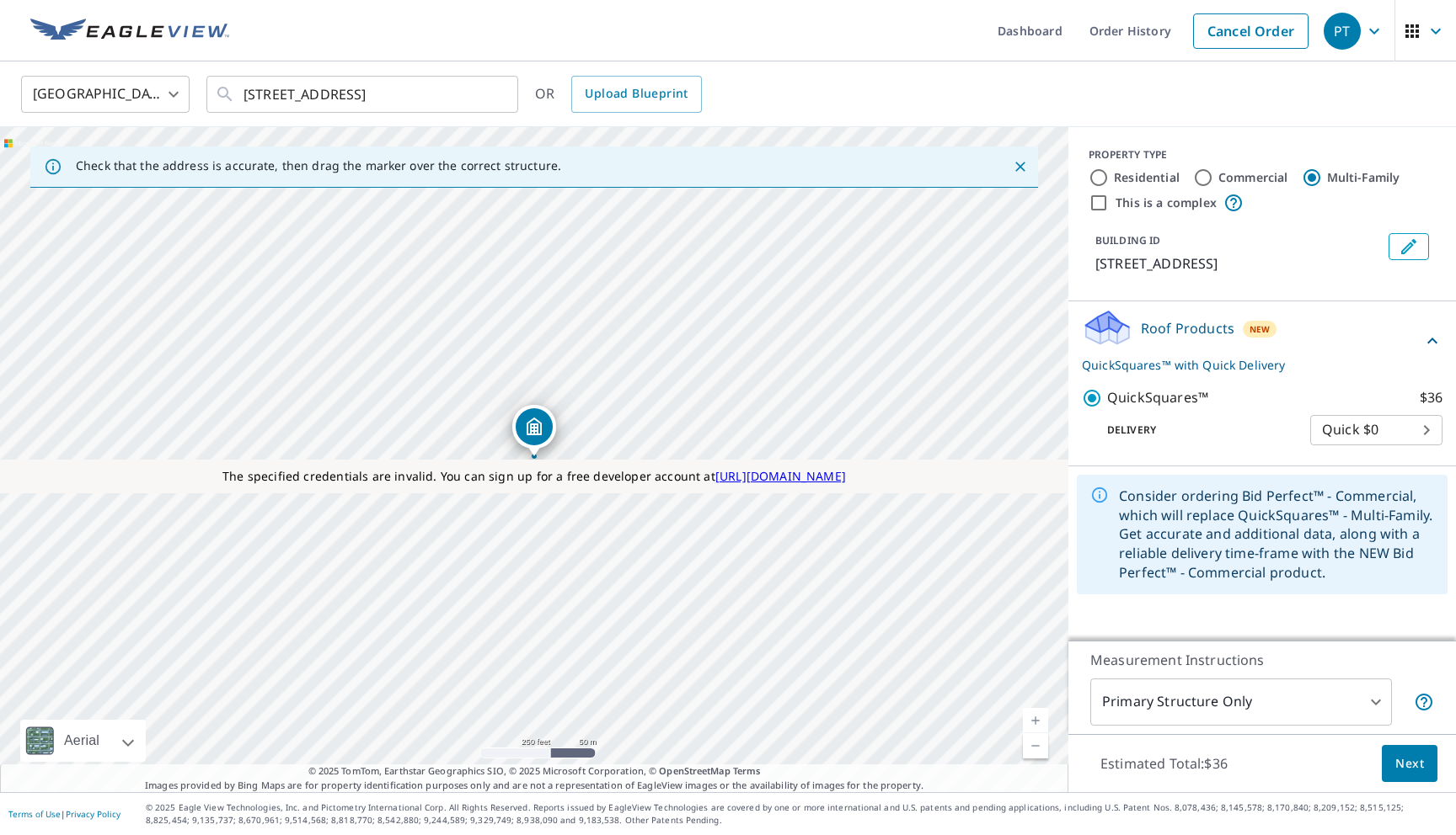
click at [1178, 700] on body "PT PT Dashboard Order History Cancel Order PT United States US ​ 2 2nd St Colon…" at bounding box center [728, 417] width 1456 height 835
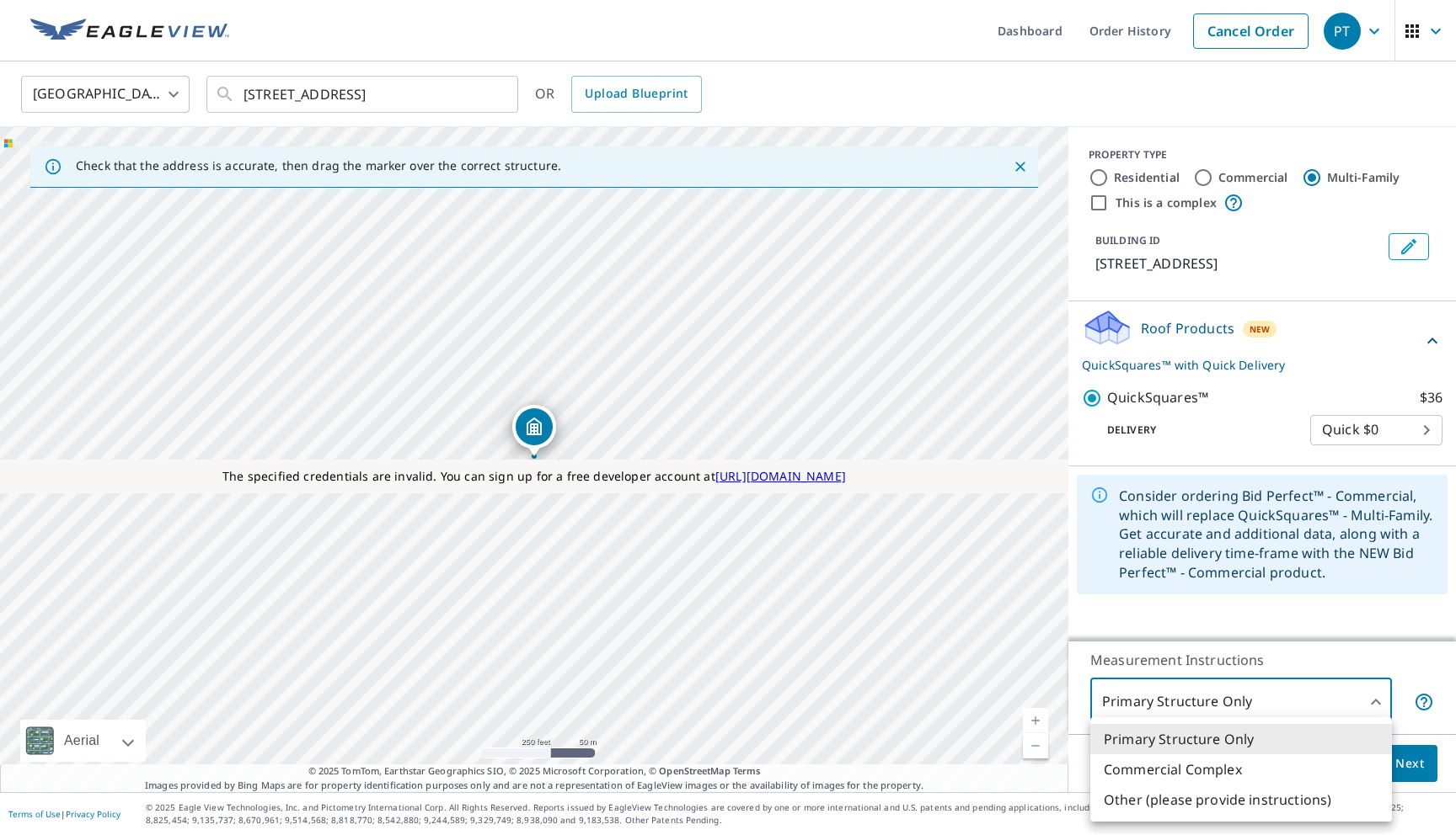
click at [1178, 700] on div at bounding box center [728, 417] width 1456 height 835
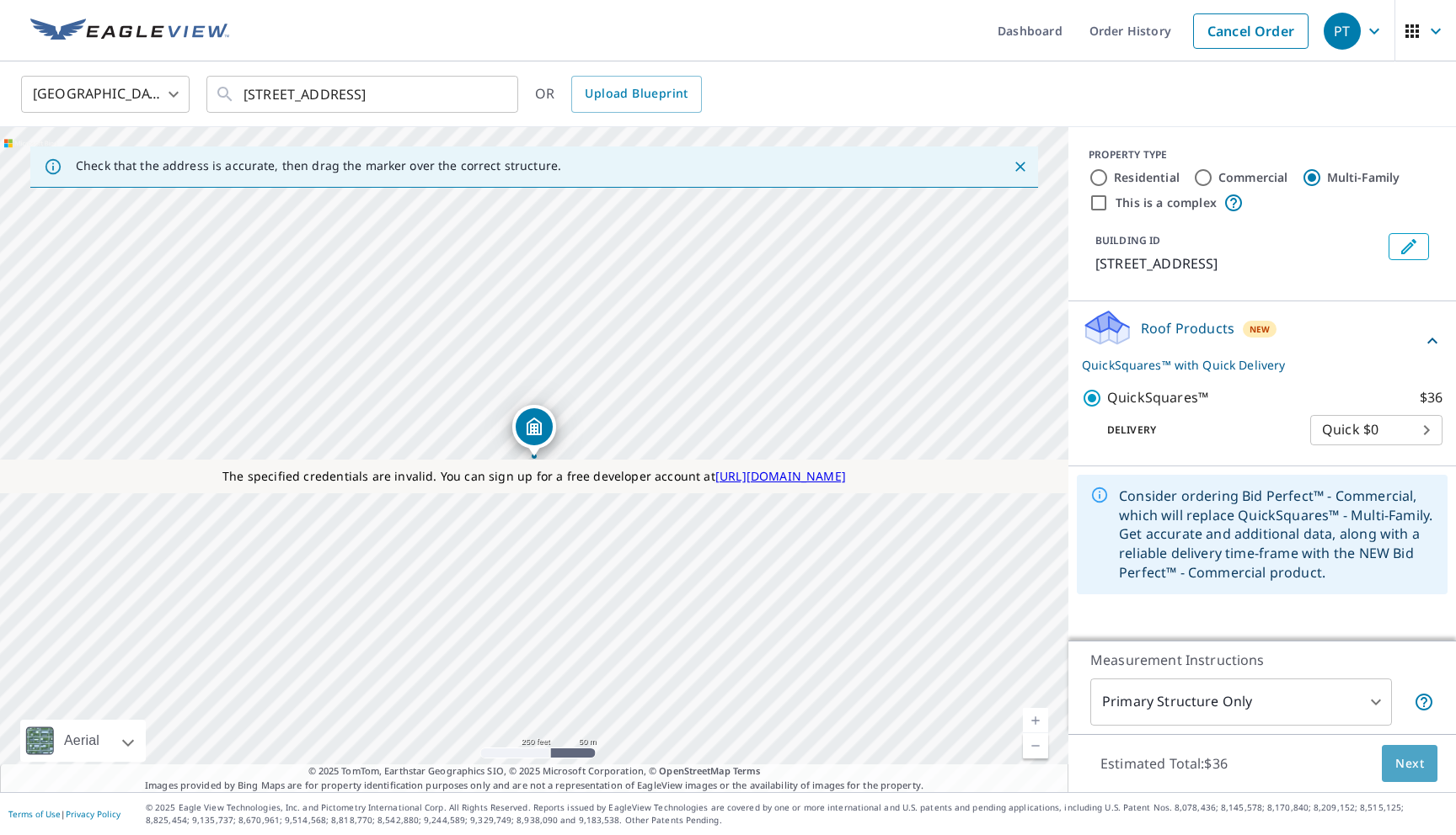
click at [1391, 766] on button "Next" at bounding box center [1410, 763] width 56 height 38
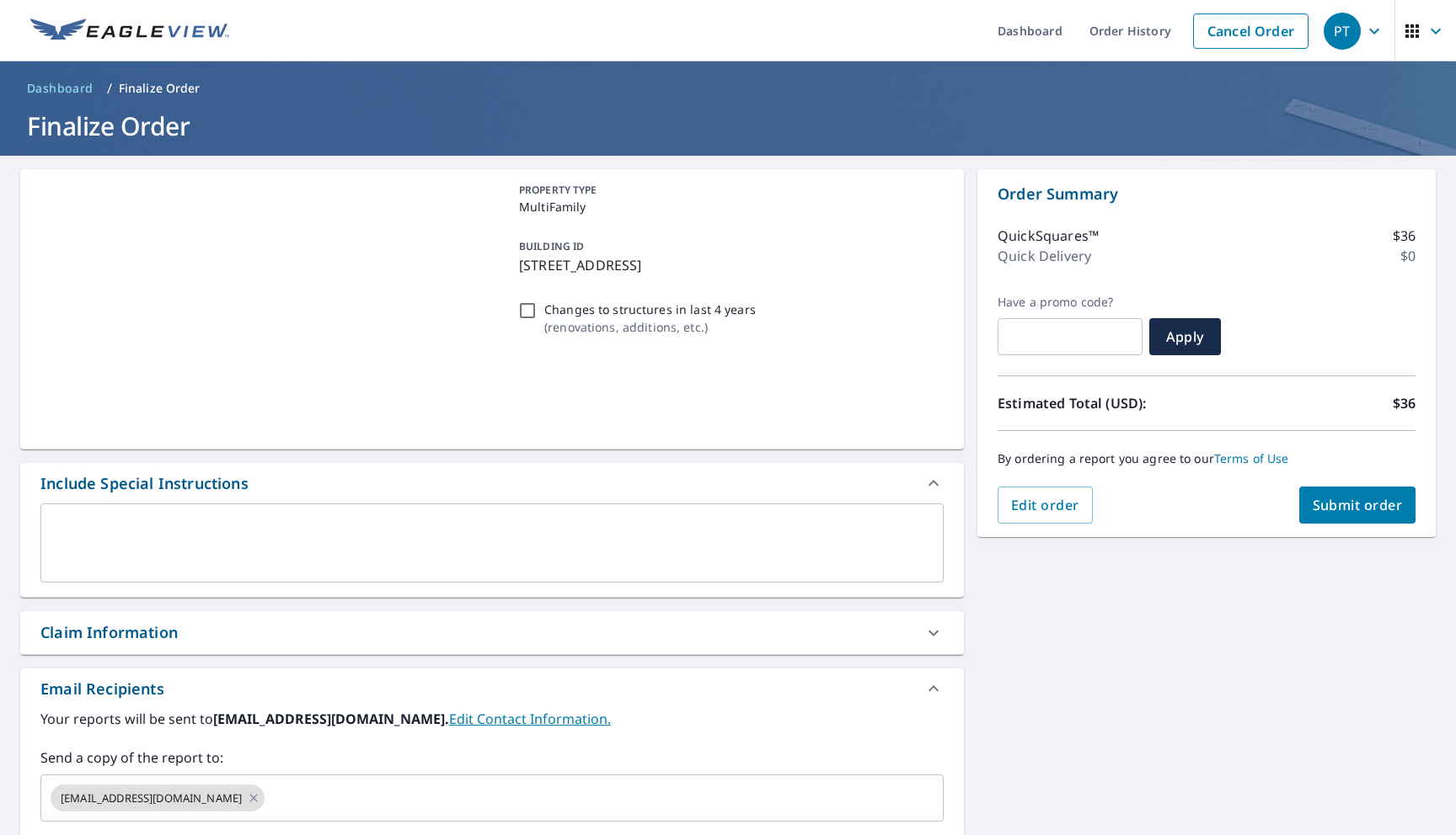
click at [1348, 506] on span "Submit order" at bounding box center [1357, 504] width 90 height 18
checkbox input "true"
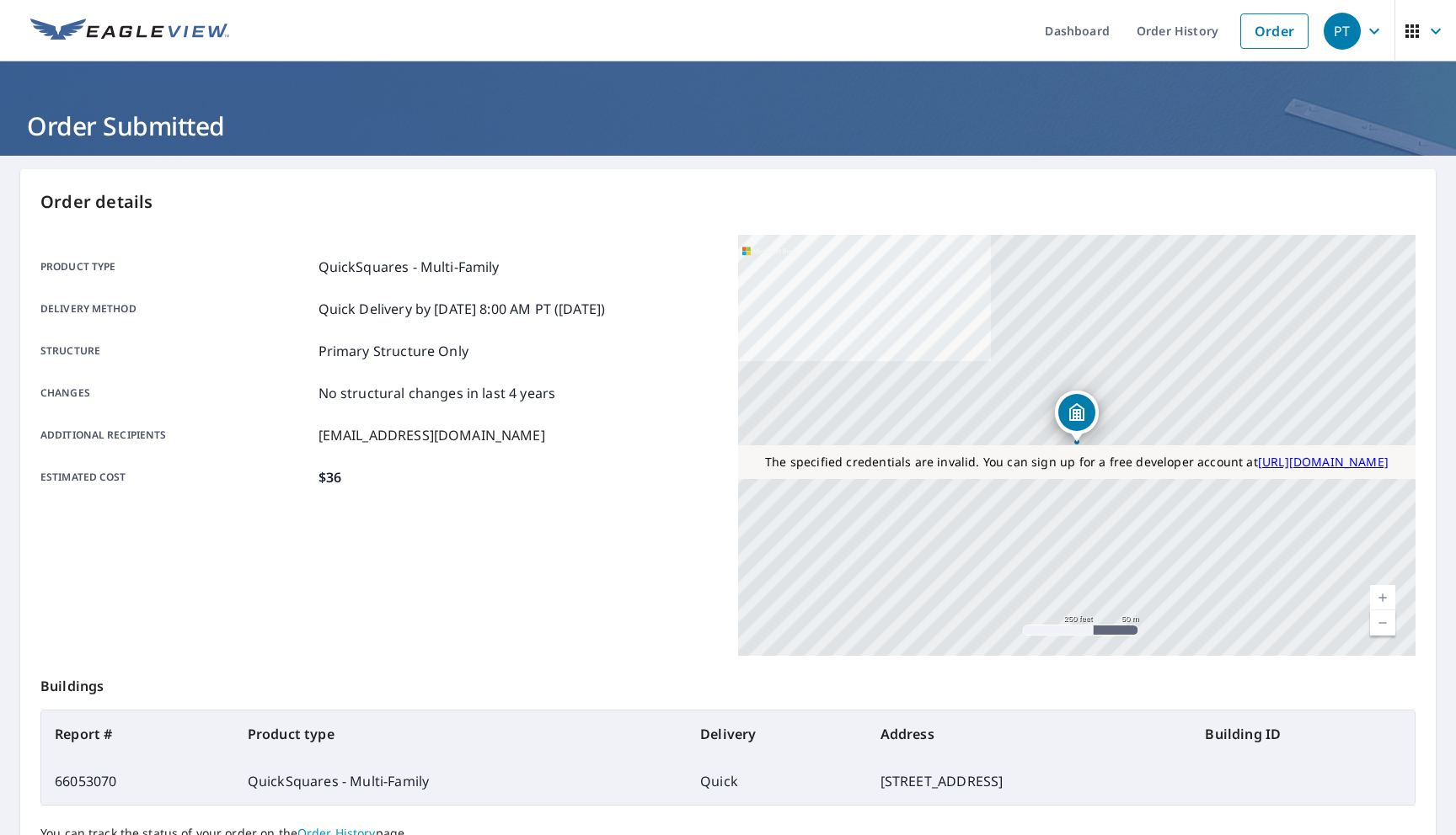
click at [90, 781] on td "66053070" at bounding box center [137, 782] width 193 height 47
copy td "66053070"
click at [1257, 34] on link "Order" at bounding box center [1274, 31] width 68 height 36
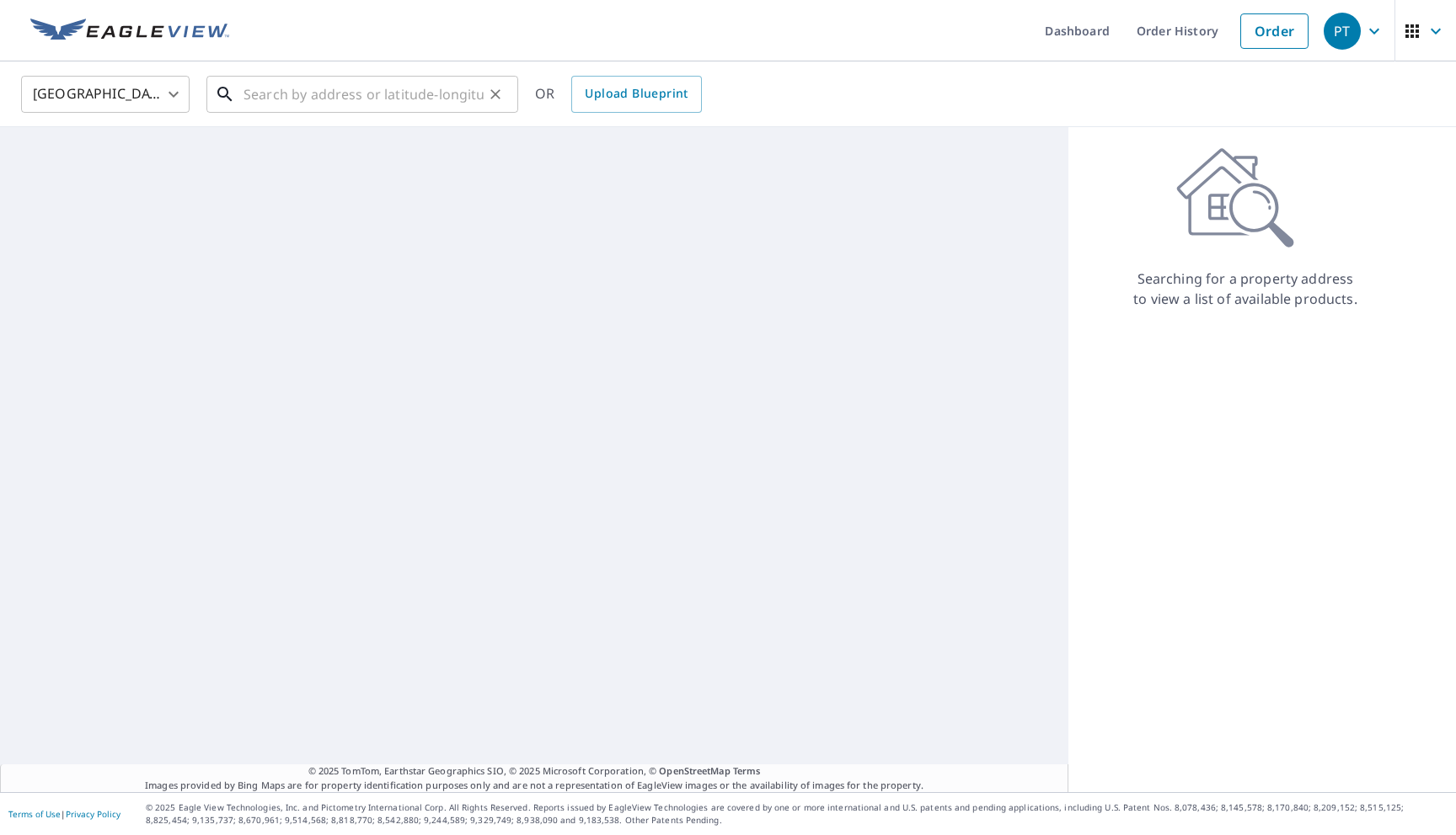
click at [397, 89] on input "text" at bounding box center [363, 94] width 240 height 47
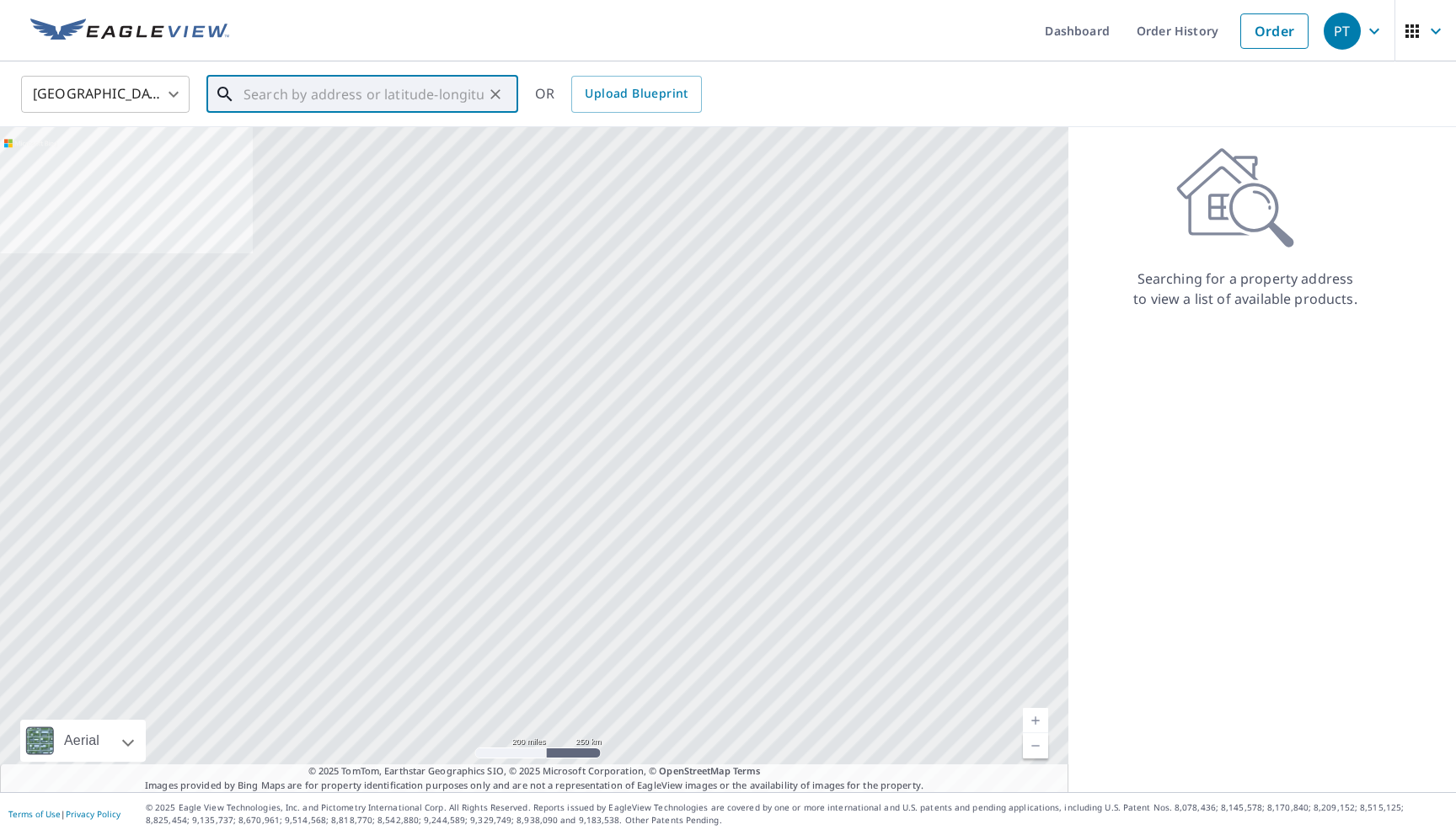
type input "1"
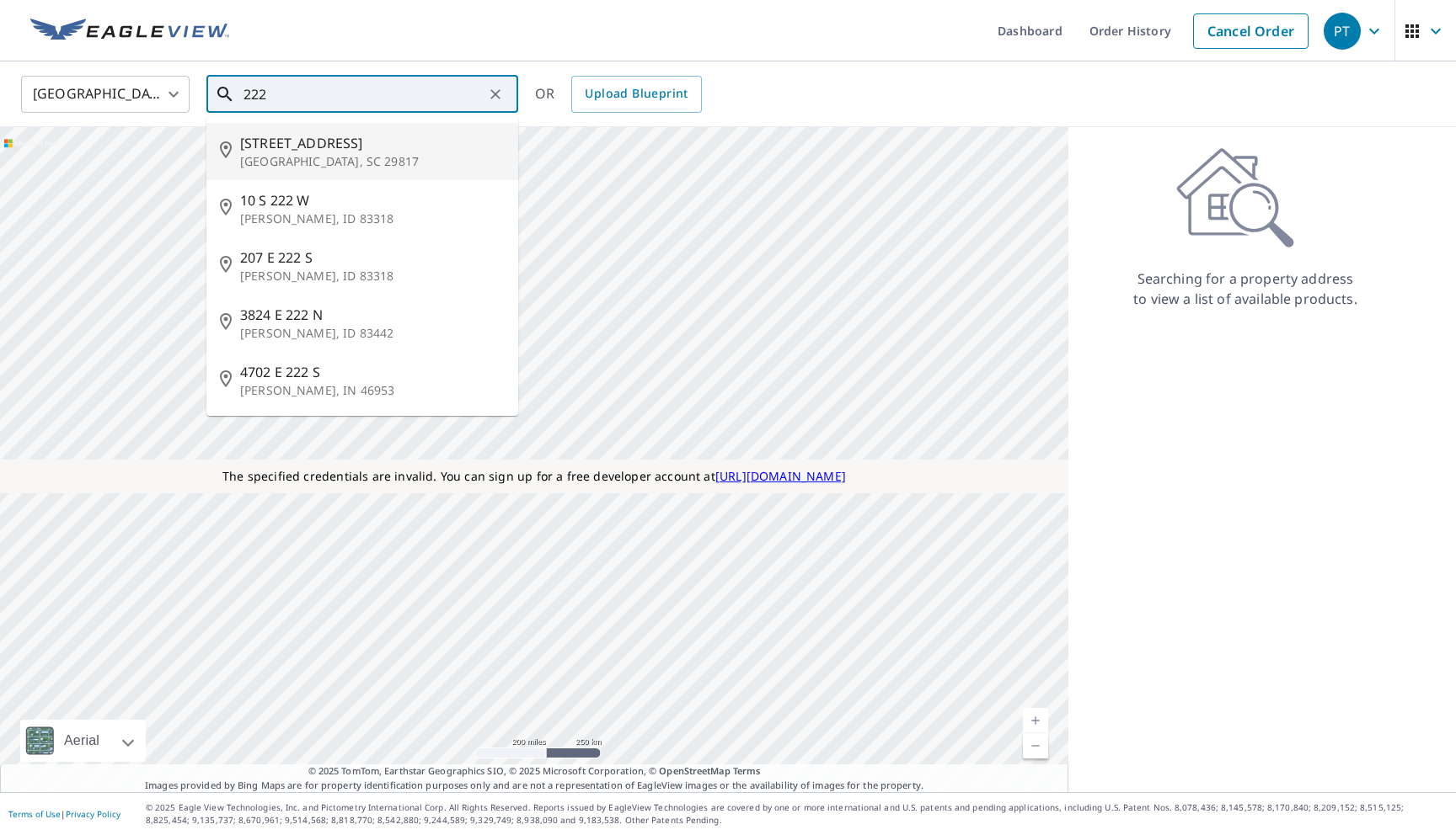
click at [333, 172] on li "220 222 Cherry St Blackville, SC 29817" at bounding box center [361, 152] width 312 height 58
type input "220 222 Cherry St Blackville, SC 29817"
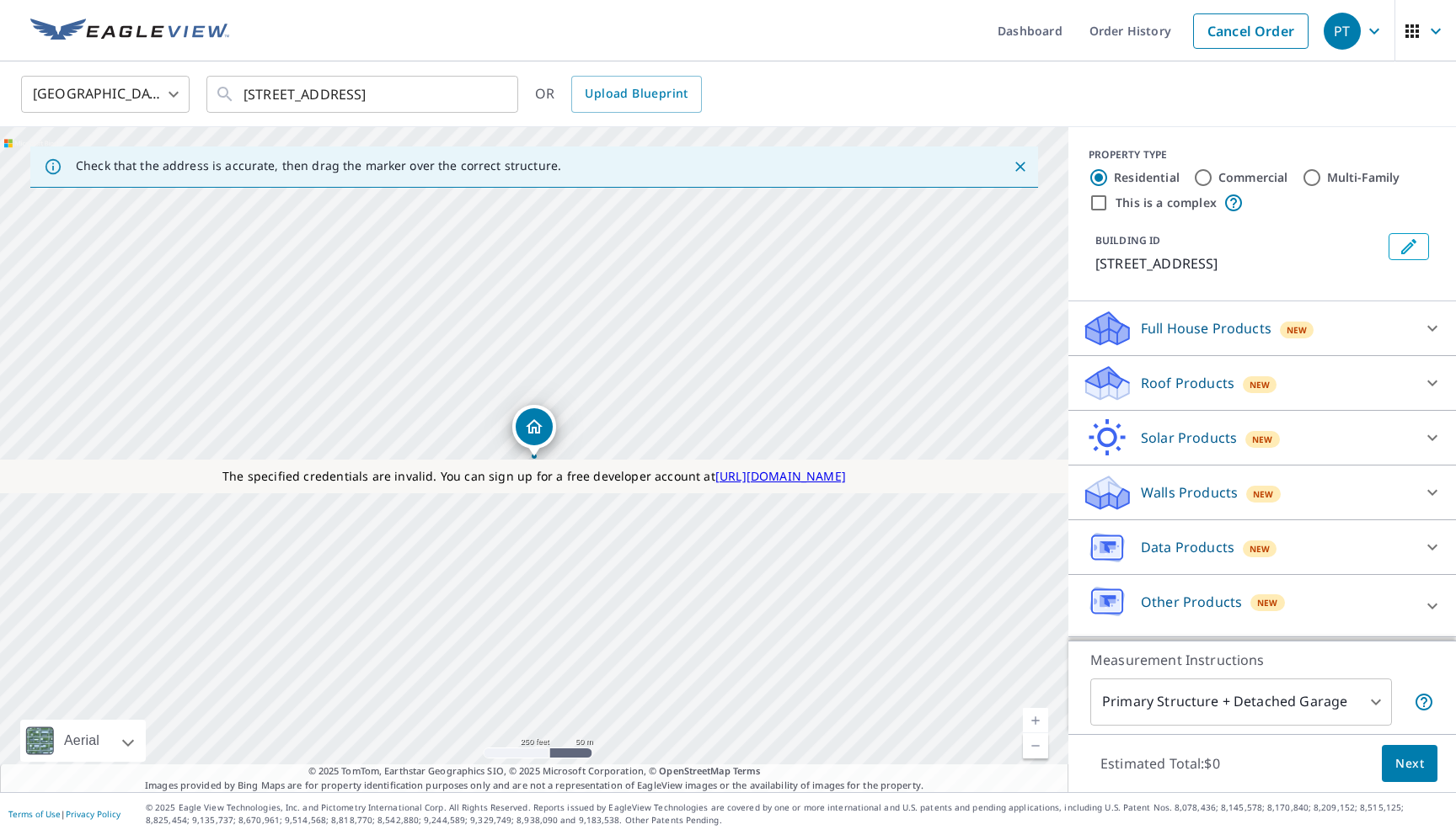
click at [1322, 169] on div "Multi-Family" at bounding box center [1350, 177] width 99 height 20
click at [1314, 179] on input "Multi-Family" at bounding box center [1311, 177] width 20 height 20
radio input "true"
type input "2"
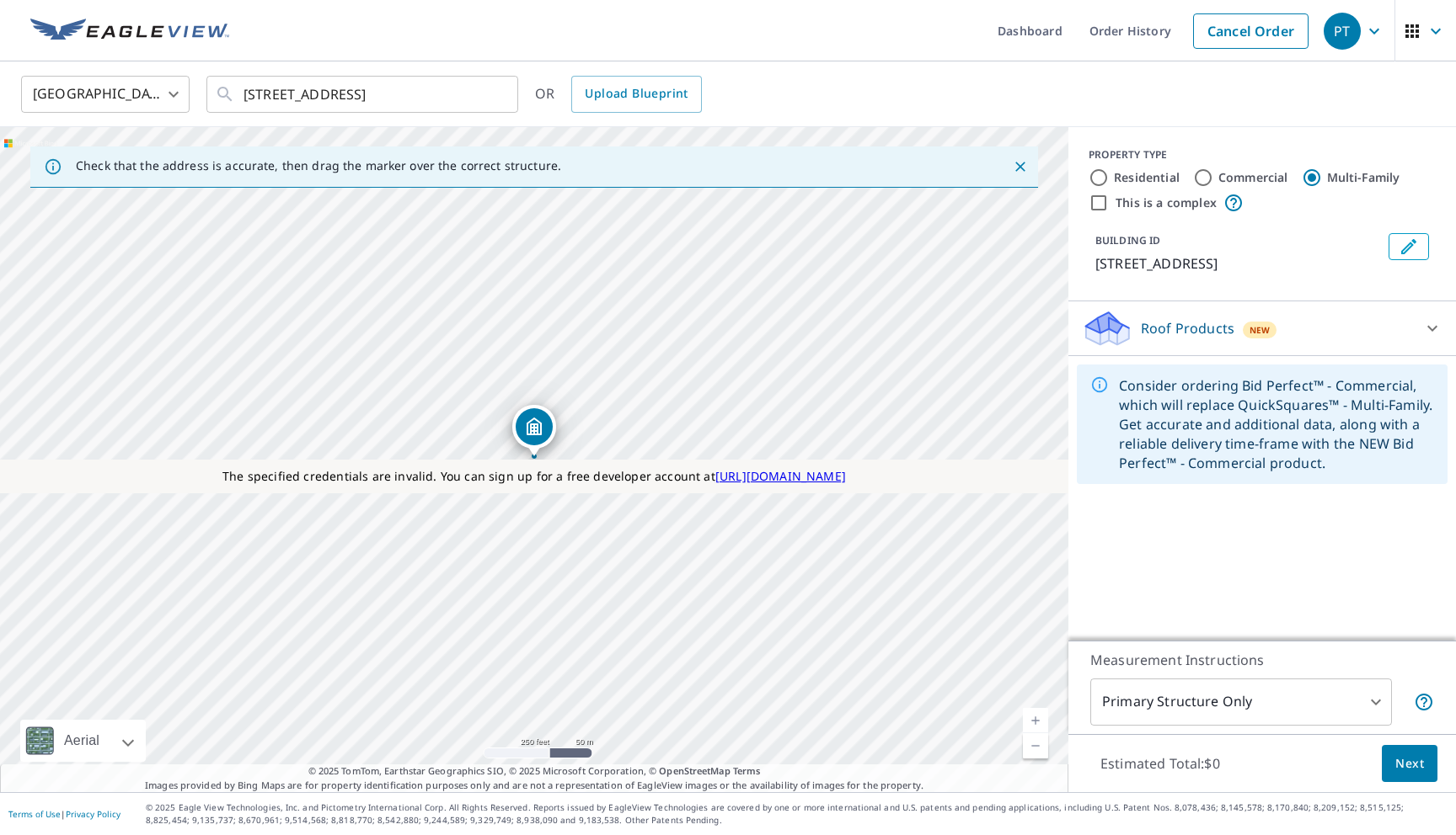
click at [1234, 322] on div "Roof Products New" at bounding box center [1247, 328] width 330 height 39
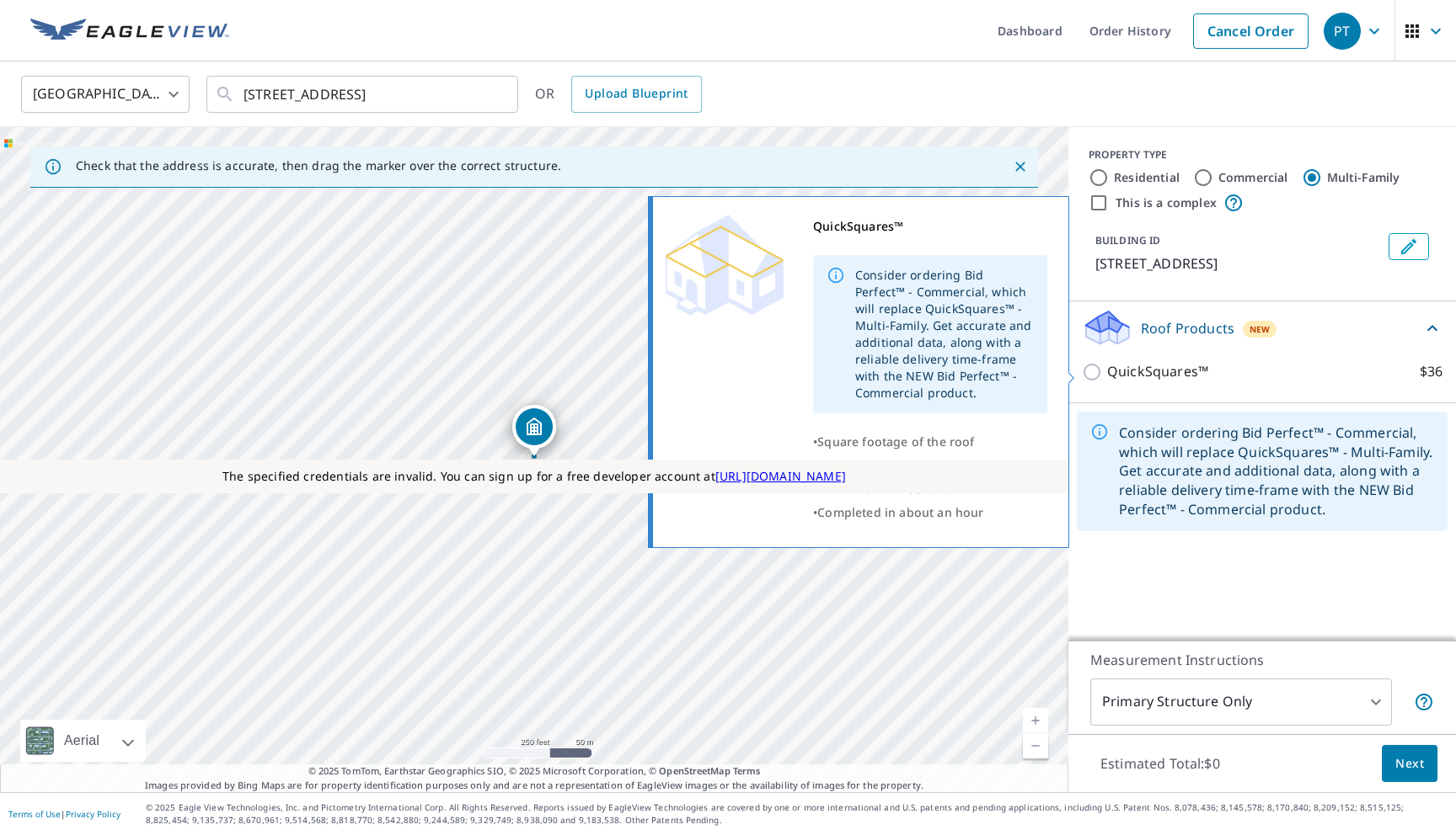
click at [1160, 369] on p "QuickSquares™" at bounding box center [1157, 372] width 101 height 21
click at [1107, 369] on input "QuickSquares™ $36" at bounding box center [1094, 372] width 25 height 20
checkbox input "true"
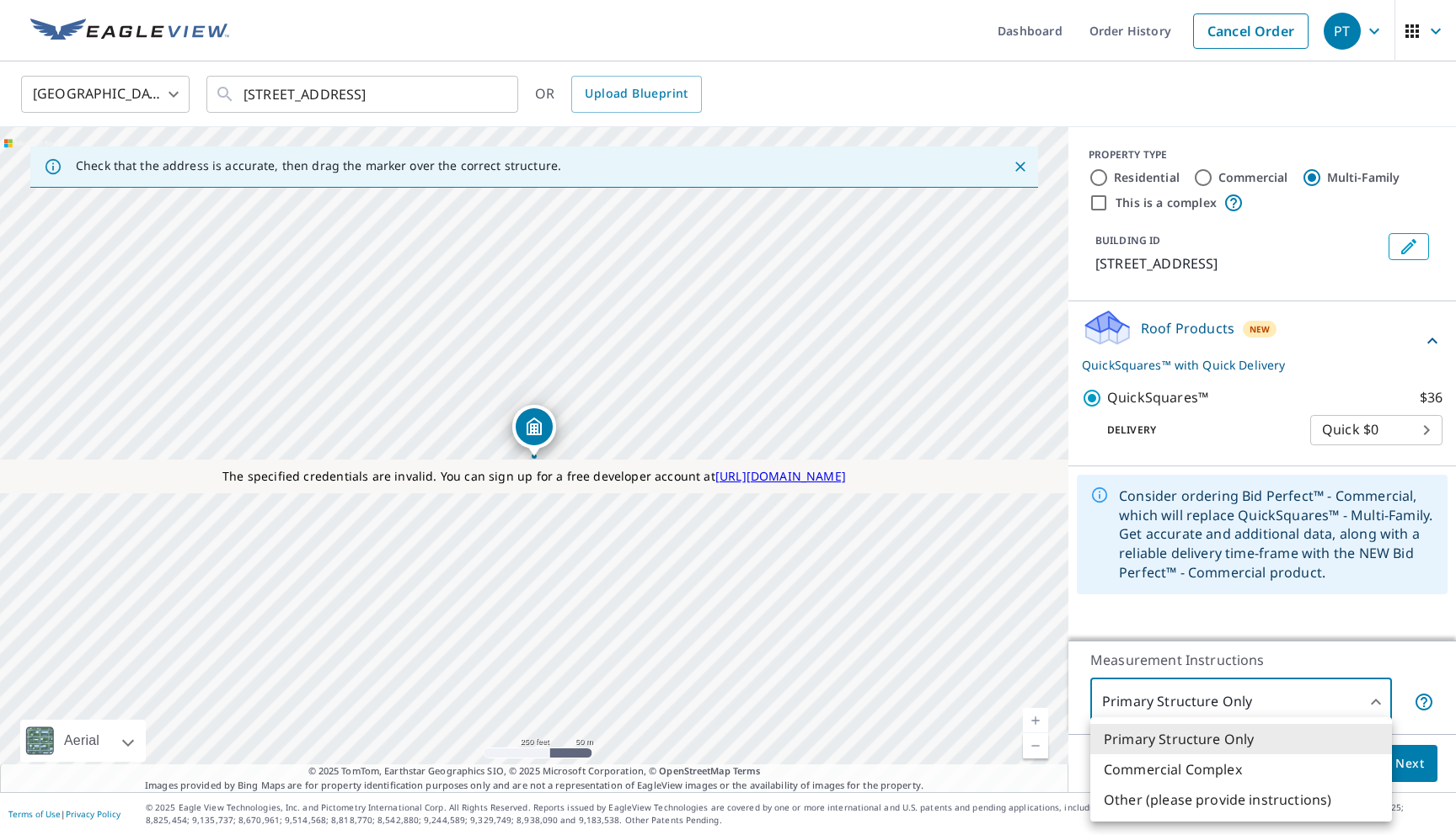
click at [1176, 694] on body "PT PT Dashboard Order History Cancel Order PT United States US ​ 220 222 Cherry…" at bounding box center [728, 417] width 1456 height 835
click at [1167, 793] on li "Other (please provide instructions)" at bounding box center [1241, 799] width 302 height 31
type input "5"
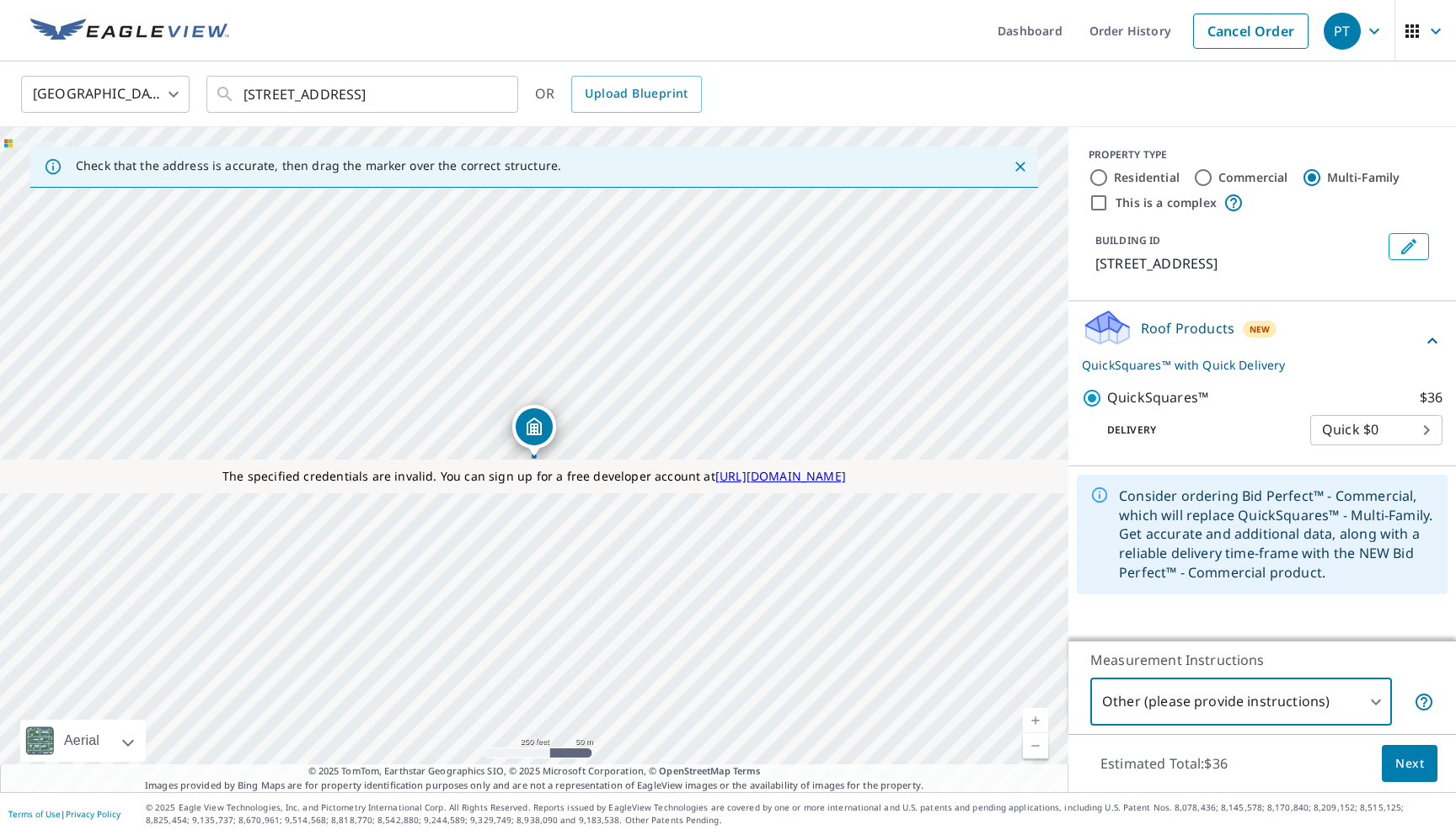
click at [1393, 759] on button "Next" at bounding box center [1410, 763] width 56 height 38
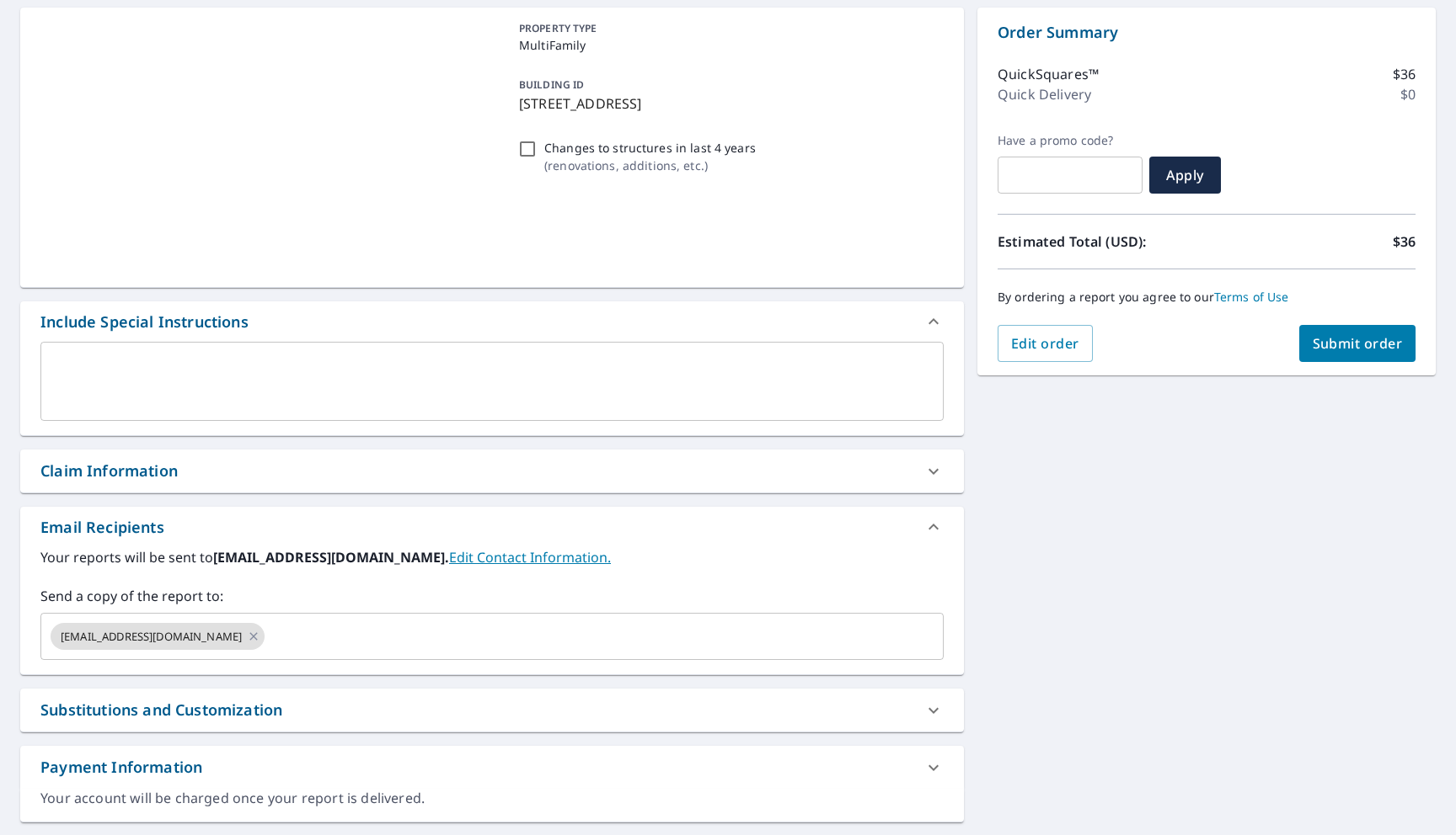
scroll to position [205, 0]
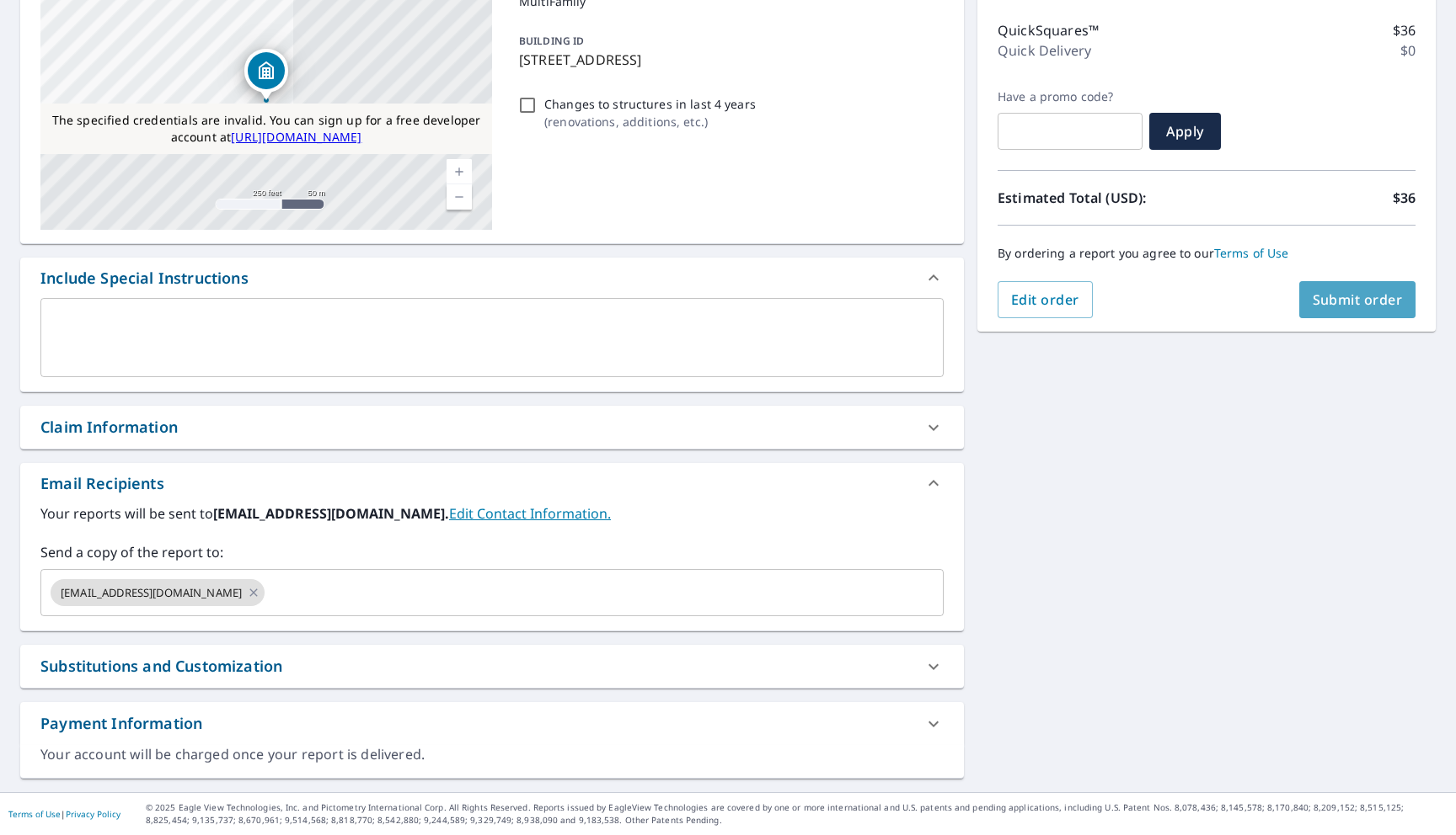
click at [1347, 302] on span "Submit order" at bounding box center [1357, 299] width 90 height 18
checkbox input "true"
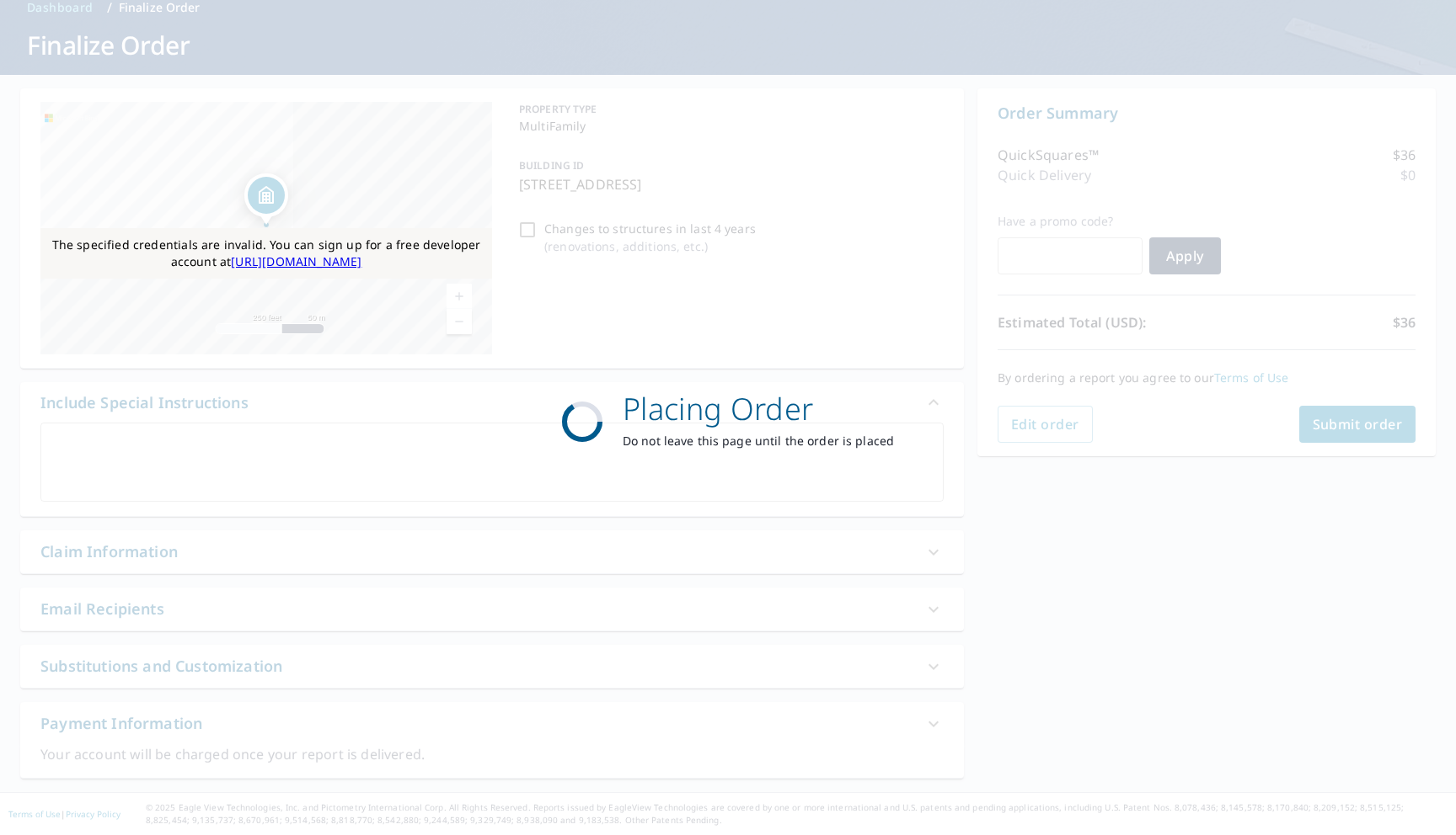
scroll to position [81, 0]
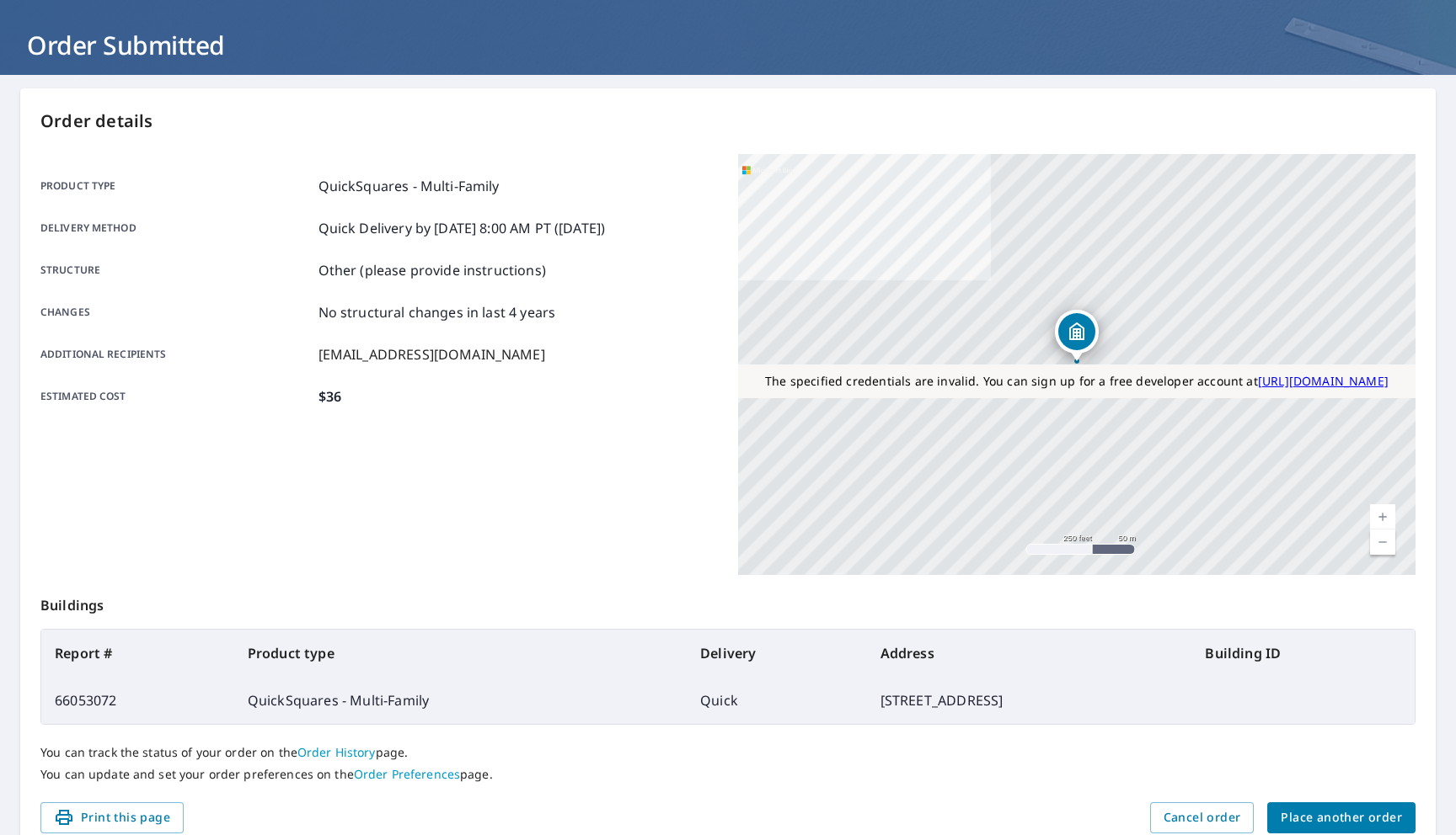
click at [99, 685] on td "66053072" at bounding box center [137, 701] width 193 height 47
click at [100, 690] on td "66053072" at bounding box center [137, 701] width 193 height 47
copy td "66053072"
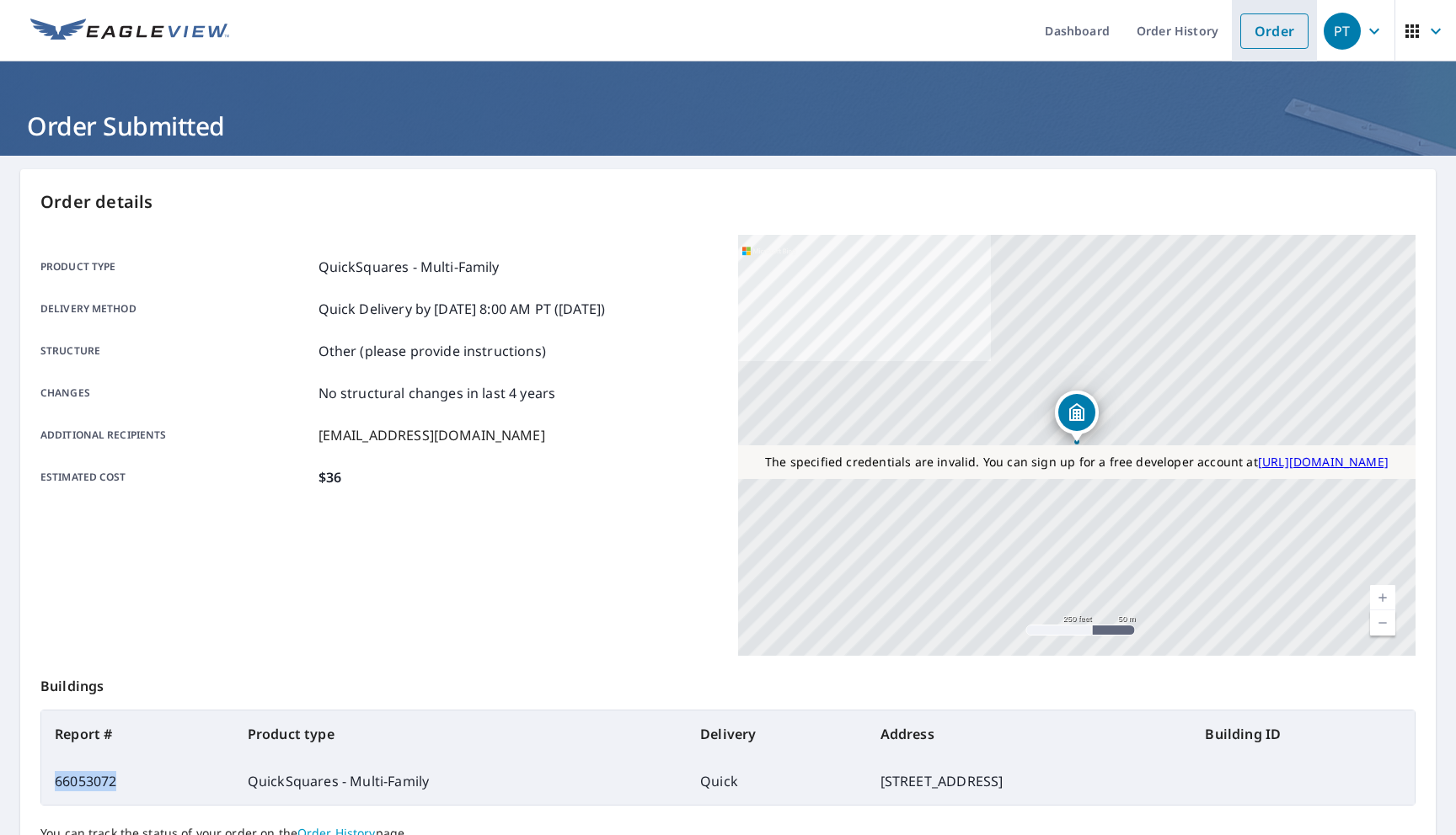
click at [1264, 30] on link "Order" at bounding box center [1274, 31] width 68 height 36
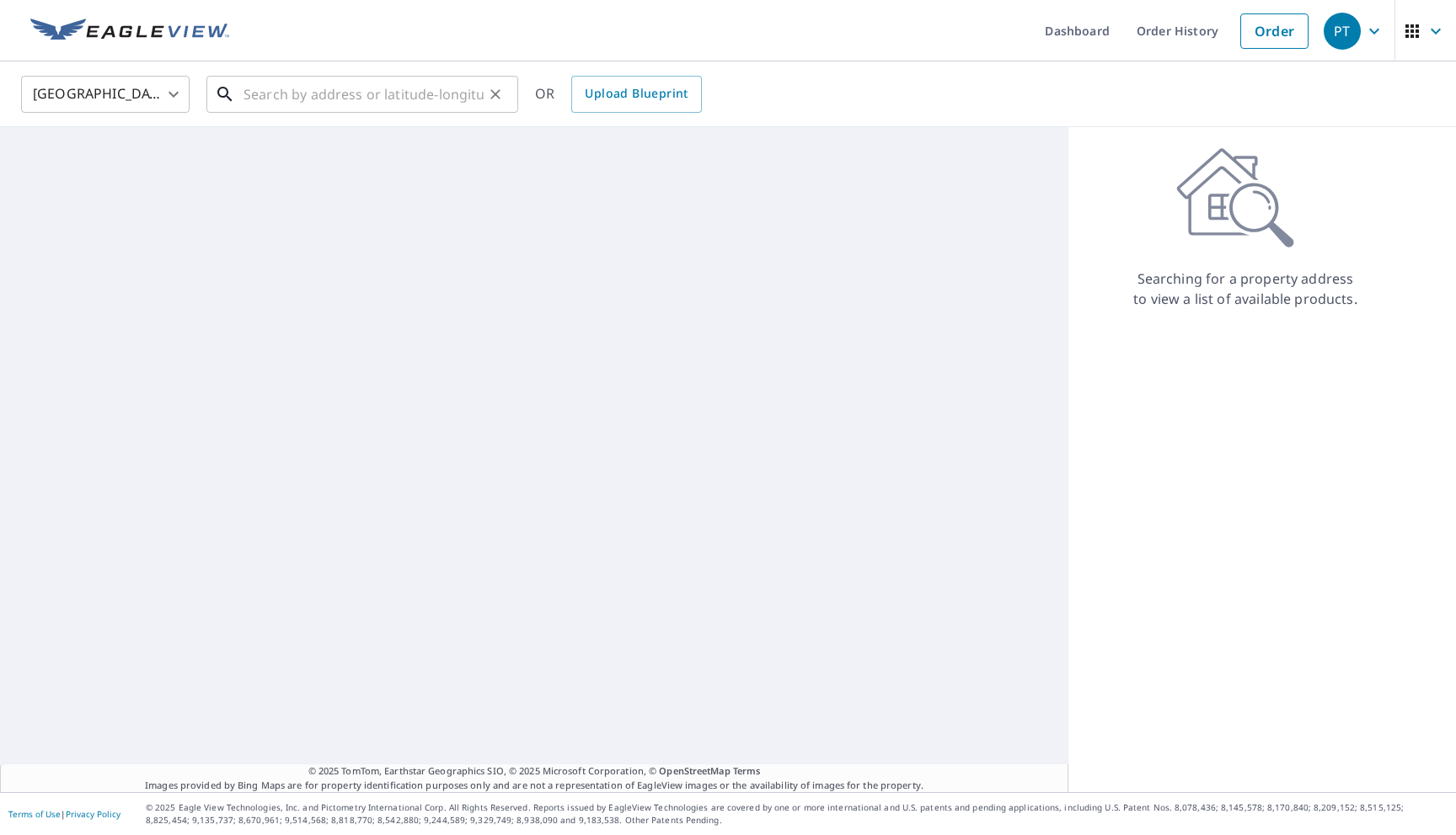
click at [450, 86] on input "text" at bounding box center [363, 94] width 240 height 47
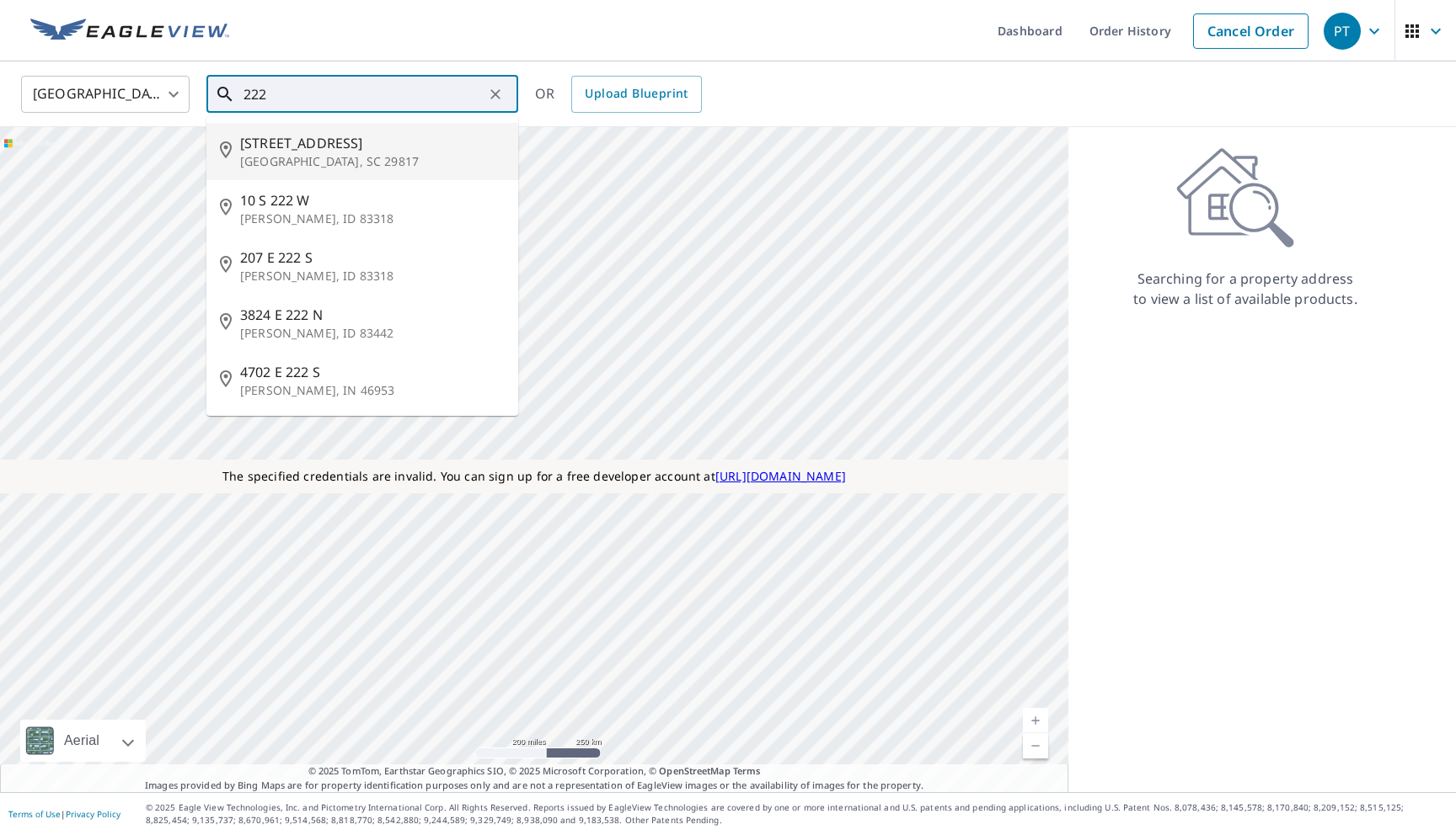
click at [299, 161] on p "Blackville, SC 29817" at bounding box center [372, 161] width 264 height 17
type input "220 222 Cherry St Blackville, SC 29817"
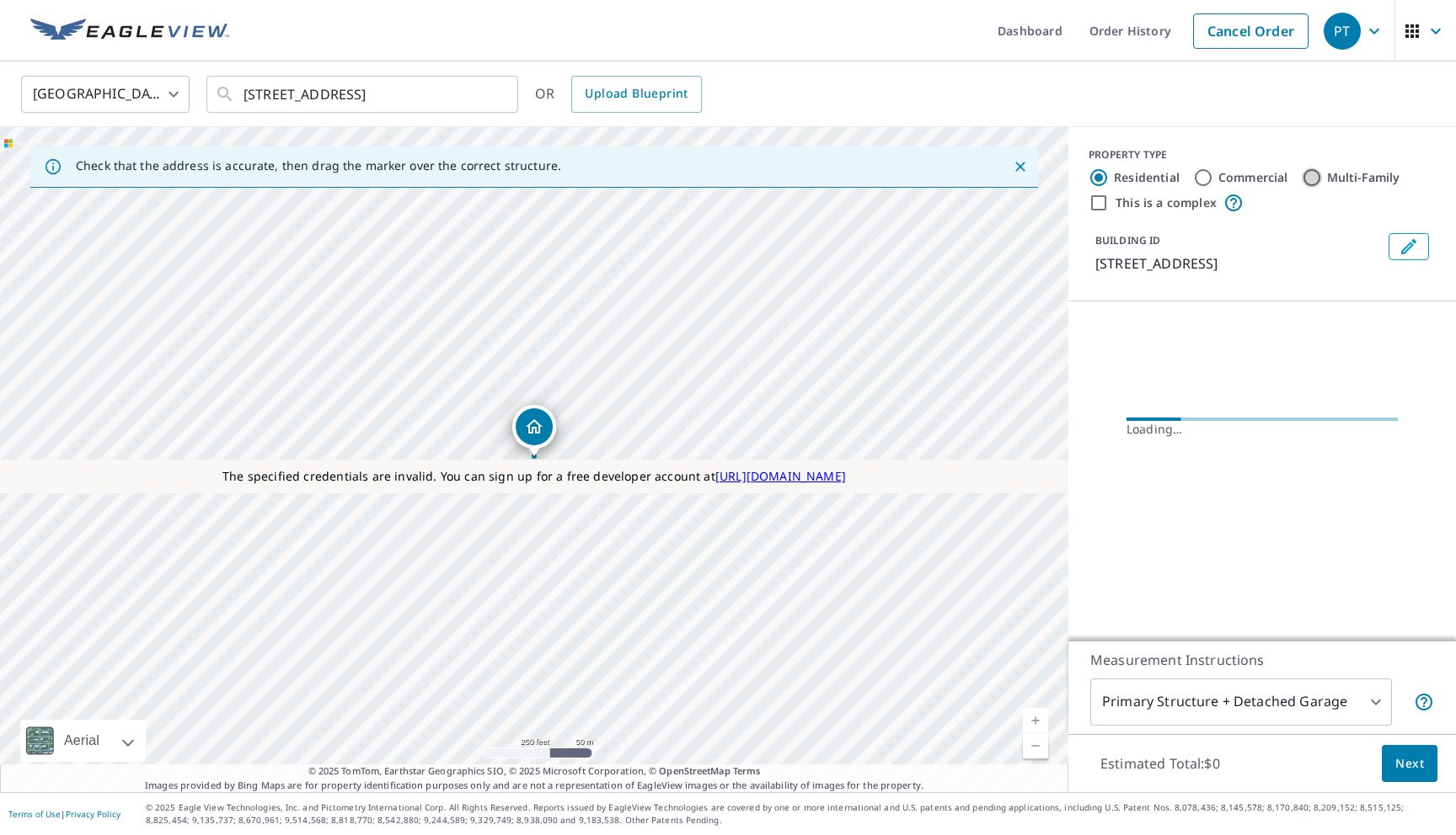
click at [1309, 179] on input "Multi-Family" at bounding box center [1311, 177] width 20 height 20
radio input "true"
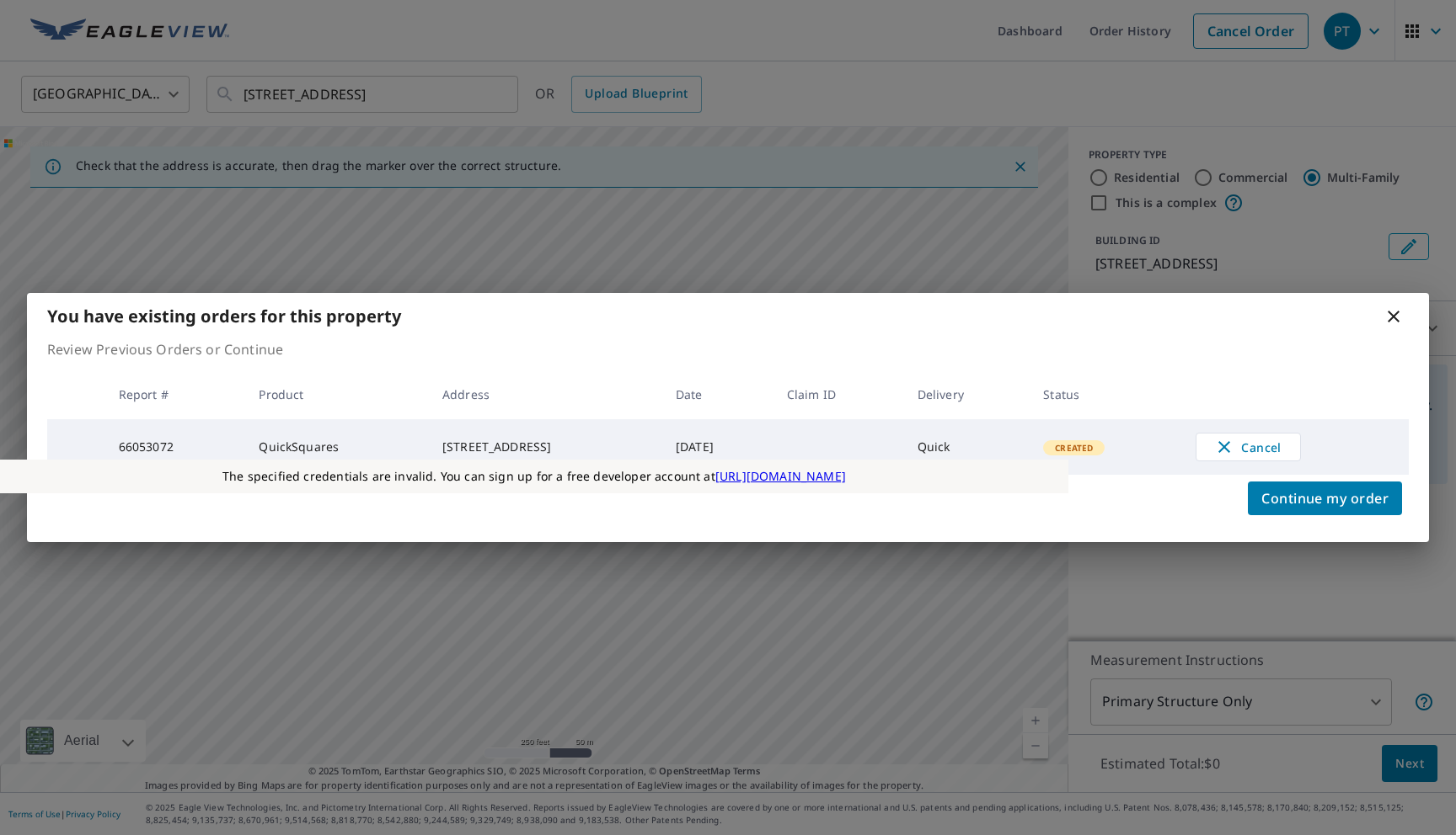
click at [1280, 482] on div "Continue my order" at bounding box center [728, 508] width 1402 height 67
click at [1271, 491] on span "Continue my order" at bounding box center [1325, 498] width 127 height 24
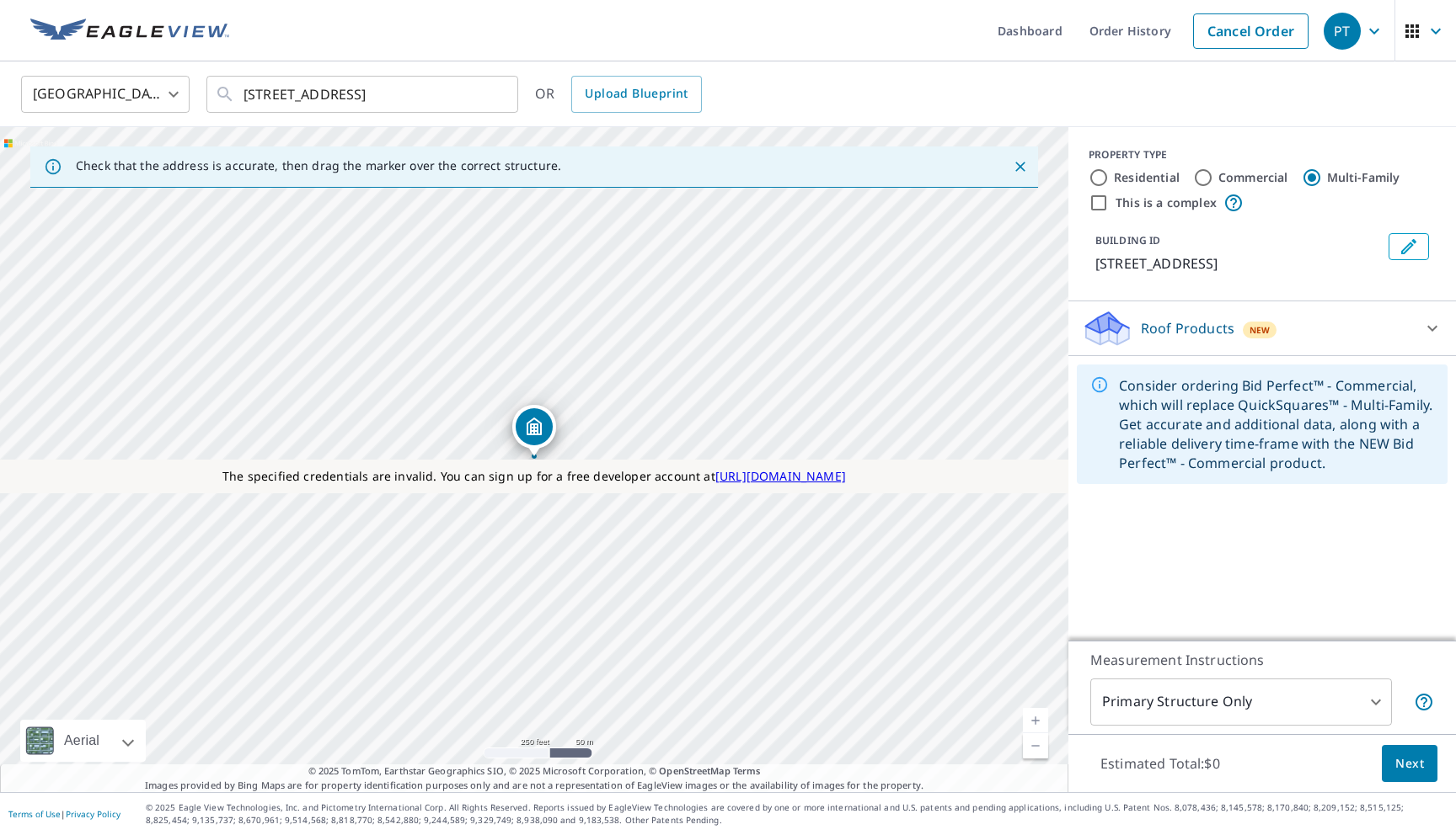
click at [1219, 708] on body "PT PT Dashboard Order History Cancel Order PT United States US ​ 220 222 Cherry…" at bounding box center [728, 417] width 1456 height 835
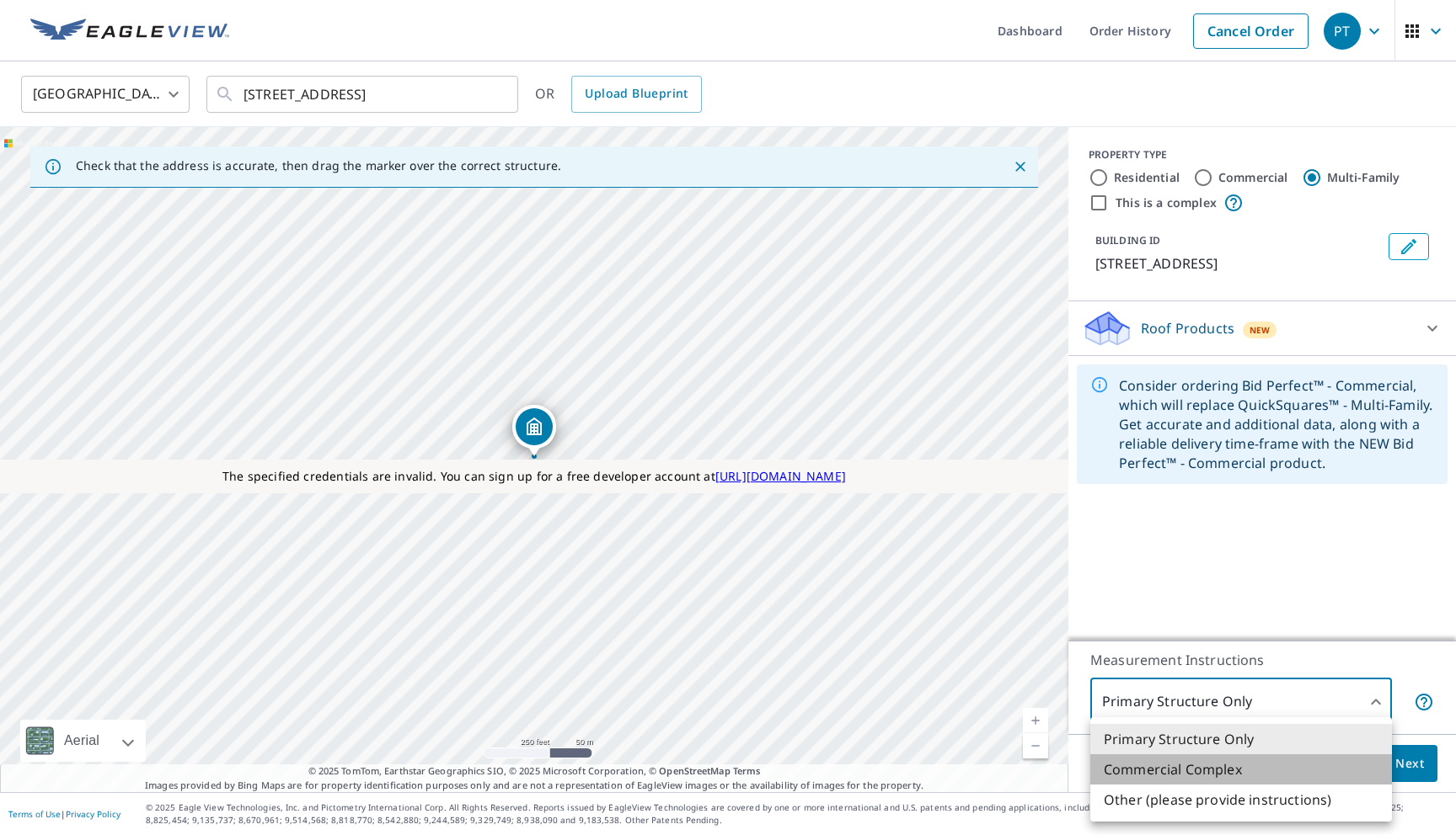
click at [1204, 769] on li "Commercial Complex" at bounding box center [1241, 770] width 302 height 31
type input "4"
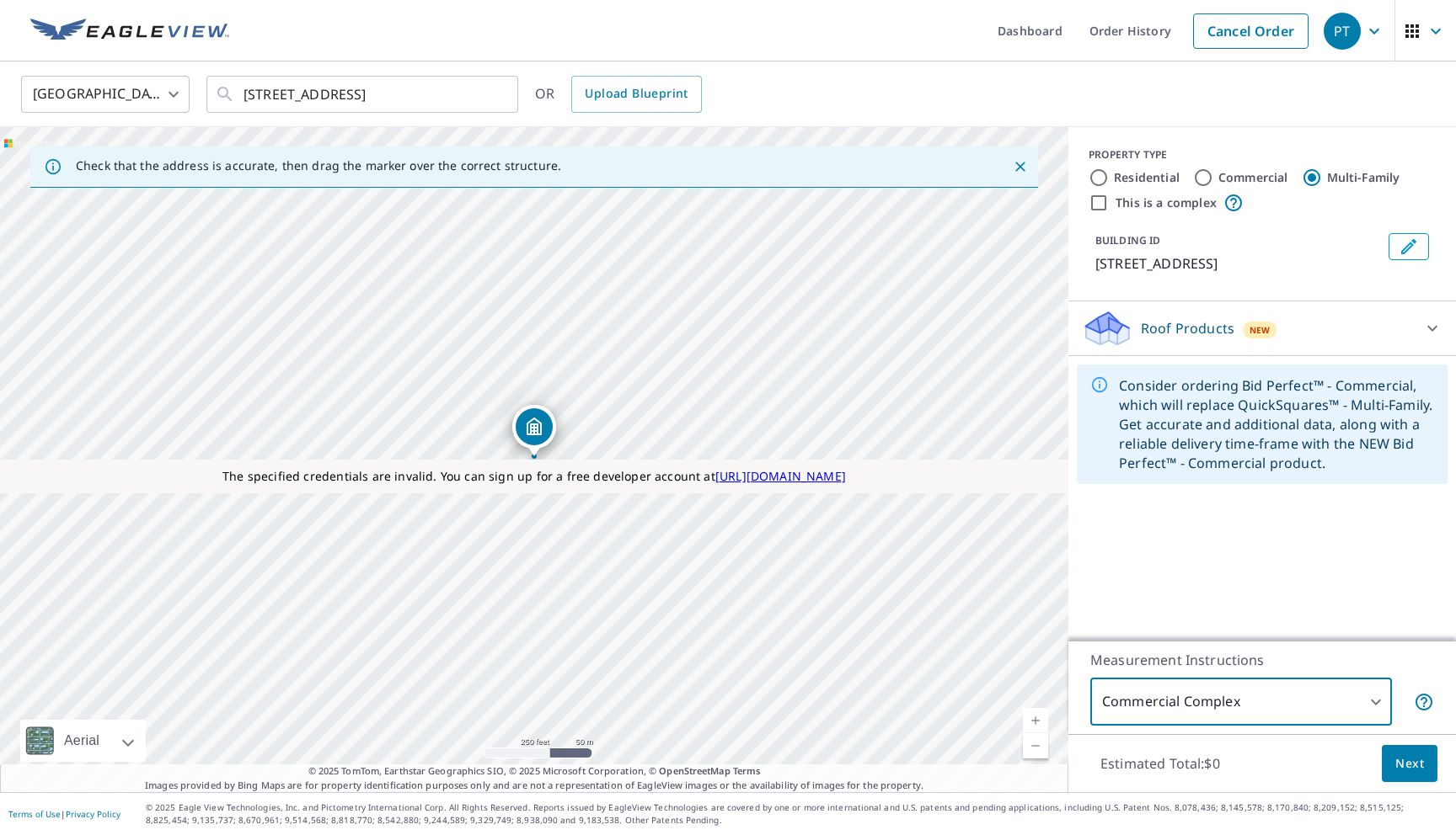
click at [1410, 765] on span "Next" at bounding box center [1409, 764] width 29 height 21
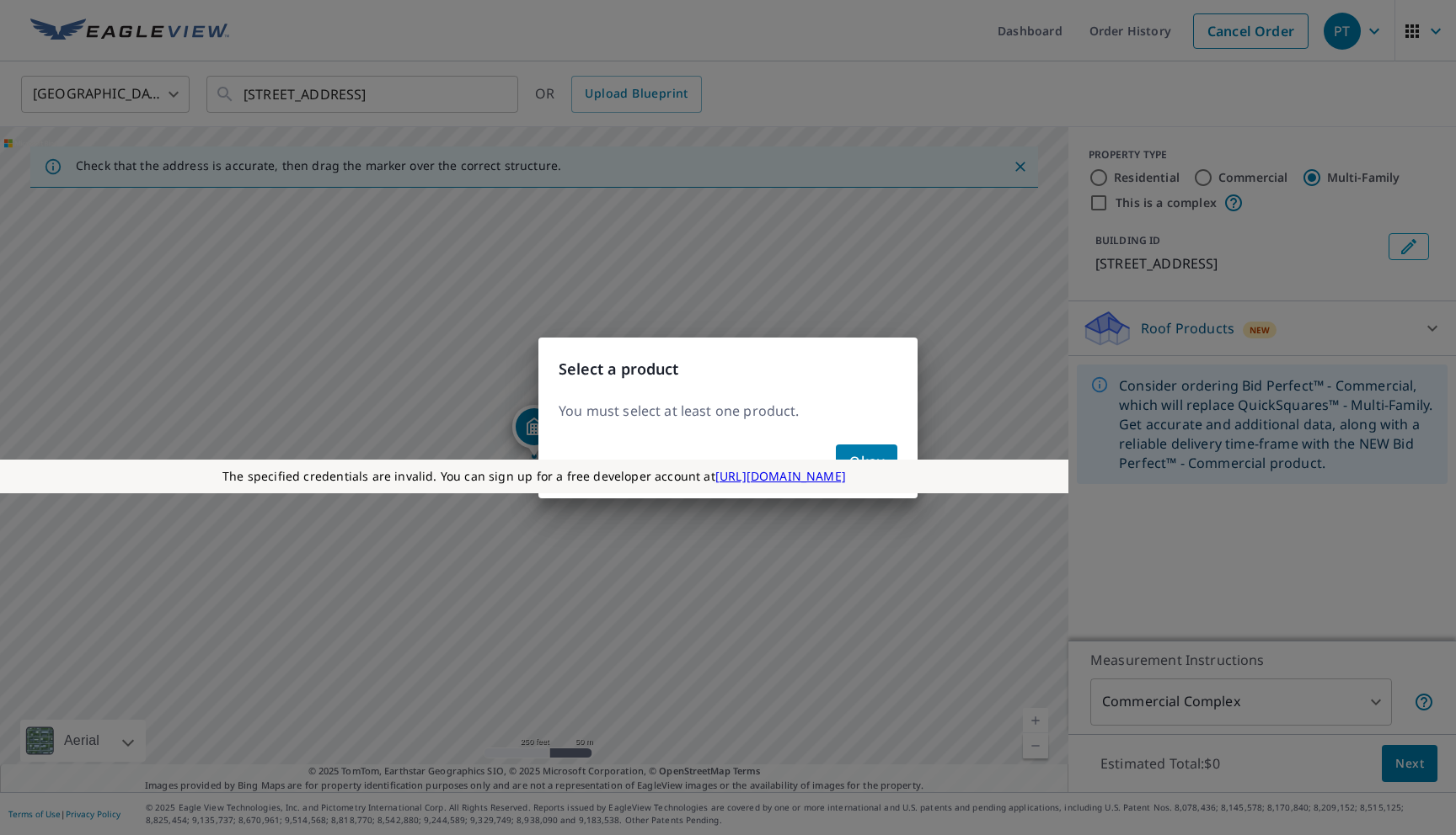
click at [880, 474] on div "The specified credentials are invalid. You can sign up for a free developer acc…" at bounding box center [534, 476] width 1068 height 34
click at [871, 455] on span "Okay" at bounding box center [867, 461] width 35 height 24
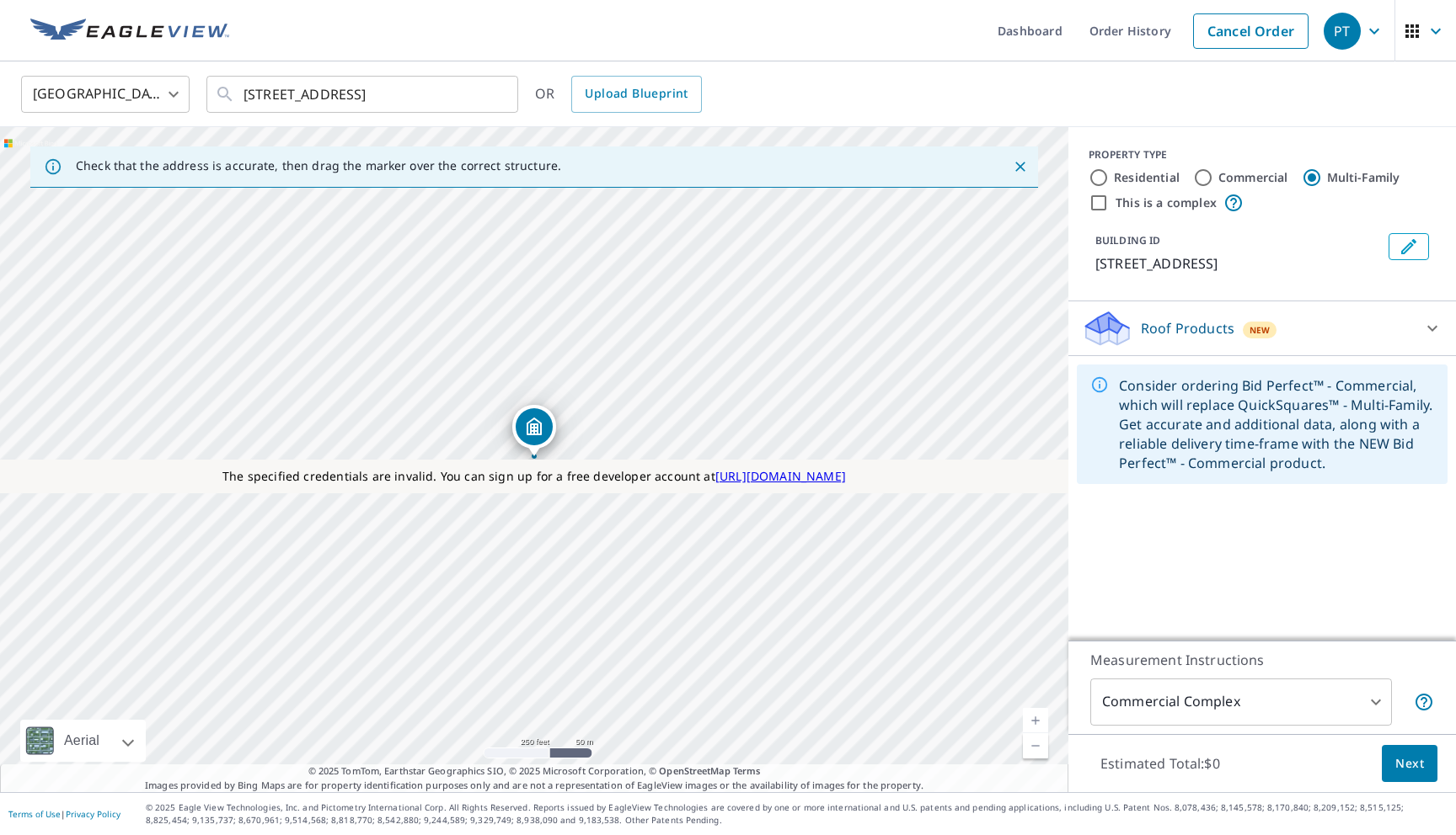
click at [1152, 341] on div "Roof Products New" at bounding box center [1247, 328] width 330 height 39
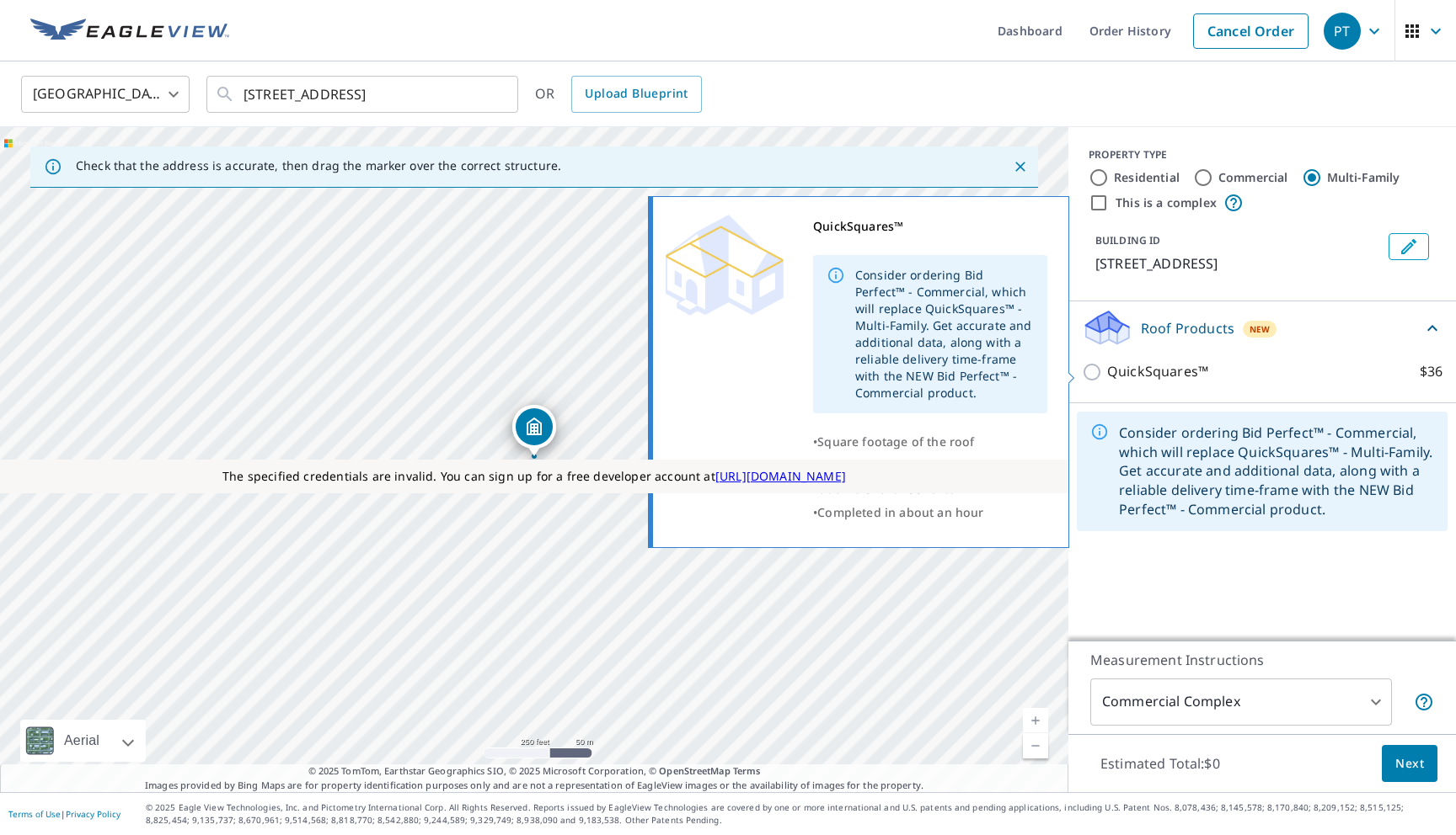
click at [1137, 378] on p "QuickSquares™" at bounding box center [1157, 372] width 101 height 21
click at [1107, 378] on input "QuickSquares™ $36" at bounding box center [1094, 372] width 25 height 20
checkbox input "true"
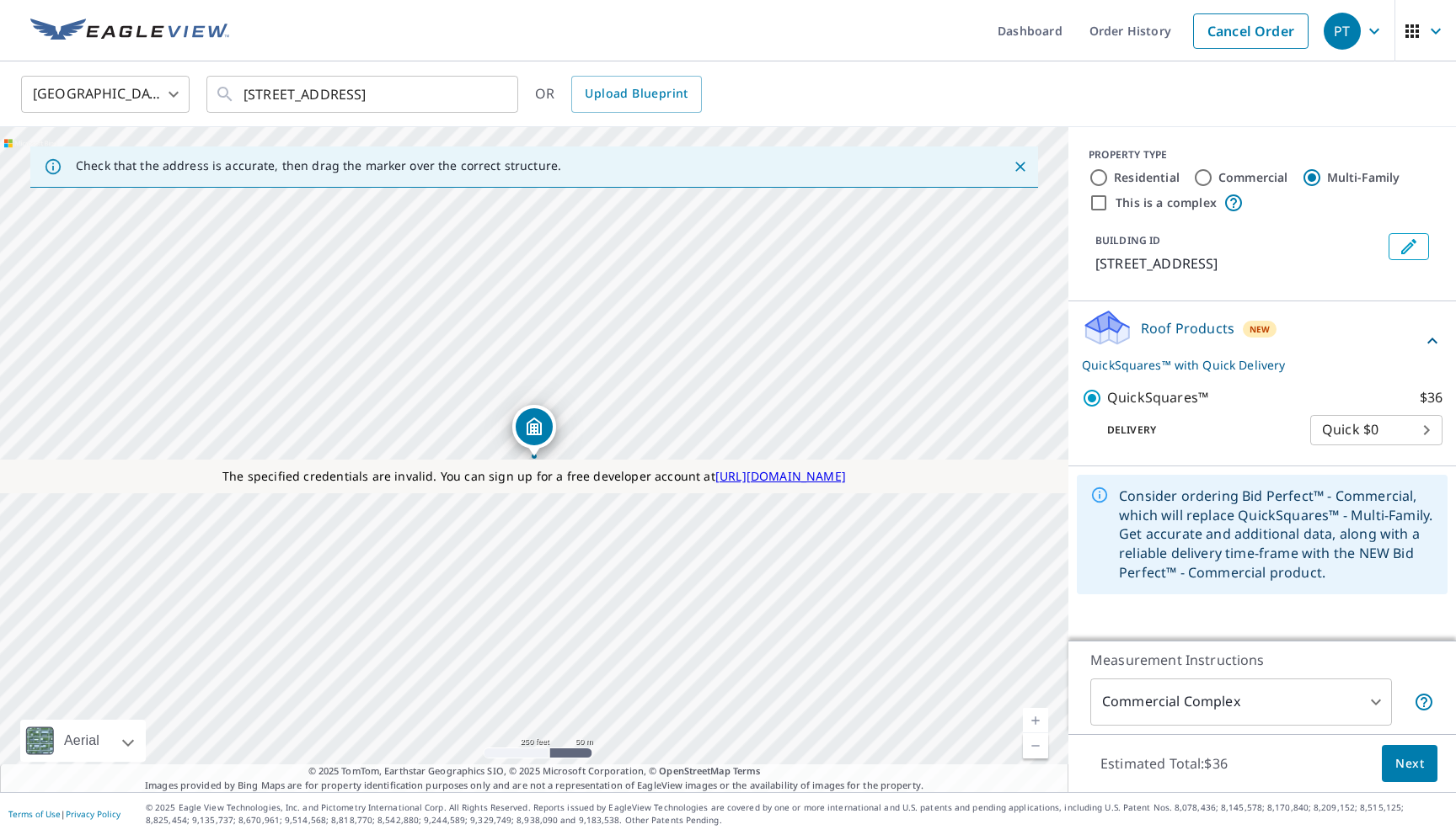
click at [1420, 752] on button "Next" at bounding box center [1410, 763] width 56 height 38
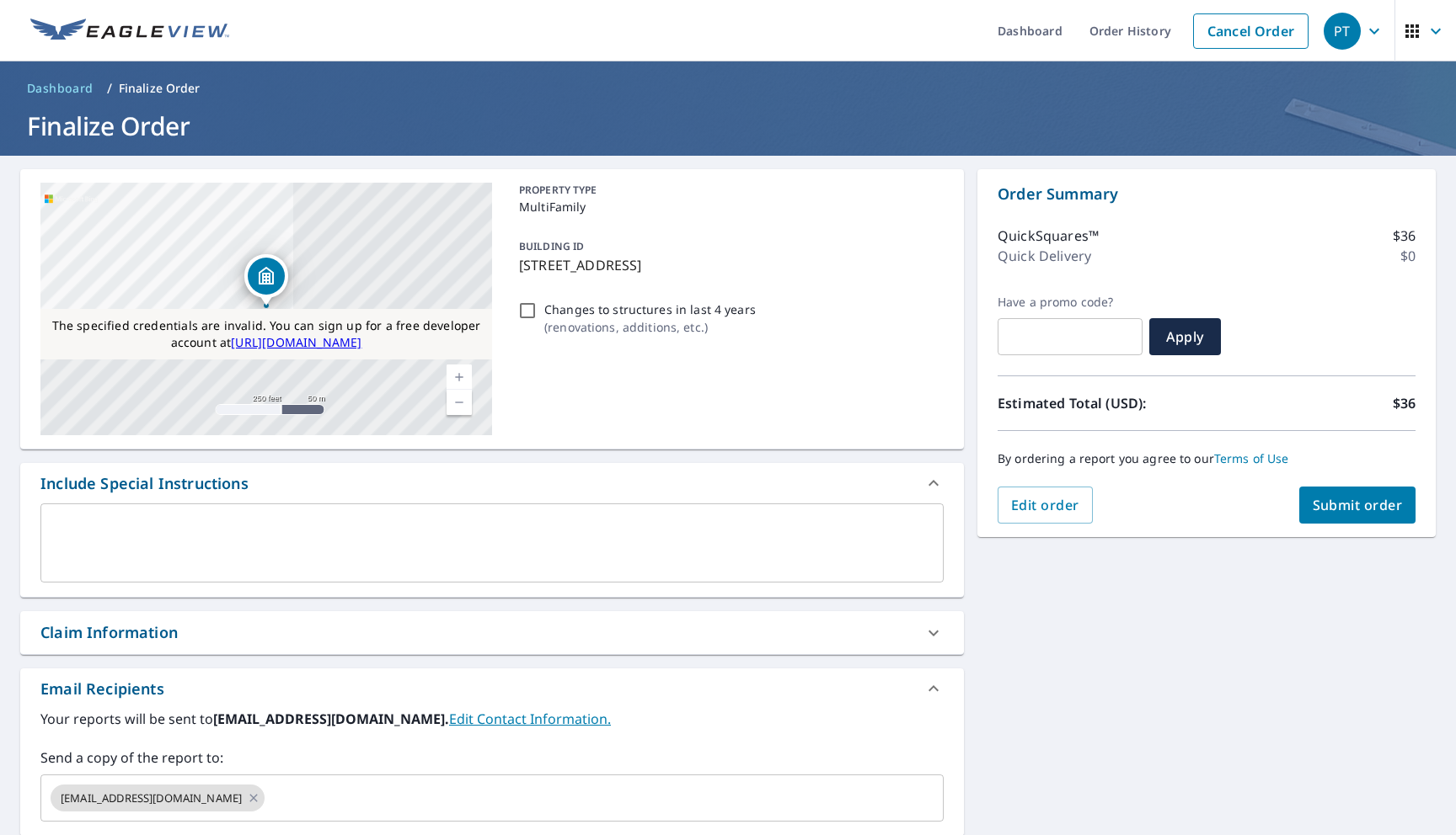
click at [1329, 518] on button "Submit order" at bounding box center [1357, 505] width 117 height 37
checkbox input "true"
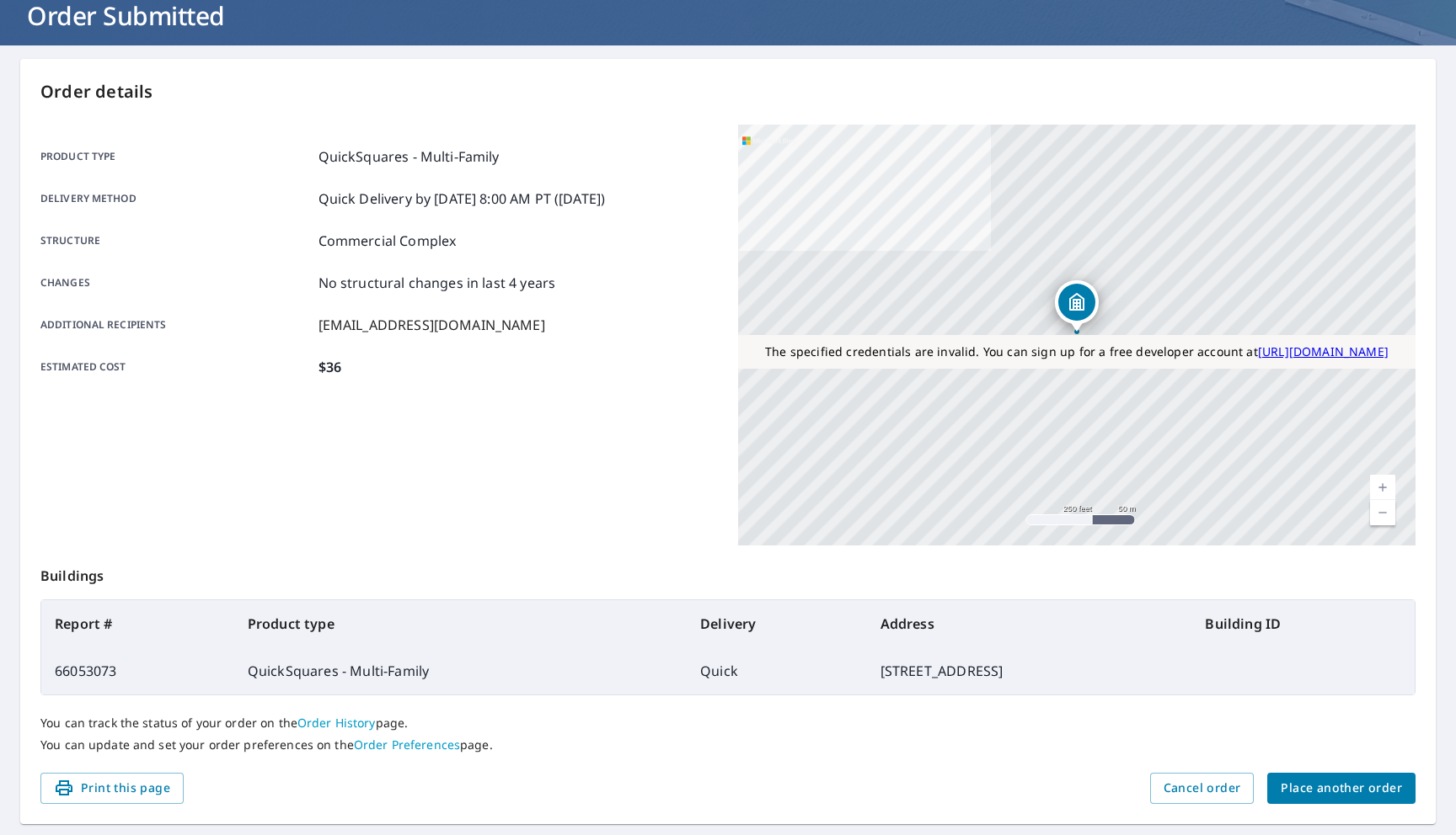
scroll to position [122, 0]
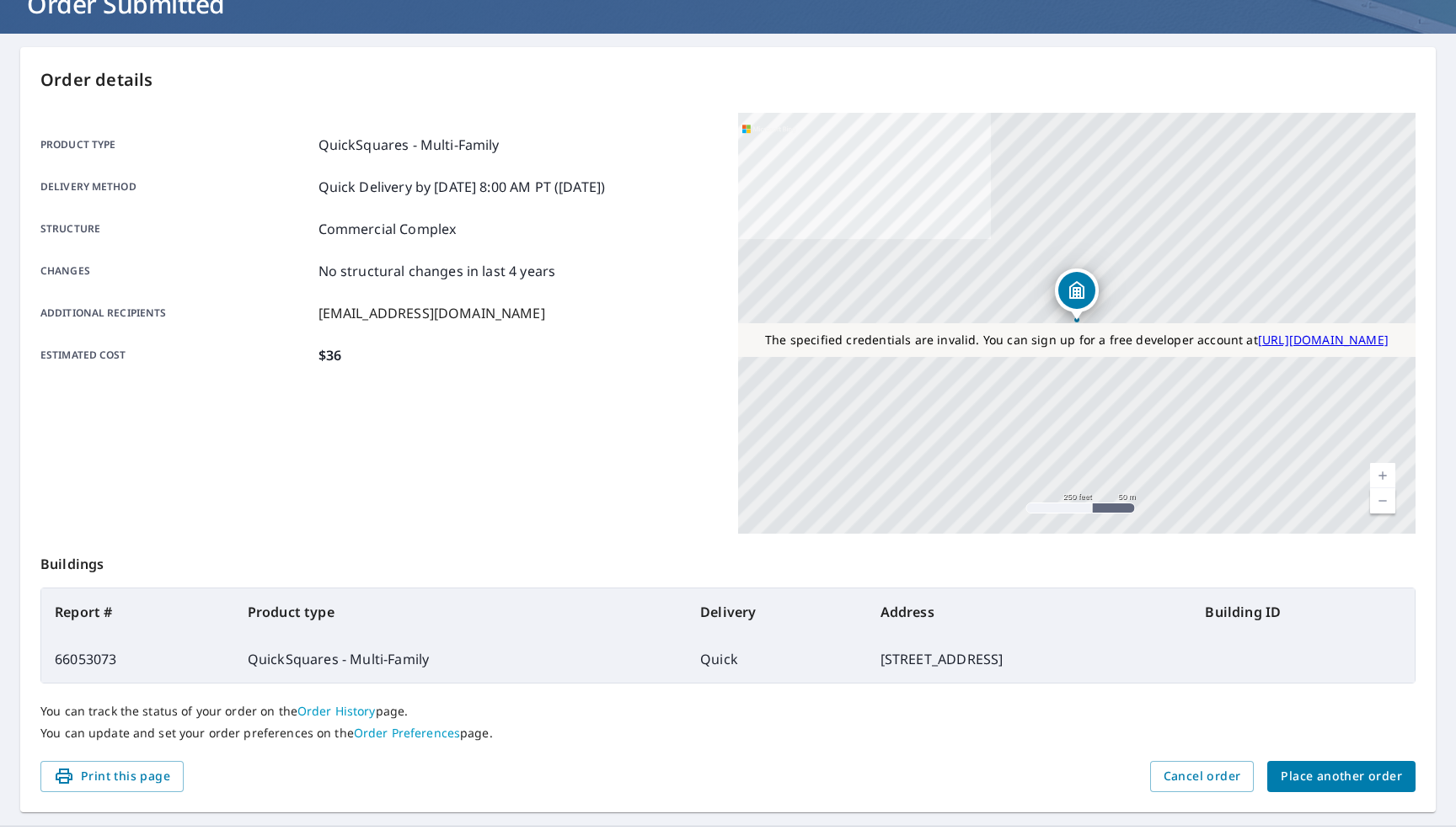
click at [110, 657] on td "66053073" at bounding box center [137, 660] width 193 height 47
copy td "66053073"
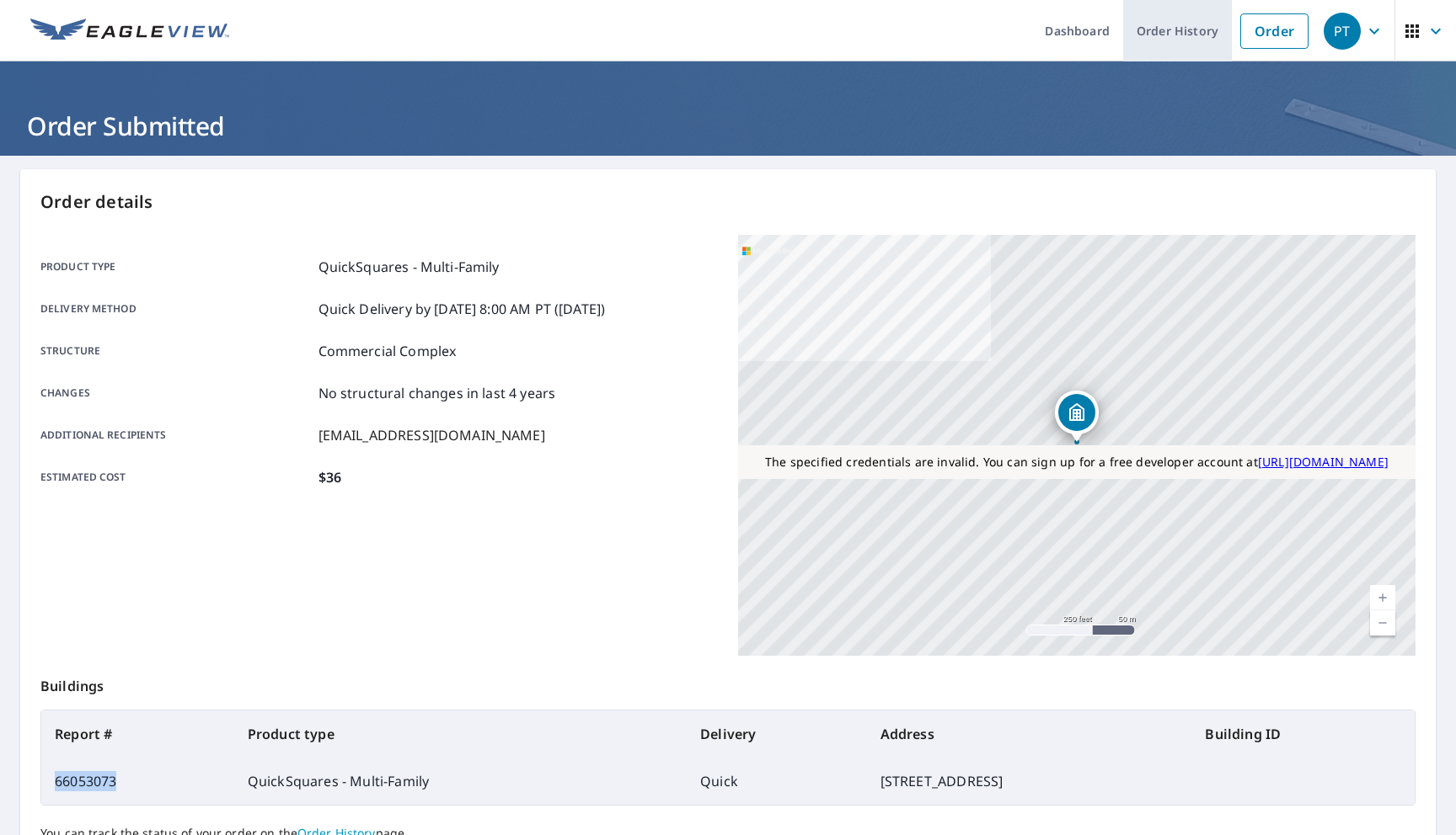
click at [1142, 36] on link "Order History" at bounding box center [1177, 31] width 108 height 61
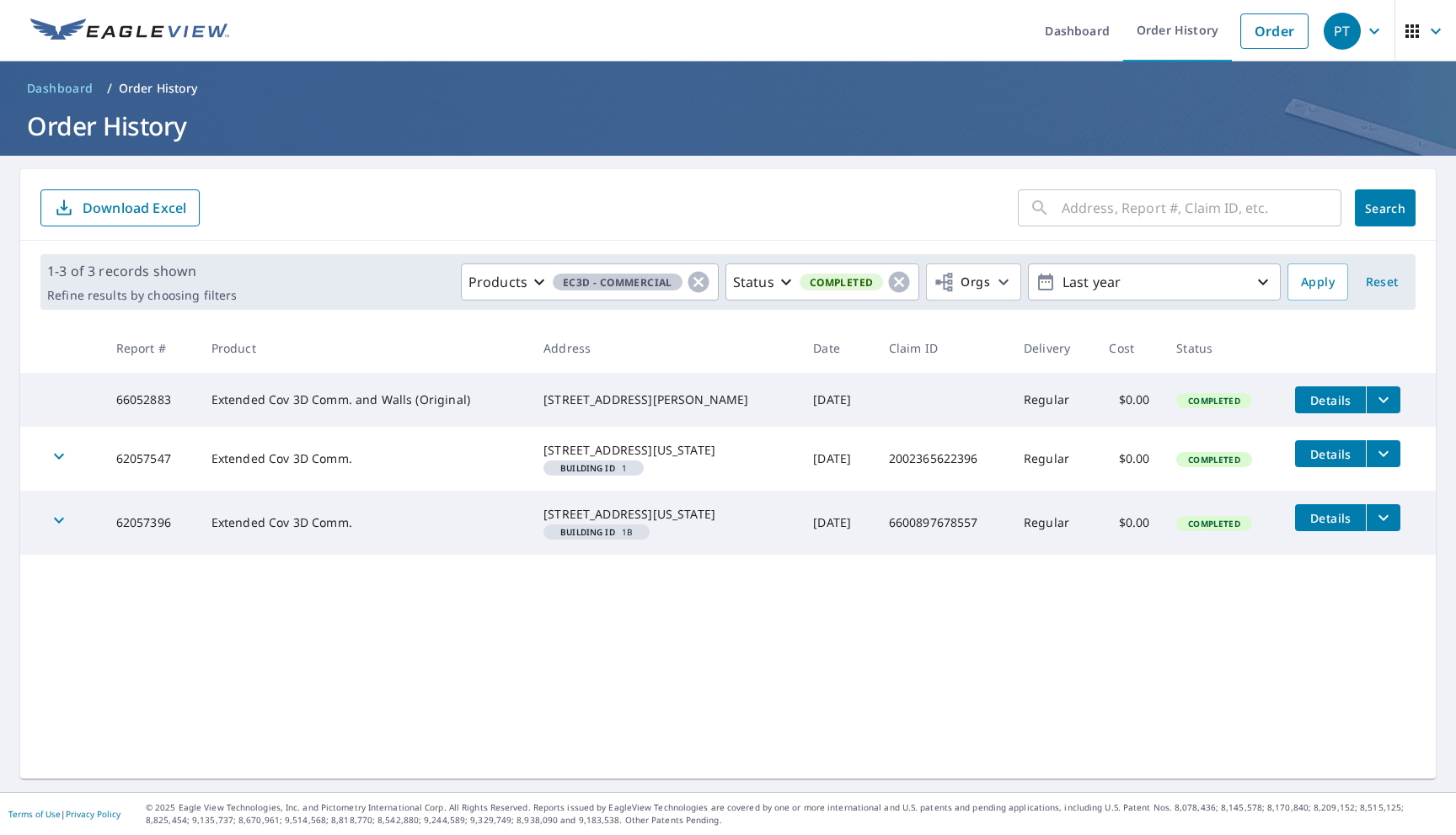
click at [157, 406] on td "66052883" at bounding box center [150, 400] width 95 height 54
copy td "66052883"
click at [1269, 39] on link "Order" at bounding box center [1274, 31] width 68 height 36
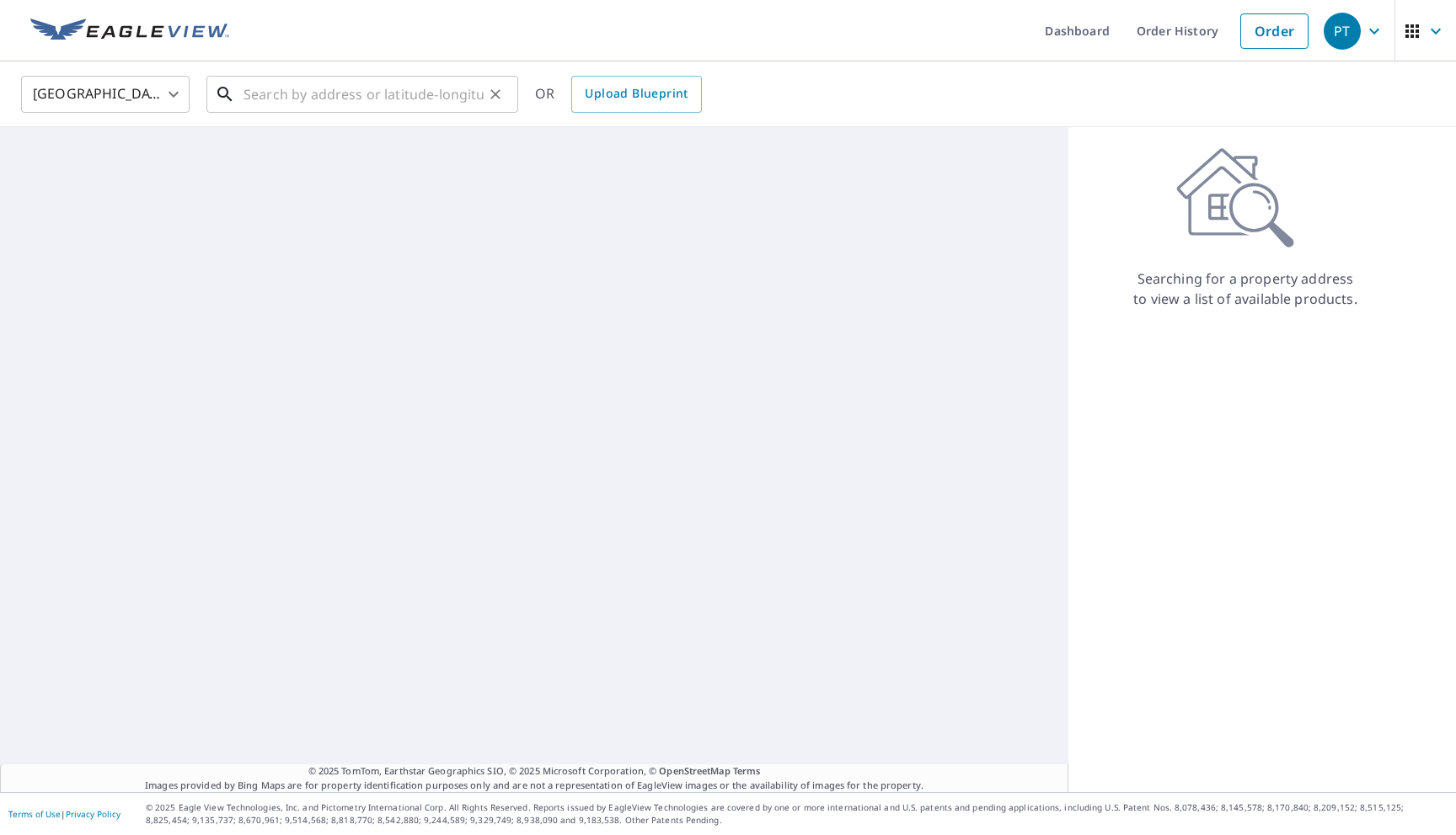
click at [333, 99] on input "text" at bounding box center [363, 94] width 240 height 47
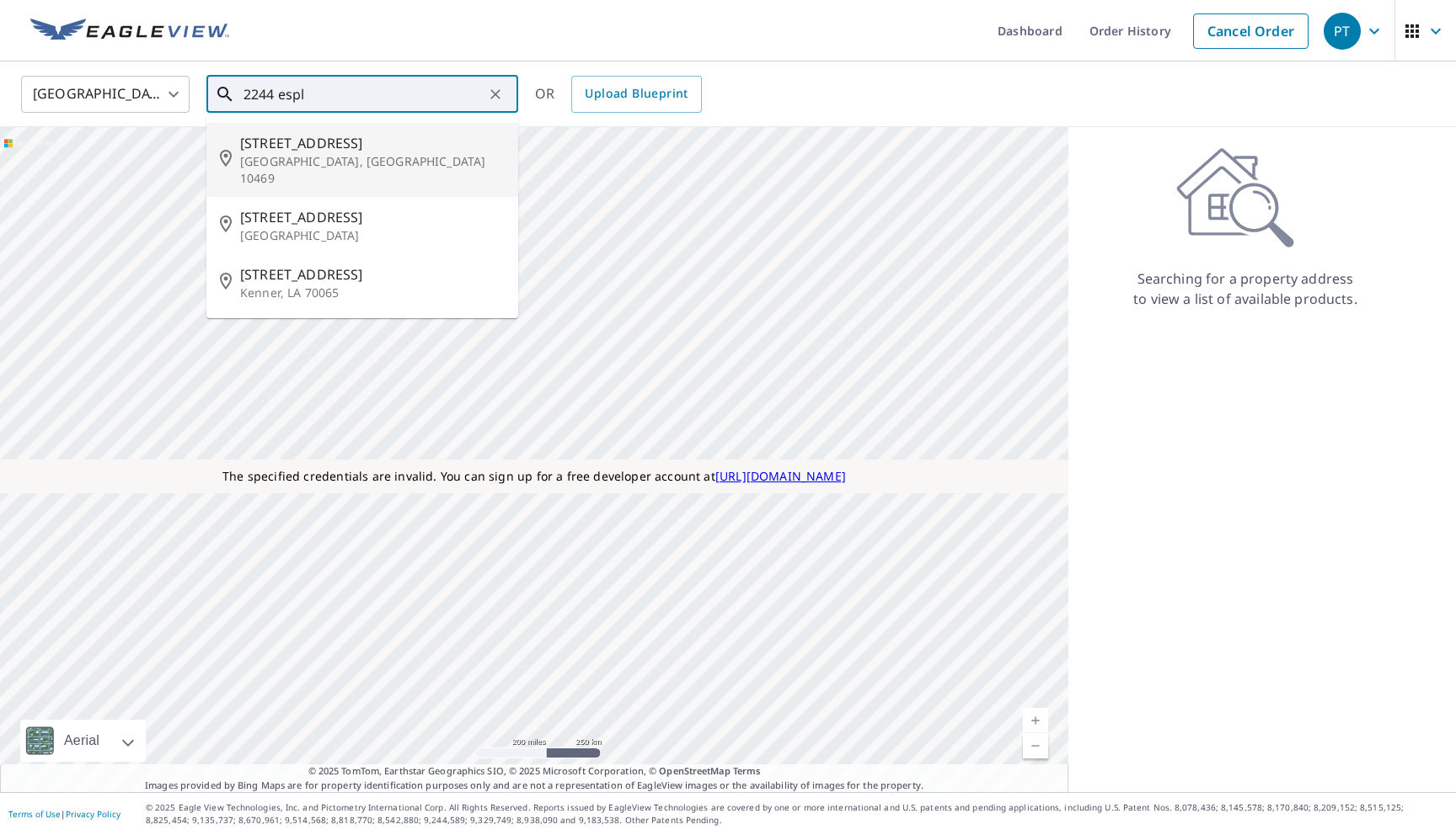
click at [338, 154] on p "Bronx, NY 10469" at bounding box center [372, 170] width 264 height 34
type input "2244 Esplanade Ave Bronx, NY 10469"
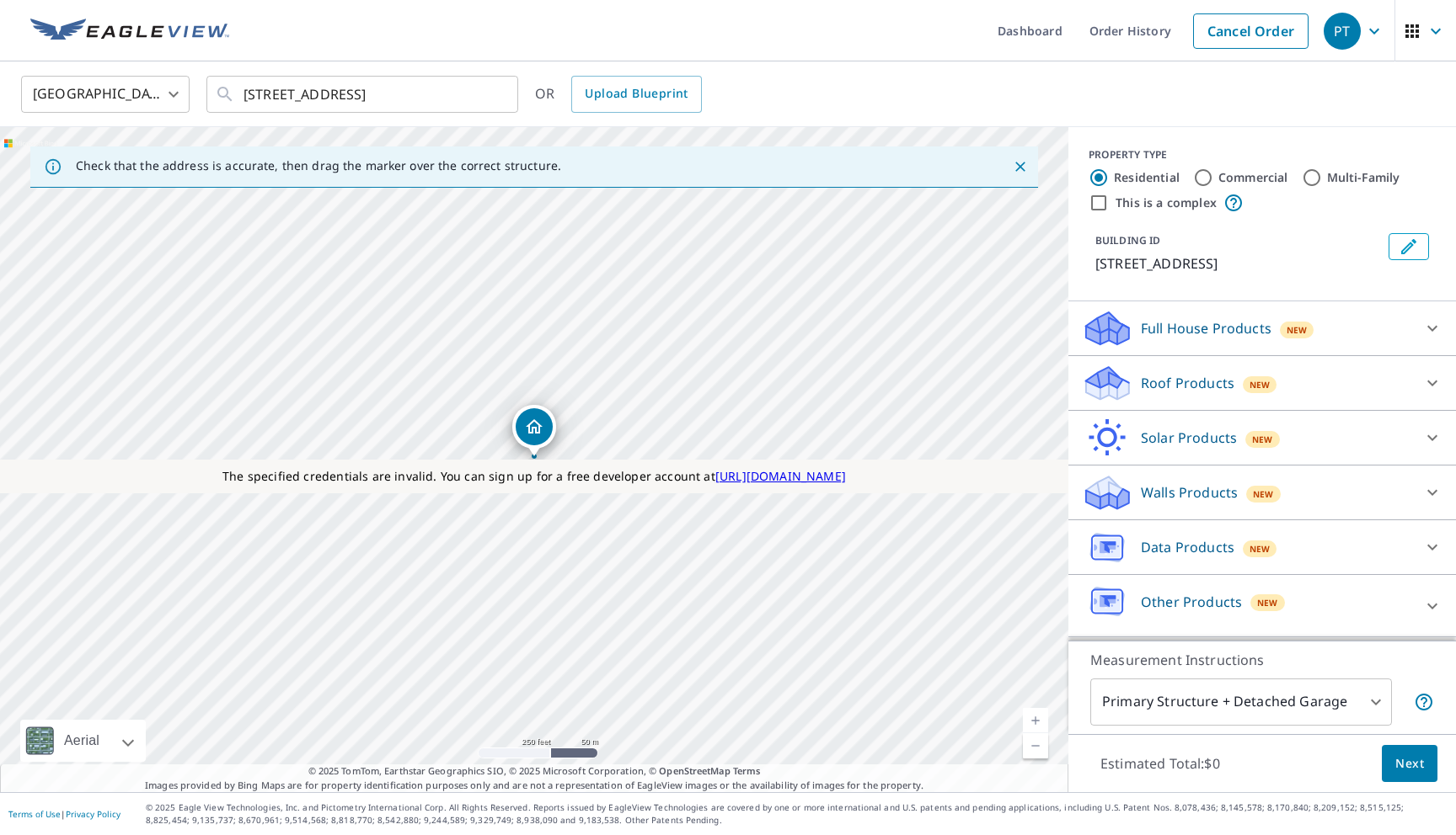
click at [1150, 489] on p "Walls Products" at bounding box center [1189, 492] width 97 height 20
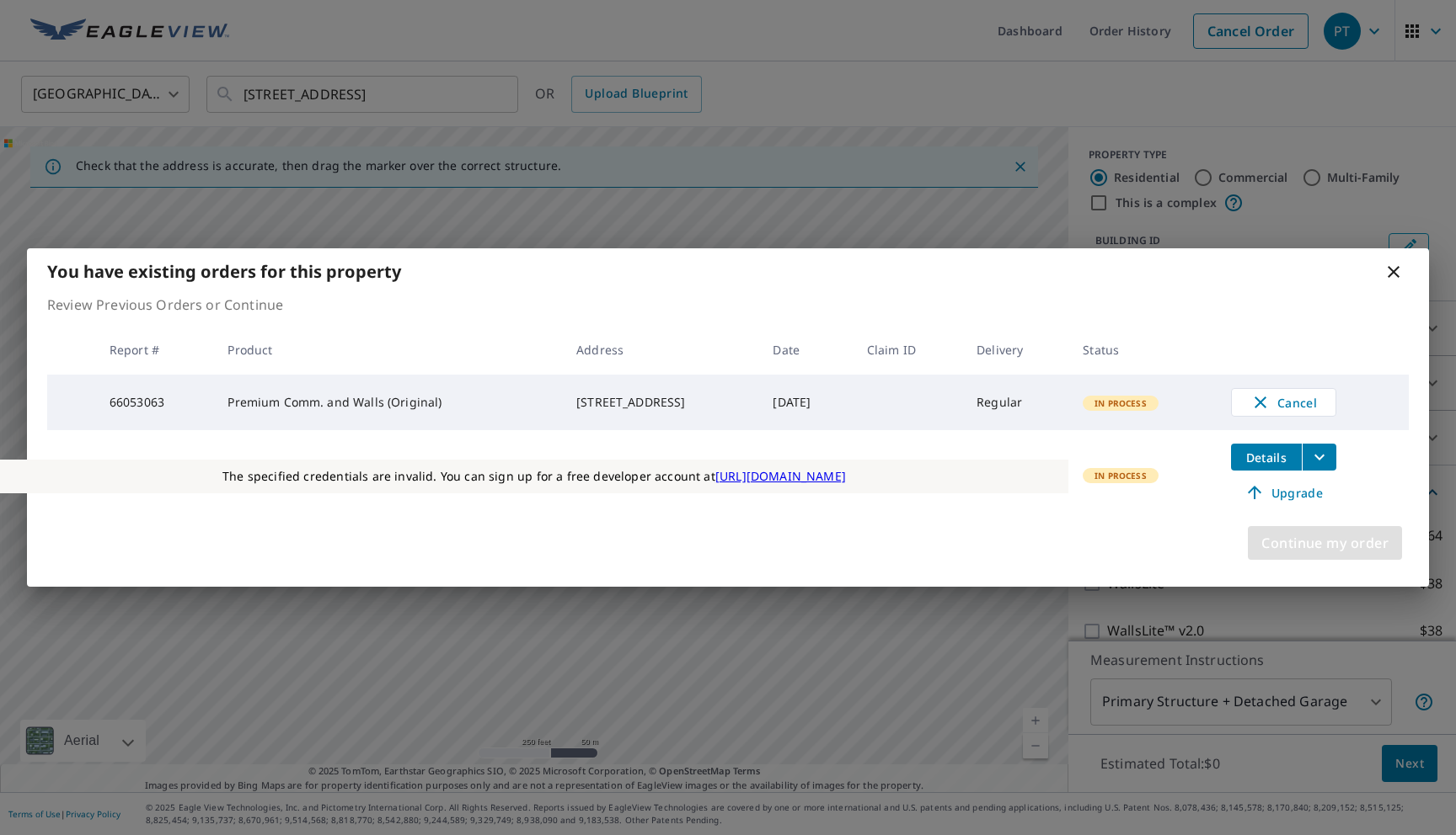
click at [1296, 555] on span "Continue my order" at bounding box center [1325, 543] width 127 height 24
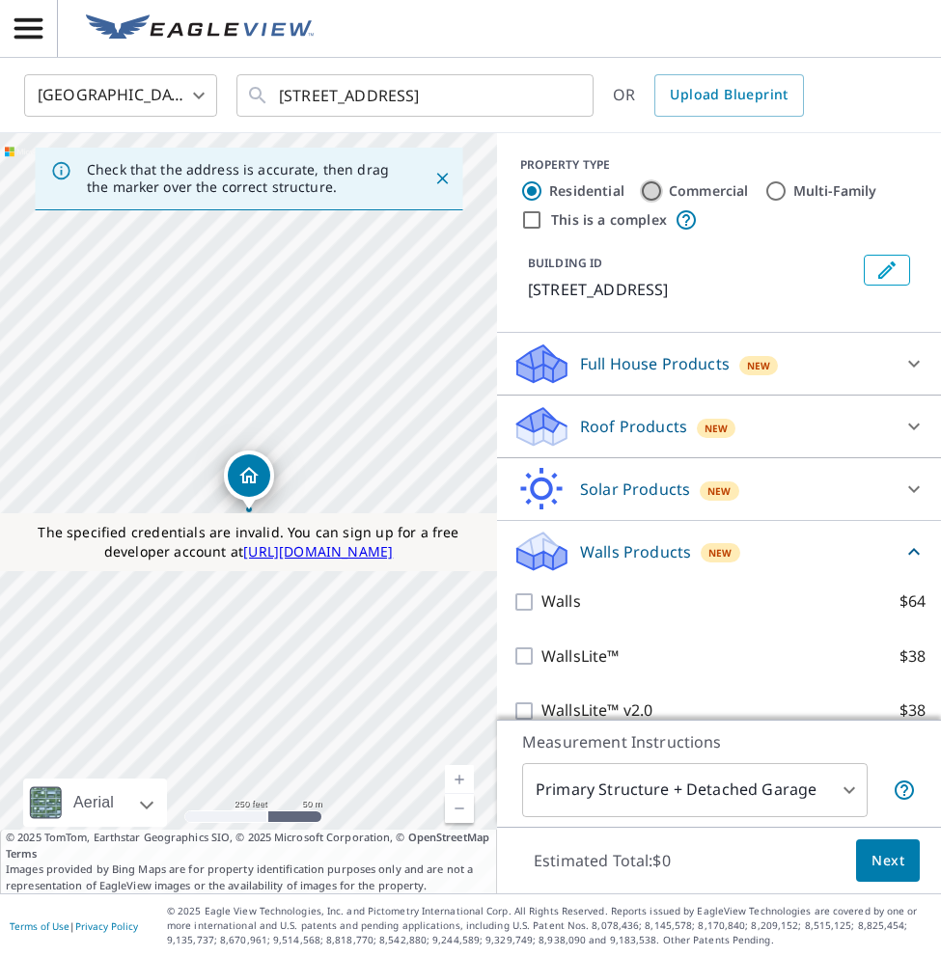
click at [651, 197] on input "Commercial" at bounding box center [651, 191] width 23 height 23
radio input "true"
type input "4"
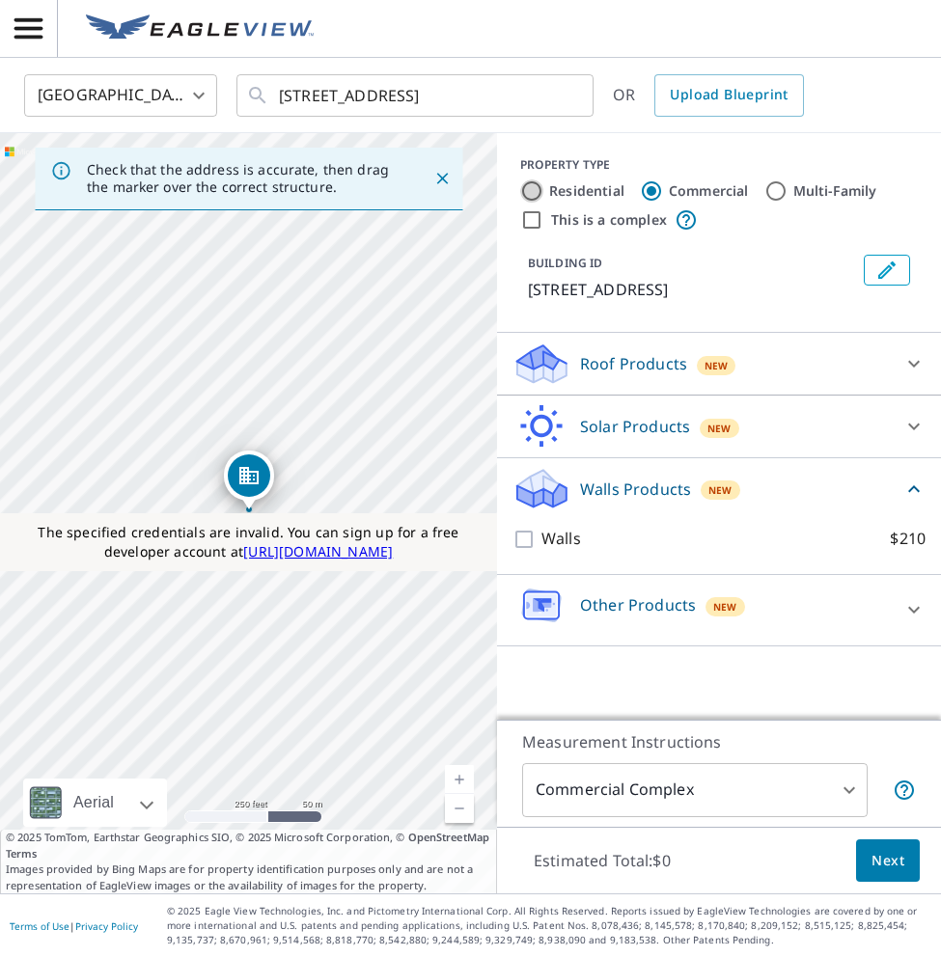
click at [540, 190] on input "Residential" at bounding box center [531, 191] width 23 height 23
radio input "true"
type input "1"
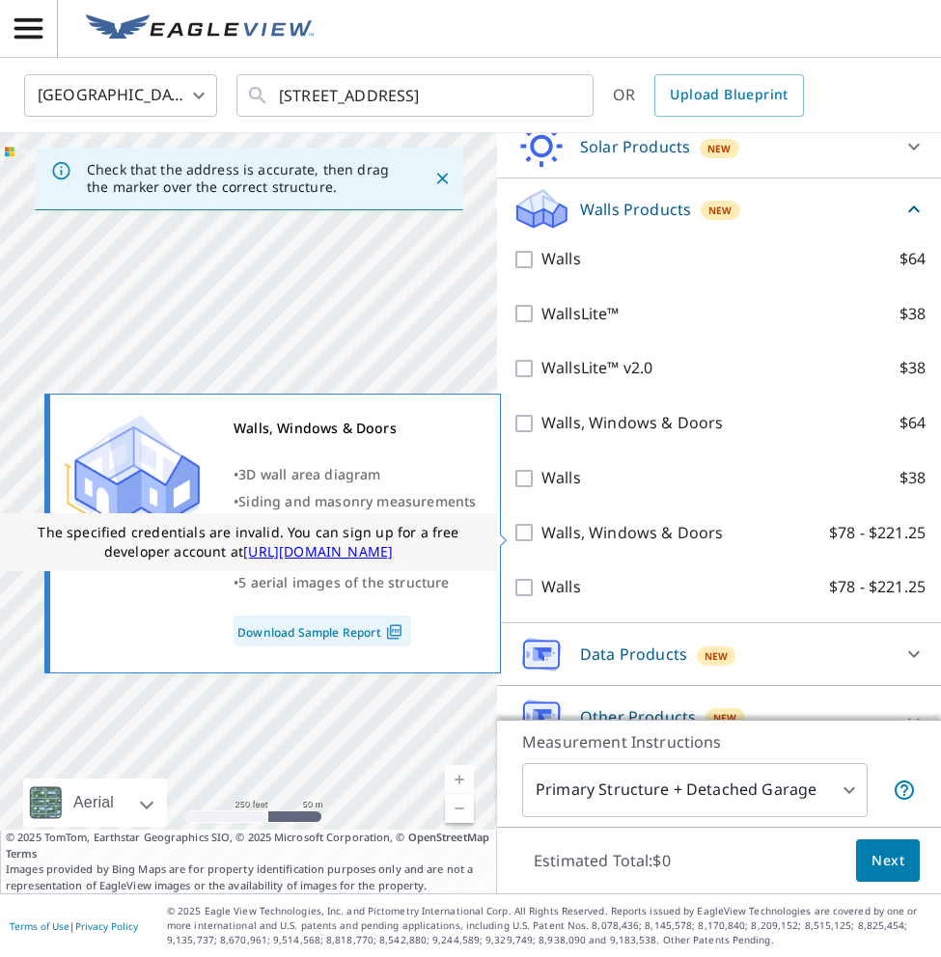
scroll to position [346, 0]
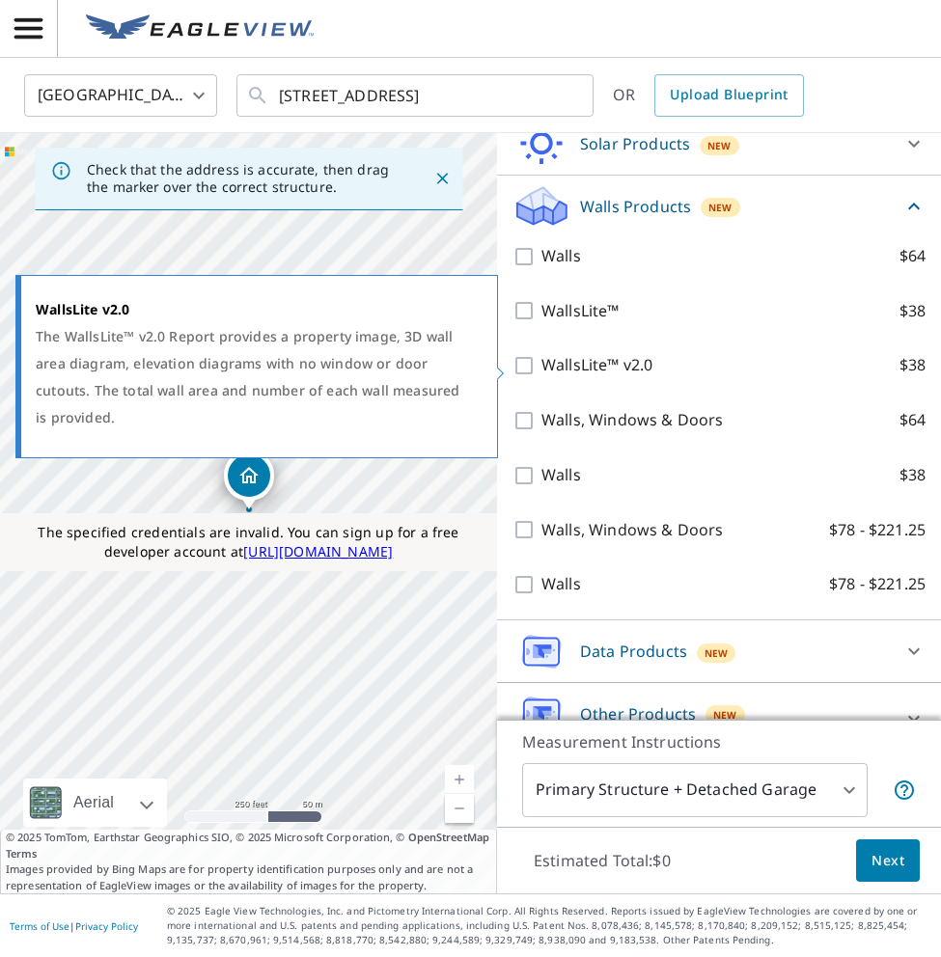
click at [529, 373] on input "WallsLite™ v2.0 $38" at bounding box center [526, 365] width 29 height 23
checkbox input "true"
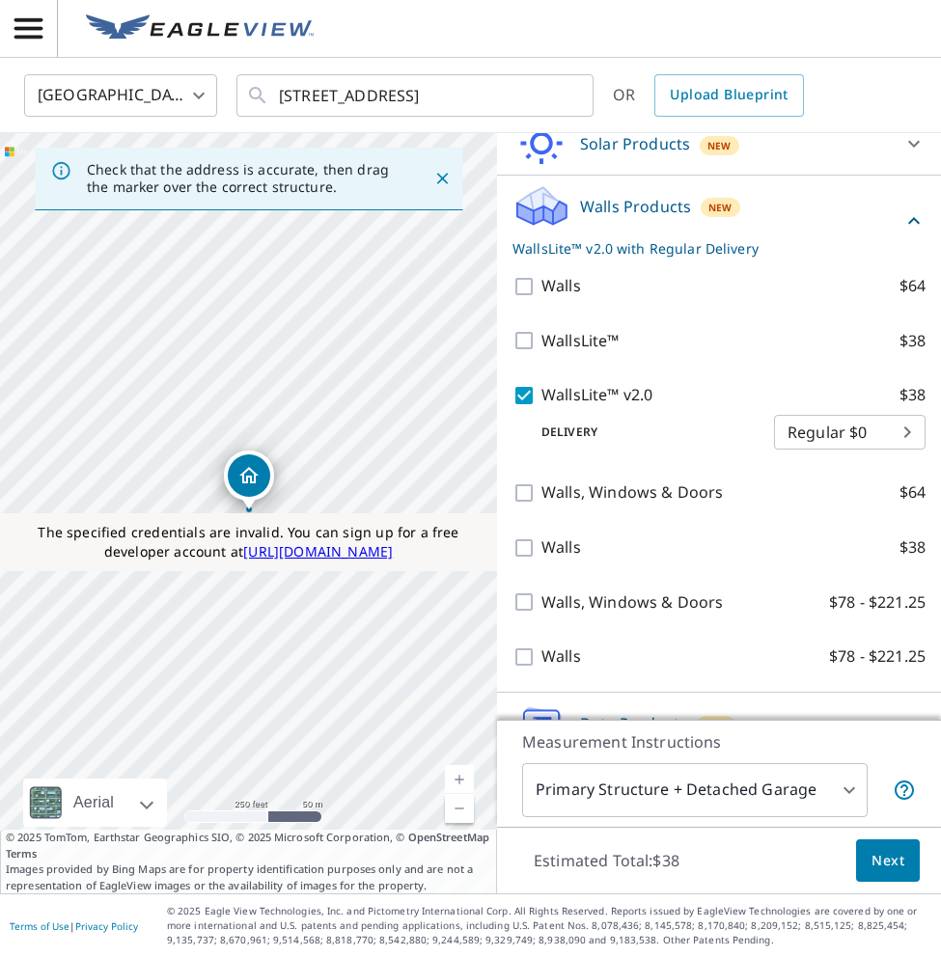
click at [873, 861] on span "Next" at bounding box center [887, 861] width 33 height 24
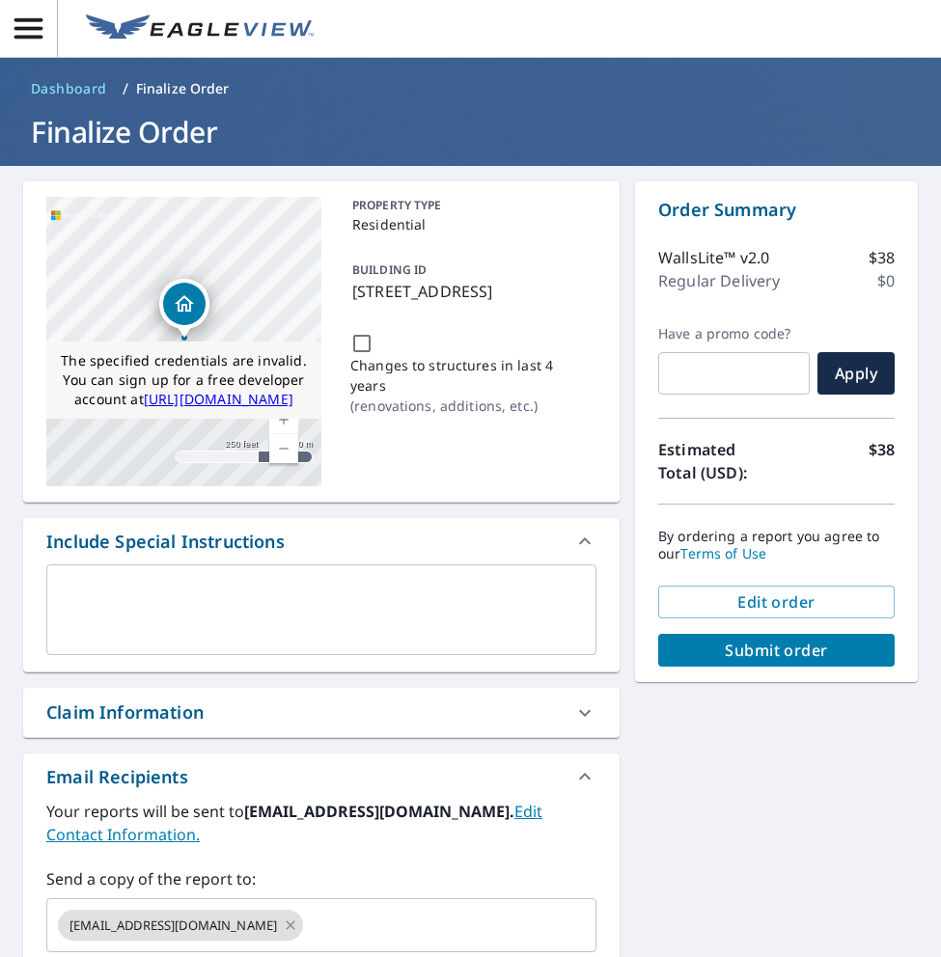
click at [757, 658] on span "Submit order" at bounding box center [777, 650] width 206 height 21
checkbox input "true"
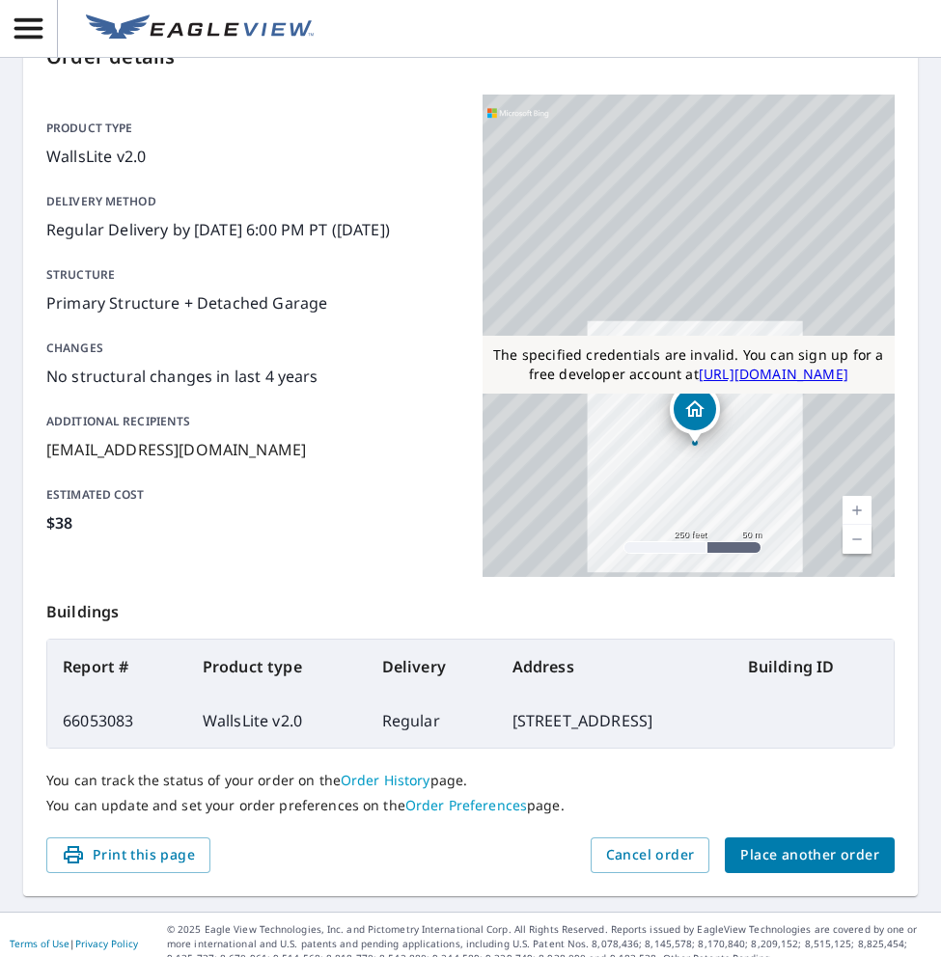
scroll to position [180, 0]
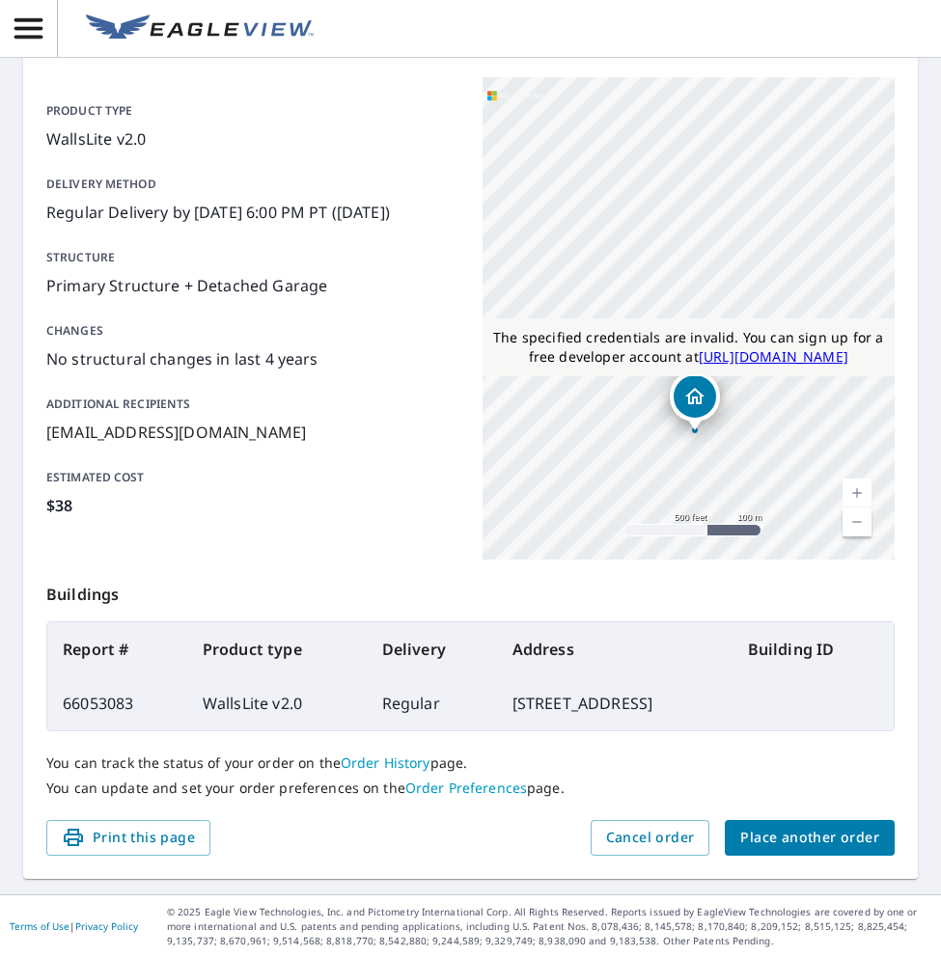
click at [762, 828] on span "Place another order" at bounding box center [809, 838] width 139 height 24
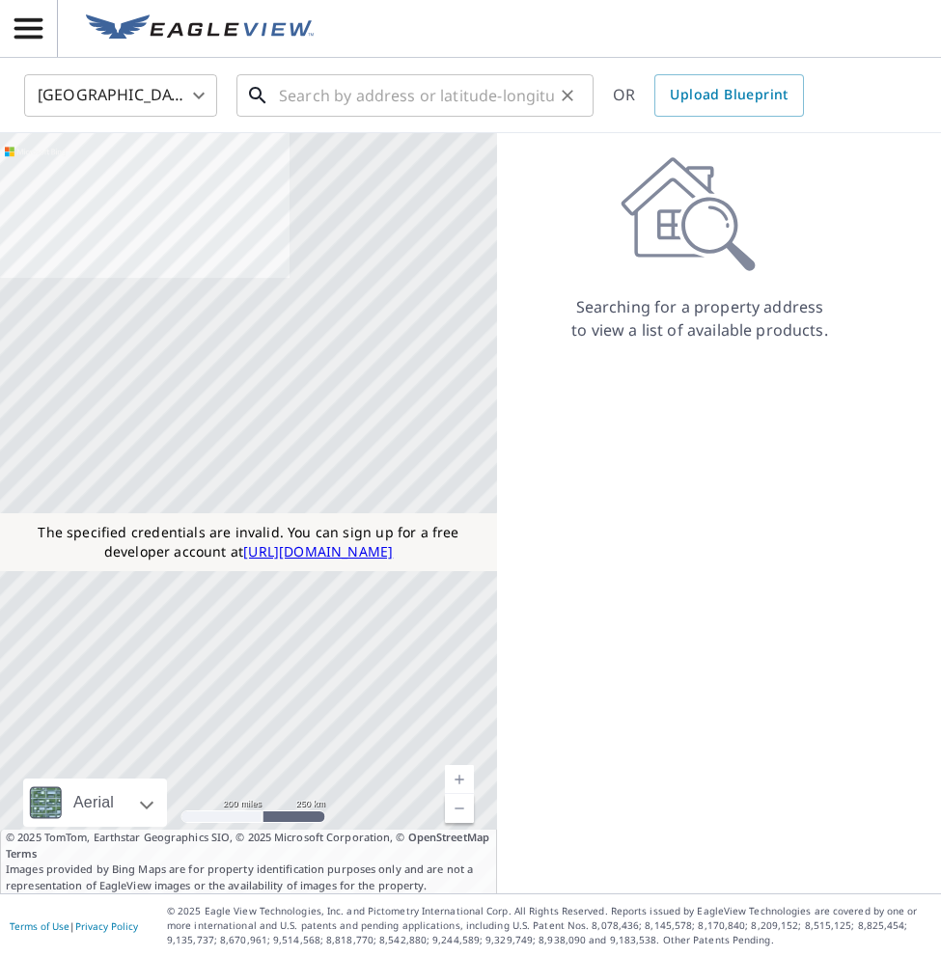
click at [368, 99] on input "text" at bounding box center [416, 96] width 275 height 54
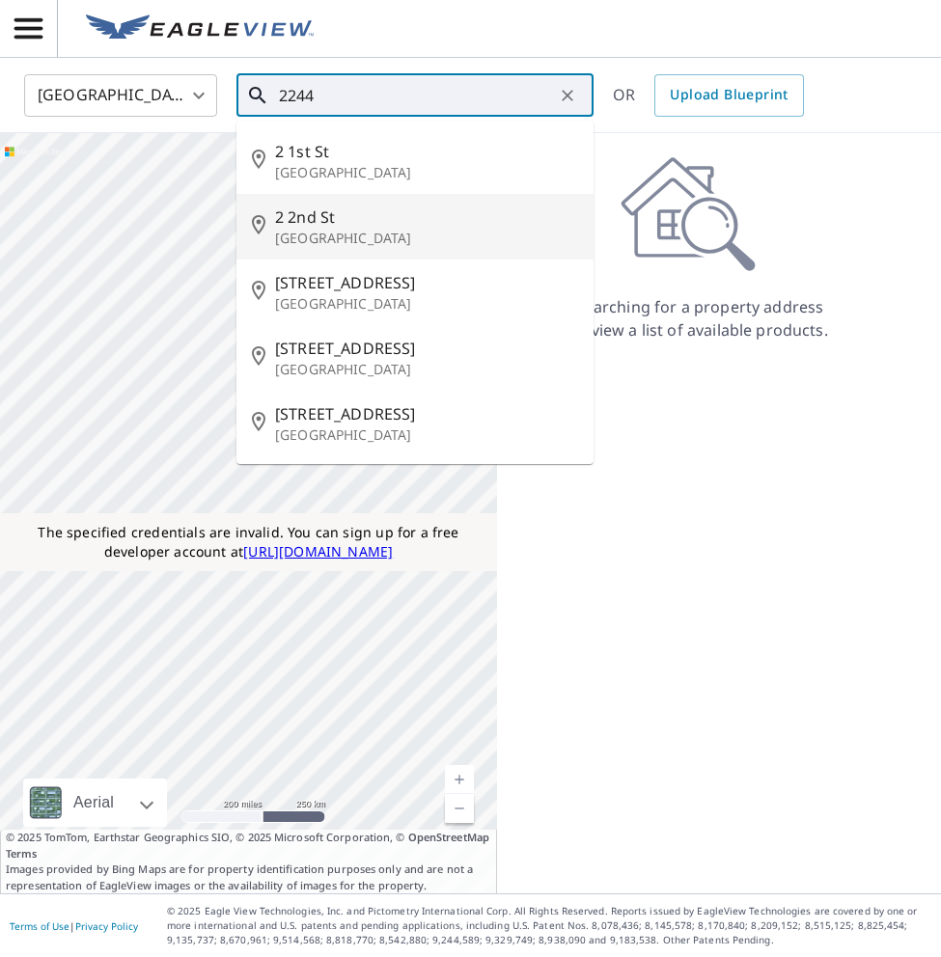
type input "2244"
click at [346, 29] on header at bounding box center [470, 29] width 941 height 58
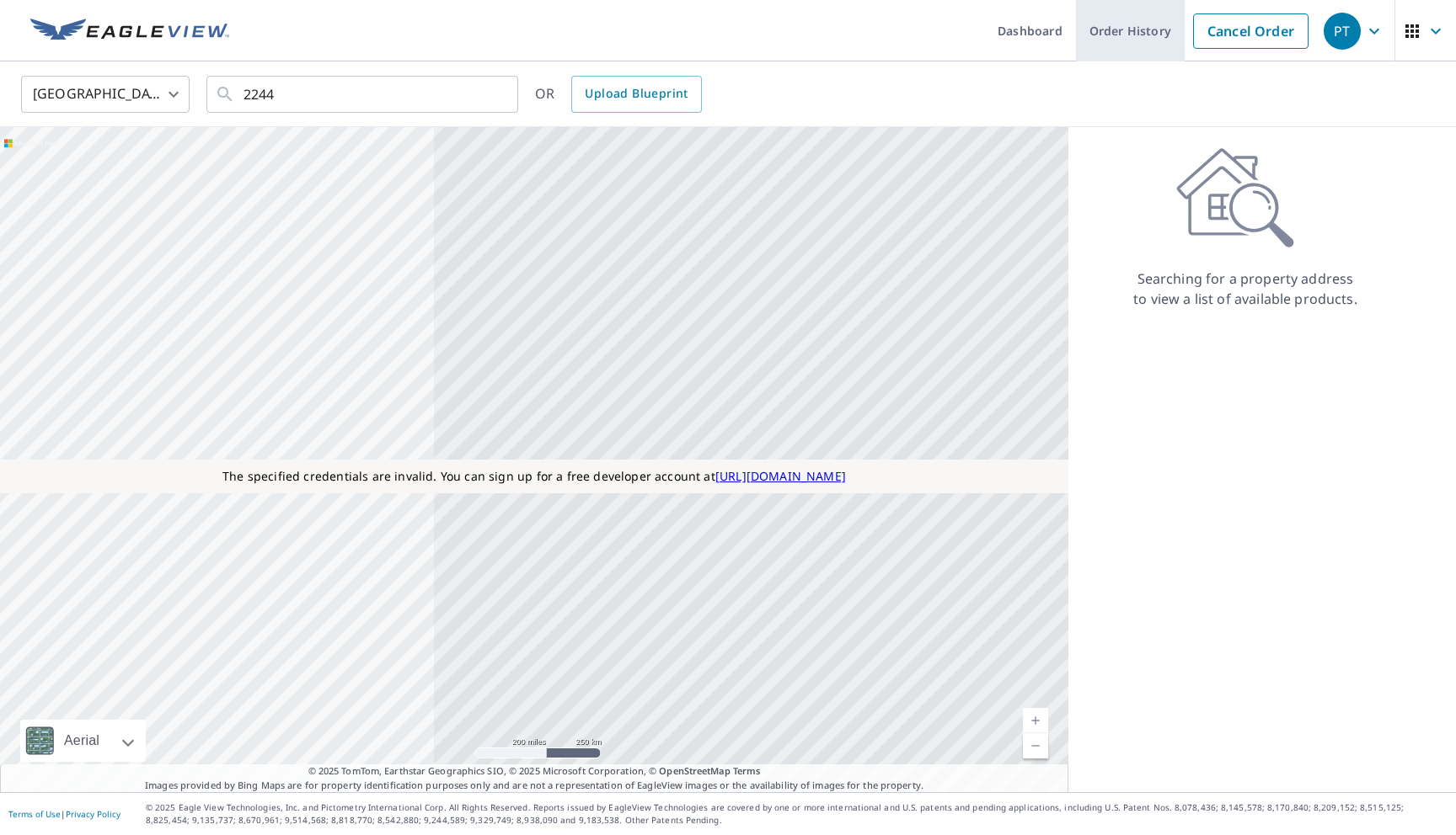
click at [1129, 36] on link "Order History" at bounding box center [1130, 31] width 108 height 61
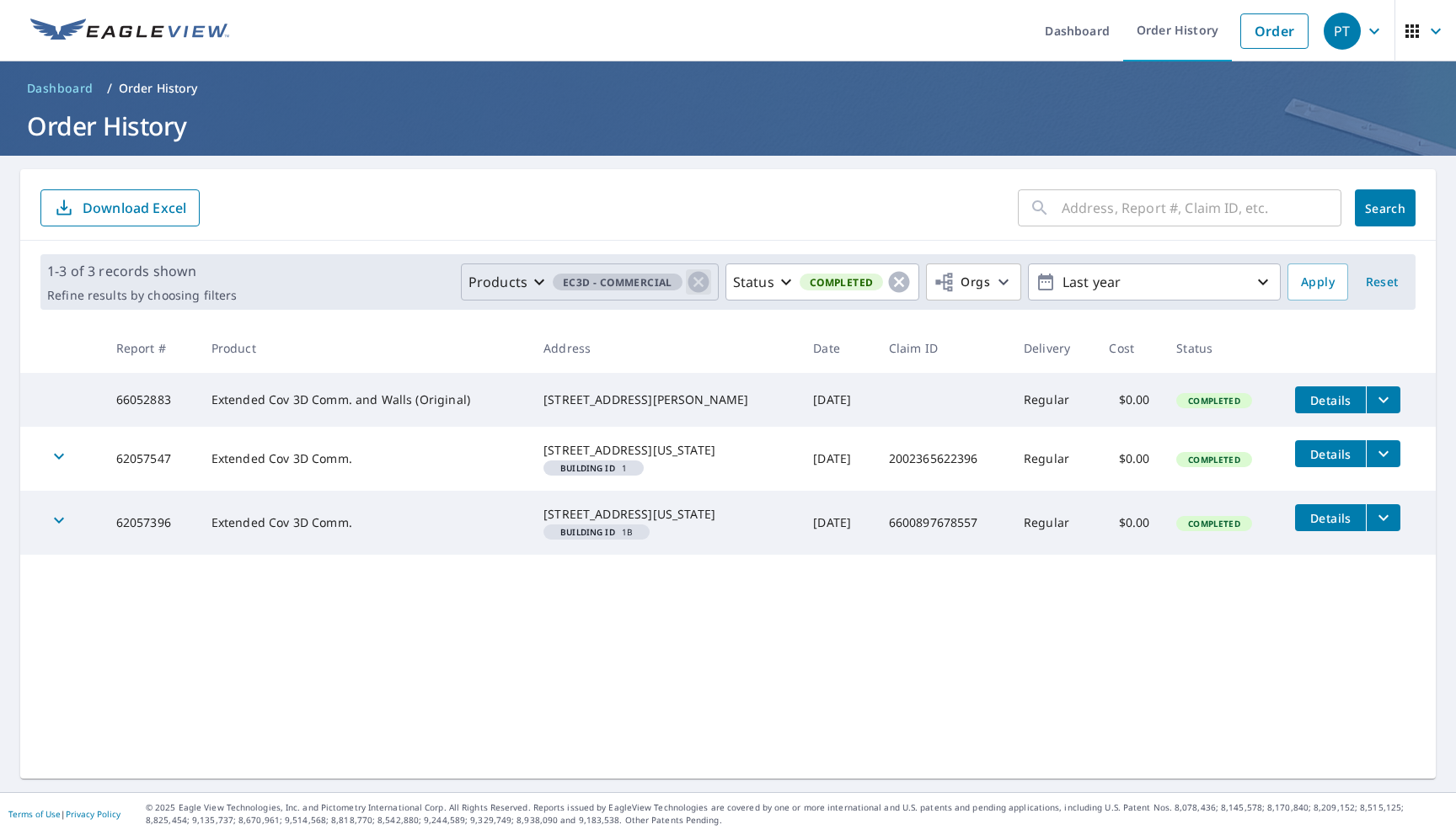
click at [695, 281] on icon "button" at bounding box center [698, 283] width 21 height 21
click at [657, 291] on p "Products" at bounding box center [658, 282] width 59 height 20
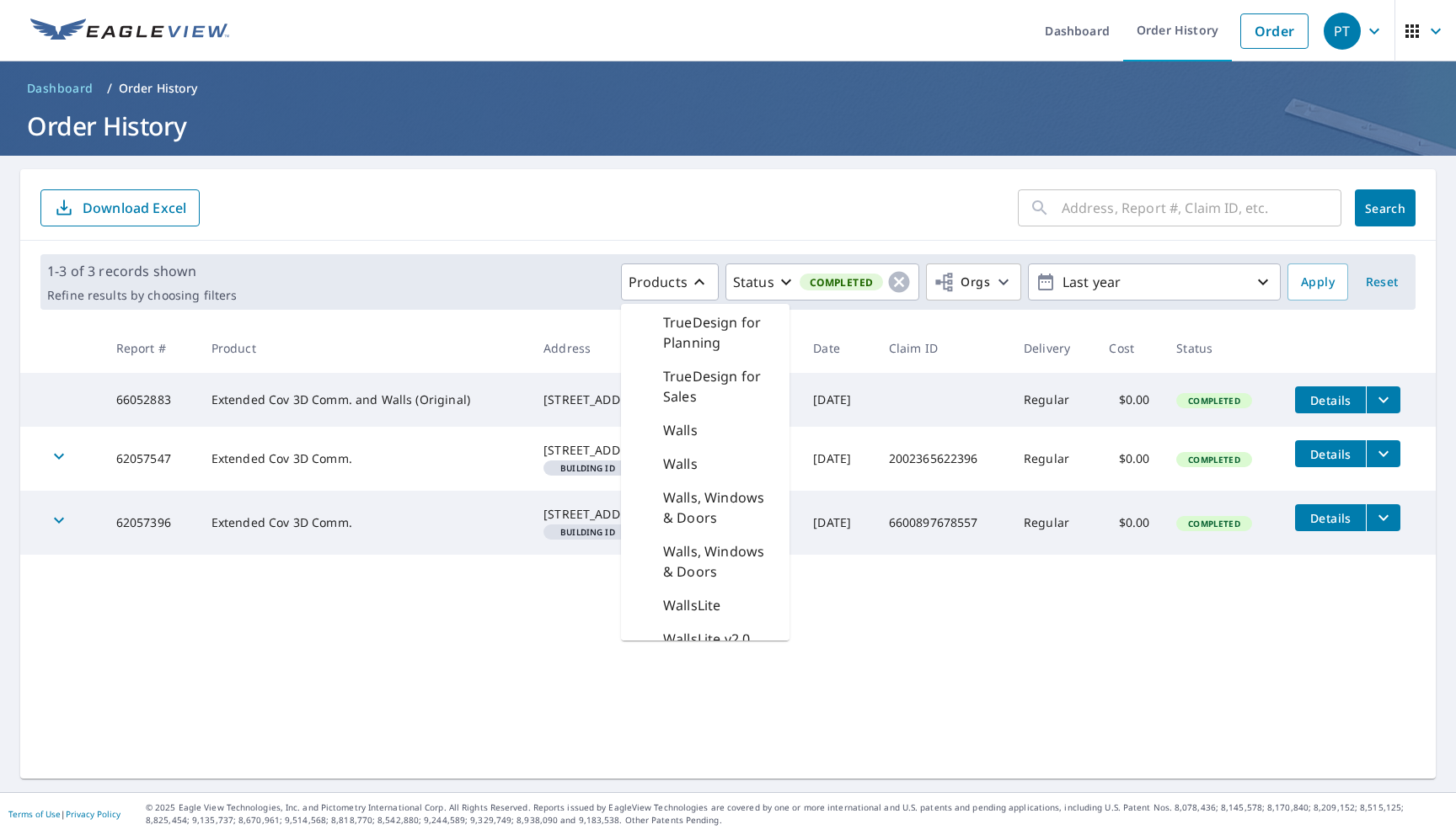
scroll to position [2681, 0]
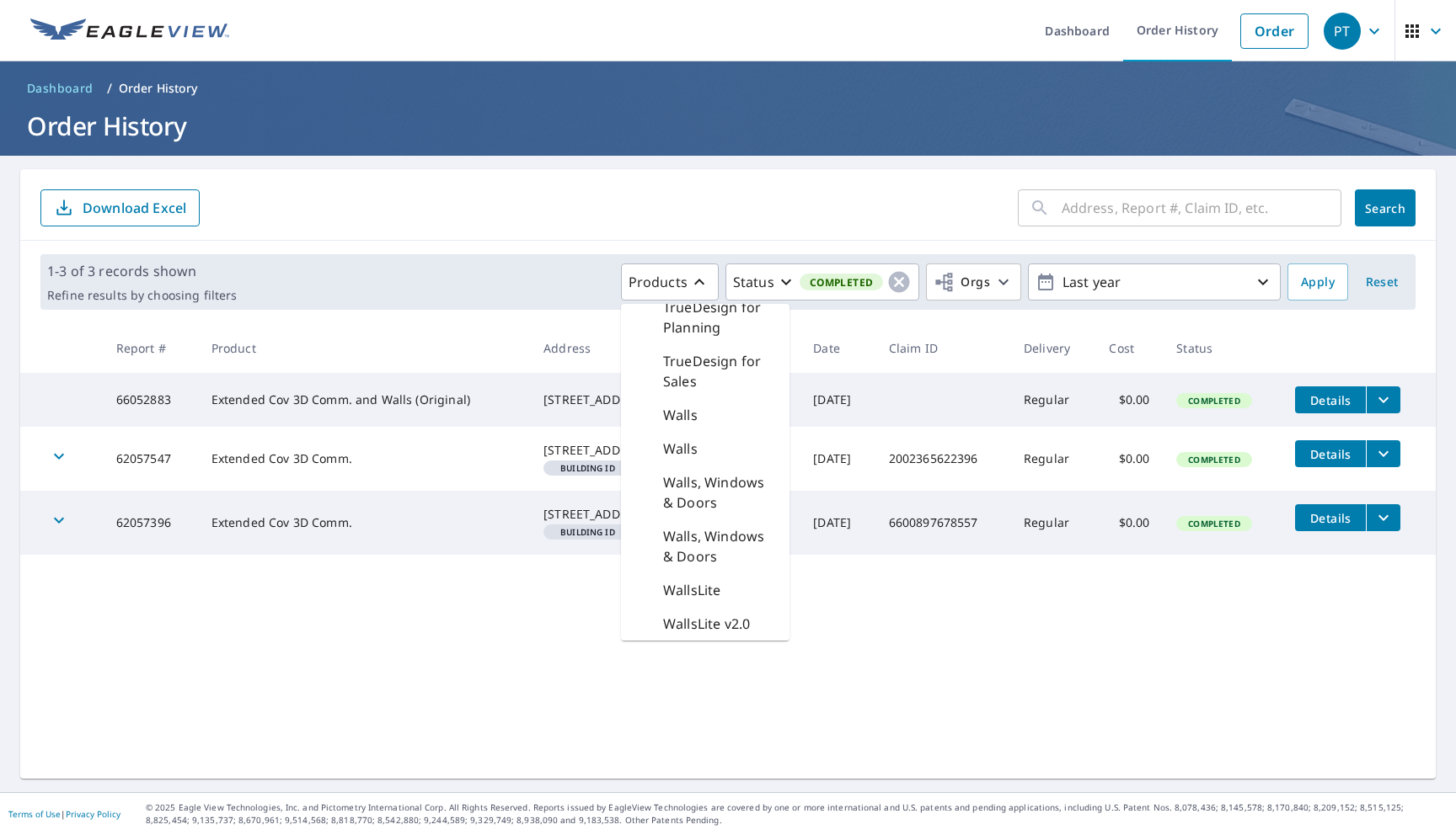
click at [673, 622] on p "WallsLite v2.0" at bounding box center [706, 624] width 86 height 20
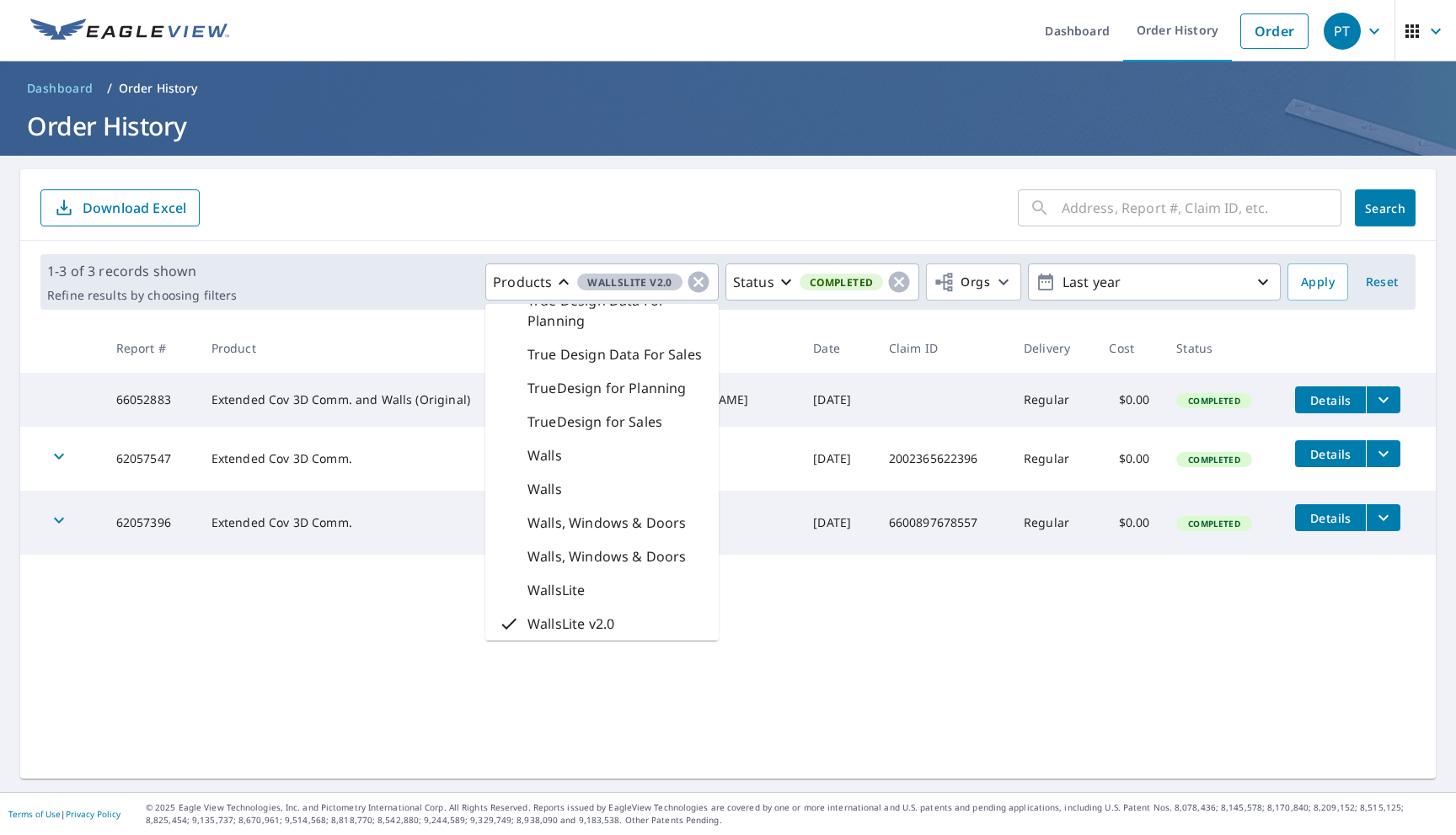
click at [662, 596] on div "WallsLite" at bounding box center [601, 590] width 233 height 34
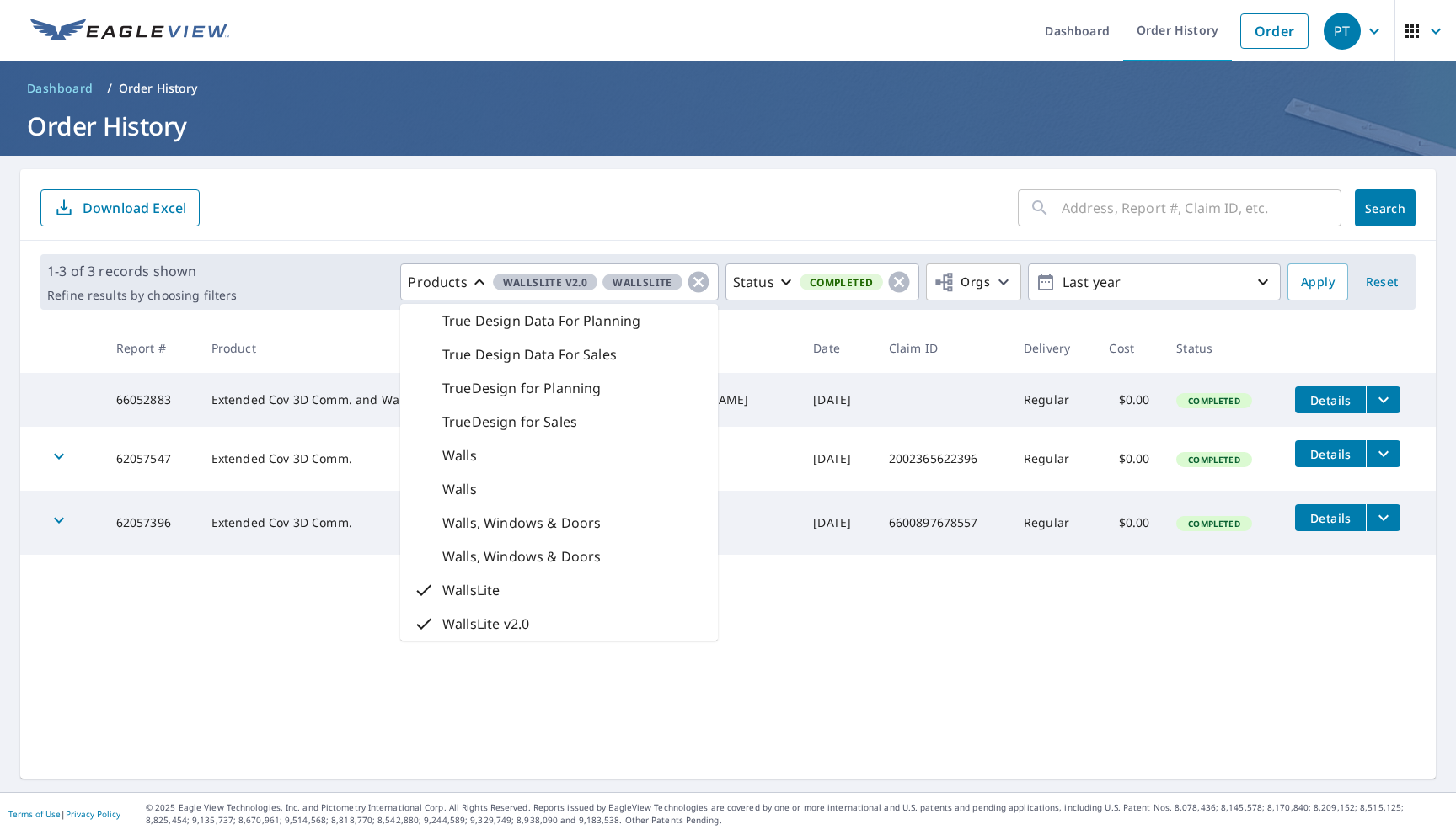
scroll to position [1772, 0]
click at [662, 582] on div "WallsLite" at bounding box center [559, 590] width 318 height 34
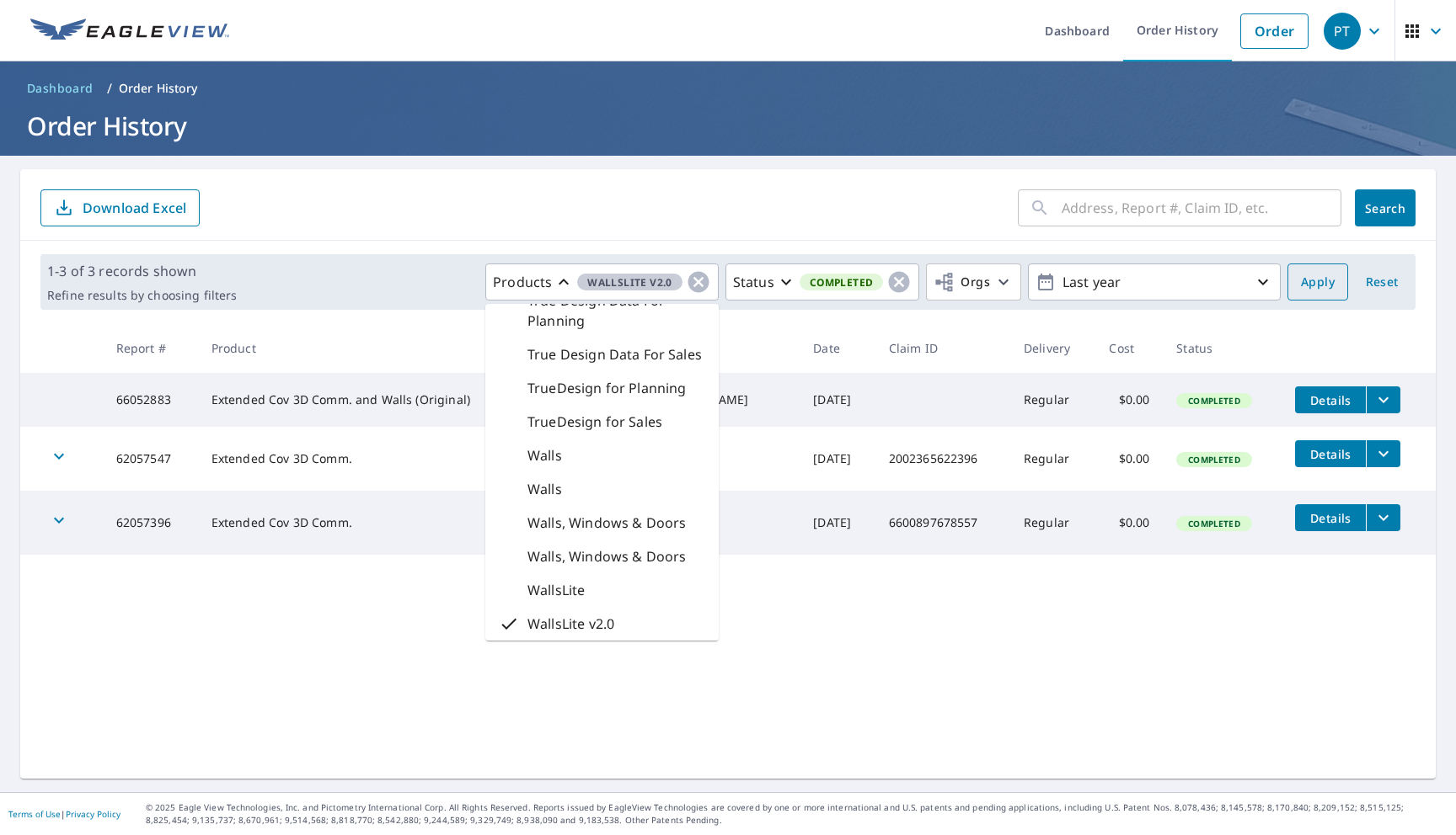
click at [1326, 277] on span "Apply" at bounding box center [1317, 283] width 34 height 21
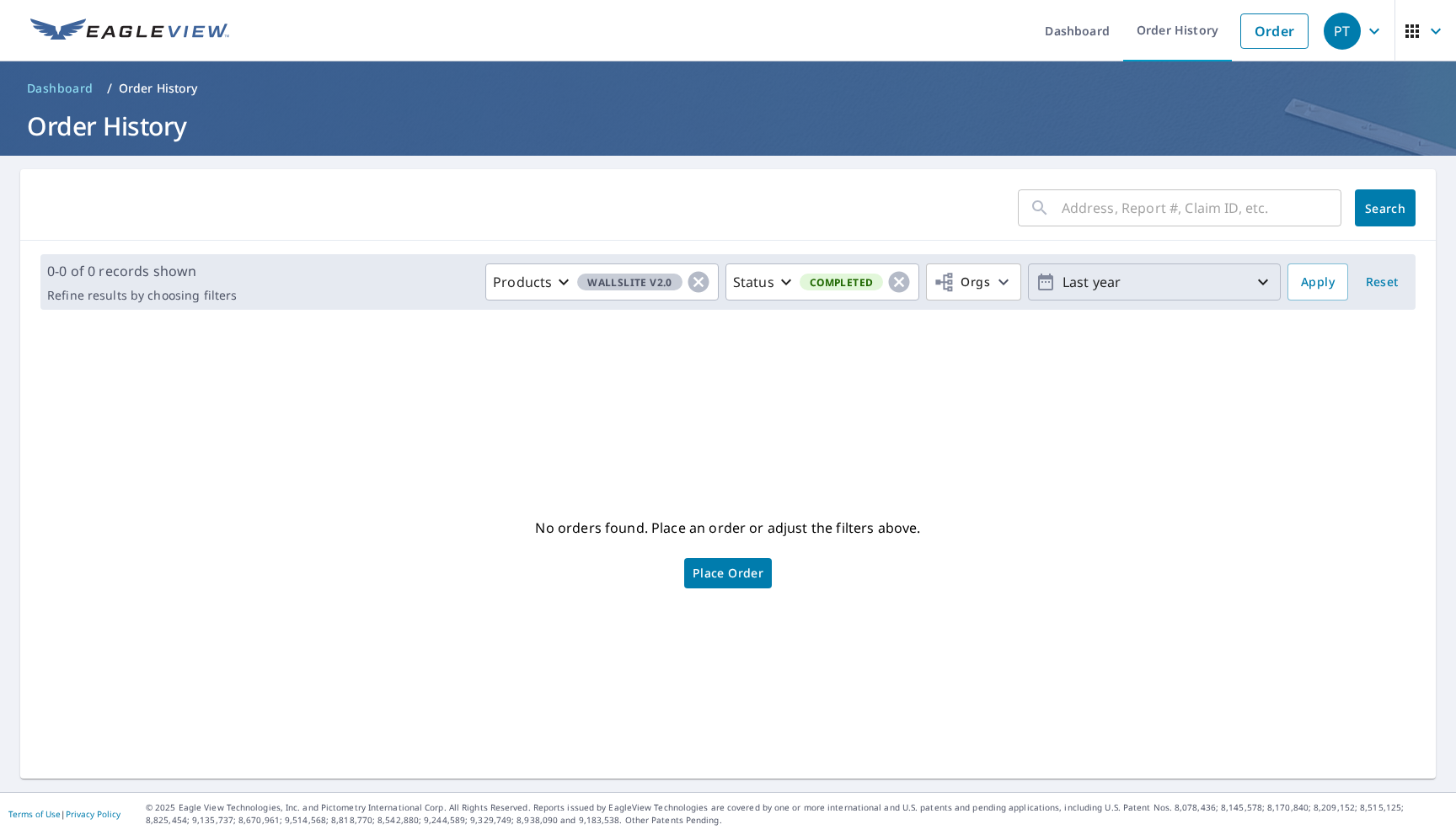
click at [1063, 285] on p "Last year" at bounding box center [1154, 283] width 197 height 30
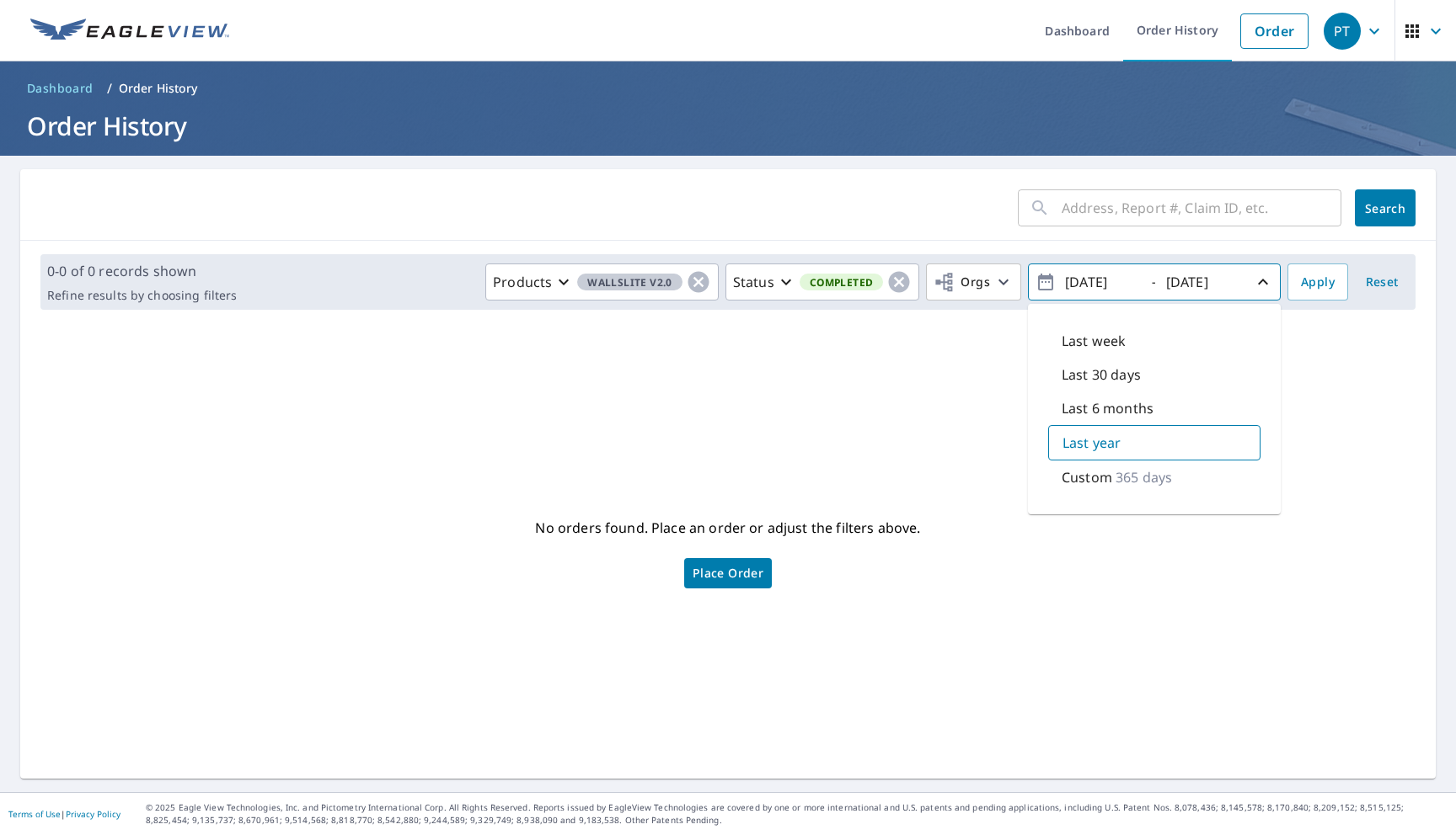
click at [873, 413] on div "No orders found. Place an order or adjust the filters above. Place Order" at bounding box center [728, 551] width 1388 height 428
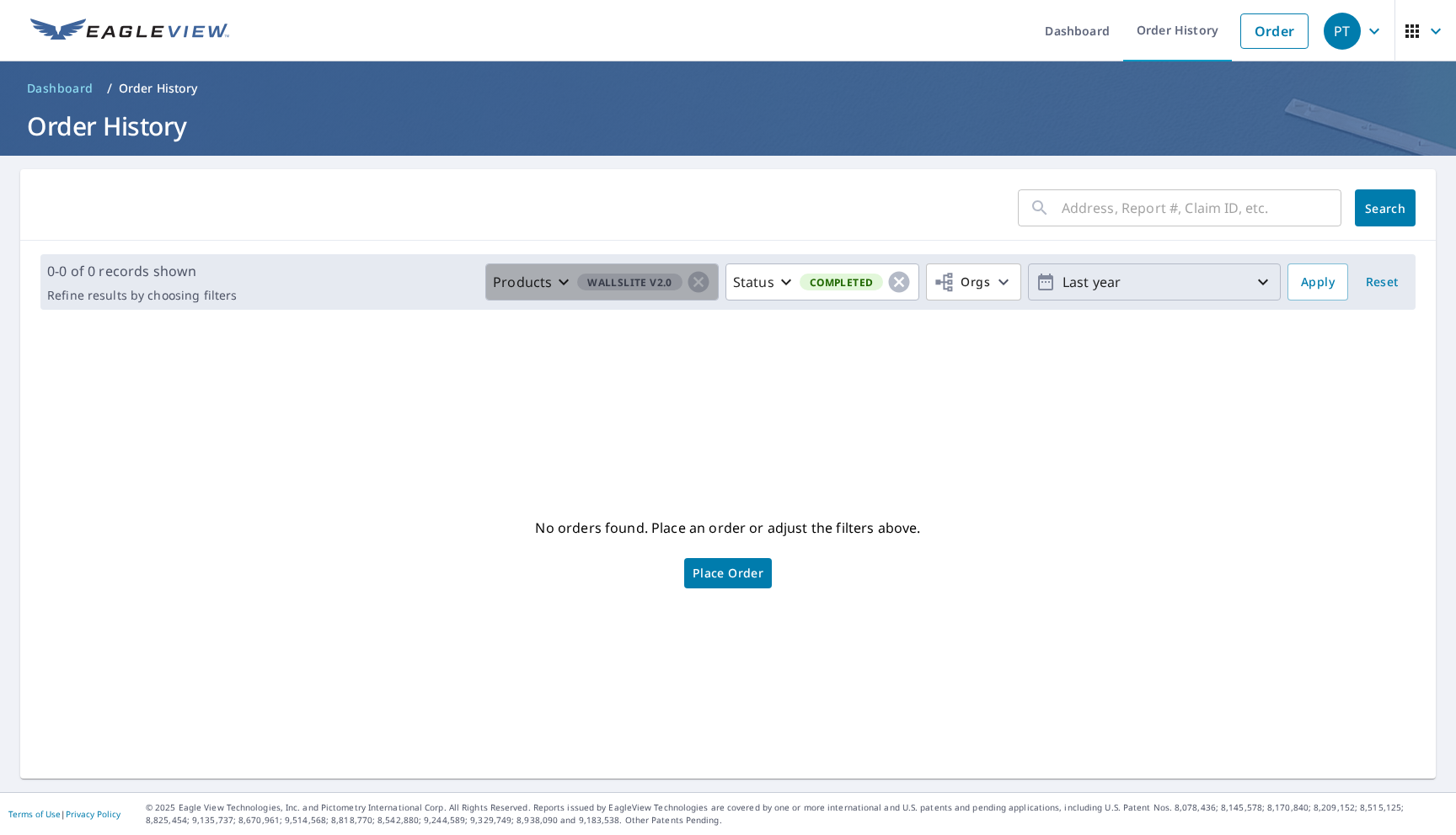
click at [664, 287] on span "WallsLite v2.0" at bounding box center [629, 283] width 106 height 17
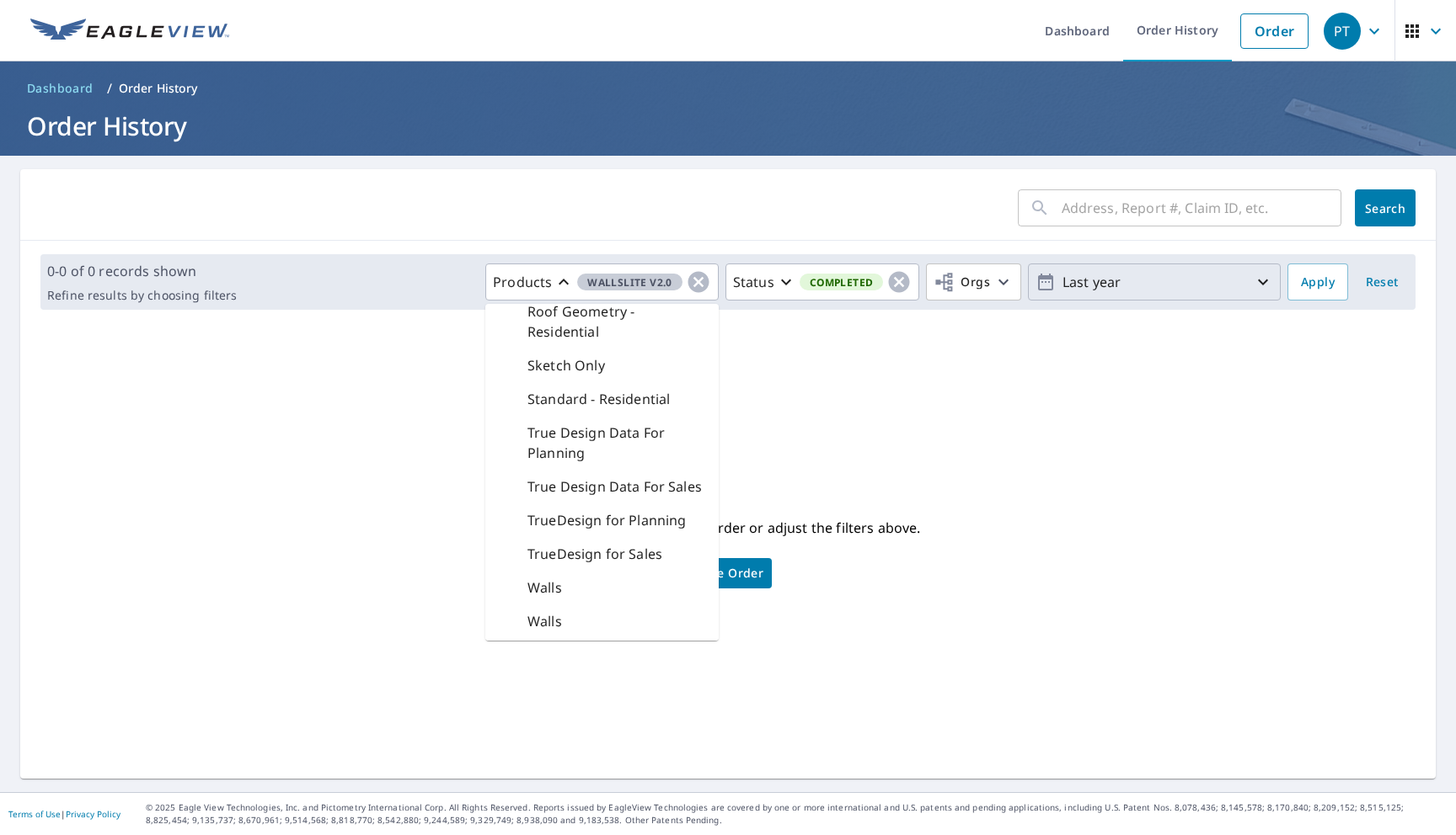
scroll to position [1994, 0]
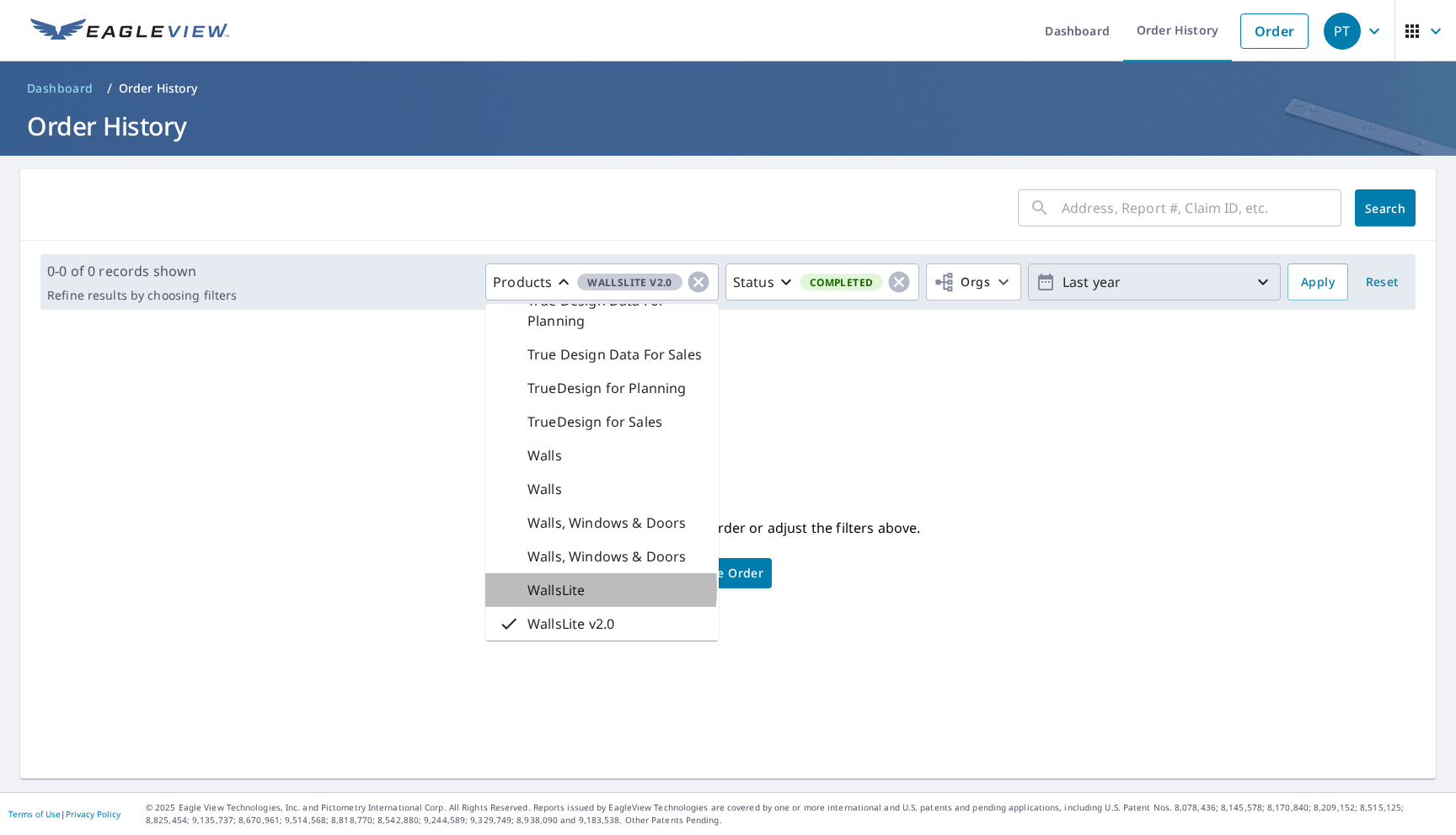
click at [565, 588] on p "WallsLite" at bounding box center [556, 590] width 58 height 20
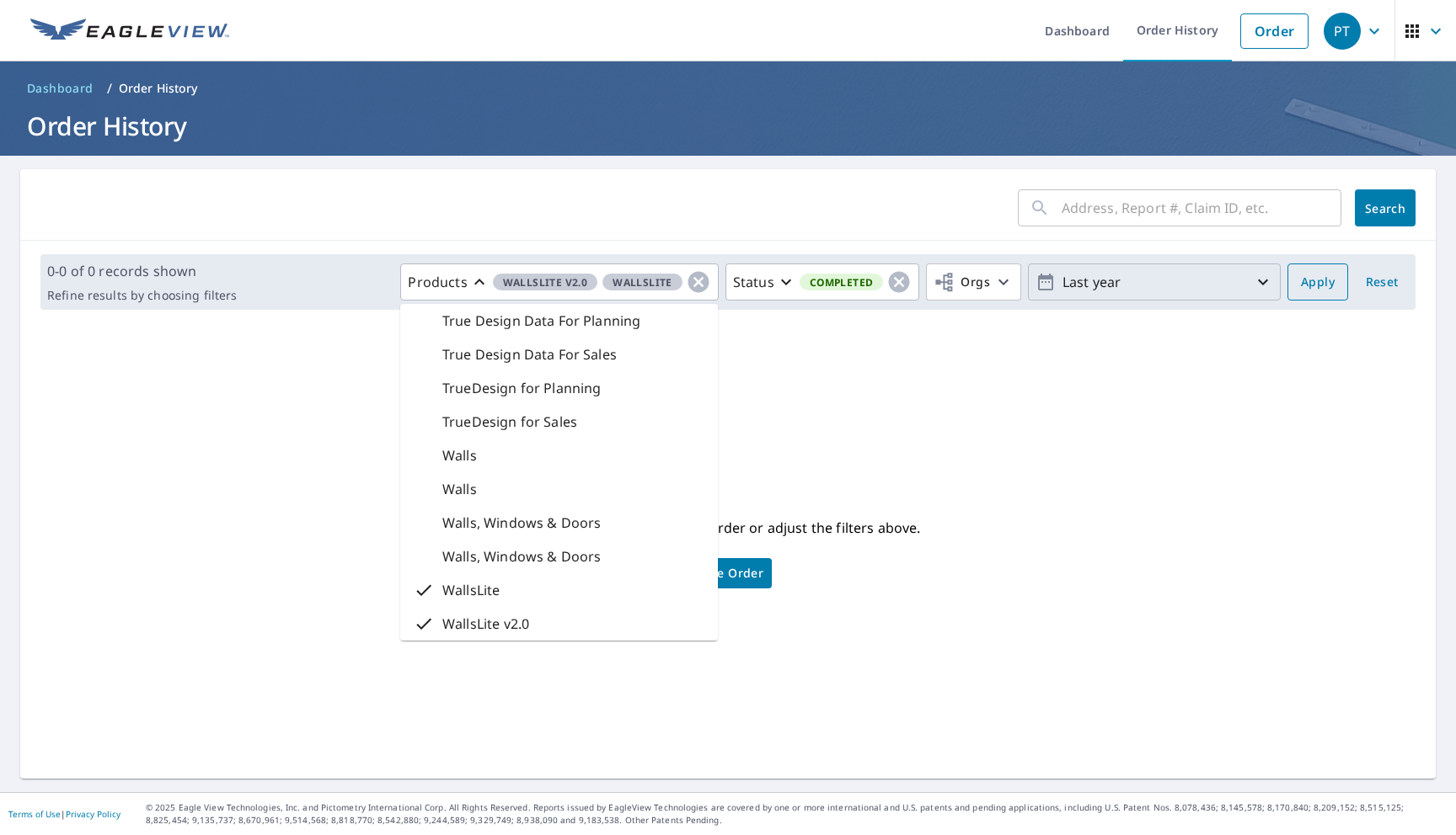
click at [1317, 277] on span "Apply" at bounding box center [1317, 283] width 34 height 21
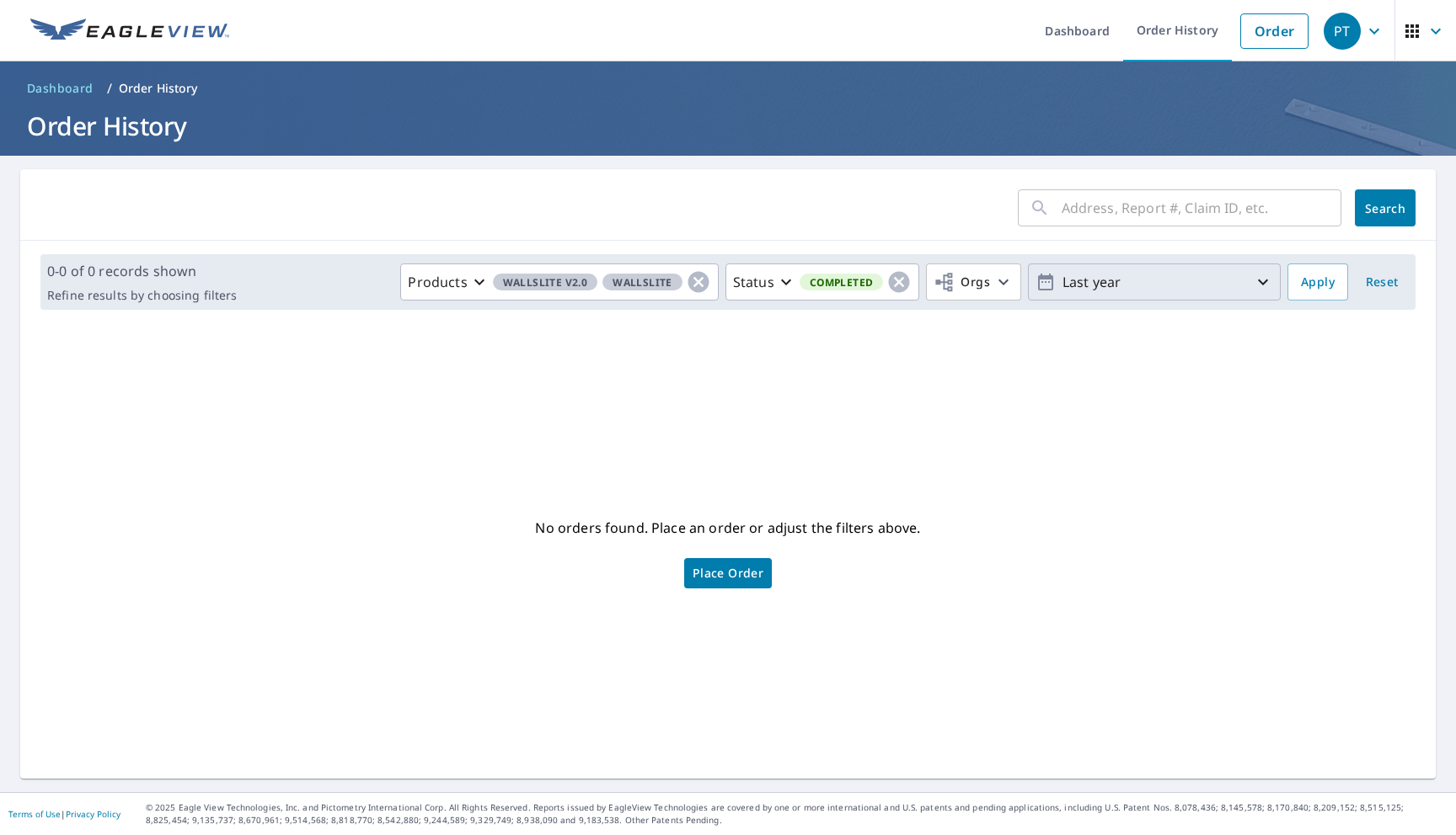
click at [1070, 287] on p "Last year" at bounding box center [1154, 283] width 197 height 30
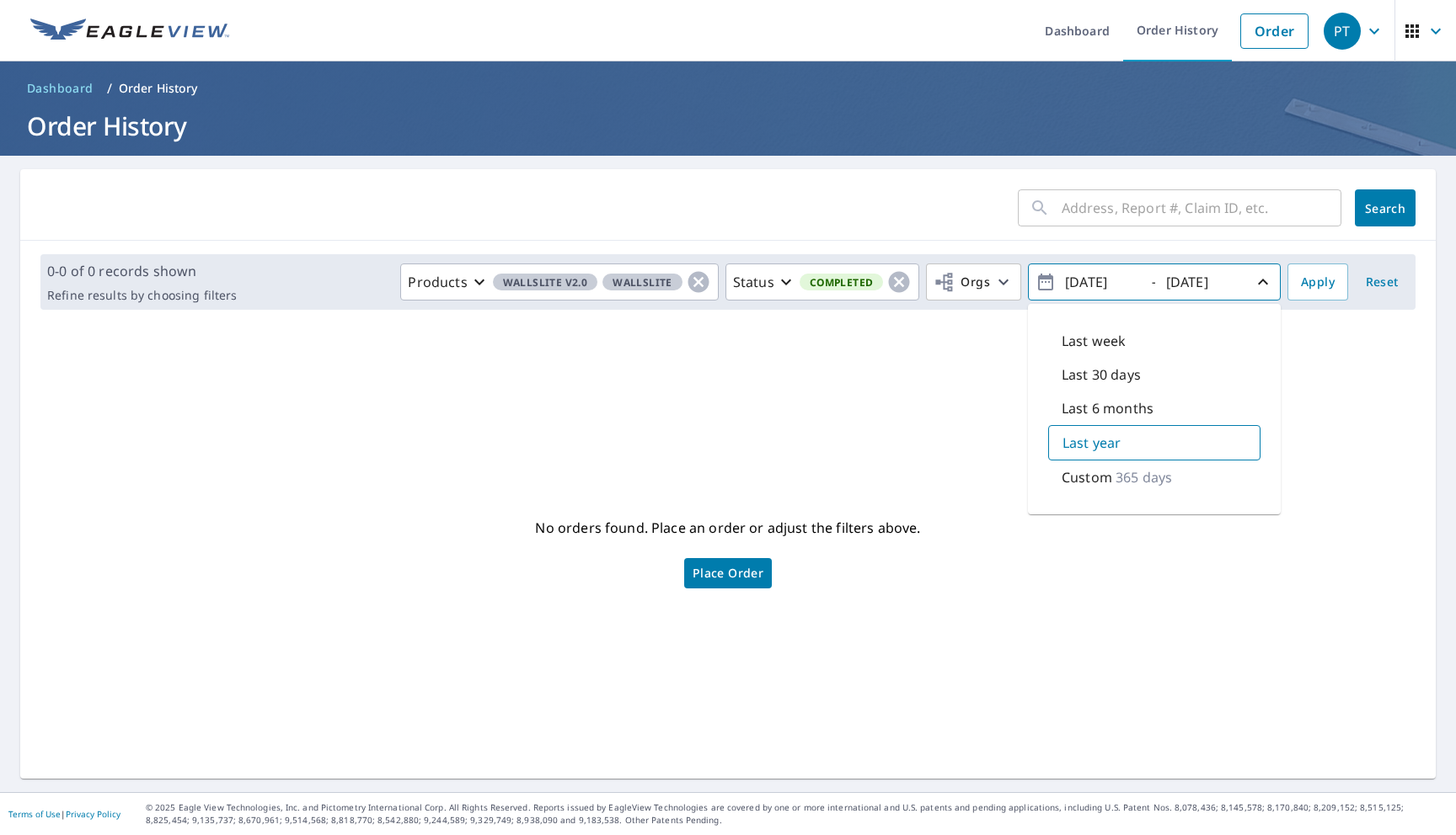
click at [1095, 285] on input "[DATE]" at bounding box center [1101, 282] width 83 height 27
type input "2021/10/10"
click at [1304, 284] on span "Apply" at bounding box center [1317, 283] width 34 height 21
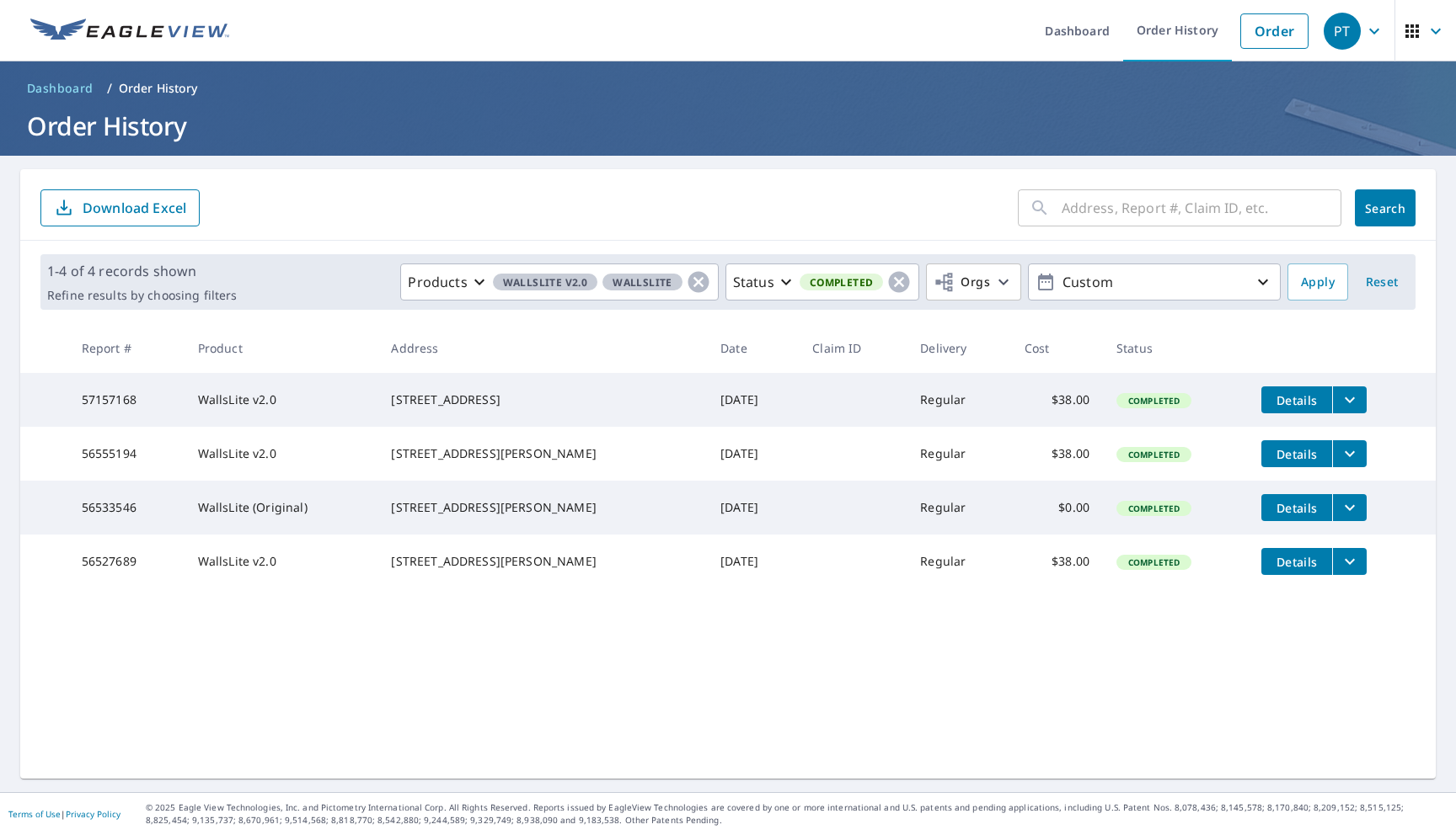
drag, startPoint x: 518, startPoint y: 419, endPoint x: 409, endPoint y: 394, distance: 111.8
click at [409, 394] on td "63 Oakland Hills Pl Rotonda, FL 33947" at bounding box center [541, 400] width 329 height 54
copy div "63 Oakland Hills Pl Rotonda, FL 33947"
click at [1259, 50] on li "Order" at bounding box center [1274, 31] width 85 height 61
click at [1266, 31] on link "Order" at bounding box center [1274, 31] width 68 height 36
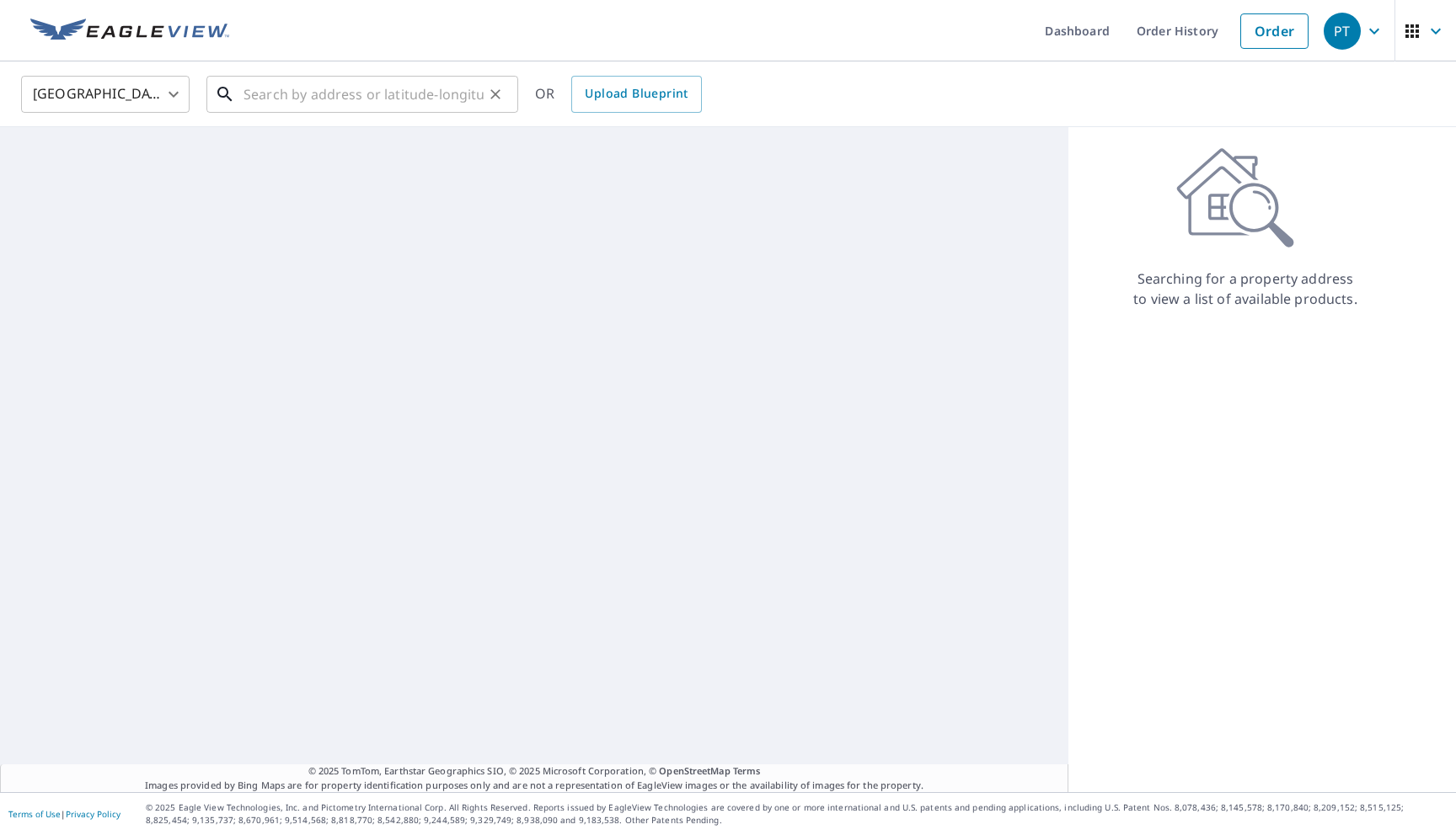
click at [426, 97] on input "text" at bounding box center [363, 94] width 240 height 47
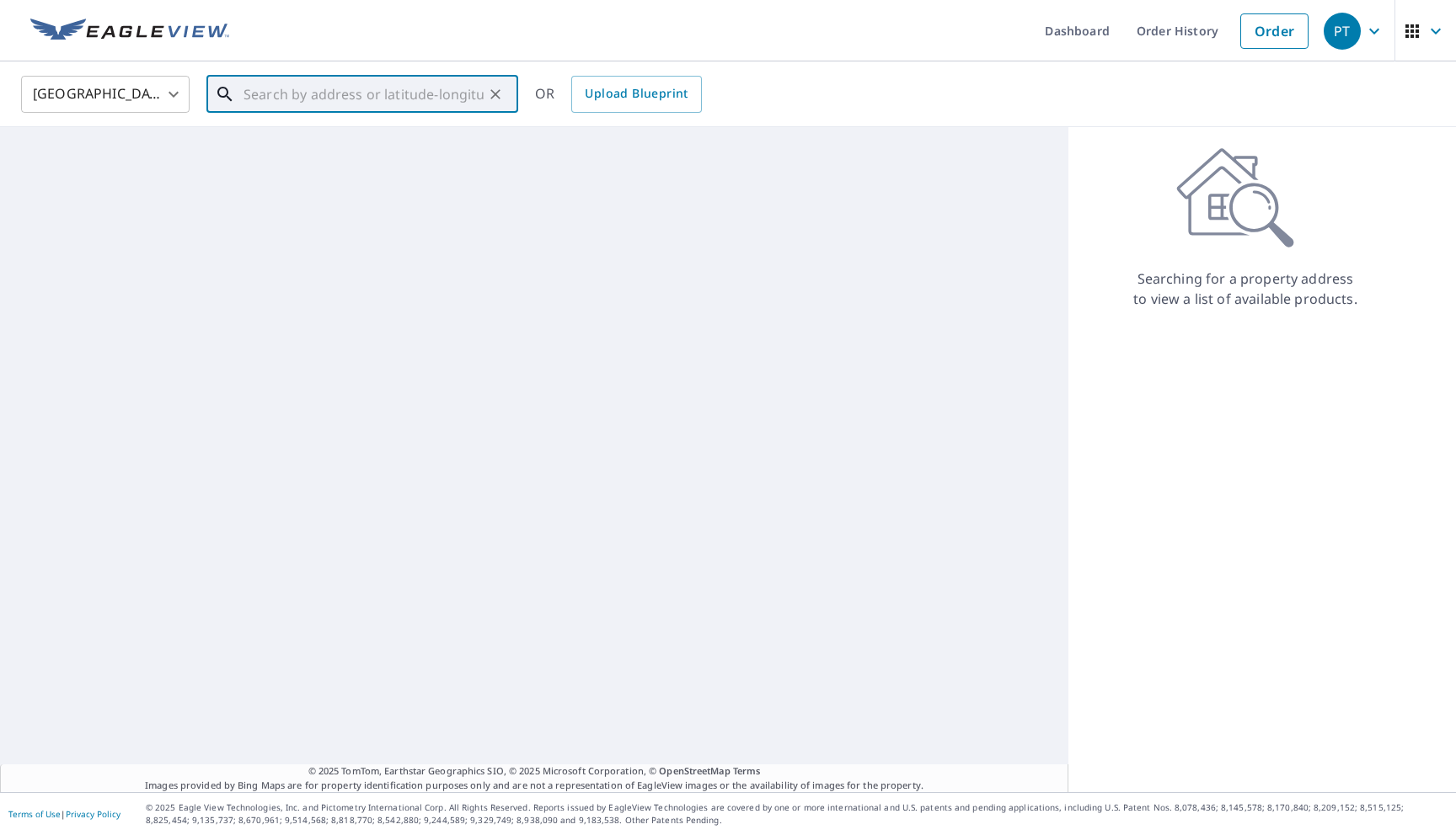
paste input "63 Oakland Hills Pl Rotonda, FL 33947"
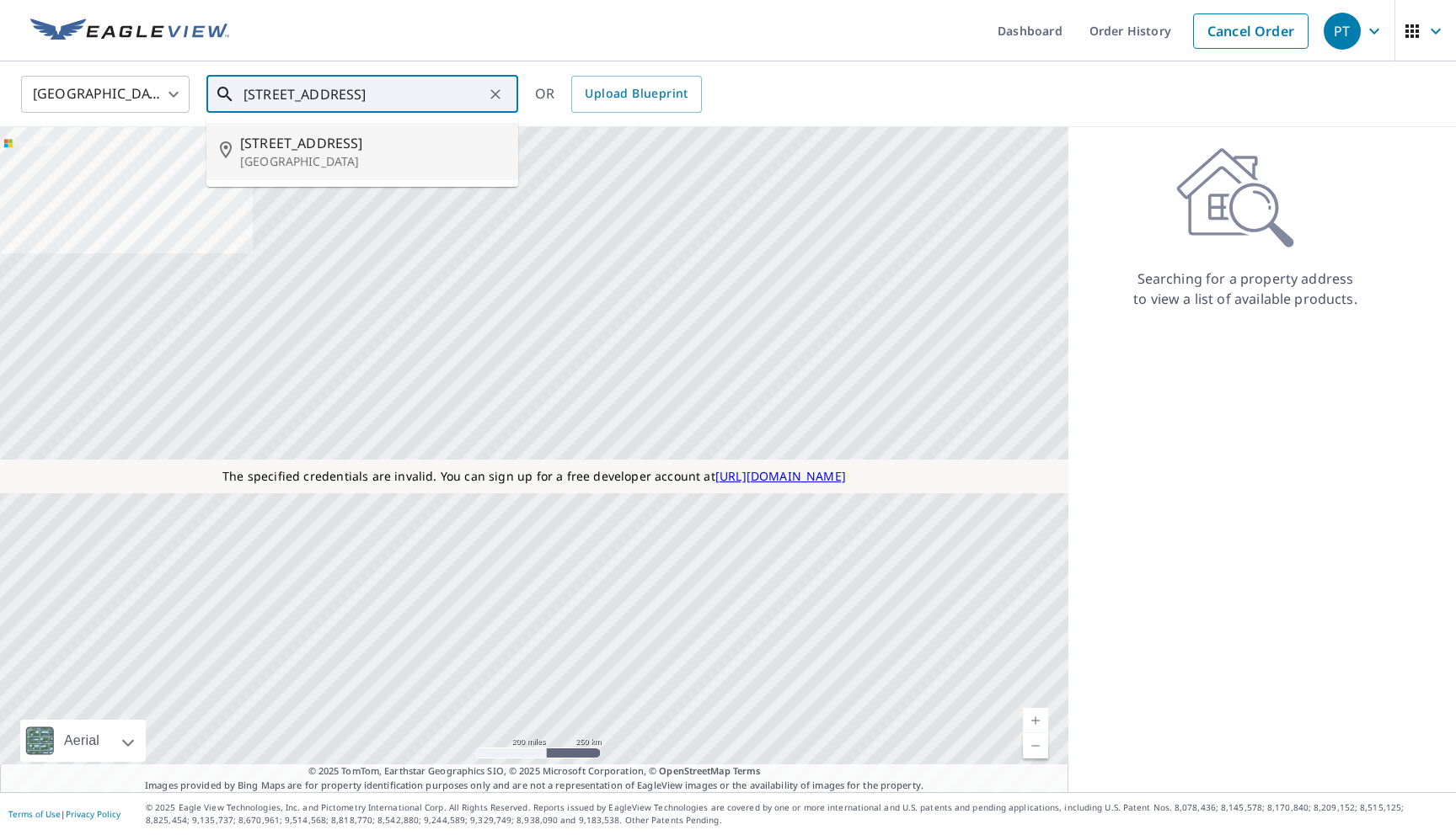
click at [391, 157] on p "Rotonda West, FL 33947" at bounding box center [372, 161] width 264 height 17
type input "63 Oakland Hills Pl Rotonda West, FL 33947"
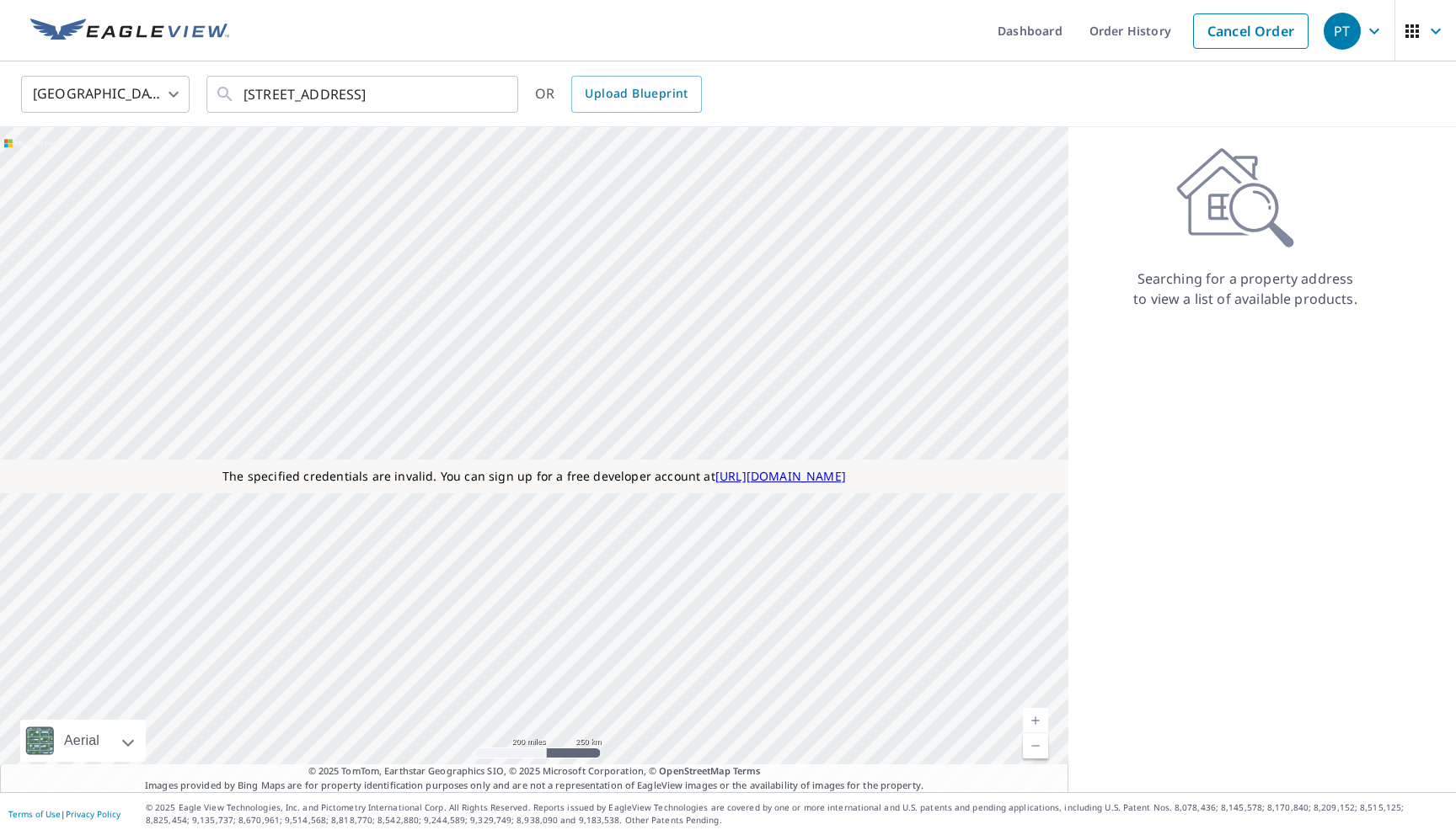
scroll to position [0, 0]
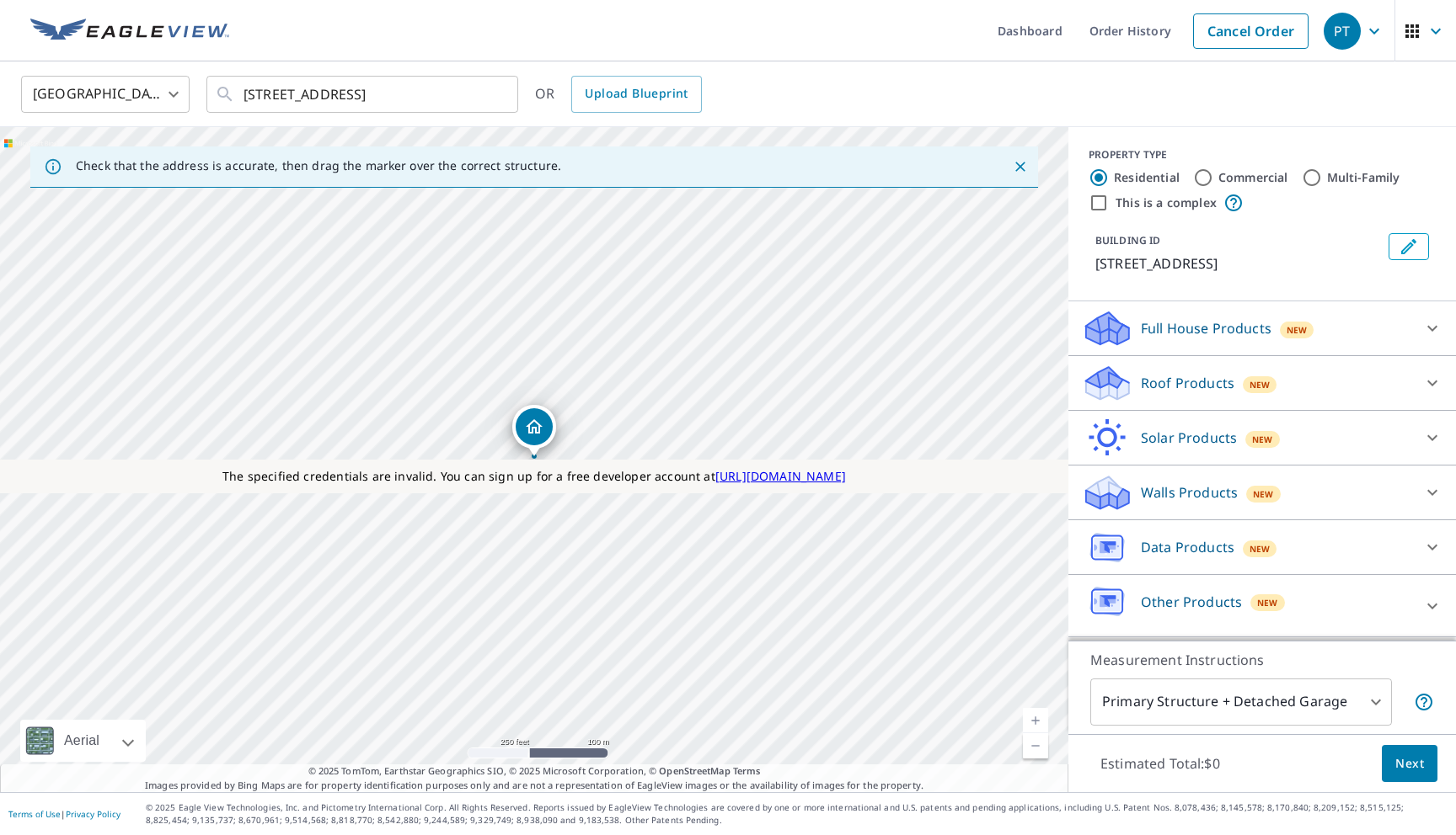
click at [1149, 439] on p "Solar Products" at bounding box center [1189, 437] width 96 height 20
click at [1159, 392] on p "Roof Products" at bounding box center [1187, 383] width 93 height 20
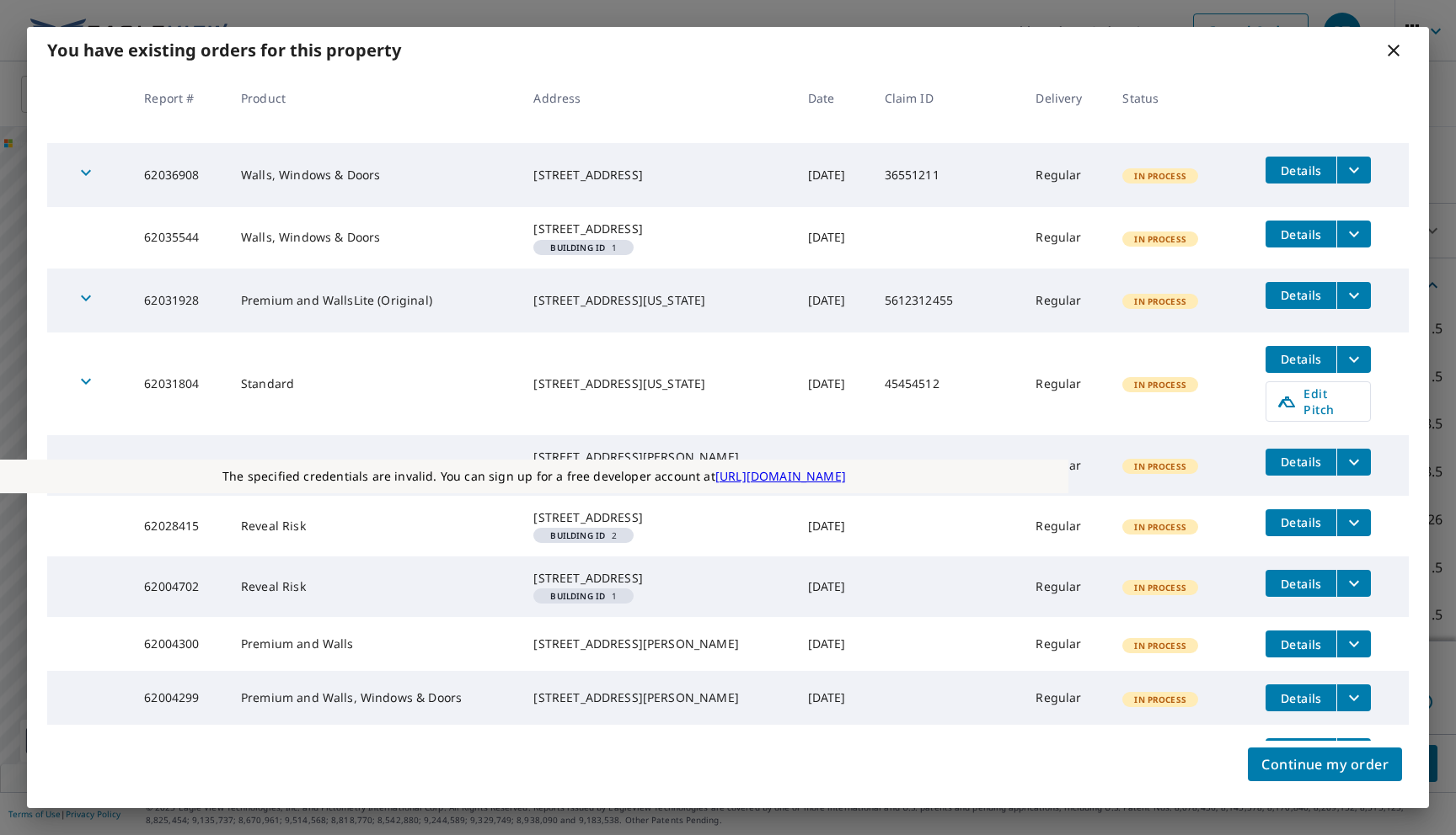
scroll to position [206, 0]
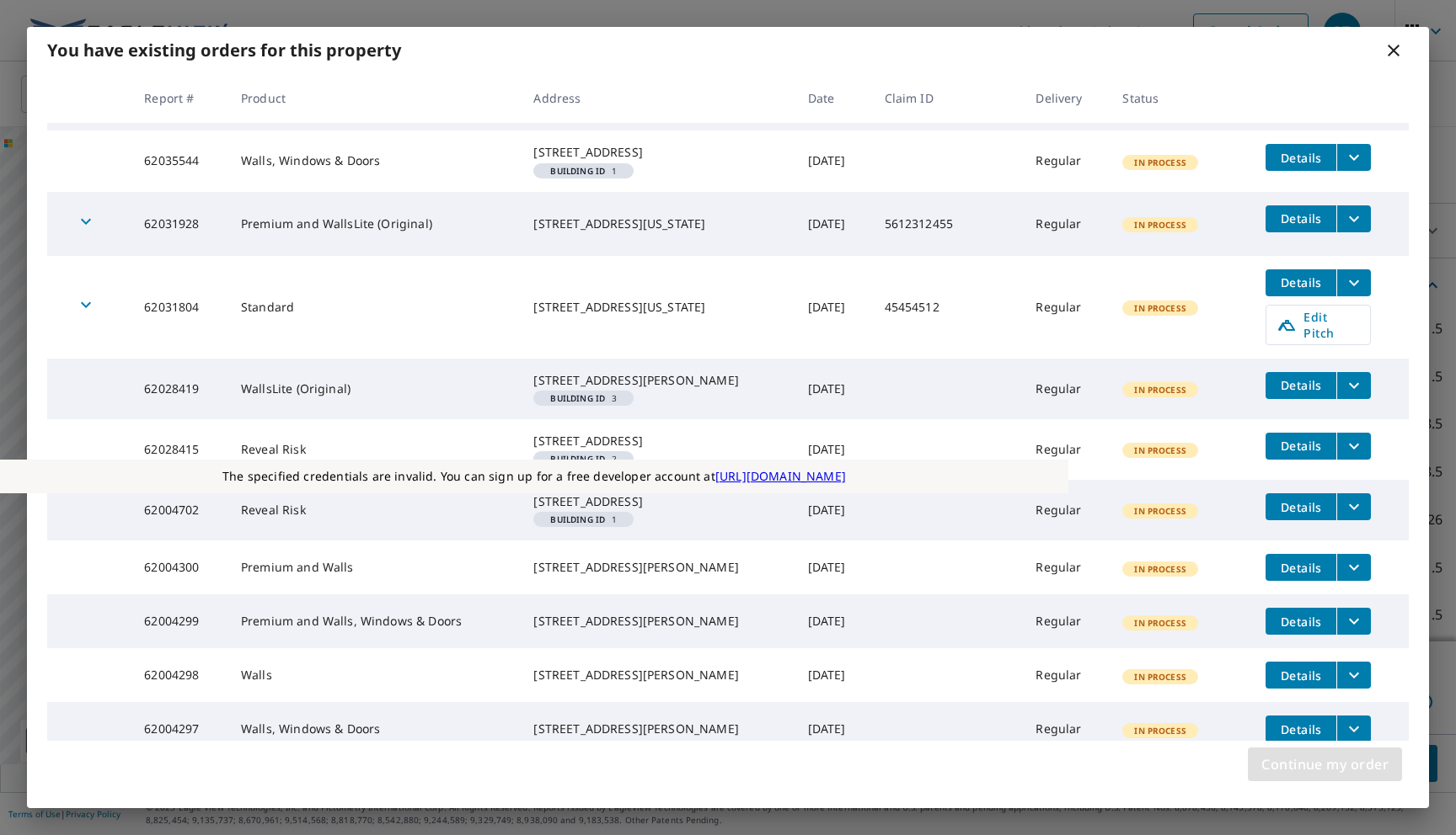
click at [1299, 764] on span "Continue my order" at bounding box center [1325, 764] width 127 height 24
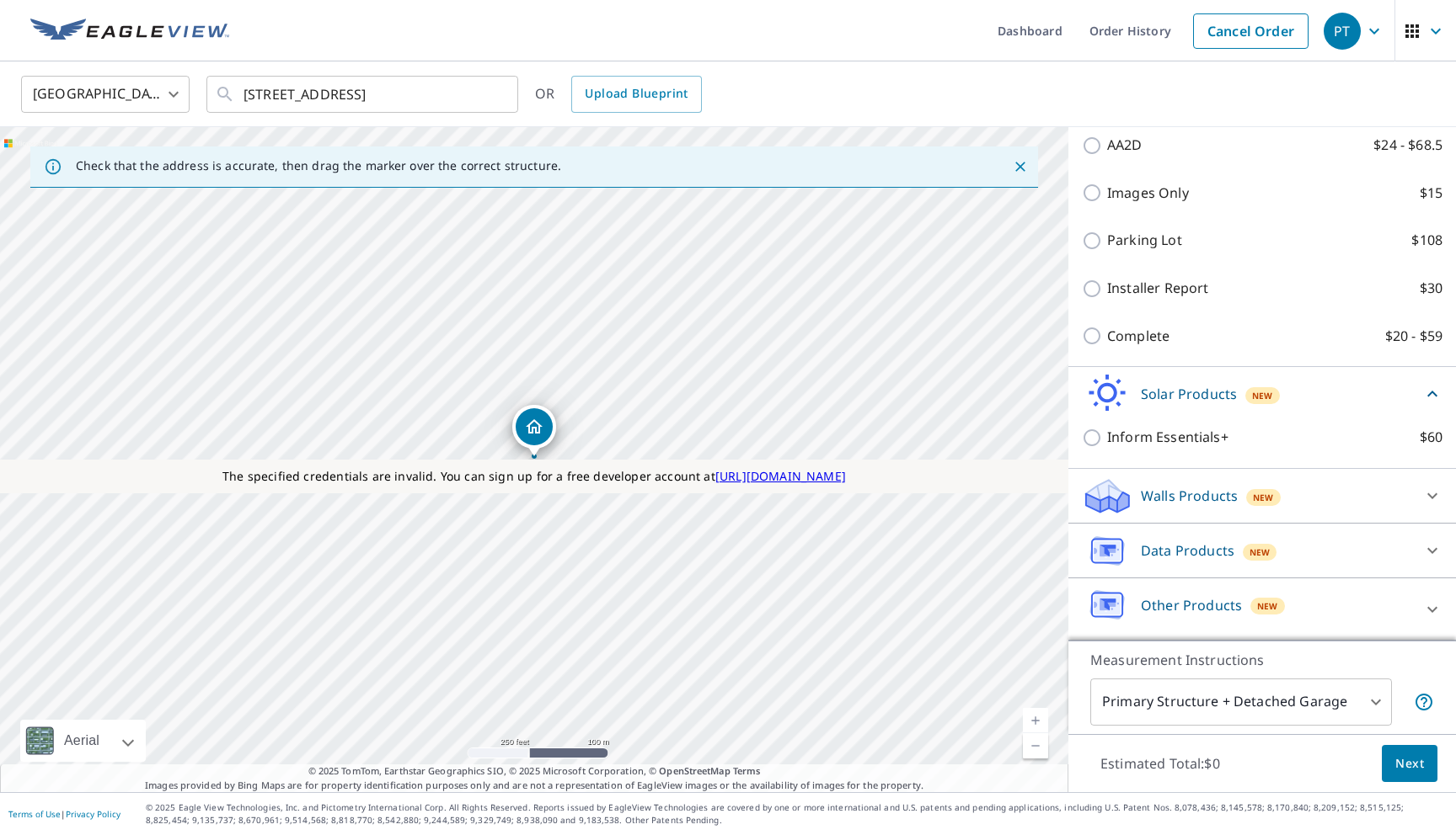
click at [1205, 502] on p "Walls Products" at bounding box center [1189, 496] width 97 height 20
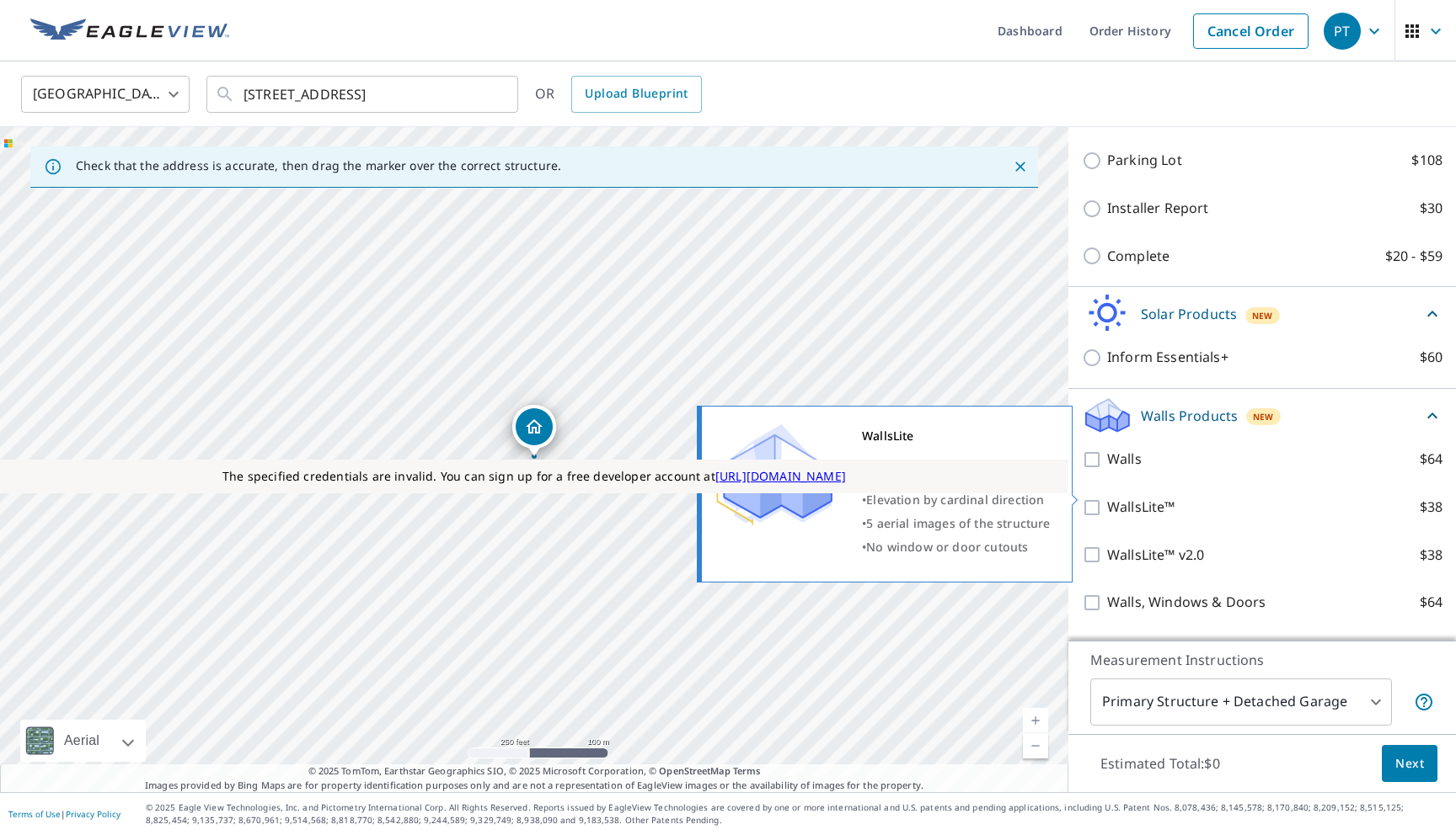
scroll to position [1140, 0]
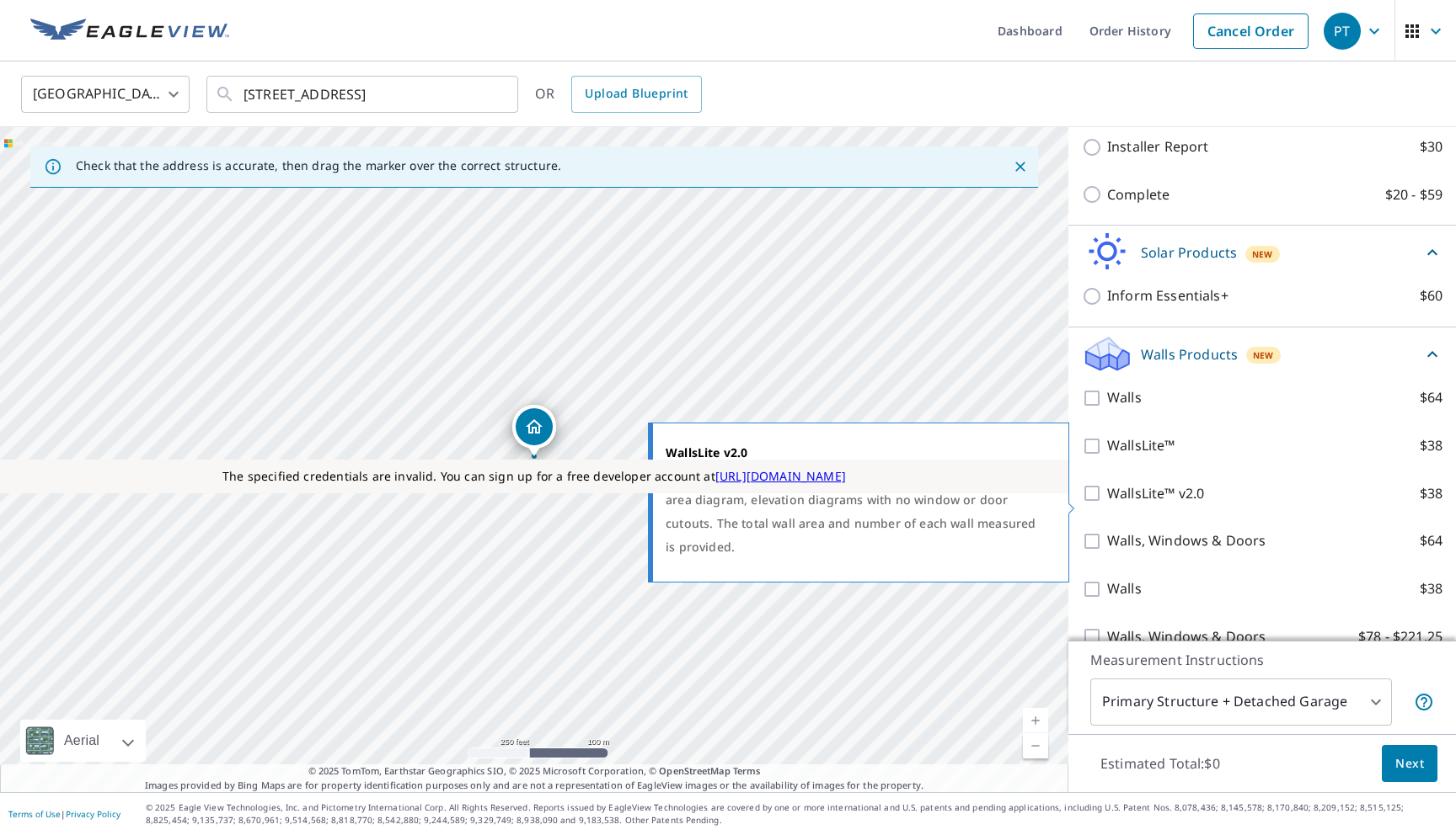
click at [1192, 504] on p "WallsLite™ v2.0" at bounding box center [1155, 494] width 97 height 21
click at [1107, 503] on input "WallsLite™ v2.0 $38" at bounding box center [1094, 493] width 25 height 20
checkbox input "true"
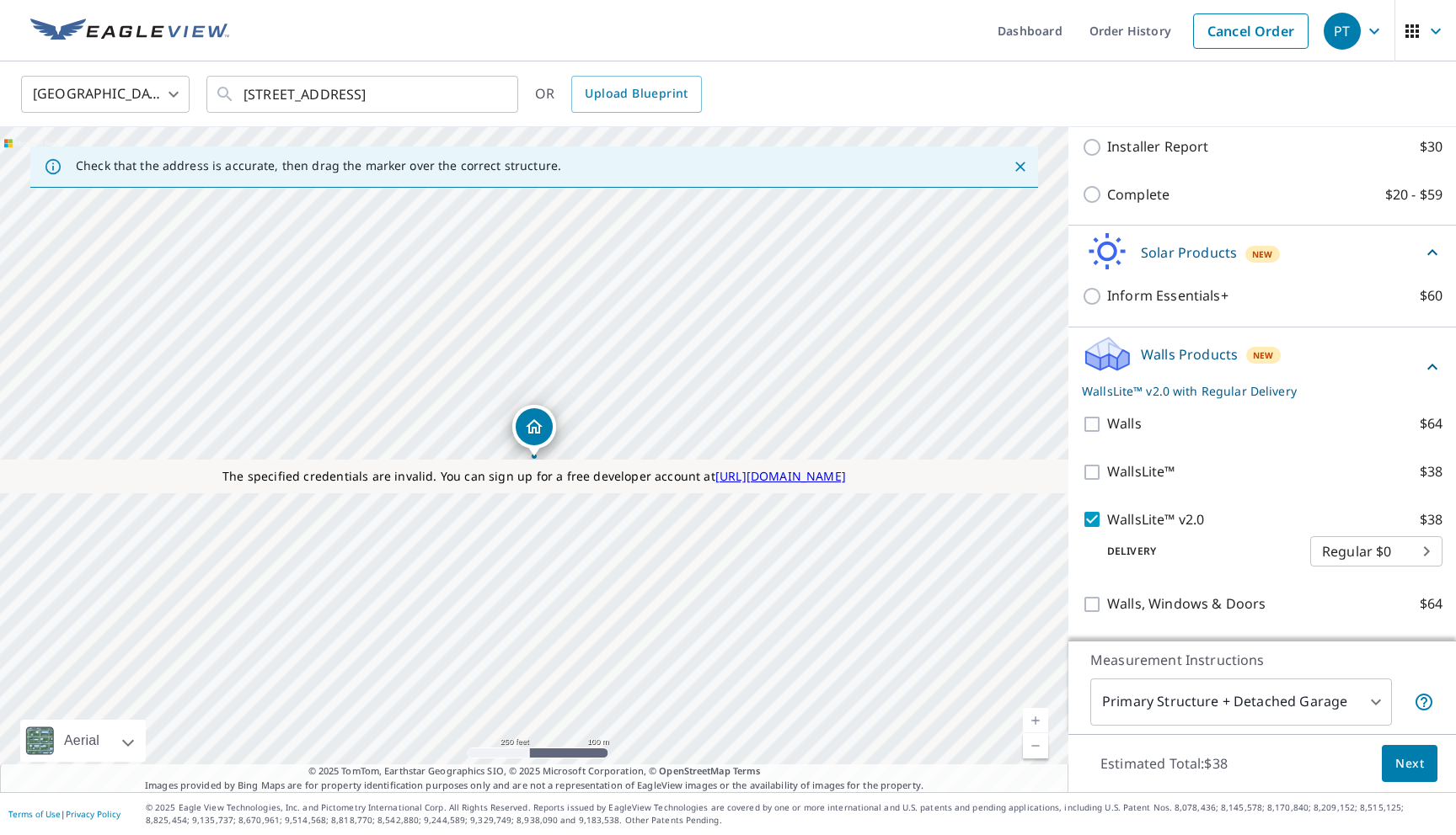
click at [1277, 703] on body "PT PT Dashboard Order History Cancel Order PT United States US ​ 63 Oakland Hil…" at bounding box center [728, 417] width 1456 height 835
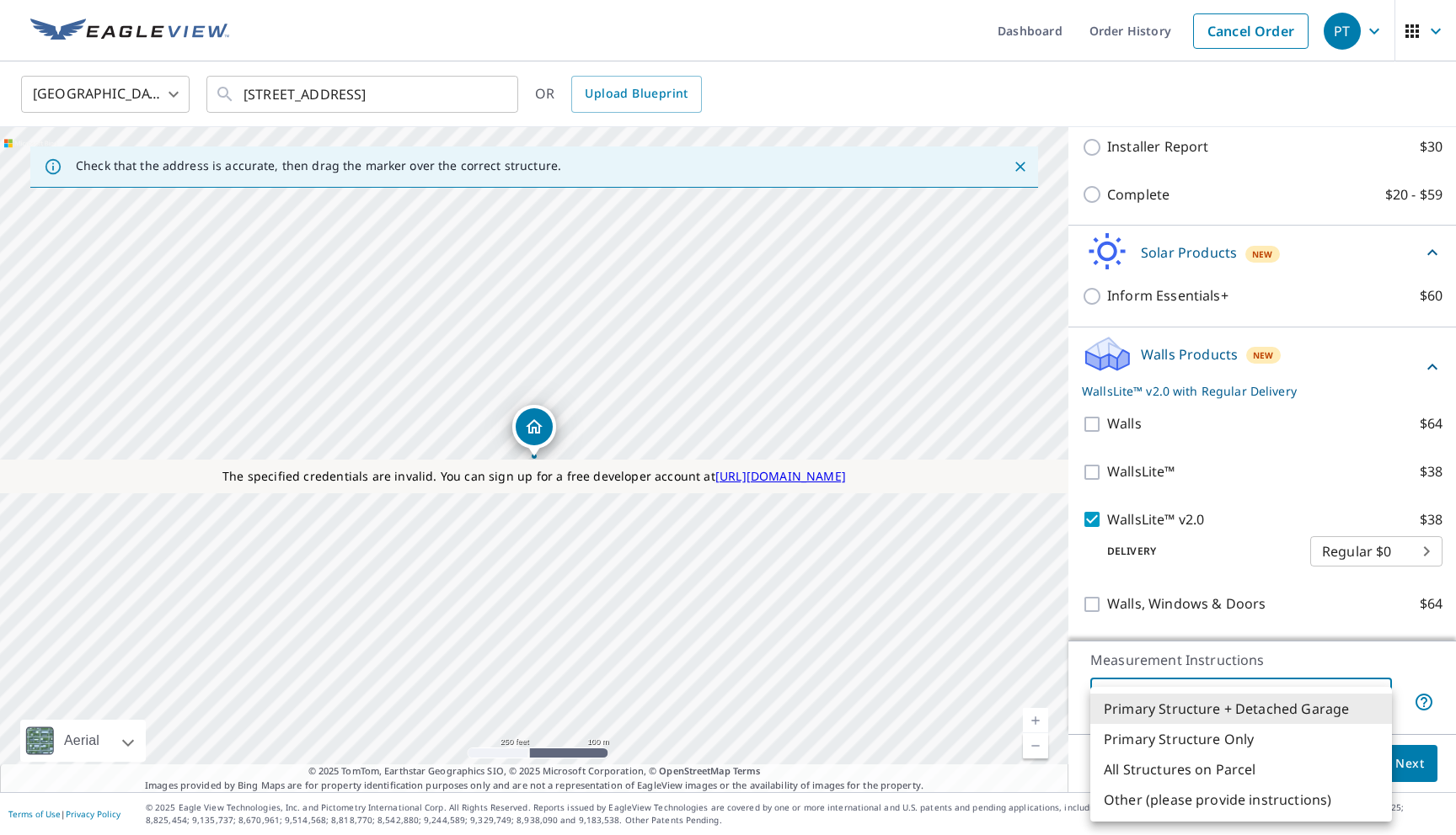
click at [1239, 779] on li "All Structures on Parcel" at bounding box center [1241, 770] width 302 height 31
type input "3"
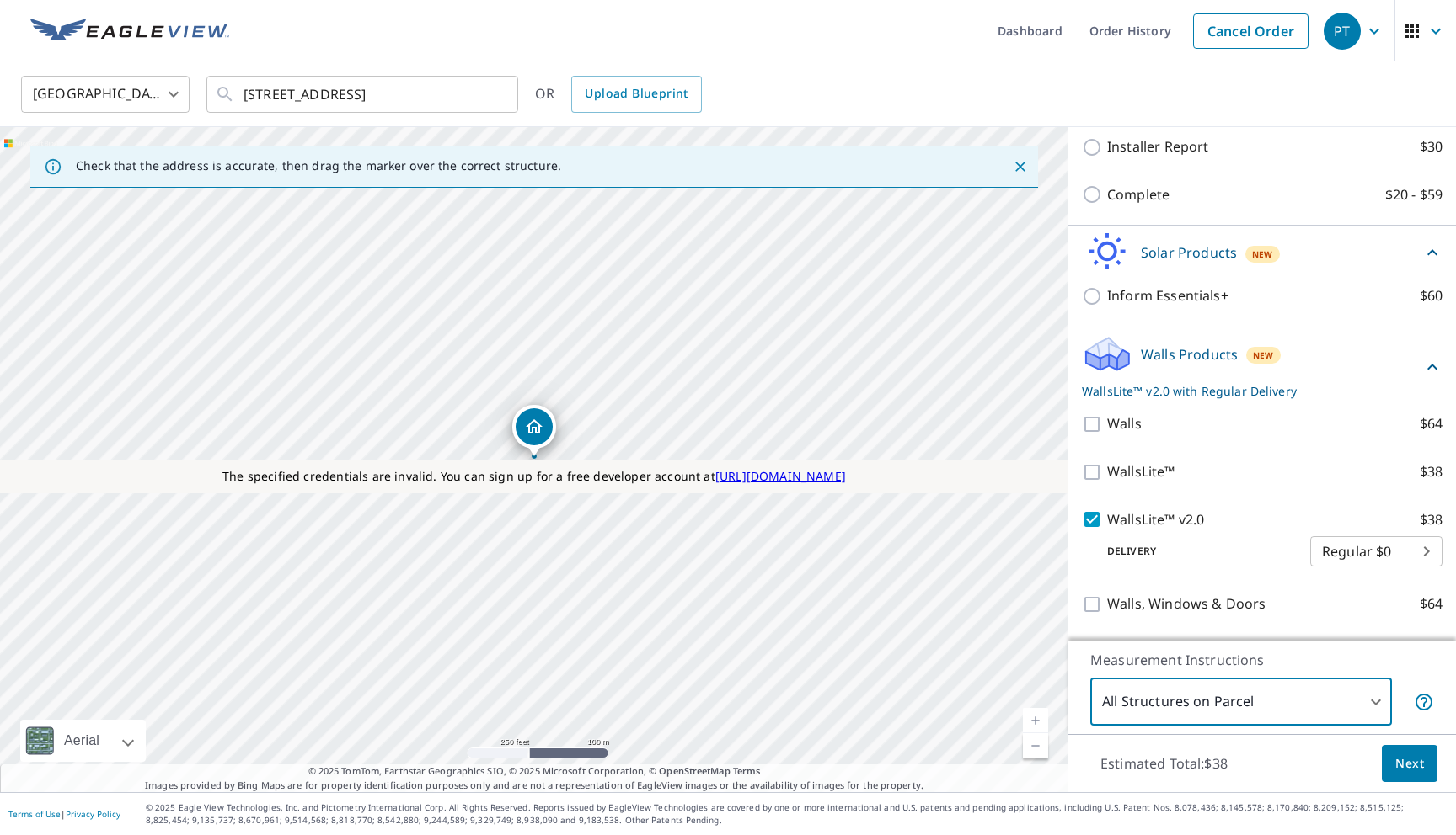
click at [1411, 779] on button "Next" at bounding box center [1410, 763] width 56 height 38
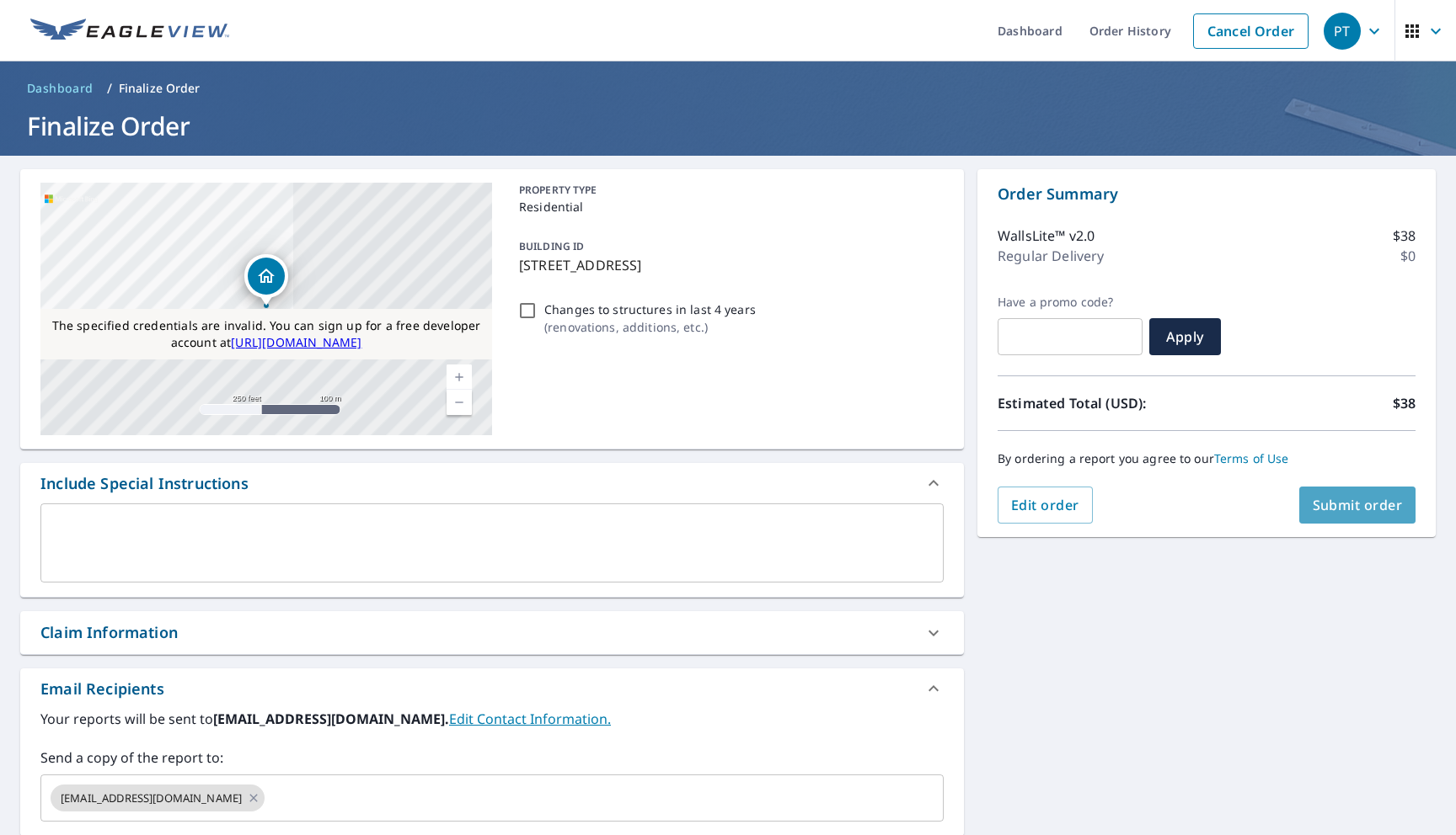
click at [1340, 510] on span "Submit order" at bounding box center [1357, 504] width 90 height 18
checkbox input "true"
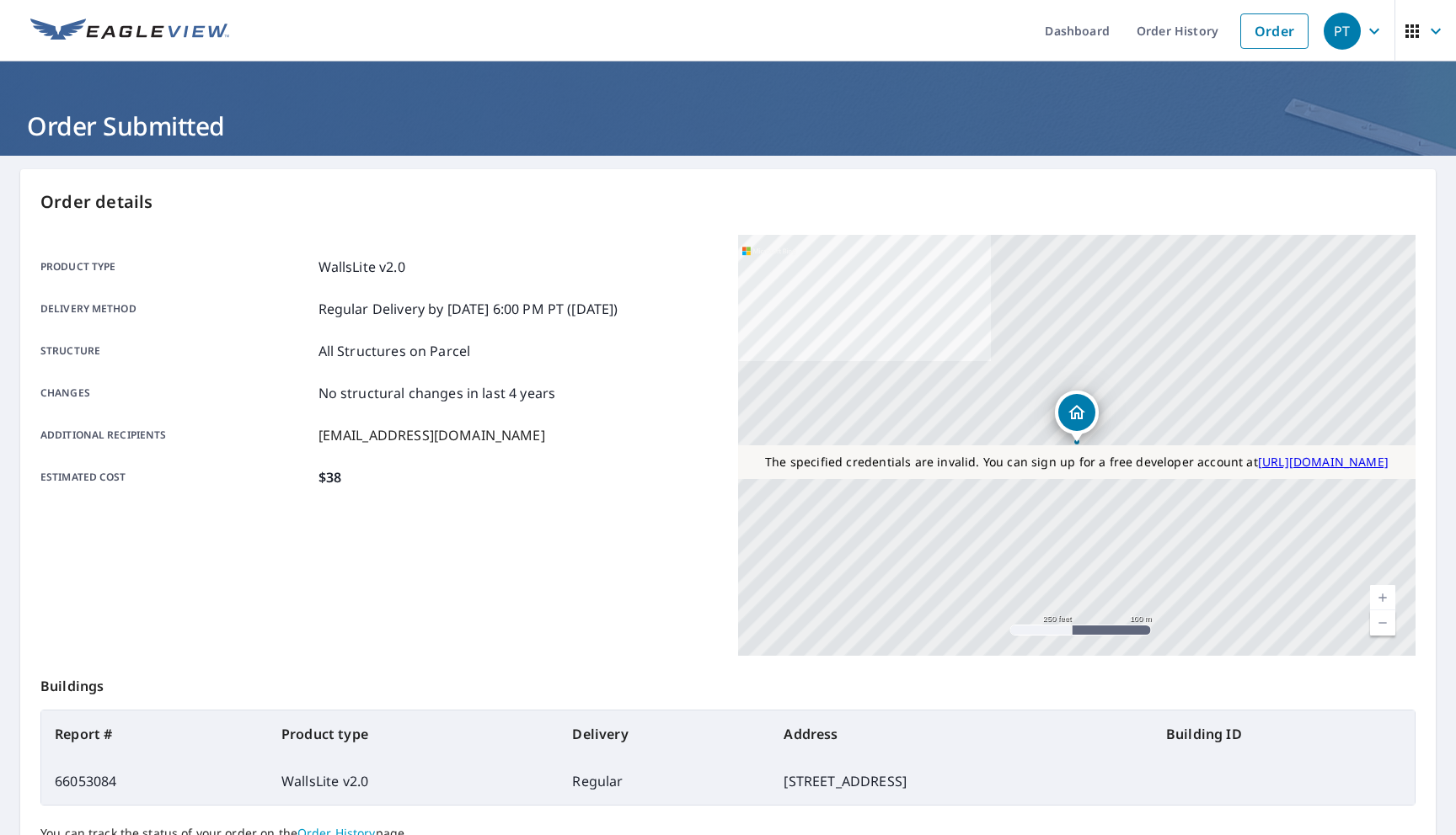
click at [85, 772] on td "66053084" at bounding box center [155, 782] width 227 height 47
click at [1148, 29] on link "Order History" at bounding box center [1177, 31] width 108 height 61
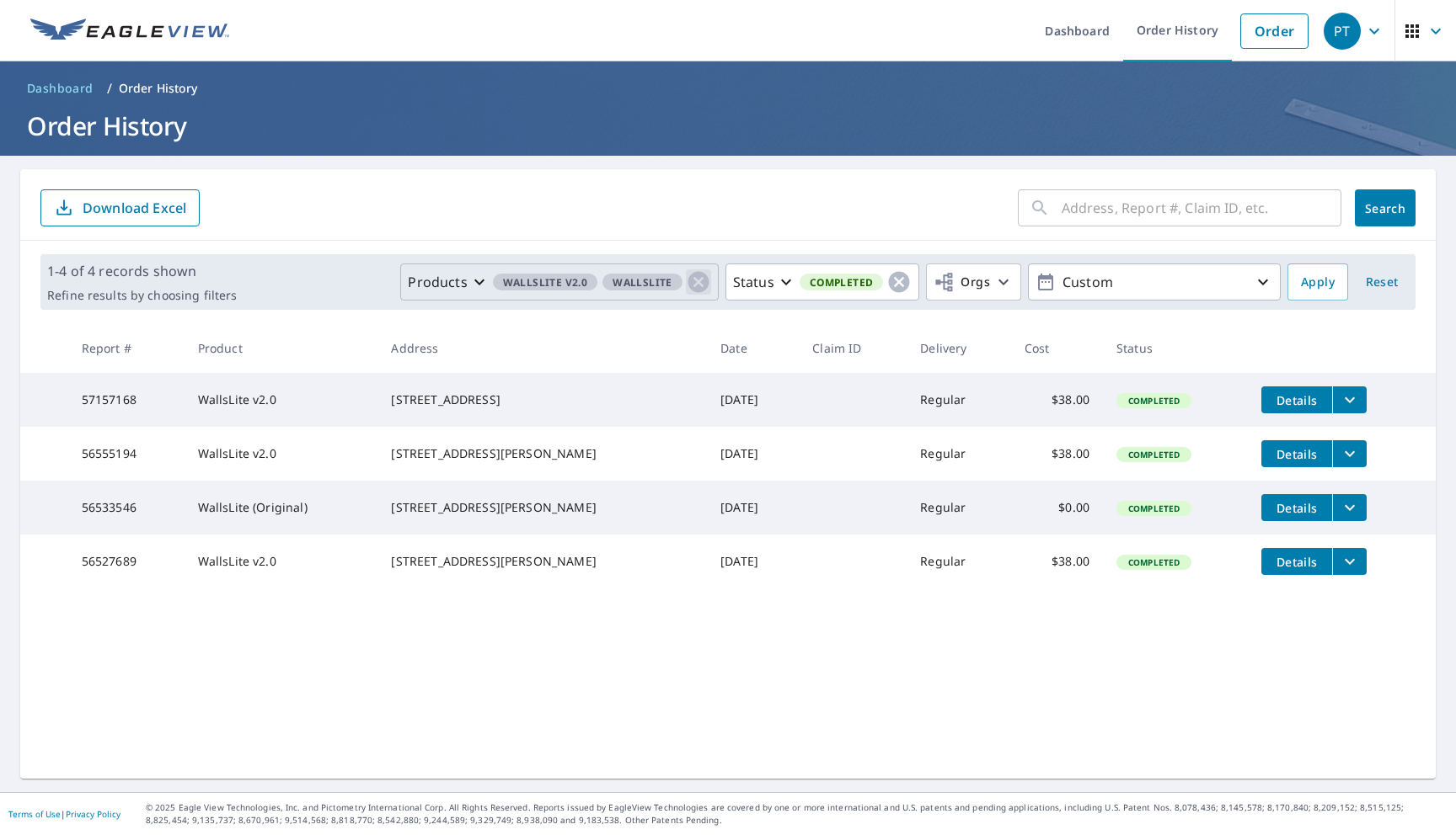
click at [695, 287] on icon "button" at bounding box center [698, 283] width 21 height 21
click at [848, 289] on span "Completed" at bounding box center [841, 283] width 85 height 17
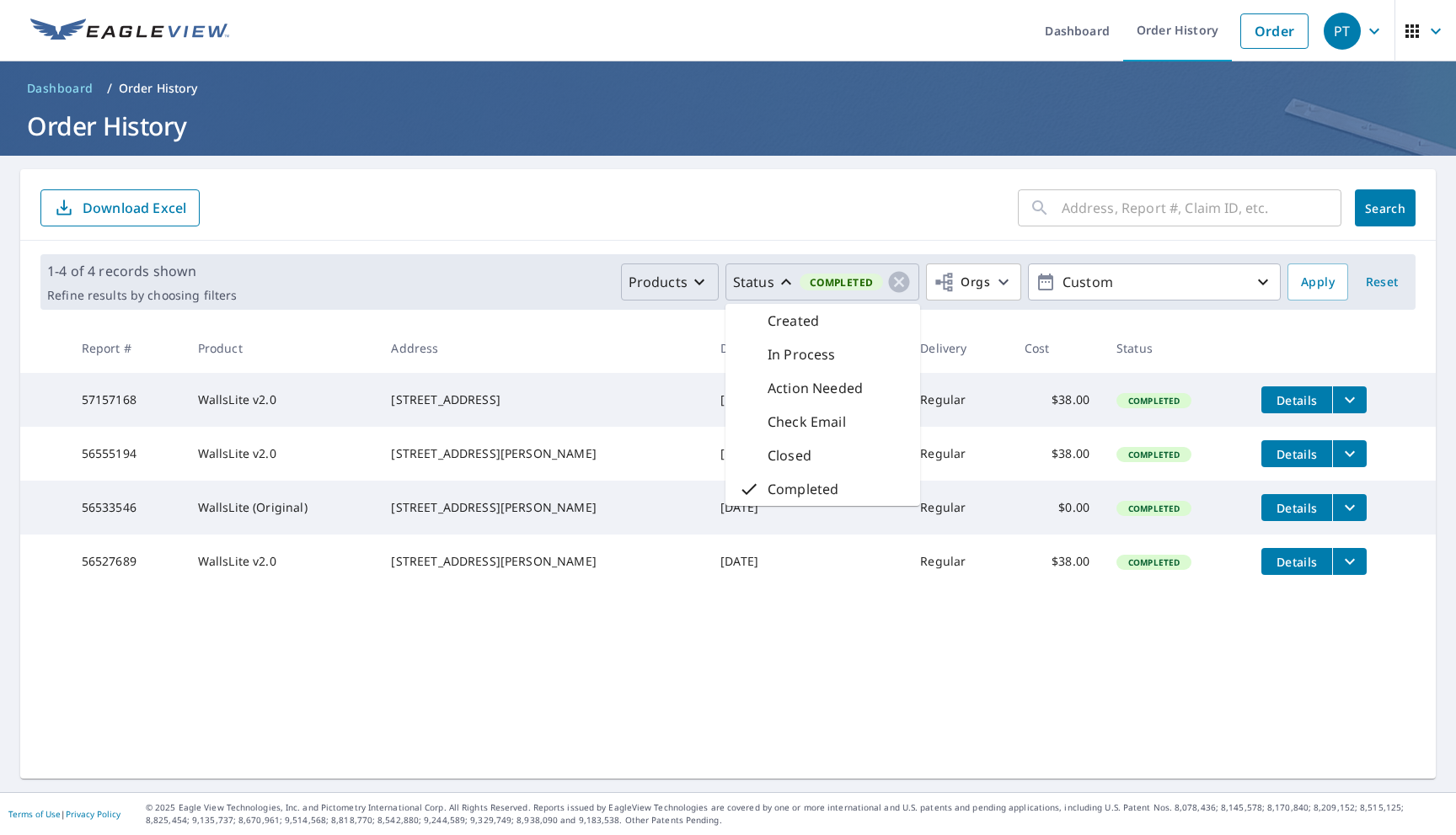
click at [769, 299] on button "Status Completed" at bounding box center [822, 282] width 195 height 37
click at [901, 294] on icon "button" at bounding box center [898, 282] width 25 height 25
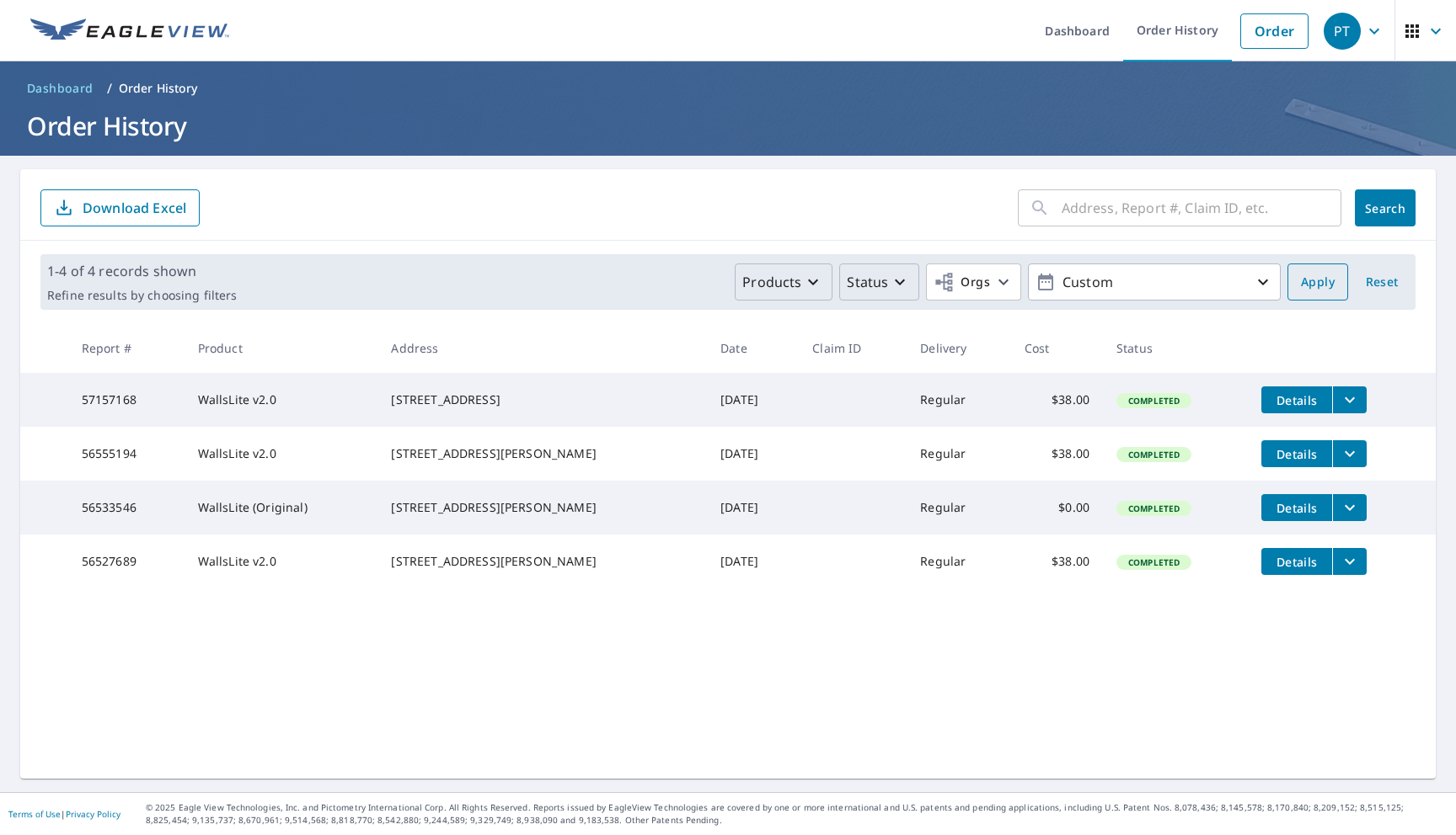
click at [1306, 284] on span "Apply" at bounding box center [1317, 283] width 34 height 21
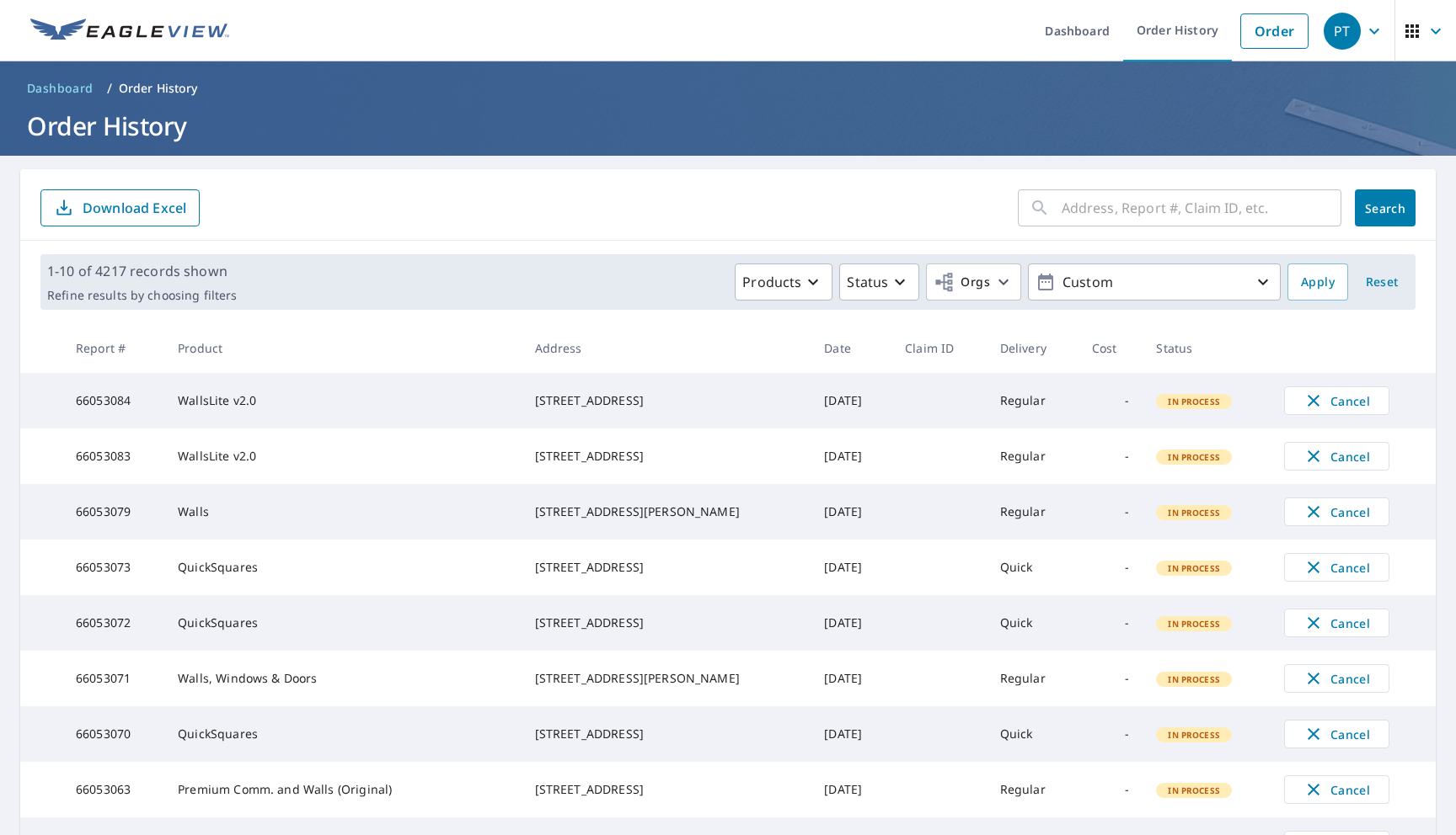
click at [1375, 32] on icon "button" at bounding box center [1374, 31] width 20 height 20
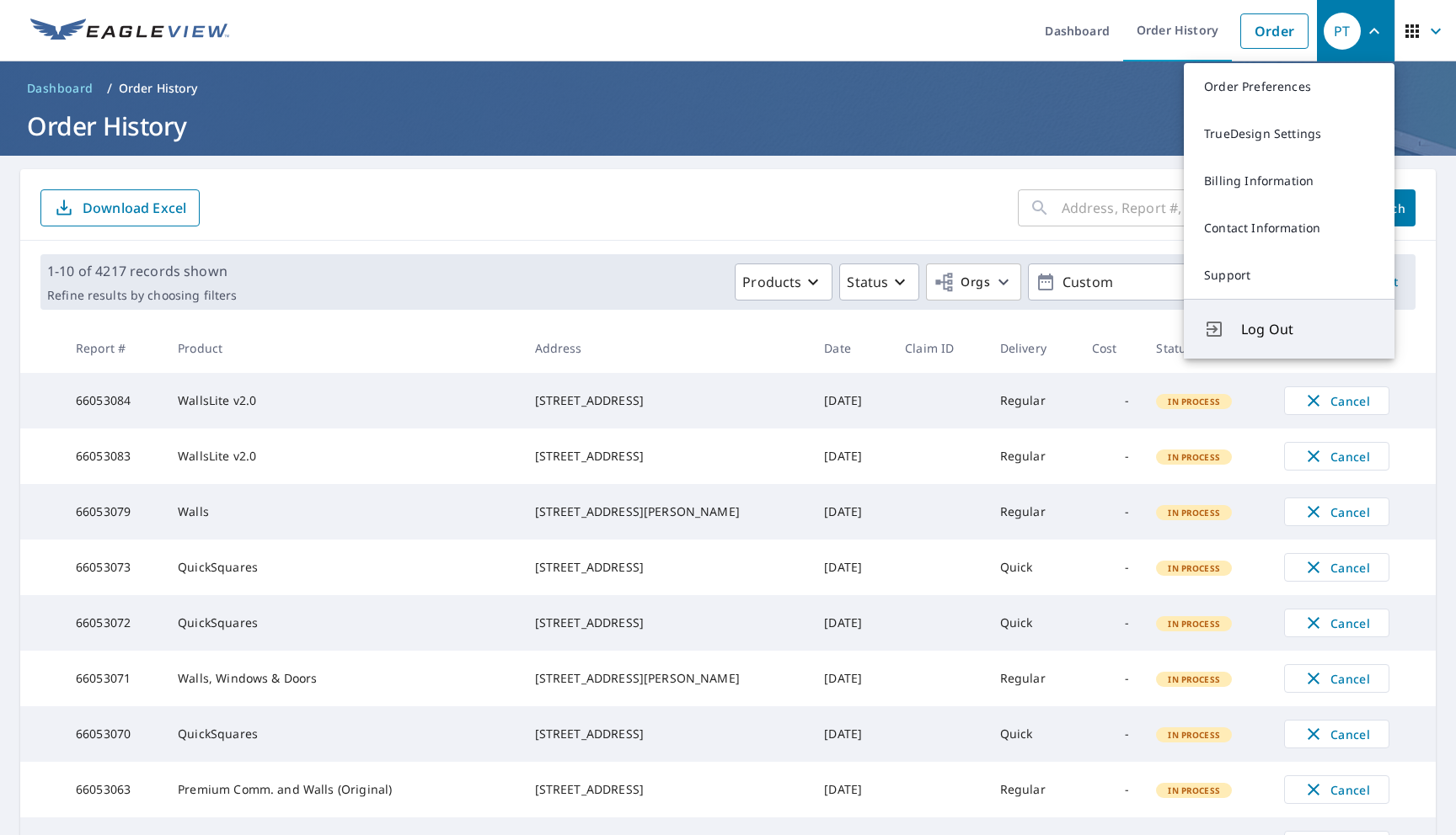
click at [1274, 325] on span "Log Out" at bounding box center [1308, 329] width 133 height 20
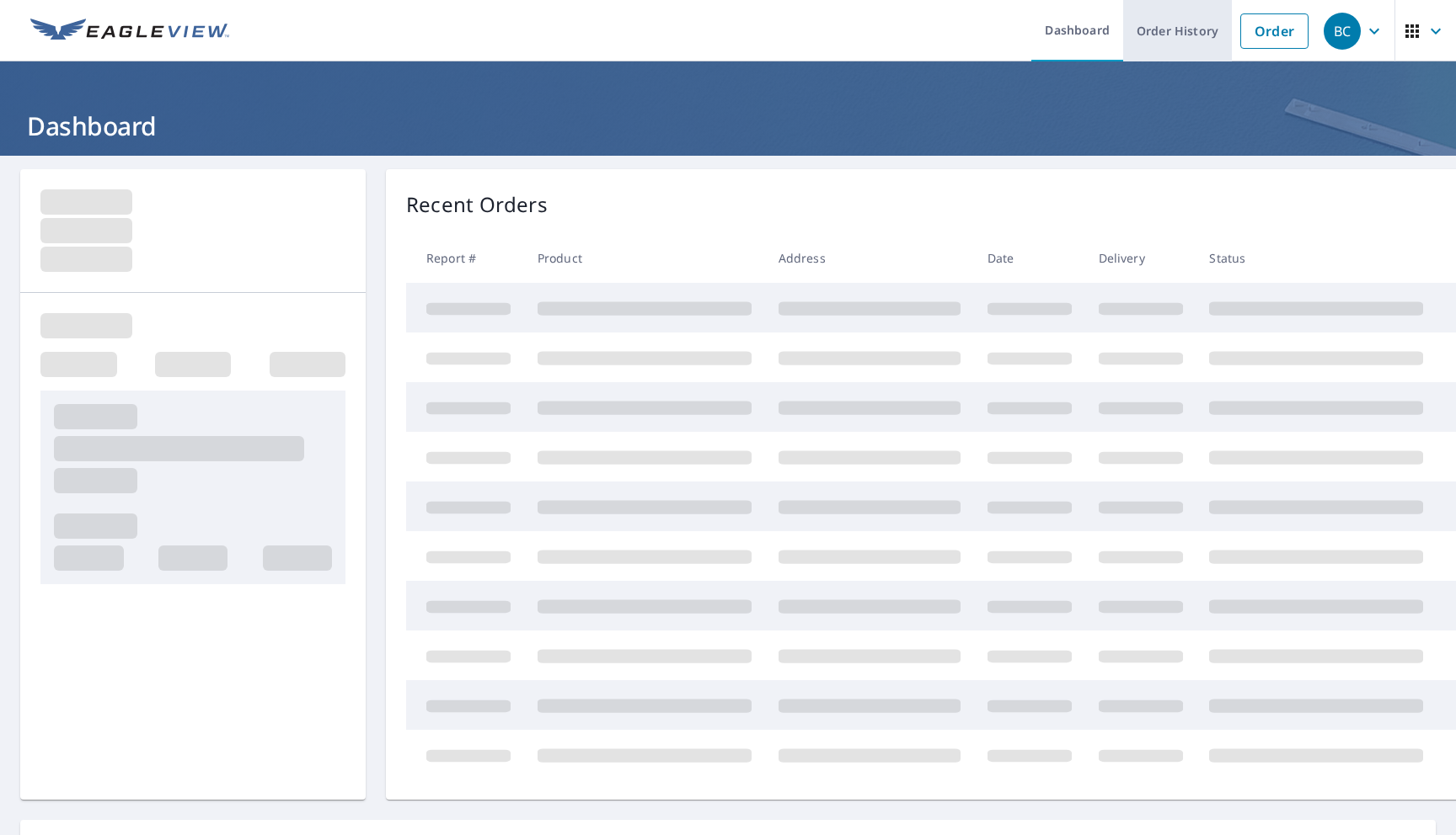
click at [1150, 32] on link "Order History" at bounding box center [1177, 31] width 108 height 61
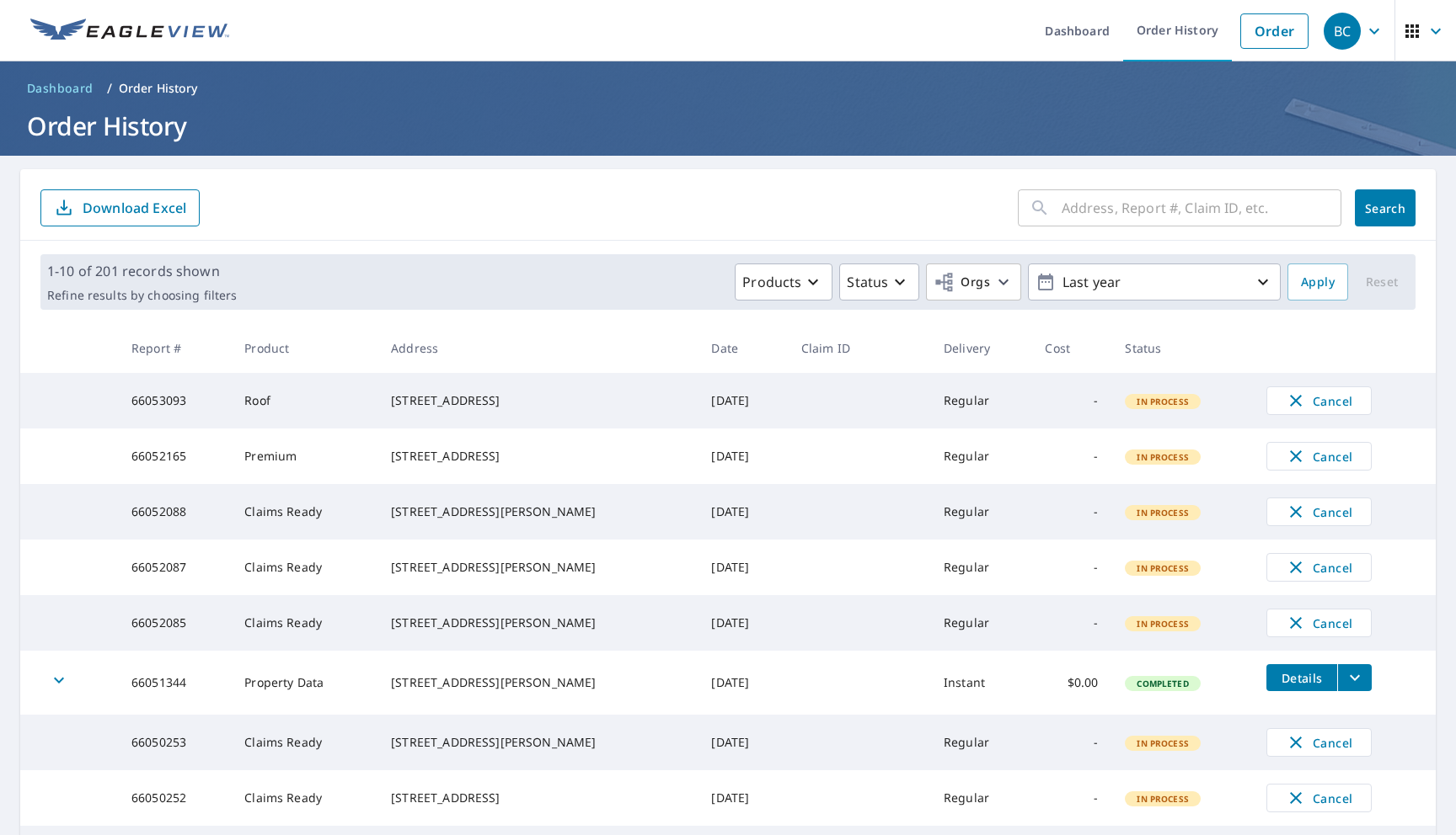
click at [164, 401] on td "66053093" at bounding box center [174, 401] width 113 height 56
copy td "66053093"
click at [780, 295] on button "Products" at bounding box center [784, 282] width 98 height 37
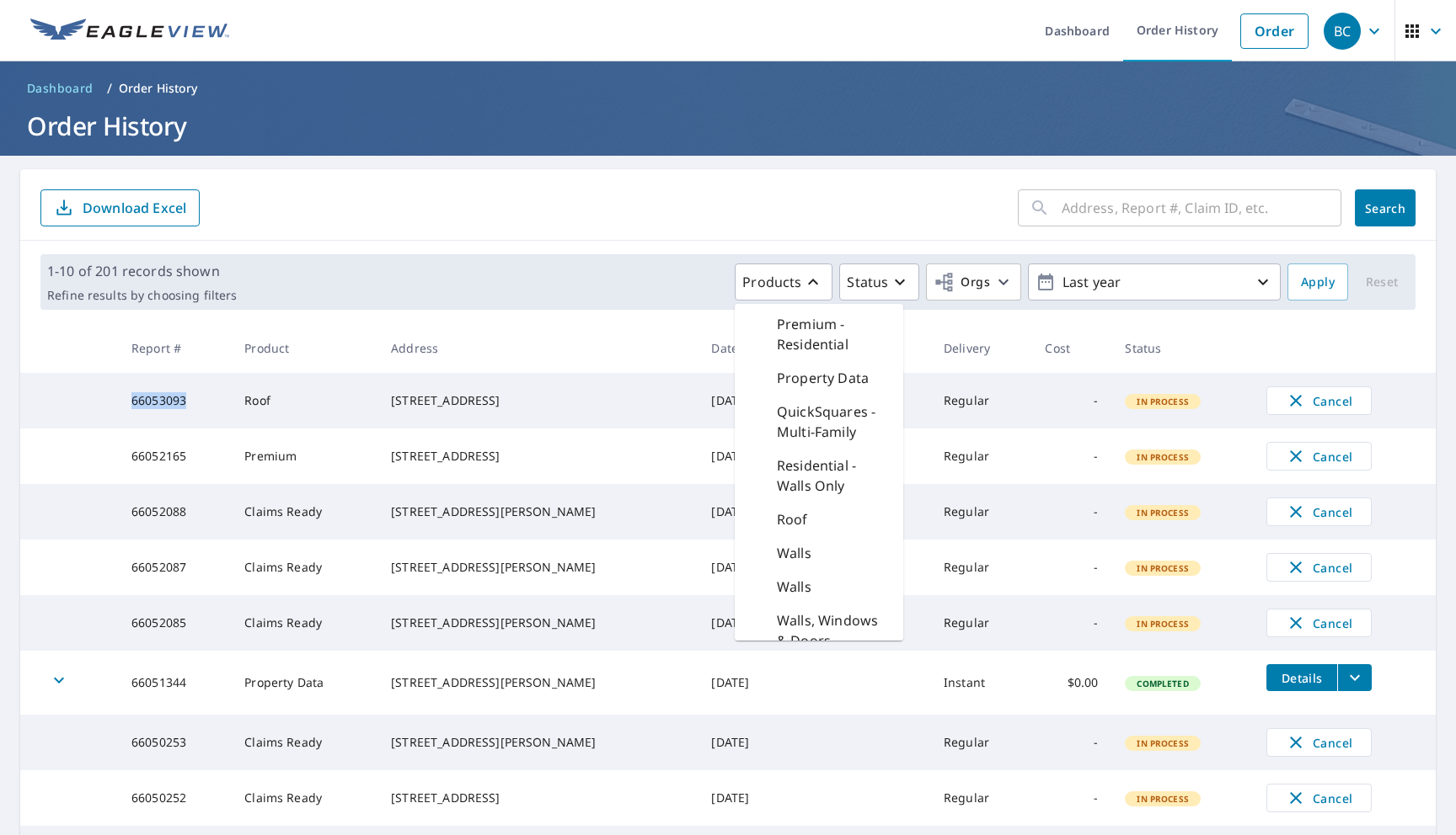
scroll to position [1186, 0]
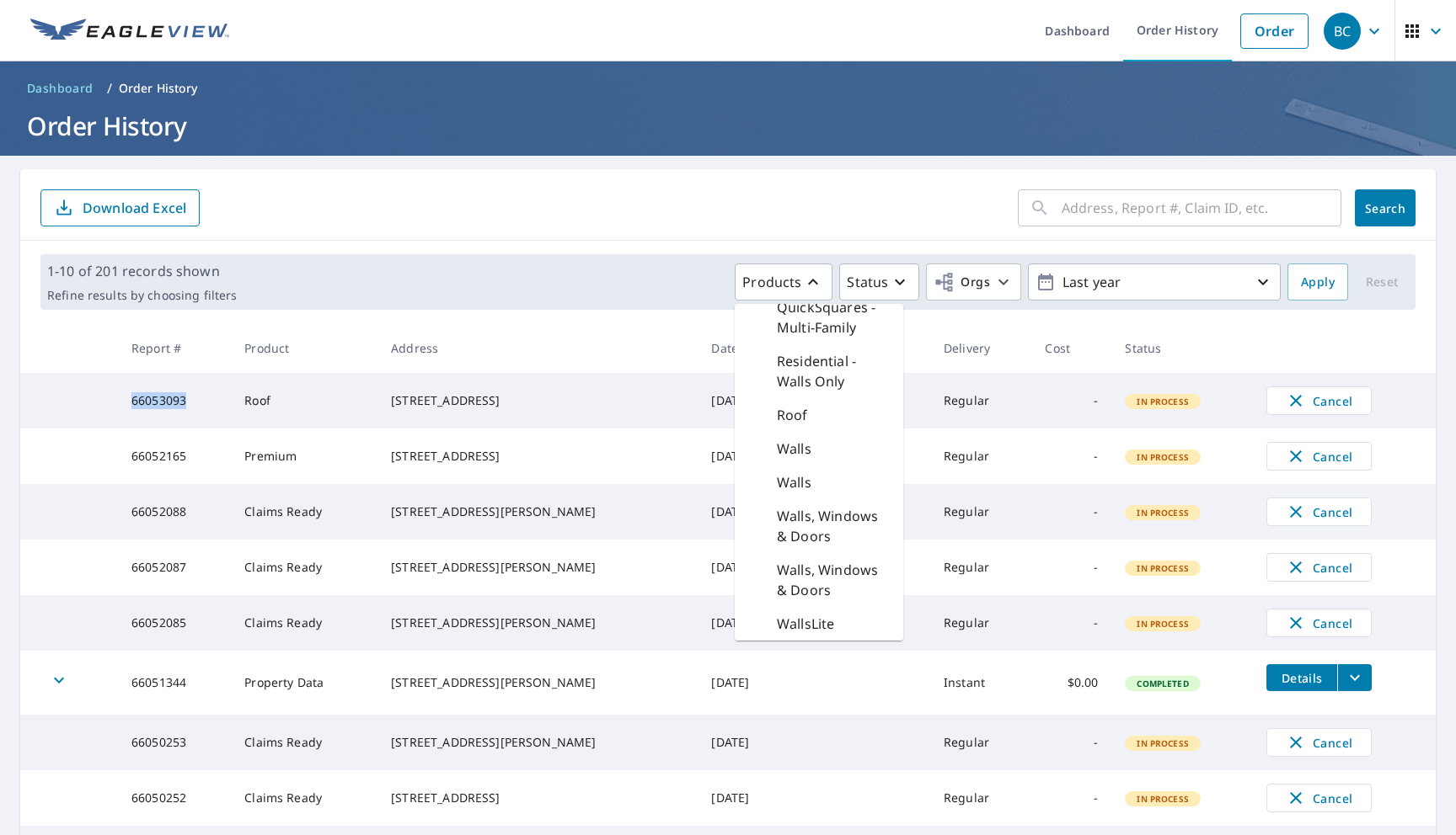
click at [809, 561] on p "Walls, Windows & Doors" at bounding box center [833, 580] width 113 height 40
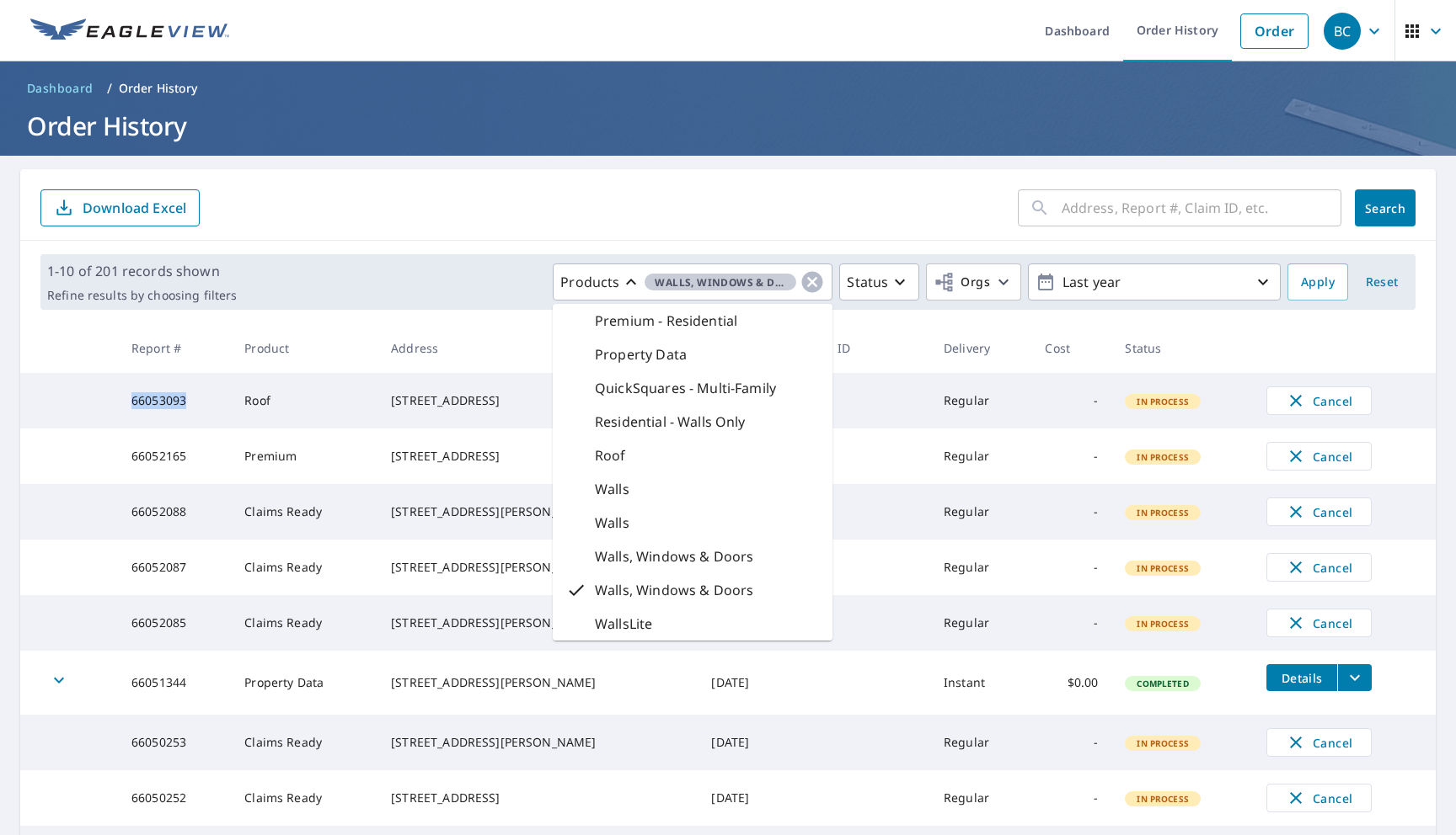
scroll to position [741, 0]
click at [1301, 279] on span "Apply" at bounding box center [1317, 283] width 34 height 21
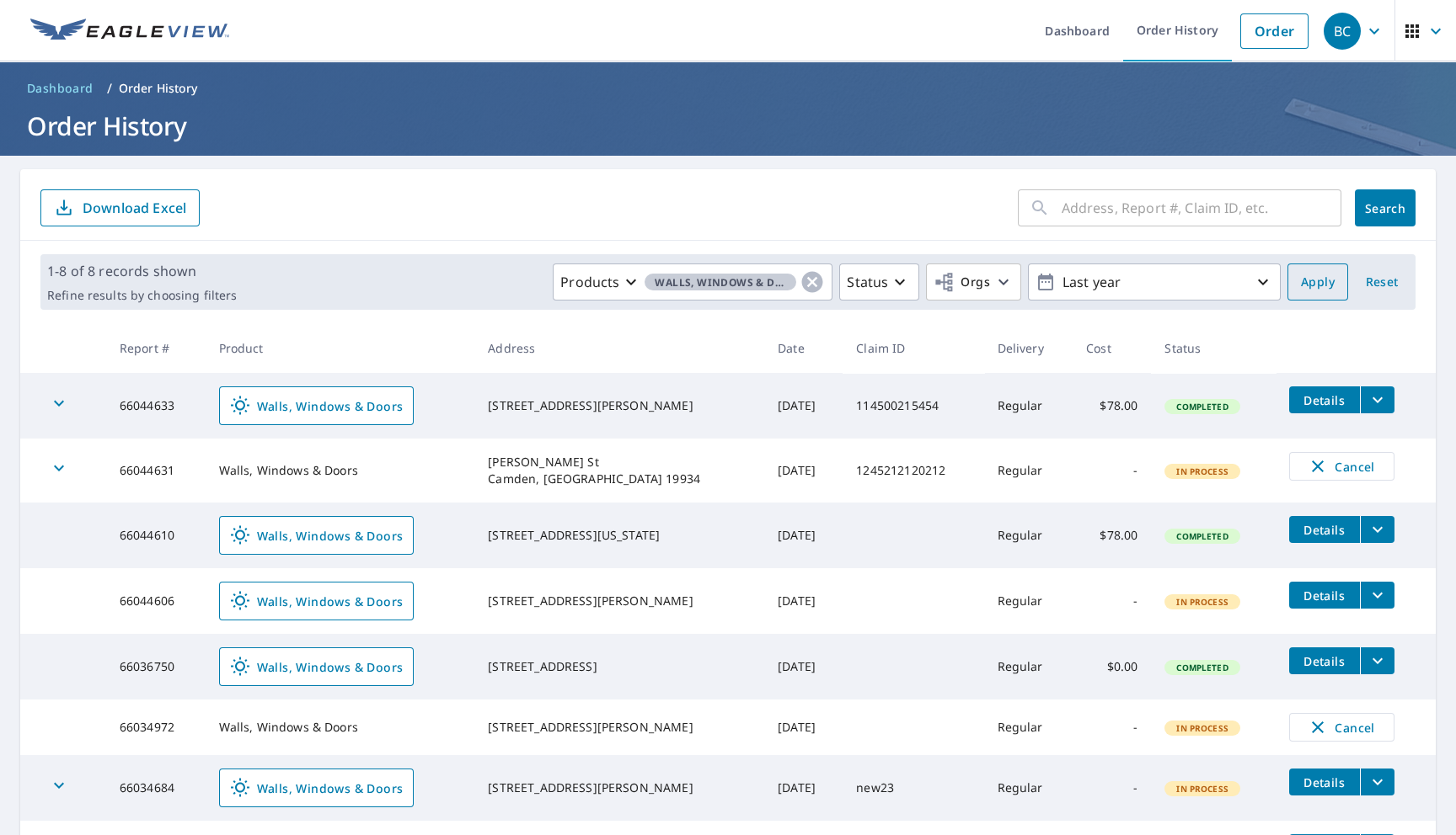
click at [1308, 284] on span "Apply" at bounding box center [1317, 283] width 34 height 21
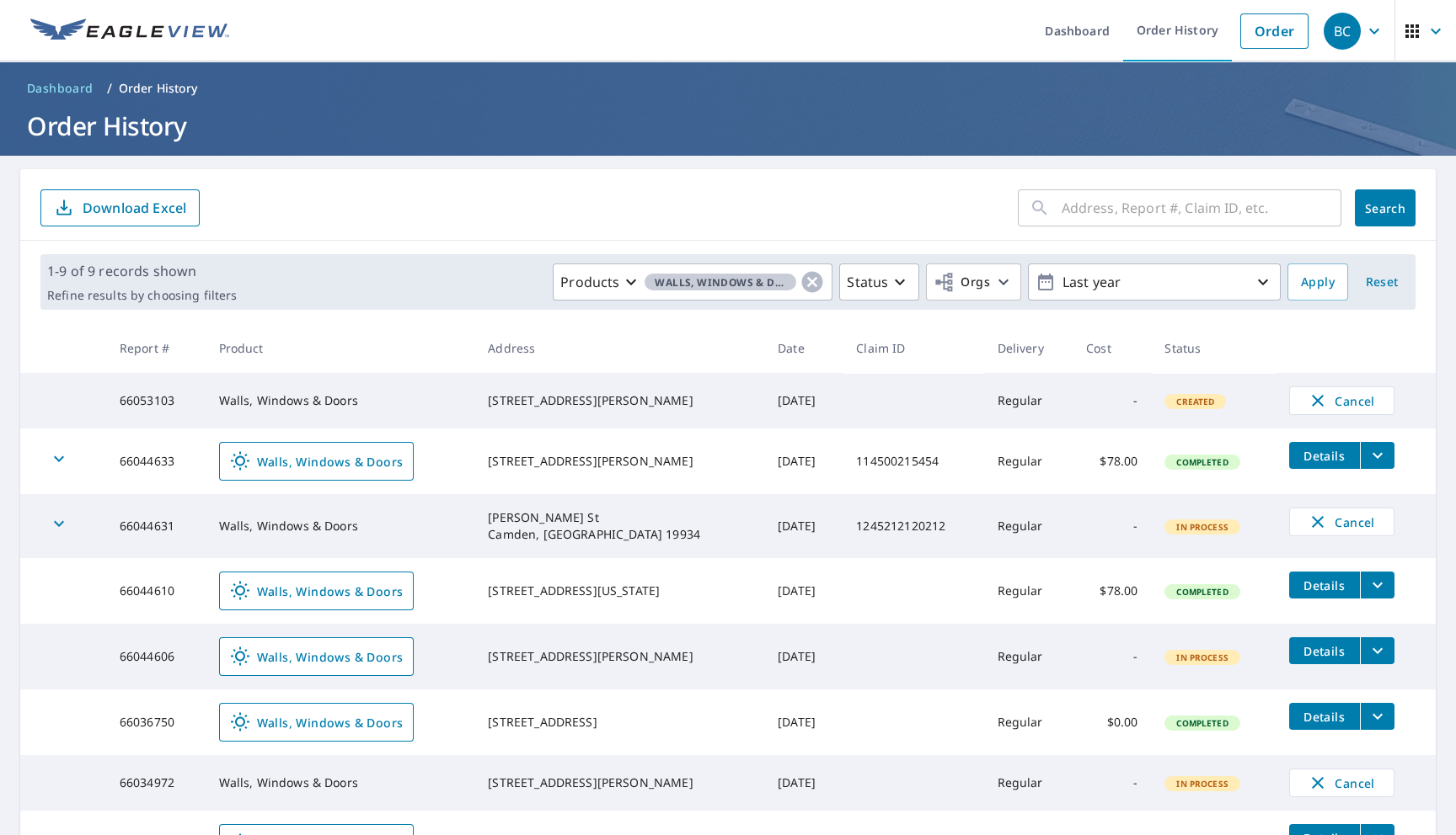
click at [155, 398] on td "66053103" at bounding box center [156, 401] width 100 height 56
copy td "66053103"
click at [812, 285] on icon "button" at bounding box center [813, 283] width 21 height 21
click at [781, 287] on p "Products" at bounding box center [772, 282] width 59 height 20
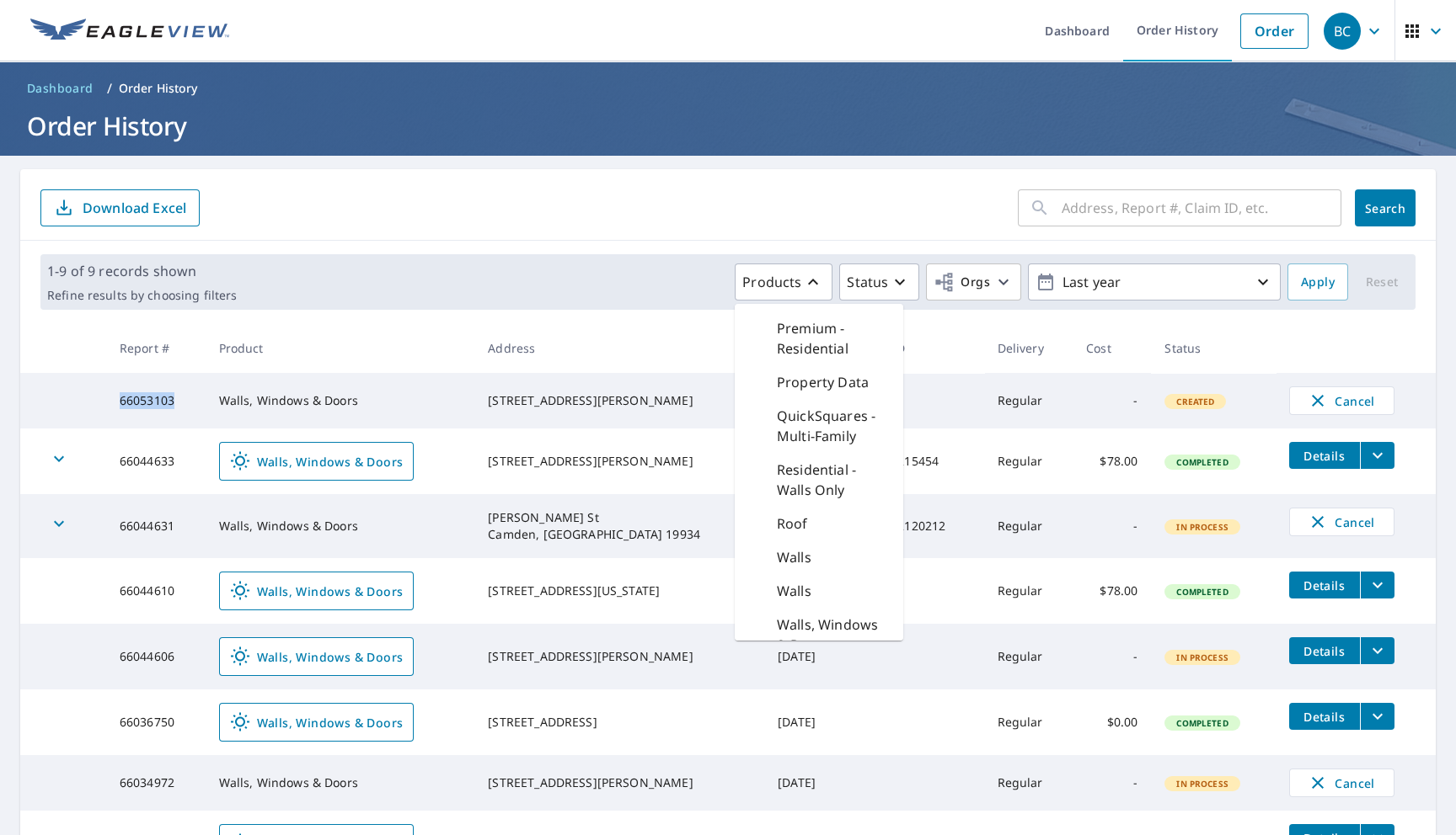
scroll to position [1186, 0]
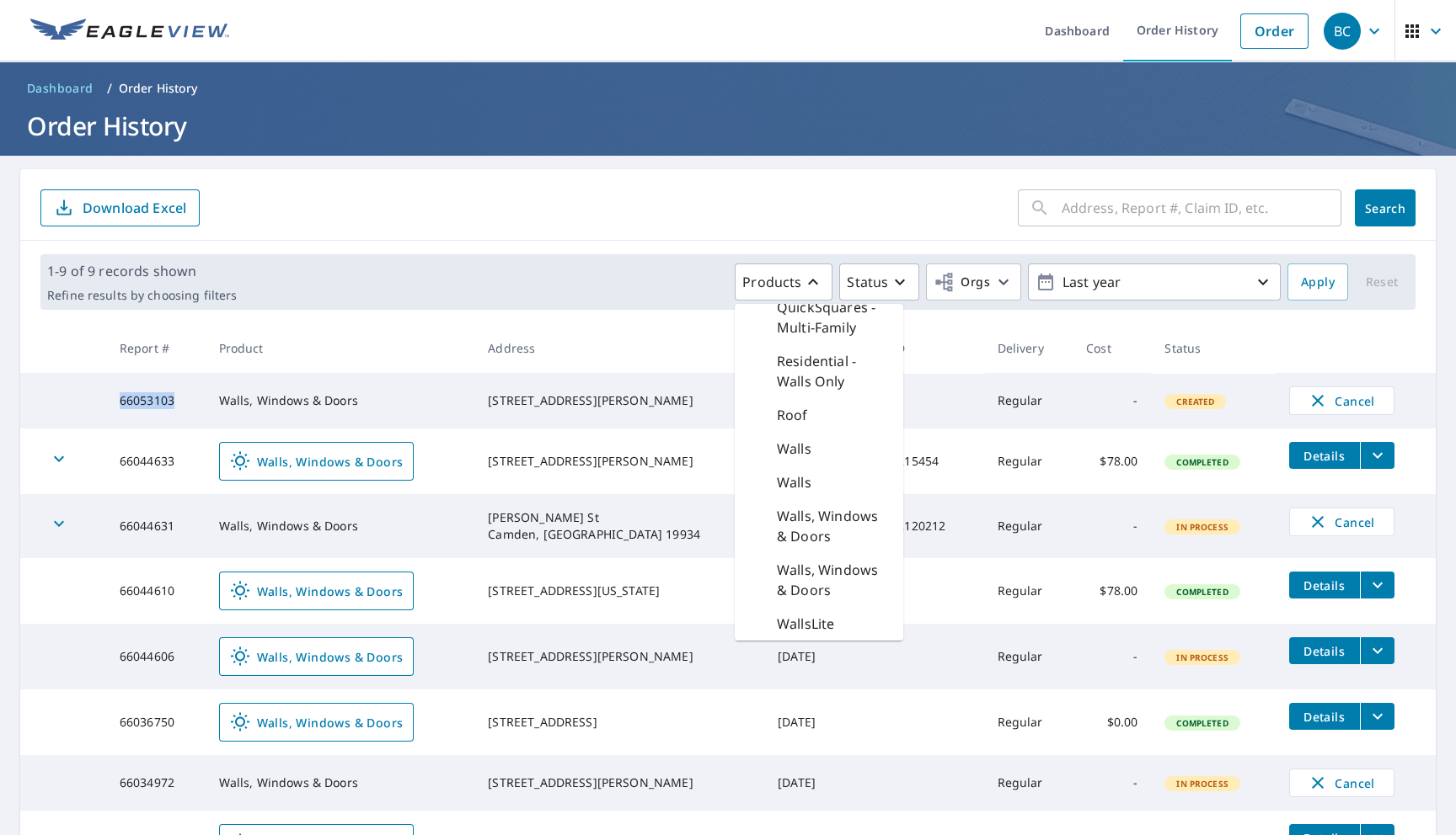
click at [807, 480] on p "Walls" at bounding box center [794, 482] width 35 height 20
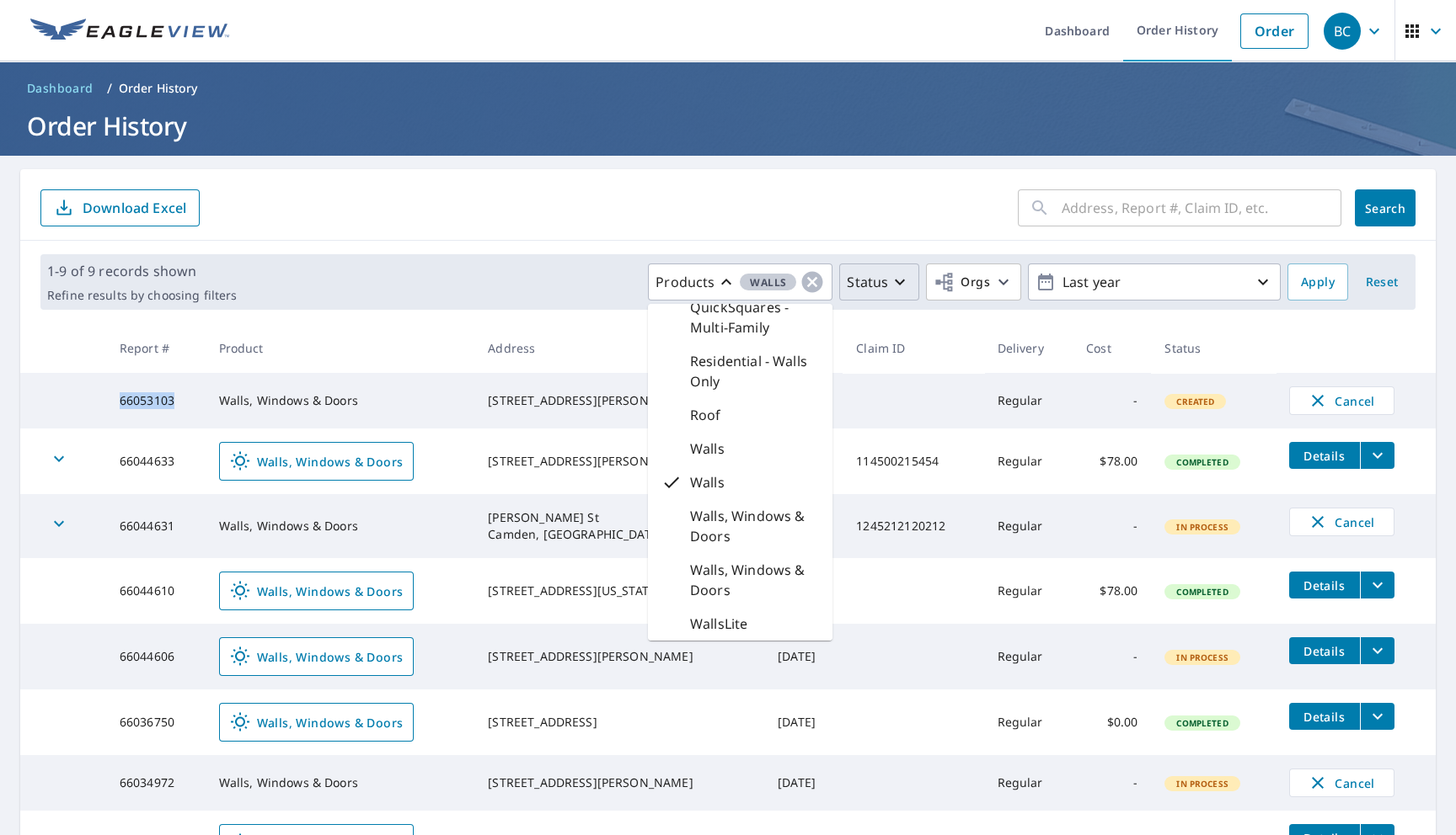
click at [881, 278] on p "Status" at bounding box center [867, 282] width 41 height 20
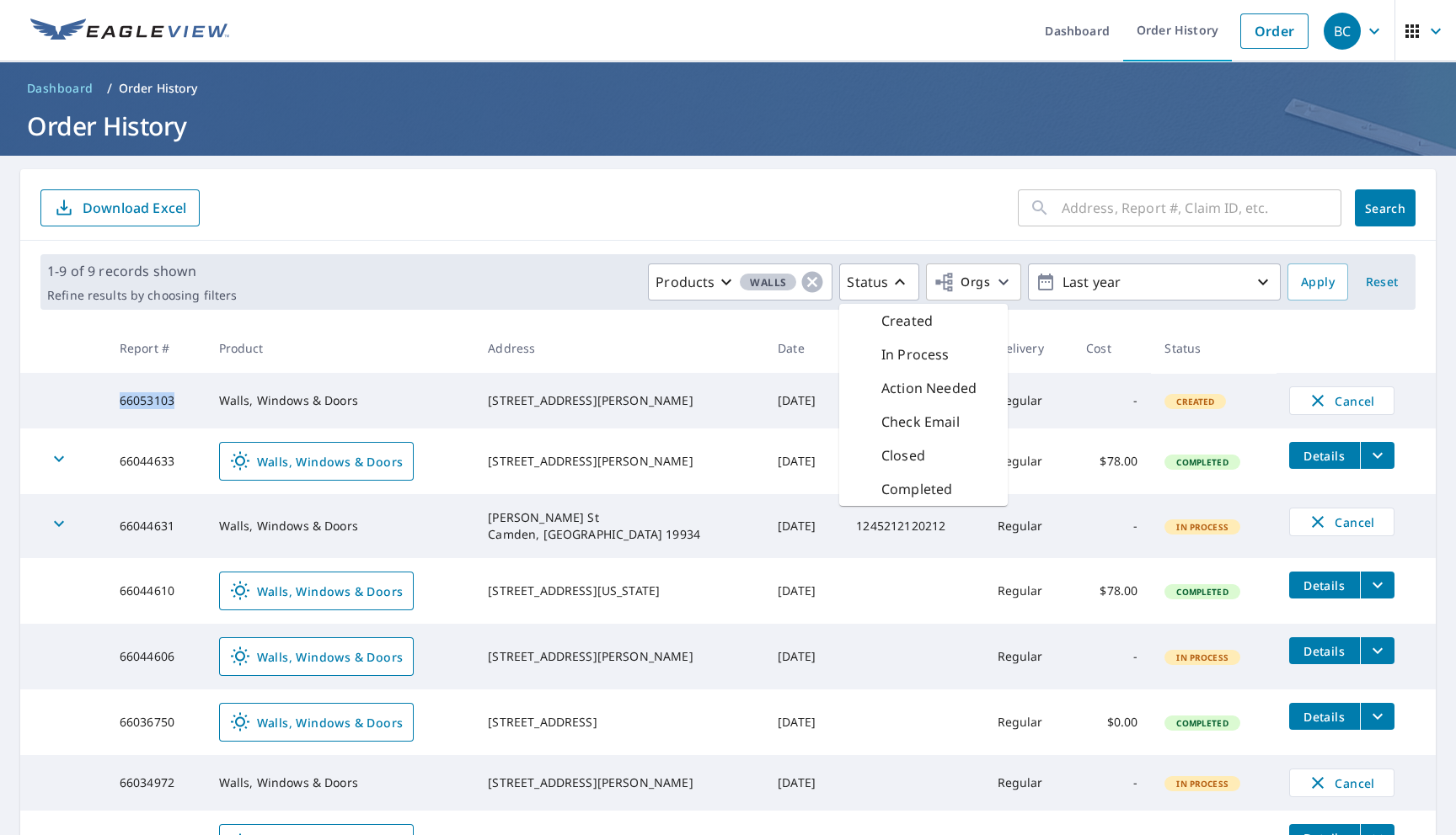
click at [896, 484] on p "Completed" at bounding box center [917, 489] width 71 height 20
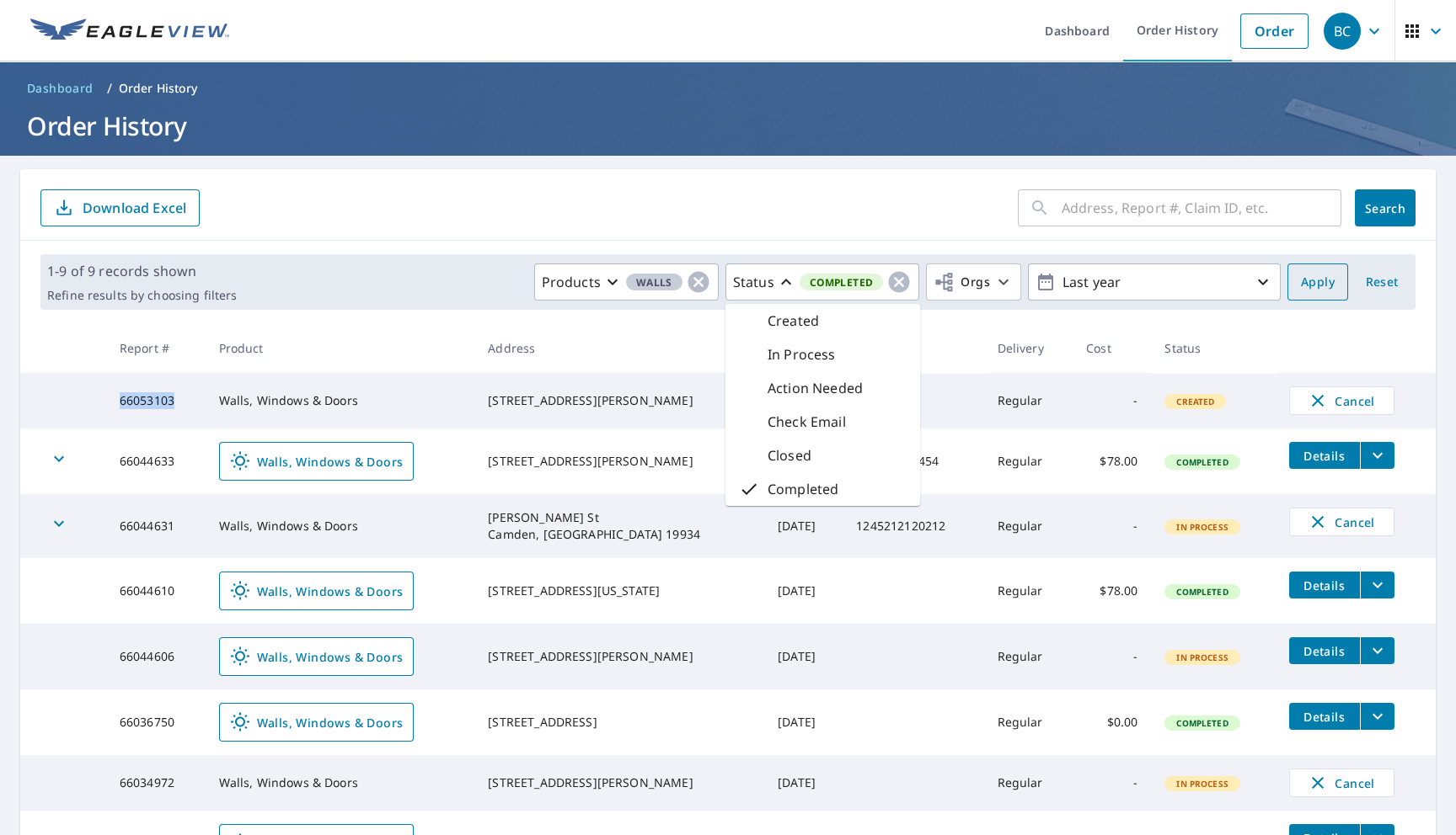
click at [1301, 280] on span "Apply" at bounding box center [1317, 283] width 34 height 21
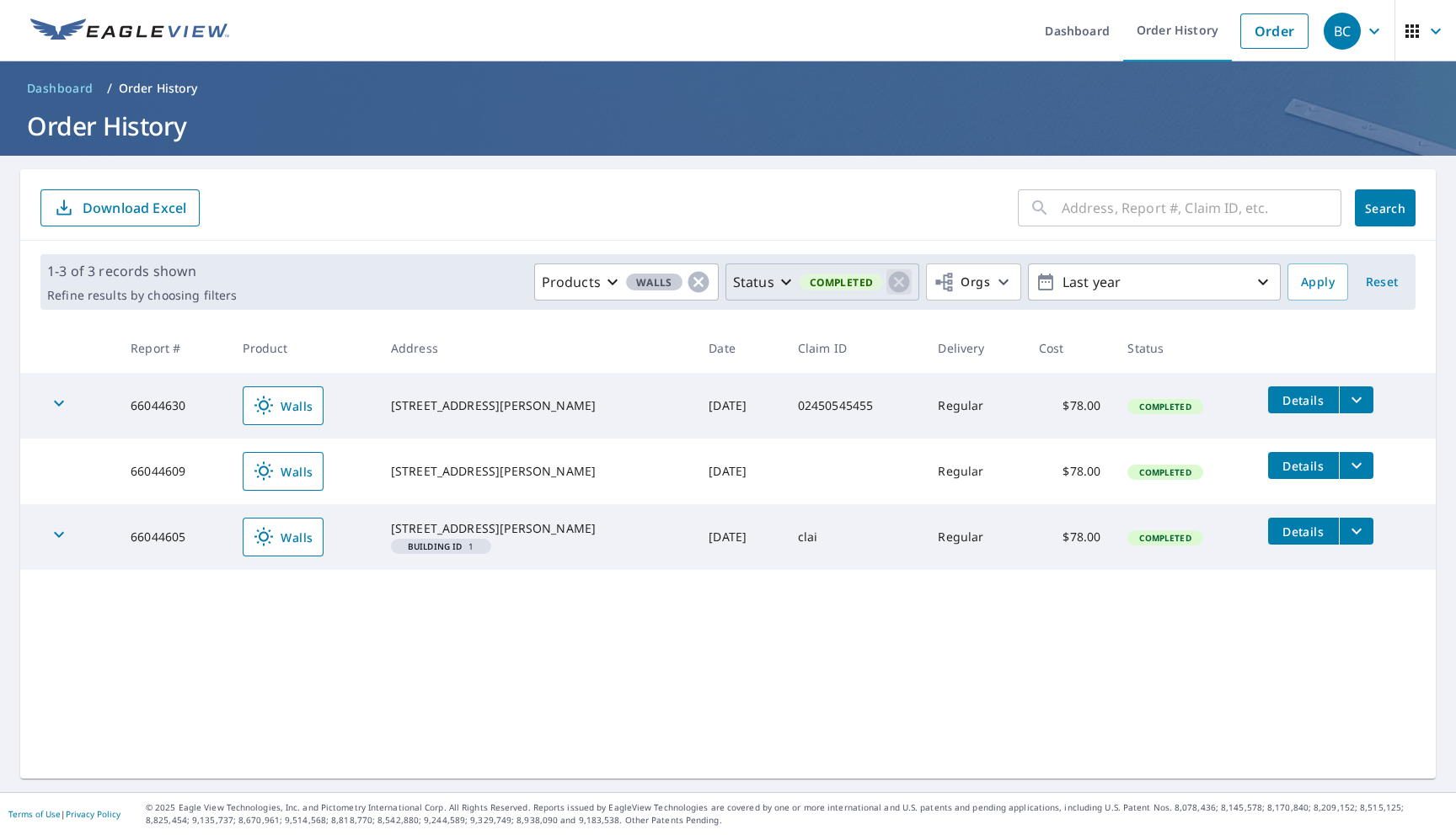
click at [905, 275] on icon "button" at bounding box center [899, 283] width 21 height 21
click at [1321, 281] on span "Apply" at bounding box center [1317, 283] width 34 height 21
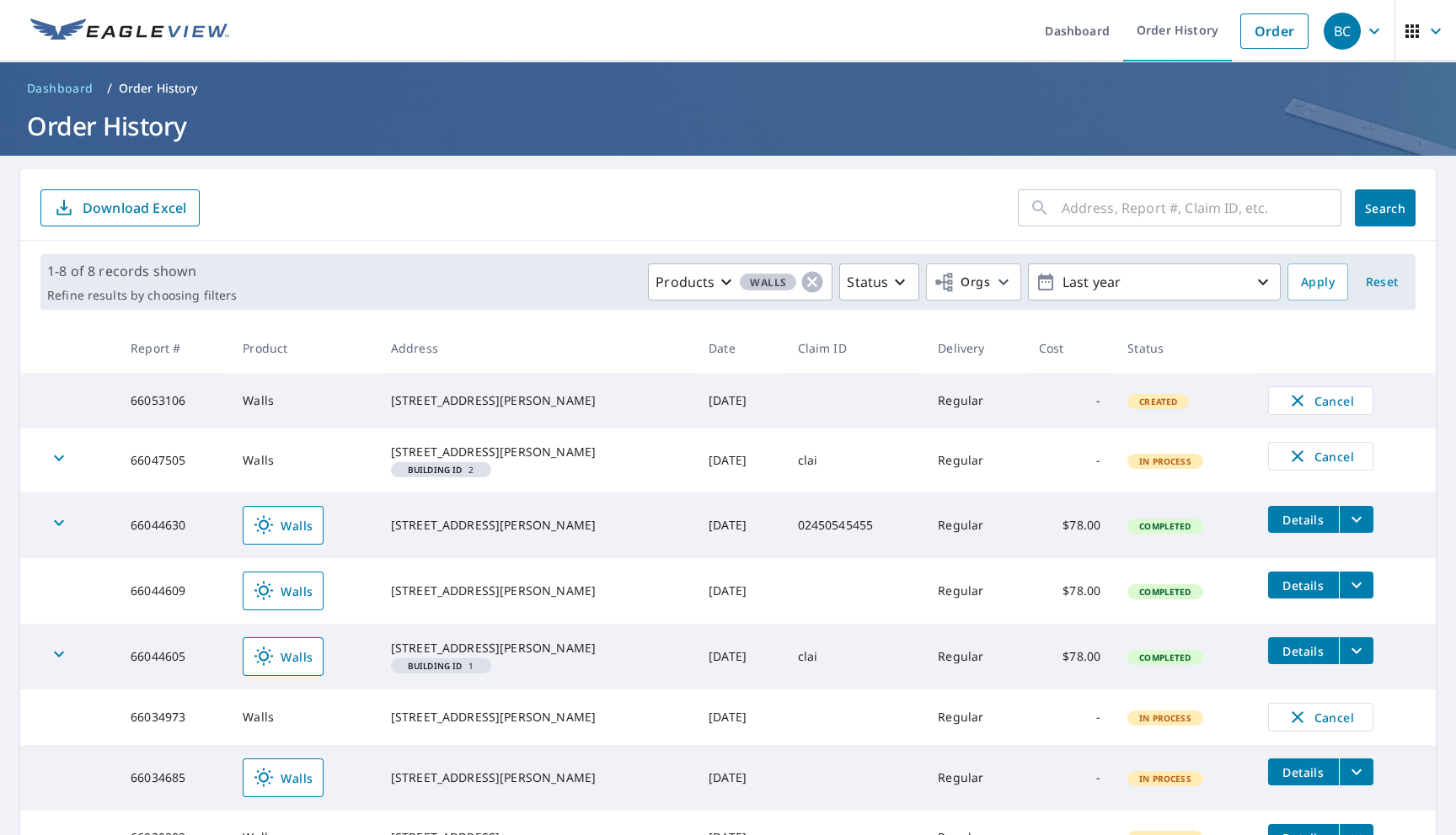
click at [181, 404] on td "66053106" at bounding box center [173, 401] width 112 height 56
copy td "66053106"
click at [807, 274] on icon "button" at bounding box center [812, 282] width 25 height 25
click at [796, 278] on p "Products" at bounding box center [772, 282] width 59 height 20
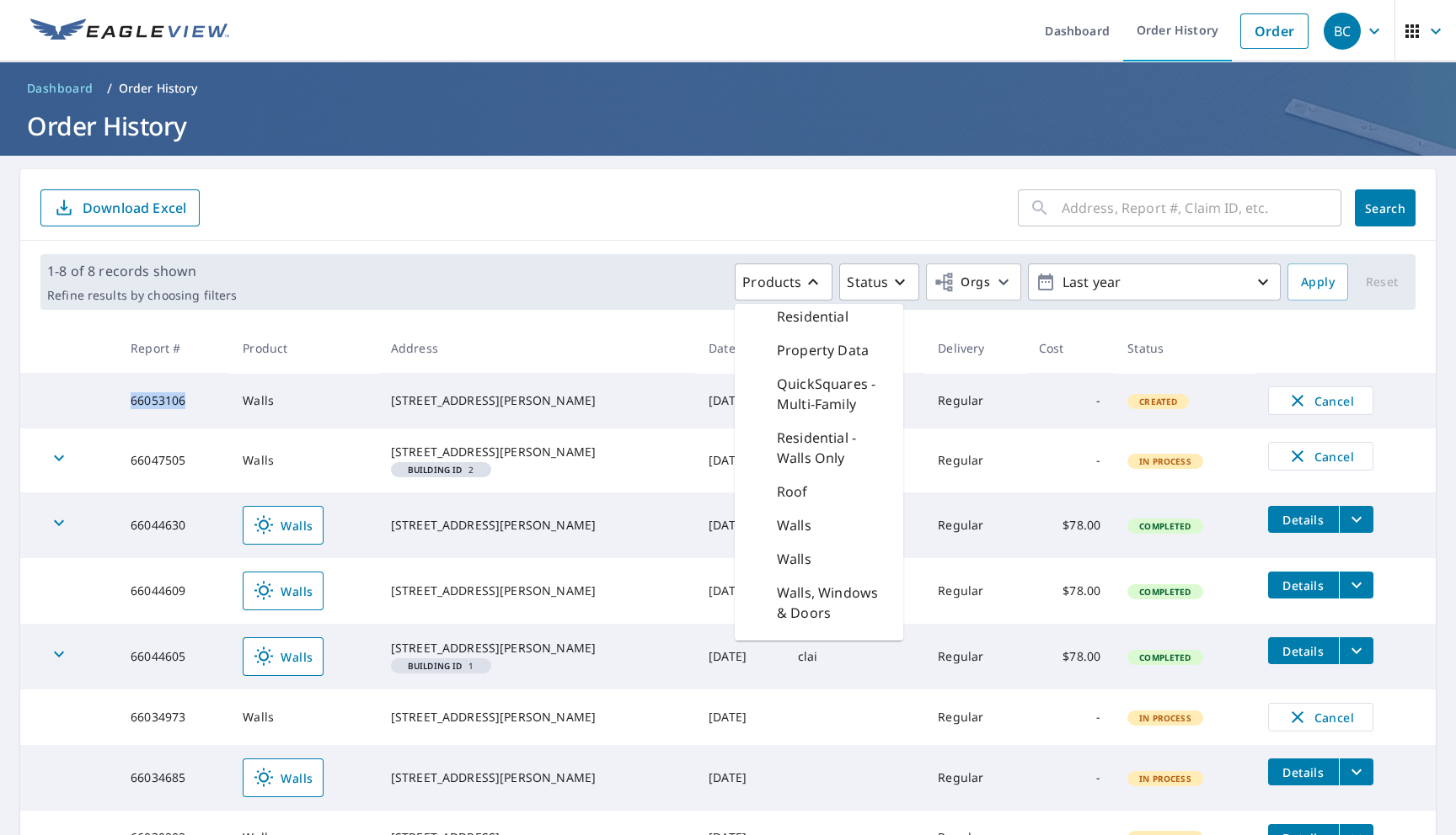
scroll to position [1186, 0]
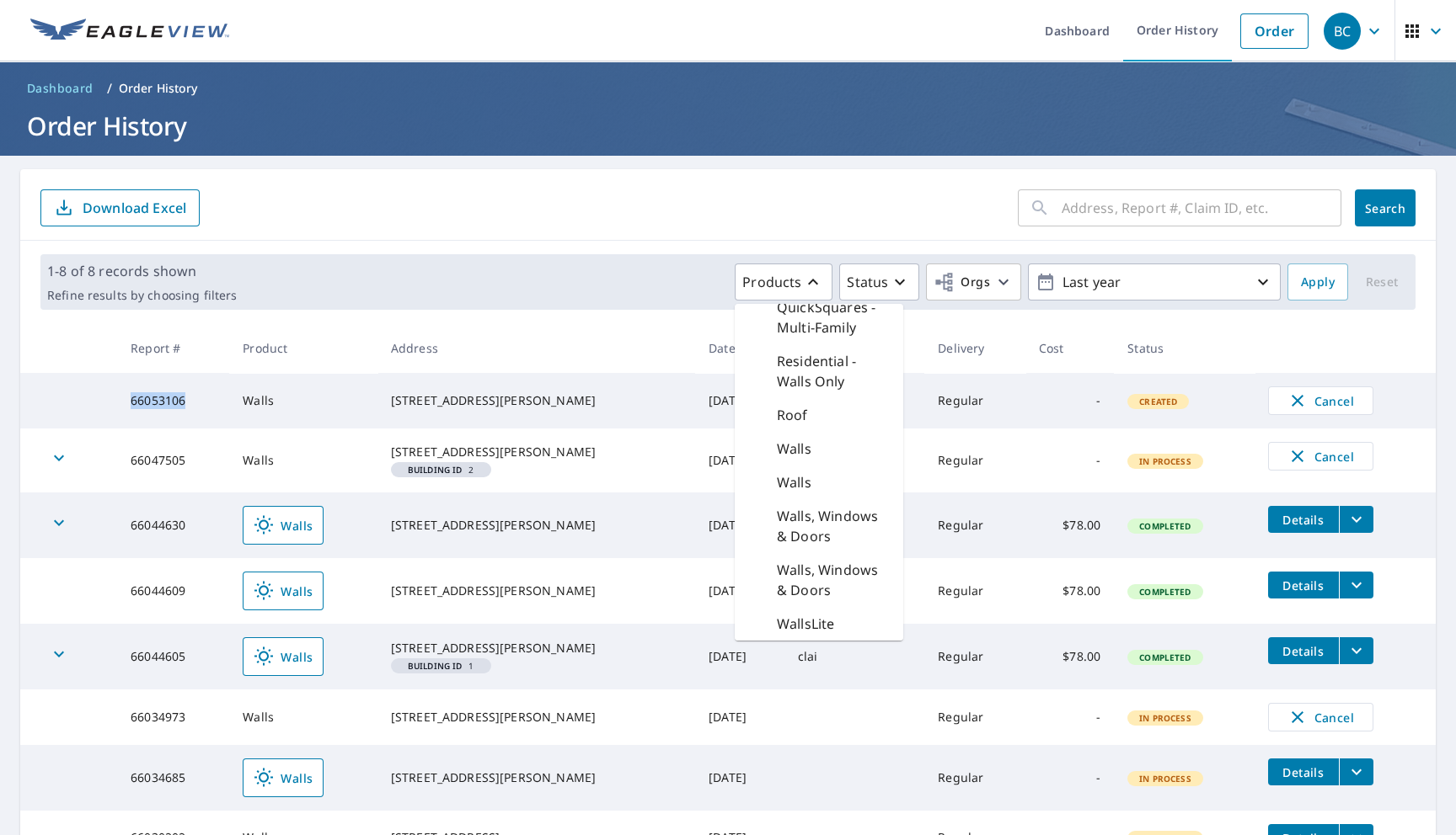
click at [821, 527] on p "Walls, Windows & Doors" at bounding box center [833, 526] width 113 height 40
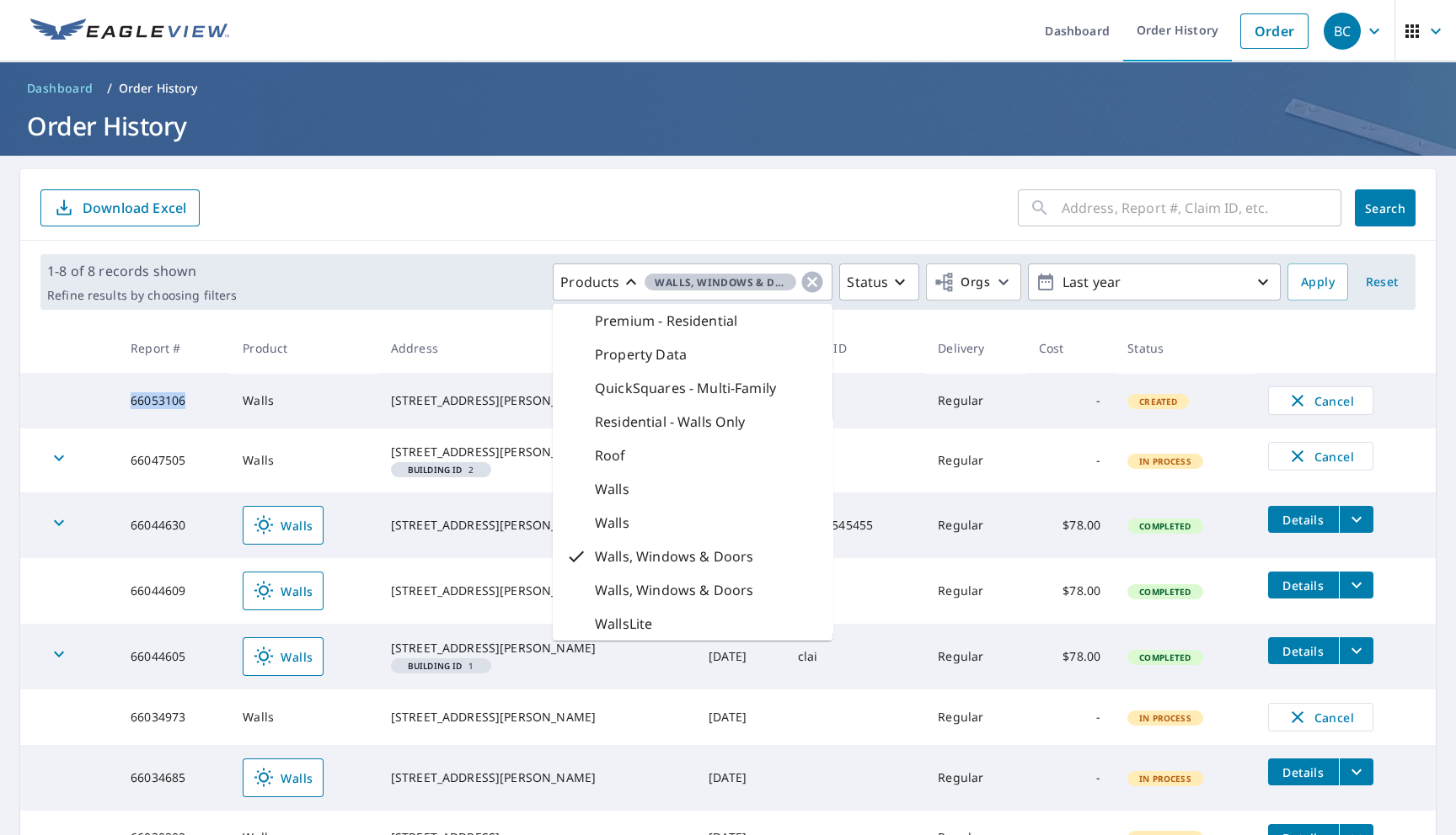
scroll to position [741, 0]
click at [731, 585] on p "Walls, Windows & Doors" at bounding box center [673, 590] width 158 height 20
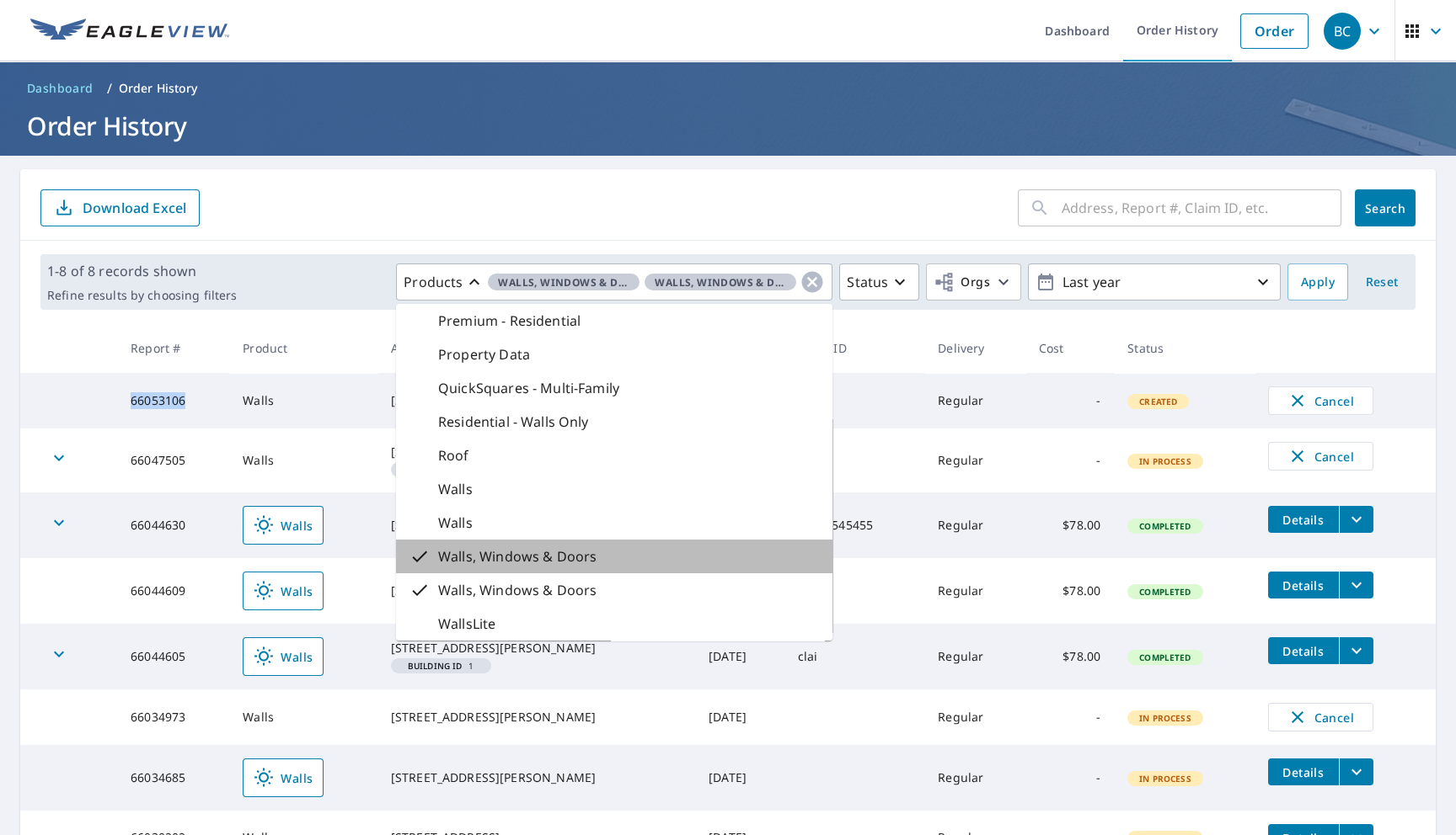
click at [668, 554] on div "Walls, Windows & Doors" at bounding box center [615, 557] width 436 height 34
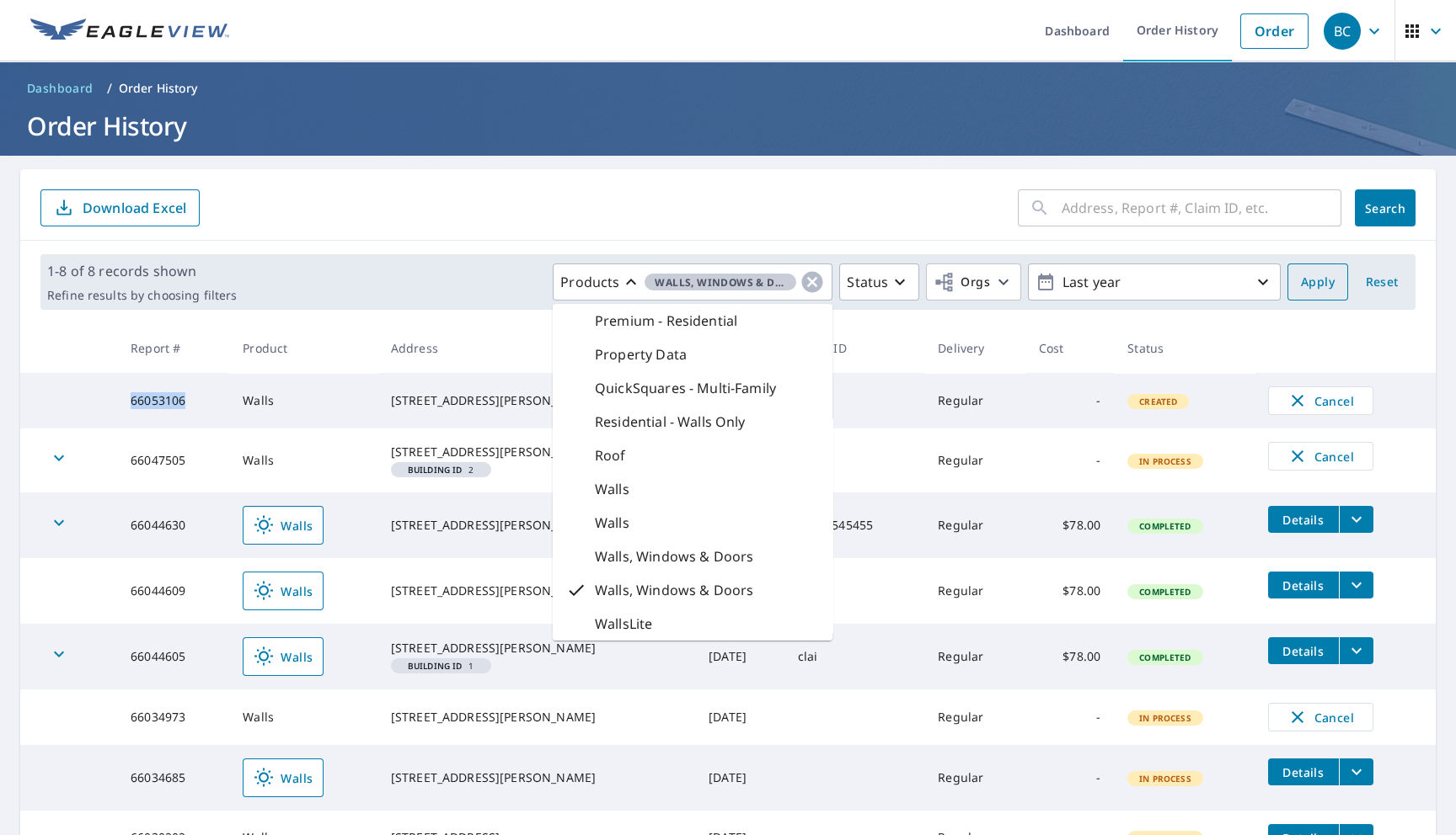
click at [1306, 296] on button "Apply" at bounding box center [1317, 282] width 60 height 37
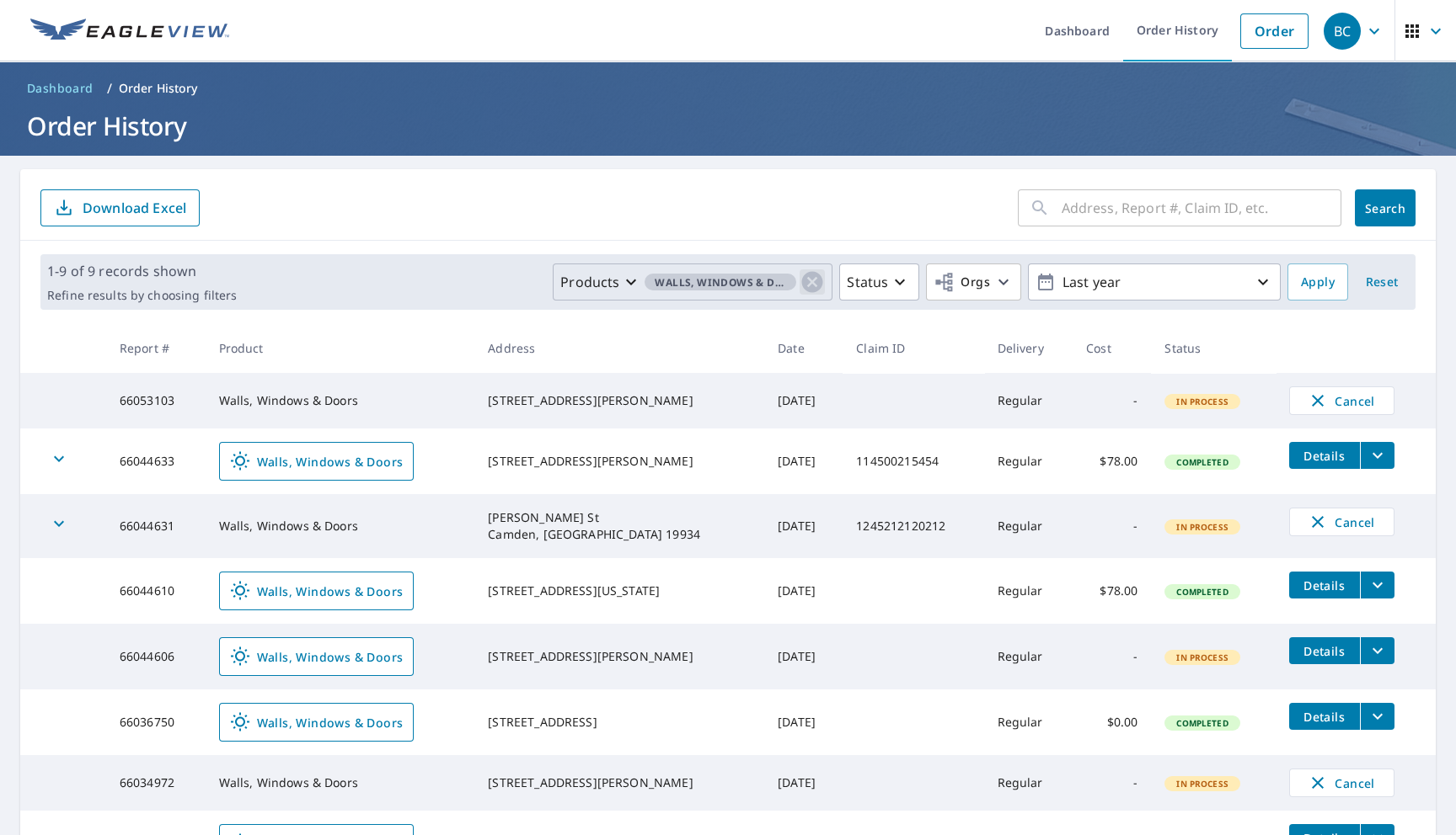
click at [809, 274] on icon "button" at bounding box center [813, 283] width 21 height 21
click at [760, 291] on p "Products" at bounding box center [772, 282] width 59 height 20
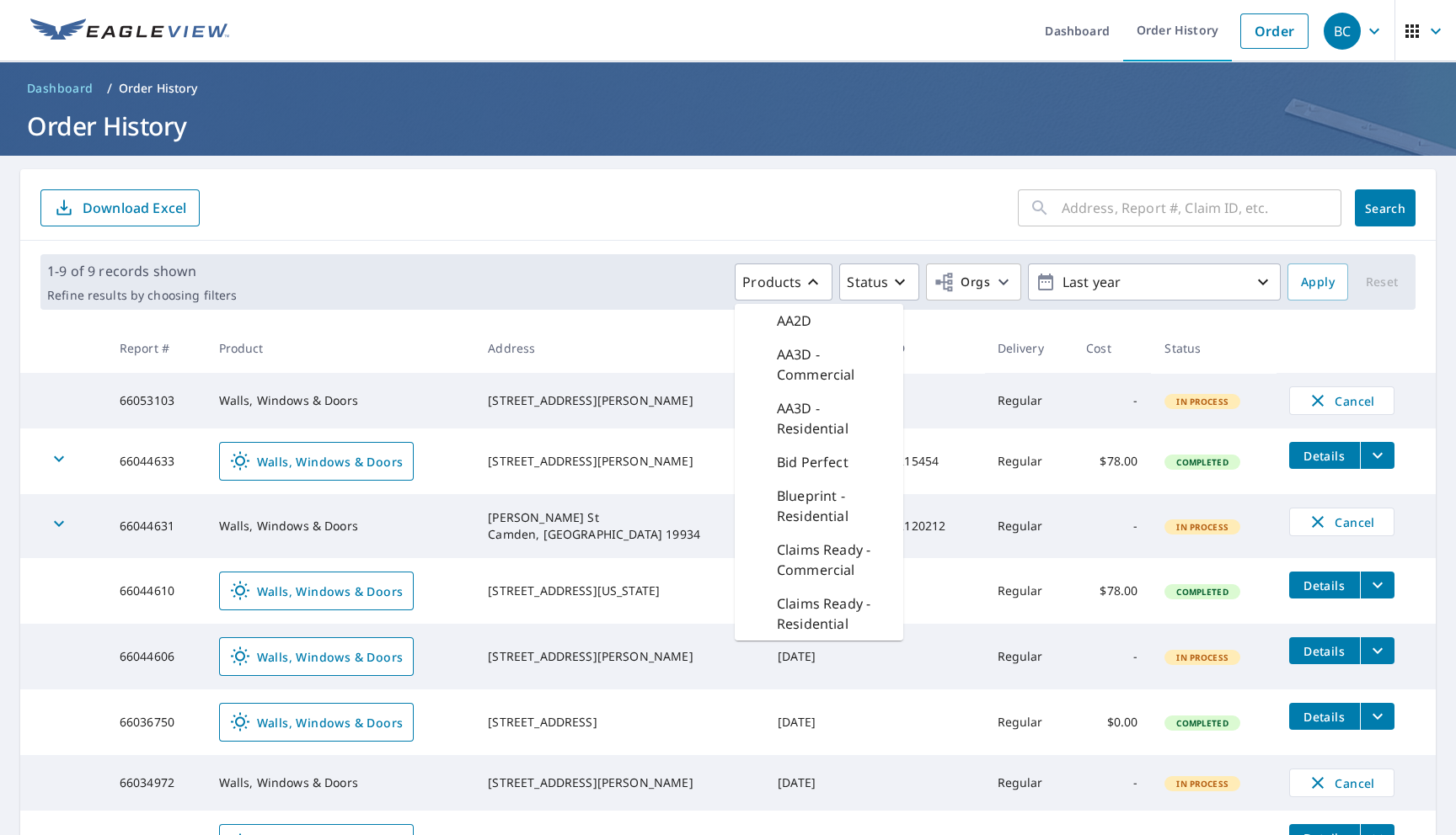
click at [901, 207] on form "​ Search Download Excel" at bounding box center [727, 208] width 1375 height 37
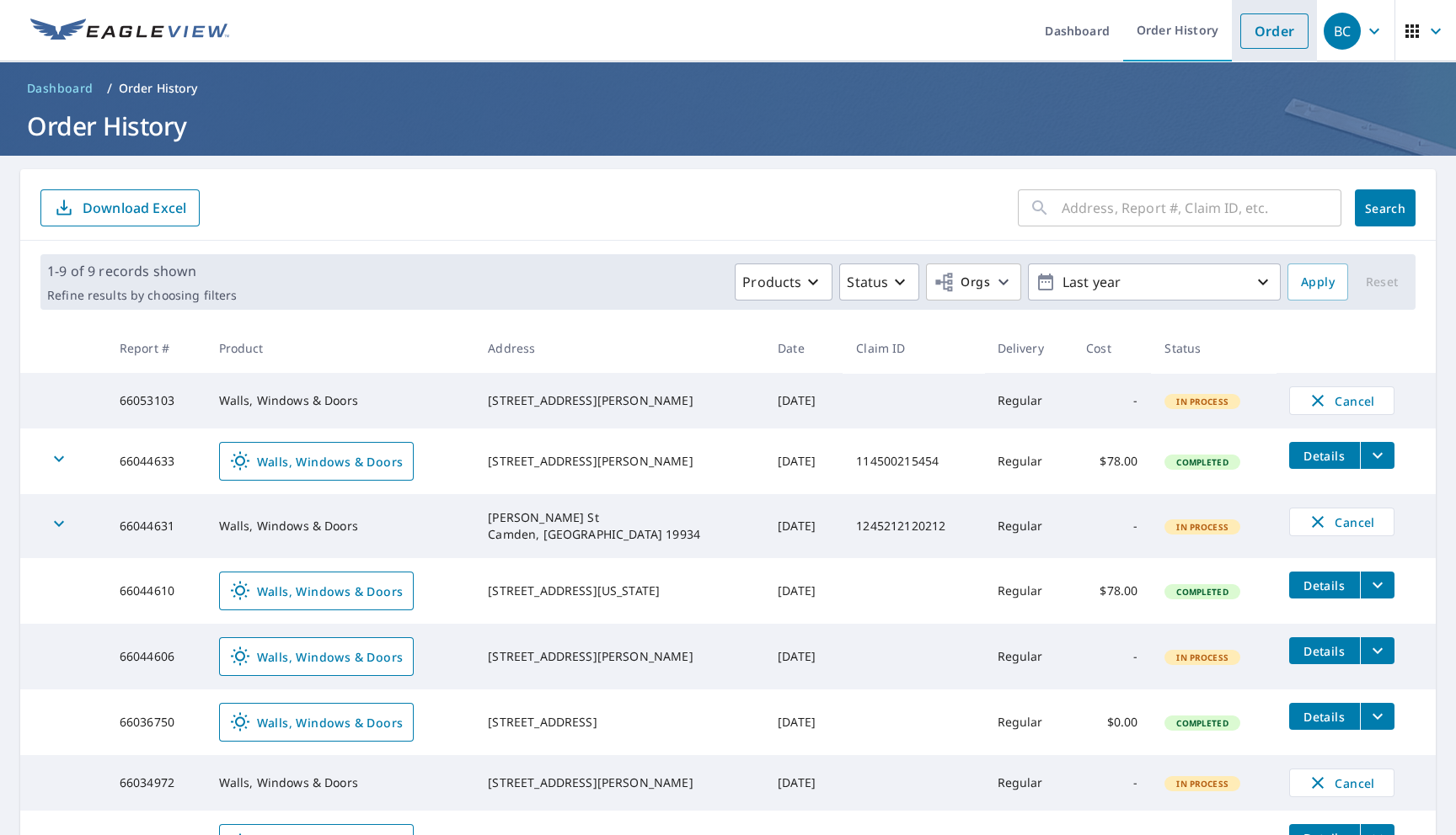
click at [1280, 42] on link "Order" at bounding box center [1274, 31] width 68 height 36
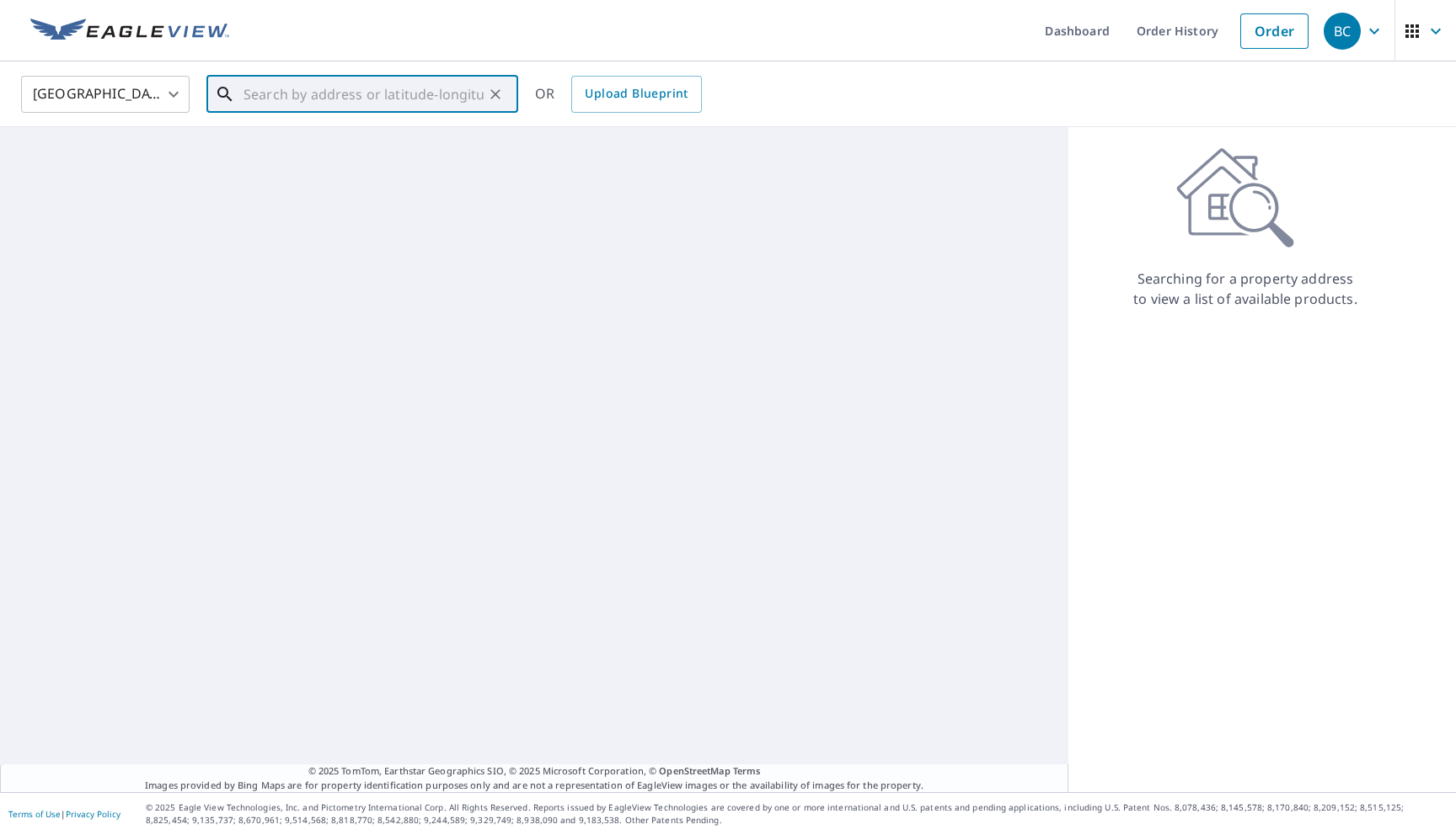
click at [426, 100] on input "text" at bounding box center [363, 94] width 240 height 47
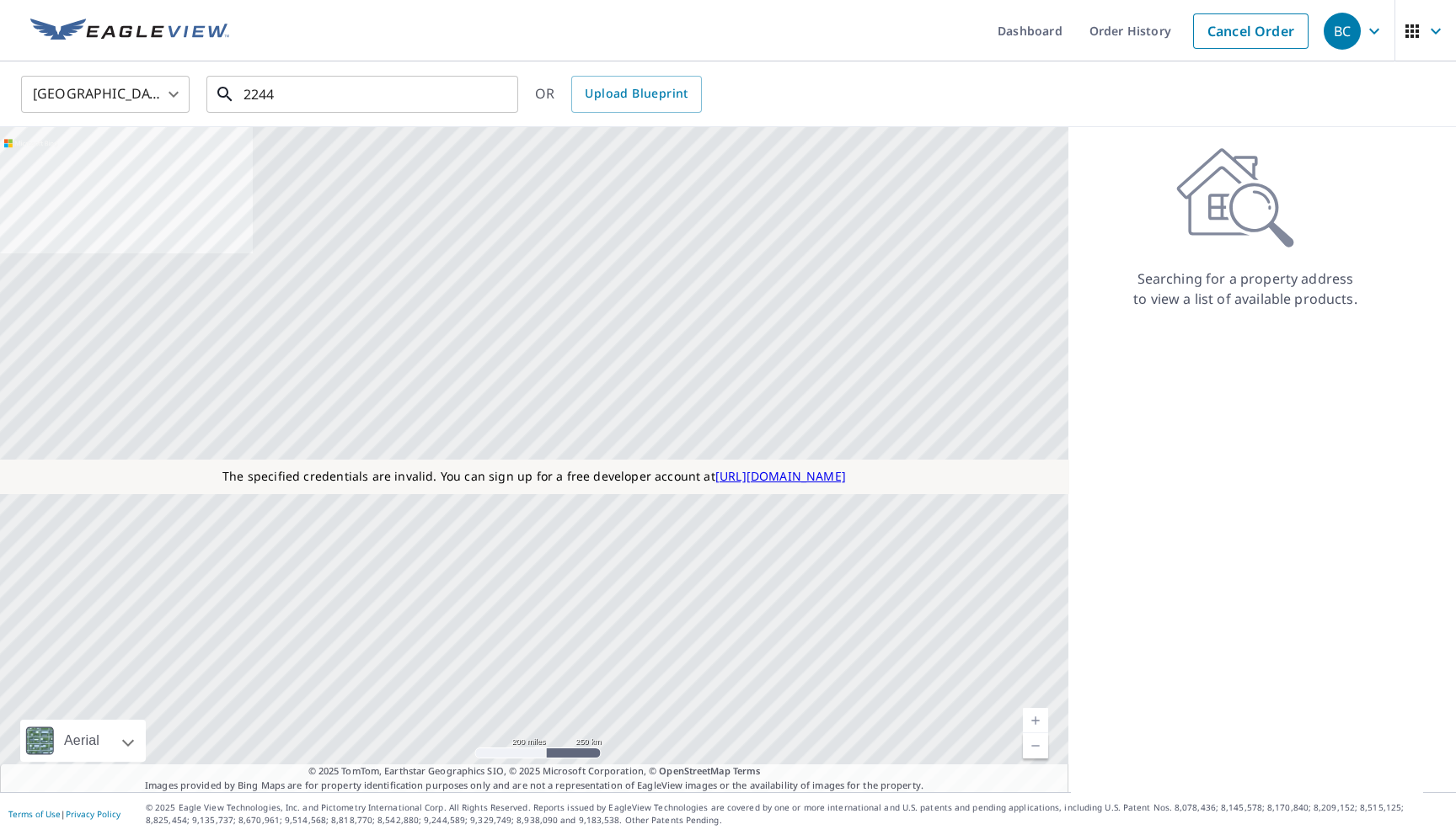
click at [312, 113] on div "2244 ​" at bounding box center [361, 94] width 312 height 37
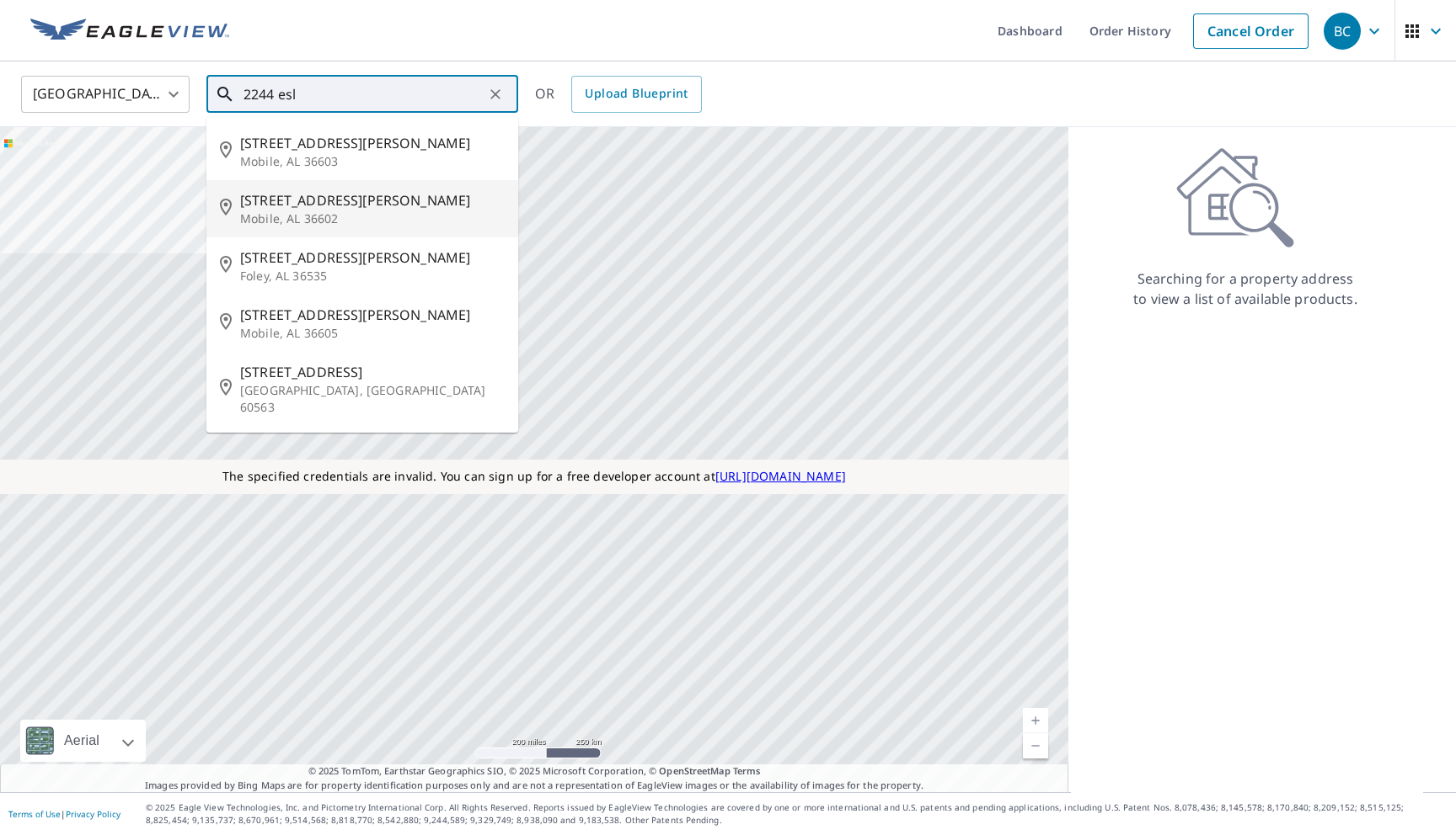
click at [267, 228] on li "[STREET_ADDRESS][PERSON_NAME]" at bounding box center [361, 209] width 312 height 58
type input "[STREET_ADDRESS][PERSON_NAME]"
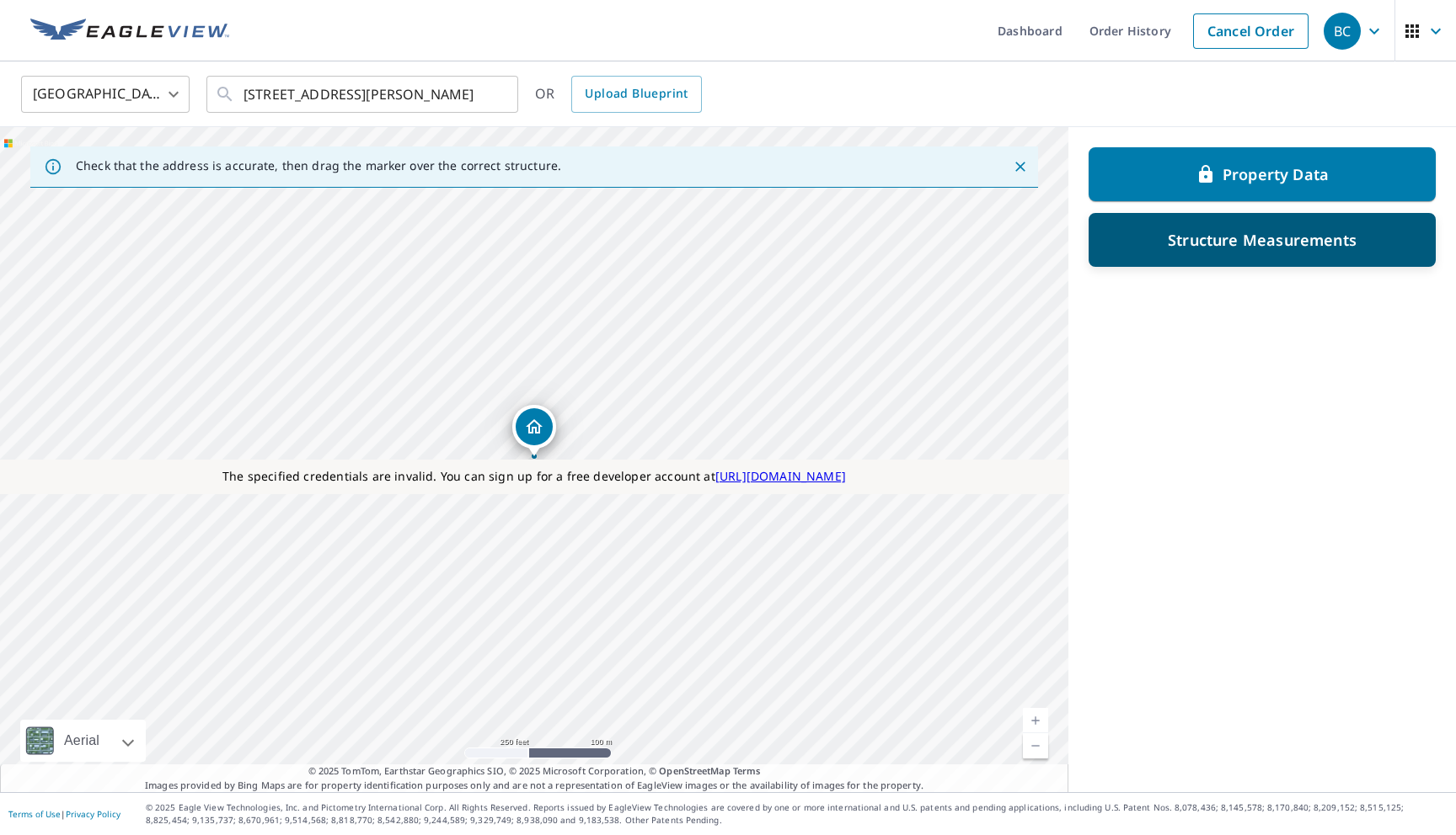
click at [1165, 264] on div "Structure Measurements" at bounding box center [1262, 240] width 347 height 54
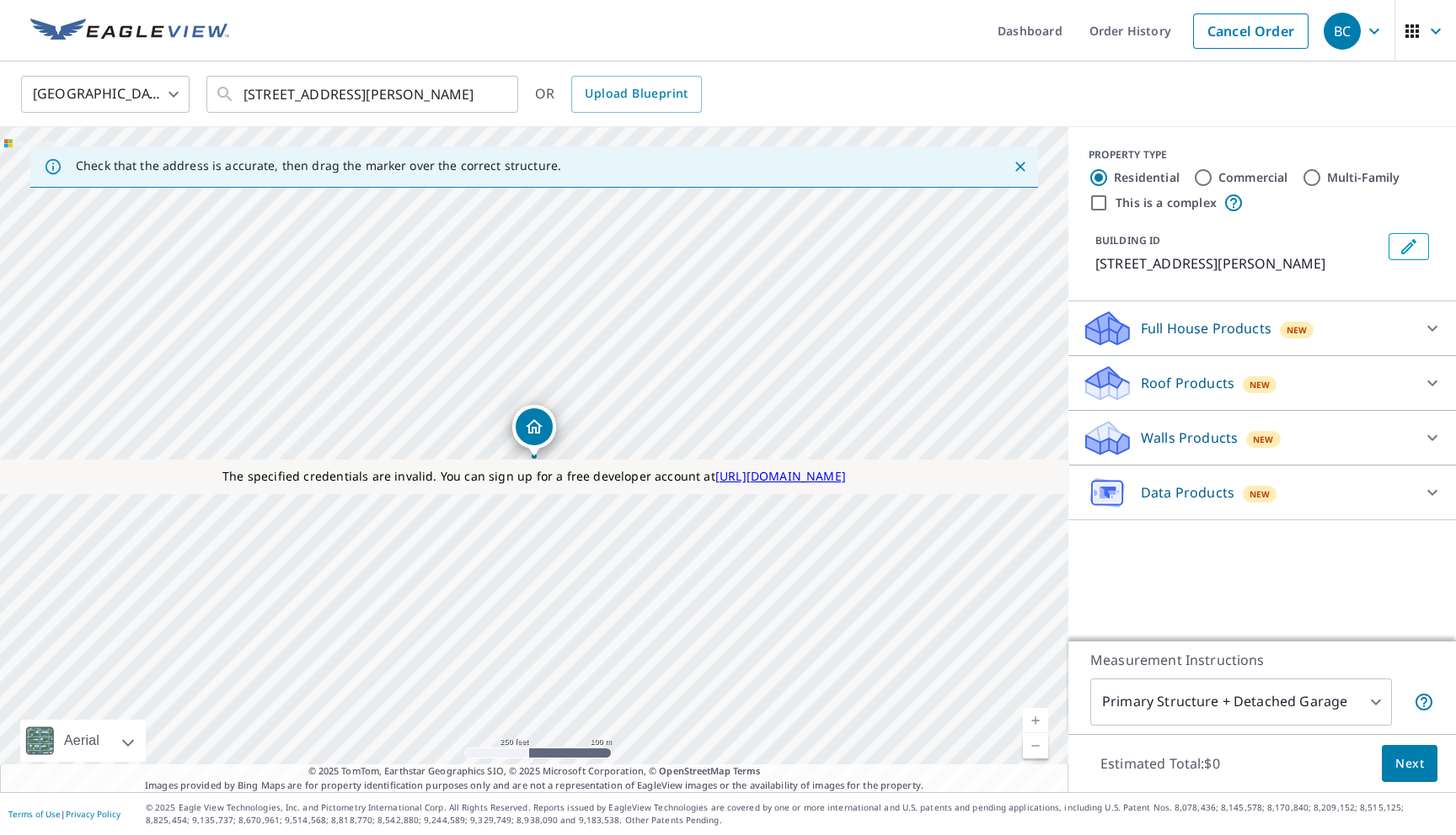
click at [1136, 394] on div "Roof Products New" at bounding box center [1247, 383] width 330 height 39
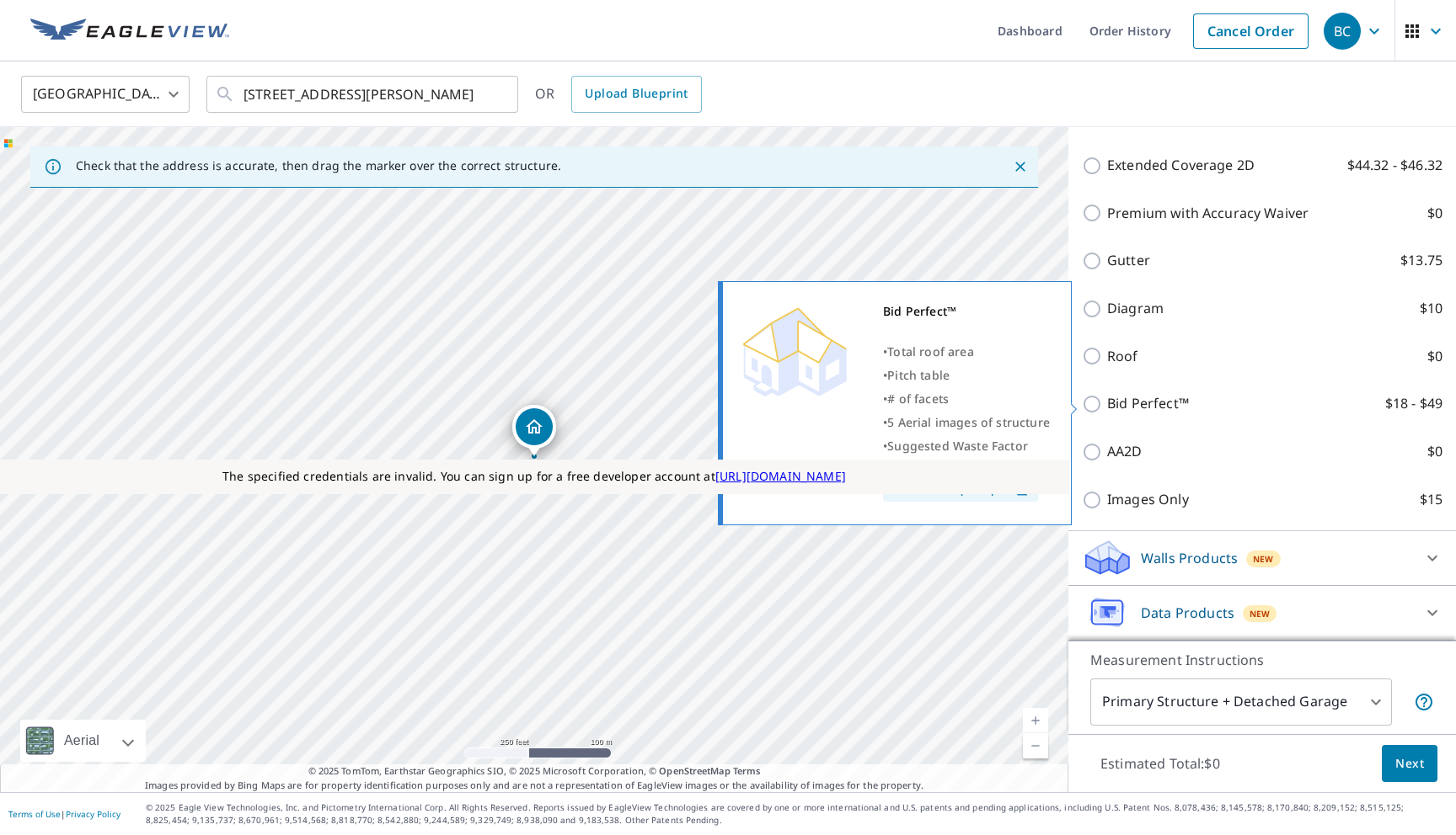
click at [1135, 404] on p "Bid Perfect™" at bounding box center [1148, 404] width 82 height 21
click at [1107, 404] on input "Bid Perfect™ $18 - $49" at bounding box center [1094, 404] width 25 height 20
checkbox input "true"
type input "3"
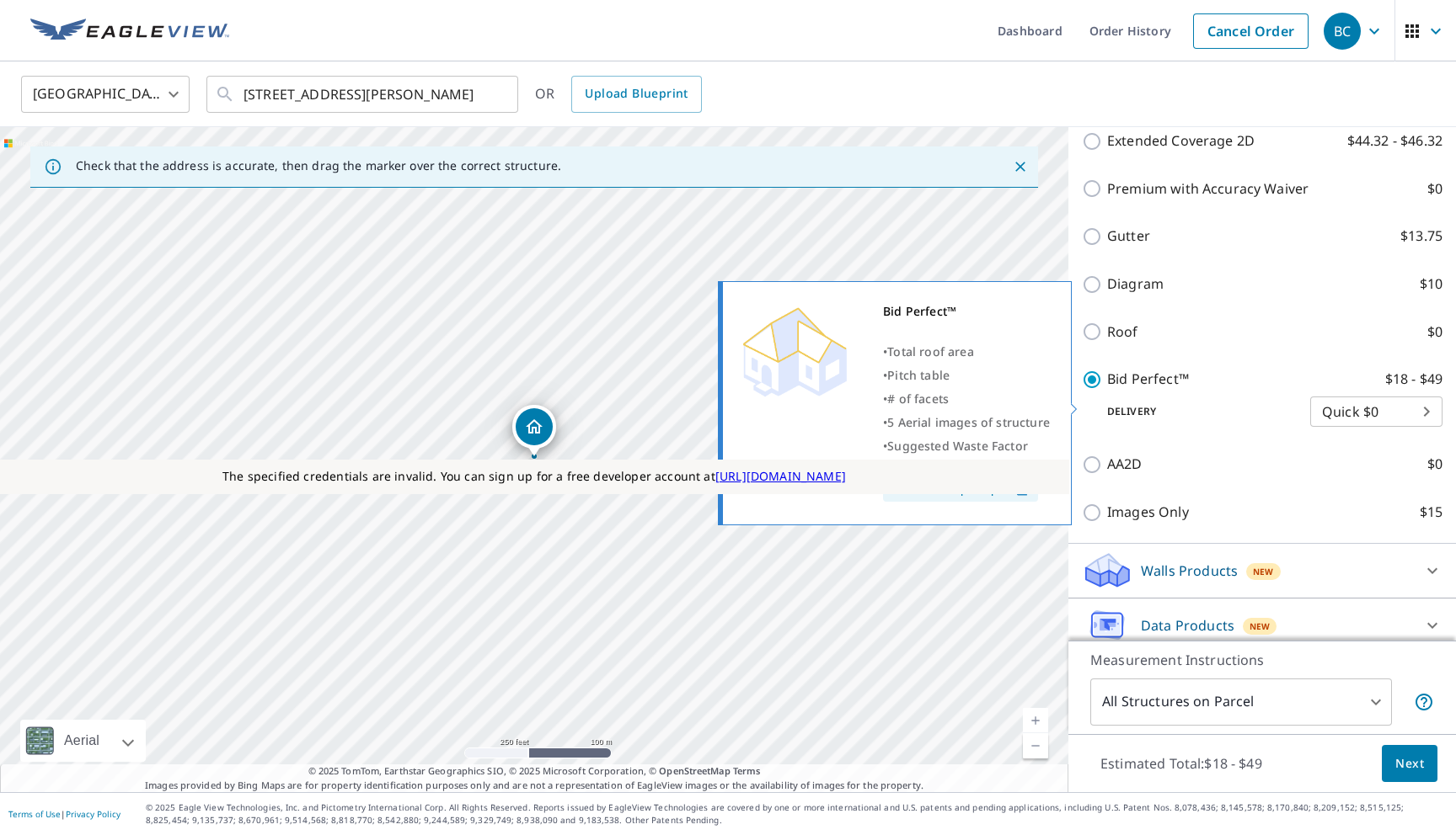
scroll to position [438, 0]
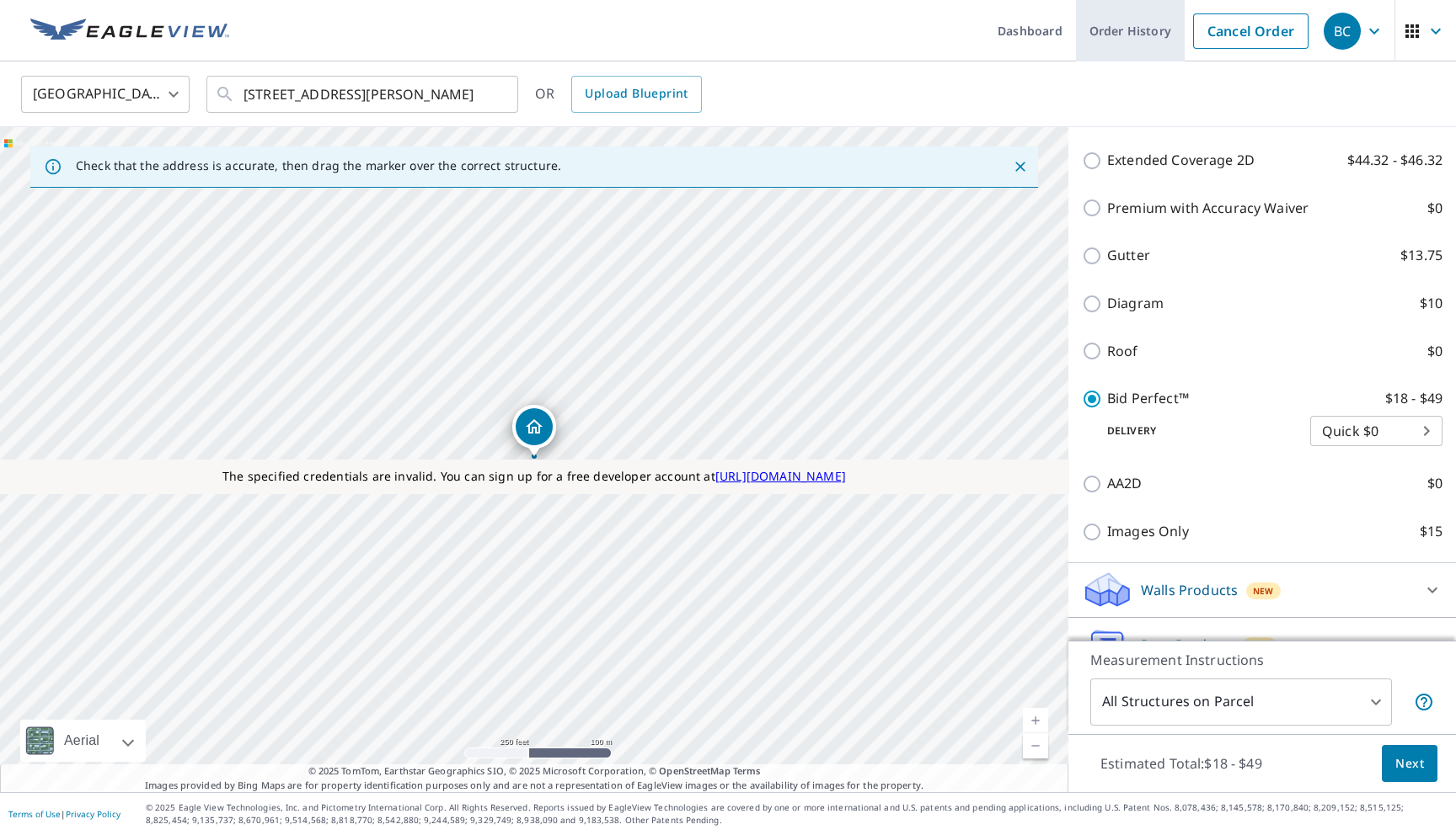
click at [1150, 40] on link "Order History" at bounding box center [1130, 31] width 108 height 61
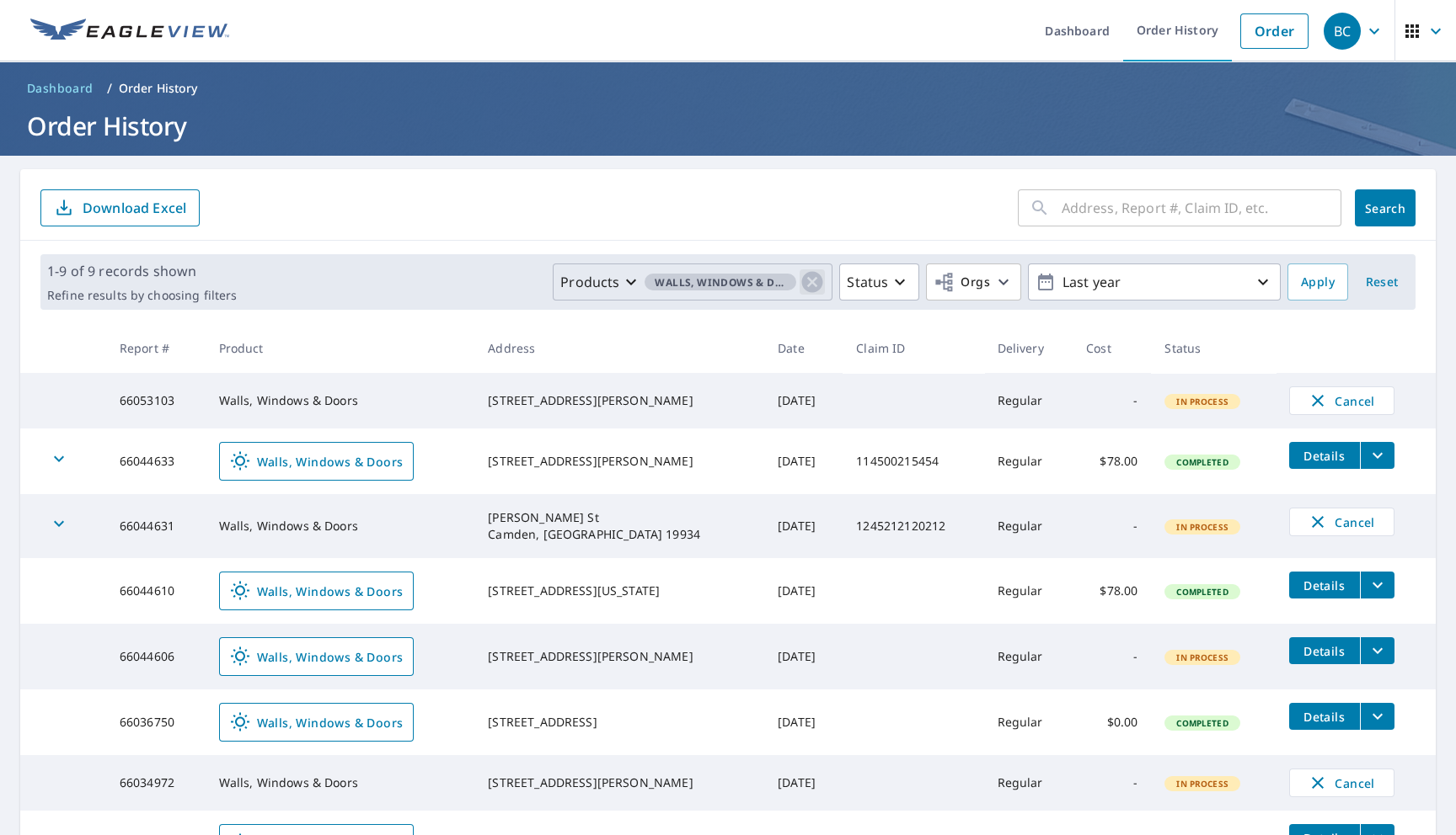
click at [807, 277] on icon "button" at bounding box center [813, 283] width 21 height 21
click at [768, 284] on p "Products" at bounding box center [772, 282] width 59 height 20
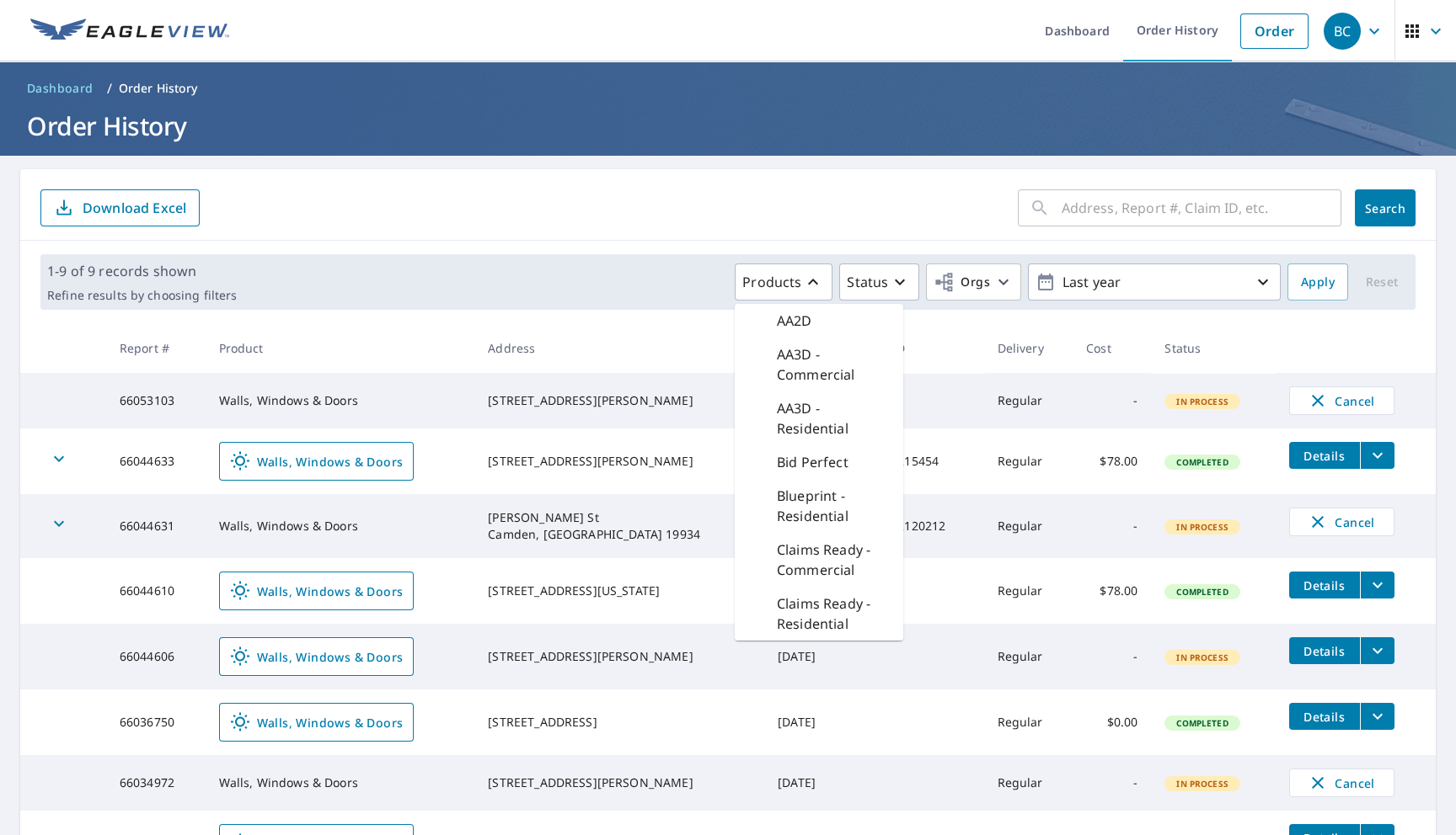
click at [793, 460] on p "Bid Perfect" at bounding box center [813, 462] width 72 height 20
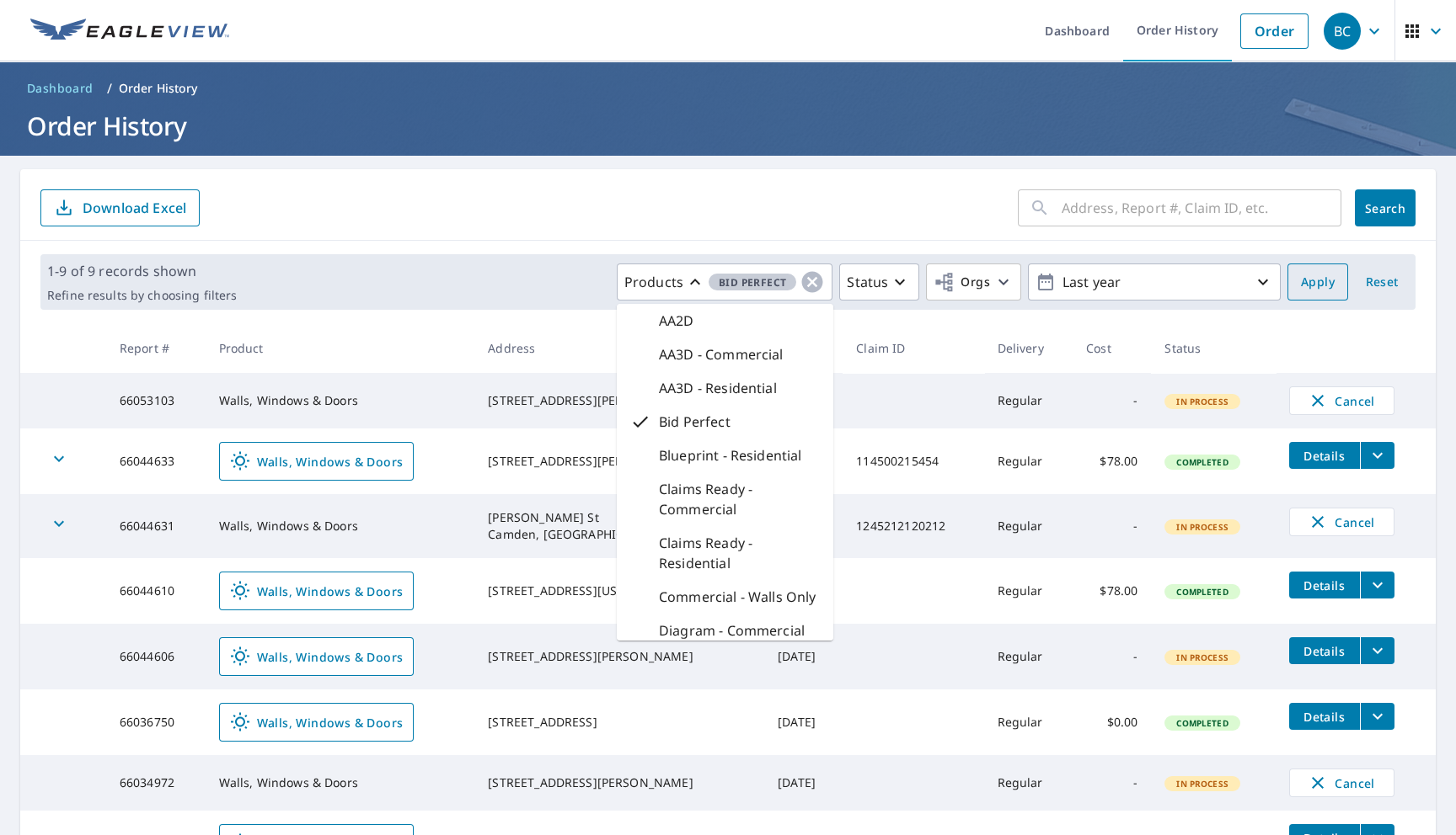
click at [1300, 291] on button "Apply" at bounding box center [1317, 282] width 60 height 37
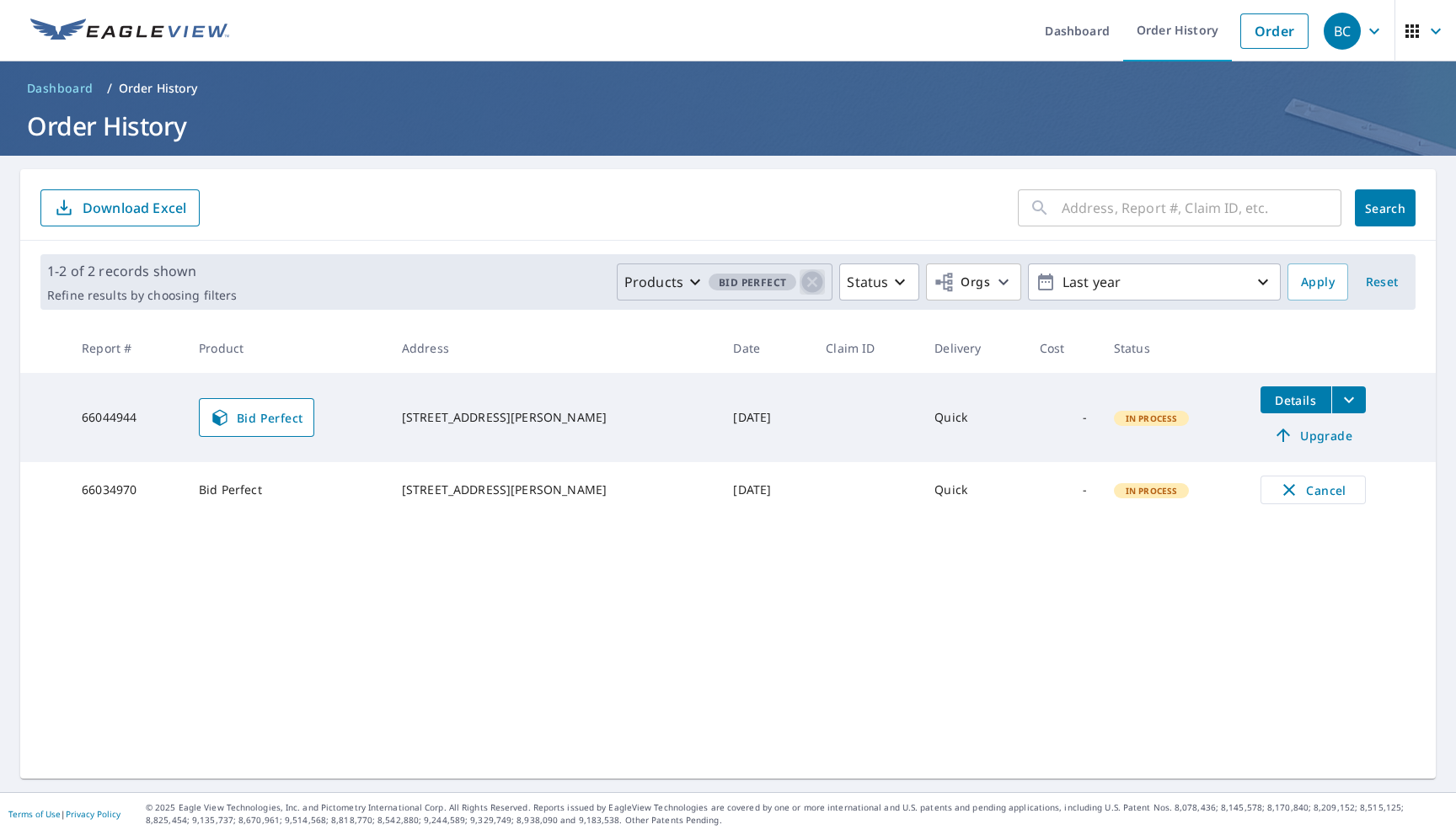
click at [813, 291] on icon "button" at bounding box center [813, 283] width 21 height 21
click at [1322, 287] on span "Apply" at bounding box center [1317, 283] width 34 height 21
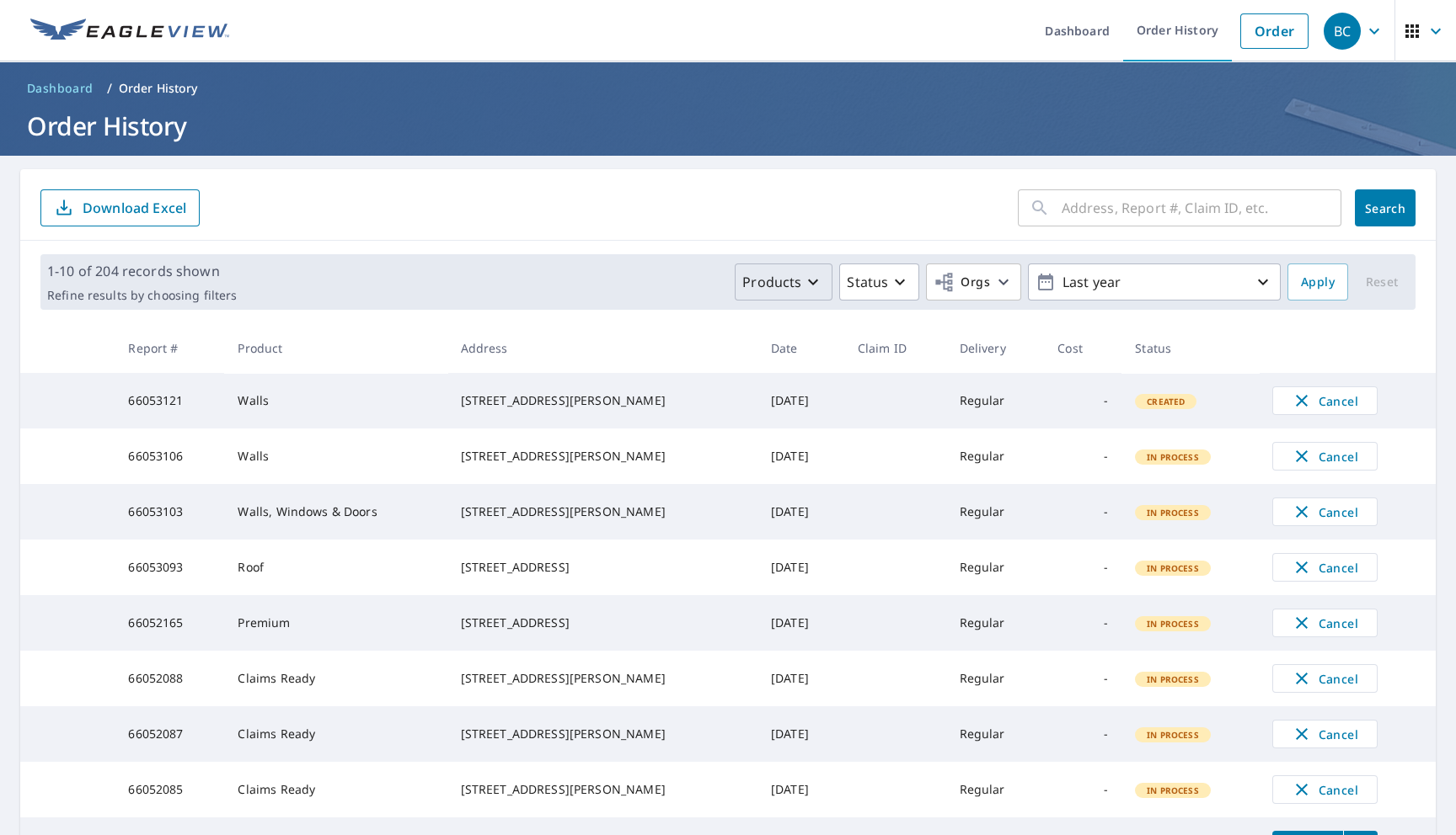
click at [788, 285] on p "Products" at bounding box center [772, 282] width 59 height 20
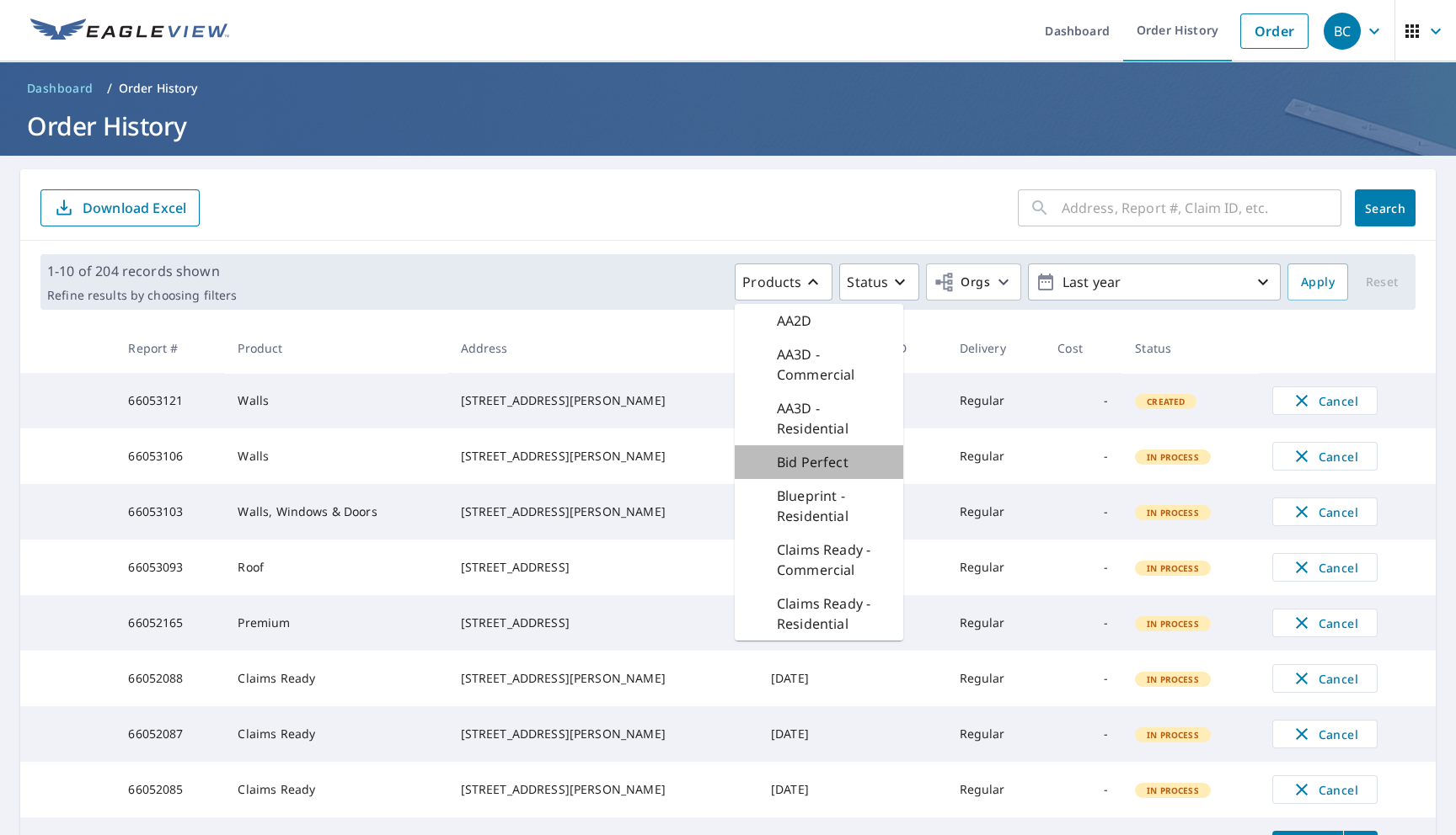
click at [791, 468] on p "Bid Perfect" at bounding box center [813, 462] width 72 height 20
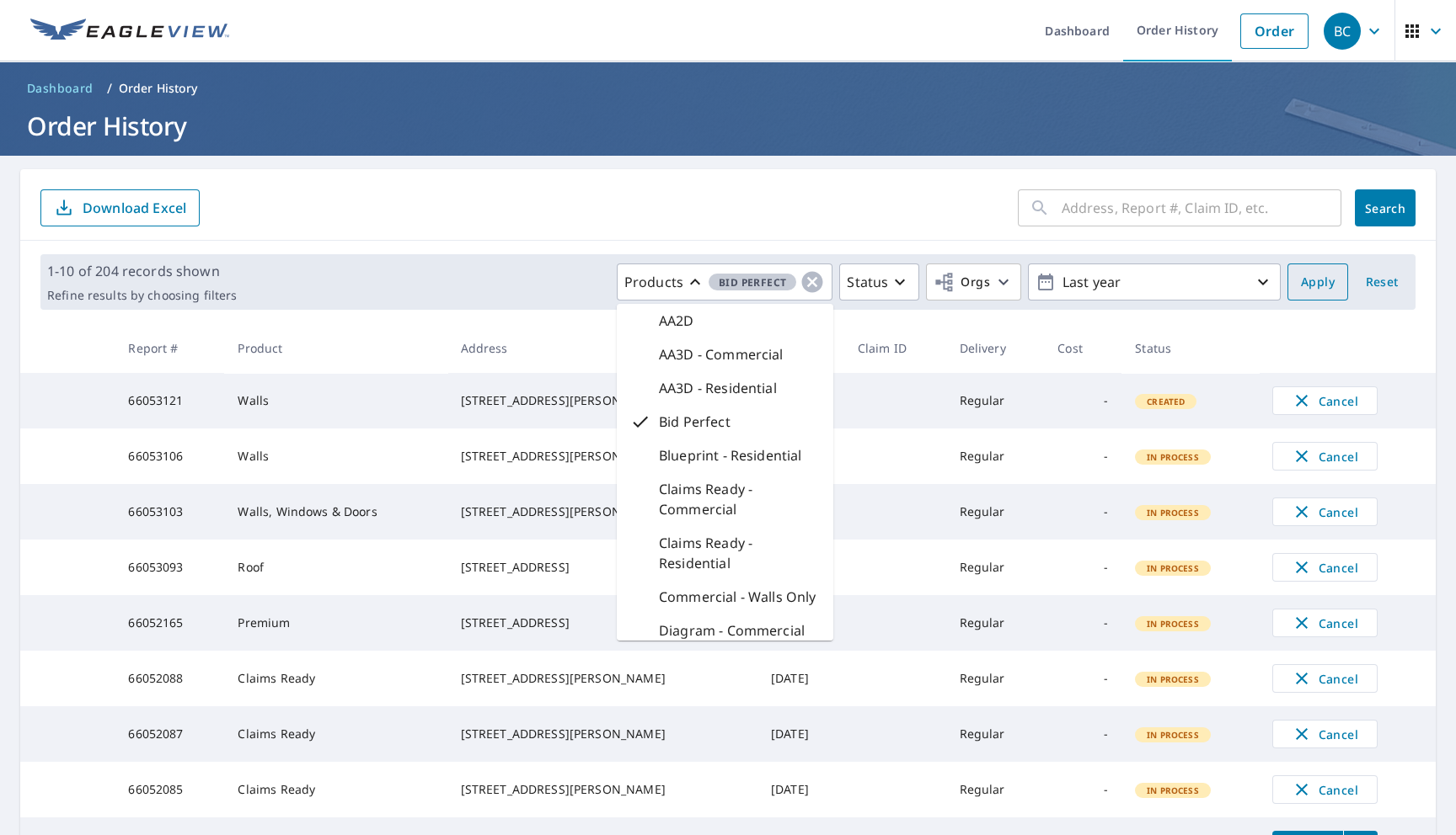
click at [1312, 291] on span "Apply" at bounding box center [1317, 283] width 34 height 21
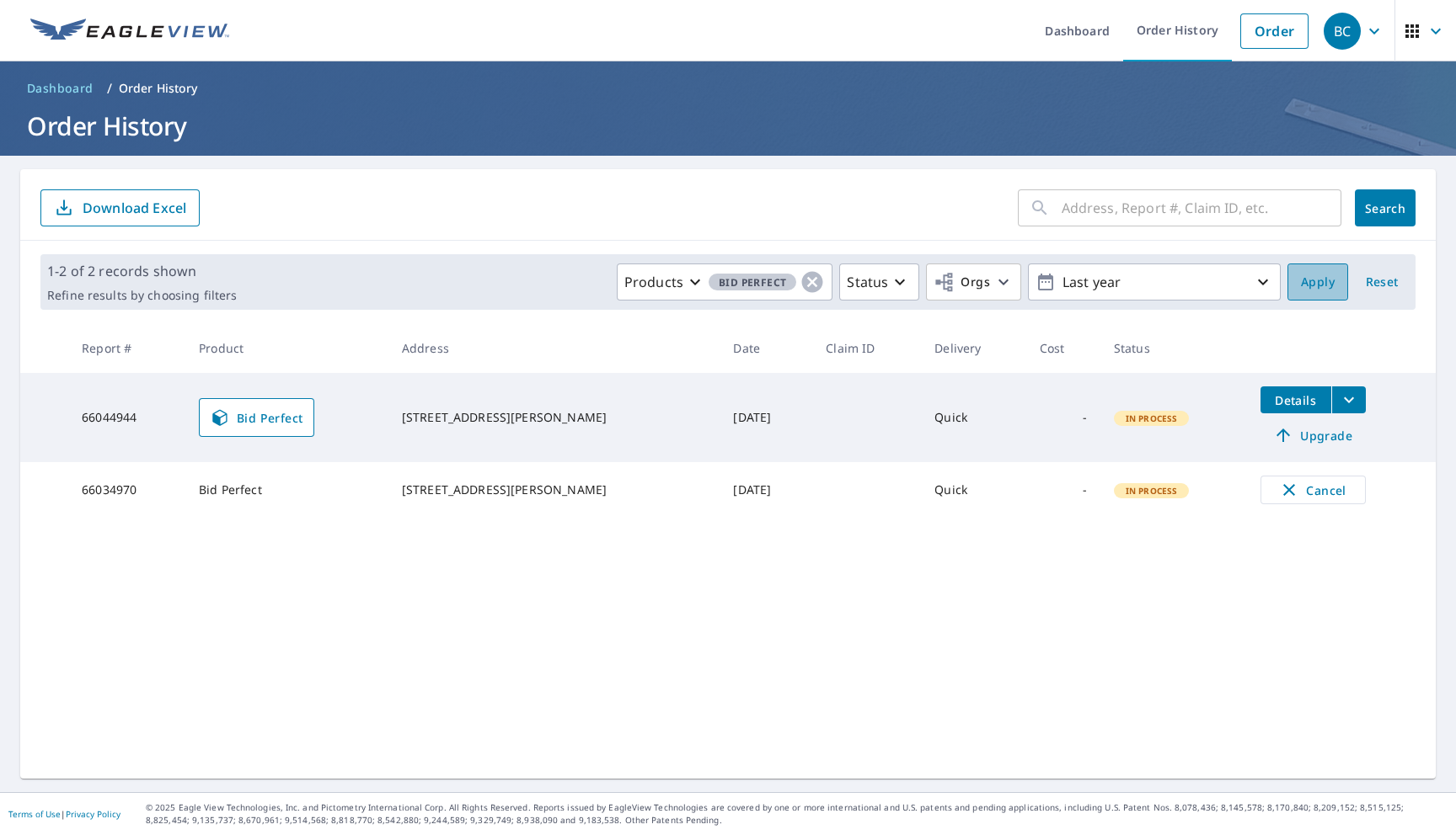
click at [1308, 287] on span "Apply" at bounding box center [1317, 283] width 34 height 21
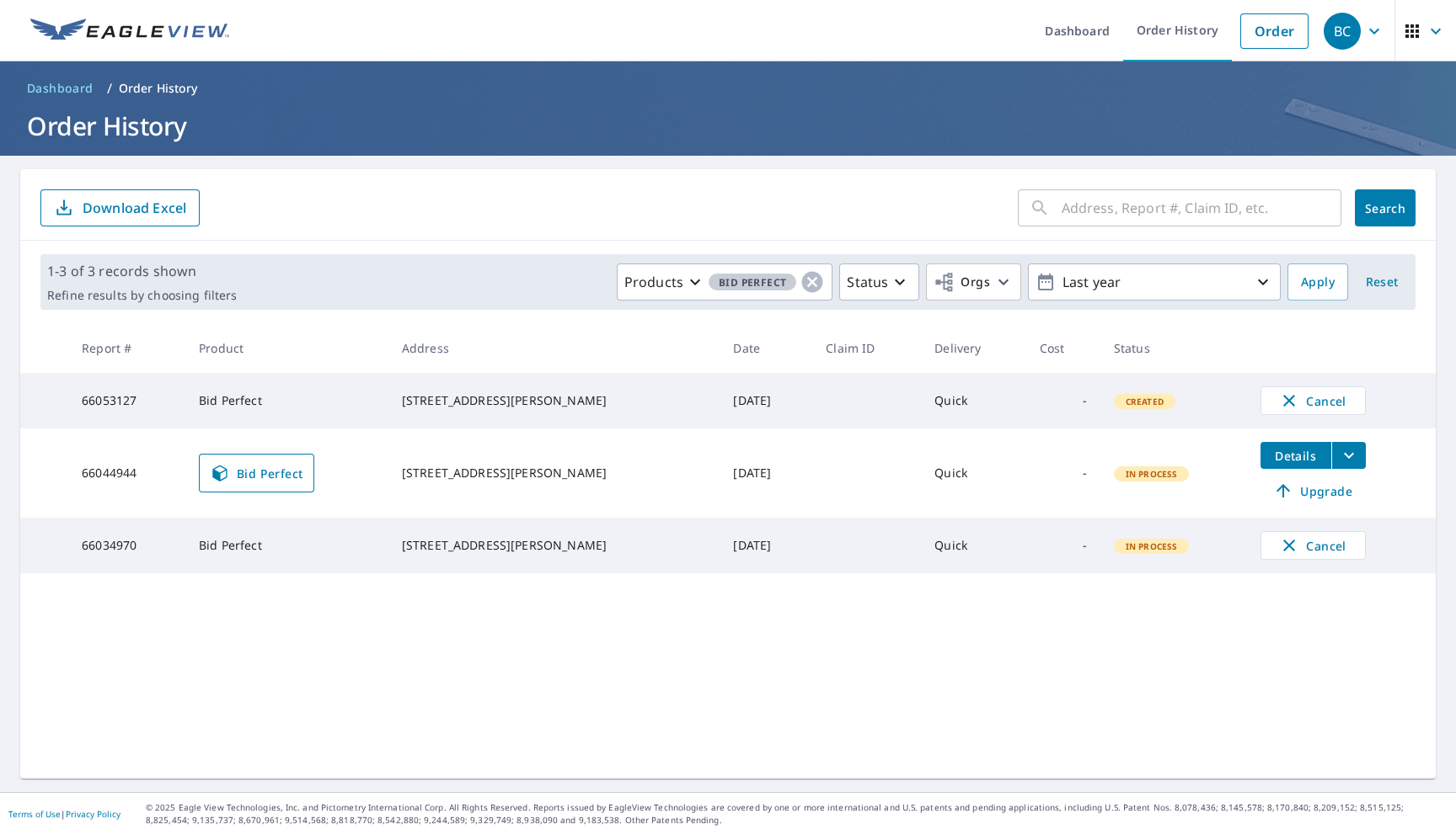
click at [132, 404] on td "66053127" at bounding box center [127, 401] width 117 height 56
copy td "66053127"
click at [718, 278] on span "Bid Perfect" at bounding box center [752, 283] width 87 height 17
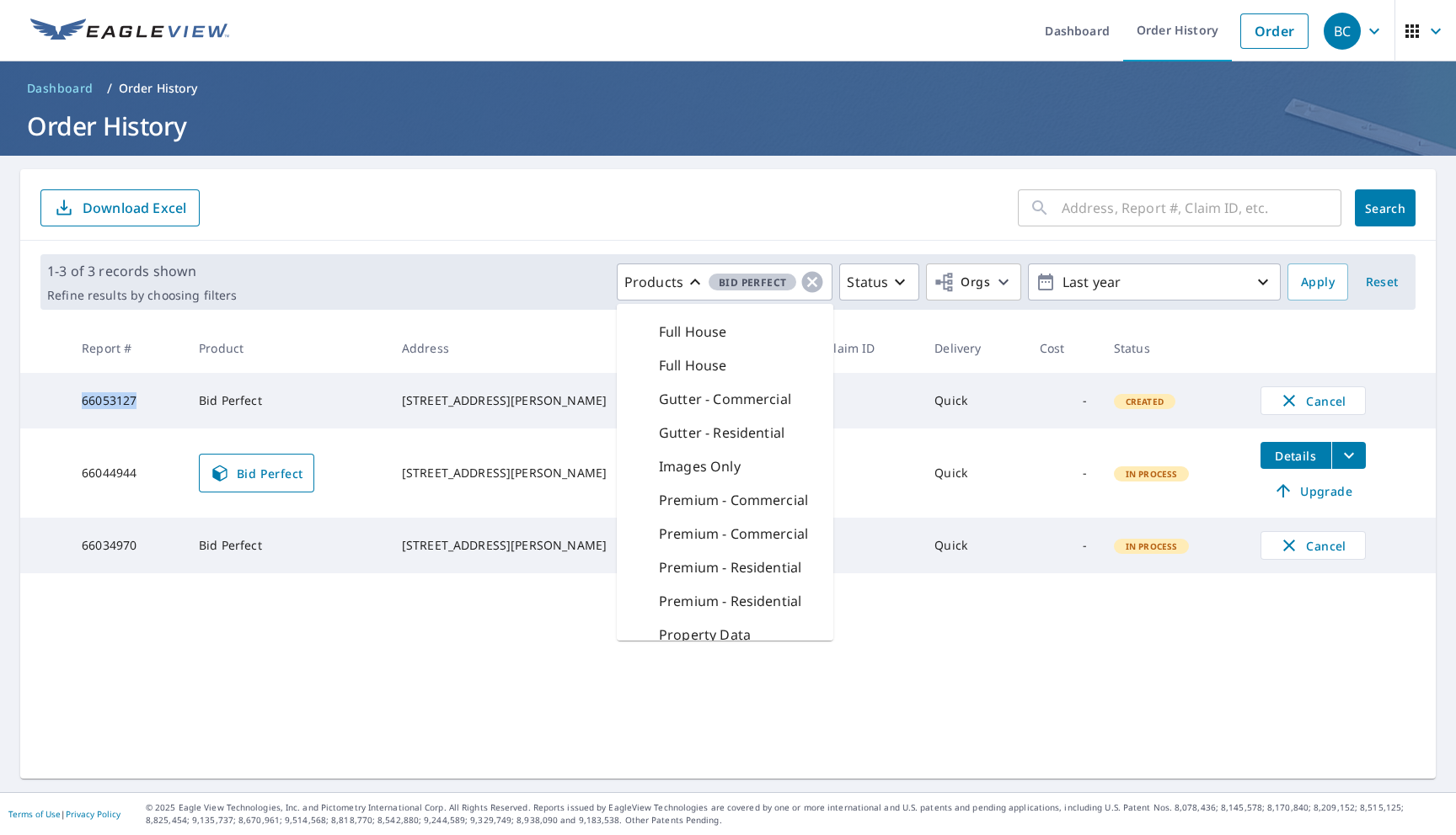
click at [690, 376] on div "Full House" at bounding box center [725, 366] width 216 height 34
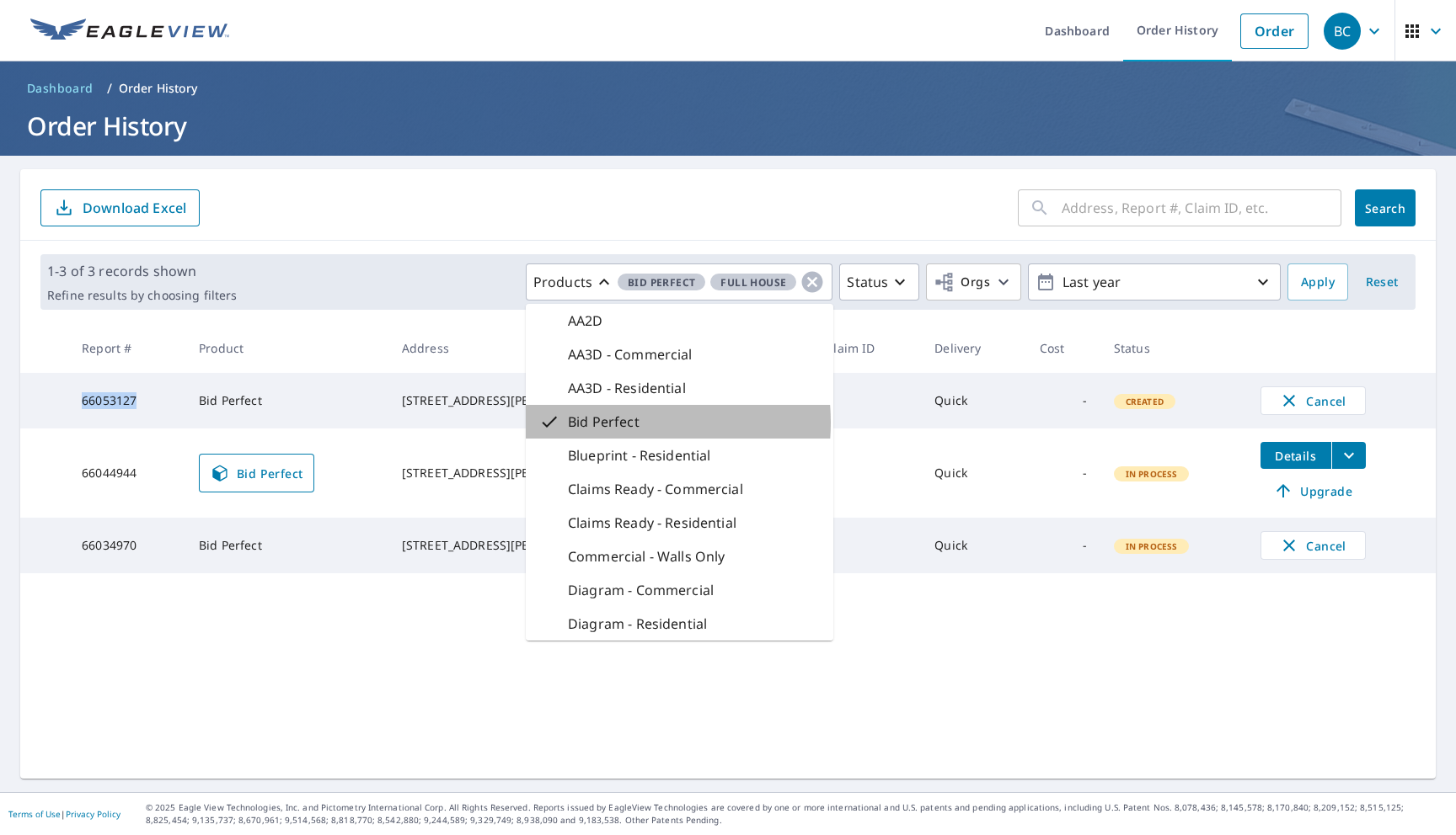
click at [609, 422] on p "Bid Perfect" at bounding box center [603, 421] width 72 height 20
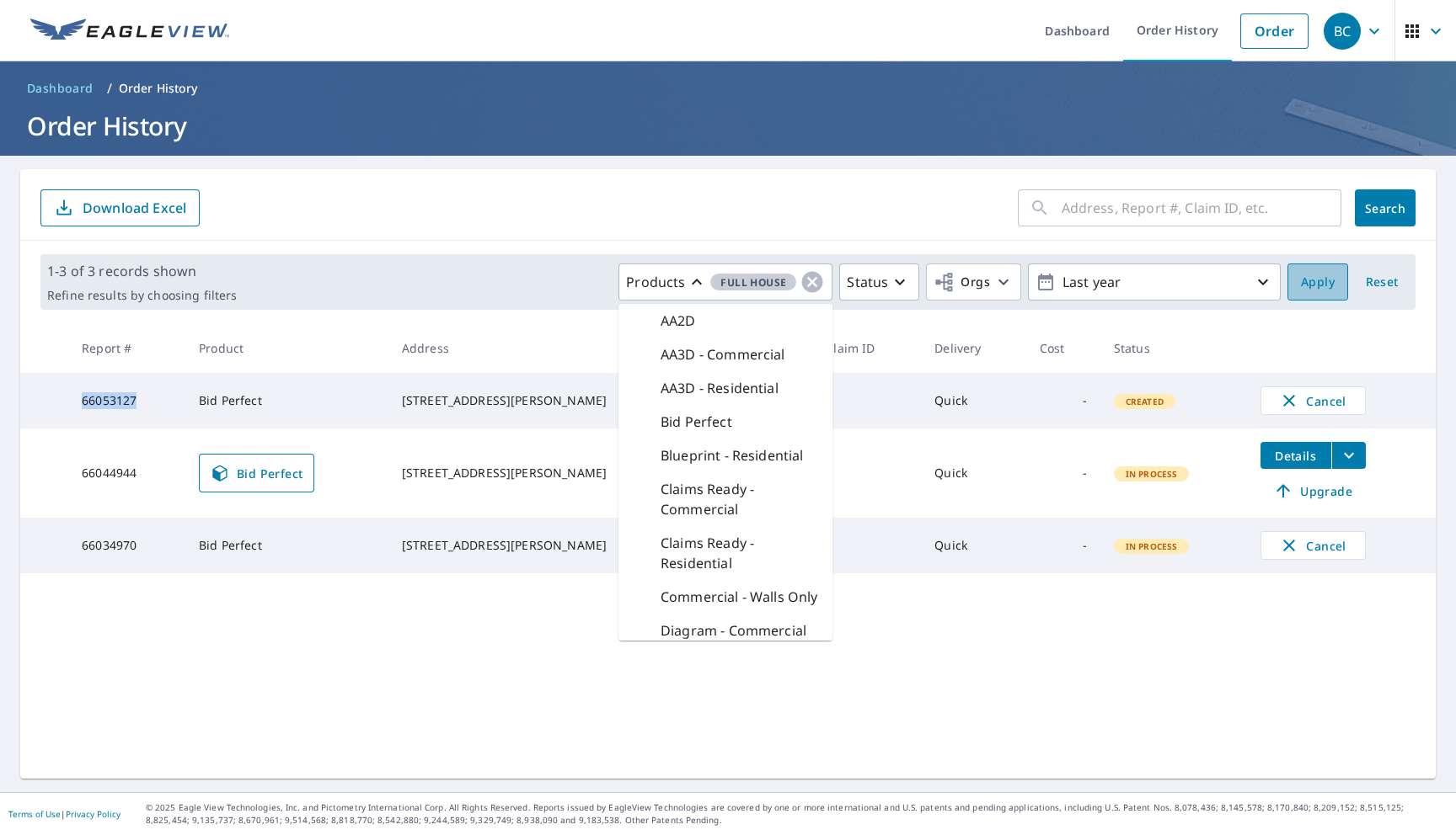
click at [1300, 276] on button "Apply" at bounding box center [1317, 282] width 60 height 37
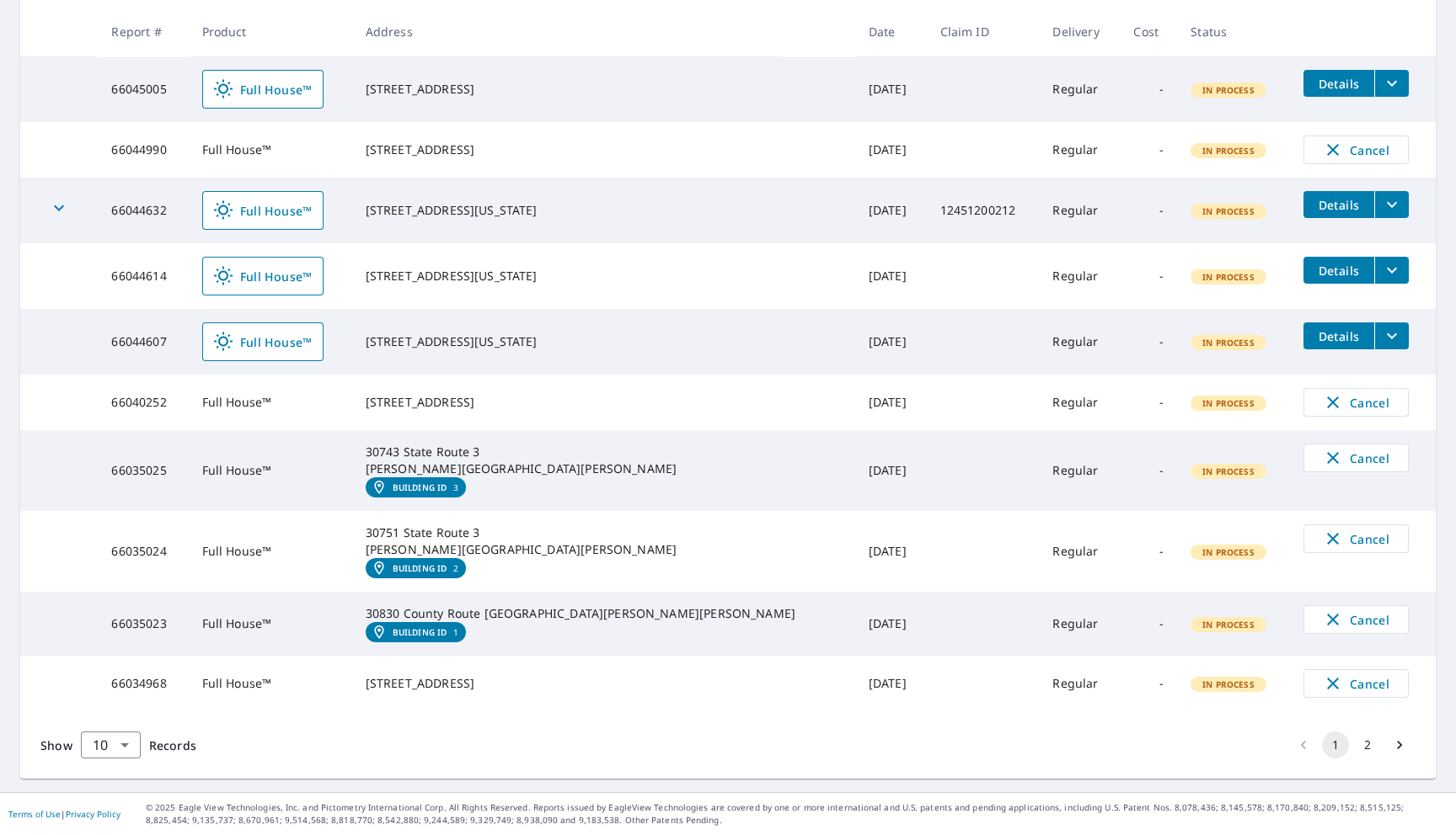
scroll to position [335, 0]
click at [1382, 325] on icon "filesDropdownBtn-66044607" at bounding box center [1391, 335] width 20 height 20
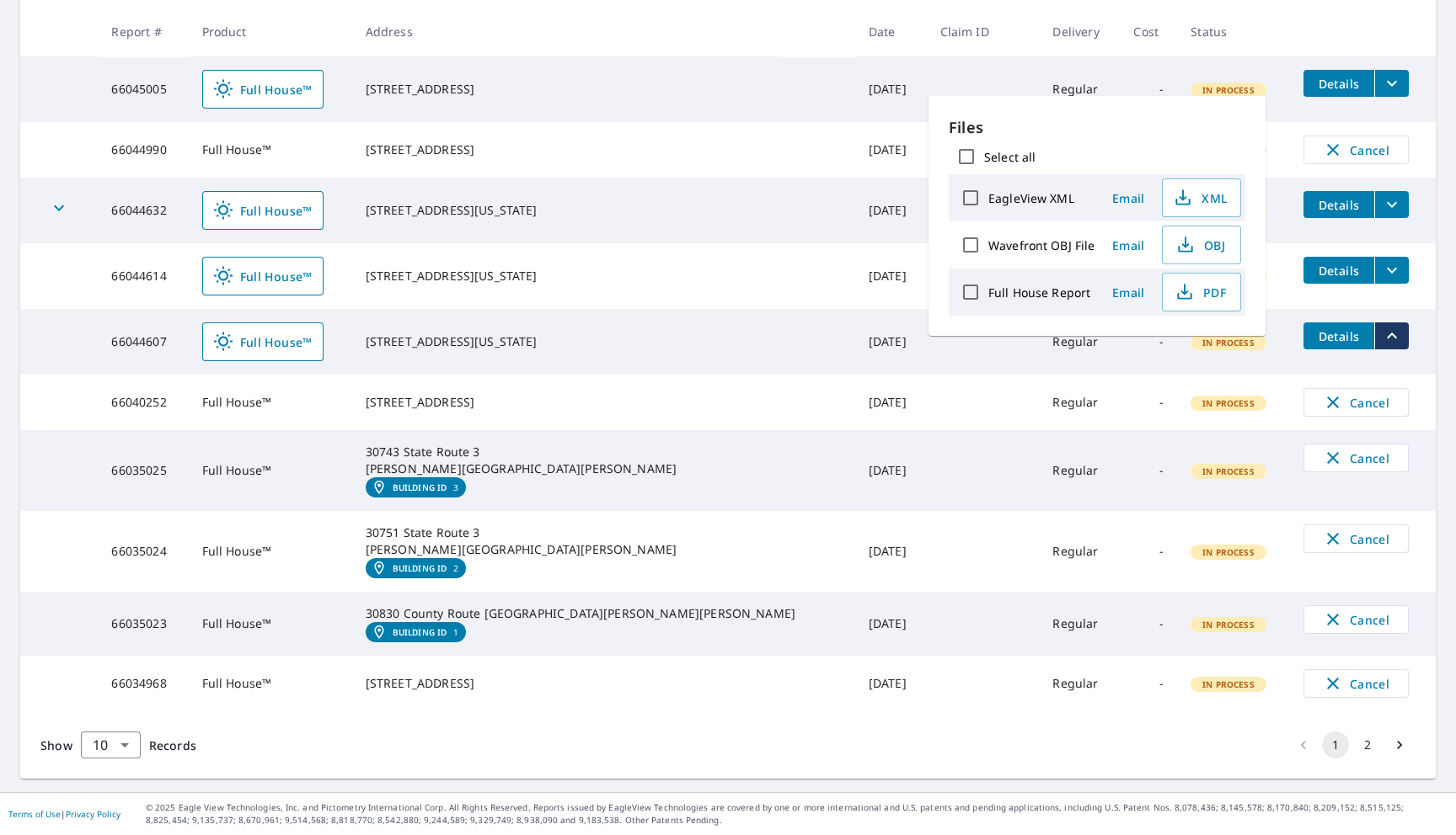
click at [1039, 439] on td "Regular" at bounding box center [1079, 470] width 81 height 81
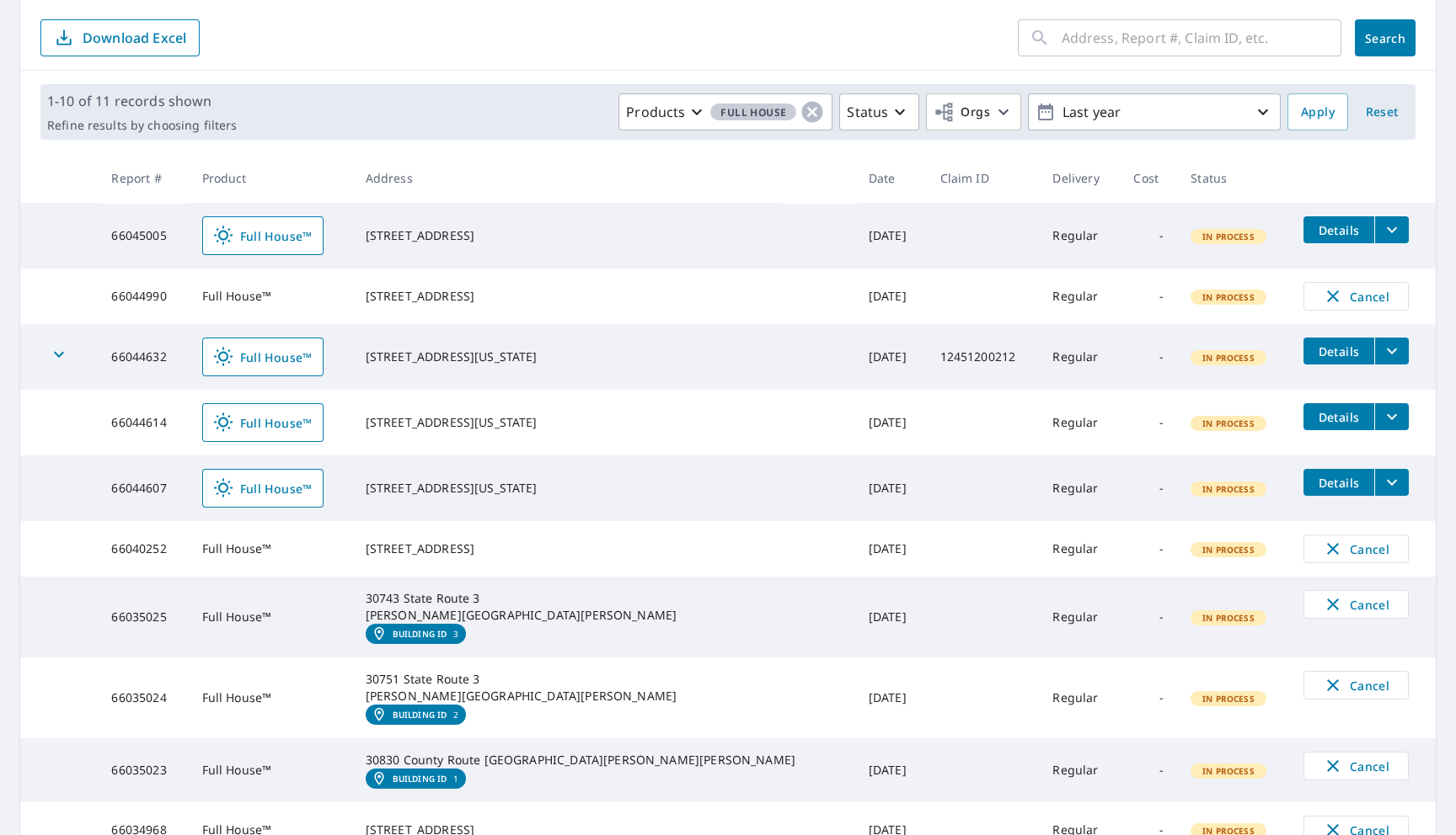
scroll to position [168, 0]
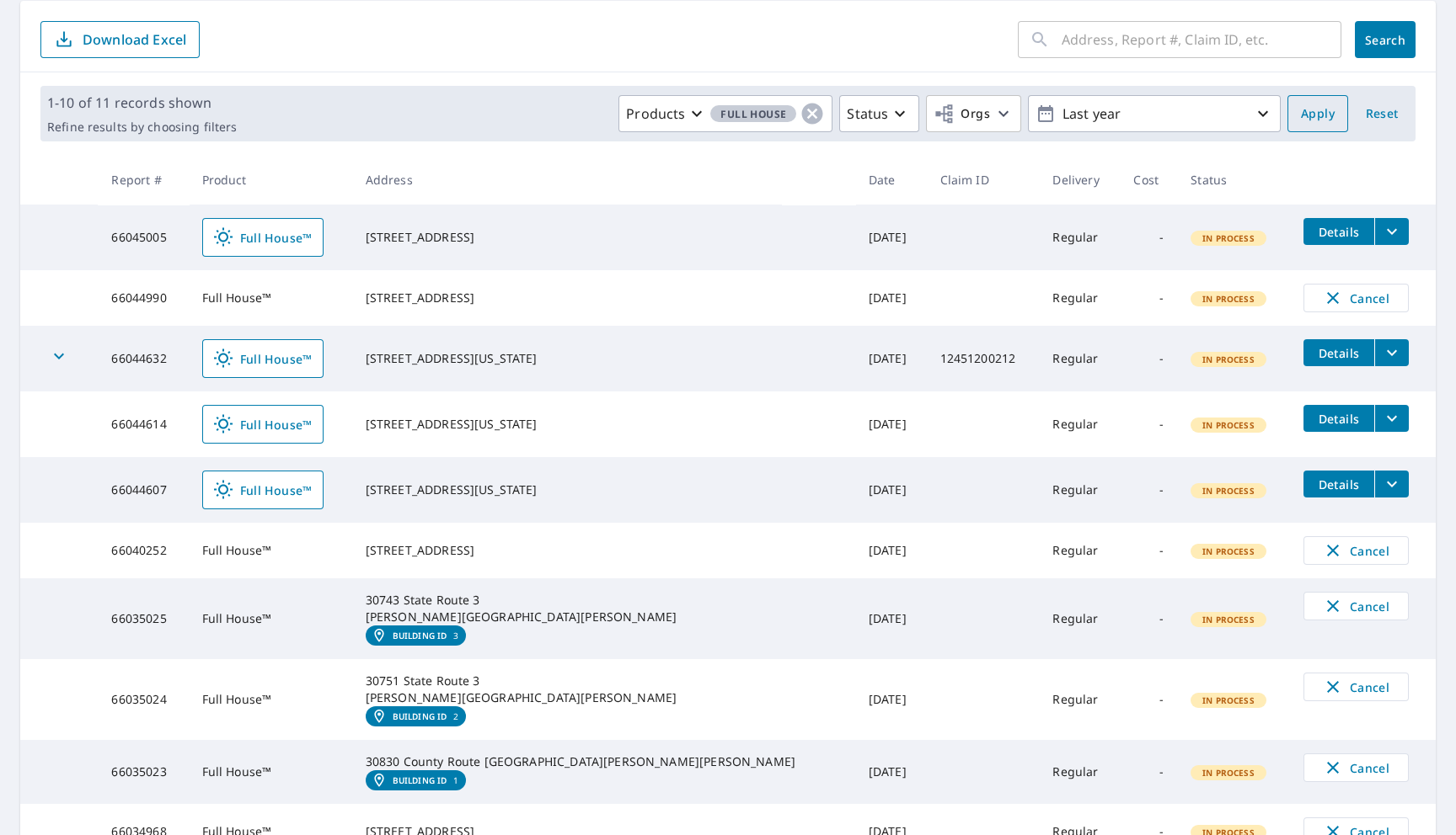
click at [1308, 120] on span "Apply" at bounding box center [1317, 114] width 34 height 21
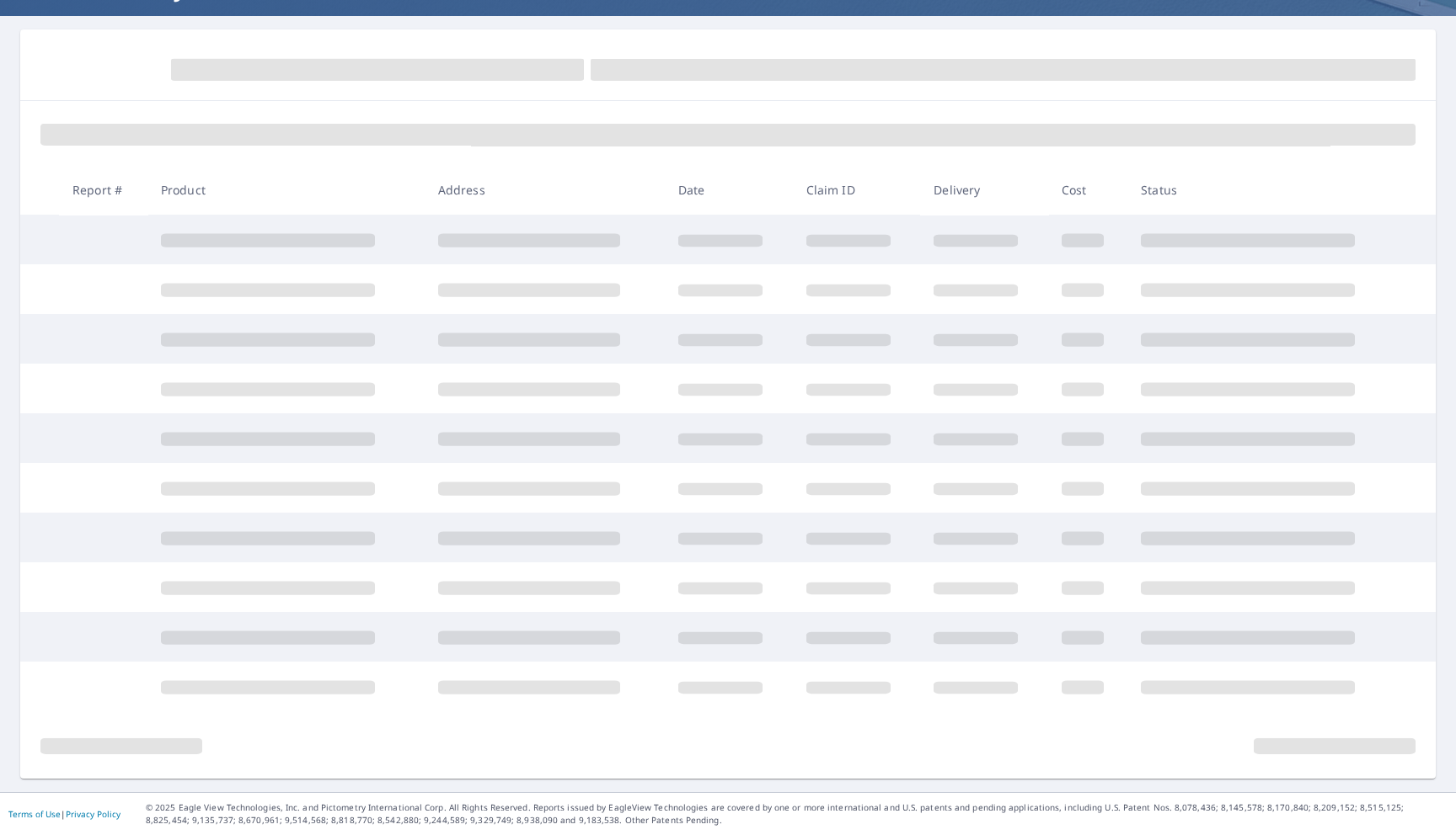
scroll to position [140, 0]
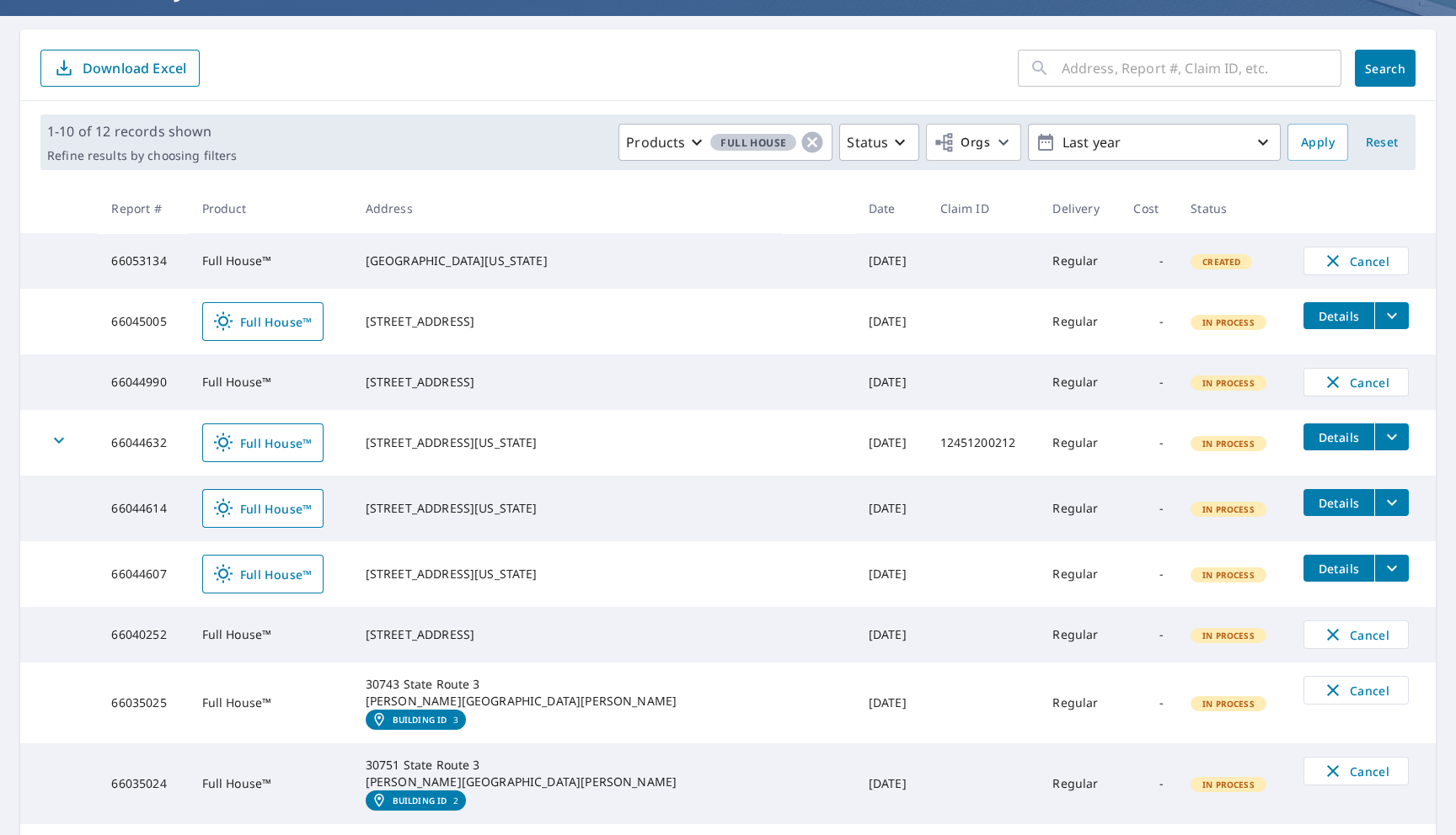
scroll to position [168, 0]
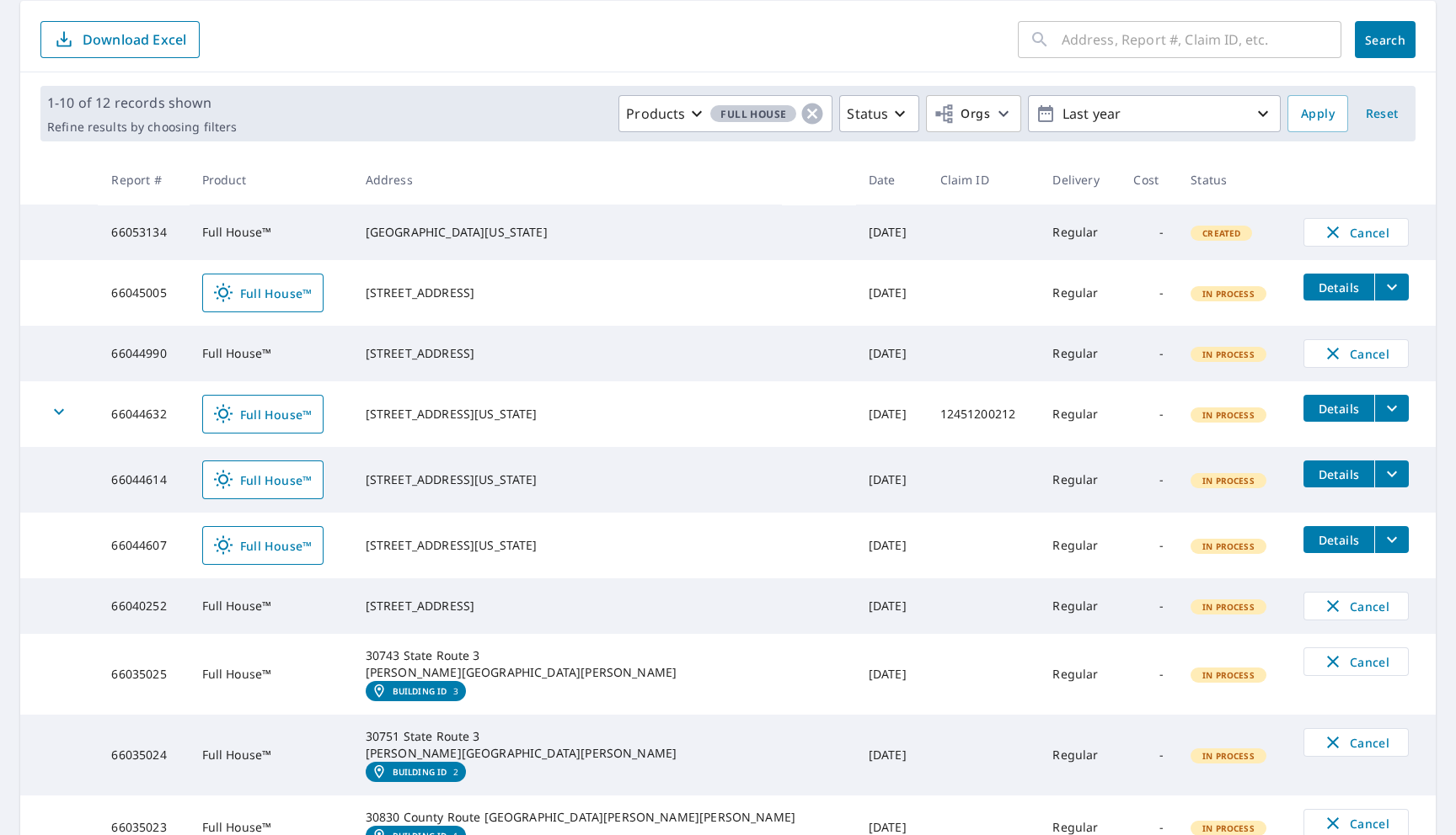
click at [278, 232] on td "Full House™" at bounding box center [270, 233] width 163 height 56
click at [164, 236] on td "66053134" at bounding box center [142, 233] width 90 height 56
copy td "66053134"
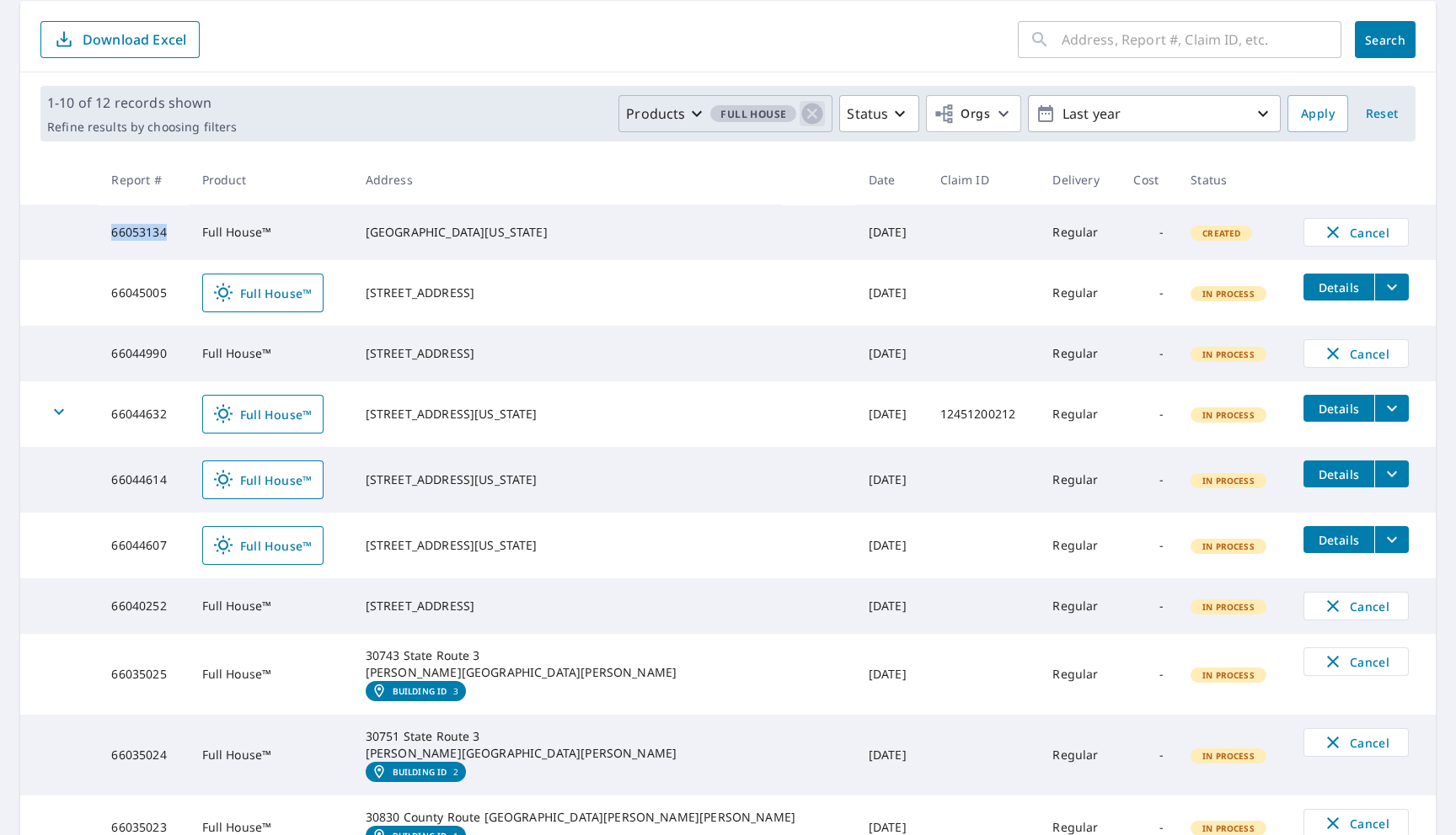
click at [814, 114] on icon "button" at bounding box center [812, 113] width 25 height 25
click at [1316, 117] on span "Apply" at bounding box center [1317, 114] width 34 height 21
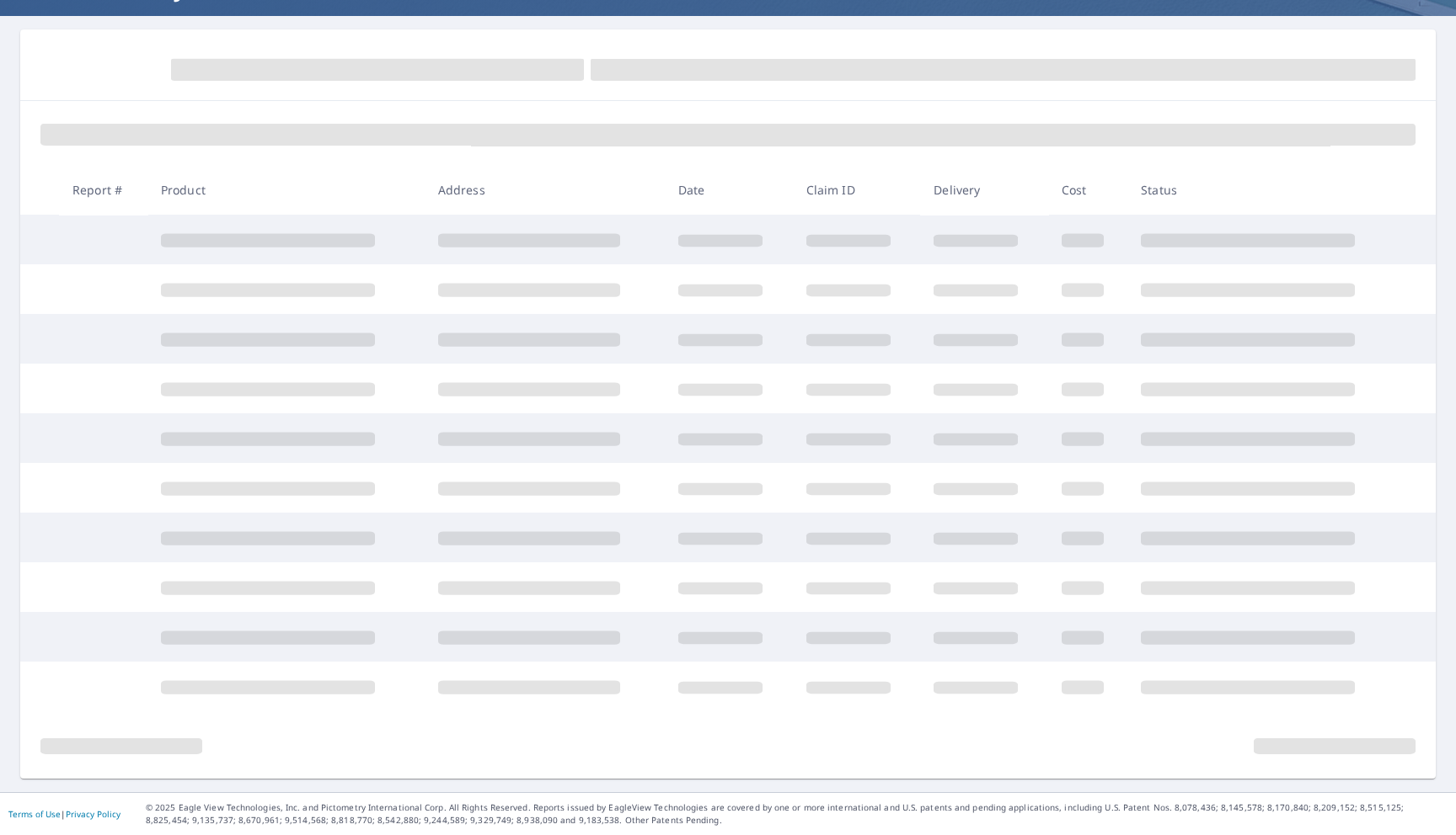
scroll to position [140, 0]
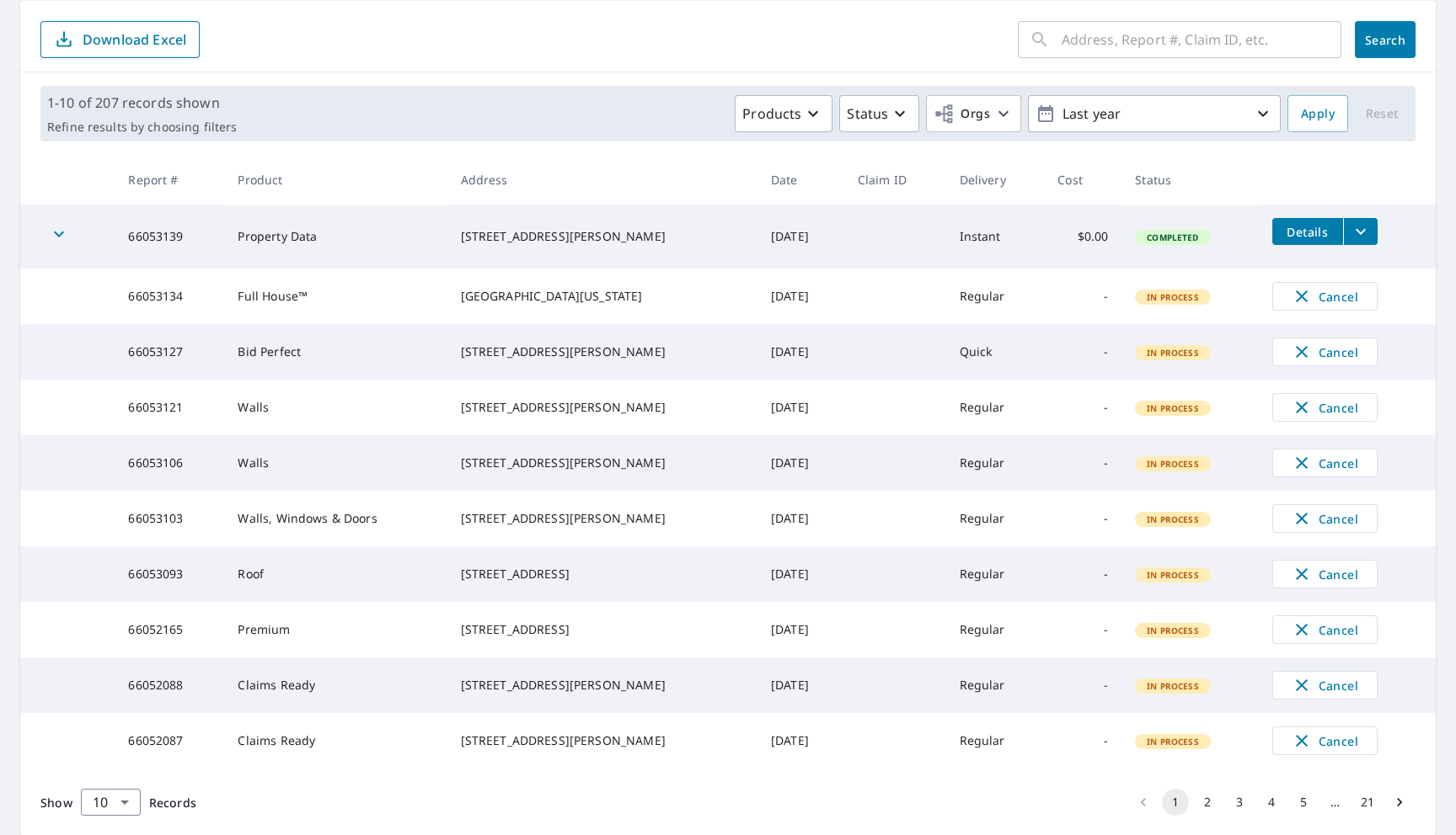
click at [167, 229] on td "66053139" at bounding box center [168, 236] width 109 height 64
copy td "66053139"
click at [769, 130] on button "Products" at bounding box center [784, 113] width 98 height 37
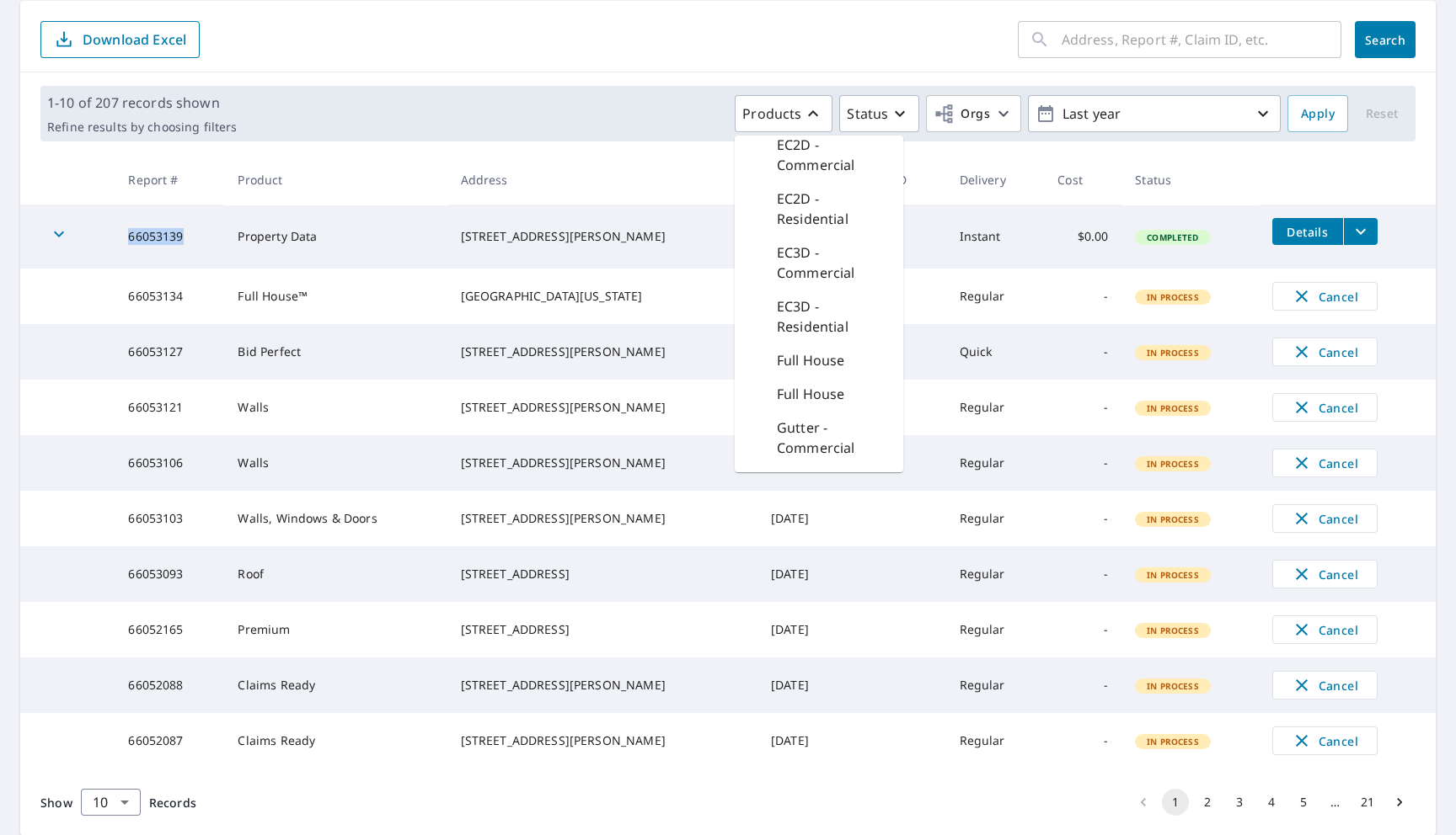
scroll to position [531, 0]
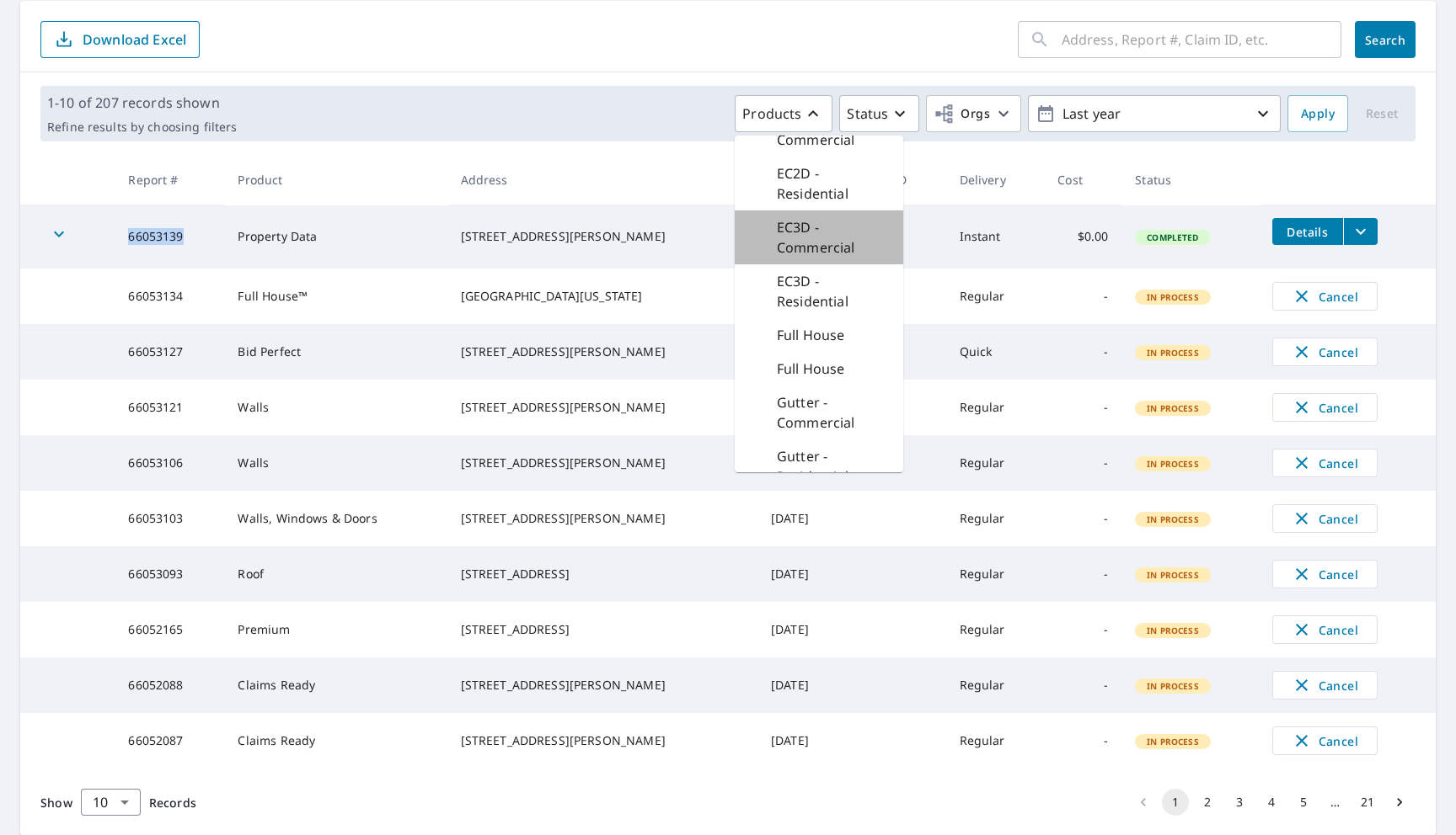
click at [820, 238] on p "EC3D - Commercial" at bounding box center [833, 237] width 113 height 40
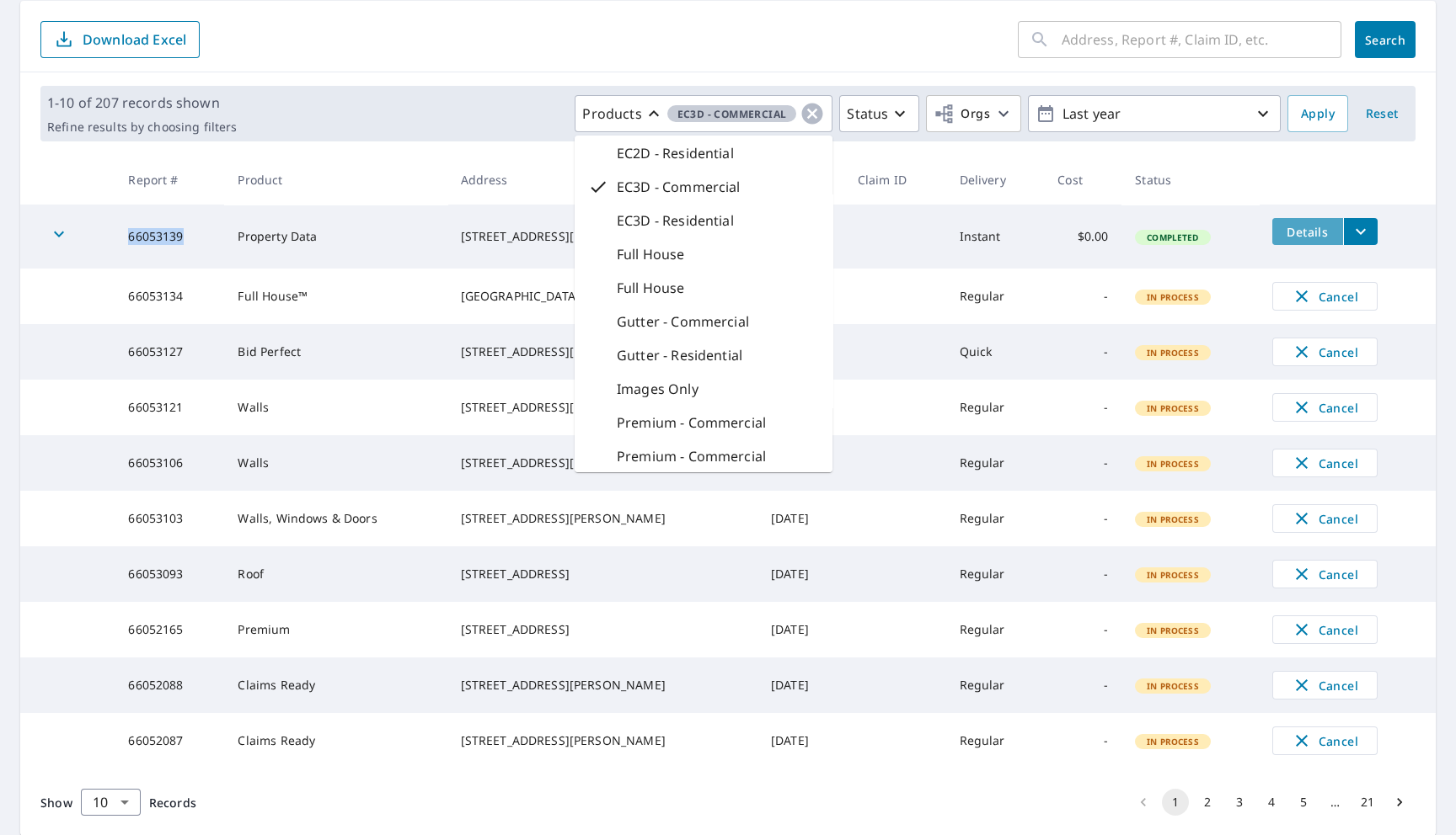
click at [1296, 227] on span "Details" at bounding box center [1308, 232] width 51 height 16
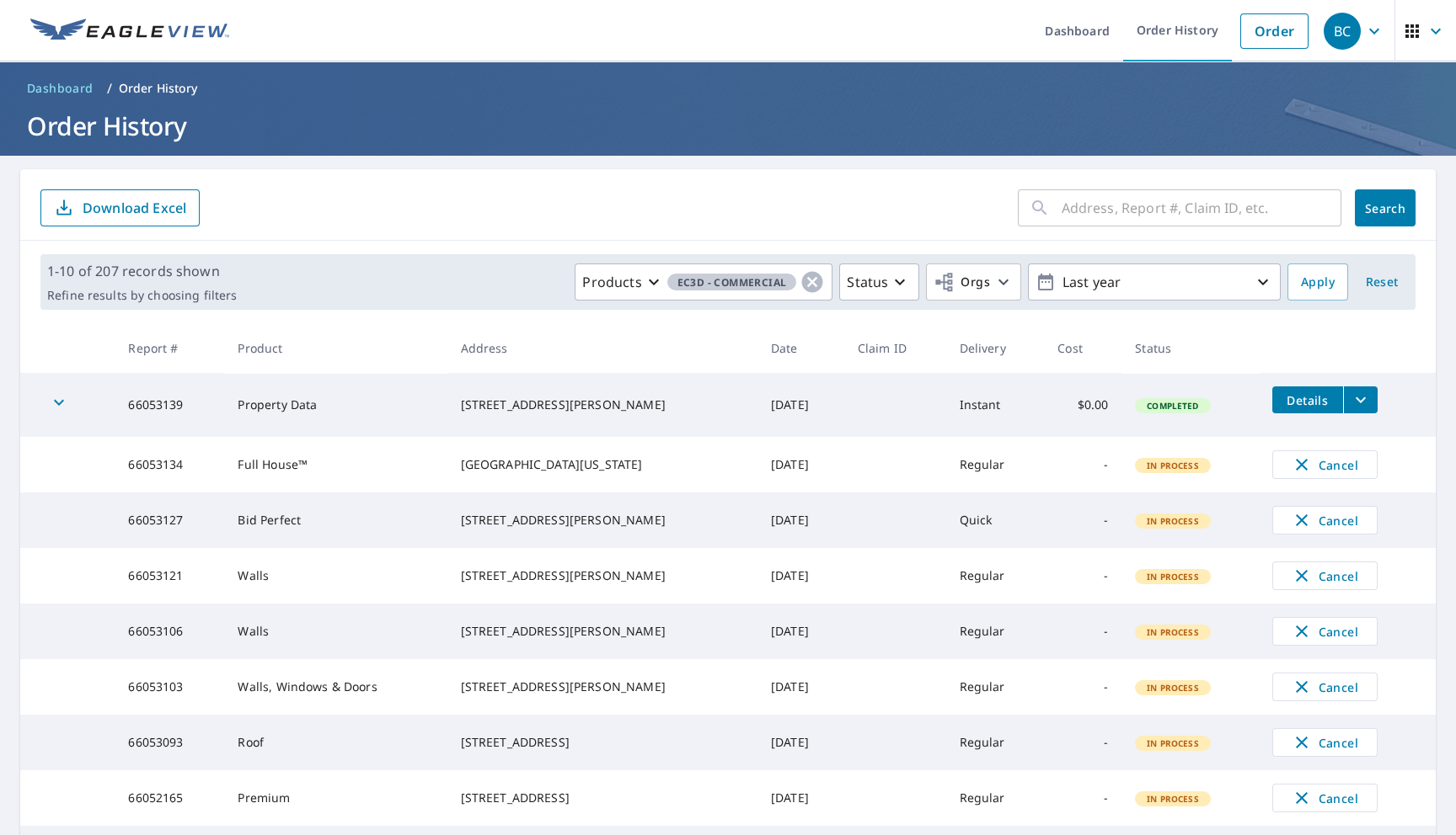
scroll to position [7, 0]
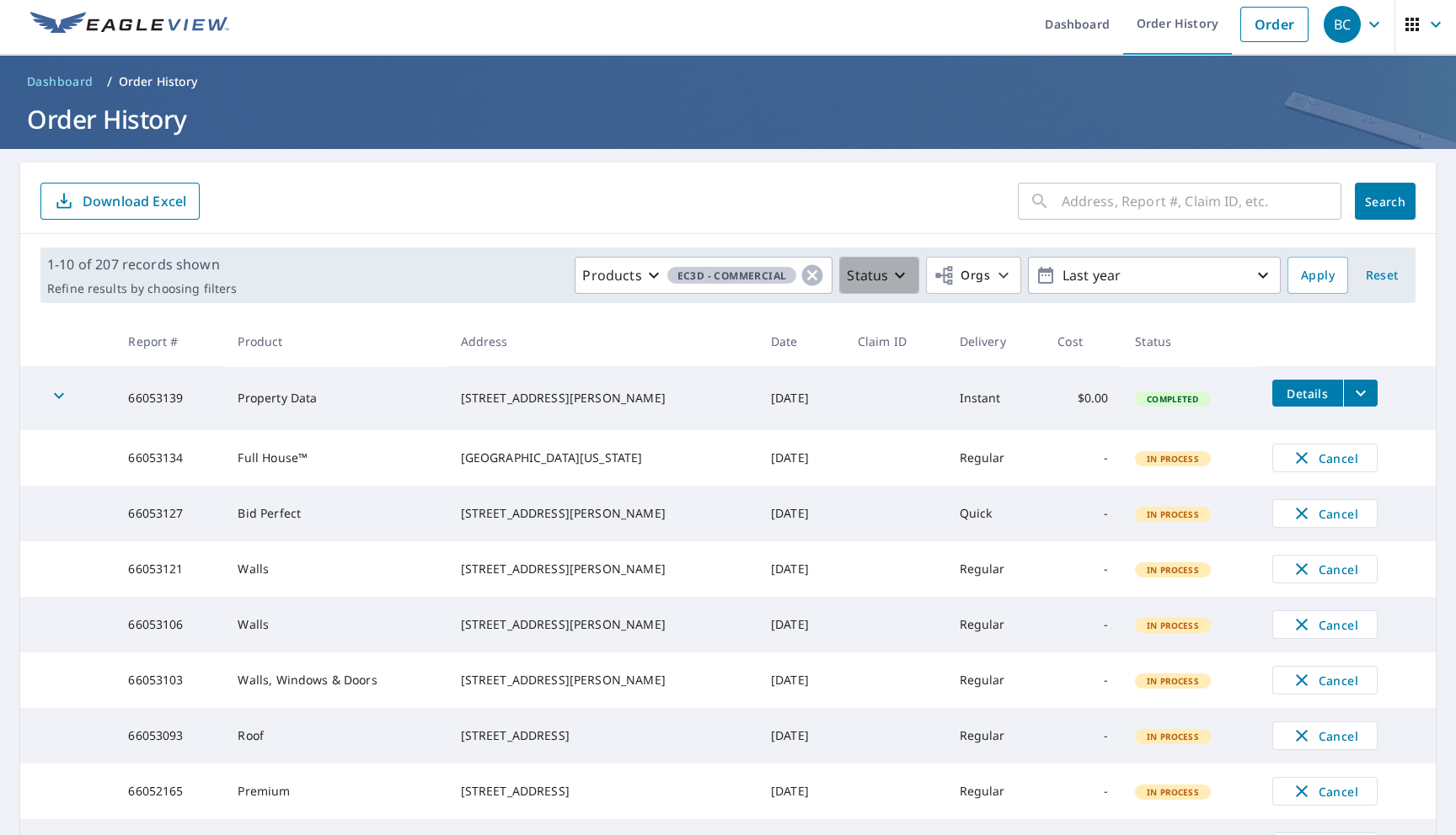
click at [879, 264] on button "Status" at bounding box center [879, 275] width 80 height 37
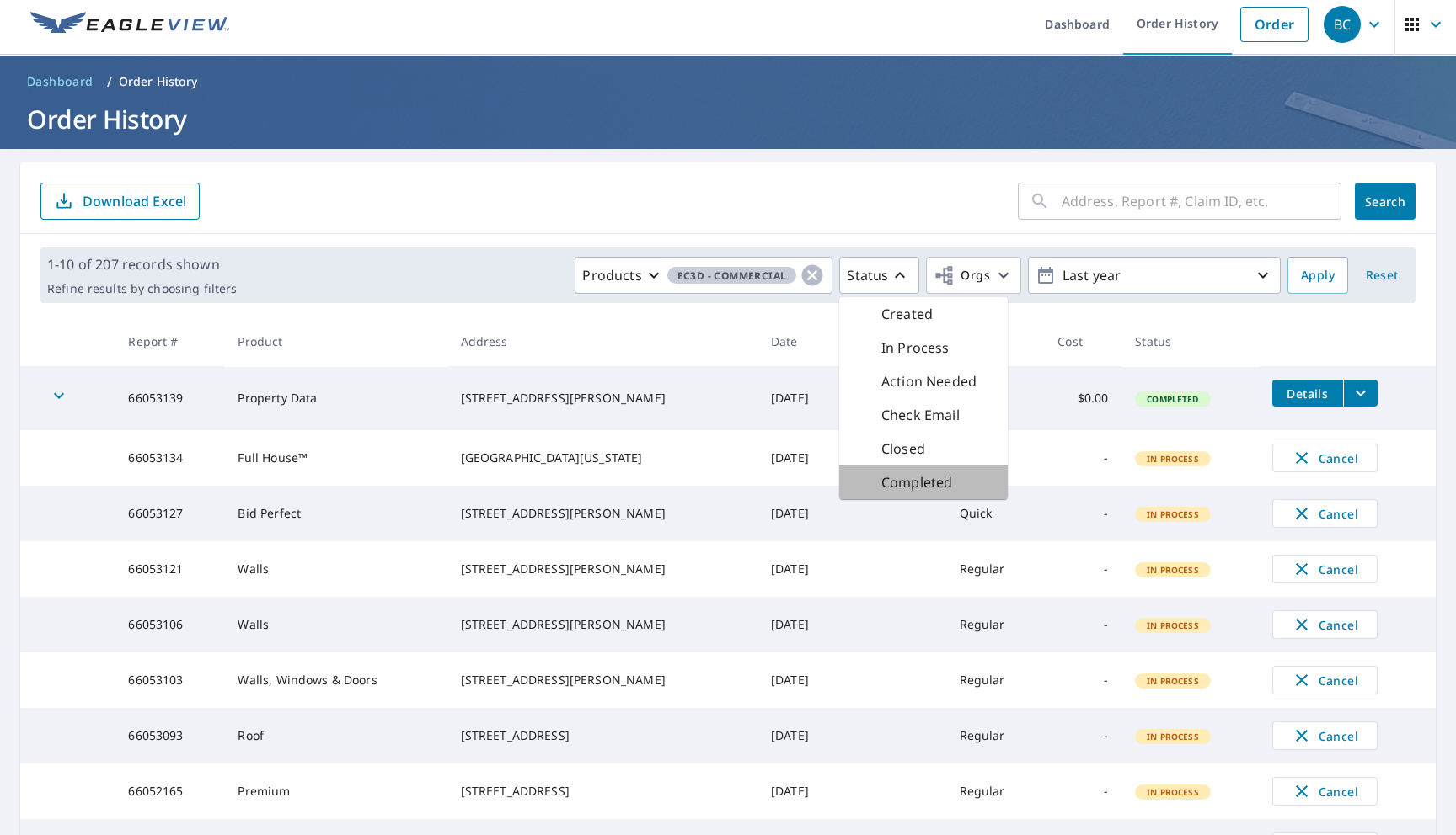
click at [889, 470] on div "Completed" at bounding box center [923, 483] width 168 height 34
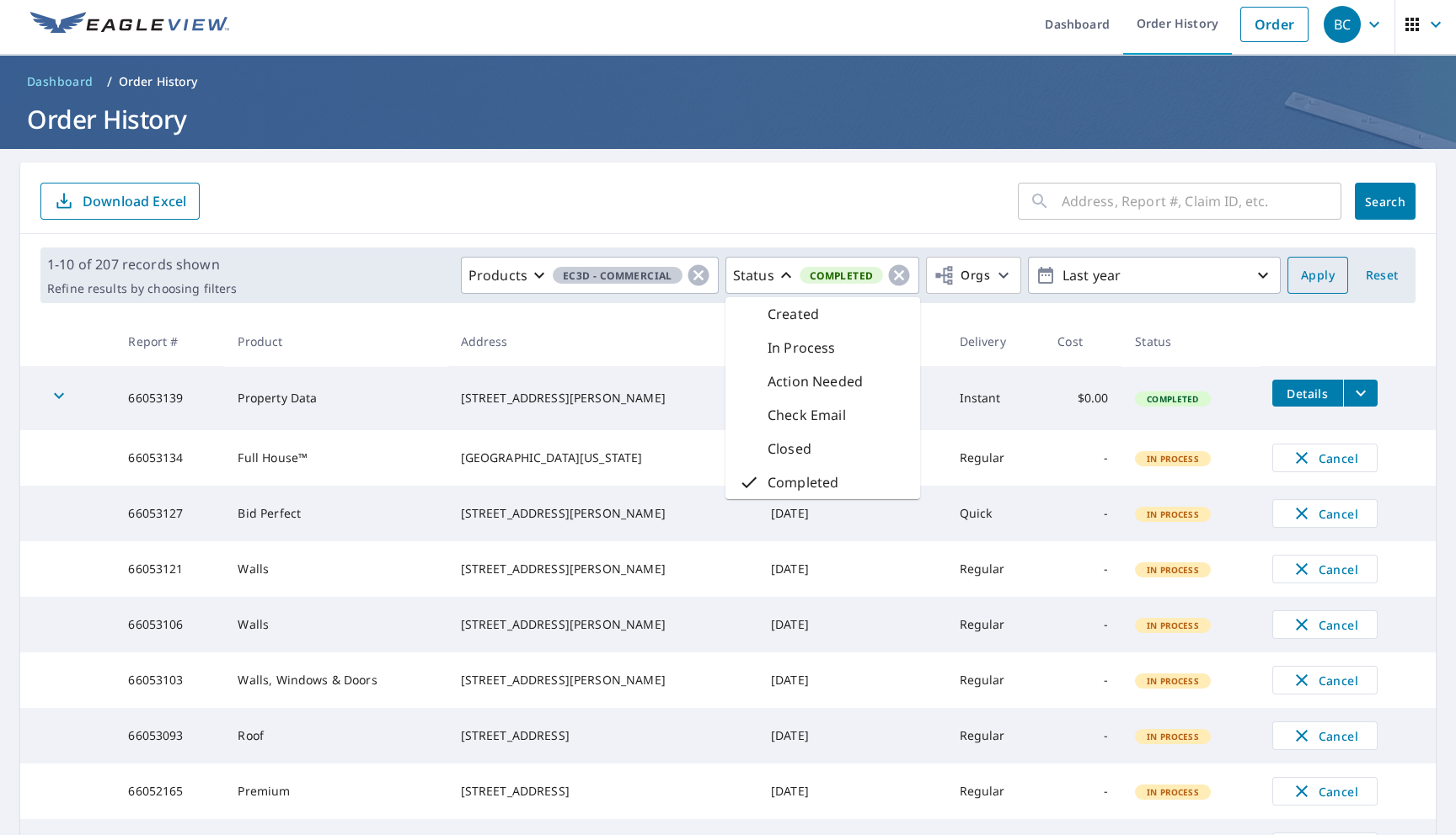
click at [1315, 282] on span "Apply" at bounding box center [1317, 276] width 34 height 21
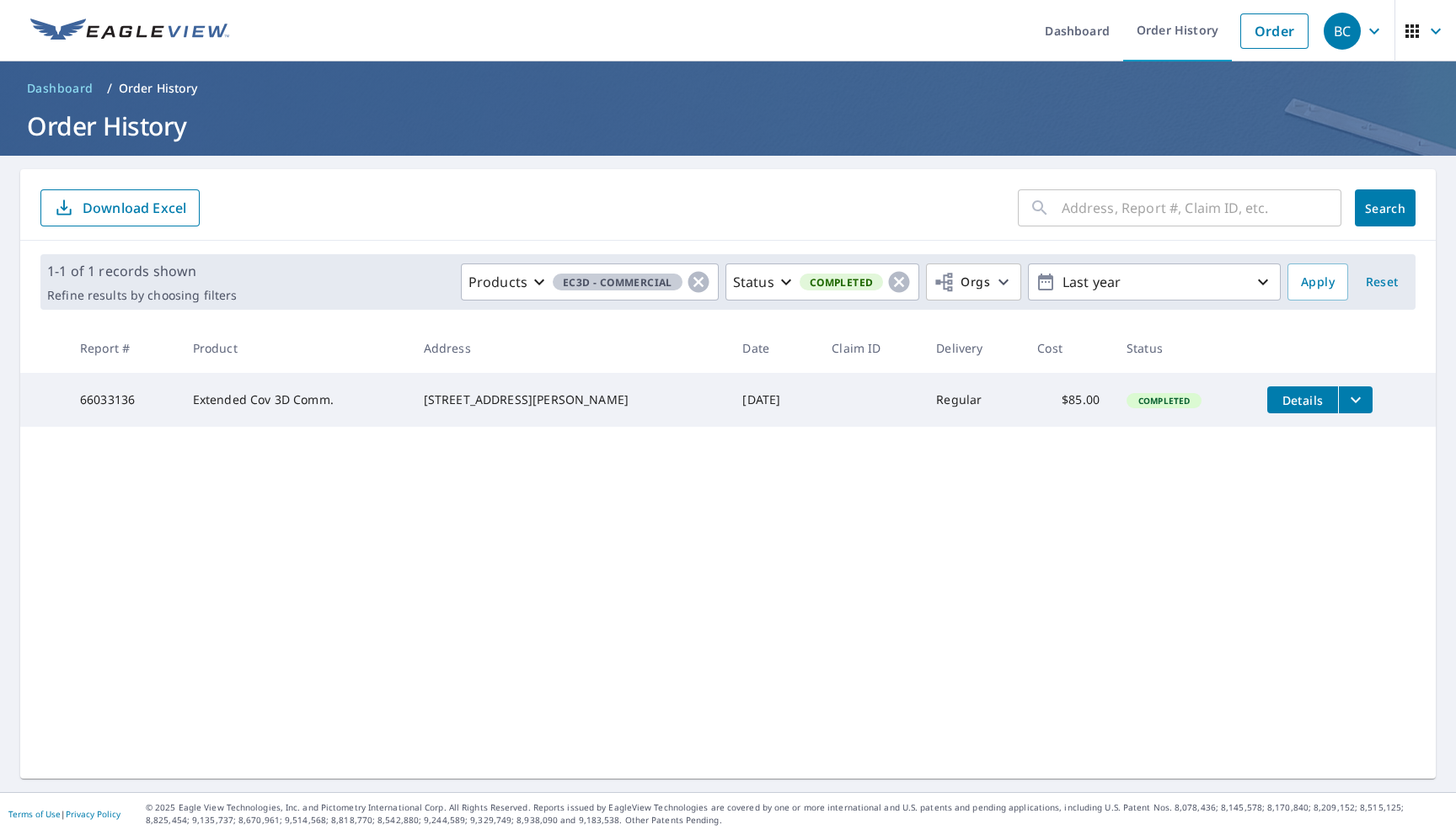
click at [1369, 31] on icon "button" at bounding box center [1374, 31] width 20 height 20
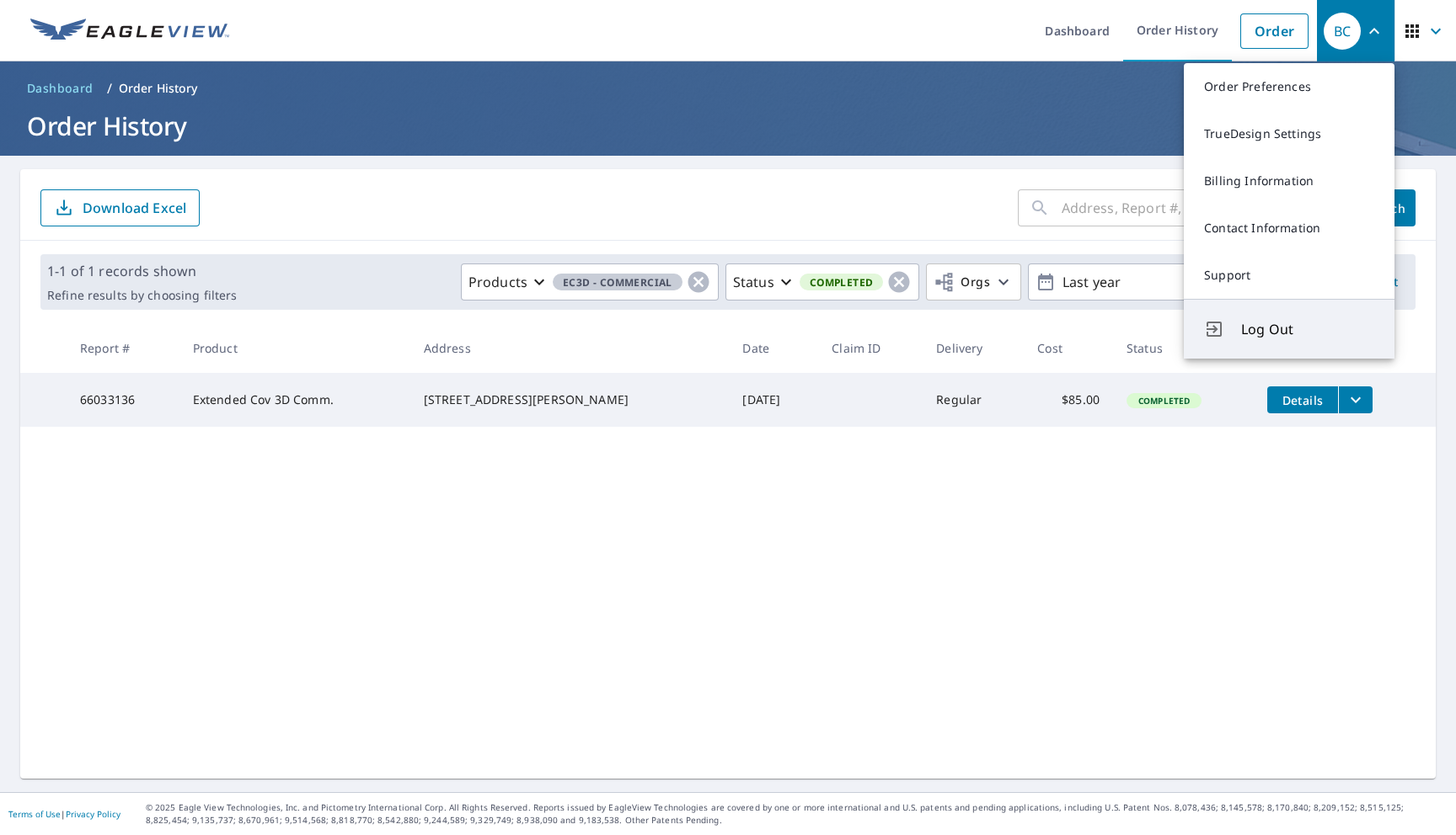
click at [1254, 323] on span "Log Out" at bounding box center [1308, 329] width 133 height 20
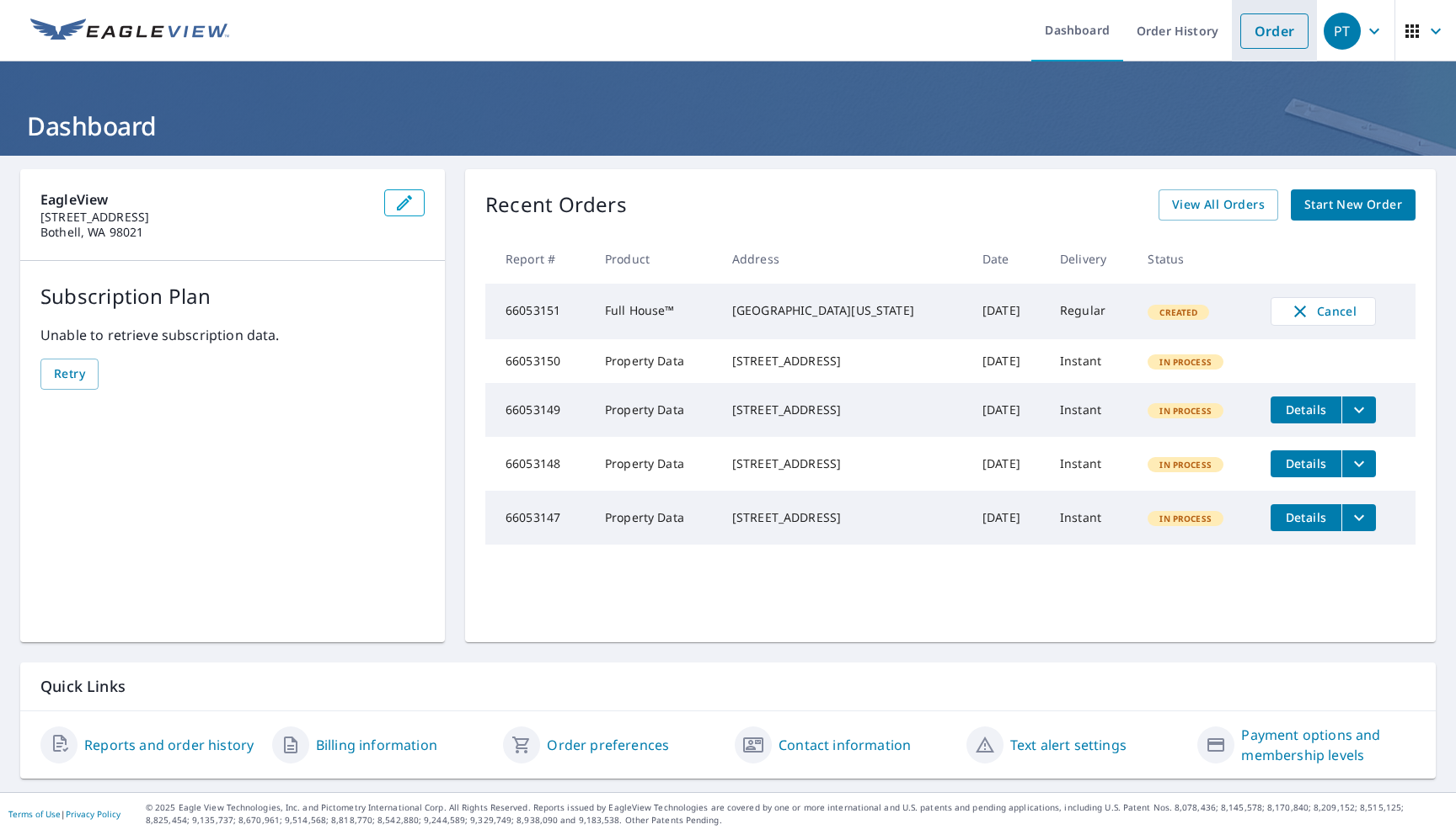
click at [1266, 31] on link "Order" at bounding box center [1274, 31] width 68 height 36
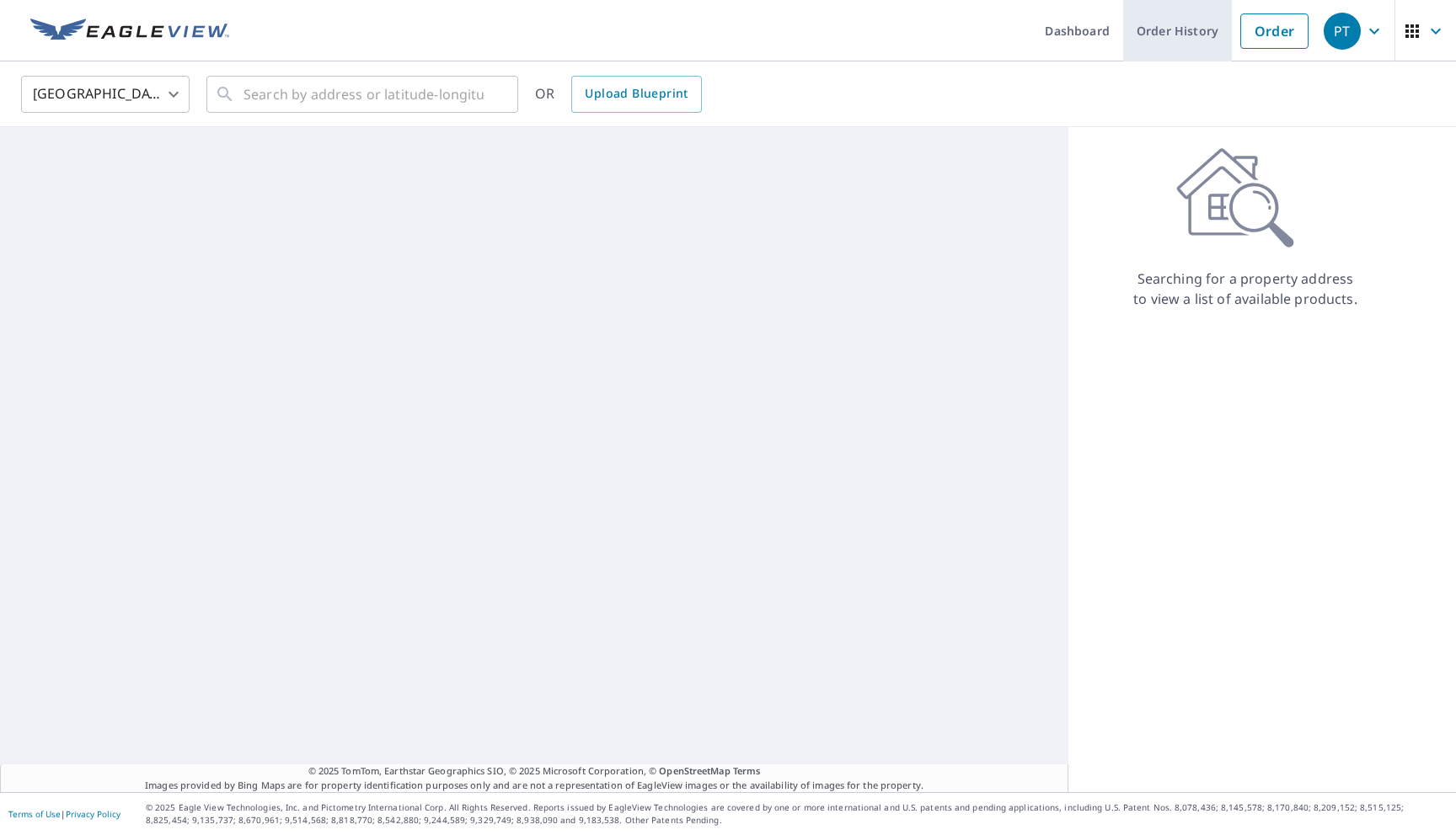
click at [1159, 37] on link "Order History" at bounding box center [1177, 31] width 108 height 61
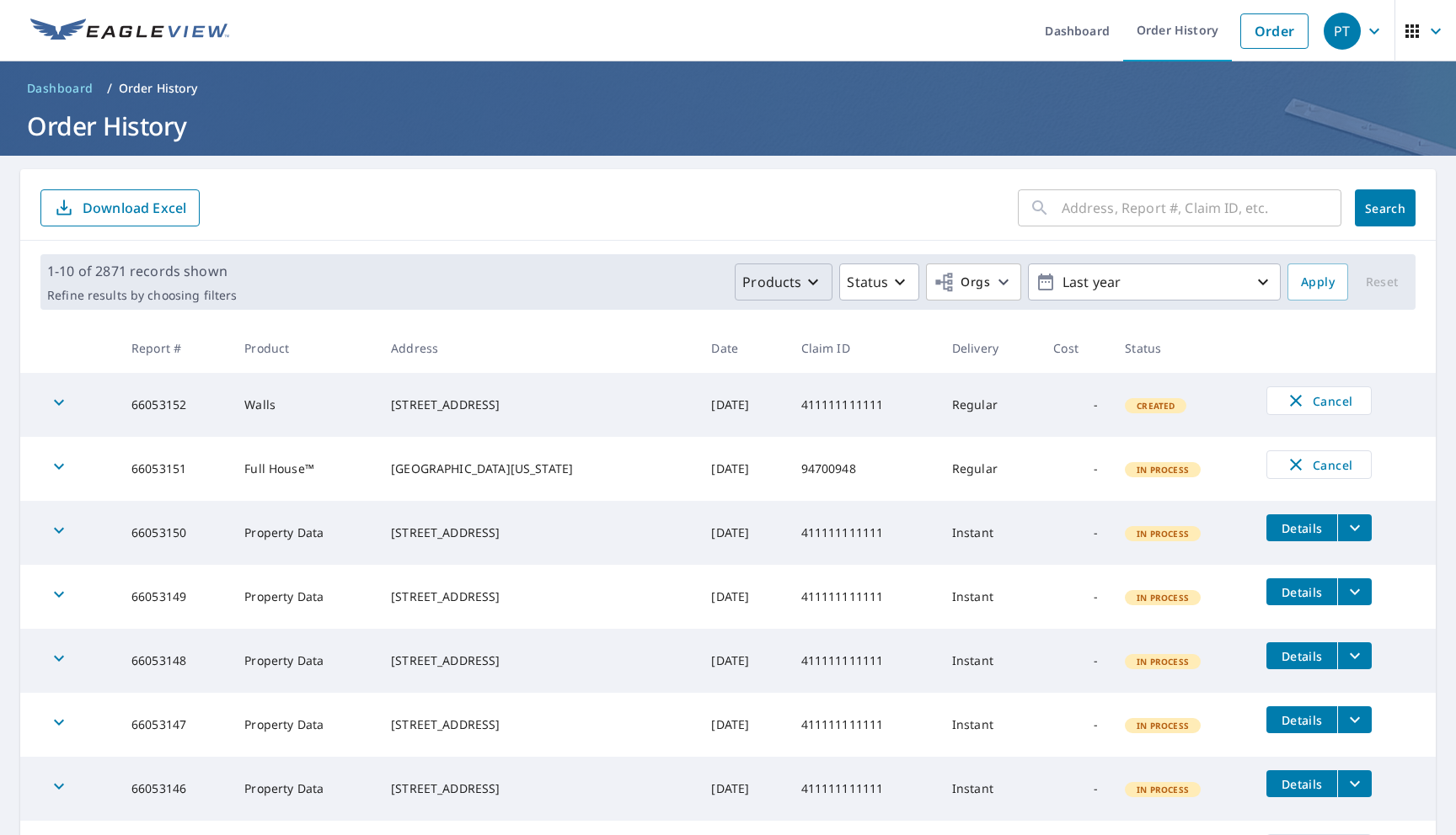
click at [760, 267] on button "Products" at bounding box center [784, 282] width 98 height 37
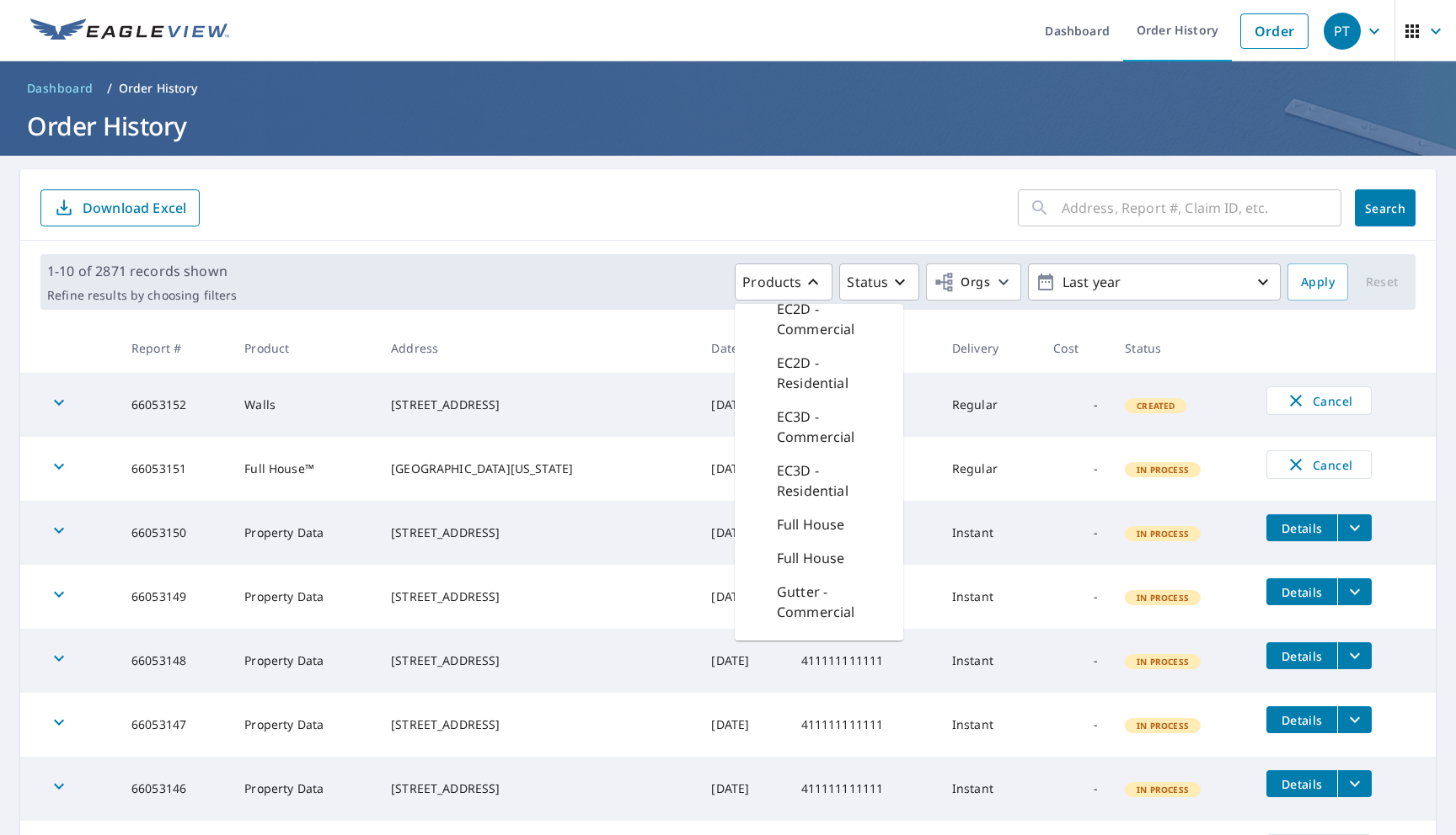
scroll to position [1050, 0]
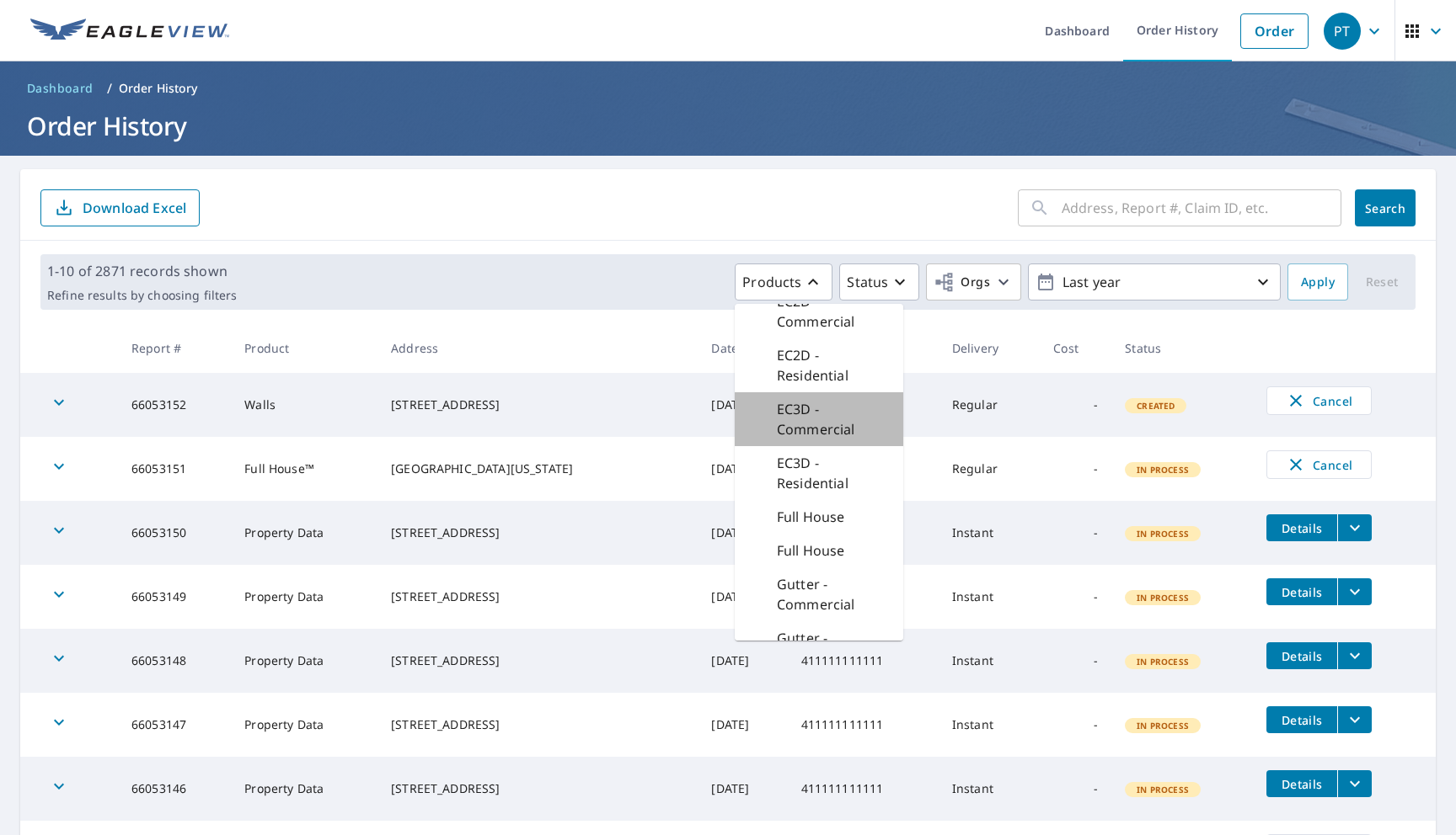
click at [812, 427] on p "EC3D - Commercial" at bounding box center [833, 419] width 113 height 40
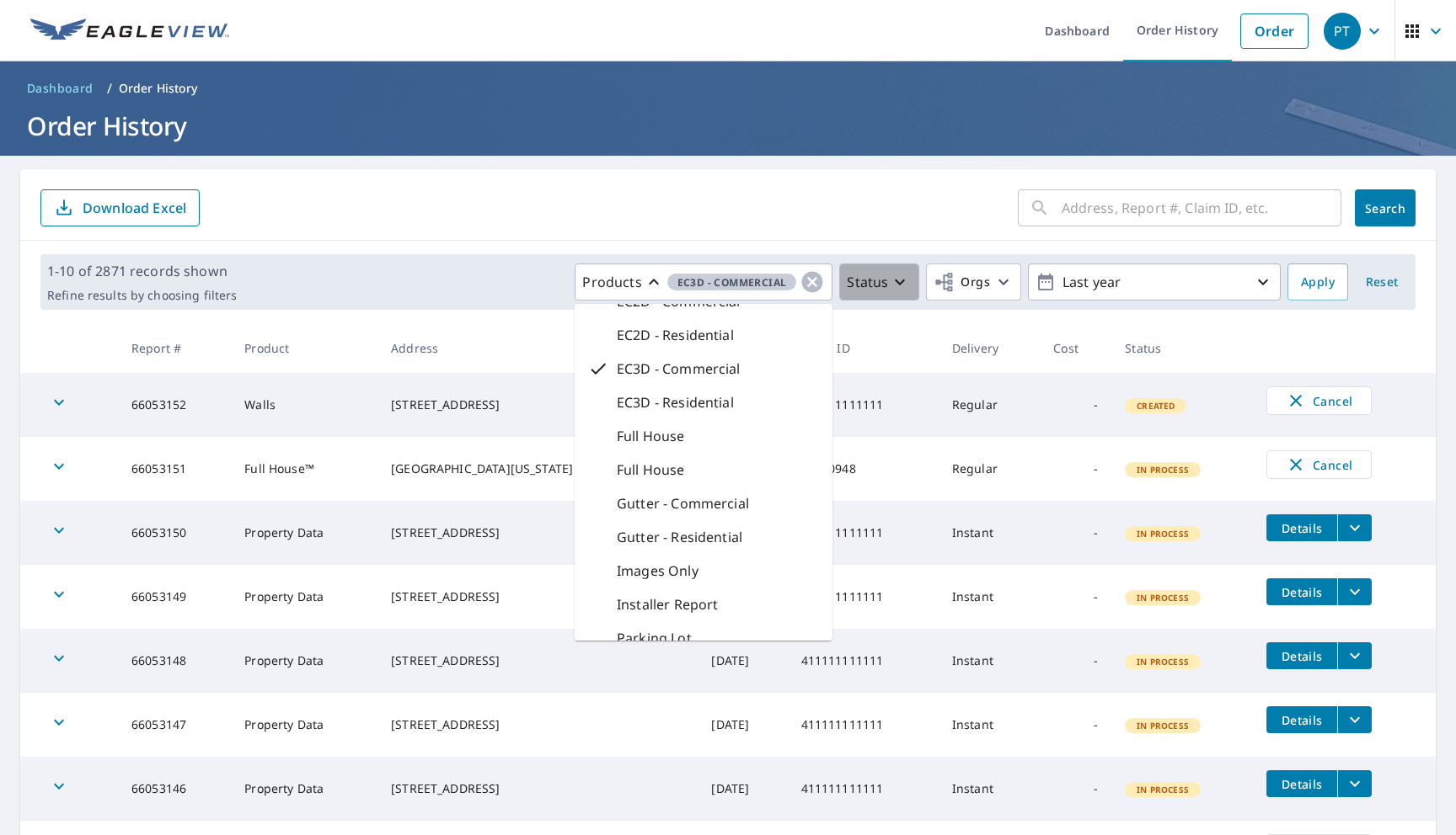
click at [889, 284] on div "Status" at bounding box center [878, 282] width 63 height 20
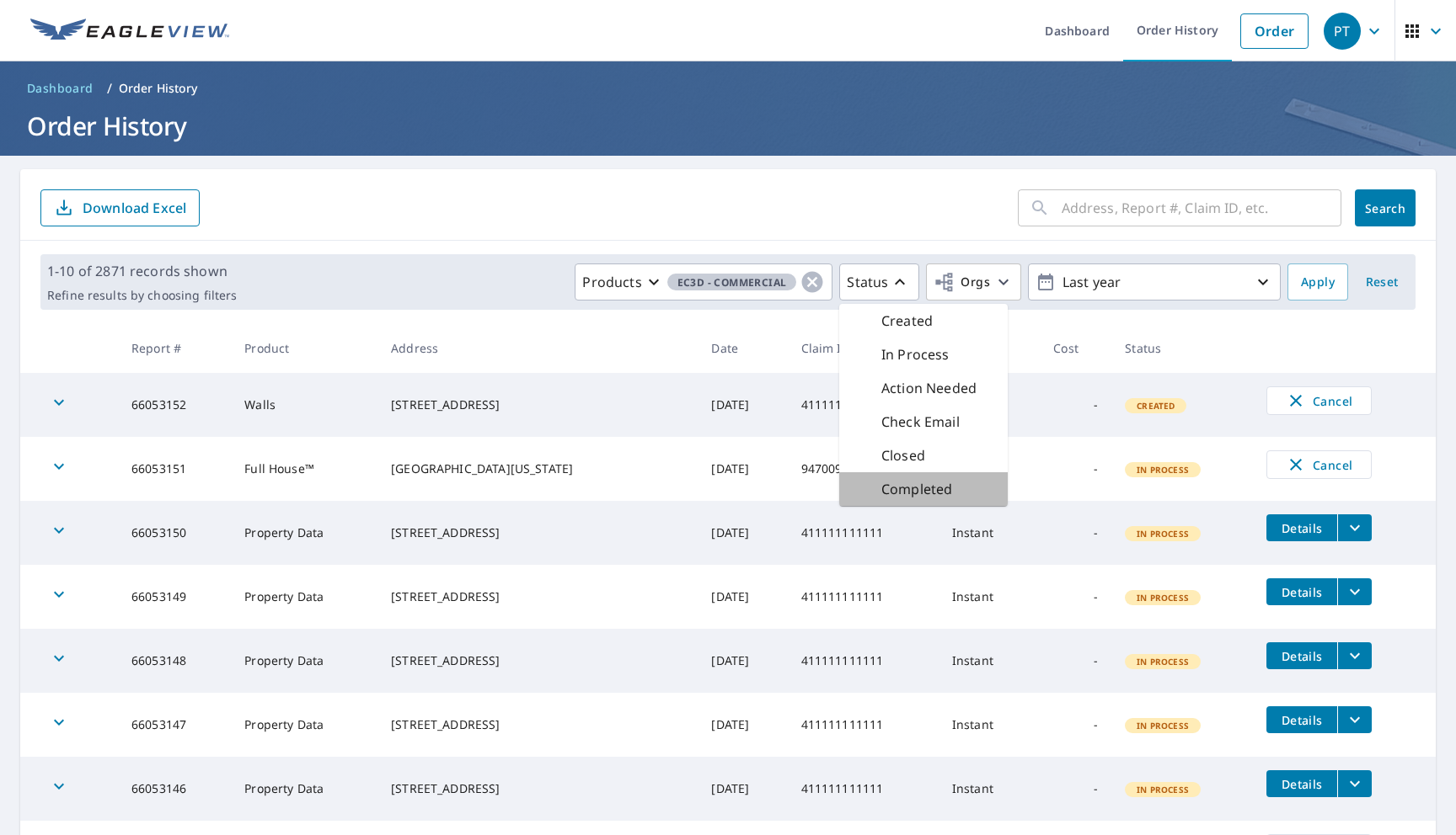
click at [885, 482] on p "Completed" at bounding box center [917, 489] width 71 height 20
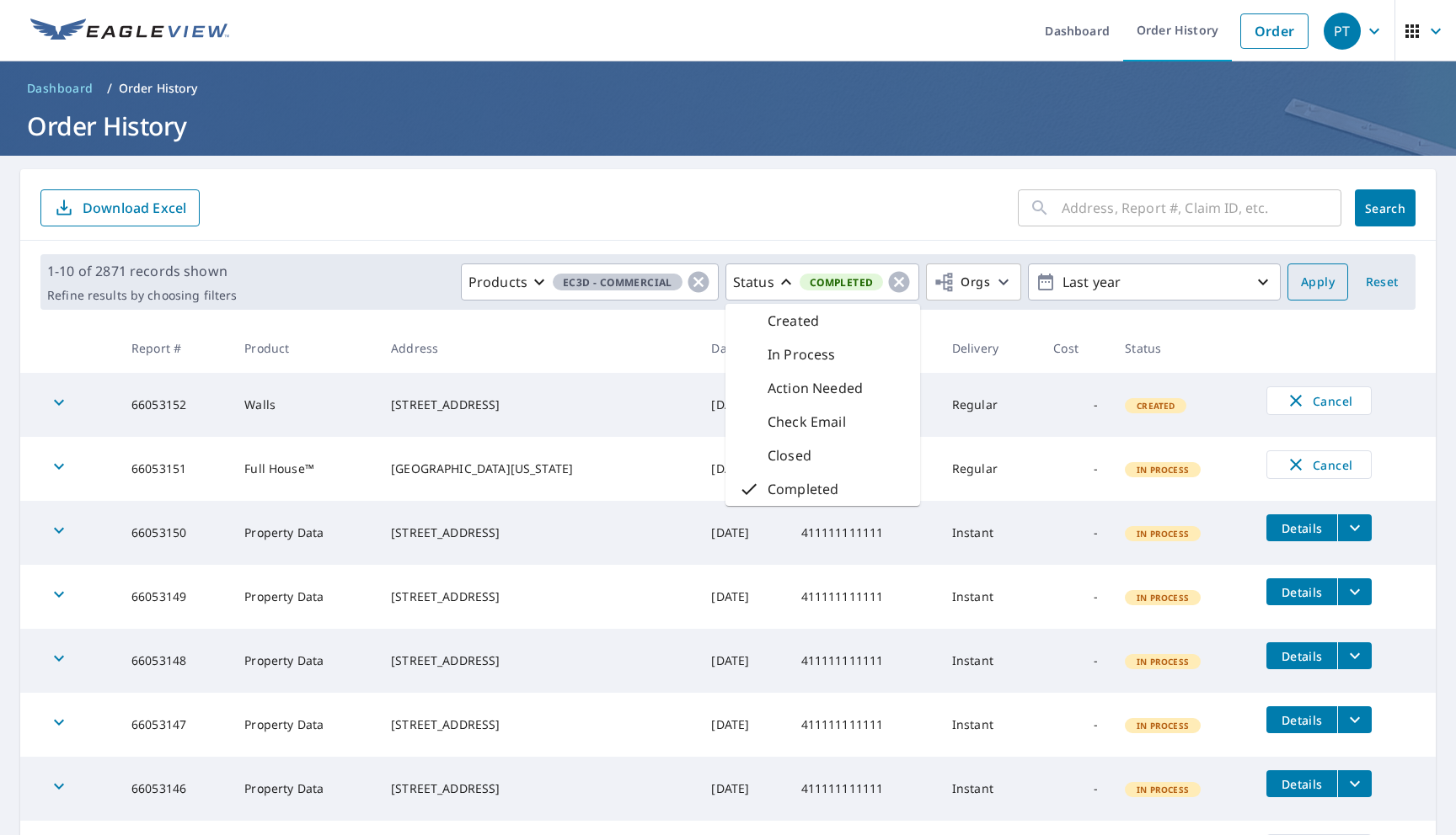
click at [1301, 296] on button "Apply" at bounding box center [1317, 282] width 60 height 37
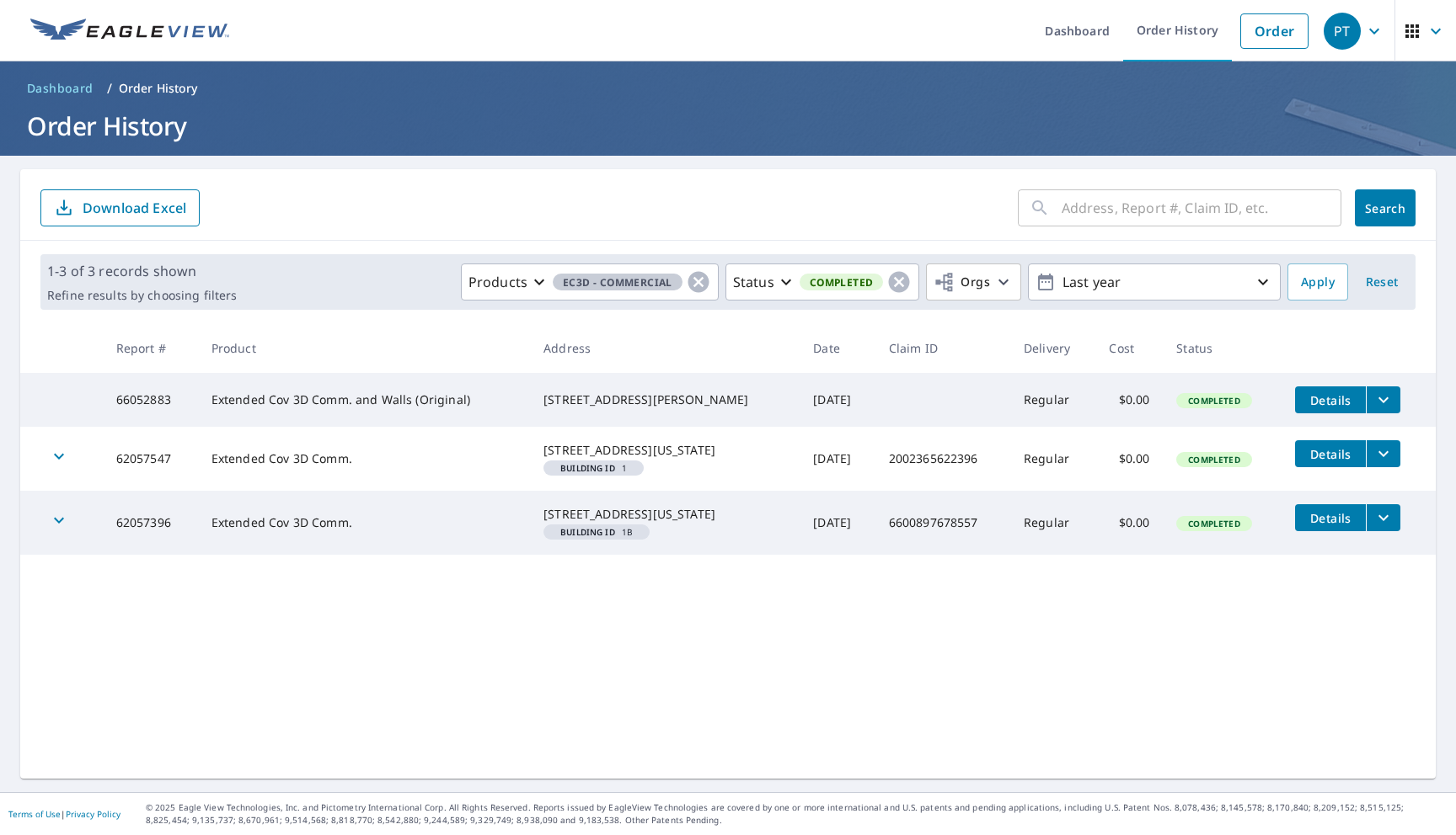
click at [158, 408] on td "66052883" at bounding box center [150, 400] width 95 height 54
copy td "66052883"
click at [1369, 40] on icon "button" at bounding box center [1374, 31] width 20 height 20
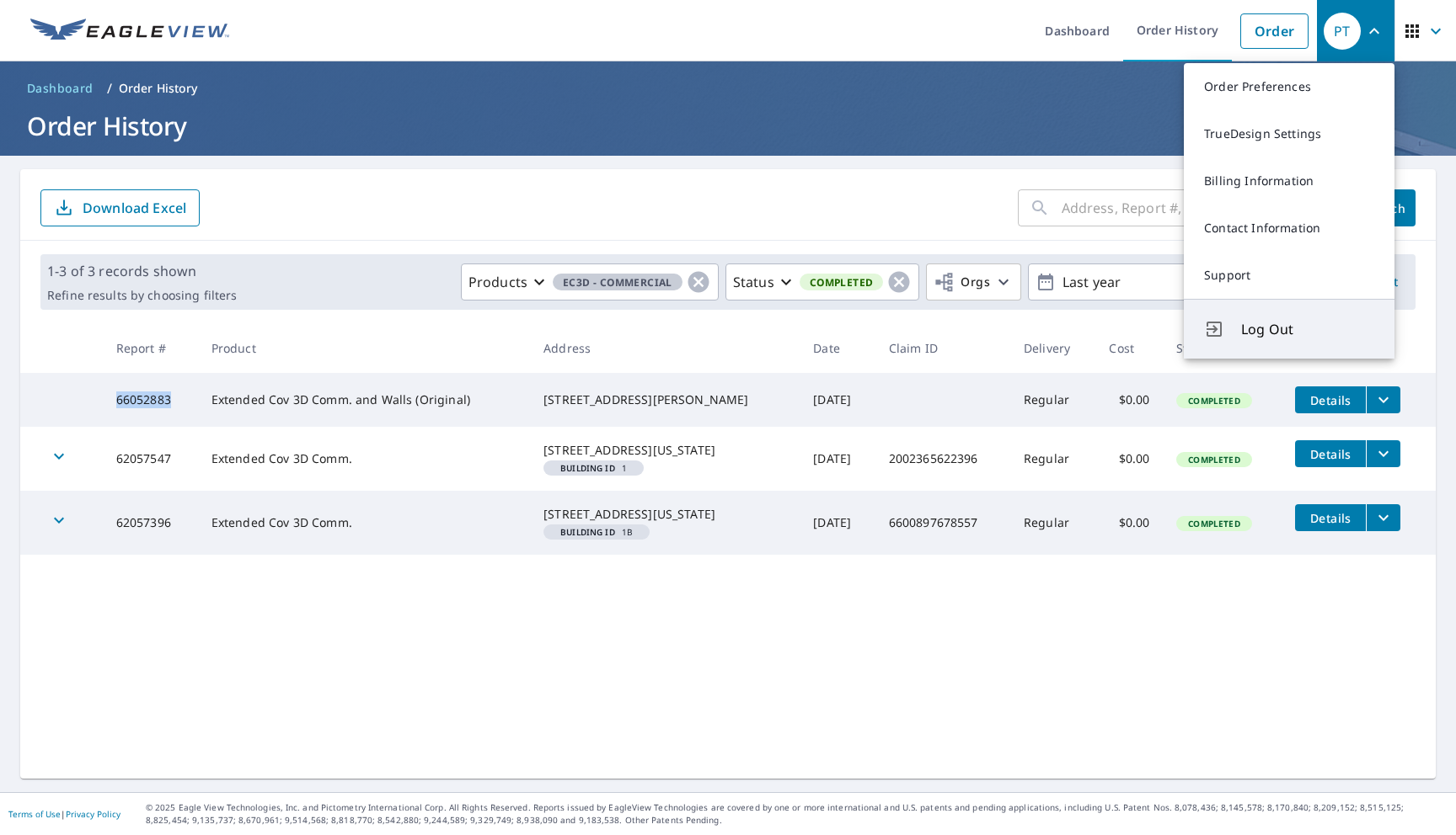
click at [1262, 319] on span "Log Out" at bounding box center [1308, 329] width 133 height 20
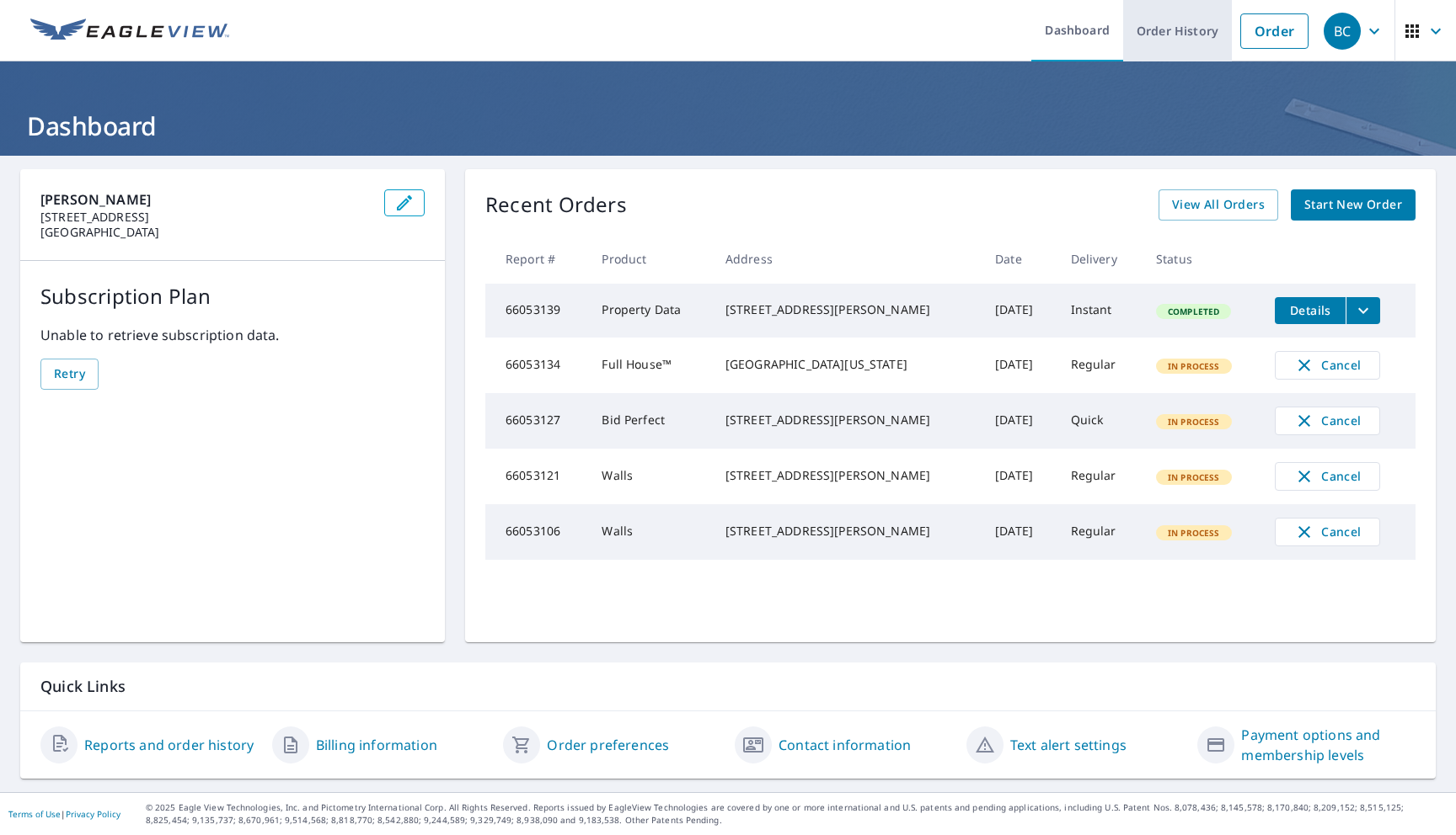
click at [1156, 30] on link "Order History" at bounding box center [1177, 31] width 108 height 61
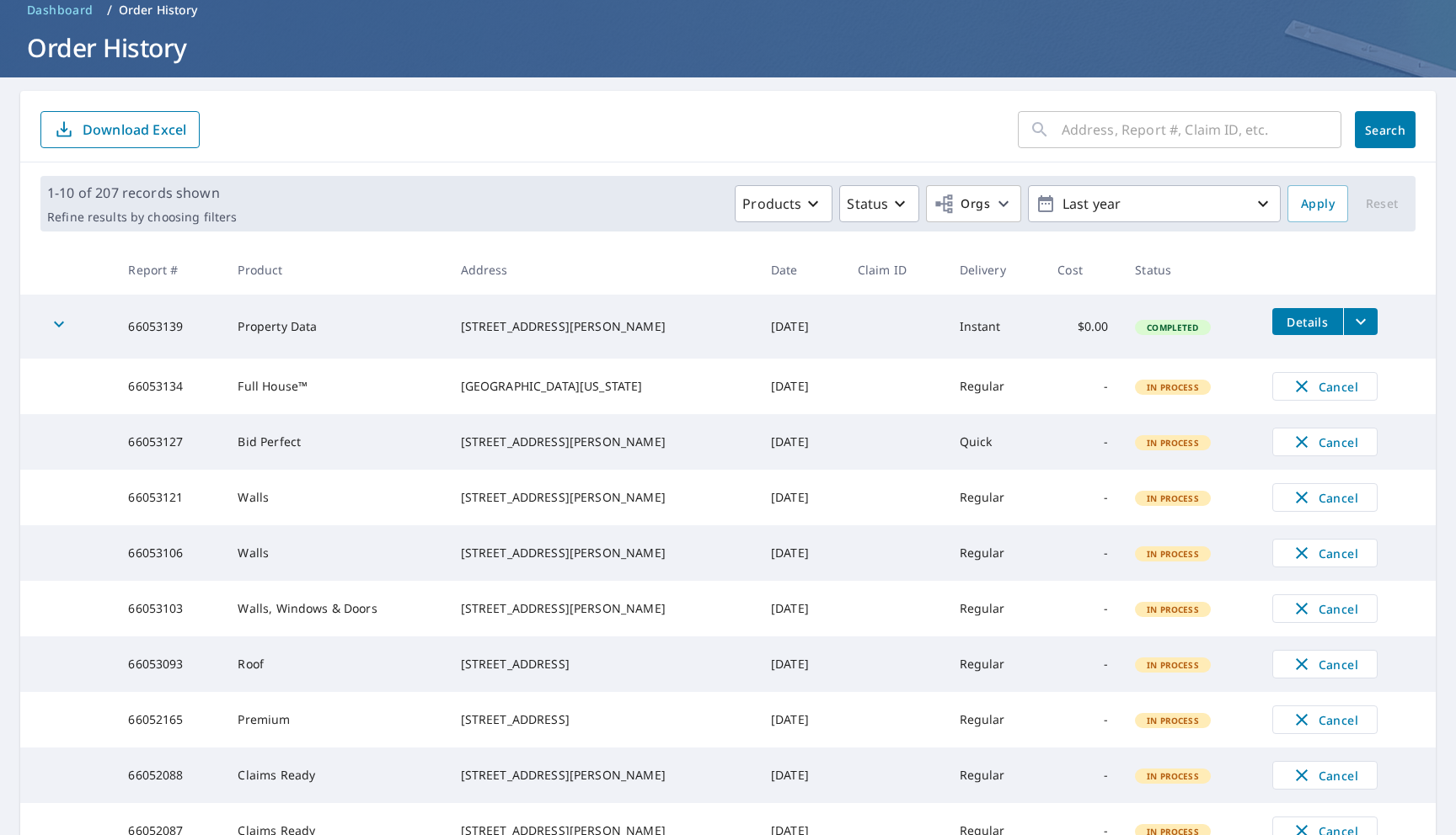
scroll to position [83, 0]
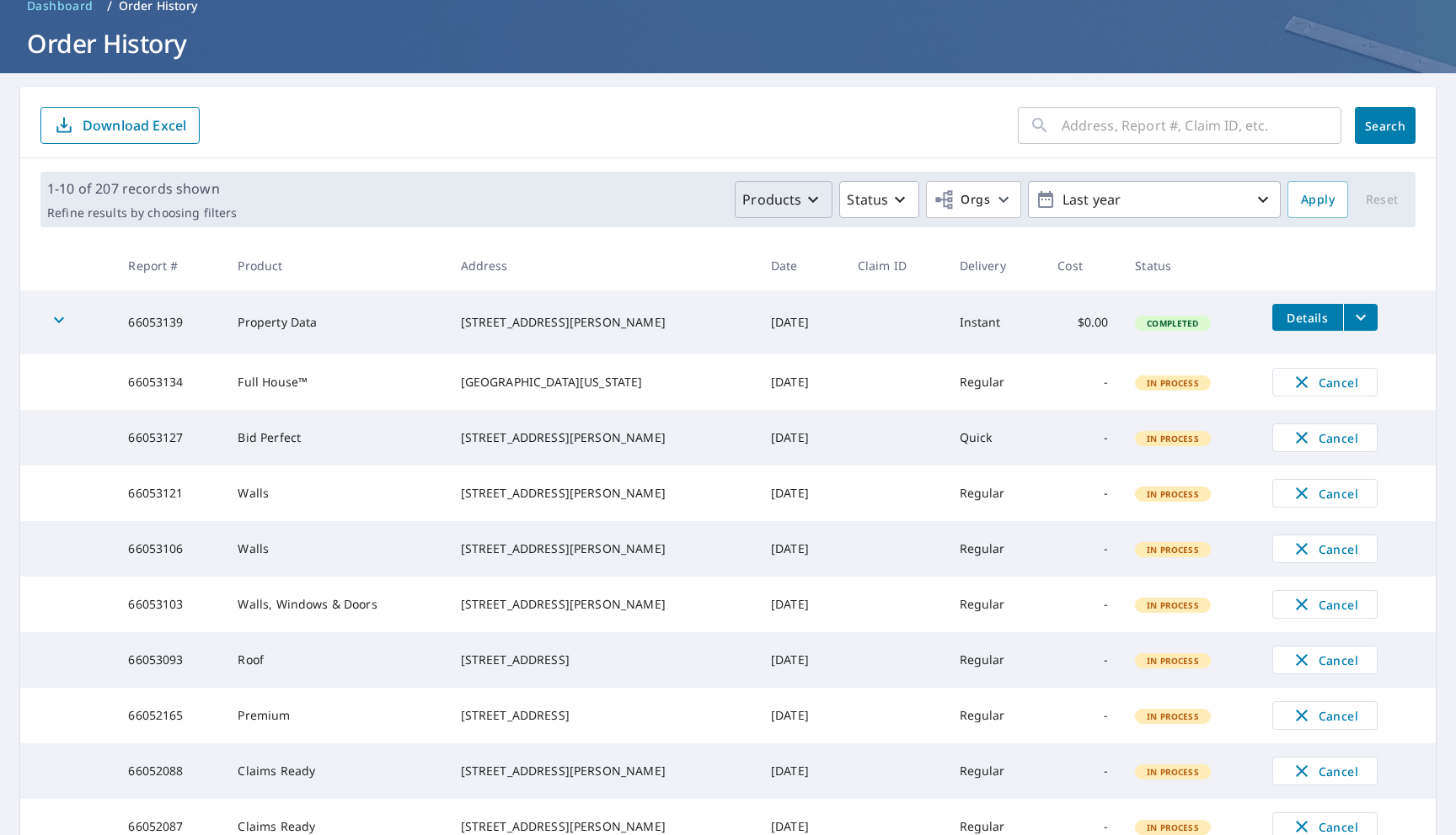
click at [762, 217] on button "Products" at bounding box center [784, 199] width 98 height 37
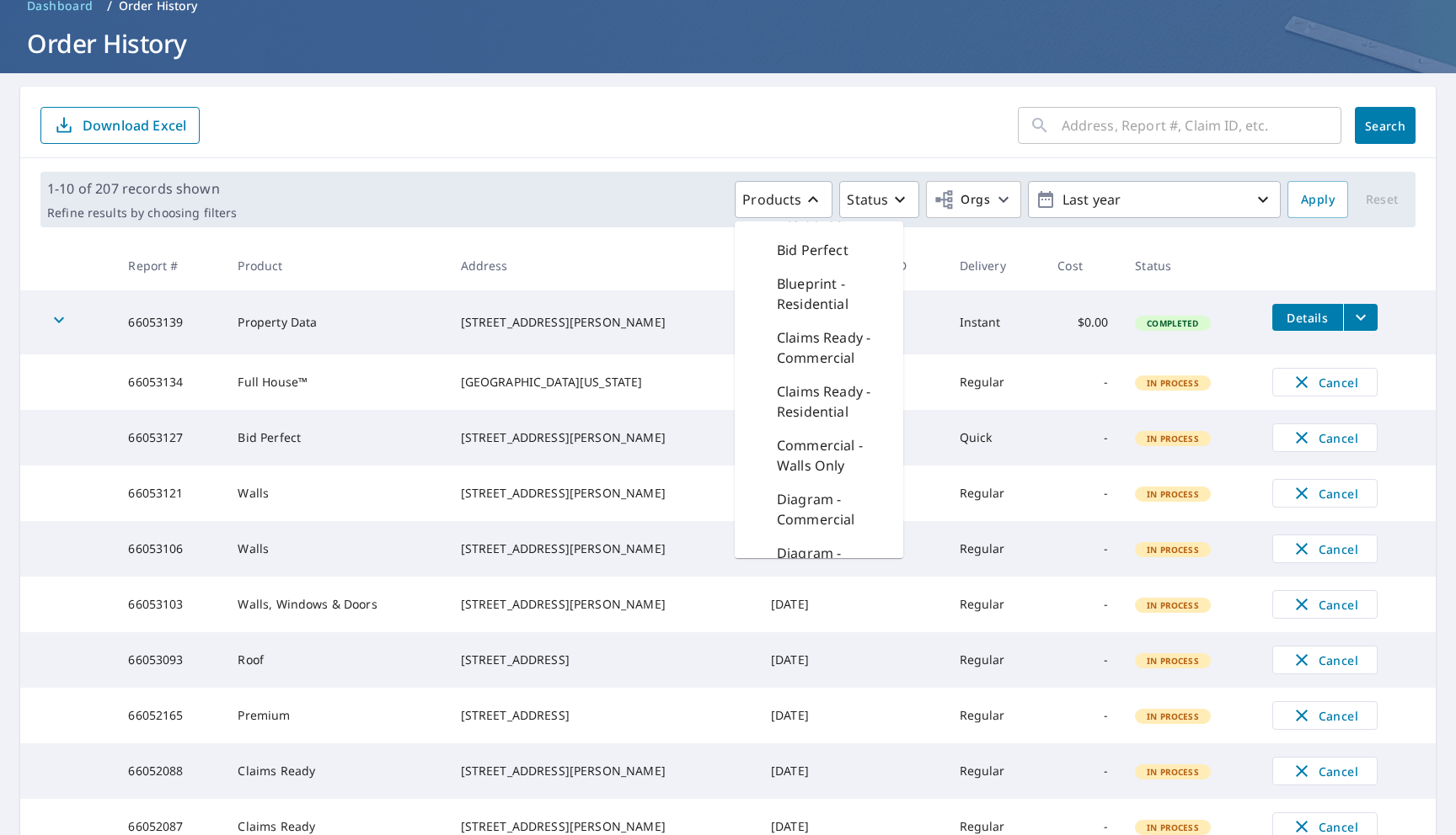
click at [799, 350] on p "Claims Ready - Commercial" at bounding box center [833, 347] width 113 height 40
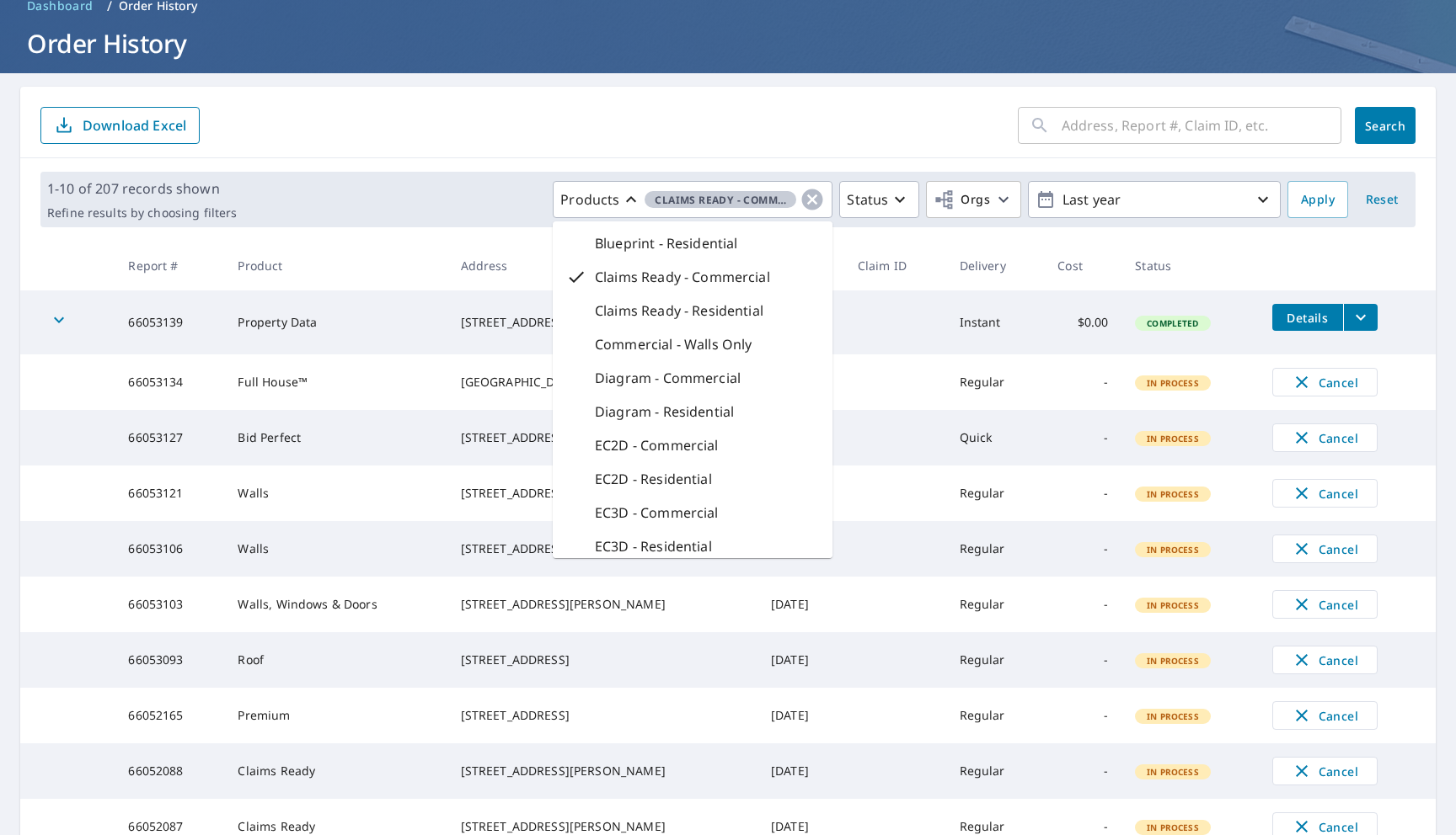
scroll to position [109, 0]
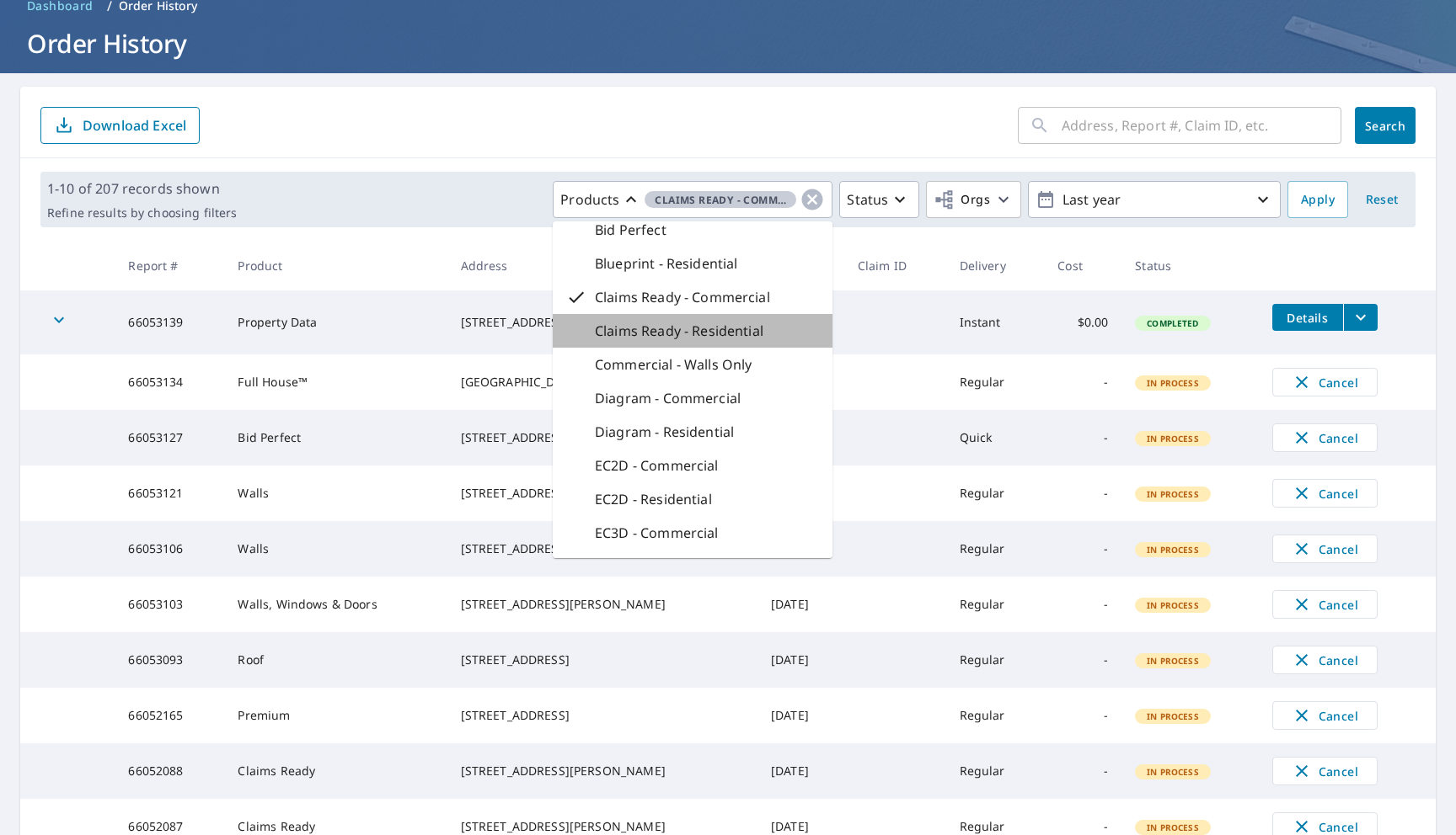
click at [708, 335] on p "Claims Ready - Residential" at bounding box center [678, 331] width 168 height 20
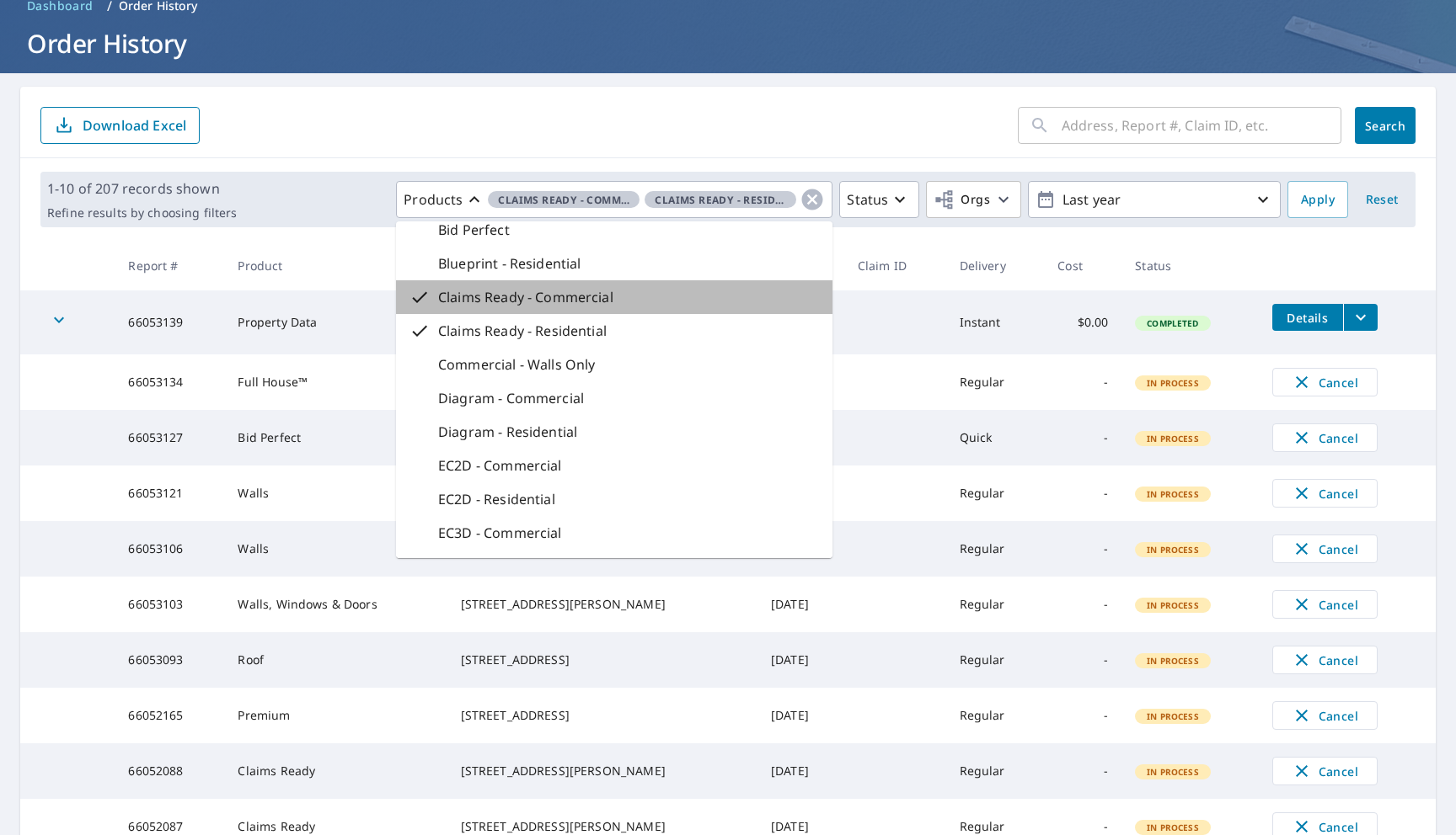
click at [642, 305] on div "Claims Ready - Commercial" at bounding box center [615, 297] width 436 height 34
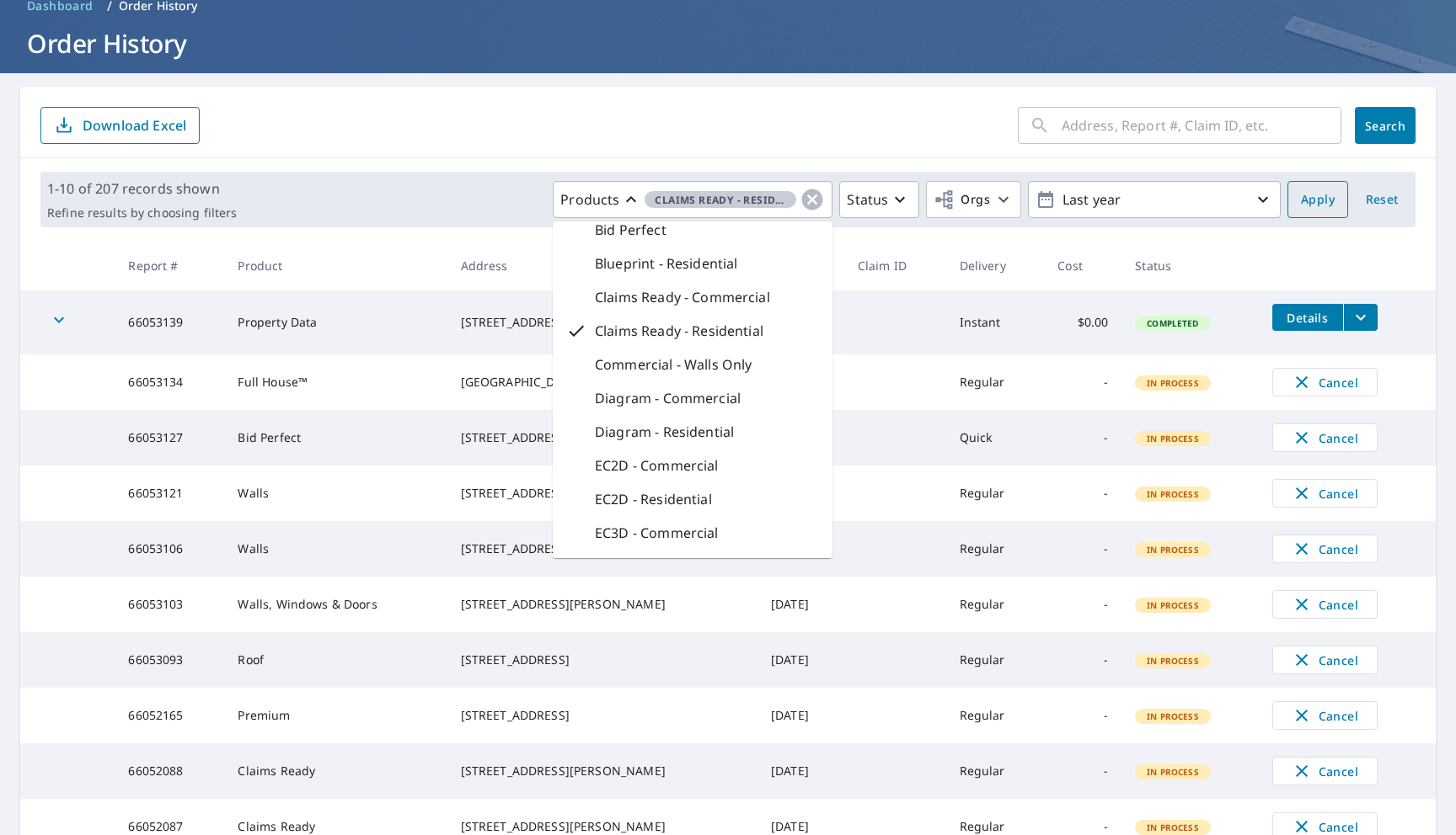
click at [1324, 192] on span "Apply" at bounding box center [1317, 200] width 34 height 21
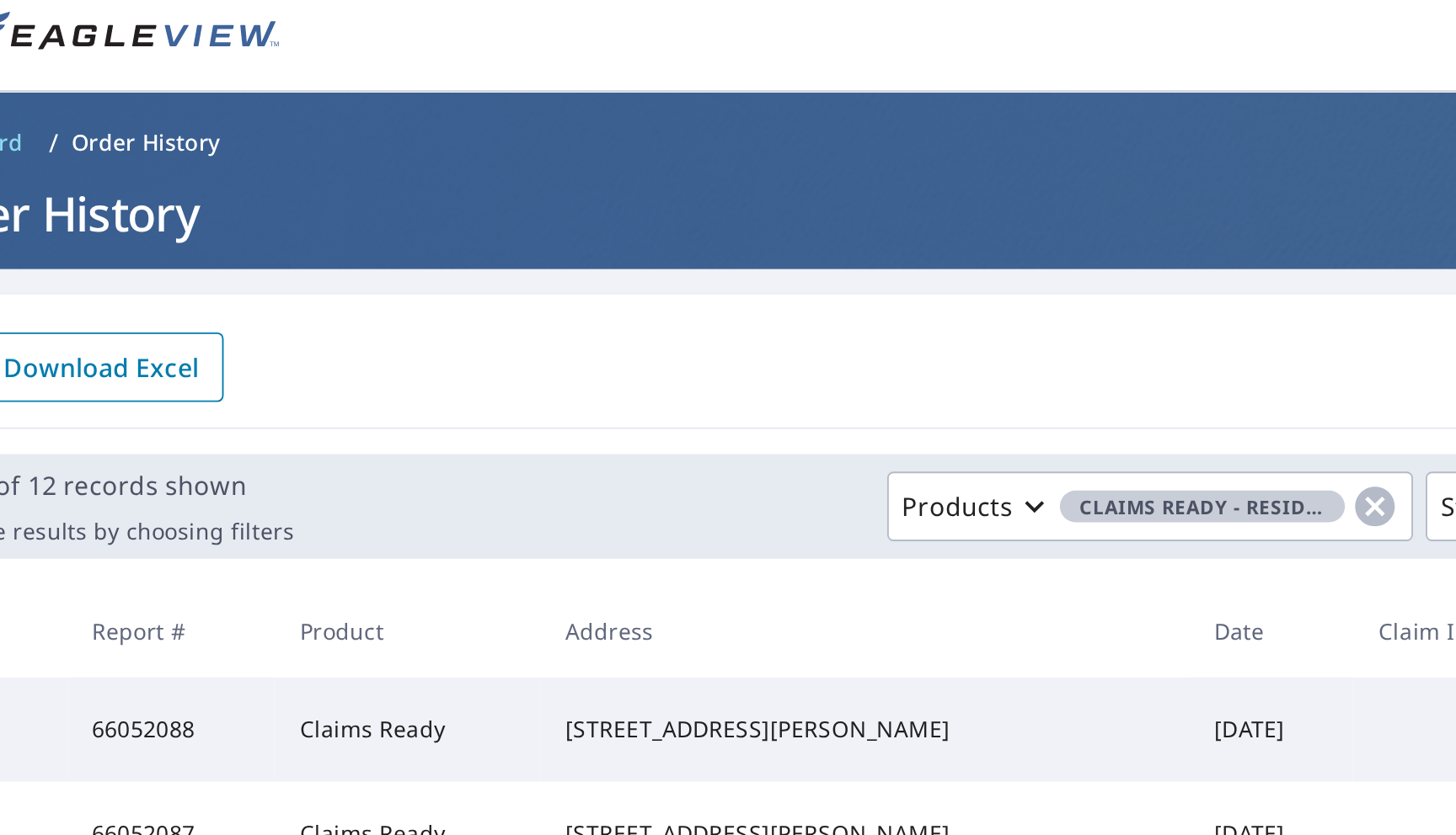
scroll to position [15, 0]
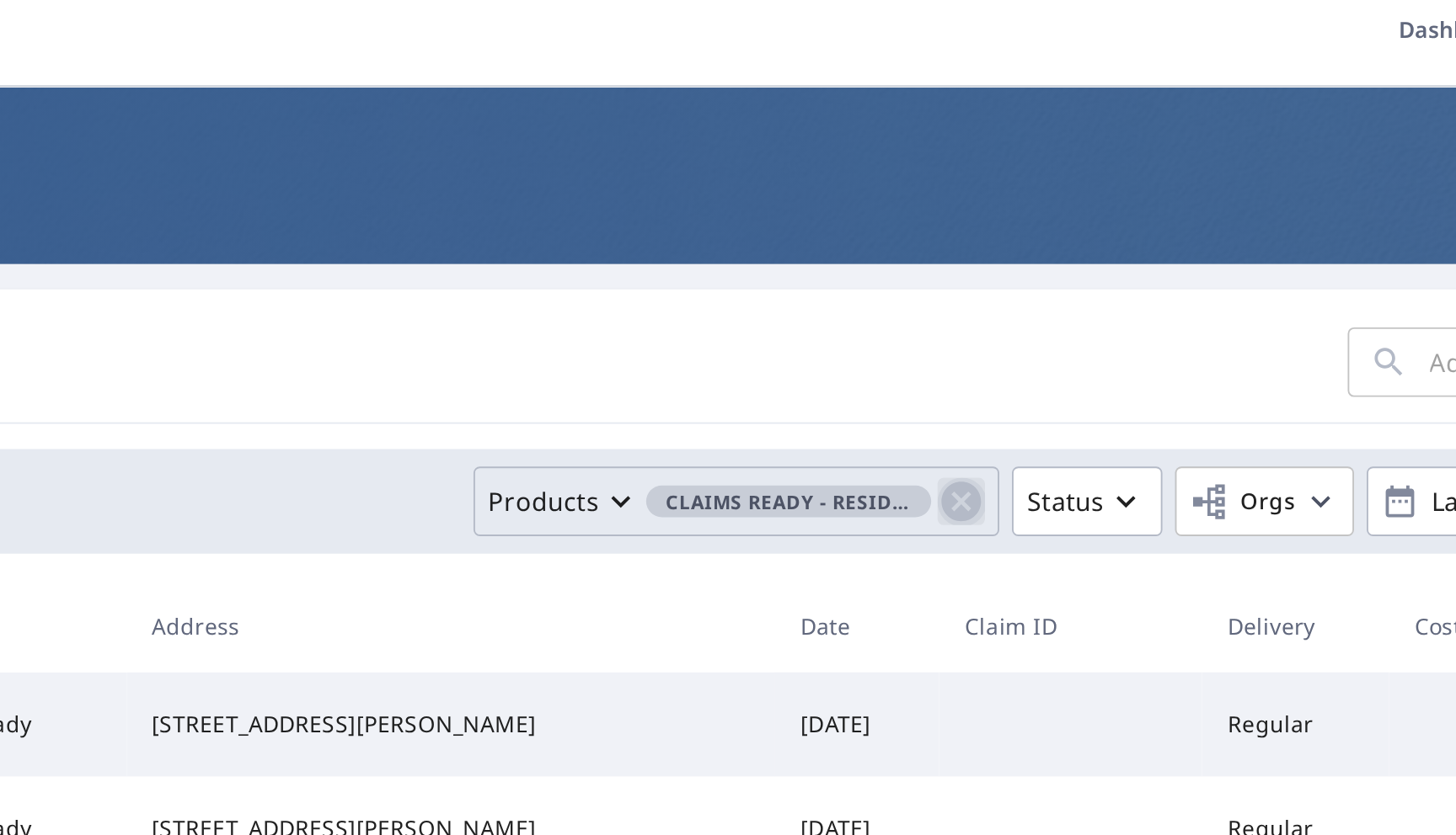
click at [811, 264] on icon "button" at bounding box center [812, 266] width 25 height 25
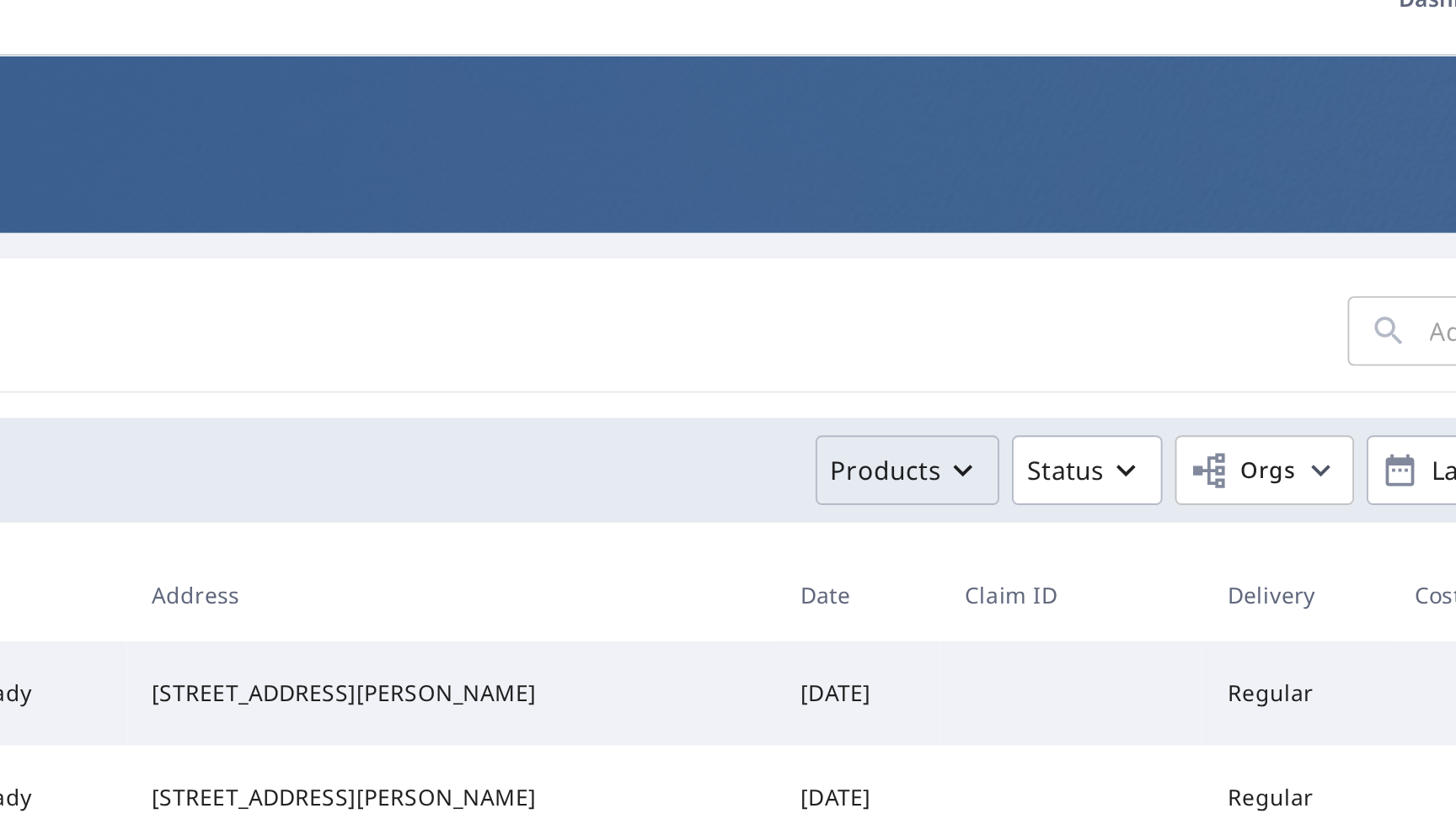
scroll to position [84, 0]
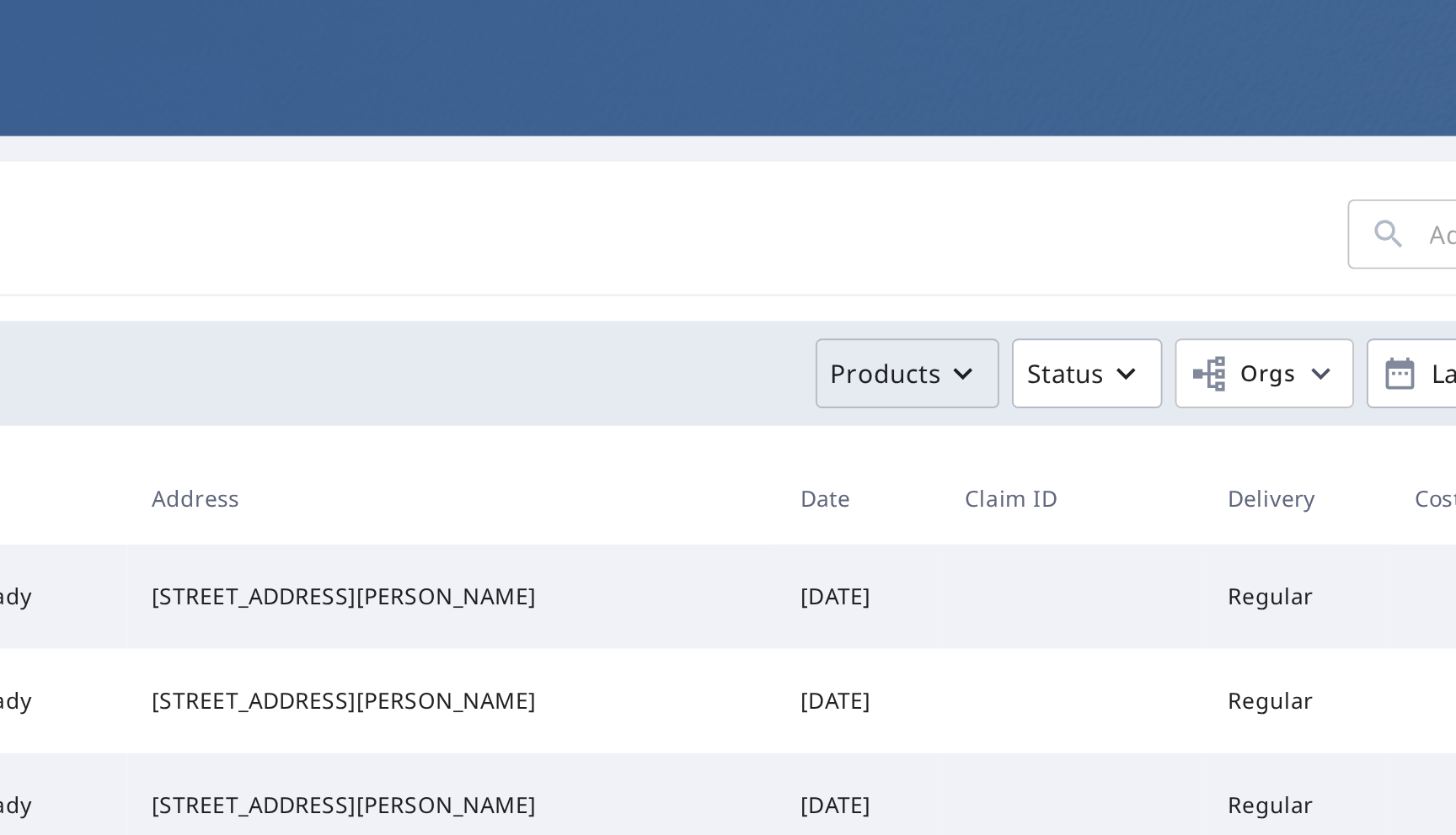
click at [800, 205] on p "Products" at bounding box center [772, 198] width 59 height 20
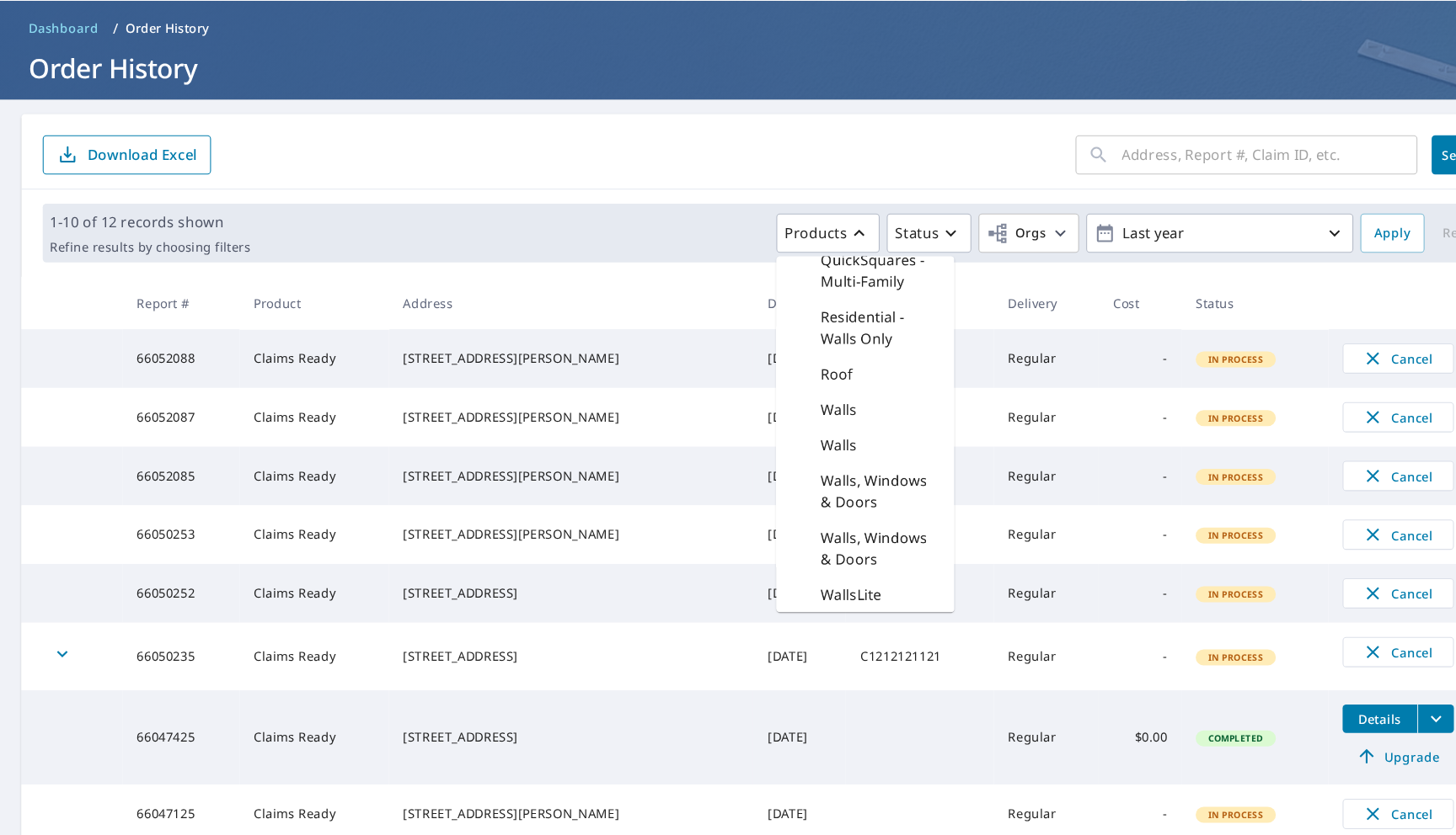
scroll to position [18, 0]
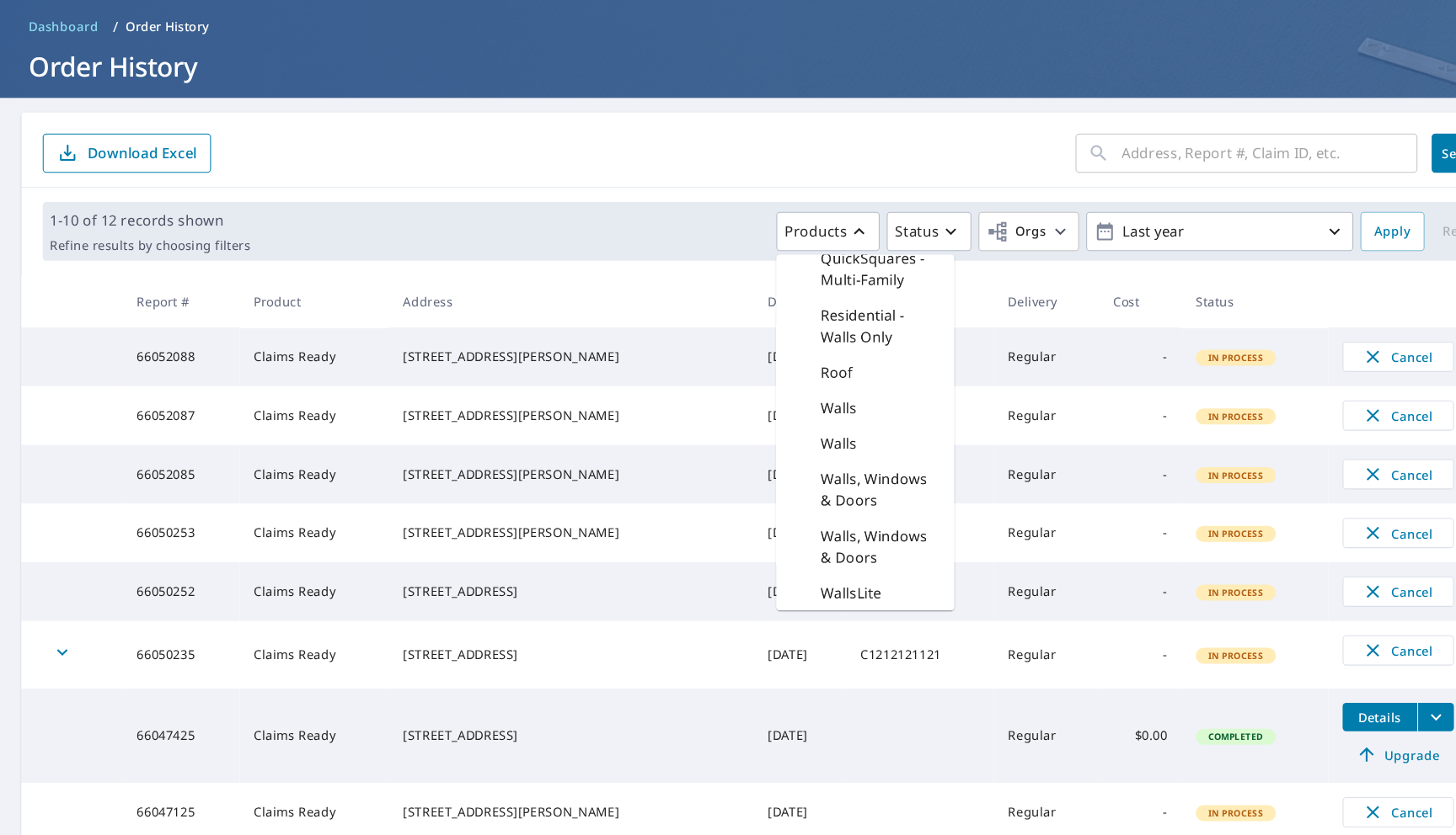
click at [799, 456] on p "Walls" at bounding box center [794, 463] width 35 height 20
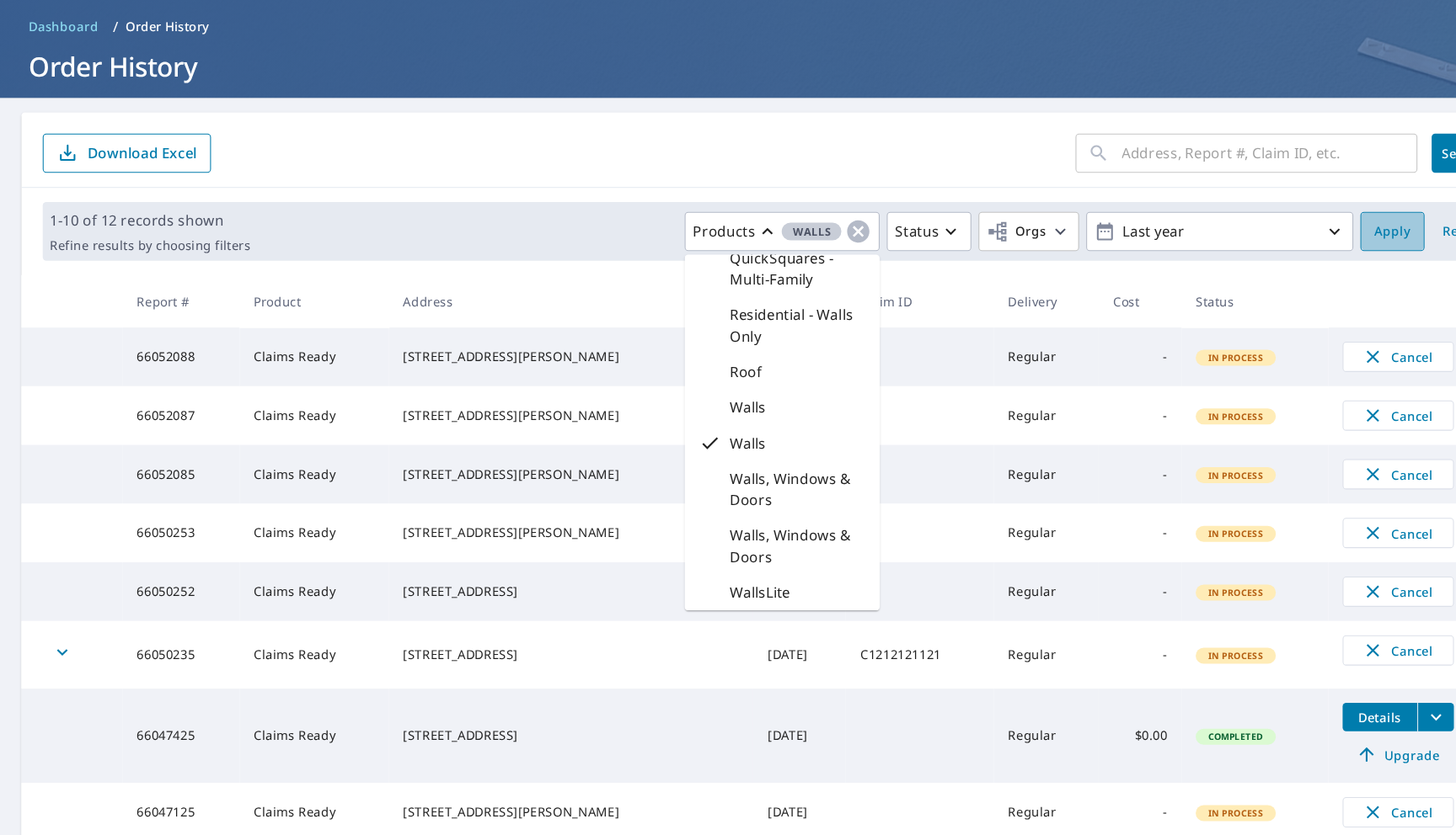
click at [1311, 275] on button "Apply" at bounding box center [1317, 264] width 60 height 37
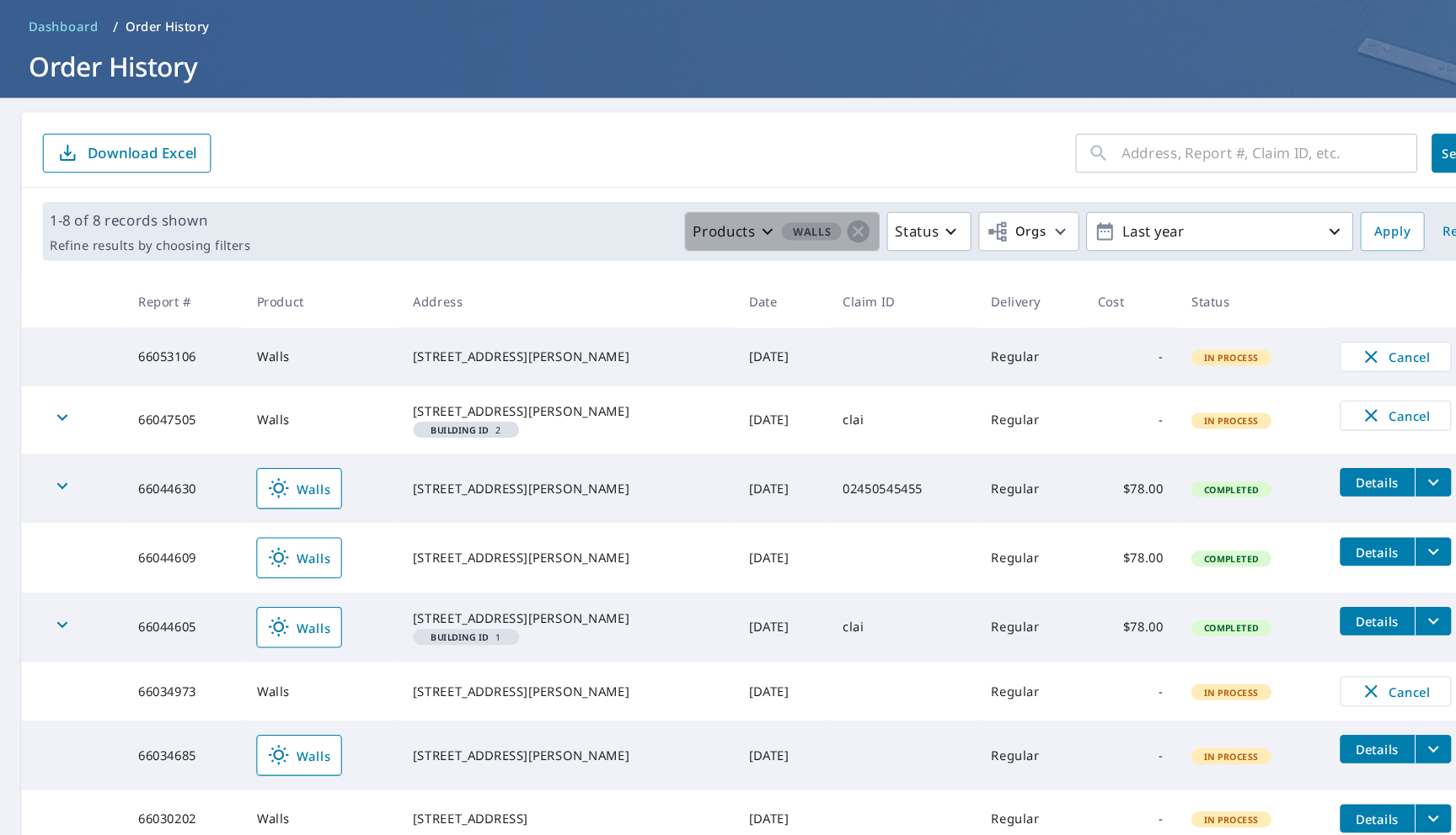
click at [787, 264] on span "Walls" at bounding box center [767, 264] width 57 height 17
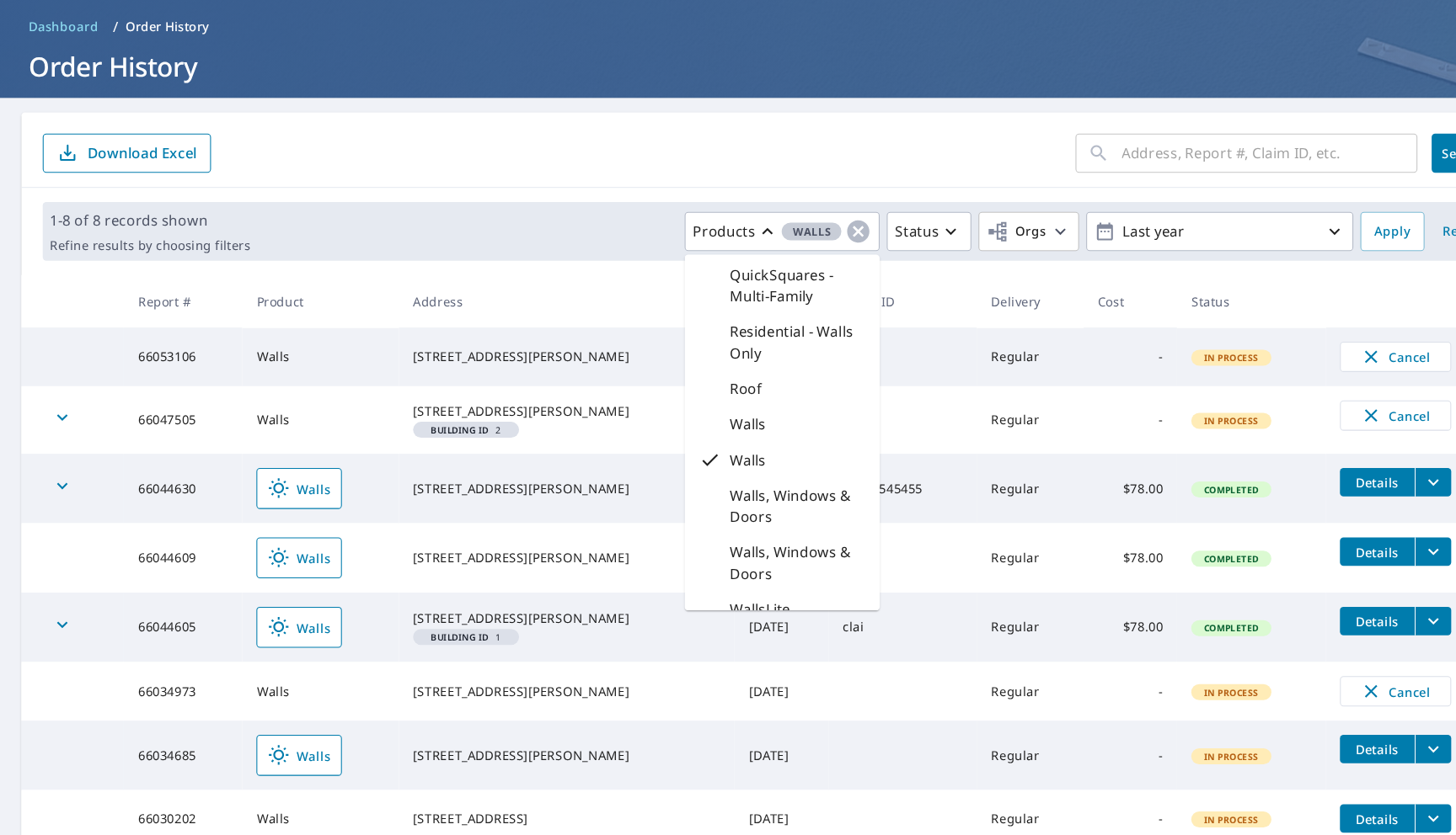
scroll to position [1044, 0]
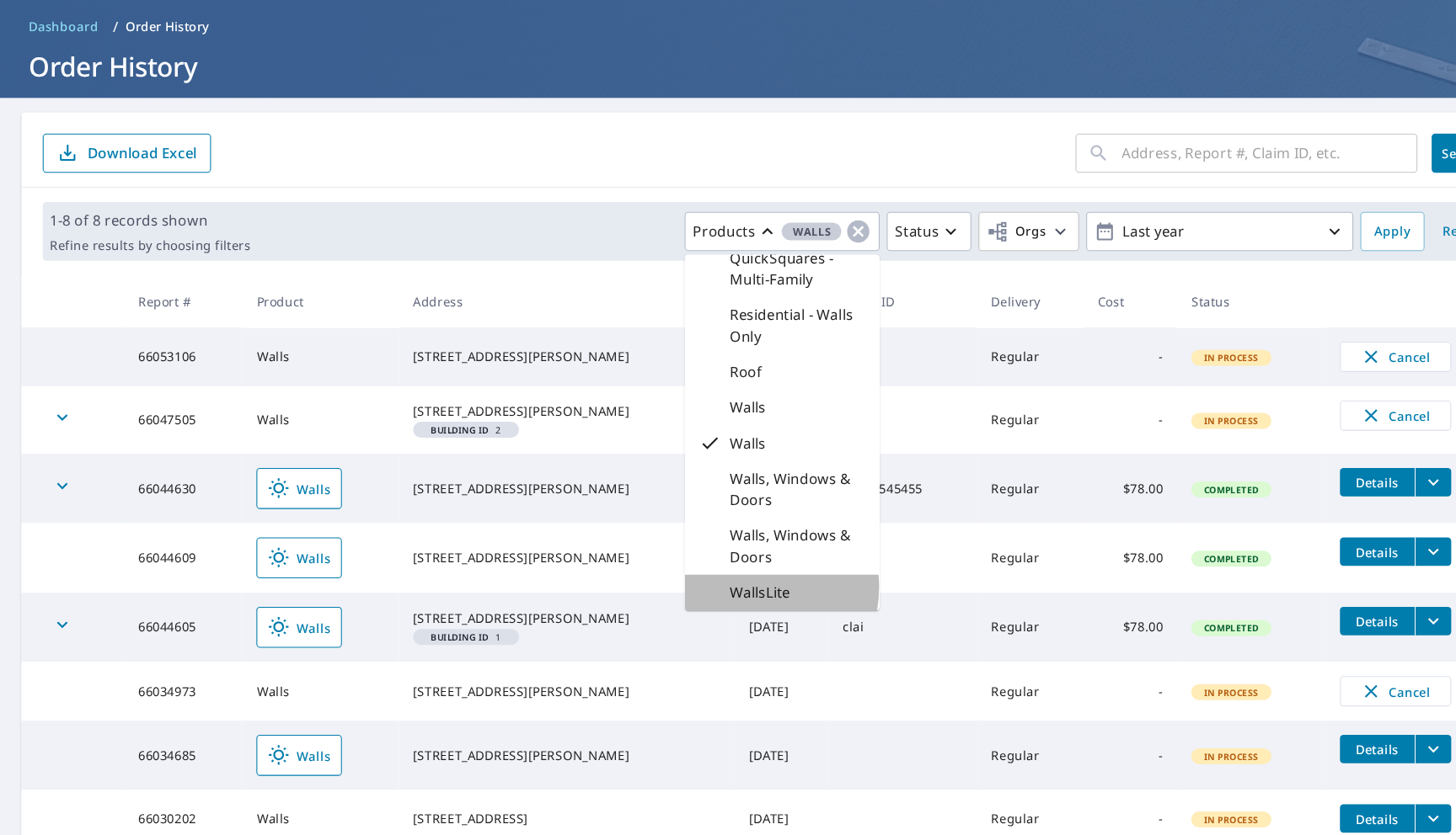
click at [708, 599] on p "WallsLite" at bounding box center [718, 605] width 58 height 20
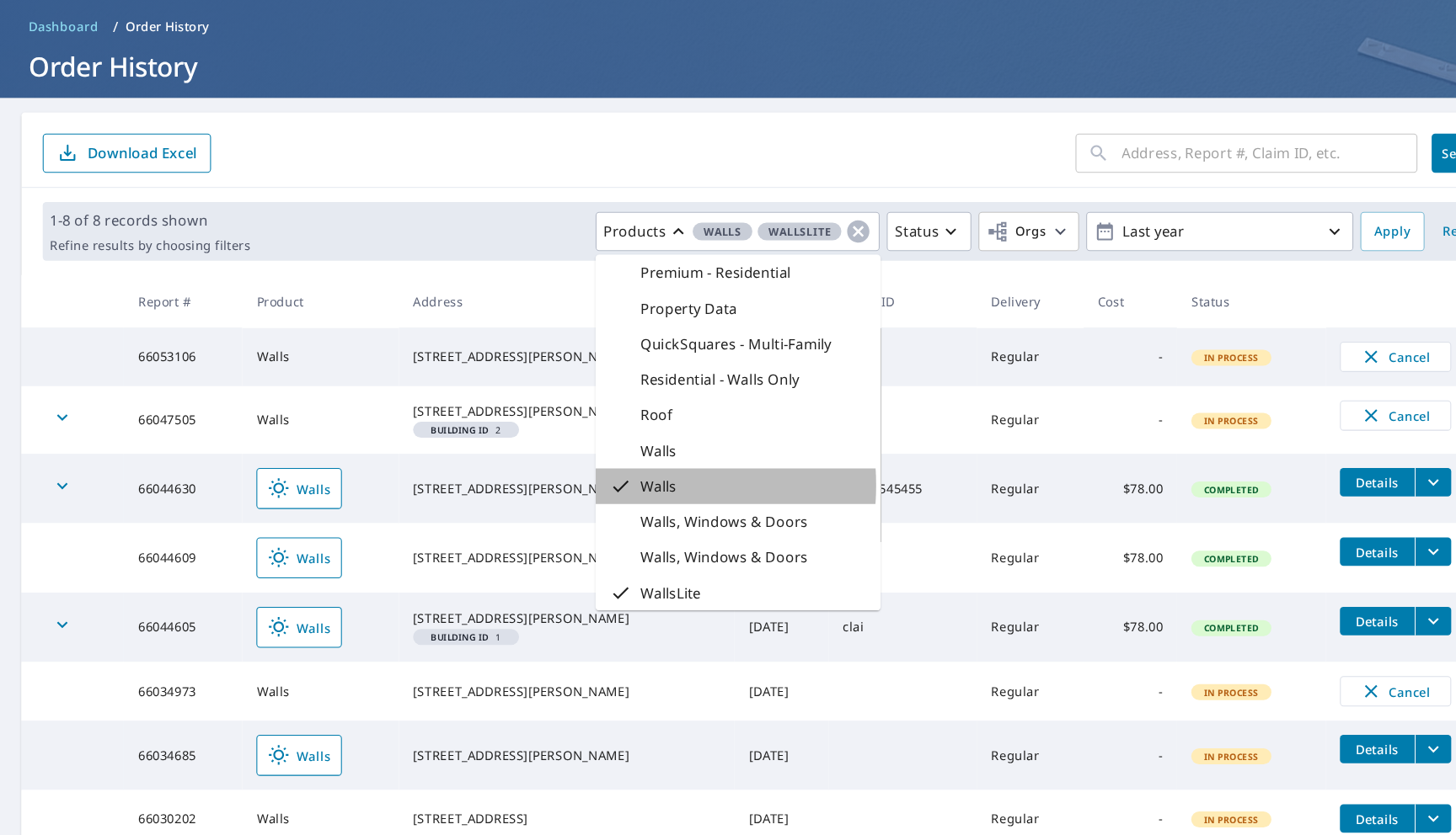
click at [594, 503] on icon at bounding box center [587, 504] width 20 height 20
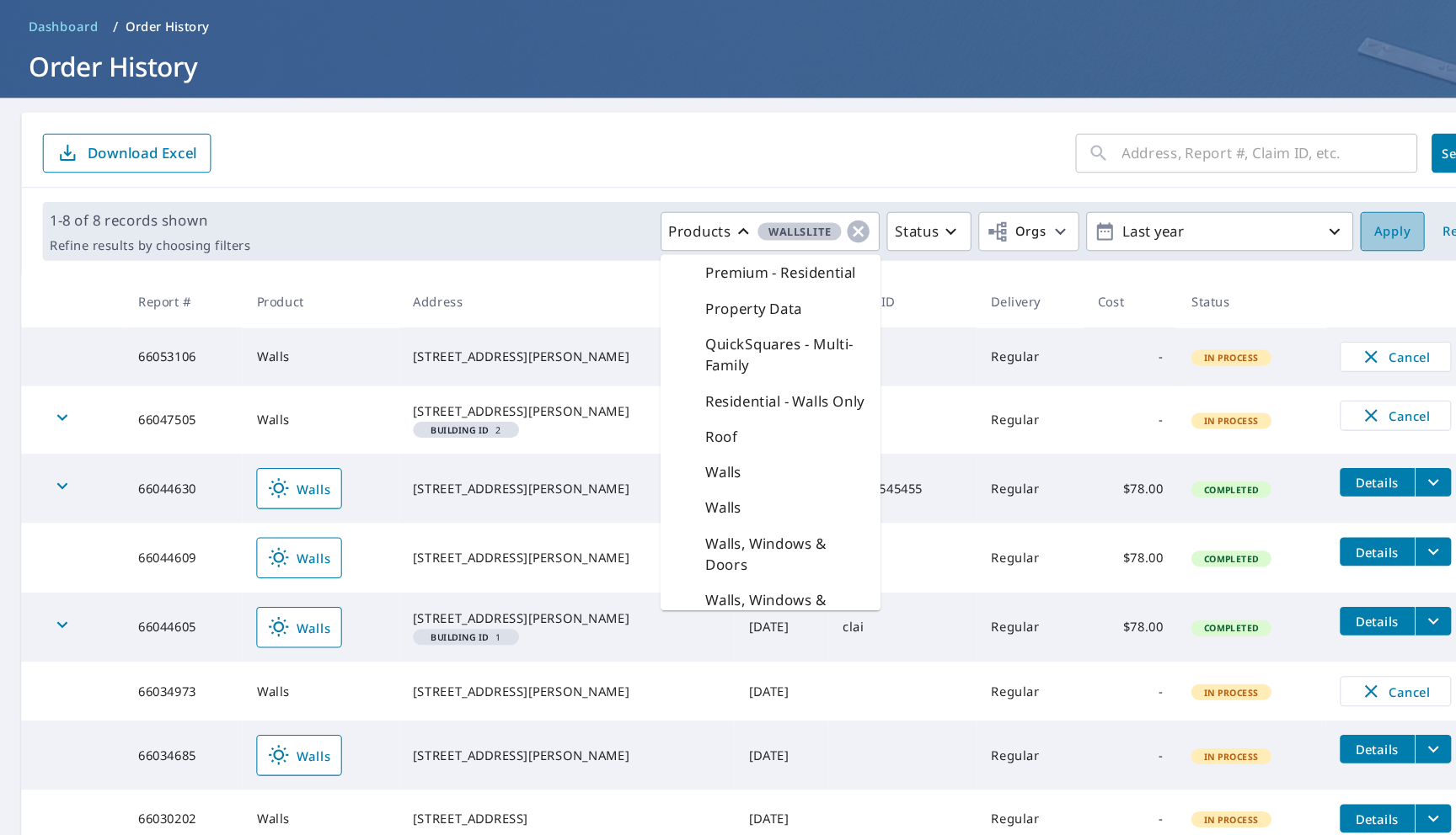
click at [1301, 262] on span "Apply" at bounding box center [1317, 264] width 34 height 21
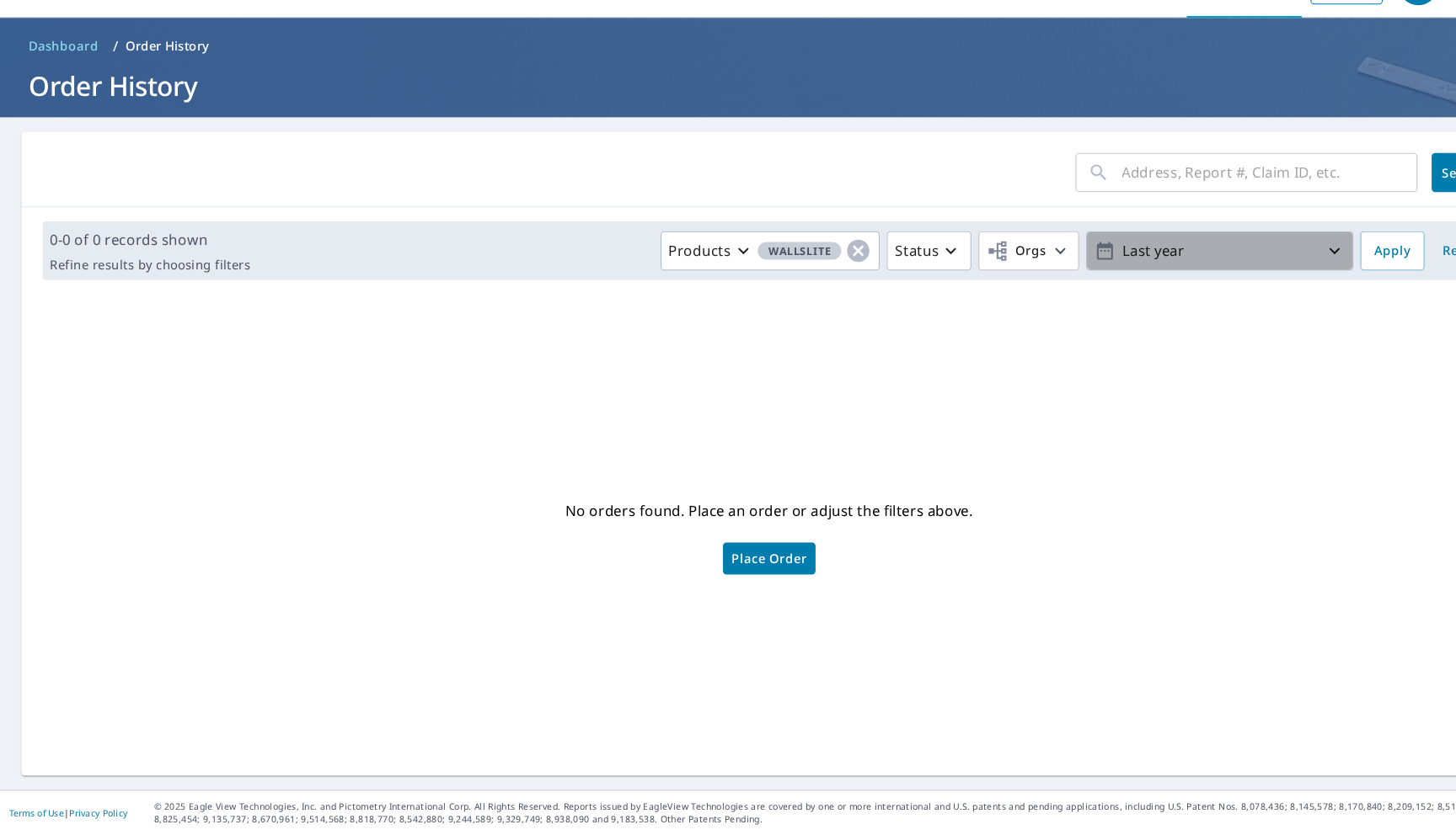
click at [1131, 281] on p "Last year" at bounding box center [1154, 283] width 197 height 30
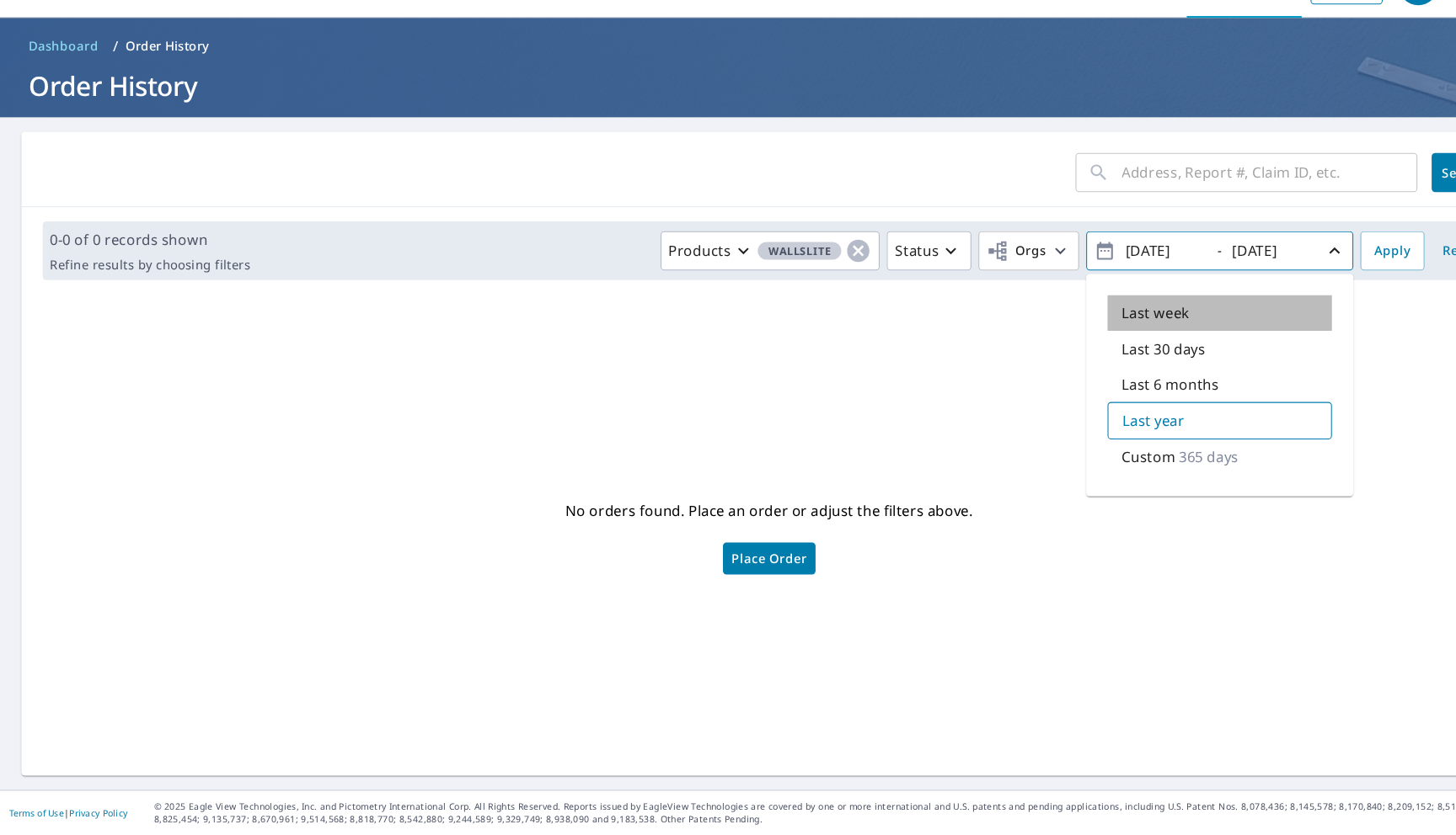
click at [1068, 346] on p "Last week" at bounding box center [1093, 340] width 64 height 20
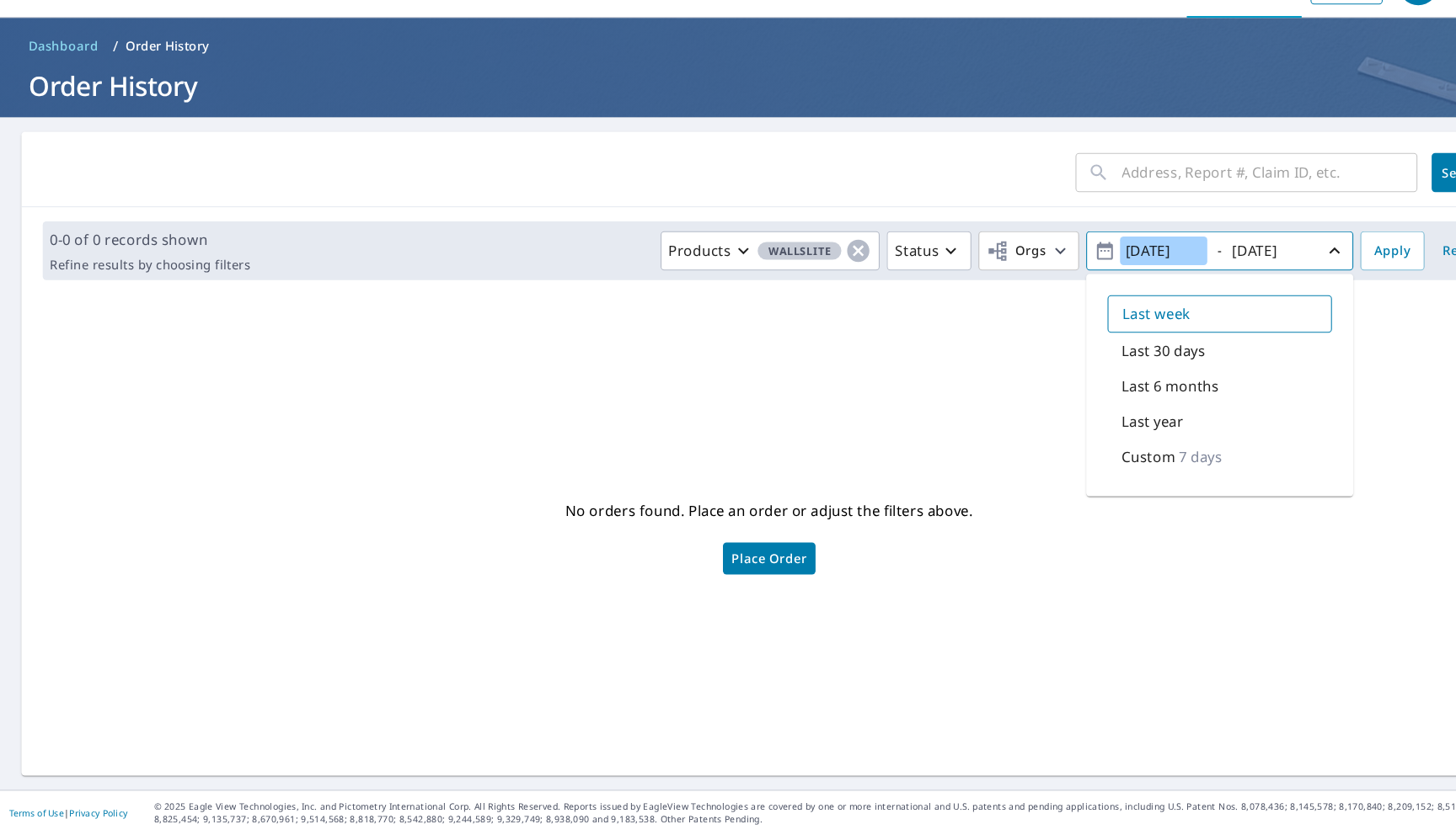
click at [1099, 284] on input "[DATE]" at bounding box center [1101, 282] width 83 height 27
click at [1094, 282] on input "[DATE]" at bounding box center [1101, 282] width 83 height 27
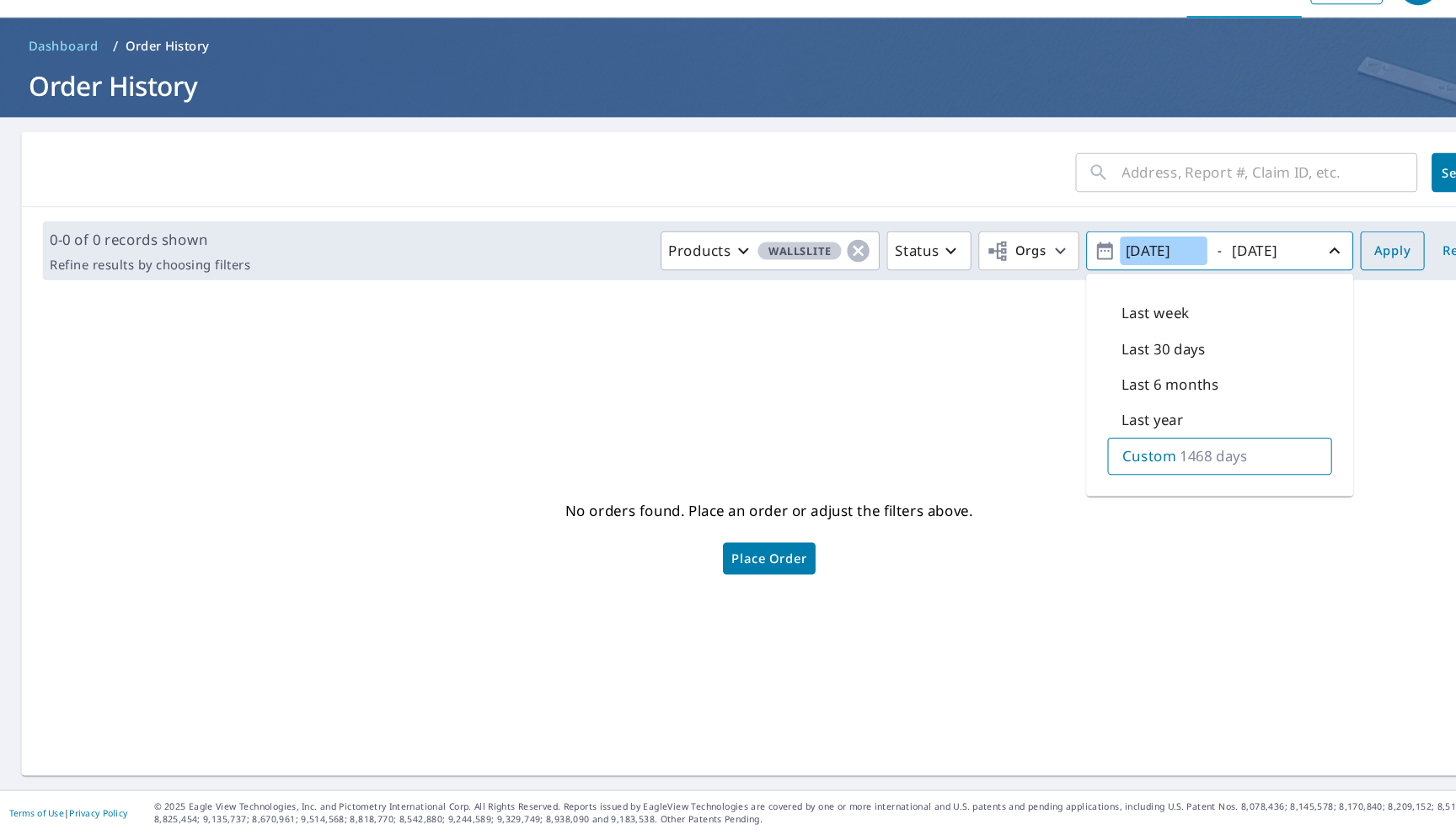
type input "[DATE]"
click at [1310, 289] on span "Apply" at bounding box center [1317, 283] width 34 height 21
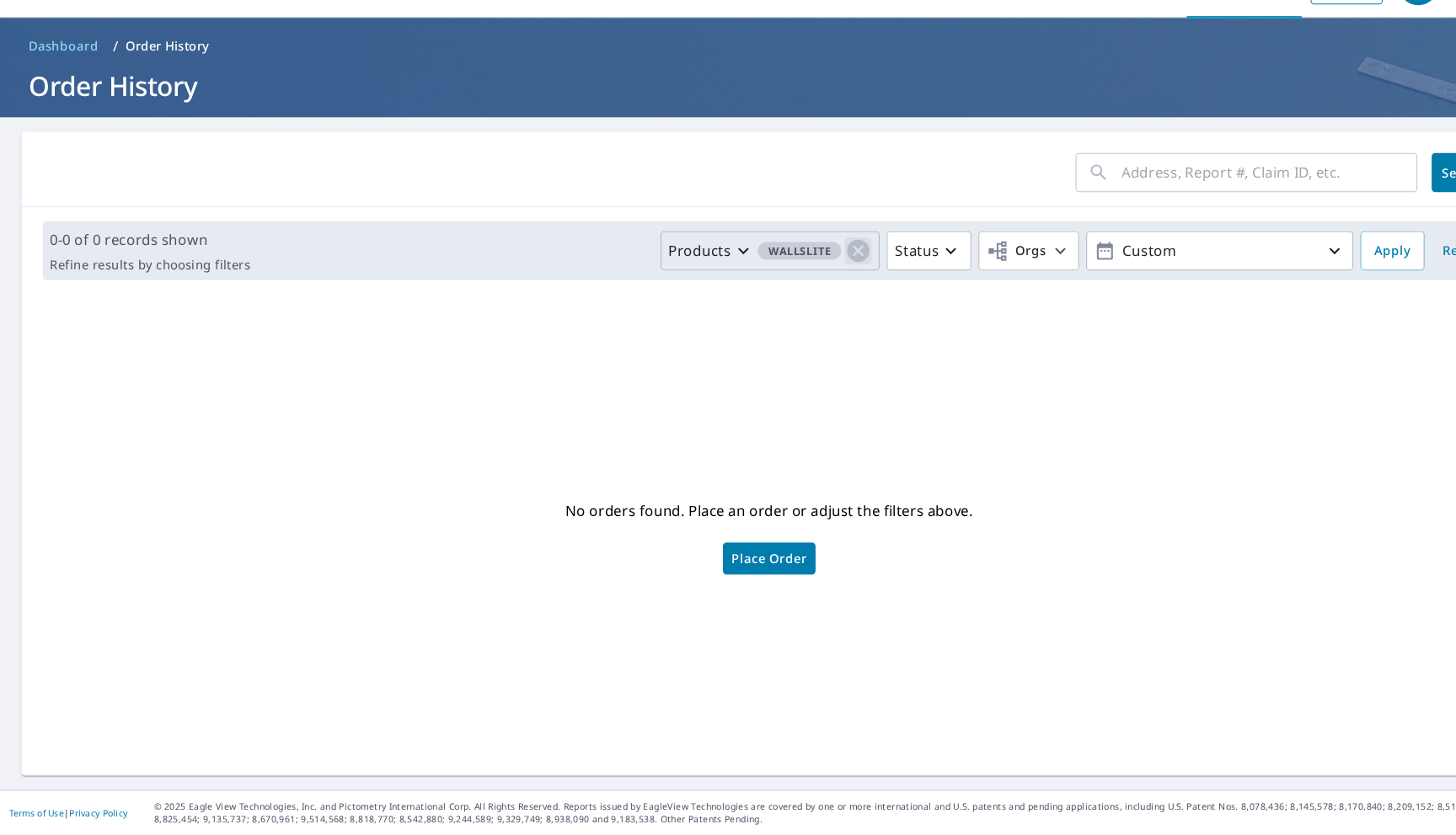
click at [811, 282] on icon "button" at bounding box center [813, 283] width 21 height 21
click at [1304, 284] on span "Apply" at bounding box center [1317, 283] width 34 height 21
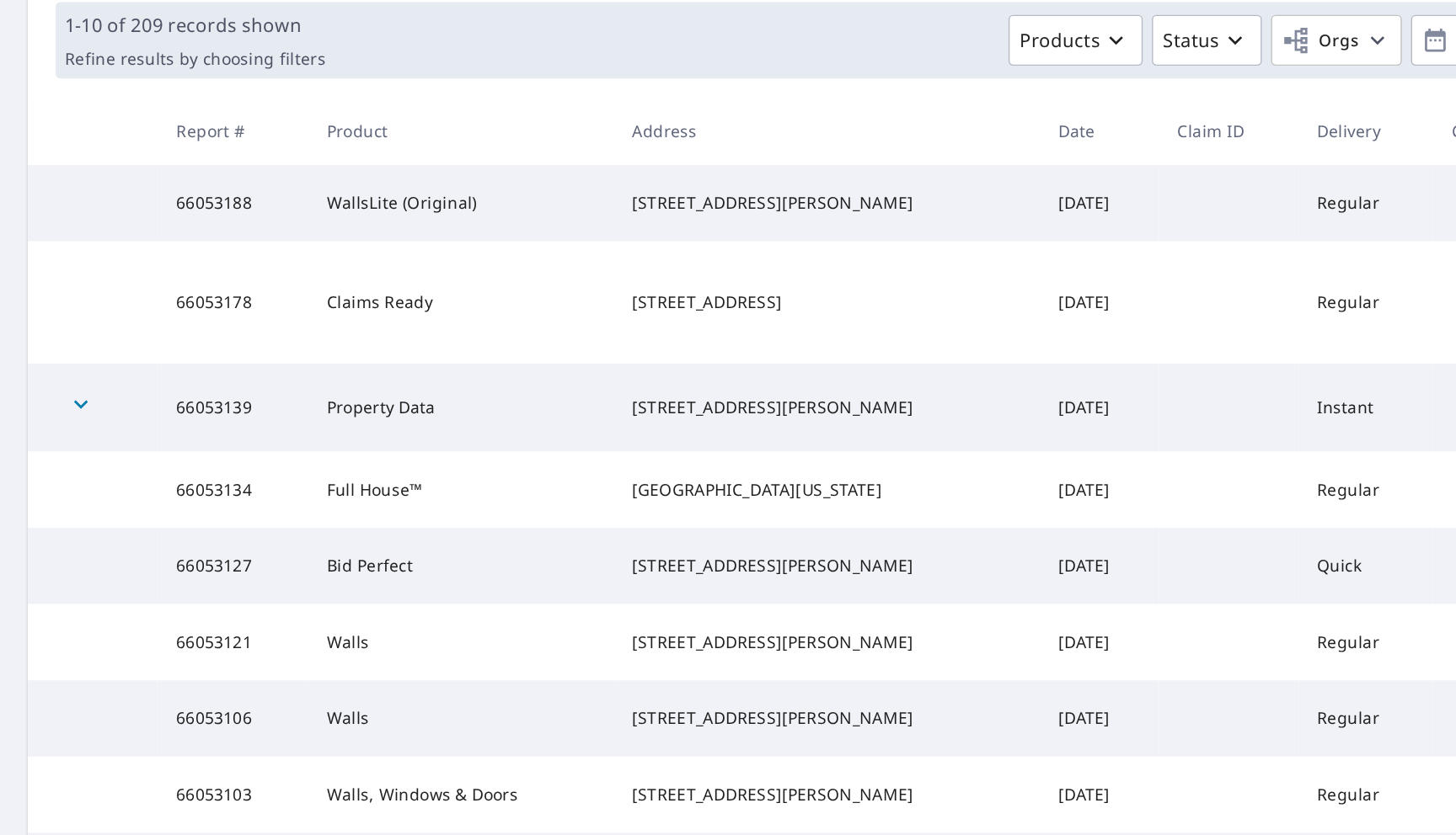
scroll to position [122, 0]
